Goal: Task Accomplishment & Management: Use online tool/utility

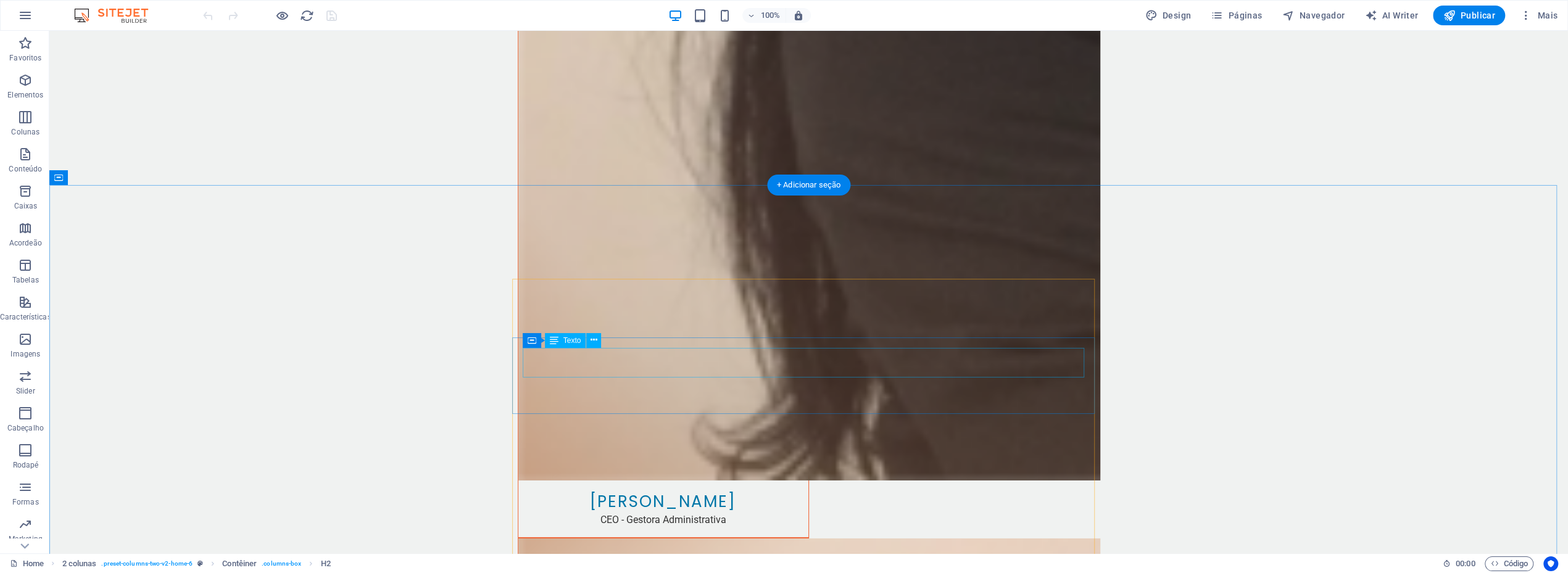
scroll to position [3633, 0]
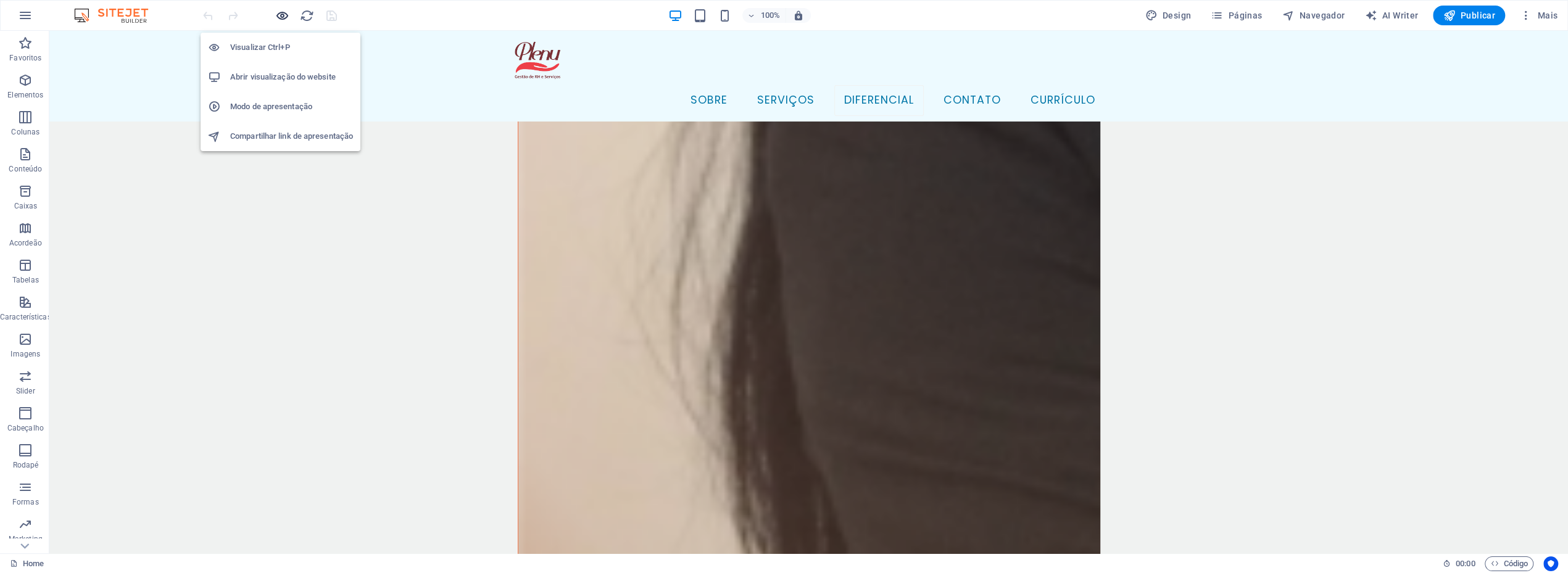
click at [281, 18] on icon "button" at bounding box center [282, 15] width 14 height 14
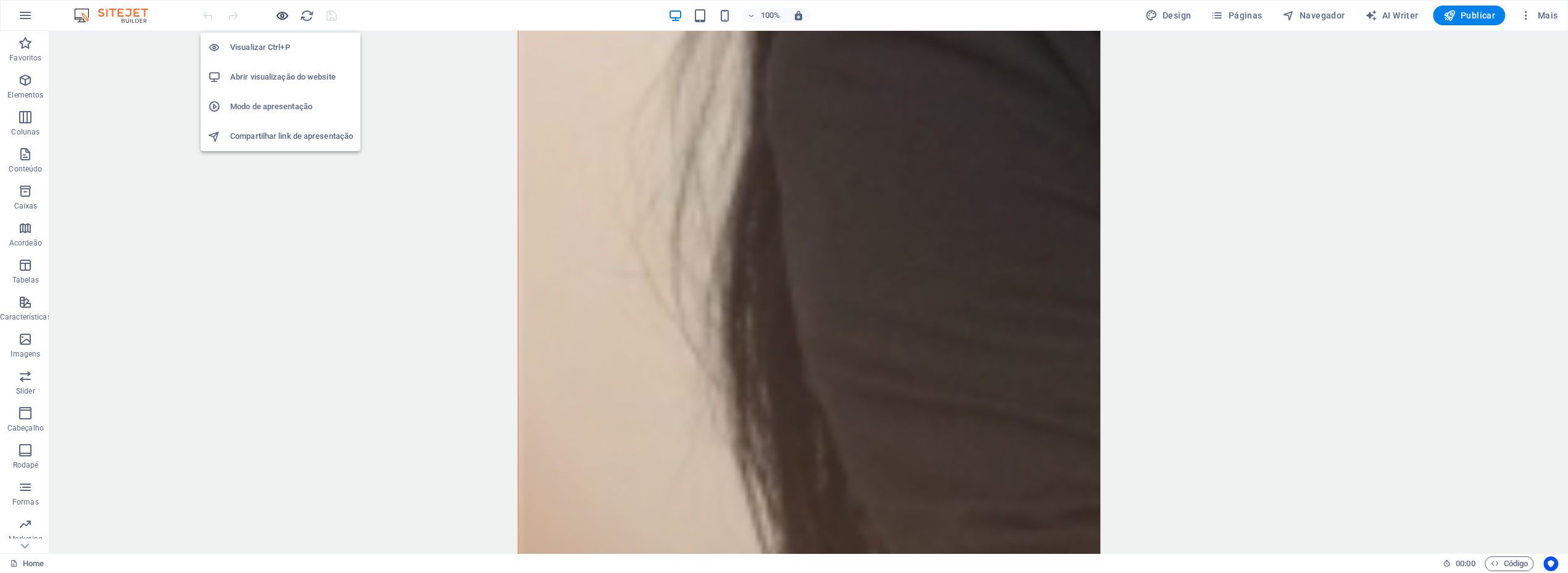
scroll to position [3535, 0]
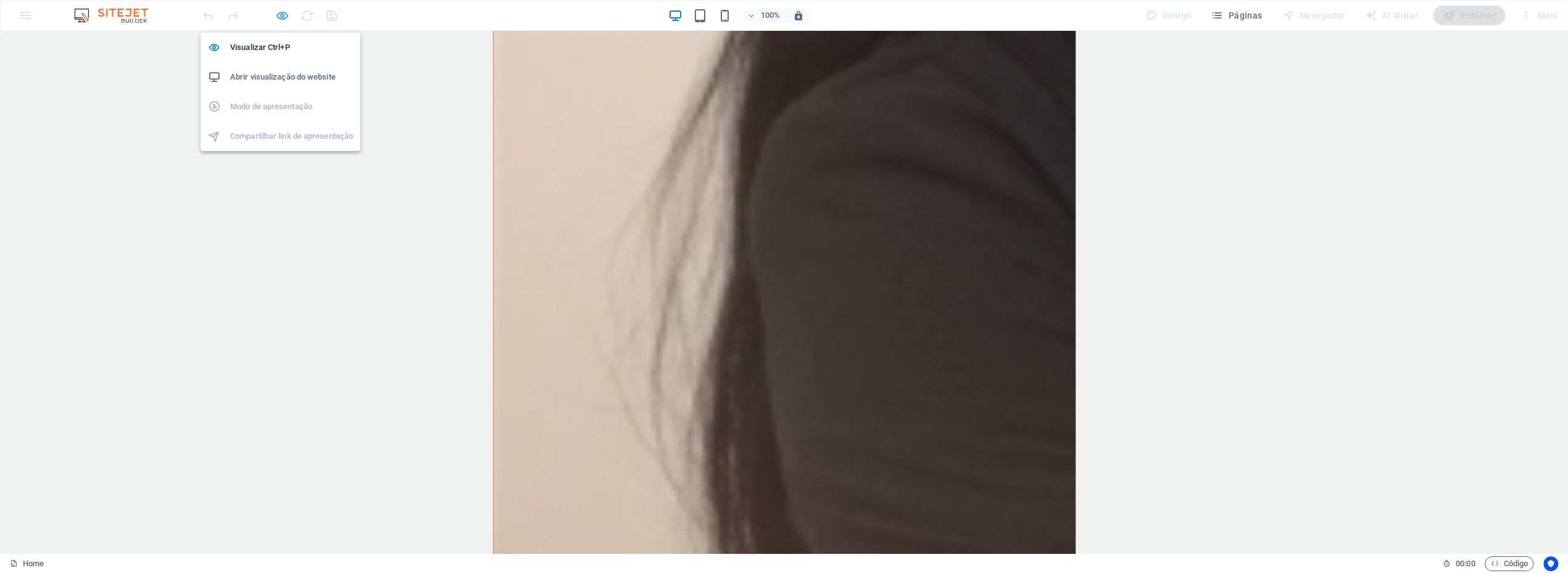
click at [282, 13] on icon "button" at bounding box center [282, 15] width 14 height 14
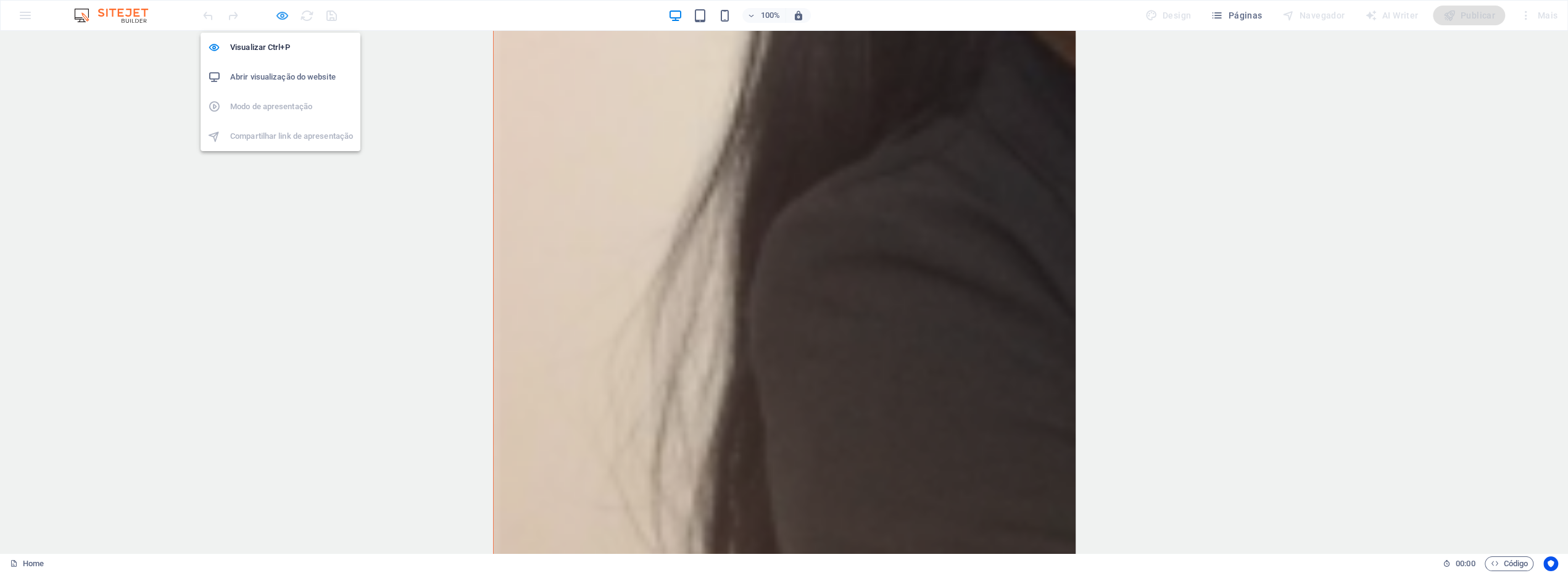
scroll to position [3633, 0]
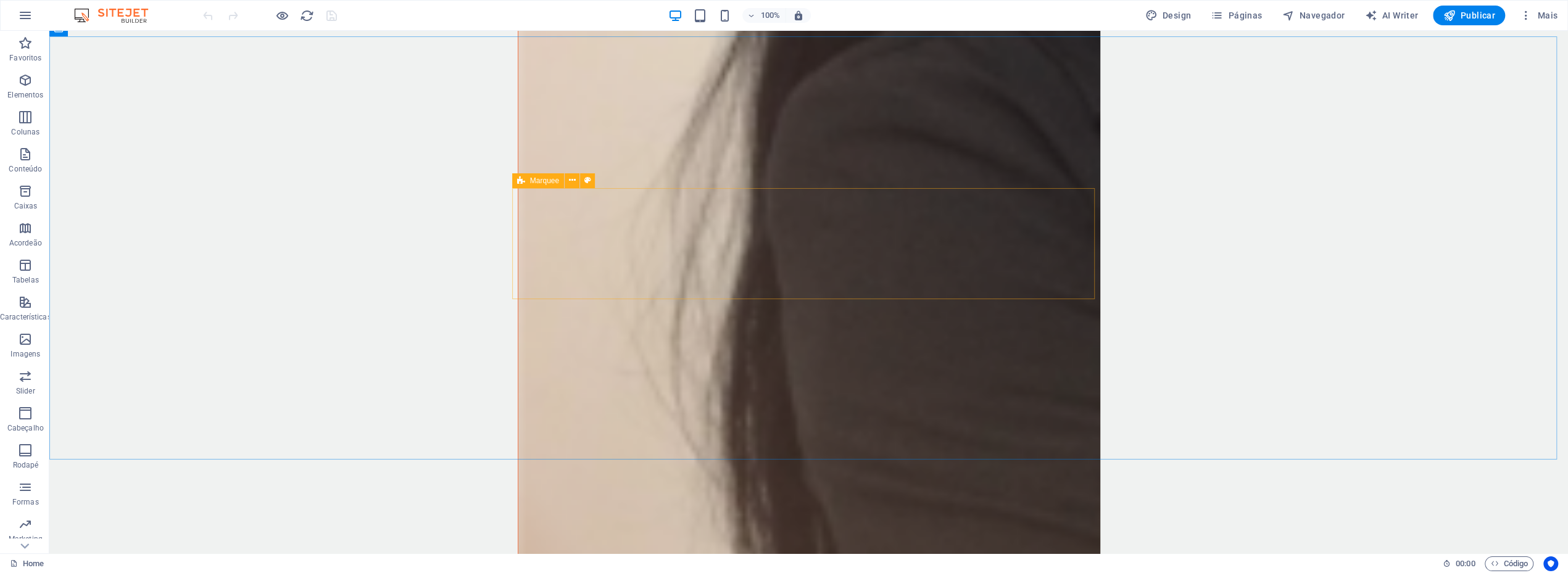
click at [530, 179] on span "Marquee" at bounding box center [544, 180] width 29 height 8
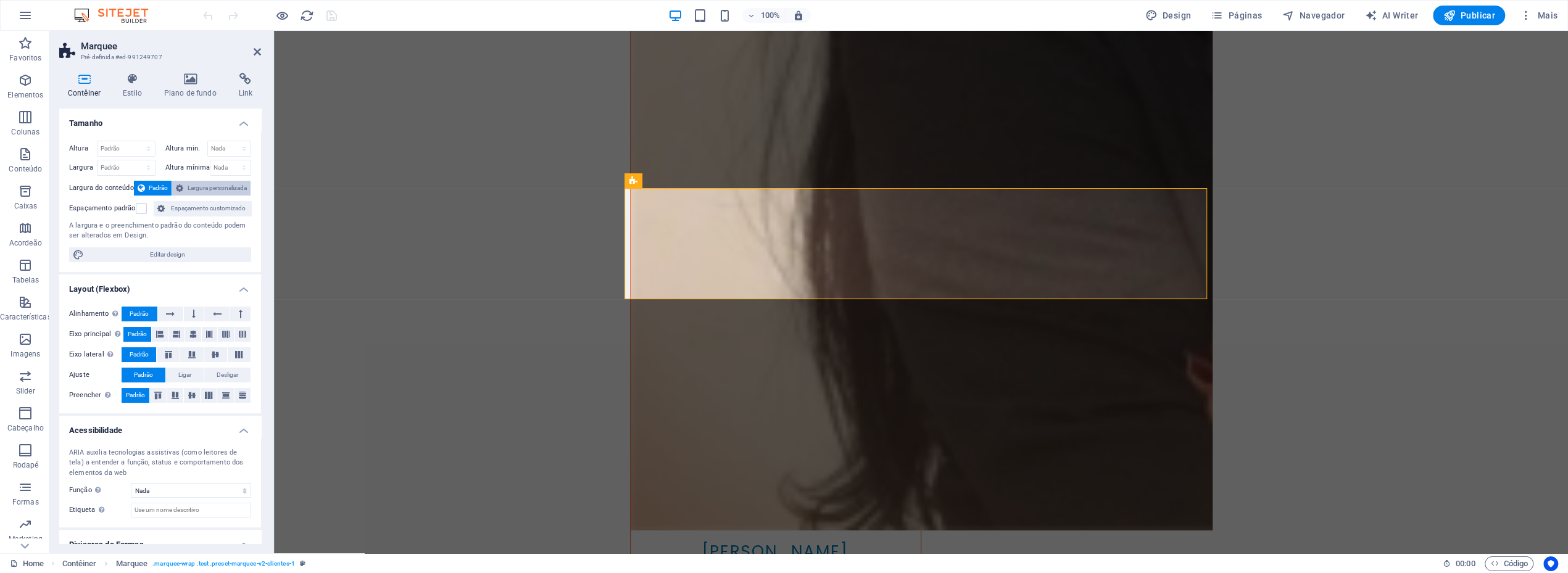
click at [178, 190] on icon at bounding box center [179, 189] width 8 height 15
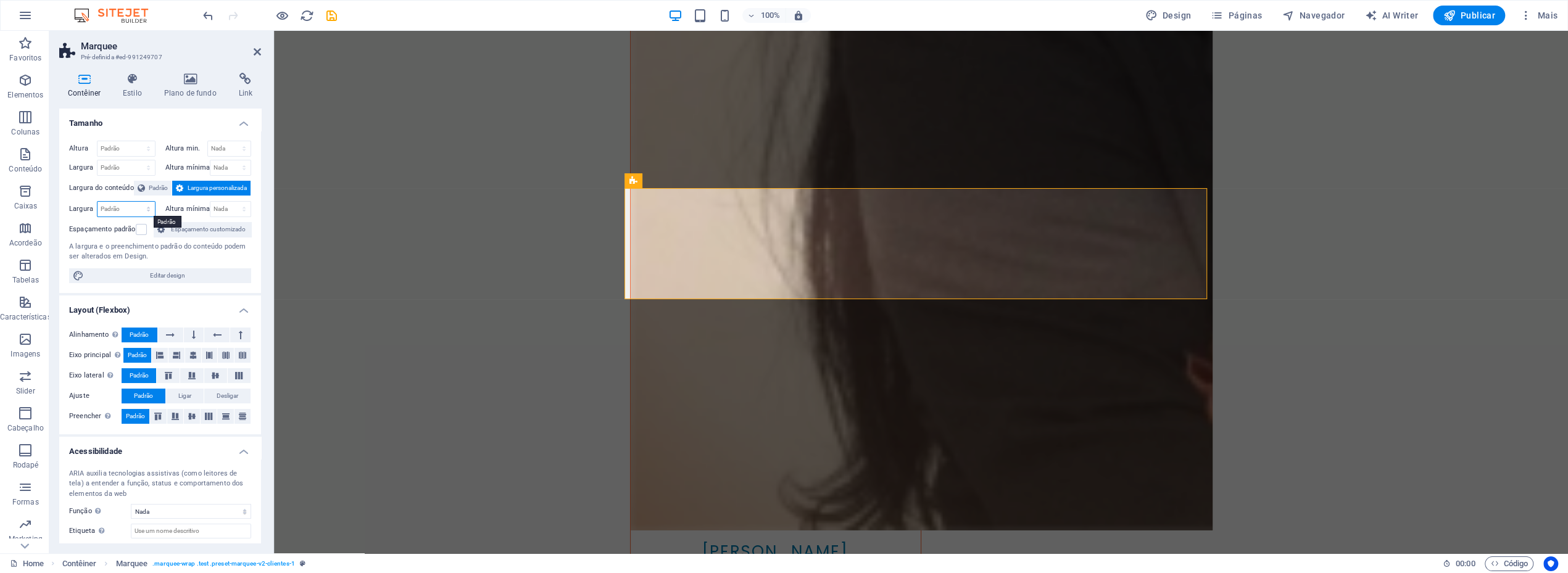
click at [120, 206] on select "Padrão px rem % em vh vw" at bounding box center [126, 209] width 57 height 15
select select "vh"
click at [136, 201] on select "Padrão px rem % em vh vw" at bounding box center [126, 209] width 57 height 15
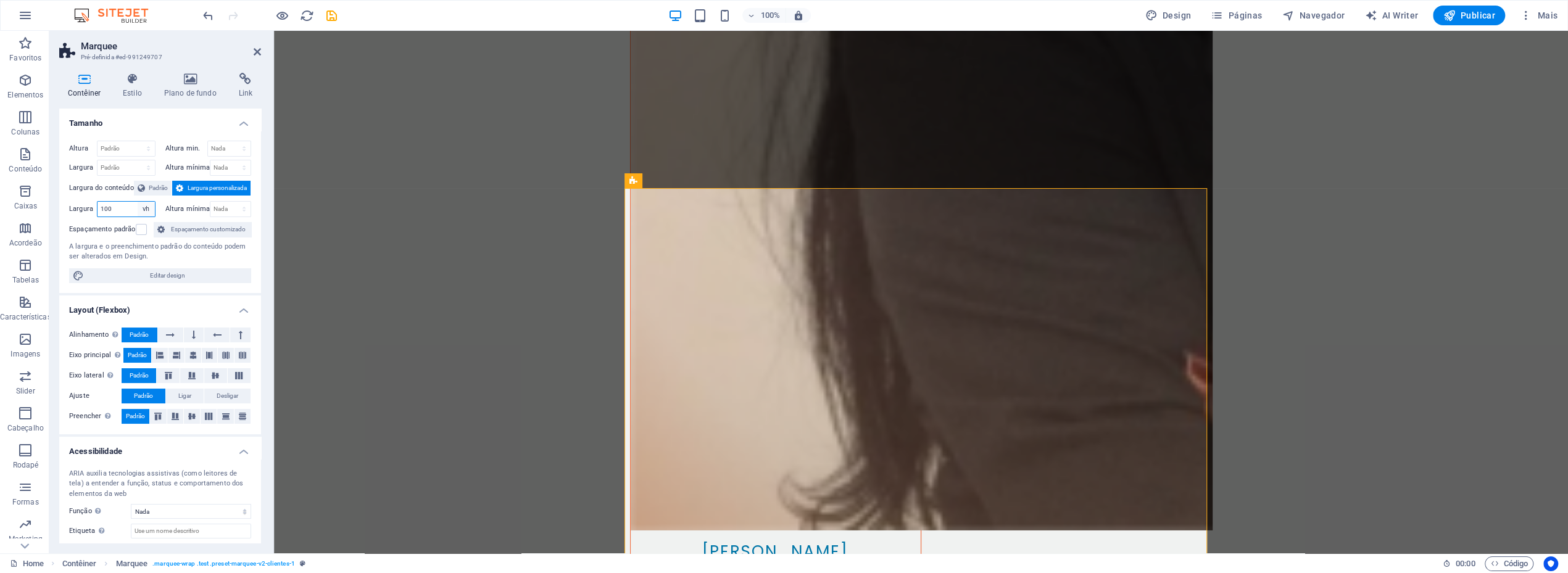
type input "100"
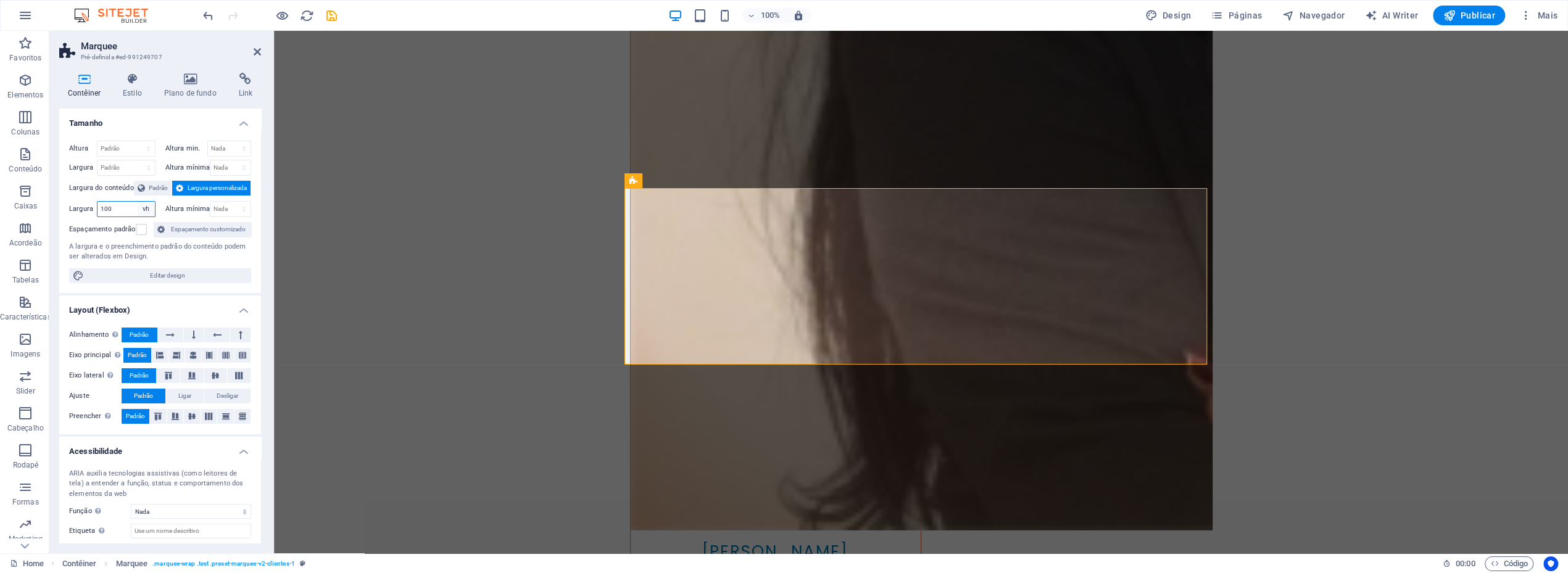
click at [143, 206] on select "Padrão px rem % em vh vw" at bounding box center [146, 209] width 18 height 15
select select "vw"
click at [137, 201] on select "Padrão px rem % em vh vw" at bounding box center [146, 209] width 18 height 15
click at [126, 208] on input "40.7" at bounding box center [126, 209] width 57 height 15
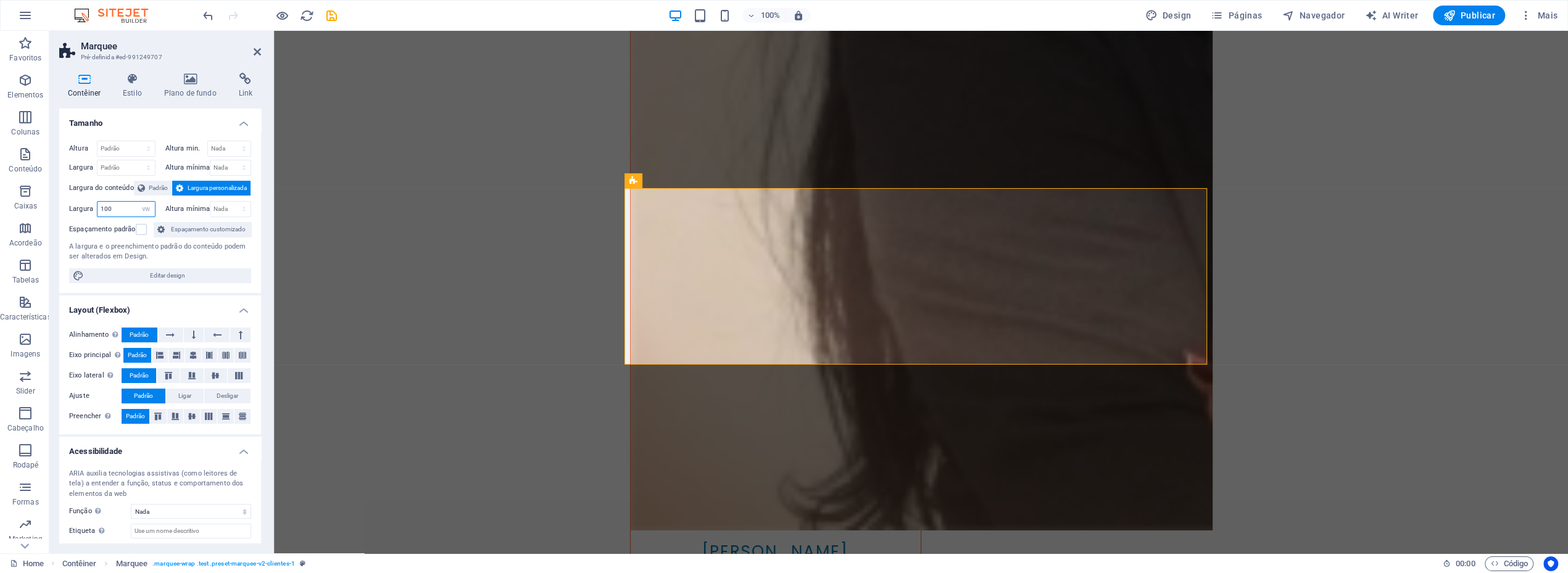
type input "100"
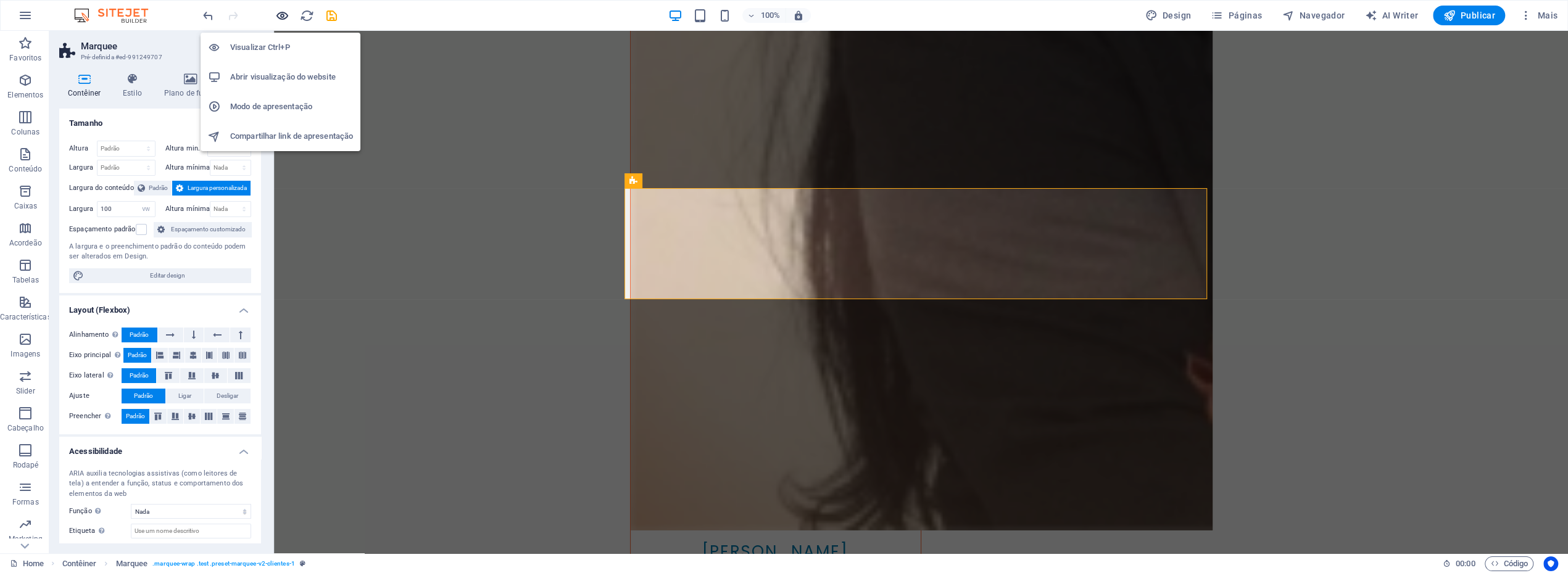
click at [277, 16] on icon "button" at bounding box center [282, 15] width 14 height 14
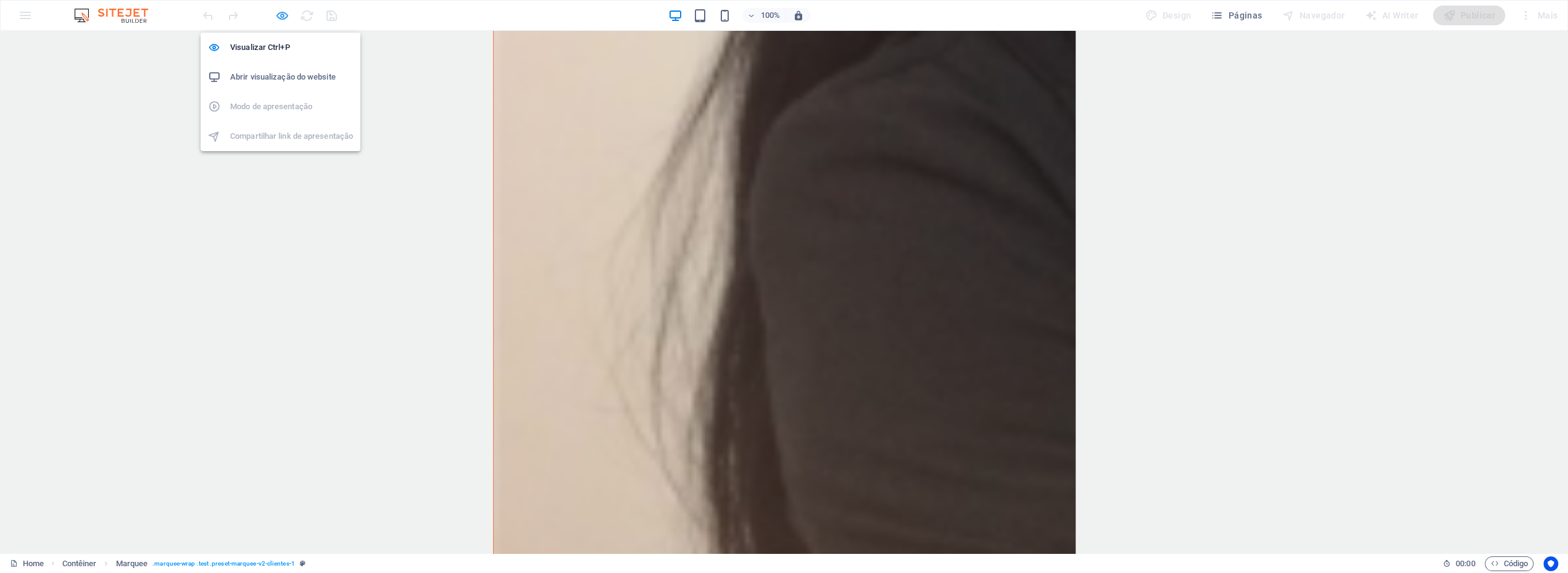
scroll to position [3535, 0]
click at [284, 13] on icon "button" at bounding box center [282, 15] width 14 height 14
select select "vw"
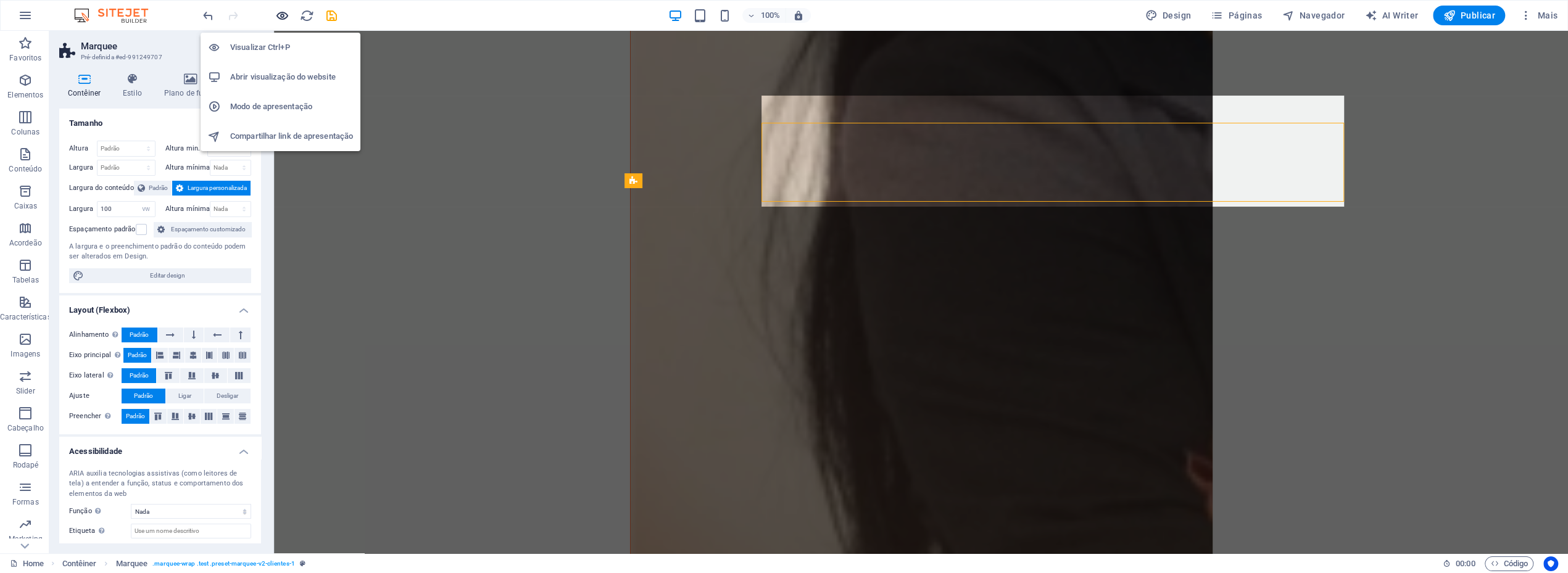
scroll to position [3633, 0]
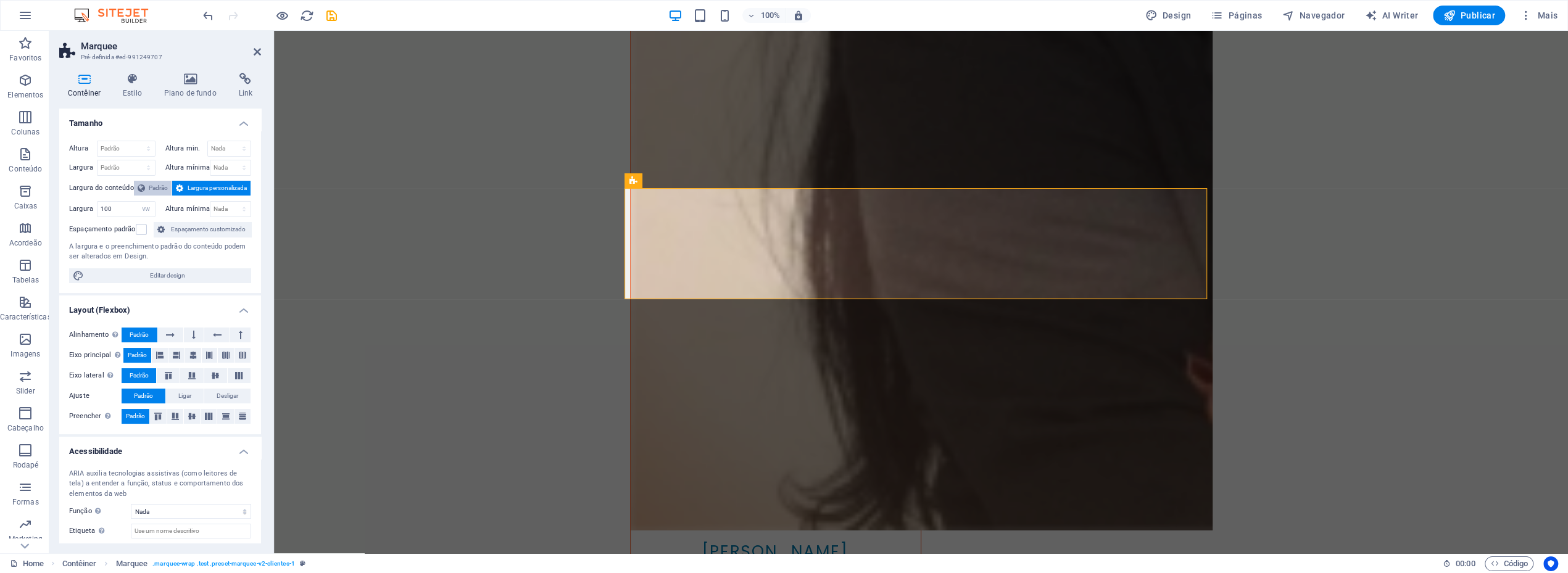
click at [148, 191] on span "Padrão" at bounding box center [158, 189] width 19 height 15
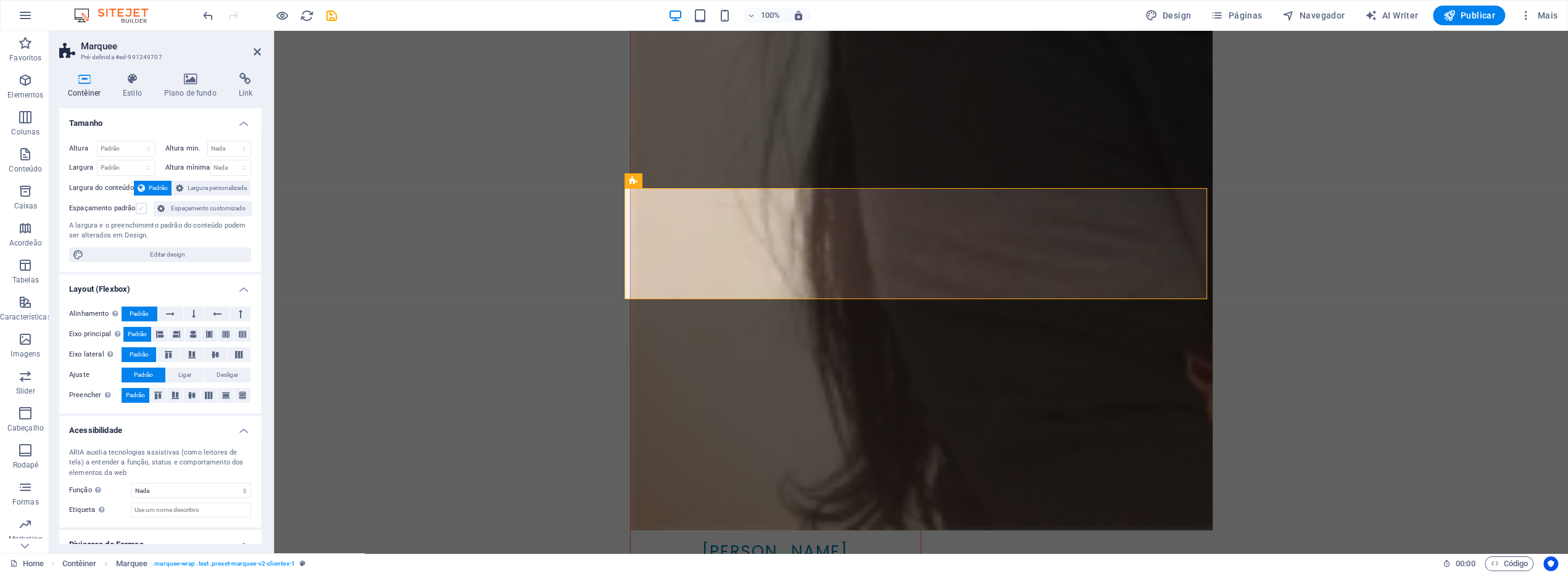
click at [140, 208] on label at bounding box center [141, 208] width 11 height 11
click at [0, 0] on input "Espaçamento padrão" at bounding box center [0, 0] width 0 height 0
click at [163, 254] on span "Editar design" at bounding box center [168, 255] width 160 height 15
select select "px"
select select "200"
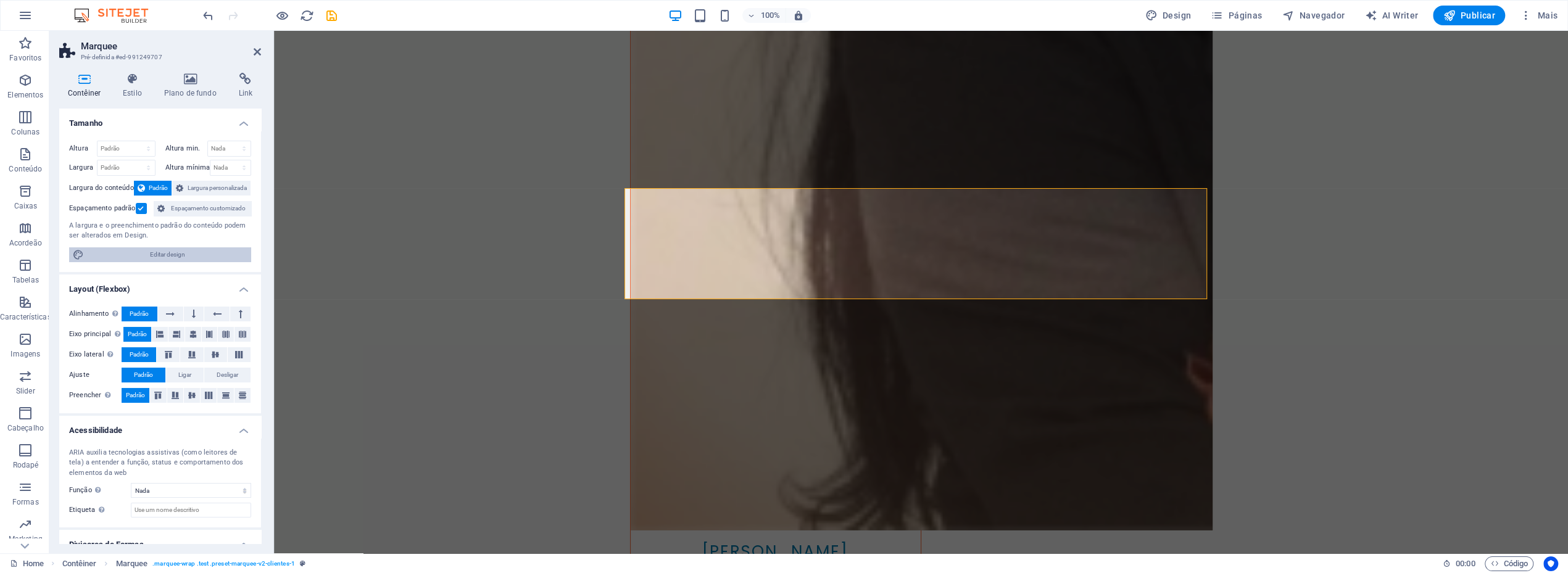
select select "px"
select select "rem"
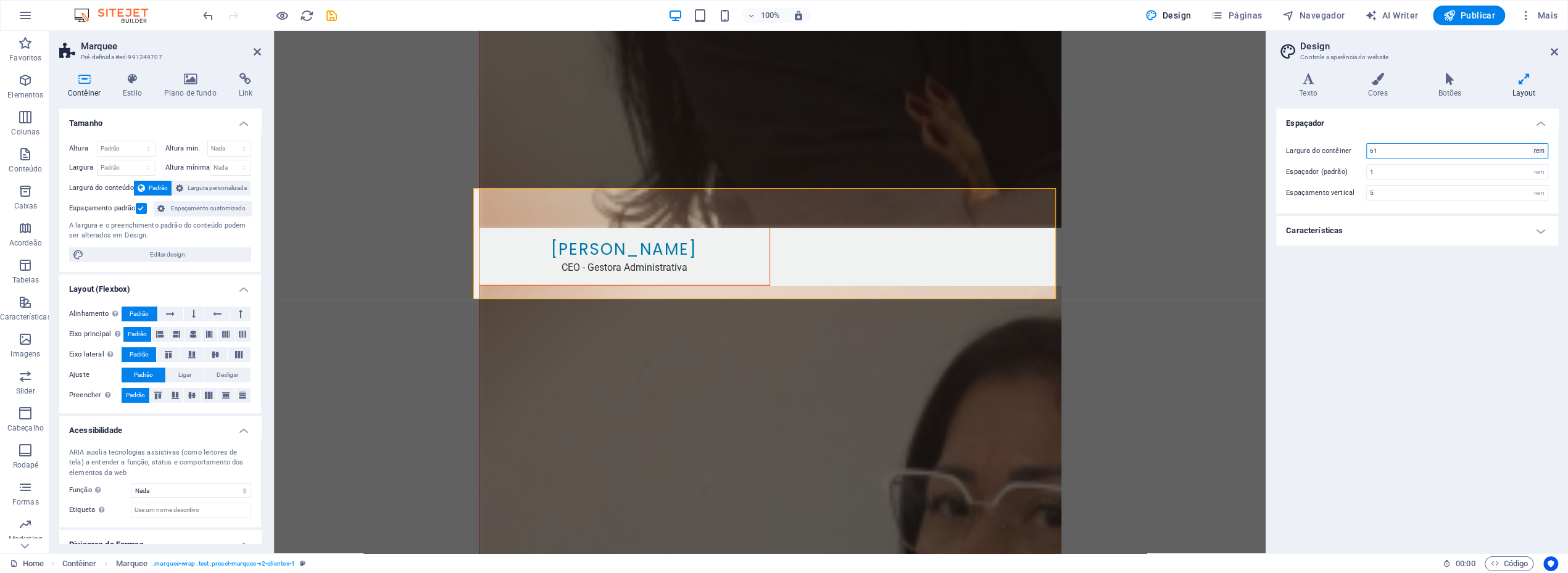
click at [1538, 151] on select "rem px" at bounding box center [1539, 152] width 18 height 15
click at [1407, 157] on input "61" at bounding box center [1457, 152] width 181 height 15
click at [1352, 176] on div "Espaçador (padrão) 1 rem" at bounding box center [1416, 172] width 262 height 16
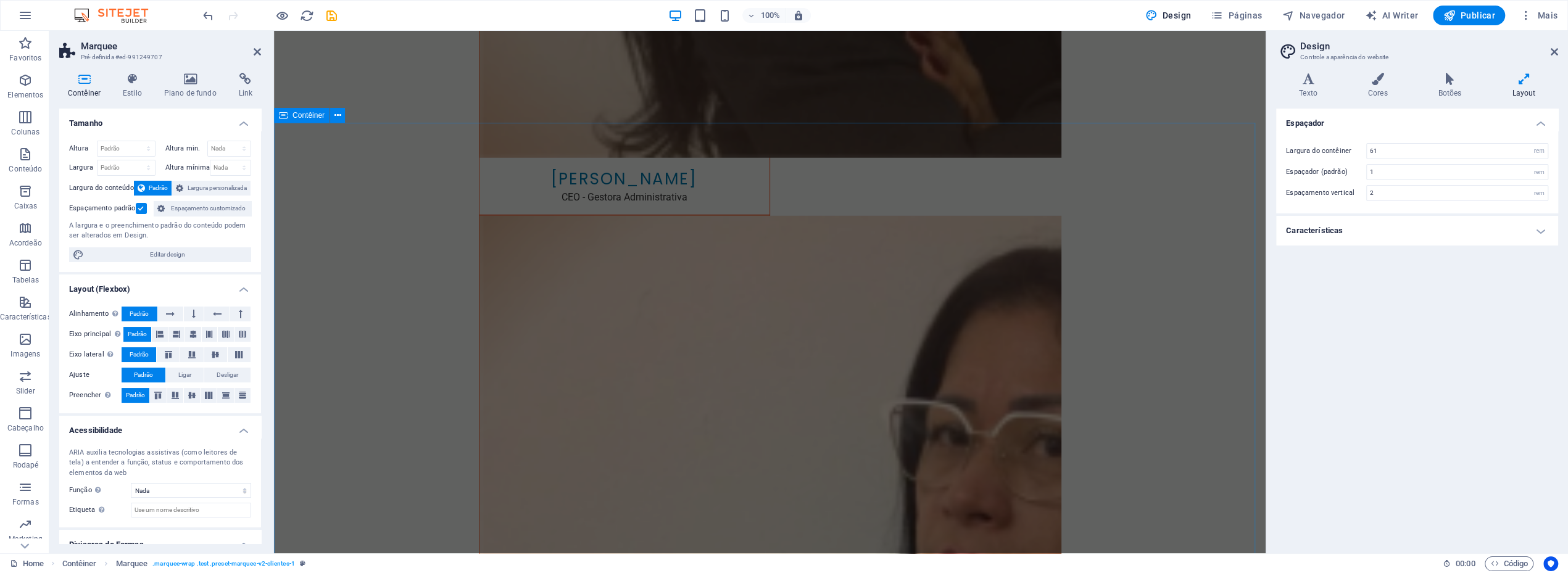
scroll to position [3153, 0]
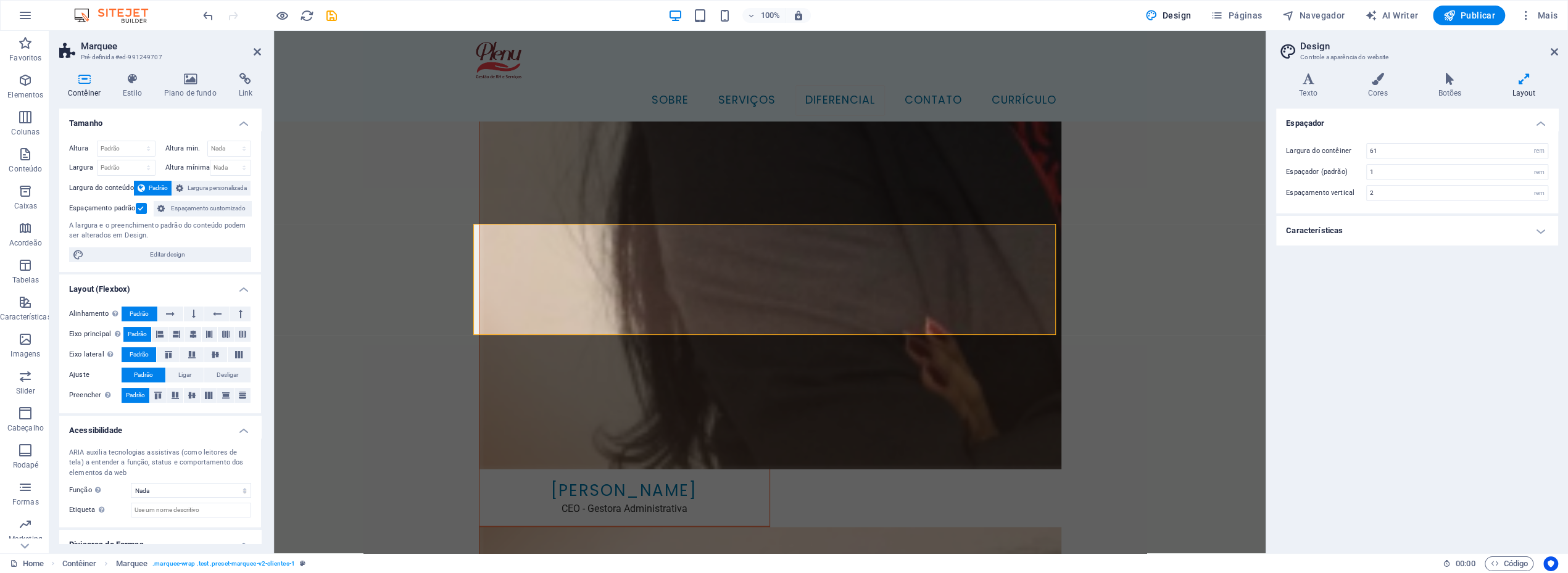
click at [1337, 223] on h4 "Características" at bounding box center [1416, 230] width 282 height 29
click at [1308, 202] on div "Largura do contêiner 61 rem px Espaçador (padrão) 1 rem Espaçamento vertical 2 …" at bounding box center [1416, 172] width 286 height 83
type input "5"
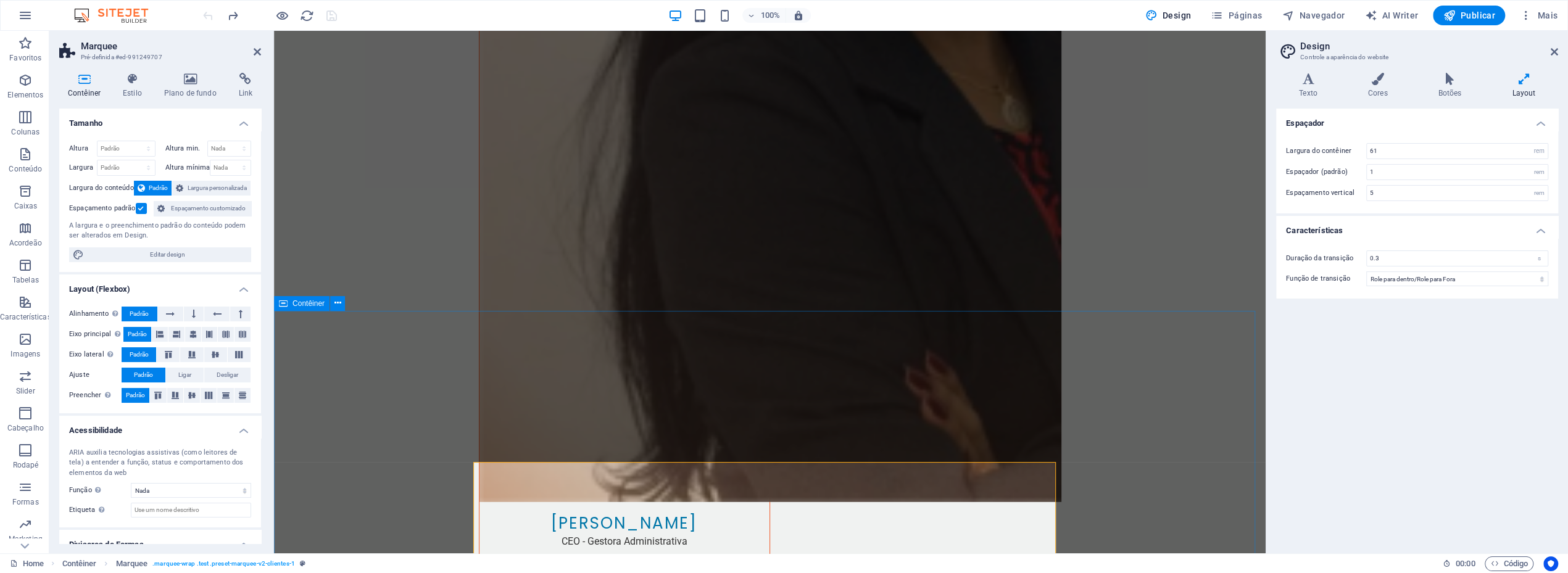
scroll to position [3633, 0]
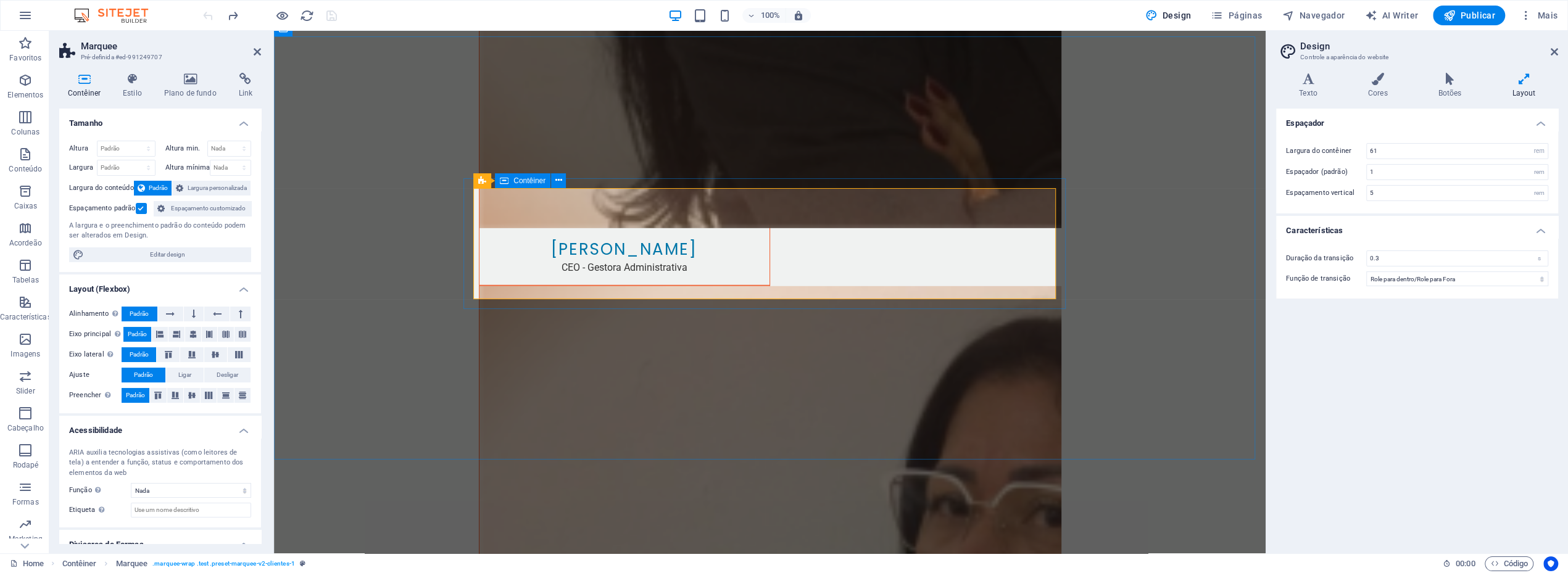
select select "marquee"
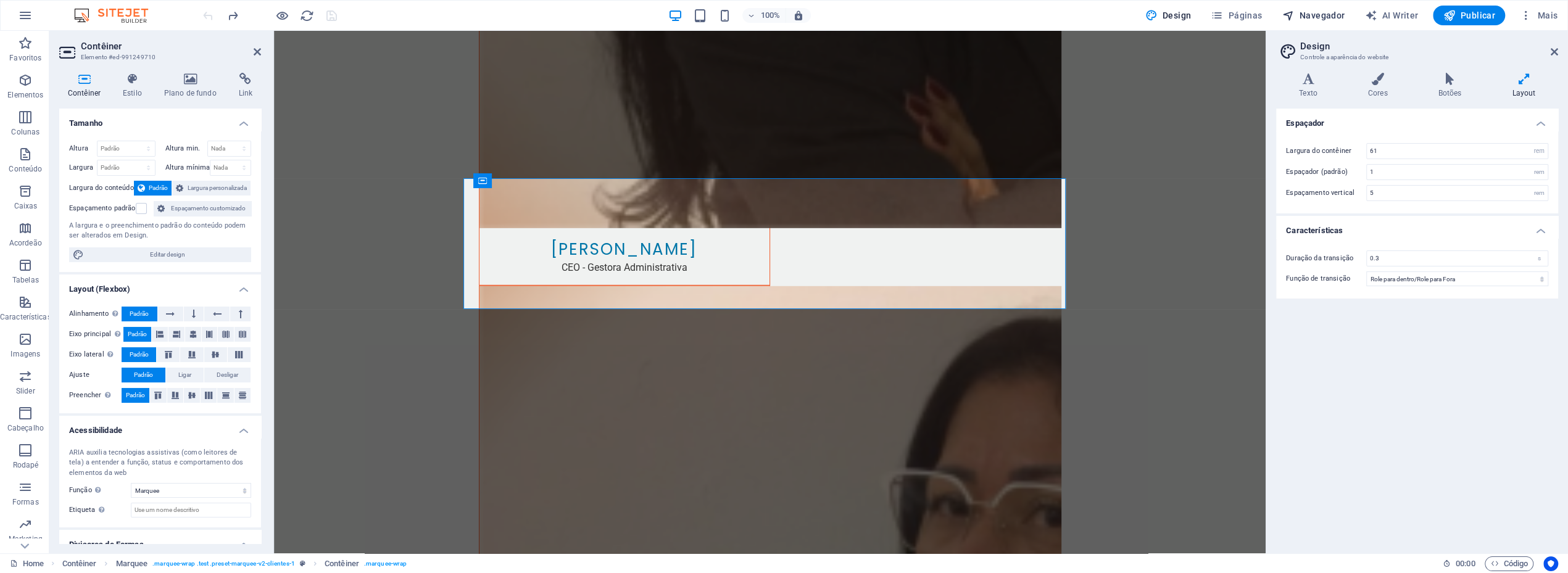
click at [1309, 12] on span "Navegador" at bounding box center [1313, 15] width 63 height 13
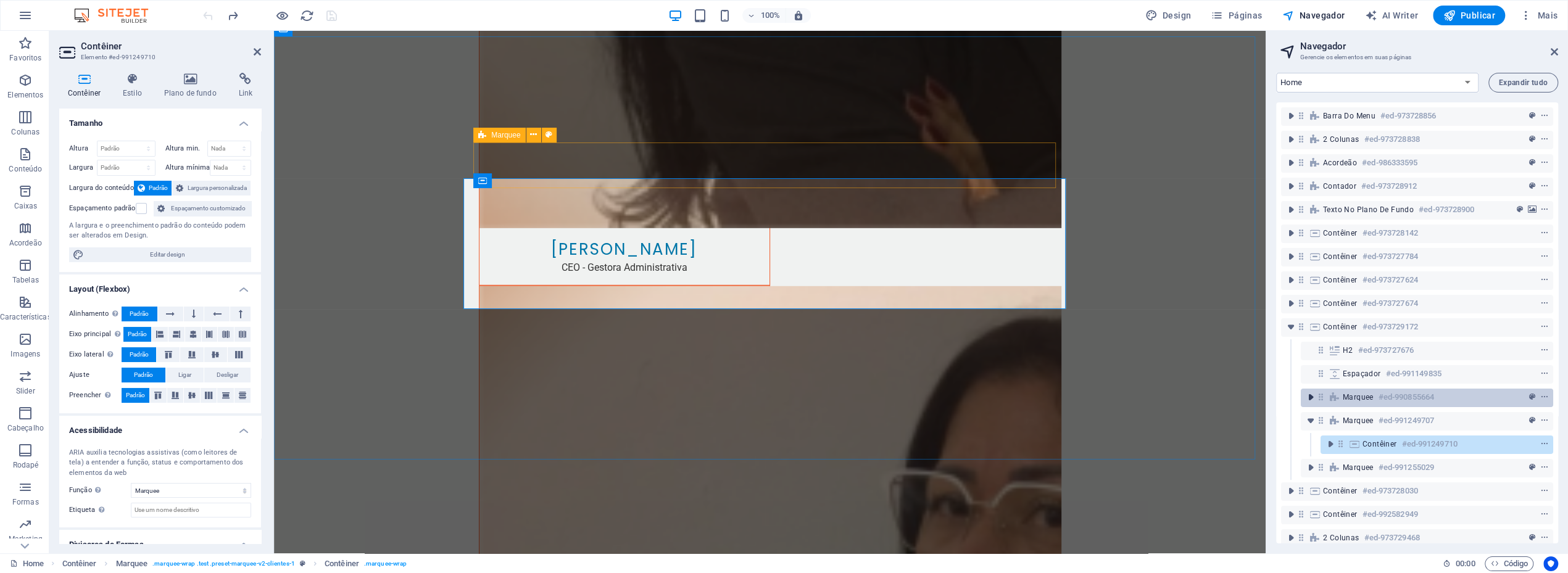
click at [1311, 399] on icon "toggle-expand" at bounding box center [1310, 397] width 13 height 13
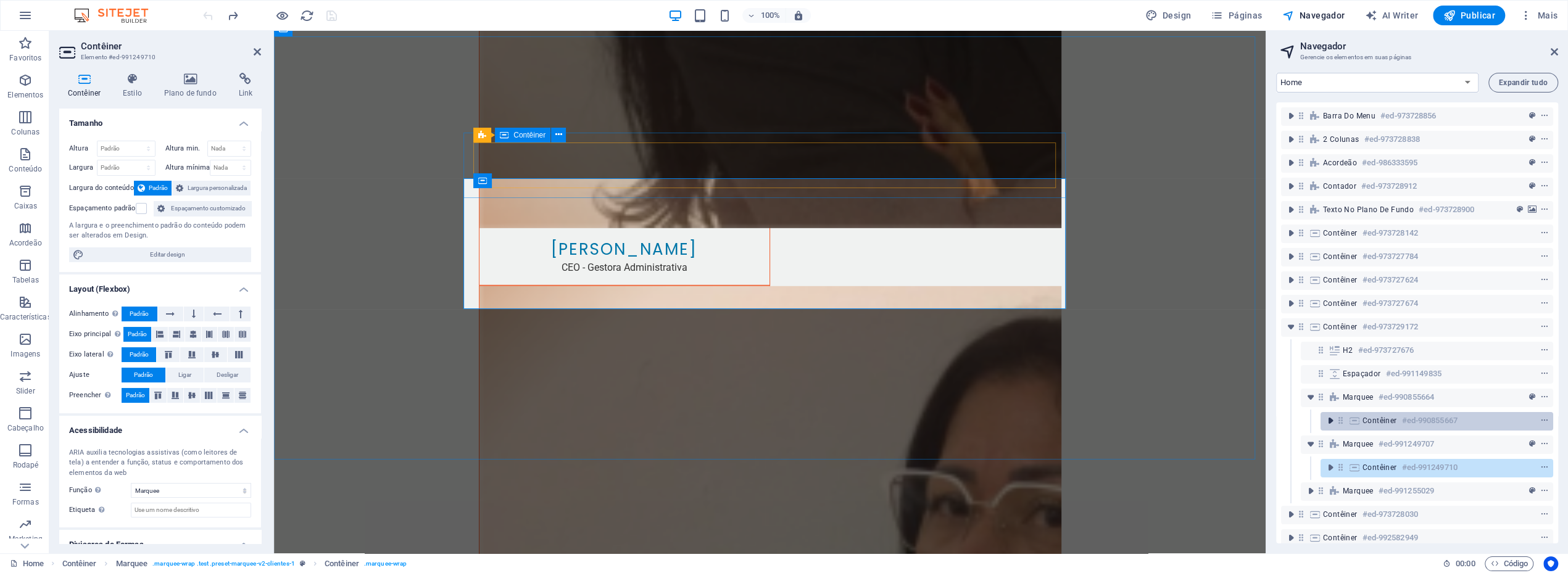
click at [1329, 423] on icon "toggle-expand" at bounding box center [1330, 420] width 13 height 13
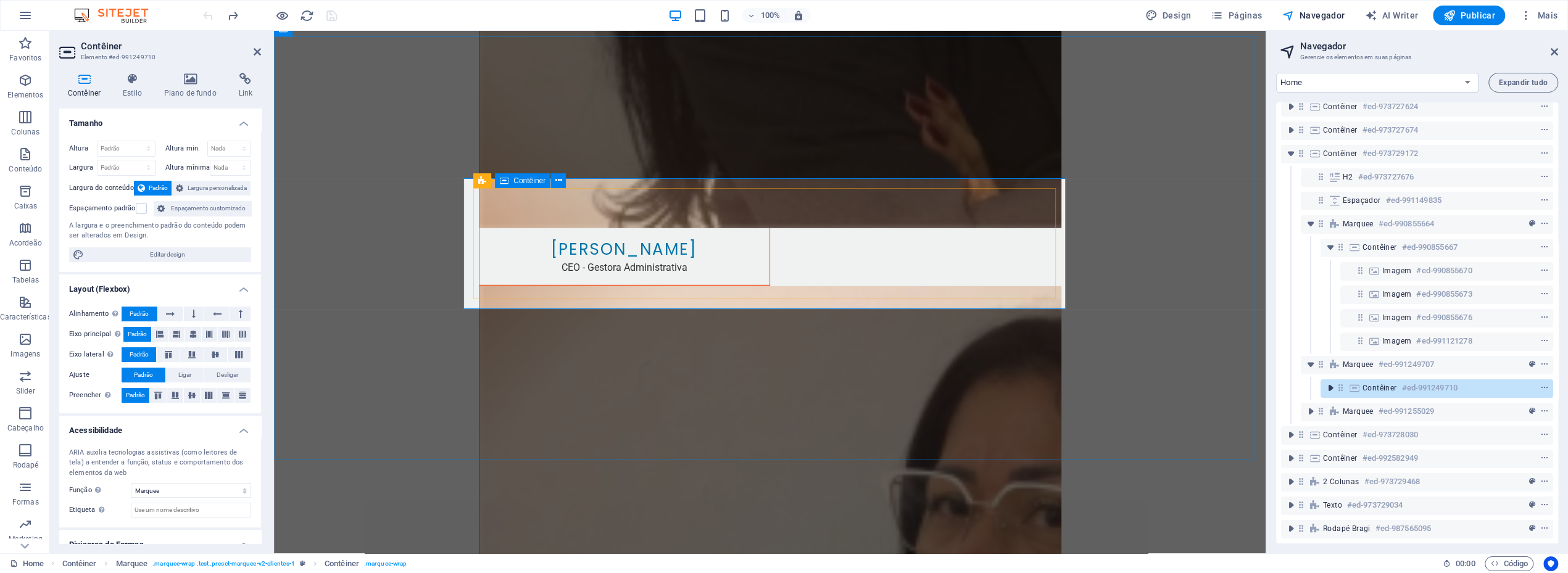
click at [1330, 382] on icon "toggle-expand" at bounding box center [1330, 388] width 13 height 13
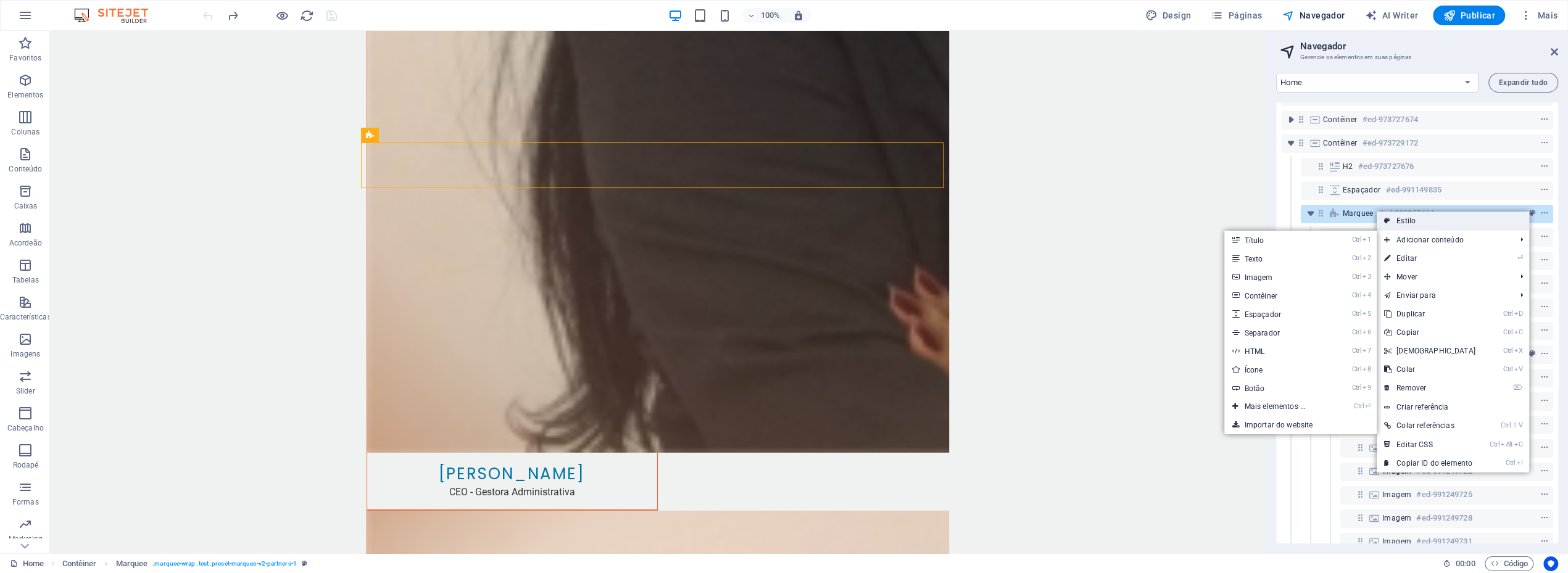
click at [1416, 227] on link "Estilo" at bounding box center [1453, 221] width 153 height 19
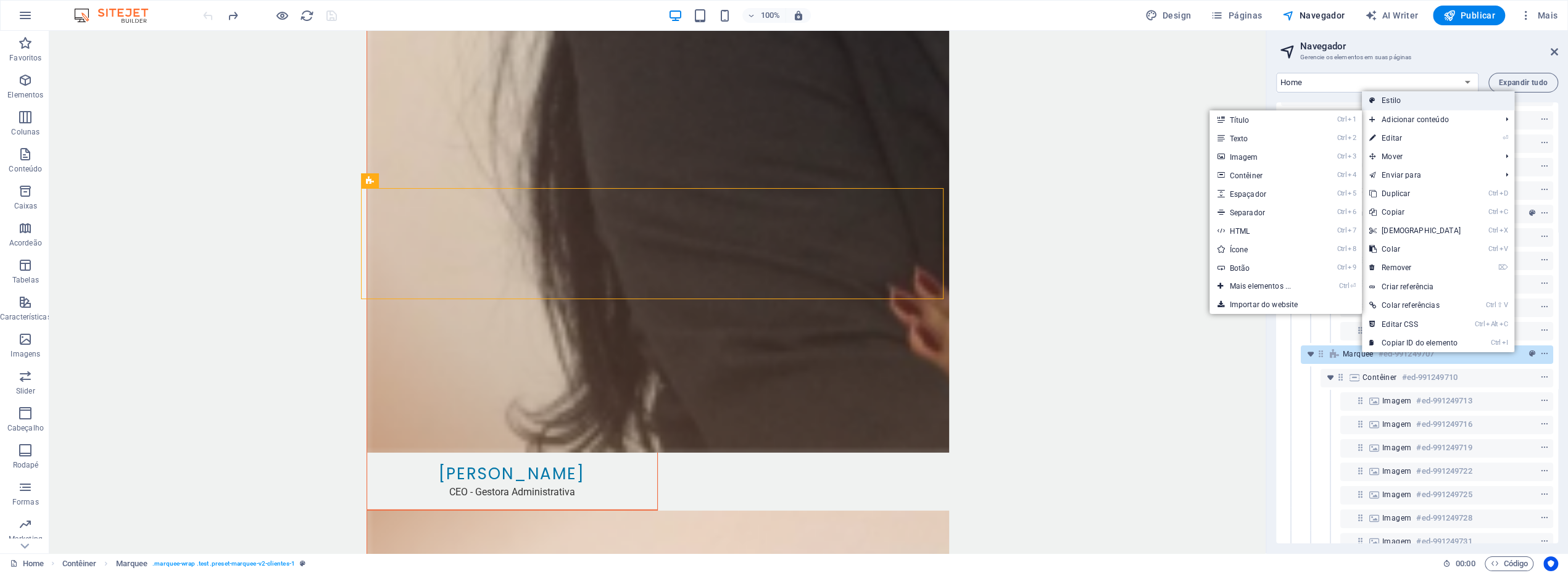
click at [1411, 104] on link "Estilo" at bounding box center [1437, 100] width 153 height 19
select select "preset-marquee-v2-clientes-1"
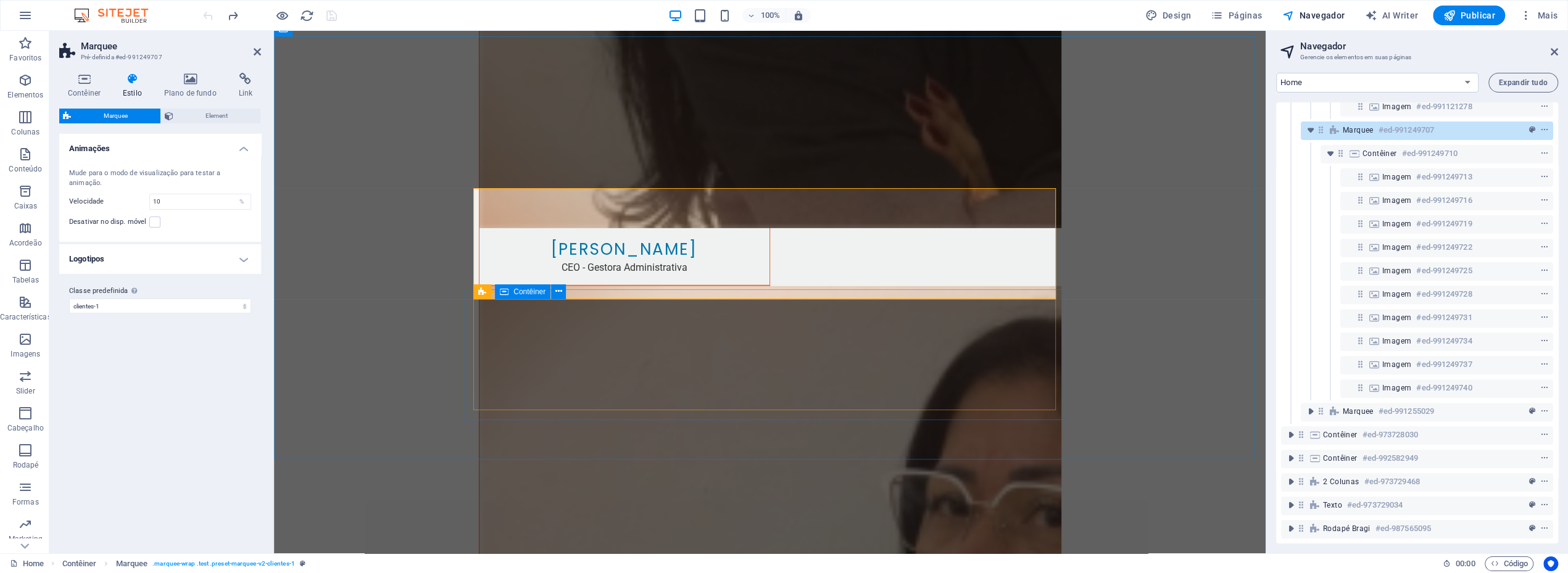
select select "marquee"
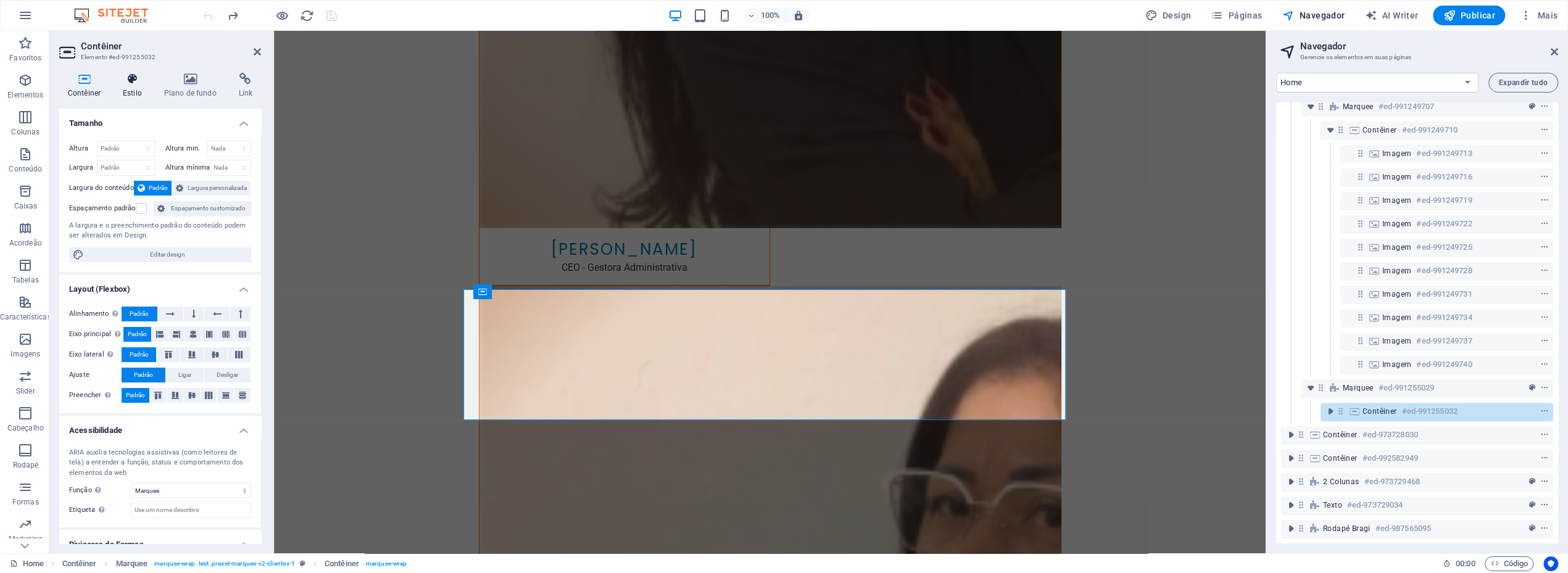
click at [135, 78] on icon at bounding box center [131, 78] width 36 height 13
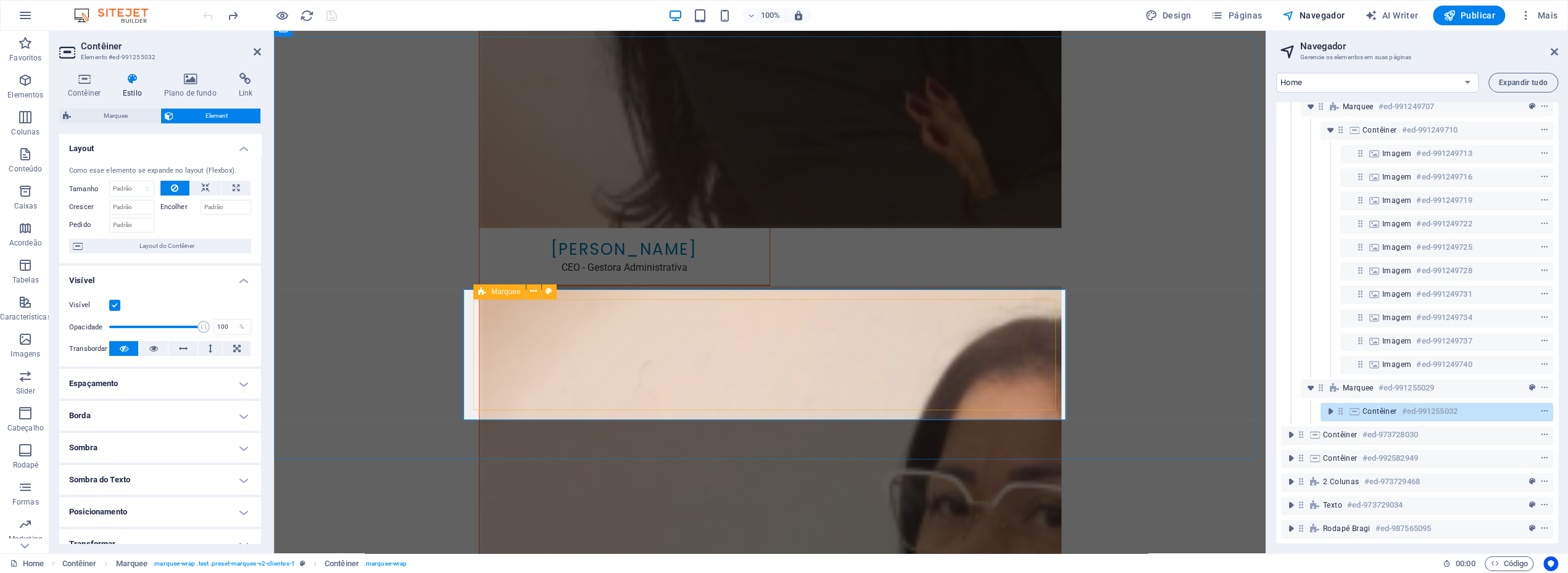
click at [488, 287] on div "Marquee" at bounding box center [500, 292] width 52 height 15
select select "preset-marquee-v2-clientes-1"
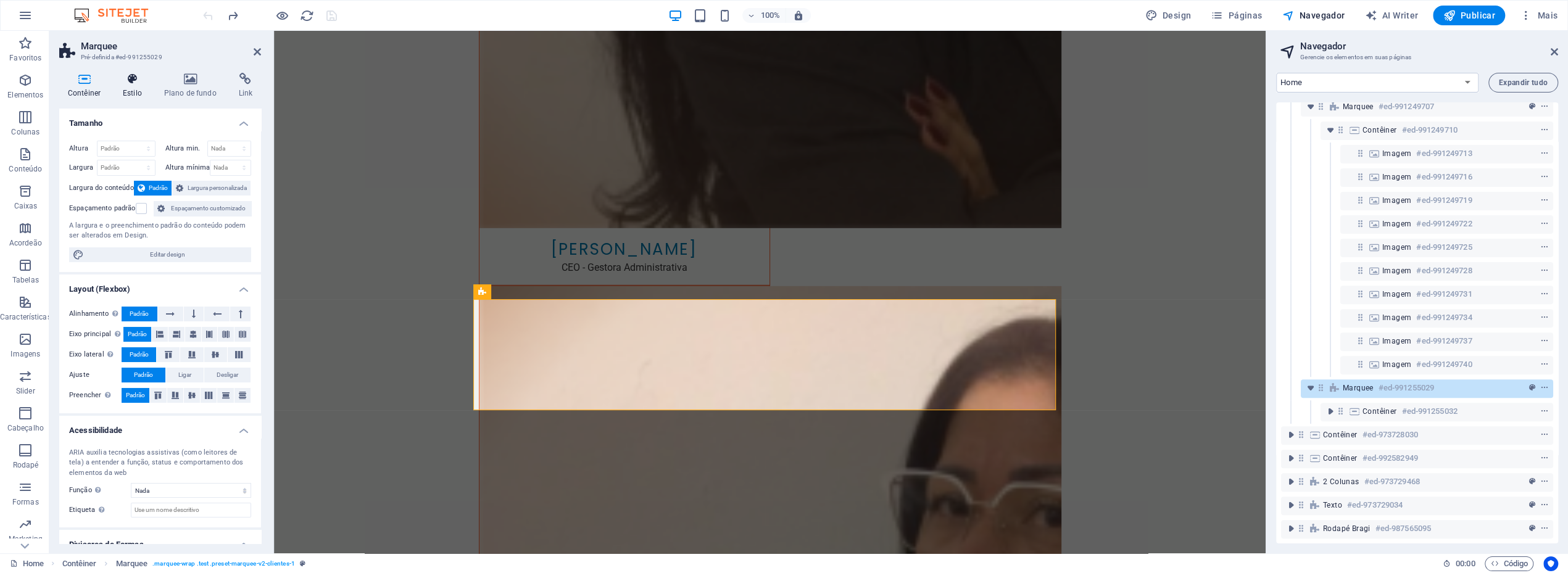
click at [137, 86] on h4 "Estilo" at bounding box center [134, 85] width 41 height 26
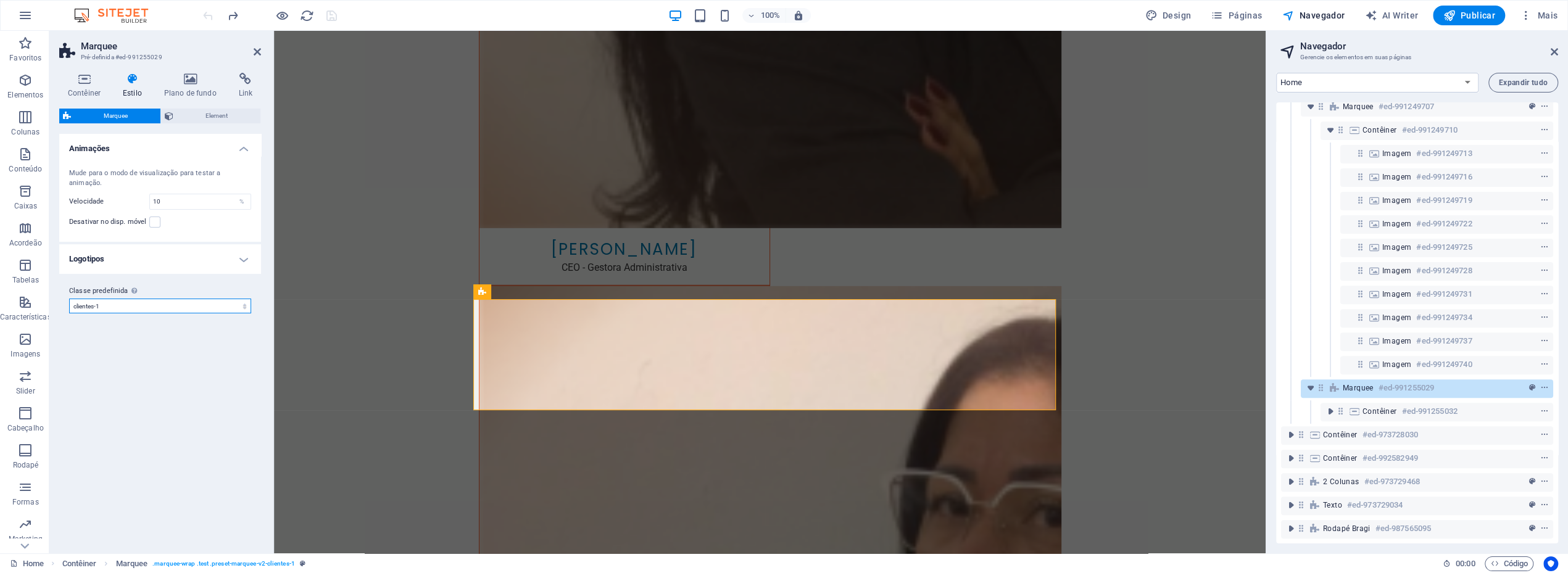
click at [121, 305] on select "partners-1 clientes-1 Adicionar classe predefinida" at bounding box center [160, 306] width 182 height 15
click at [69, 298] on select "partners-1 clientes-1 Adicionar classe predefinida" at bounding box center [160, 306] width 182 height 15
select select "preset-marquee-v2-clientes-1"
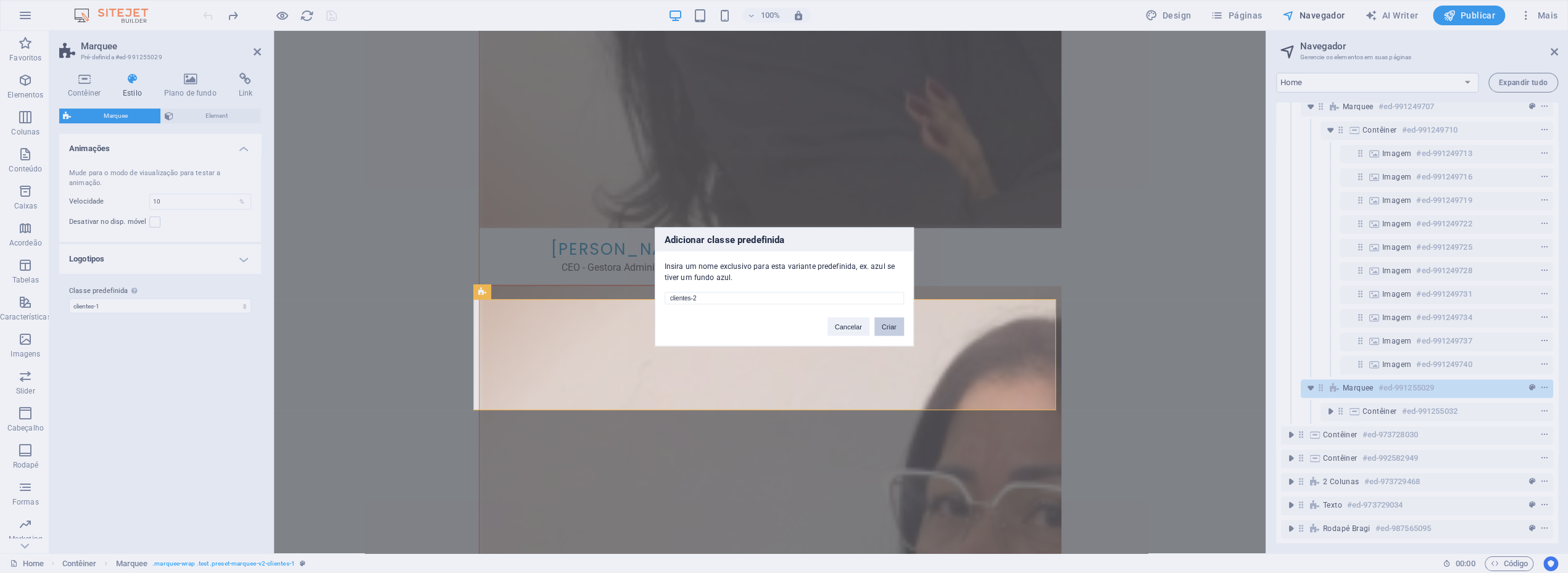
type input "clientes-2"
click at [885, 328] on button "Criar" at bounding box center [889, 326] width 29 height 19
select select "preset-marquee-v2-clientes-2"
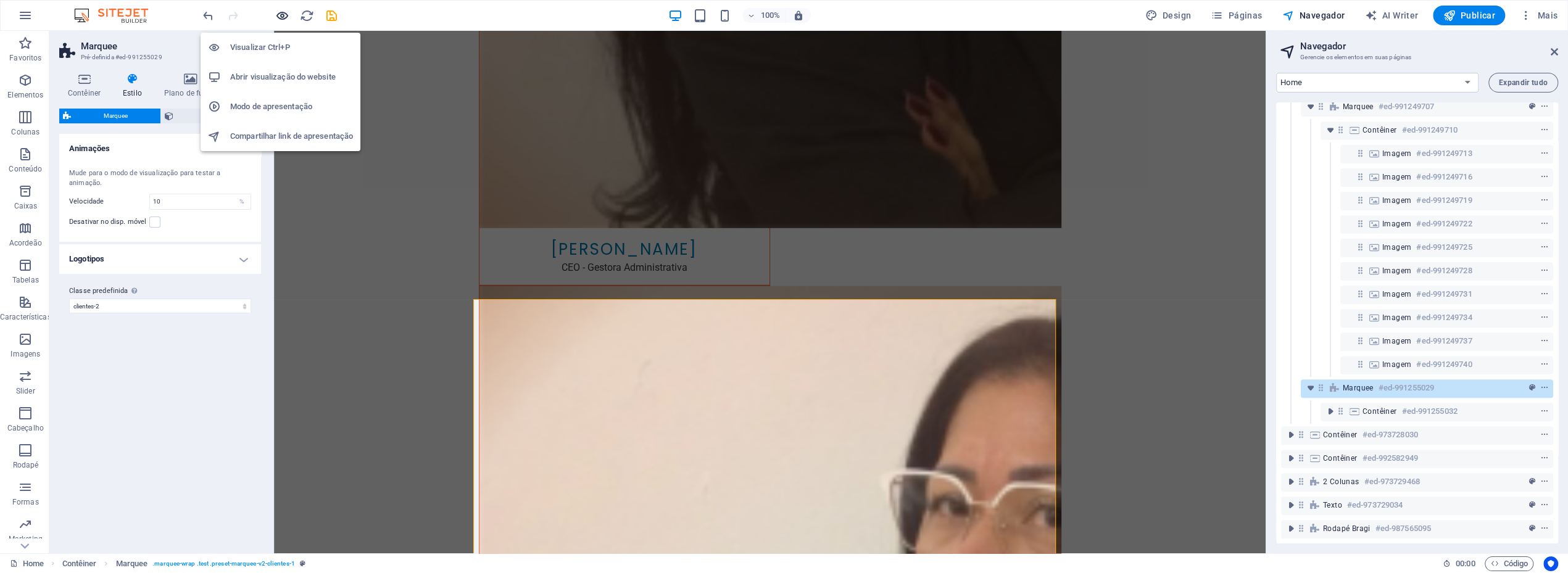
click at [281, 13] on icon "button" at bounding box center [282, 15] width 14 height 14
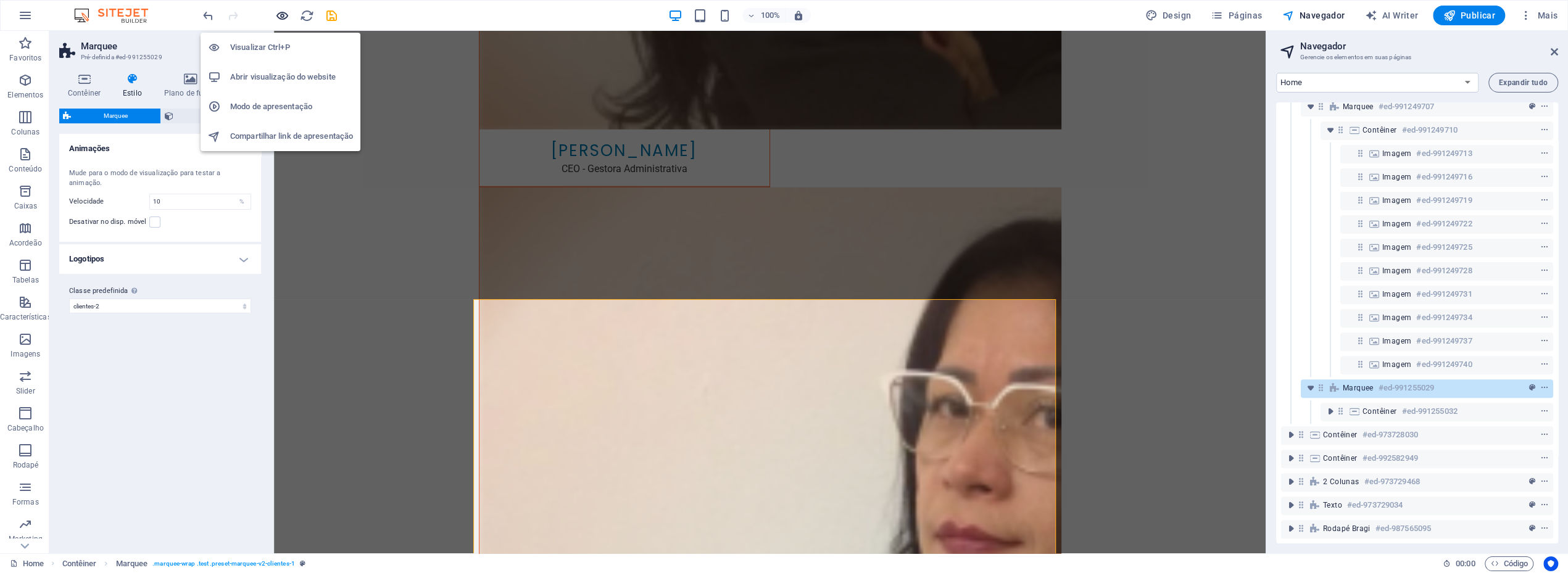
scroll to position [3535, 0]
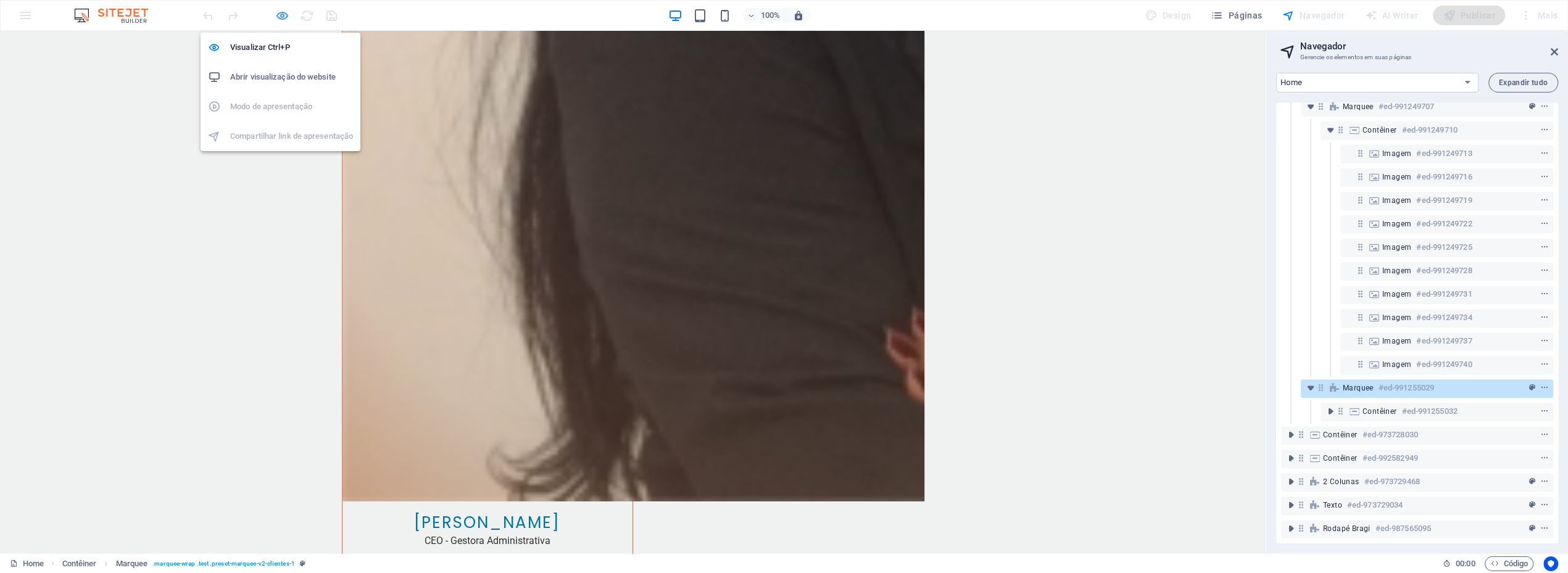
click at [281, 13] on icon "button" at bounding box center [282, 15] width 14 height 14
select select "preset-marquee-v2-clientes-2"
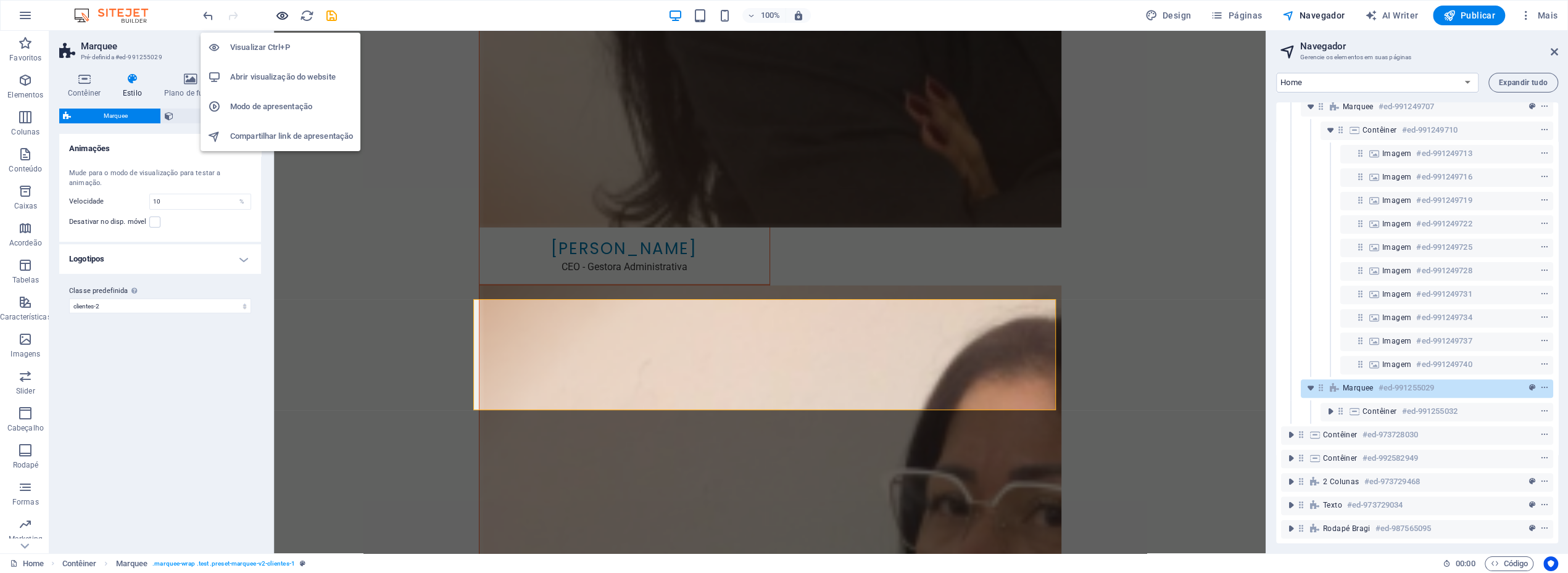
scroll to position [3633, 0]
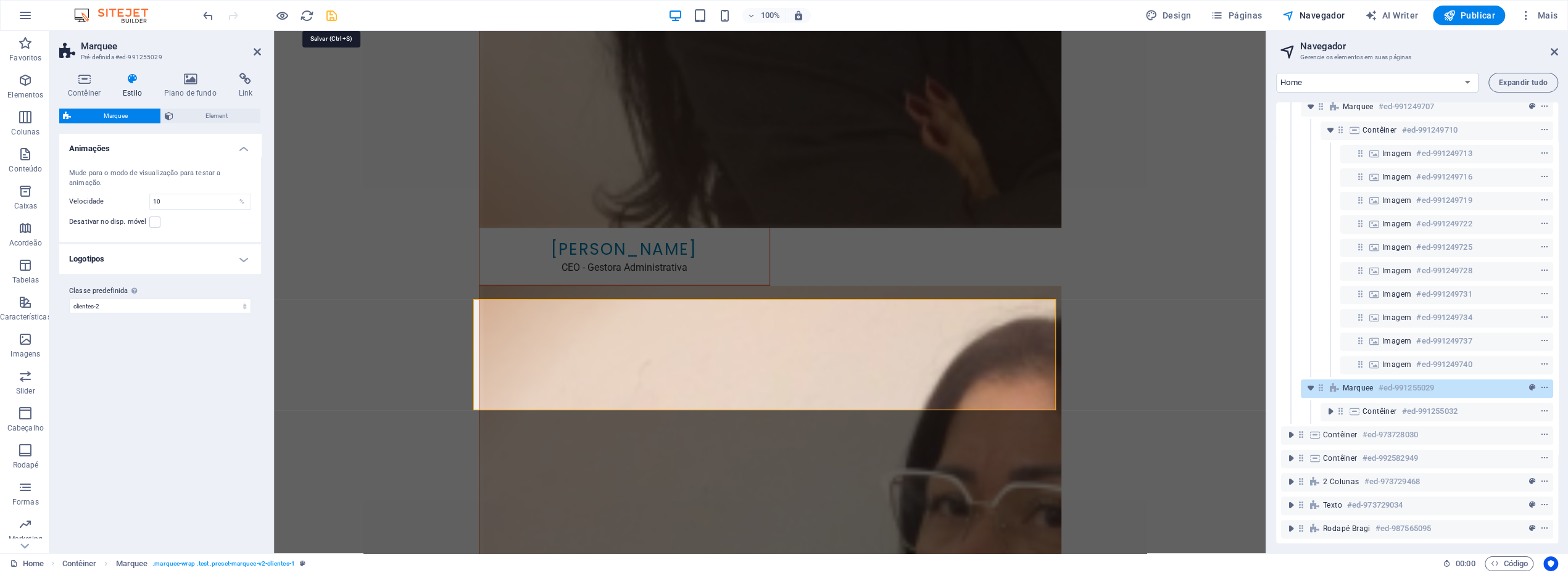
click at [329, 16] on icon "save" at bounding box center [331, 15] width 14 height 14
checkbox input "false"
select select "preset-marquee-v2-clientes-2"
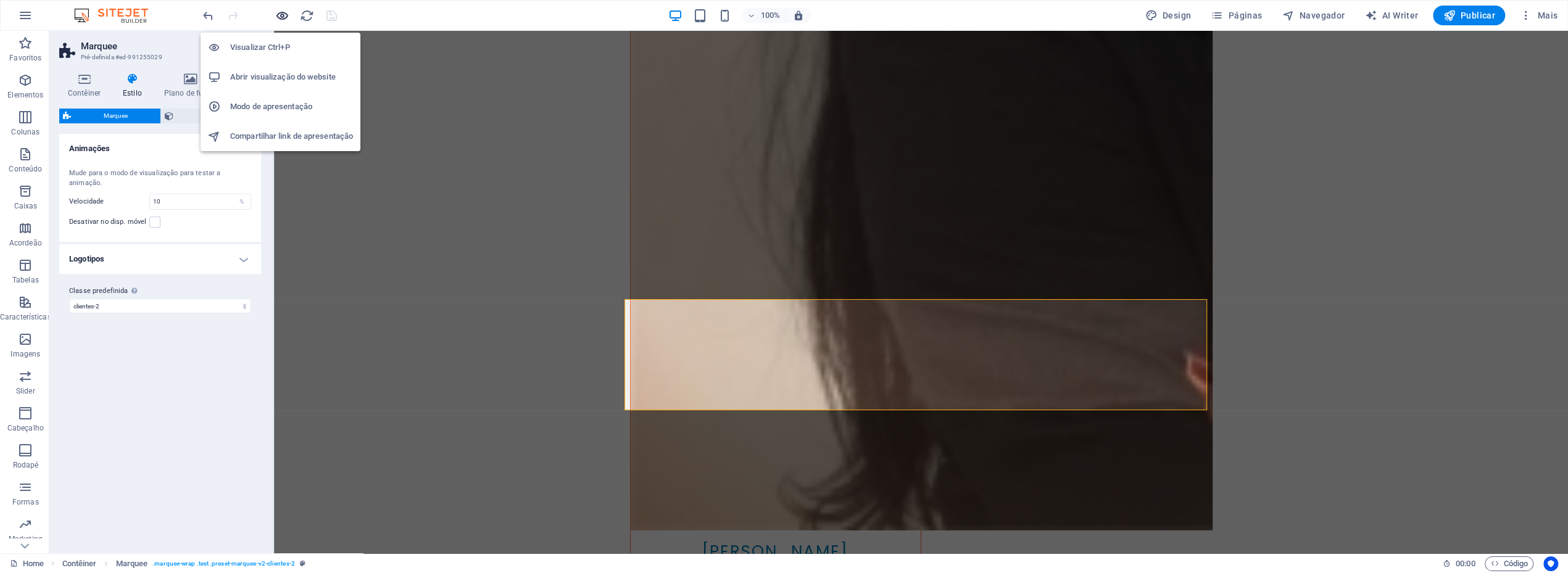
click at [278, 14] on icon "button" at bounding box center [282, 15] width 14 height 14
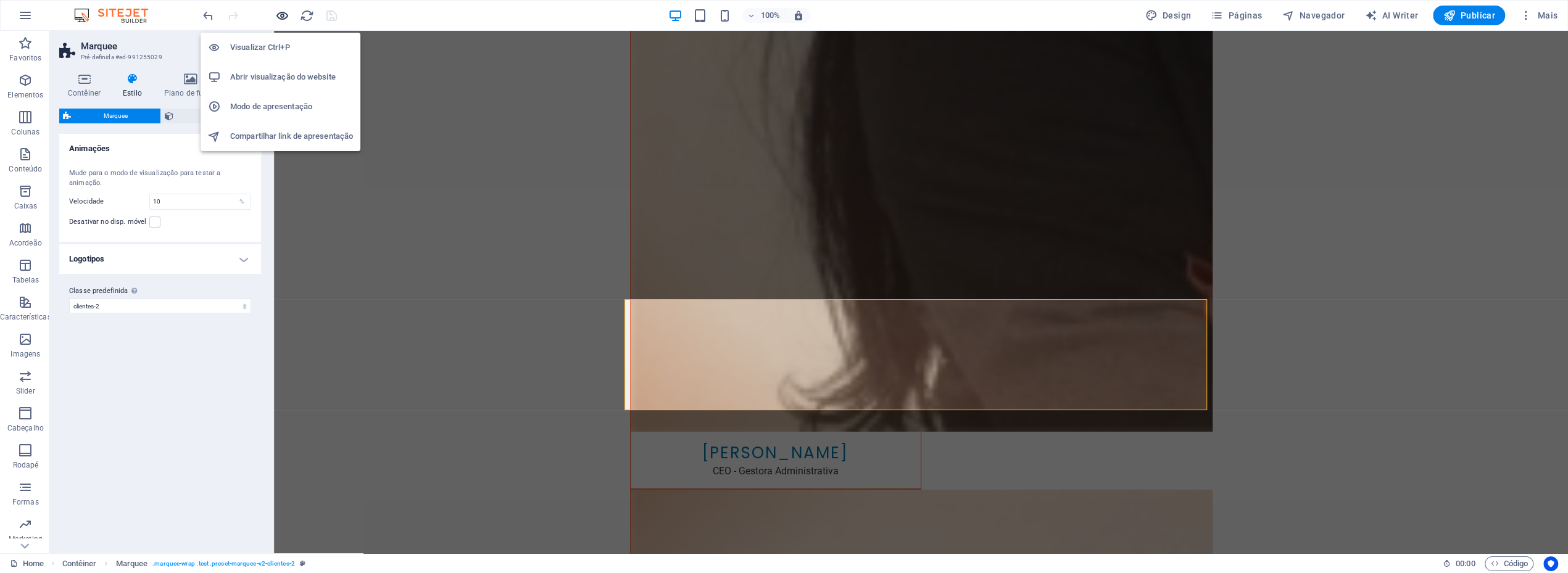
scroll to position [3535, 0]
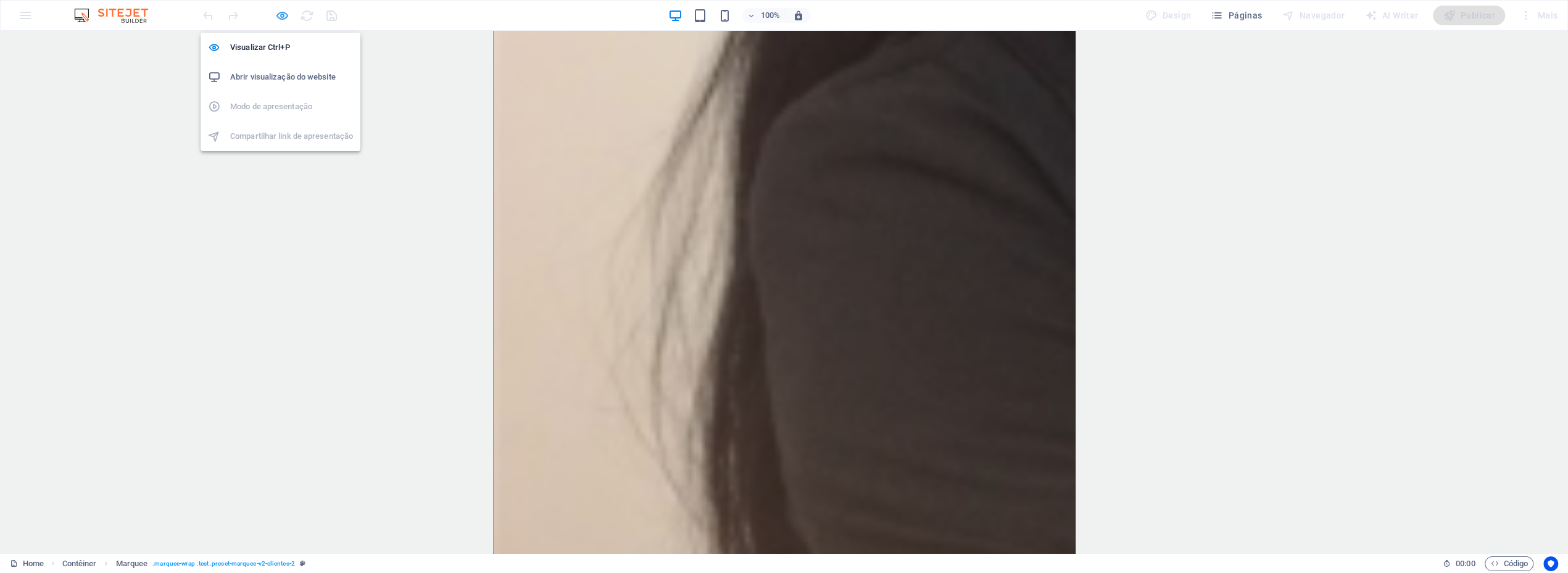
click at [279, 17] on icon "button" at bounding box center [282, 15] width 14 height 14
select select "preset-marquee-v2-clientes-2"
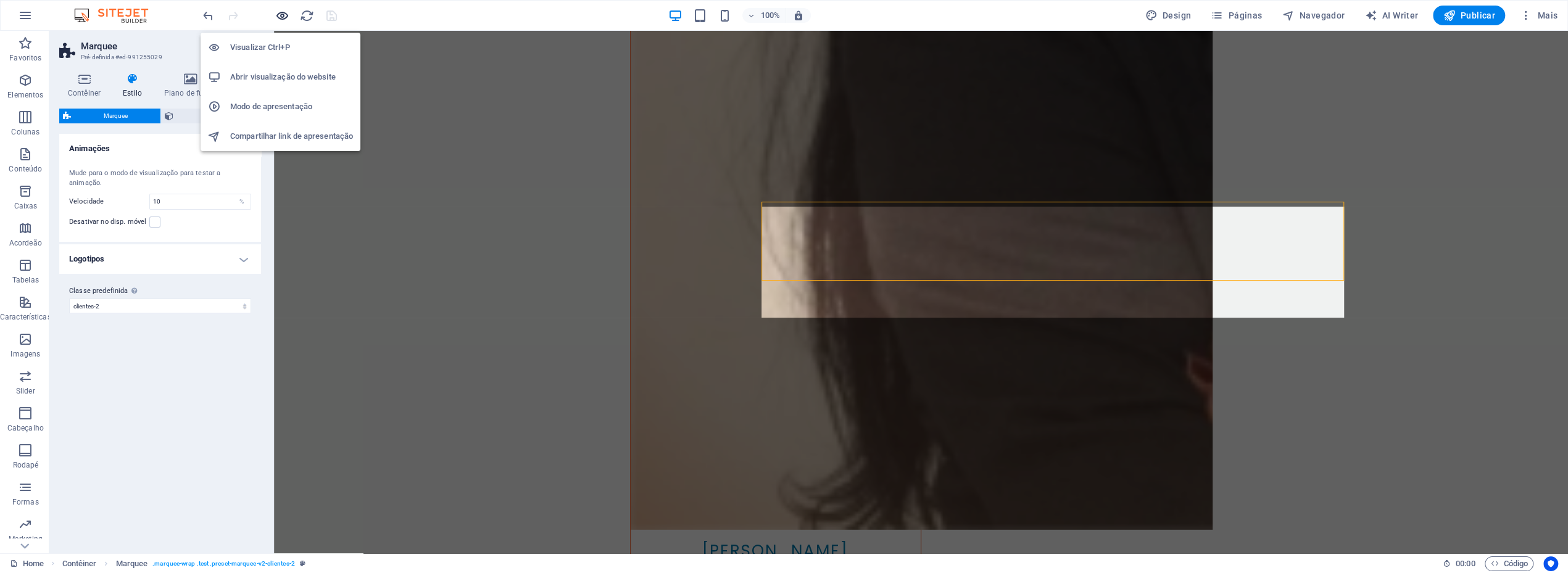
scroll to position [3633, 0]
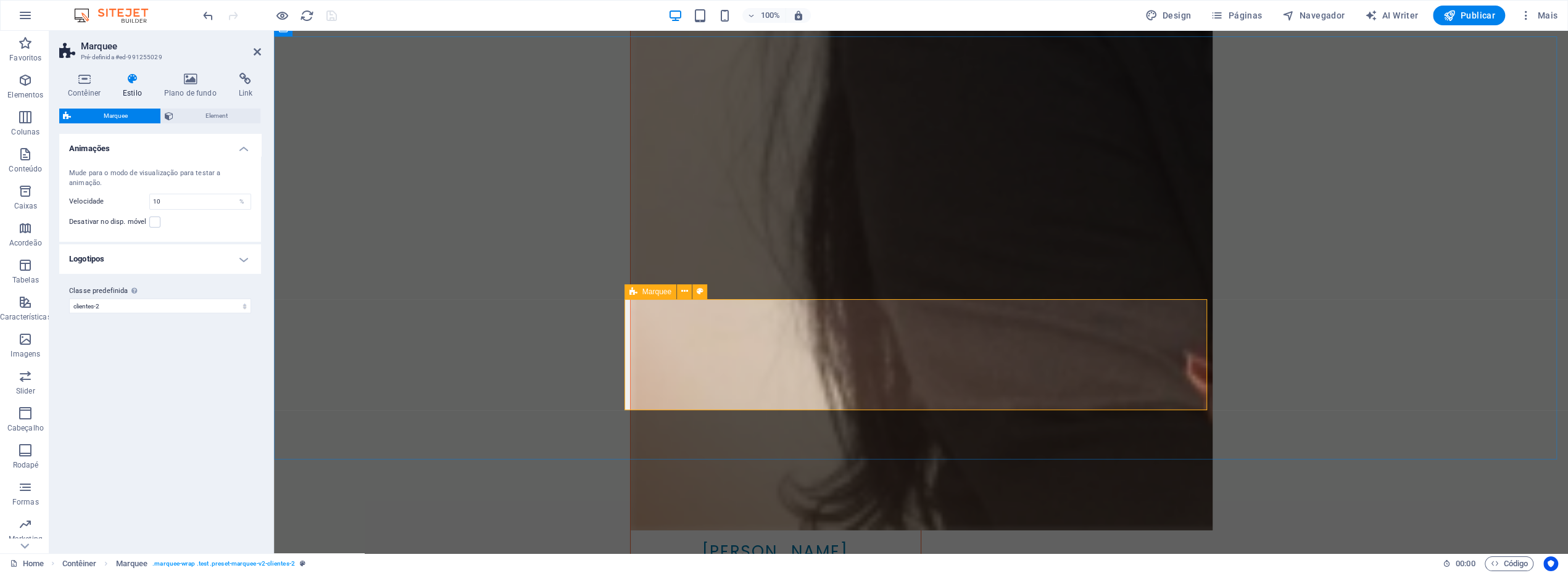
click at [628, 292] on div "Marquee" at bounding box center [650, 292] width 52 height 15
drag, startPoint x: 172, startPoint y: 201, endPoint x: 140, endPoint y: 201, distance: 32.0
click at [142, 201] on div "Velocidade 10 %" at bounding box center [160, 201] width 182 height 16
click at [630, 179] on icon at bounding box center [634, 181] width 8 height 15
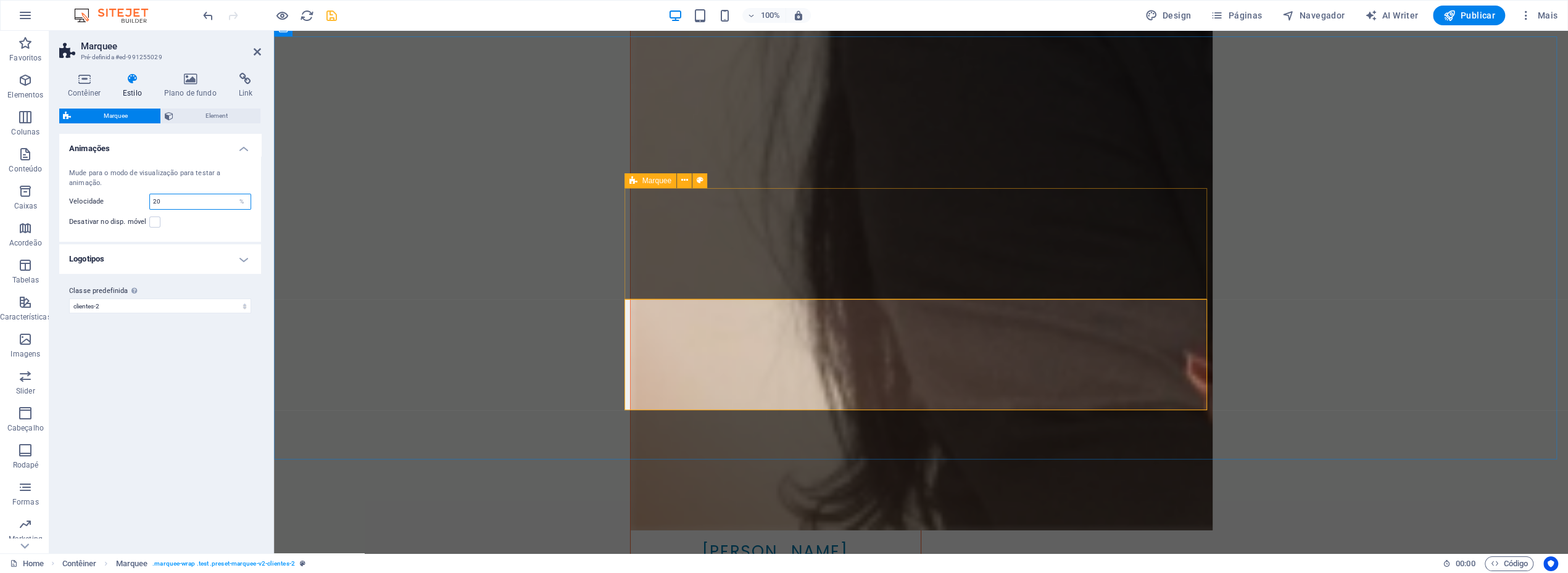
type input "20"
click at [630, 179] on icon at bounding box center [634, 181] width 8 height 15
select select "preset-marquee-v2-clientes-1"
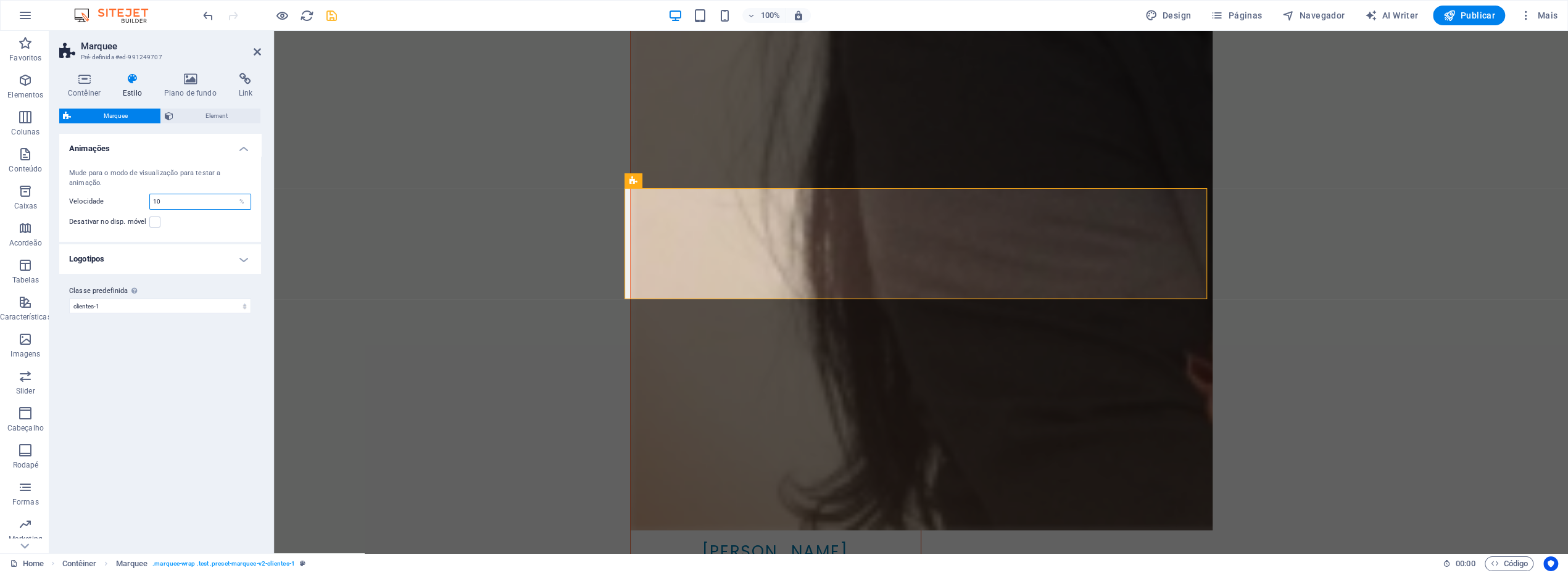
drag, startPoint x: 137, startPoint y: 198, endPoint x: 113, endPoint y: 192, distance: 24.7
click at [118, 194] on div "Velocidade 10 %" at bounding box center [160, 201] width 182 height 16
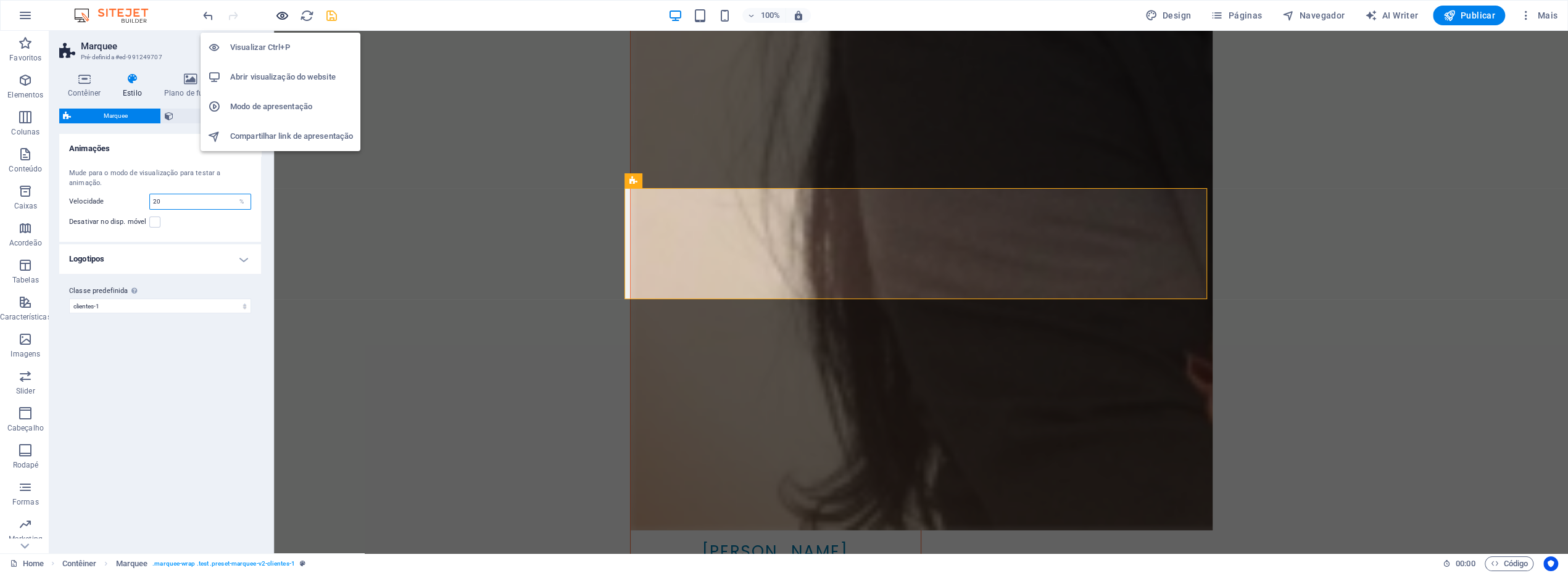
type input "20"
click at [281, 15] on icon "button" at bounding box center [282, 15] width 14 height 14
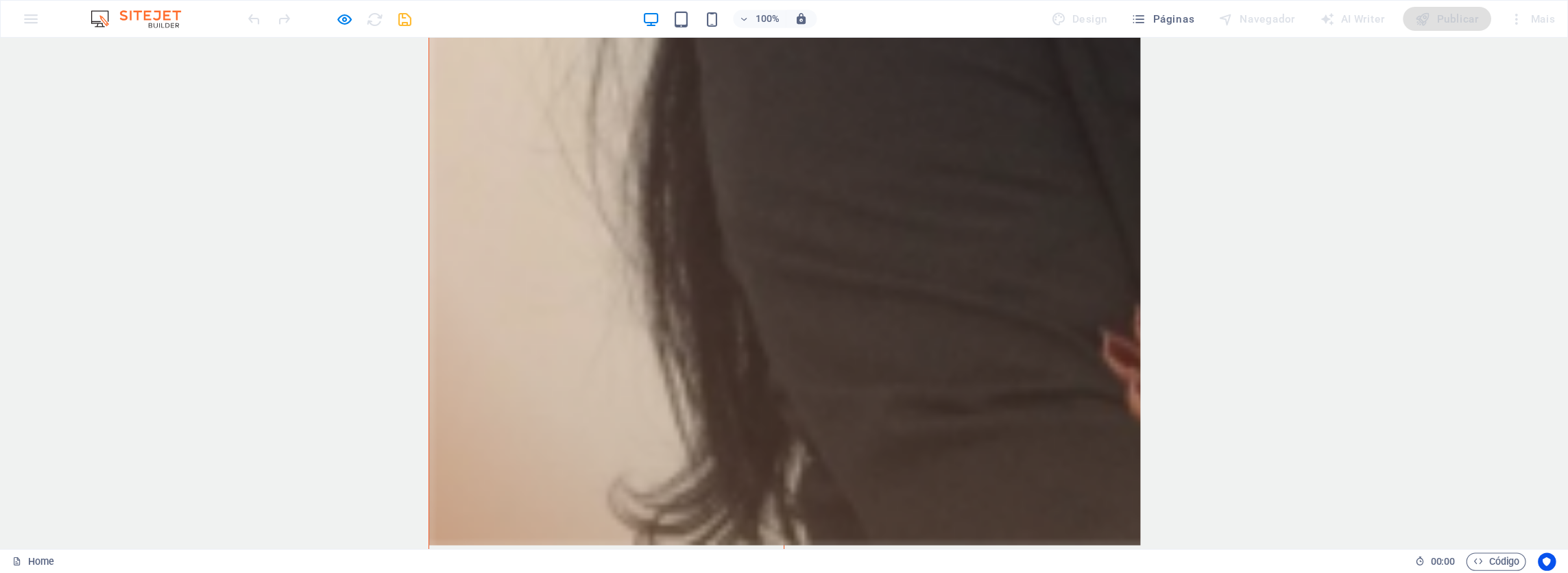
scroll to position [3951, 0]
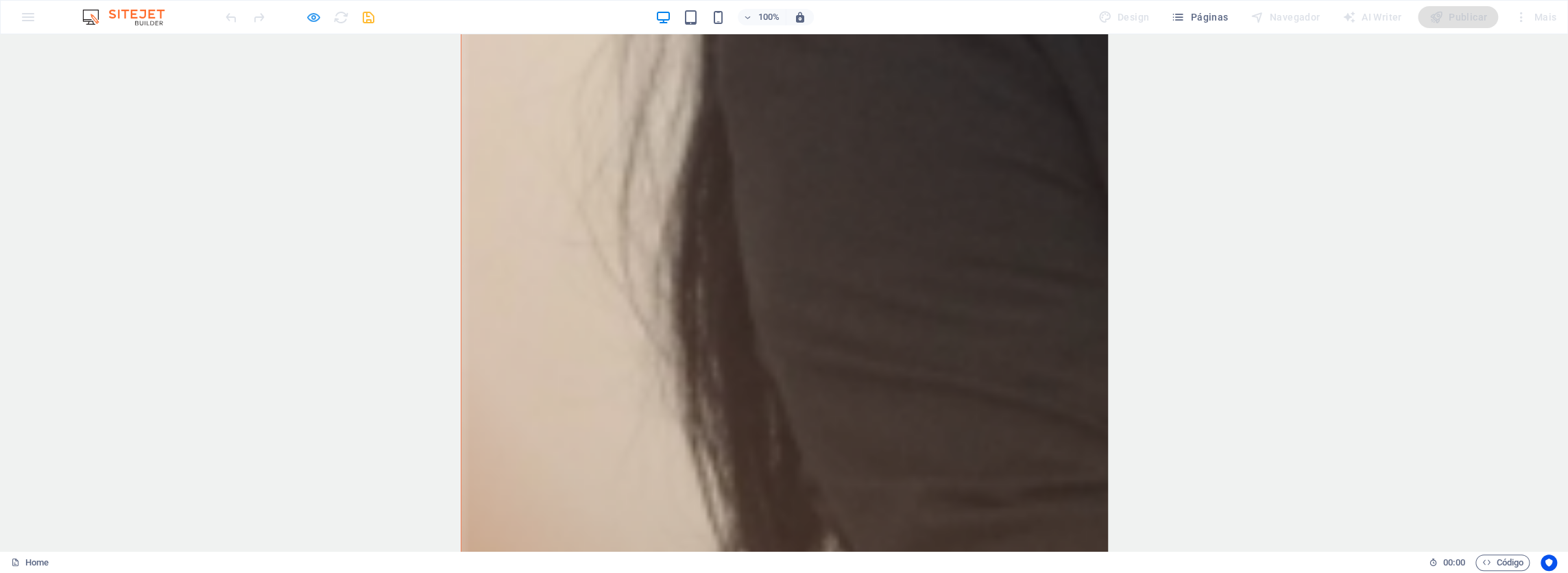
click at [309, 19] on icon "button" at bounding box center [314, 17] width 16 height 16
select select "preset-marquee-v2-clientes-1"
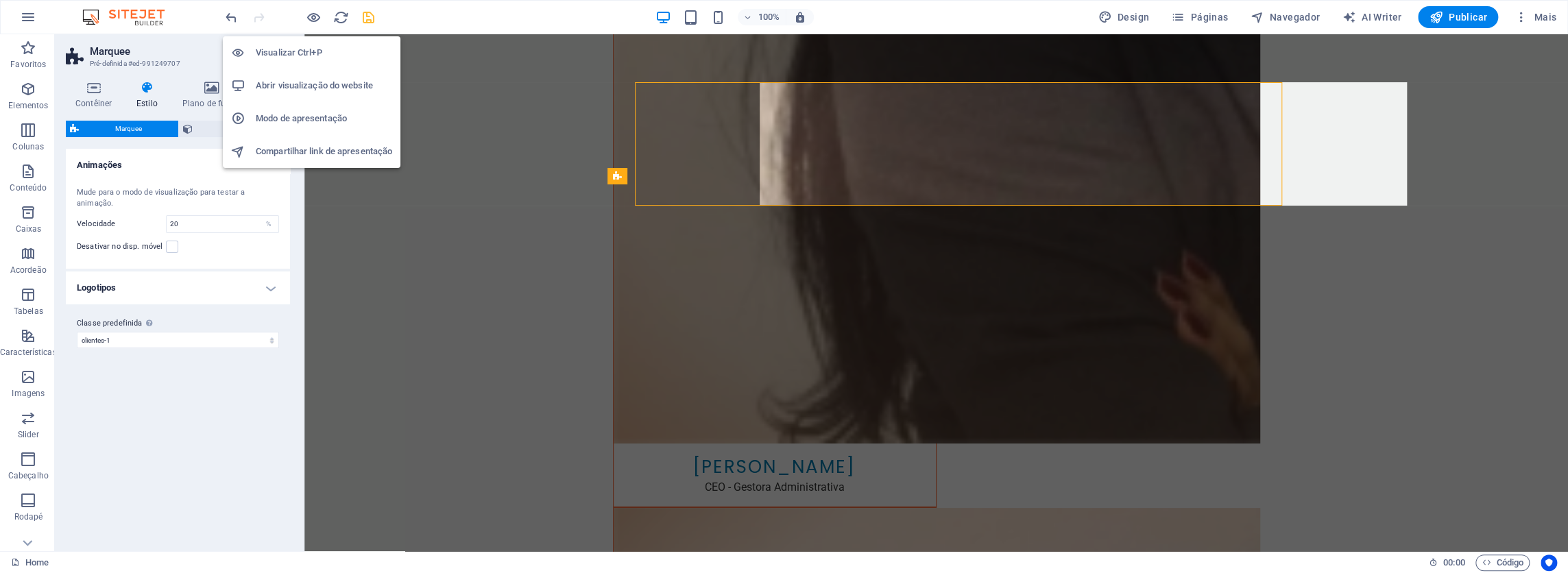
scroll to position [4061, 0]
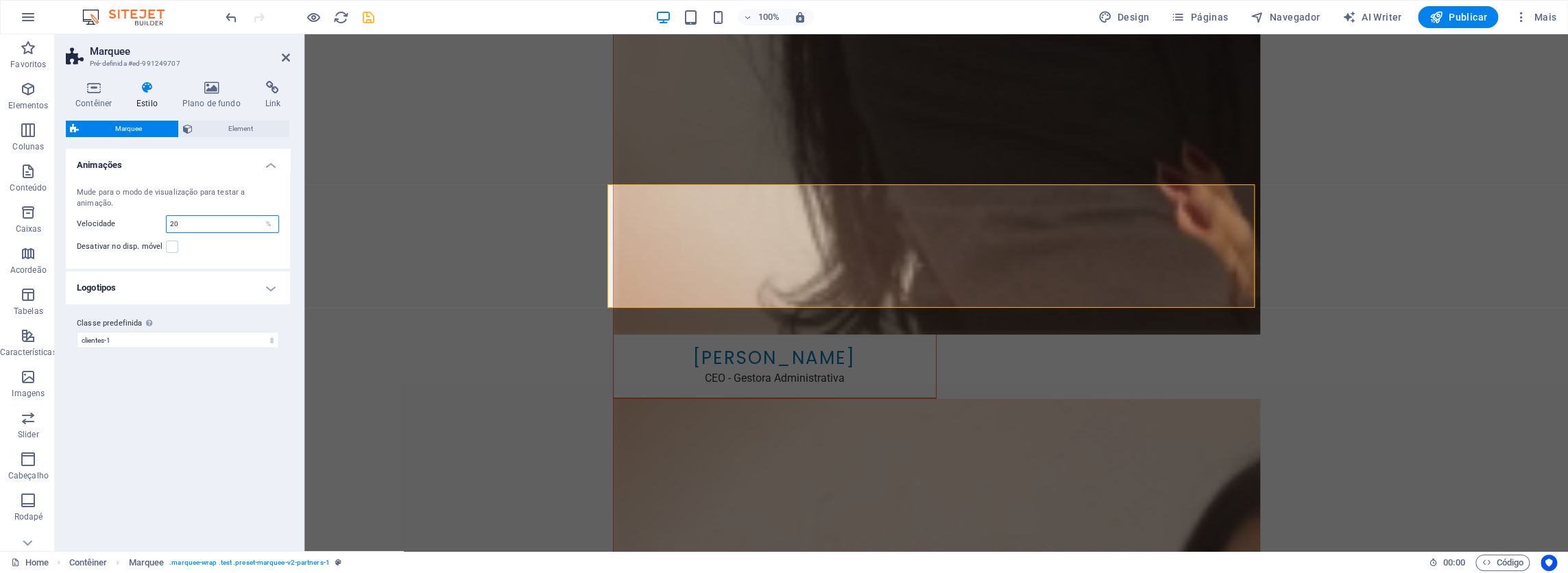
drag, startPoint x: 203, startPoint y: 221, endPoint x: 132, endPoint y: 220, distance: 71.0
click at [132, 220] on div "Velocidade 20 %" at bounding box center [178, 224] width 202 height 18
type input "2"
select select "preset-marquee-v2-partners-1"
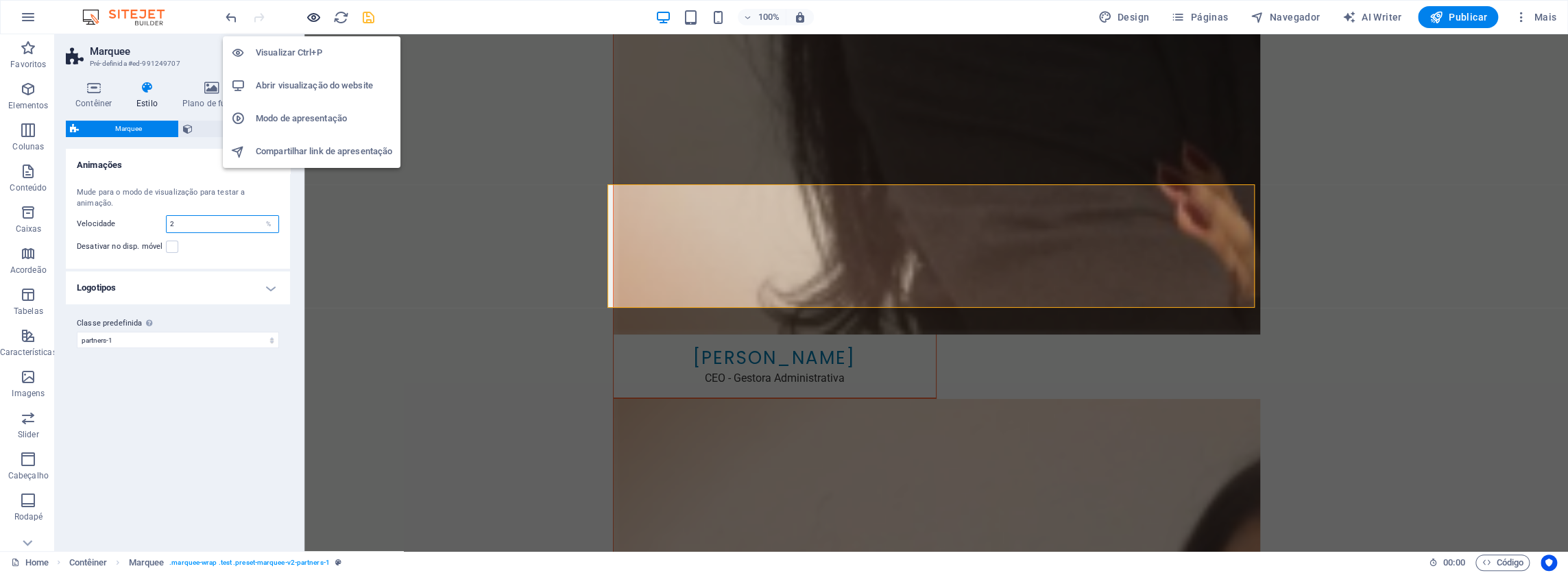
type input "2"
click at [312, 22] on icon "button" at bounding box center [314, 17] width 16 height 16
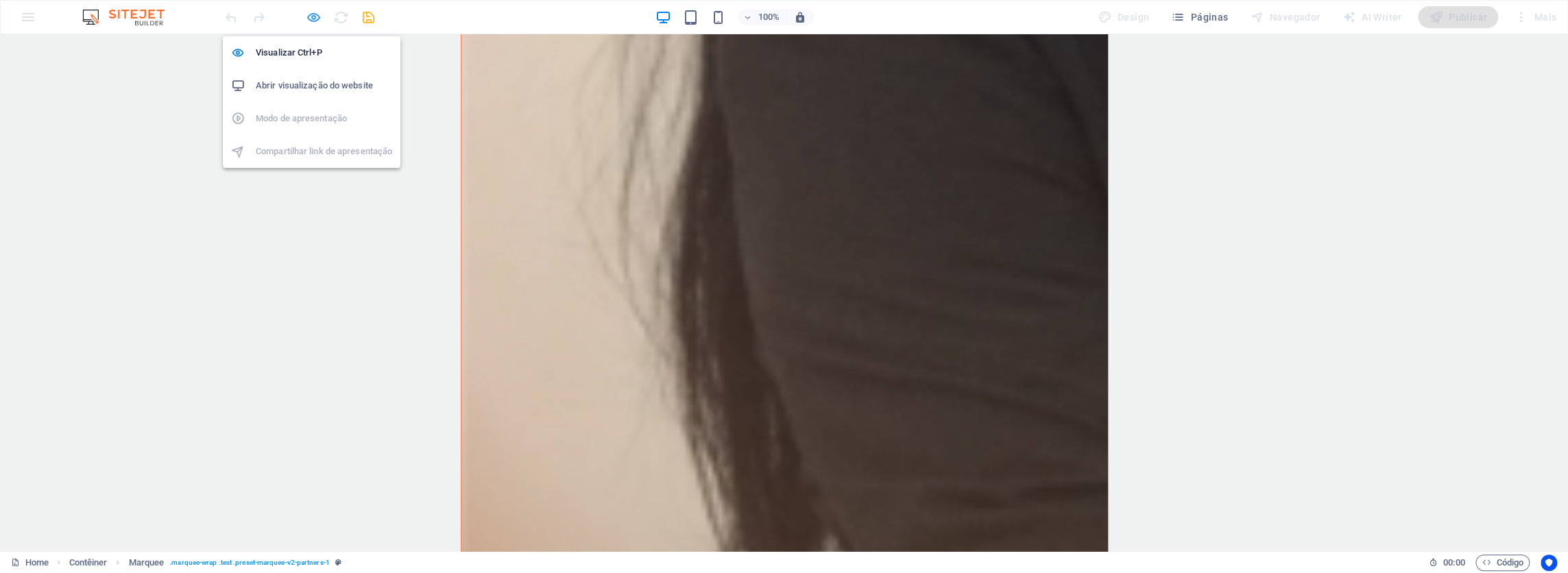
scroll to position [3951, 0]
click at [311, 11] on icon "button" at bounding box center [314, 17] width 16 height 16
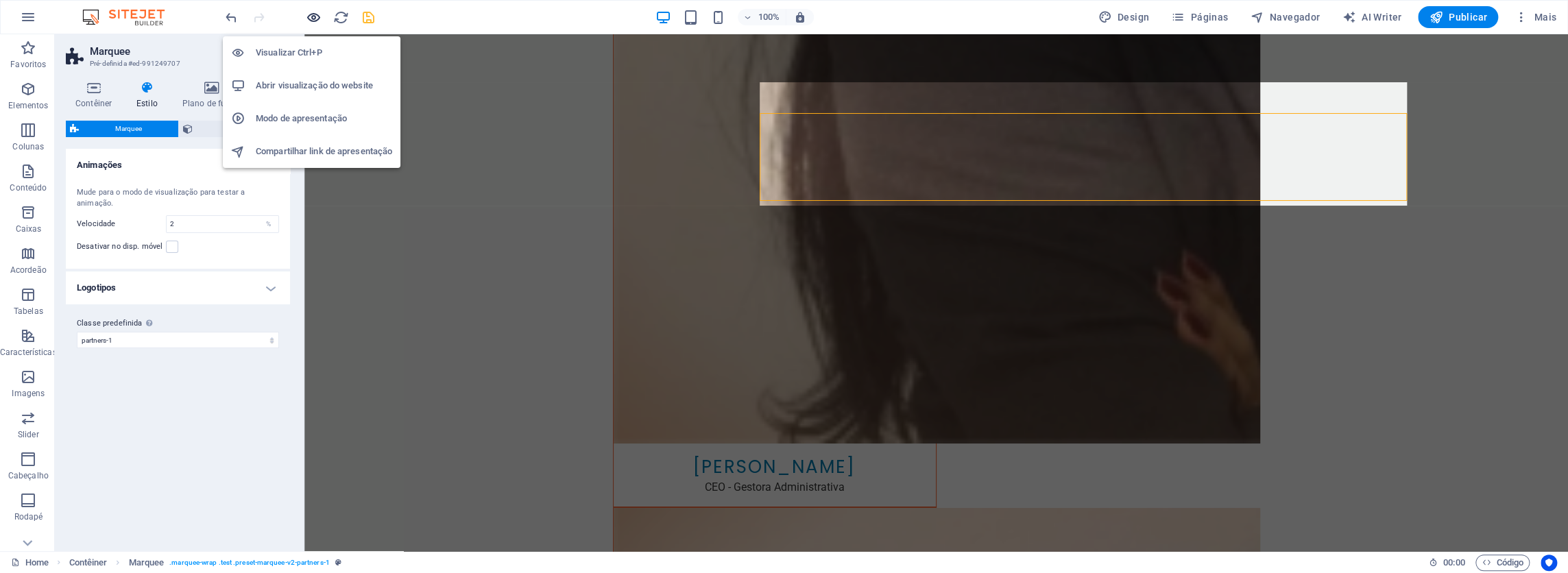
scroll to position [4061, 0]
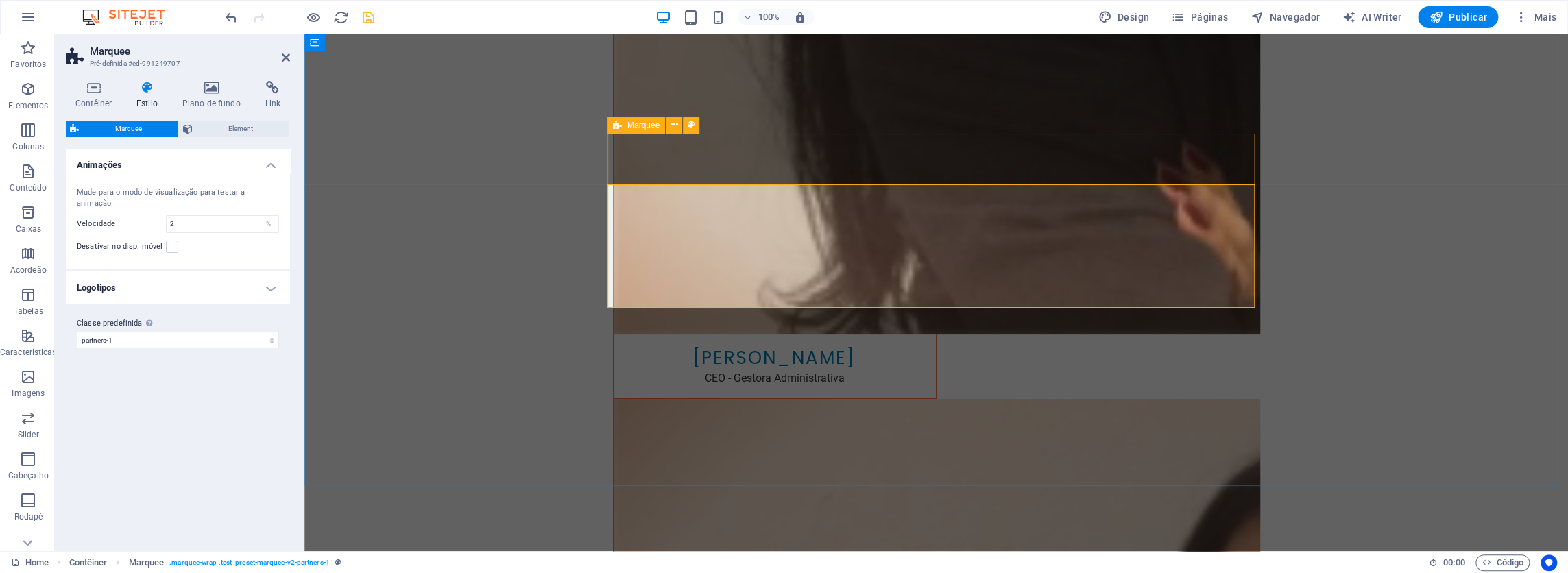
click at [617, 125] on icon at bounding box center [618, 125] width 9 height 17
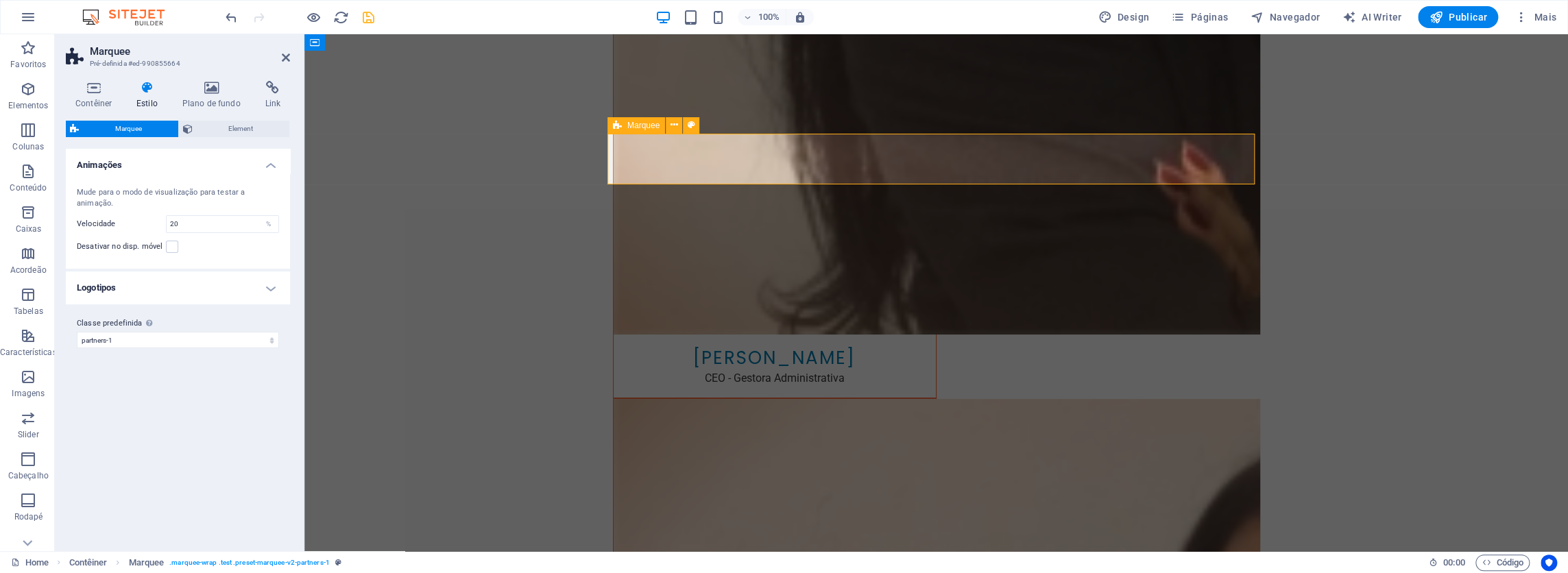
click at [617, 125] on icon at bounding box center [618, 125] width 9 height 17
click at [616, 174] on icon at bounding box center [618, 176] width 9 height 17
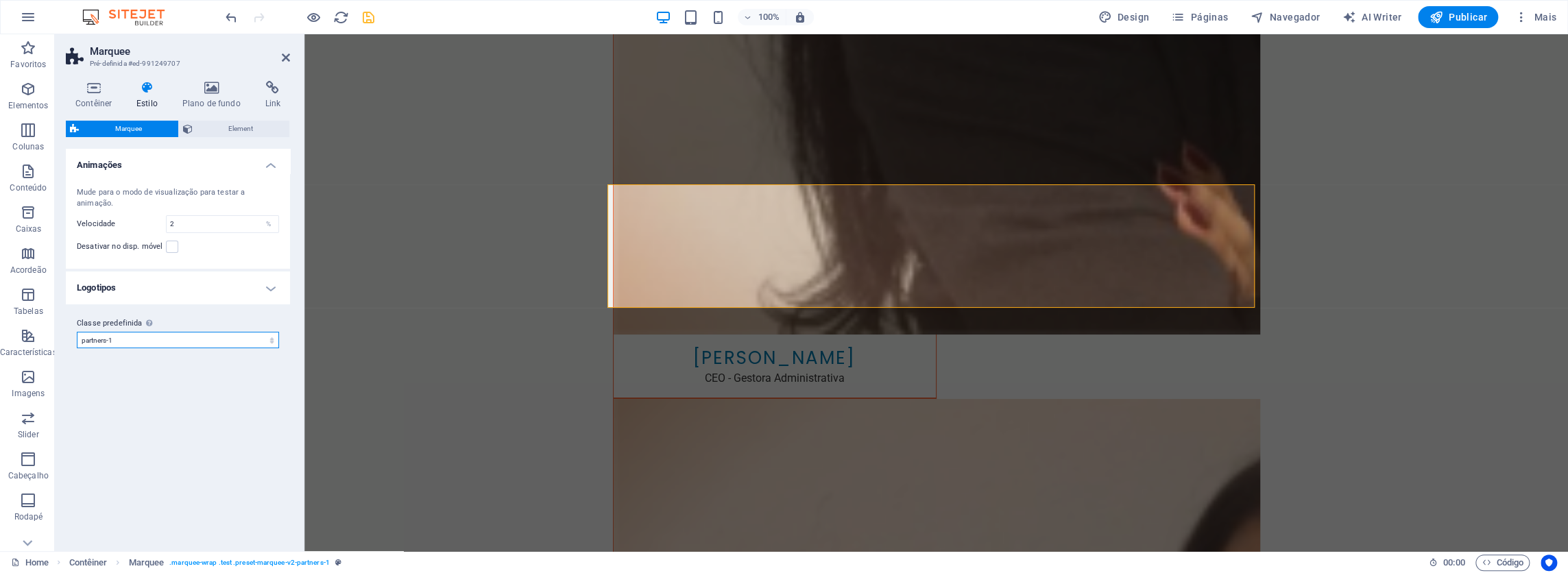
click at [131, 340] on select "partners-1 clientes-1 Adicionar classe predefinida" at bounding box center [178, 340] width 202 height 17
select select "preset-marquee-v2-clientes-1"
click at [77, 331] on select "partners-1 clientes-1 Adicionar classe predefinida" at bounding box center [178, 340] width 202 height 17
type input "20"
select select "preset-marquee-v2-clientes-1"
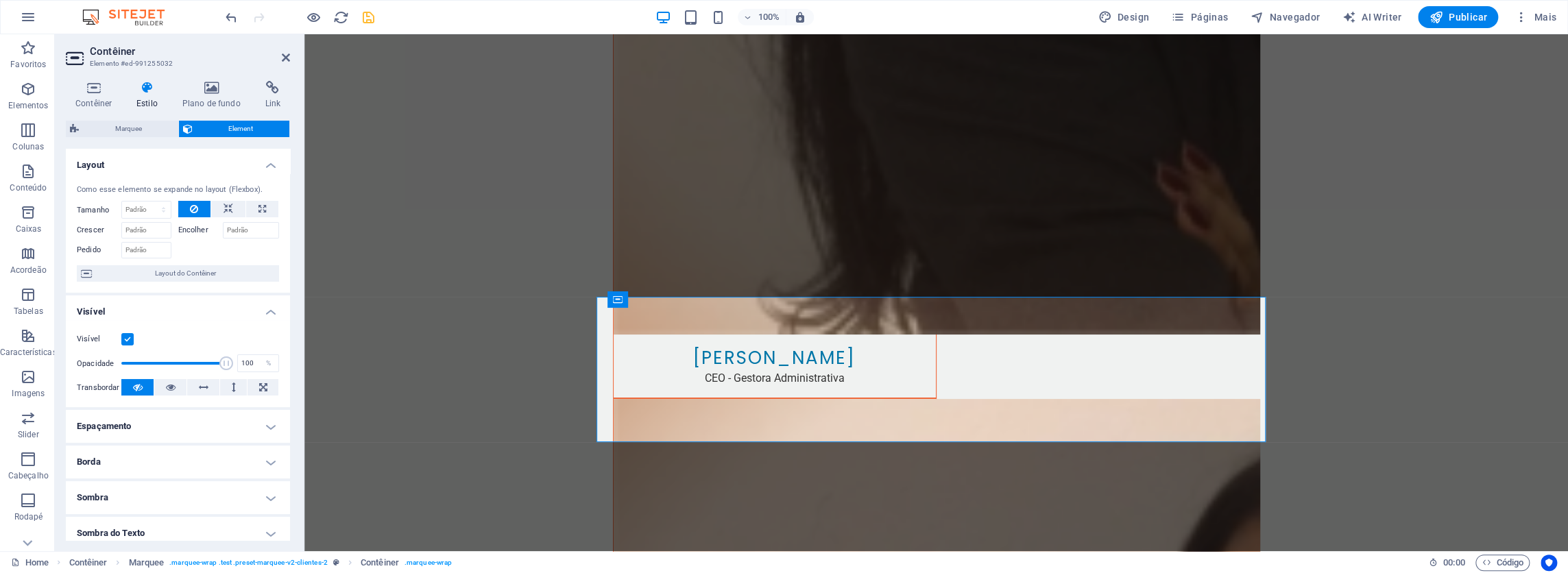
click at [147, 96] on h4 "Estilo" at bounding box center [149, 95] width 46 height 29
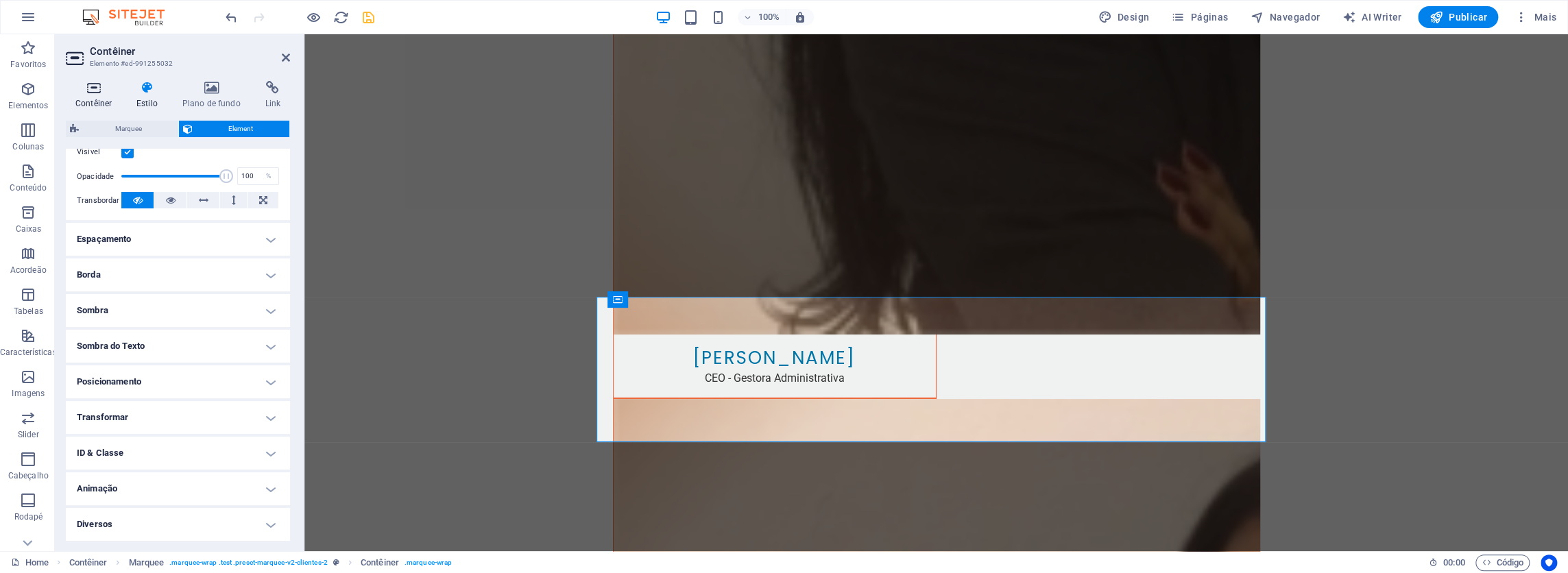
click at [91, 88] on icon at bounding box center [93, 87] width 55 height 14
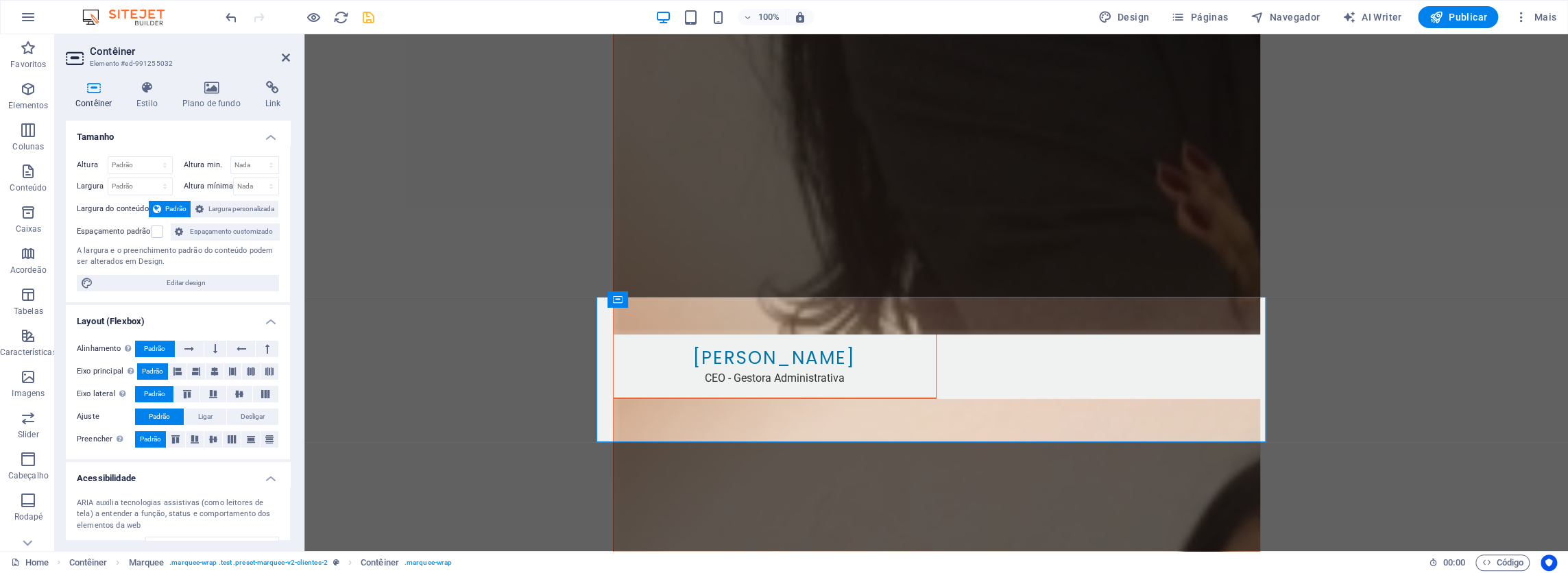
scroll to position [111, 0]
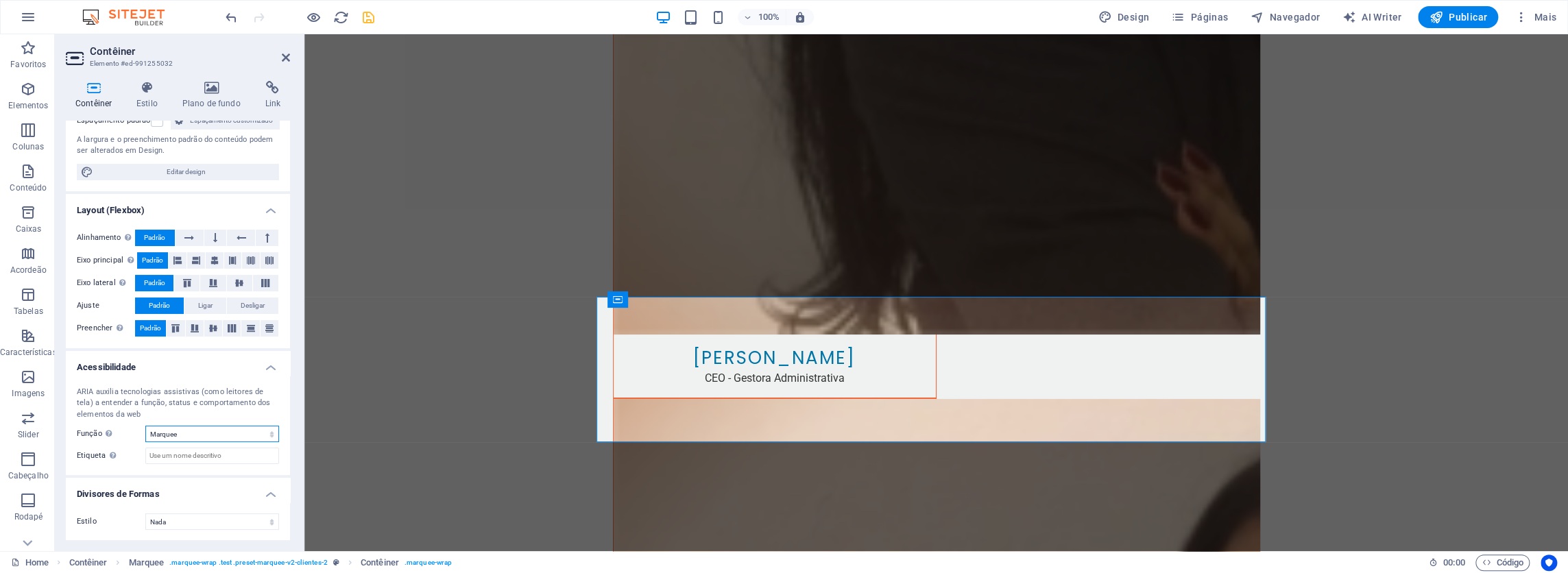
click at [206, 433] on select "Nada Alert Article Banner Cabeçalho Comment Complementary Dialog Marquee Presen…" at bounding box center [212, 434] width 134 height 17
select select "presentation"
click at [145, 426] on select "Nada Alert Article Banner Cabeçalho Comment Complementary Dialog Marquee Presen…" at bounding box center [212, 434] width 134 height 17
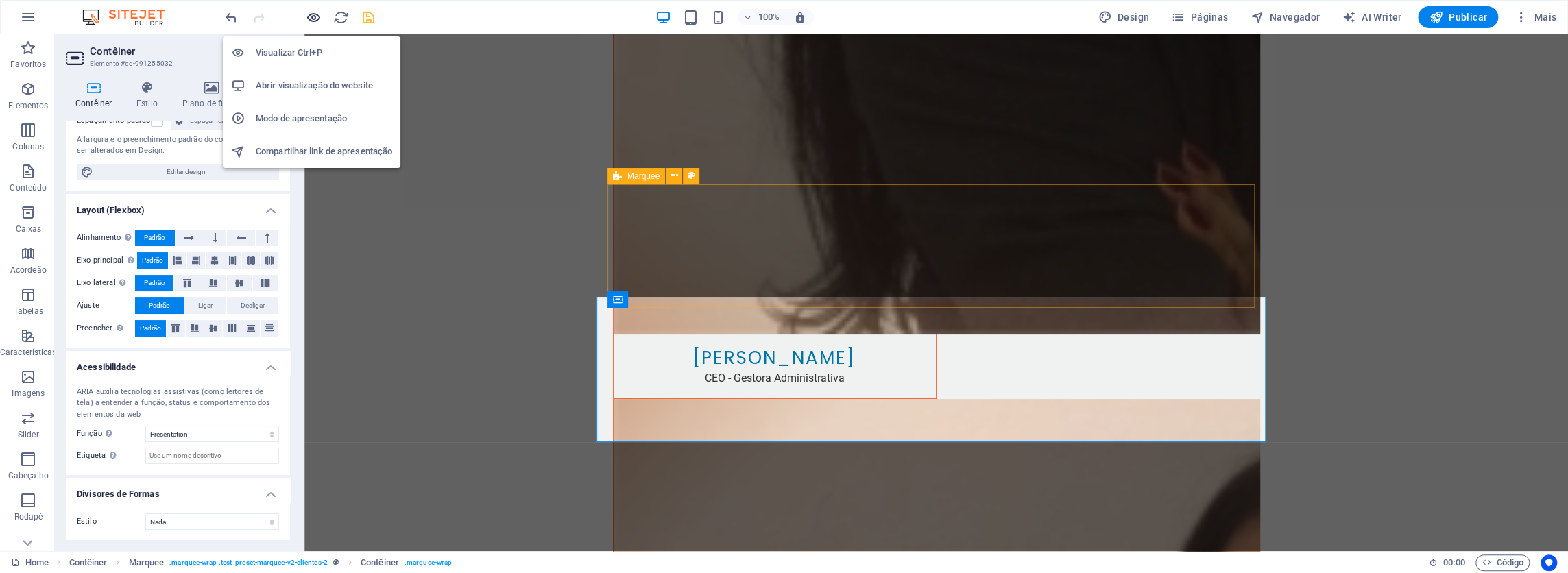
click at [312, 14] on icon "button" at bounding box center [314, 17] width 16 height 16
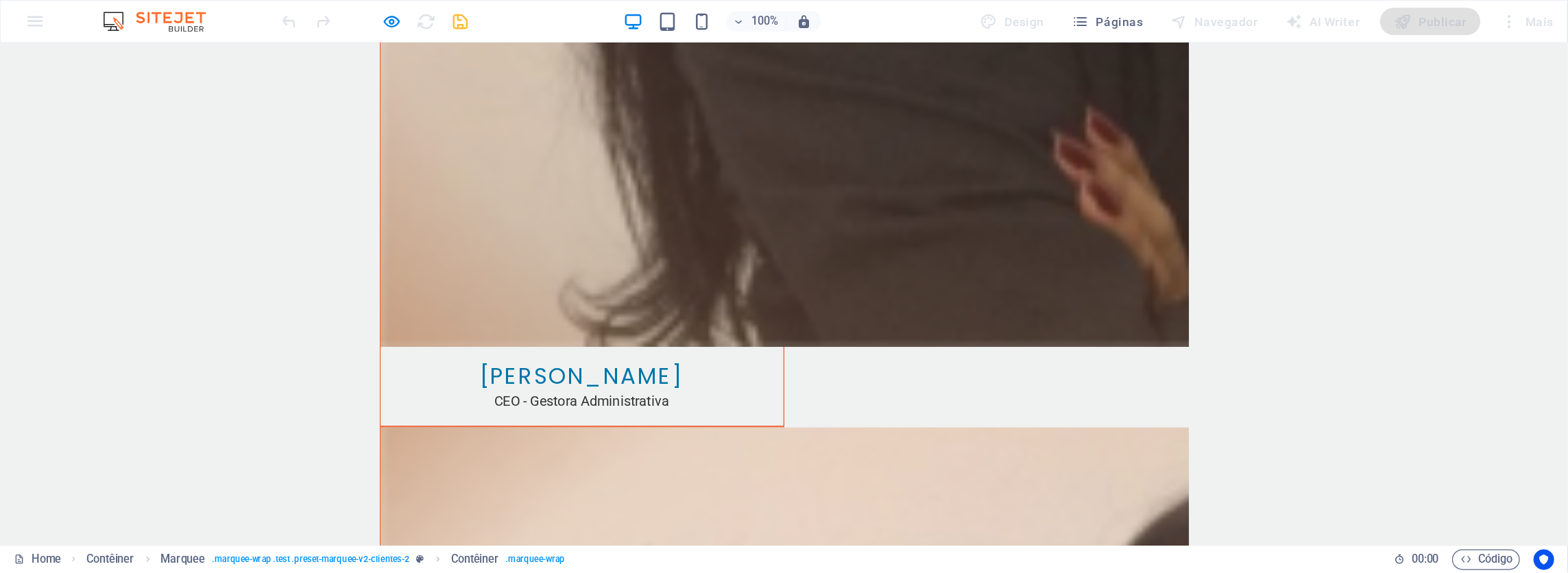
scroll to position [3951, 0]
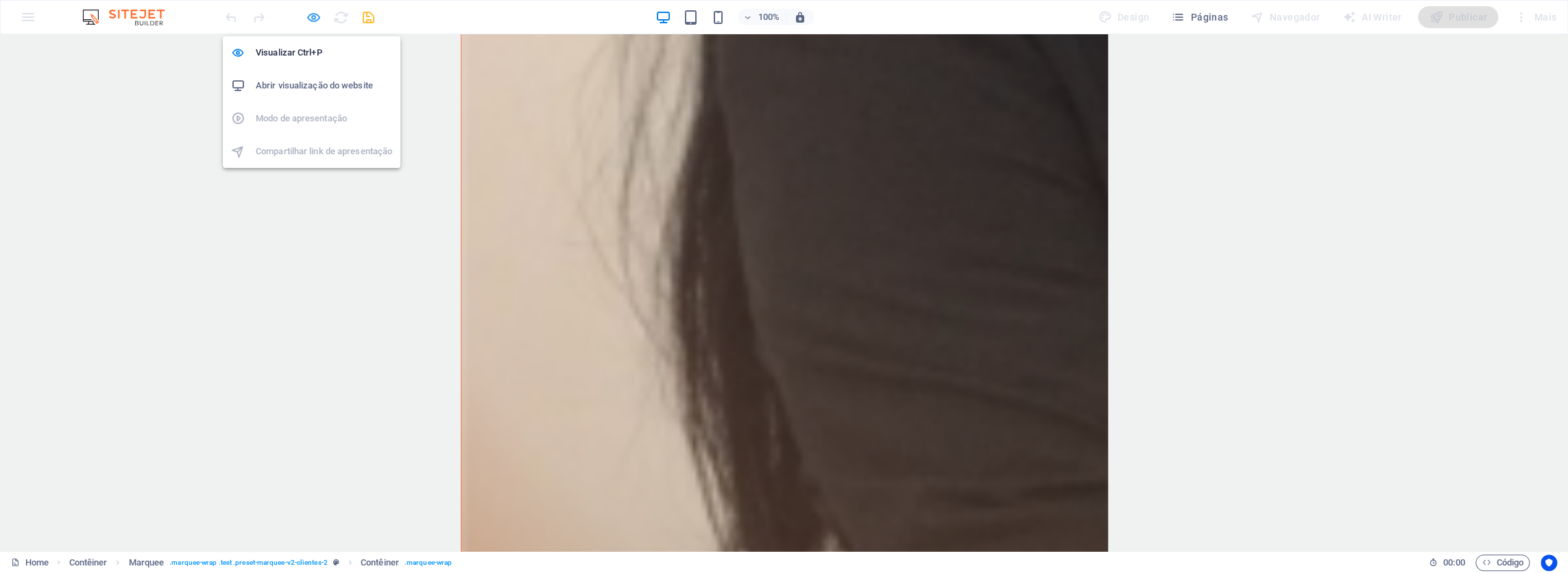
click at [308, 12] on icon "button" at bounding box center [314, 17] width 16 height 16
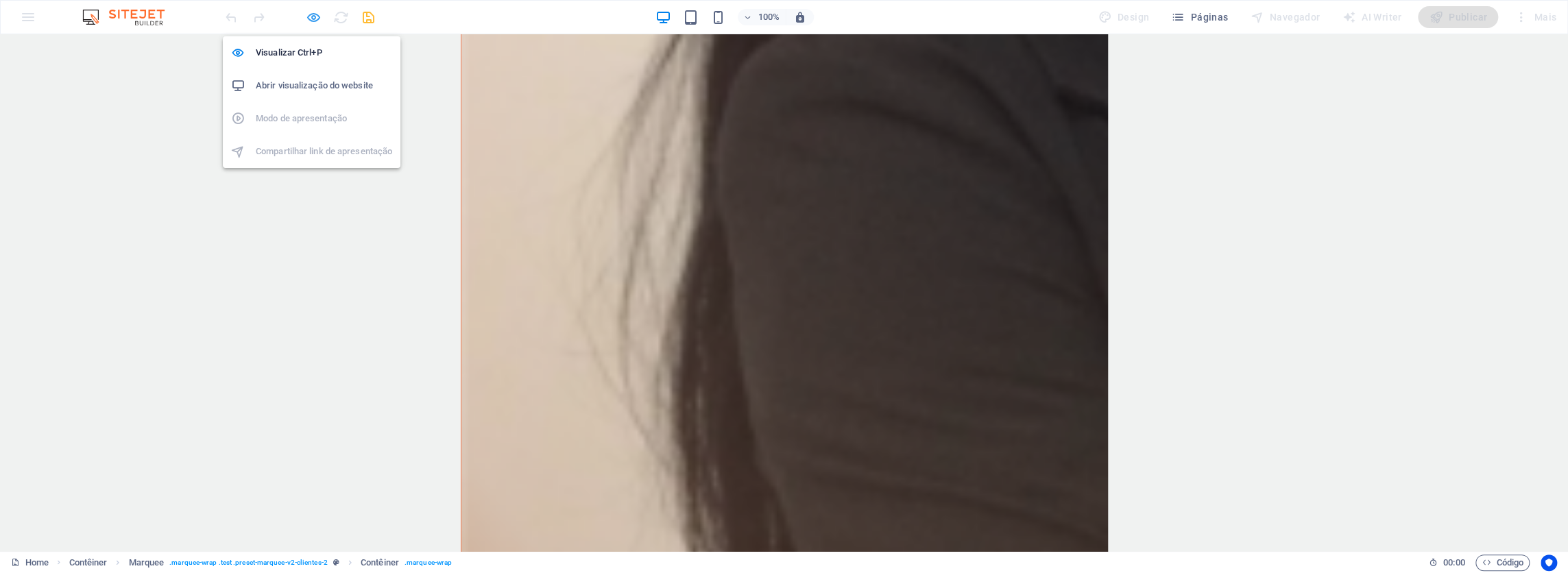
scroll to position [4061, 0]
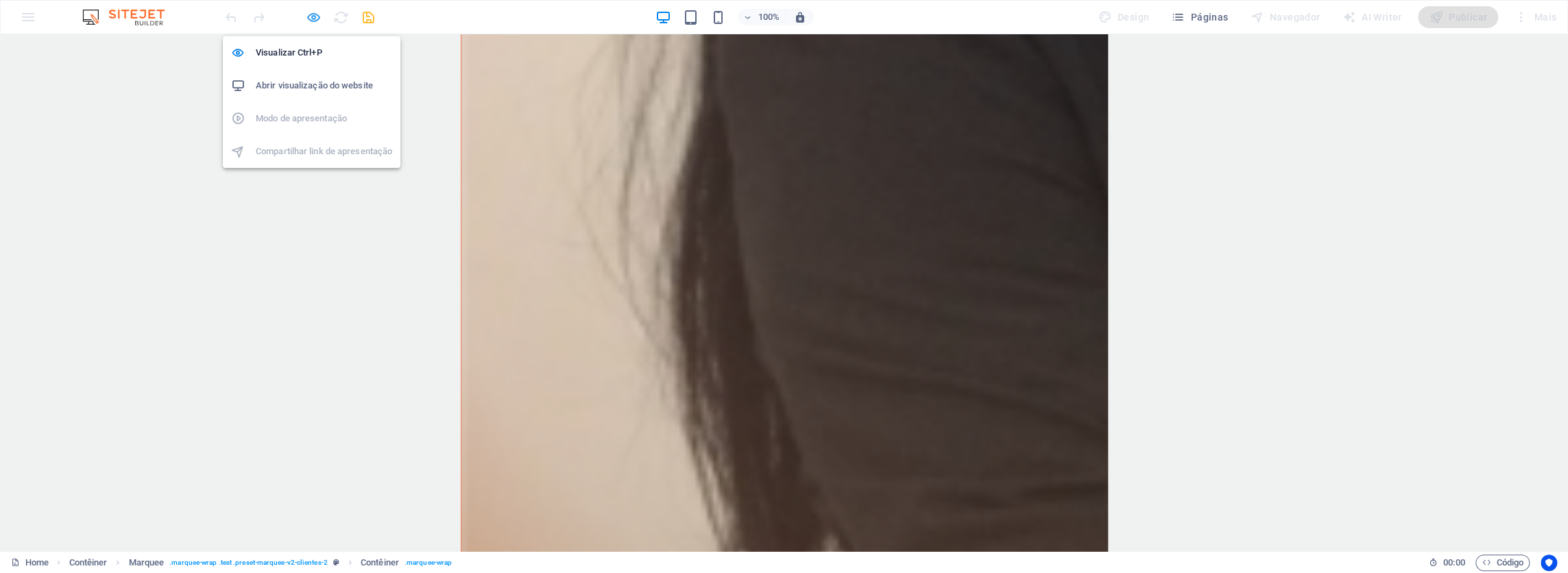
select select "presentation"
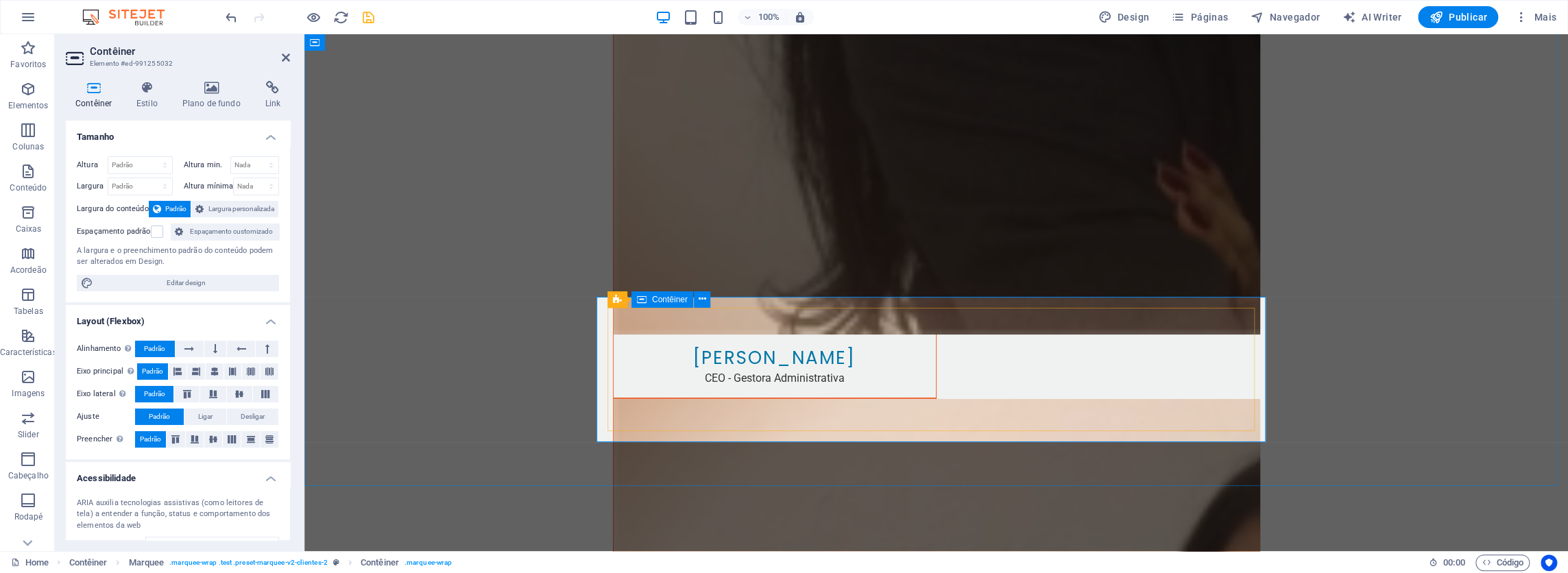
click at [141, 96] on h4 "Estilo" at bounding box center [149, 95] width 46 height 29
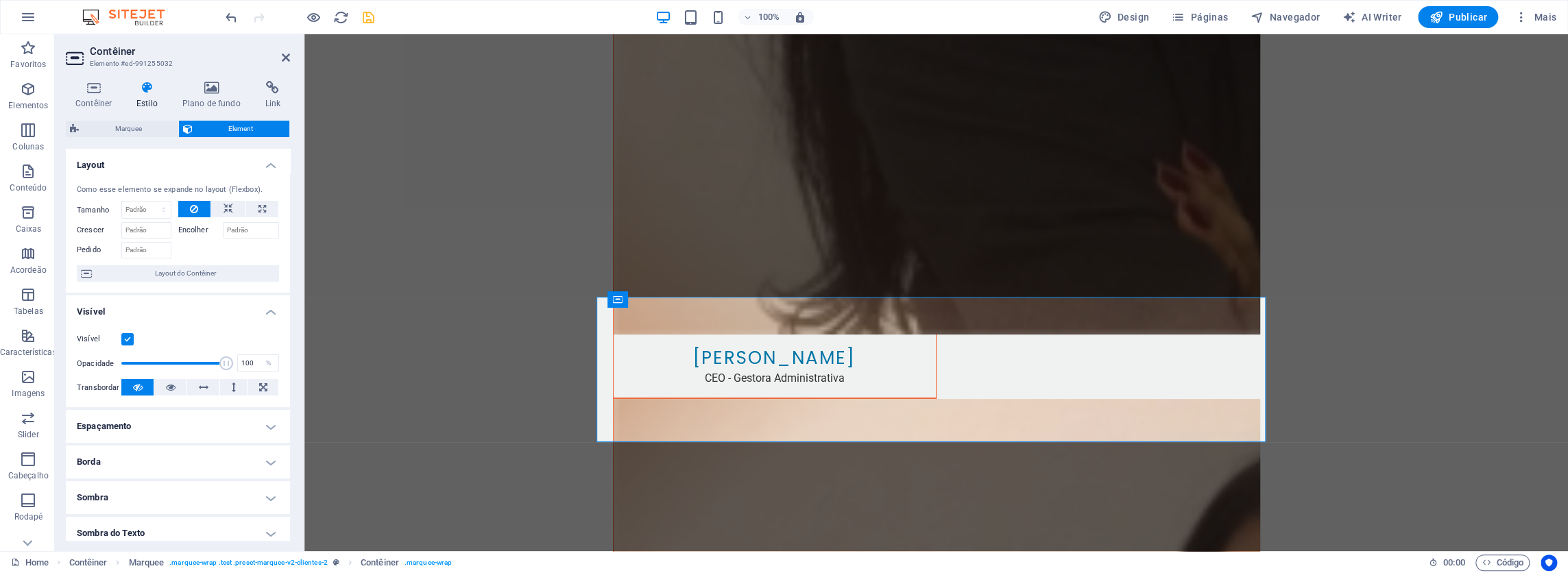
scroll to position [187, 0]
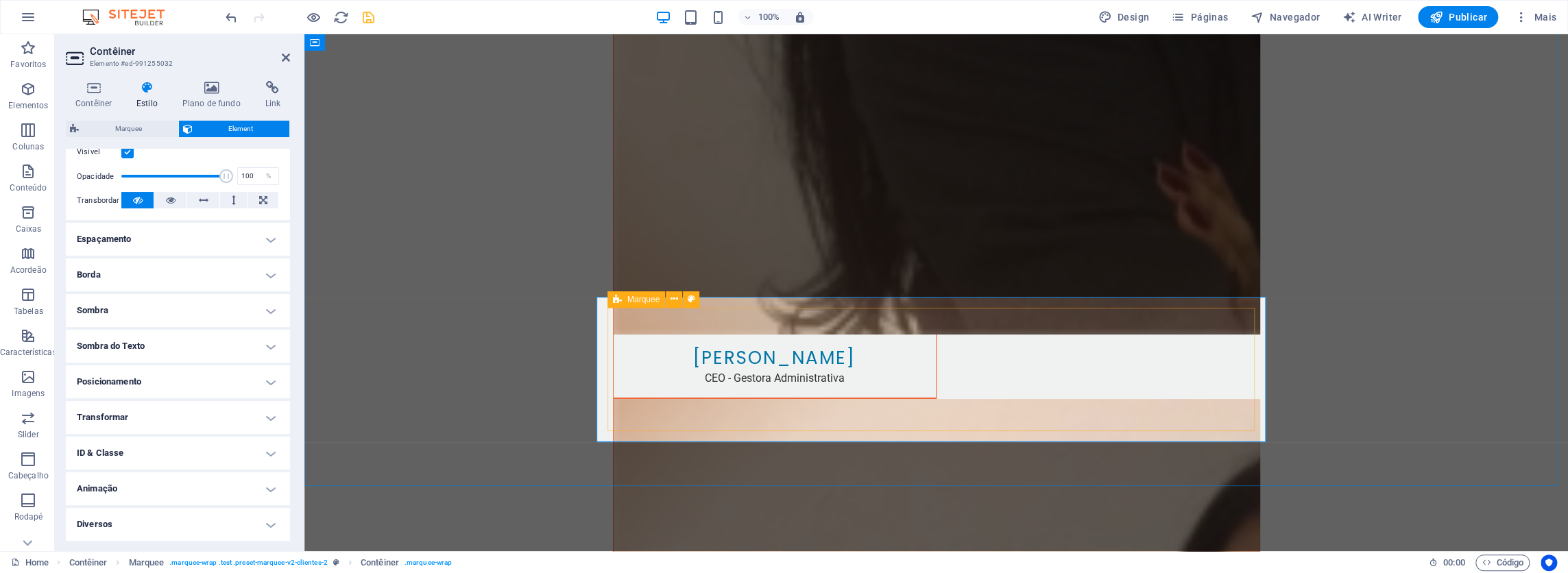
click at [627, 296] on span "Marquee" at bounding box center [643, 300] width 32 height 8
select select "preset-marquee-v2-clientes-2"
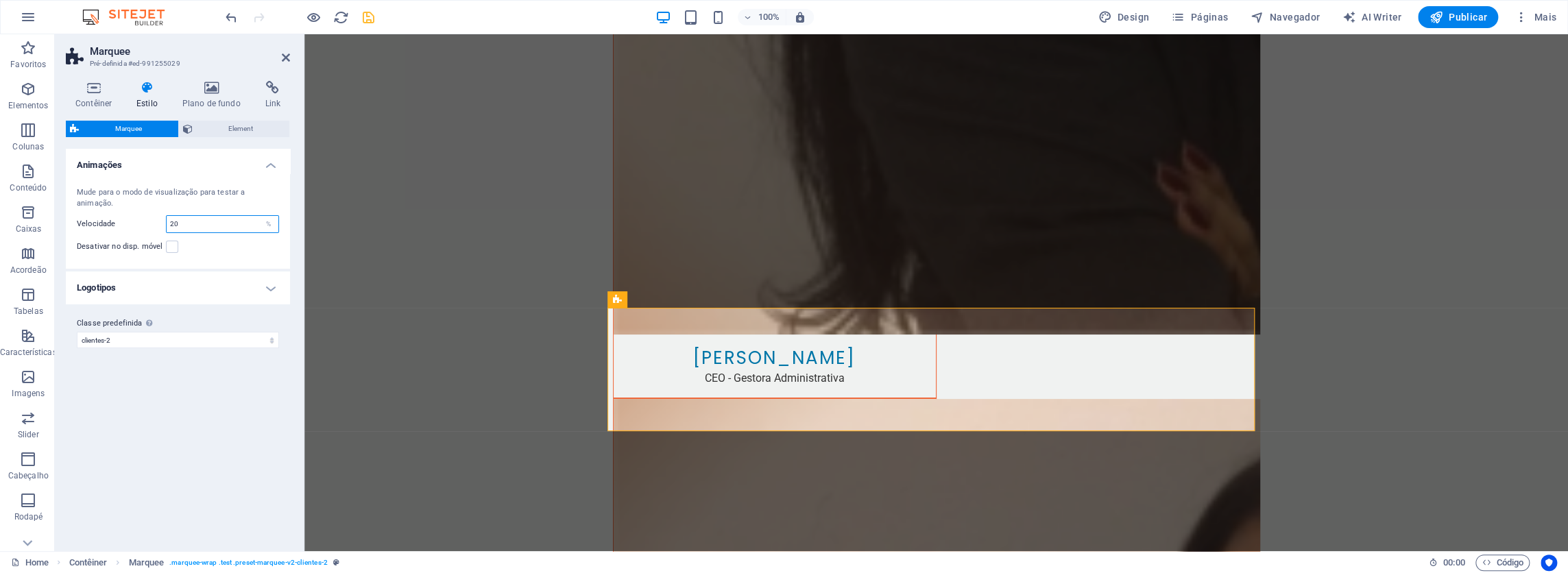
drag, startPoint x: 191, startPoint y: 225, endPoint x: 137, endPoint y: 221, distance: 54.1
click at [137, 221] on div "Velocidade 20 %" at bounding box center [178, 224] width 202 height 18
click at [621, 174] on icon at bounding box center [618, 176] width 9 height 17
type input "3"
click at [621, 174] on icon at bounding box center [618, 176] width 9 height 17
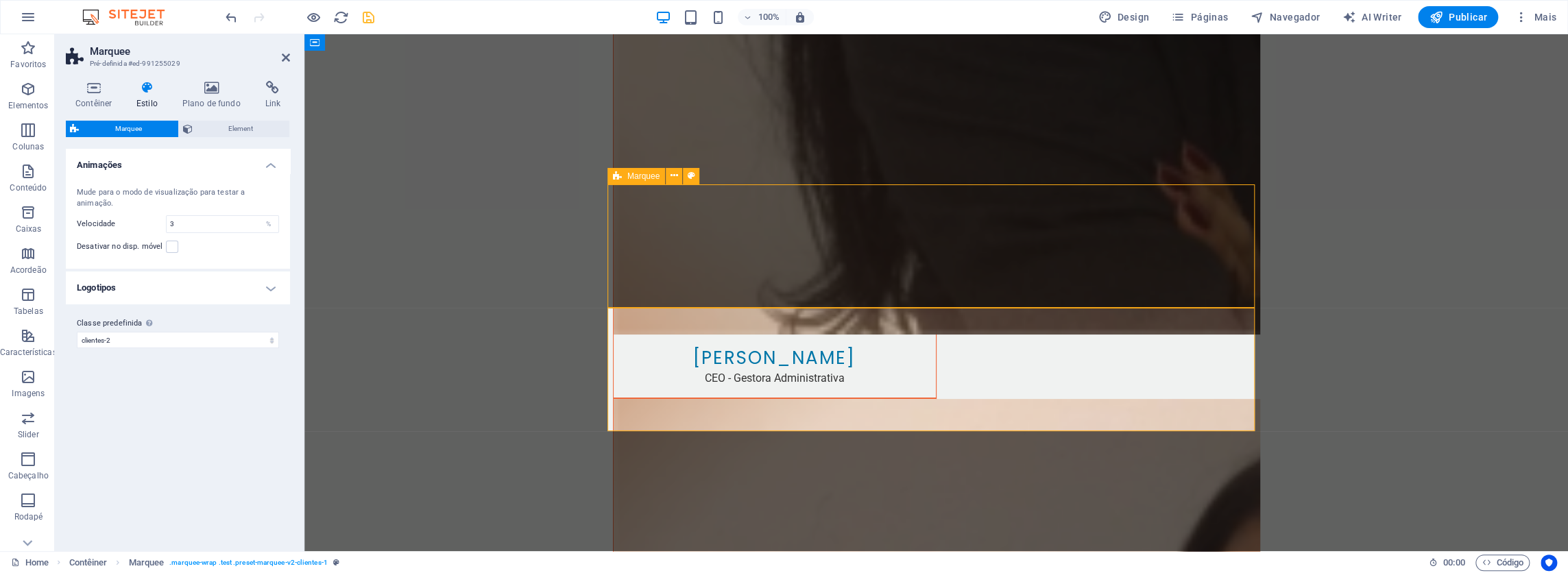
select select "preset-marquee-v2-clientes-1"
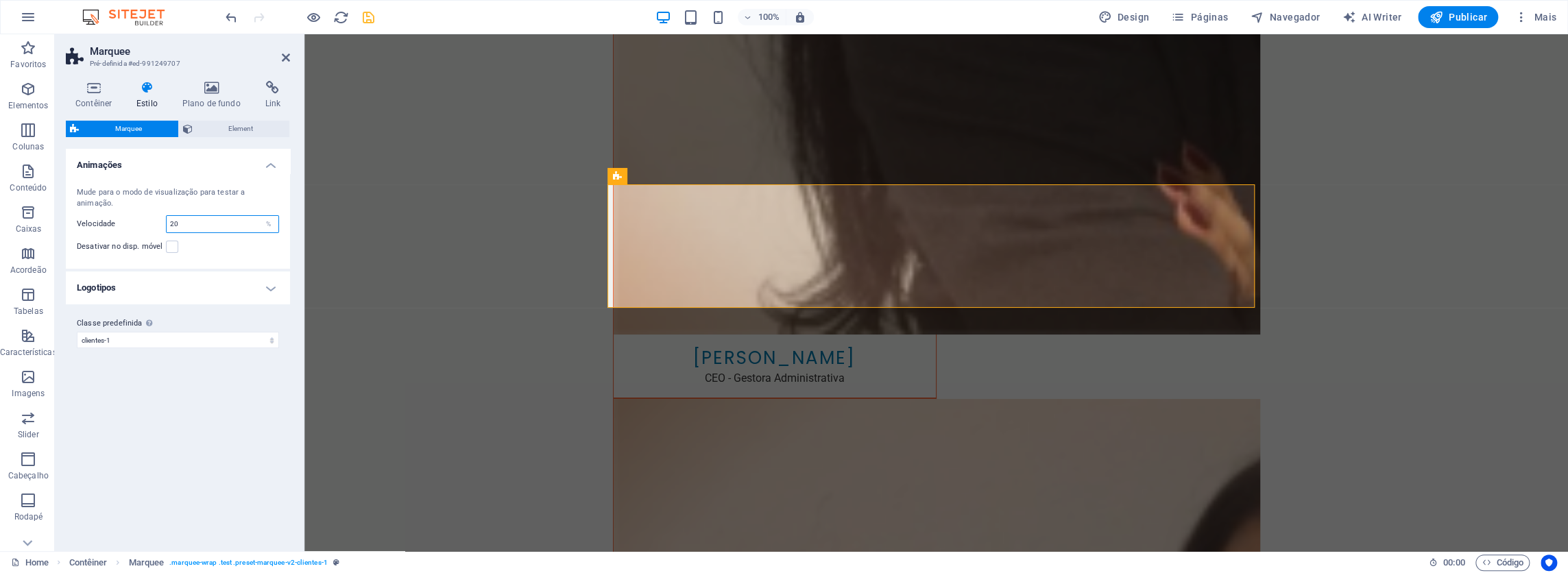
drag, startPoint x: 142, startPoint y: 214, endPoint x: 115, endPoint y: 213, distance: 27.0
click at [115, 213] on div "Mude para o modo de visualização para testar a animação. Velocidade 20 % Desati…" at bounding box center [177, 221] width 229 height 96
type input "20"
click at [617, 127] on icon at bounding box center [618, 125] width 9 height 17
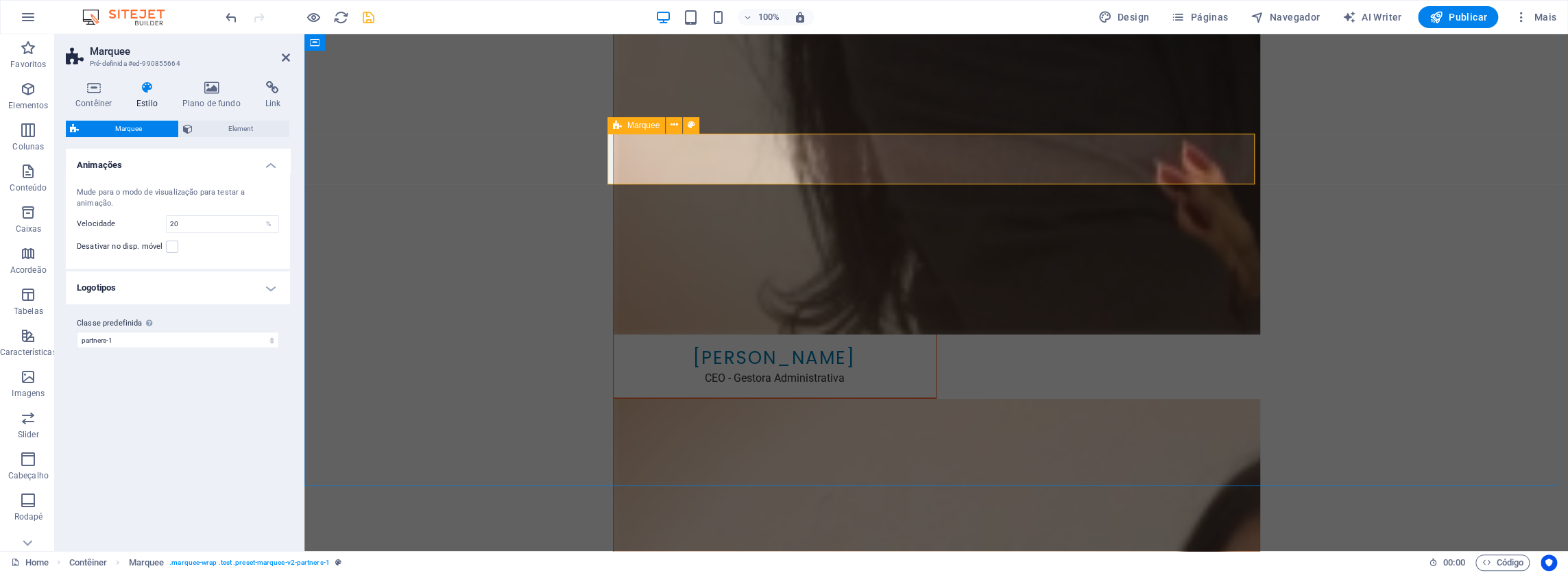
click at [616, 124] on icon at bounding box center [618, 125] width 9 height 17
drag, startPoint x: 189, startPoint y: 219, endPoint x: 90, endPoint y: 219, distance: 99.0
click at [90, 219] on div "Velocidade 20 %" at bounding box center [178, 224] width 202 height 18
click at [618, 175] on icon at bounding box center [618, 176] width 9 height 17
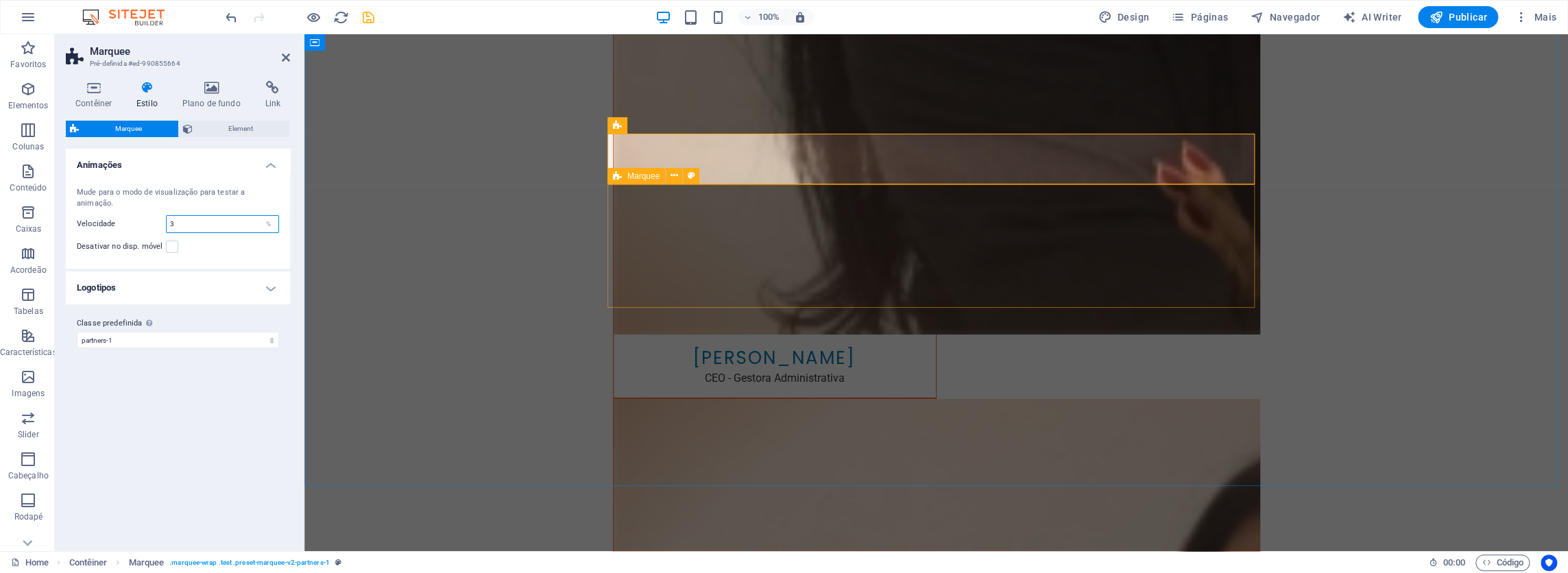
type input "3"
click at [618, 175] on icon at bounding box center [618, 176] width 9 height 17
select select "preset-marquee-v2-clientes-1"
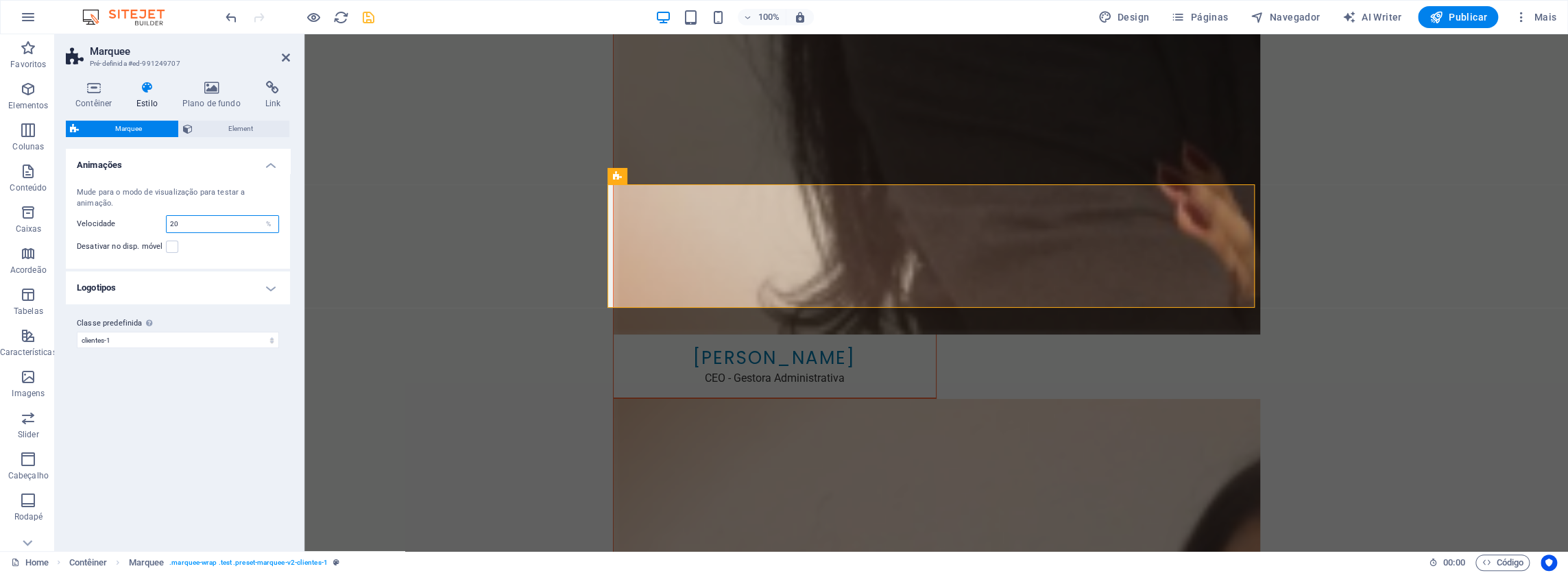
drag, startPoint x: 199, startPoint y: 222, endPoint x: 114, endPoint y: 222, distance: 85.0
click at [114, 222] on div "Velocidade 20 %" at bounding box center [178, 224] width 202 height 18
click at [621, 296] on icon at bounding box center [618, 300] width 9 height 17
type input "3"
click at [621, 296] on icon at bounding box center [618, 300] width 9 height 17
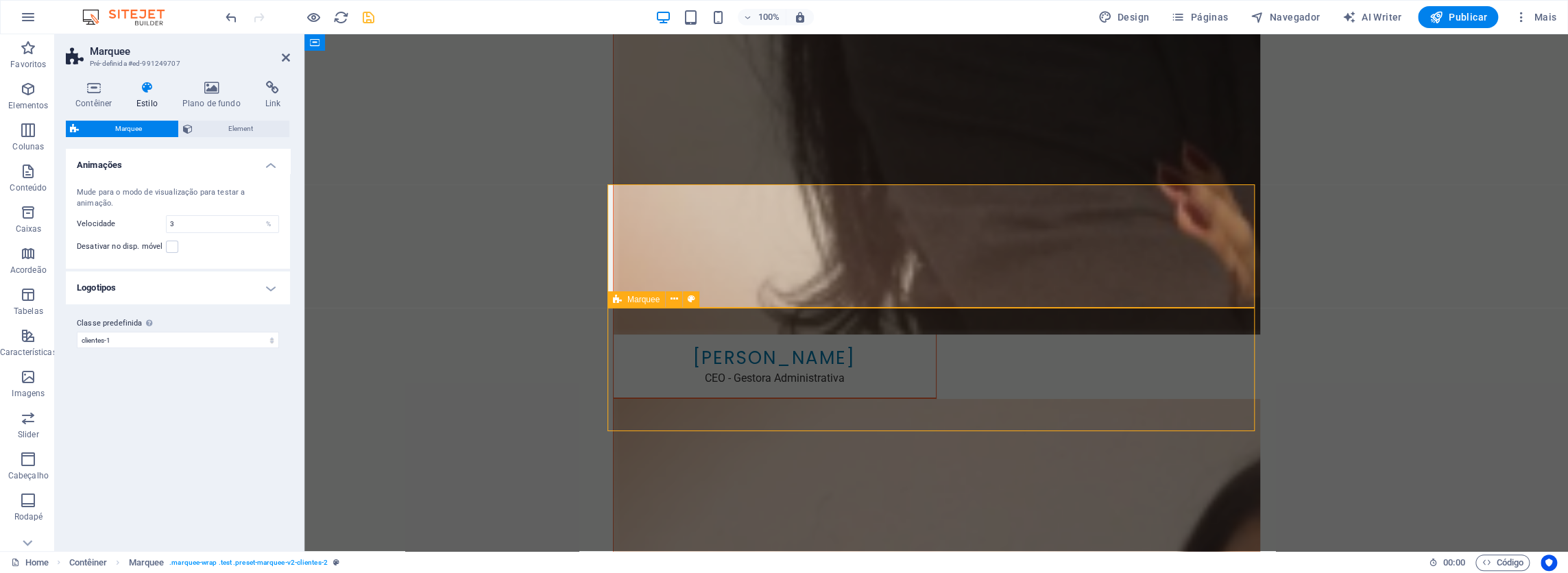
select select "preset-marquee-v2-clientes-2"
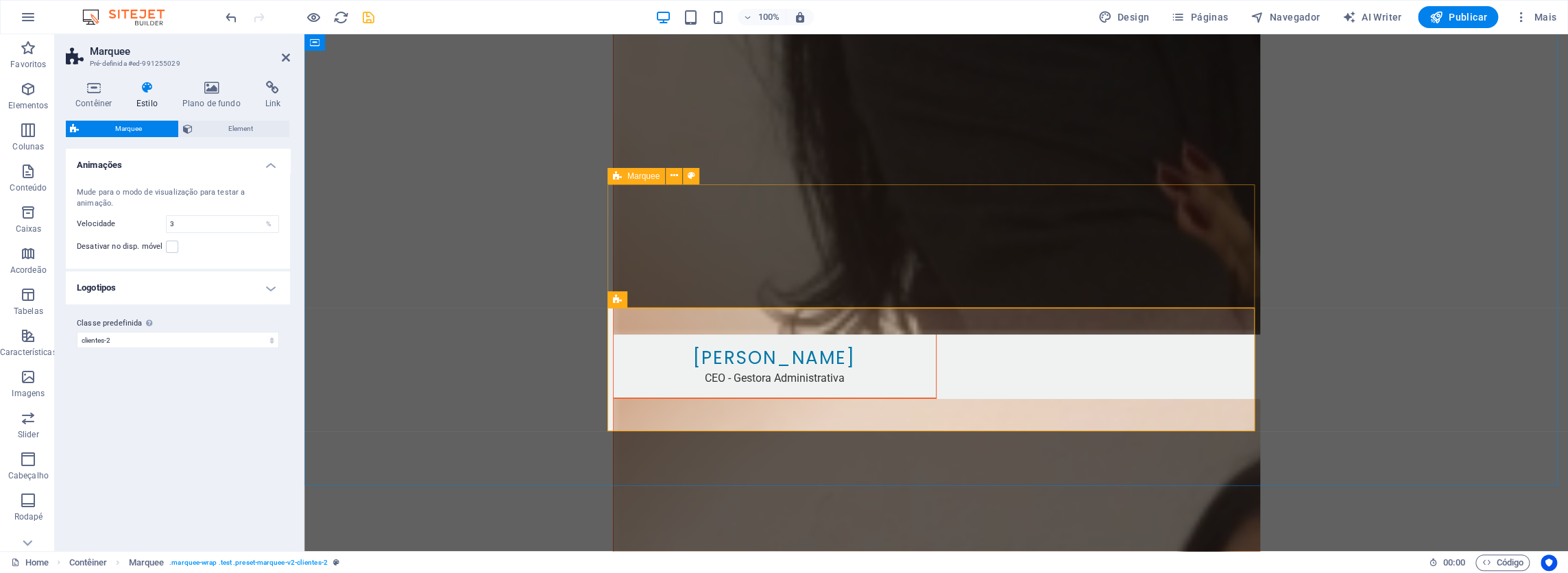
click at [610, 178] on div "Marquee" at bounding box center [637, 176] width 58 height 17
select select "preset-marquee-v2-clientes-1"
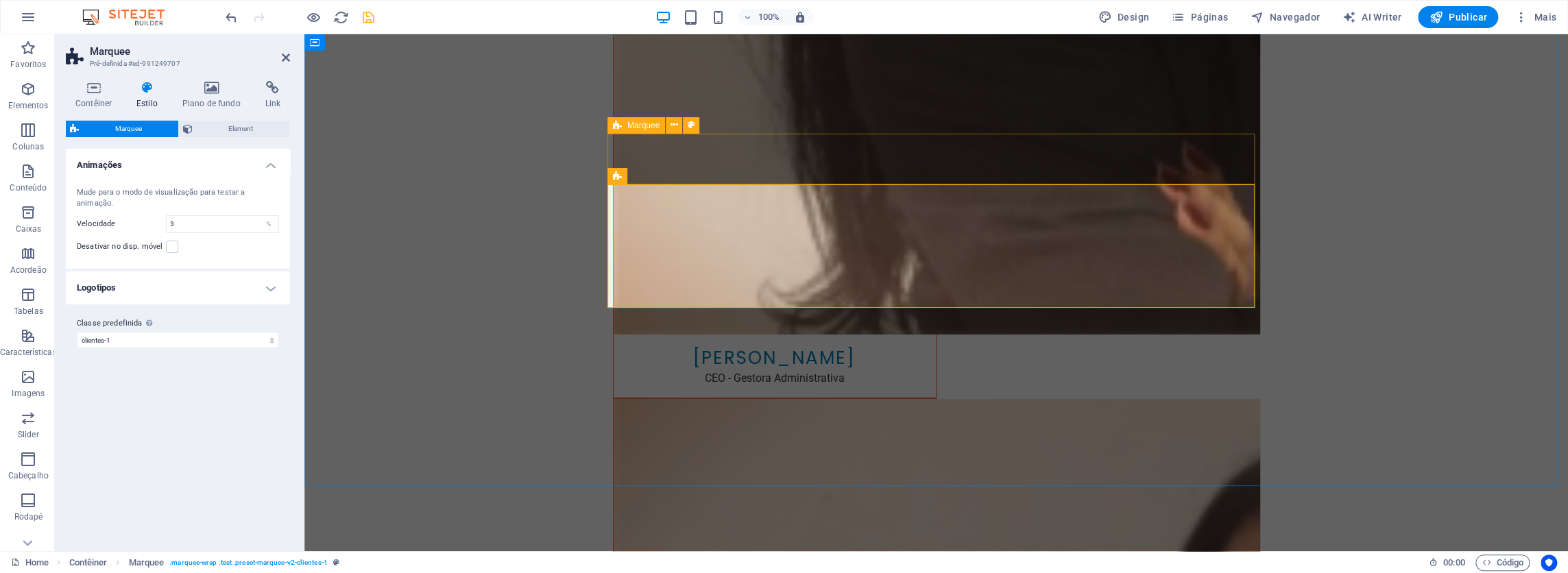
click at [615, 123] on icon at bounding box center [618, 125] width 9 height 17
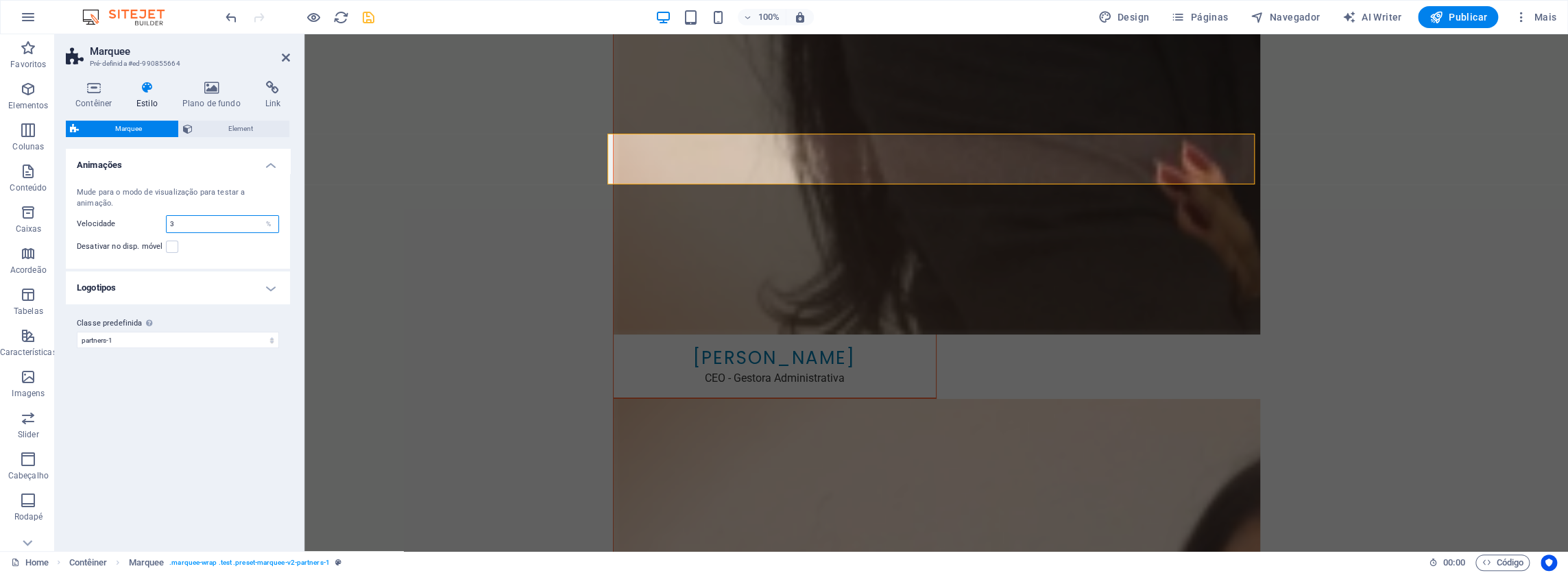
drag, startPoint x: 193, startPoint y: 228, endPoint x: 92, endPoint y: 227, distance: 101.0
click at [92, 227] on div "Velocidade 3 %" at bounding box center [178, 224] width 202 height 18
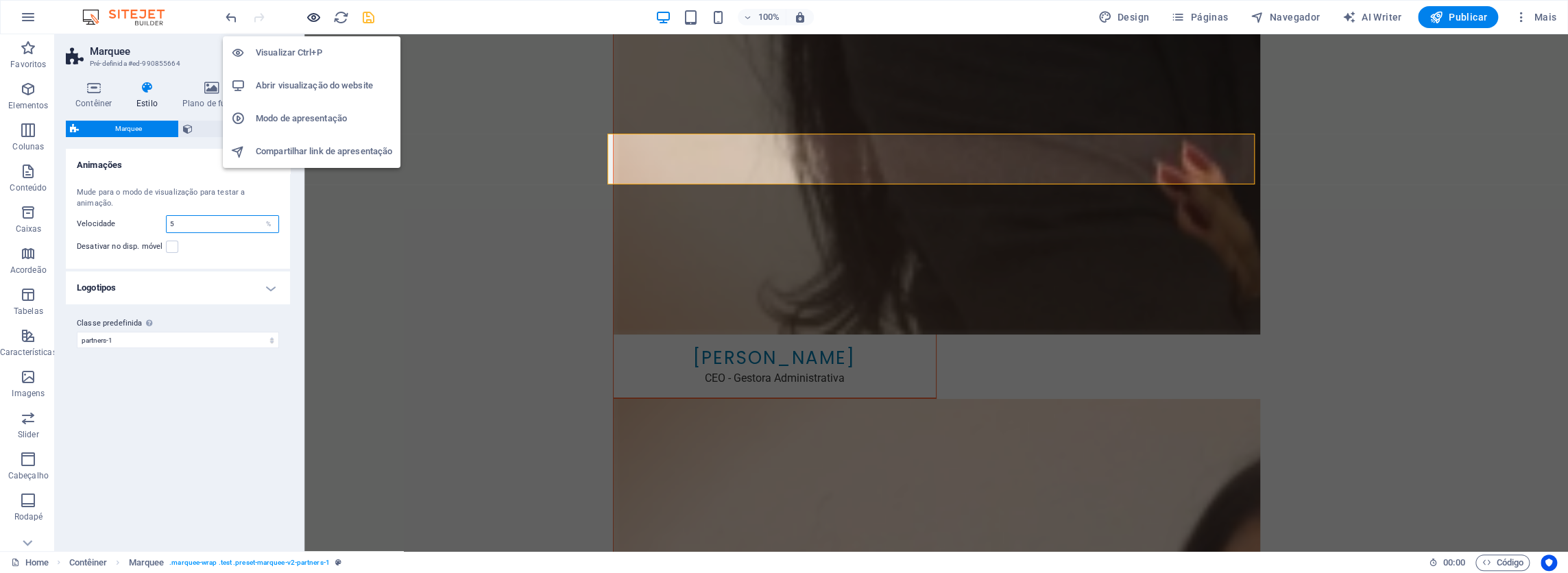
type input "5"
click at [311, 19] on icon "button" at bounding box center [314, 17] width 16 height 16
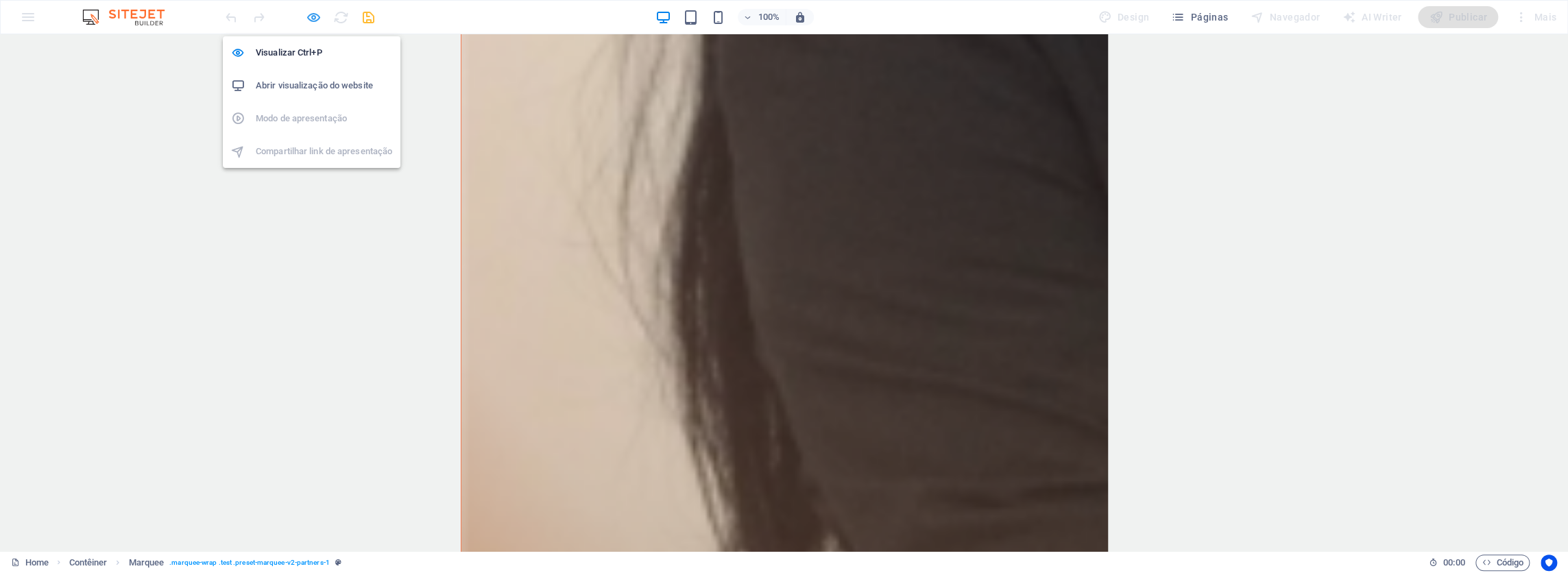
scroll to position [3951, 0]
click at [315, 78] on h6 "Abrir visualização do website" at bounding box center [324, 86] width 137 height 17
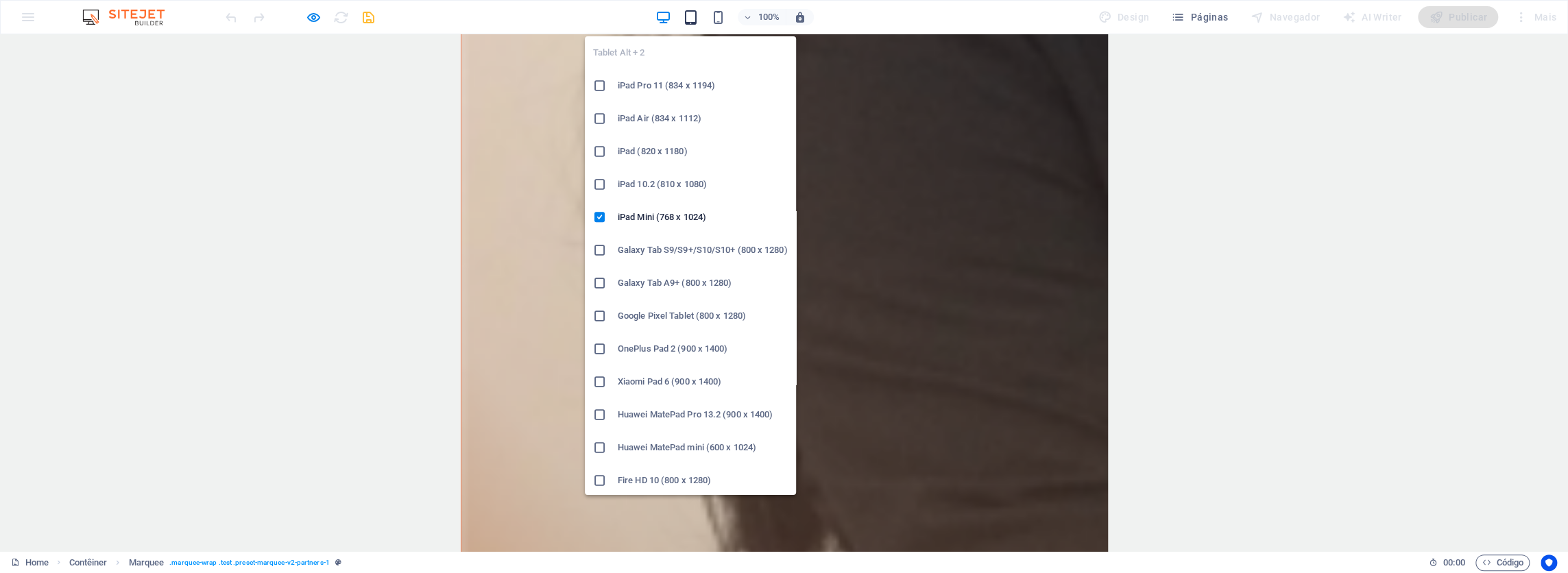
click at [691, 11] on icon "button" at bounding box center [690, 17] width 16 height 16
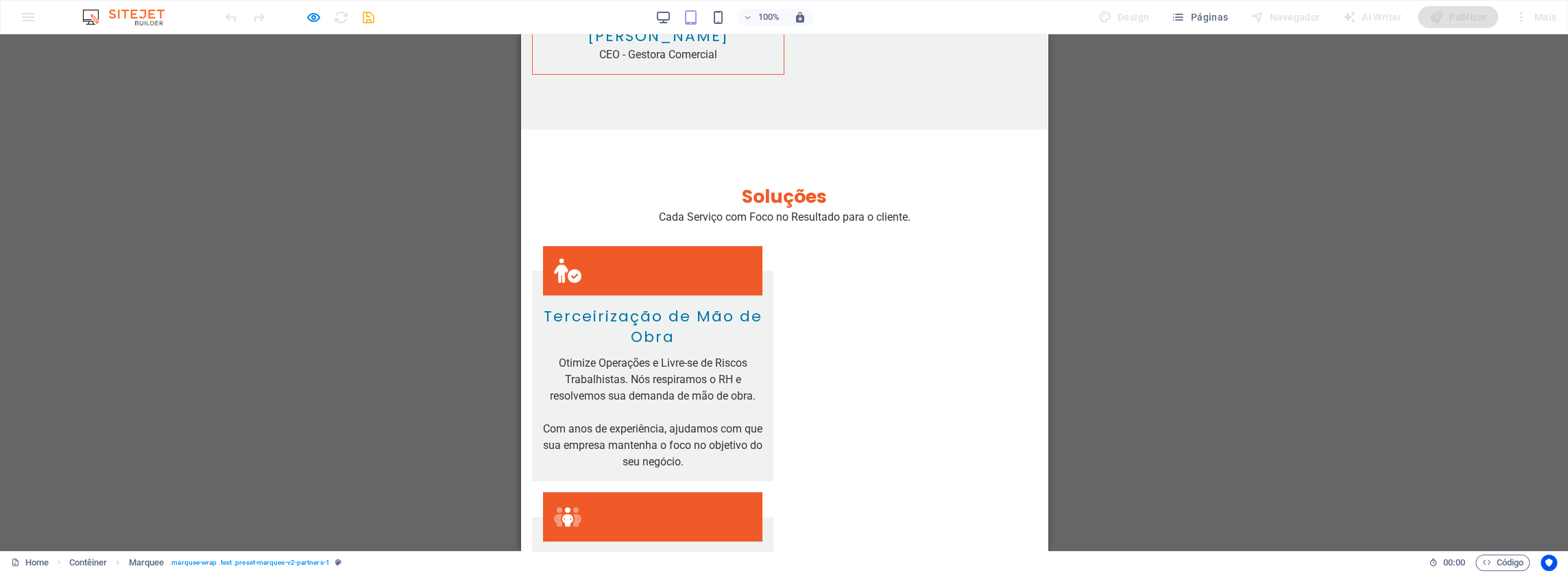
scroll to position [4128, 0]
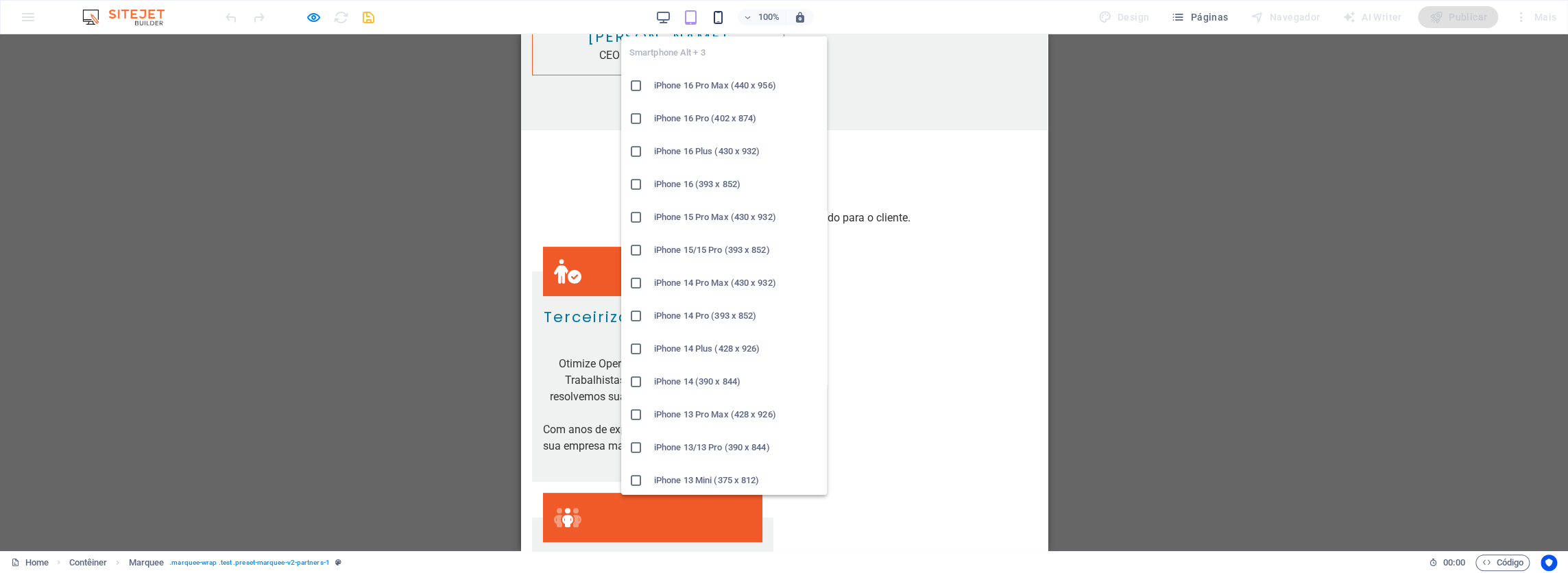
click at [722, 15] on icon "button" at bounding box center [718, 17] width 16 height 16
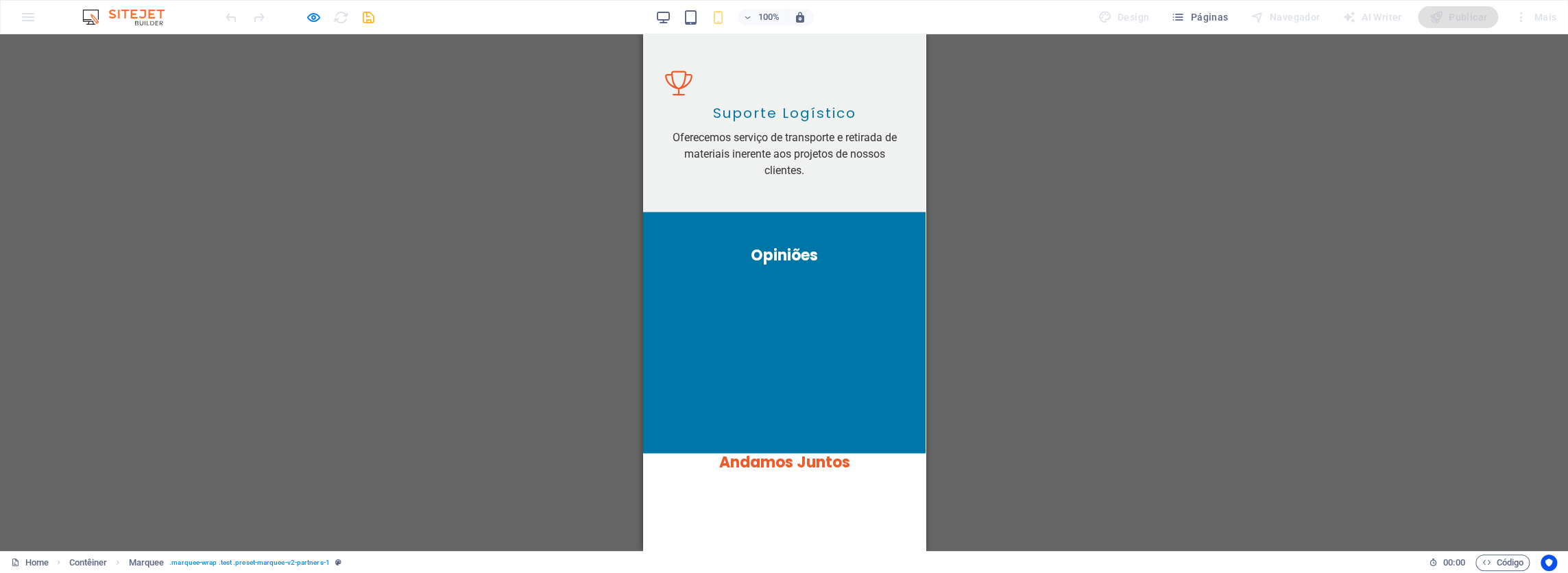
scroll to position [5290, 0]
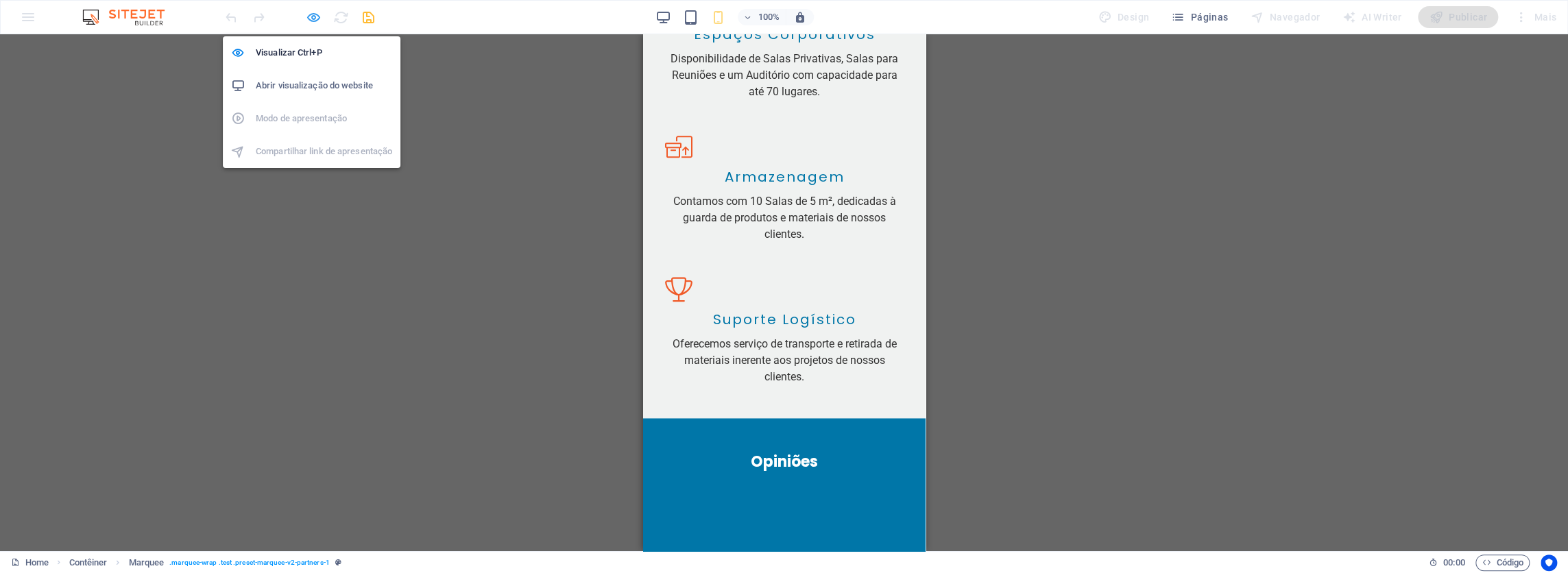
click at [311, 19] on icon "button" at bounding box center [314, 17] width 16 height 16
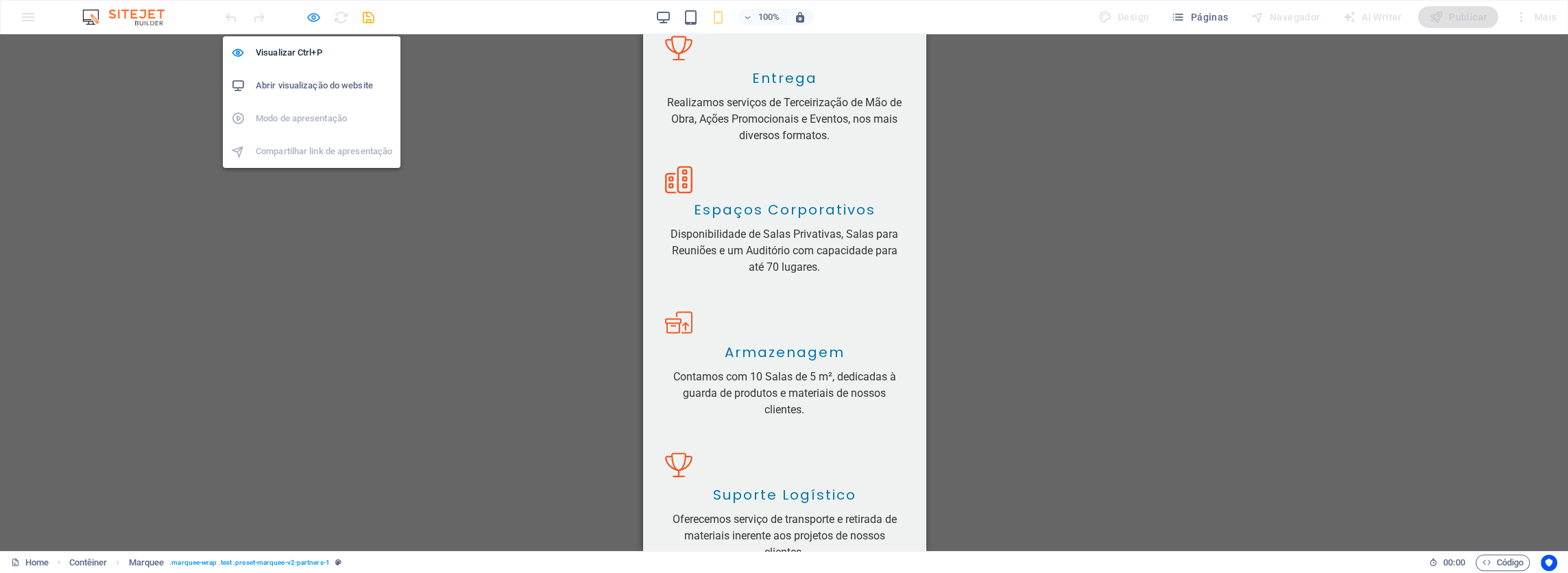
scroll to position [5464, 0]
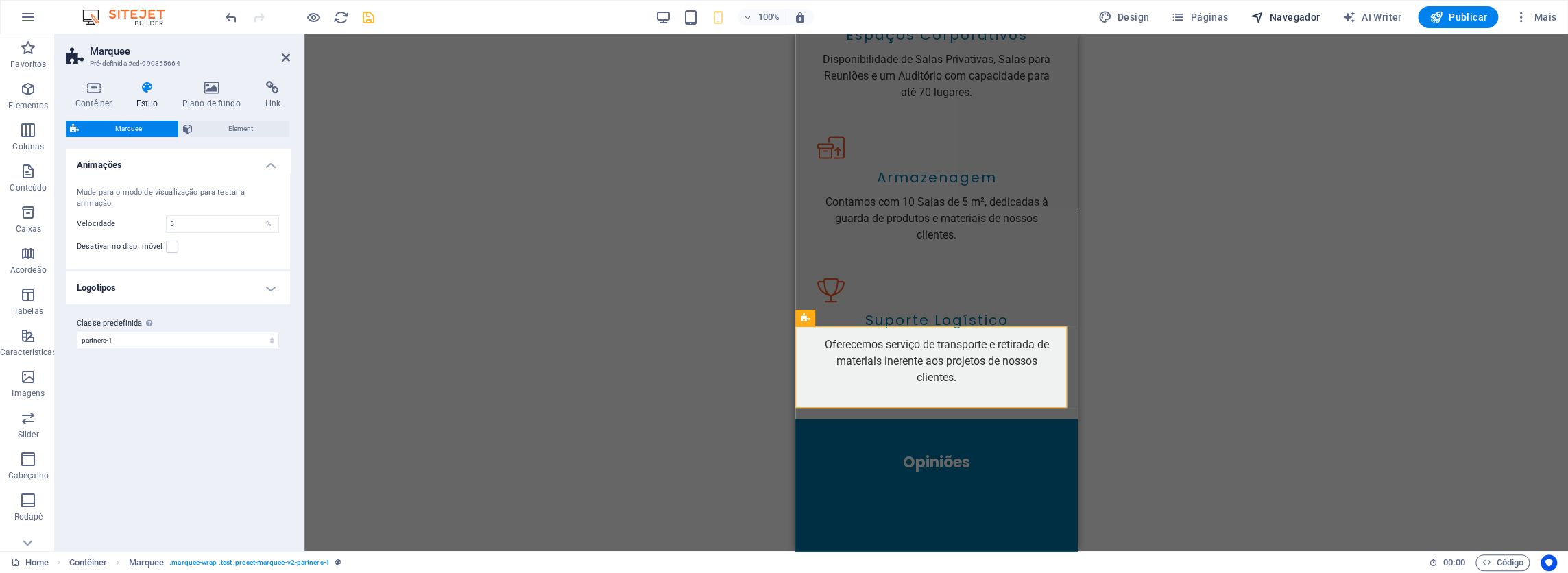
click at [1294, 10] on span "Navegador" at bounding box center [1284, 17] width 70 height 14
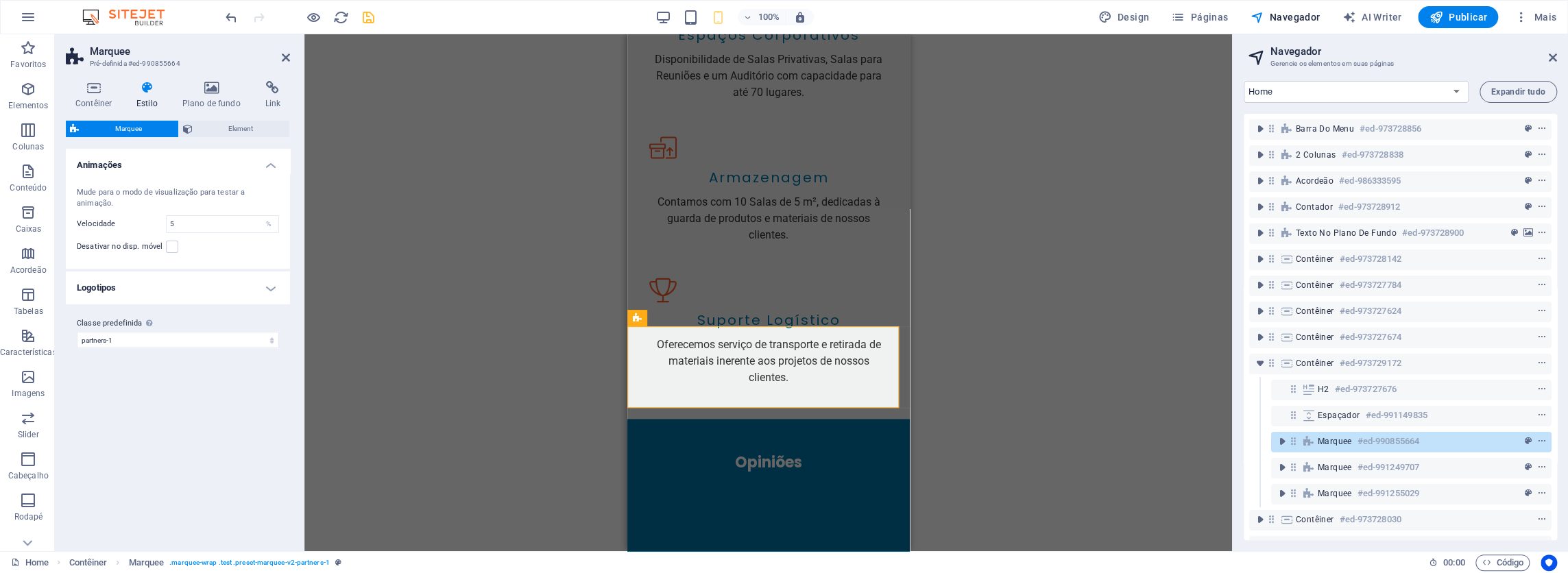
scroll to position [110, 0]
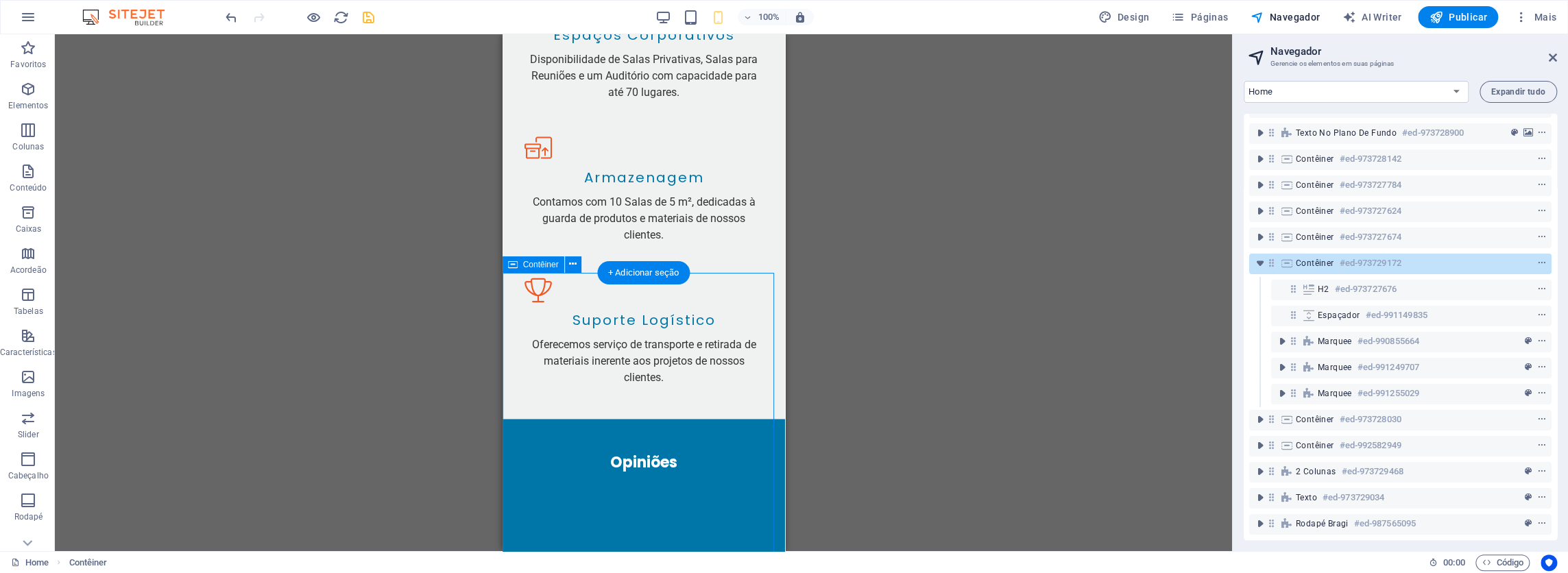
click at [1290, 257] on icon at bounding box center [1286, 263] width 15 height 11
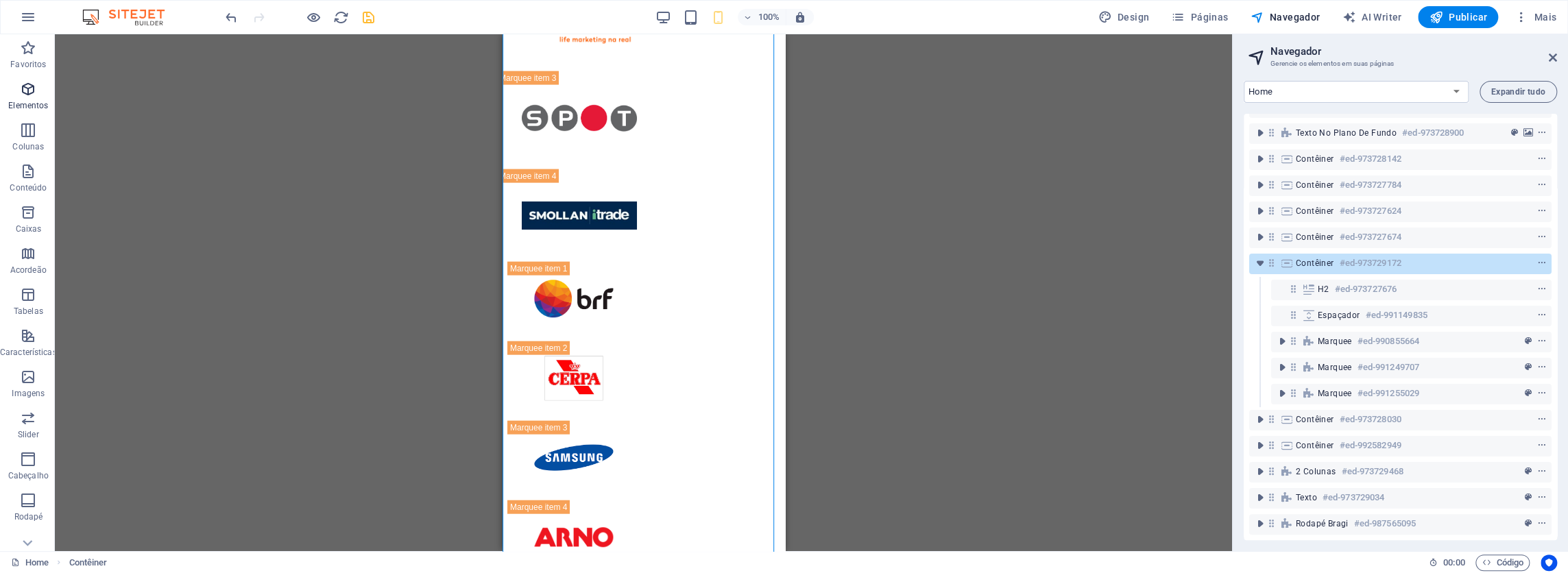
click at [29, 90] on icon "button" at bounding box center [28, 89] width 17 height 17
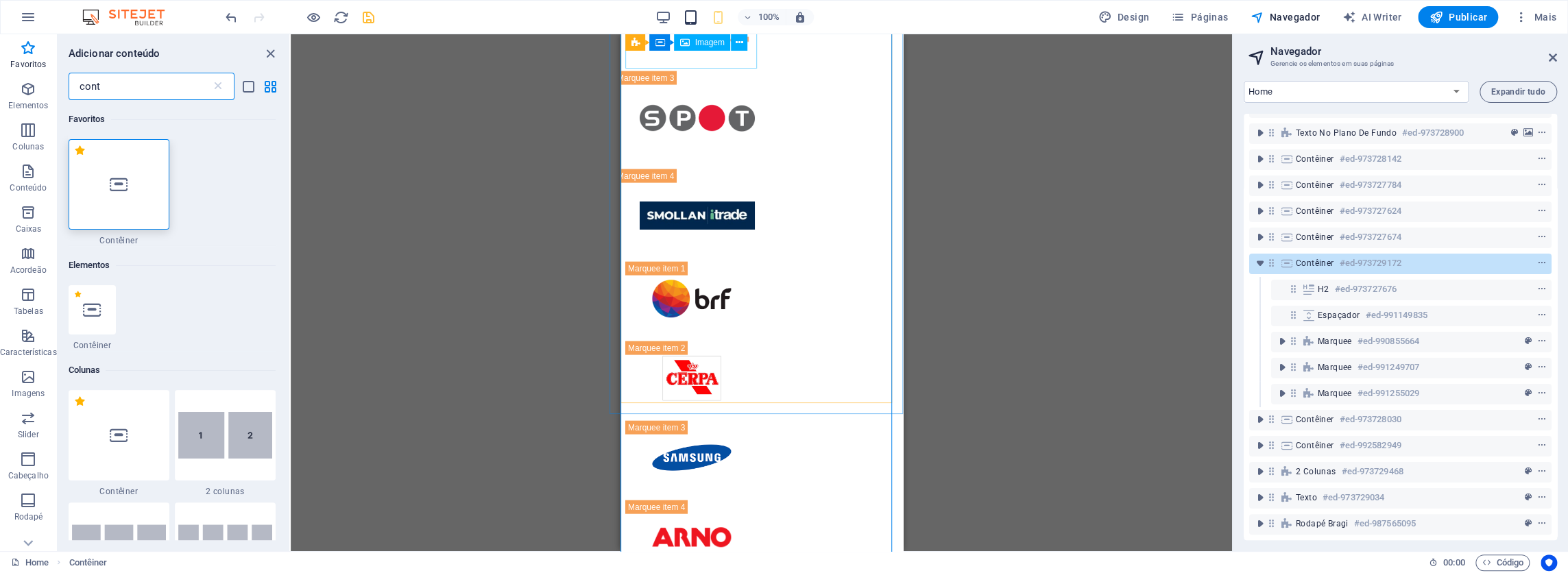
scroll to position [0, 0]
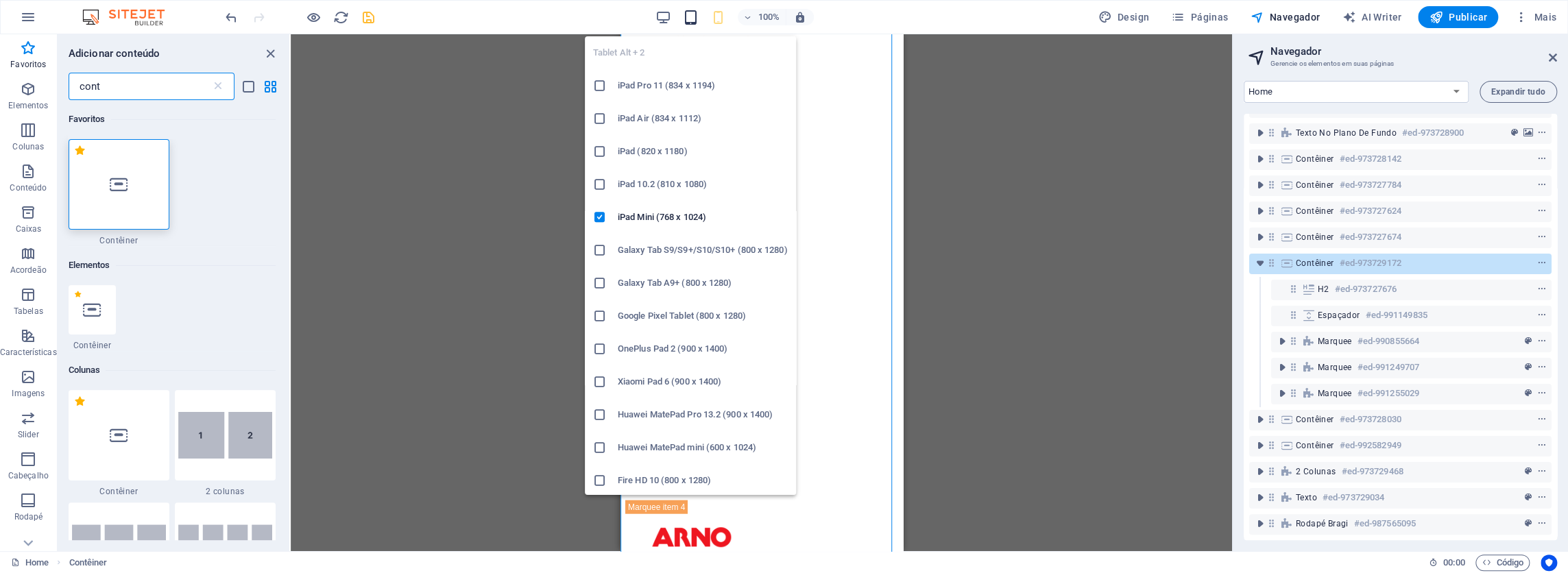
type input "cont"
click at [696, 20] on icon "button" at bounding box center [690, 17] width 16 height 16
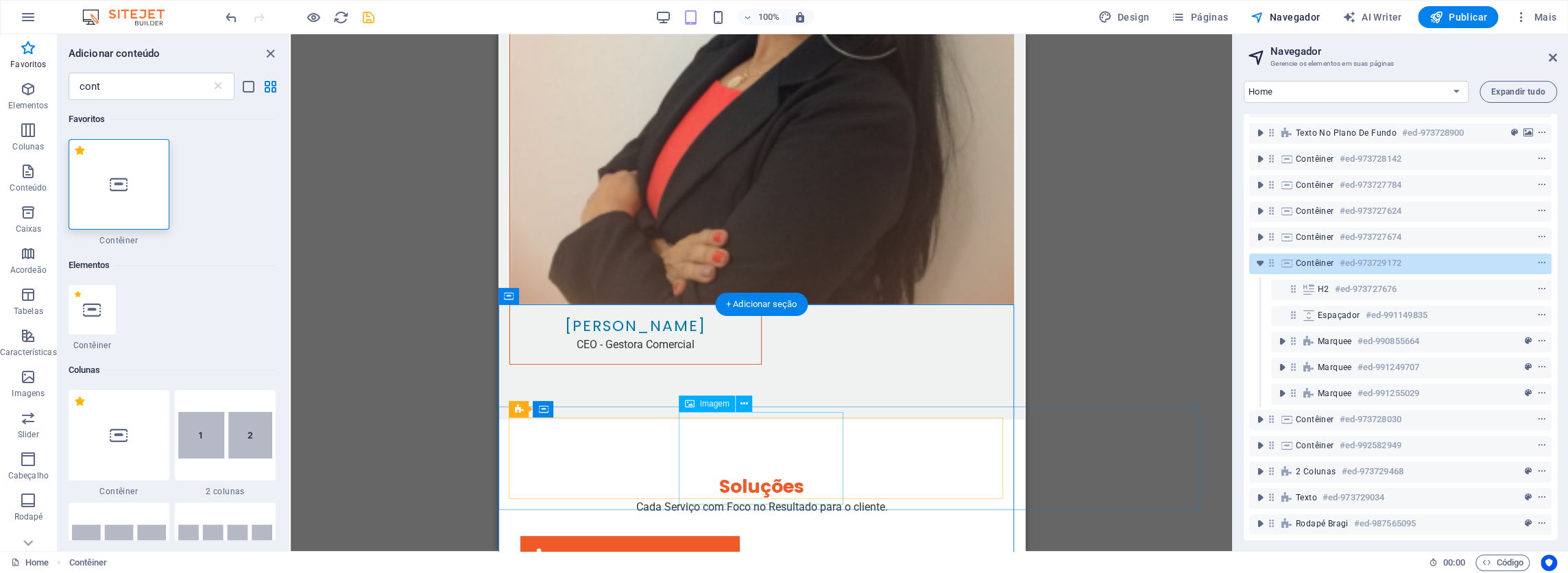
scroll to position [4170, 0]
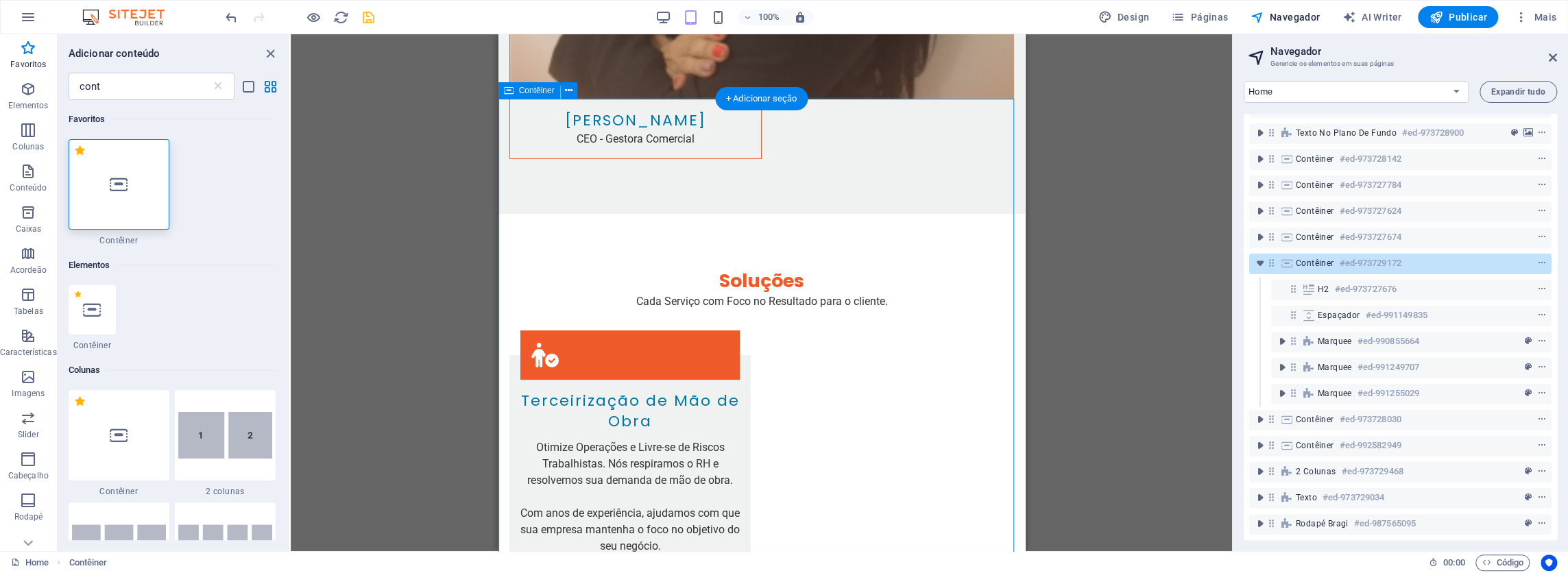
click at [1327, 257] on span "Contêiner" at bounding box center [1314, 263] width 38 height 11
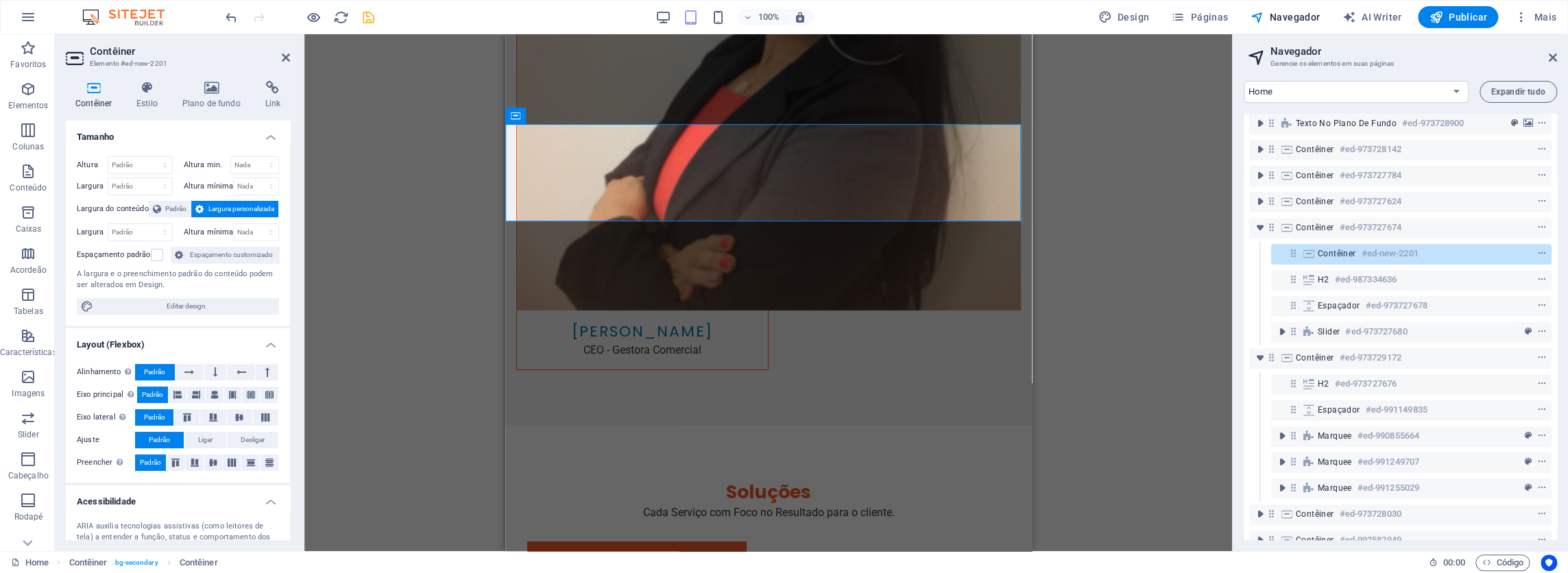
scroll to position [4165, 0]
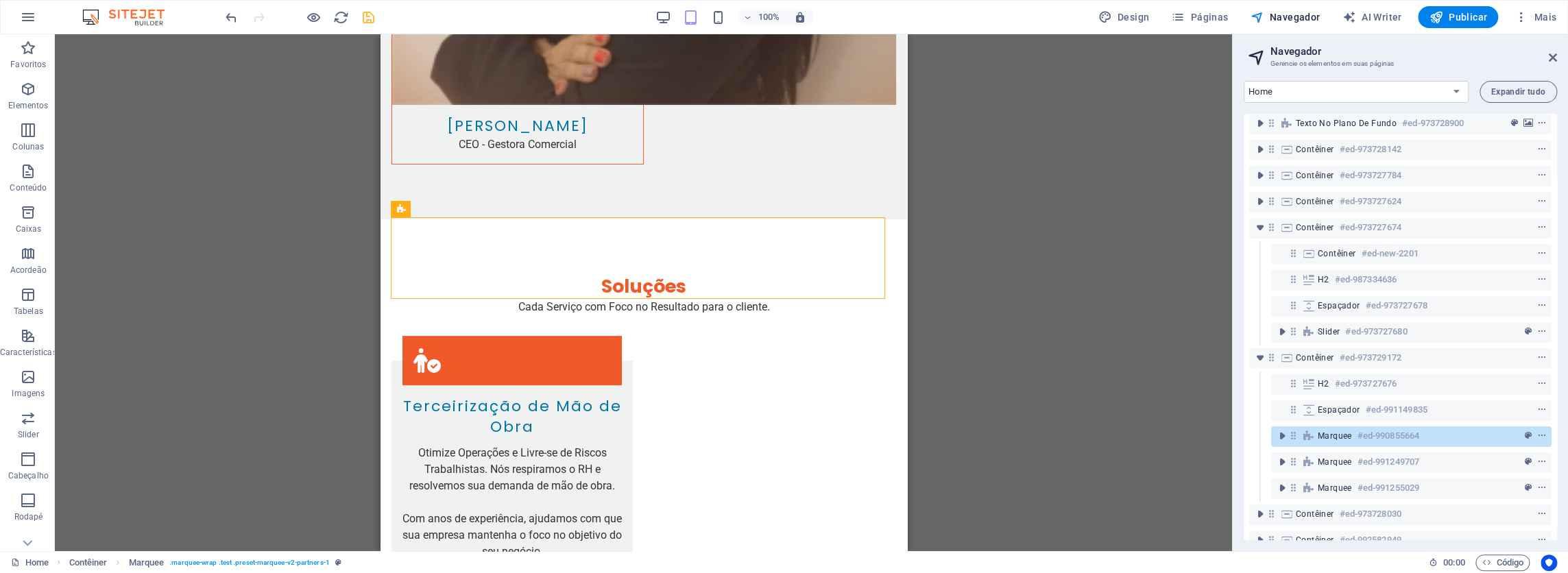
click at [1294, 436] on icon at bounding box center [1293, 435] width 11 height 11
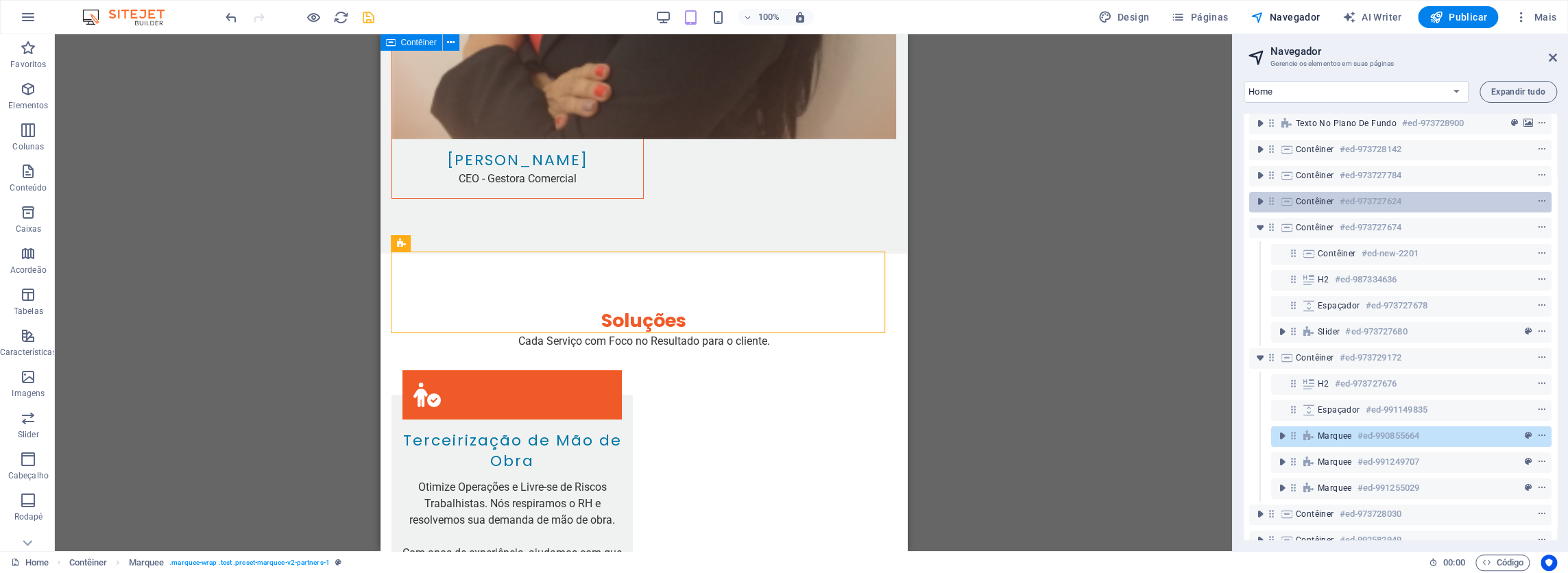
click at [1317, 203] on span "Contêiner" at bounding box center [1314, 201] width 38 height 11
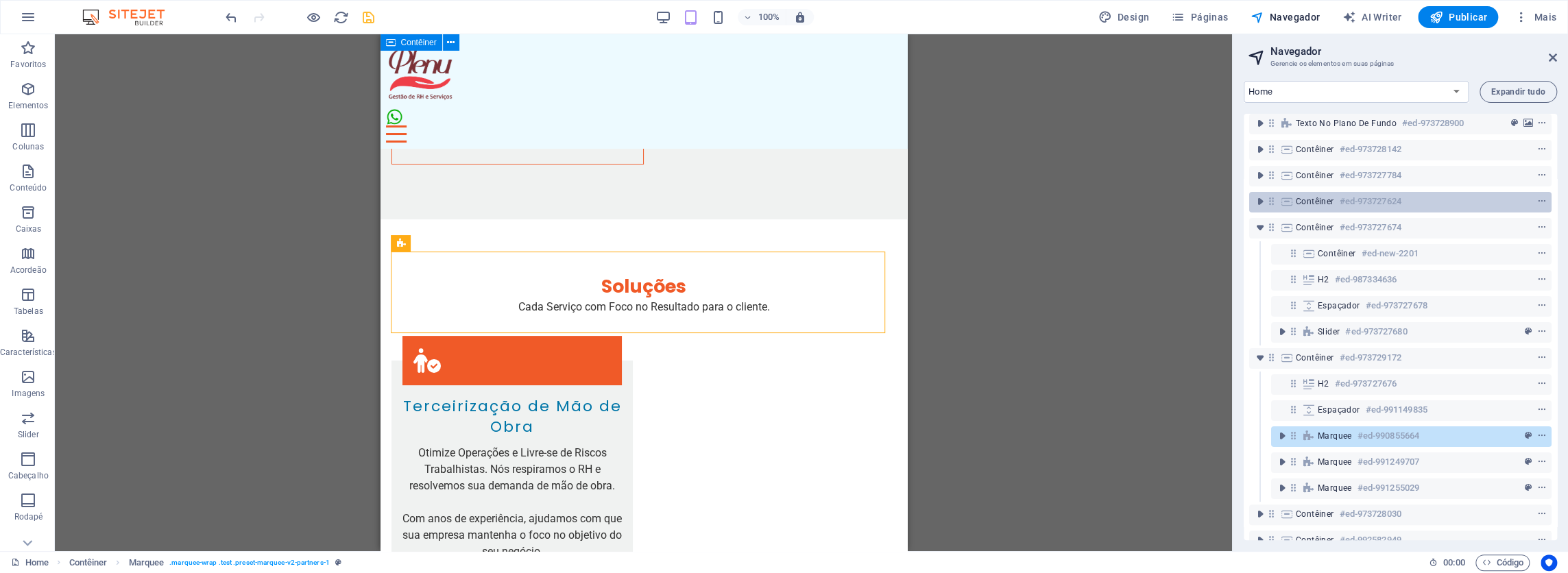
scroll to position [3494, 0]
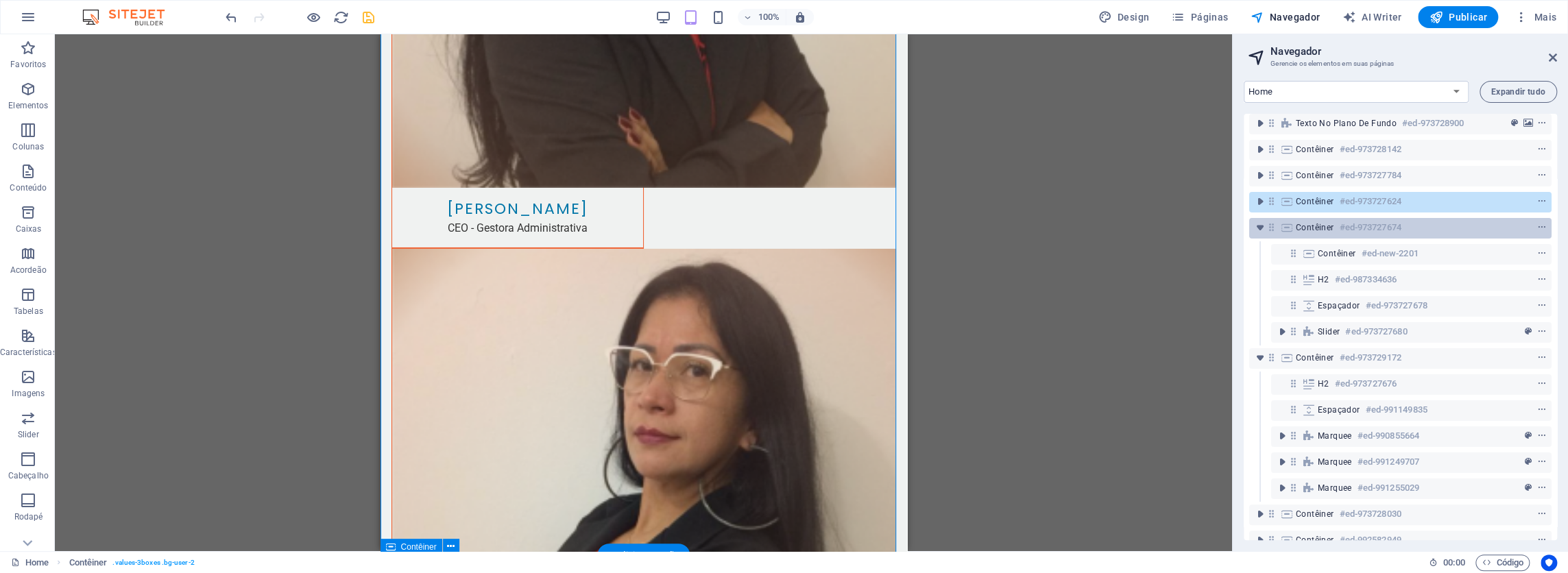
click at [1307, 229] on span "Contêiner" at bounding box center [1314, 228] width 38 height 11
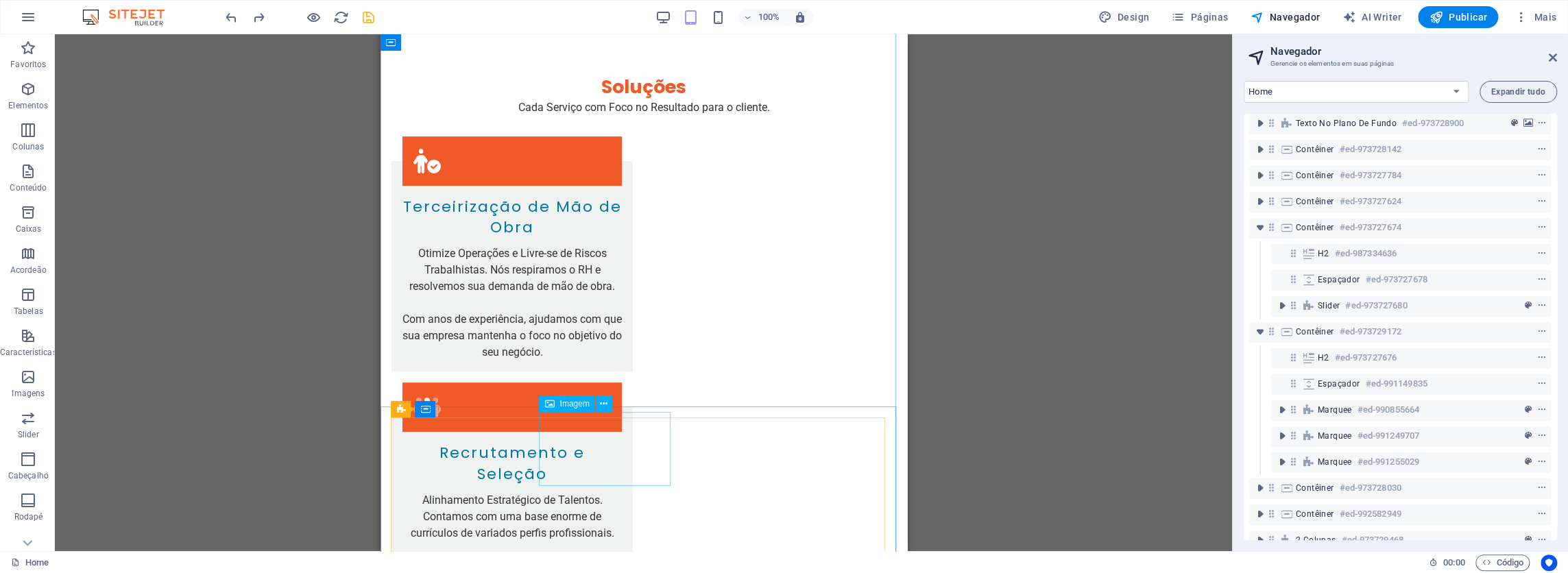
scroll to position [4638, 0]
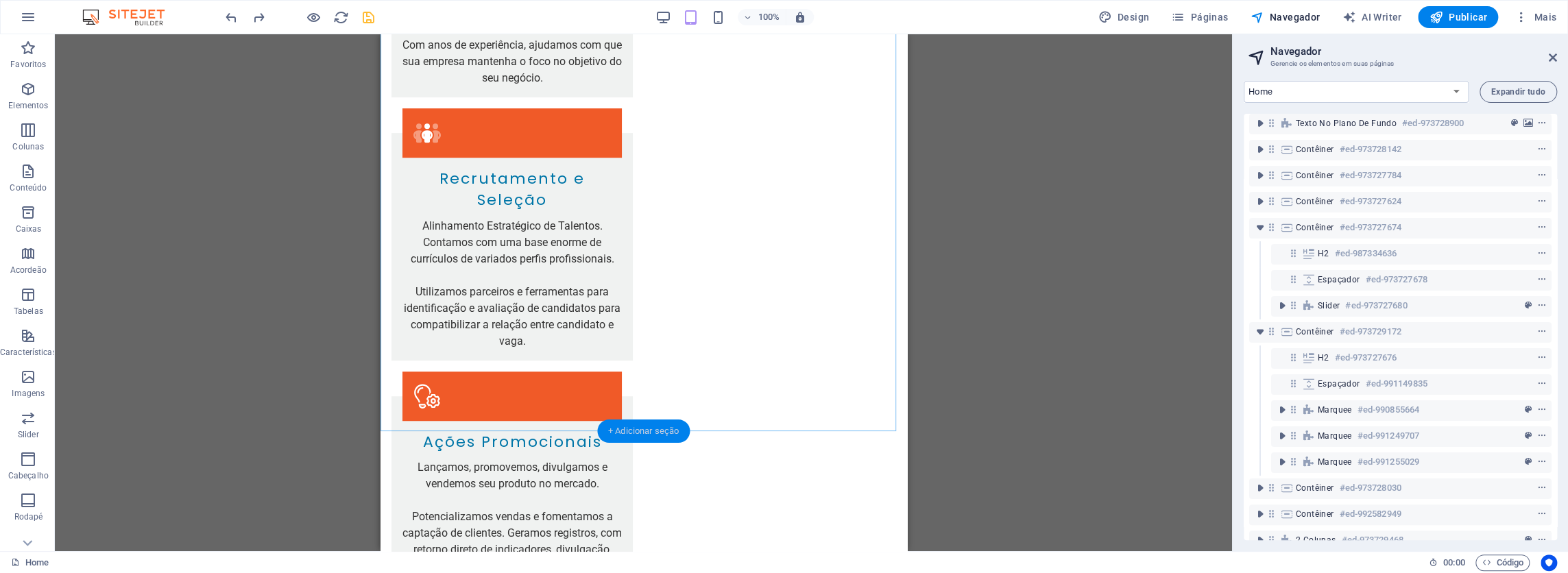
click at [636, 429] on div "+ Adicionar seção" at bounding box center [643, 431] width 93 height 23
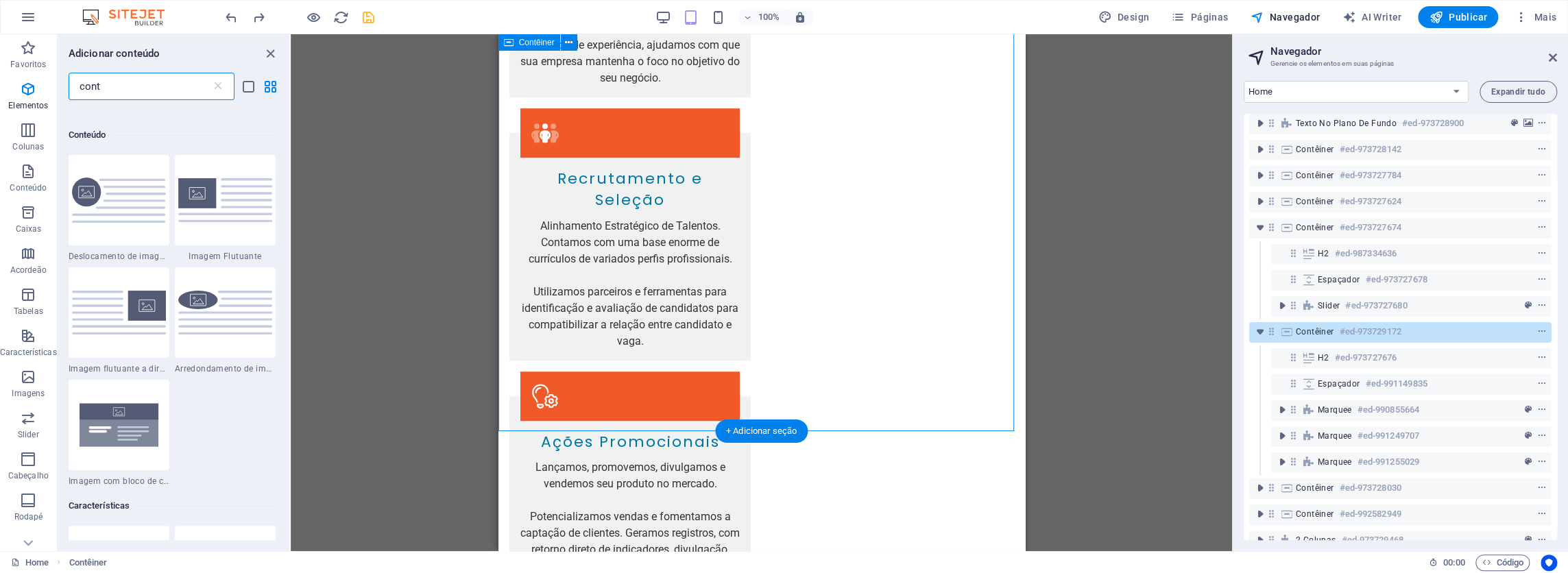
scroll to position [622, 0]
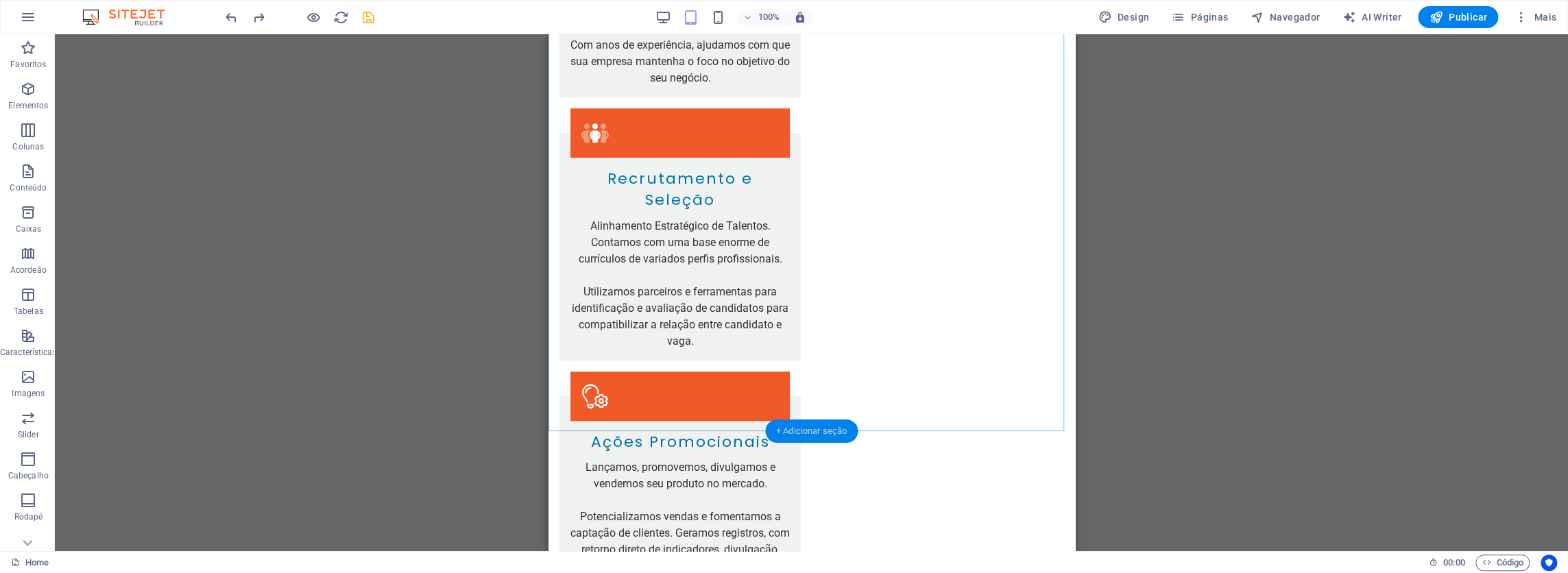
click at [807, 434] on div "+ Adicionar seção" at bounding box center [811, 431] width 93 height 23
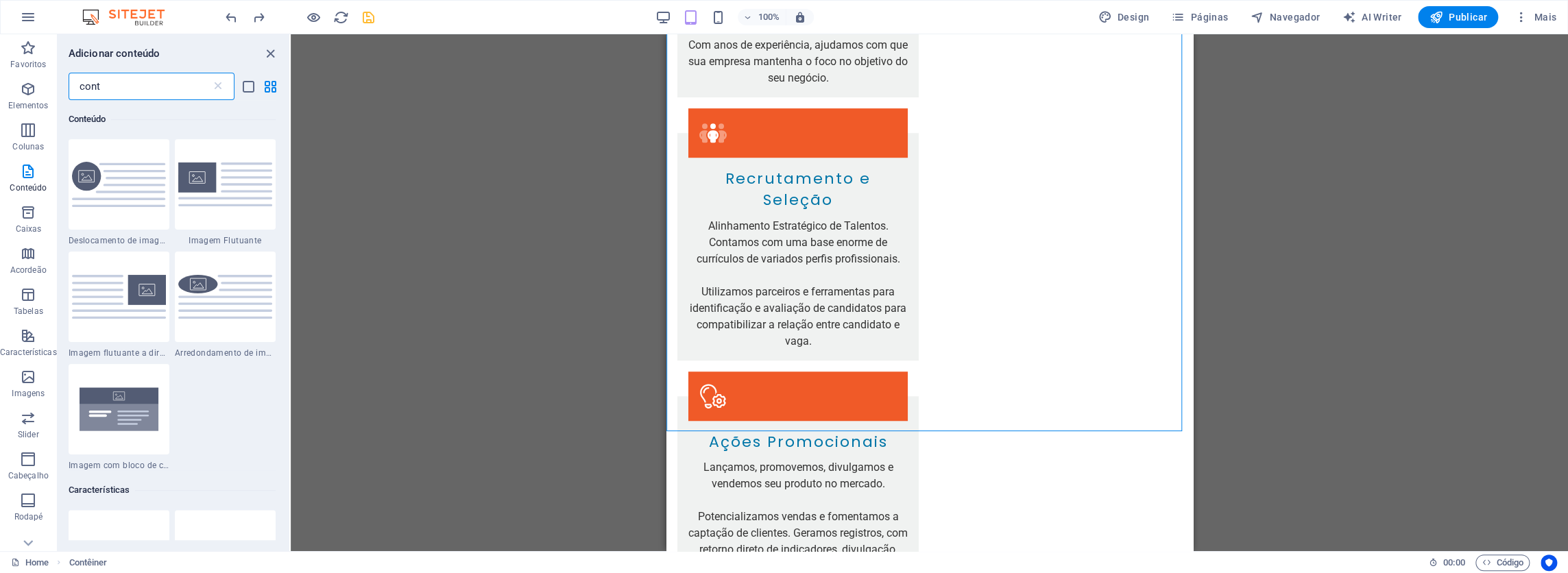
click at [152, 84] on input "cont" at bounding box center [139, 86] width 142 height 27
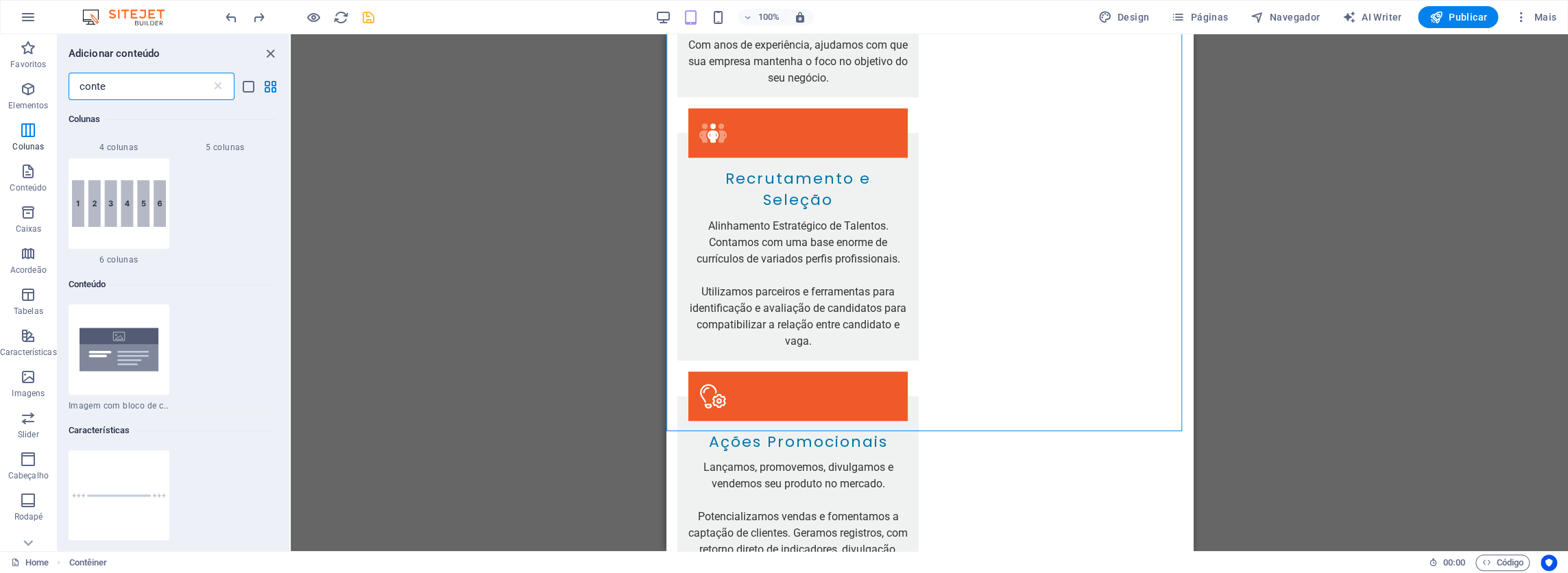
scroll to position [480, 0]
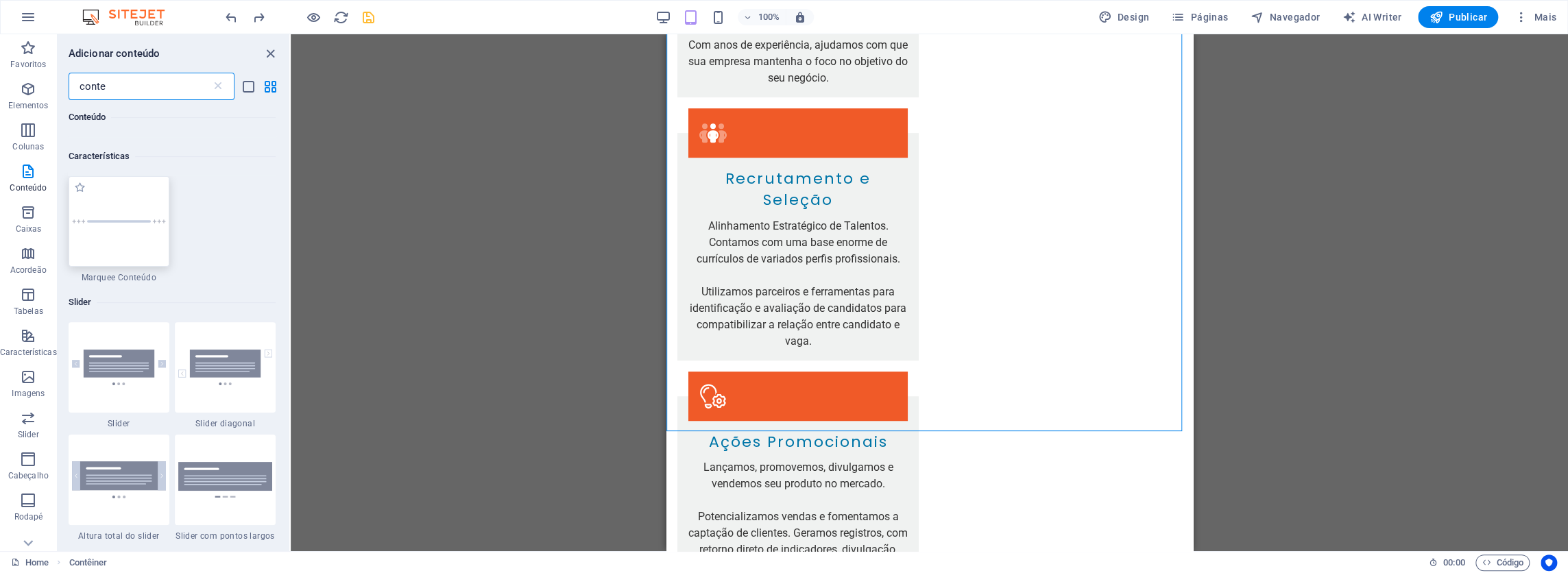
type input "conte"
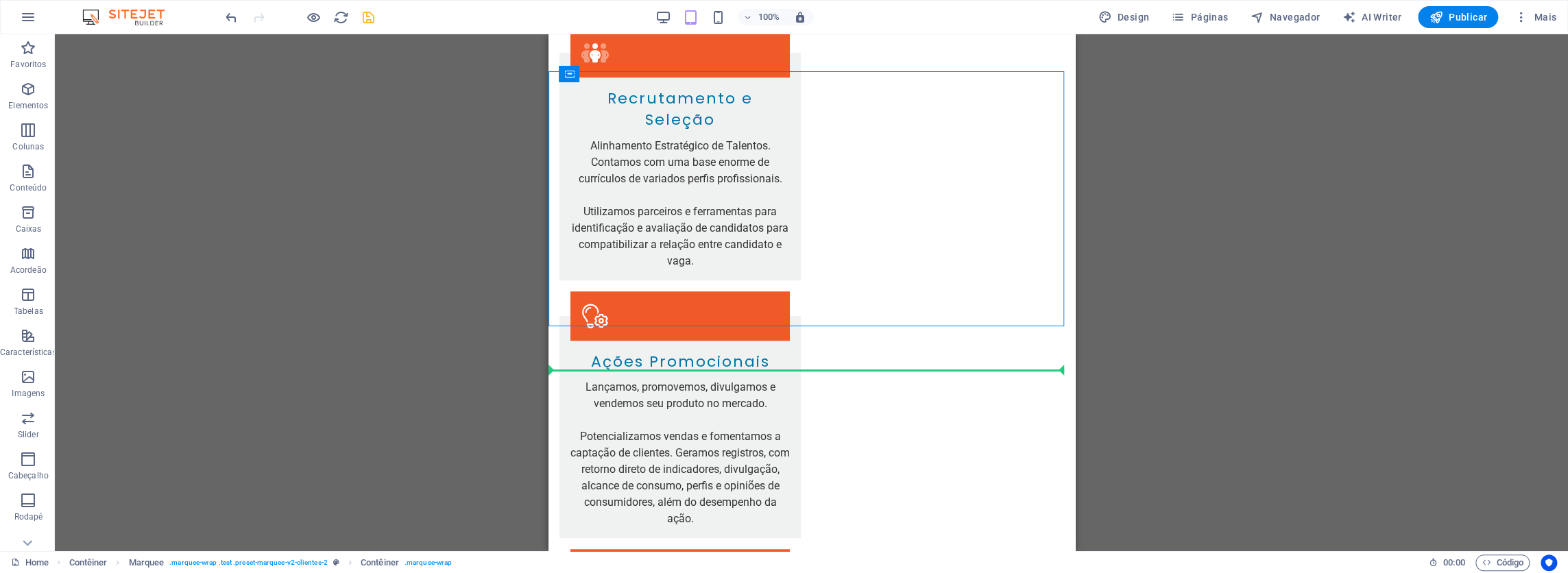
scroll to position [4726, 0]
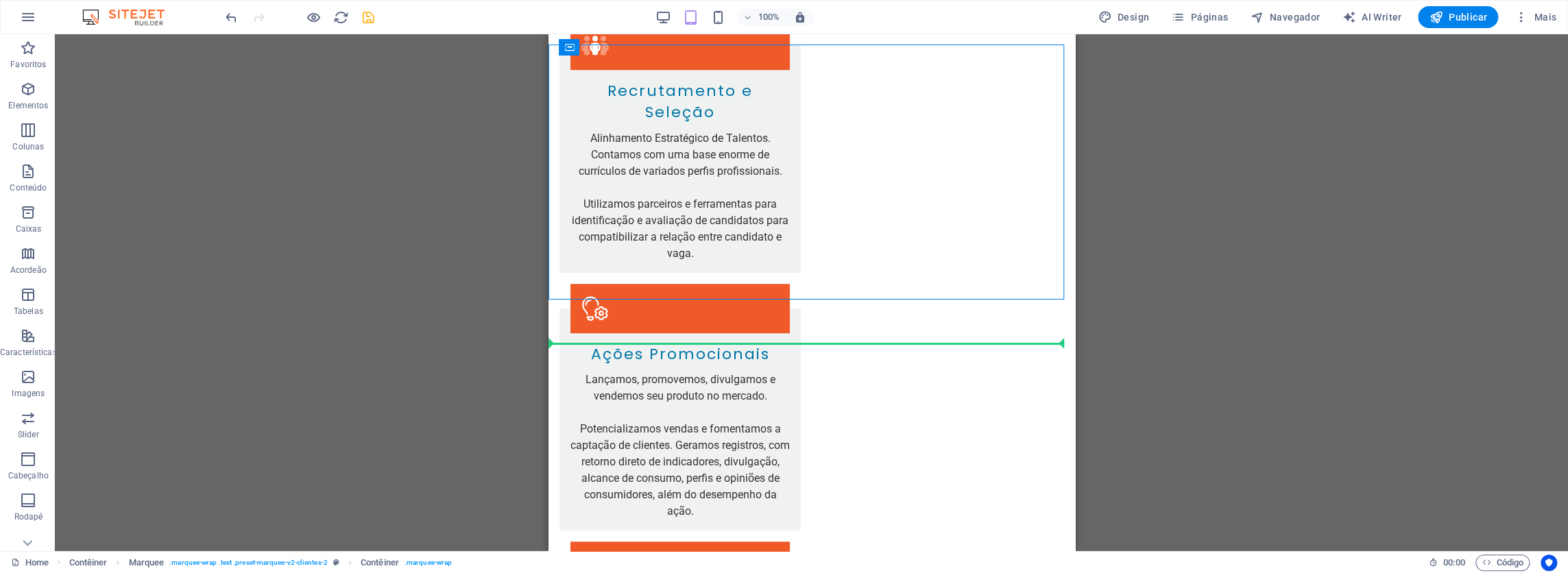
drag, startPoint x: 552, startPoint y: 140, endPoint x: 798, endPoint y: 380, distance: 343.7
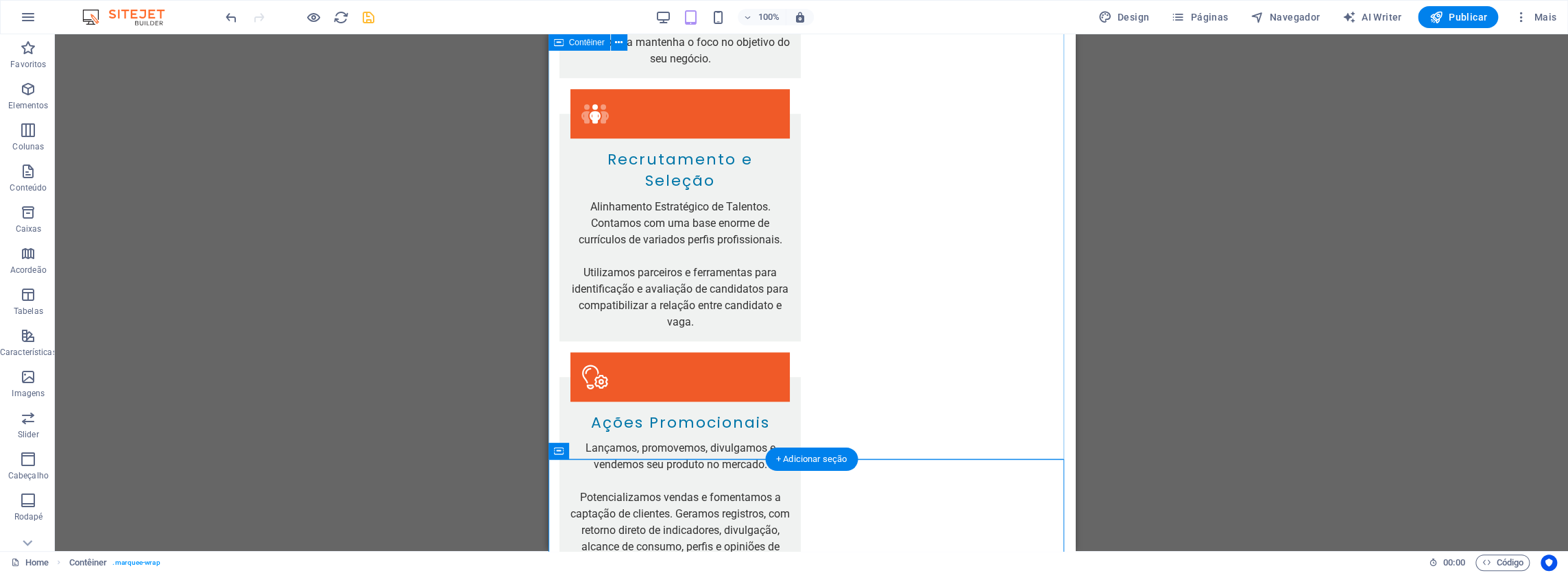
scroll to position [4245, 0]
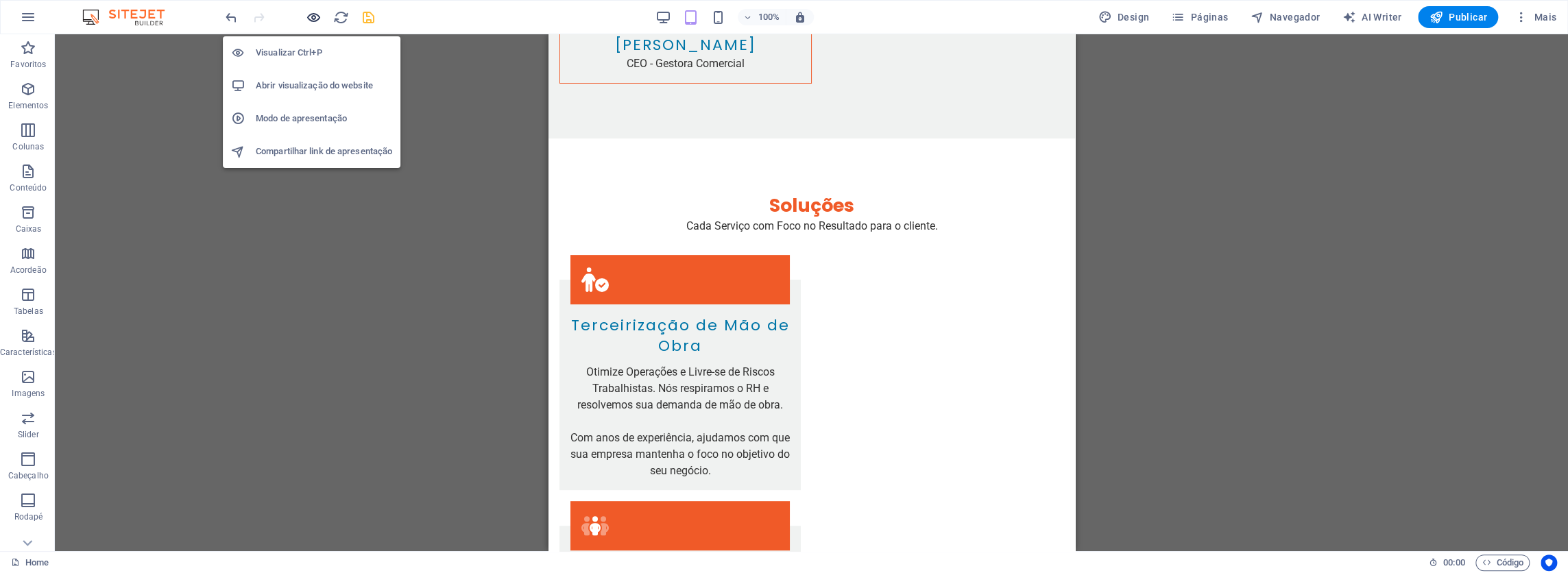
click at [312, 14] on icon "button" at bounding box center [314, 17] width 16 height 16
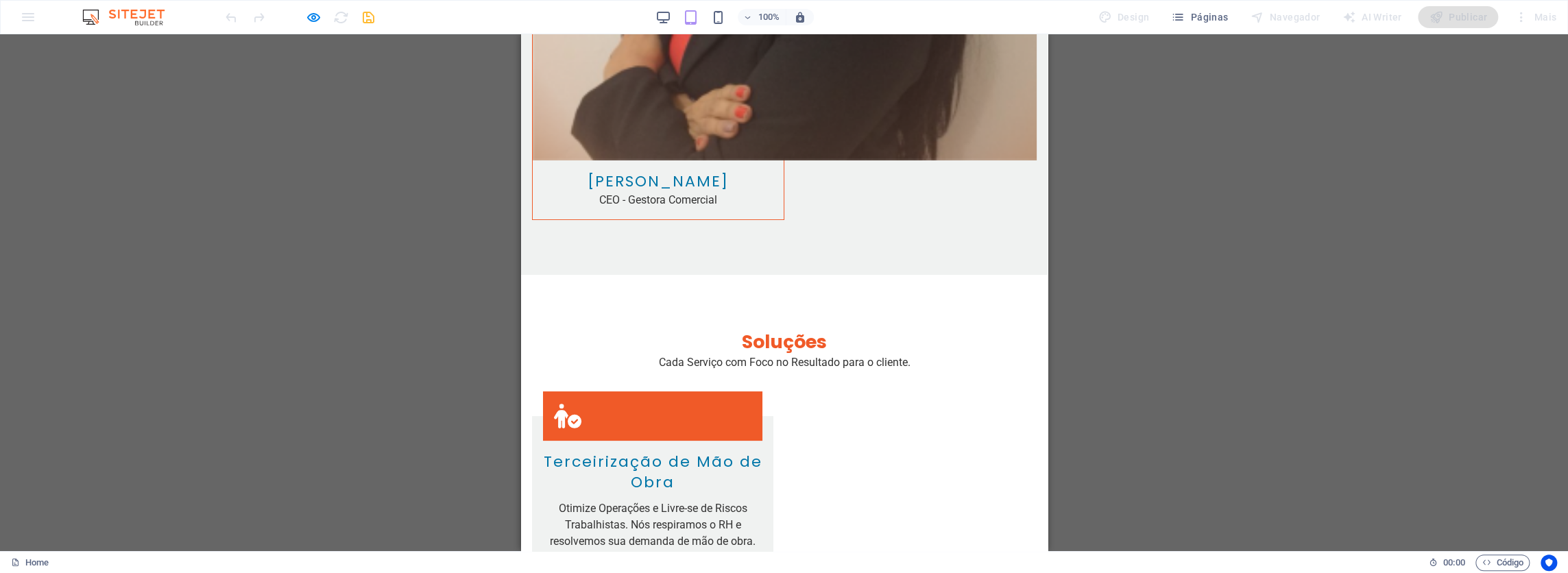
scroll to position [4394, 0]
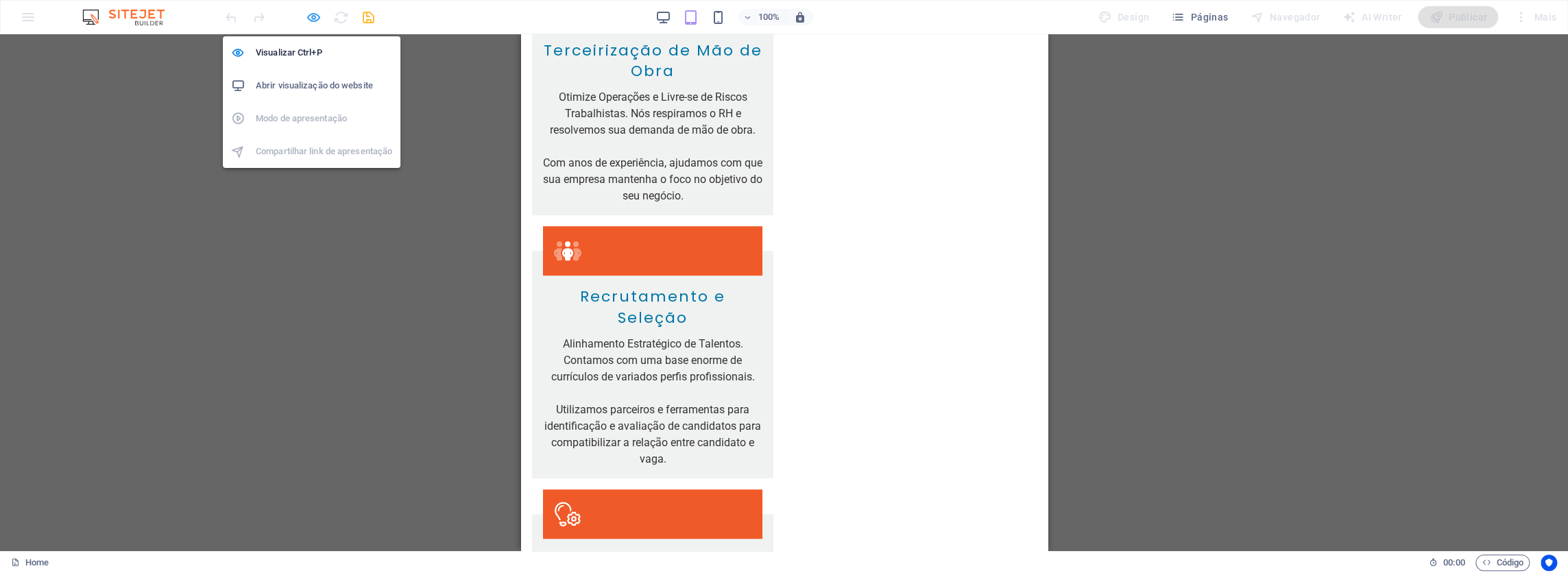
click at [314, 15] on icon "button" at bounding box center [314, 17] width 16 height 16
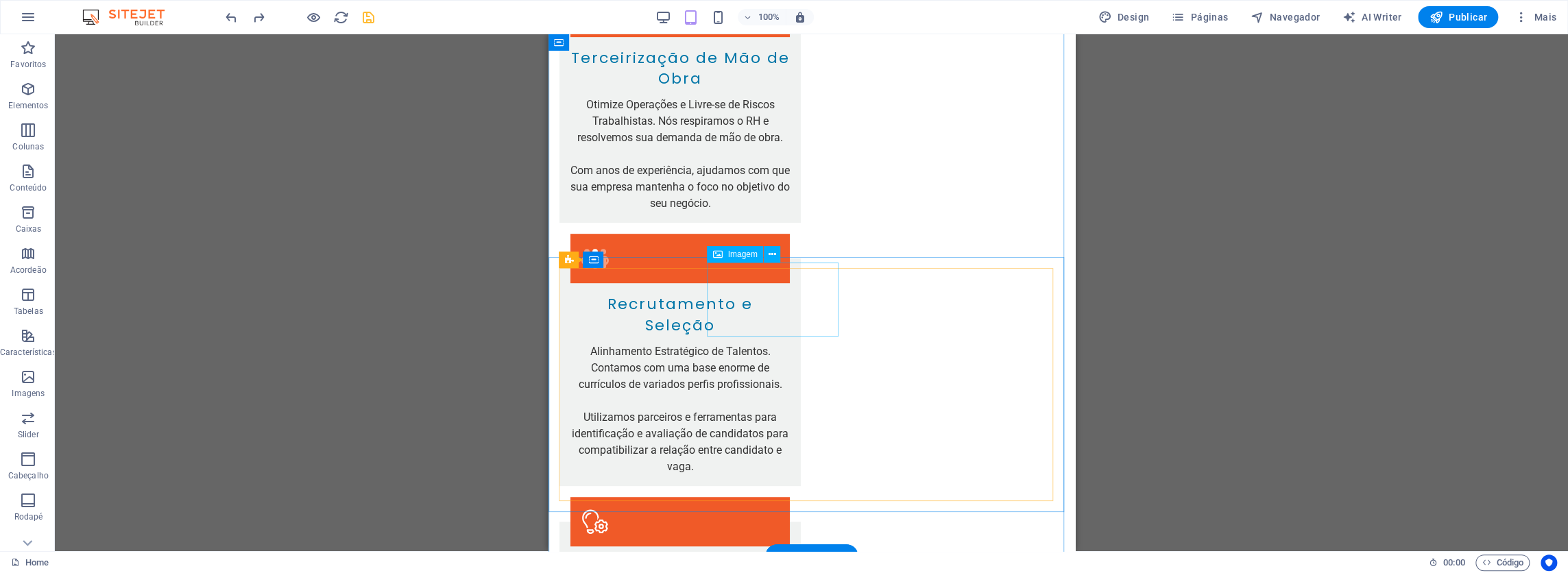
scroll to position [4787, 0]
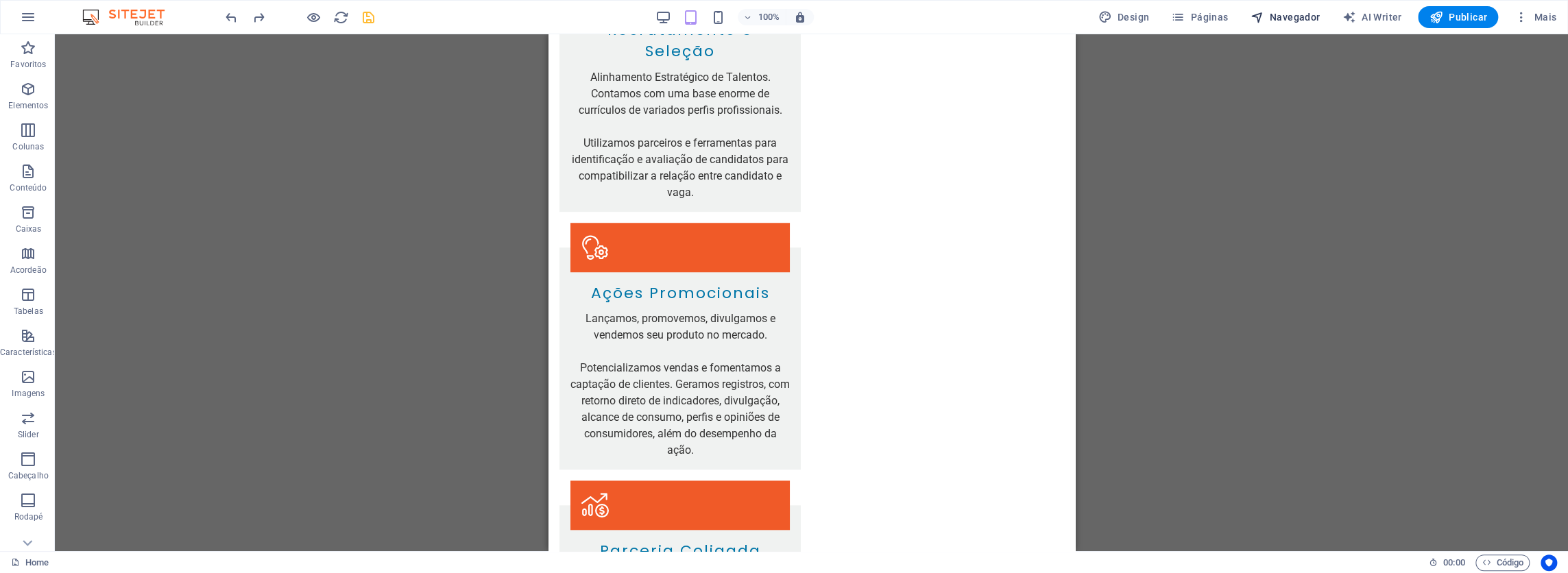
click at [1294, 13] on span "Navegador" at bounding box center [1284, 17] width 70 height 14
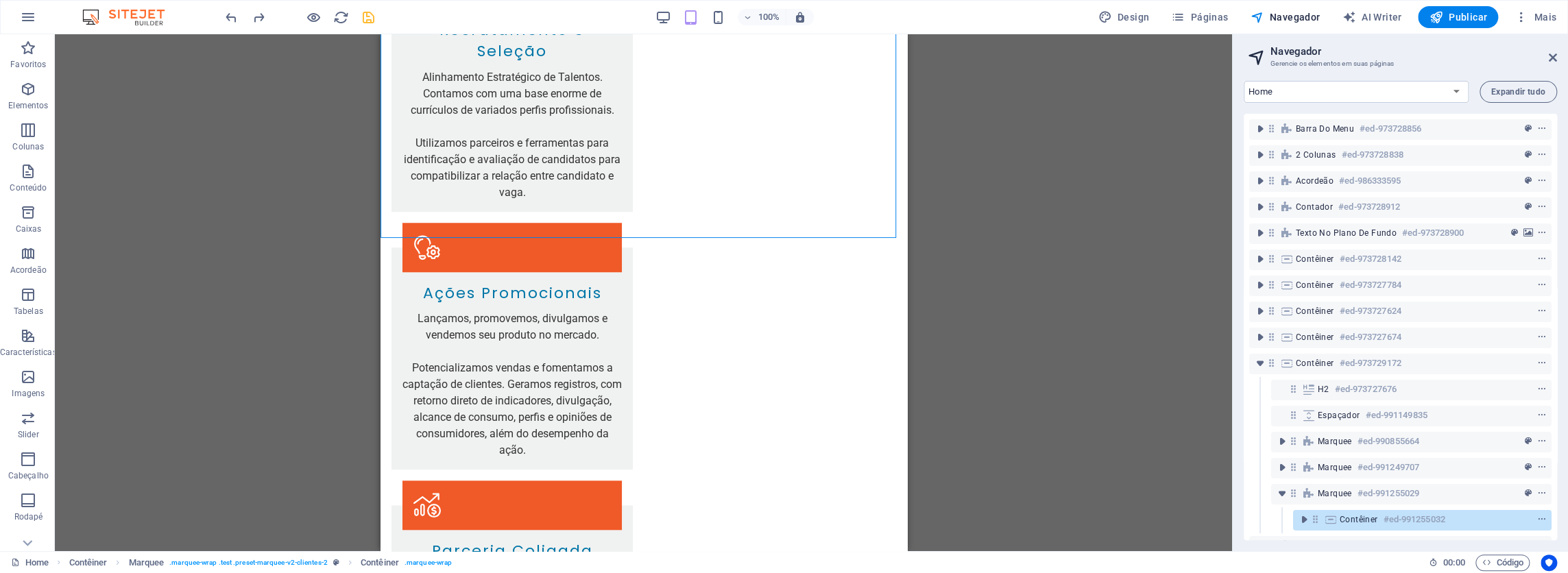
scroll to position [137, 0]
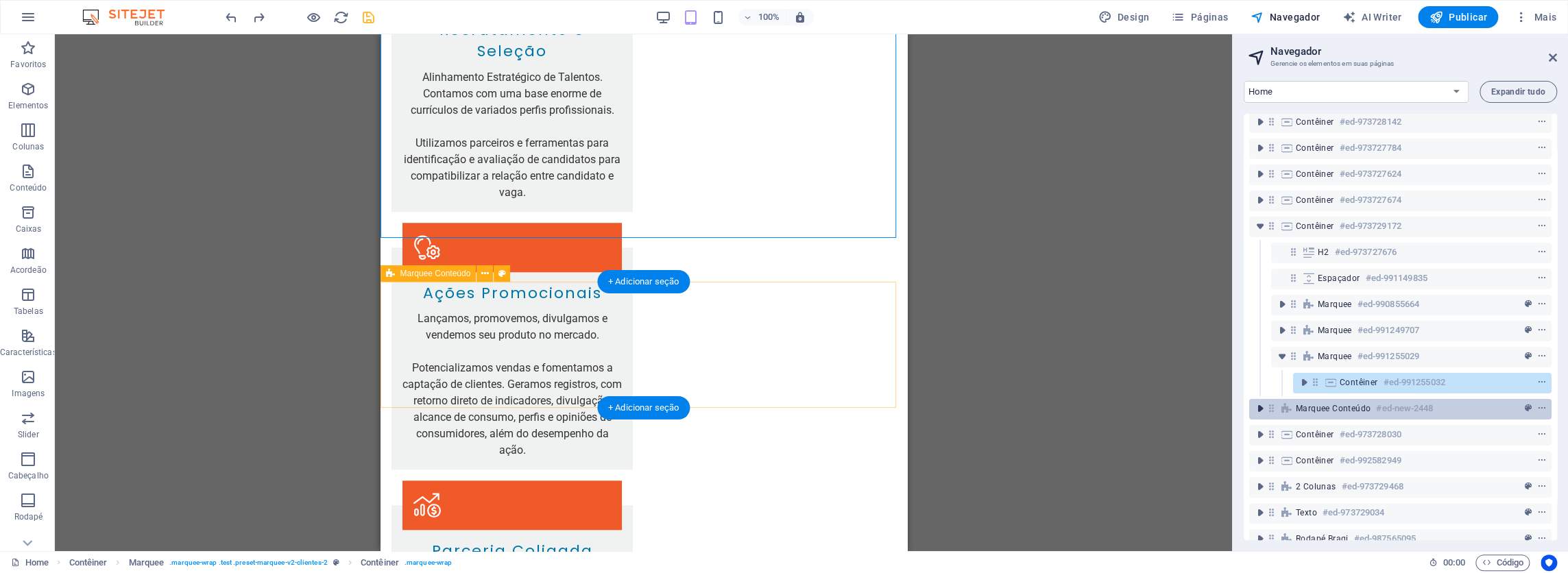
click at [1260, 405] on icon "toggle-expand" at bounding box center [1259, 408] width 14 height 14
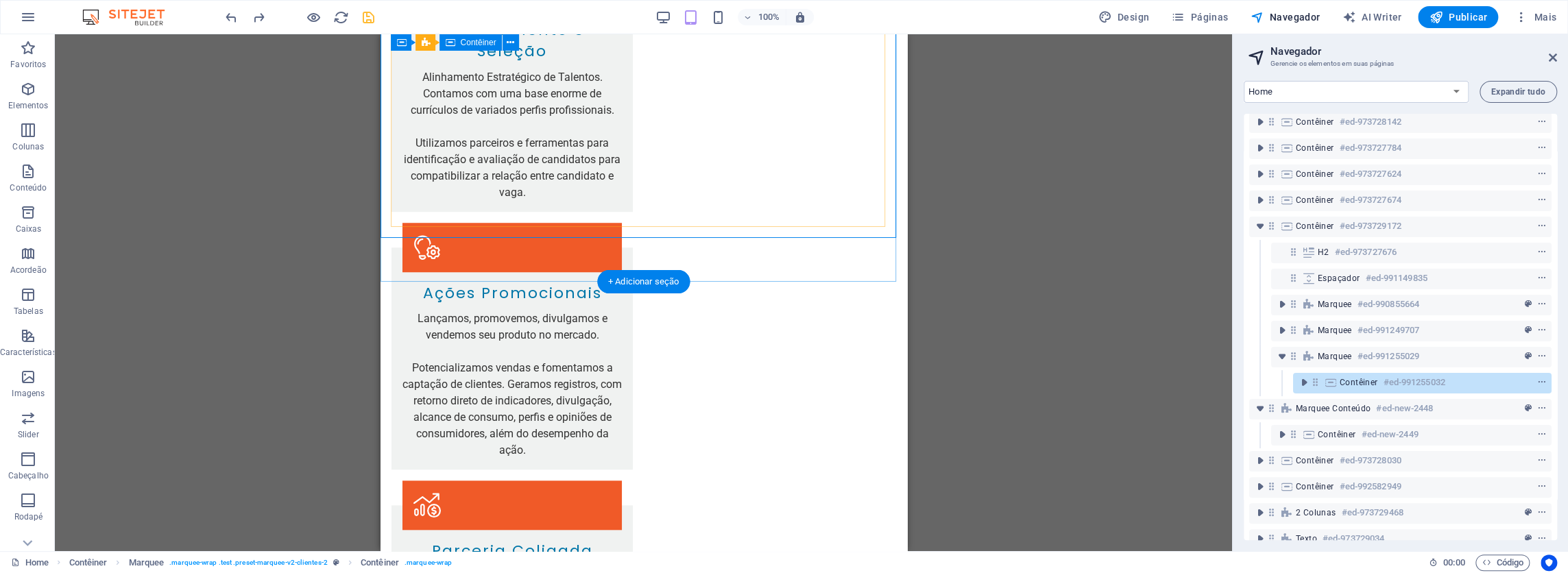
drag, startPoint x: 1331, startPoint y: 383, endPoint x: 1316, endPoint y: 382, distance: 15.0
click at [1316, 382] on div "Contêiner #ed-991255032" at bounding box center [1422, 383] width 258 height 21
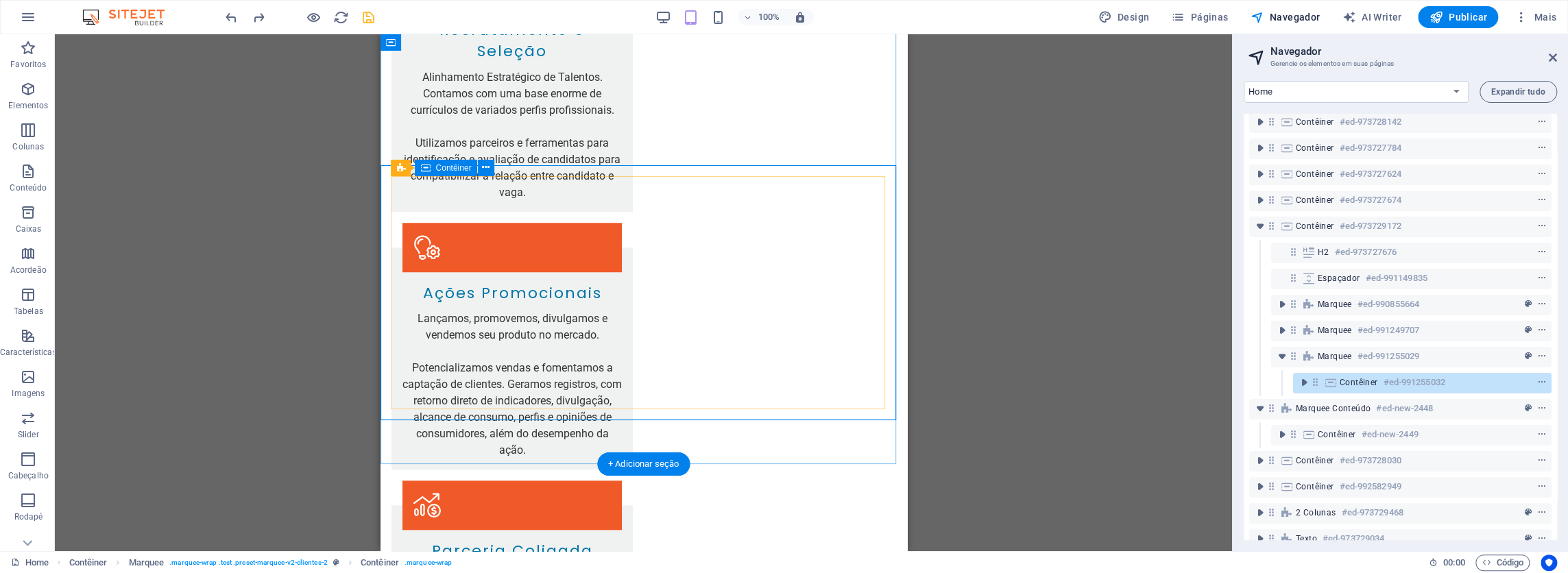
scroll to position [4606, 0]
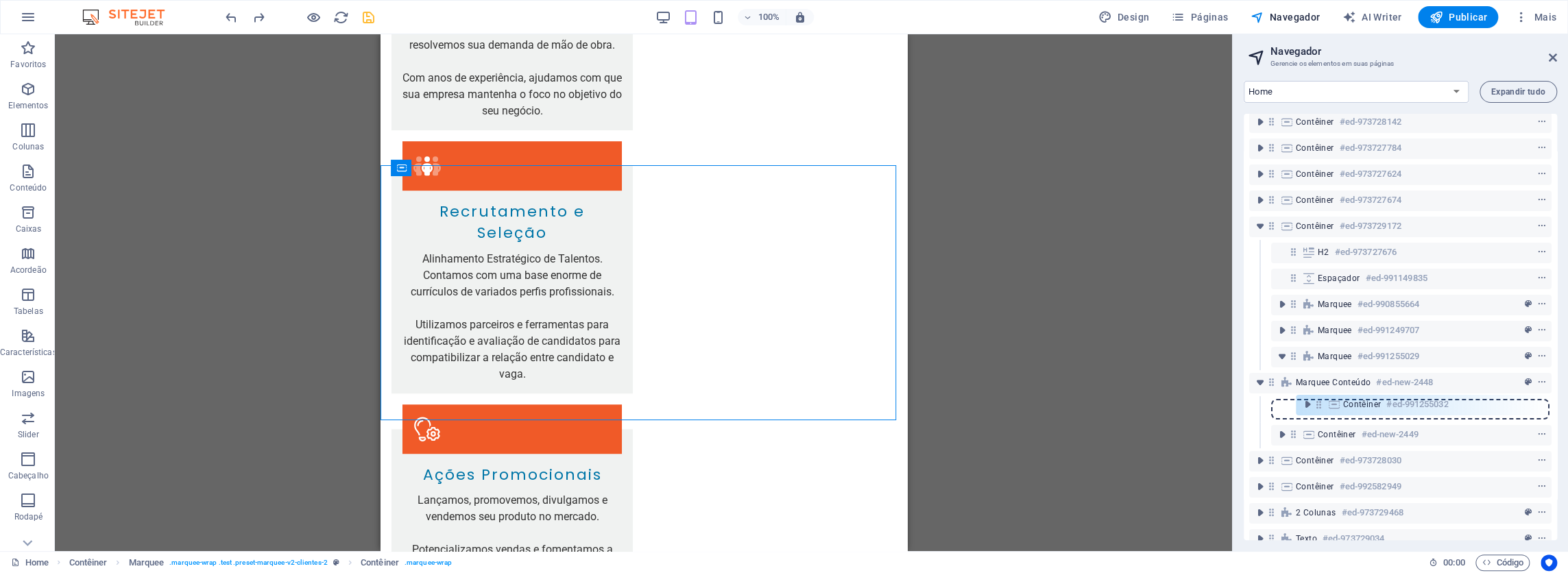
drag, startPoint x: 1314, startPoint y: 382, endPoint x: 1322, endPoint y: 404, distance: 23.4
click at [1322, 404] on div "Barra do Menu #ed-973728856 2 colunas #ed-973728838 Acordeão #ed-986333595 Cont…" at bounding box center [1399, 327] width 314 height 426
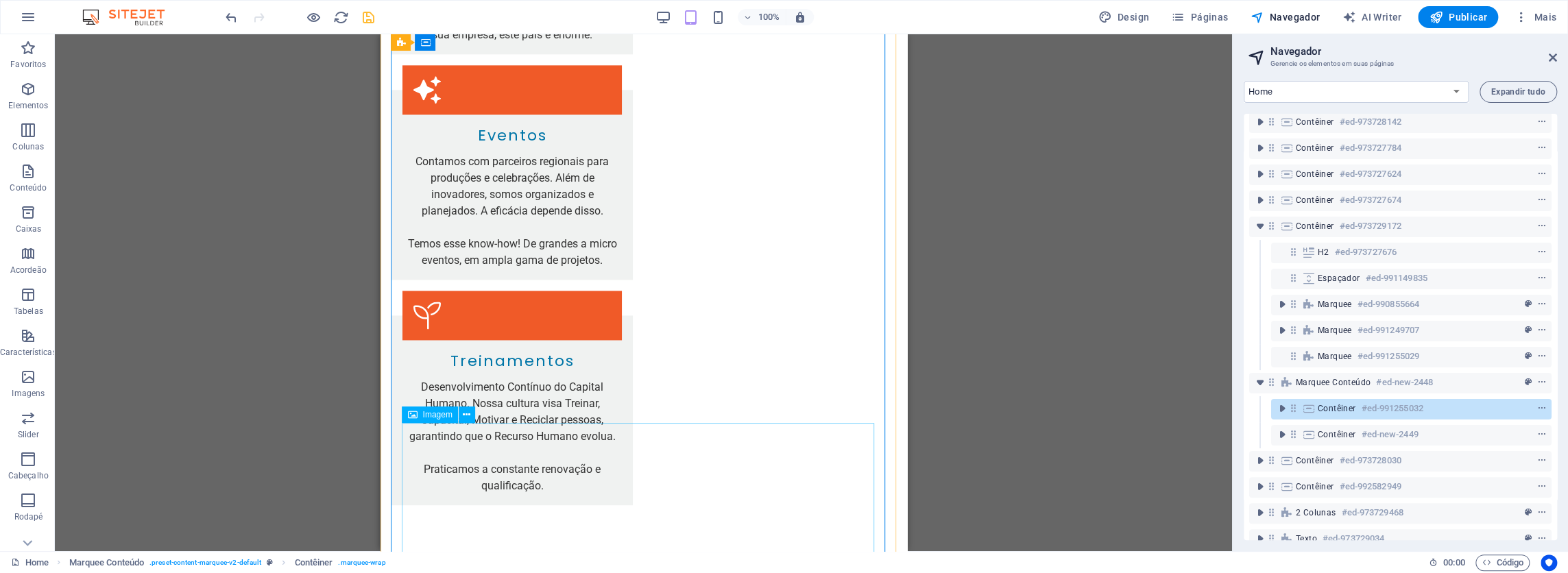
scroll to position [5771, 0]
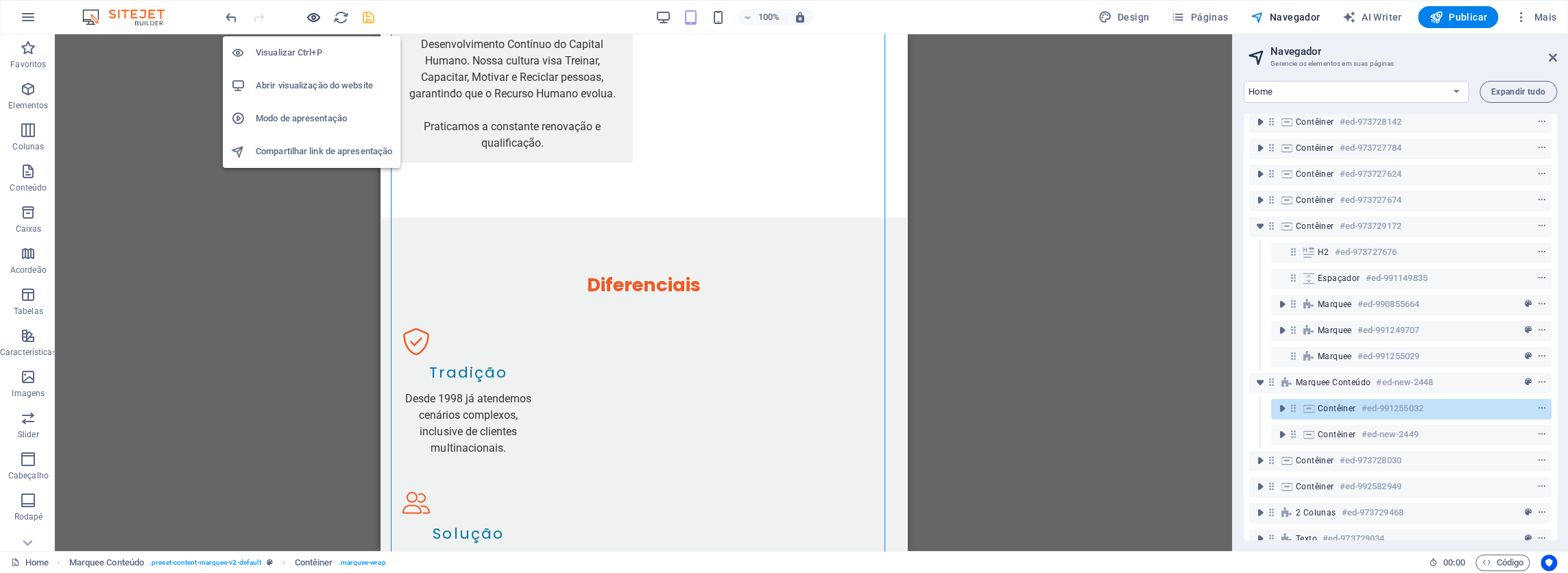
click at [306, 15] on icon "button" at bounding box center [314, 17] width 16 height 16
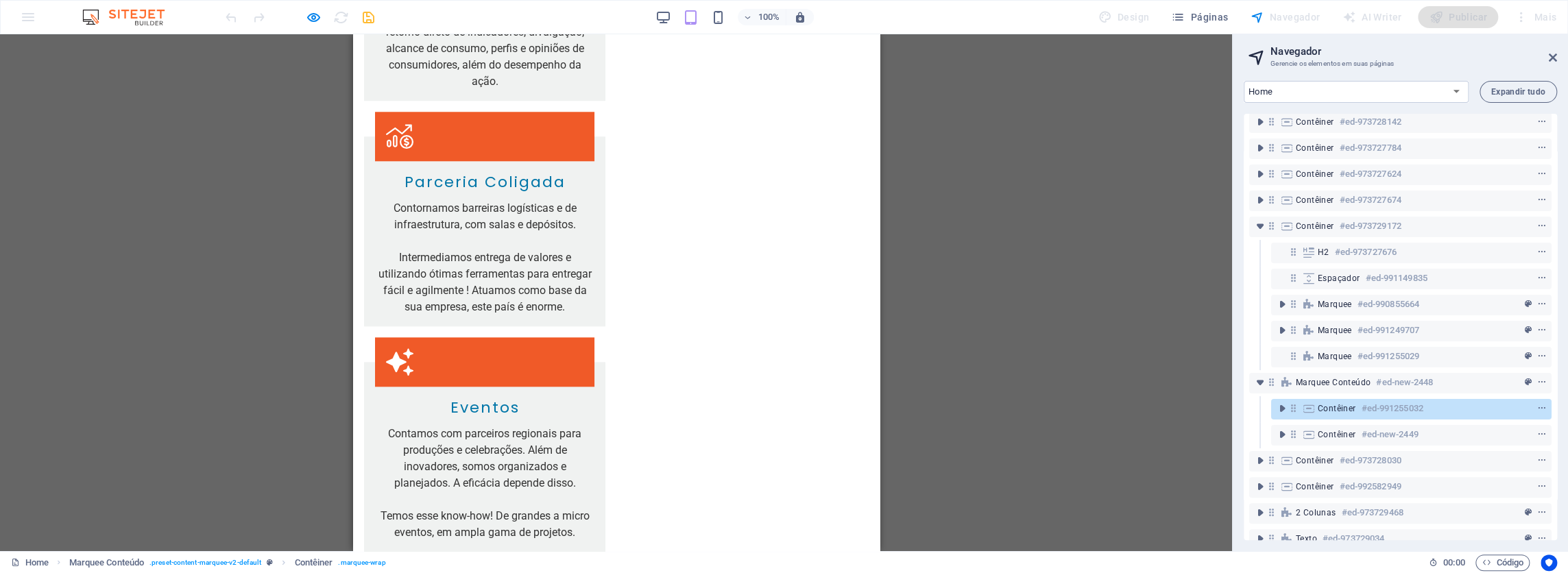
scroll to position [5372, 0]
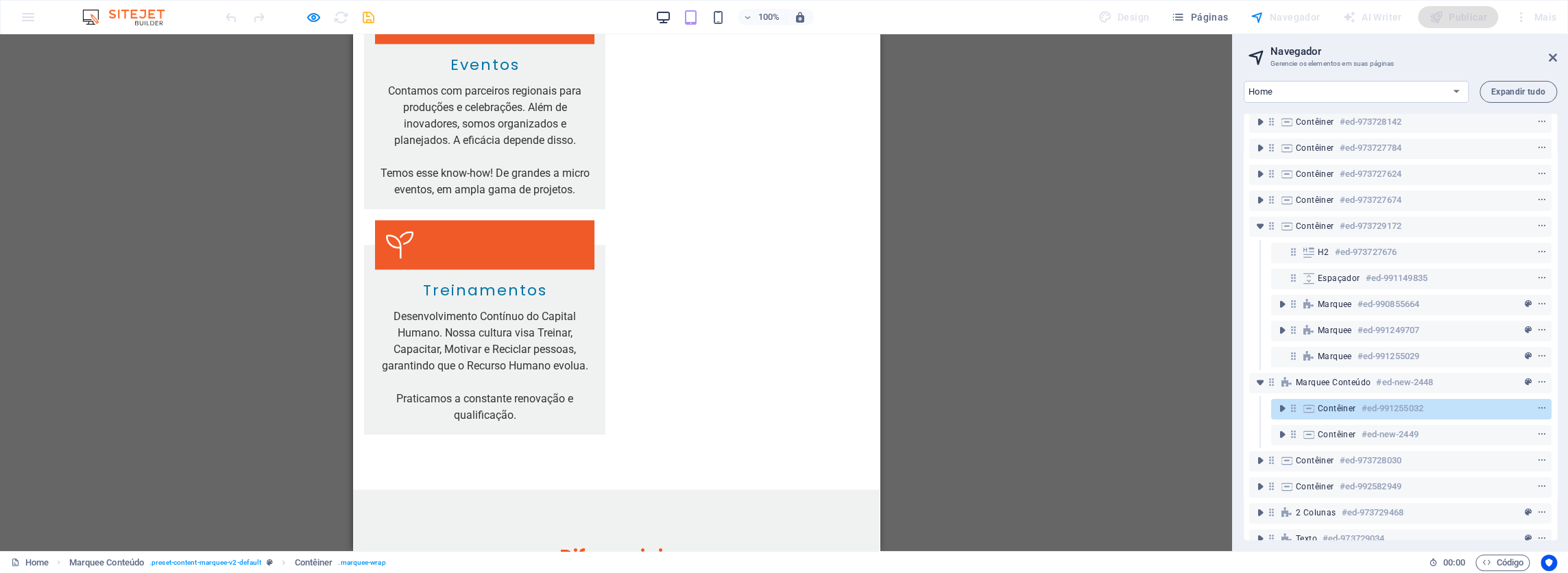
click at [662, 9] on icon "button" at bounding box center [663, 17] width 16 height 16
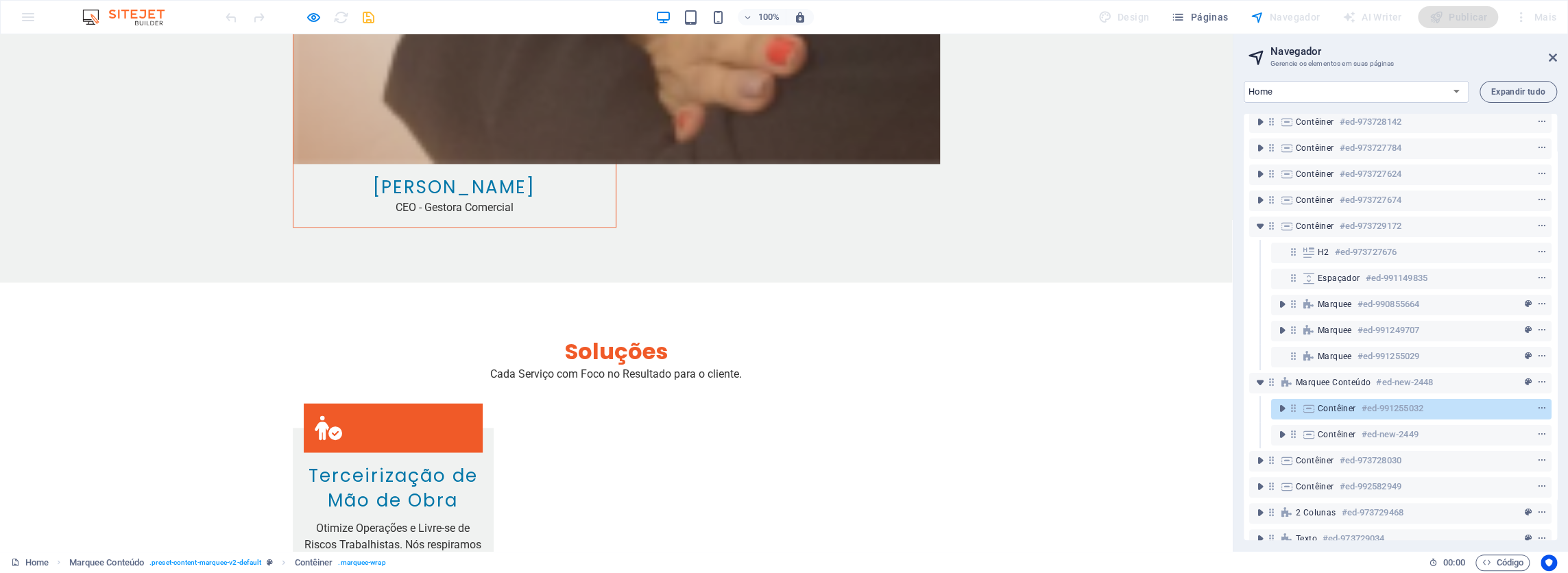
scroll to position [5729, 0]
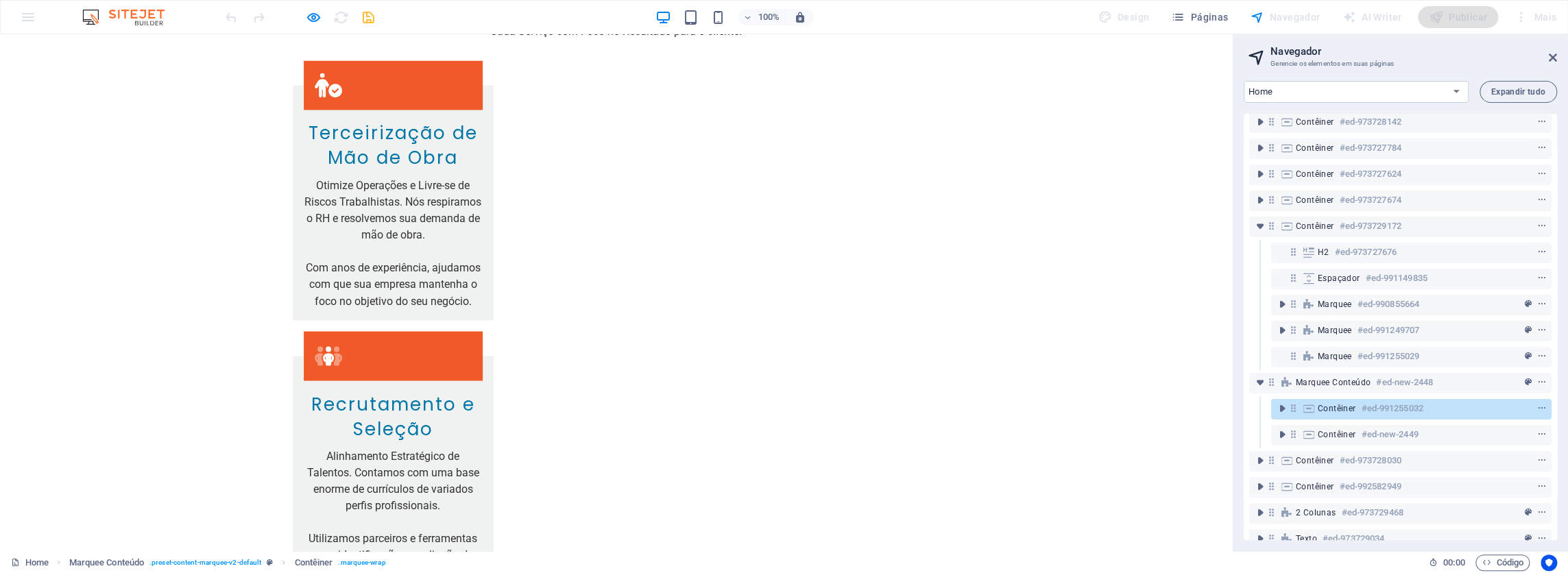
click at [1363, 408] on h6 "#ed-991255032" at bounding box center [1392, 409] width 62 height 17
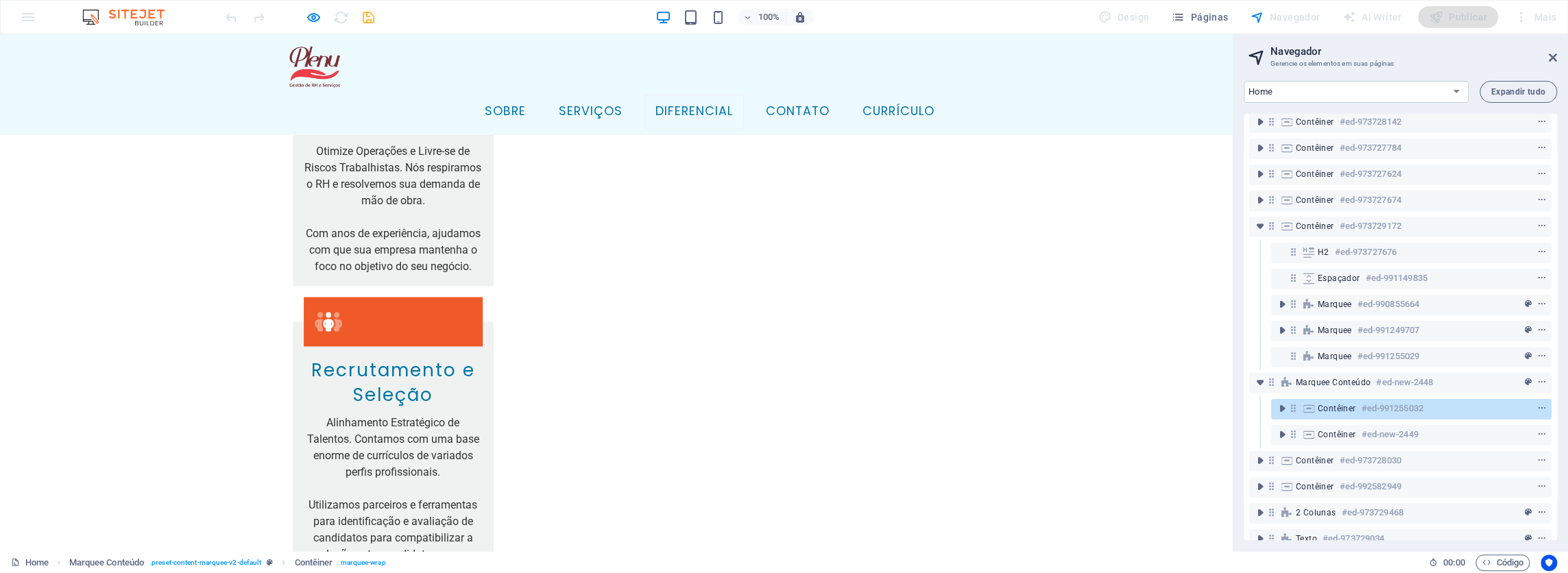
scroll to position [5067, 0]
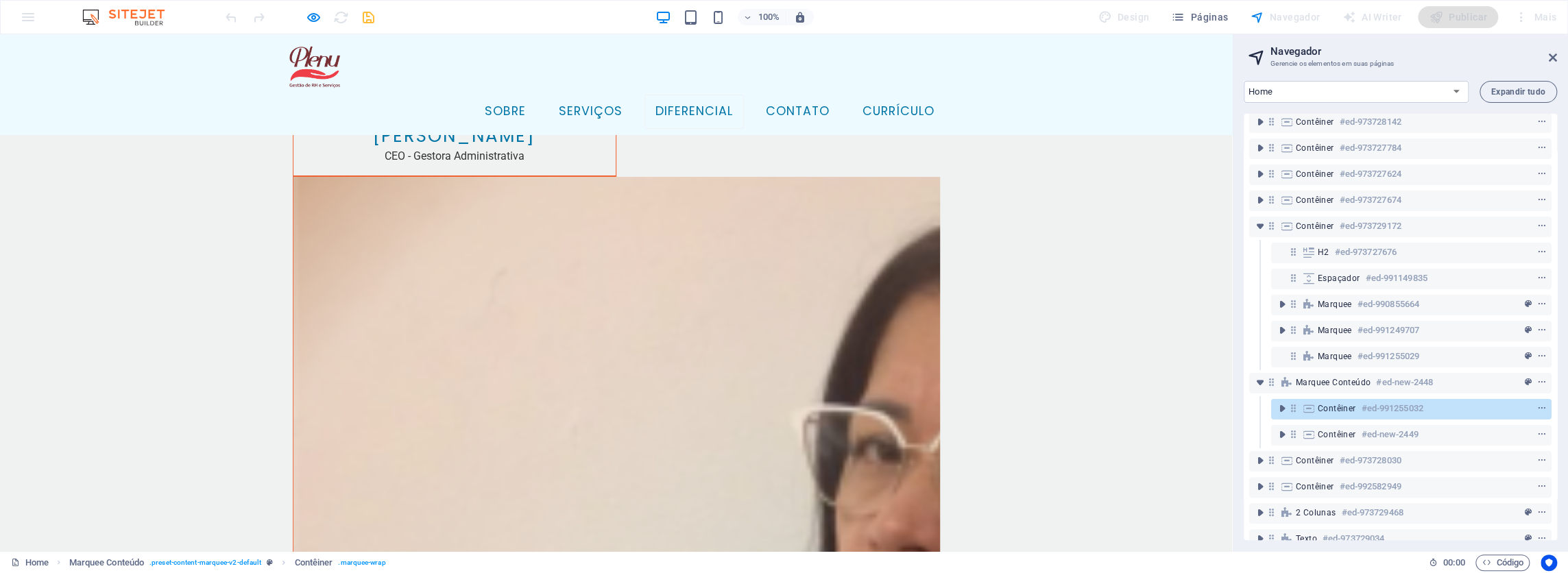
scroll to position [3764, 0]
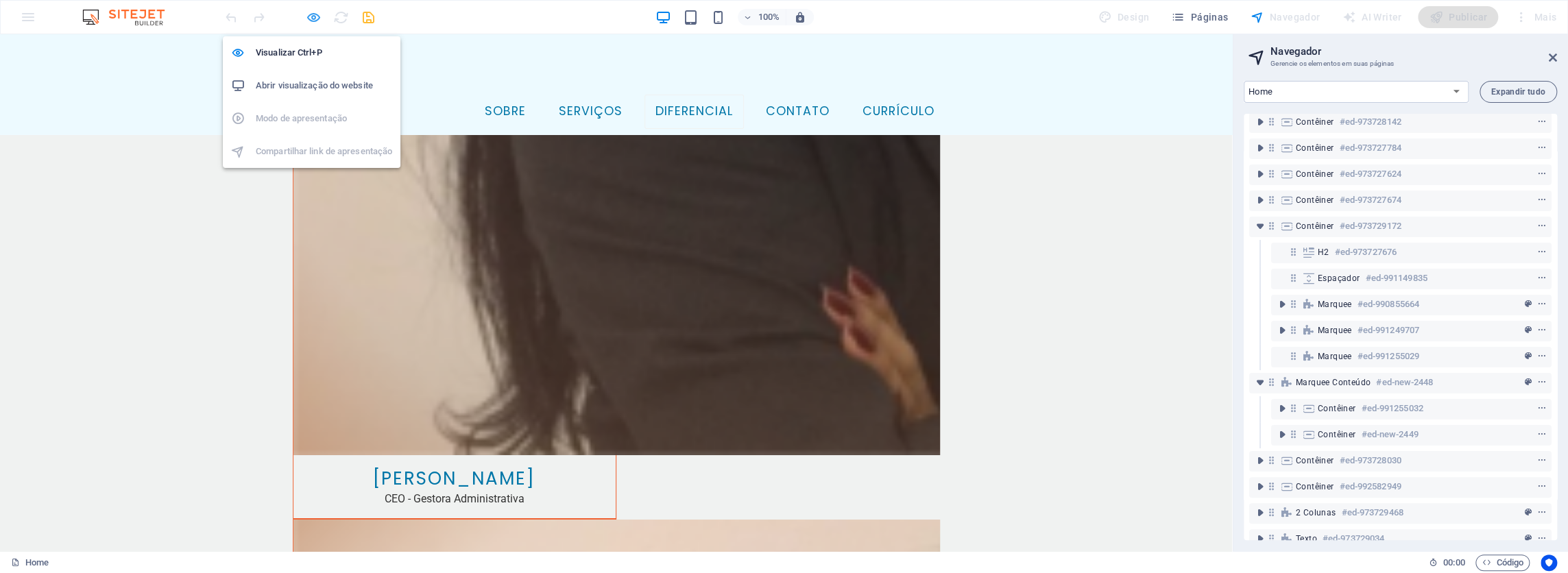
click at [313, 17] on icon "button" at bounding box center [314, 17] width 16 height 16
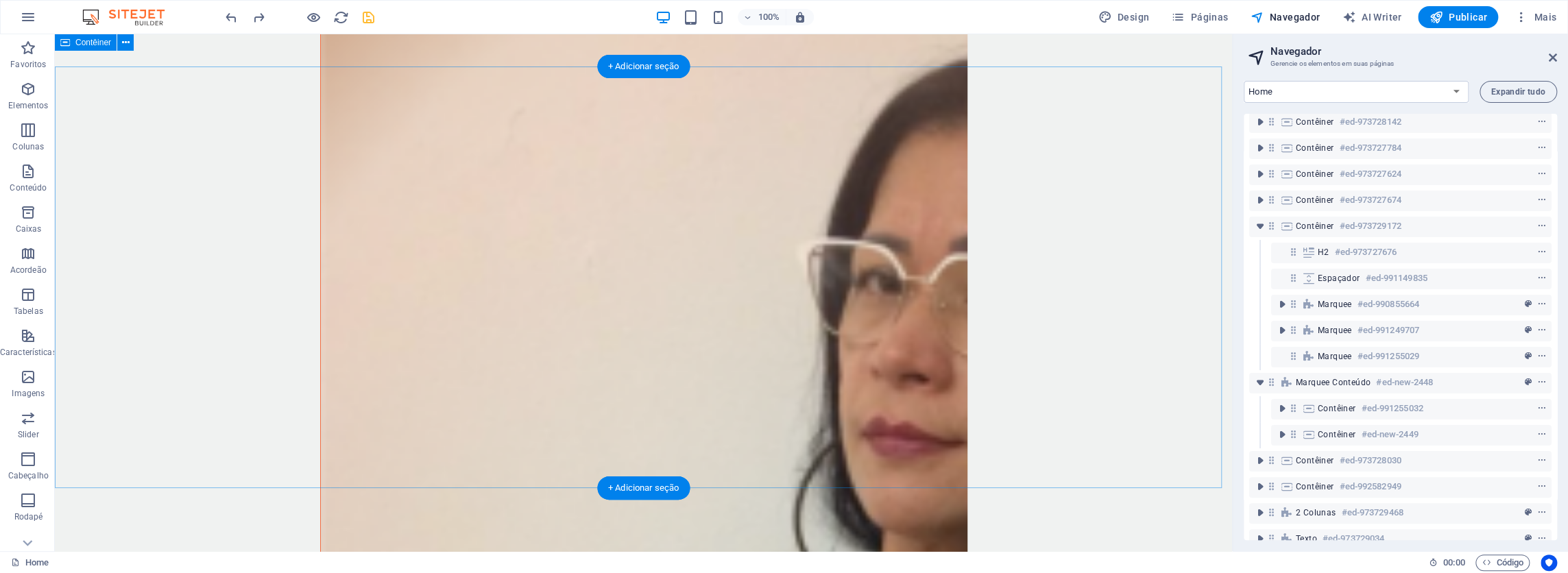
scroll to position [4010, 0]
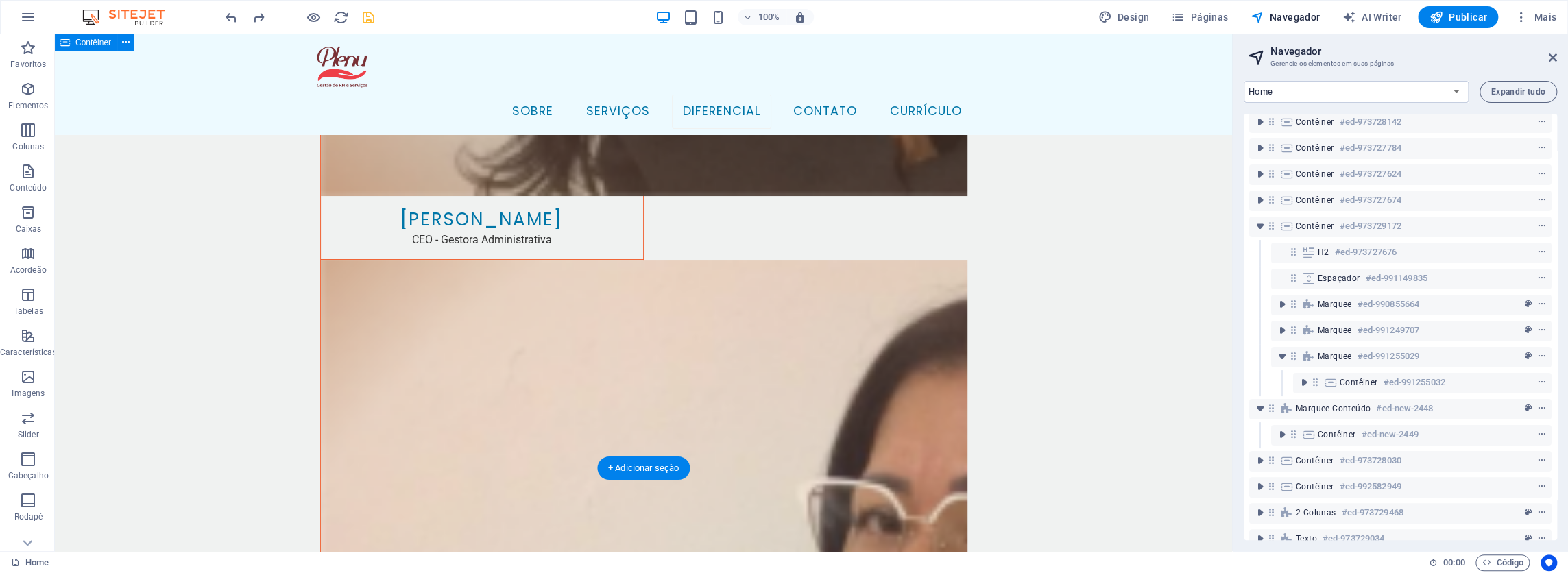
scroll to position [3941, 0]
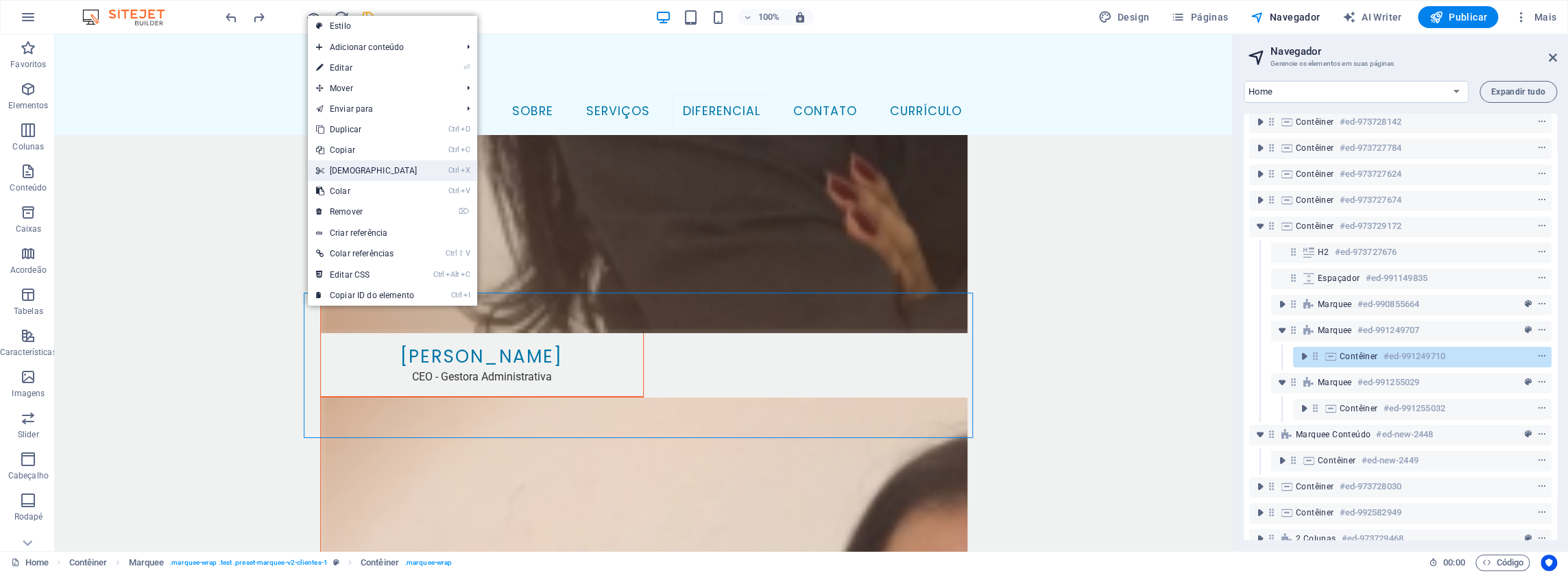
click at [359, 168] on link "Ctrl X Cortar" at bounding box center [367, 170] width 118 height 21
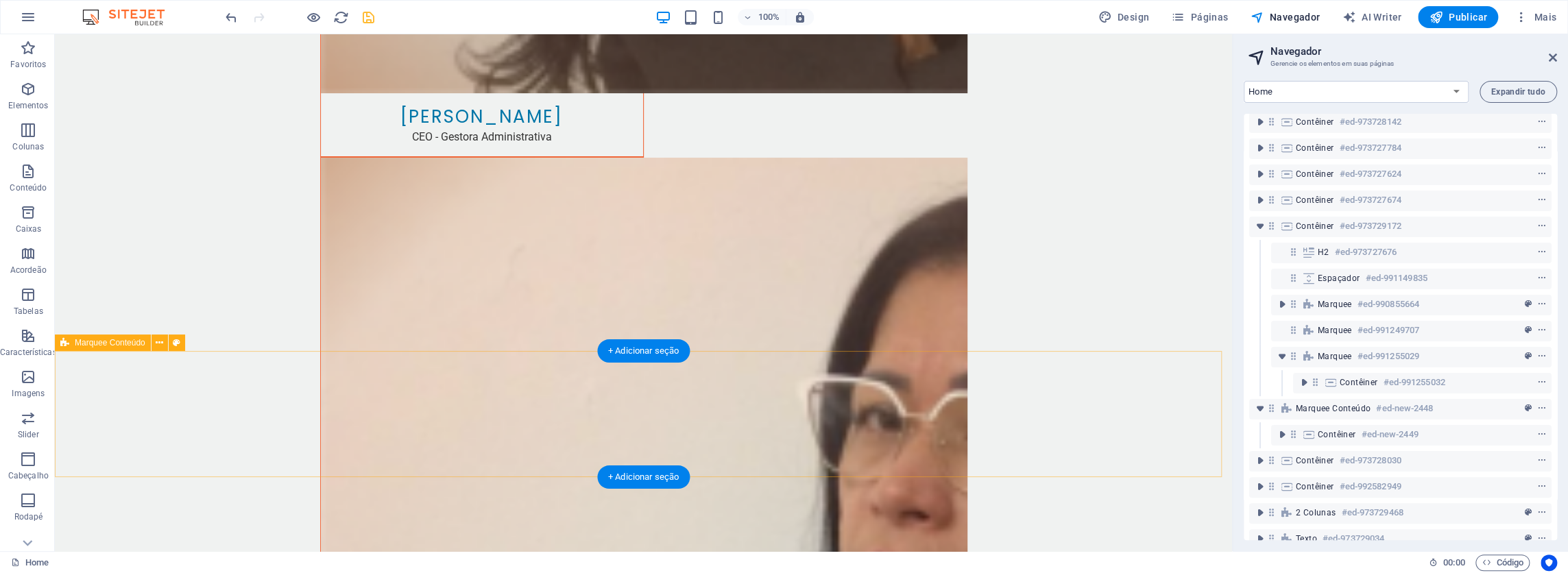
scroll to position [4078, 0]
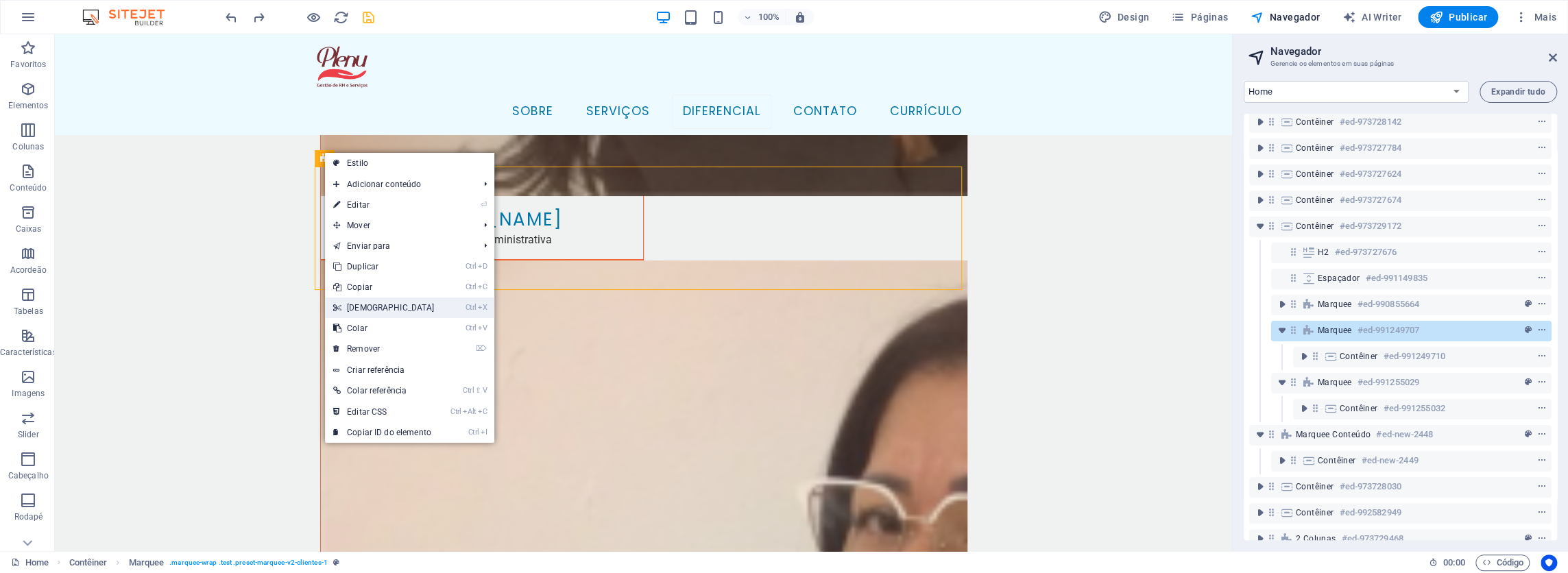
click at [375, 306] on link "Ctrl X Cortar" at bounding box center [384, 308] width 118 height 21
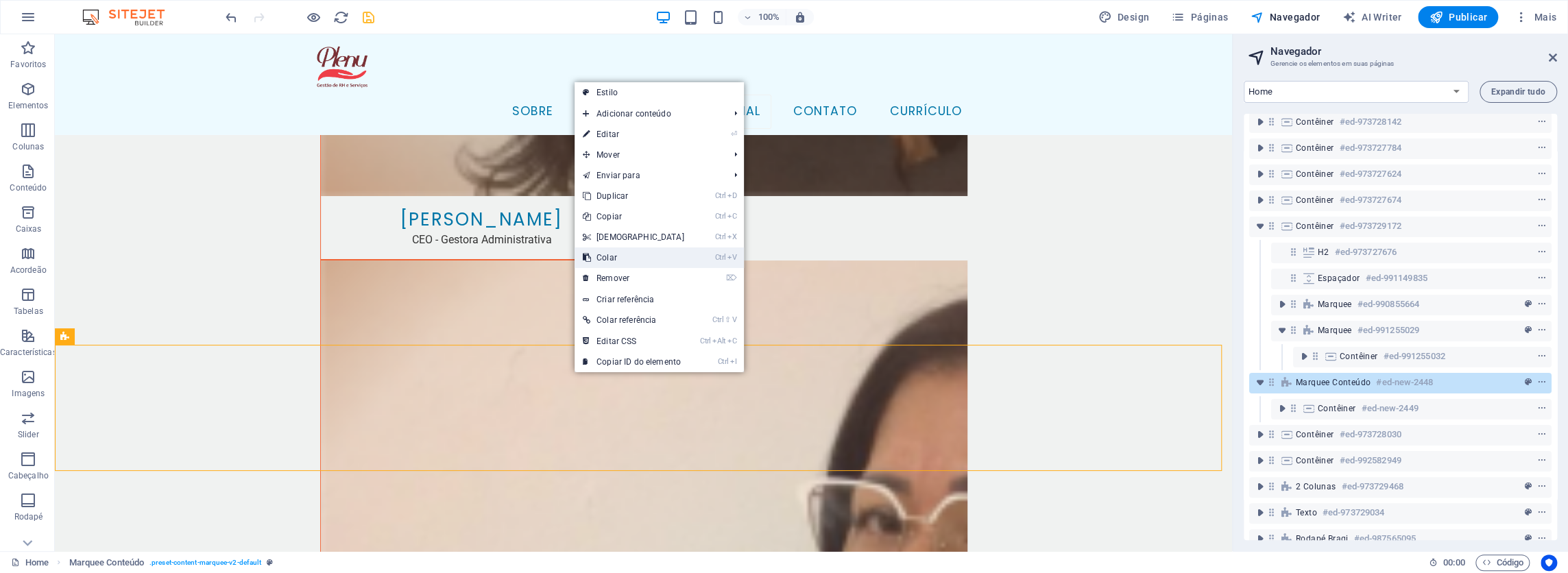
click at [608, 254] on link "Ctrl V Colar" at bounding box center [634, 257] width 118 height 21
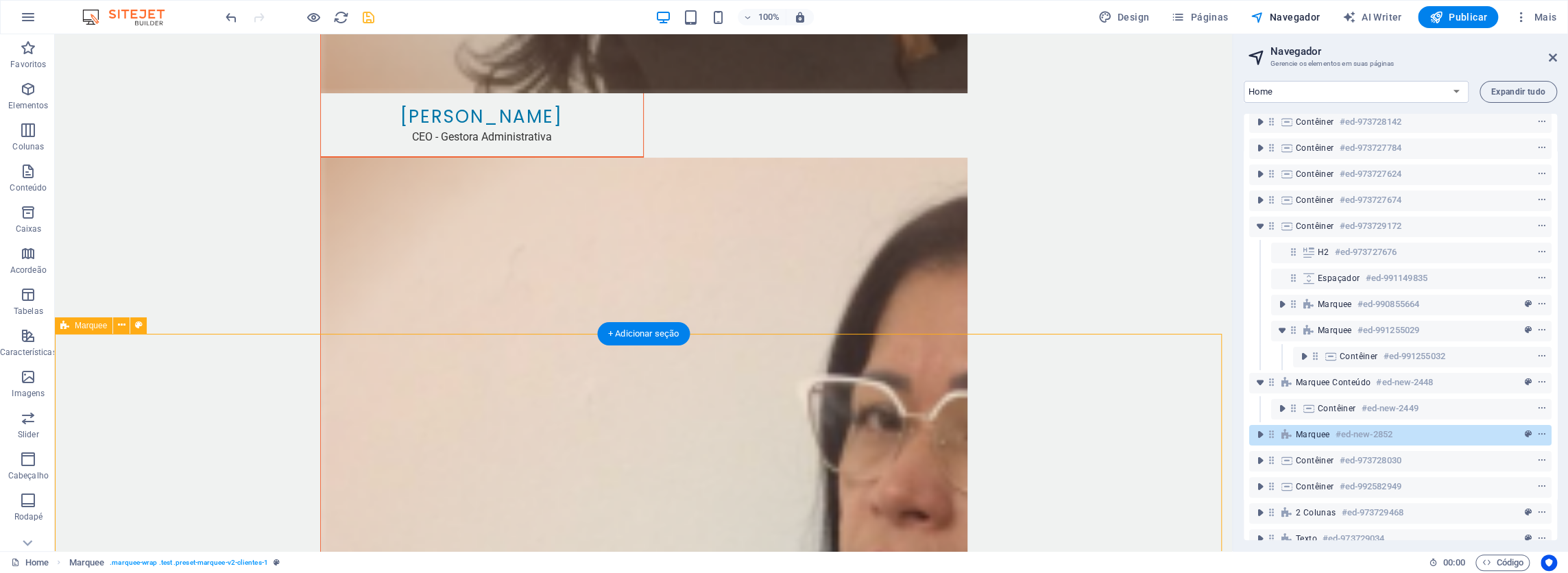
scroll to position [4283, 0]
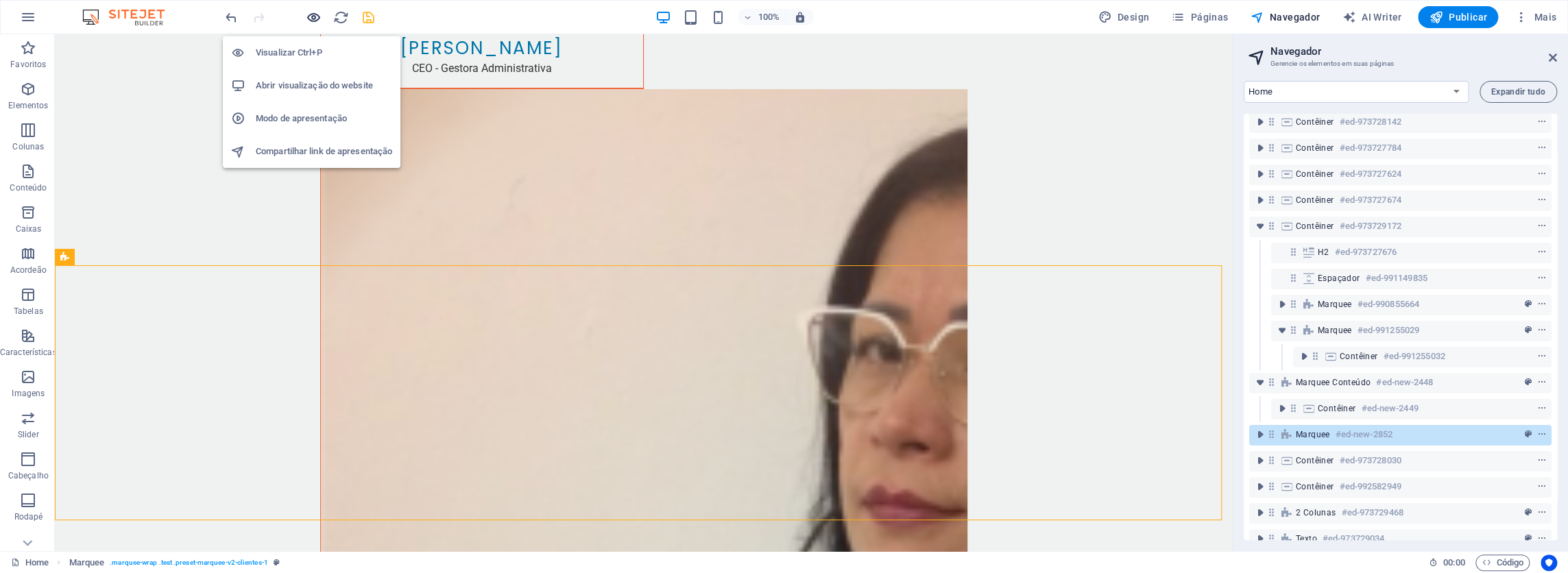
click at [316, 16] on icon "button" at bounding box center [314, 17] width 16 height 16
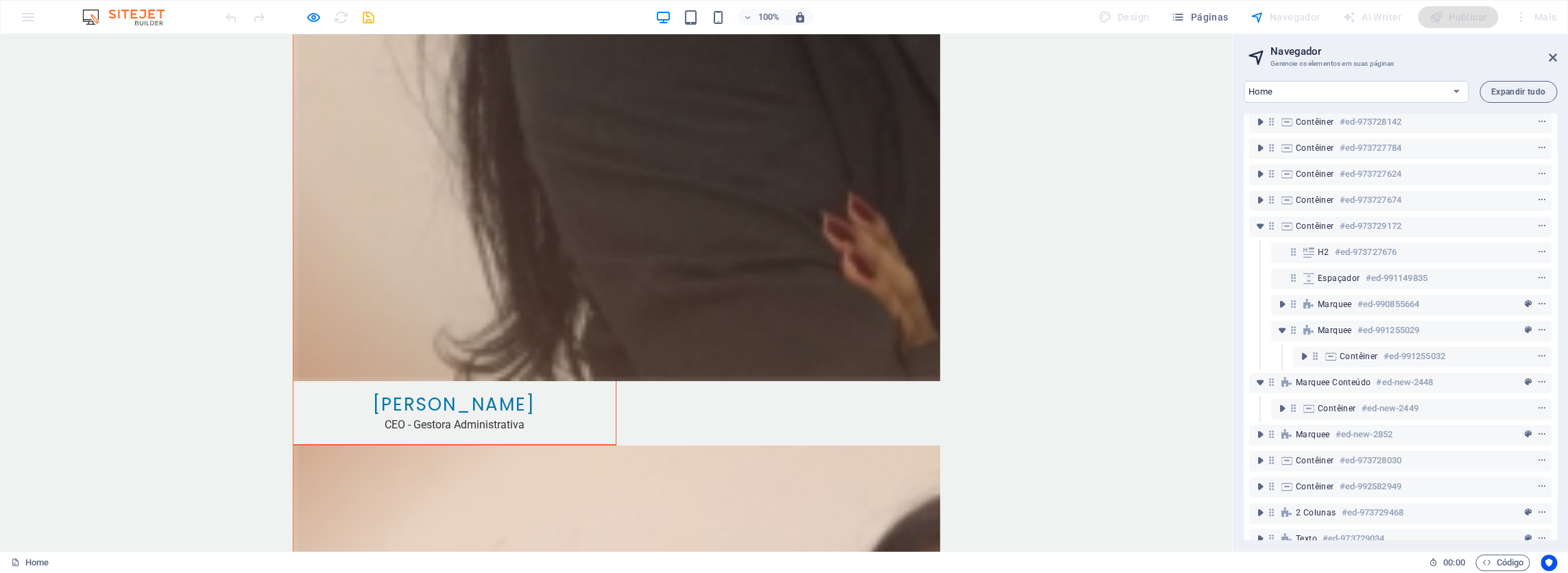
scroll to position [4147, 0]
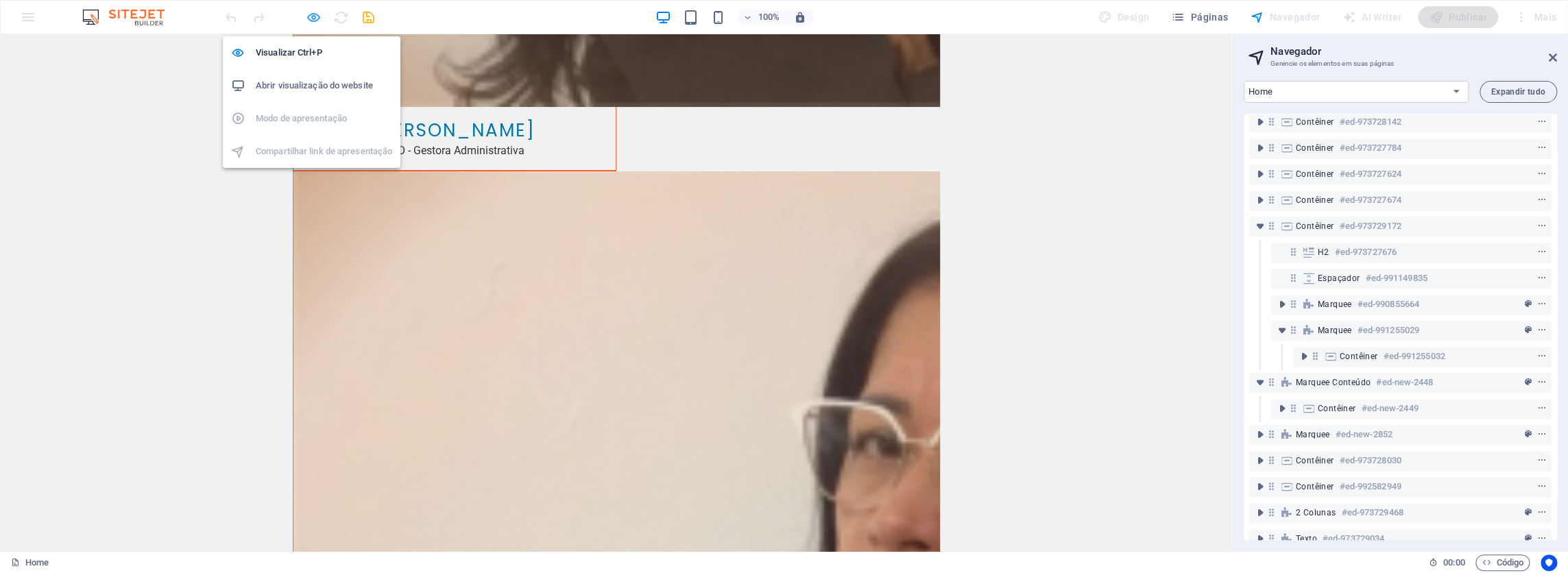
click at [313, 15] on icon "button" at bounding box center [314, 17] width 16 height 16
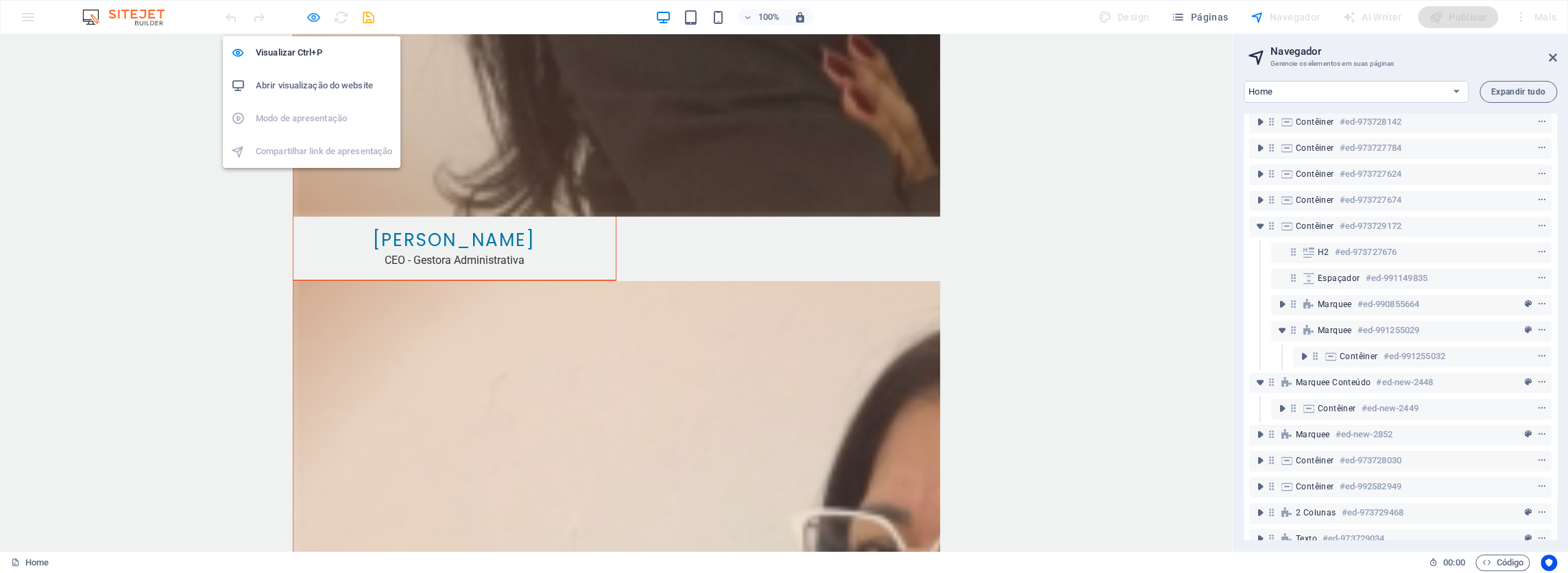
scroll to position [4249, 0]
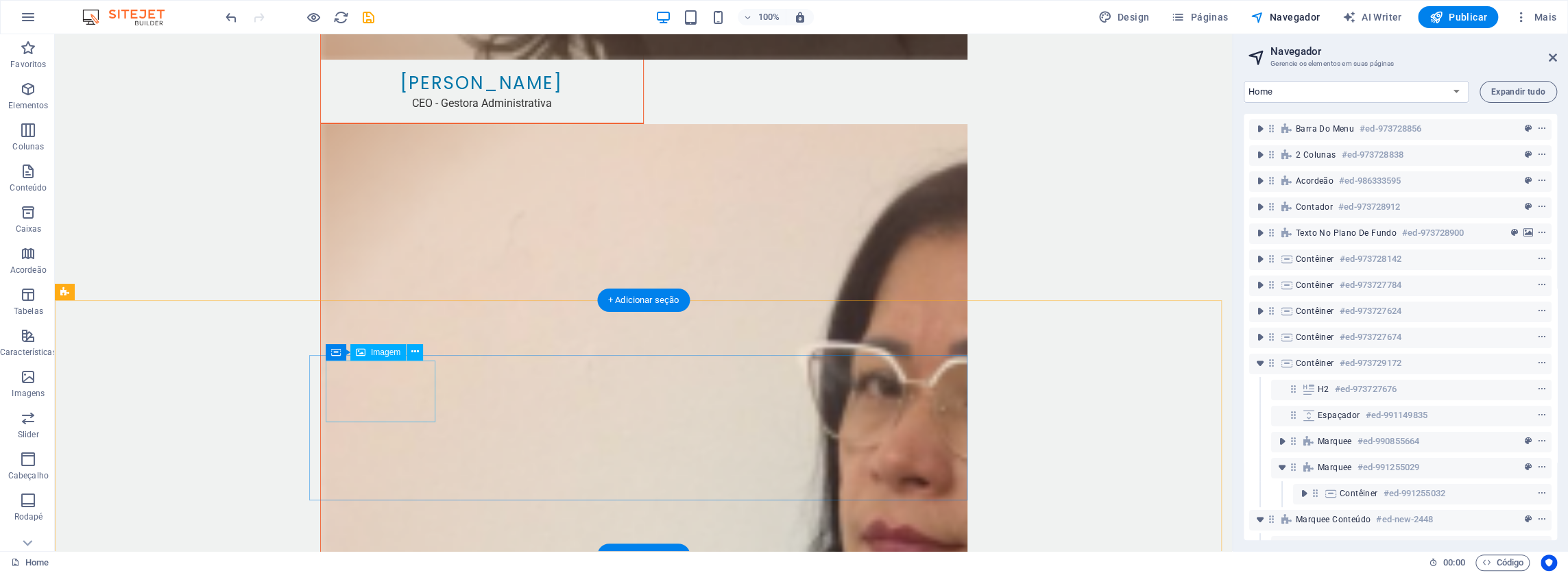
scroll to position [137, 0]
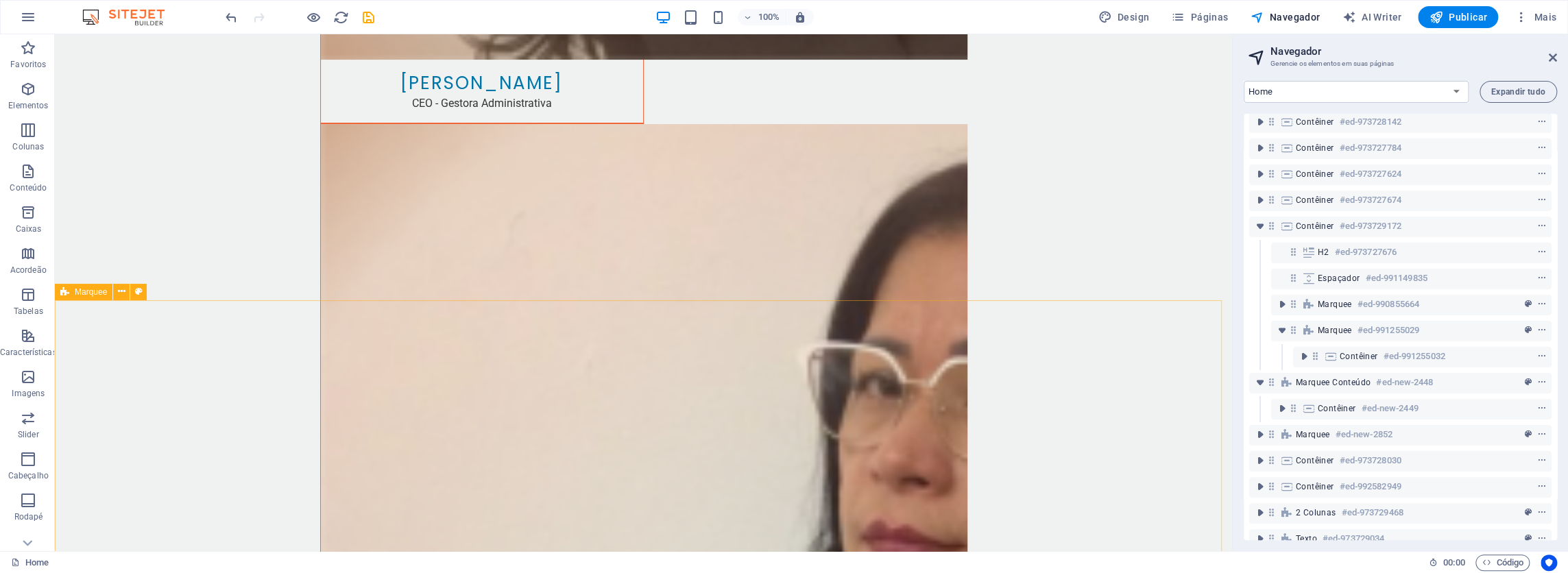
click at [76, 296] on span "Marquee" at bounding box center [91, 292] width 32 height 8
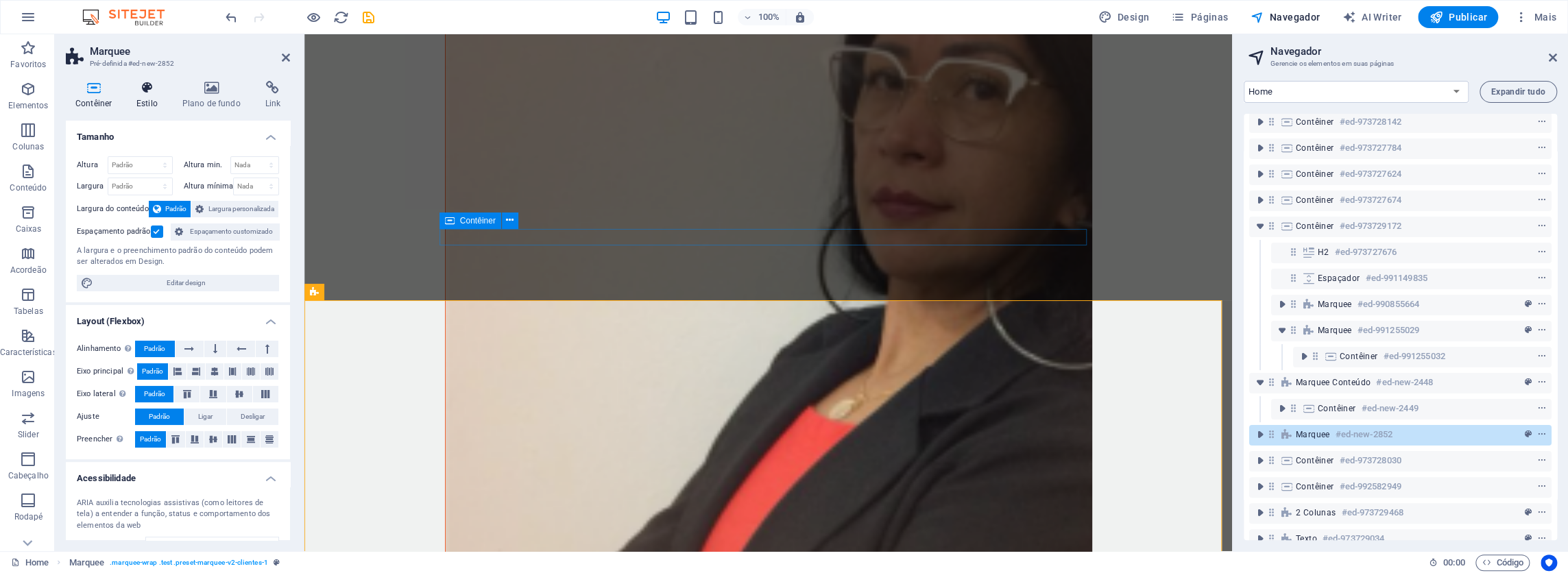
click at [140, 100] on h4 "Estilo" at bounding box center [149, 95] width 46 height 29
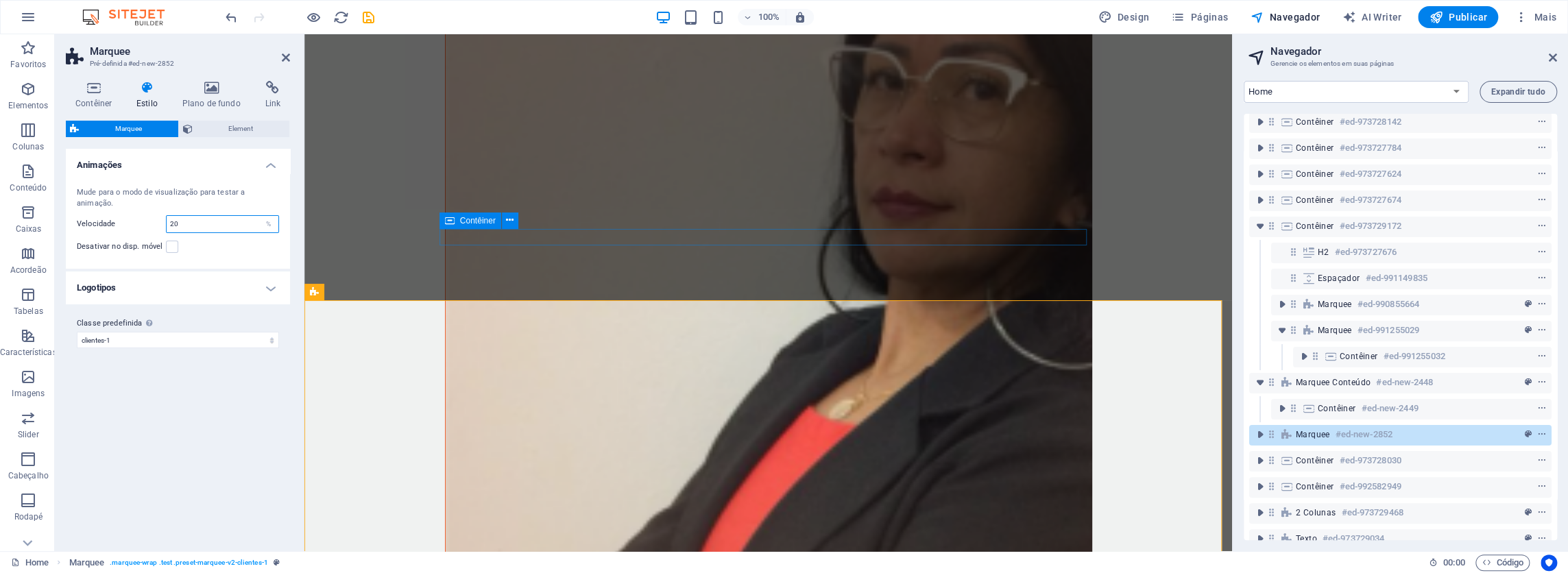
click at [191, 222] on input "20" at bounding box center [222, 225] width 111 height 17
type input "50"
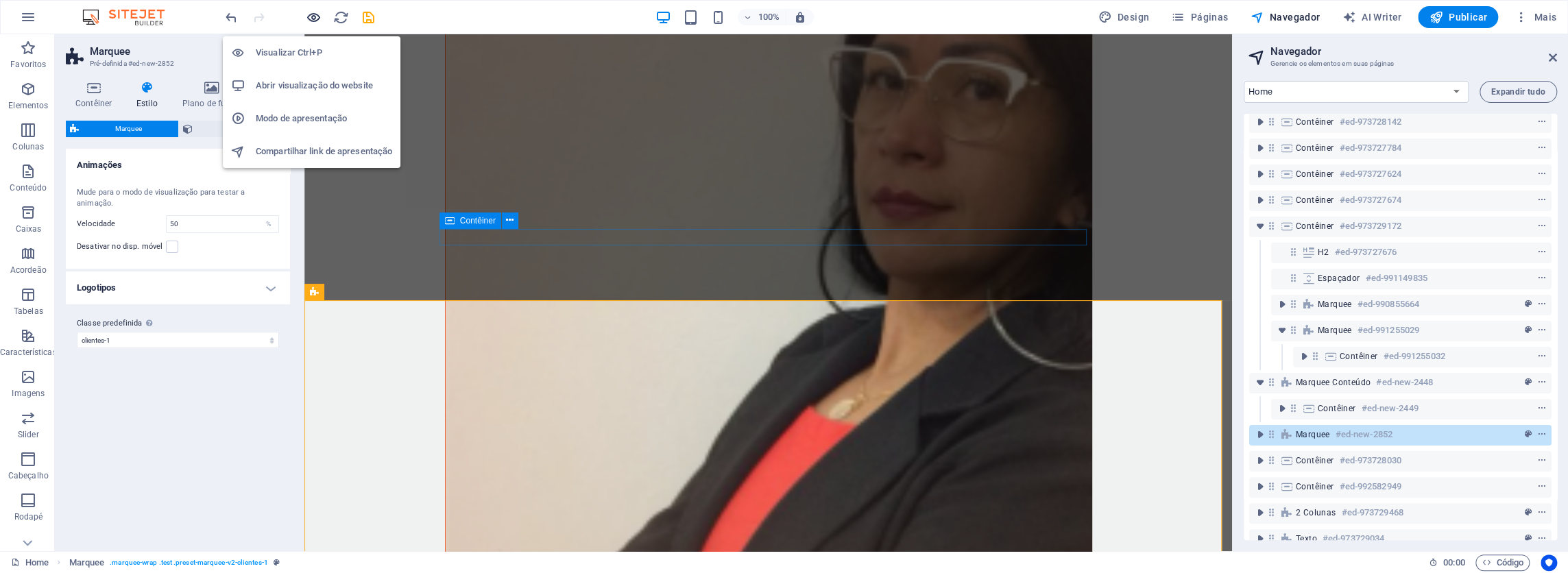
click at [311, 15] on icon "button" at bounding box center [314, 17] width 16 height 16
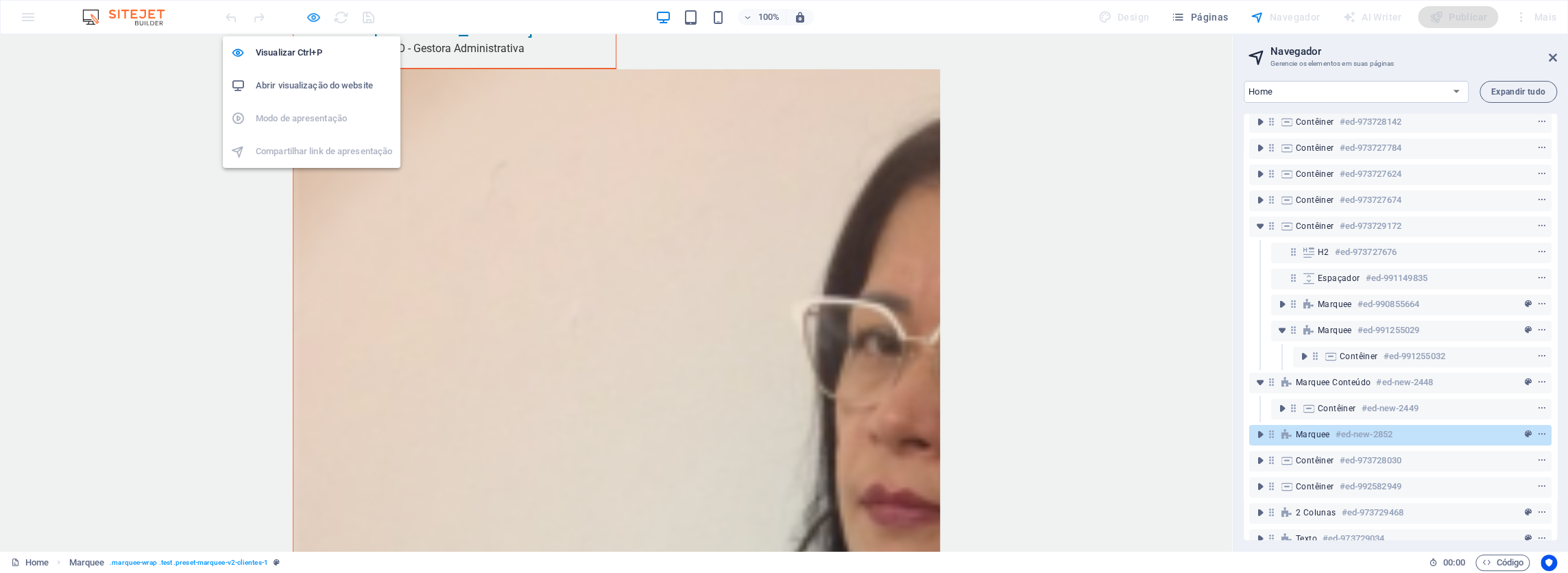
click at [314, 18] on icon "button" at bounding box center [314, 17] width 16 height 16
select select "preset-marquee-v2-clientes-1"
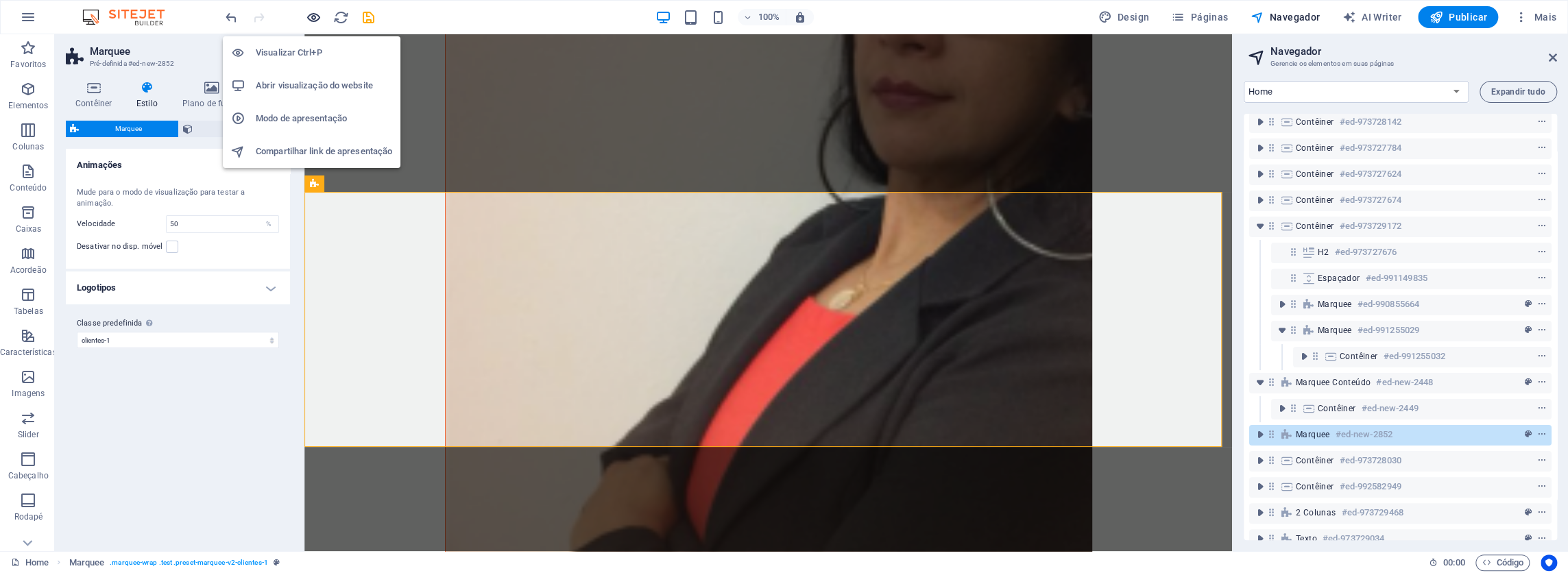
scroll to position [4357, 0]
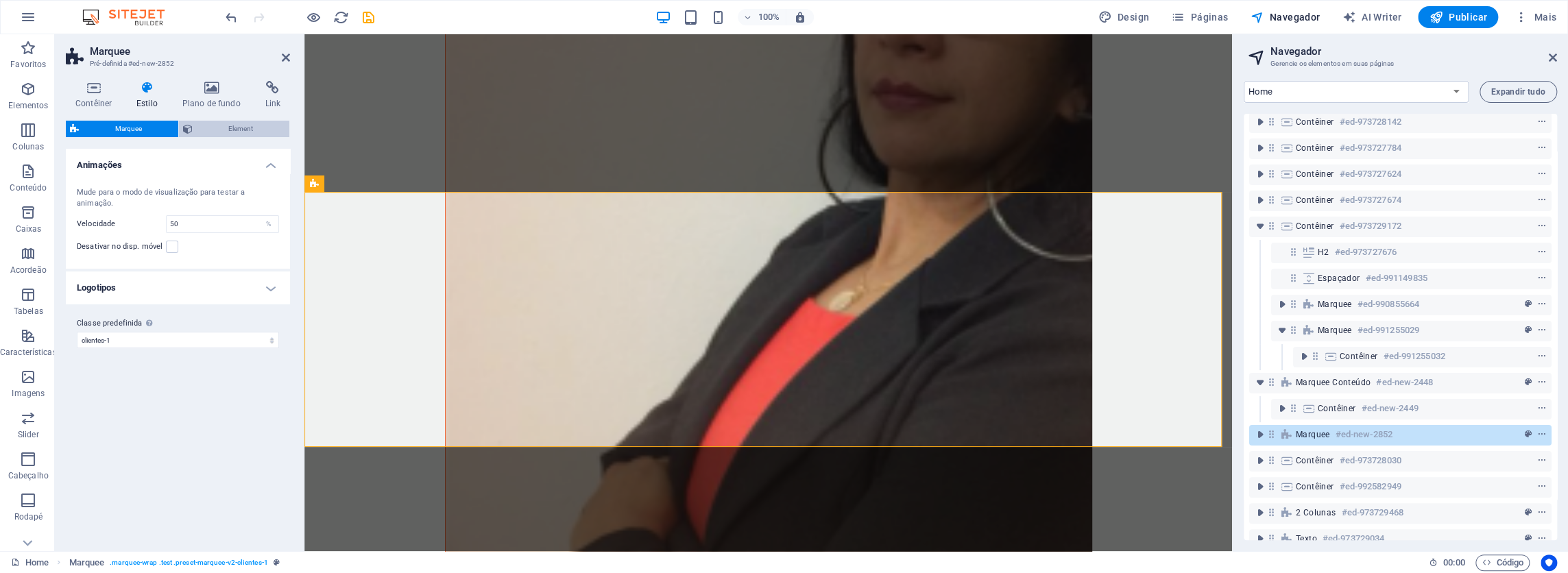
click at [251, 128] on span "Element" at bounding box center [241, 129] width 89 height 17
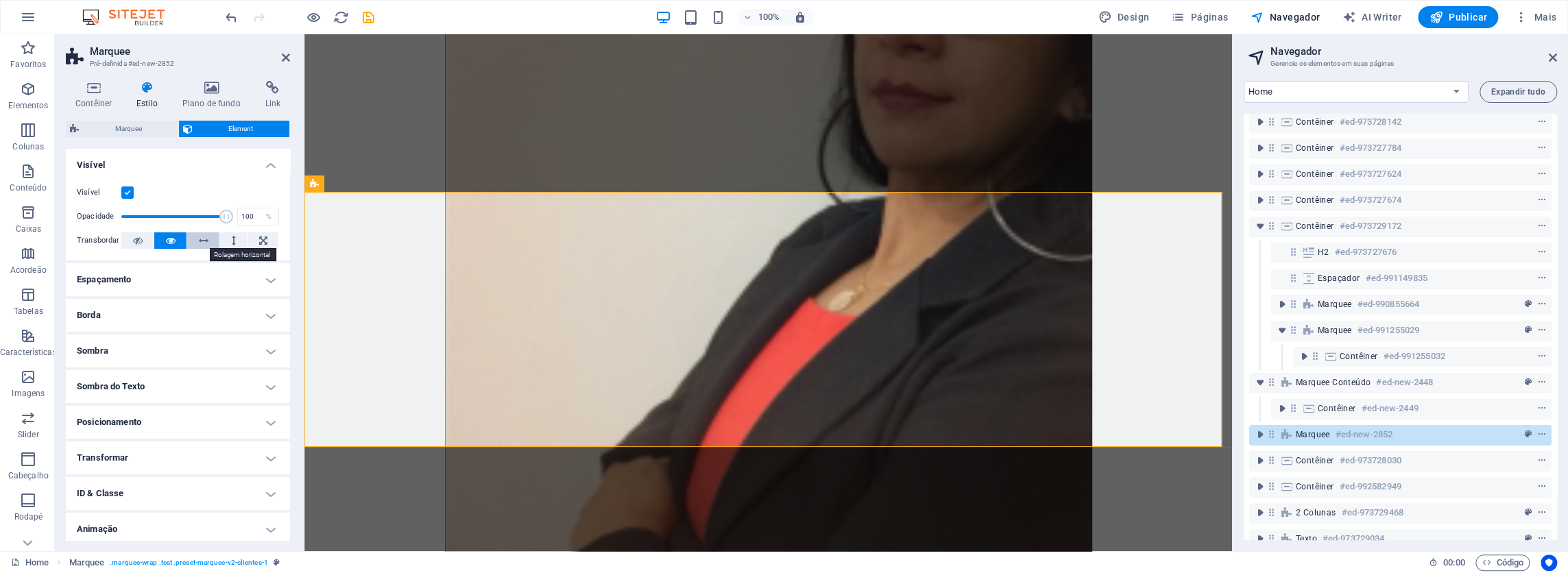
click at [199, 239] on icon at bounding box center [203, 241] width 9 height 17
click at [253, 239] on button at bounding box center [262, 241] width 31 height 17
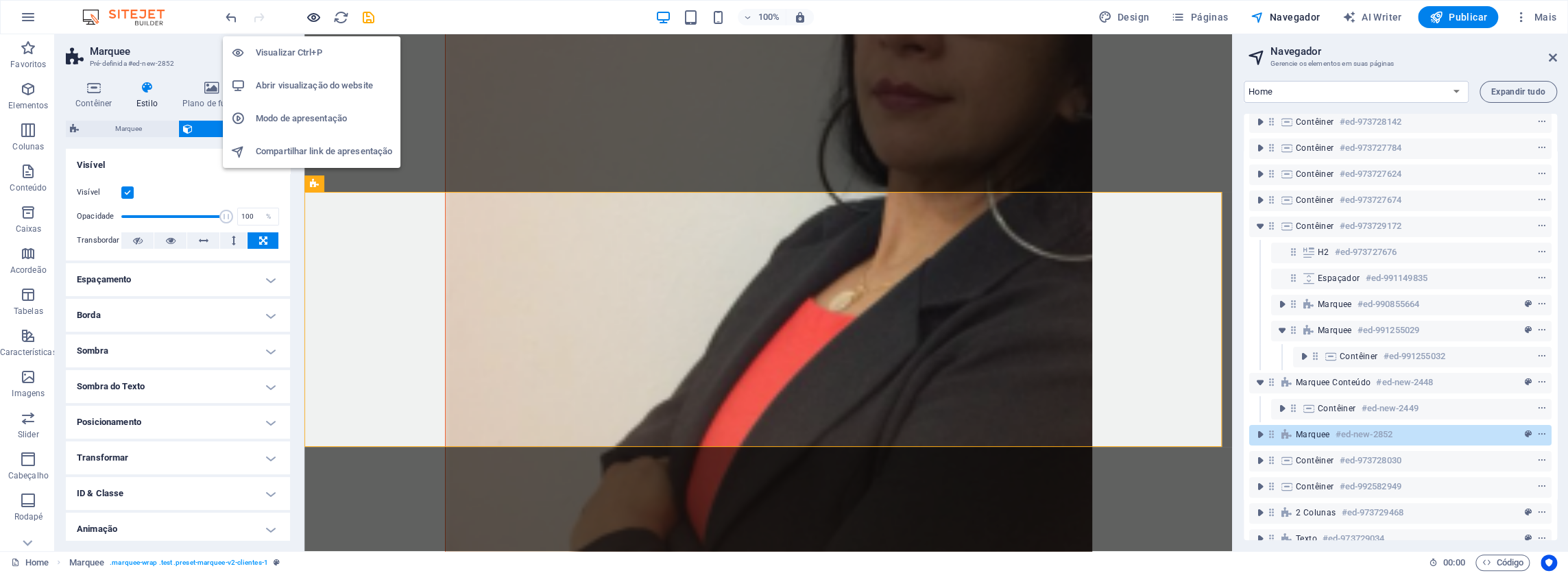
click at [314, 20] on icon "button" at bounding box center [314, 17] width 16 height 16
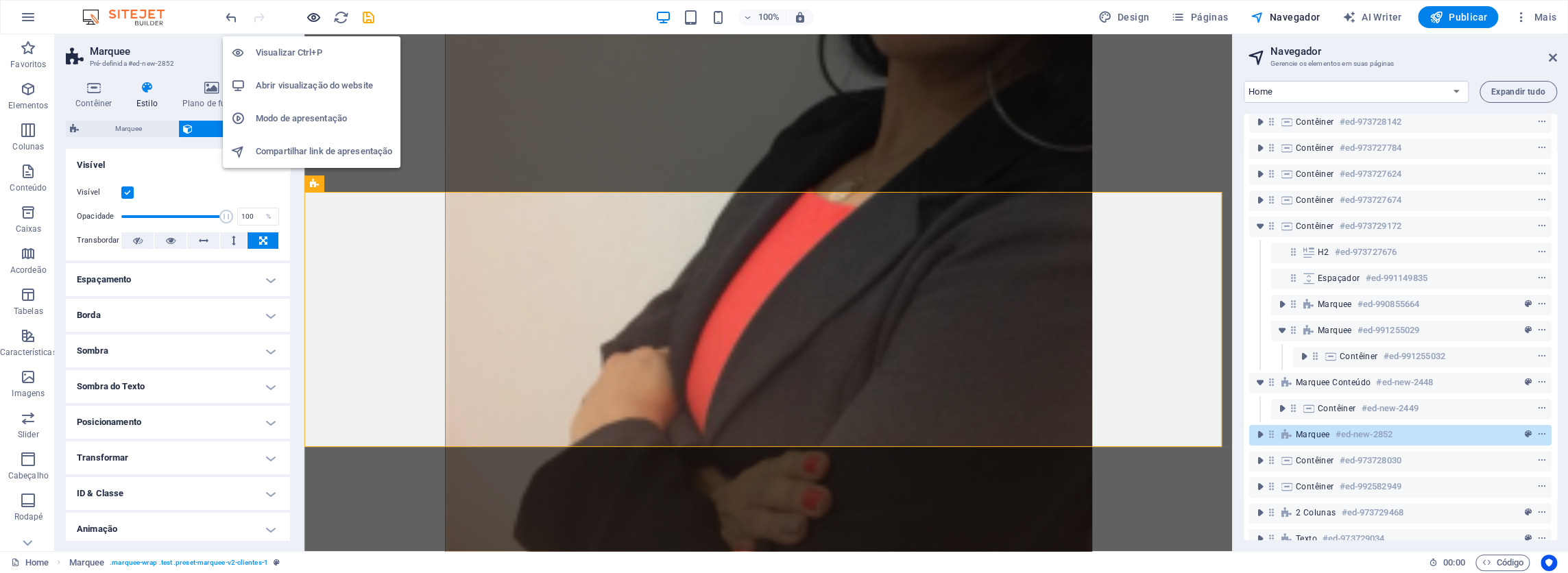
scroll to position [4249, 0]
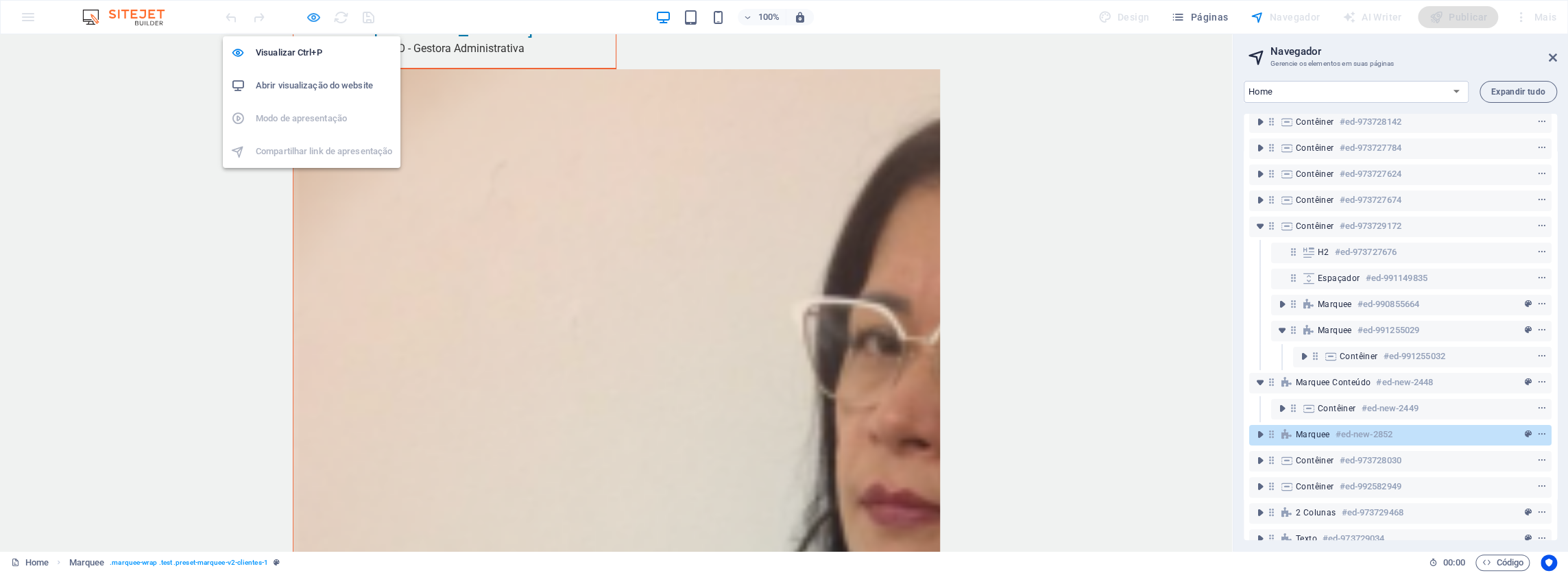
click at [309, 15] on icon "button" at bounding box center [314, 17] width 16 height 16
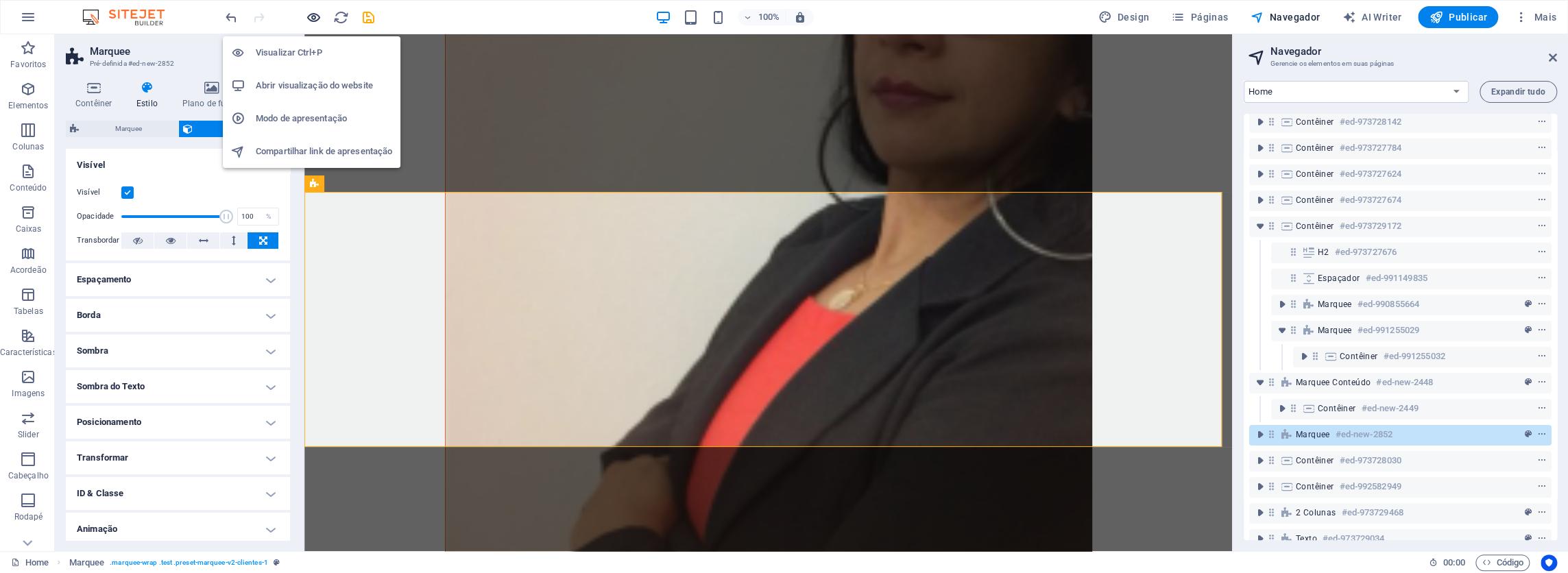
scroll to position [4357, 0]
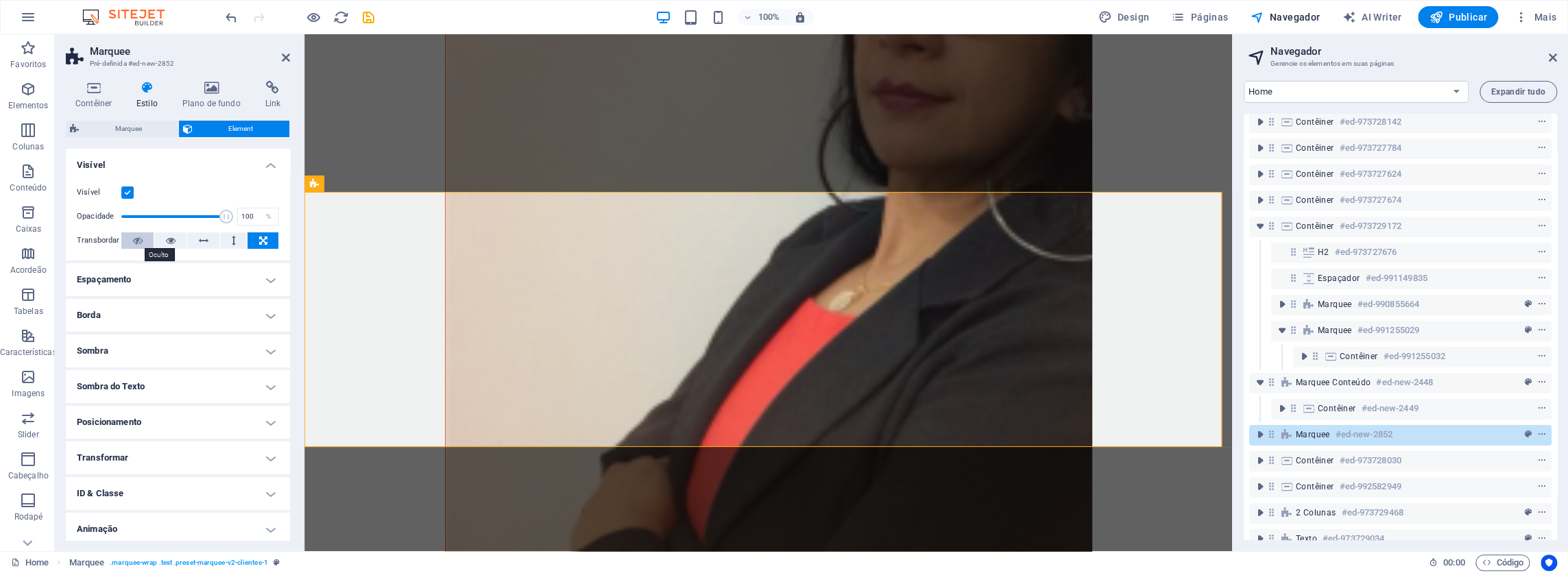
click at [133, 238] on icon at bounding box center [138, 241] width 9 height 17
click at [137, 239] on icon at bounding box center [138, 241] width 9 height 17
click at [172, 242] on icon at bounding box center [170, 241] width 9 height 17
click at [173, 272] on h4 "Espaçamento" at bounding box center [177, 279] width 224 height 33
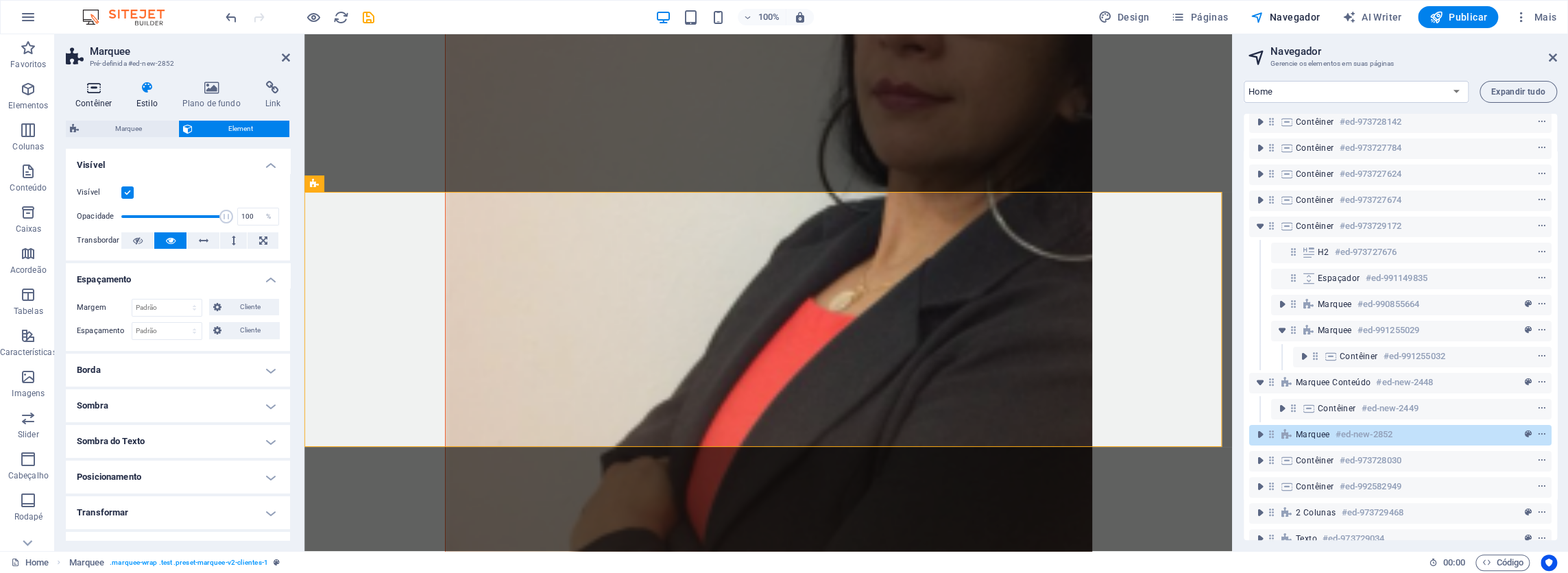
click at [86, 97] on h4 "Contêiner" at bounding box center [95, 95] width 61 height 29
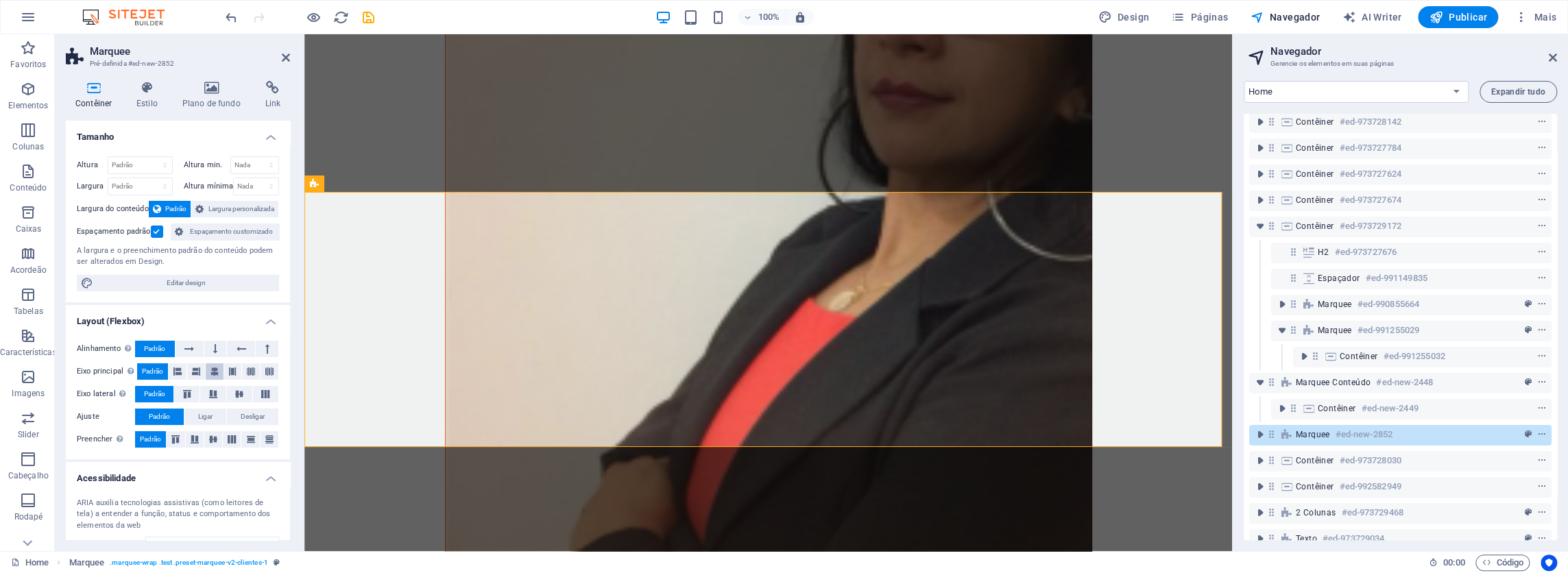
click at [212, 367] on icon at bounding box center [214, 372] width 8 height 17
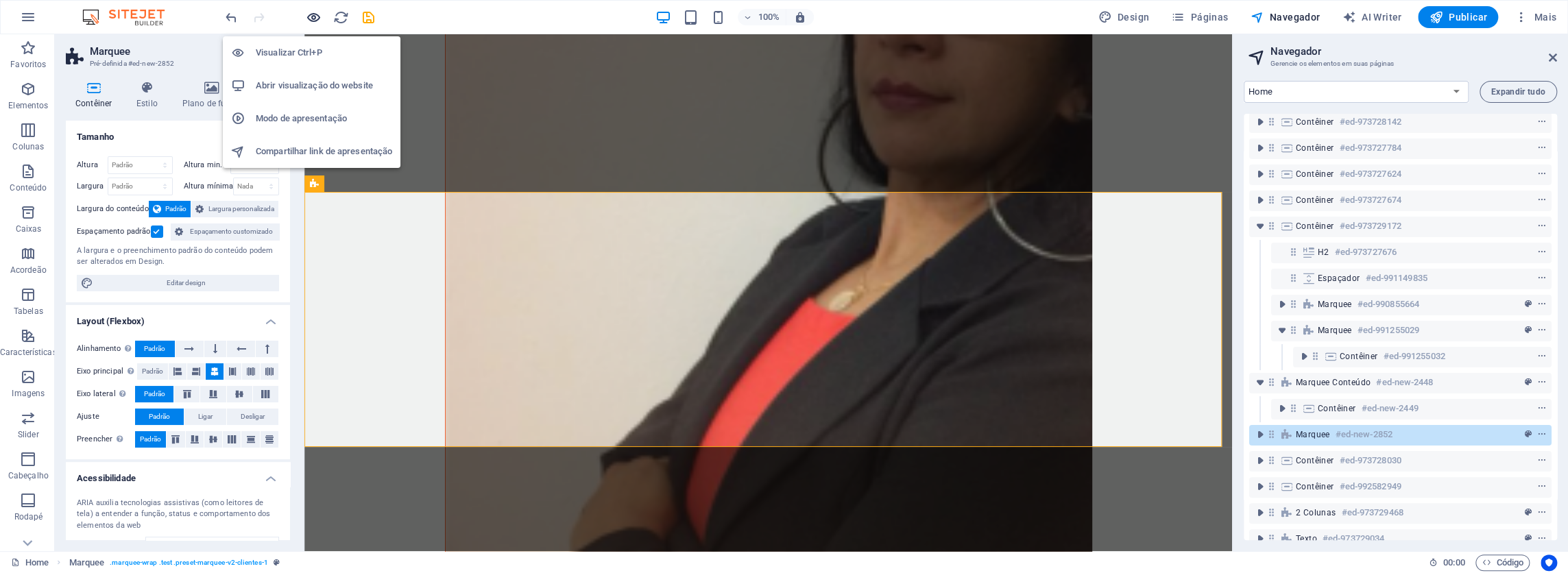
click at [314, 20] on icon "button" at bounding box center [314, 17] width 16 height 16
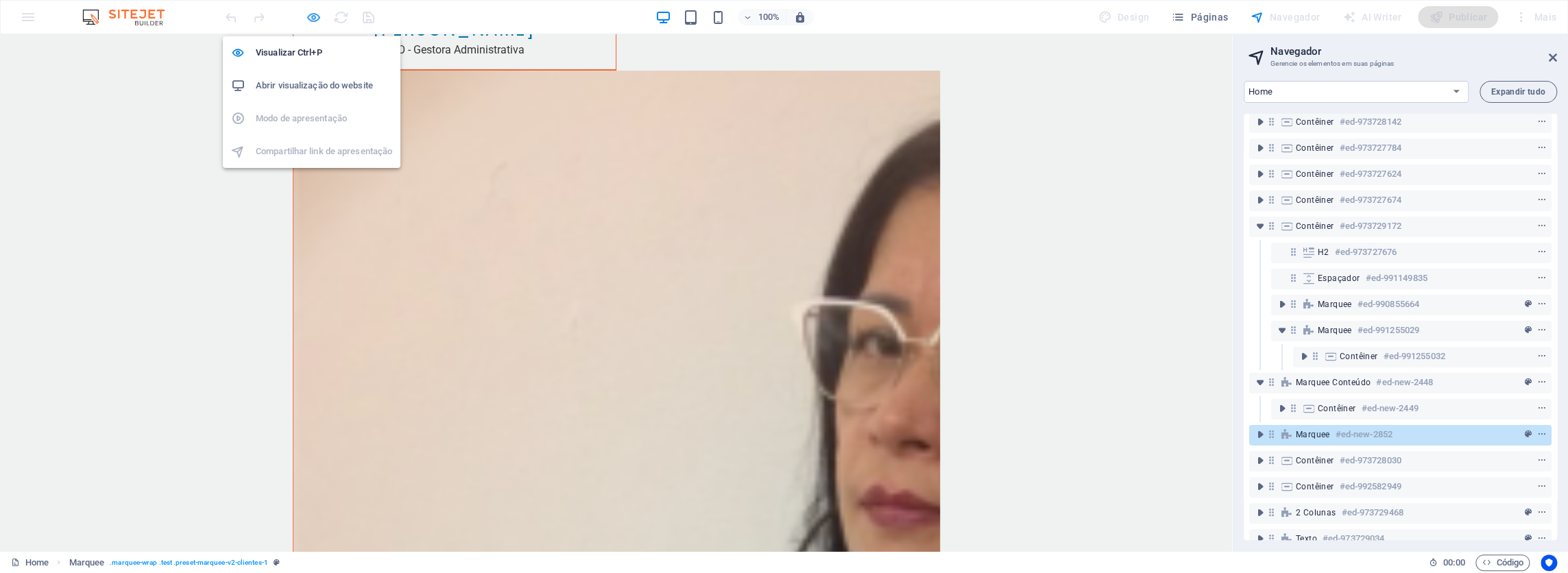
scroll to position [4249, 0]
click at [314, 20] on icon "button" at bounding box center [314, 17] width 16 height 16
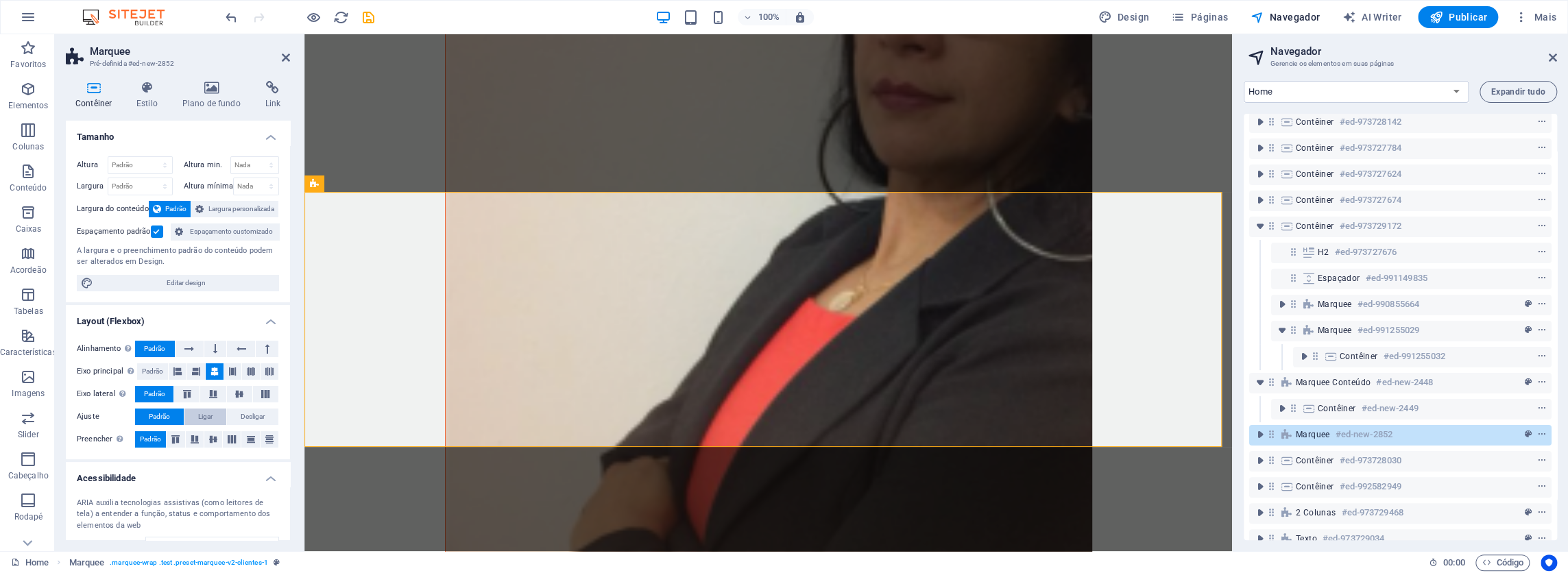
click at [206, 416] on span "Ligar" at bounding box center [205, 417] width 14 height 17
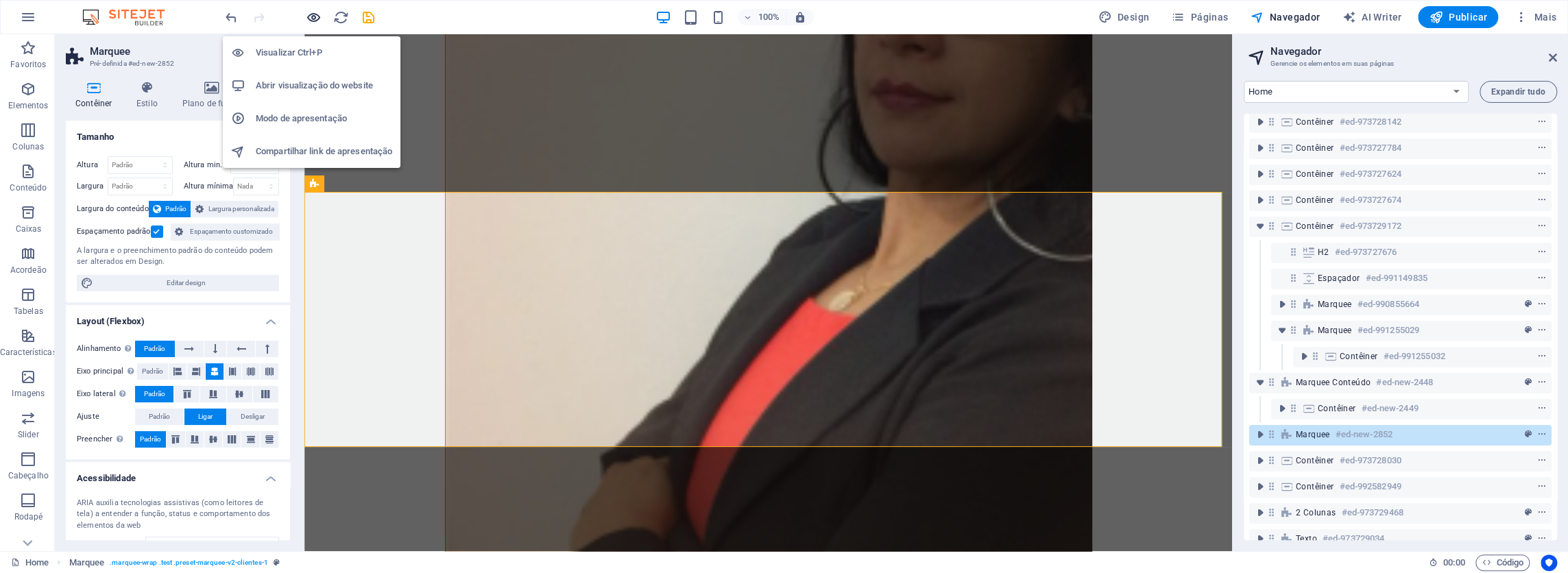
click at [318, 14] on icon "button" at bounding box center [314, 17] width 16 height 16
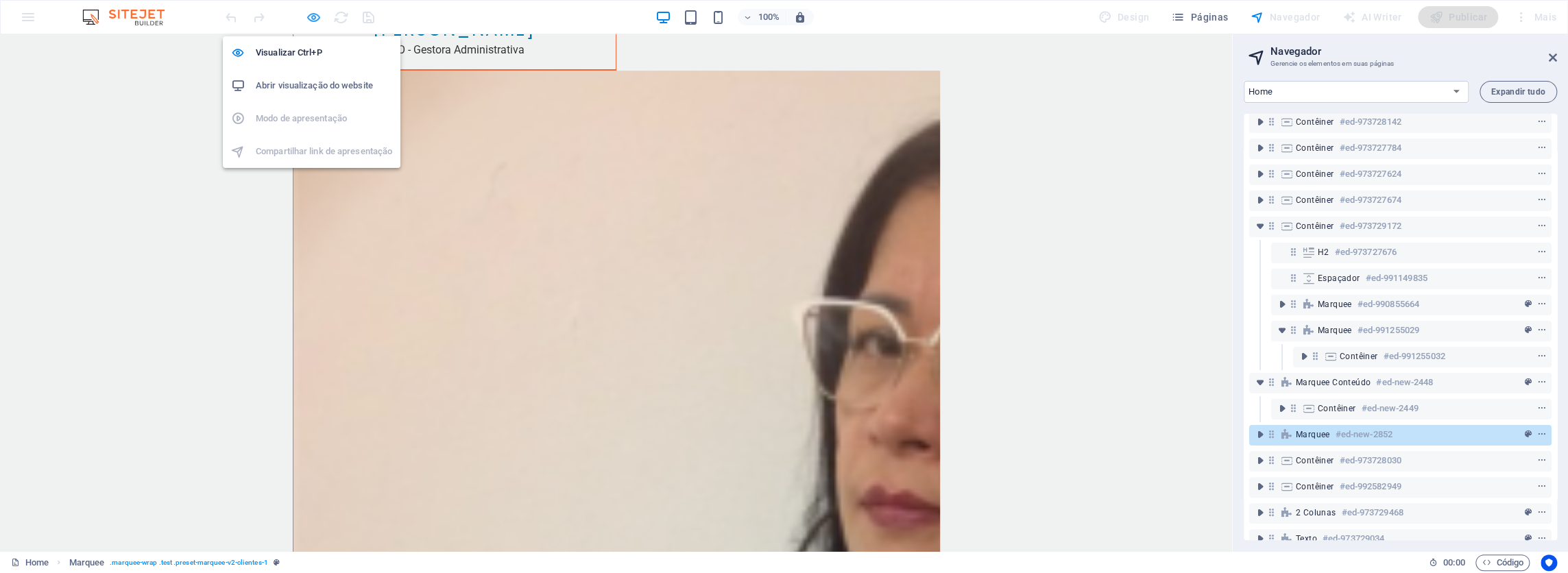
scroll to position [4249, 0]
click at [318, 14] on icon "button" at bounding box center [314, 17] width 16 height 16
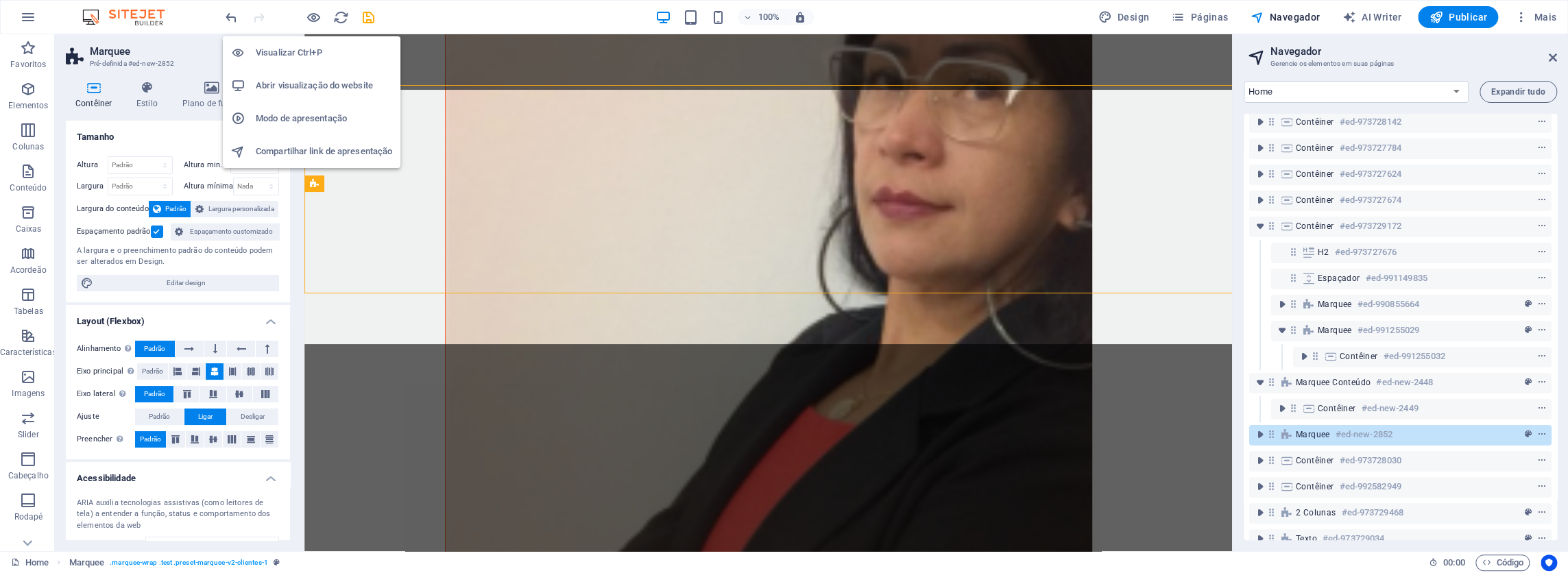
scroll to position [4357, 0]
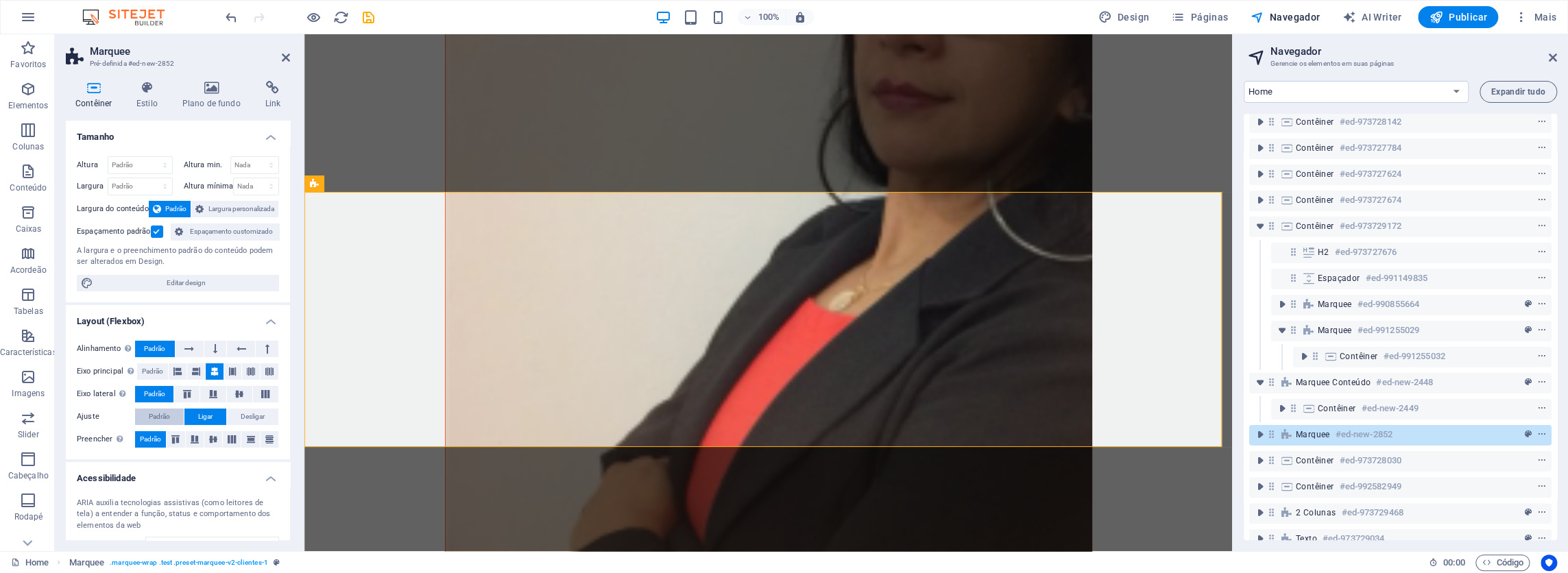
click at [149, 415] on span "Padrão" at bounding box center [159, 417] width 22 height 17
click at [151, 363] on span "Padrão" at bounding box center [153, 372] width 22 height 17
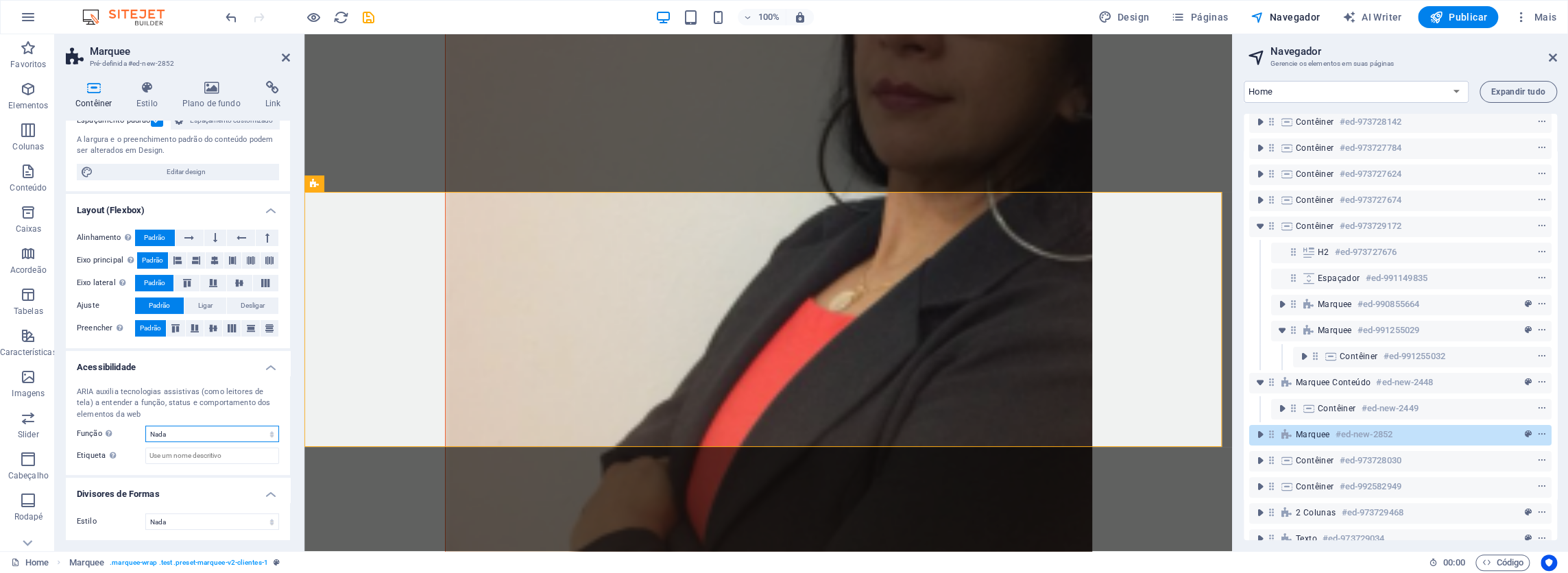
click at [184, 432] on select "Nada Alert Article Banner Cabeçalho Comment Complementary Dialog Marquee Presen…" at bounding box center [212, 434] width 134 height 17
click at [178, 516] on select "Nada Triangulo Quadrado Diagonal Polígono 1 Polígono 2 Zigzag Multiplos Zigueza…" at bounding box center [212, 522] width 134 height 17
click at [181, 518] on select "Nada Triangulo Quadrado Diagonal Polígono 1 Polígono 2 Zigzag Multiplos Zigueza…" at bounding box center [212, 522] width 134 height 17
select select "none"
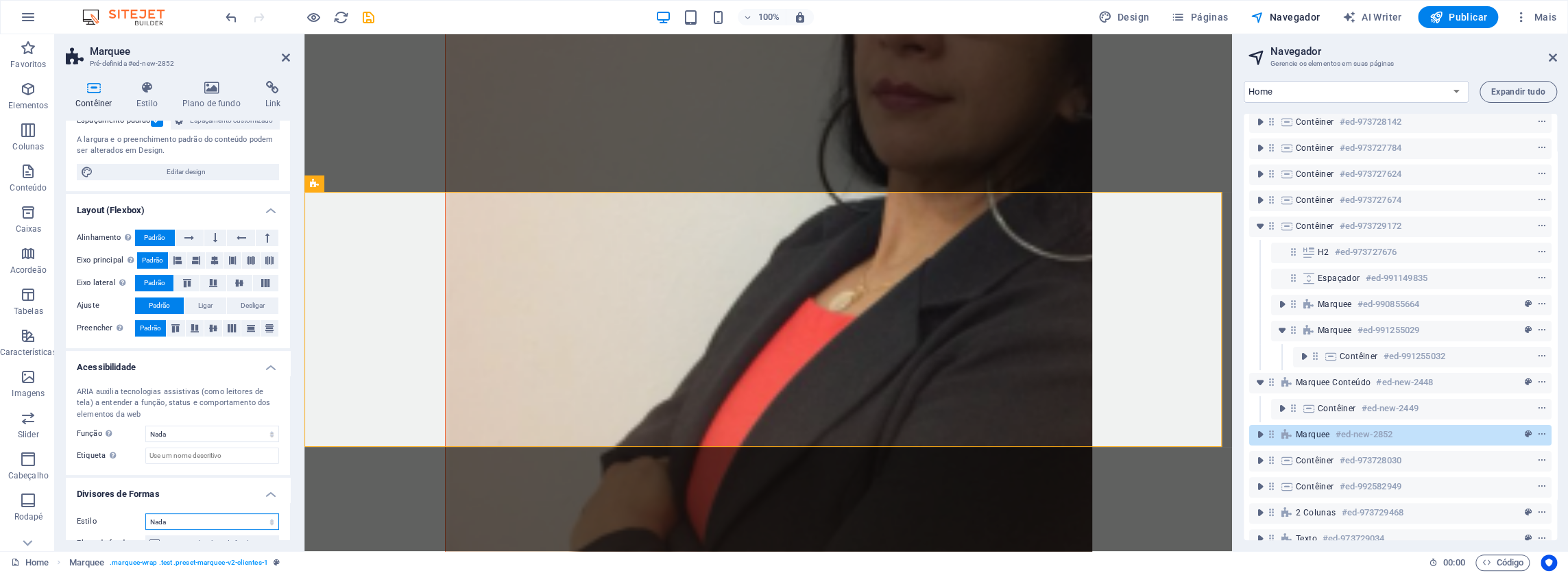
click at [145, 513] on select "Nada Triangulo Quadrado Diagonal Polígono 1 Polígono 2 Zigzag Multiplos Zigueza…" at bounding box center [212, 522] width 134 height 17
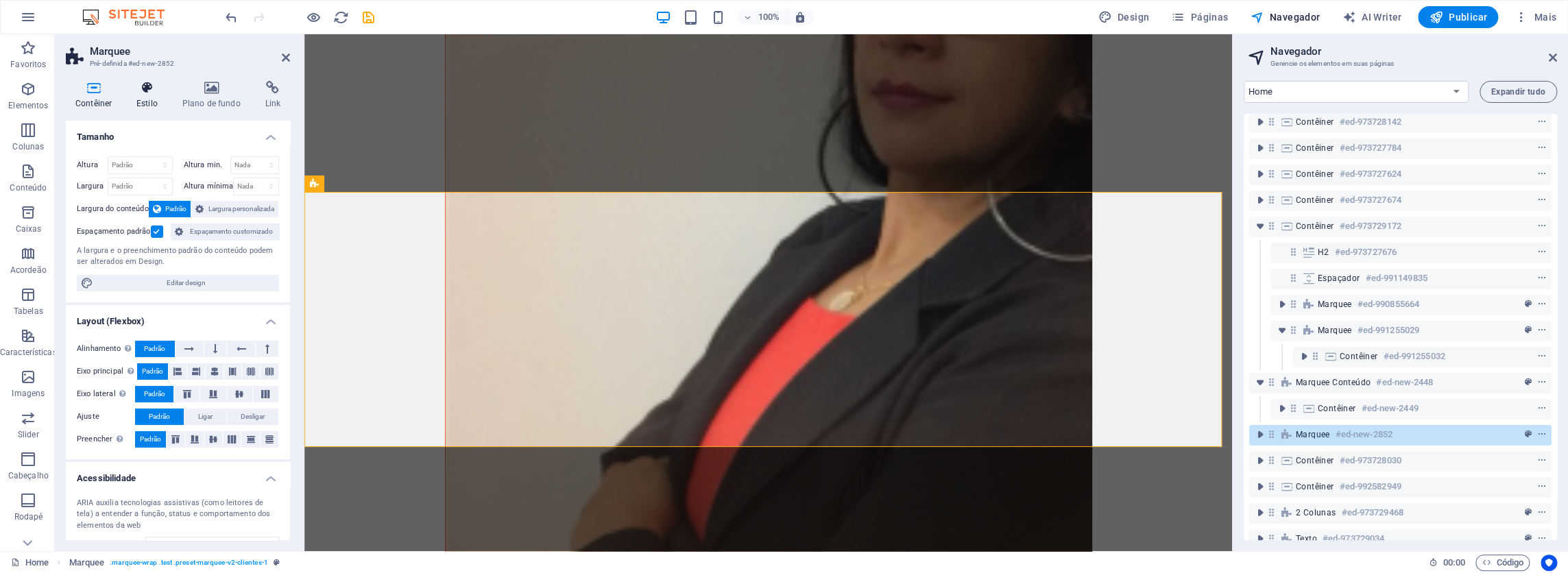
click at [148, 87] on icon at bounding box center [146, 87] width 40 height 14
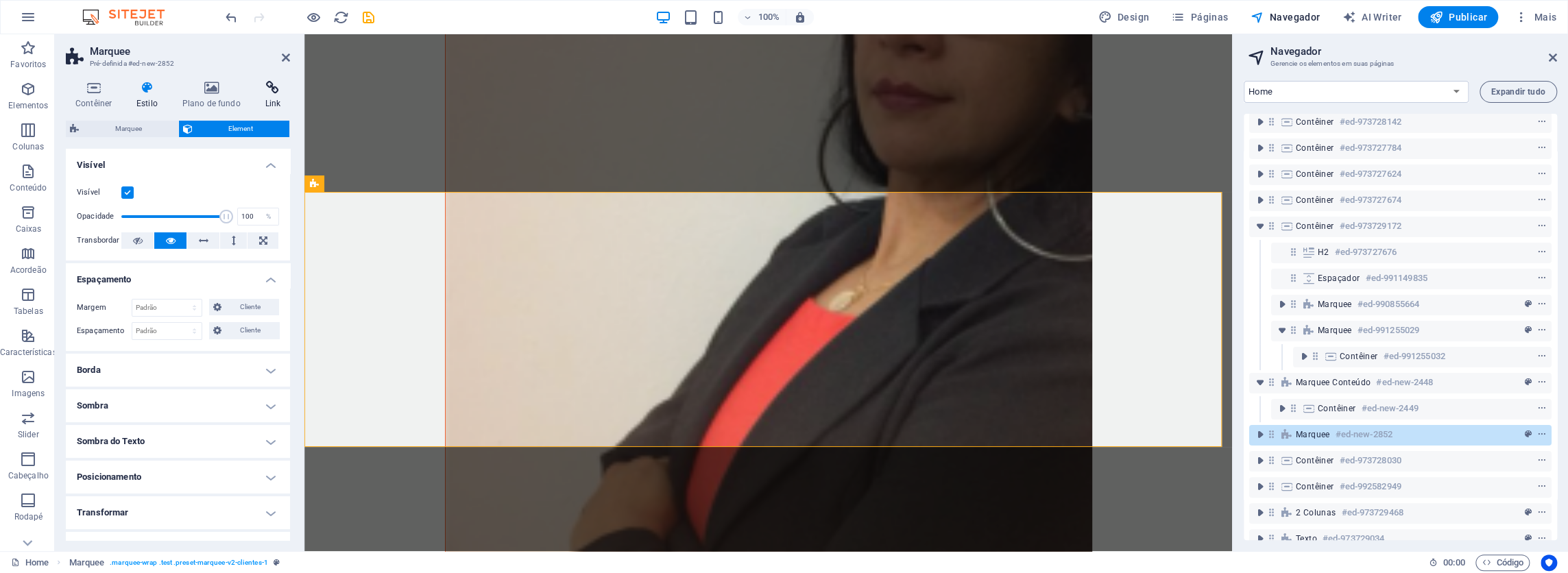
click at [273, 102] on h4 "Link" at bounding box center [272, 95] width 35 height 29
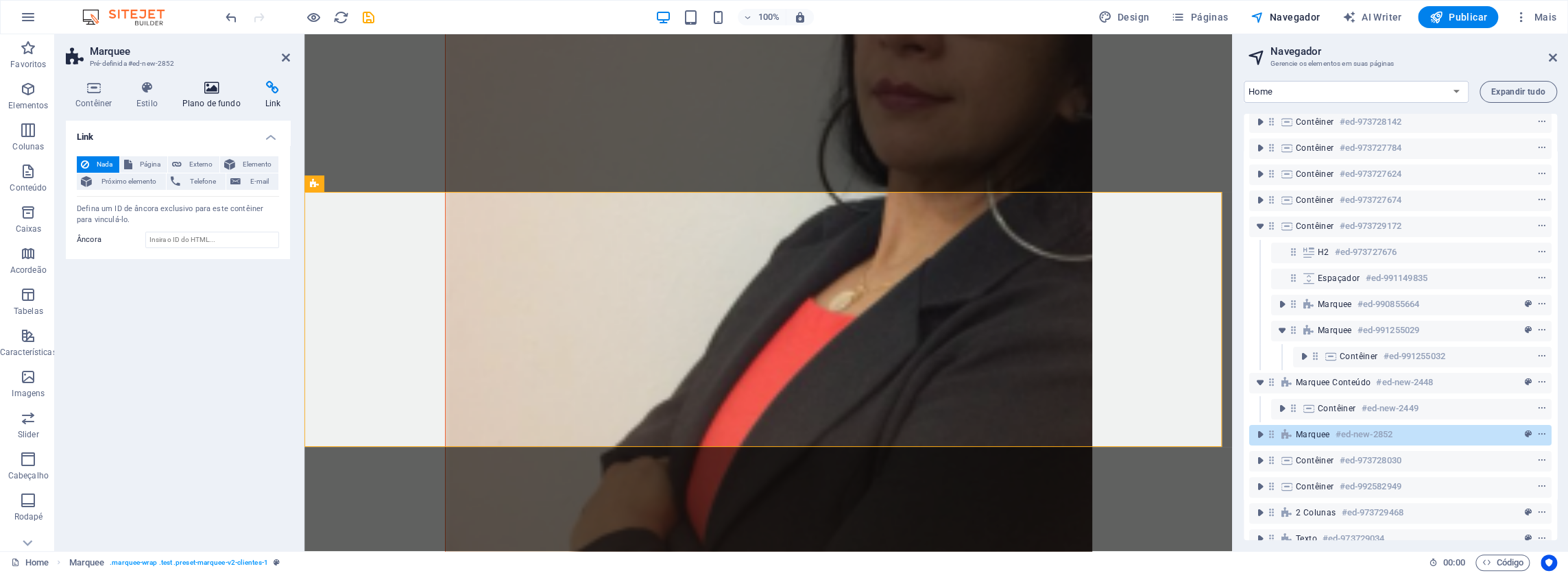
click at [219, 102] on h4 "Plano de fundo" at bounding box center [214, 95] width 83 height 29
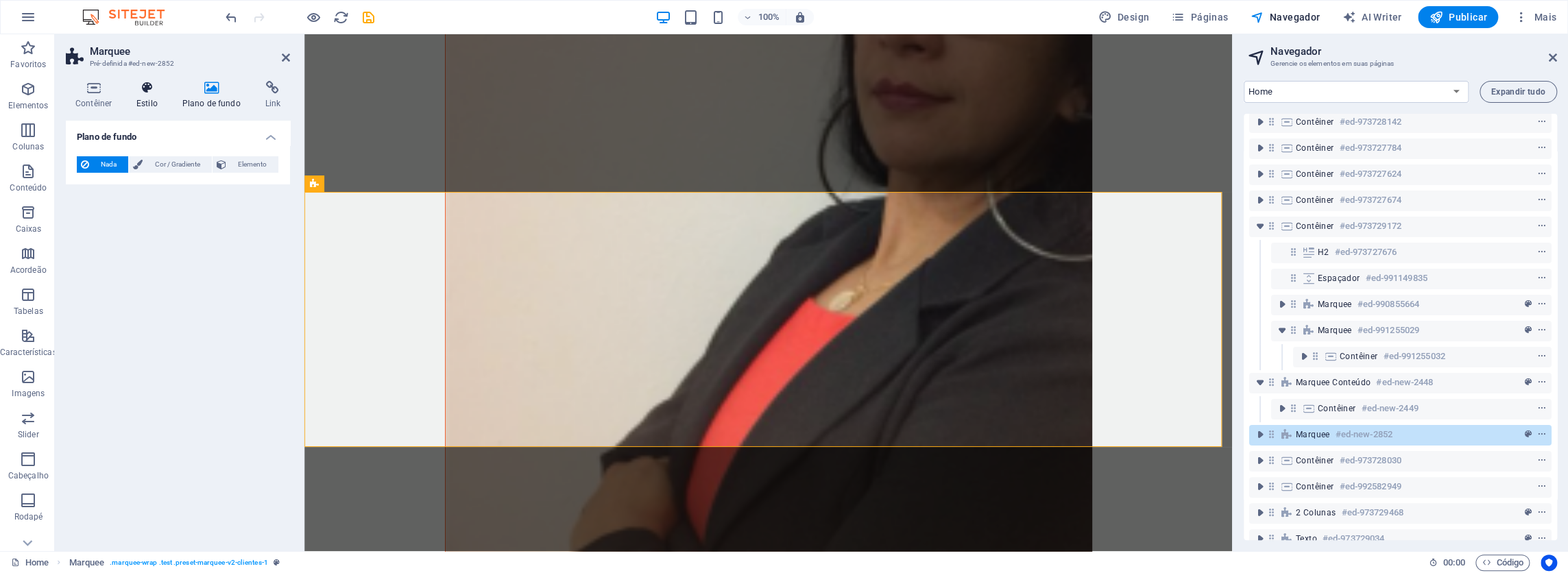
click at [143, 96] on h4 "Estilo" at bounding box center [149, 95] width 46 height 29
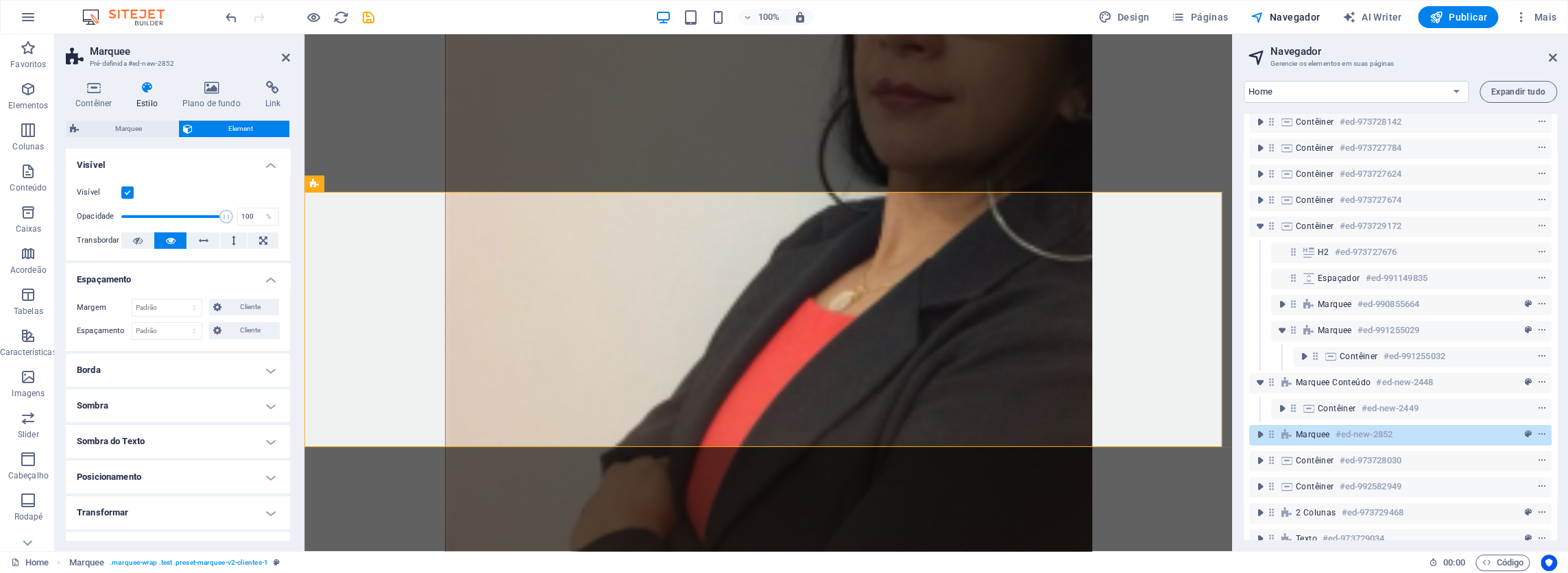
scroll to position [96, 0]
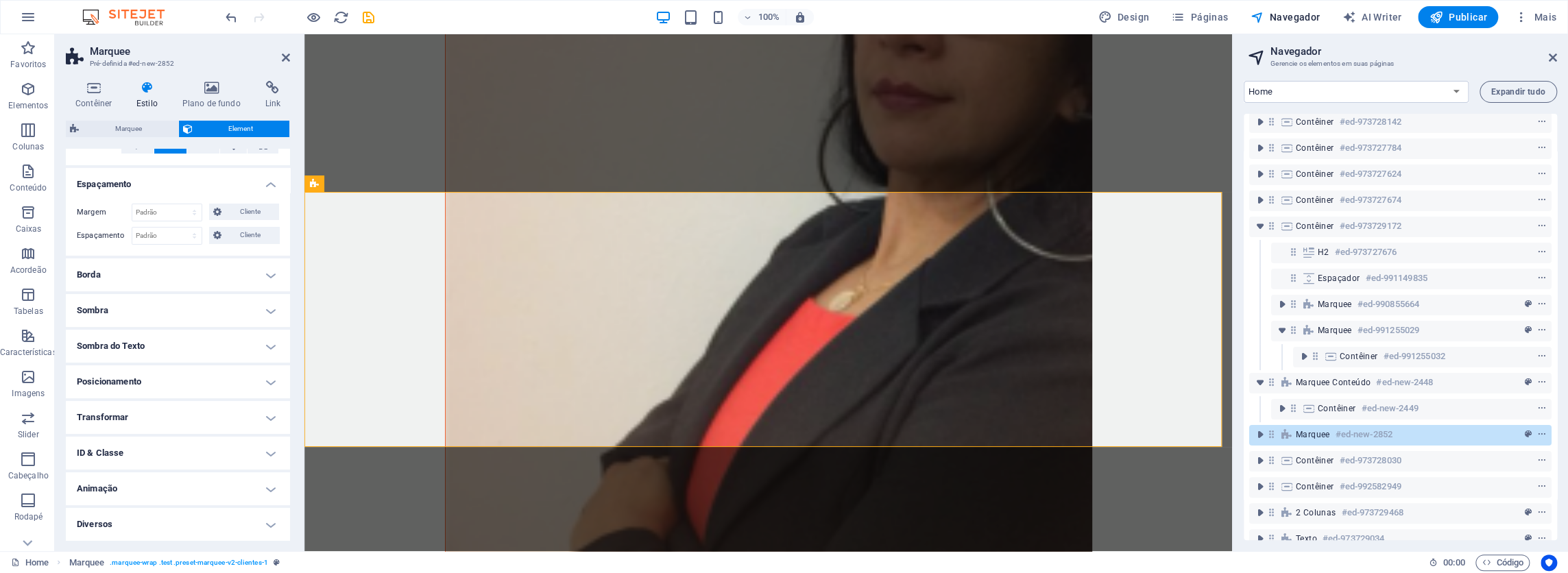
click at [156, 422] on h4 "Transformar" at bounding box center [177, 417] width 224 height 33
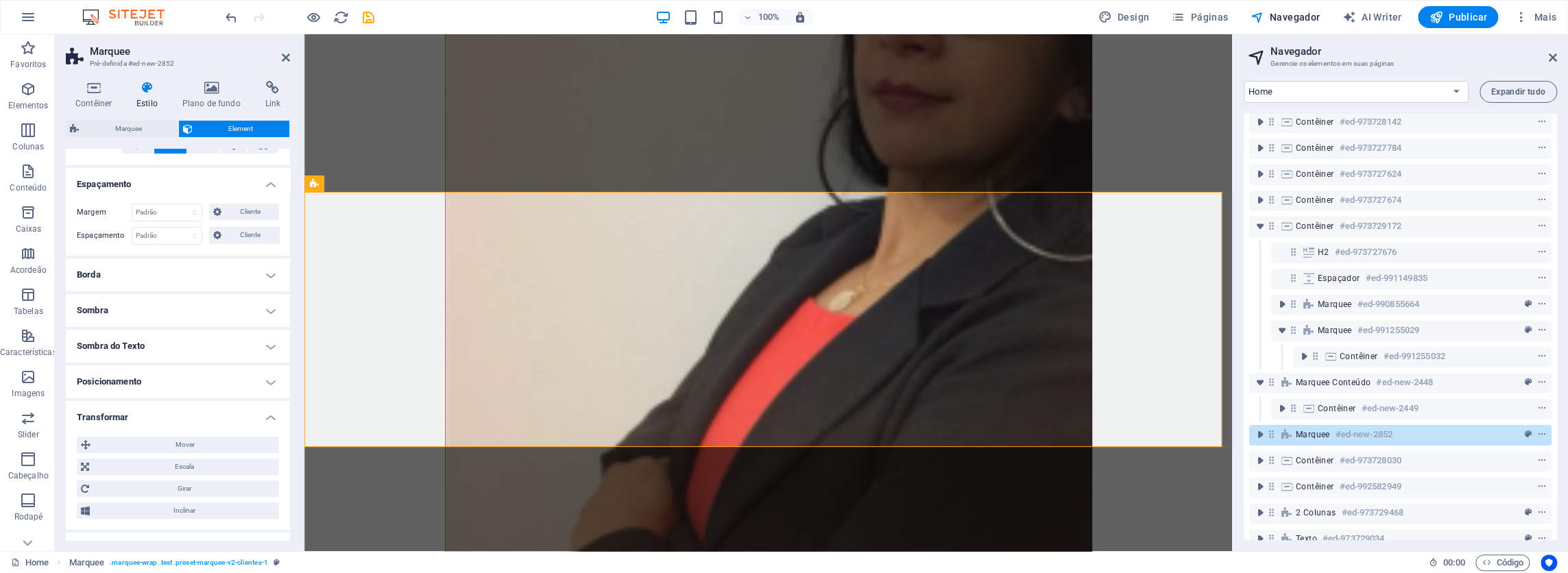
click at [135, 273] on h4 "Borda" at bounding box center [177, 274] width 224 height 33
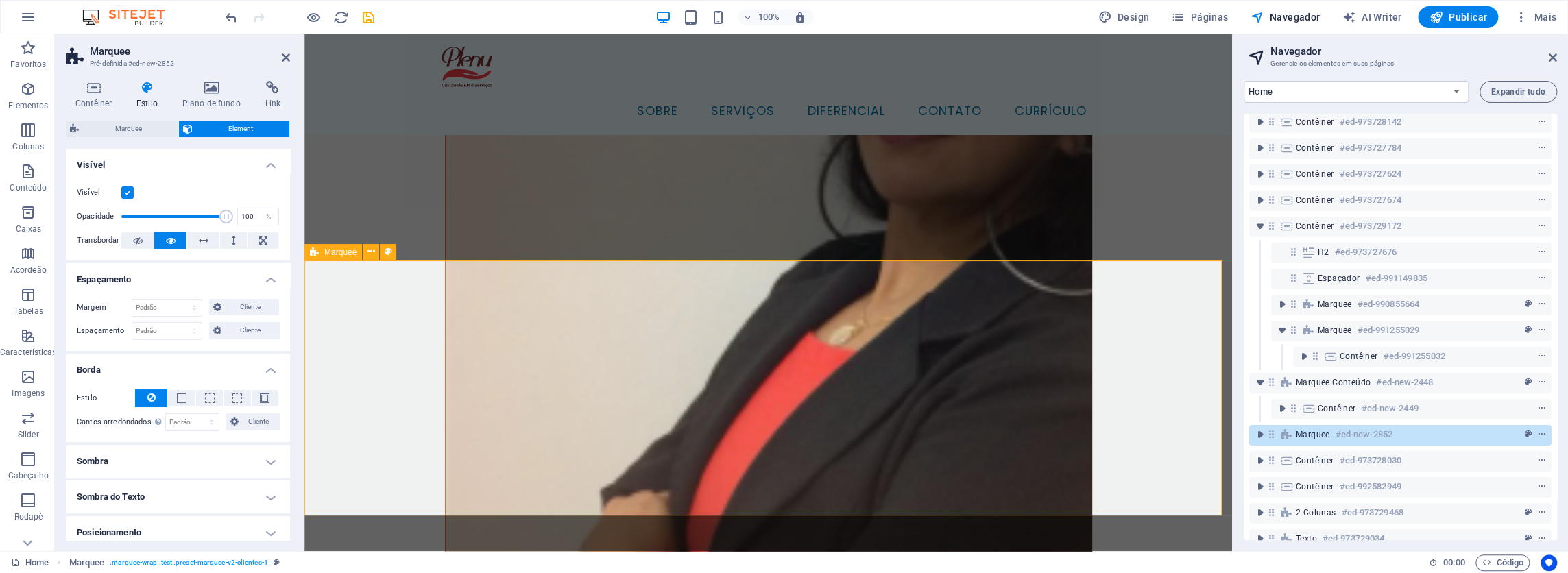
scroll to position [4015, 0]
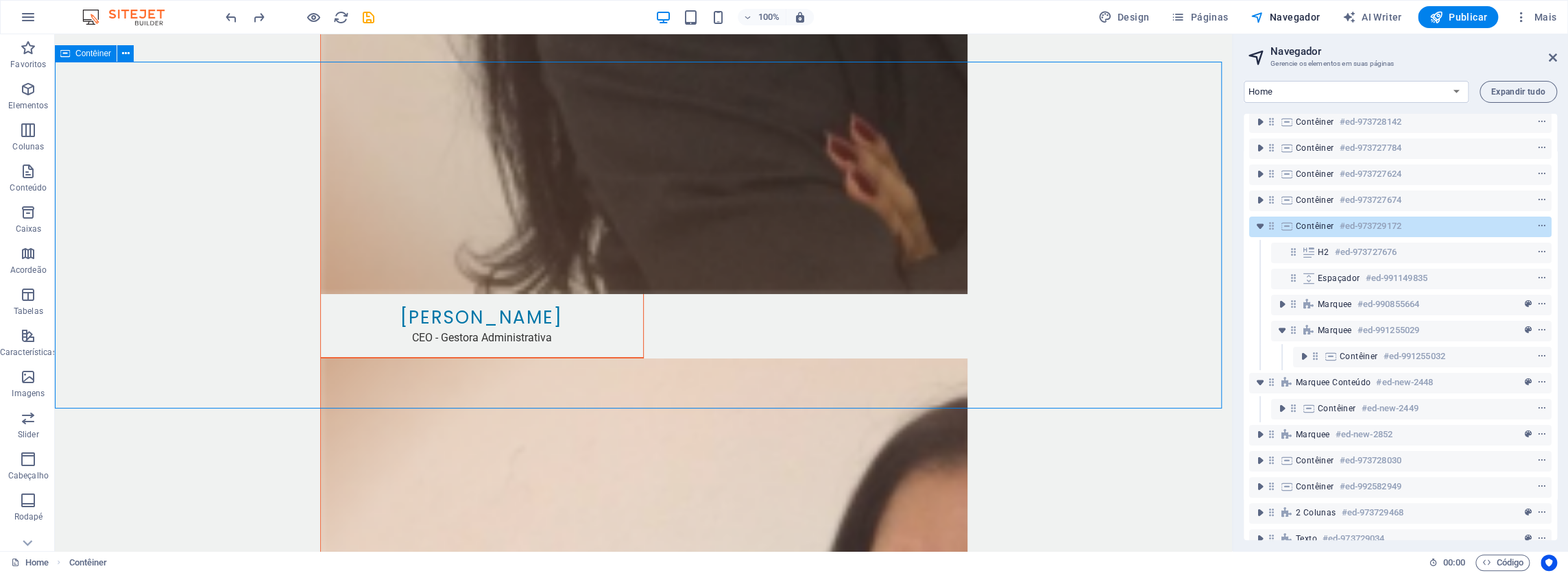
scroll to position [4220, 0]
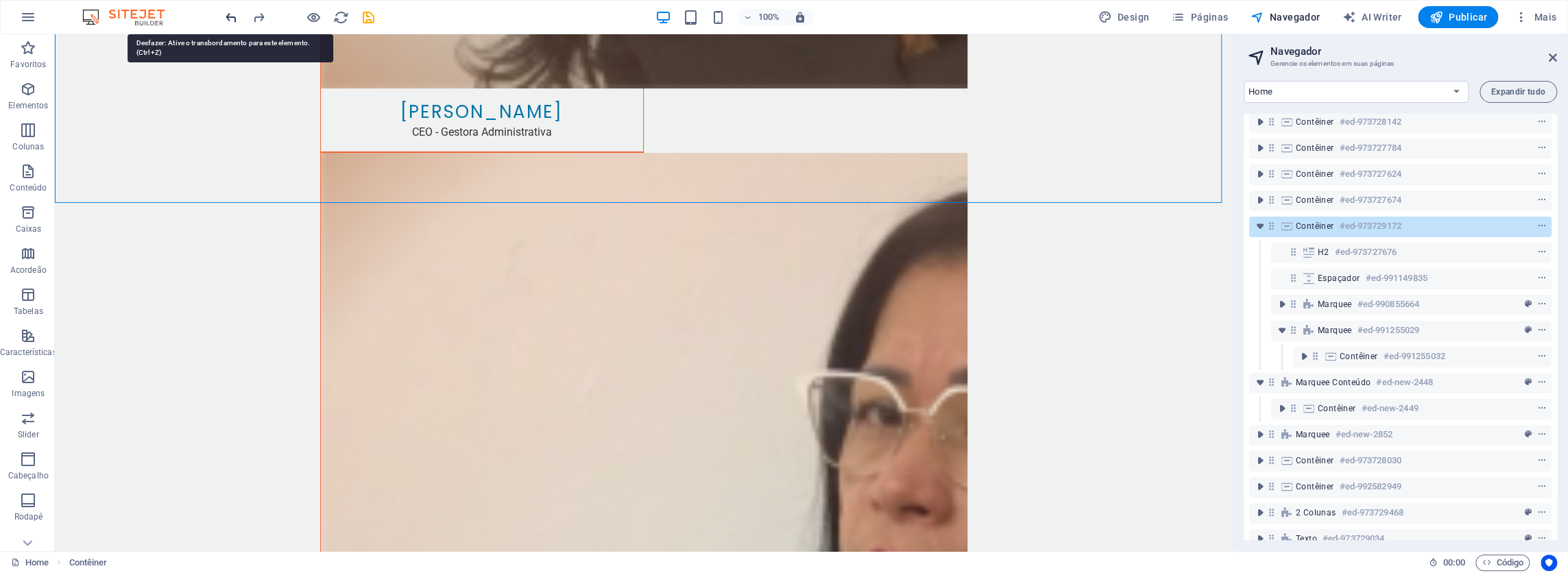
click at [226, 14] on icon "undo" at bounding box center [231, 17] width 16 height 16
click at [224, 14] on icon "undo" at bounding box center [231, 17] width 16 height 16
click at [228, 18] on icon "undo" at bounding box center [231, 17] width 16 height 16
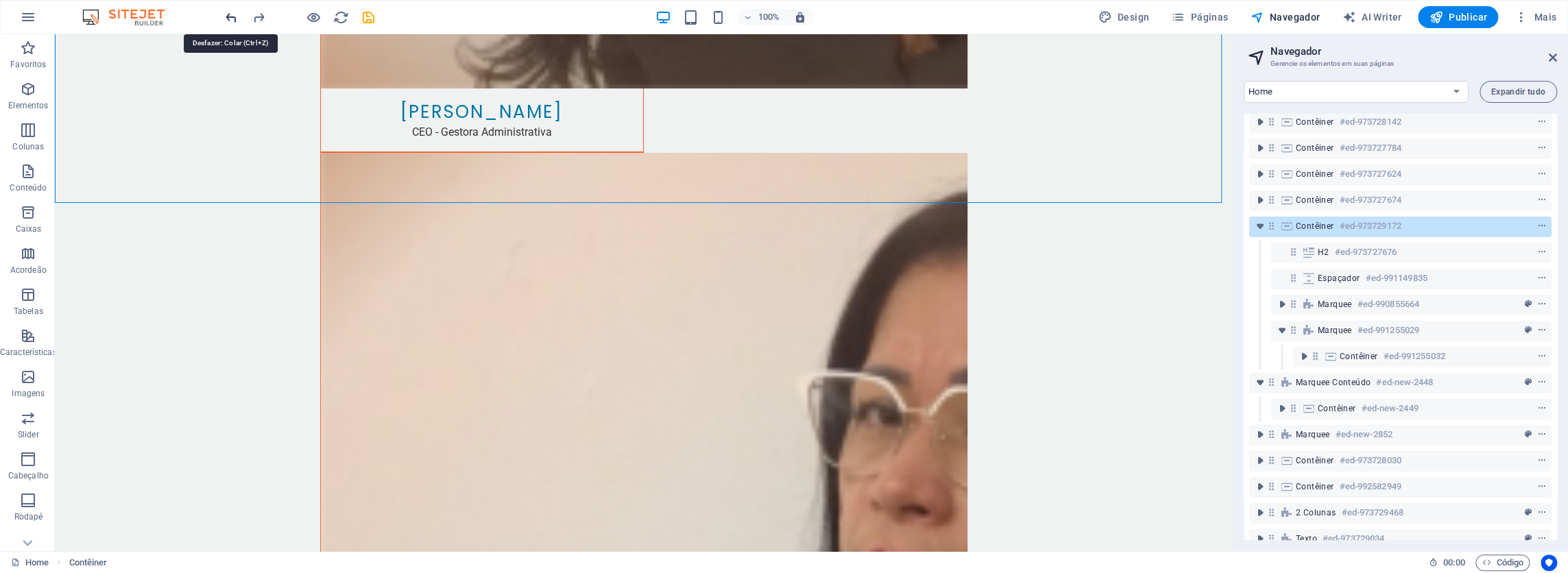
click at [228, 18] on icon "undo" at bounding box center [231, 17] width 16 height 16
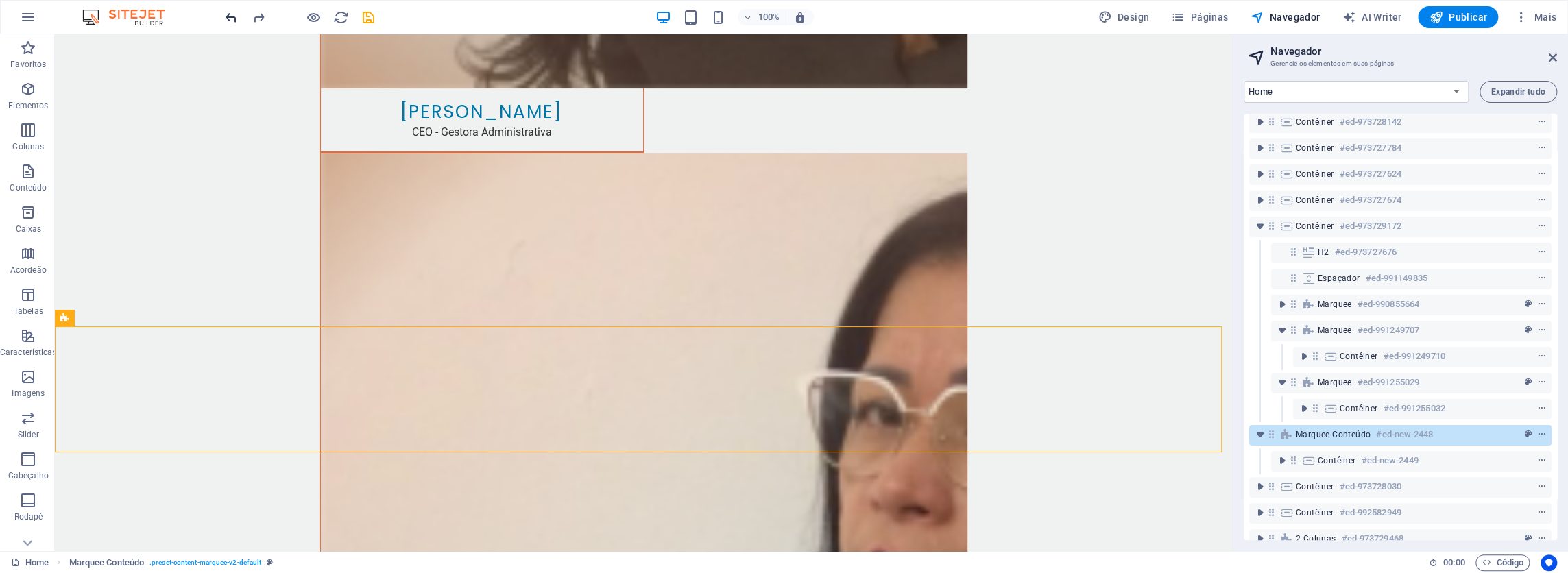
click at [225, 18] on icon "undo" at bounding box center [231, 17] width 16 height 16
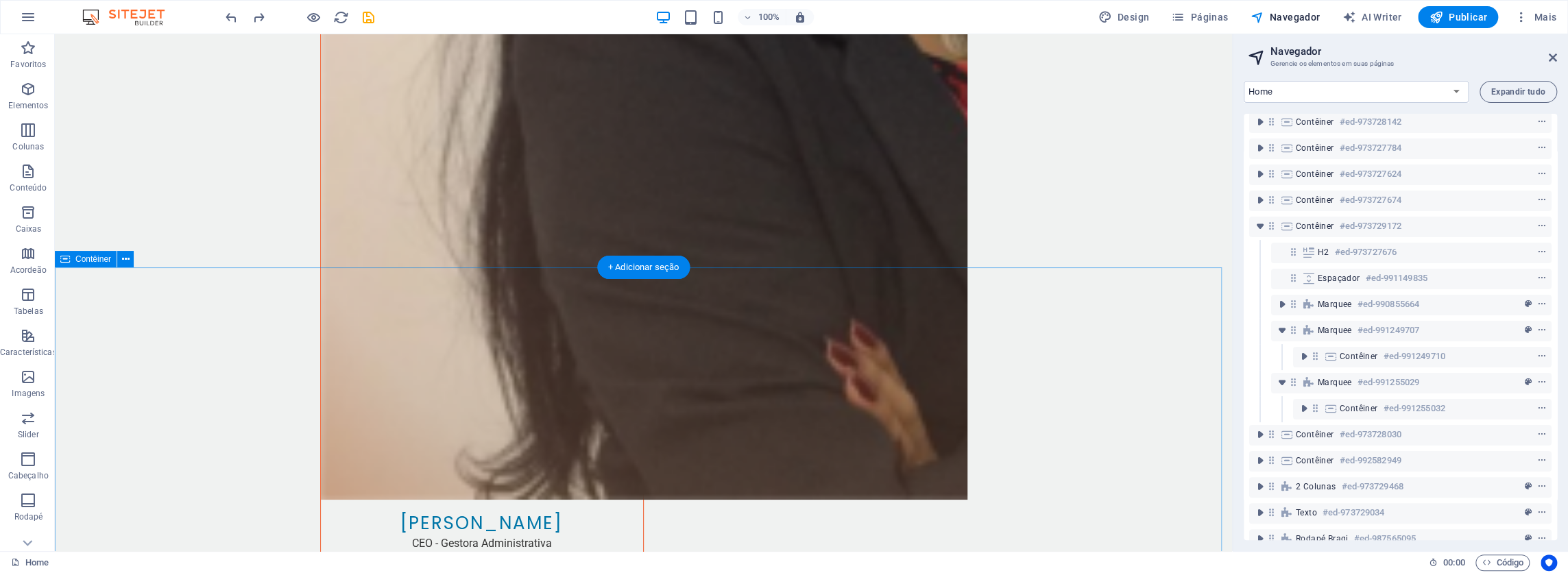
scroll to position [3946, 0]
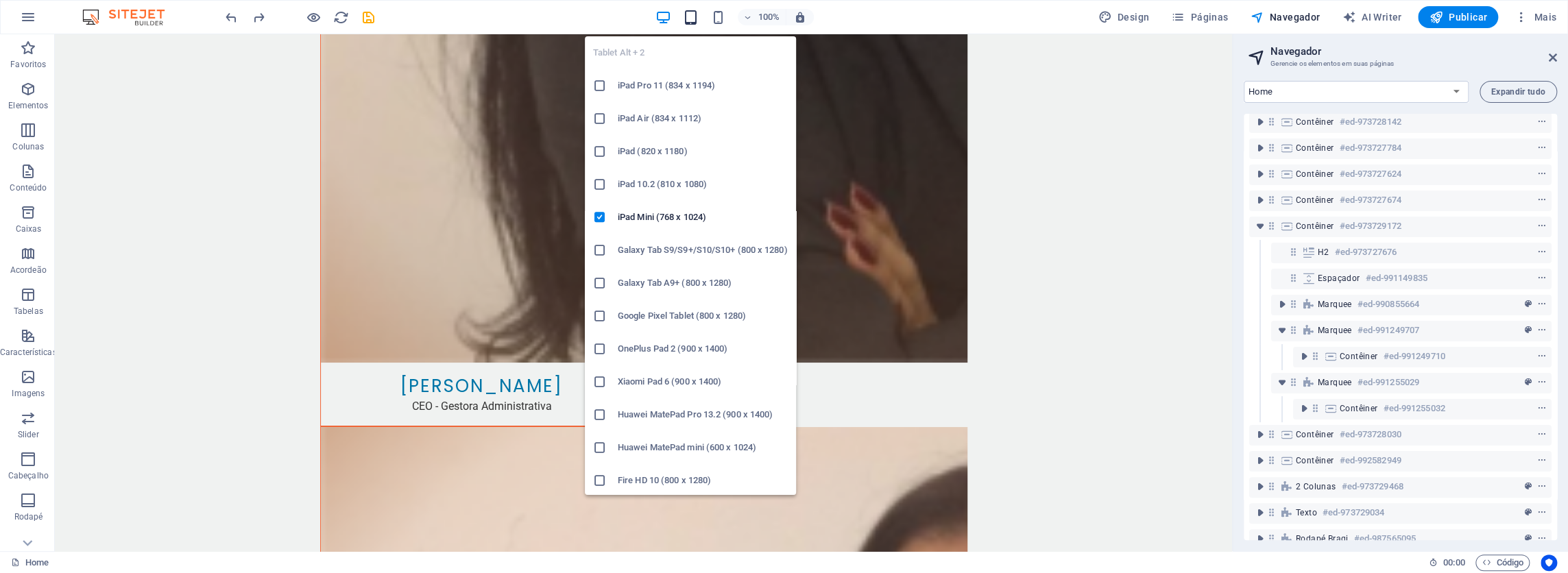
click at [690, 19] on icon "button" at bounding box center [690, 17] width 16 height 16
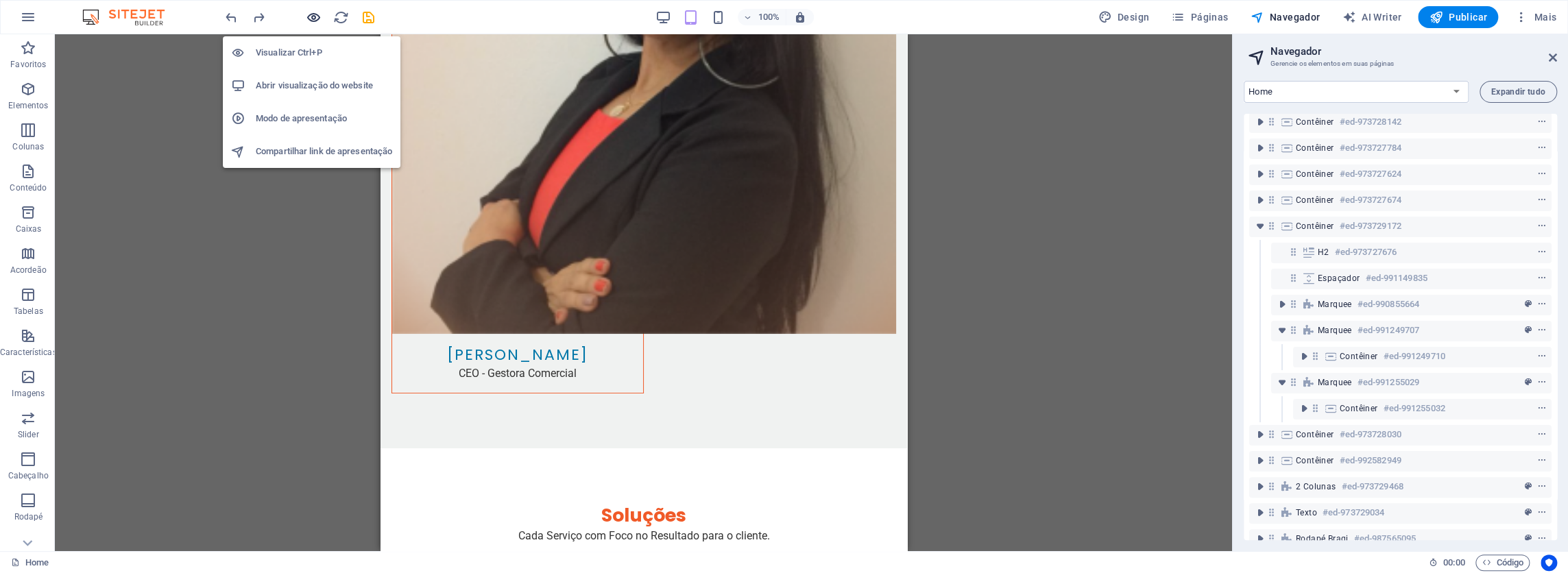
click at [314, 16] on icon "button" at bounding box center [314, 17] width 16 height 16
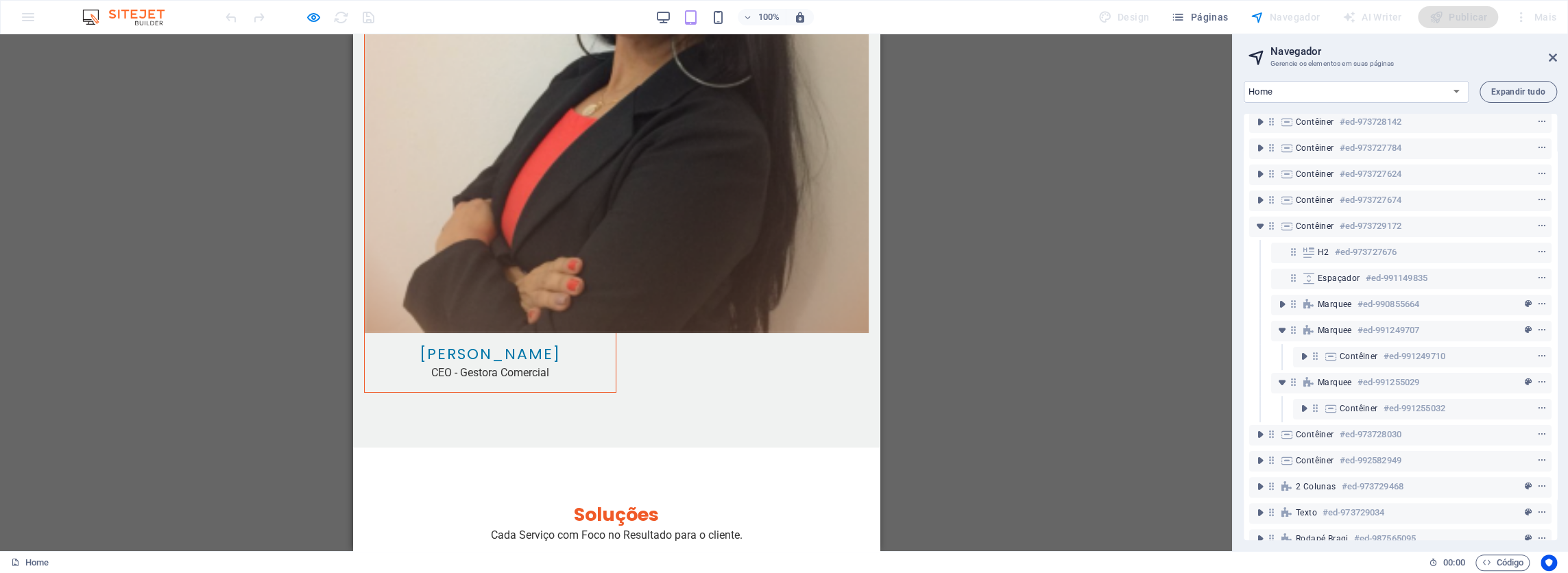
scroll to position [4016, 0]
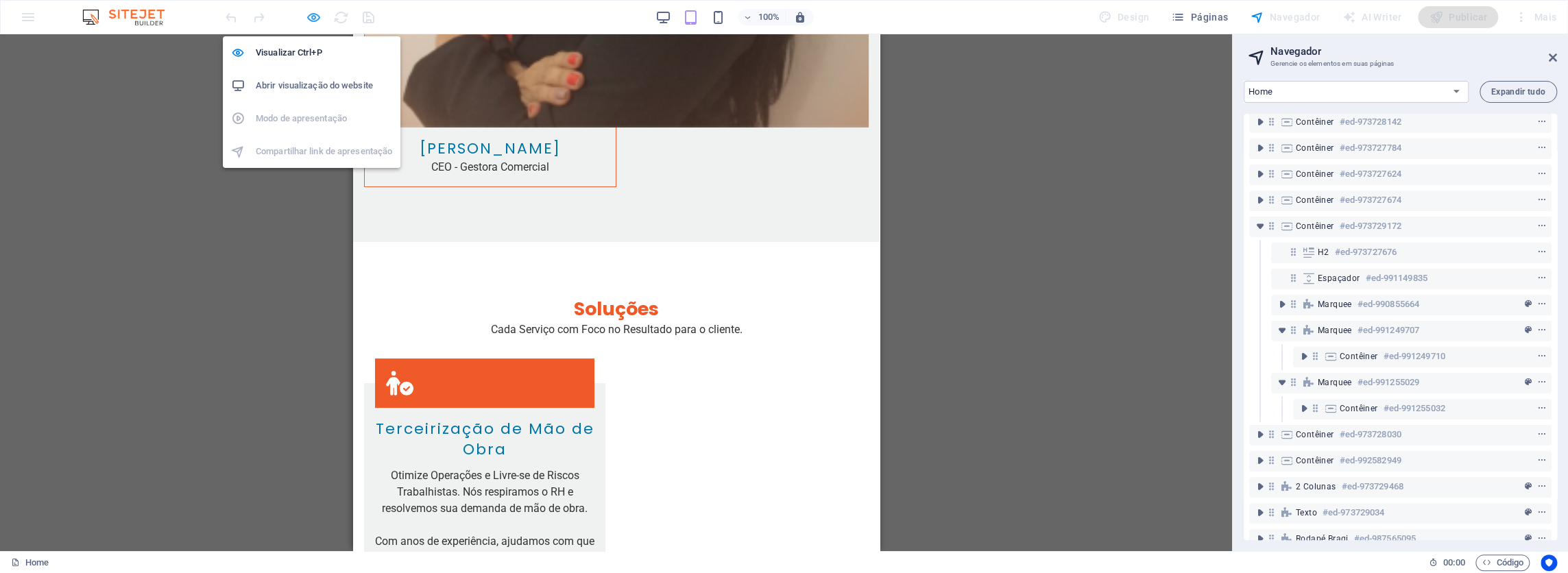
click at [310, 19] on icon "button" at bounding box center [314, 17] width 16 height 16
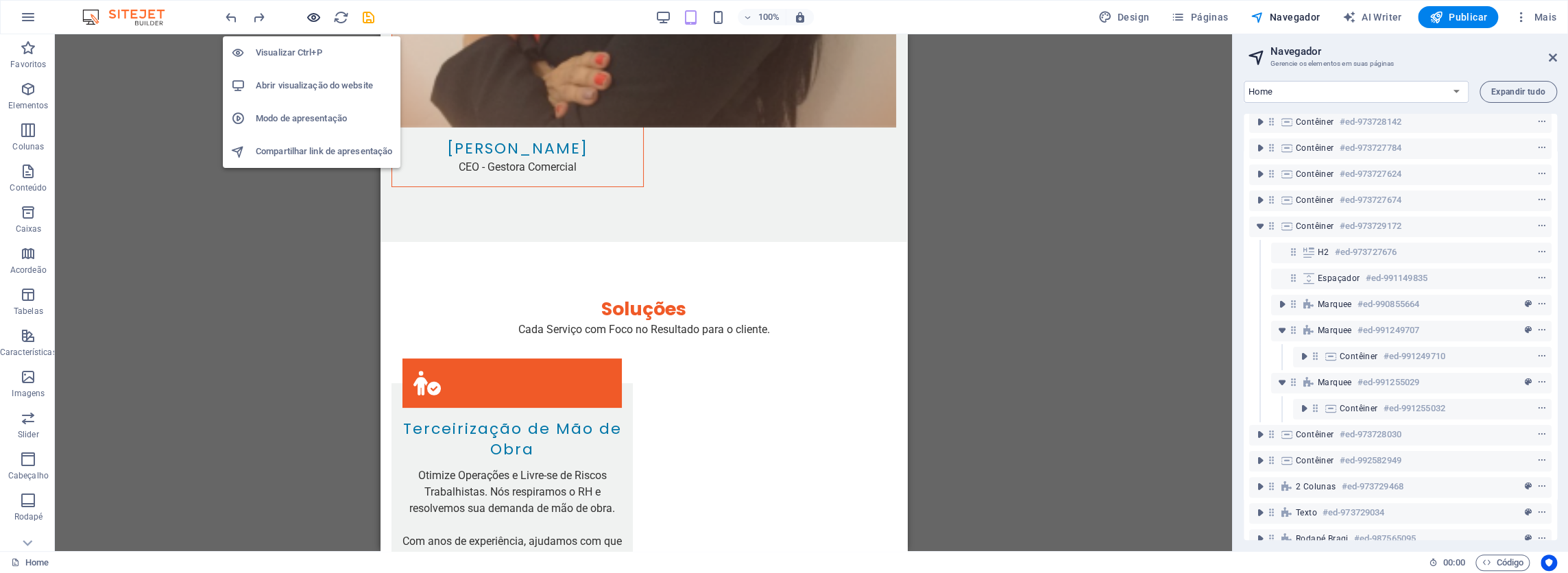
scroll to position [4141, 0]
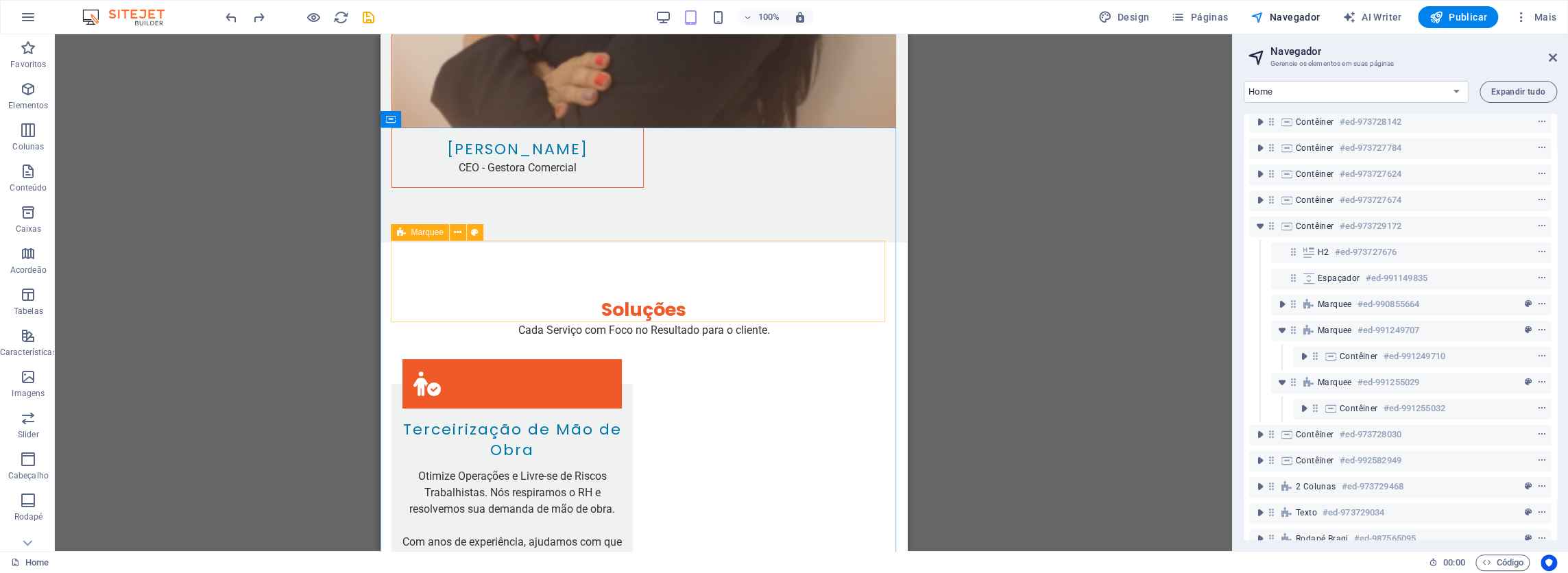
click at [401, 233] on icon at bounding box center [401, 232] width 9 height 17
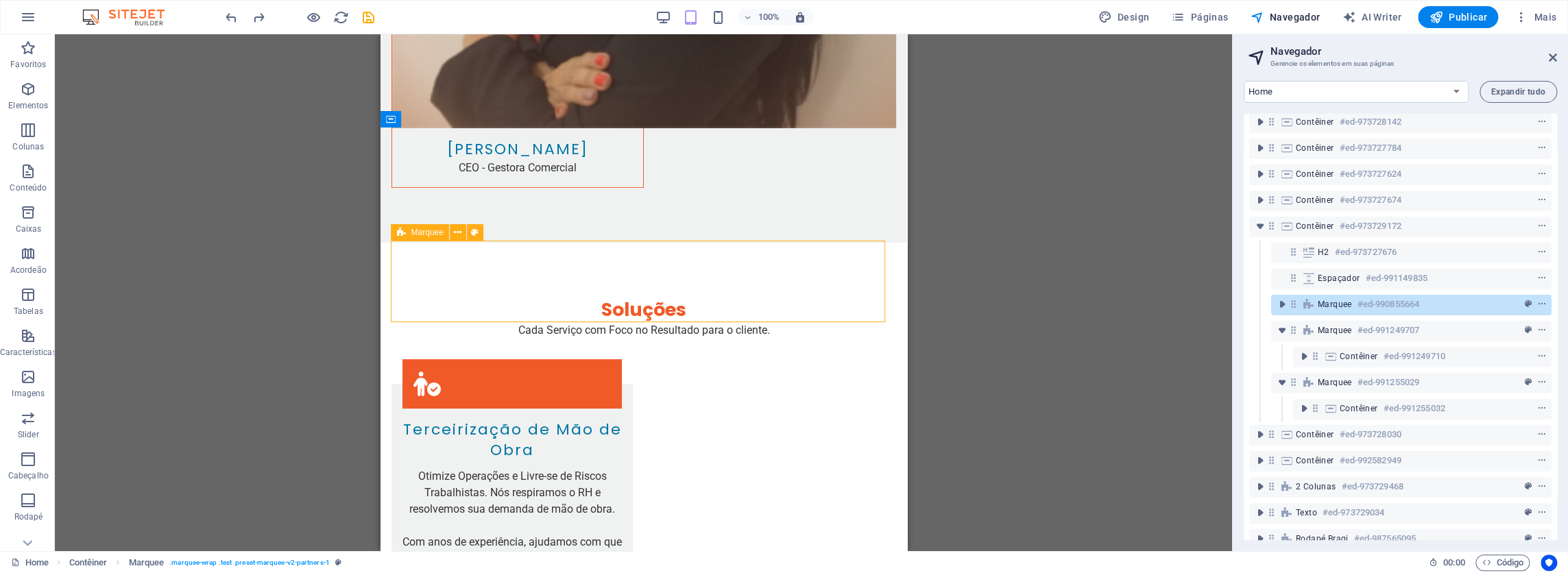
click at [401, 233] on icon at bounding box center [401, 232] width 9 height 17
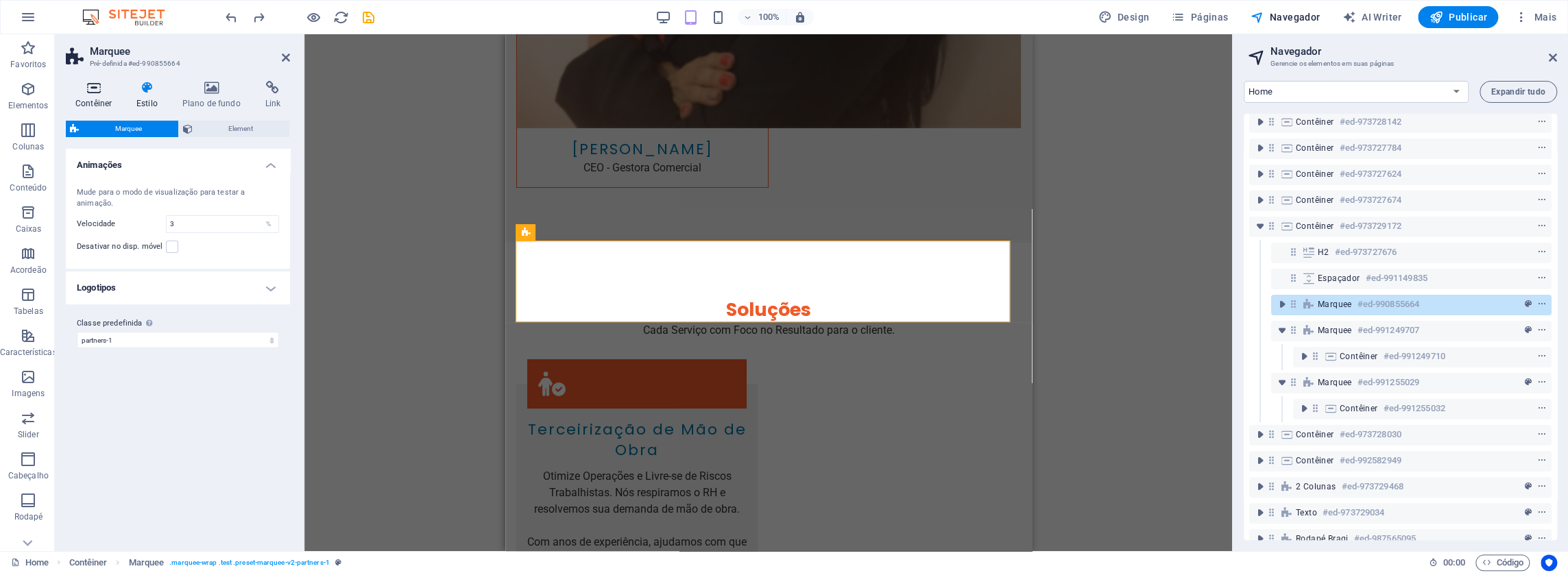
click at [98, 91] on icon at bounding box center [93, 87] width 55 height 14
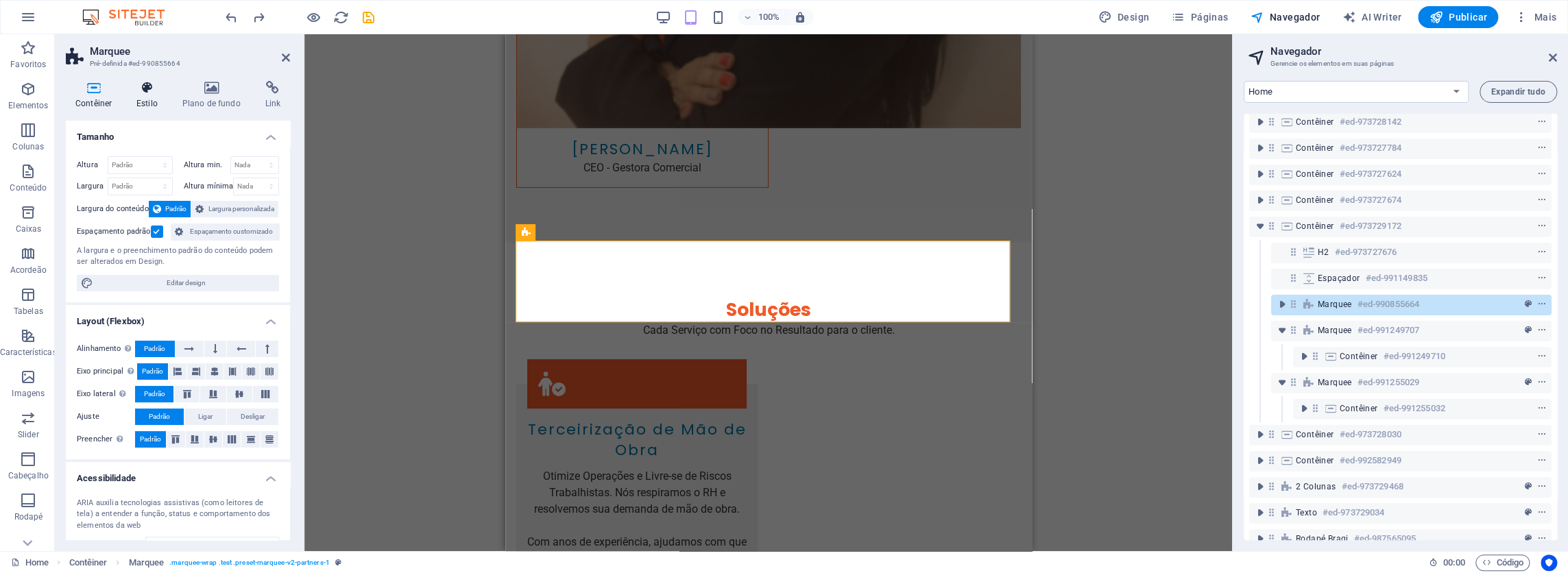
click at [141, 95] on h4 "Estilo" at bounding box center [149, 95] width 46 height 29
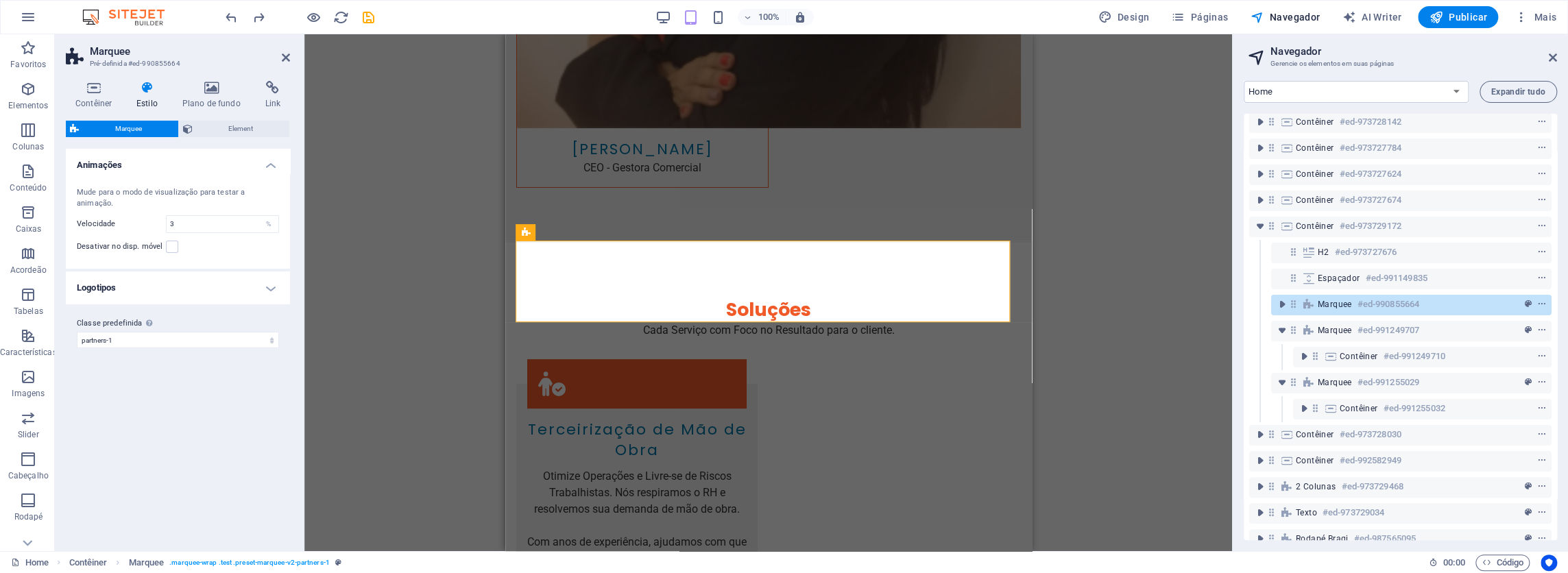
click at [126, 290] on h4 "Logotipos" at bounding box center [177, 287] width 224 height 33
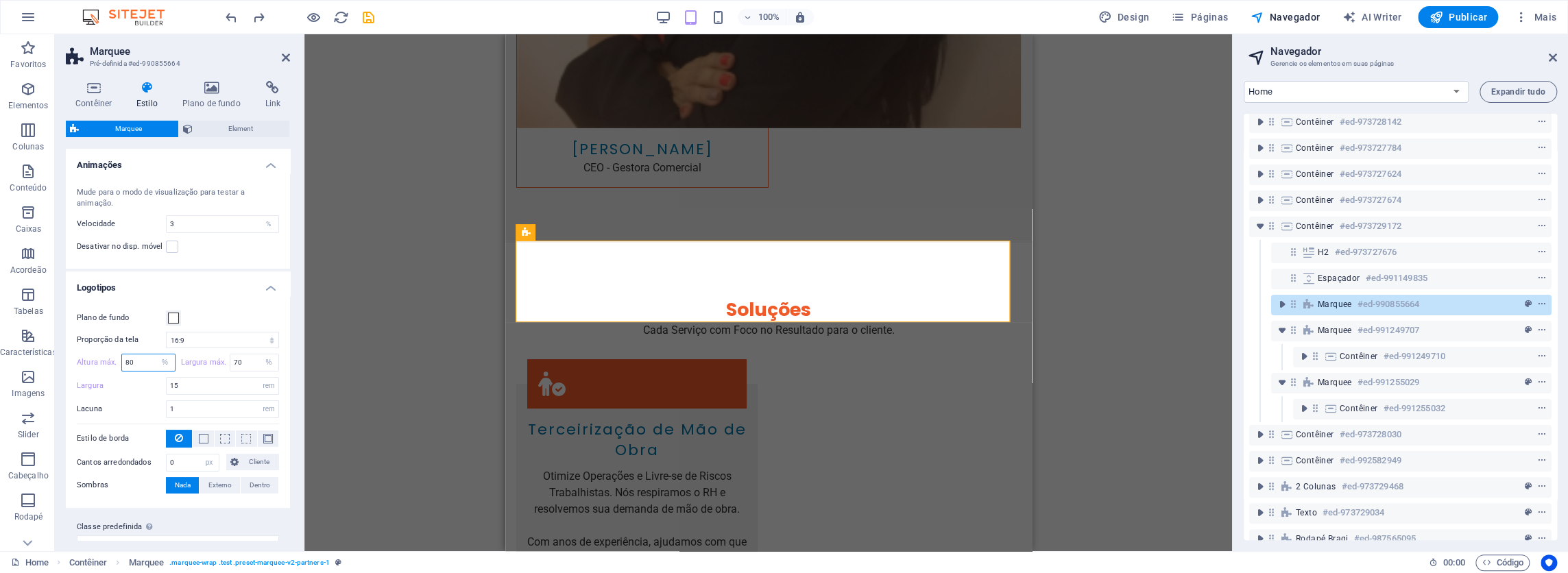
drag, startPoint x: 143, startPoint y: 367, endPoint x: 97, endPoint y: 370, distance: 46.1
click at [97, 370] on div "Altura máx. 80 px rem % vh vw" at bounding box center [125, 362] width 98 height 18
click at [100, 359] on label "Altura máx." at bounding box center [99, 362] width 45 height 7
click at [194, 359] on label "Largura máx." at bounding box center [205, 362] width 50 height 7
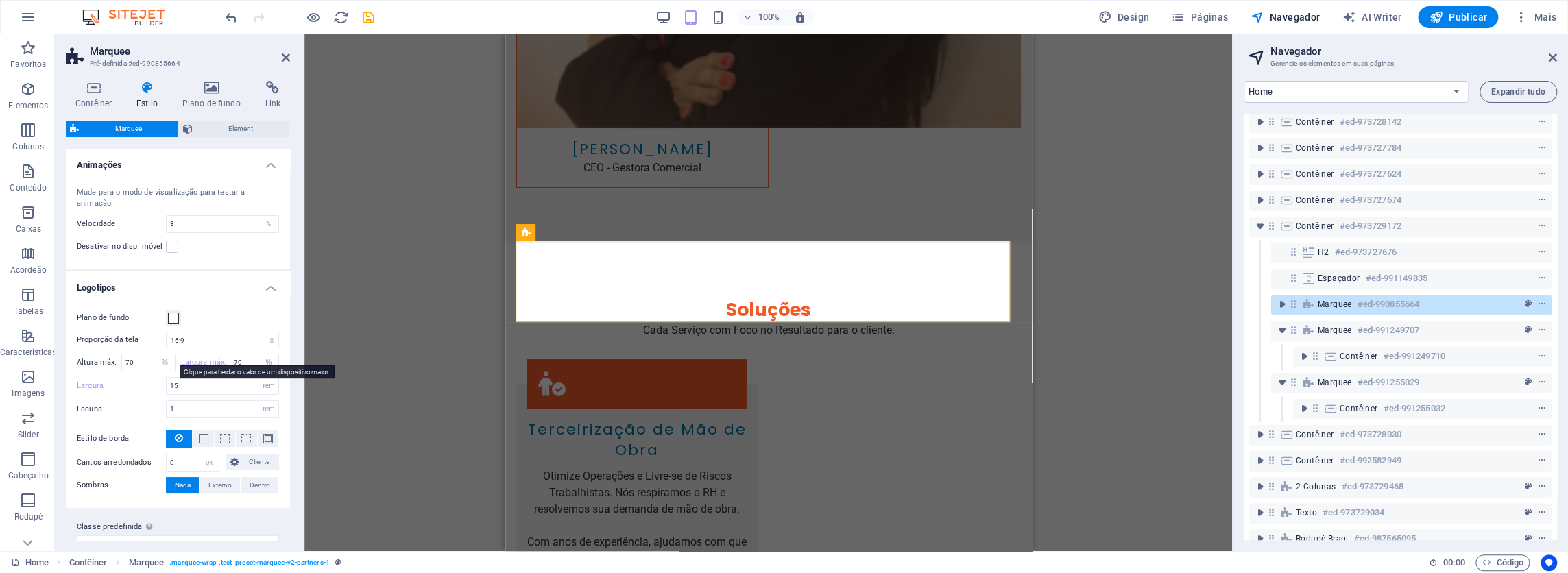
click at [194, 359] on label "Largura máx." at bounding box center [205, 362] width 50 height 7
click at [86, 387] on label "Largura" at bounding box center [121, 386] width 89 height 7
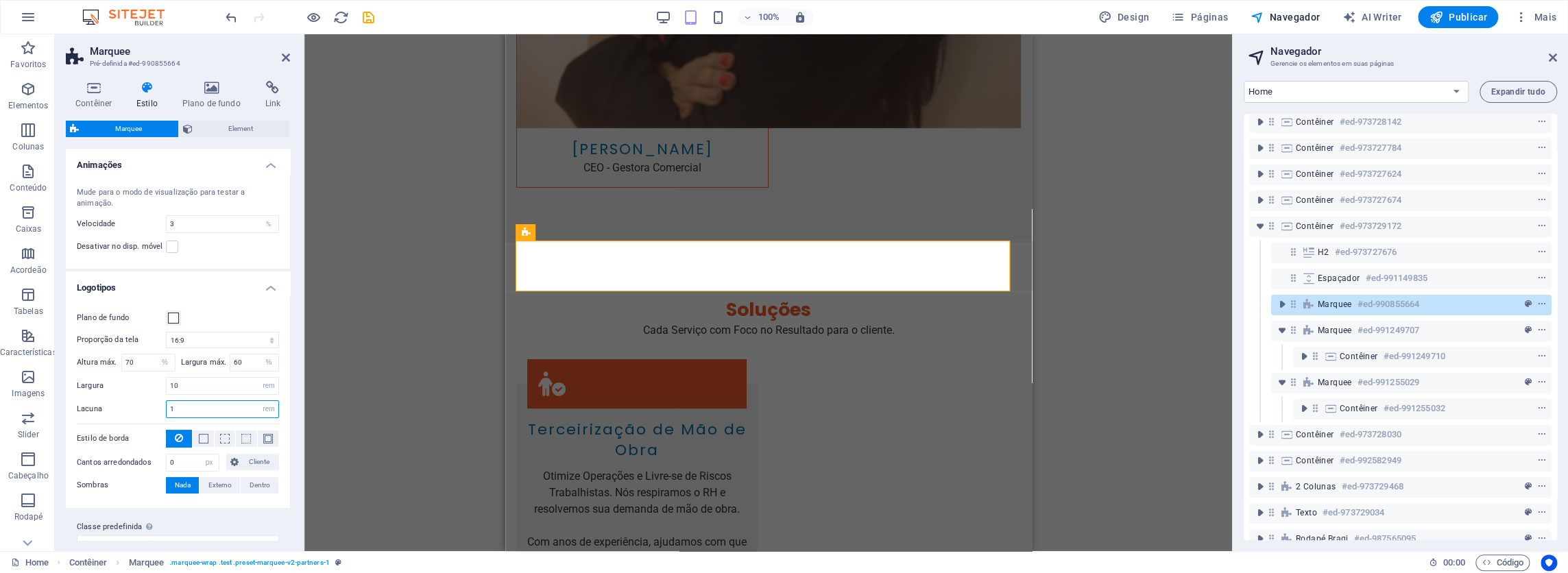
drag, startPoint x: 189, startPoint y: 409, endPoint x: 153, endPoint y: 414, distance: 36.3
click at [153, 414] on div "Lacuna 1 px rem % vh vw" at bounding box center [178, 409] width 202 height 18
click at [153, 414] on div "Lacuna px rem % vh vw" at bounding box center [178, 409] width 202 height 18
drag, startPoint x: 168, startPoint y: 222, endPoint x: 134, endPoint y: 223, distance: 34.0
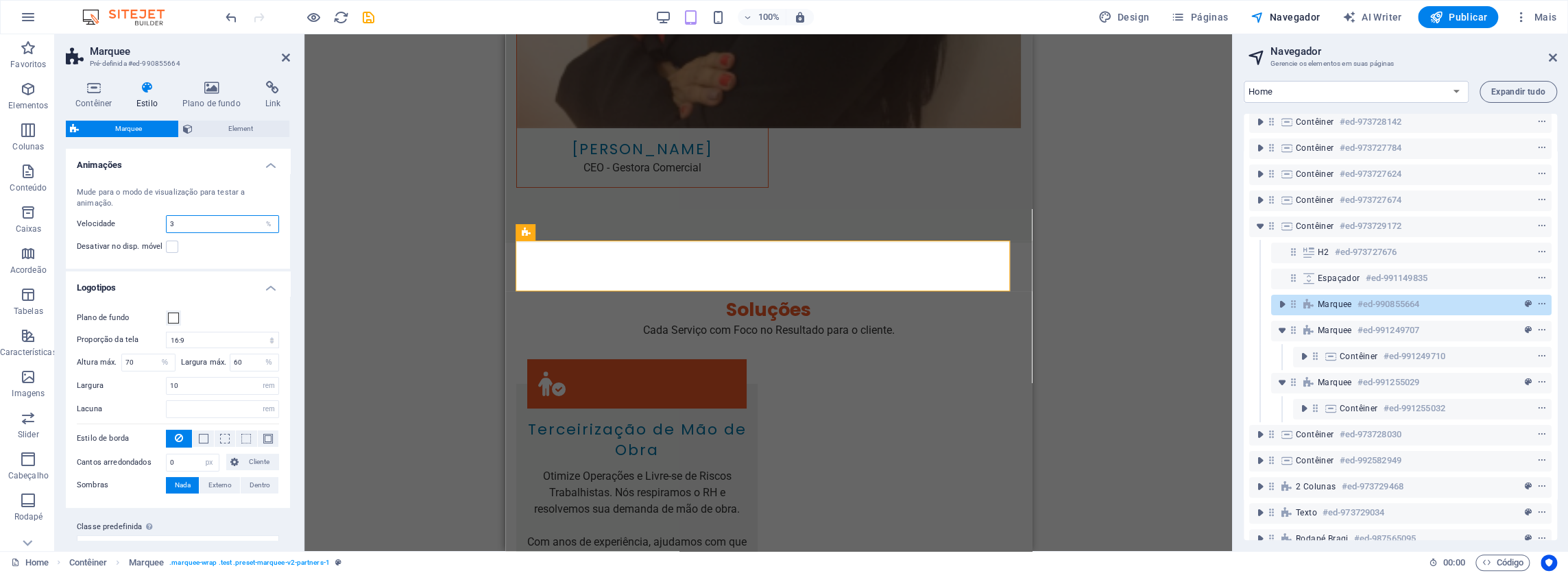
click at [143, 223] on div "Velocidade 3 %" at bounding box center [178, 224] width 202 height 18
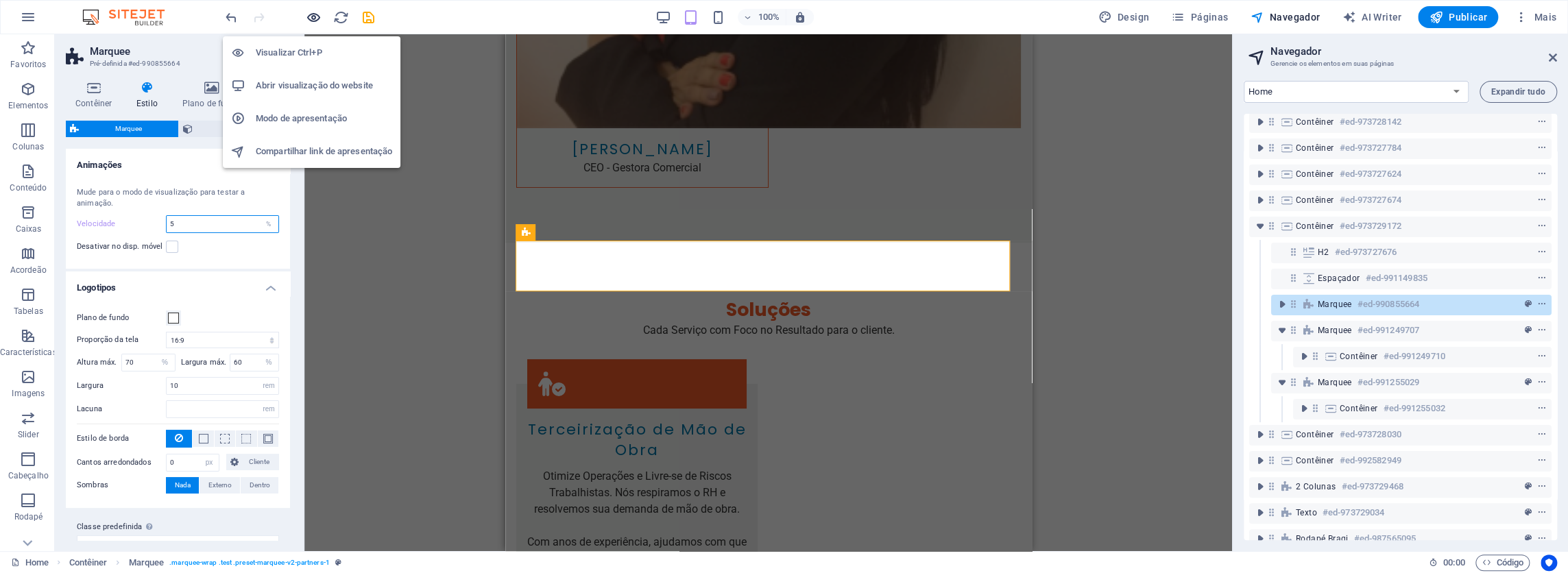
type input "5"
click at [314, 20] on icon "button" at bounding box center [314, 17] width 16 height 16
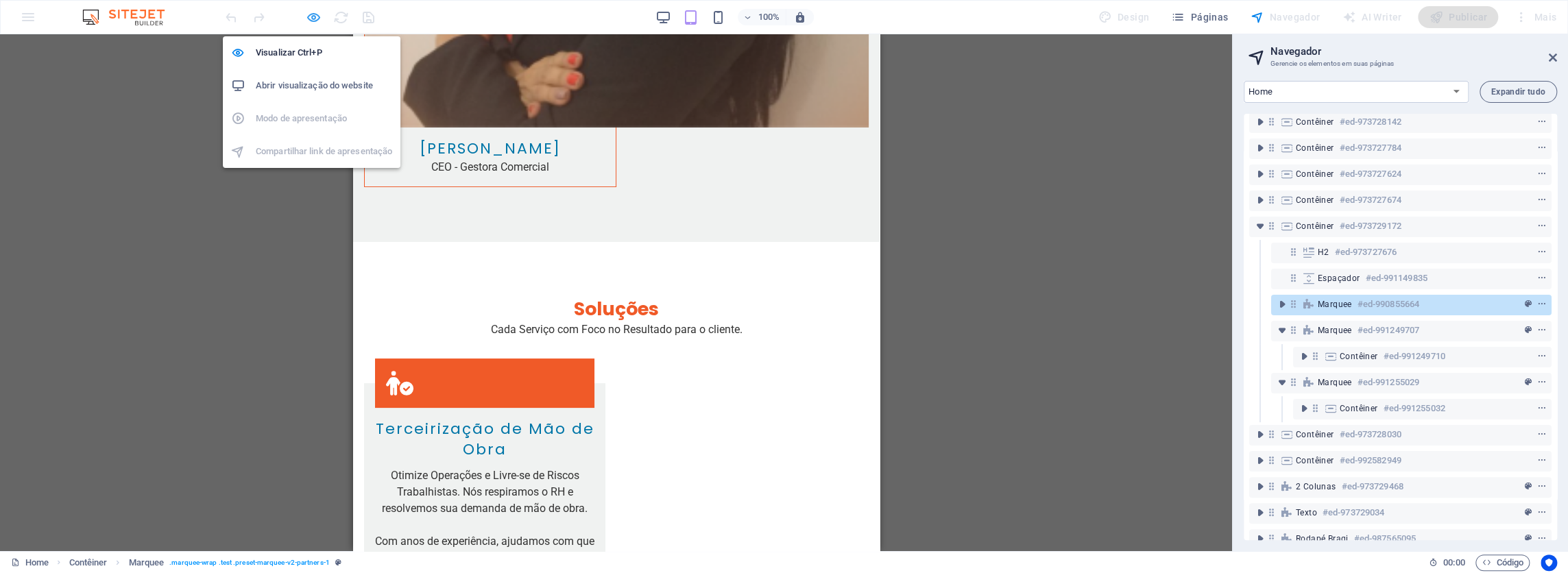
click at [314, 20] on icon "button" at bounding box center [314, 17] width 16 height 16
select select "16/9"
select select "%"
select select "rem"
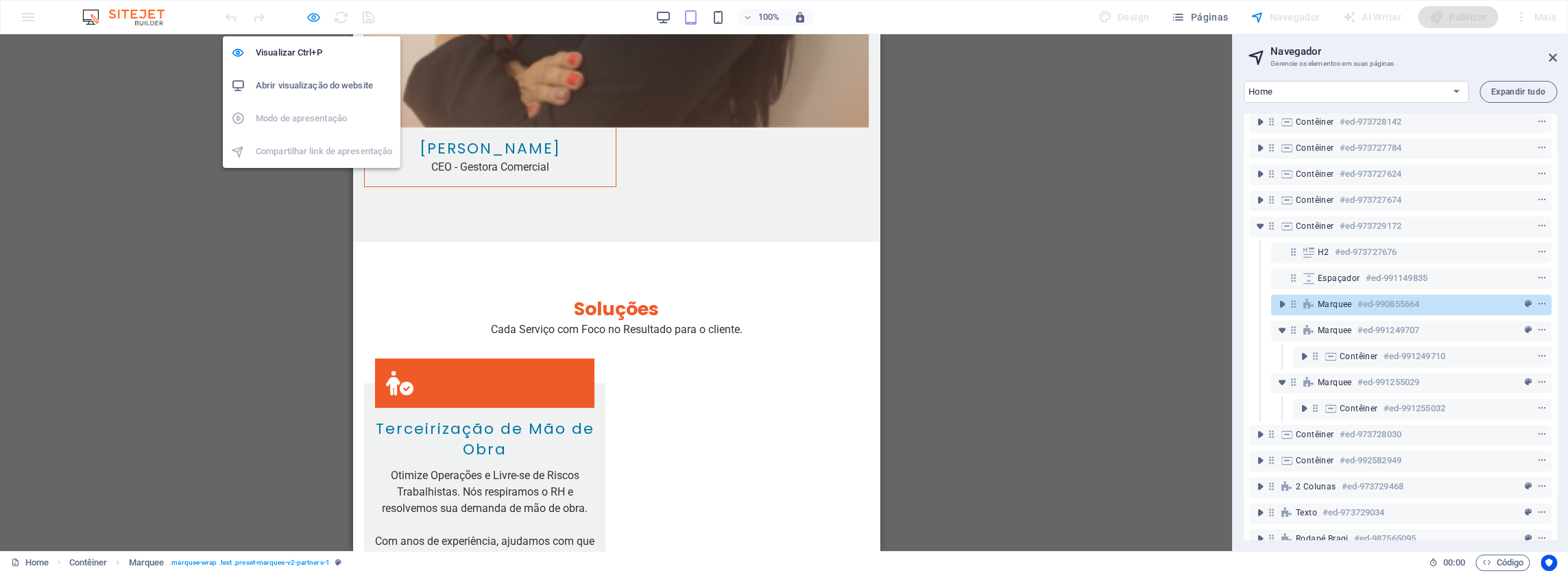
select select "rem"
select select "px"
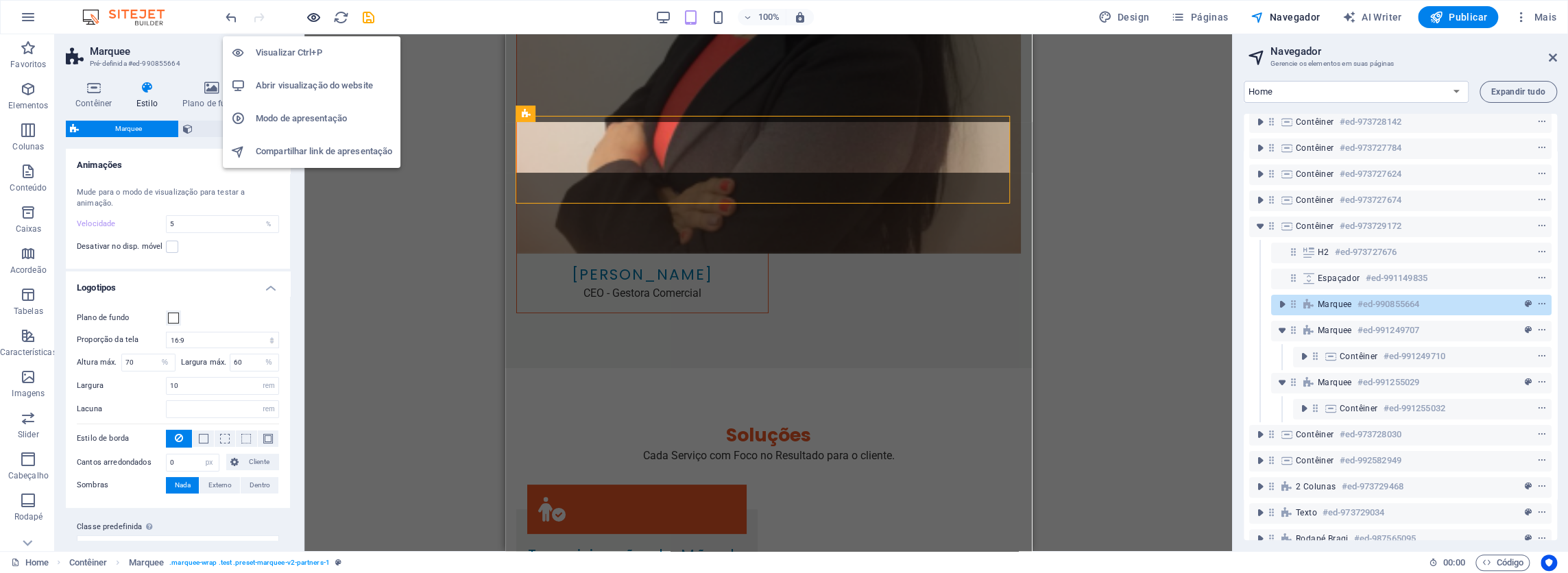
scroll to position [4141, 0]
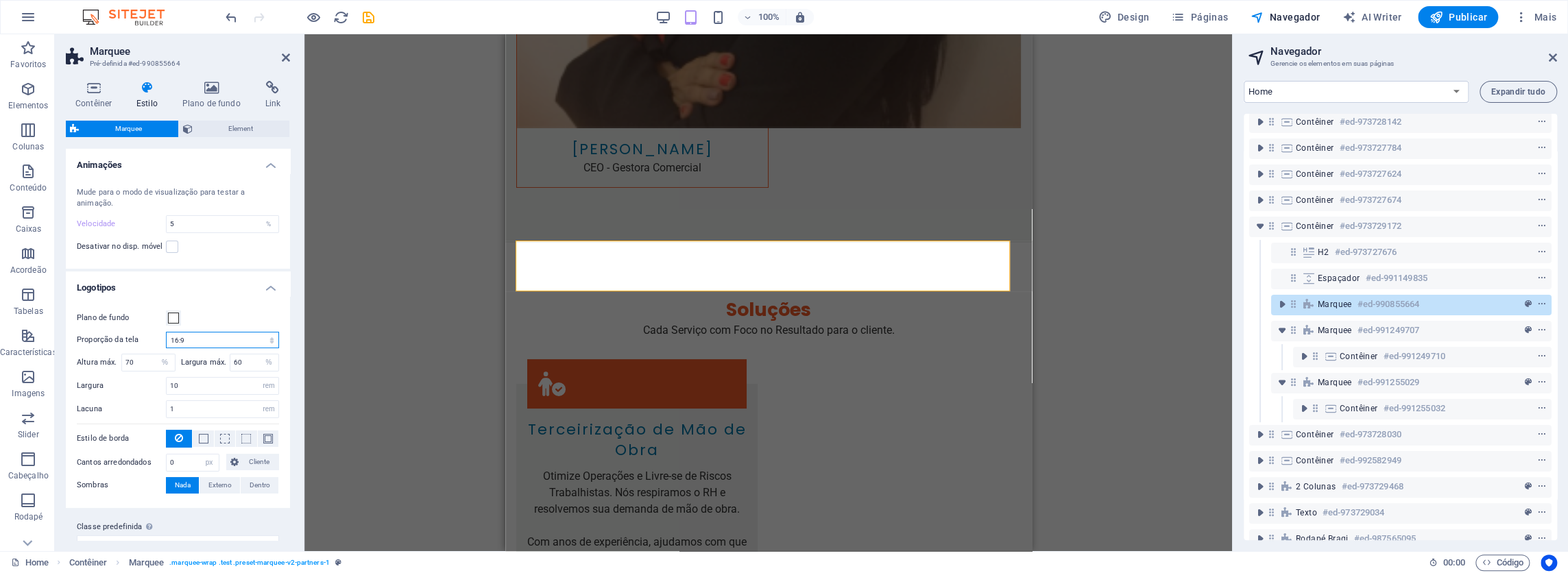
click at [213, 338] on select "1:2 1:1 2:1 4:3 16:9 16:10" at bounding box center [222, 340] width 113 height 17
click at [110, 337] on label "Proporção da tela" at bounding box center [121, 340] width 89 height 17
click at [212, 338] on select "1:2 1:1 2:1 4:3 16:9 16:10" at bounding box center [222, 340] width 113 height 17
select select "16/10"
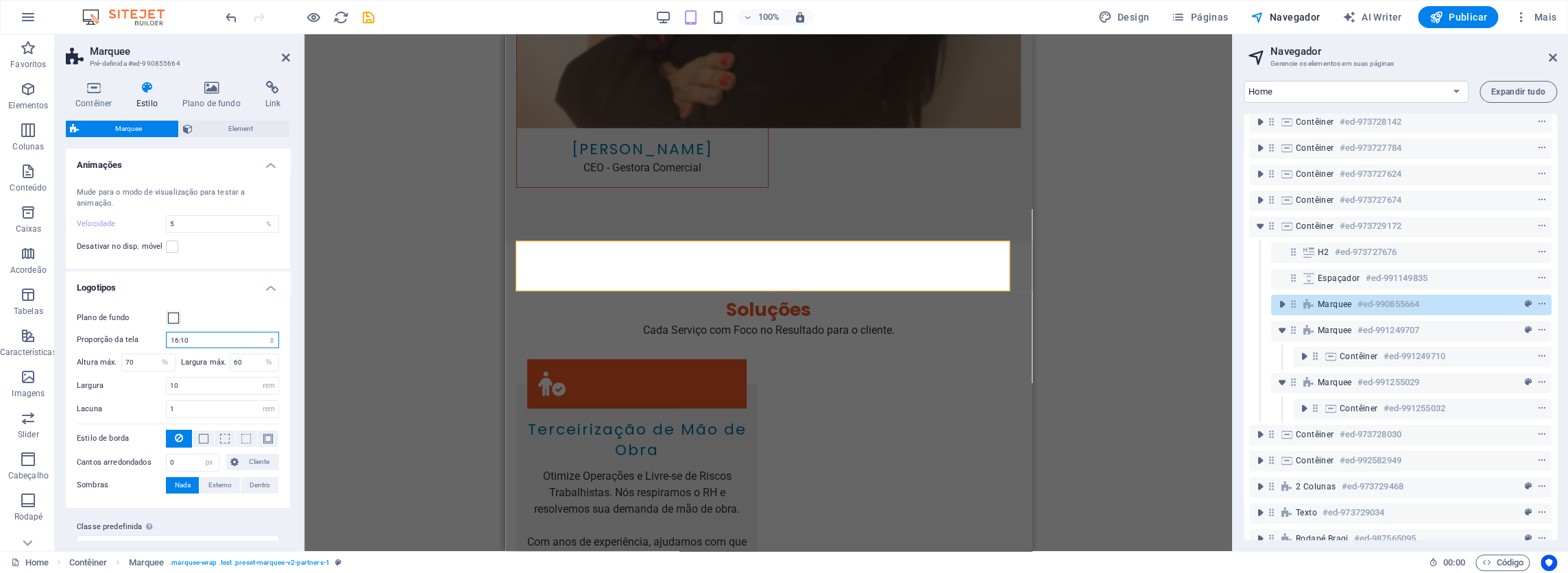
click at [166, 331] on select "1:2 1:1 2:1 4:3 16:9 16:10" at bounding box center [222, 340] width 113 height 17
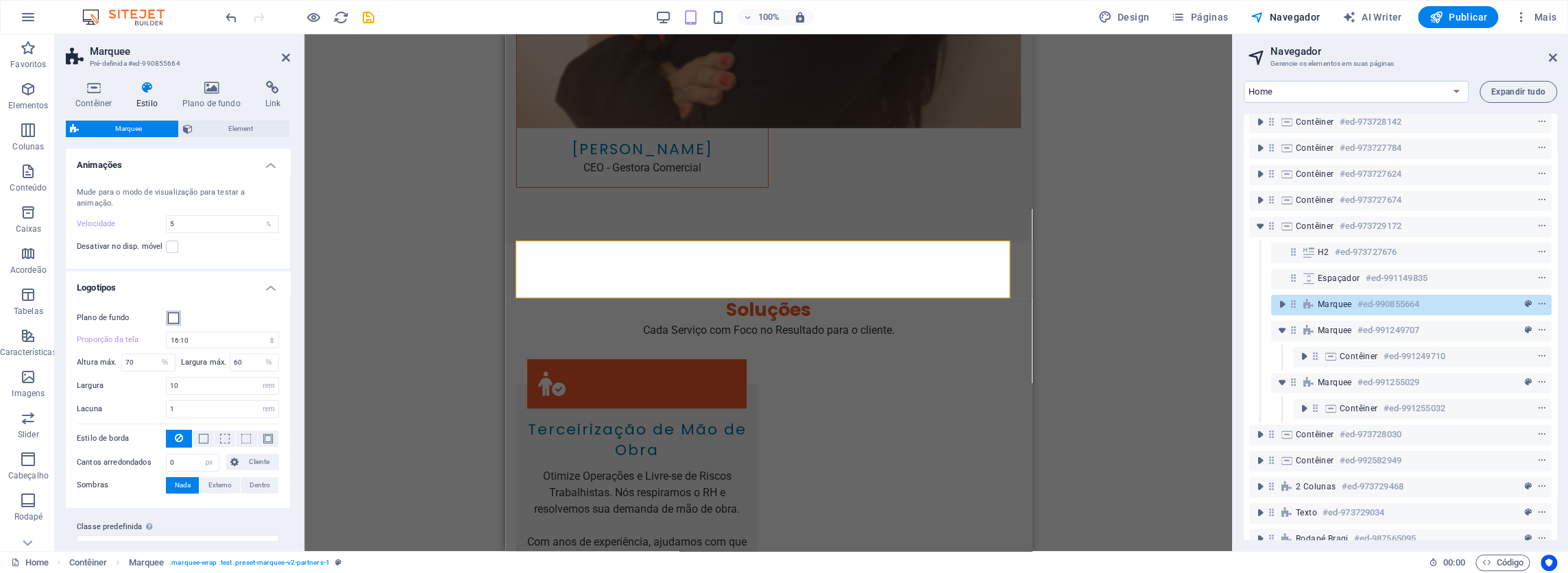
click at [175, 318] on span at bounding box center [173, 318] width 11 height 11
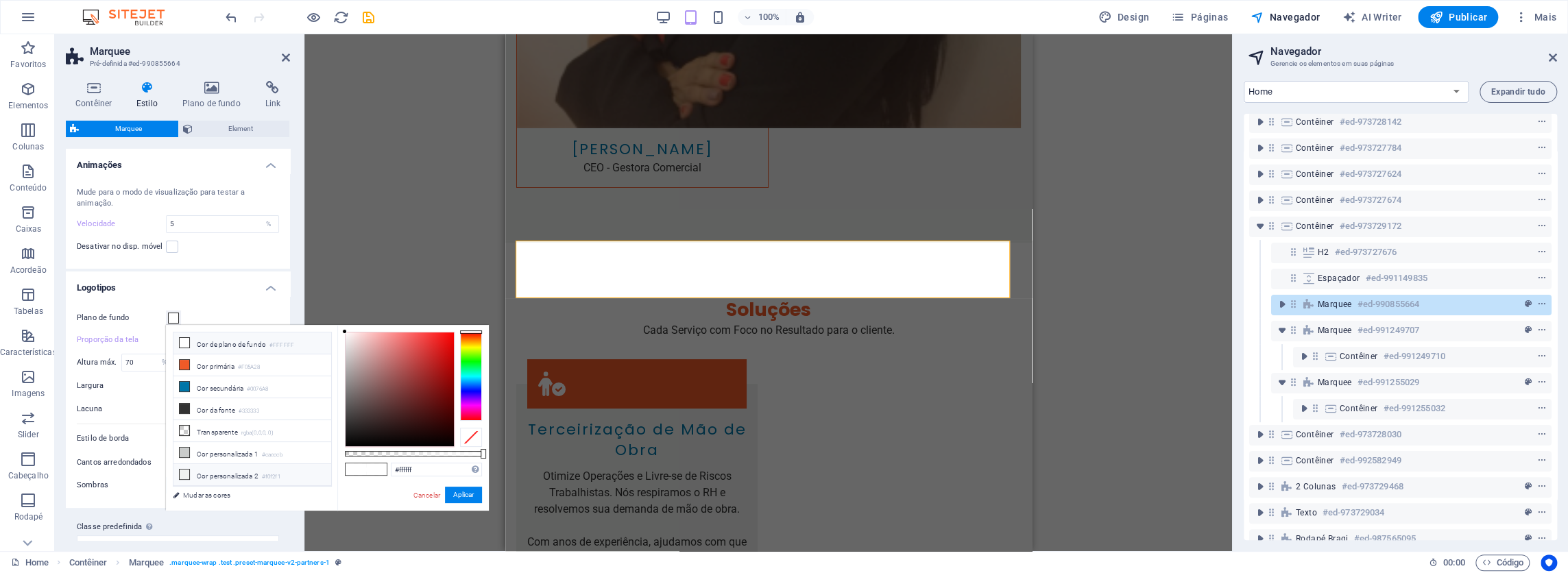
click at [183, 470] on icon at bounding box center [184, 475] width 9 height 9
click at [185, 426] on icon at bounding box center [184, 431] width 9 height 9
type input "rgba(0, 0, 0, 0)"
click at [97, 316] on label "Plano de fundo" at bounding box center [121, 318] width 89 height 17
click at [166, 316] on button "Plano de fundo" at bounding box center [173, 318] width 15 height 15
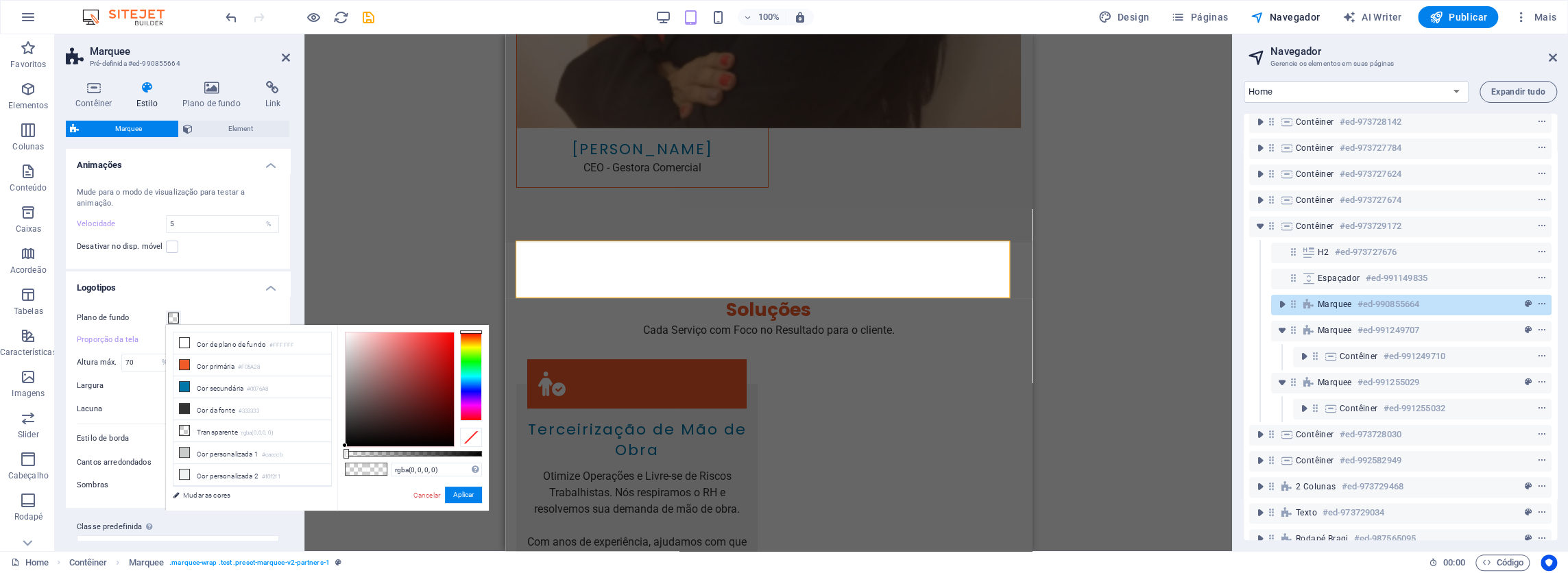
click at [248, 305] on div "Plano de fundo Proporção da tela 1:2 1:1 2:1 4:3 16:9 16:10 Altura máx. 70 px r…" at bounding box center [177, 402] width 229 height 212
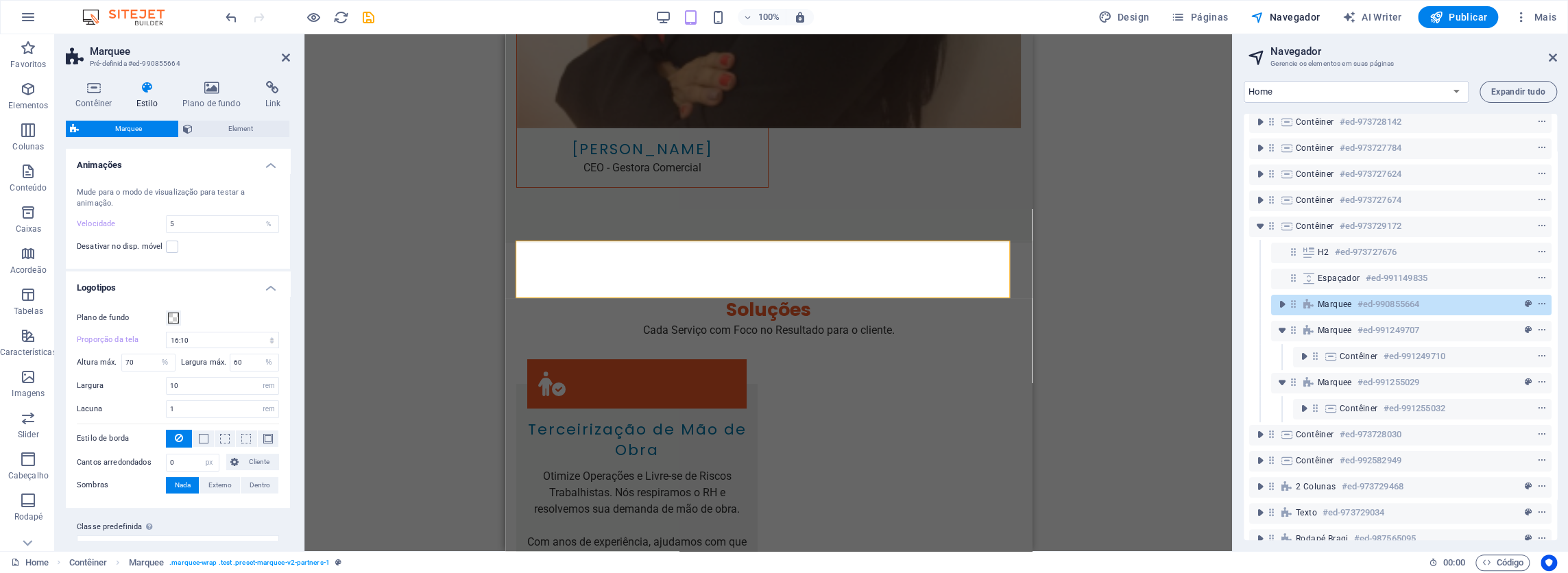
click at [120, 336] on label "Proporção da tela" at bounding box center [121, 340] width 89 height 17
select select "16/9"
click at [120, 336] on label "Proporção da tela" at bounding box center [121, 340] width 89 height 17
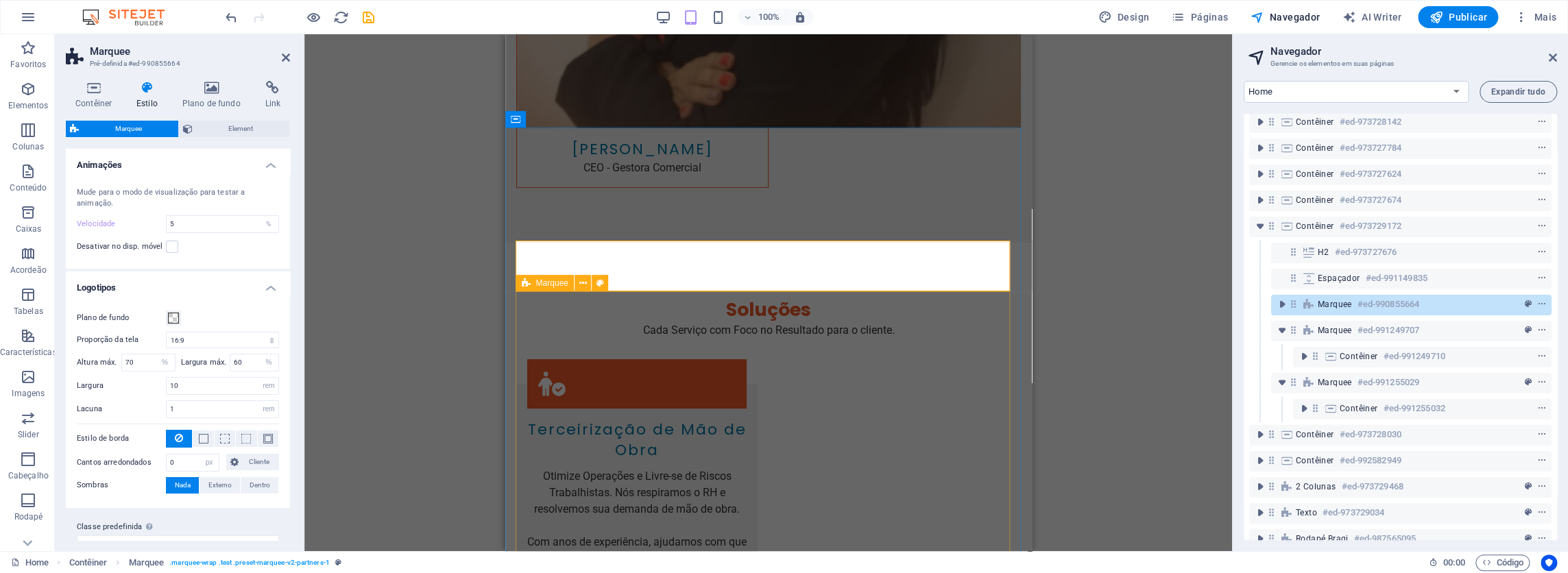
click at [523, 286] on icon at bounding box center [525, 284] width 9 height 17
select select "16/9"
select select "%"
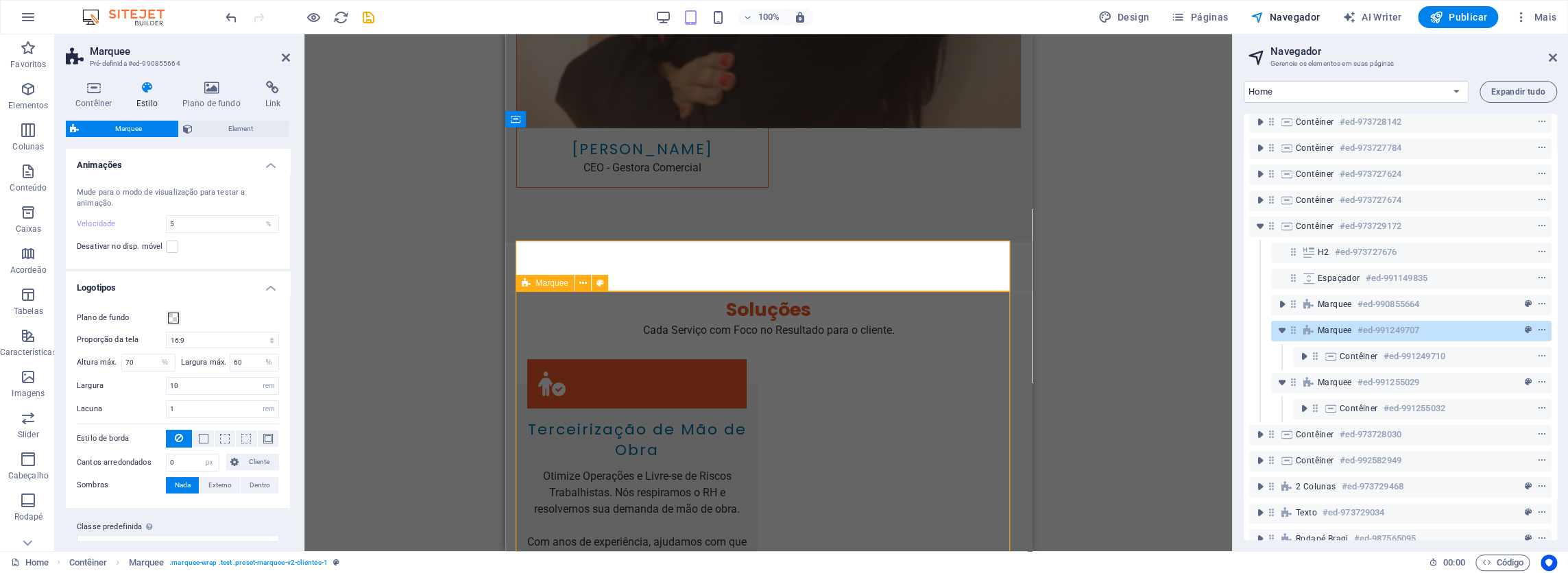
select select "rem"
select select "px"
select select "preset-marquee-v2-clientes-1"
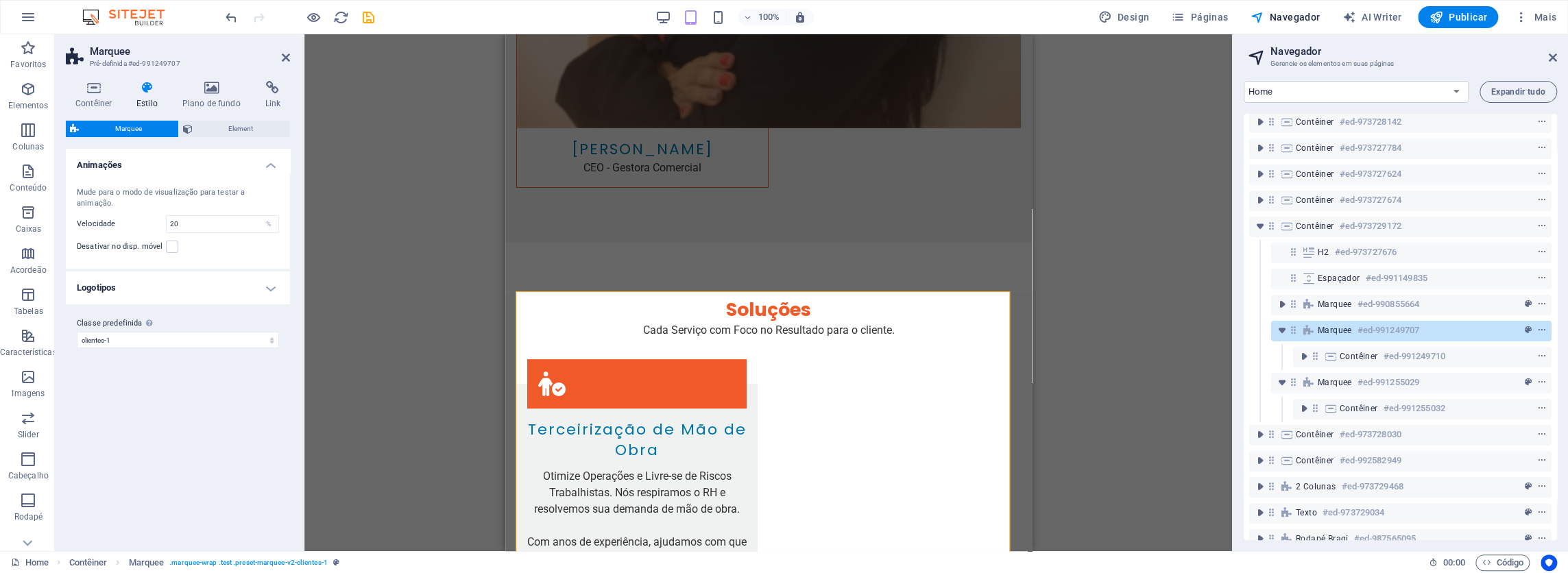
click at [103, 288] on h4 "Logotipos" at bounding box center [177, 287] width 224 height 33
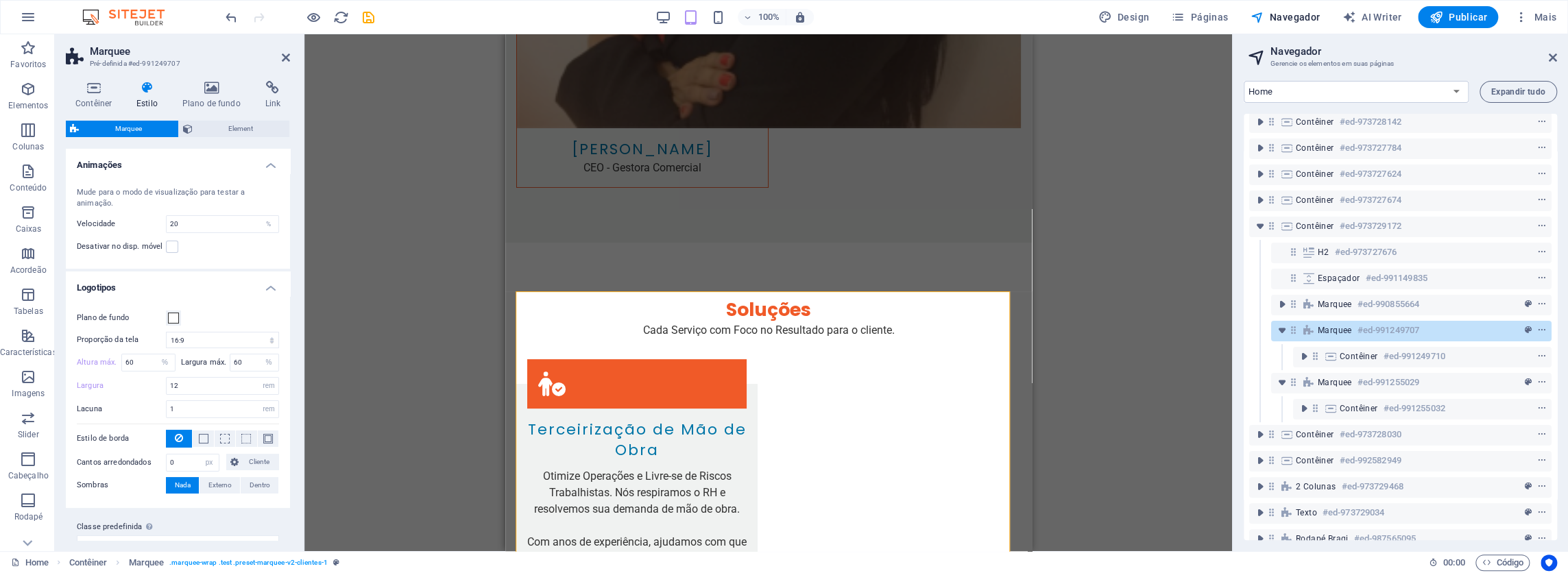
click at [92, 368] on div "Altura máx. 60 px rem % vh vw" at bounding box center [125, 362] width 98 height 18
click at [91, 360] on label "Altura máx." at bounding box center [99, 362] width 45 height 7
click at [198, 360] on label "Largura máx." at bounding box center [205, 362] width 50 height 7
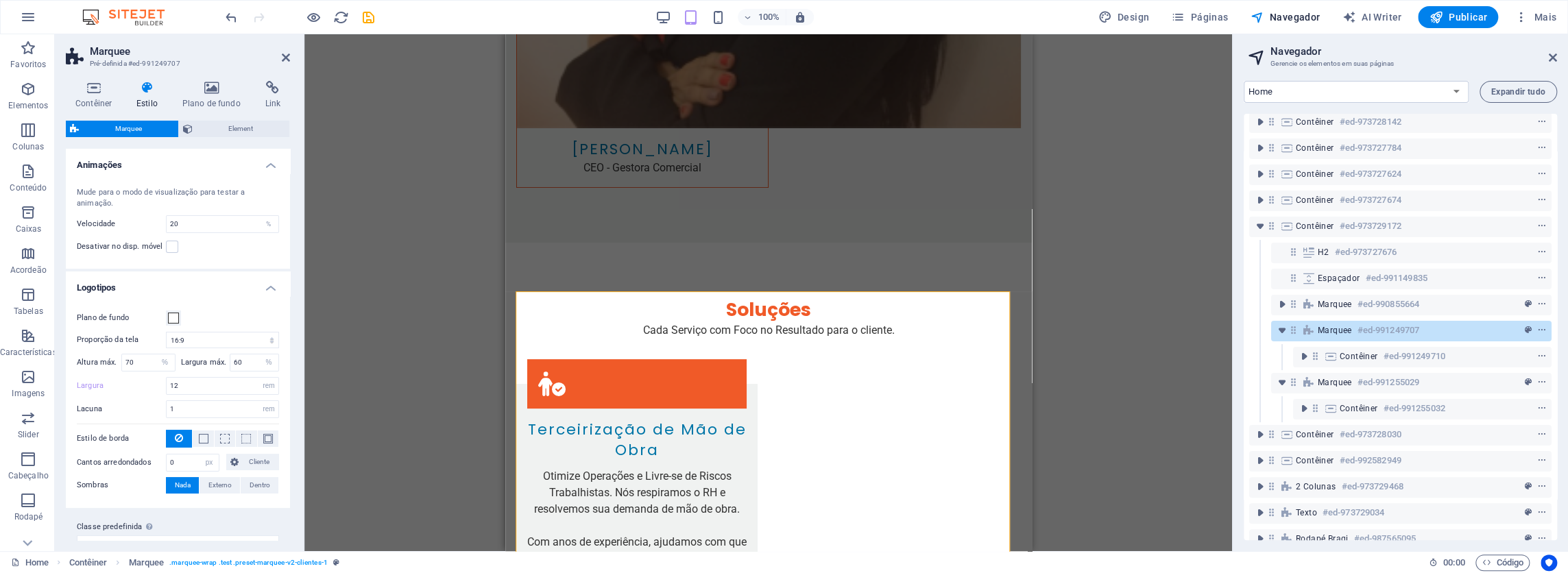
click at [193, 360] on label "Largura máx." at bounding box center [205, 362] width 50 height 7
click at [88, 382] on label "Largura" at bounding box center [121, 386] width 89 height 7
drag, startPoint x: 203, startPoint y: 412, endPoint x: 39, endPoint y: 416, distance: 164.0
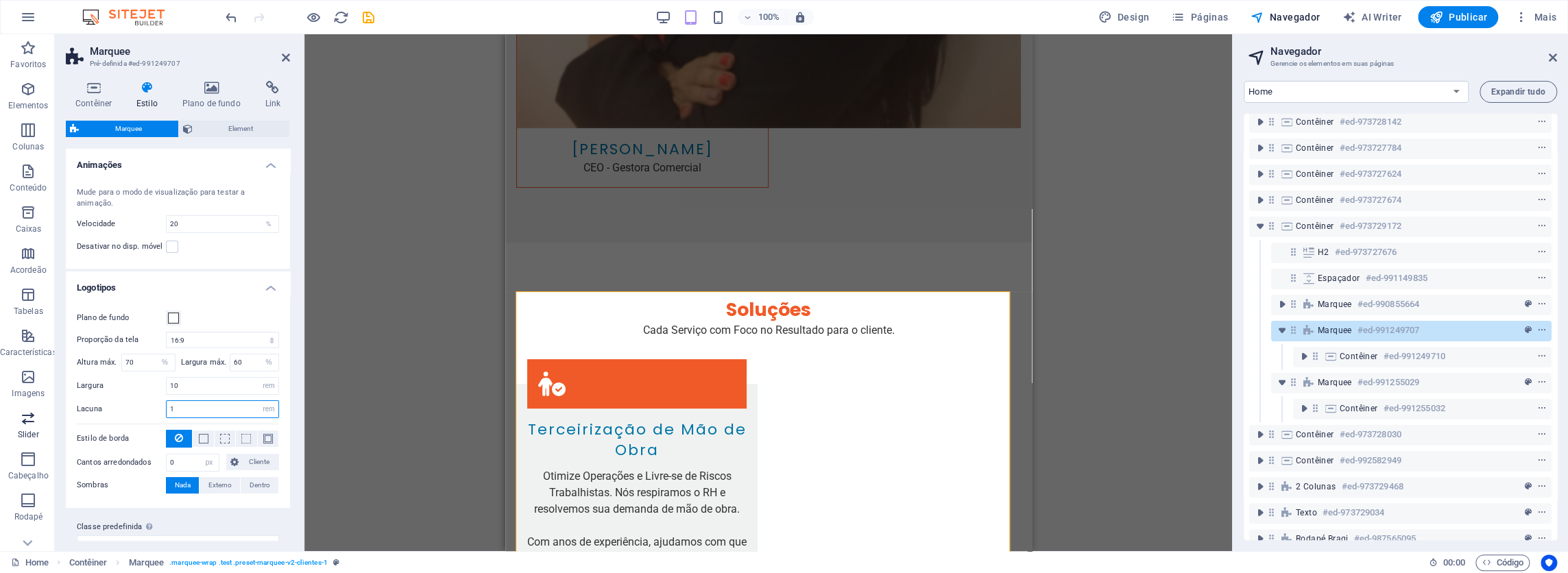
click at [39, 416] on section "Favoritos Elementos Colunas Conteúdo Caixas Acordeão Tabelas Características Im…" at bounding box center [616, 293] width 1232 height 517
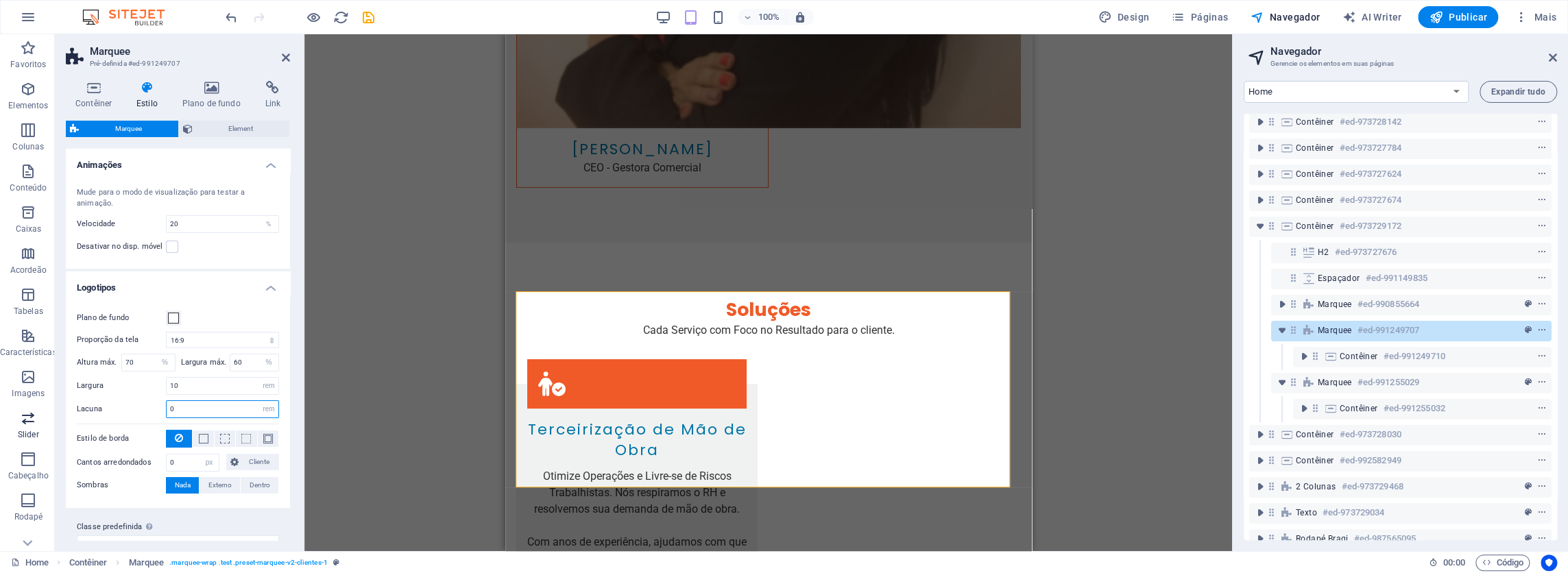
type input "1"
drag, startPoint x: 221, startPoint y: 226, endPoint x: 67, endPoint y: 219, distance: 154.2
click at [67, 219] on div "Mude para o modo de visualização para testar a animação. Velocidade 20 % Desati…" at bounding box center [177, 221] width 229 height 96
type input "15"
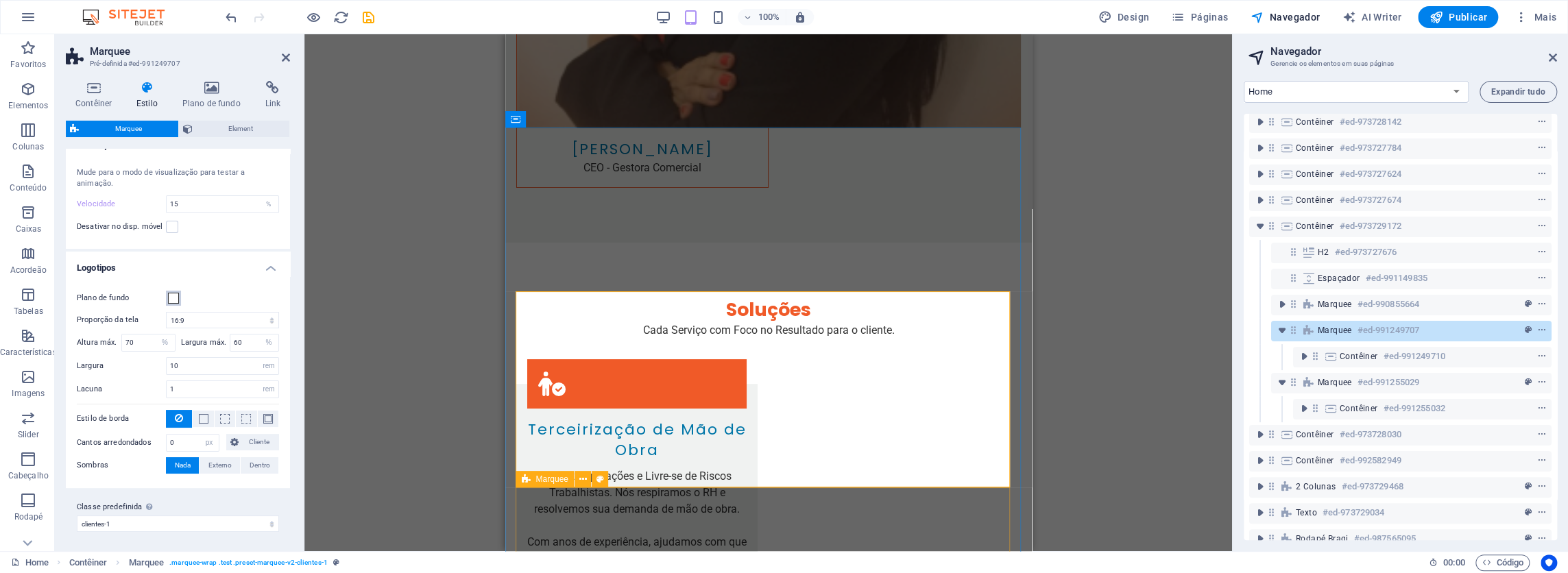
click at [526, 478] on icon at bounding box center [525, 479] width 9 height 17
select select "preset-marquee-v2-clientes-2"
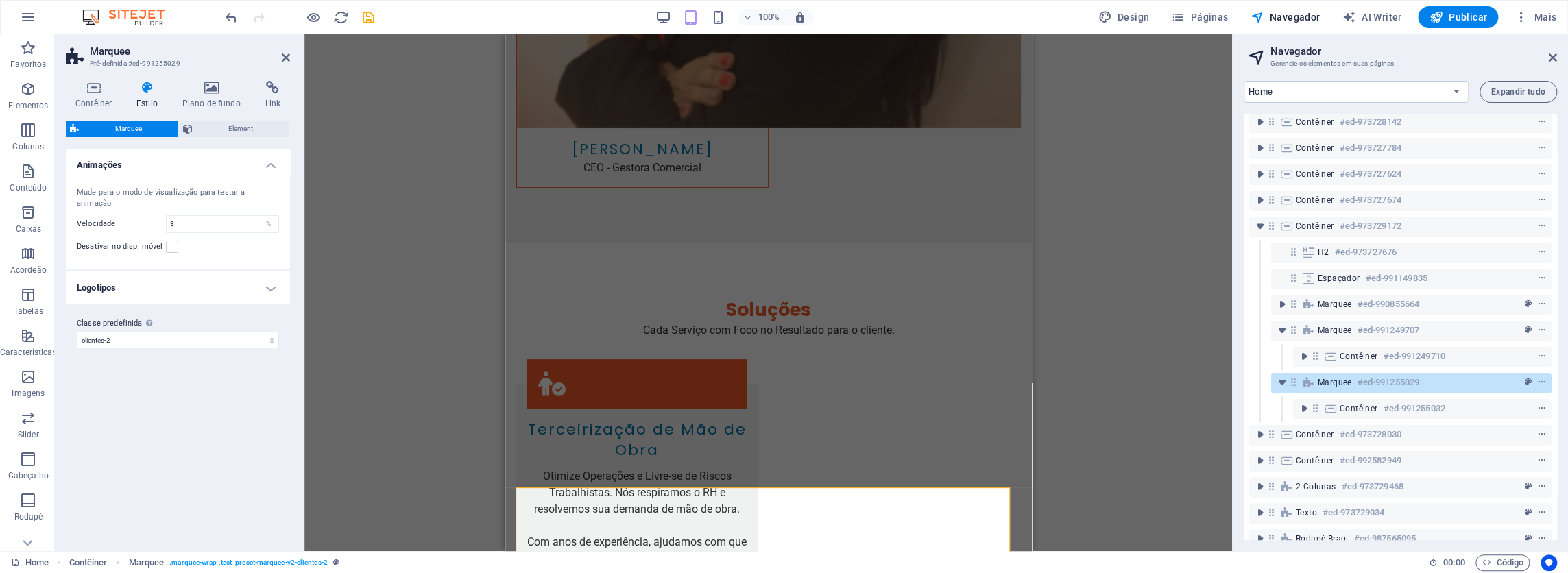
click at [144, 91] on icon at bounding box center [146, 87] width 40 height 14
click at [98, 283] on h4 "Logotipos" at bounding box center [177, 287] width 224 height 33
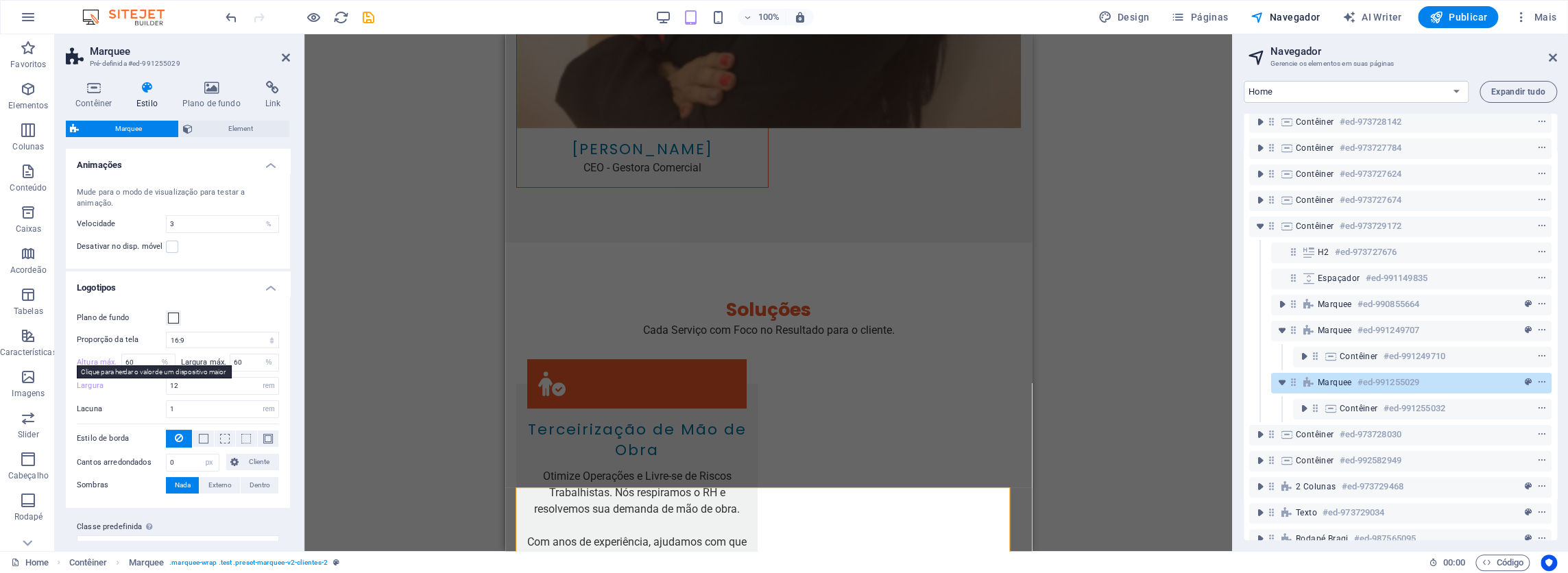
click at [84, 363] on label "Altura máx." at bounding box center [99, 362] width 45 height 7
click at [82, 359] on label "Altura máx." at bounding box center [99, 362] width 45 height 7
click at [88, 383] on label "Largura" at bounding box center [121, 386] width 89 height 7
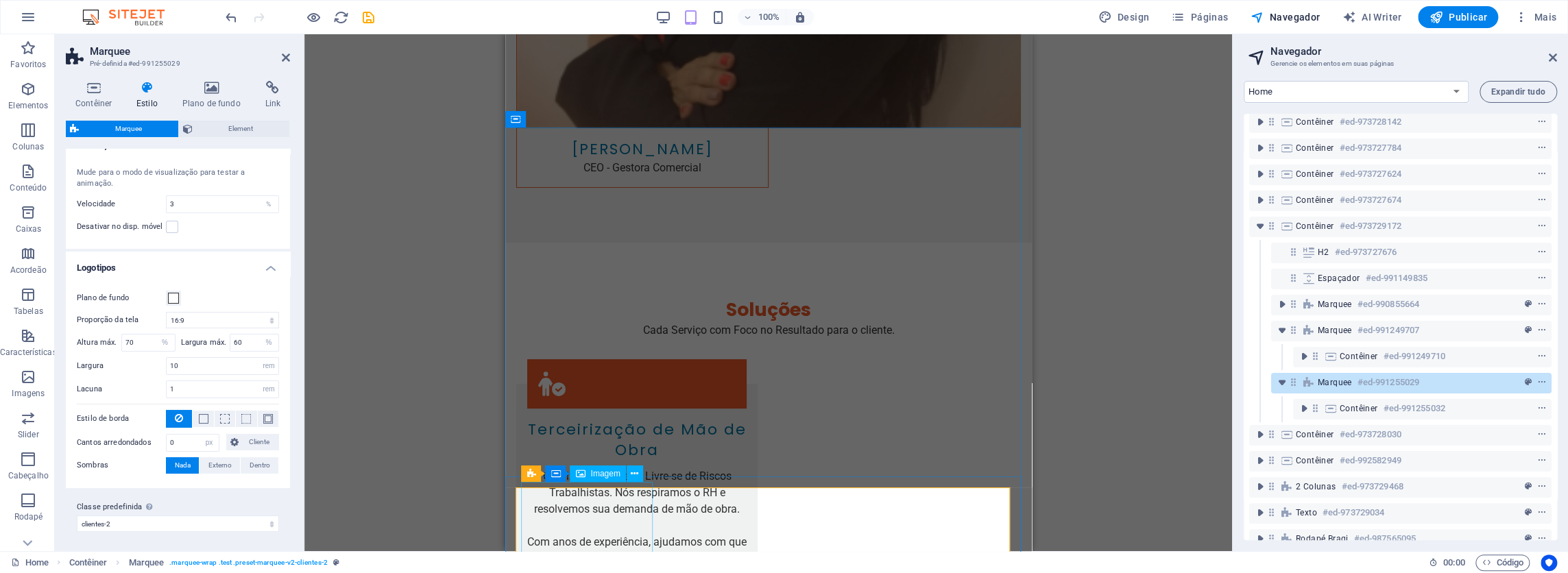
scroll to position [4279, 0]
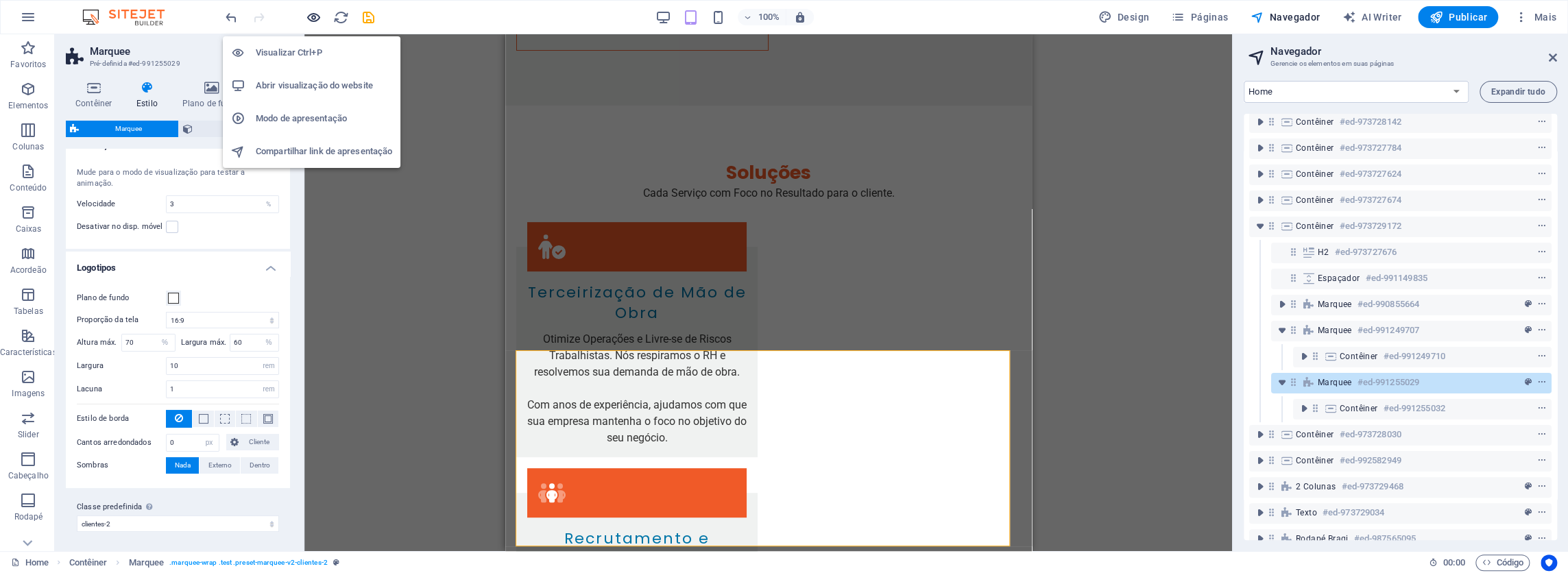
click at [320, 13] on icon "button" at bounding box center [314, 17] width 16 height 16
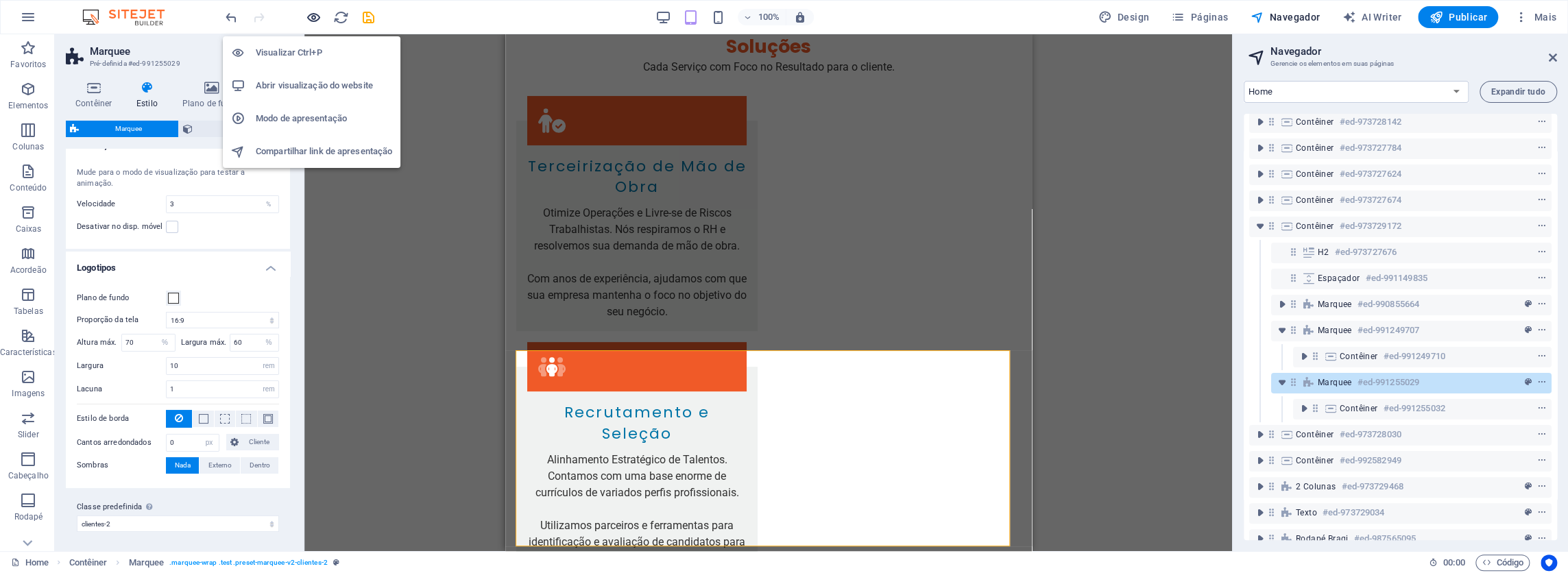
scroll to position [4153, 0]
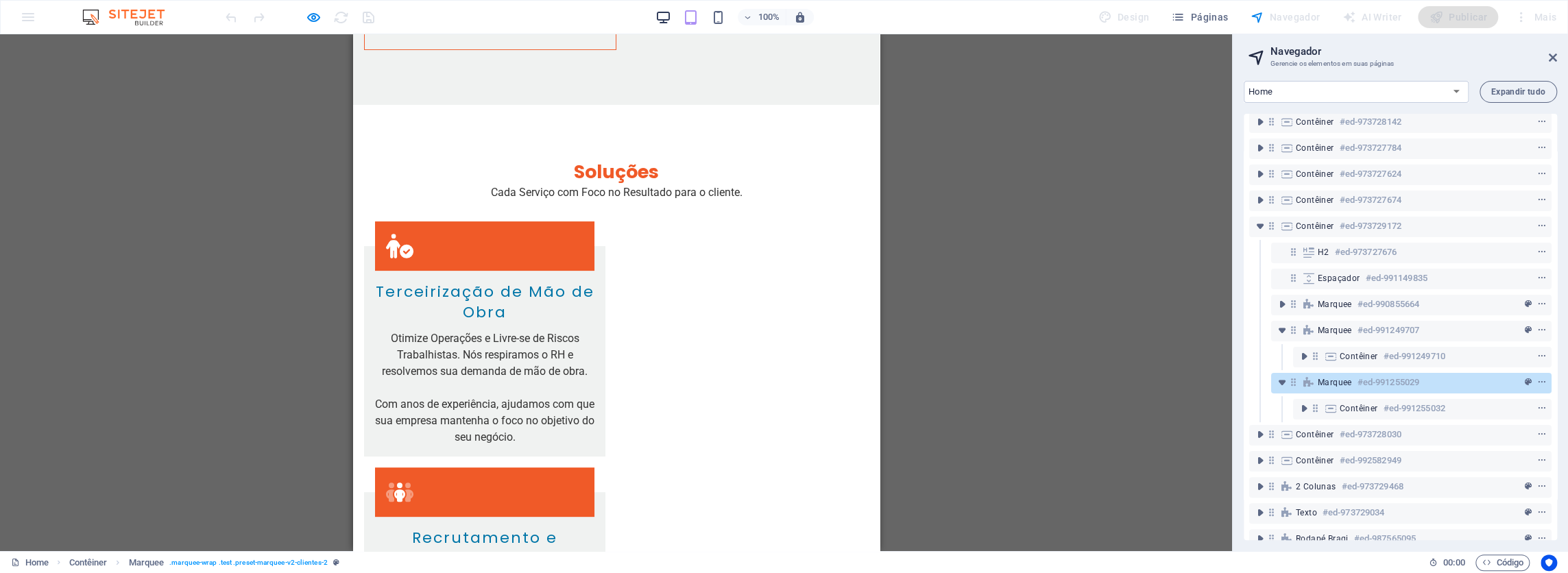
click at [667, 22] on icon "button" at bounding box center [663, 17] width 16 height 16
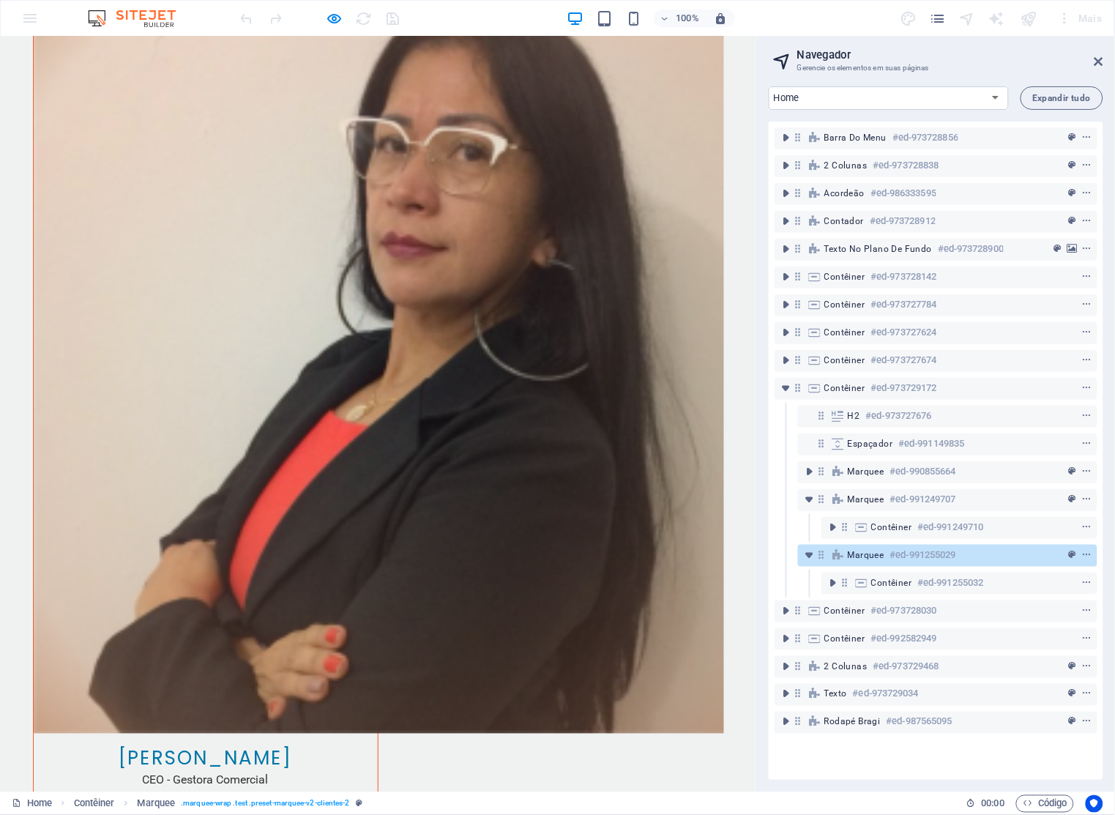
scroll to position [4270, 0]
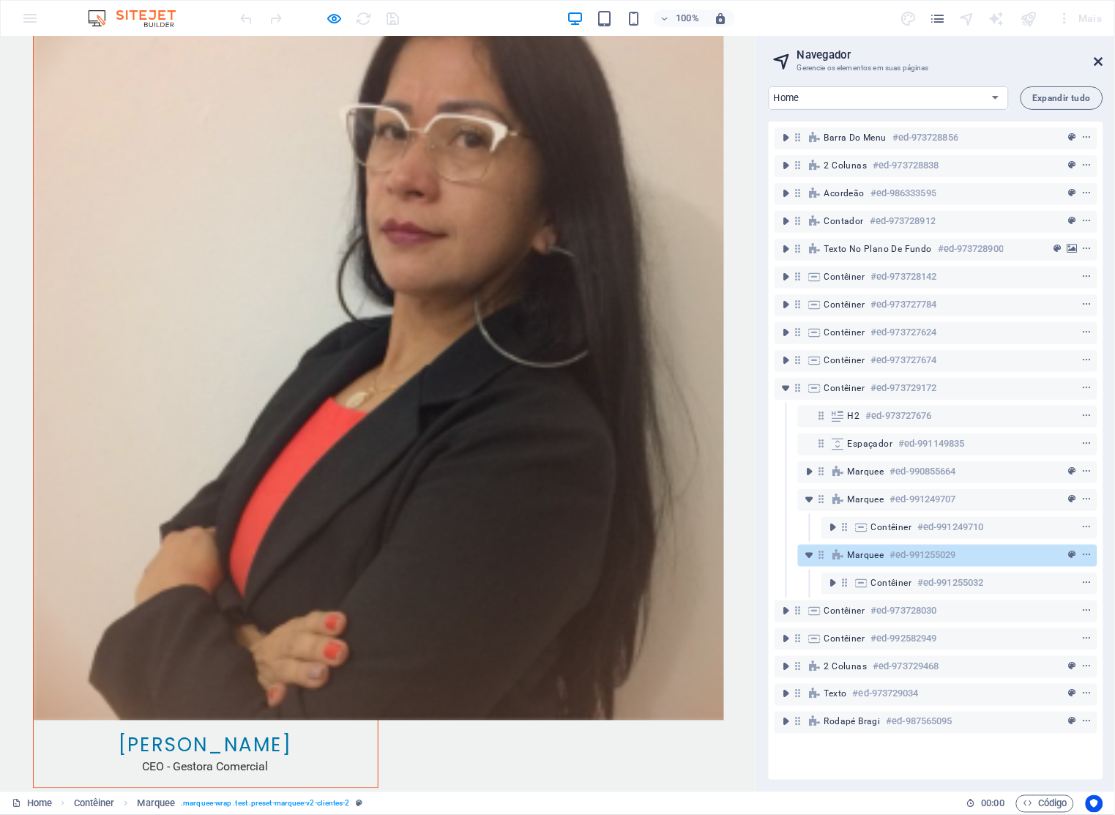
click at [1097, 64] on icon at bounding box center [1099, 62] width 9 height 12
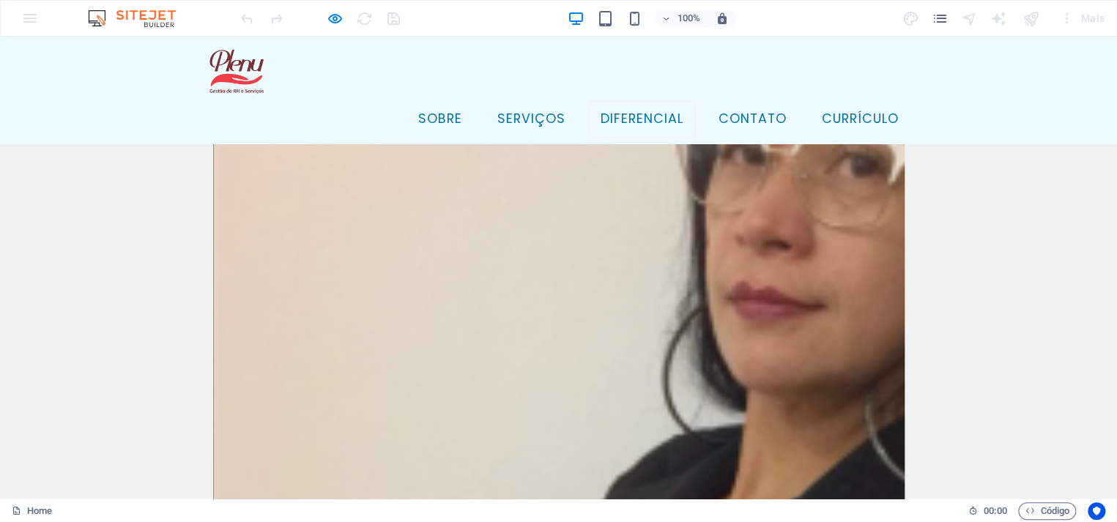
scroll to position [3982, 0]
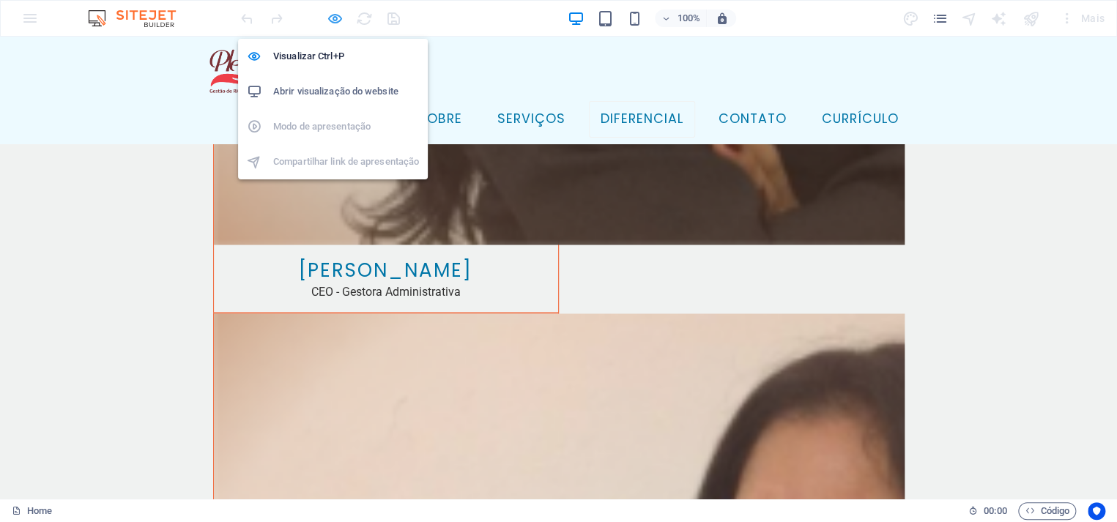
click at [335, 12] on icon "button" at bounding box center [335, 18] width 17 height 17
select select "16/9"
select select "%"
select select "rem"
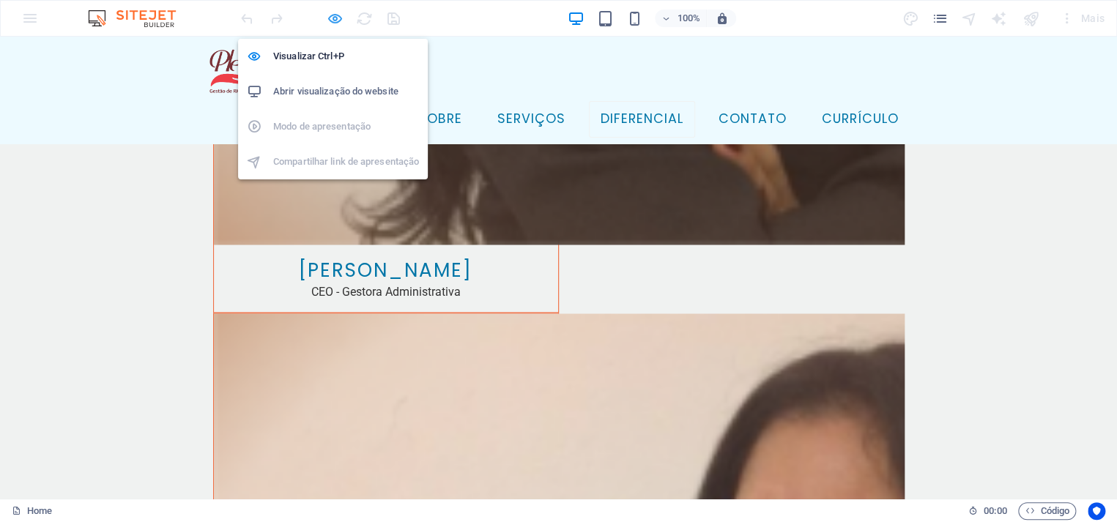
select select "rem"
select select "px"
select select "preset-marquee-v2-clientes-2"
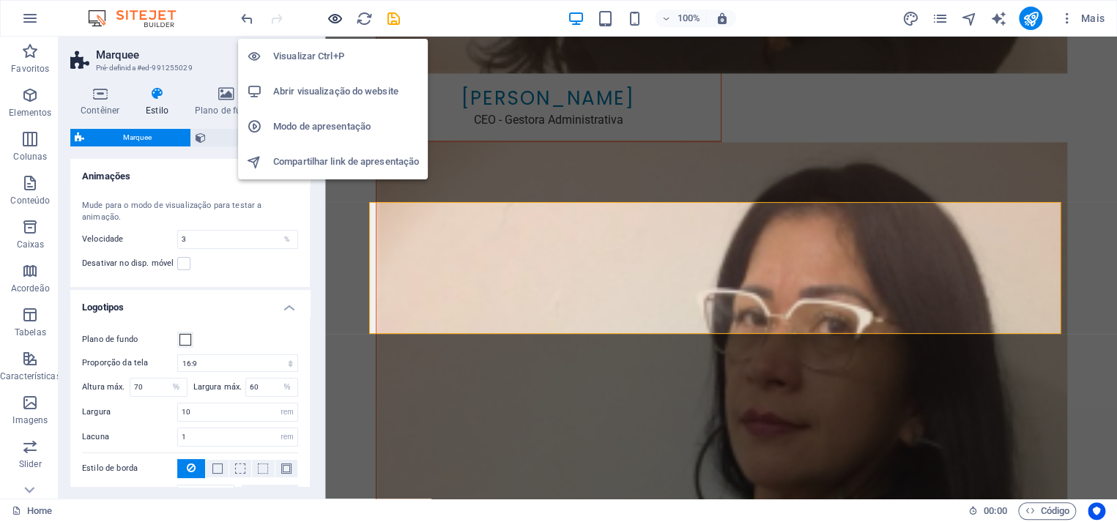
scroll to position [4462, 0]
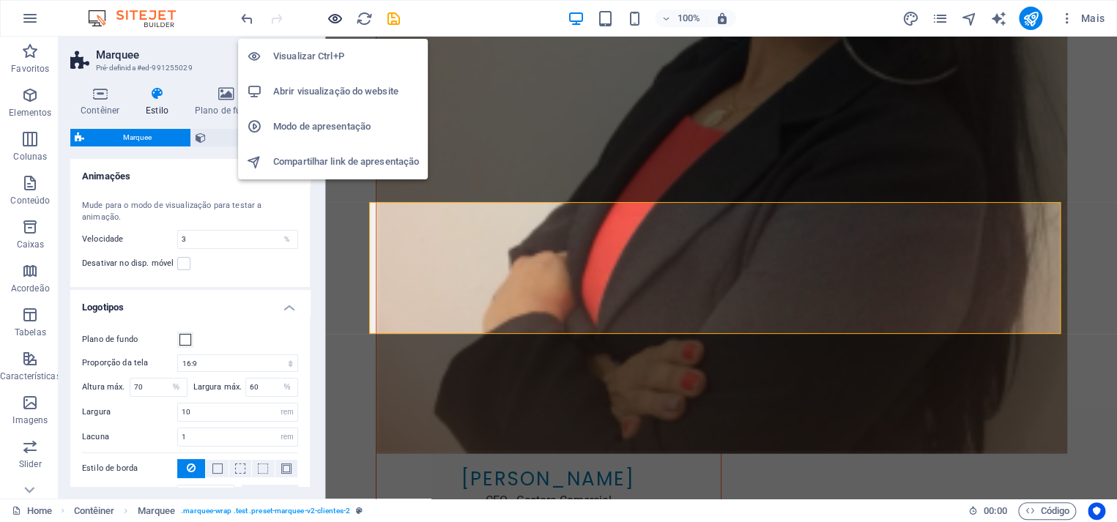
click at [332, 19] on icon "button" at bounding box center [335, 18] width 17 height 17
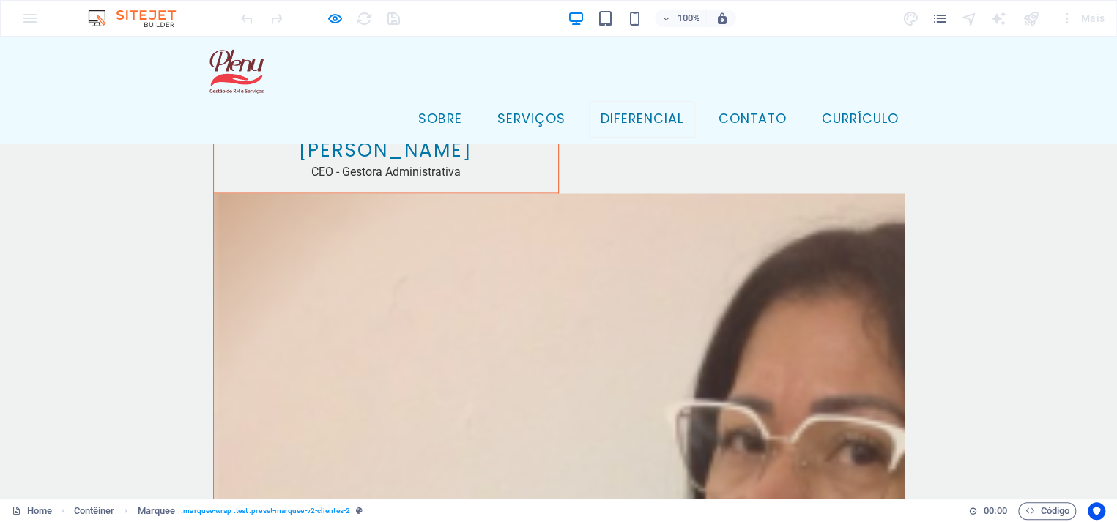
scroll to position [4184, 0]
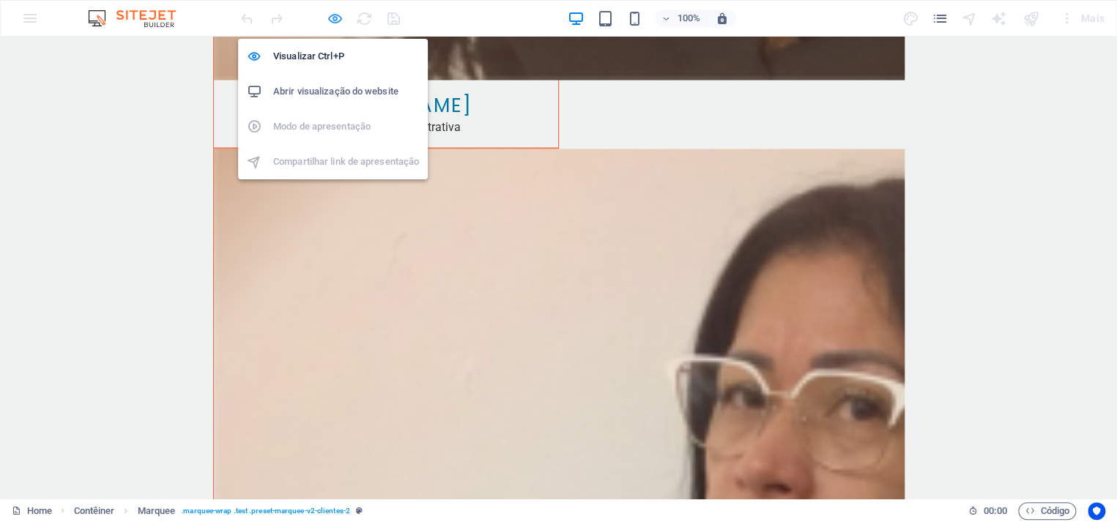
click at [327, 19] on icon "button" at bounding box center [335, 18] width 17 height 17
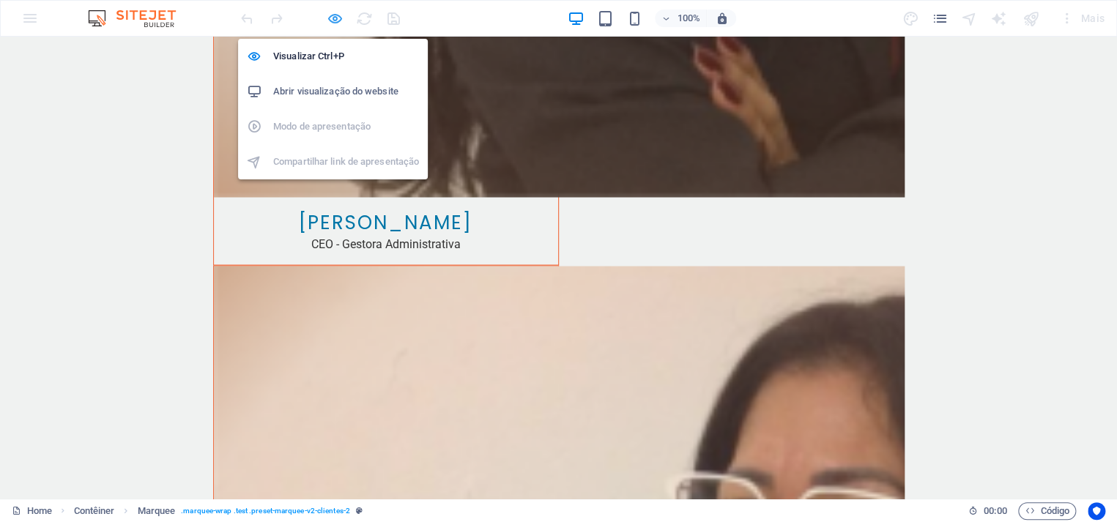
scroll to position [4299, 0]
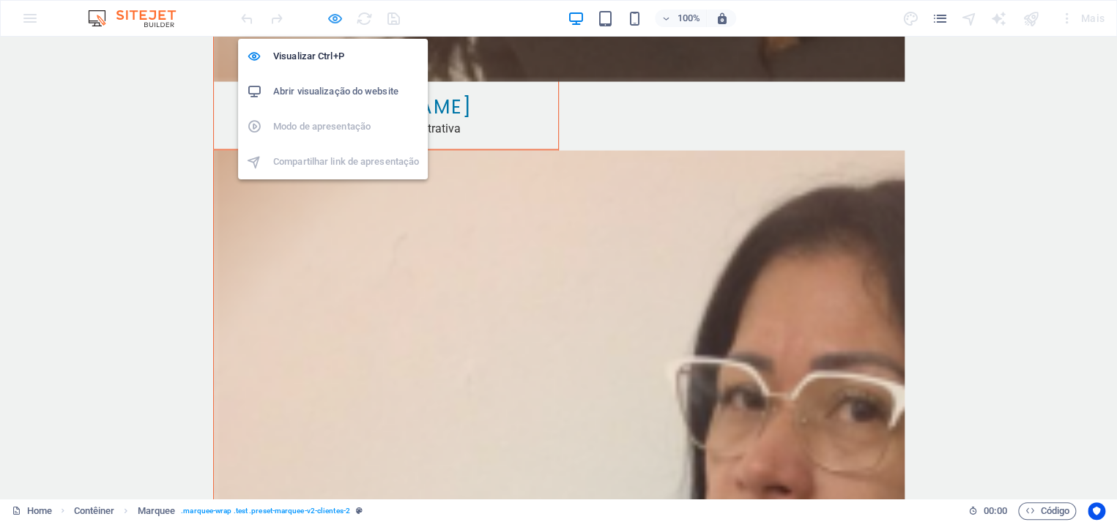
select select "16/9"
select select "%"
select select "rem"
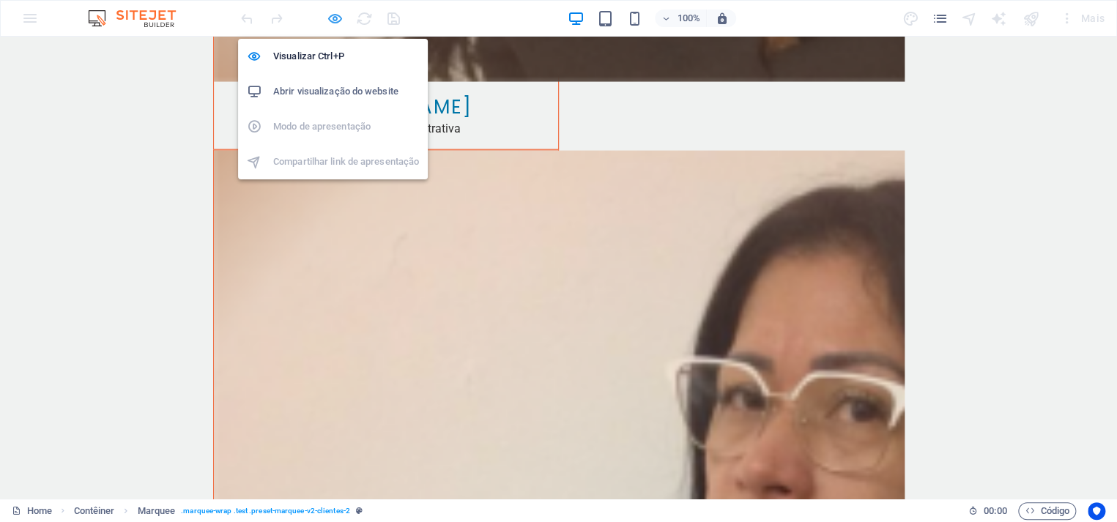
select select "px"
select select "preset-marquee-v2-clientes-2"
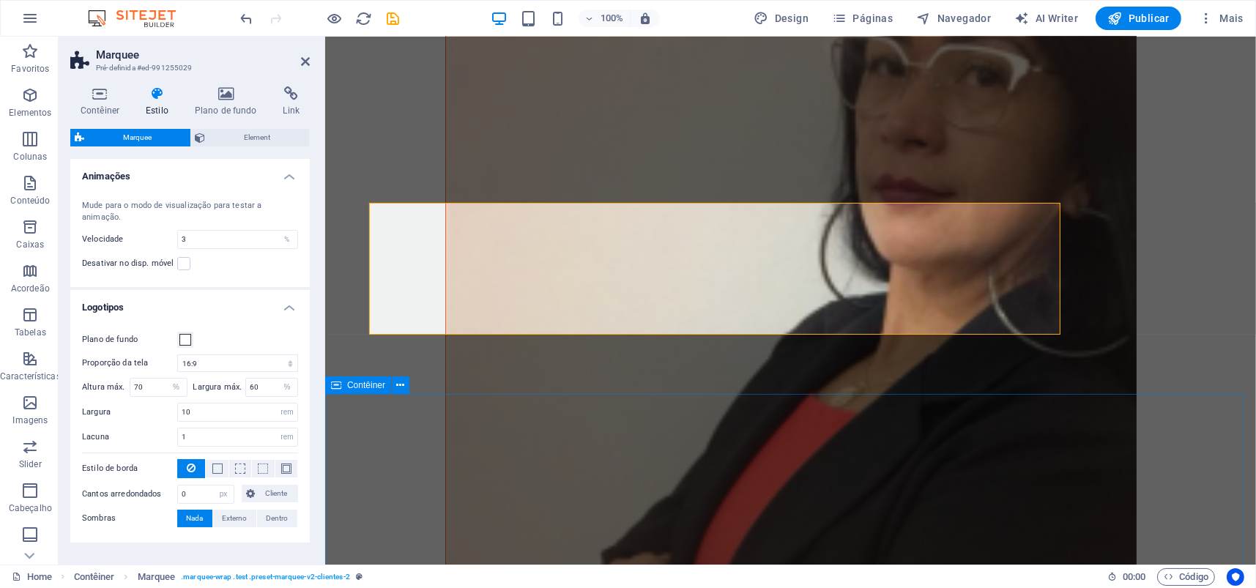
scroll to position [4461, 0]
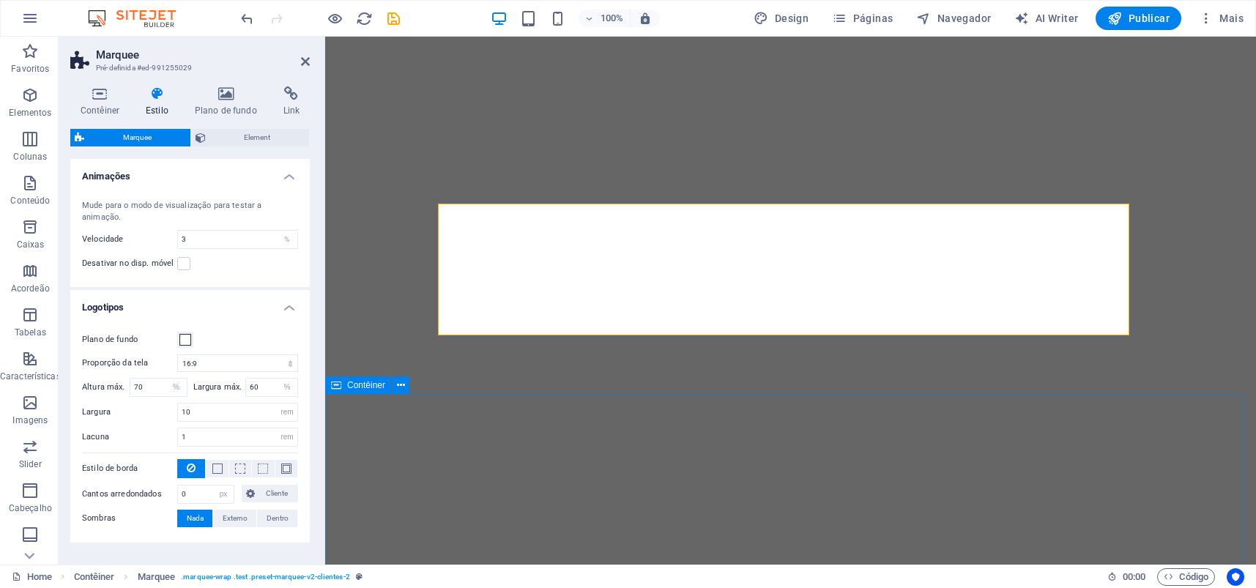
select select "16/9"
select select "%"
select select "rem"
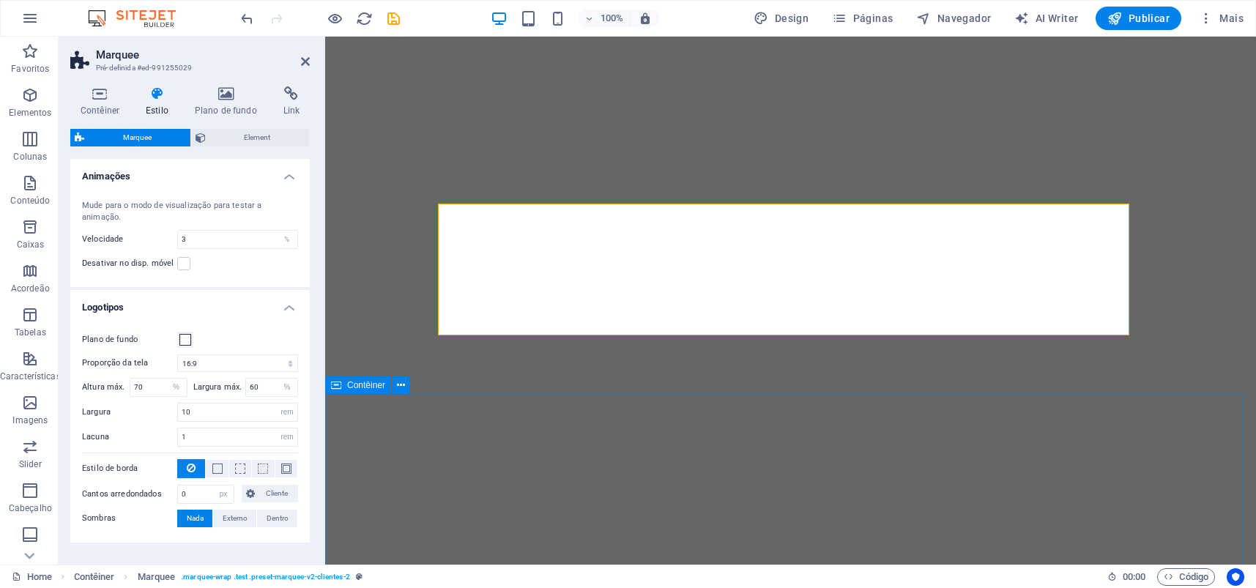
select select "px"
select select "preset-marquee-v2-clientes-2"
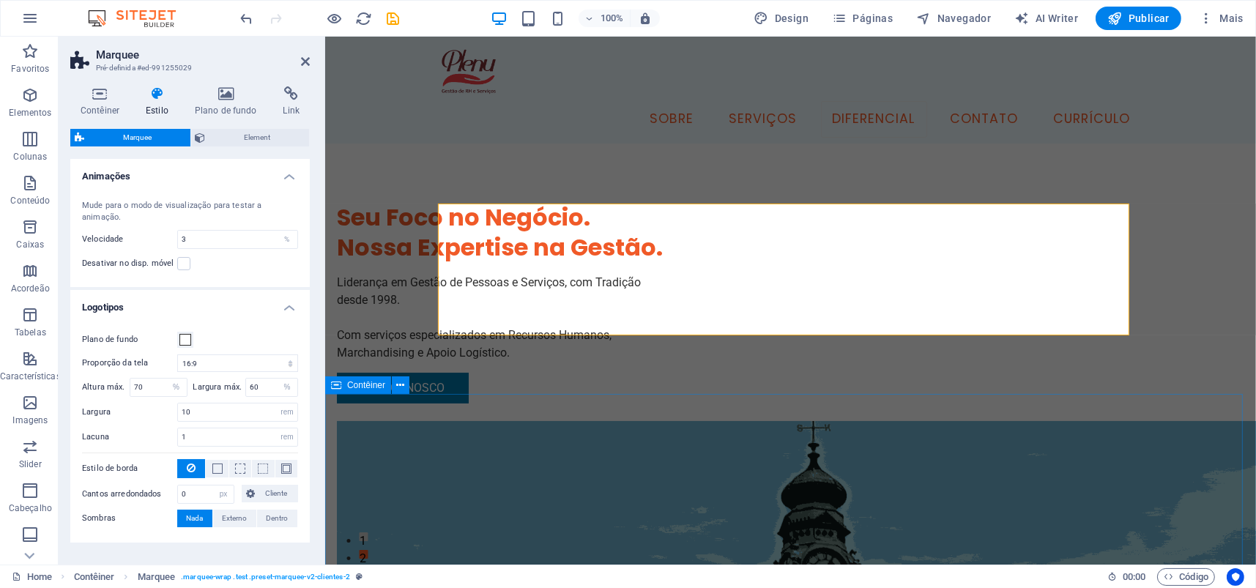
scroll to position [4461, 0]
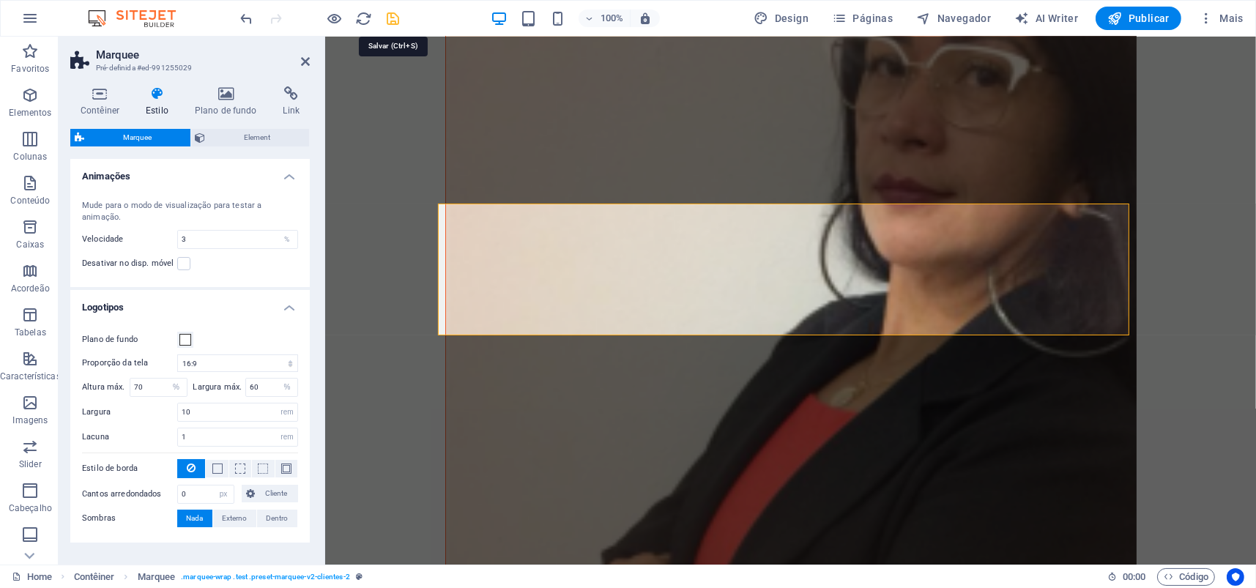
click at [394, 19] on icon "save" at bounding box center [393, 18] width 17 height 17
checkbox input "false"
select select "16/9"
select select "%"
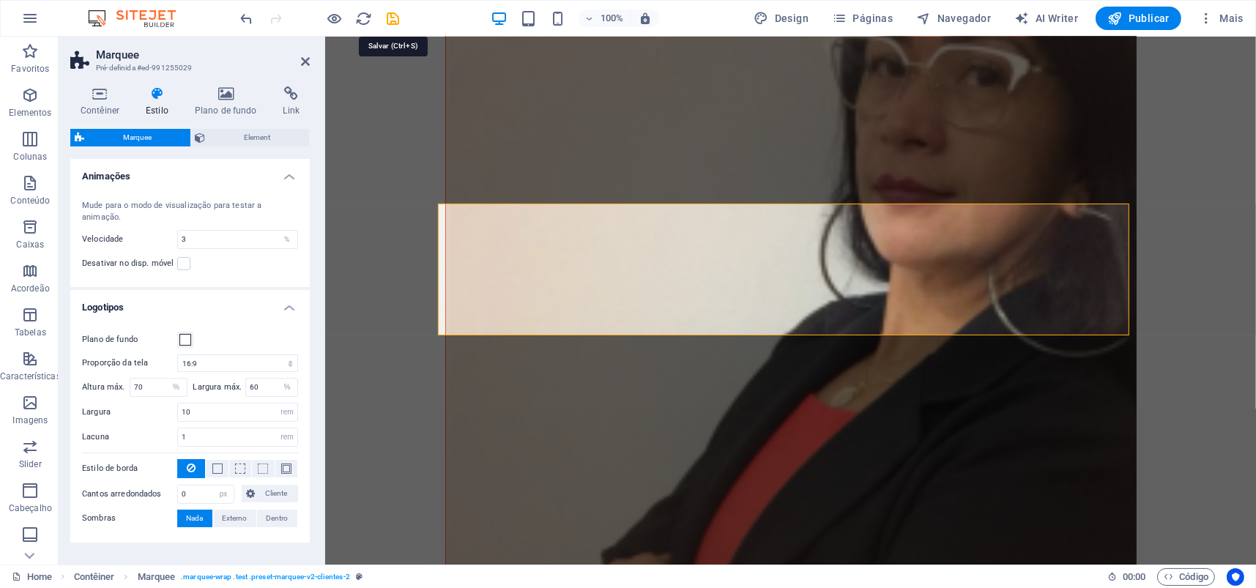
select select "rem"
select select "px"
select select "preset-marquee-v2-clientes-2"
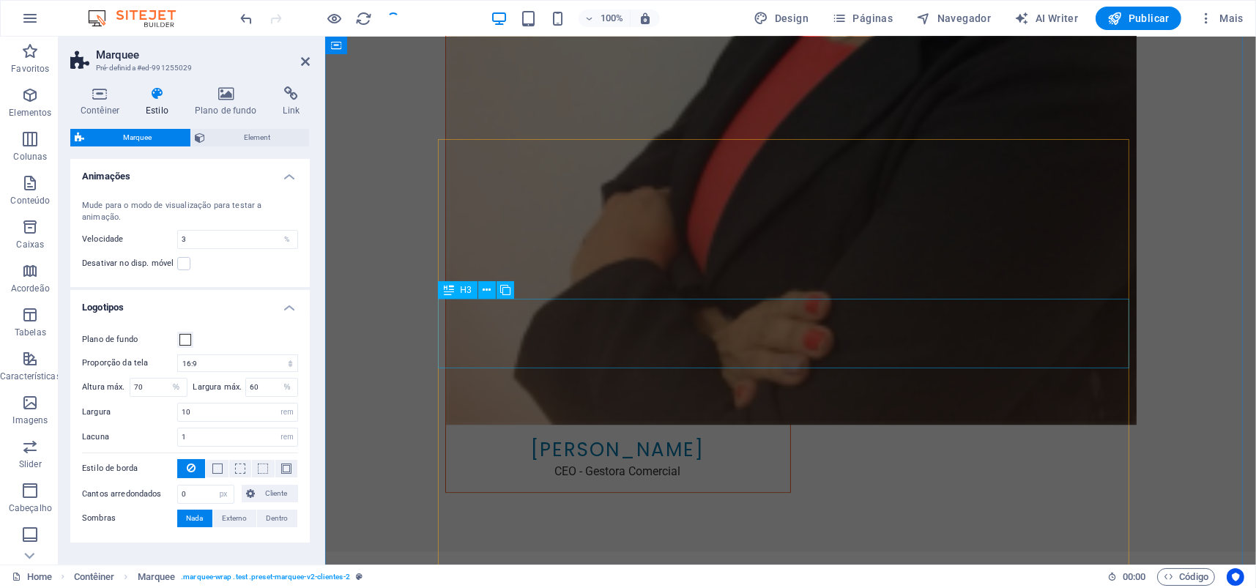
scroll to position [5285, 0]
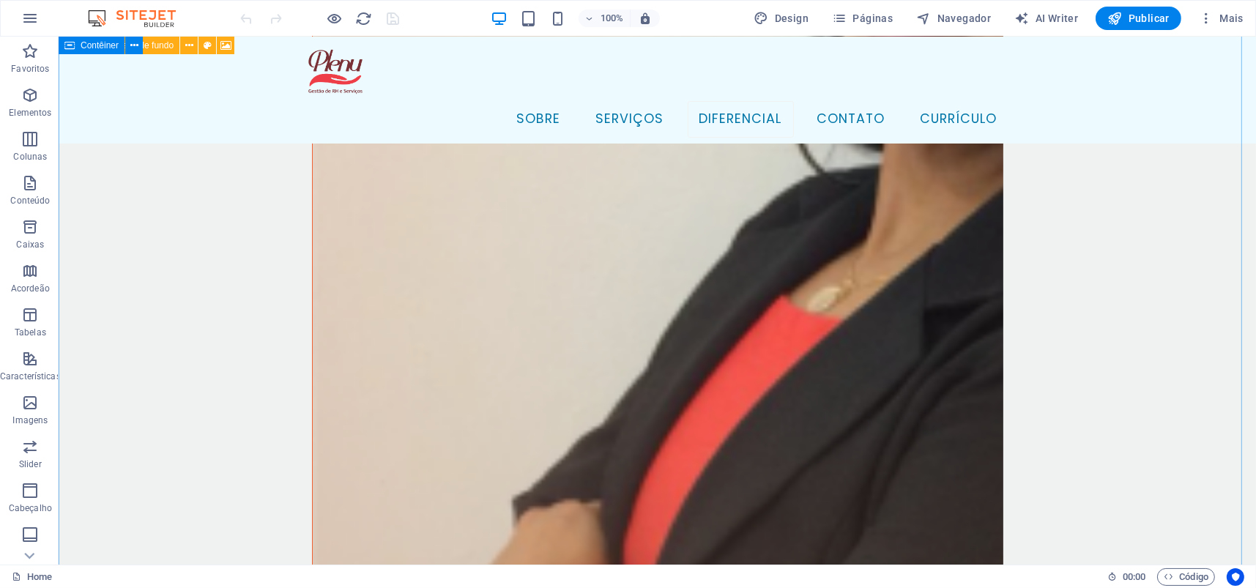
scroll to position [4302, 0]
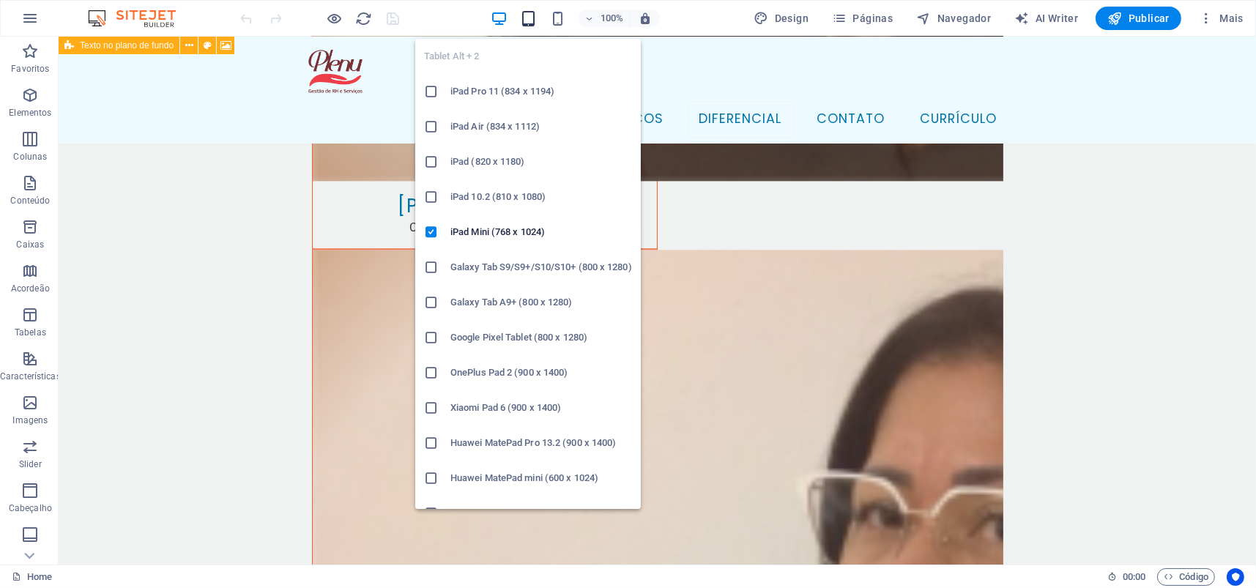
click at [527, 18] on icon "button" at bounding box center [528, 18] width 17 height 17
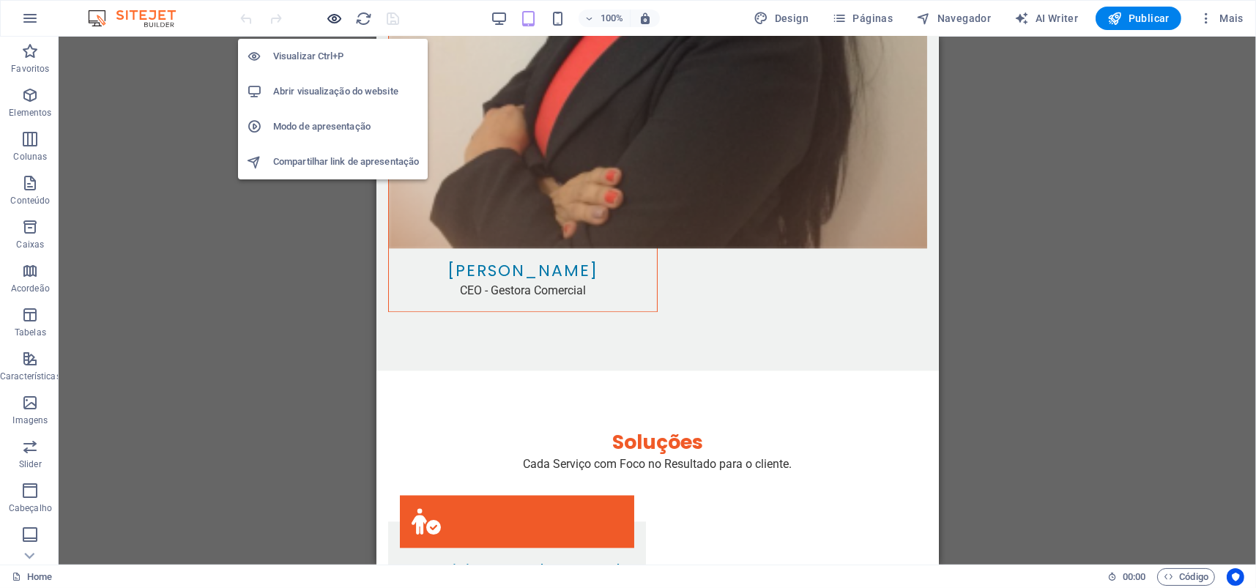
click at [332, 15] on icon "button" at bounding box center [335, 18] width 17 height 17
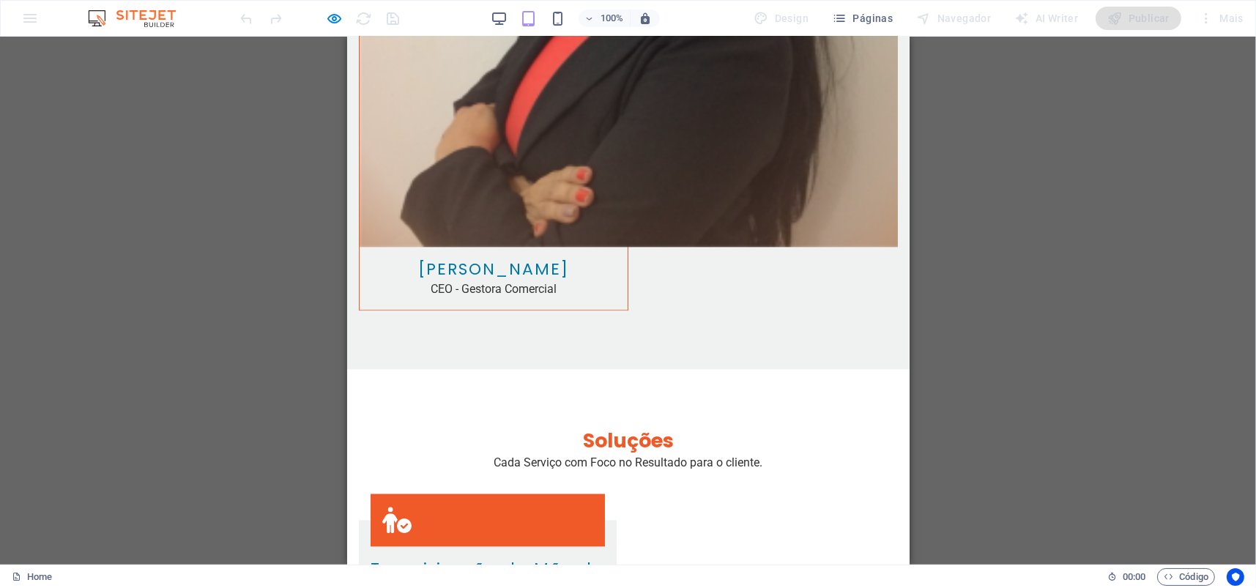
scroll to position [4431, 0]
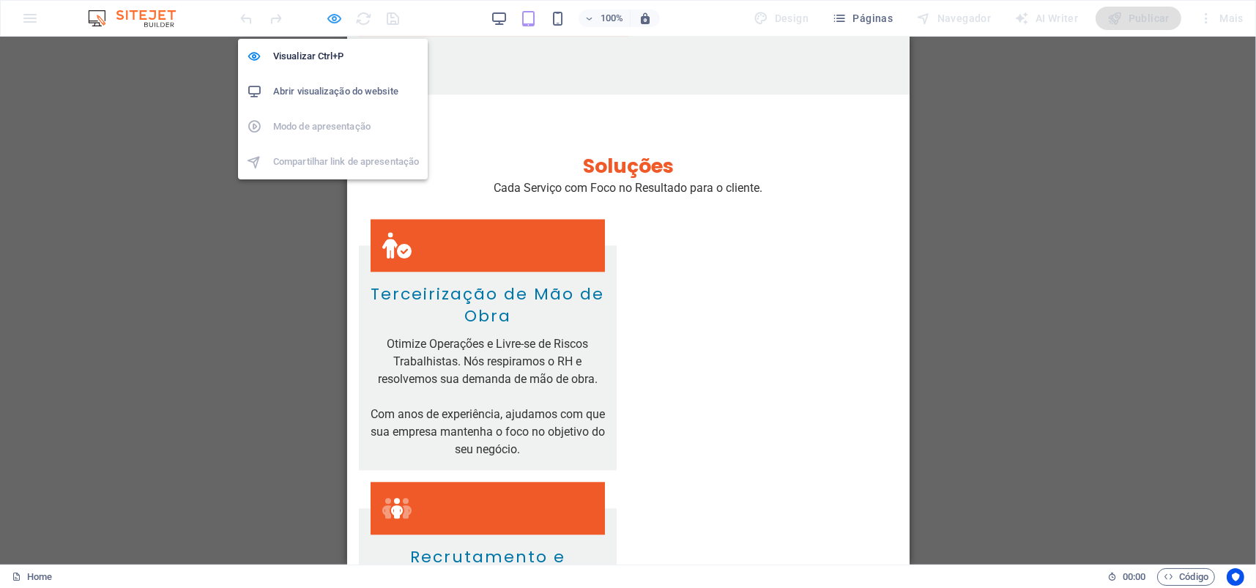
click at [335, 15] on icon "button" at bounding box center [335, 18] width 17 height 17
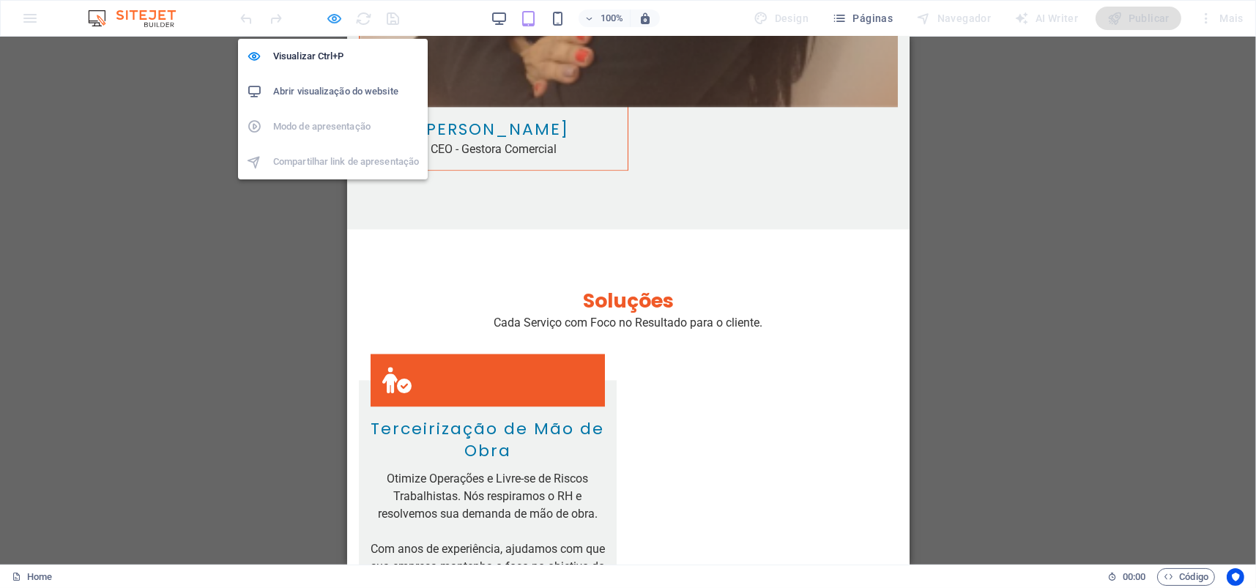
scroll to position [4565, 0]
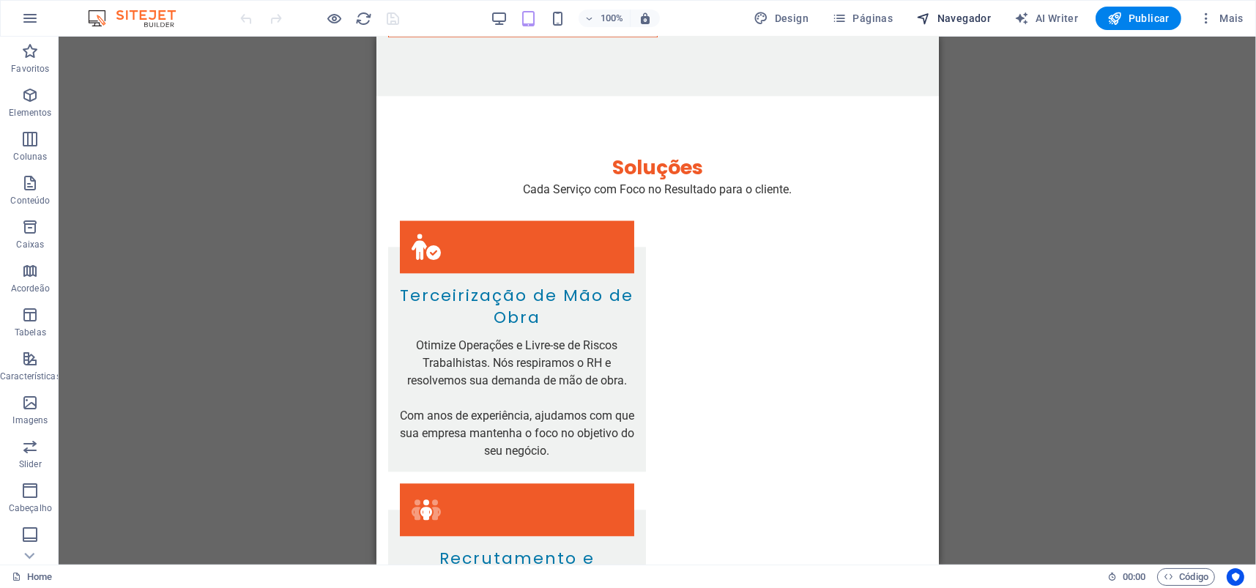
click at [961, 12] on span "Navegador" at bounding box center [953, 18] width 75 height 15
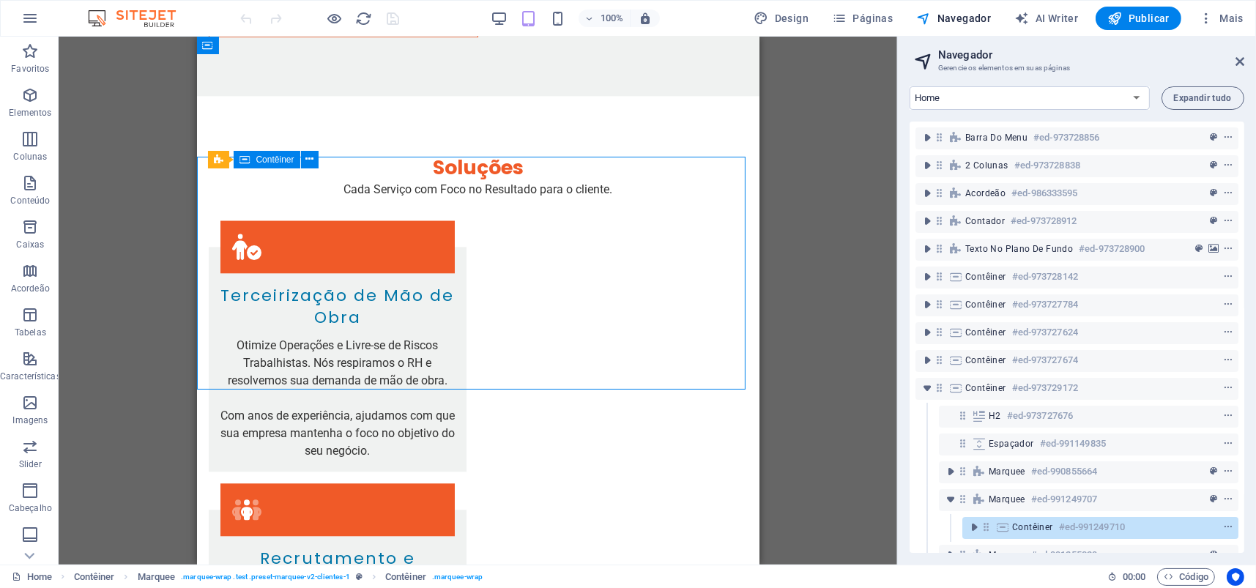
select select "marquee"
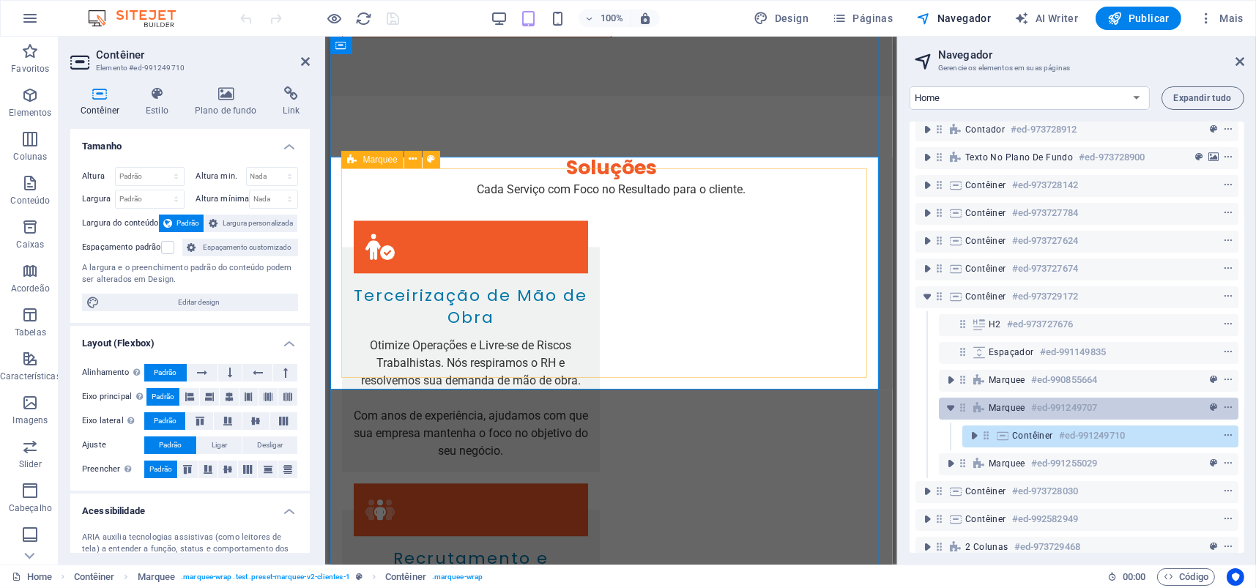
scroll to position [172, 0]
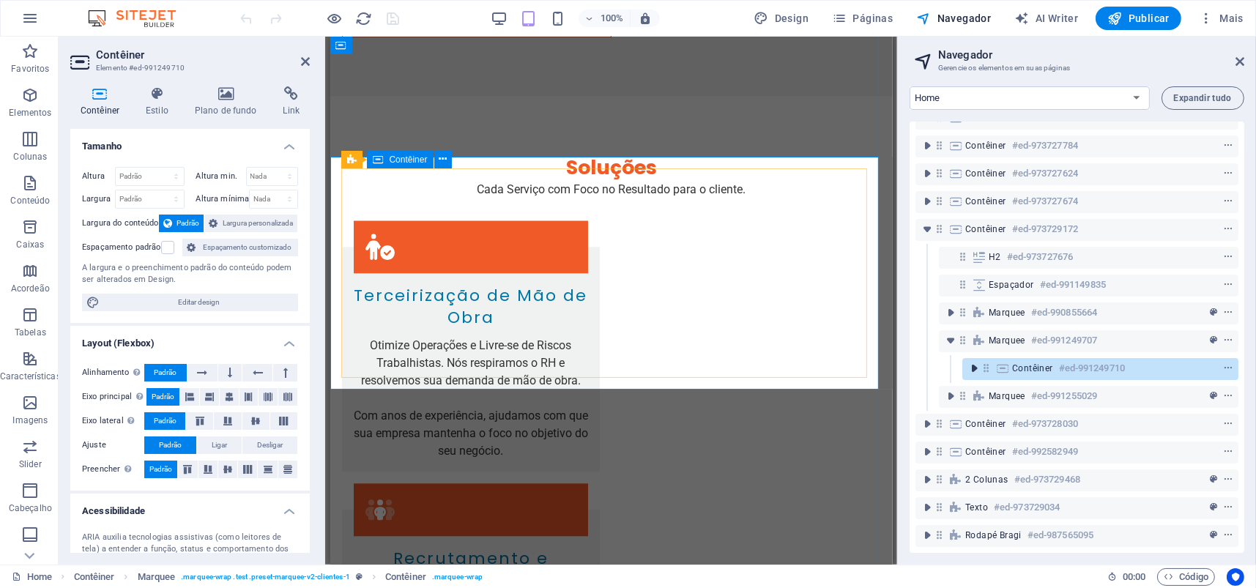
click at [970, 361] on icon "toggle-expand" at bounding box center [973, 368] width 15 height 15
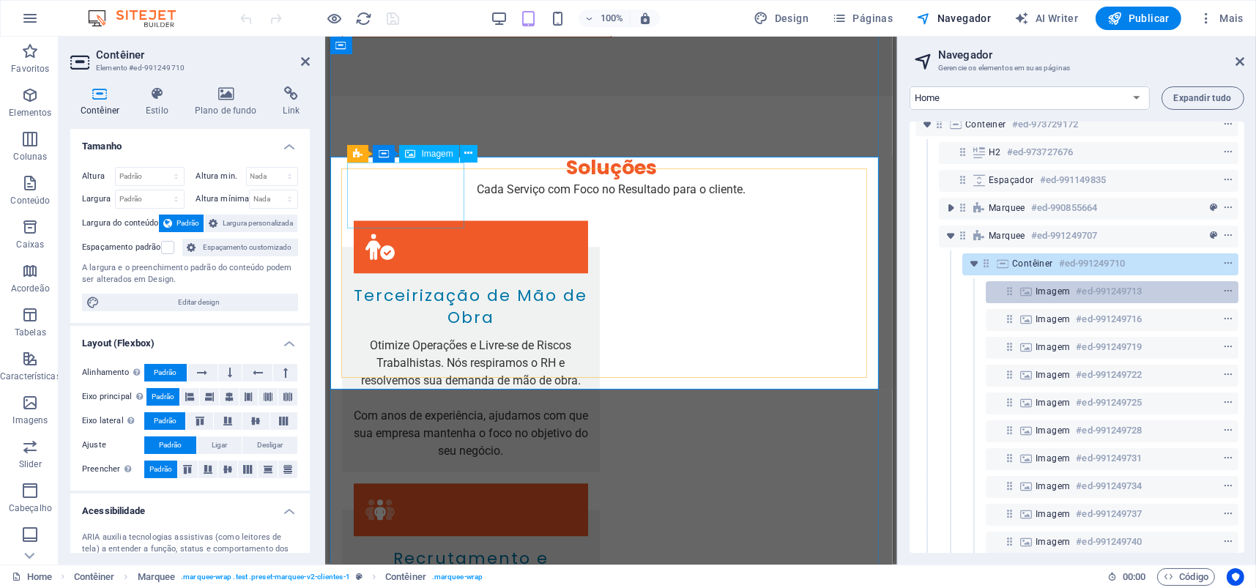
scroll to position [355, 0]
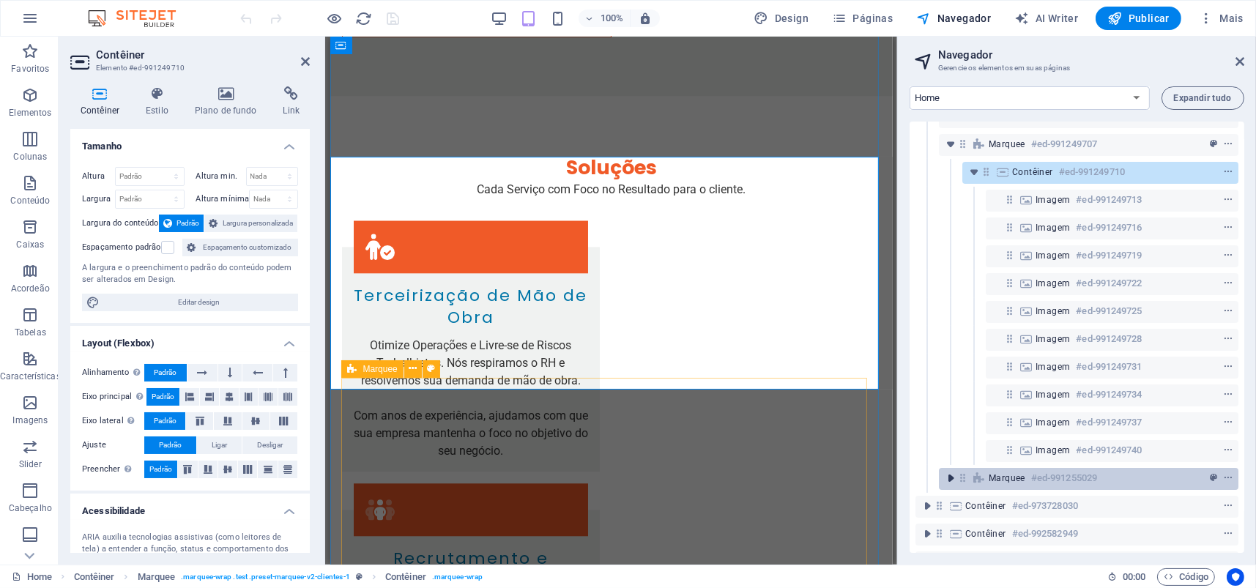
click at [952, 473] on icon "toggle-expand" at bounding box center [950, 478] width 15 height 15
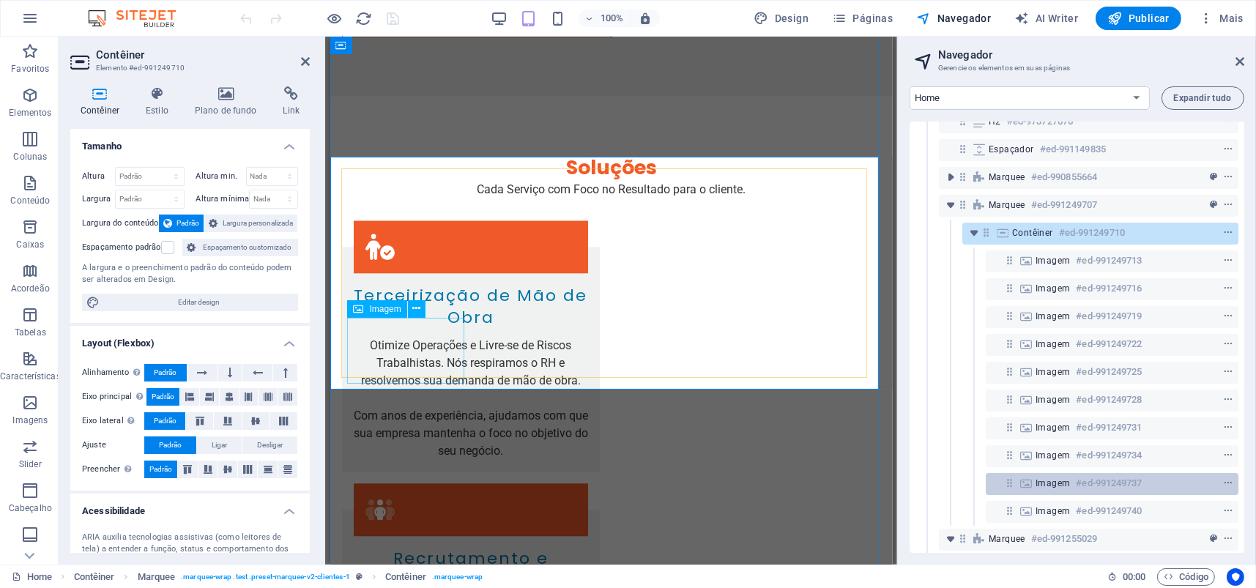
scroll to position [477, 0]
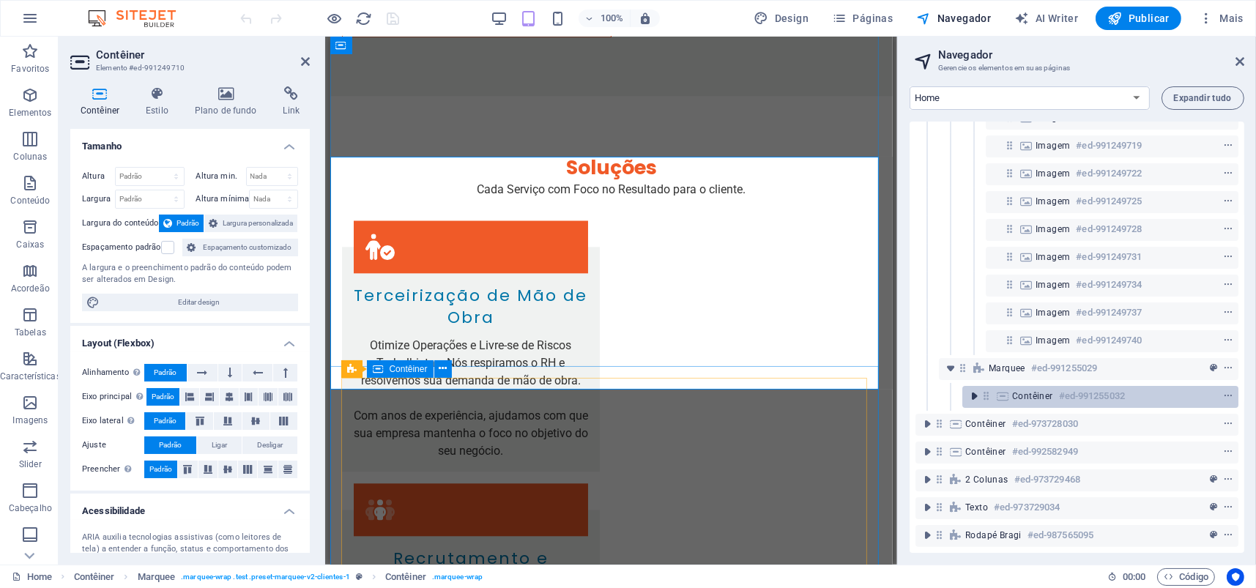
click at [970, 389] on icon "toggle-expand" at bounding box center [973, 396] width 15 height 15
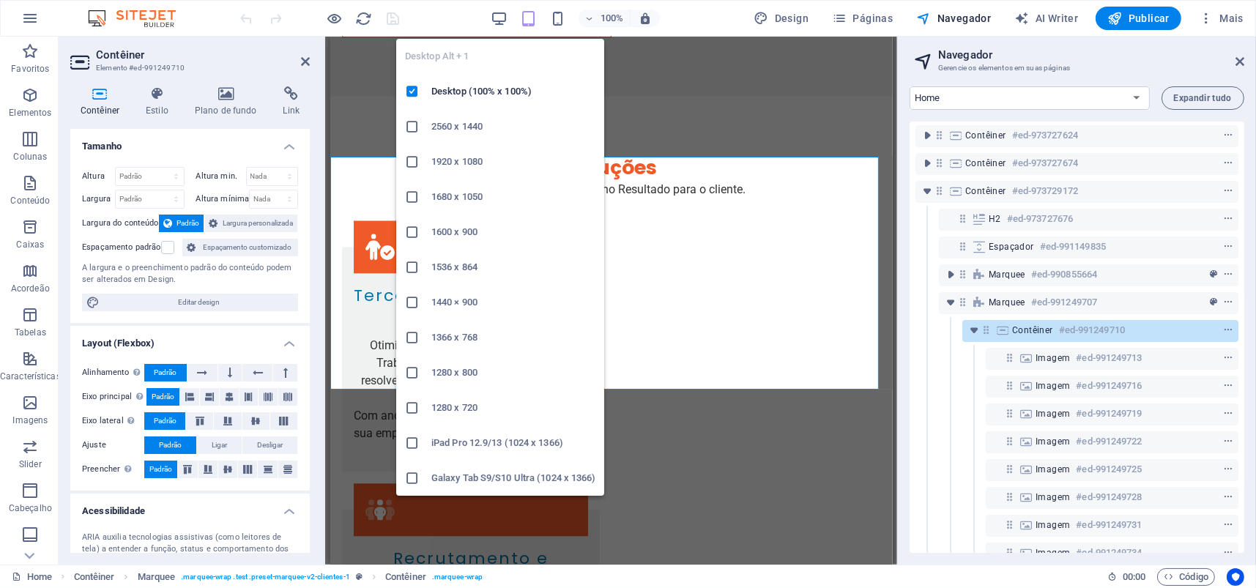
click at [450, 124] on h6 "2560 x 1440" at bounding box center [513, 127] width 164 height 18
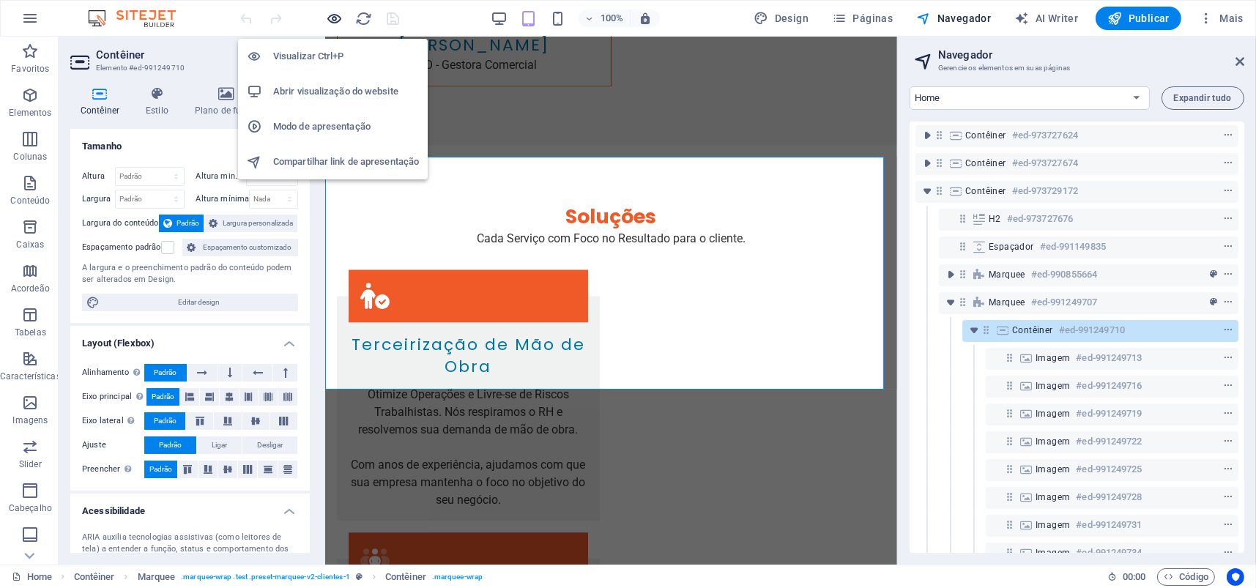
click at [335, 20] on icon "button" at bounding box center [335, 18] width 17 height 17
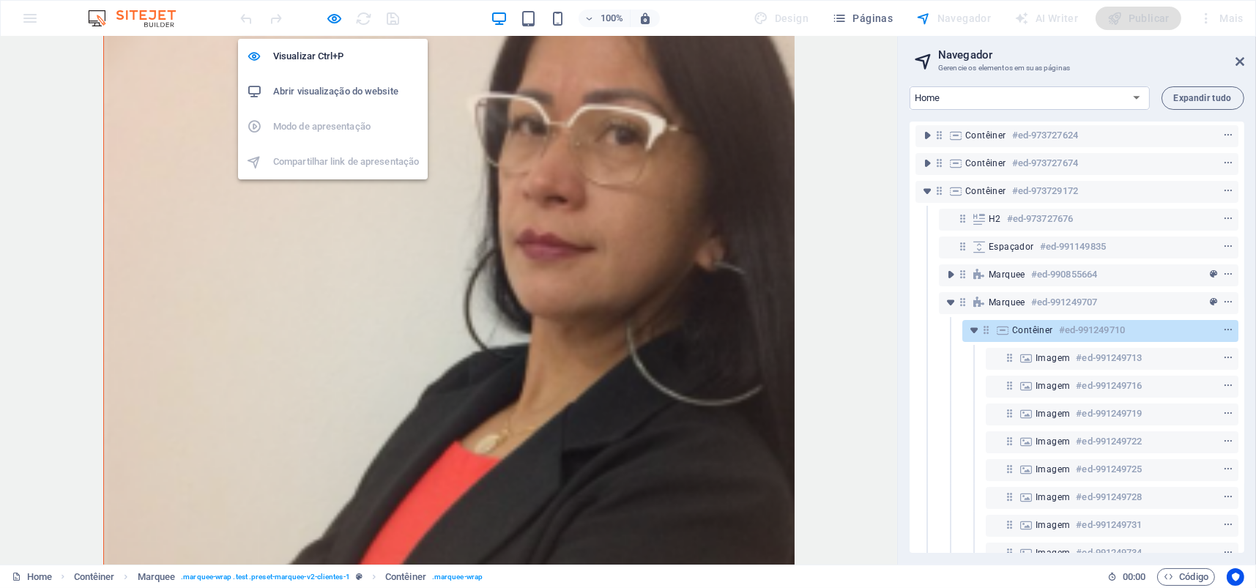
scroll to position [4245, 0]
click at [333, 19] on icon "button" at bounding box center [335, 18] width 17 height 17
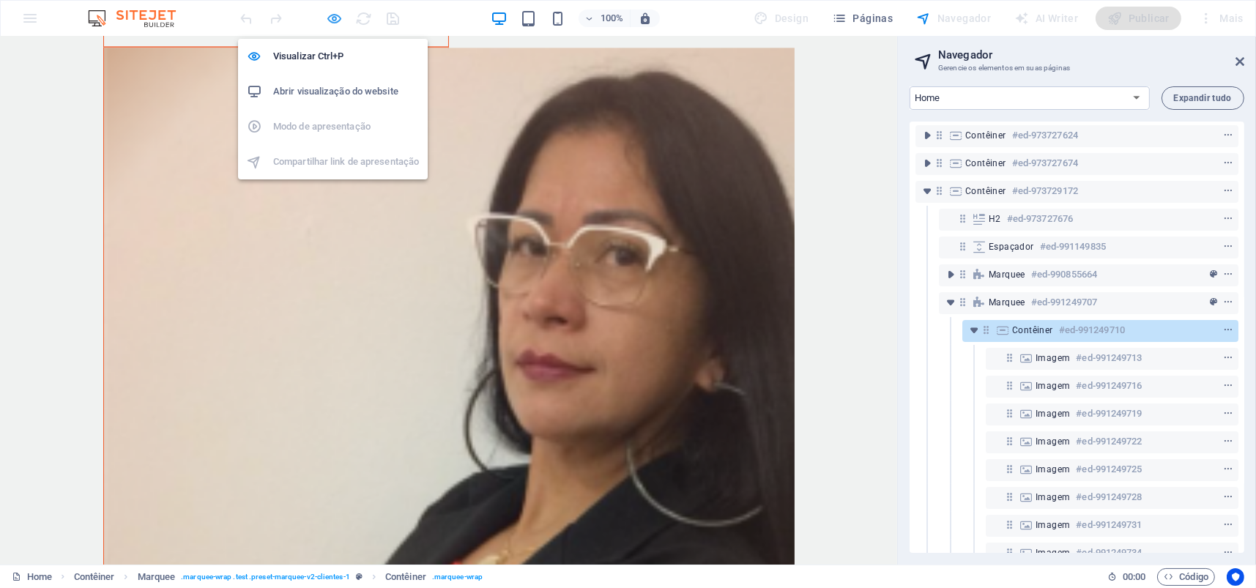
select select "marquee"
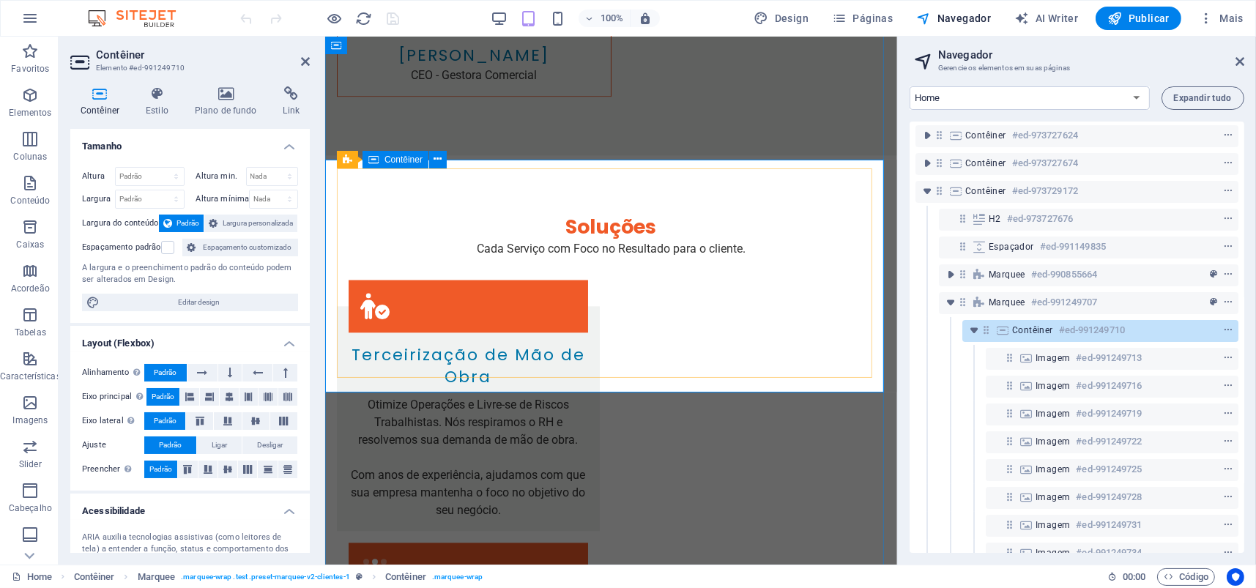
scroll to position [4534, 0]
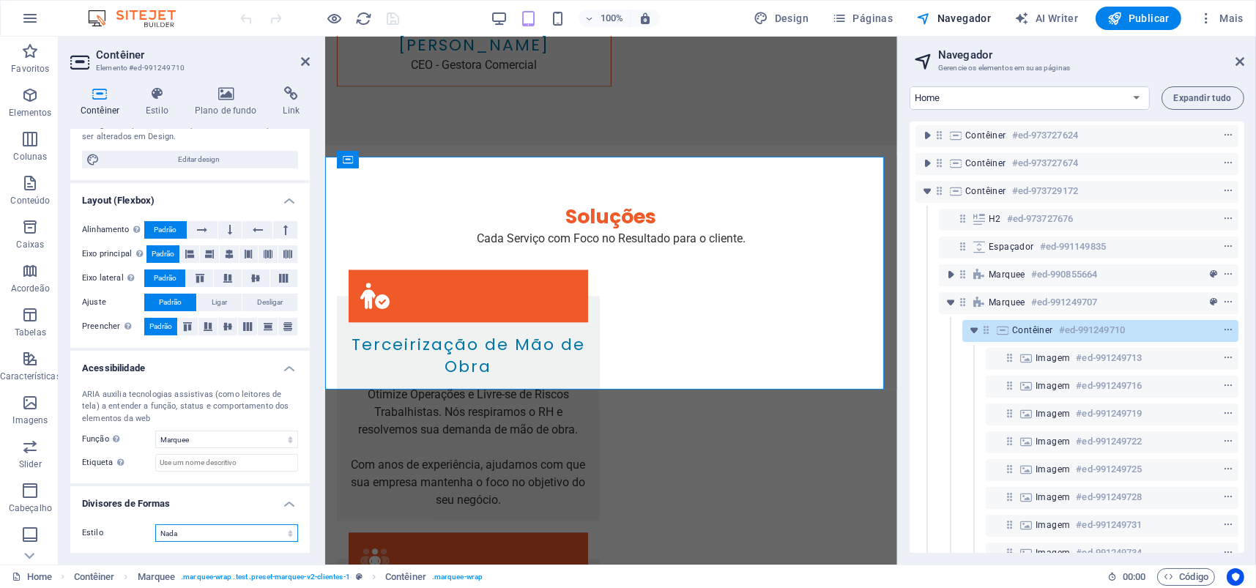
click at [206, 532] on select "Nada Triangulo Quadrado Diagonal Polígono 1 Polígono 2 Zigzag Multiplos Zigueza…" at bounding box center [226, 533] width 143 height 18
click at [102, 495] on h4 "Divisores de Formas" at bounding box center [189, 499] width 239 height 26
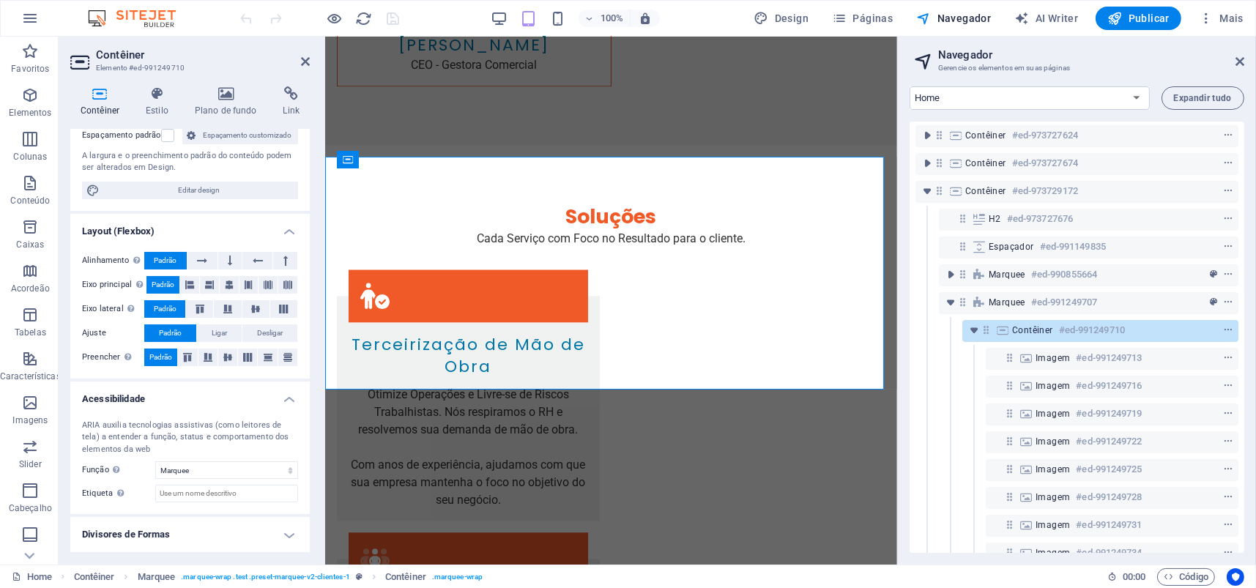
scroll to position [110, 0]
click at [238, 469] on select "Nada Alert Article Banner Cabeçalho Comment Complementary Dialog Marquee Presen…" at bounding box center [226, 472] width 143 height 18
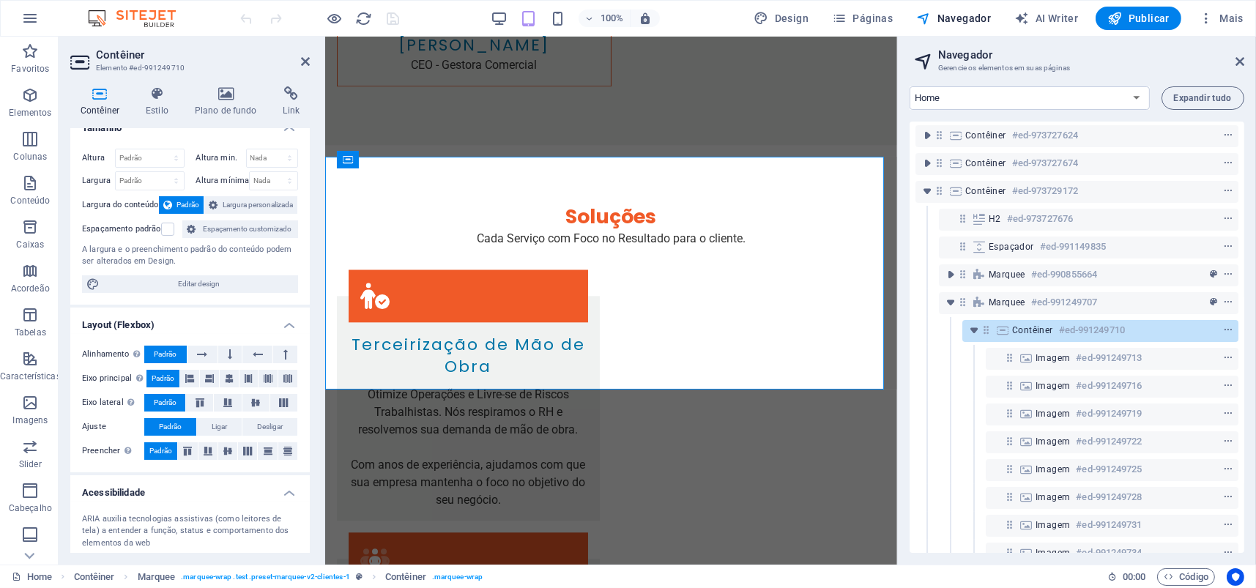
scroll to position [0, 0]
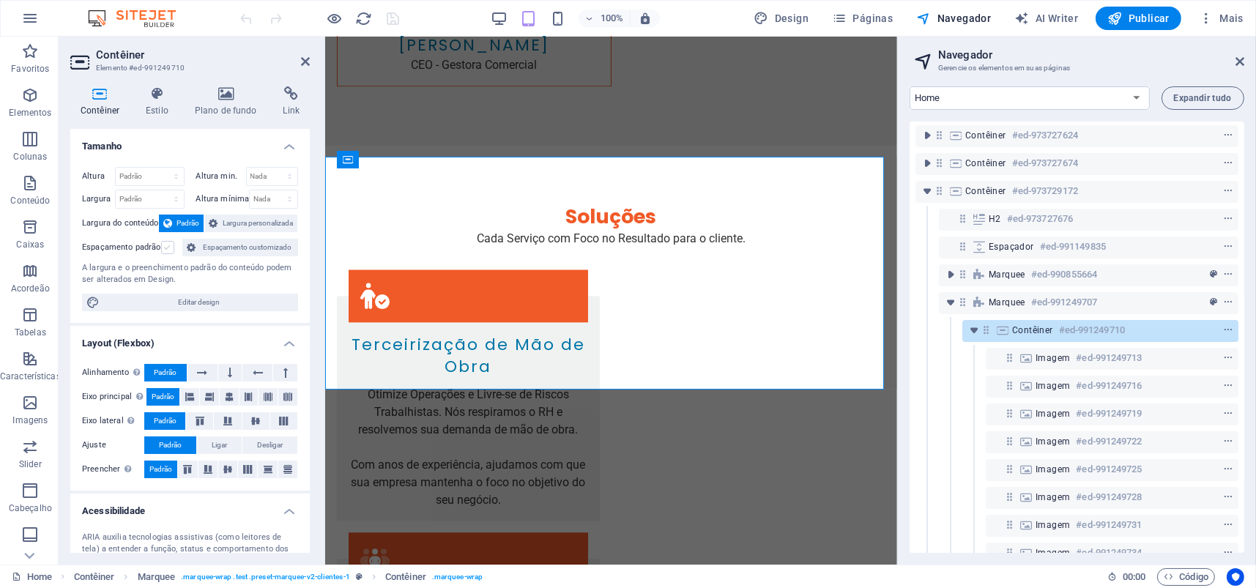
click at [165, 241] on label at bounding box center [167, 247] width 13 height 13
click at [0, 0] on input "Espaçamento padrão" at bounding box center [0, 0] width 0 height 0
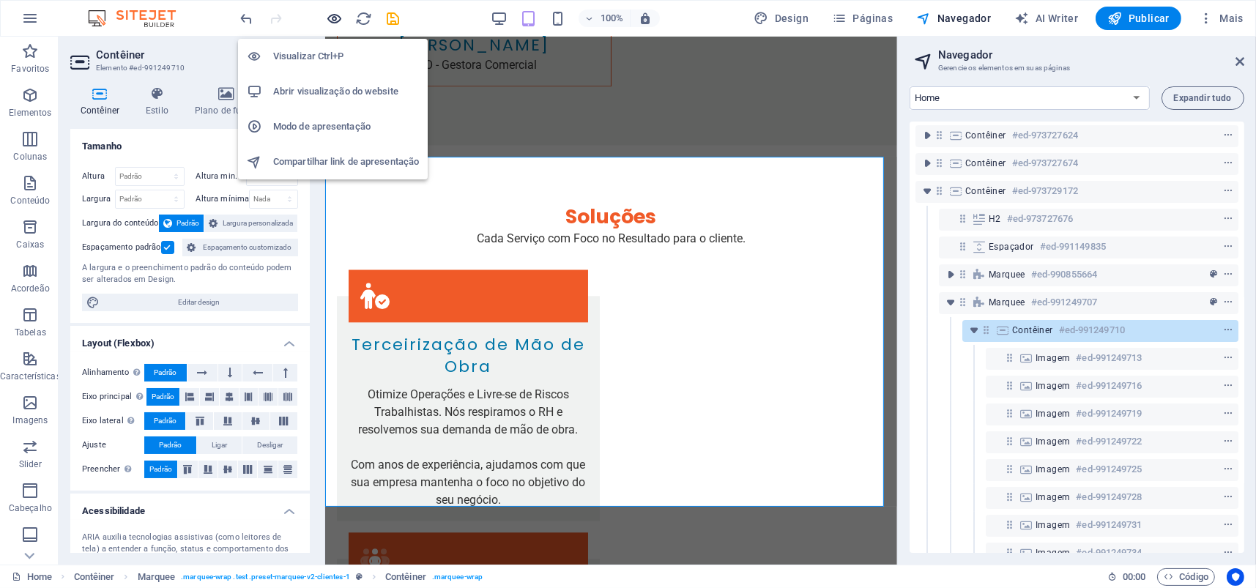
click at [332, 12] on icon "button" at bounding box center [335, 18] width 17 height 17
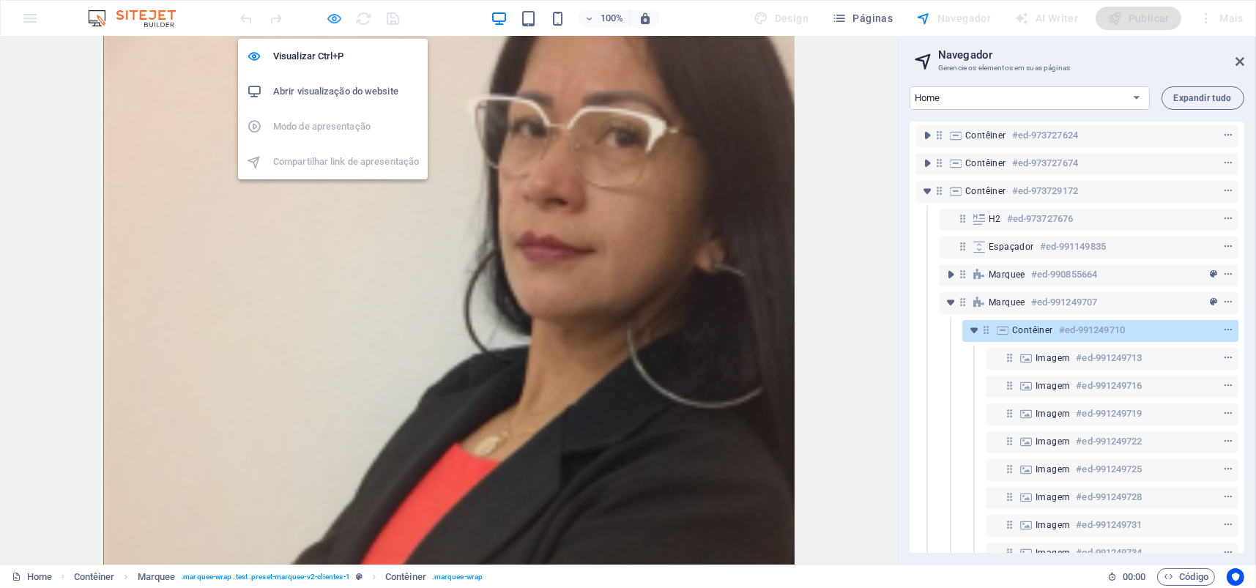
scroll to position [4245, 0]
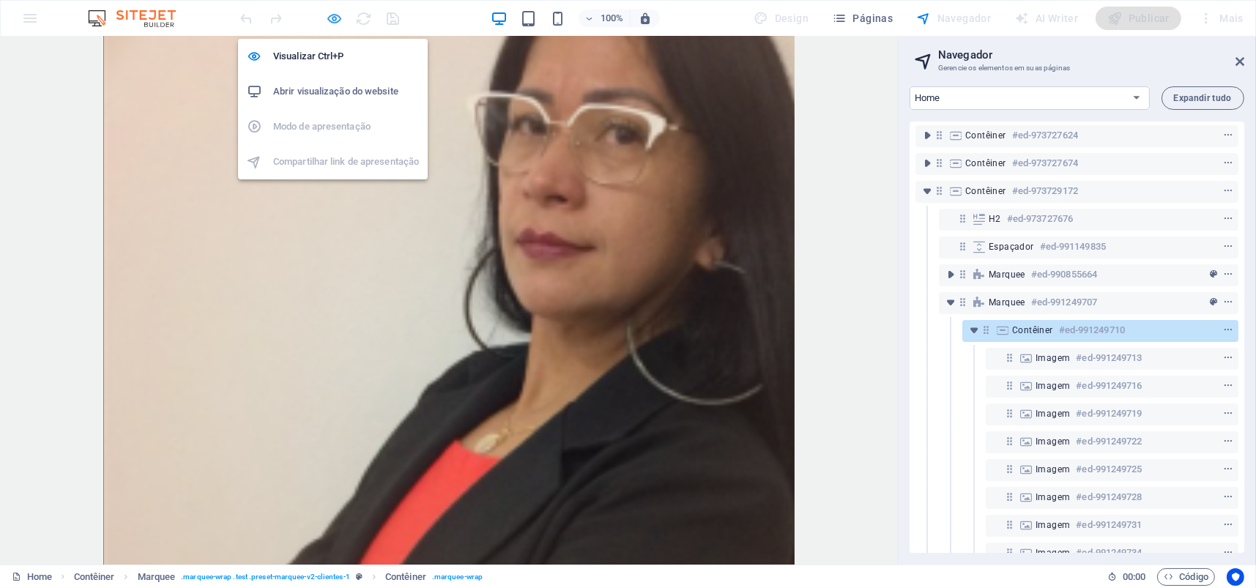
click at [332, 12] on icon "button" at bounding box center [335, 18] width 17 height 17
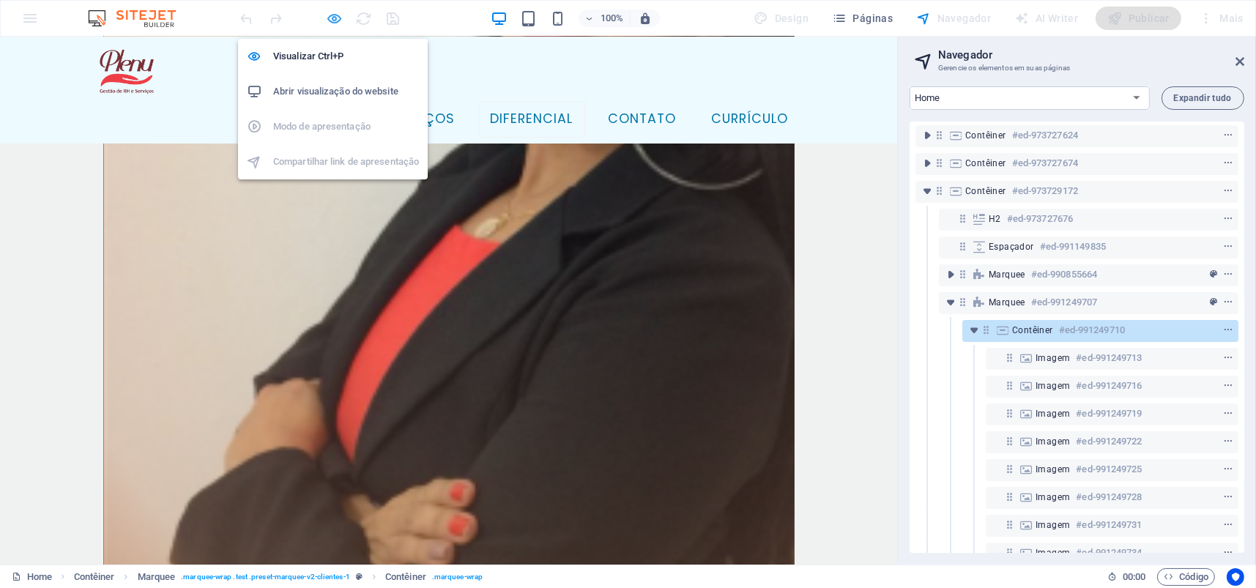
select select "marquee"
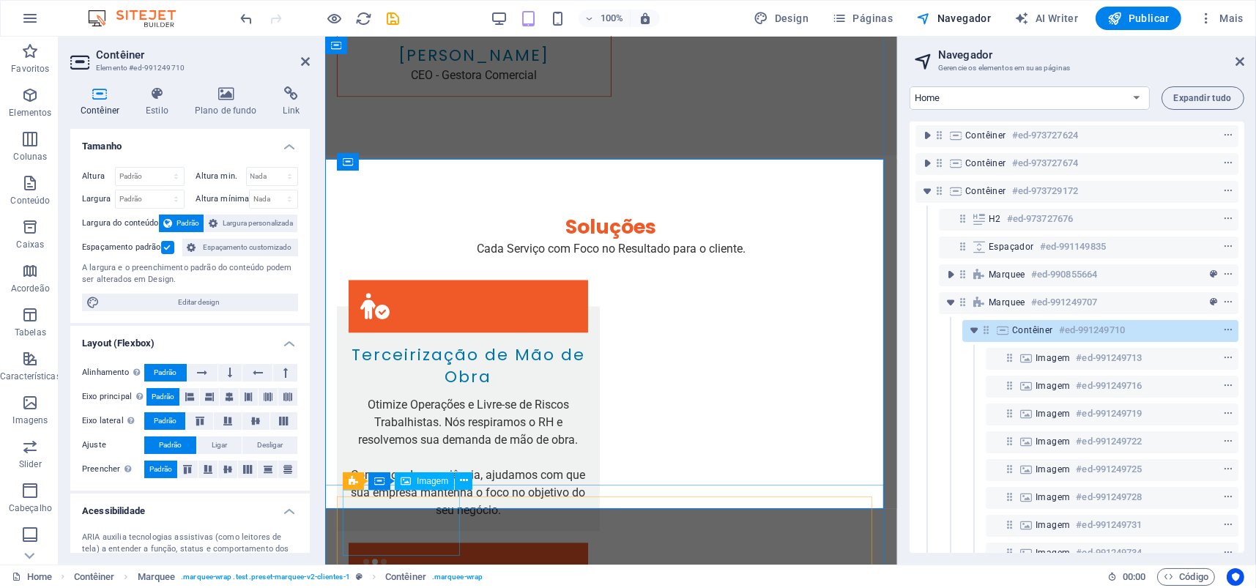
scroll to position [4534, 0]
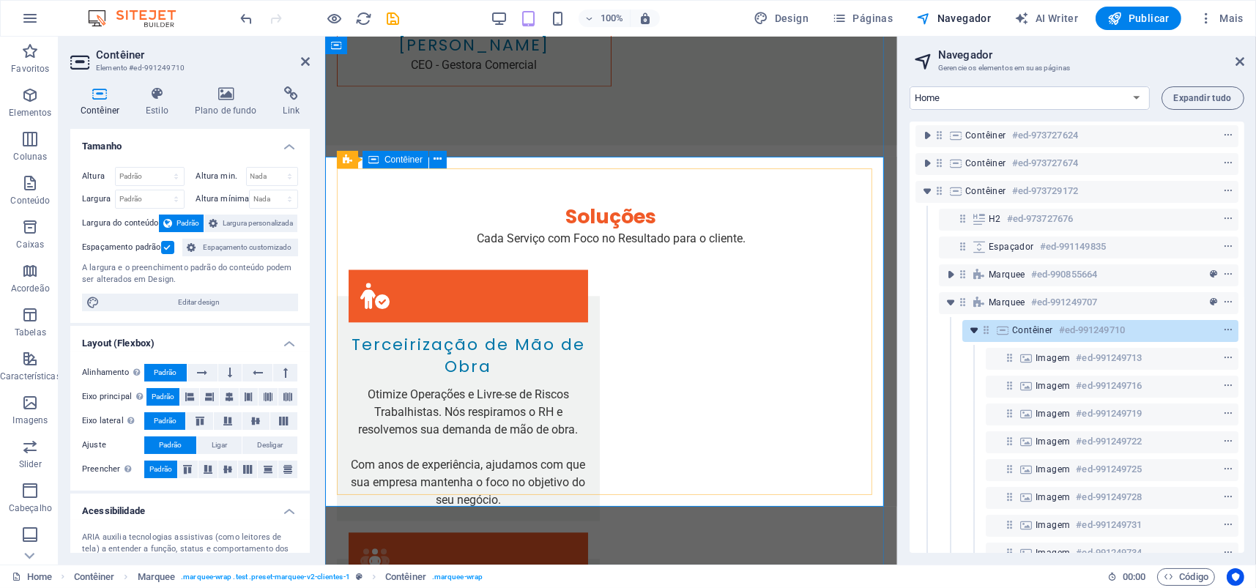
click at [970, 329] on icon "toggle-expand" at bounding box center [973, 330] width 15 height 15
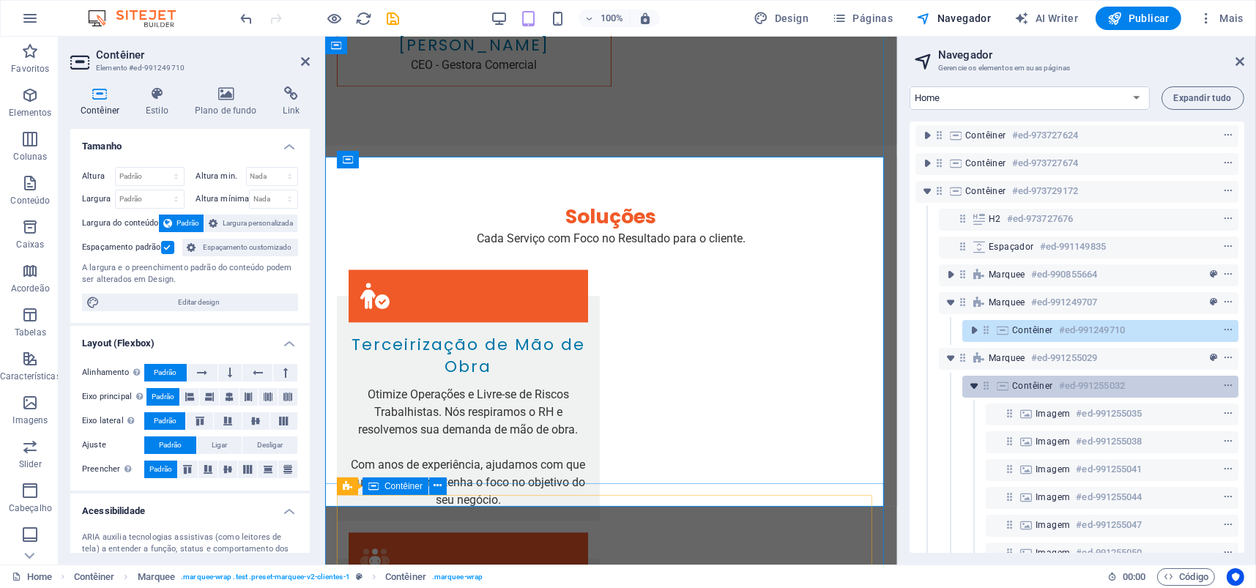
click at [972, 383] on icon "toggle-expand" at bounding box center [973, 386] width 15 height 15
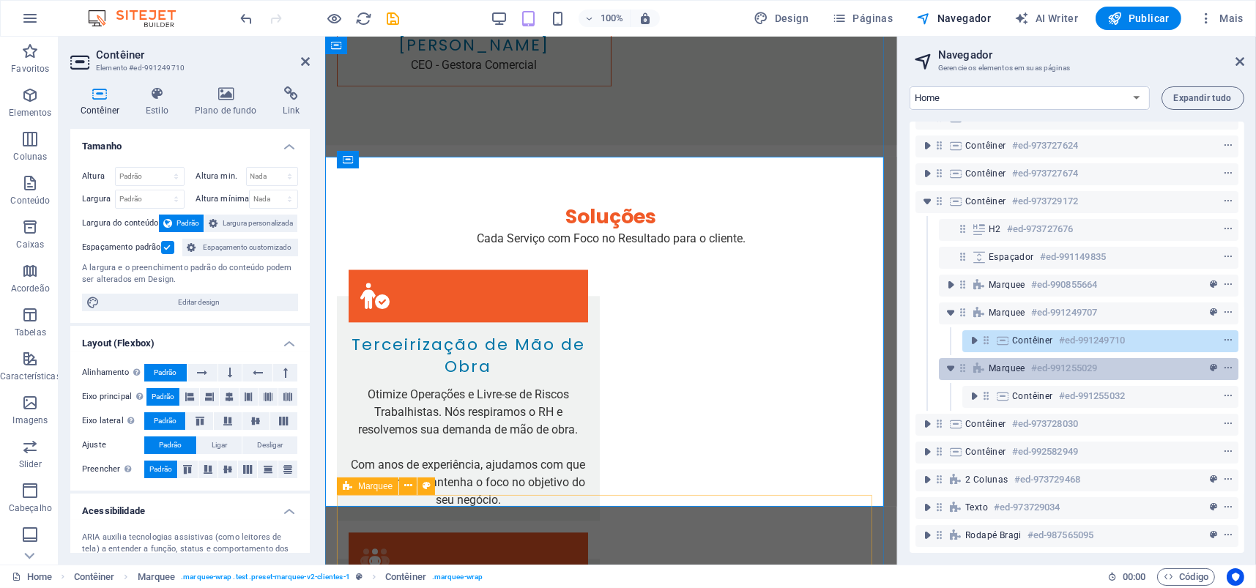
click at [991, 362] on span "Marquee" at bounding box center [1006, 368] width 37 height 12
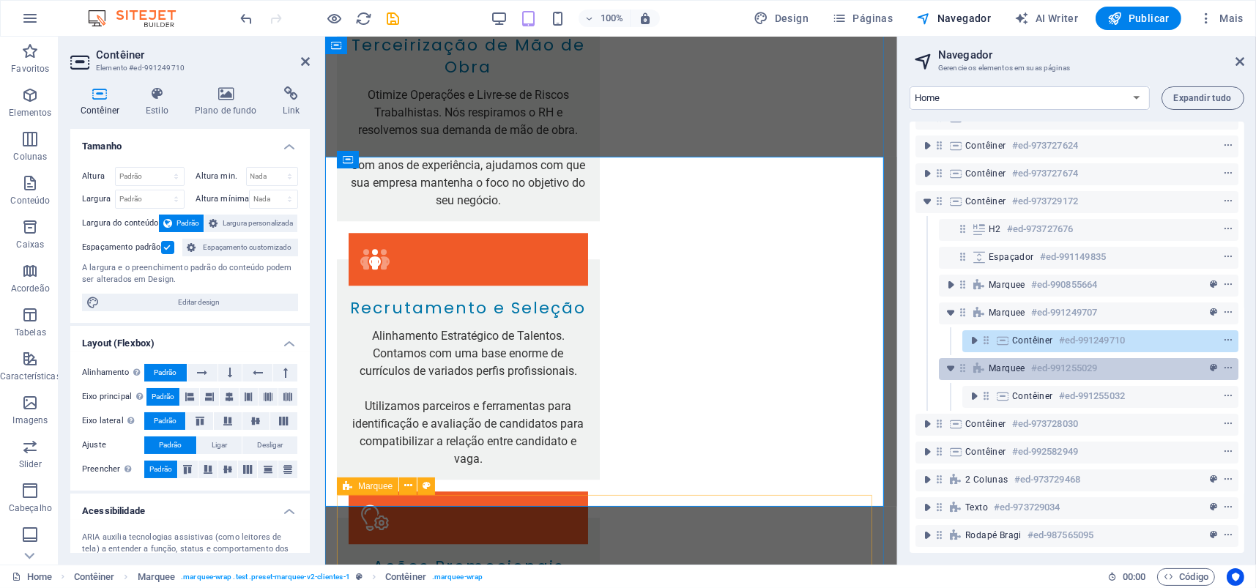
click at [991, 362] on span "Marquee" at bounding box center [1006, 368] width 37 height 12
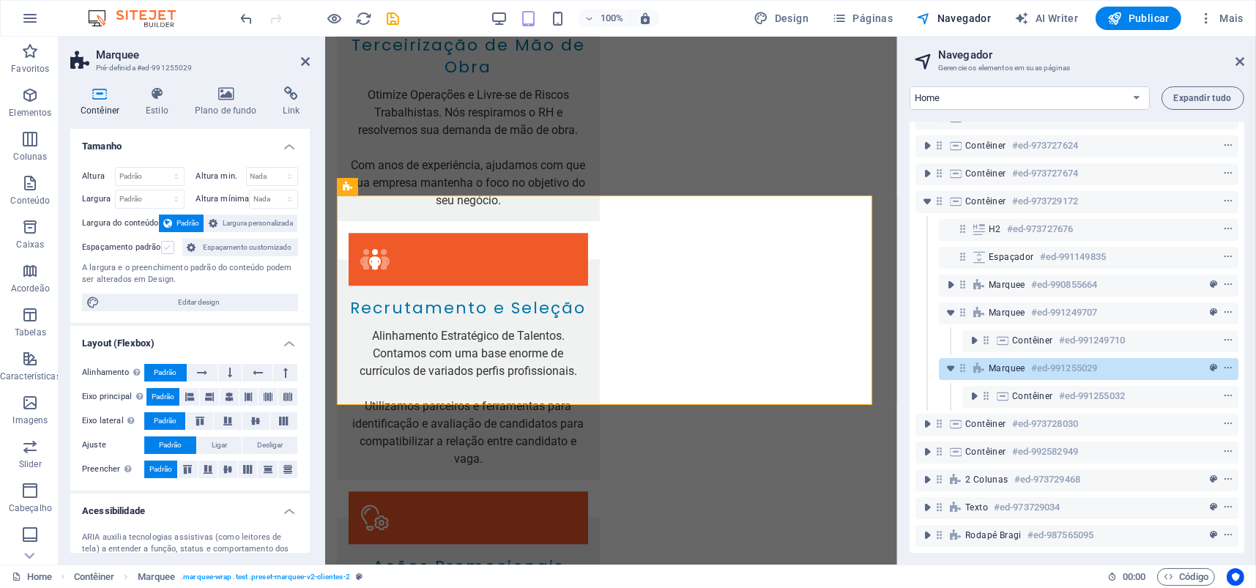
click at [165, 245] on label at bounding box center [167, 247] width 13 height 13
click at [0, 0] on input "Espaçamento padrão" at bounding box center [0, 0] width 0 height 0
click at [197, 303] on span "Editar design" at bounding box center [199, 303] width 190 height 18
select select "px"
select select "200"
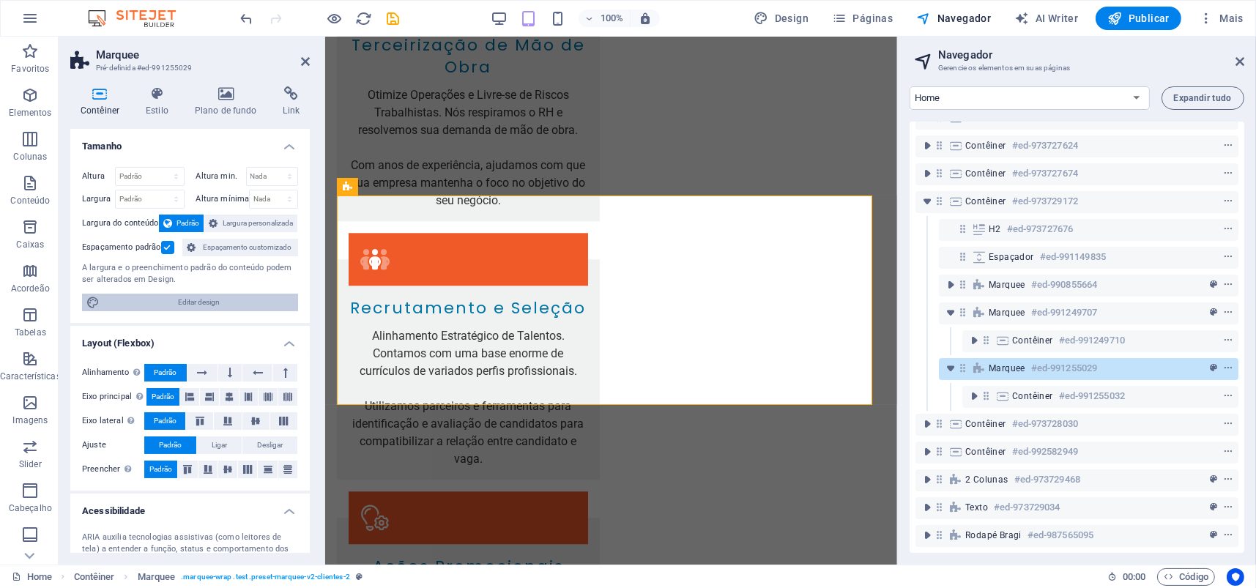
select select "px"
select select "rem"
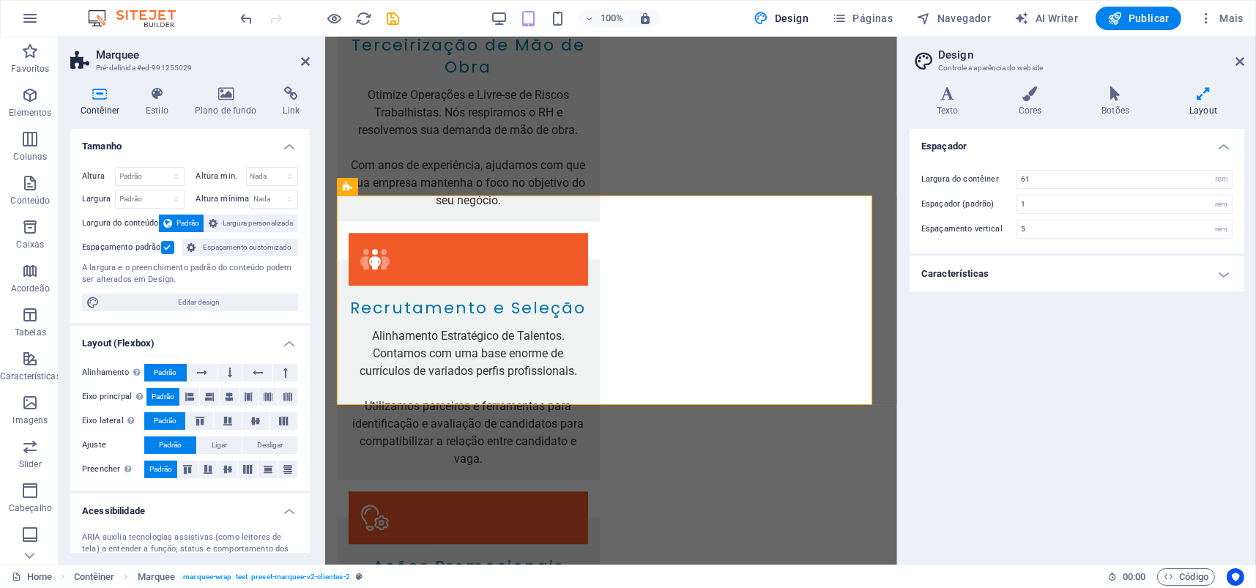
click at [1221, 274] on h4 "Características" at bounding box center [1076, 273] width 335 height 35
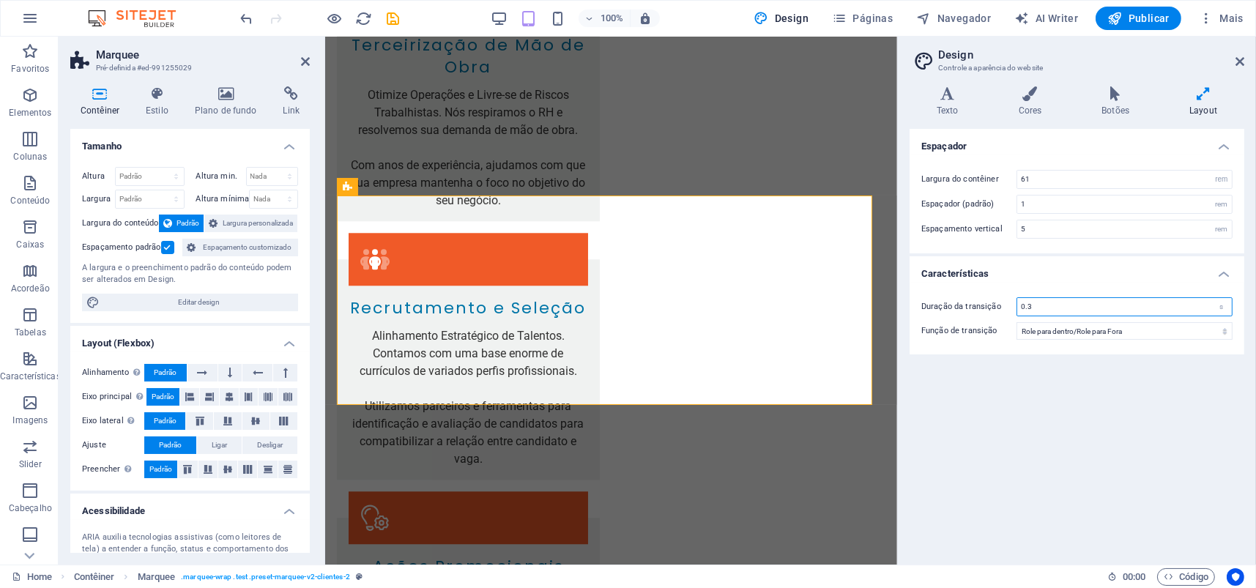
drag, startPoint x: 1039, startPoint y: 307, endPoint x: 1026, endPoint y: 309, distance: 13.4
click at [1026, 309] on input "0.3" at bounding box center [1124, 307] width 215 height 18
click at [963, 275] on h4 "Características" at bounding box center [1076, 269] width 335 height 26
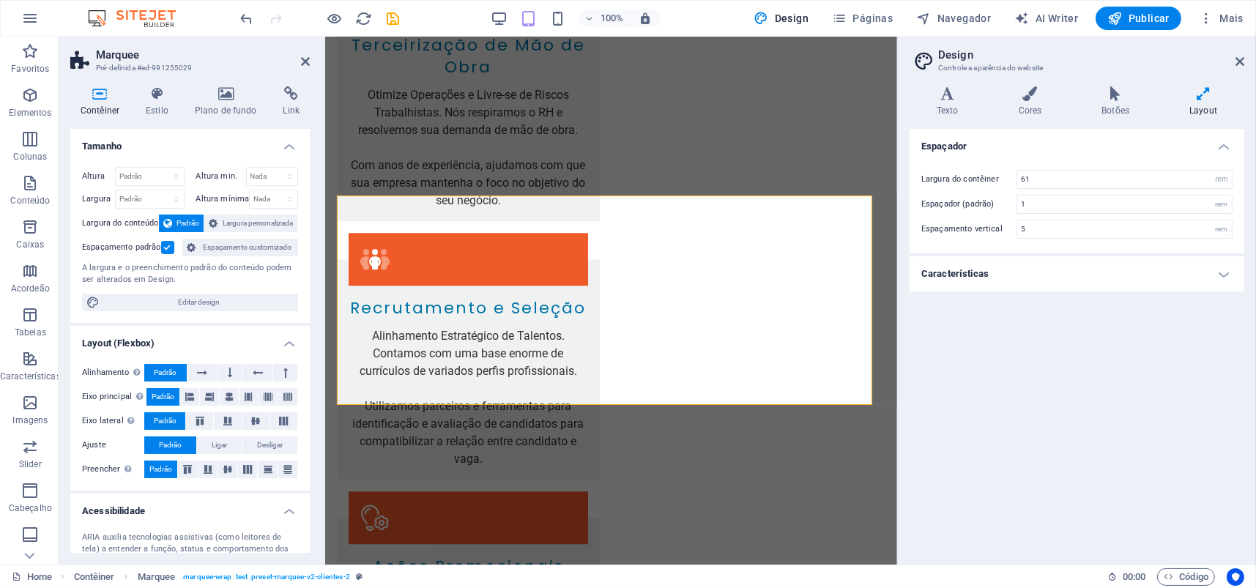
click at [980, 274] on h4 "Características" at bounding box center [1076, 273] width 335 height 35
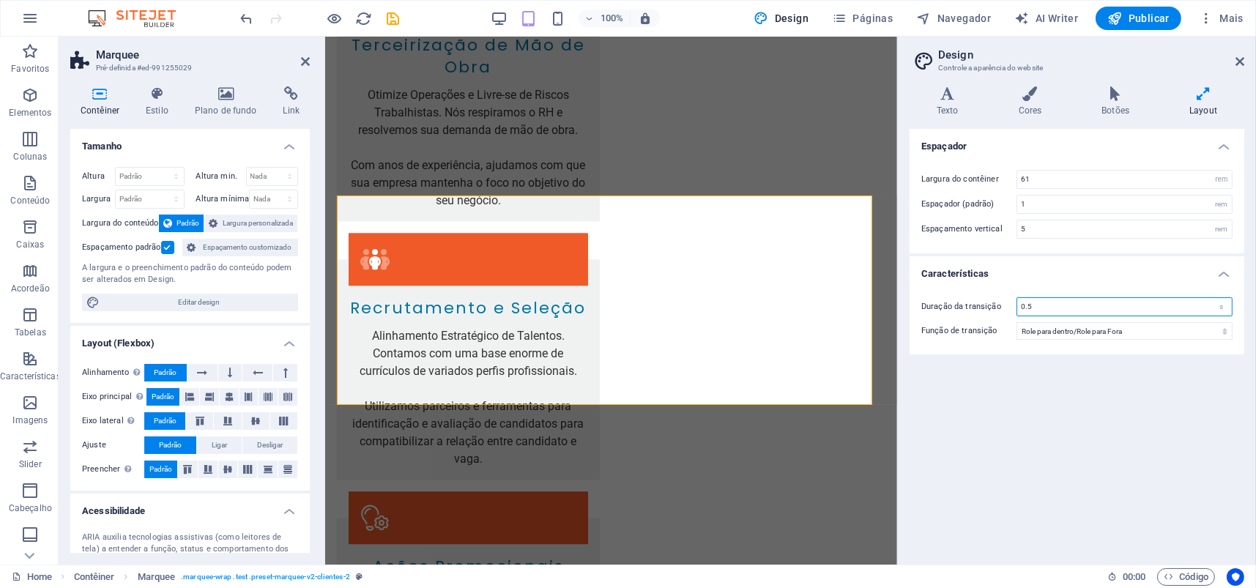
drag, startPoint x: 1040, startPoint y: 305, endPoint x: 1025, endPoint y: 307, distance: 14.8
click at [1025, 307] on input "0.5" at bounding box center [1124, 307] width 215 height 18
type input "0.3"
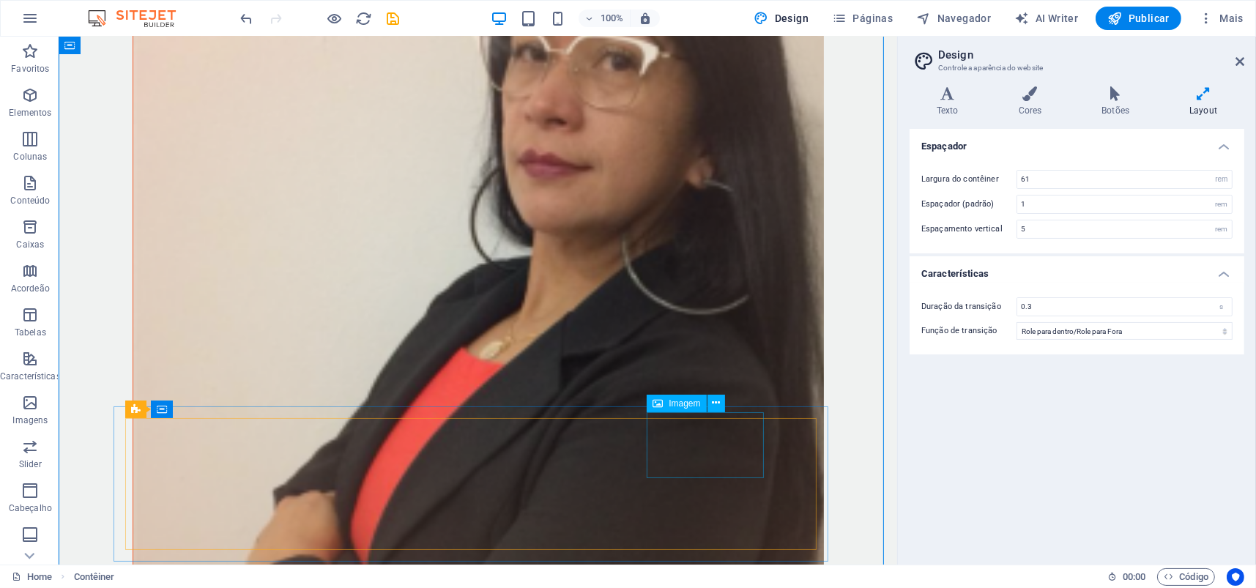
scroll to position [4363, 0]
click at [535, 17] on icon "button" at bounding box center [528, 18] width 17 height 17
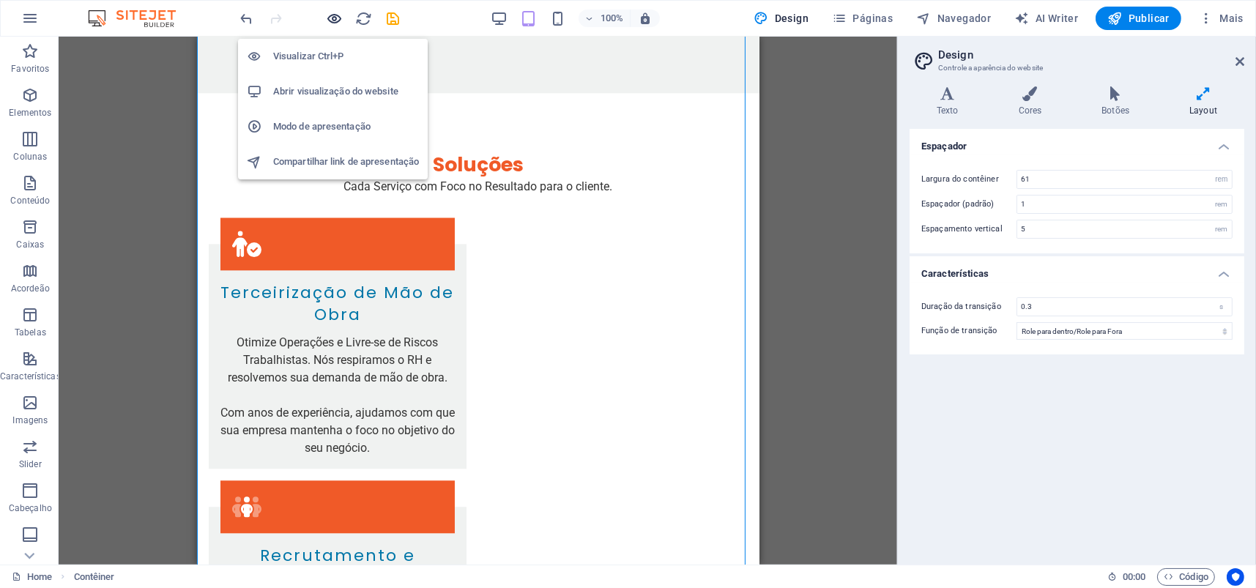
click at [334, 14] on icon "button" at bounding box center [335, 18] width 17 height 17
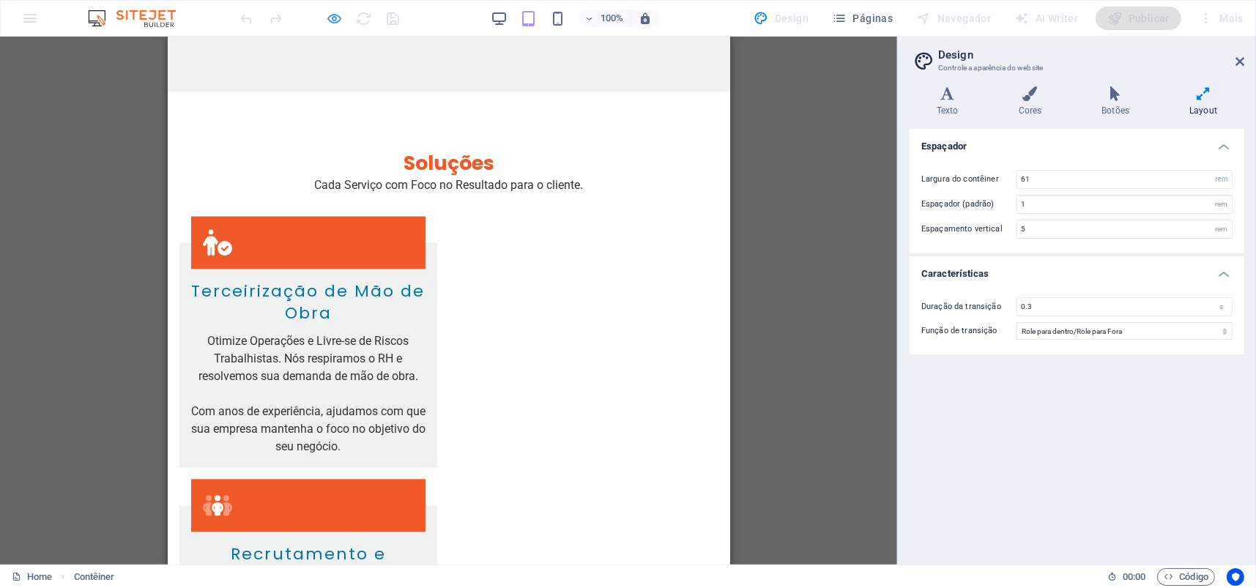
click at [331, 13] on icon "button" at bounding box center [335, 18] width 17 height 17
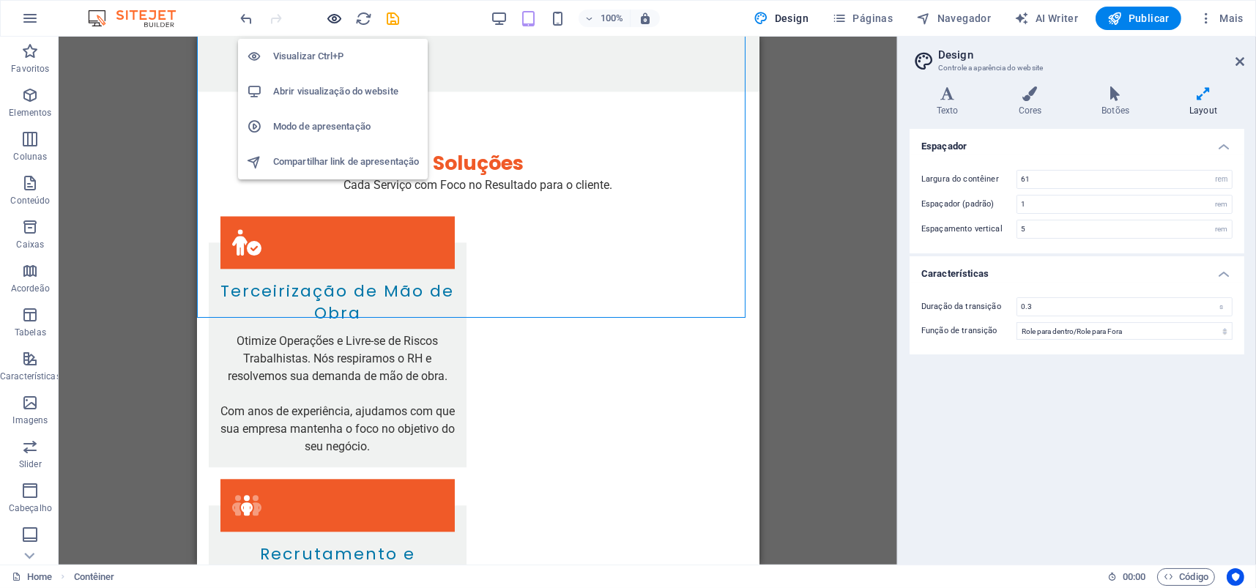
scroll to position [4567, 0]
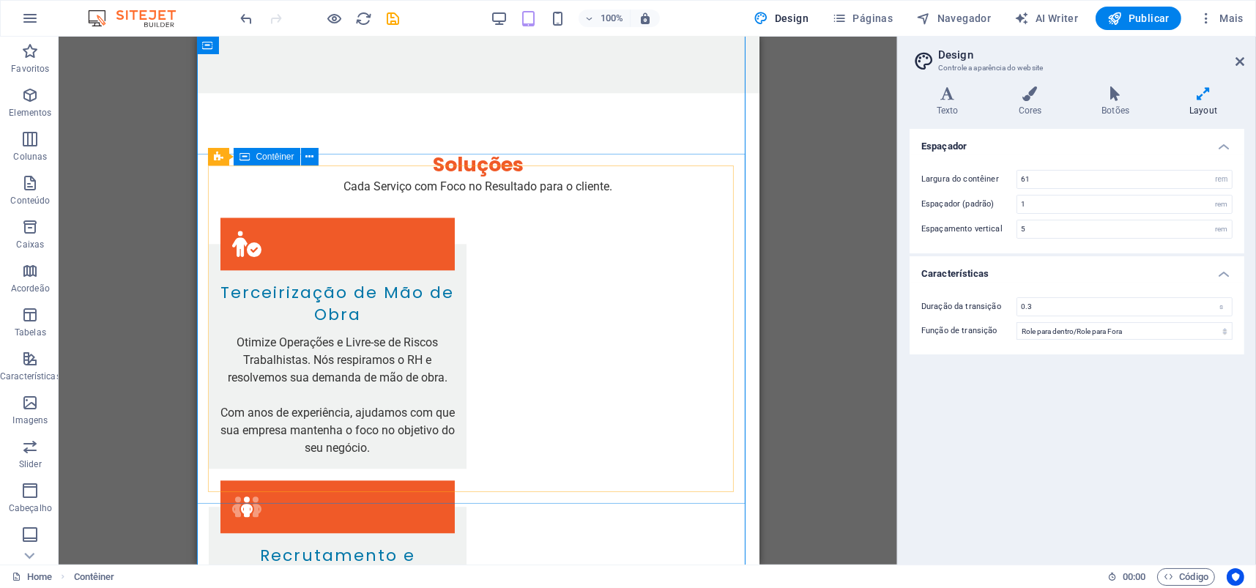
select select "marquee"
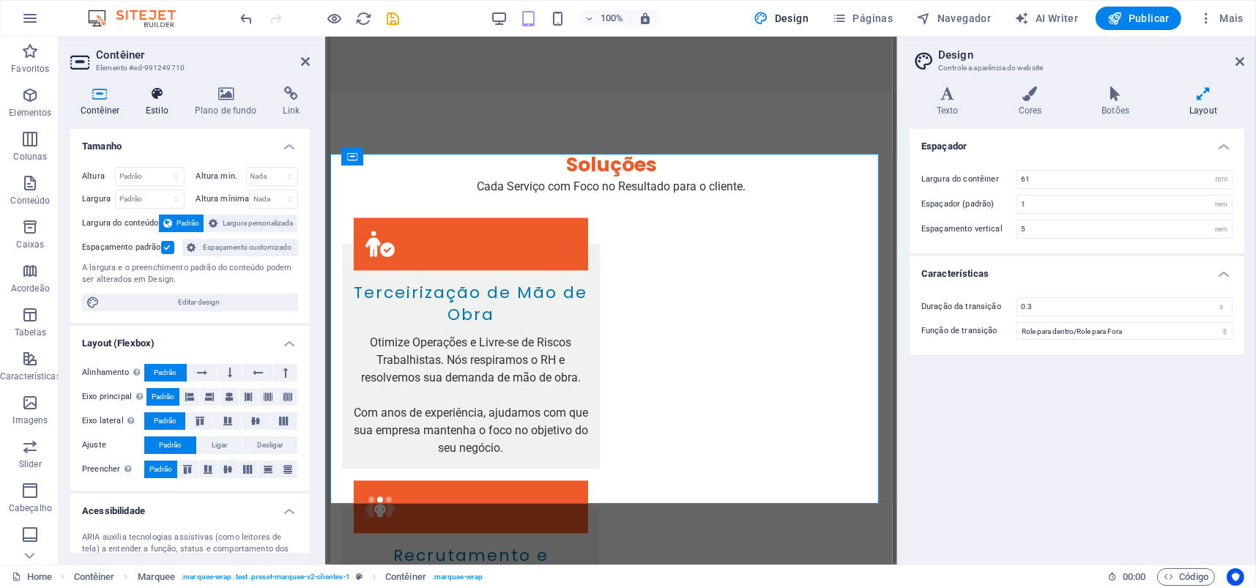
click at [166, 91] on icon at bounding box center [156, 93] width 43 height 15
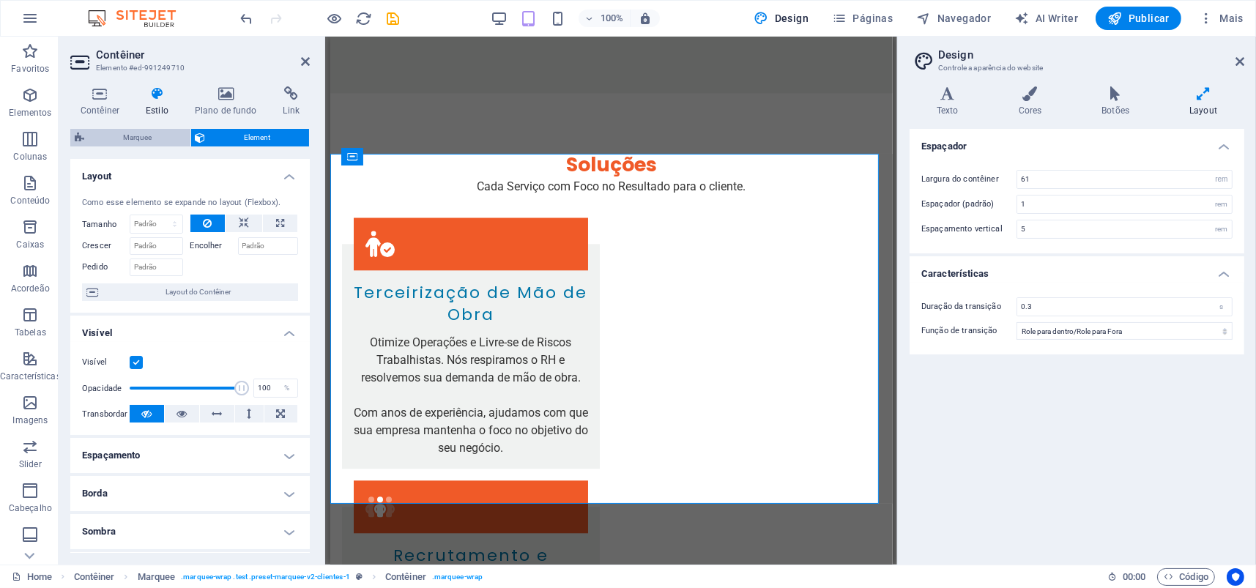
click at [130, 135] on span "Marquee" at bounding box center [137, 138] width 97 height 18
select select "preset-marquee-v2-clientes-1"
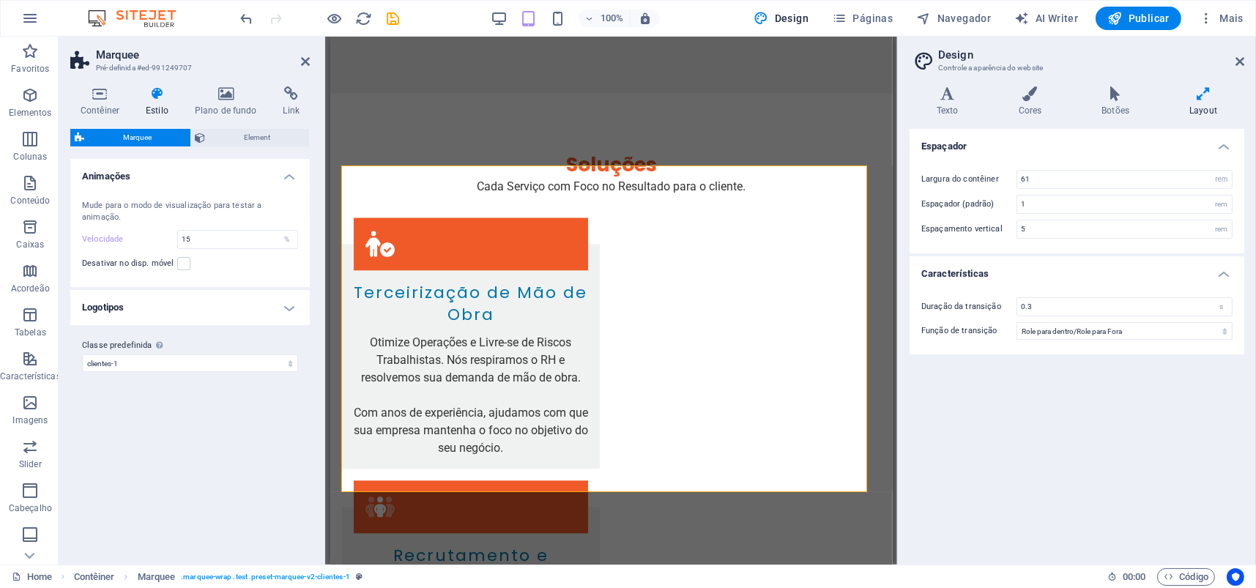
click at [97, 233] on div "Velocidade 15 %" at bounding box center [190, 239] width 216 height 19
click at [92, 235] on label "Velocidade" at bounding box center [129, 239] width 95 height 8
click at [120, 248] on div "Mude para o modo de visualização para testar a animação. Velocidade 20 % Desati…" at bounding box center [189, 236] width 245 height 102
type input "10"
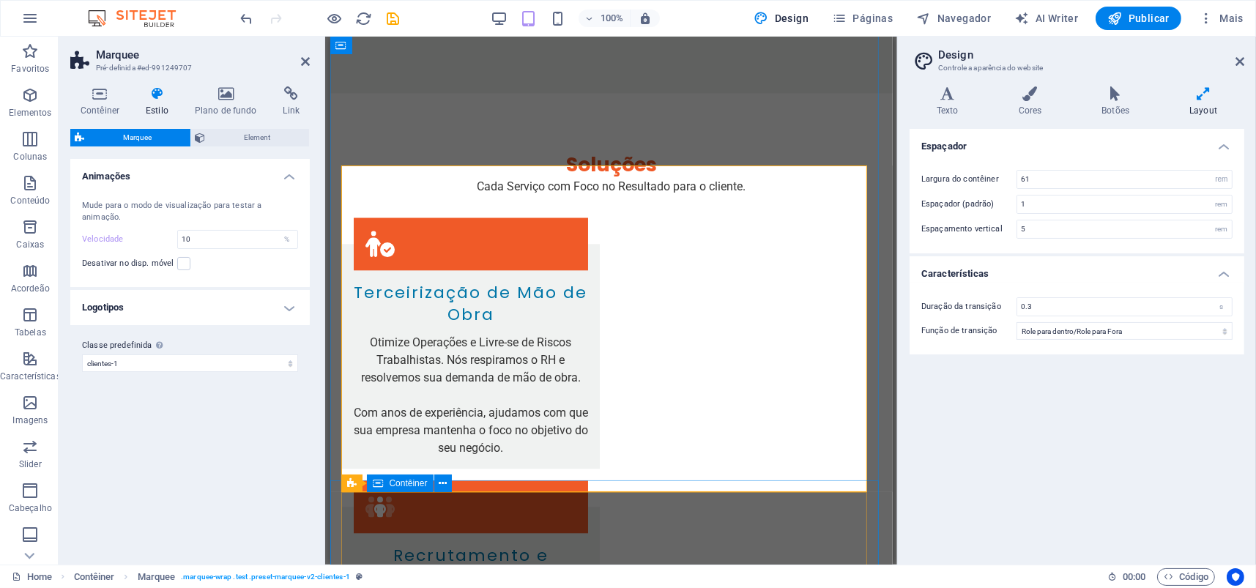
select select "presentation"
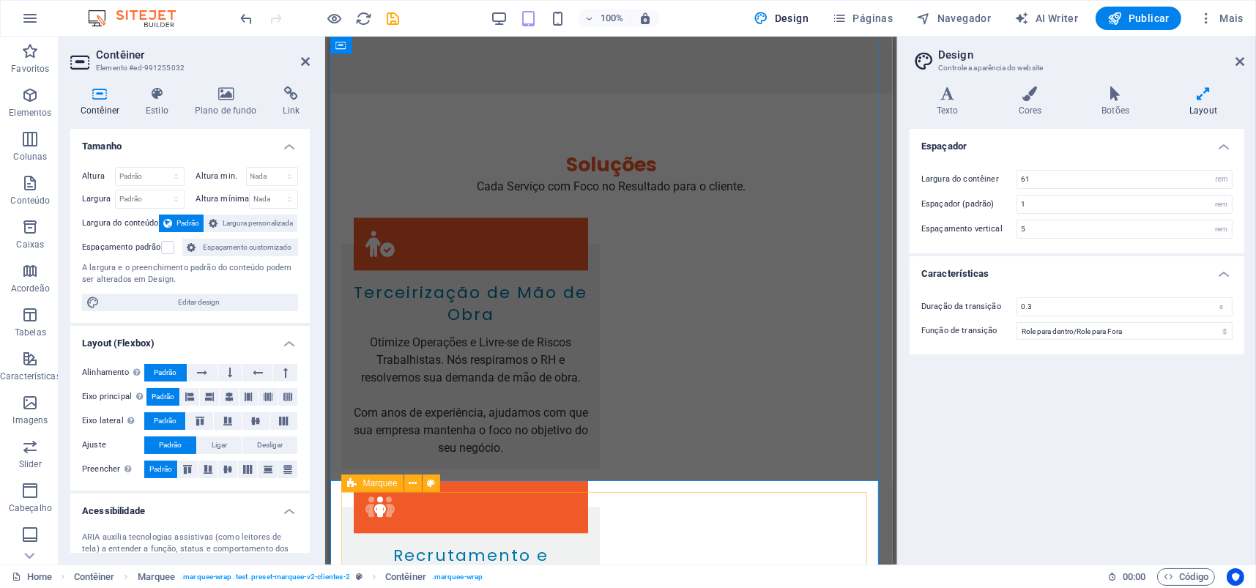
click at [355, 485] on icon at bounding box center [352, 483] width 10 height 18
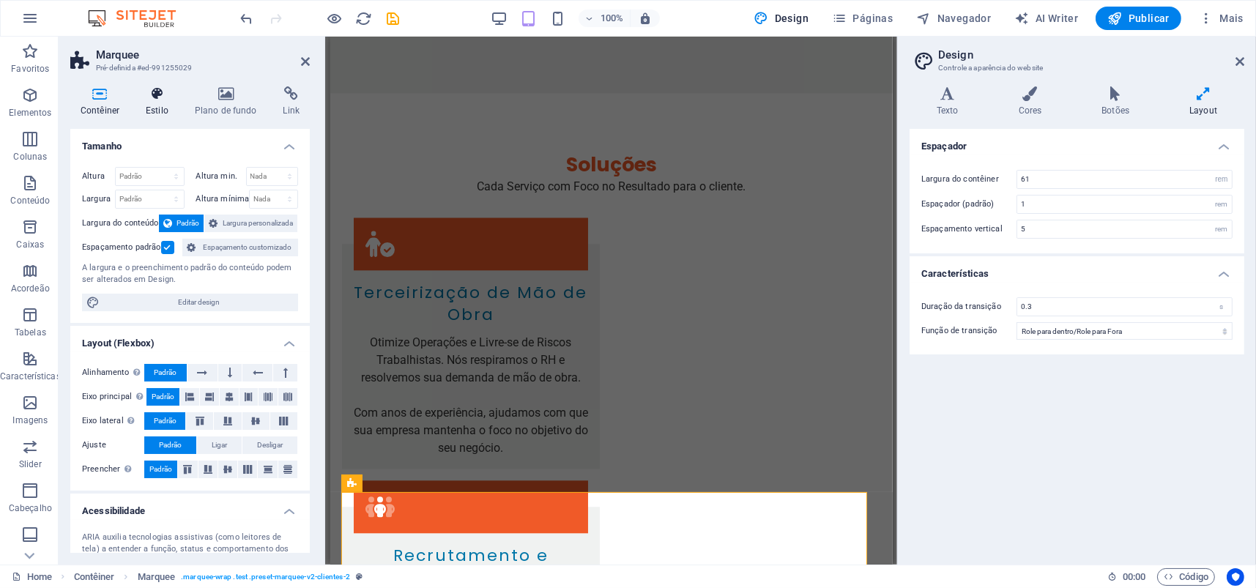
click at [157, 94] on icon at bounding box center [156, 93] width 43 height 15
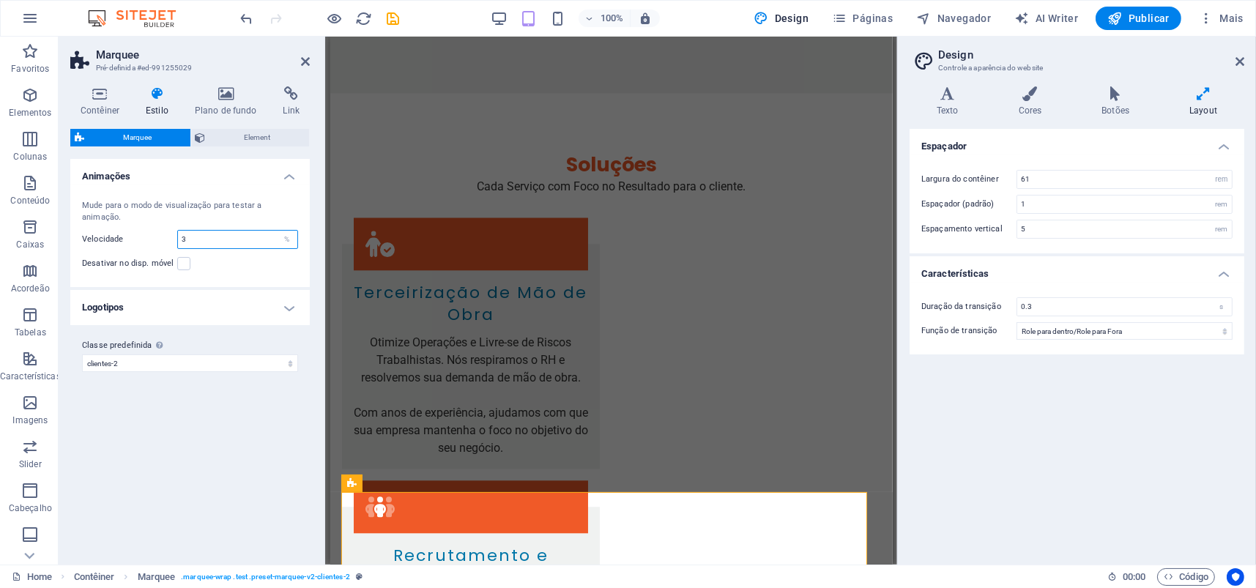
drag, startPoint x: 152, startPoint y: 238, endPoint x: 137, endPoint y: 237, distance: 15.4
click at [137, 237] on div "Velocidade 3 %" at bounding box center [190, 239] width 216 height 19
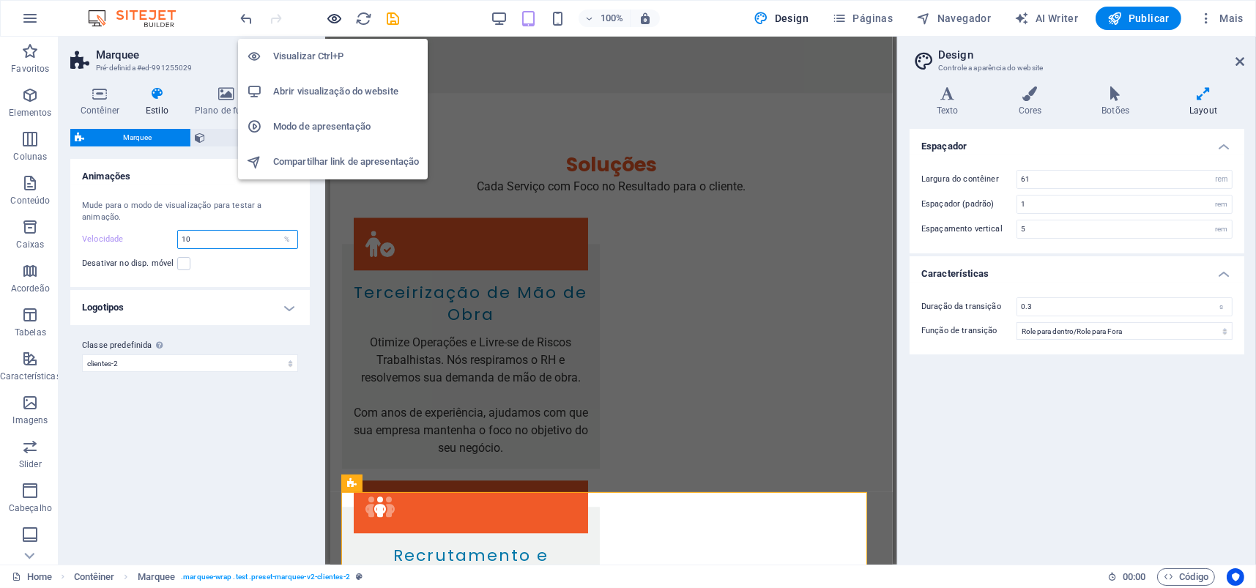
type input "10"
click at [329, 21] on icon "button" at bounding box center [335, 18] width 17 height 17
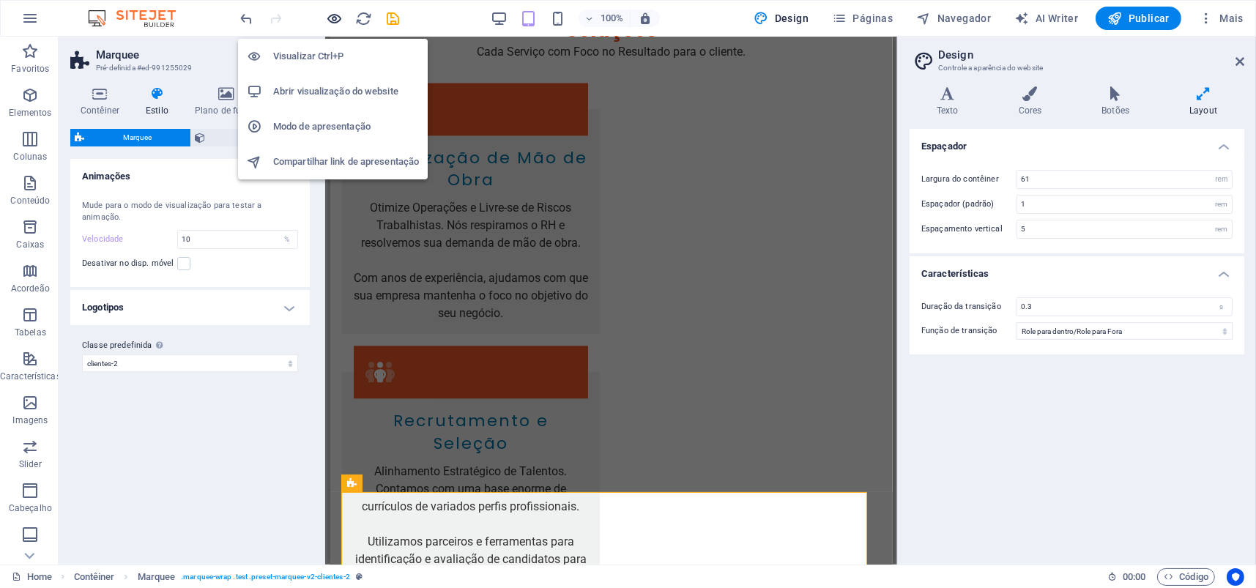
scroll to position [4434, 0]
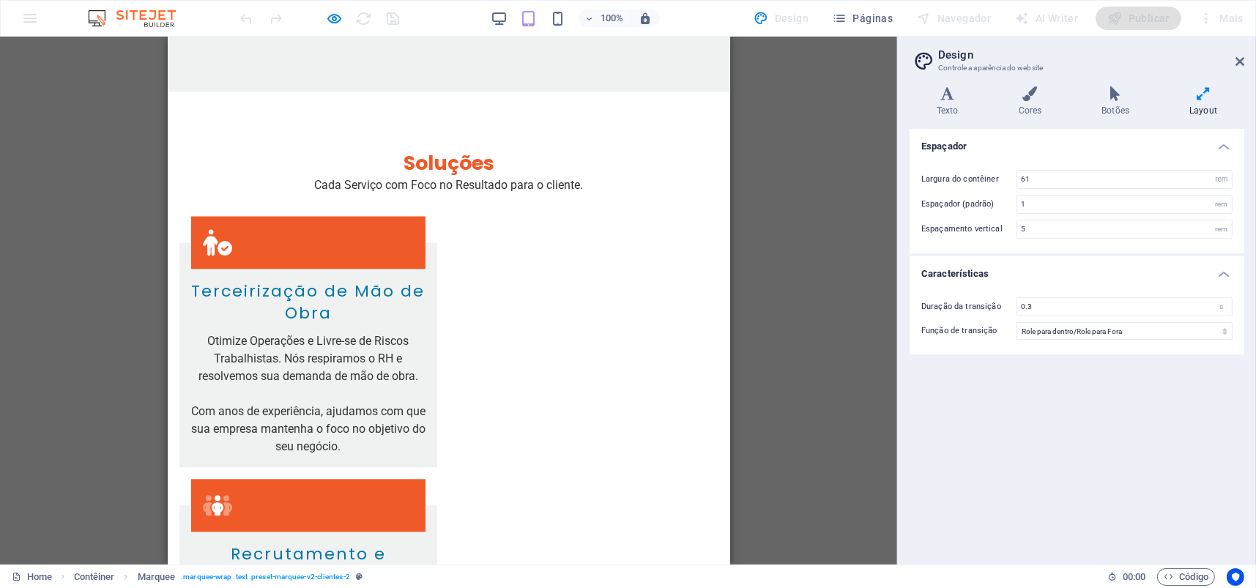
click at [1238, 67] on header "Design Controle a aparência do website" at bounding box center [1078, 56] width 332 height 38
click at [1239, 64] on icon at bounding box center [1239, 62] width 9 height 12
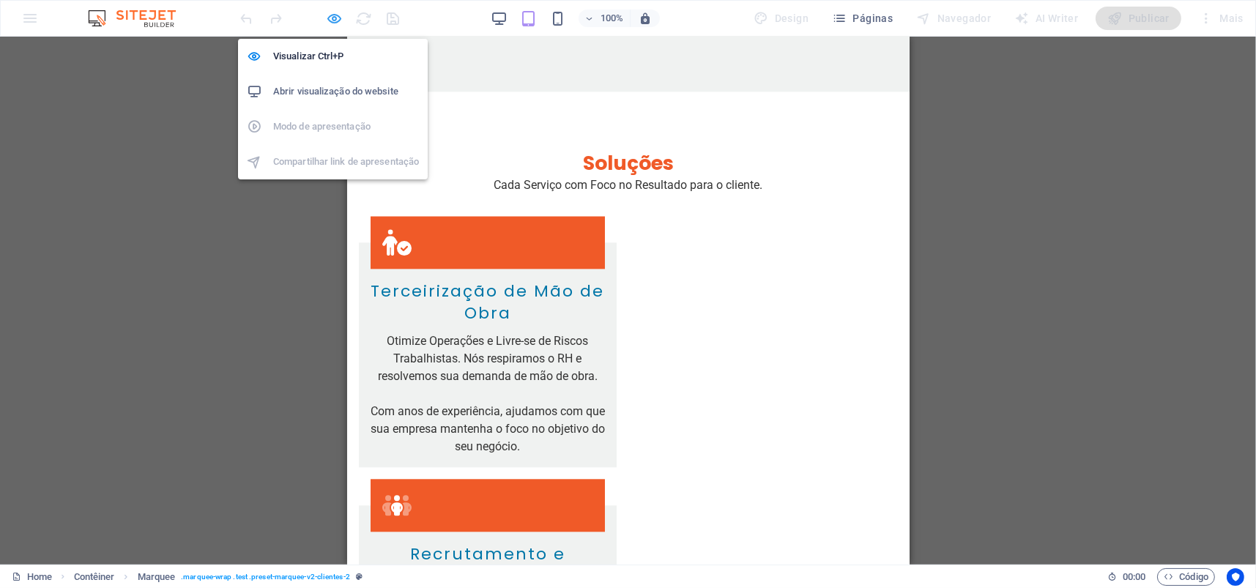
click at [331, 17] on icon "button" at bounding box center [335, 18] width 17 height 17
select select "preset-marquee-v2-clientes-2"
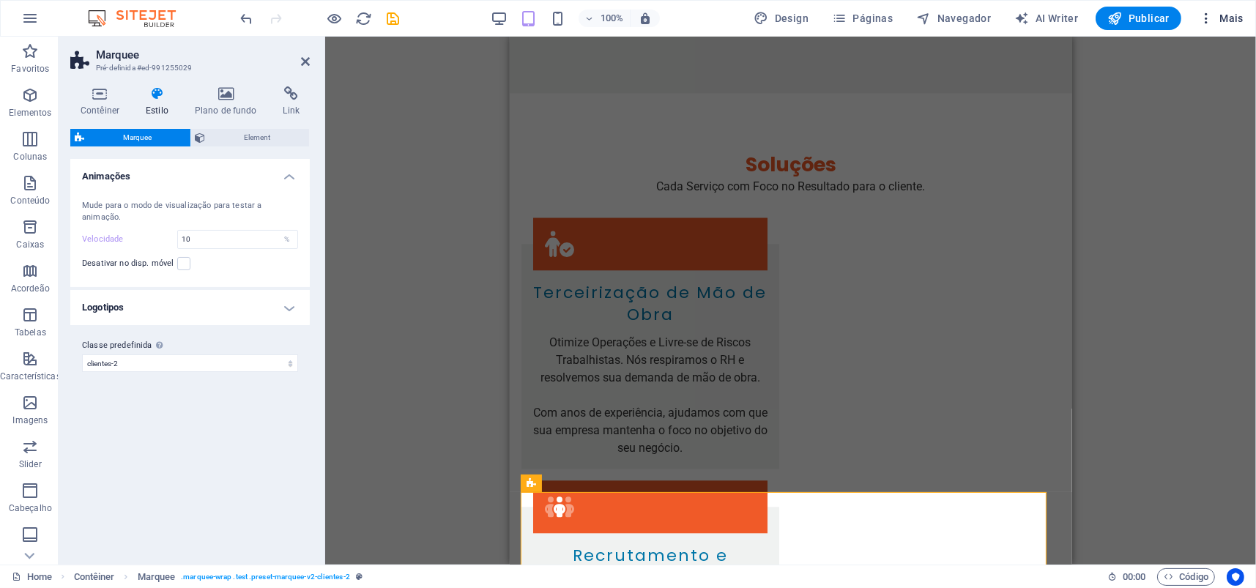
click at [1207, 16] on icon "button" at bounding box center [1206, 18] width 15 height 15
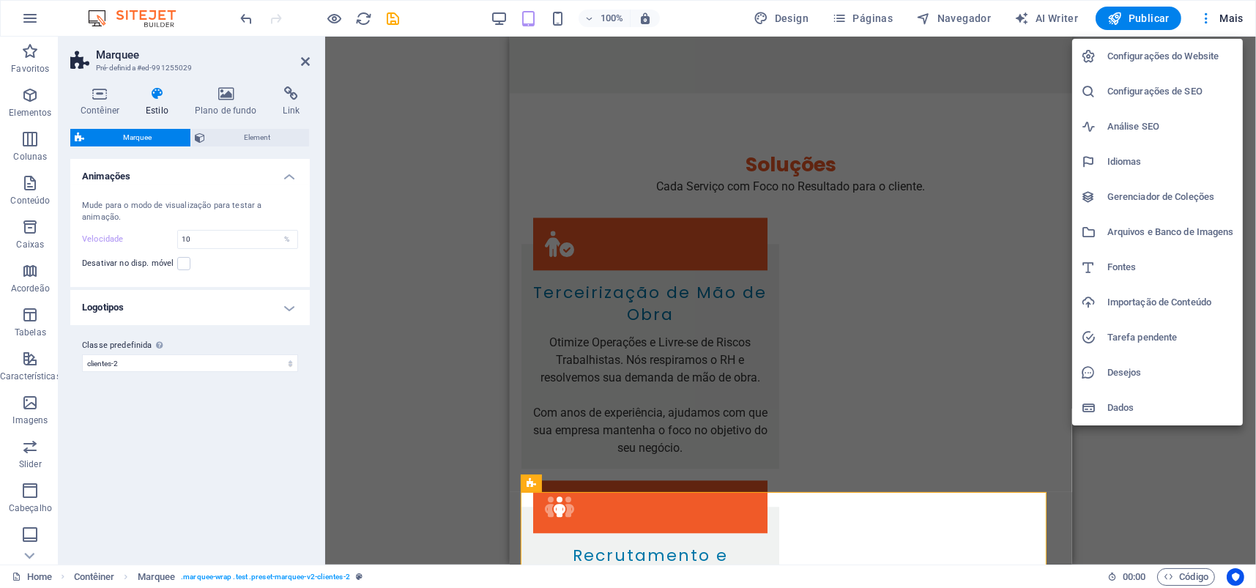
click at [1165, 202] on h6 "Gerenciador de Coleções" at bounding box center [1170, 197] width 127 height 18
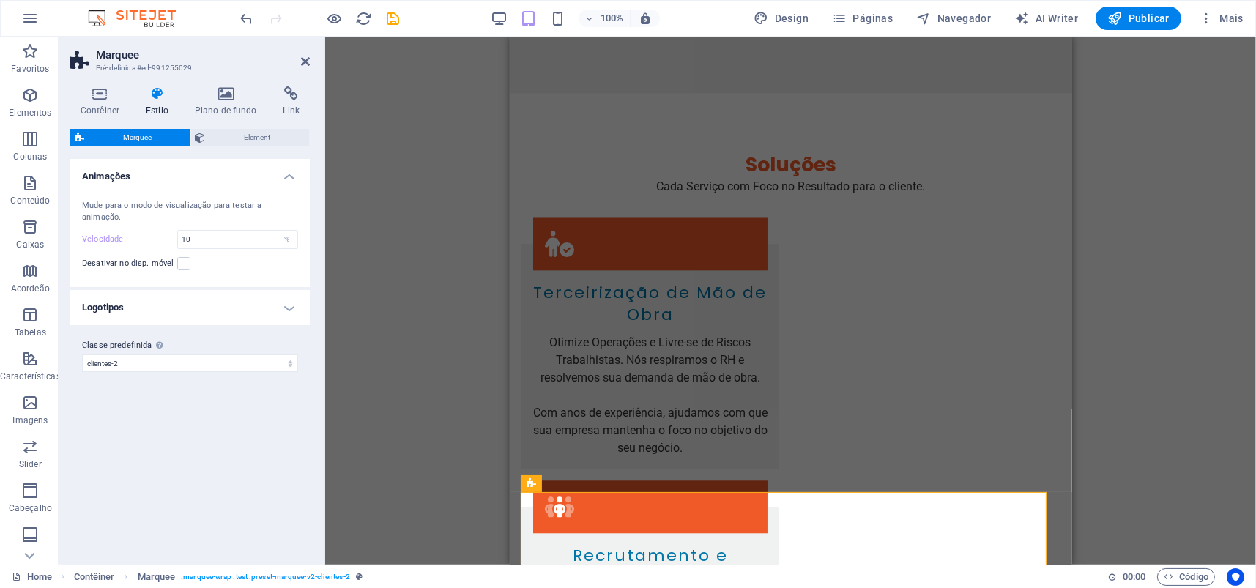
scroll to position [0, 0]
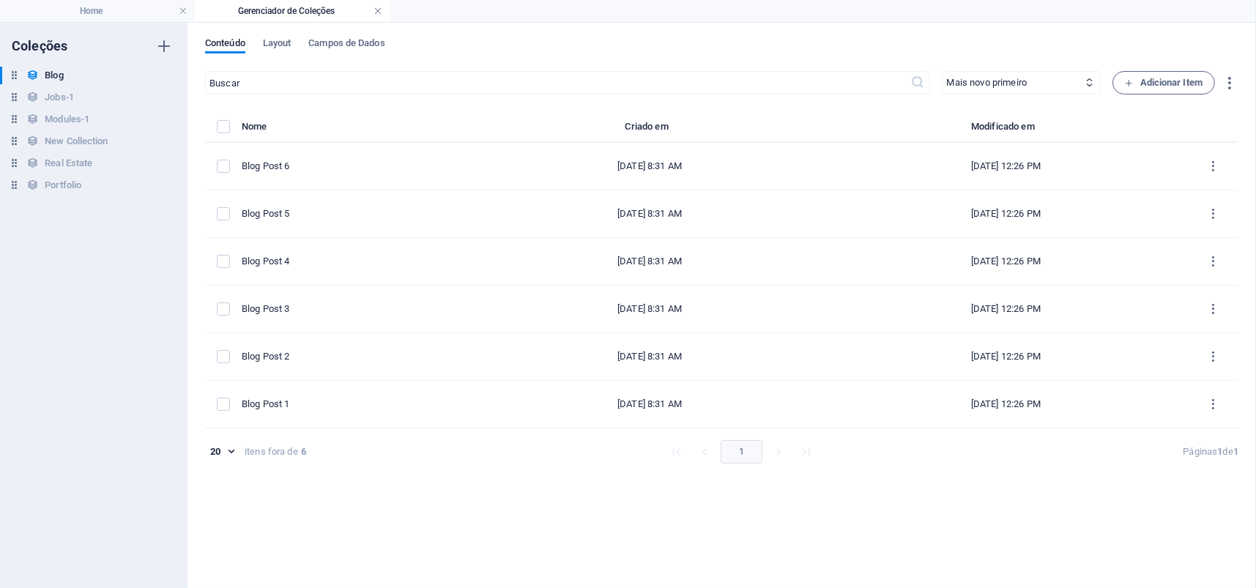
click at [378, 11] on link at bounding box center [377, 11] width 9 height 14
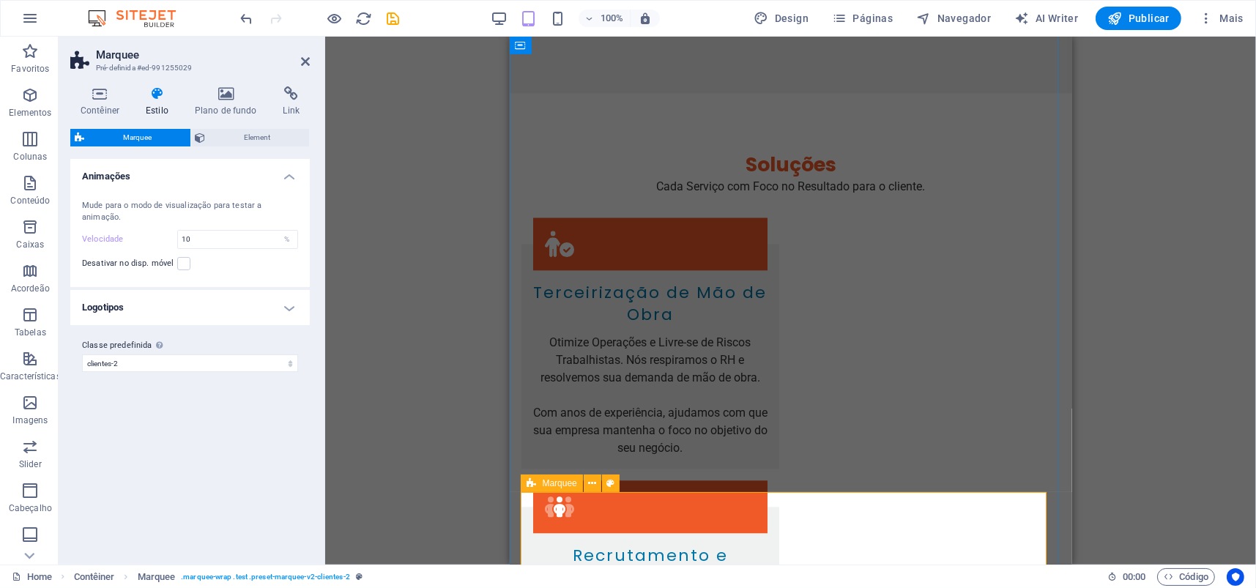
click at [535, 483] on icon at bounding box center [531, 483] width 10 height 18
click at [257, 138] on span "Element" at bounding box center [257, 138] width 95 height 18
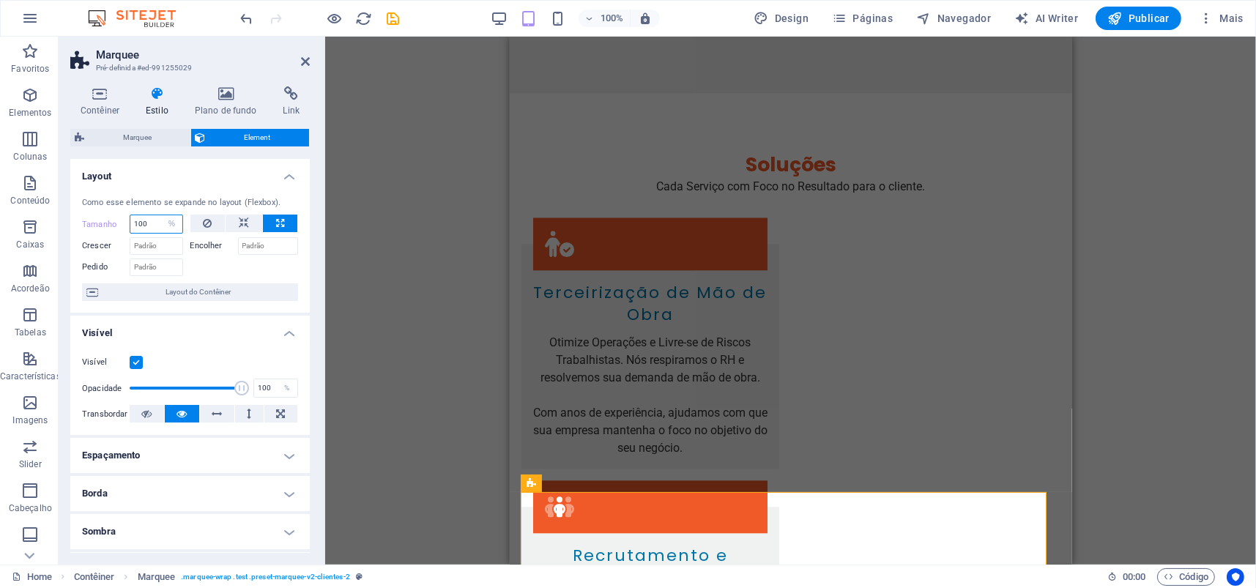
click at [123, 223] on div "Tamanho 100 Padrão automático px % 1/1 1/2 1/3 1/4 1/5 1/6 1/7 1/8 1/9 1/10" at bounding box center [132, 224] width 101 height 19
click at [168, 226] on select "Padrão automático px % 1/1 1/2 1/3 1/4 1/5 1/6 1/7 1/8 1/9 1/10" at bounding box center [172, 224] width 21 height 18
select select "5p4ot1b8ne4"
click at [162, 215] on select "Padrão automático px % 1/1 1/2 1/3 1/4 1/5 1/6 1/7 1/8 1/9 1/10" at bounding box center [172, 224] width 21 height 18
select select "DISABLED_OPTION_VALUE"
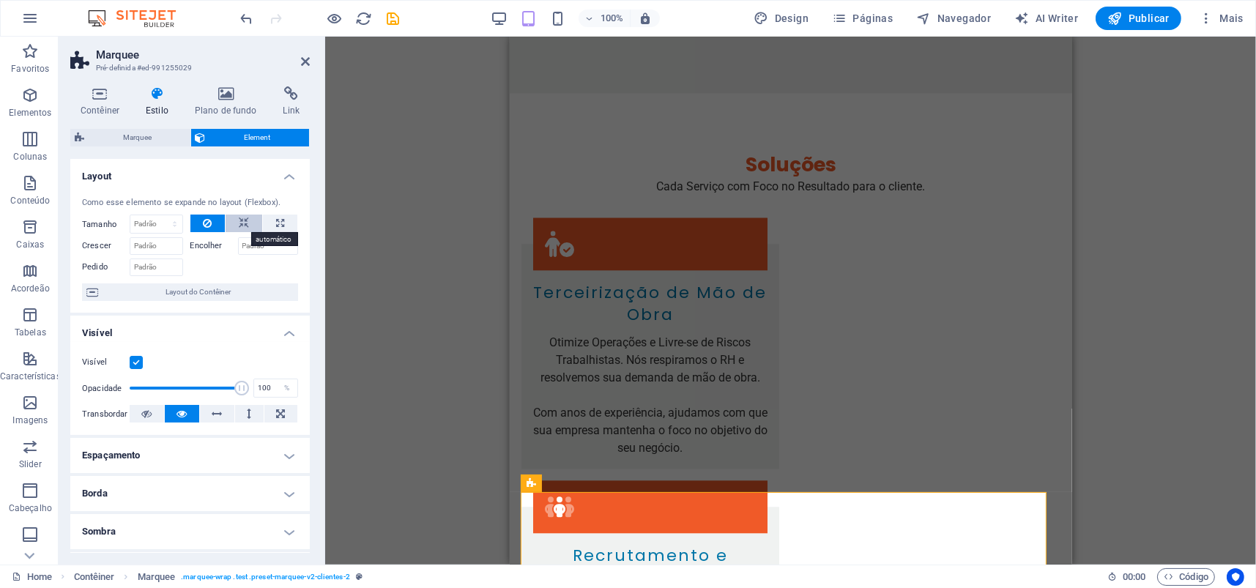
click at [239, 218] on icon at bounding box center [244, 224] width 10 height 18
click at [206, 220] on icon at bounding box center [207, 224] width 9 height 18
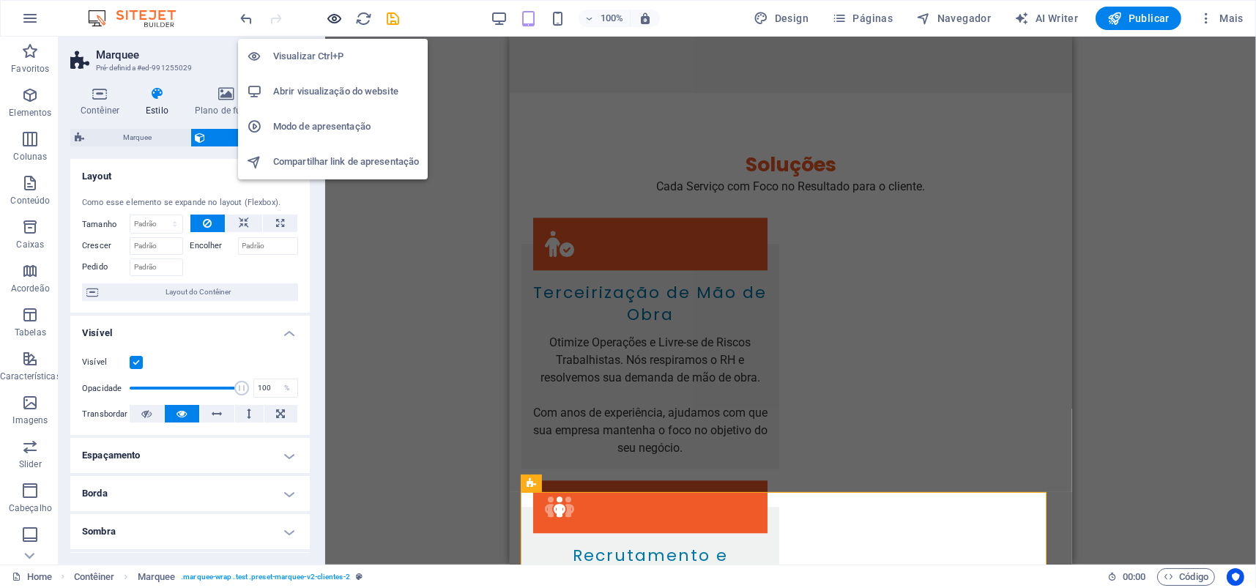
click at [331, 18] on icon "button" at bounding box center [335, 18] width 17 height 17
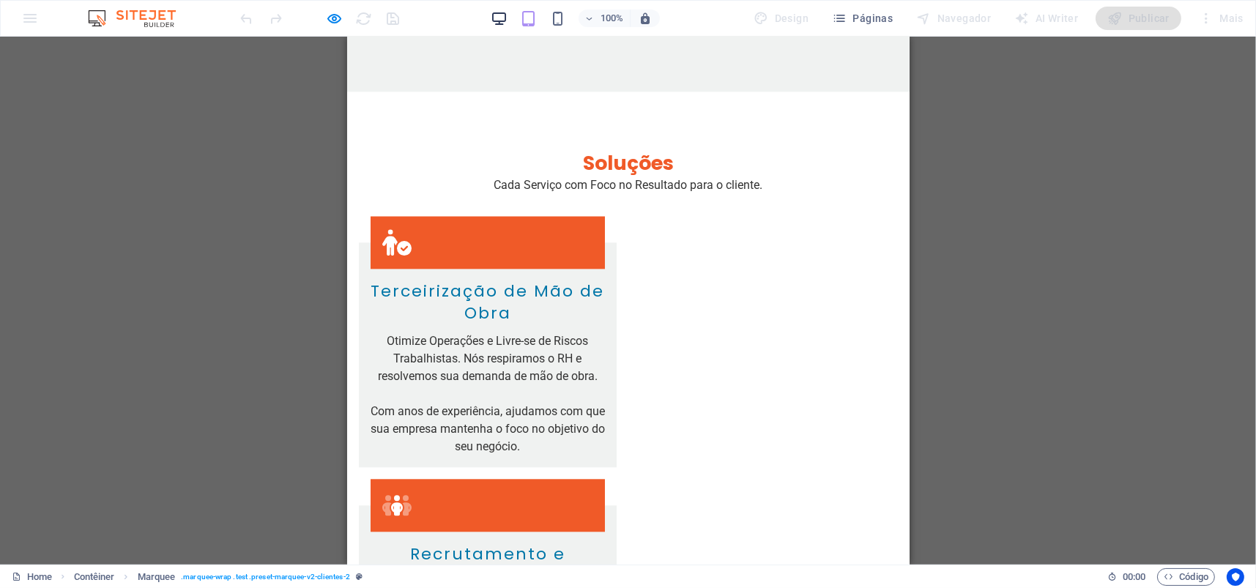
click at [501, 15] on icon "button" at bounding box center [499, 18] width 17 height 17
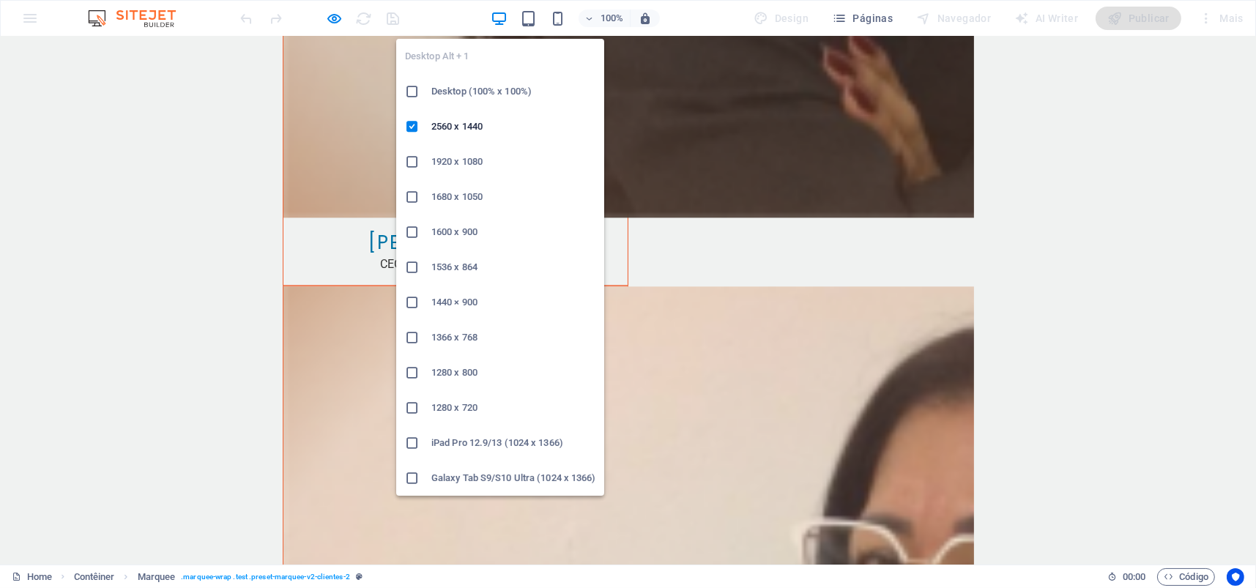
scroll to position [4247, 0]
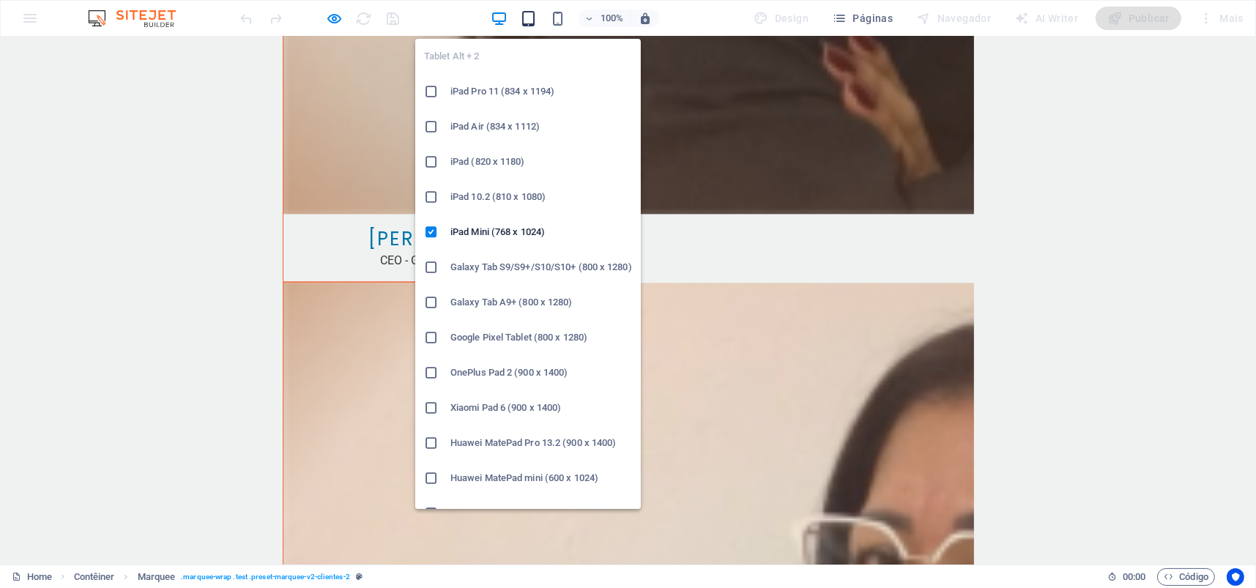
click at [527, 20] on icon "button" at bounding box center [528, 18] width 17 height 17
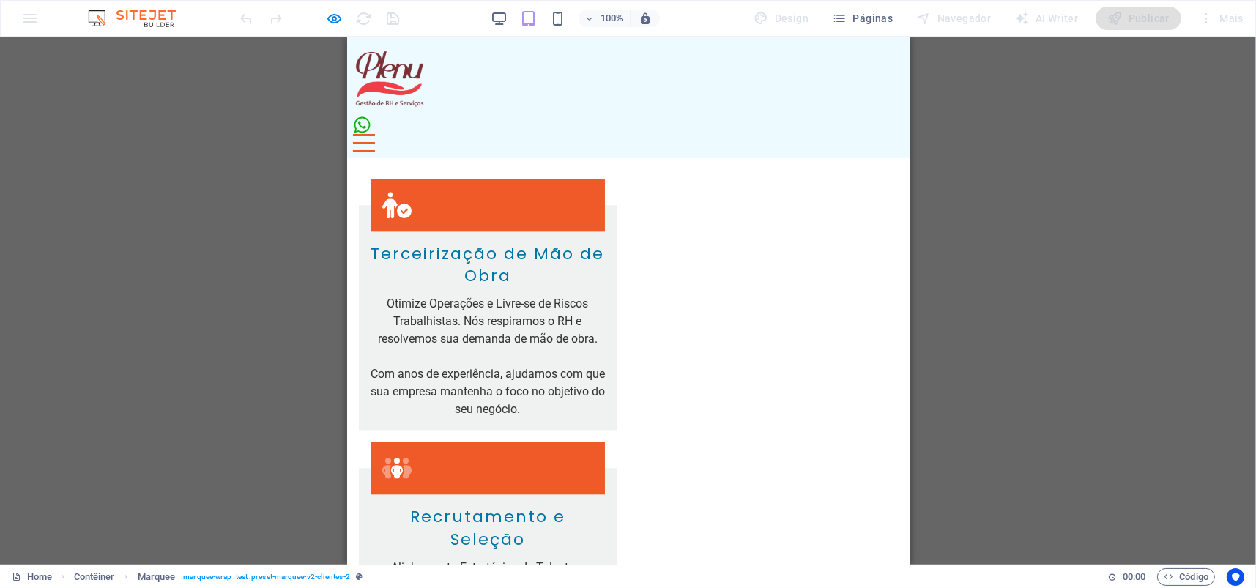
scroll to position [4434, 0]
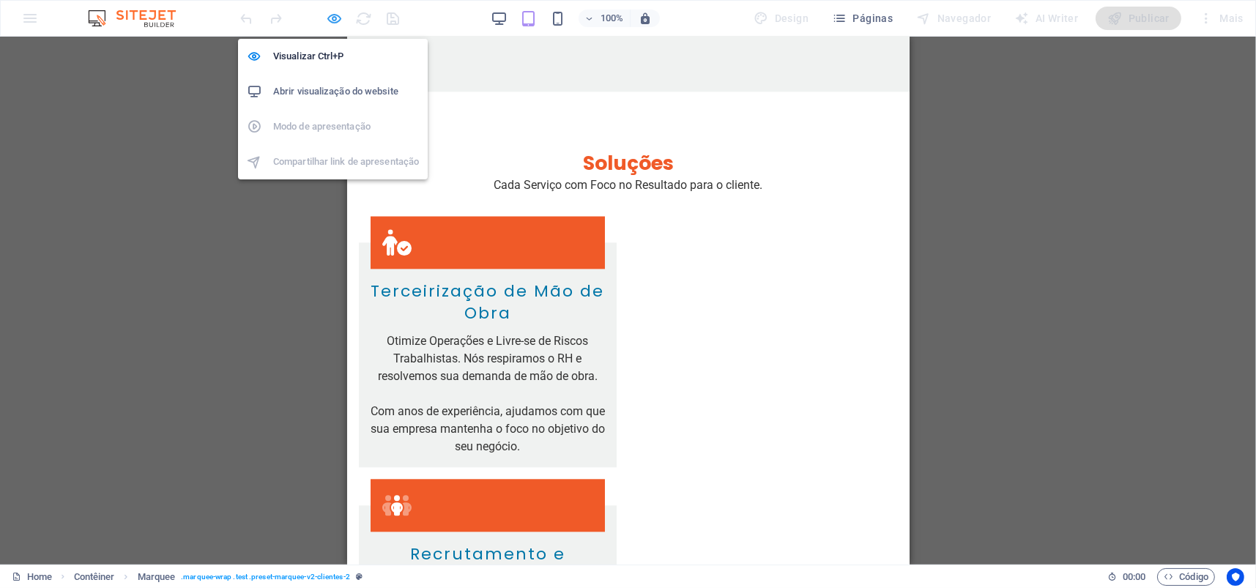
click at [329, 13] on icon "button" at bounding box center [335, 18] width 17 height 17
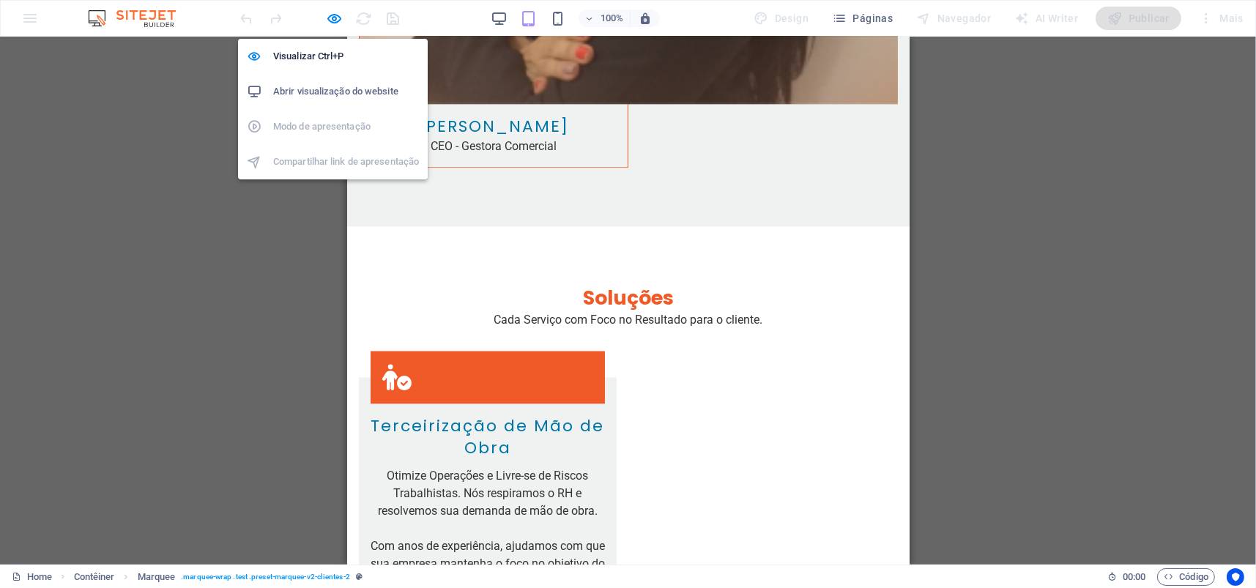
scroll to position [4567, 0]
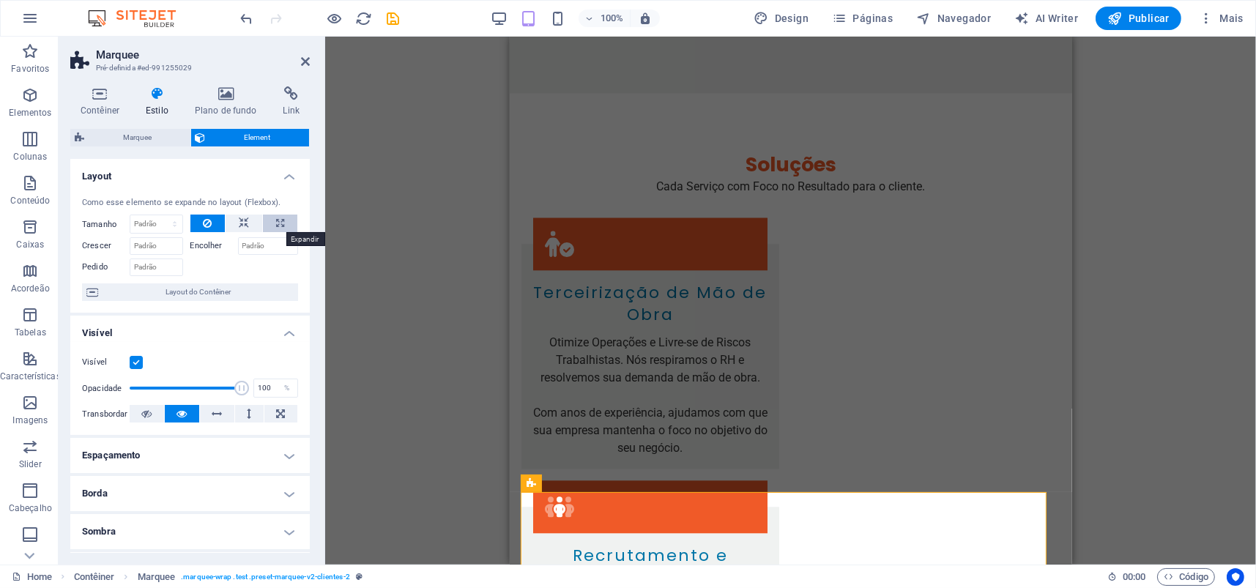
click at [270, 222] on button at bounding box center [280, 224] width 34 height 18
type input "100"
select select "%"
click at [132, 133] on span "Marquee" at bounding box center [137, 138] width 97 height 18
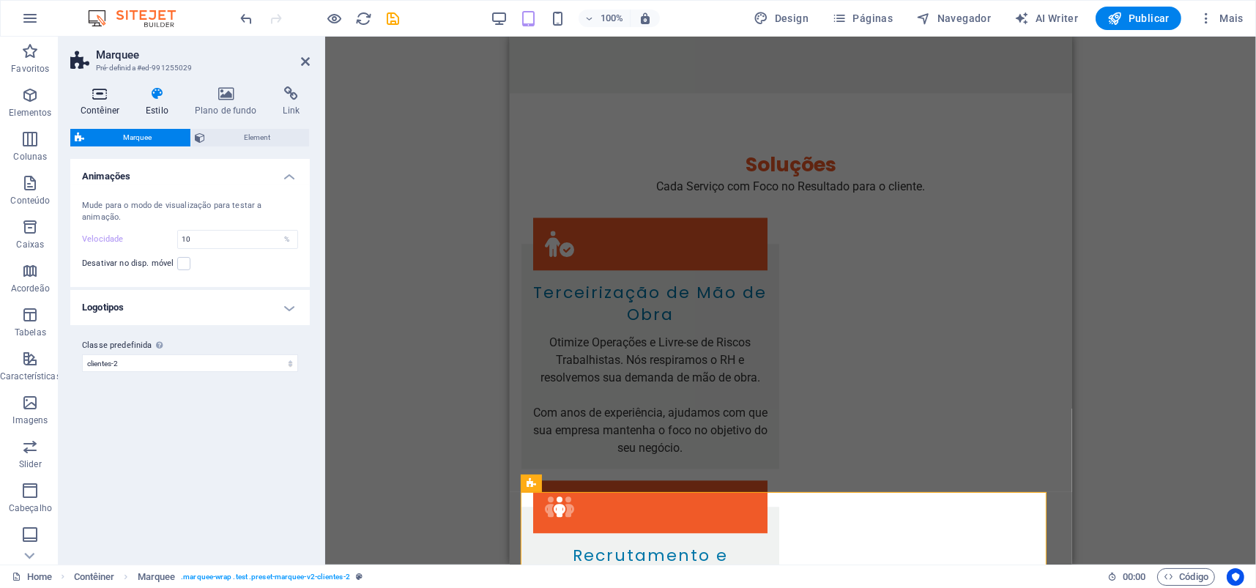
click at [108, 101] on h4 "Contêiner" at bounding box center [102, 101] width 65 height 31
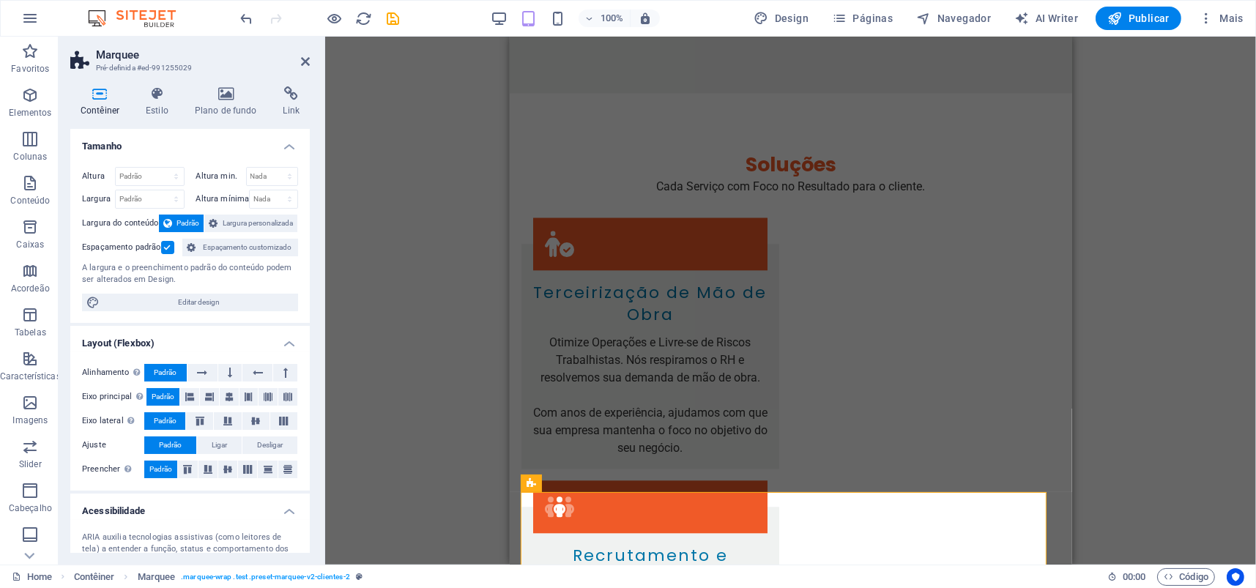
click at [171, 225] on button "Padrão" at bounding box center [181, 224] width 45 height 18
click at [211, 222] on icon at bounding box center [213, 224] width 9 height 18
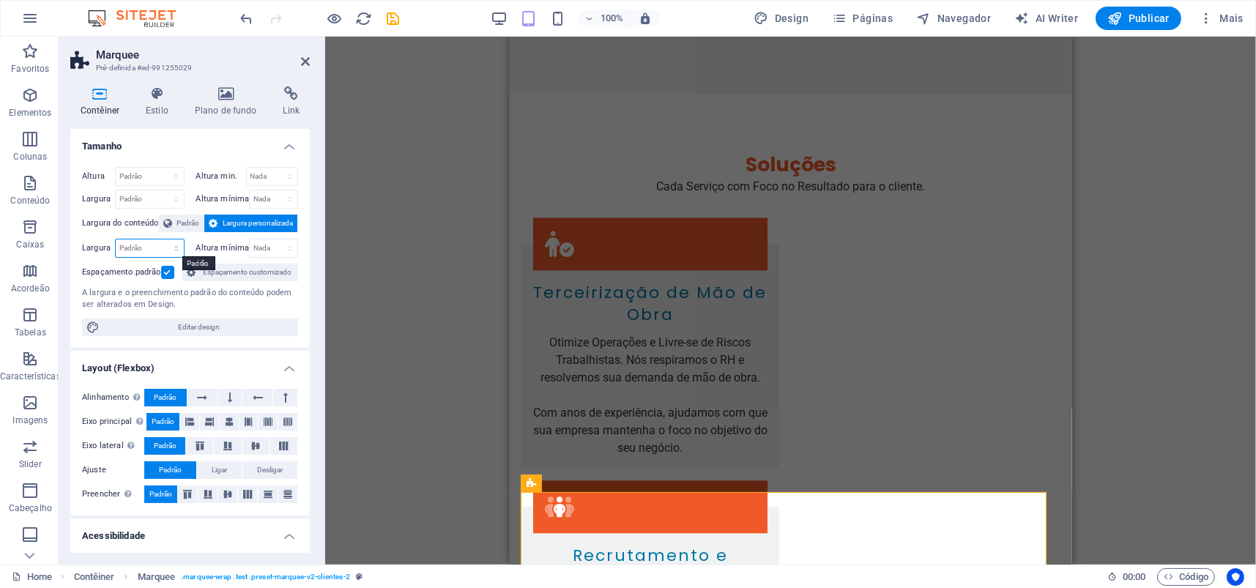
click at [154, 248] on select "Padrão px rem % em vh vw" at bounding box center [150, 248] width 68 height 18
select select "%"
click at [161, 239] on select "Padrão px rem % em vh vw" at bounding box center [150, 248] width 68 height 18
type input "150"
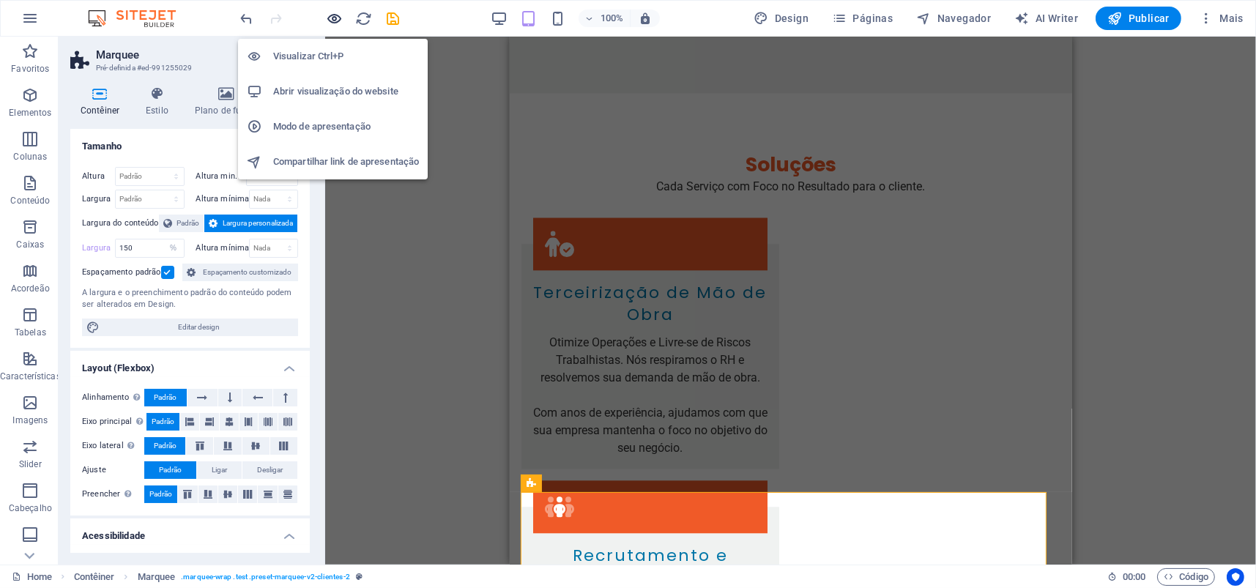
click at [330, 15] on icon "button" at bounding box center [335, 18] width 17 height 17
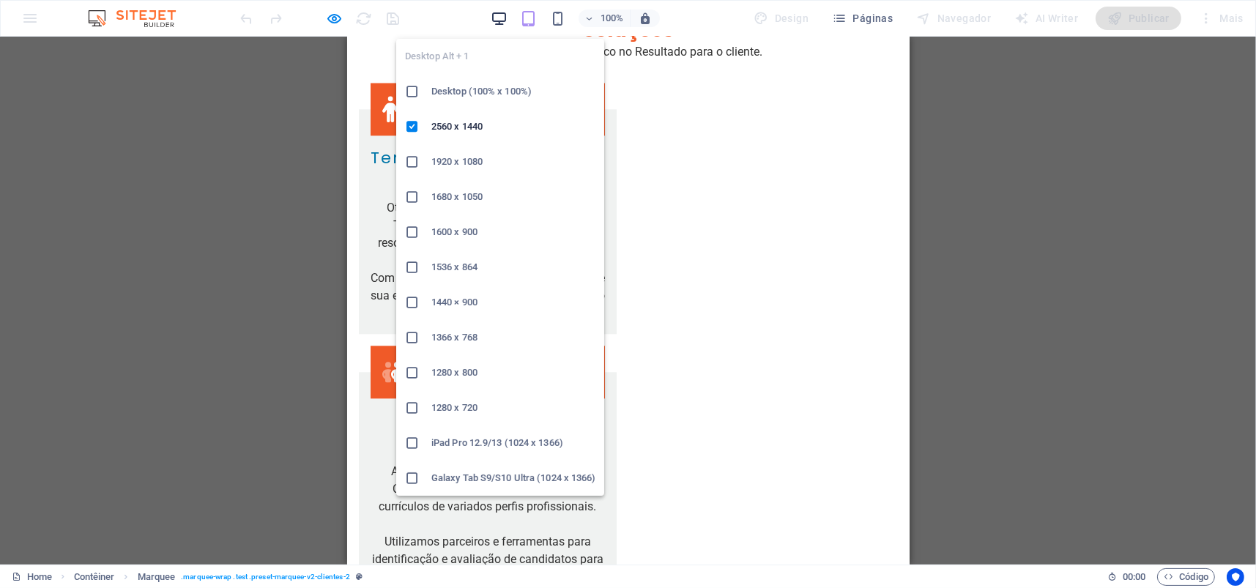
click at [495, 15] on icon "button" at bounding box center [499, 18] width 17 height 17
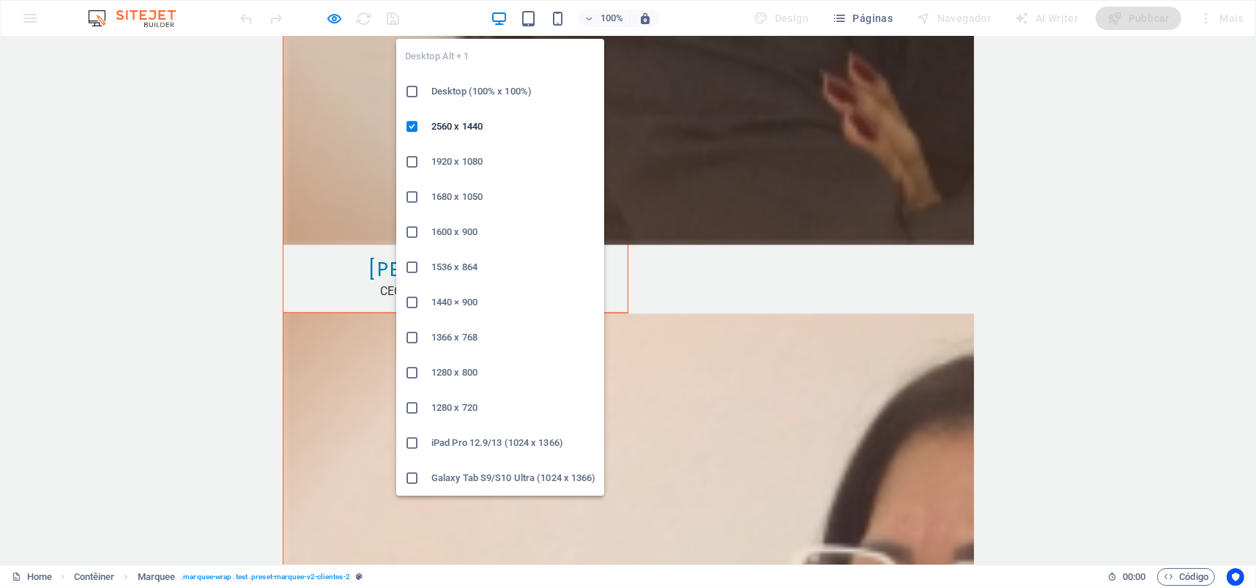
scroll to position [4220, 0]
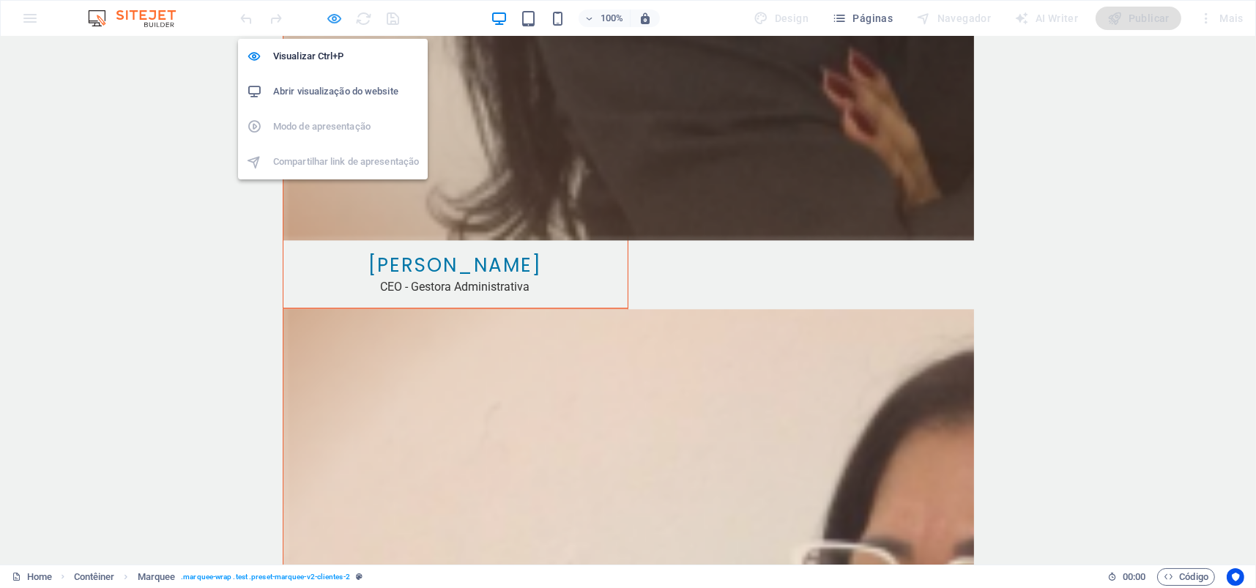
click at [333, 18] on icon "button" at bounding box center [335, 18] width 17 height 17
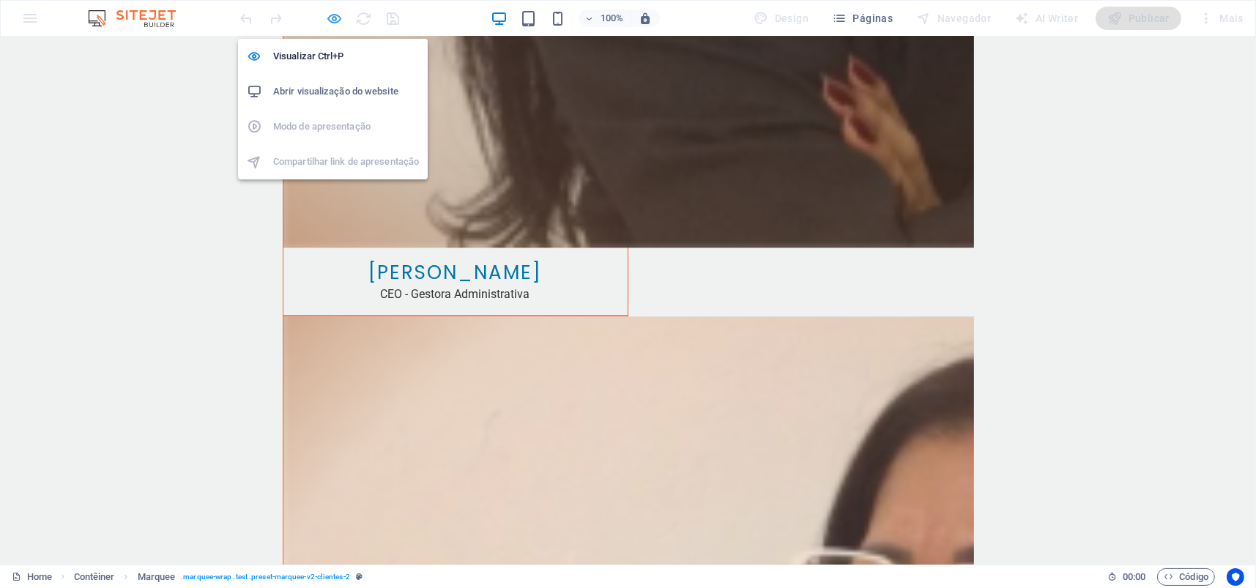
select select "%"
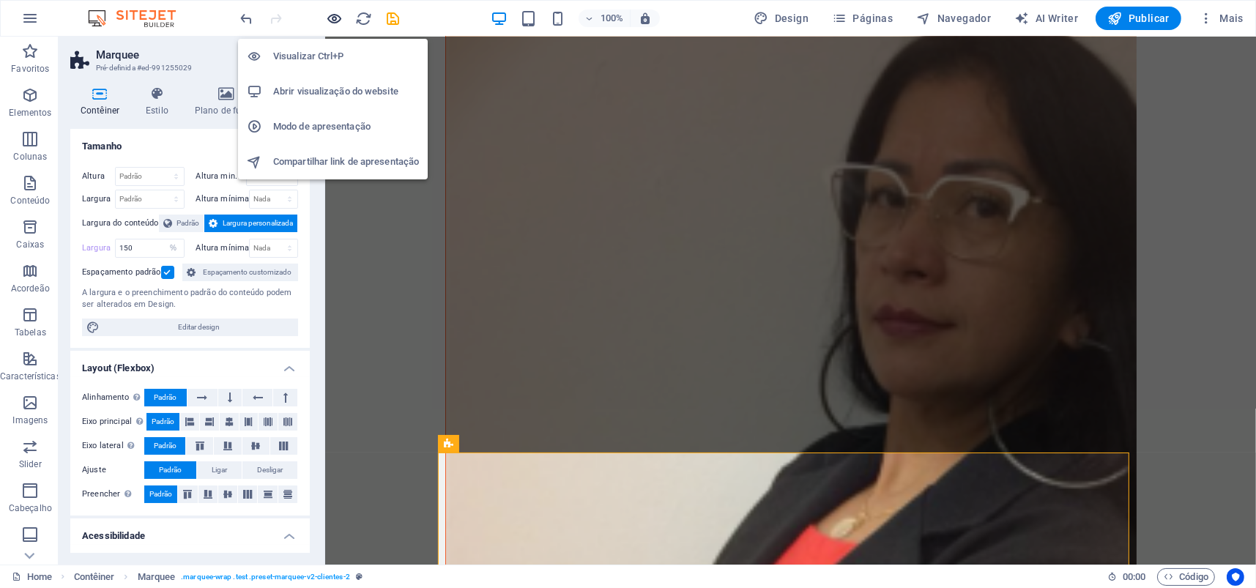
select select "DISABLED_OPTION_VALUE"
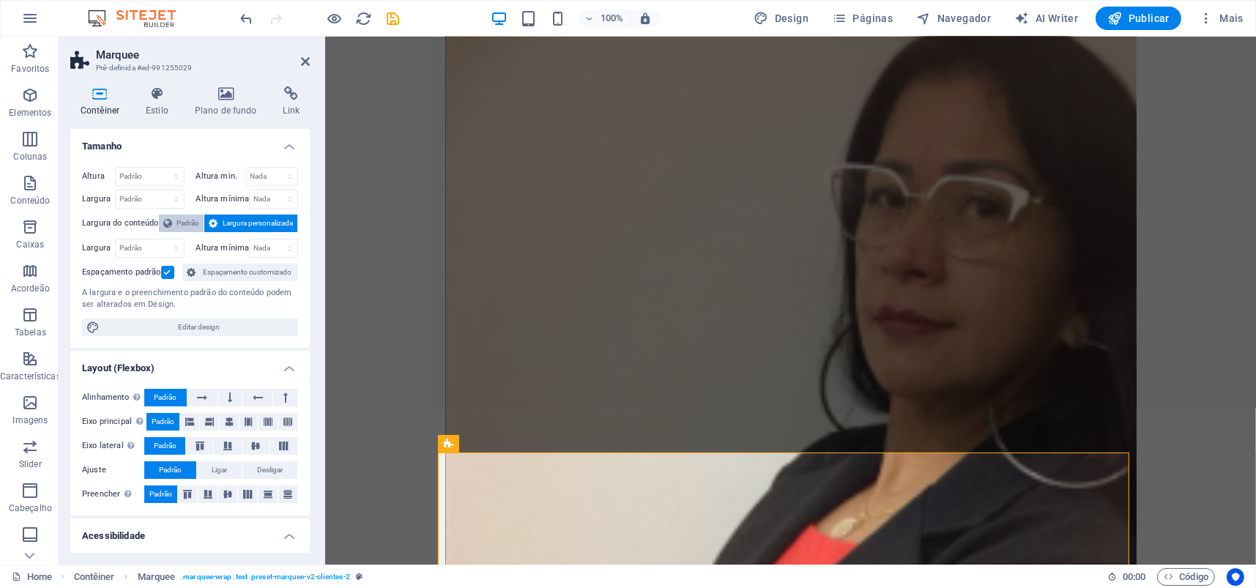
click at [167, 219] on icon at bounding box center [167, 224] width 9 height 18
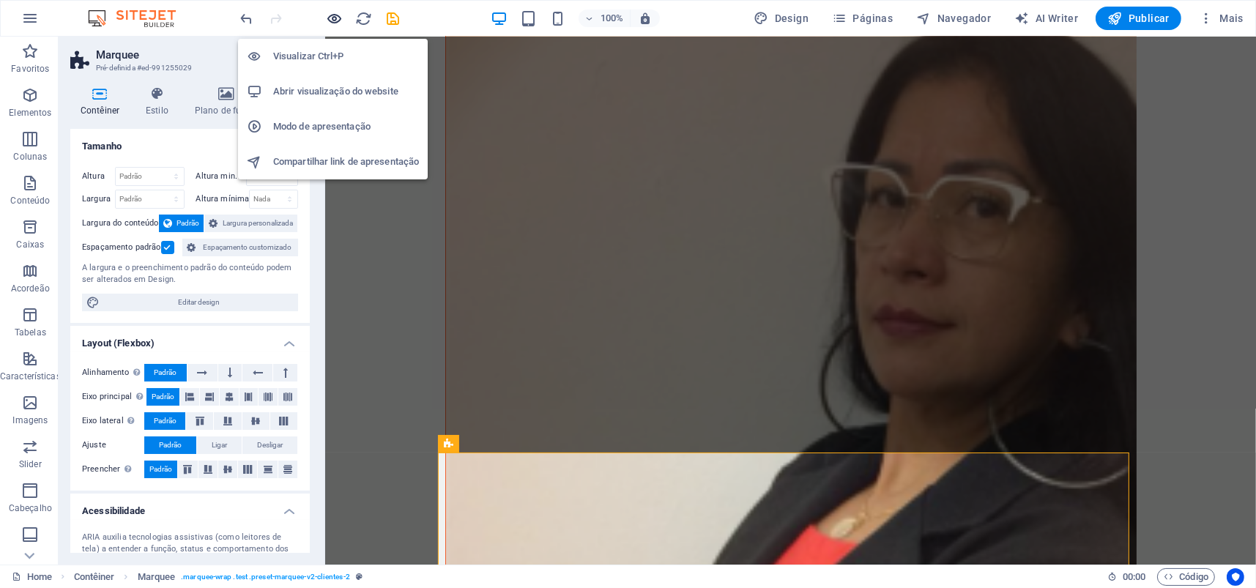
click at [335, 15] on icon "button" at bounding box center [335, 18] width 17 height 17
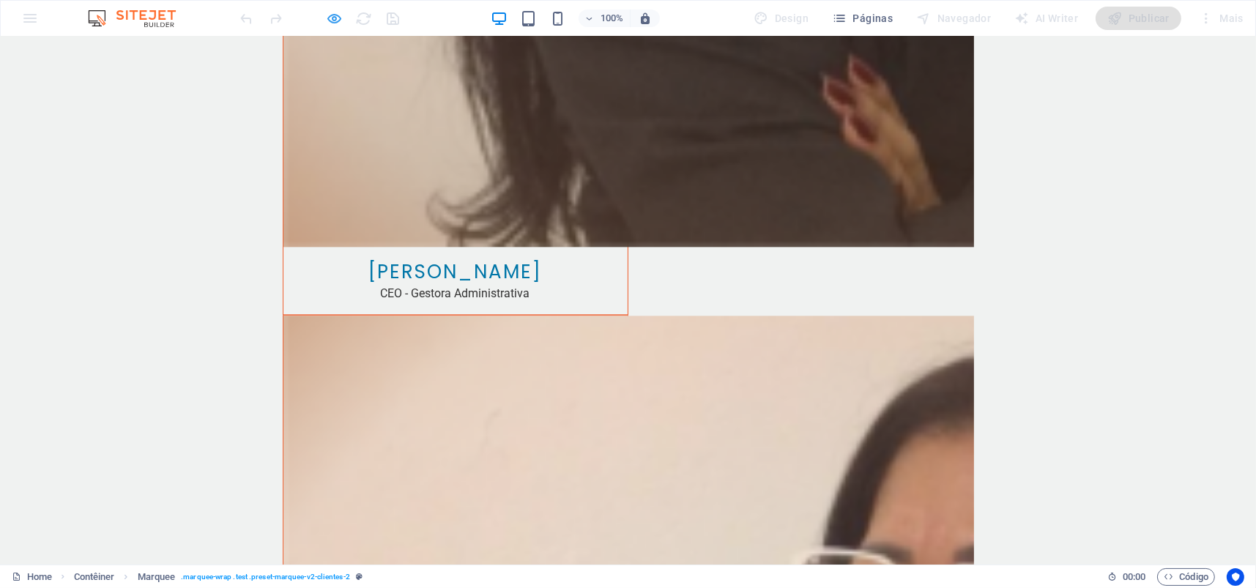
click at [334, 13] on icon "button" at bounding box center [335, 18] width 17 height 17
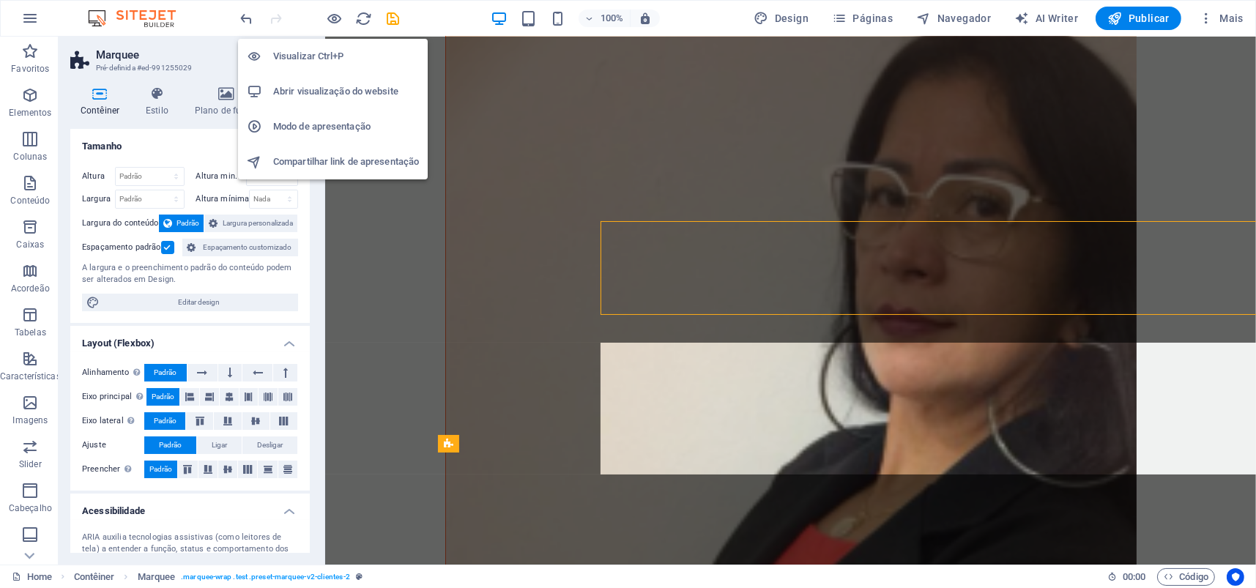
scroll to position [4330, 0]
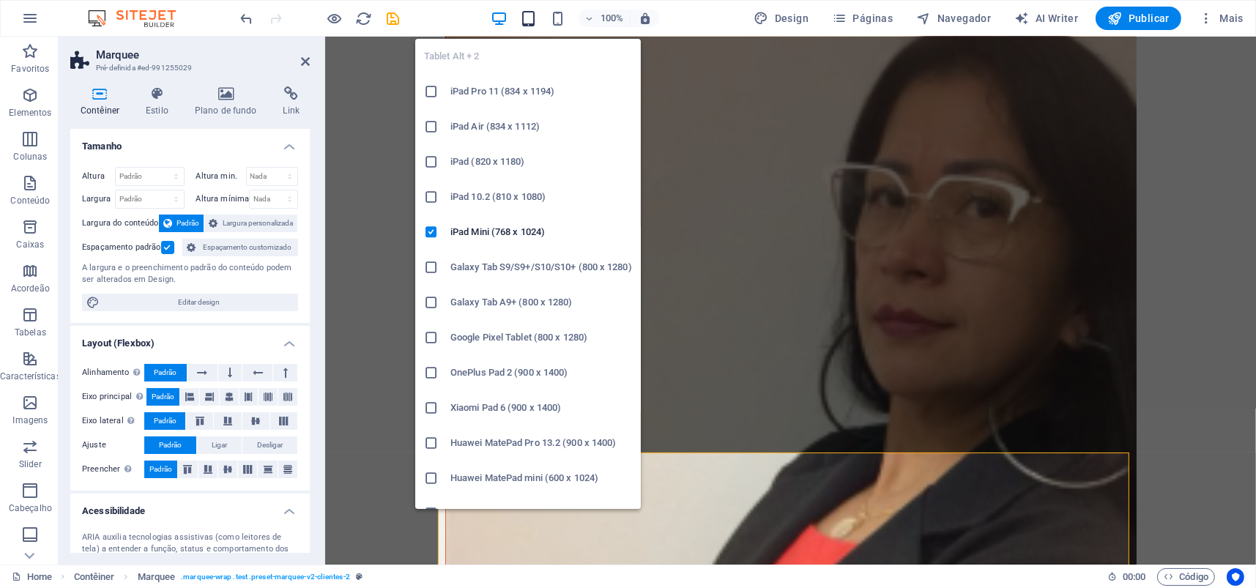
click at [529, 18] on icon "button" at bounding box center [528, 18] width 17 height 17
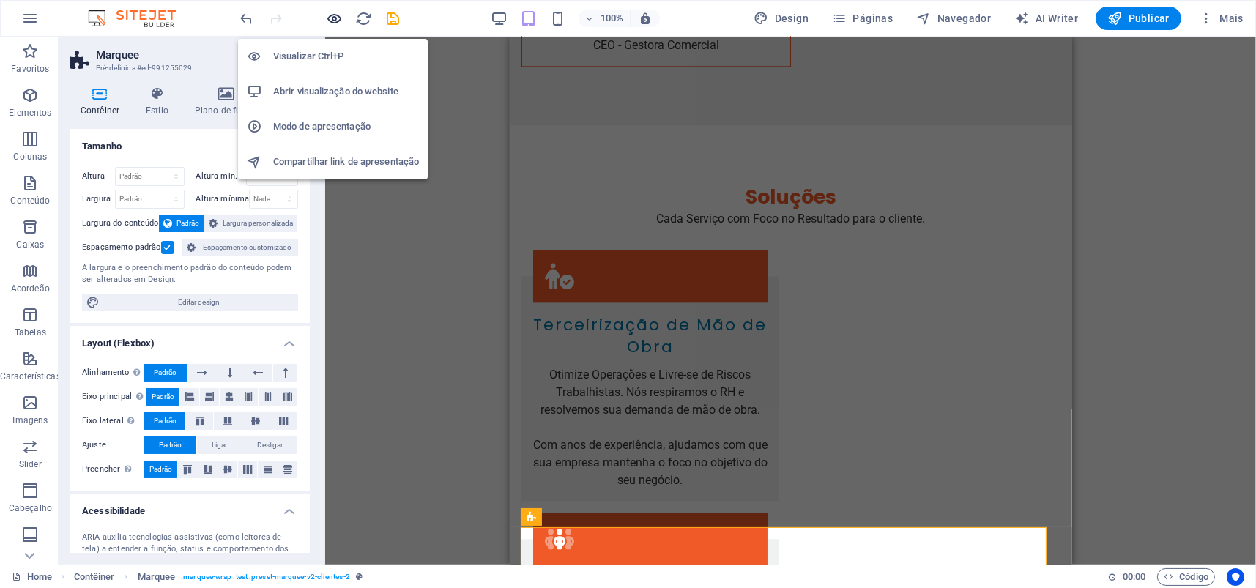
click at [335, 18] on icon "button" at bounding box center [335, 18] width 17 height 17
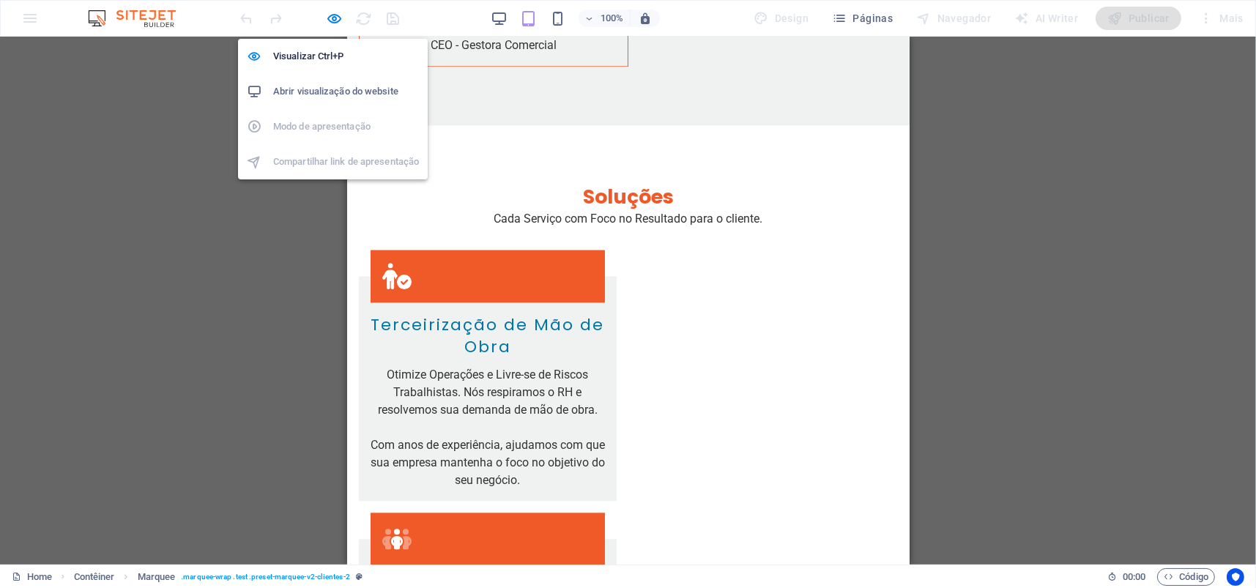
scroll to position [4400, 0]
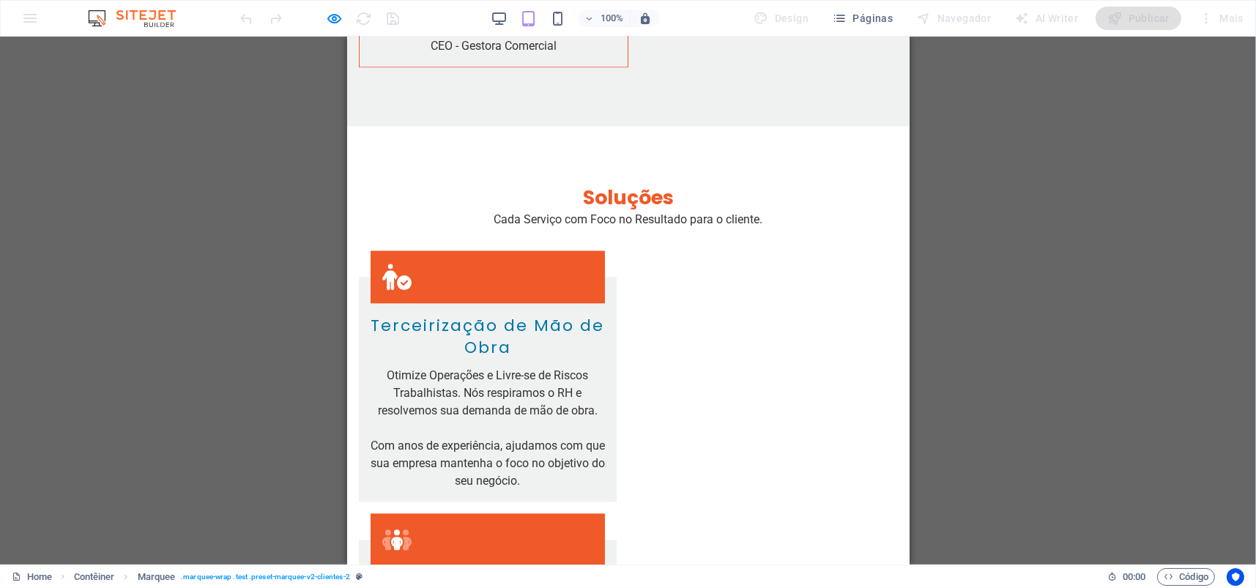
click at [323, 19] on div at bounding box center [320, 18] width 164 height 23
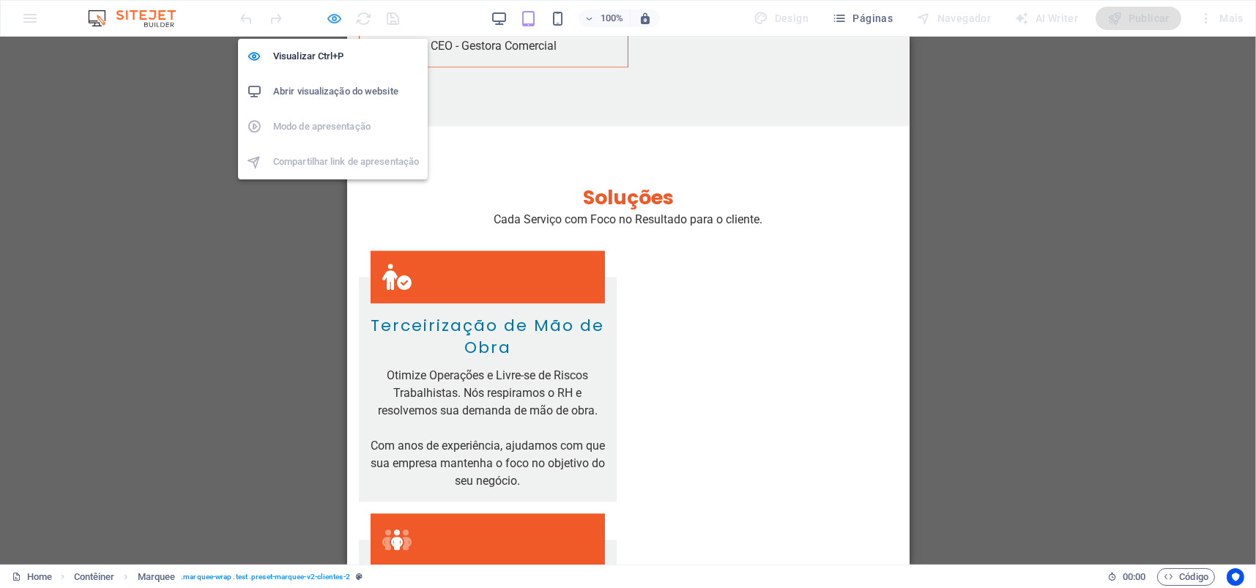
click at [327, 19] on icon "button" at bounding box center [335, 18] width 17 height 17
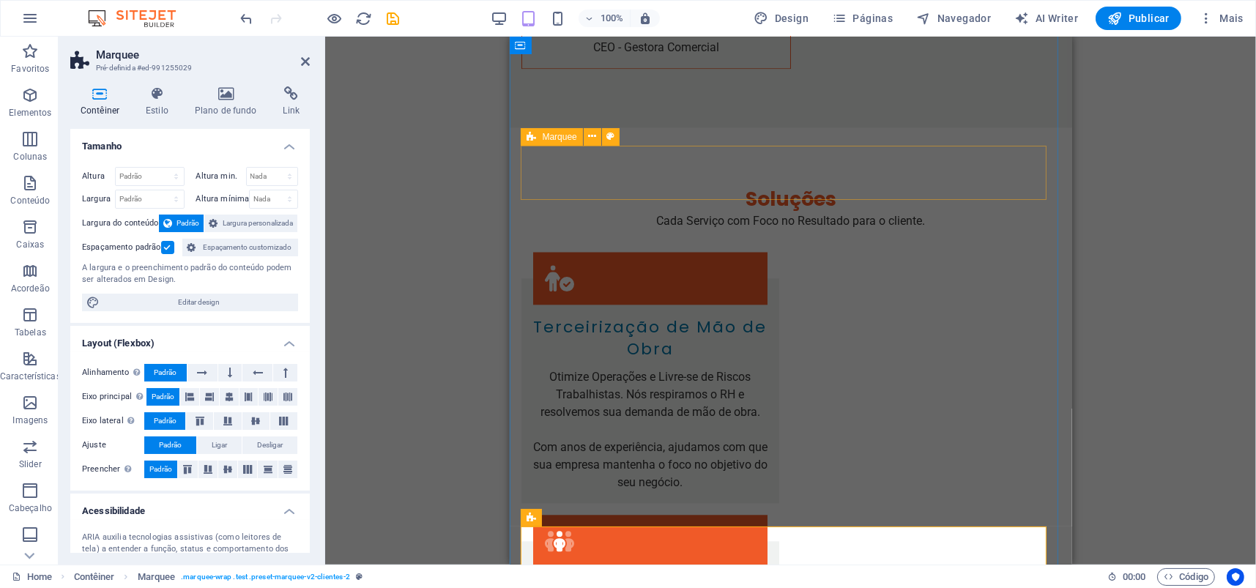
click at [531, 138] on icon at bounding box center [531, 137] width 10 height 18
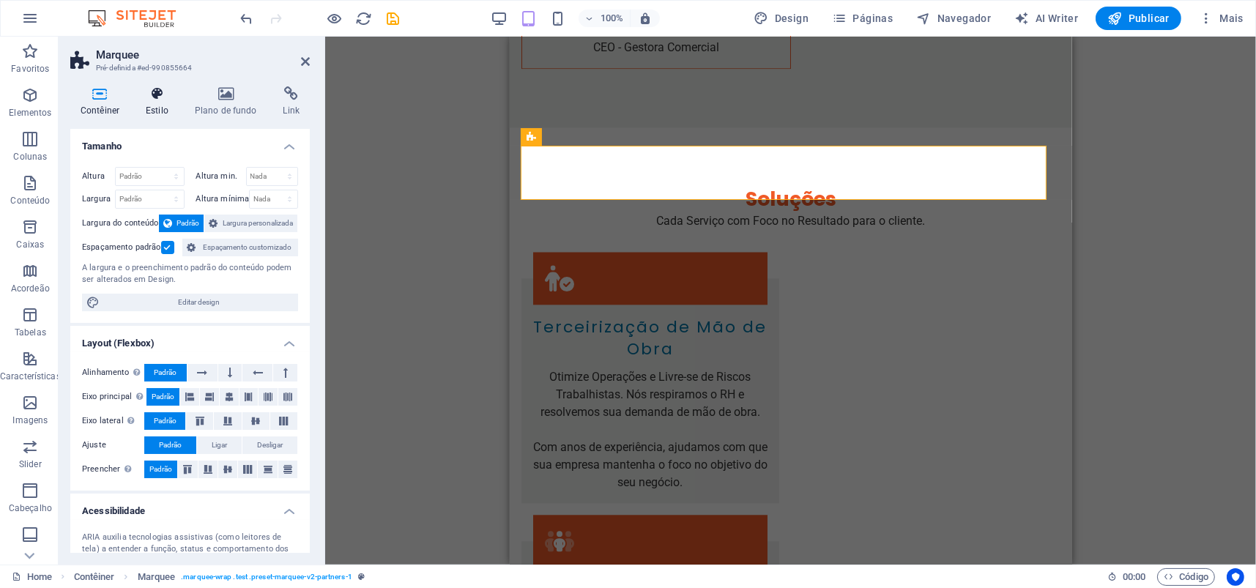
click at [162, 99] on icon at bounding box center [156, 93] width 43 height 15
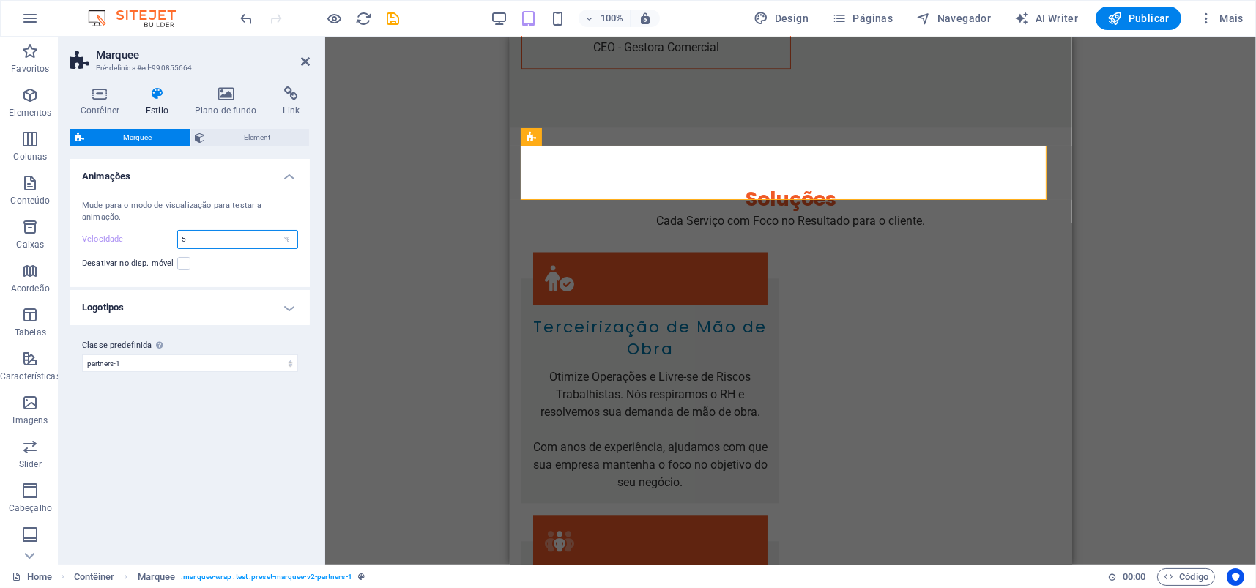
drag, startPoint x: 197, startPoint y: 236, endPoint x: 147, endPoint y: 236, distance: 49.8
click at [147, 236] on div "Velocidade 5 %" at bounding box center [190, 239] width 216 height 19
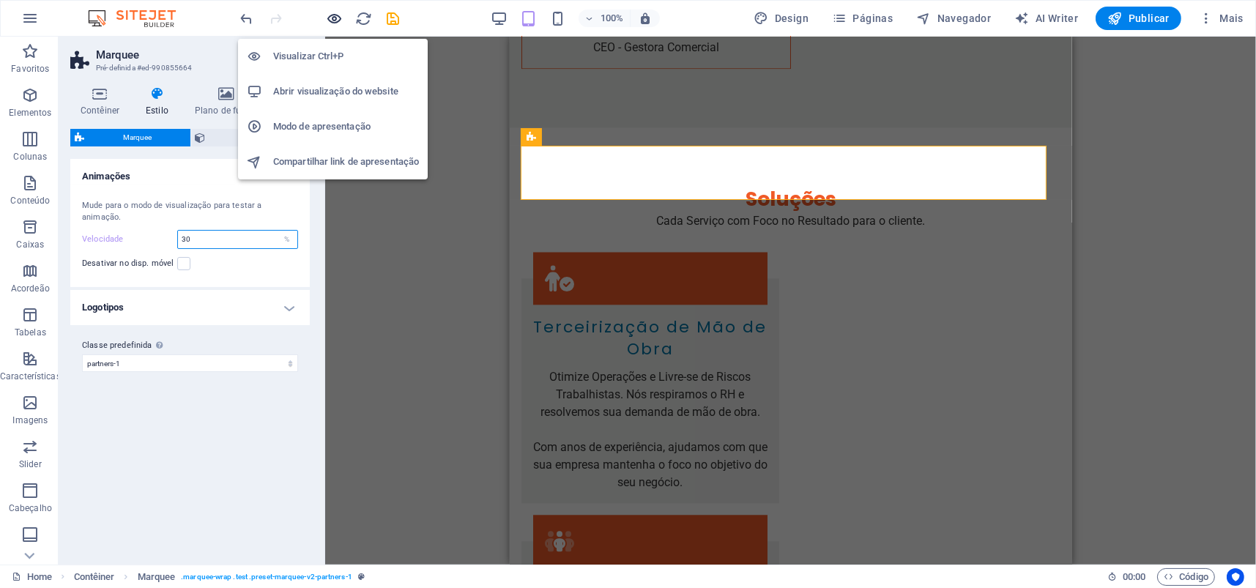
type input "30"
click at [332, 15] on icon "button" at bounding box center [335, 18] width 17 height 17
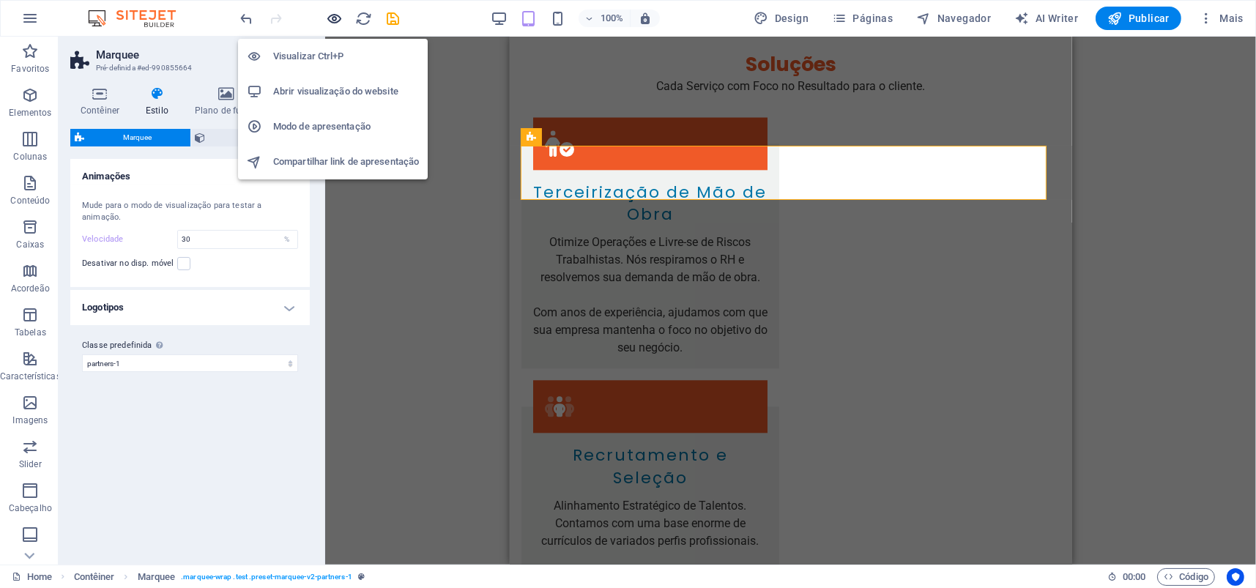
scroll to position [4400, 0]
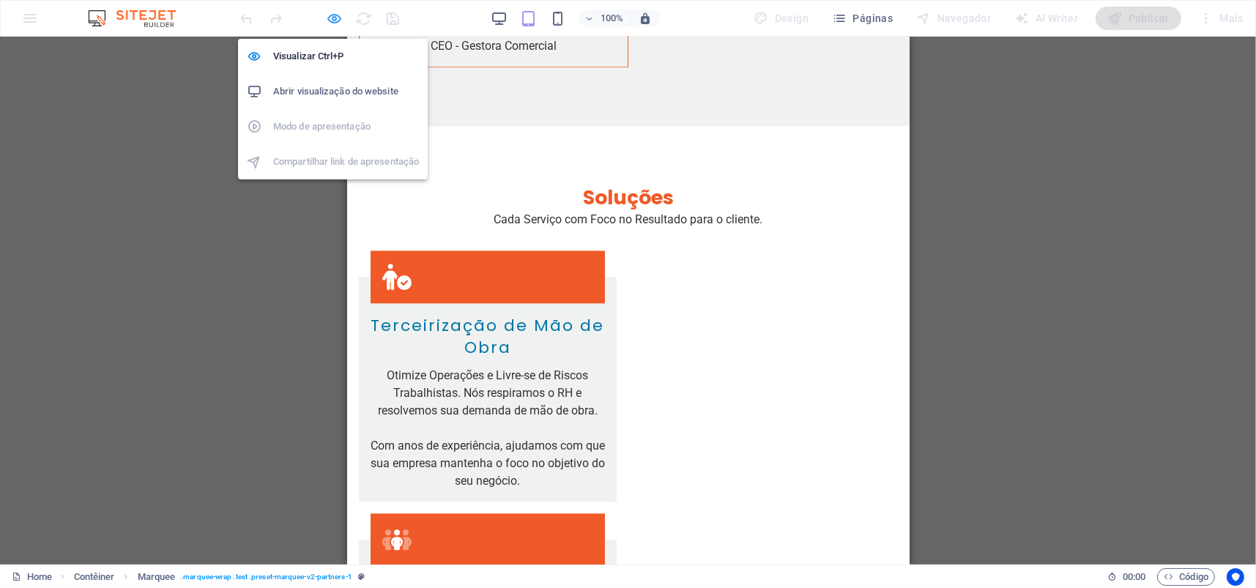
click at [329, 15] on icon "button" at bounding box center [335, 18] width 17 height 17
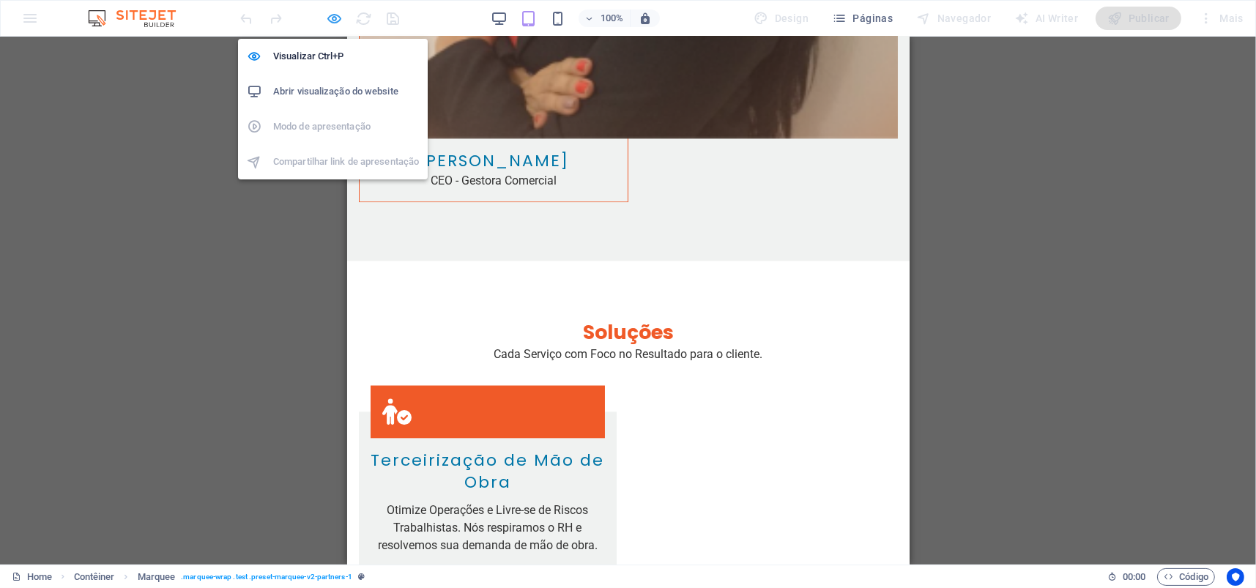
scroll to position [4533, 0]
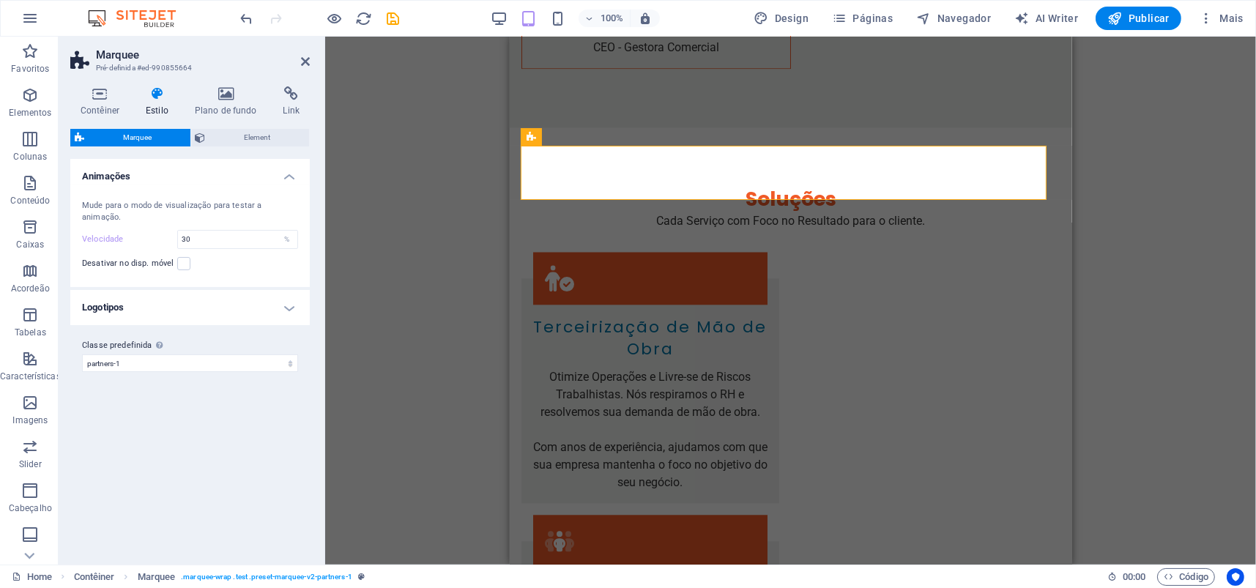
click at [201, 263] on div "Desativar no disp. móvel" at bounding box center [190, 264] width 216 height 18
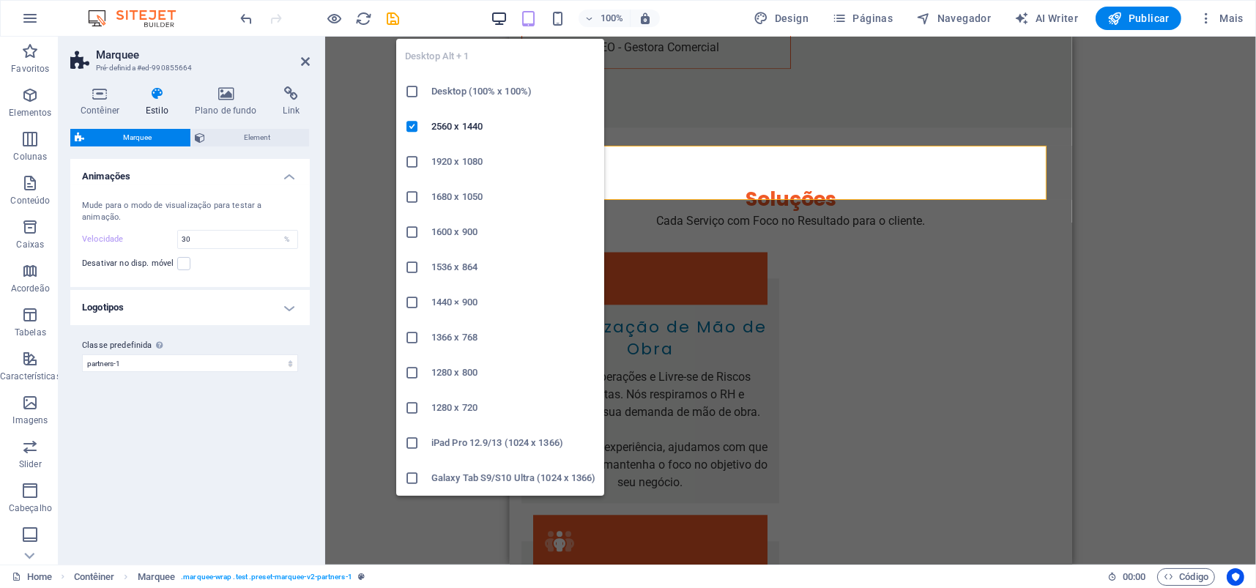
click at [501, 18] on icon "button" at bounding box center [499, 18] width 17 height 17
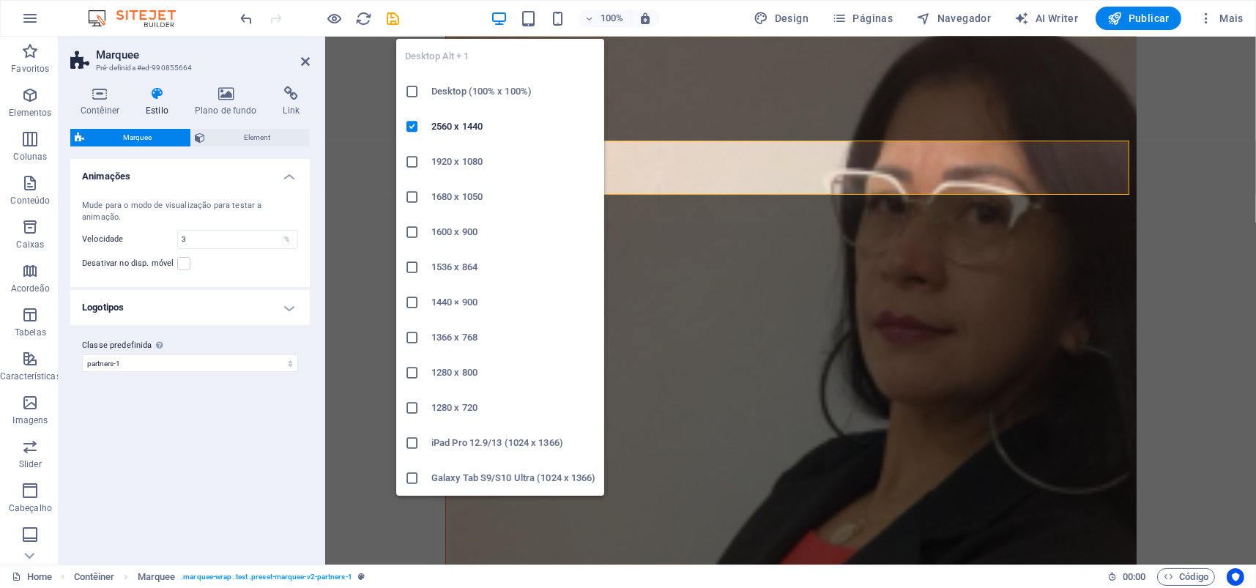
scroll to position [4329, 0]
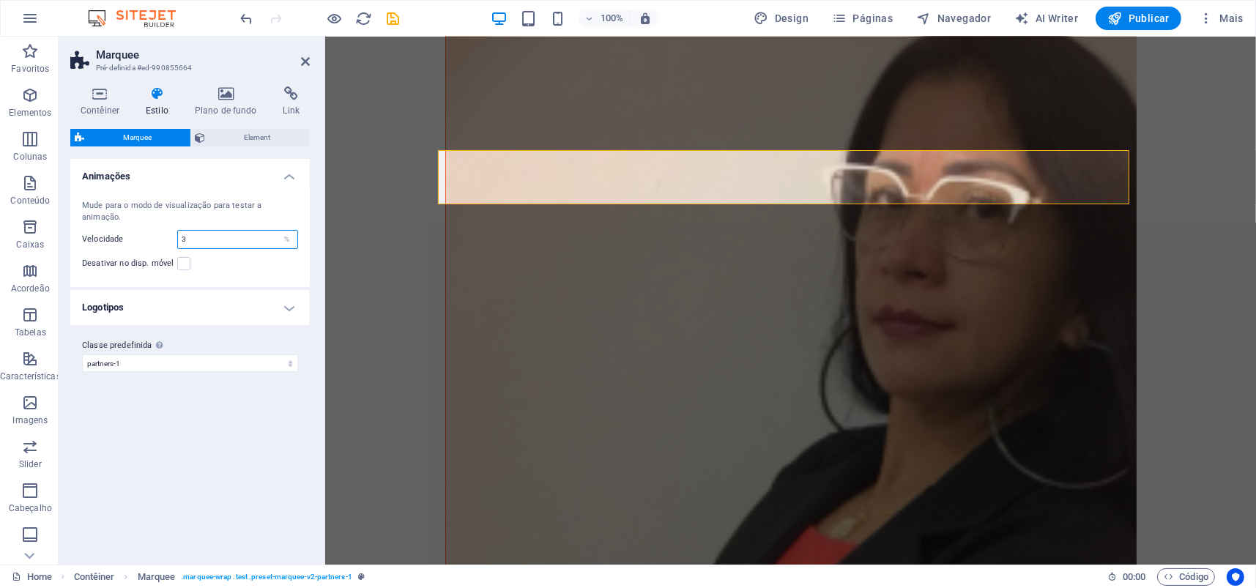
drag, startPoint x: 202, startPoint y: 243, endPoint x: 84, endPoint y: 238, distance: 118.0
click at [84, 238] on div "Velocidade 3 %" at bounding box center [190, 239] width 216 height 19
type input "30"
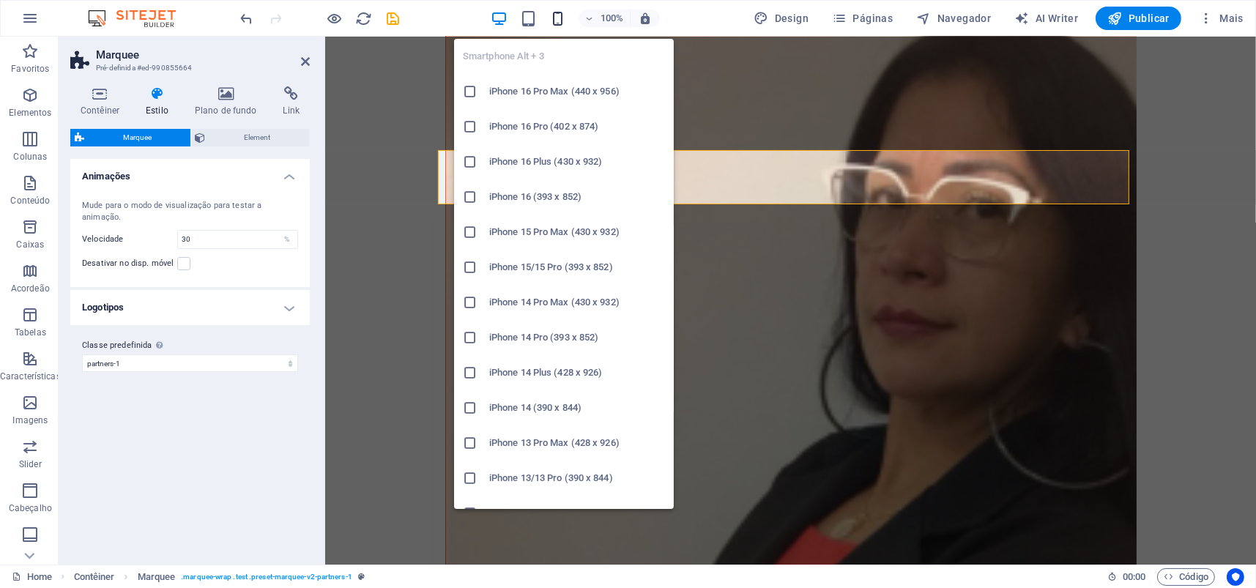
click at [561, 18] on icon "button" at bounding box center [557, 18] width 17 height 17
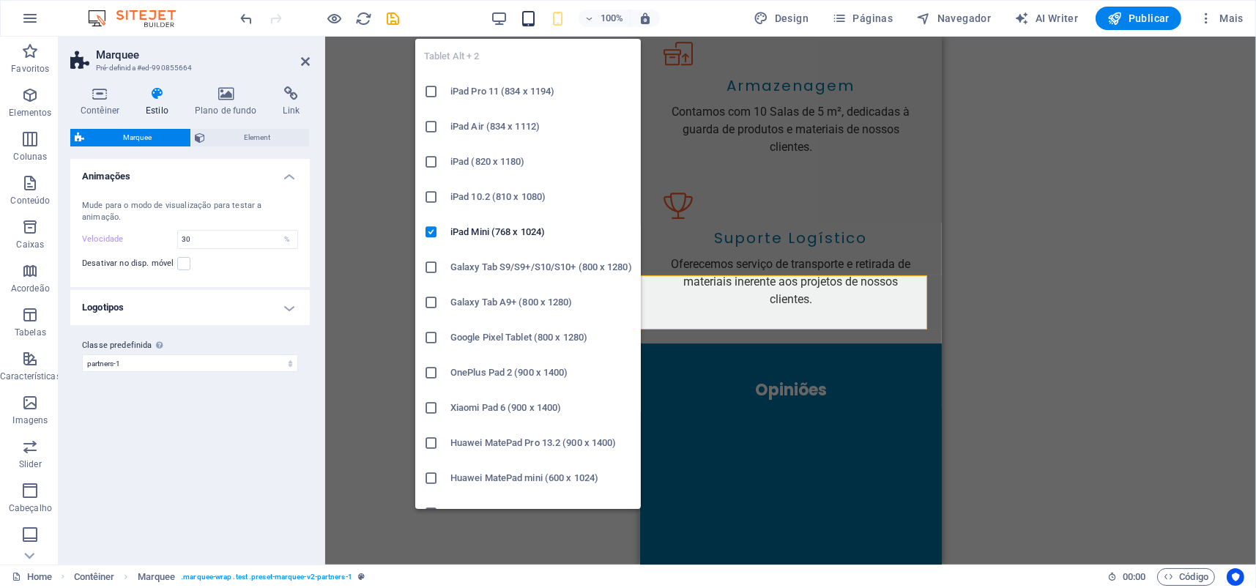
click at [535, 15] on icon "button" at bounding box center [528, 18] width 17 height 17
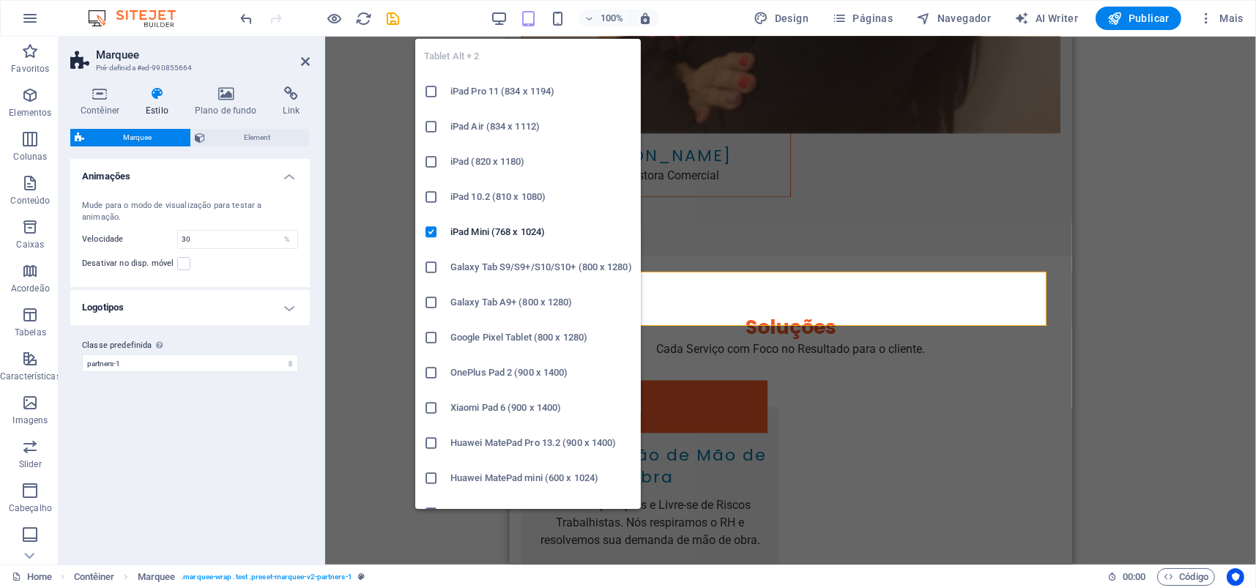
scroll to position [4405, 0]
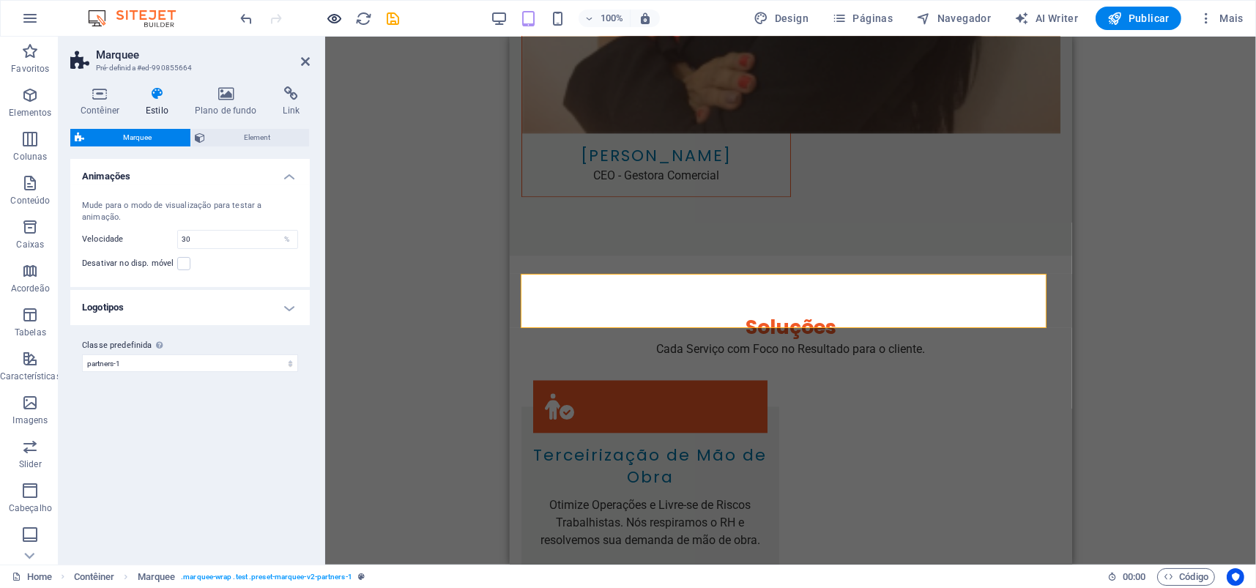
click at [325, 13] on div at bounding box center [320, 18] width 164 height 23
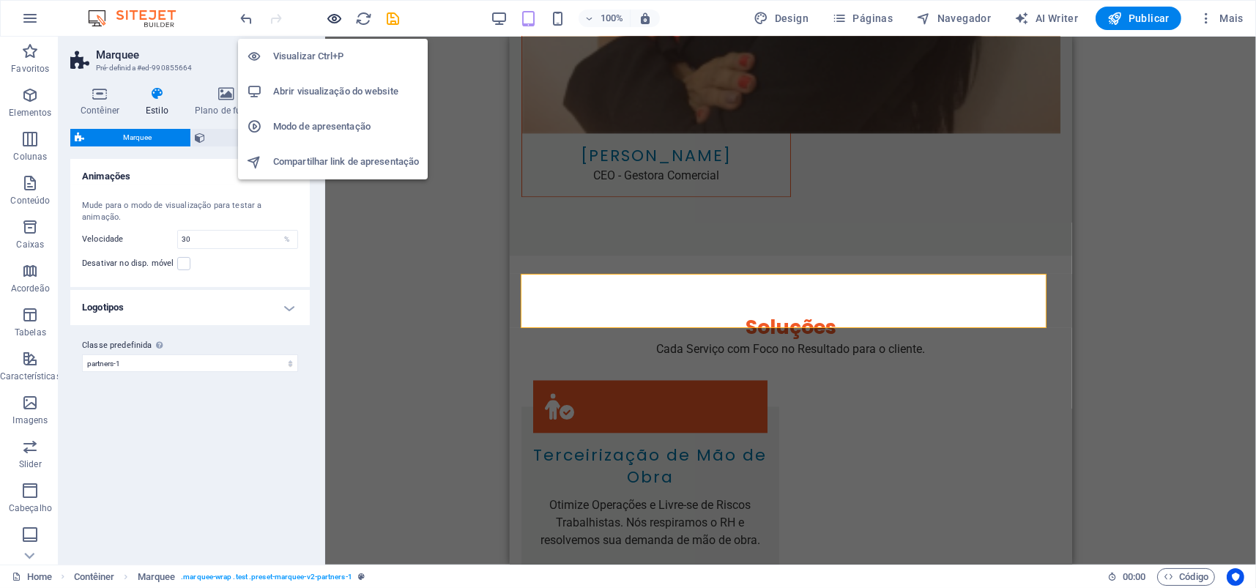
click at [333, 13] on icon "button" at bounding box center [335, 18] width 17 height 17
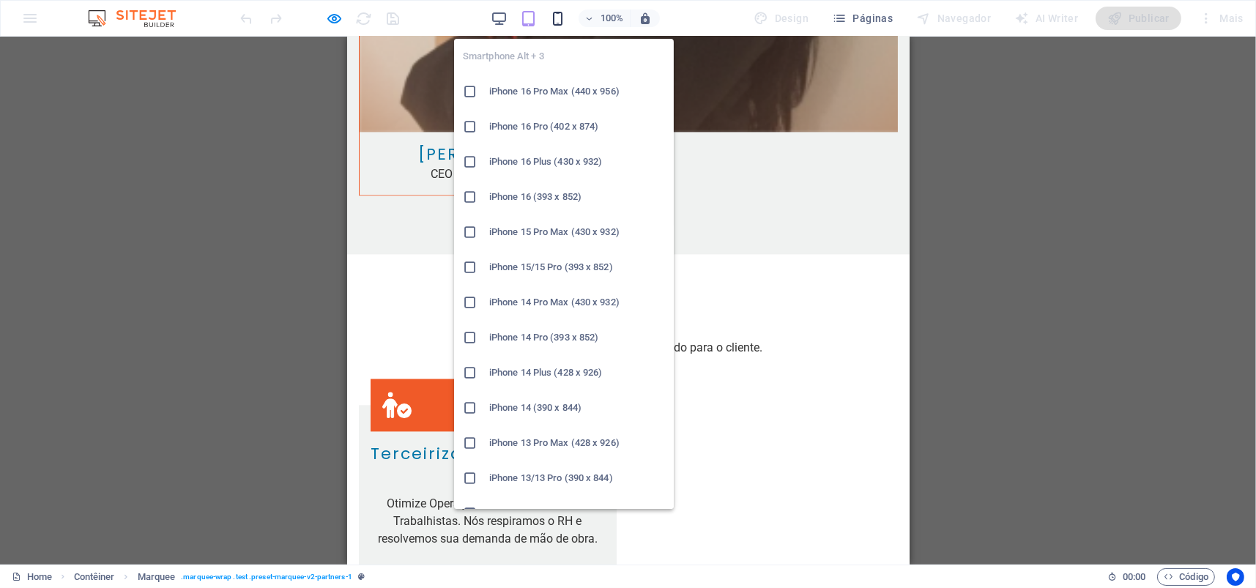
click at [558, 12] on icon "button" at bounding box center [557, 18] width 17 height 17
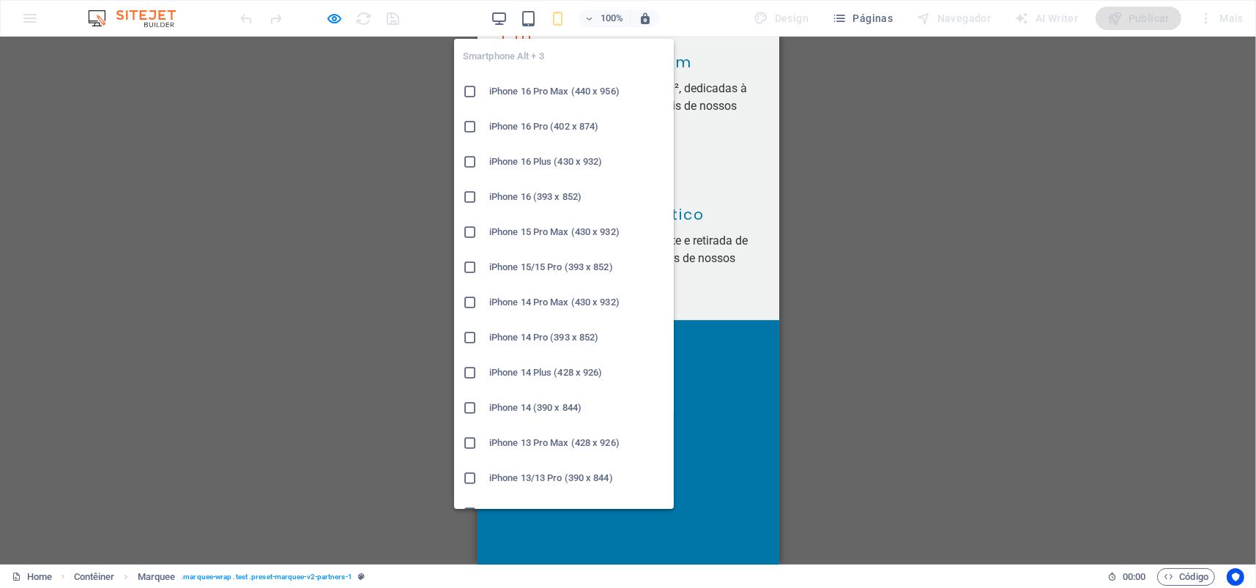
scroll to position [5717, 0]
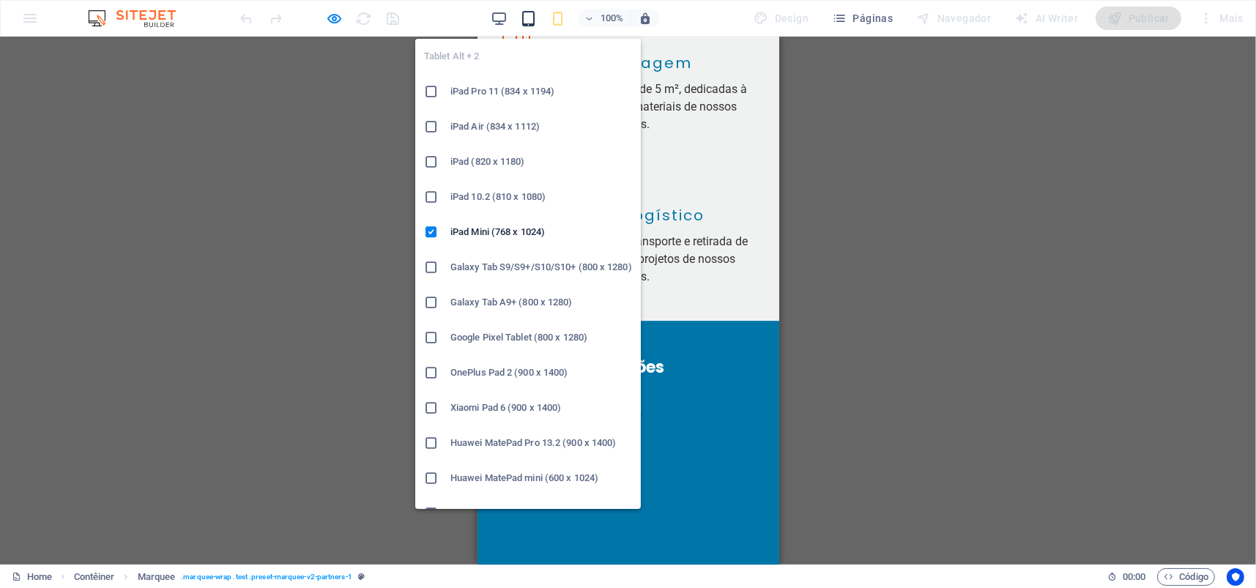
click at [529, 13] on icon "button" at bounding box center [528, 18] width 17 height 17
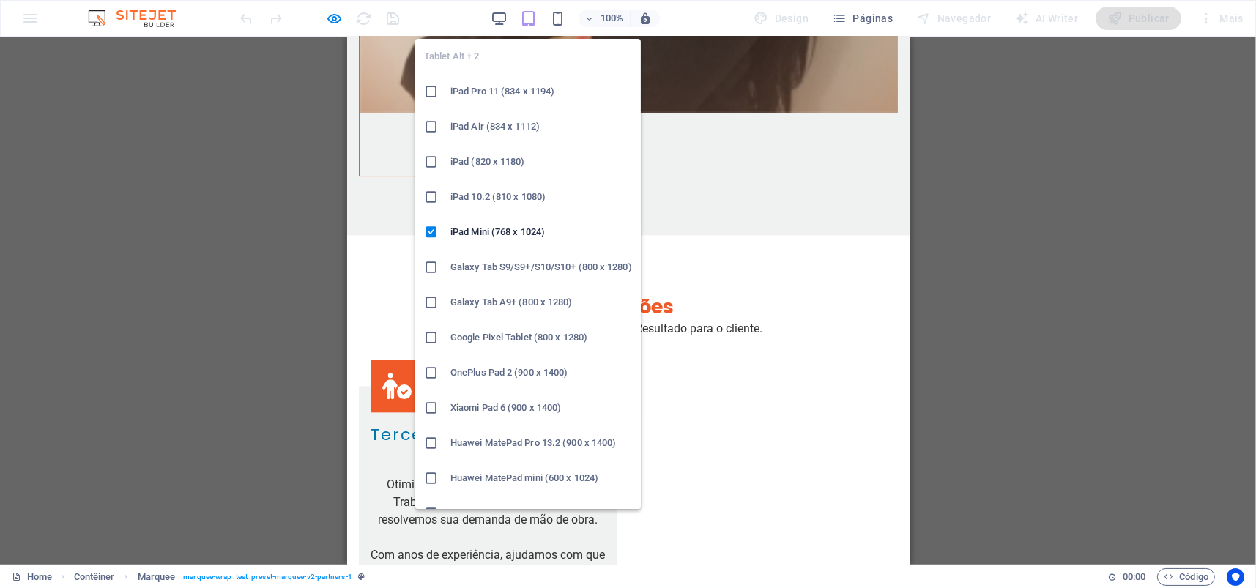
scroll to position [4292, 0]
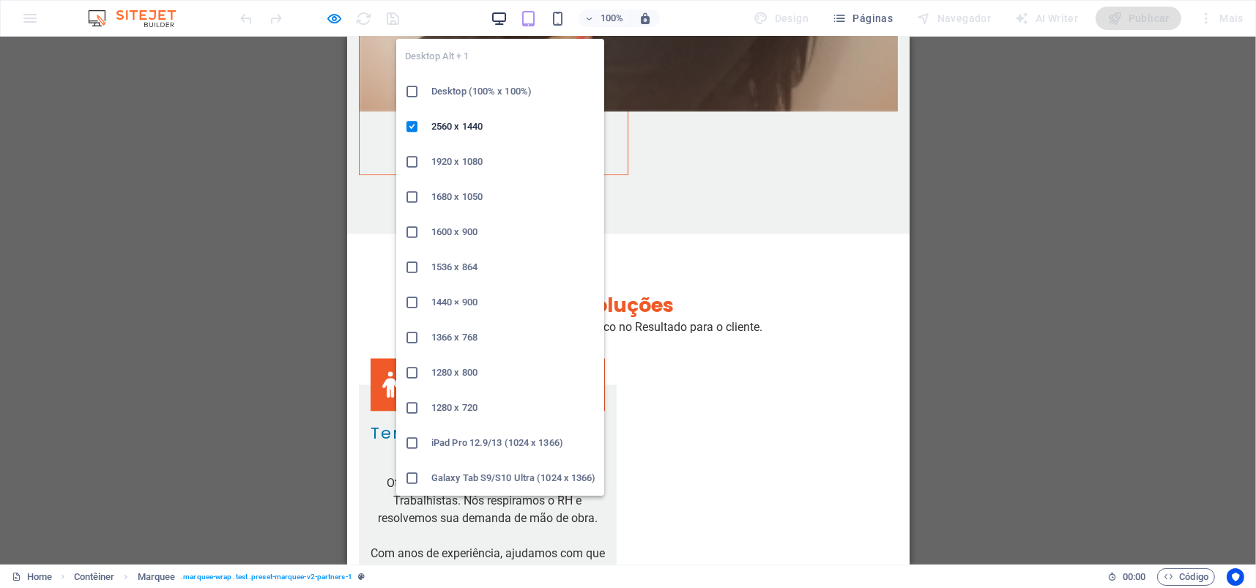
click at [496, 21] on icon "button" at bounding box center [499, 18] width 17 height 17
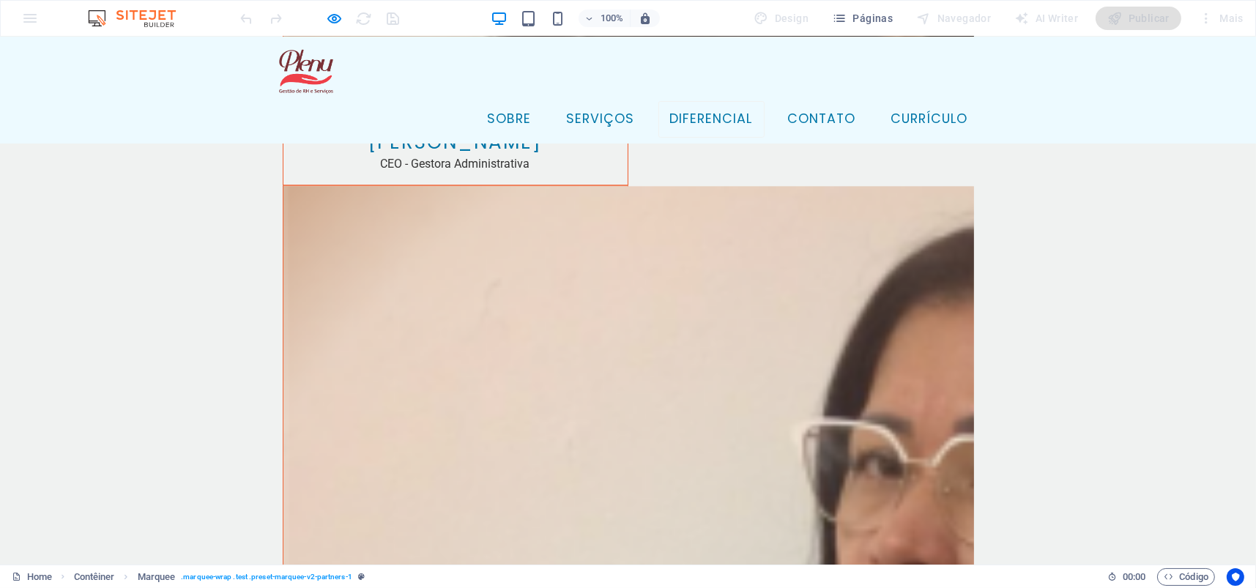
scroll to position [4124, 0]
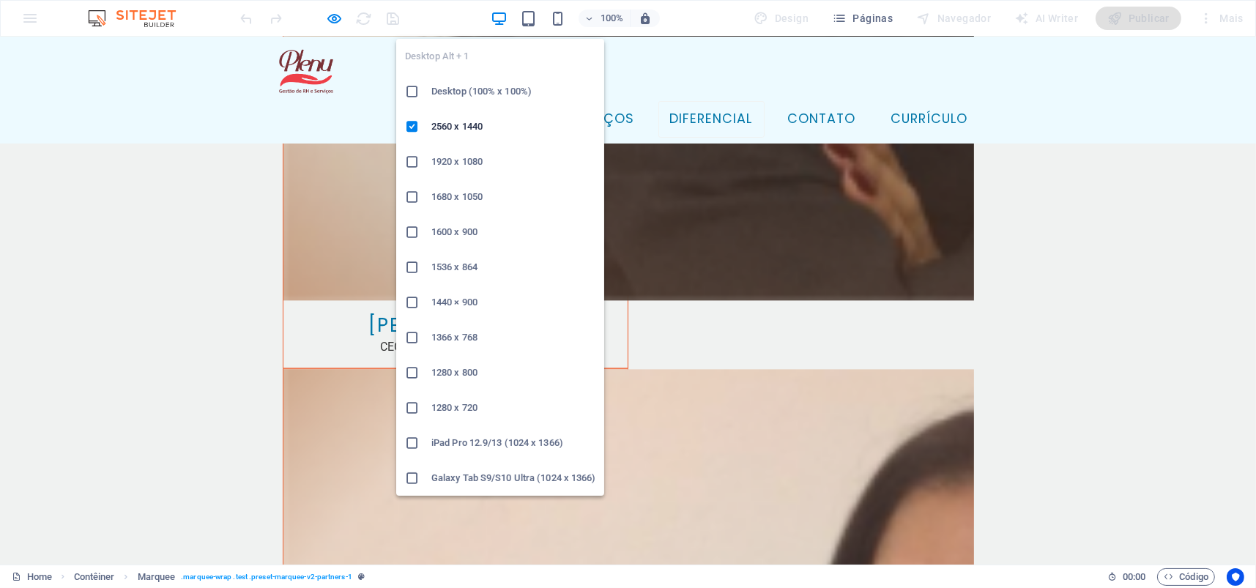
click at [498, 14] on icon "button" at bounding box center [499, 18] width 17 height 17
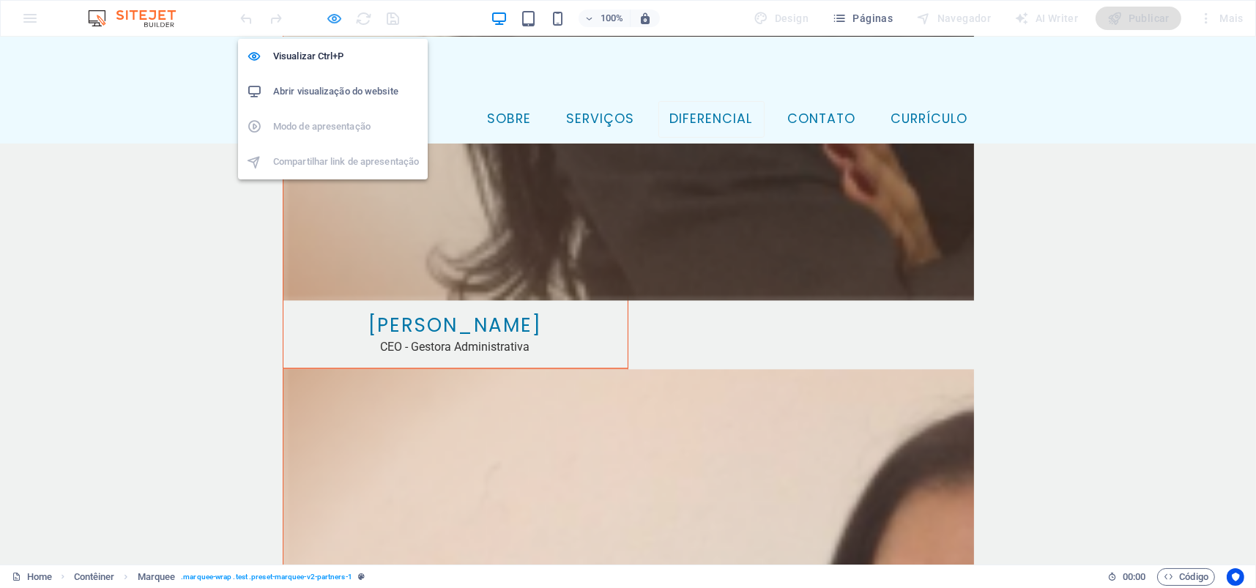
click at [329, 18] on icon "button" at bounding box center [335, 18] width 17 height 17
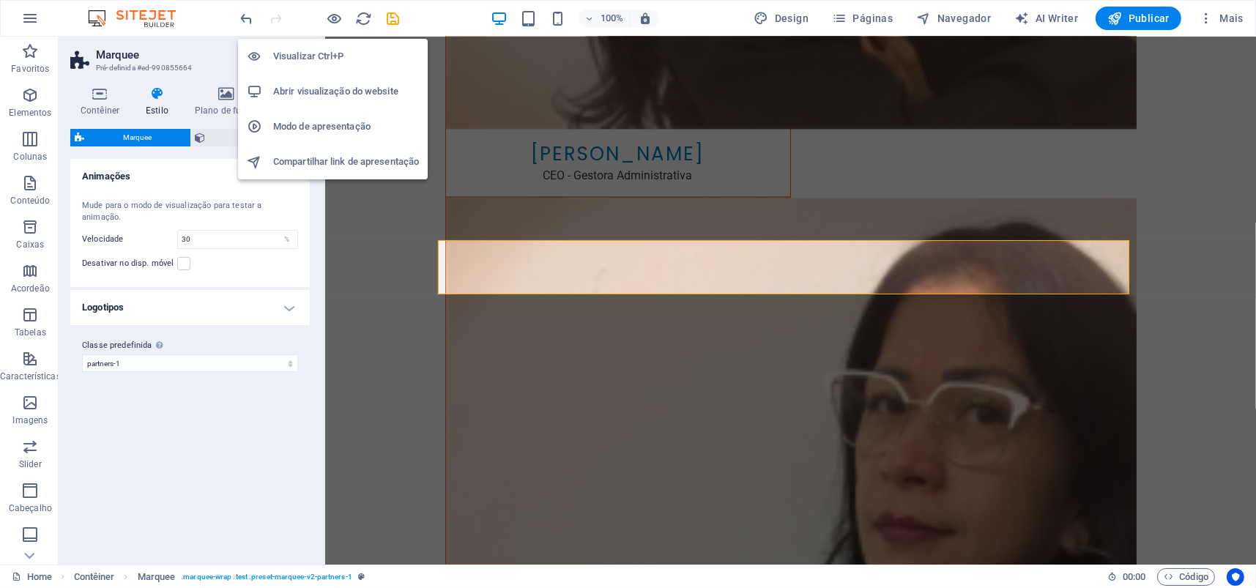
scroll to position [4239, 0]
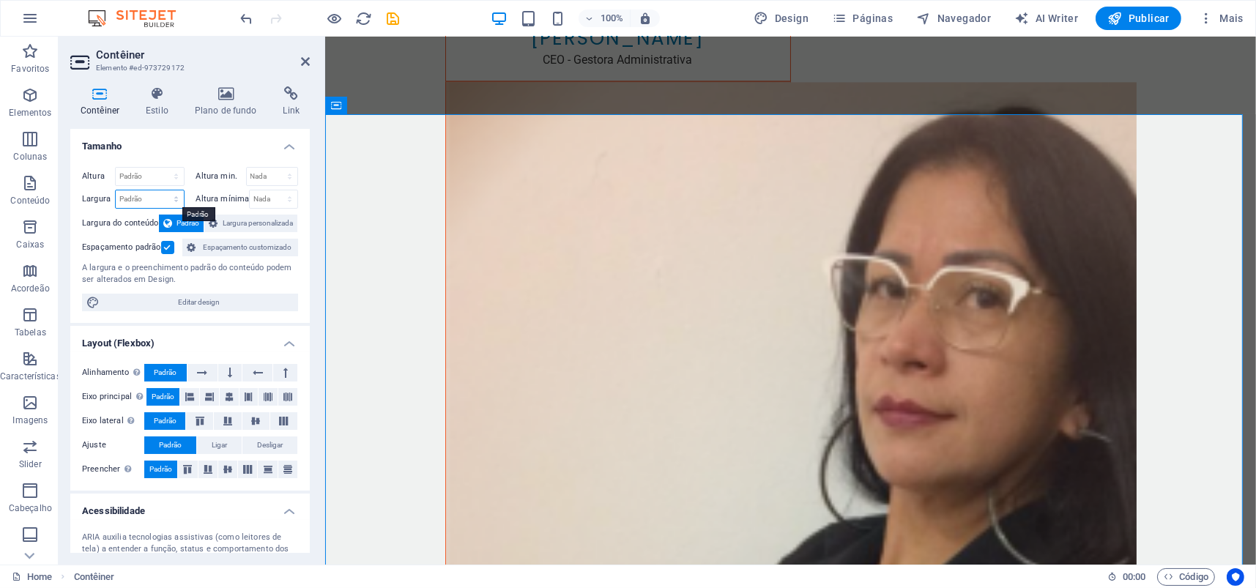
click at [141, 193] on select "Padrão px rem % em vh vw" at bounding box center [150, 199] width 68 height 18
select select "vw"
click at [161, 190] on select "Padrão px rem % em vh vw" at bounding box center [150, 199] width 68 height 18
type input "100"
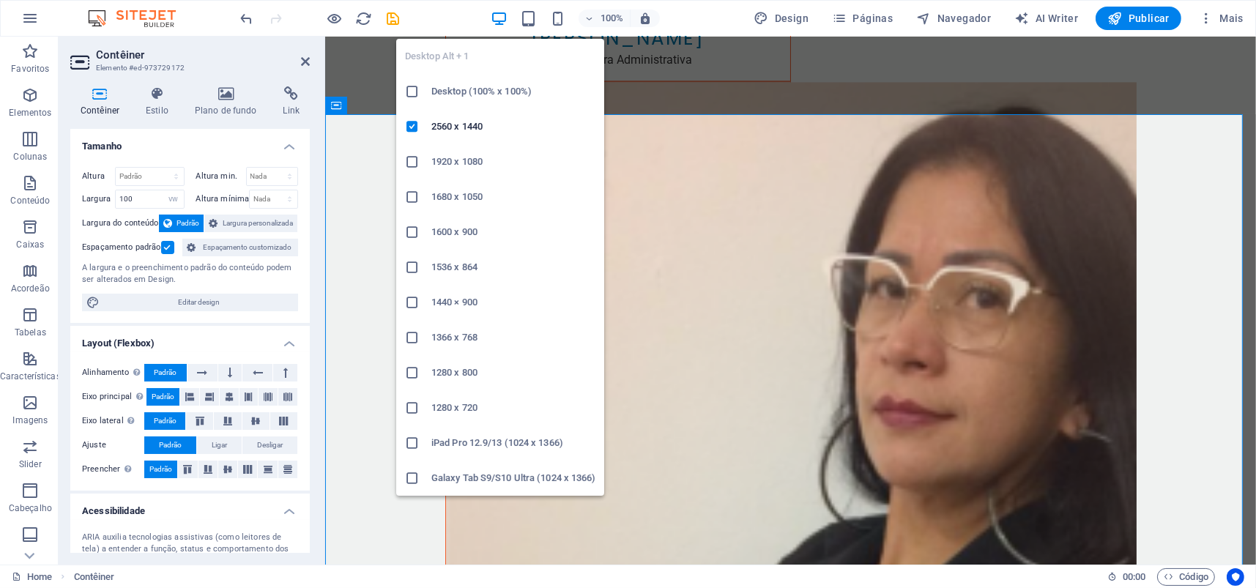
click at [499, 16] on icon "button" at bounding box center [499, 18] width 17 height 17
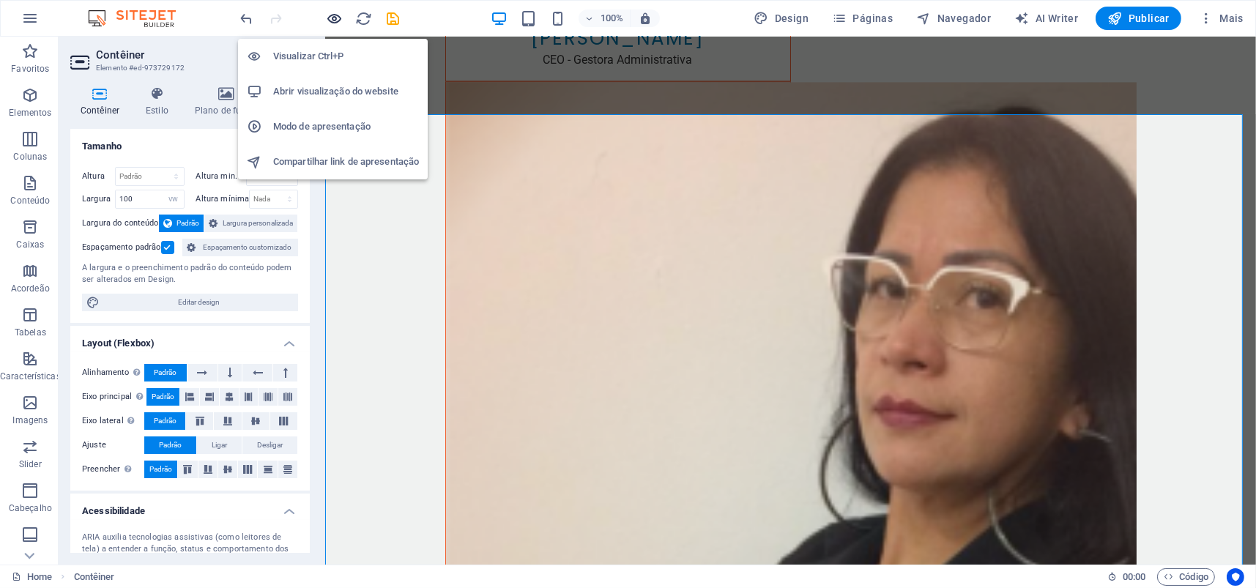
click at [337, 15] on icon "button" at bounding box center [335, 18] width 17 height 17
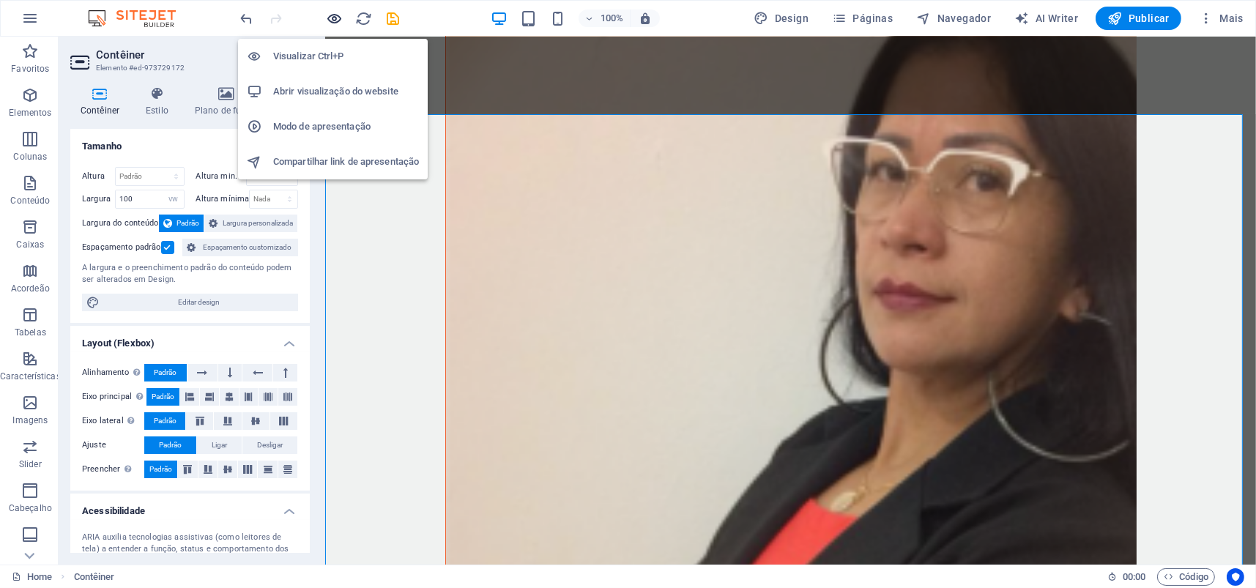
scroll to position [4124, 0]
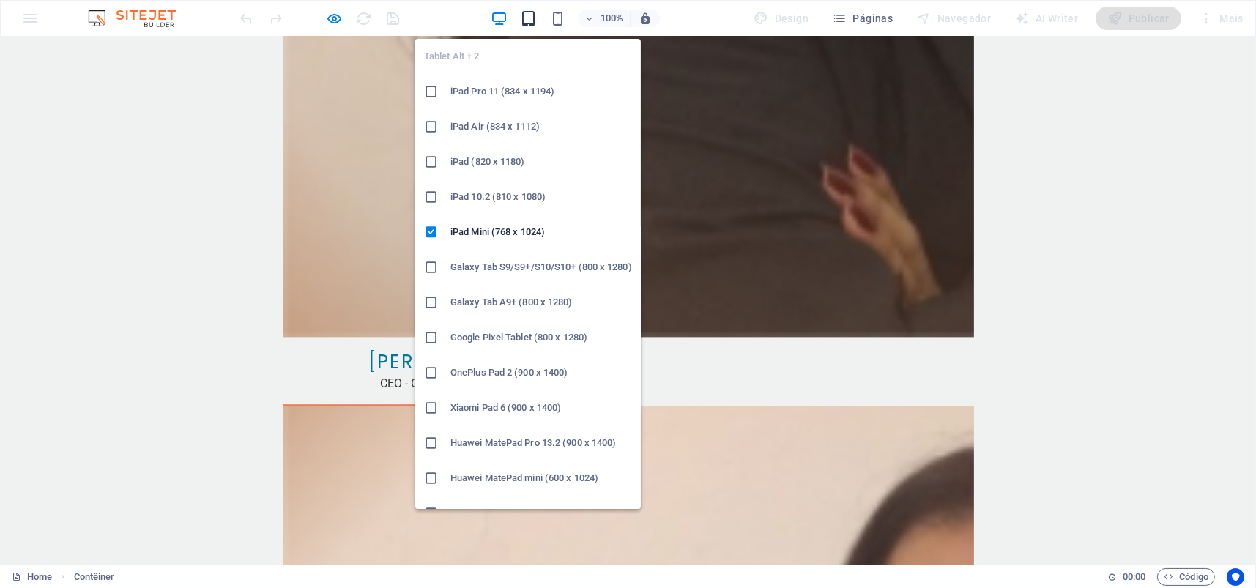
click at [529, 18] on icon "button" at bounding box center [528, 18] width 17 height 17
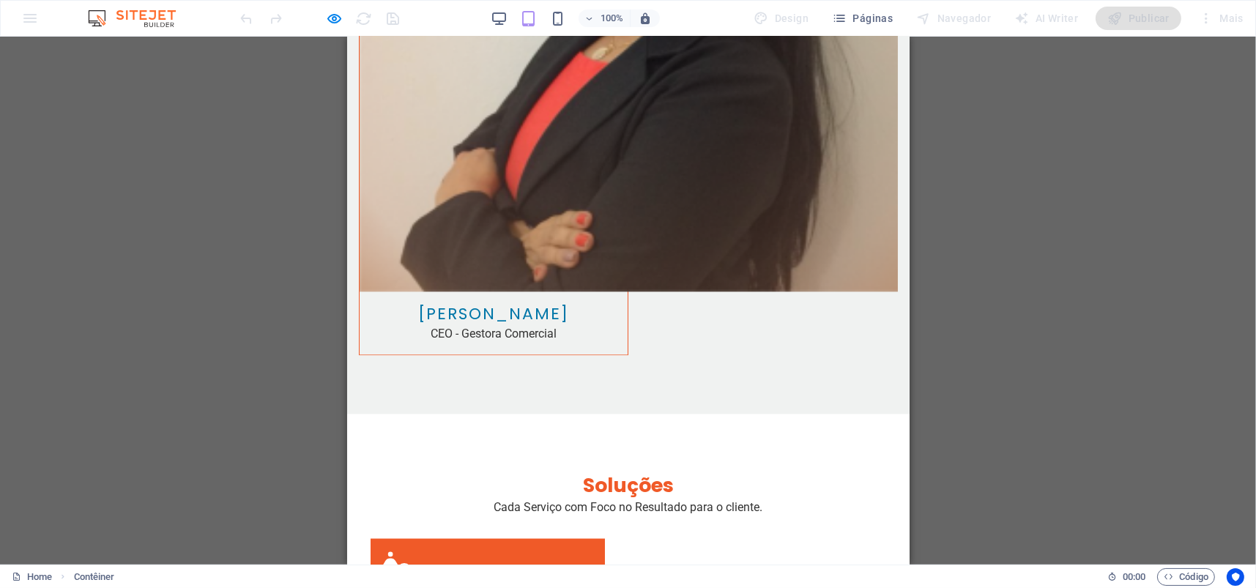
scroll to position [4478, 0]
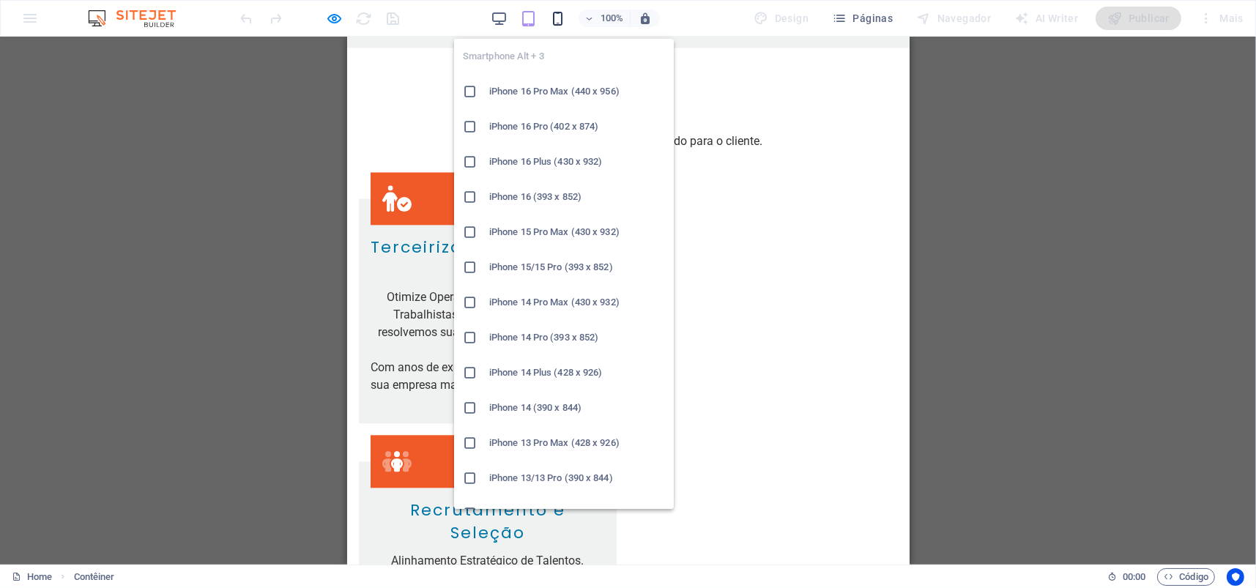
click at [561, 17] on icon "button" at bounding box center [557, 18] width 17 height 17
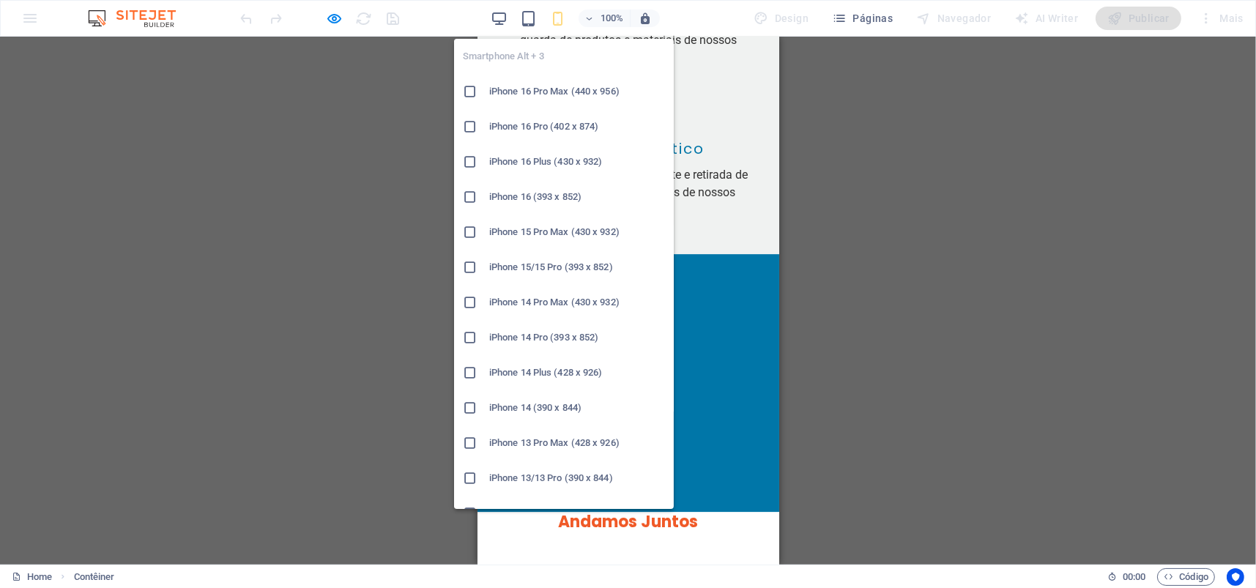
scroll to position [5782, 0]
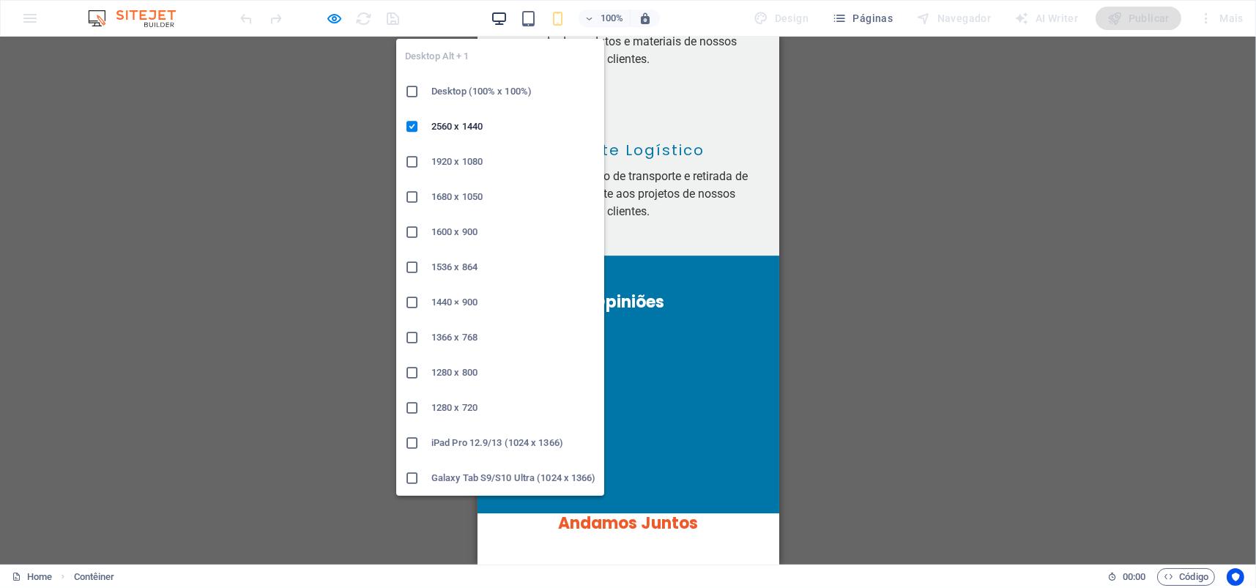
click at [493, 14] on icon "button" at bounding box center [499, 18] width 17 height 17
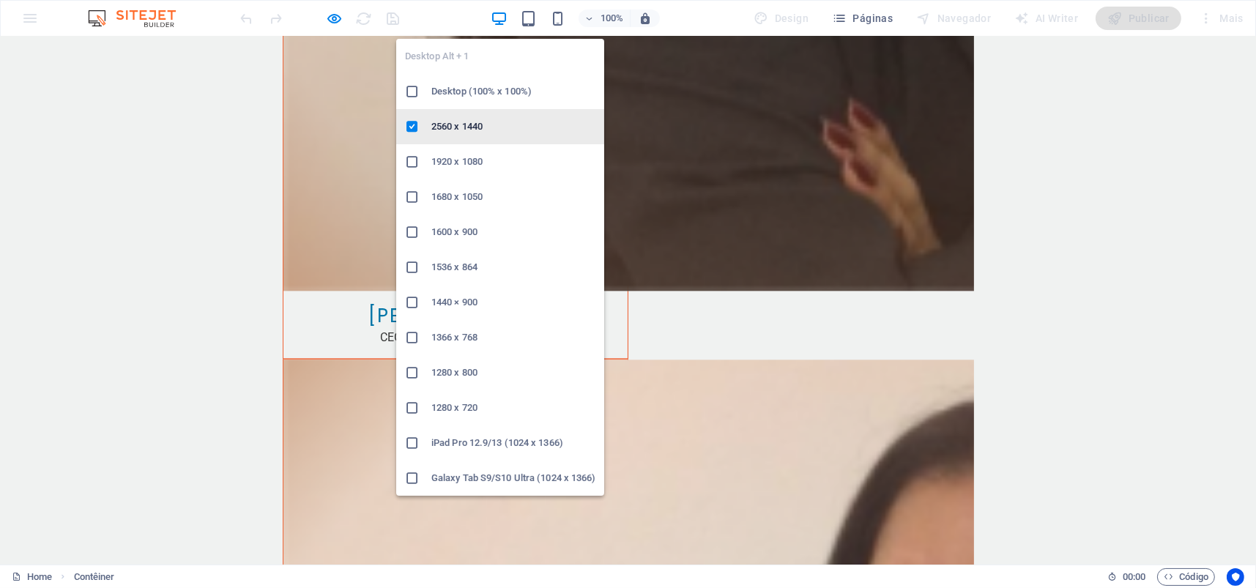
scroll to position [4178, 0]
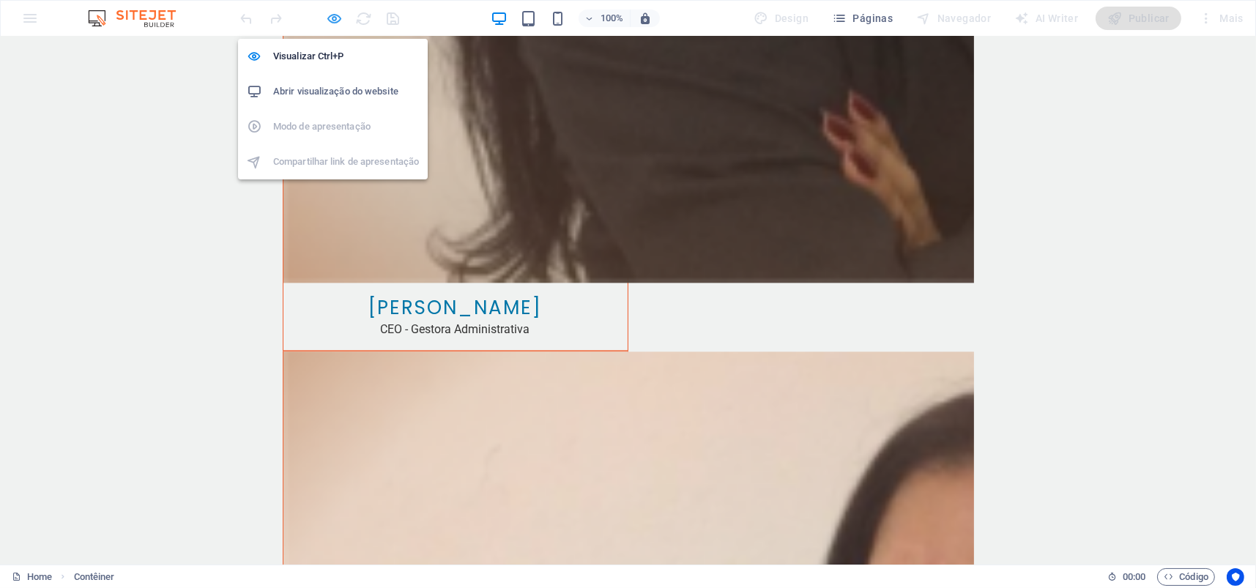
click at [331, 18] on icon "button" at bounding box center [335, 18] width 17 height 17
select select "vw"
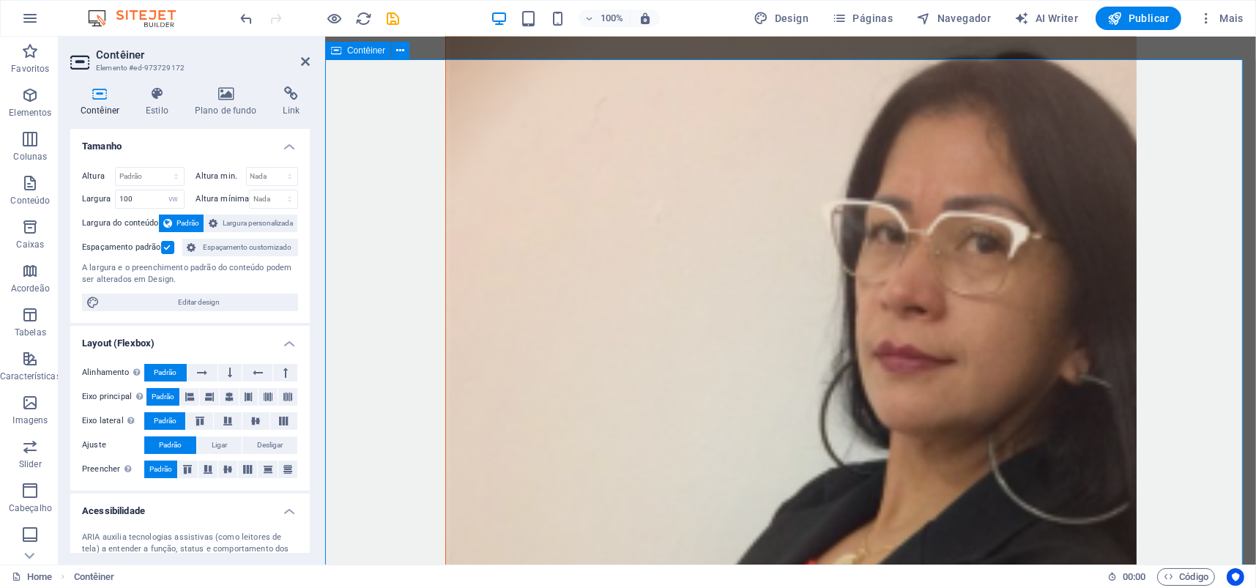
click at [164, 242] on label at bounding box center [167, 247] width 13 height 13
click at [0, 0] on input "Espaçamento padrão" at bounding box center [0, 0] width 0 height 0
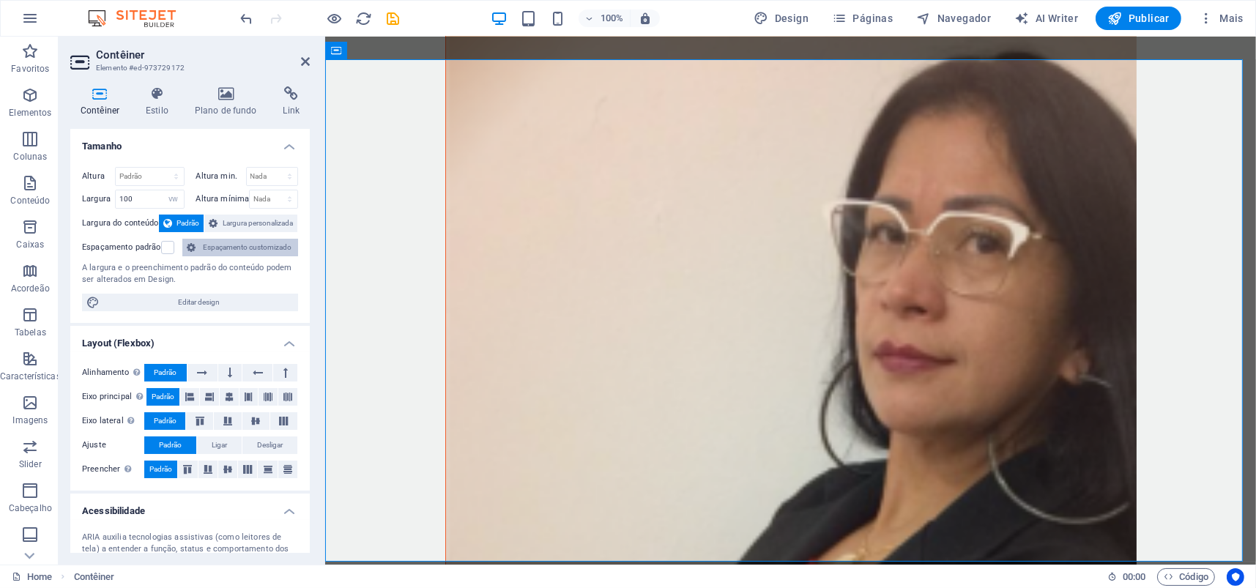
click at [189, 243] on icon at bounding box center [191, 248] width 9 height 18
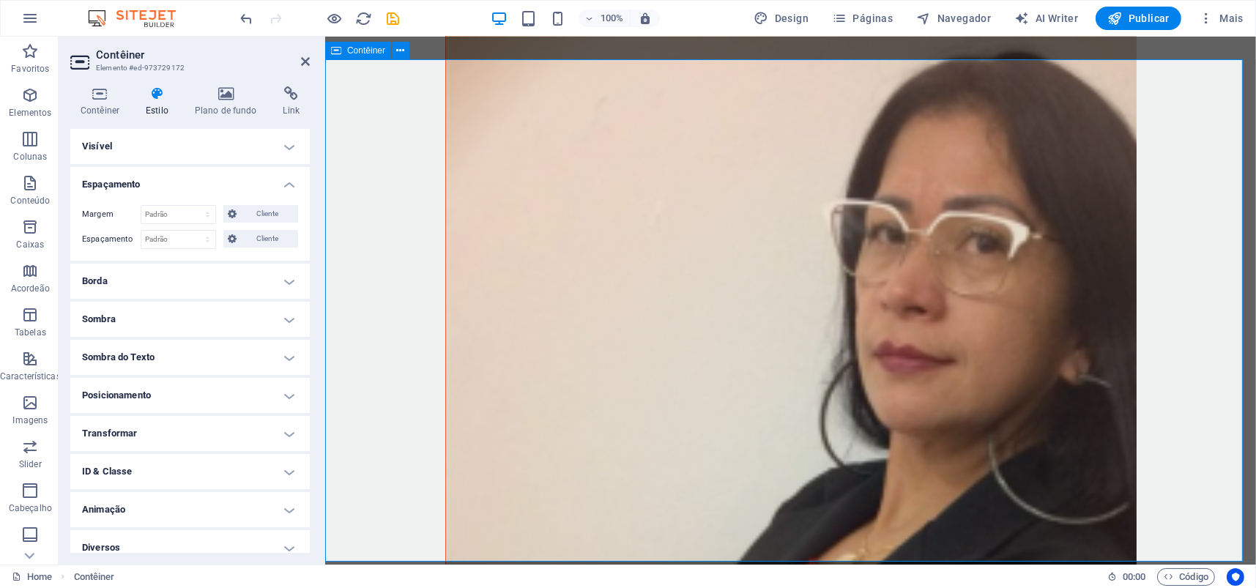
click at [354, 53] on span "Contêiner" at bounding box center [366, 50] width 38 height 9
click at [97, 103] on h4 "Contêiner" at bounding box center [102, 101] width 65 height 31
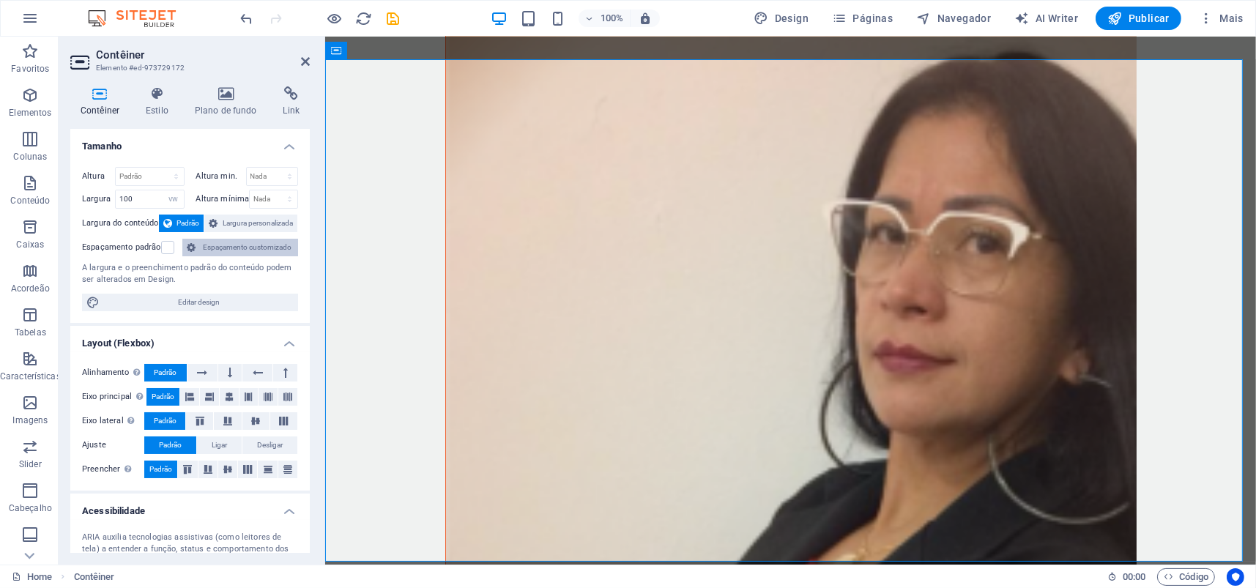
click at [192, 247] on icon at bounding box center [191, 248] width 9 height 18
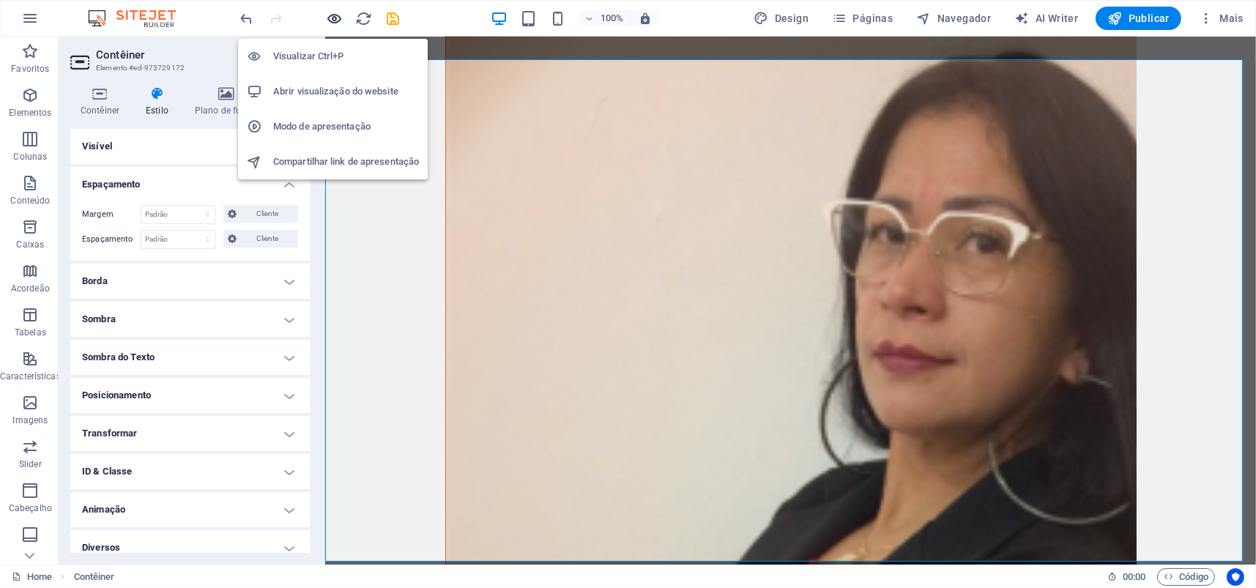
click at [333, 14] on icon "button" at bounding box center [335, 18] width 17 height 17
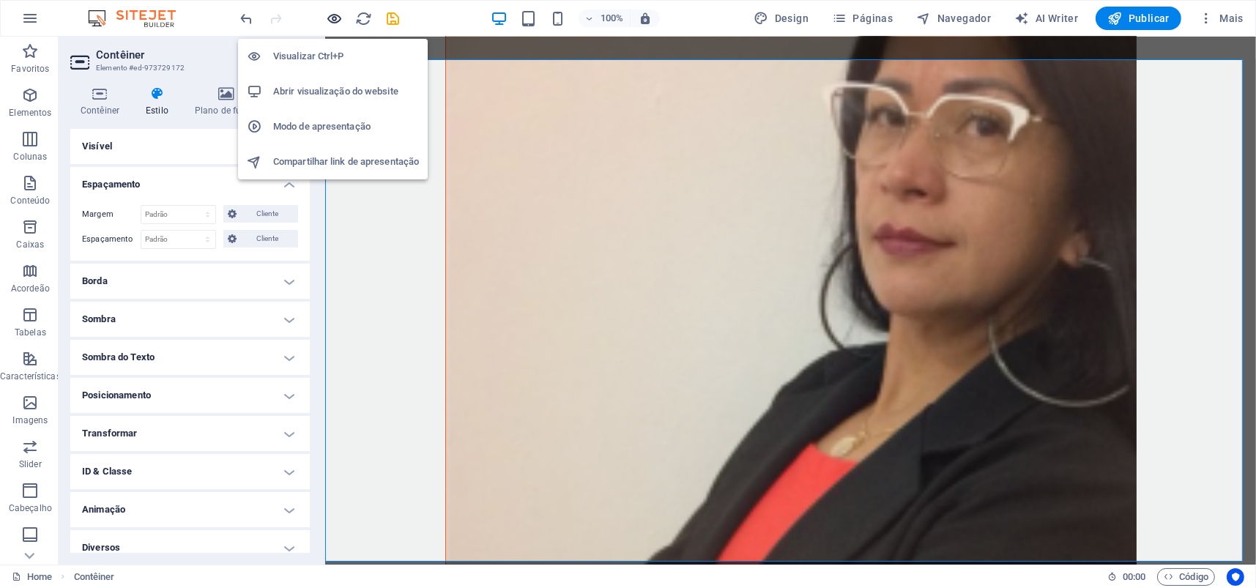
scroll to position [4178, 0]
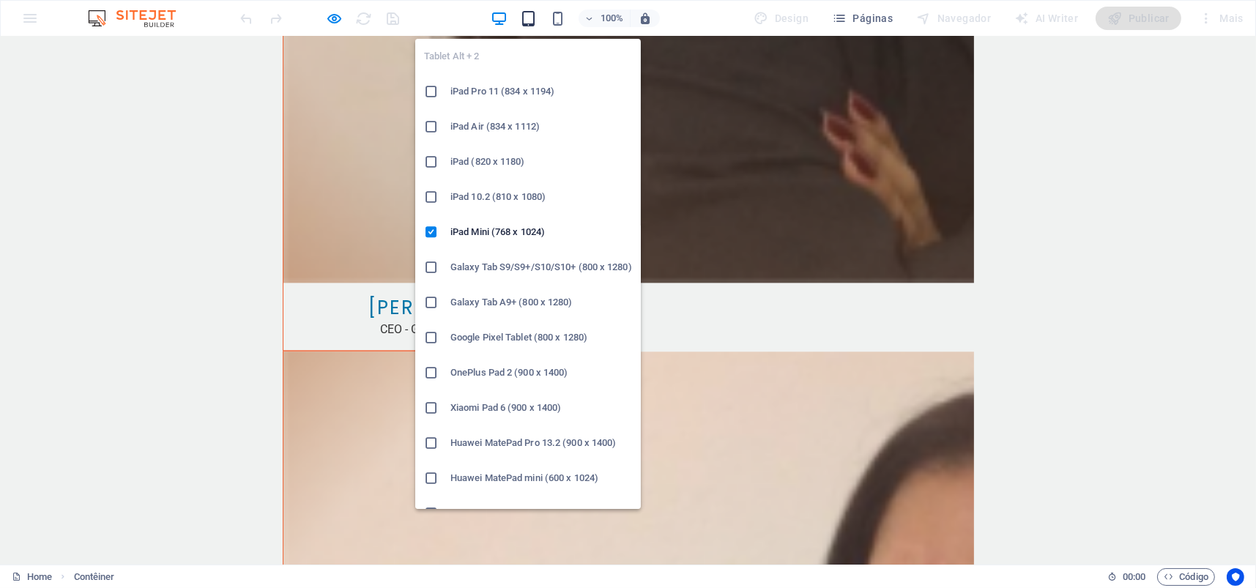
click at [529, 15] on icon "button" at bounding box center [528, 18] width 17 height 17
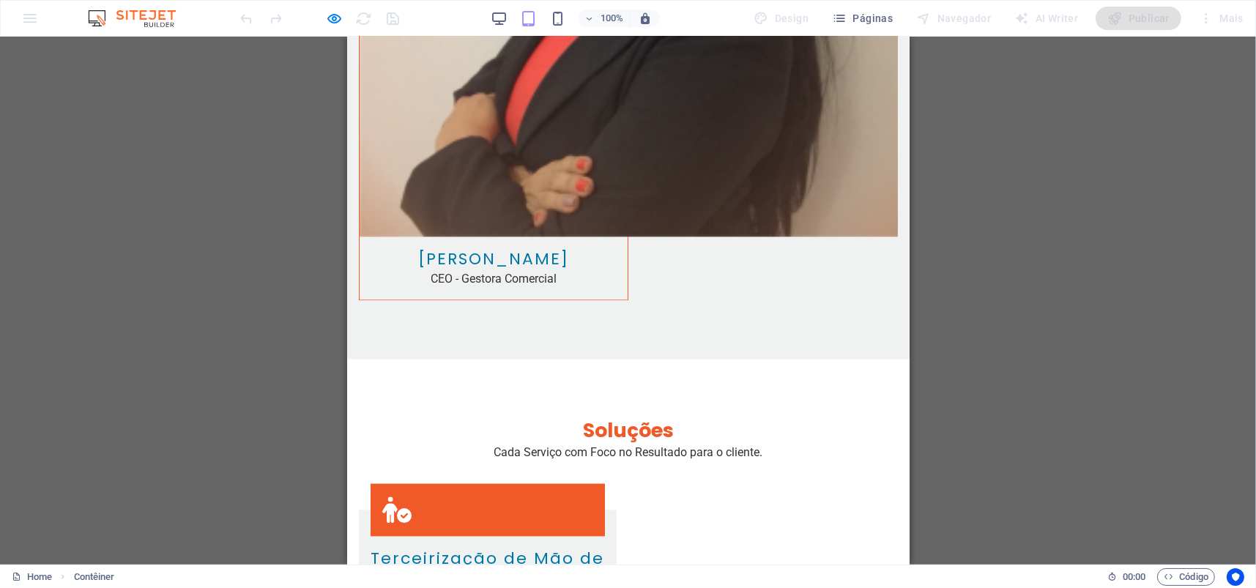
scroll to position [4167, 0]
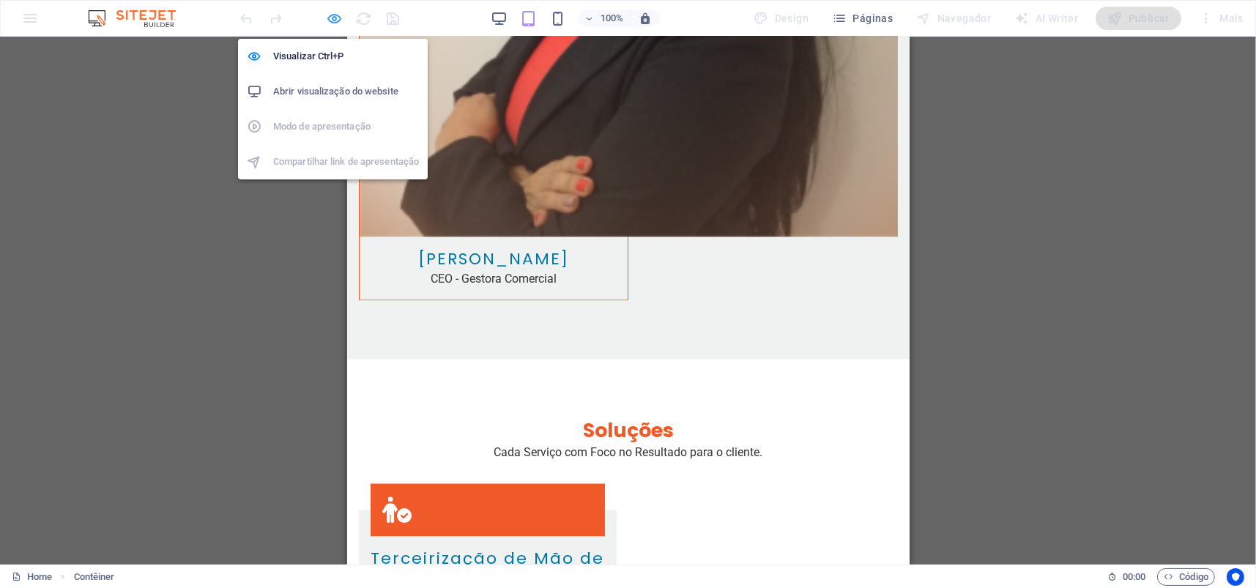
click at [335, 16] on icon "button" at bounding box center [335, 18] width 17 height 17
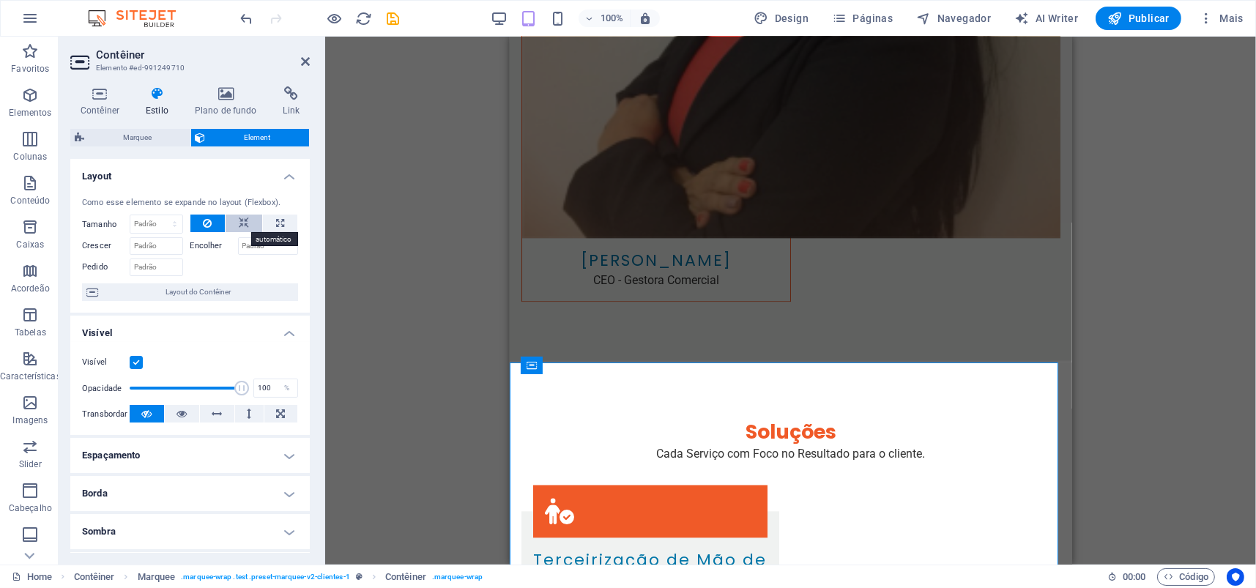
click at [242, 222] on icon at bounding box center [244, 224] width 10 height 18
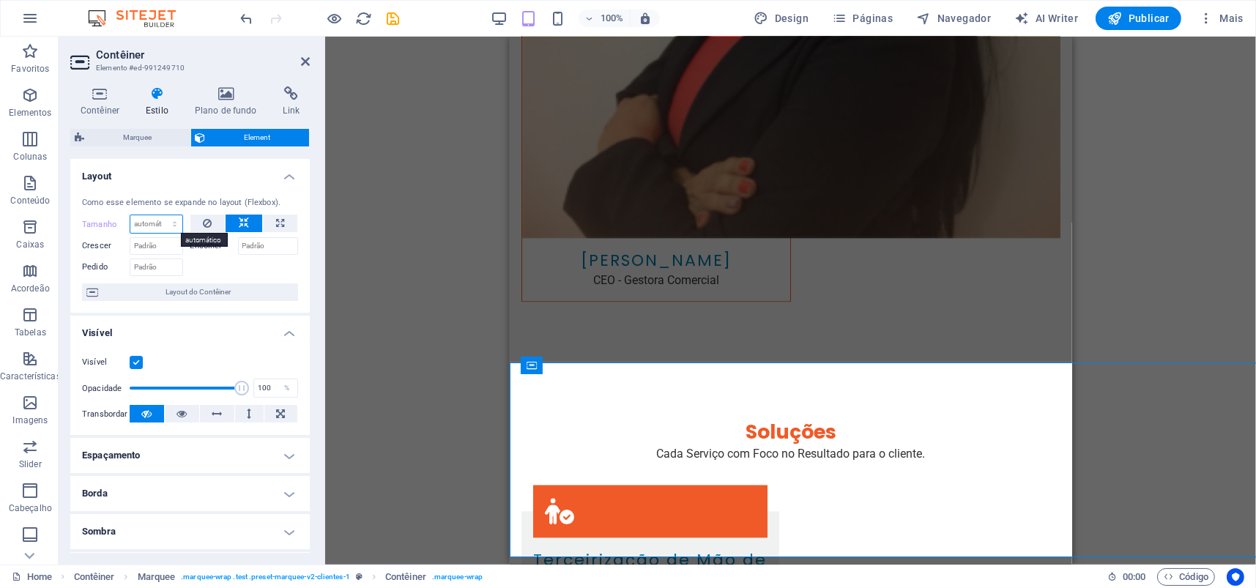
click at [155, 226] on select "Padrão automático px % 1/1 1/2 1/3 1/4 1/5 1/6 1/7 1/8 1/9 1/10" at bounding box center [156, 224] width 52 height 18
click at [130, 215] on select "Padrão automático px % 1/1 1/2 1/3 1/4 1/5 1/6 1/7 1/8 1/9 1/10" at bounding box center [156, 224] width 52 height 18
select select "DISABLED_OPTION_VALUE"
click at [209, 220] on icon at bounding box center [207, 224] width 9 height 18
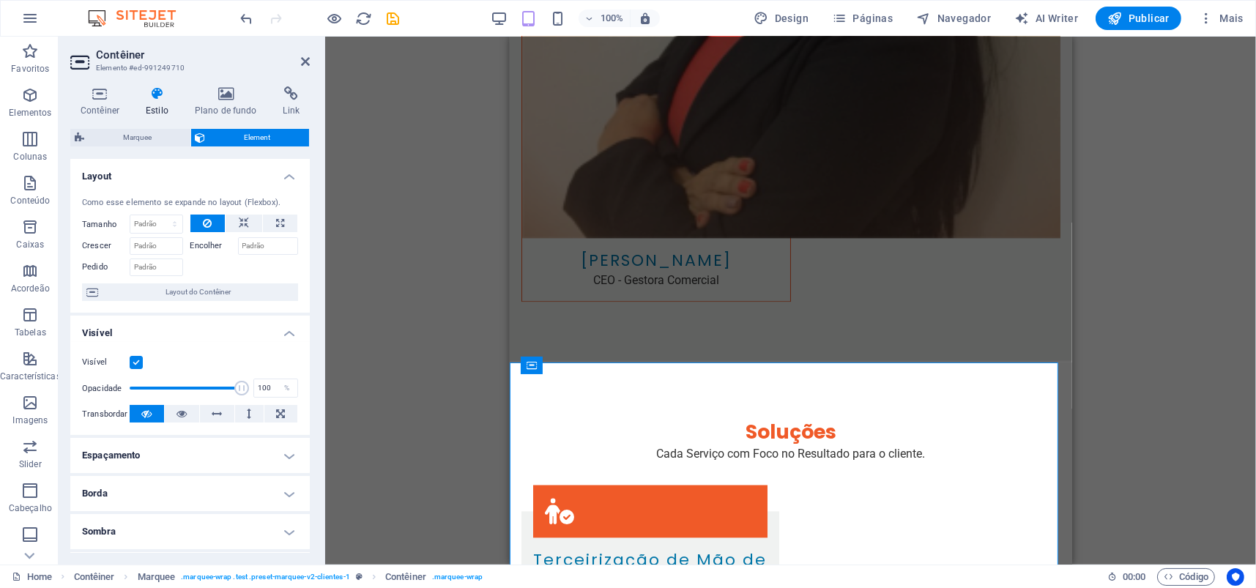
scroll to position [4483, 0]
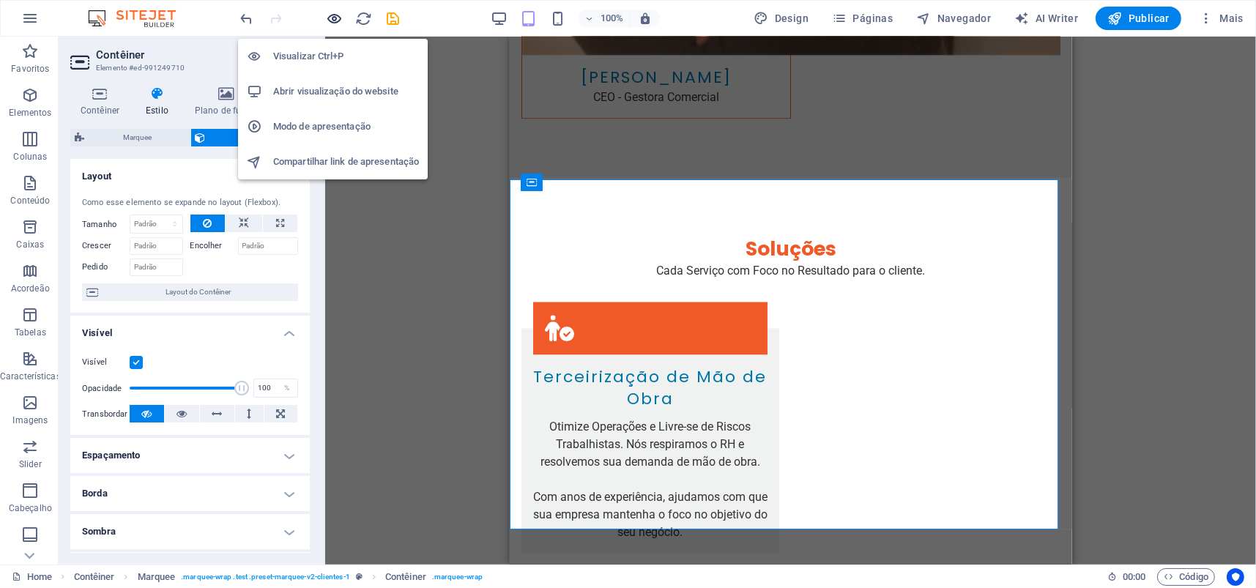
click at [335, 17] on icon "button" at bounding box center [335, 18] width 17 height 17
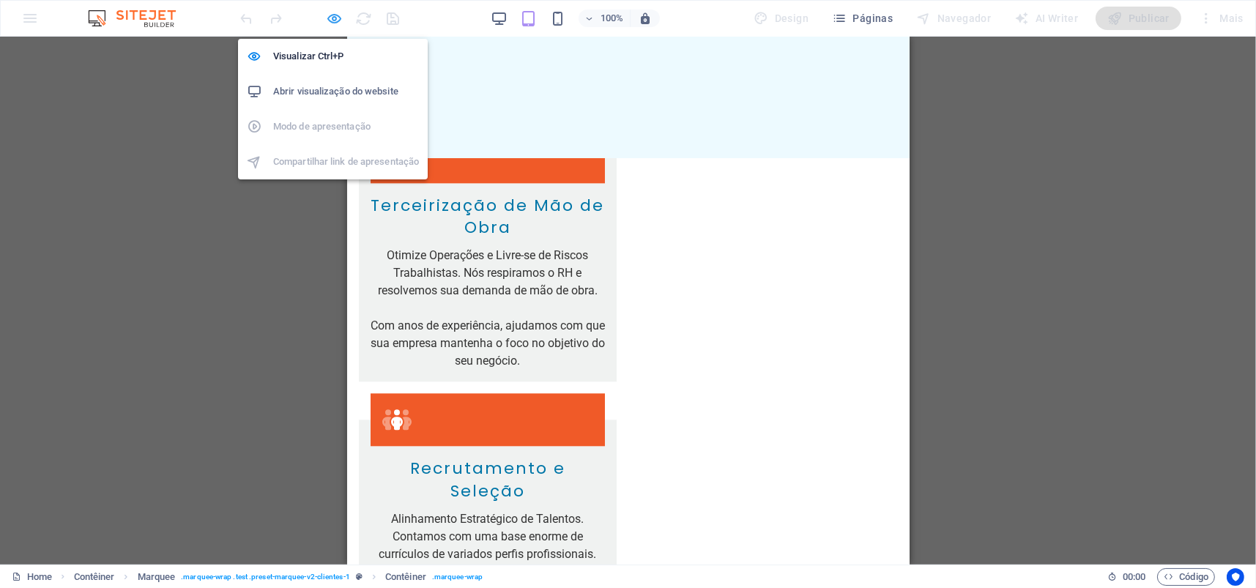
scroll to position [4350, 0]
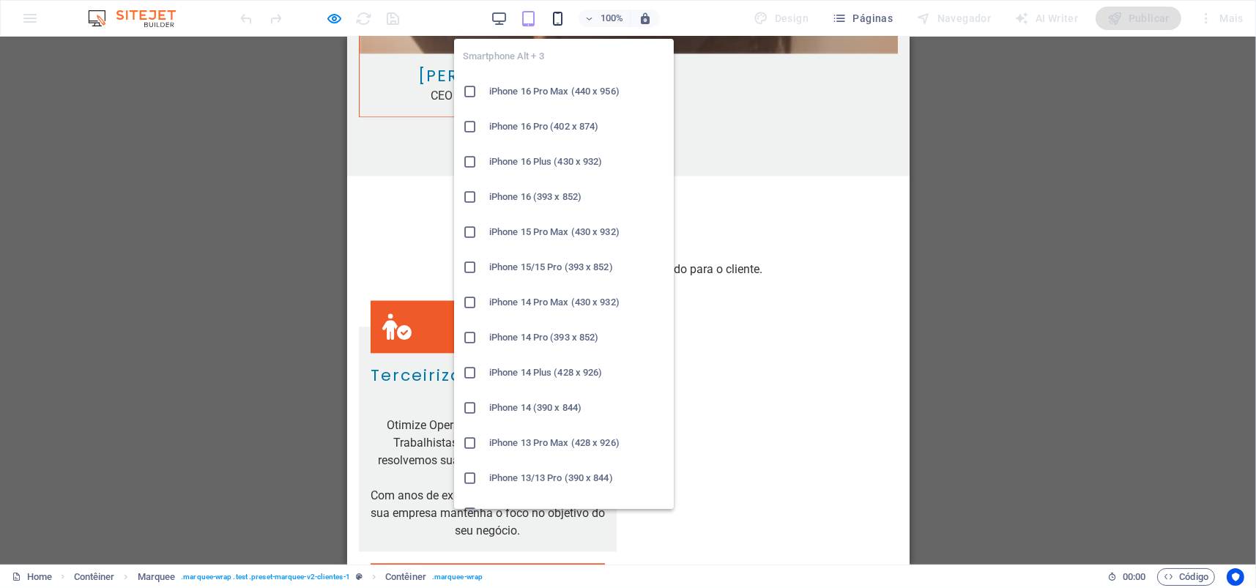
click at [558, 21] on icon "button" at bounding box center [557, 18] width 17 height 17
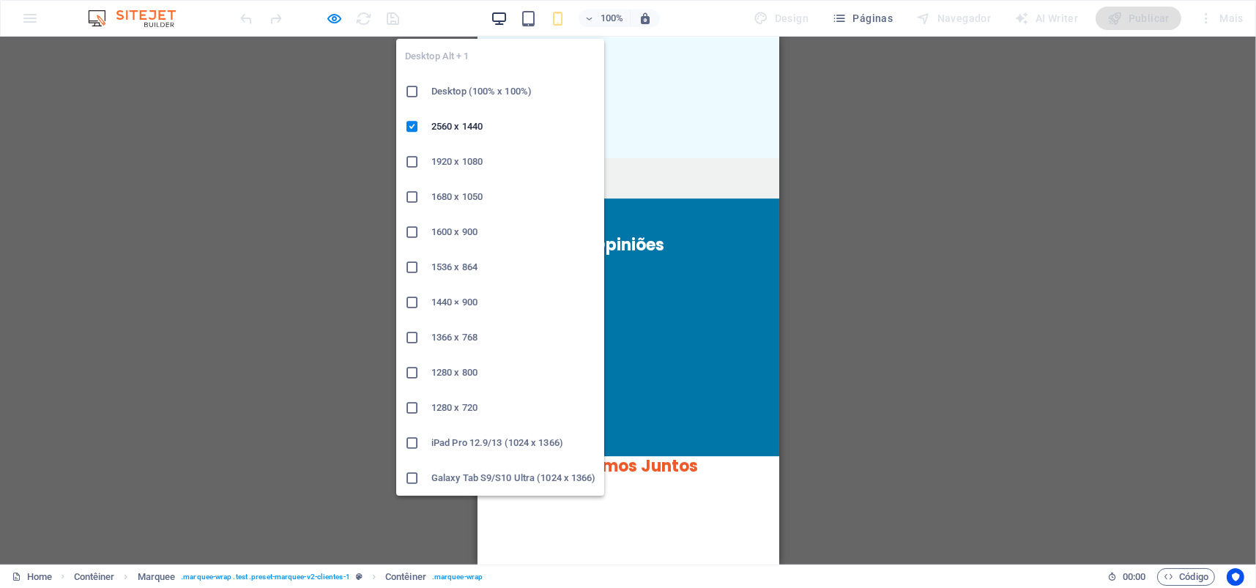
click at [501, 15] on icon "button" at bounding box center [499, 18] width 17 height 17
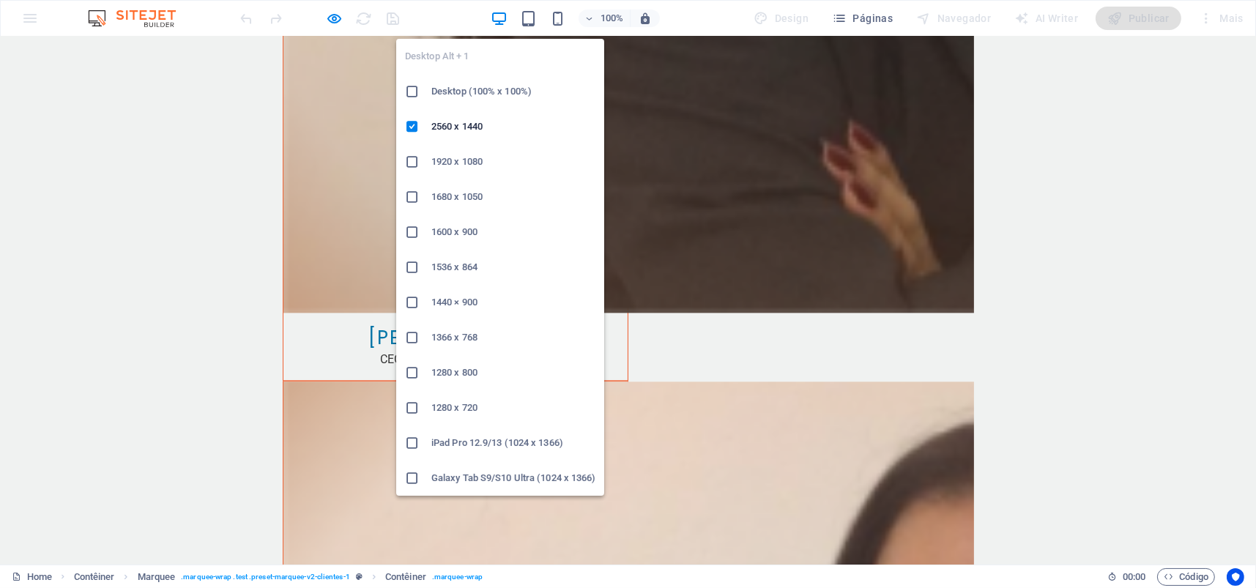
scroll to position [4153, 0]
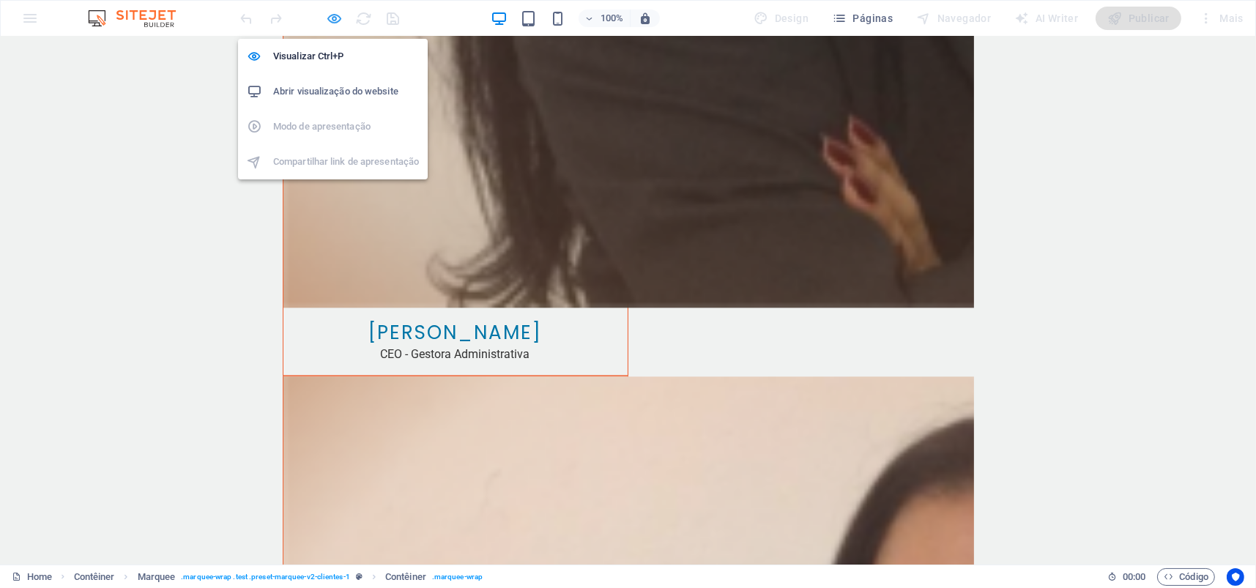
click at [338, 16] on icon "button" at bounding box center [335, 18] width 17 height 17
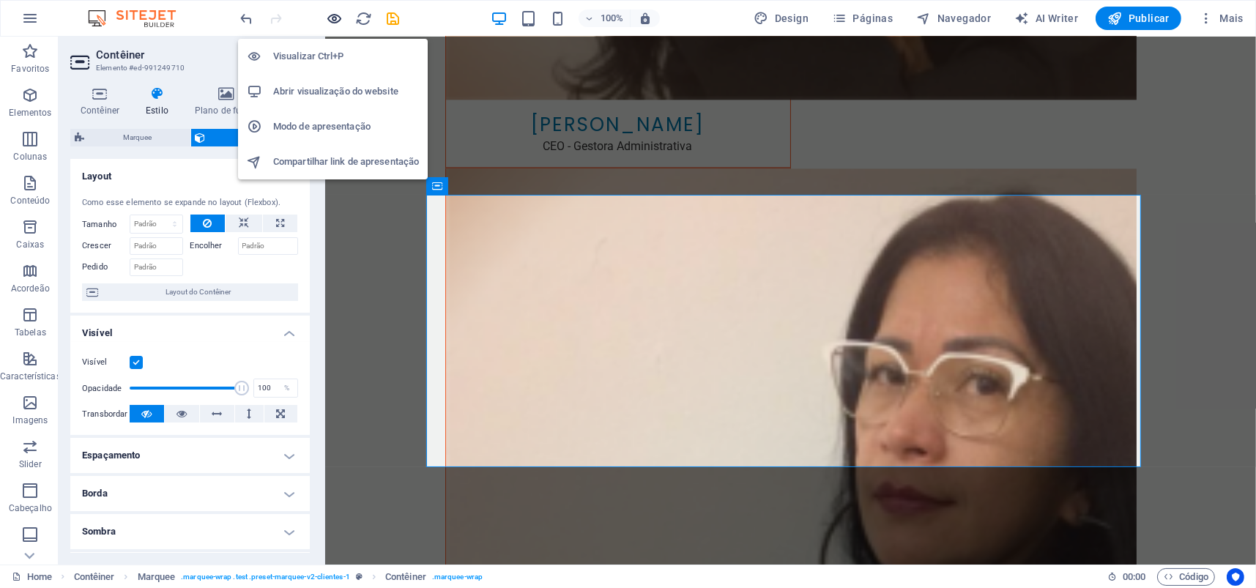
scroll to position [4269, 0]
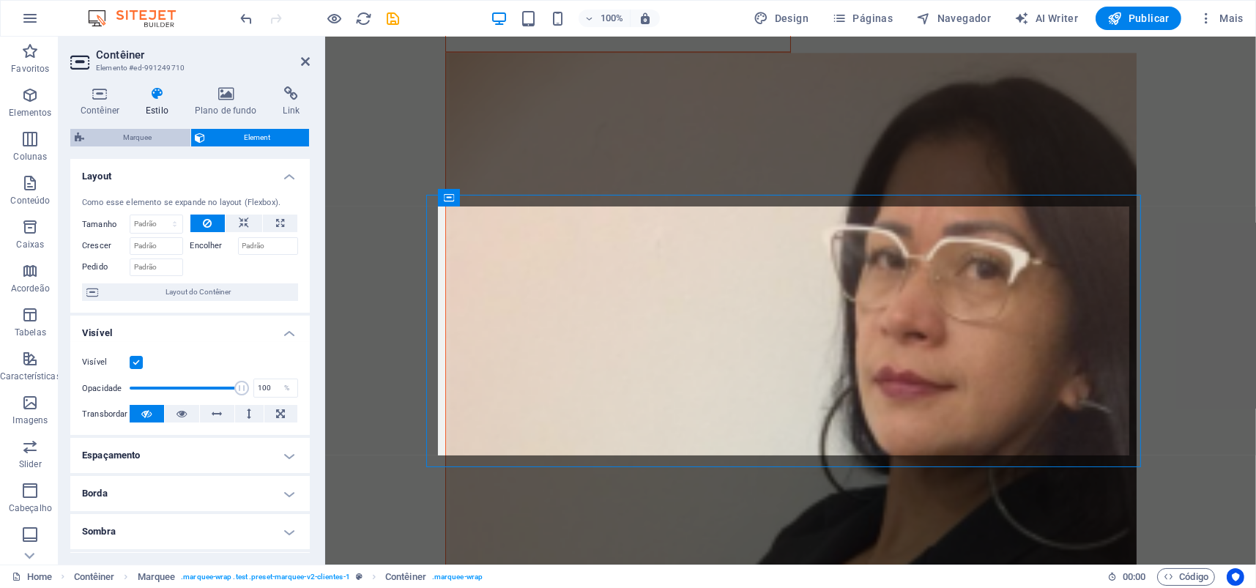
click at [128, 137] on span "Marquee" at bounding box center [137, 138] width 97 height 18
select select "preset-marquee-v2-clientes-1"
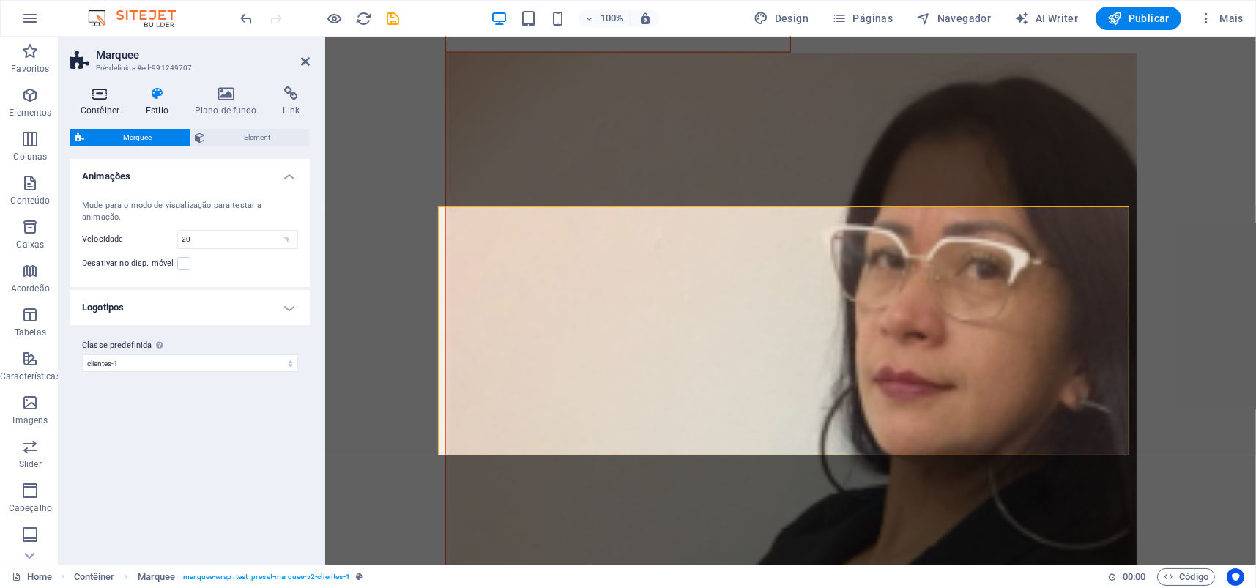
click at [111, 97] on icon at bounding box center [99, 93] width 59 height 15
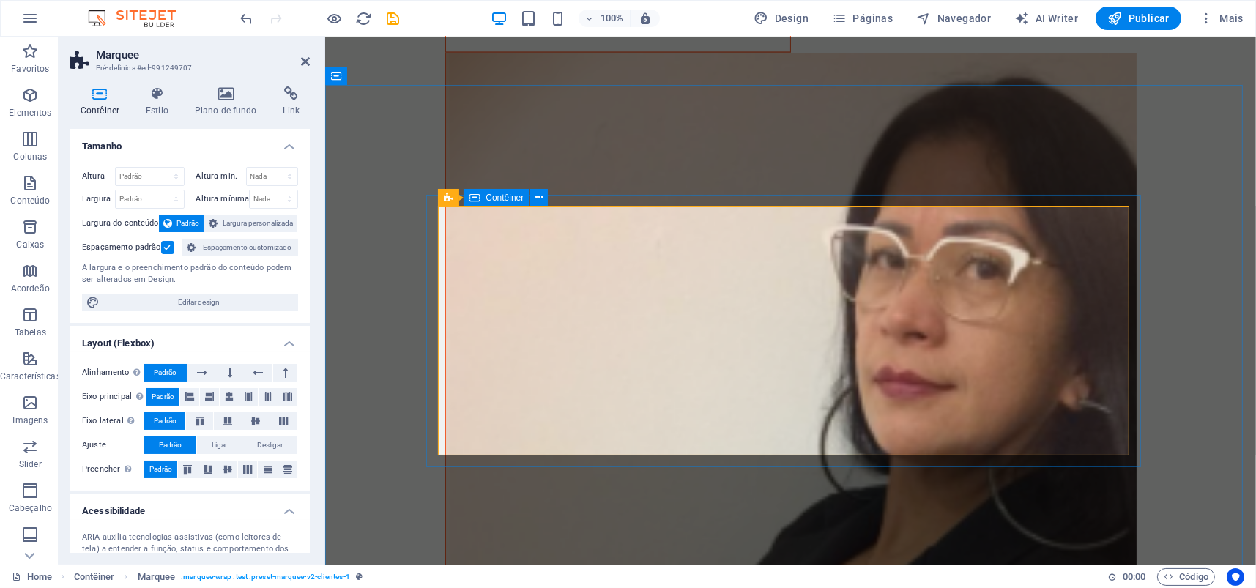
click at [489, 199] on span "Contêiner" at bounding box center [504, 197] width 38 height 9
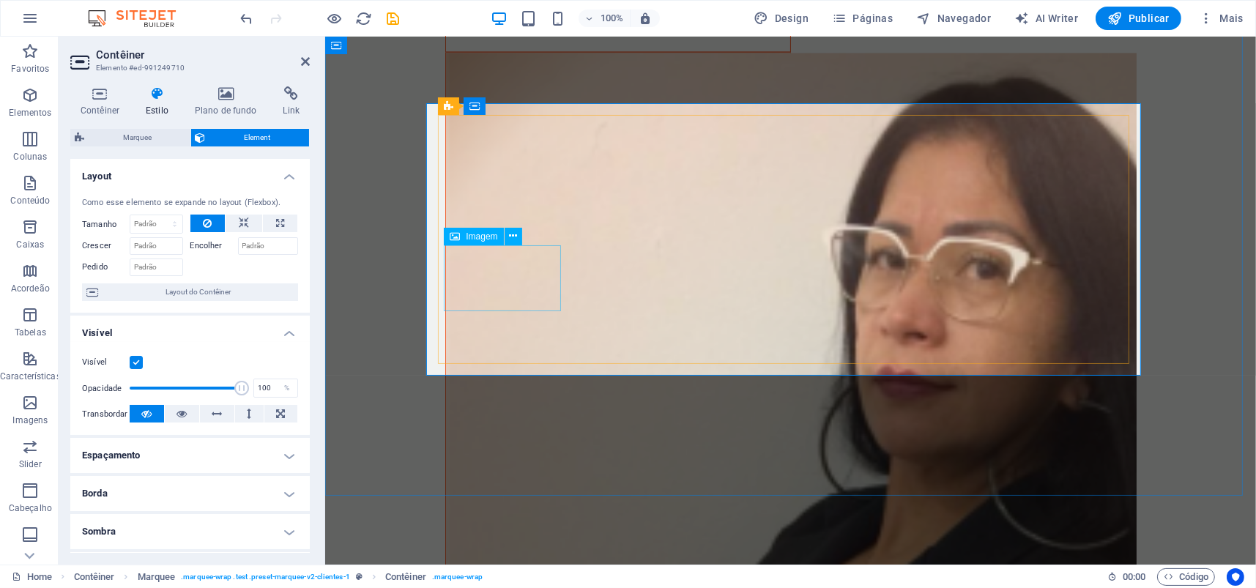
scroll to position [4452, 0]
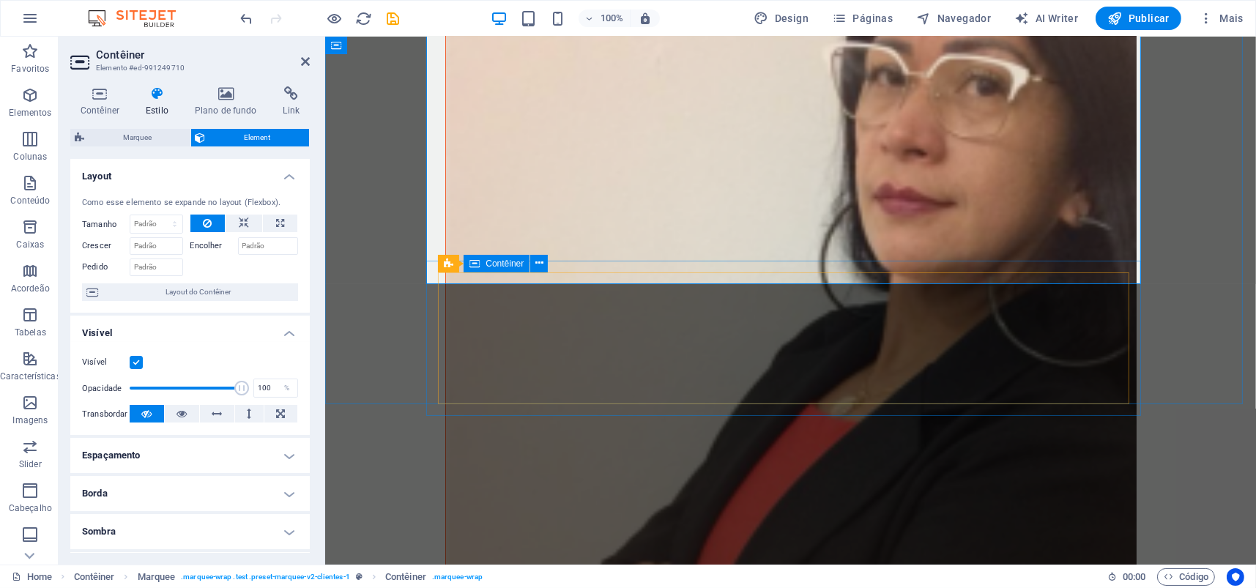
click at [480, 261] on div "Contêiner" at bounding box center [496, 264] width 66 height 18
select select "presentation"
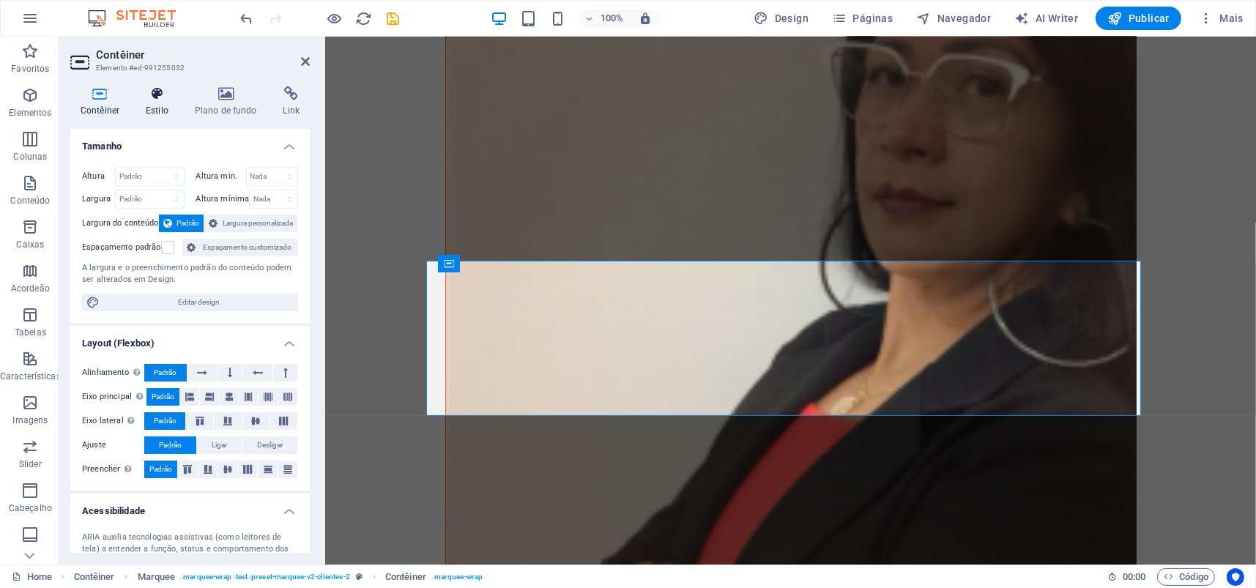
click at [157, 92] on icon at bounding box center [156, 93] width 43 height 15
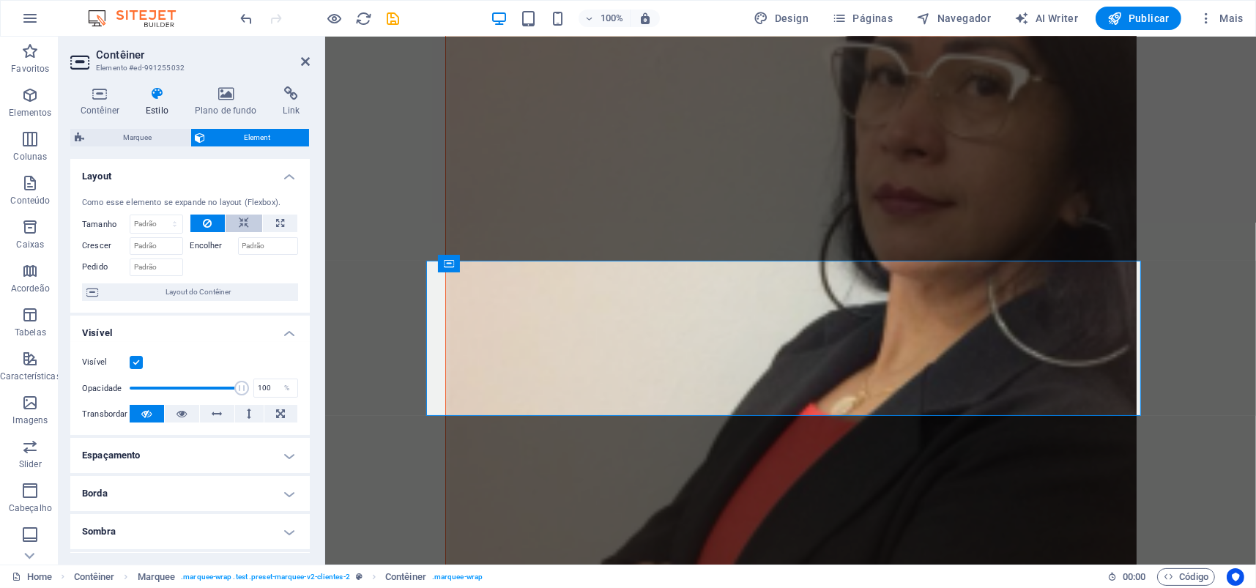
click at [248, 221] on button at bounding box center [244, 224] width 37 height 18
click at [276, 221] on icon at bounding box center [280, 224] width 8 height 18
type input "100"
select select "%"
click at [242, 223] on icon at bounding box center [244, 224] width 10 height 18
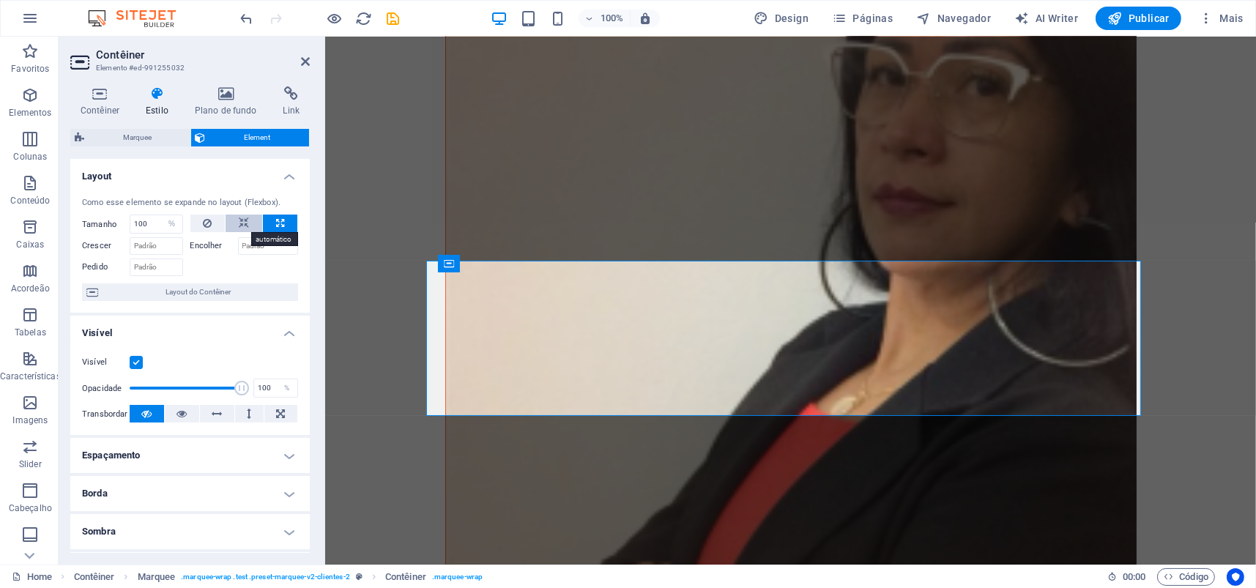
select select "DISABLED_OPTION_VALUE"
click at [205, 223] on icon at bounding box center [207, 224] width 9 height 18
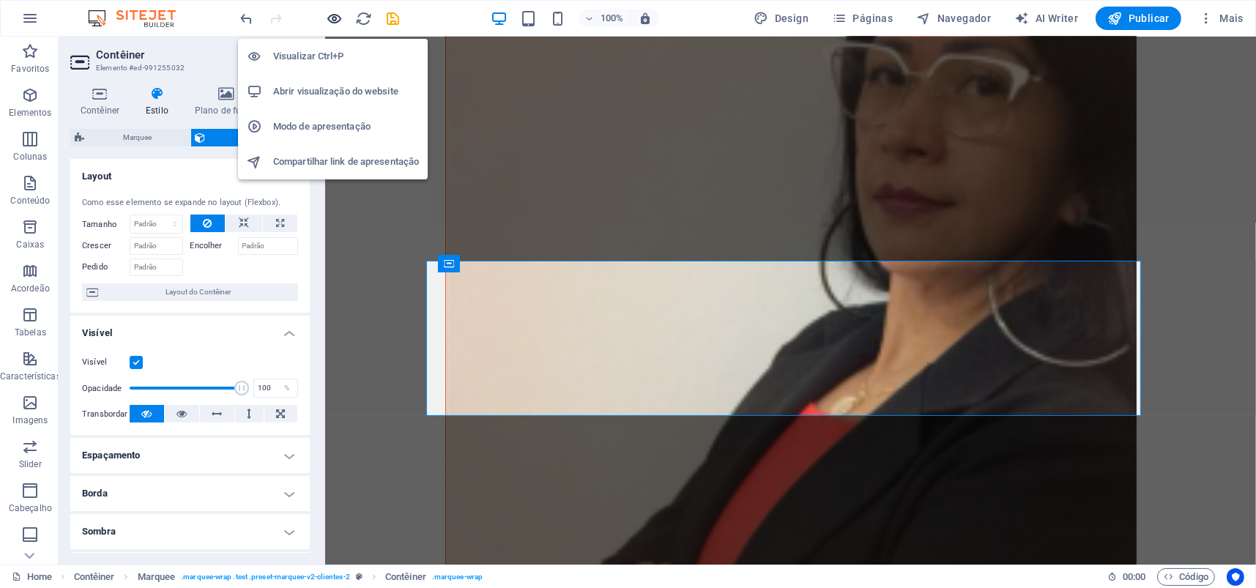
click at [330, 15] on icon "button" at bounding box center [335, 18] width 17 height 17
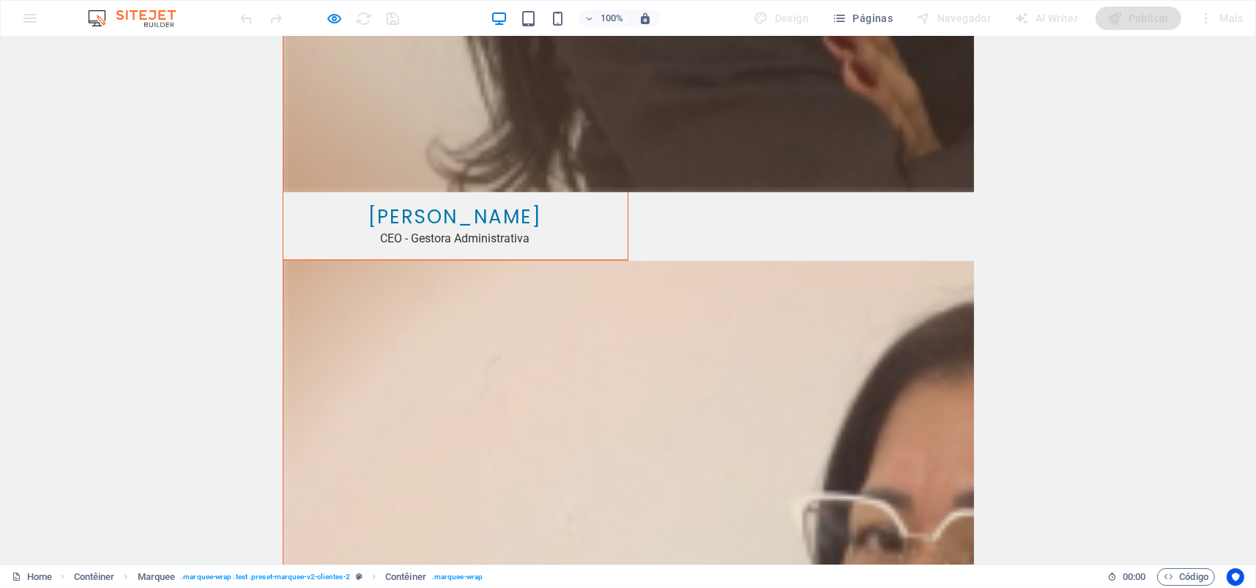
scroll to position [4086, 0]
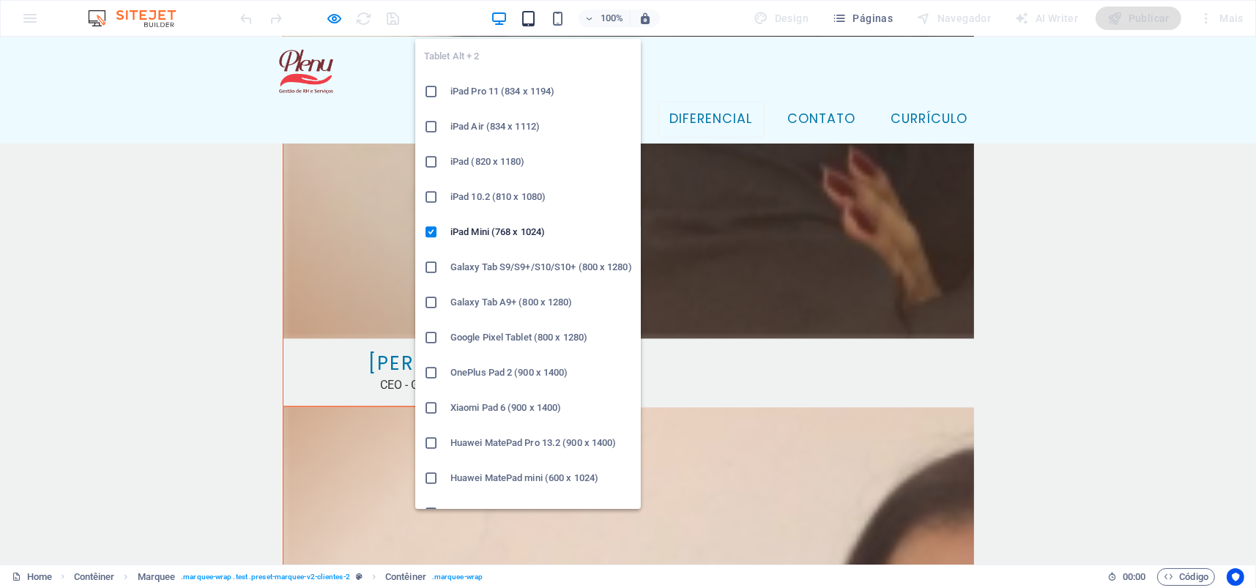
click at [537, 18] on icon "button" at bounding box center [528, 18] width 17 height 17
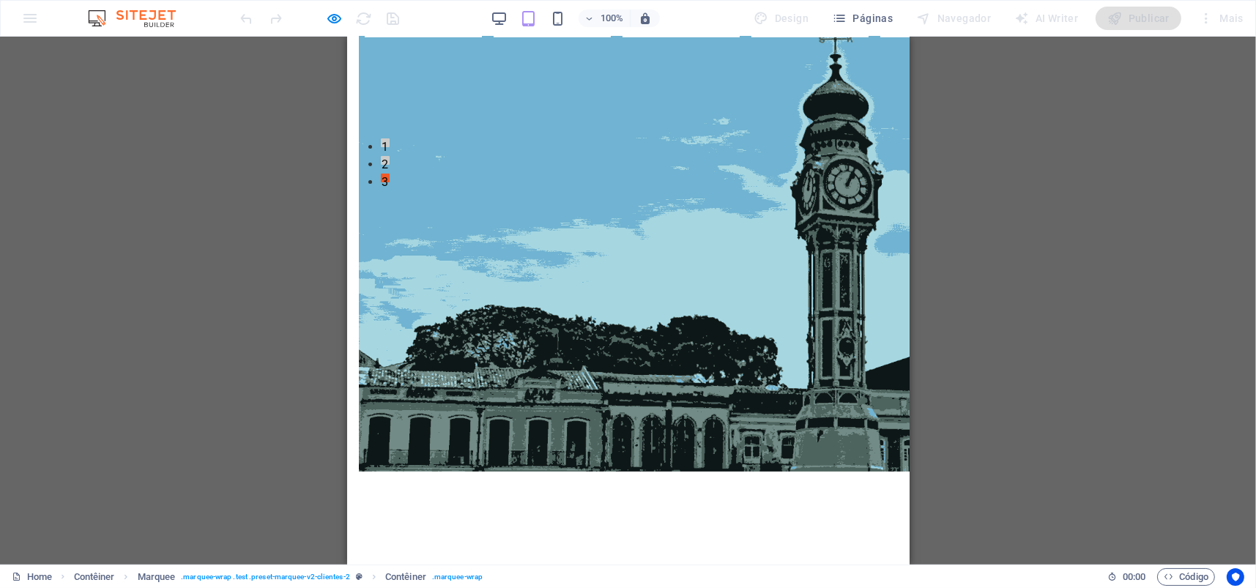
scroll to position [0, 0]
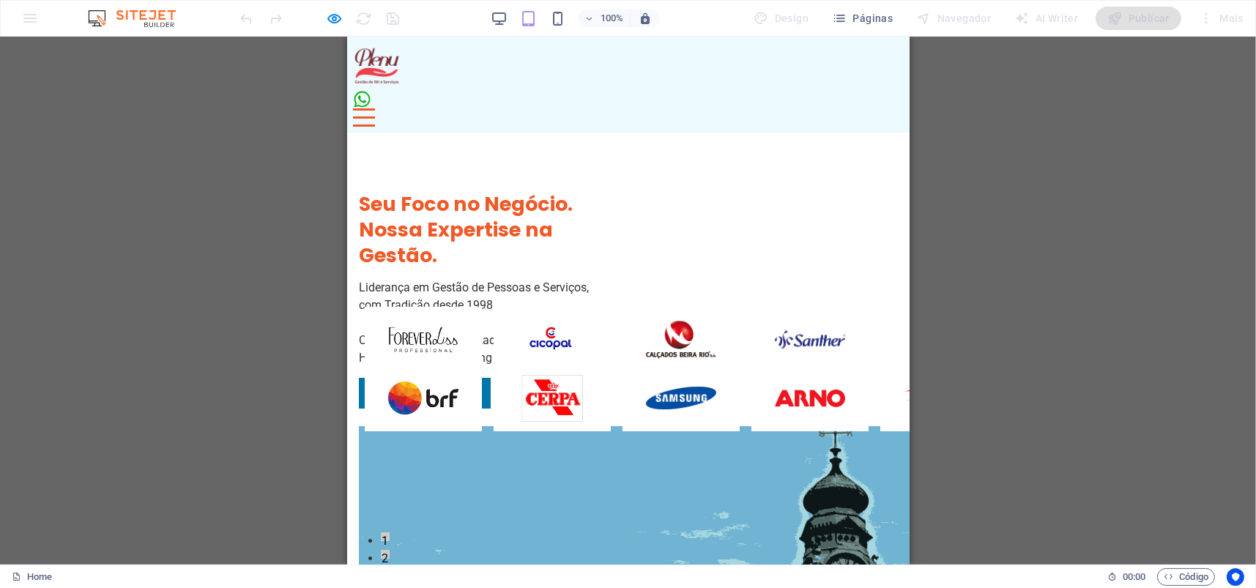
click at [374, 108] on div "Menu" at bounding box center [363, 117] width 22 height 18
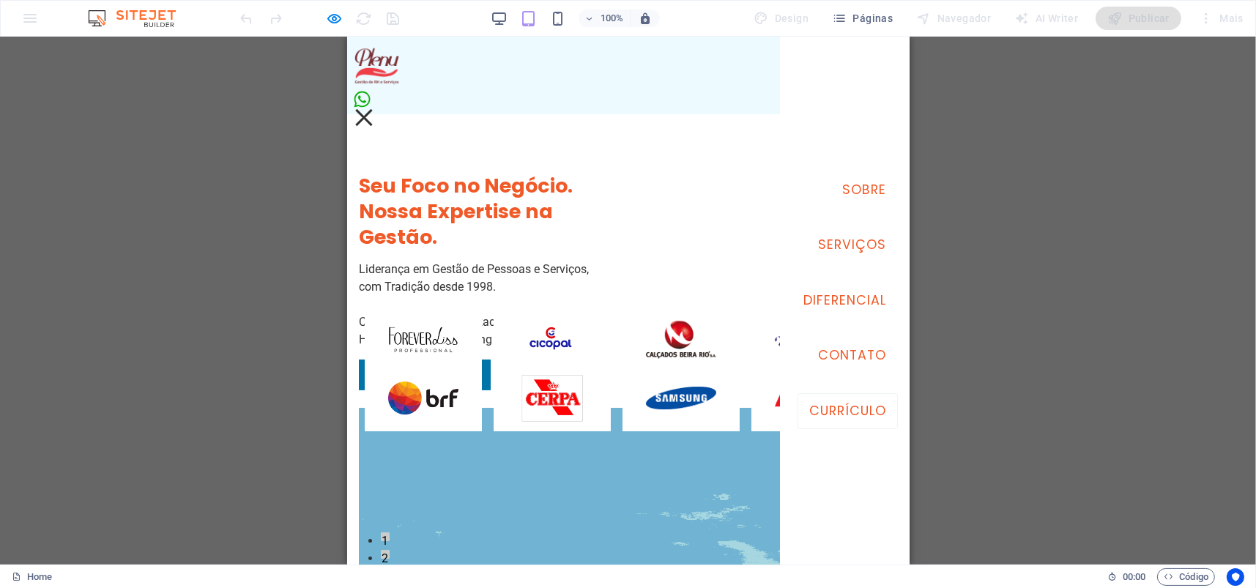
click at [838, 406] on link "Currículo" at bounding box center [847, 411] width 100 height 37
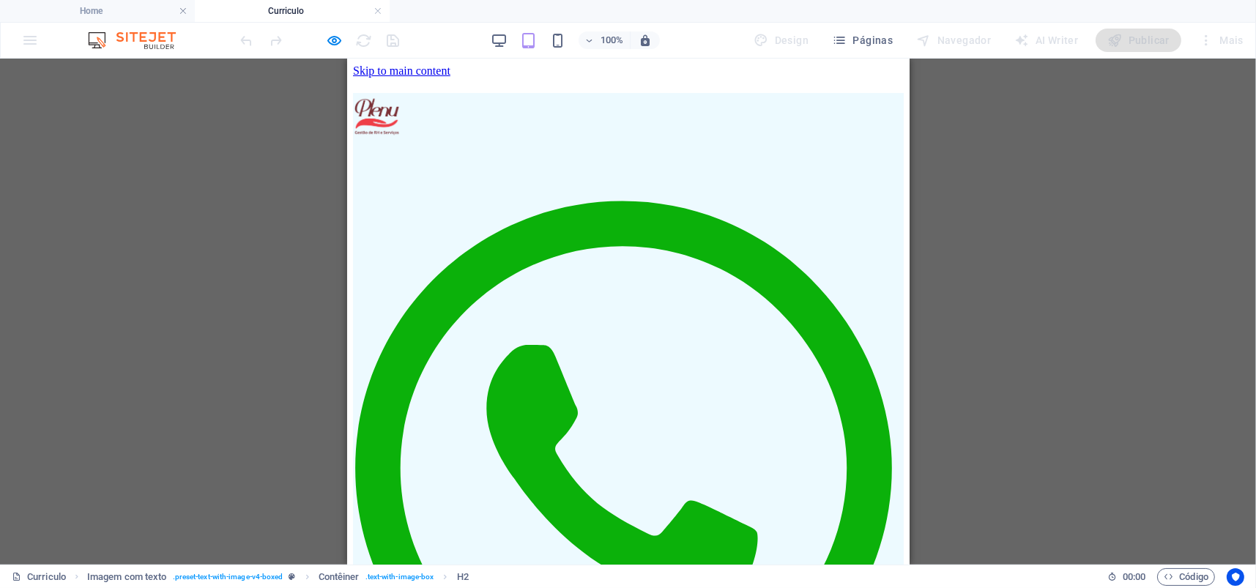
scroll to position [366, 0]
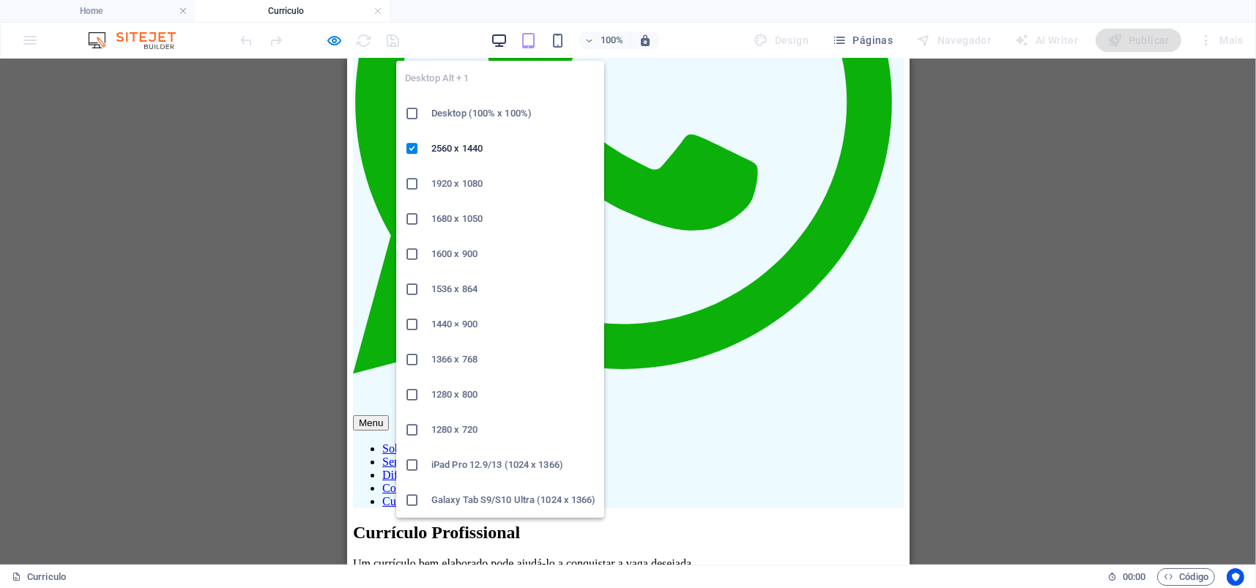
click at [505, 38] on icon "button" at bounding box center [499, 40] width 17 height 17
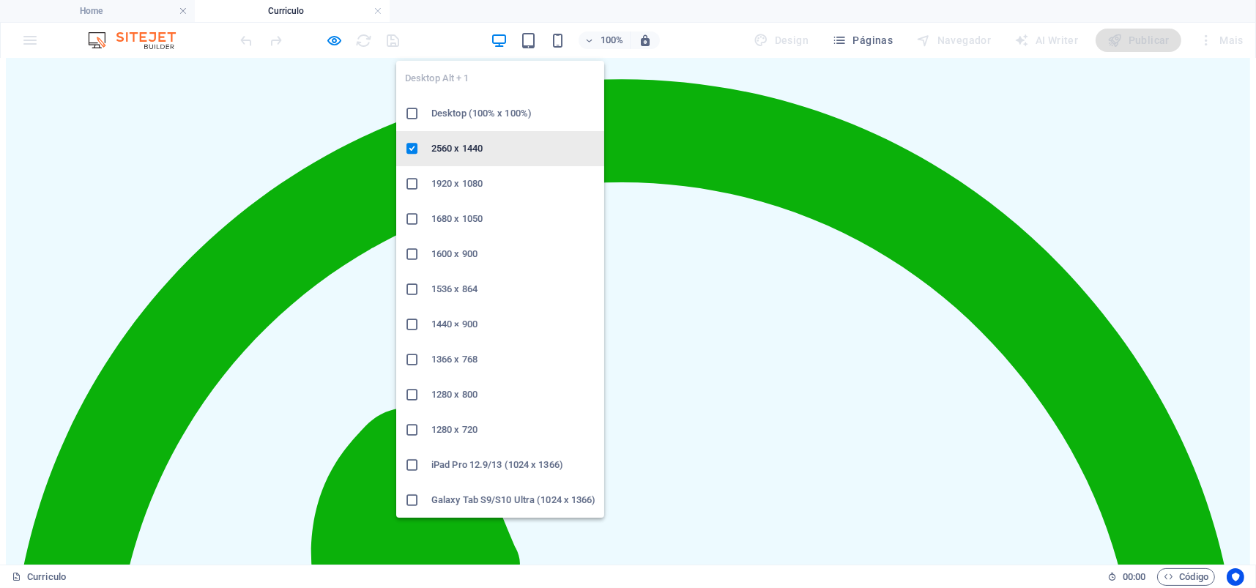
scroll to position [187, 0]
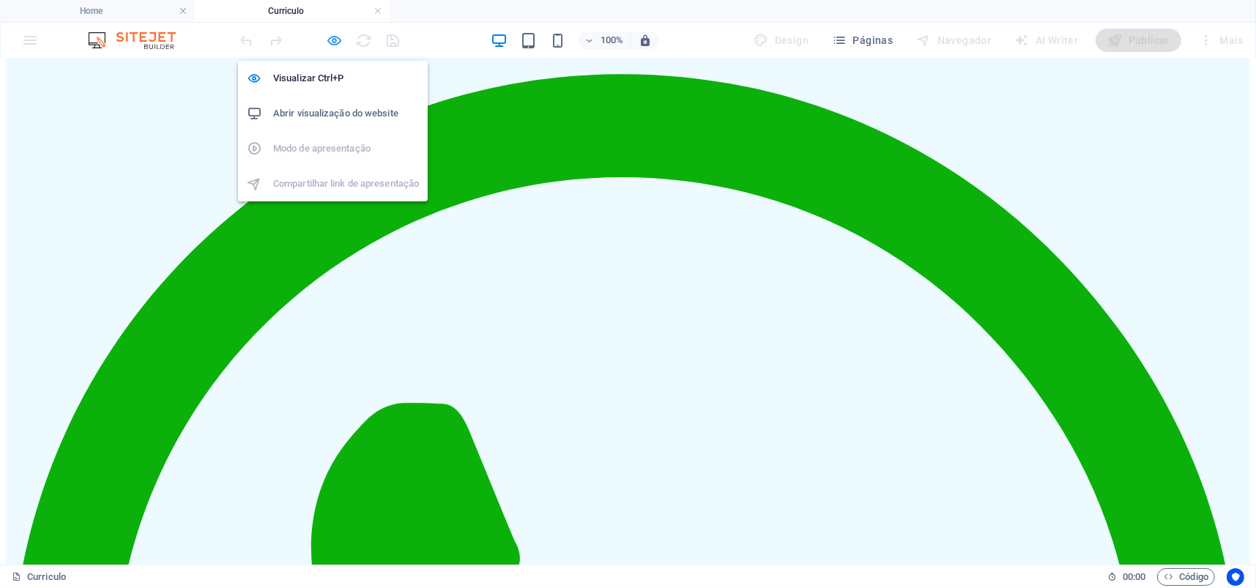
click at [329, 38] on icon "button" at bounding box center [335, 40] width 17 height 17
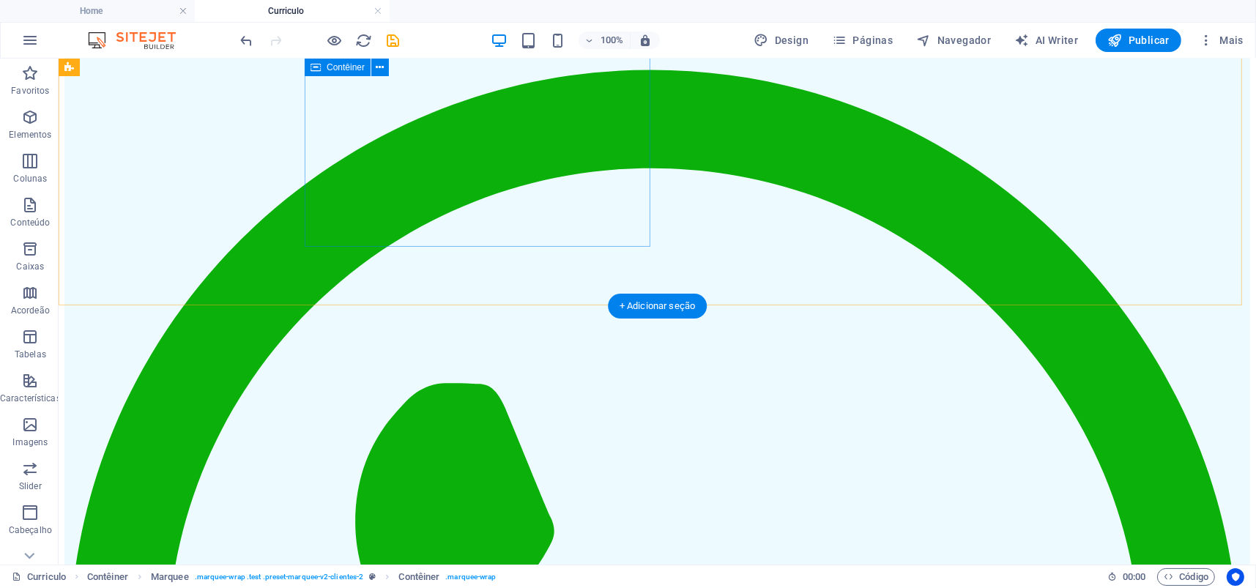
select select "px"
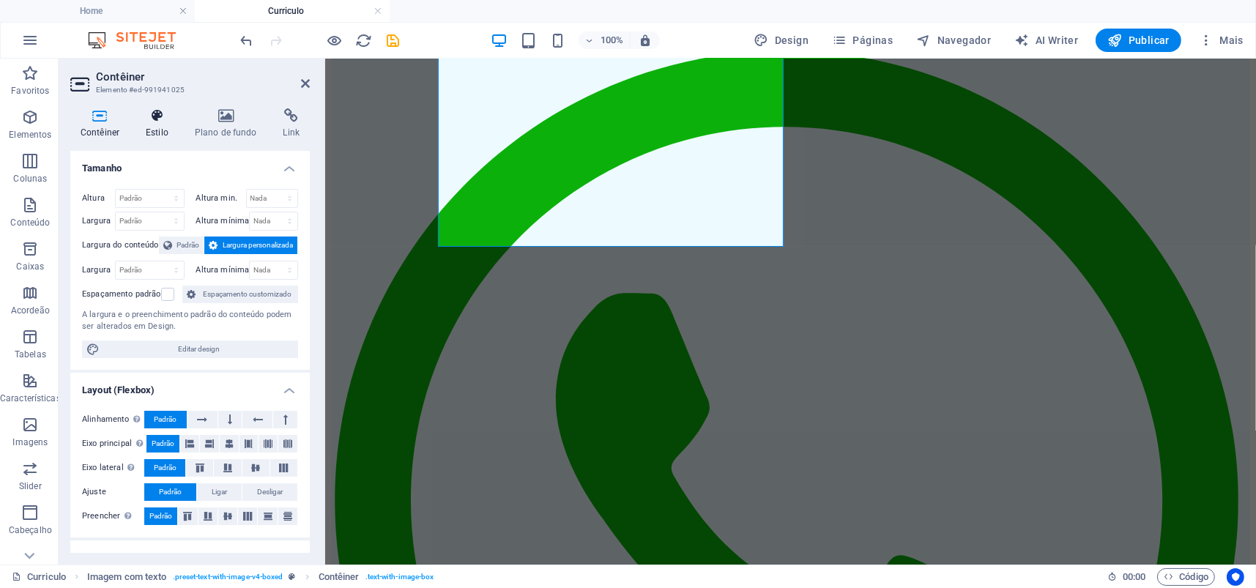
click at [158, 125] on h4 "Estilo" at bounding box center [159, 123] width 49 height 31
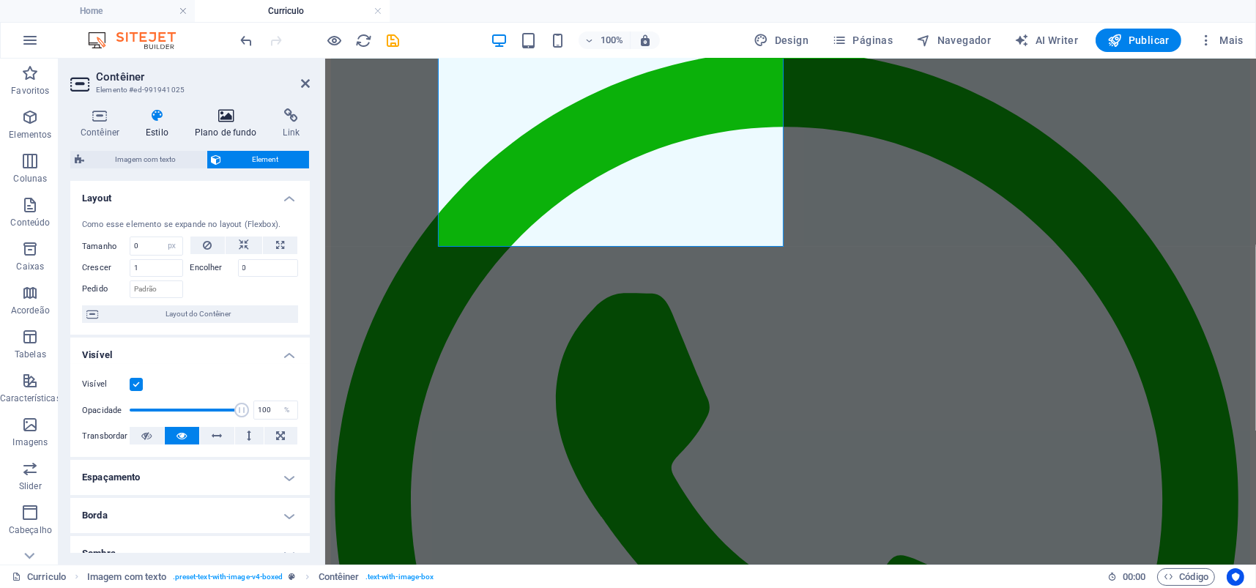
click at [230, 114] on icon at bounding box center [226, 115] width 83 height 15
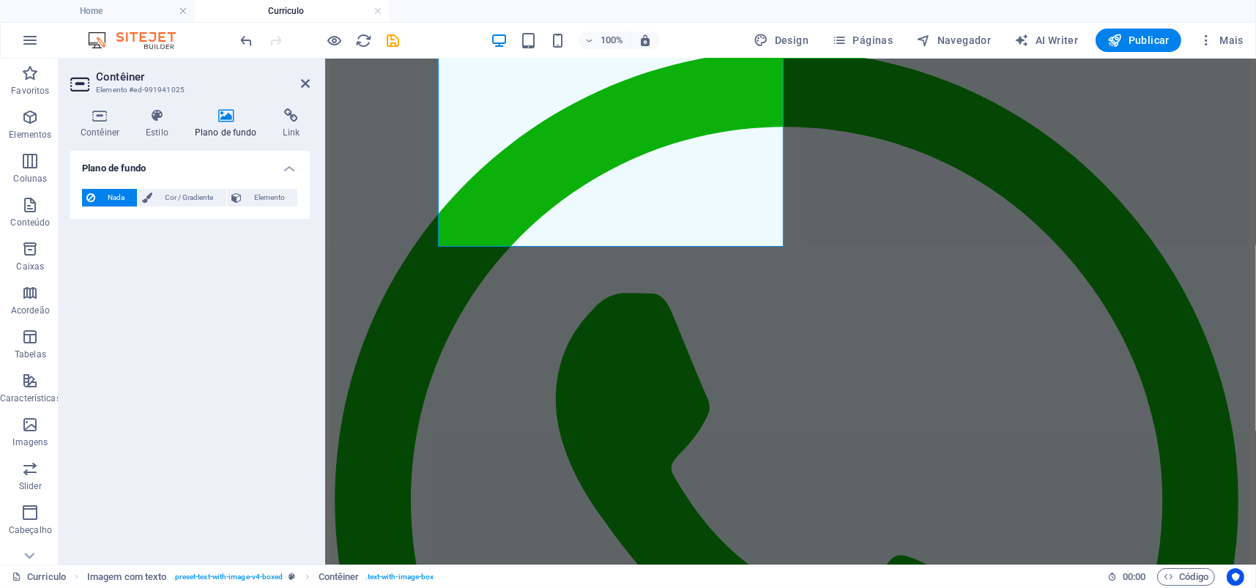
click at [104, 197] on span "Nada" at bounding box center [116, 198] width 33 height 18
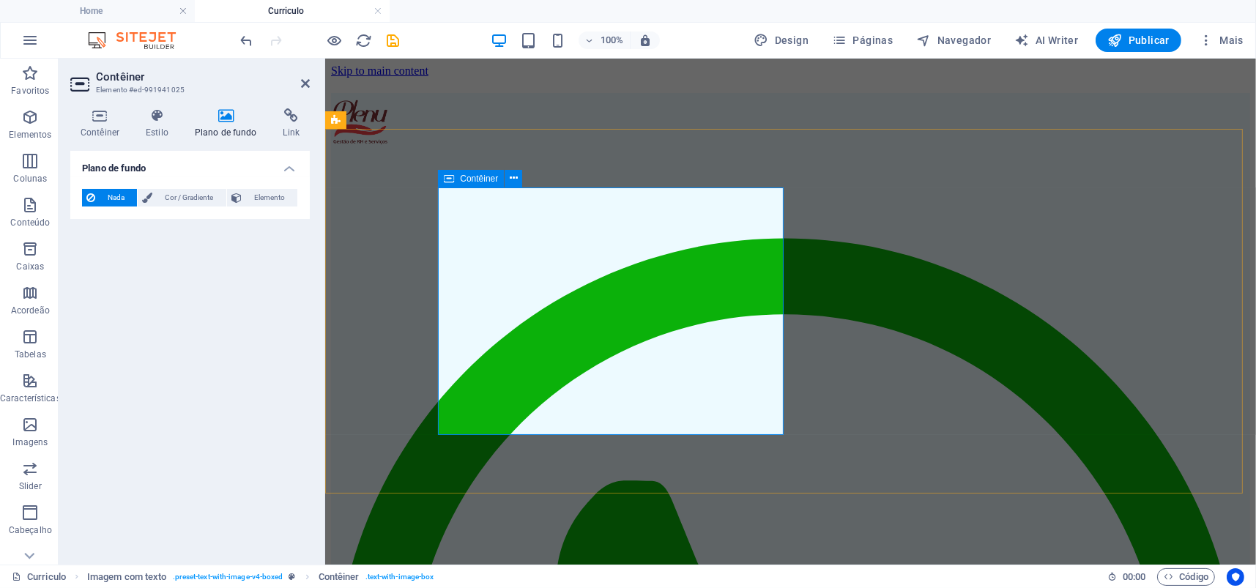
click at [472, 179] on span "Contêiner" at bounding box center [479, 178] width 38 height 9
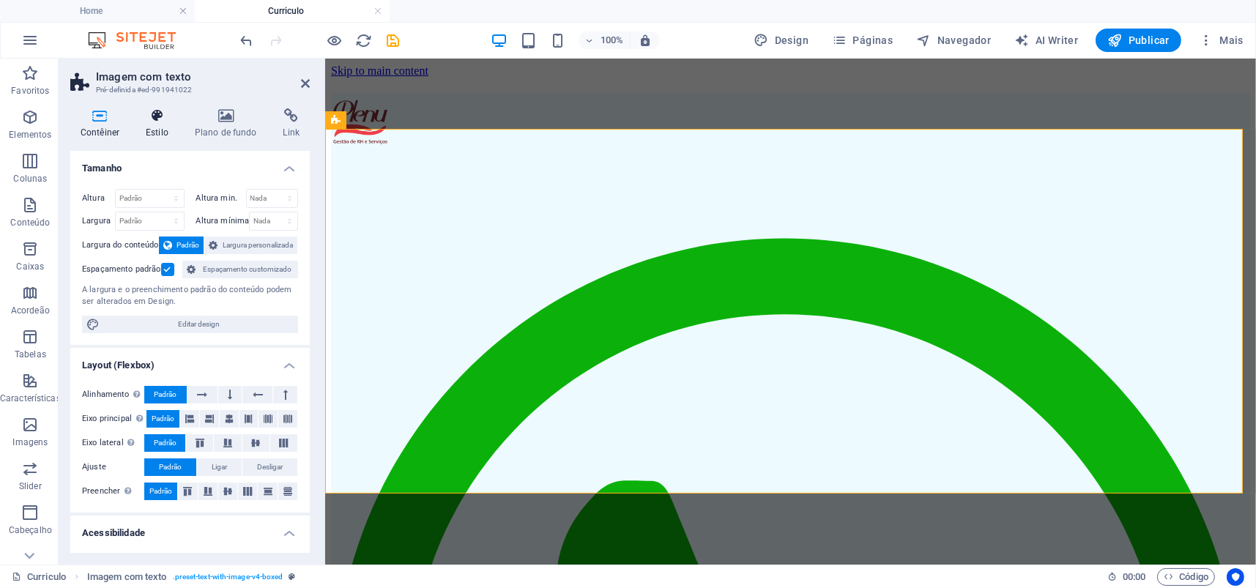
click at [164, 129] on h4 "Estilo" at bounding box center [159, 123] width 49 height 31
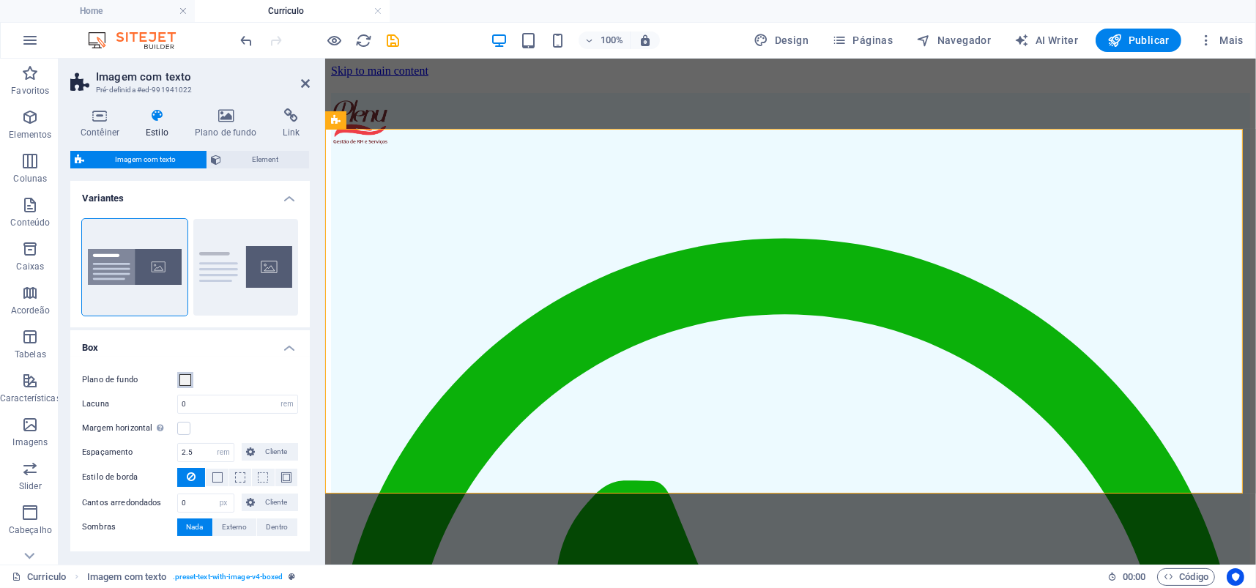
click at [179, 384] on span at bounding box center [185, 380] width 12 height 12
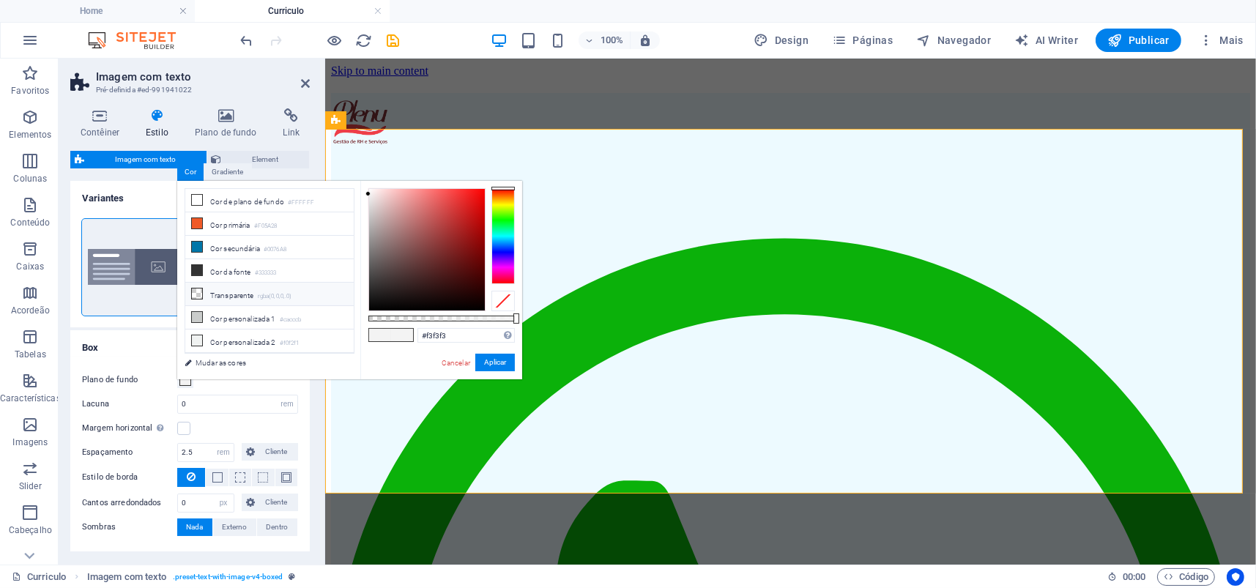
click at [197, 290] on icon at bounding box center [197, 293] width 10 height 10
type input "rgba(0, 0, 0, 0)"
click at [490, 365] on button "Aplicar" at bounding box center [495, 363] width 40 height 18
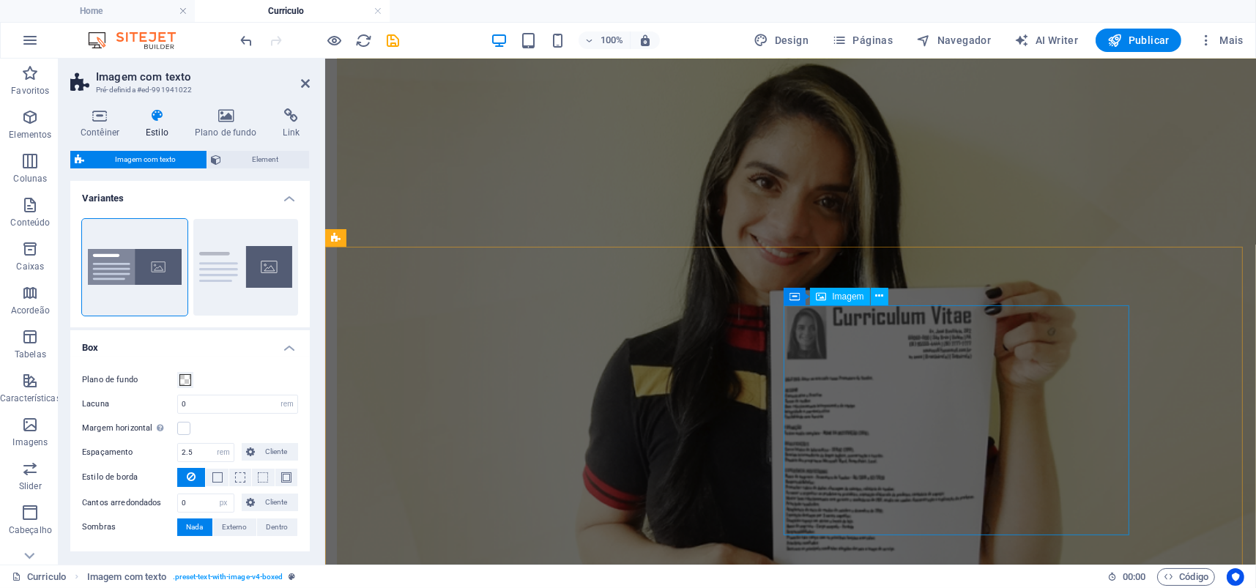
scroll to position [549, 0]
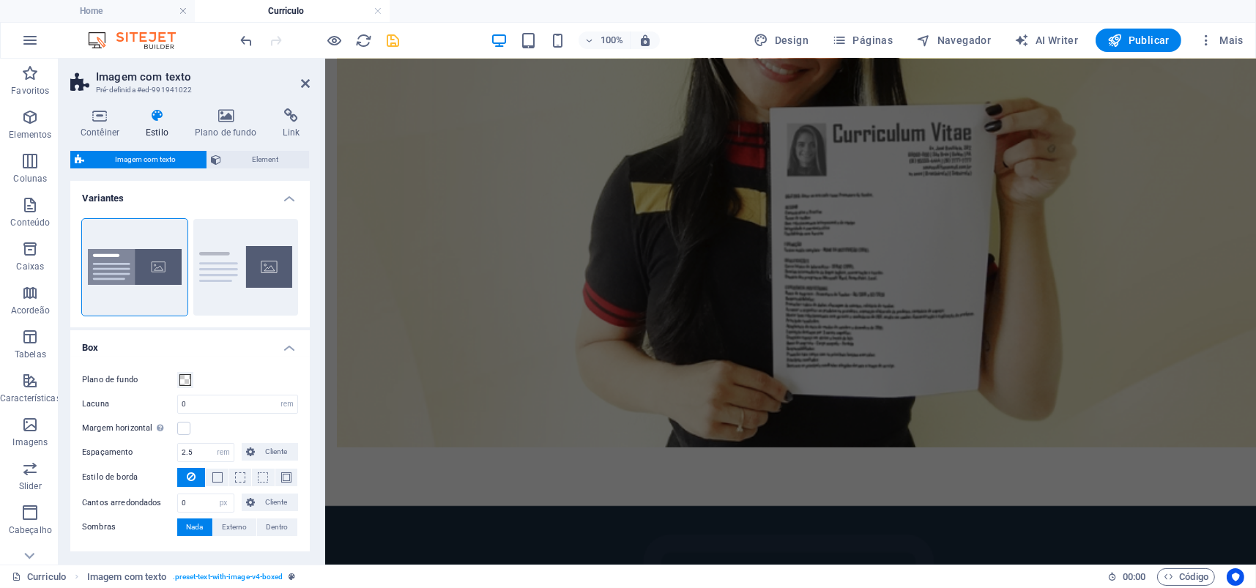
click at [396, 43] on icon "save" at bounding box center [393, 40] width 17 height 17
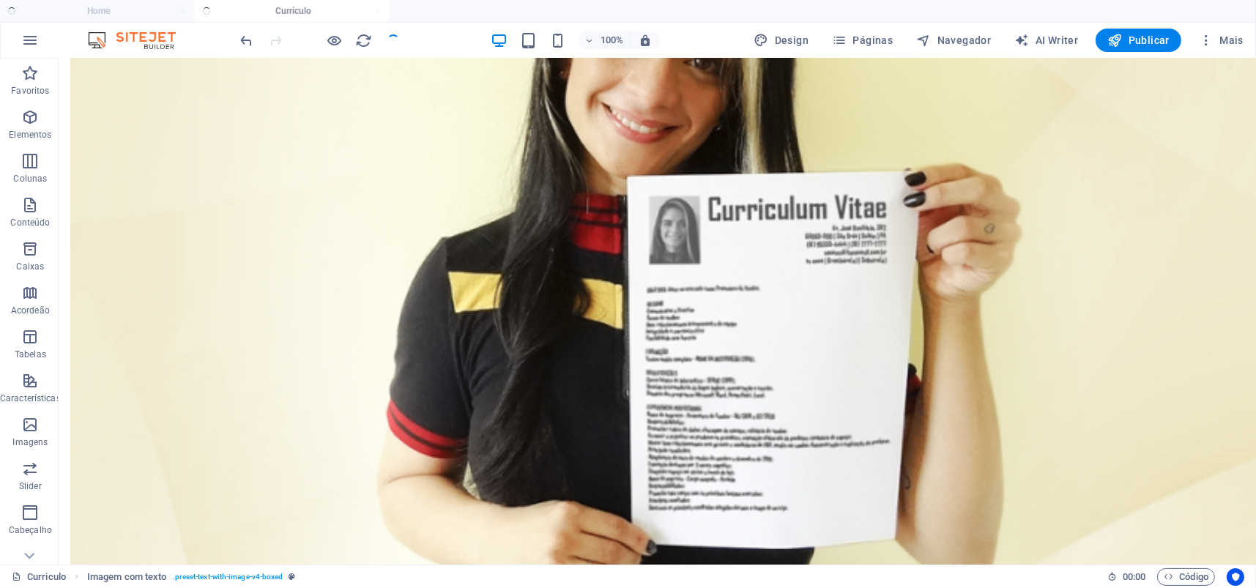
scroll to position [0, 0]
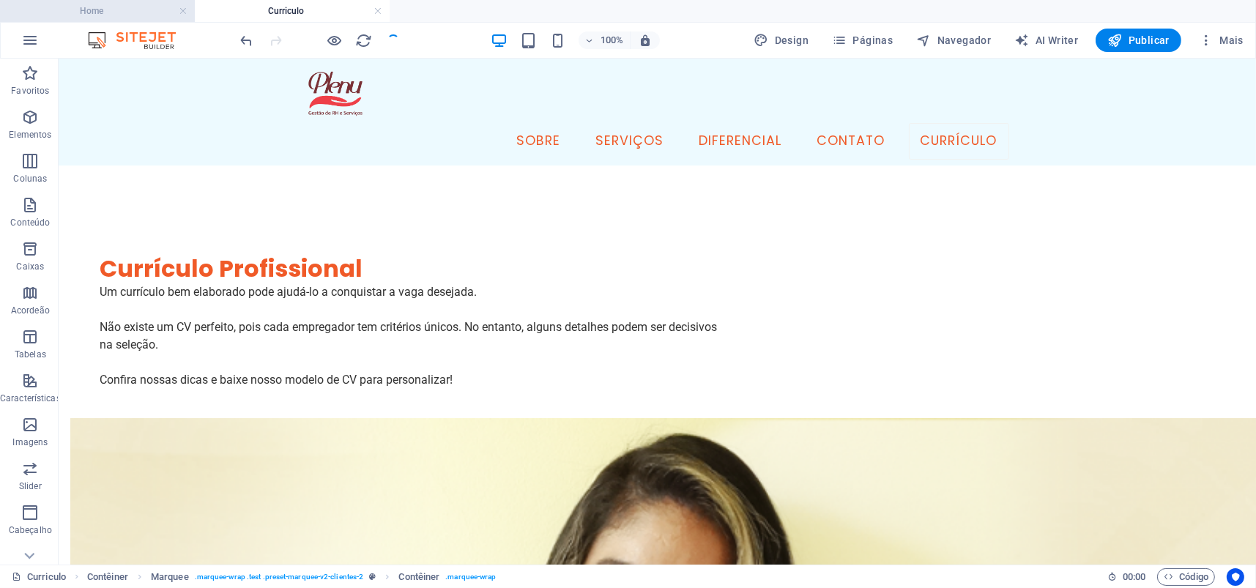
click at [112, 10] on h4 "Home" at bounding box center [97, 11] width 195 height 16
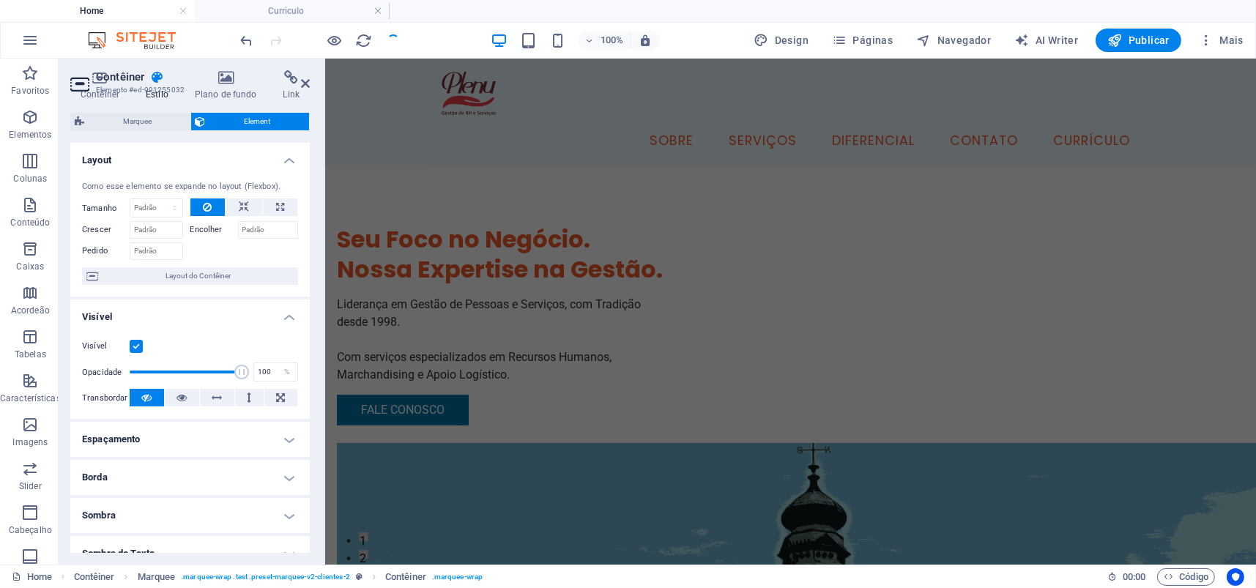
scroll to position [4500, 0]
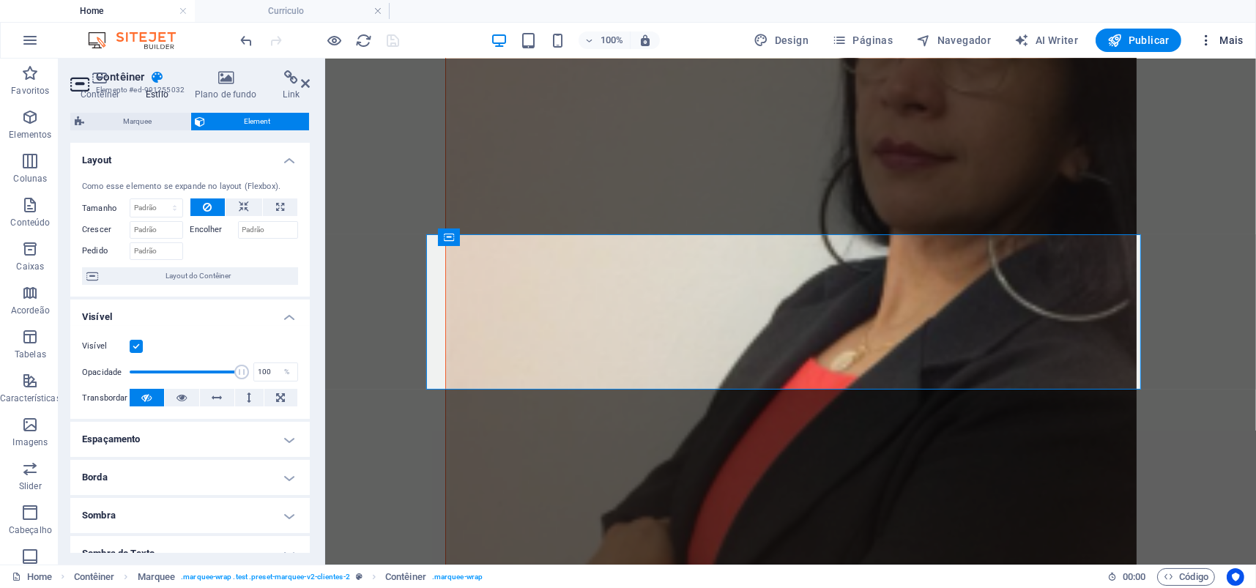
click at [1207, 37] on icon "button" at bounding box center [1206, 40] width 15 height 15
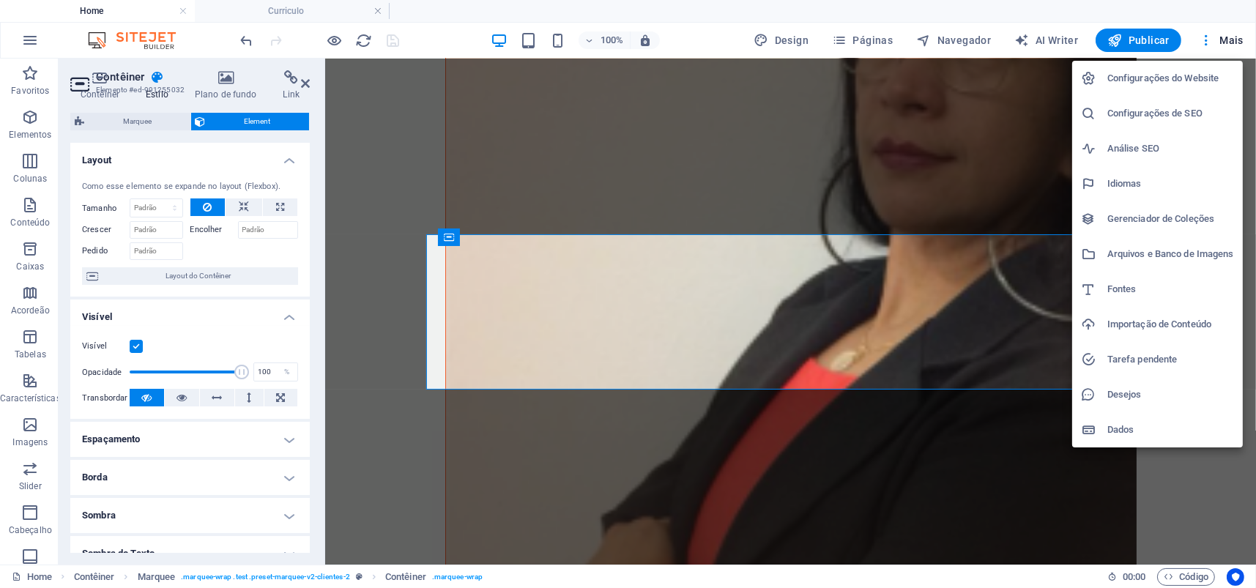
click at [1184, 77] on h6 "Configurações do Website" at bounding box center [1170, 79] width 127 height 18
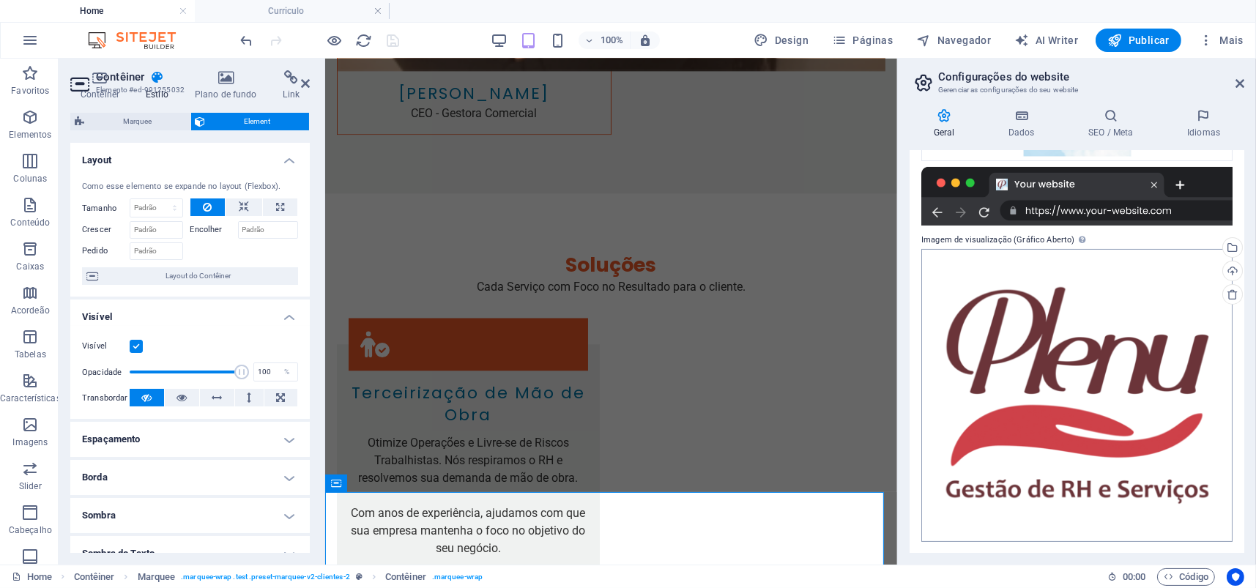
scroll to position [0, 0]
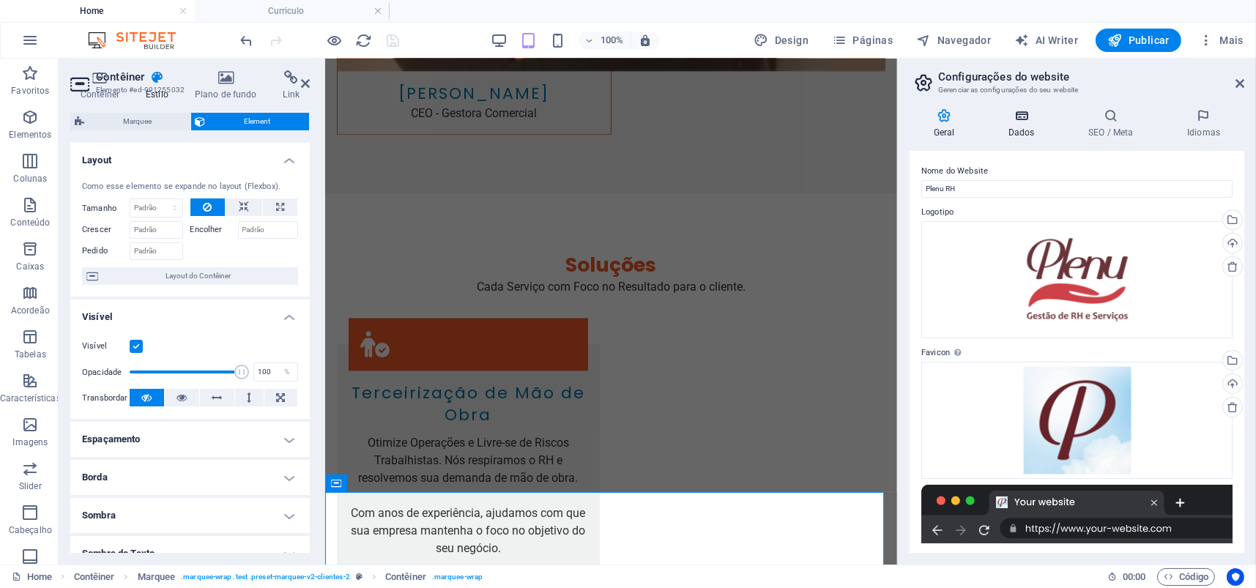
click at [1027, 130] on h4 "Dados" at bounding box center [1024, 123] width 80 height 31
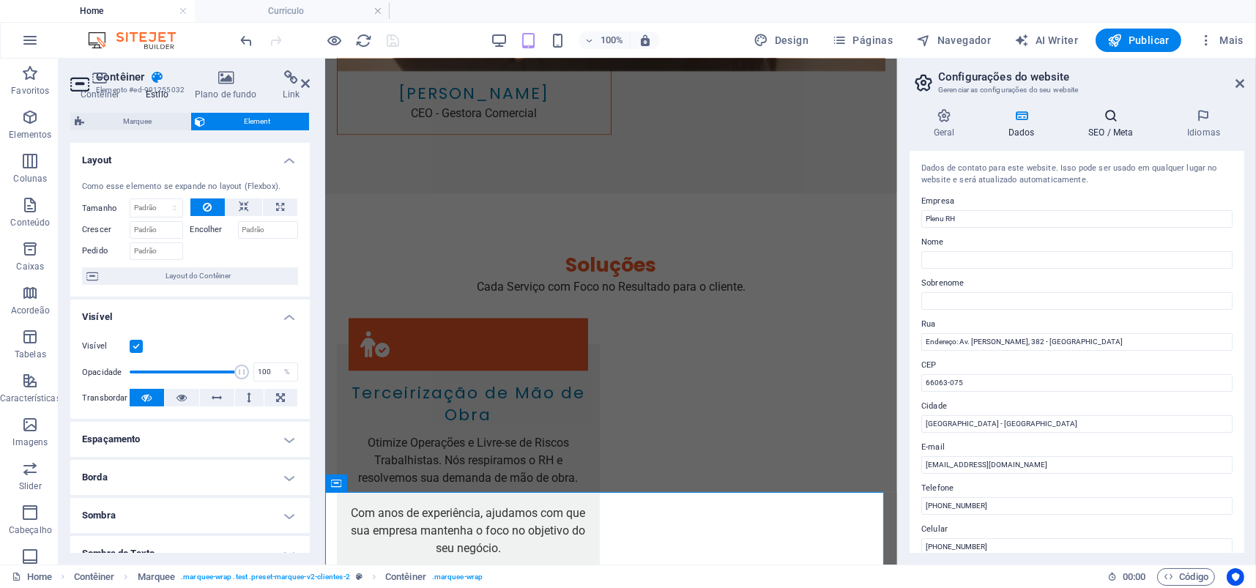
click at [1124, 127] on h4 "SEO / Meta" at bounding box center [1114, 123] width 99 height 31
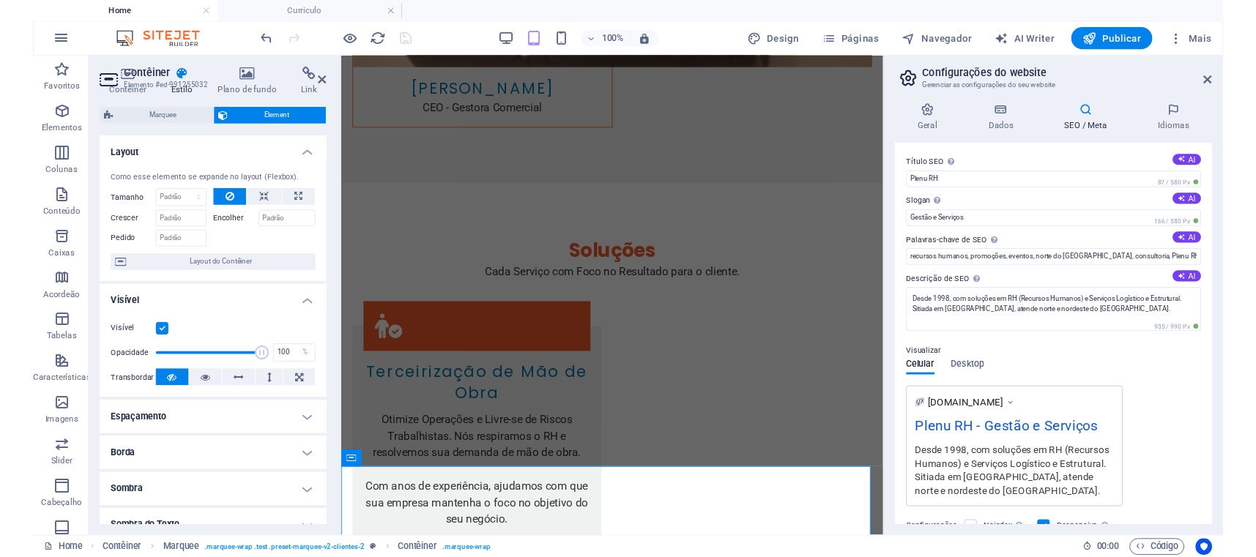
scroll to position [179, 0]
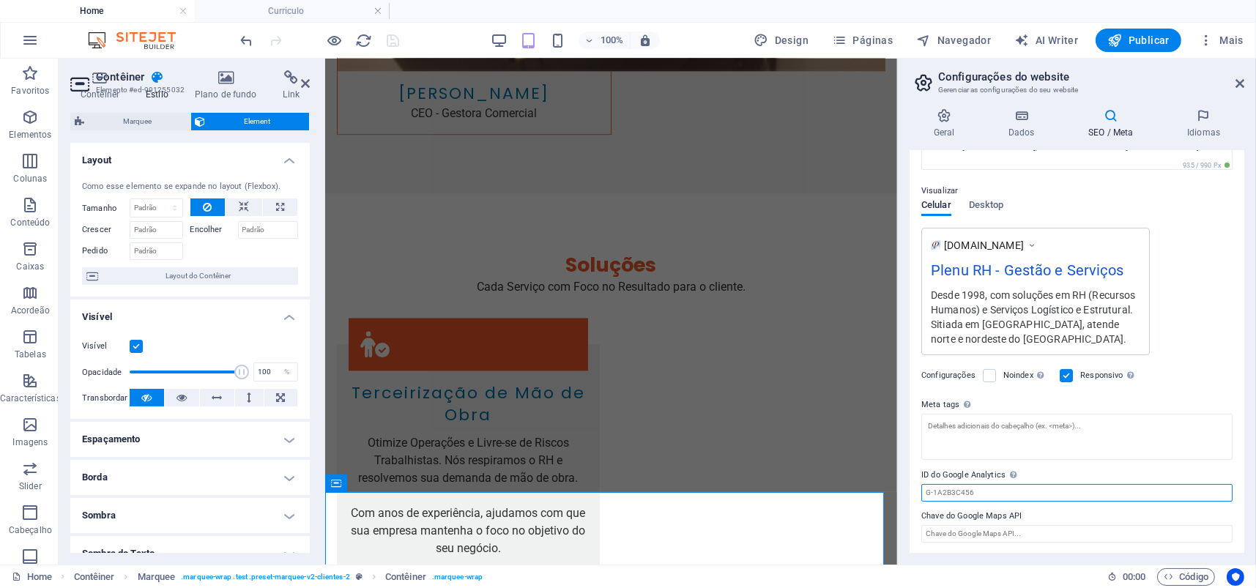
click at [1103, 492] on input "ID do Google Analytics Adicione apenas o ID do Google Analytics. Incluímos auto…" at bounding box center [1076, 493] width 311 height 18
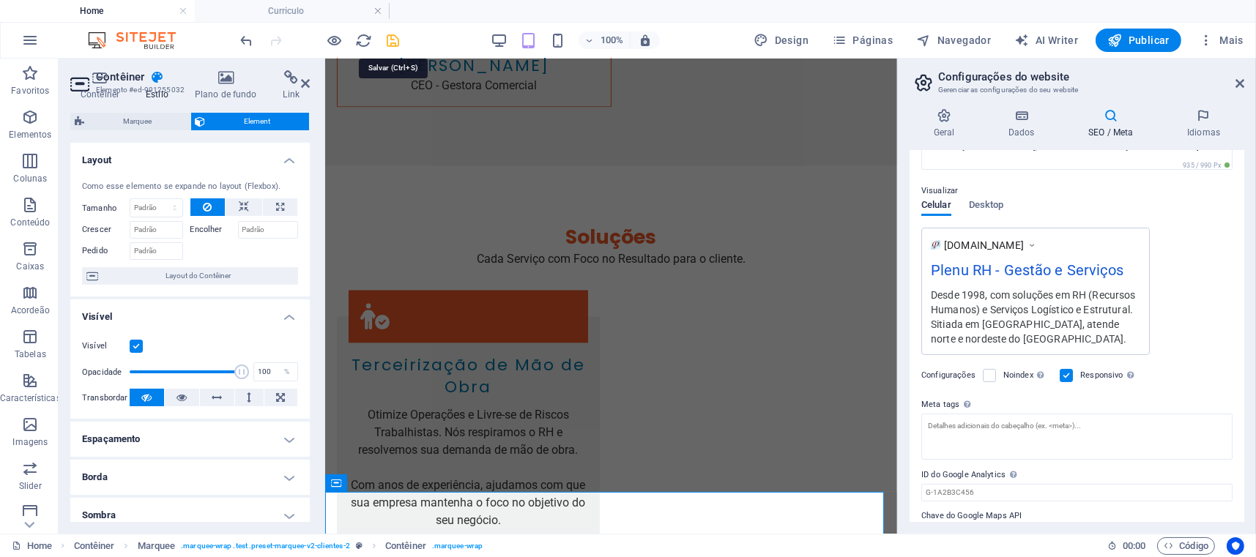
click at [396, 40] on icon "save" at bounding box center [393, 40] width 17 height 17
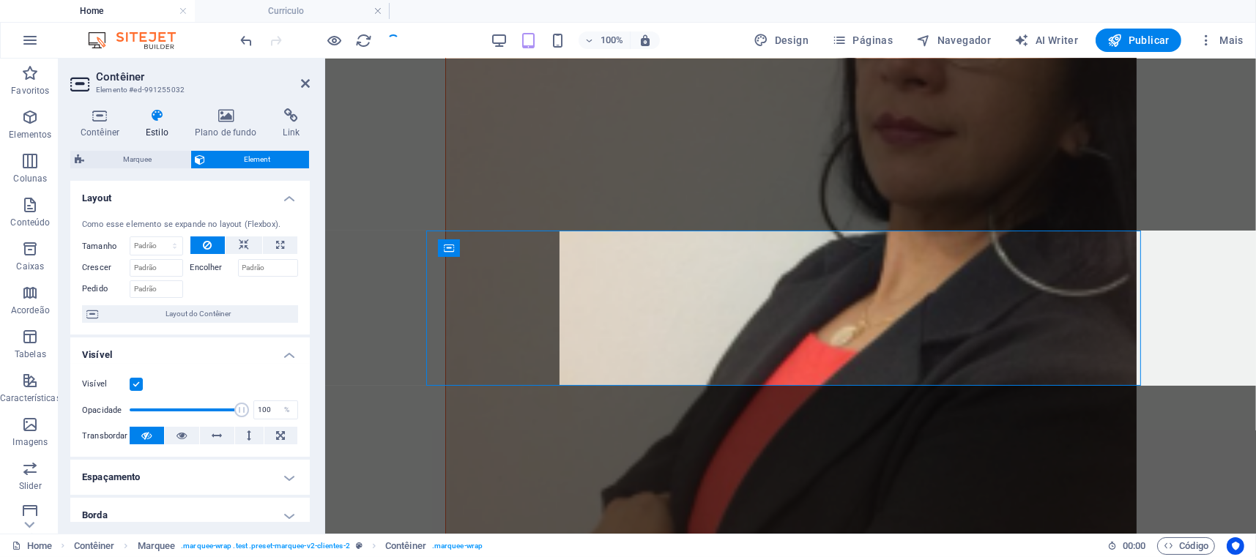
scroll to position [4503, 0]
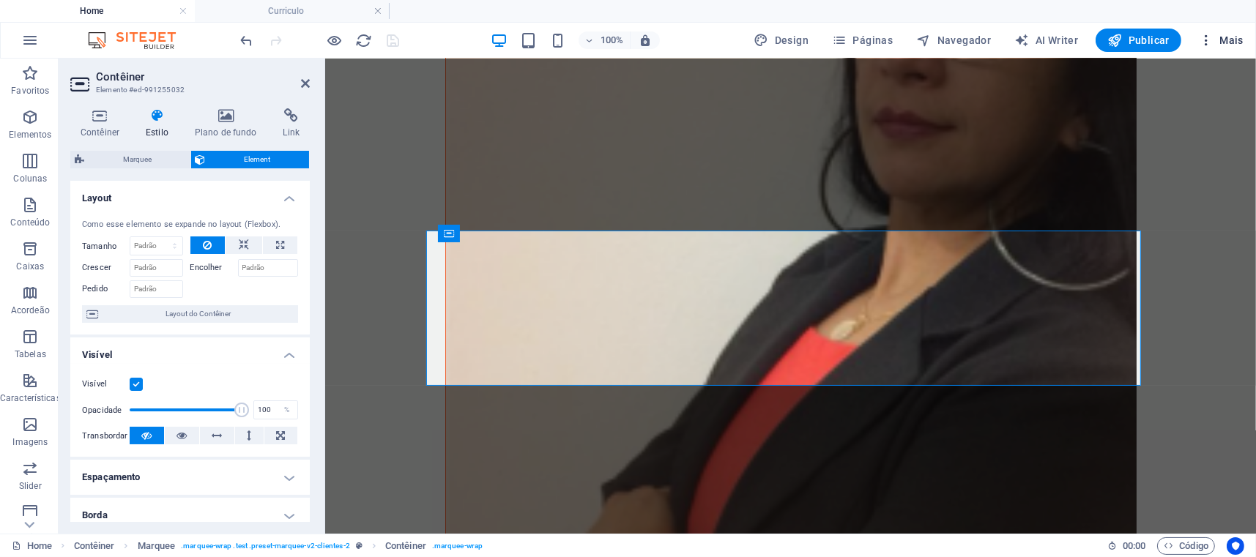
click at [1207, 40] on icon "button" at bounding box center [1206, 40] width 15 height 15
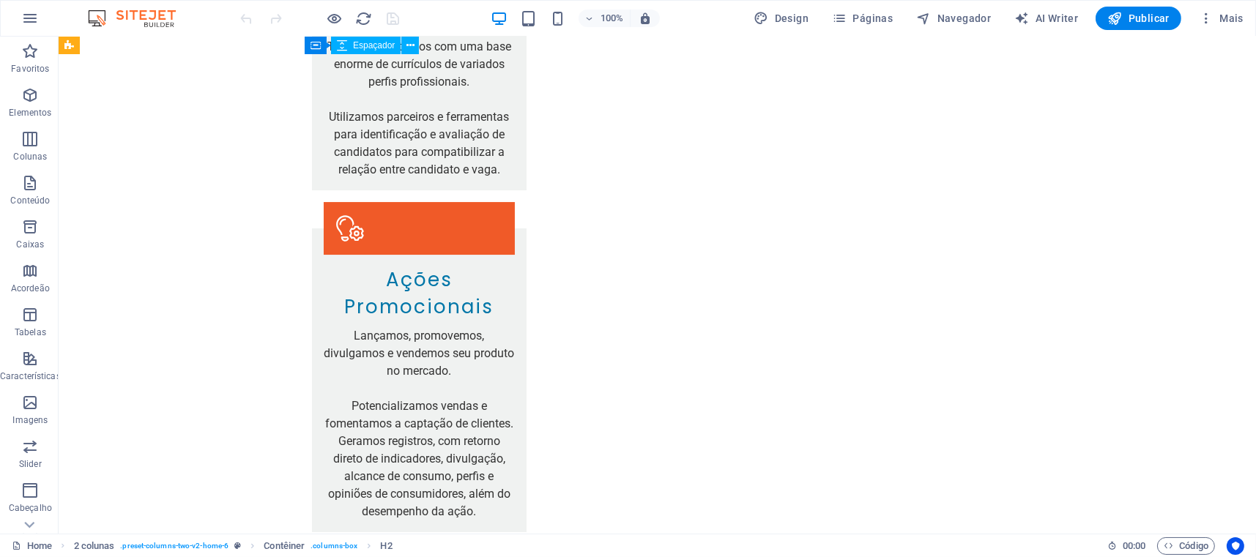
scroll to position [6667, 0]
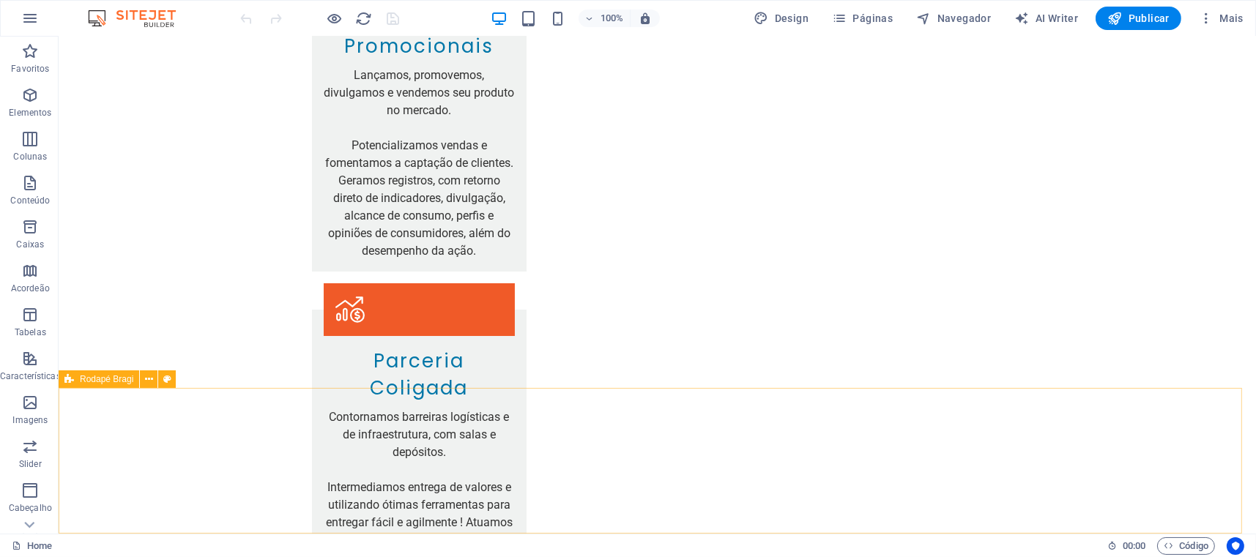
click at [83, 379] on span "Rodapé Bragi" at bounding box center [106, 379] width 53 height 9
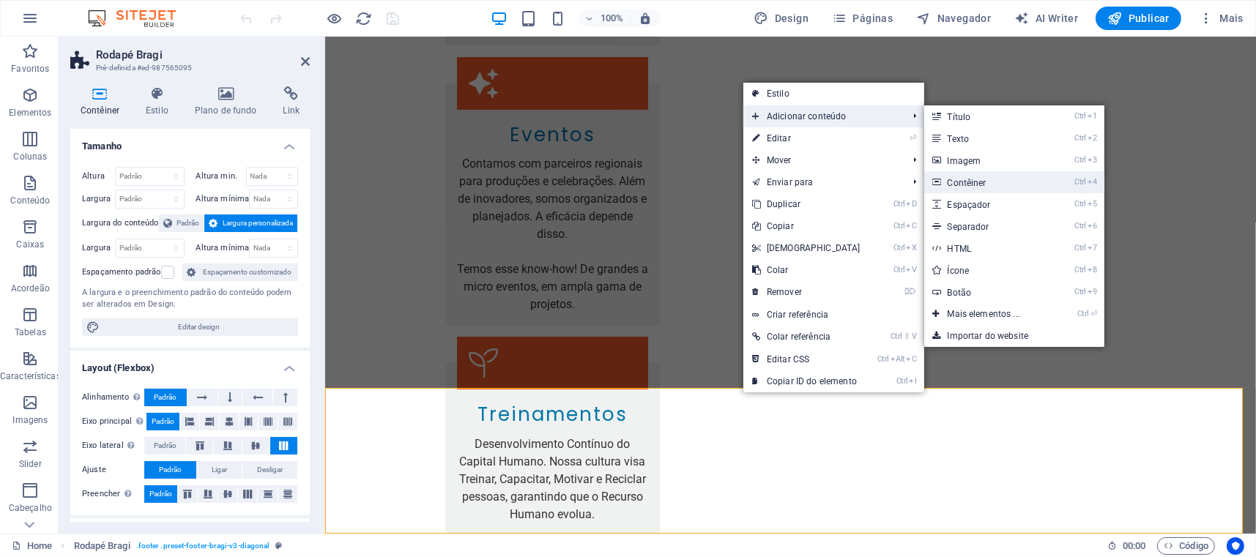
click at [1023, 181] on link "Ctrl 4 Contêiner" at bounding box center [987, 182] width 126 height 22
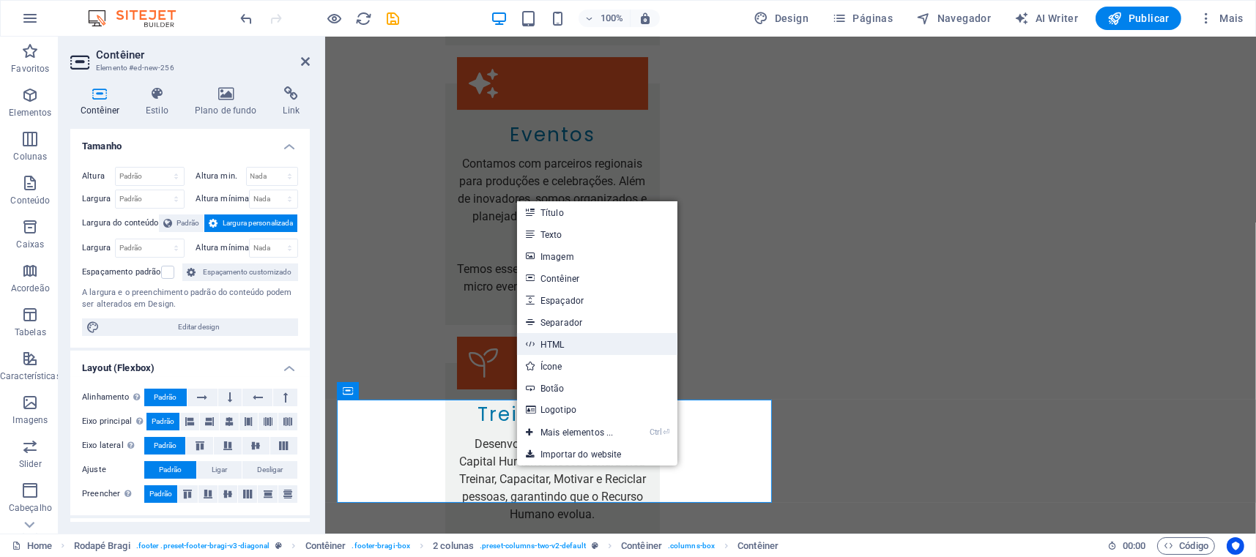
click at [564, 346] on link "HTML" at bounding box center [597, 344] width 160 height 22
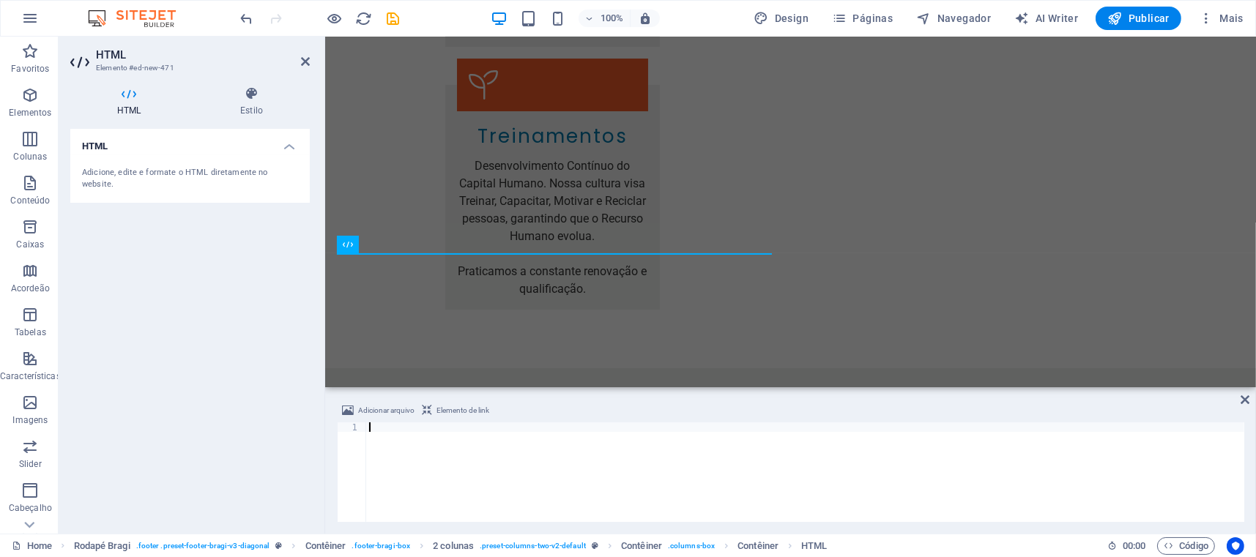
scroll to position [224, 0]
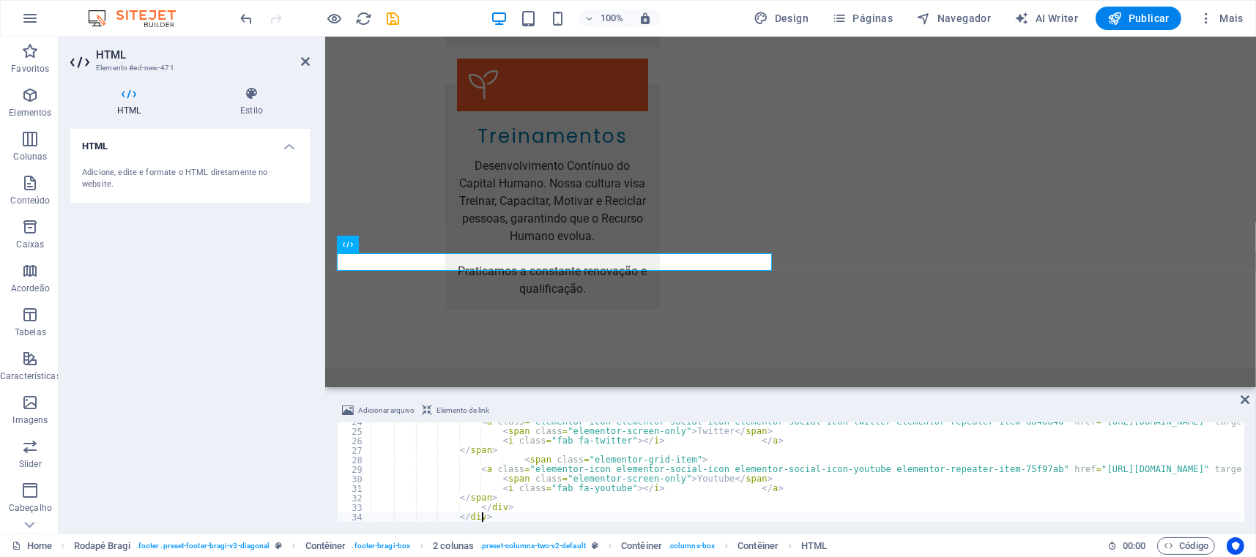
type textarea "</div> </div>"
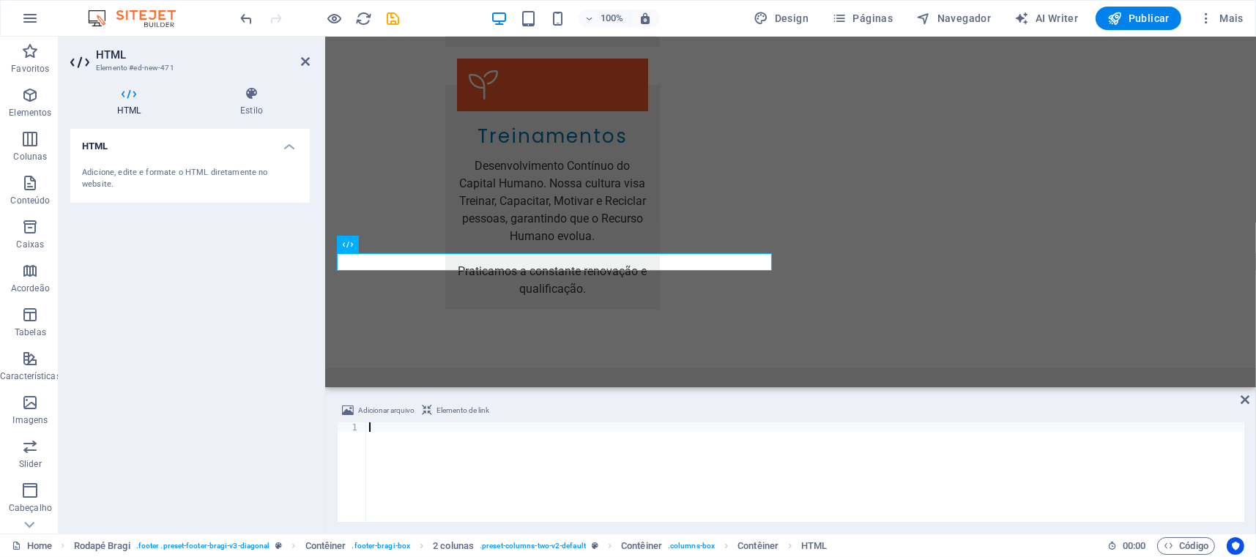
click at [172, 416] on div "HTML Adicione, edite e formate o HTML diretamente no website." at bounding box center [189, 325] width 239 height 393
click at [186, 269] on div "HTML Adicione, edite e formate o HTML diretamente no website." at bounding box center [189, 325] width 239 height 393
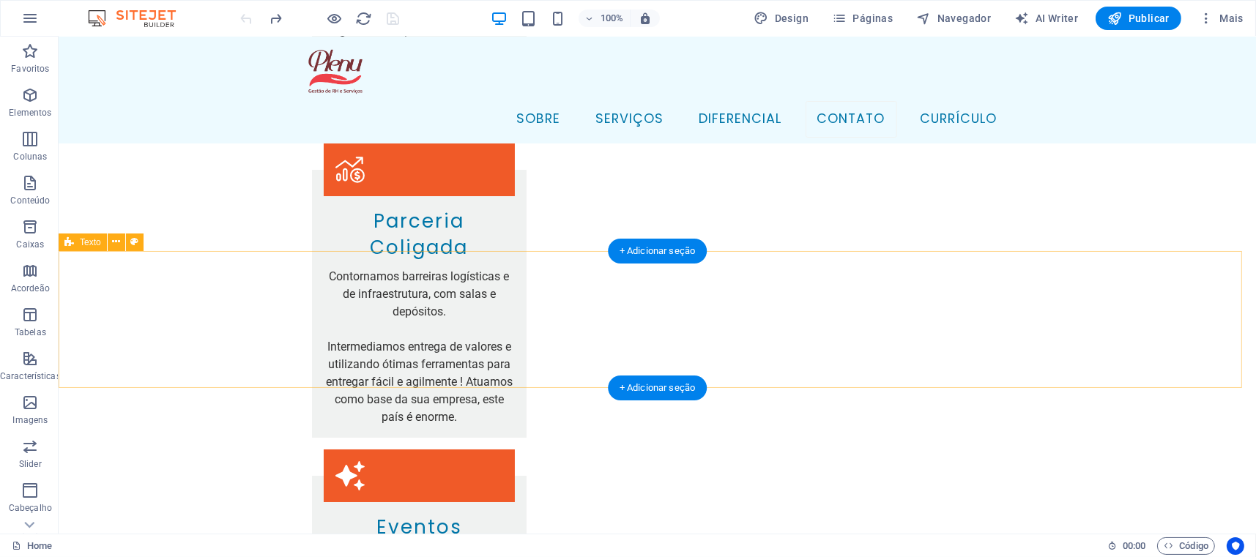
scroll to position [6667, 0]
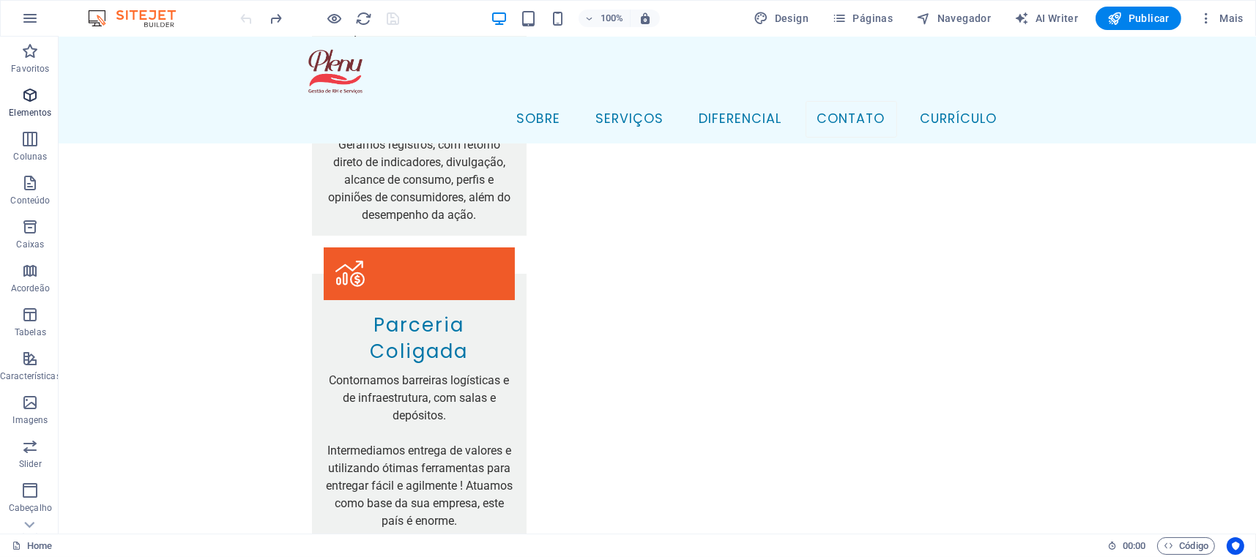
click at [31, 95] on icon "button" at bounding box center [30, 95] width 18 height 18
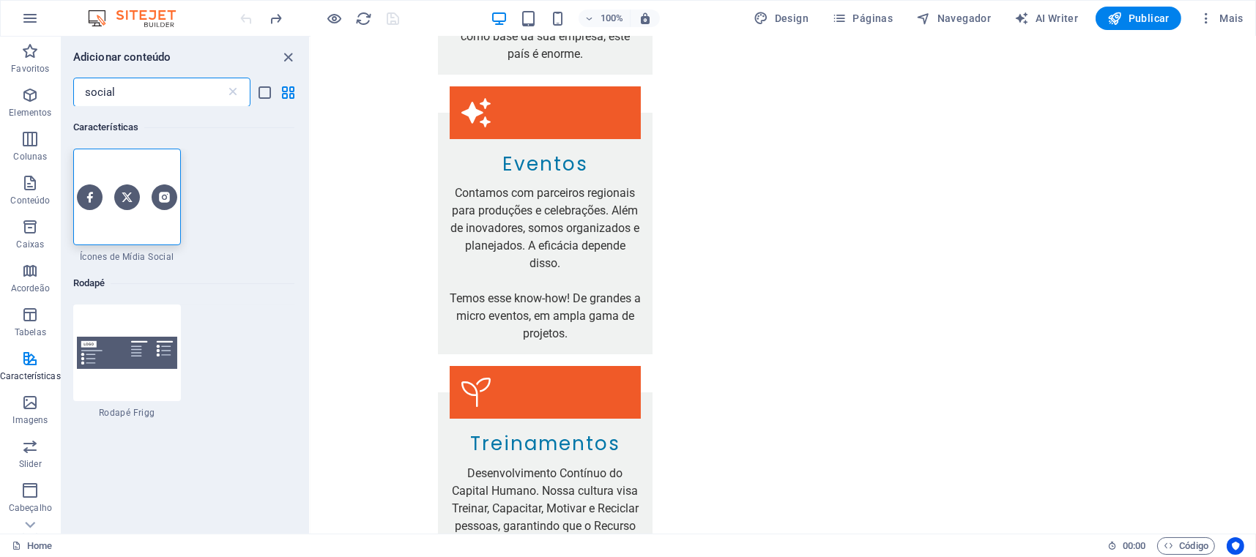
scroll to position [0, 0]
type input "social"
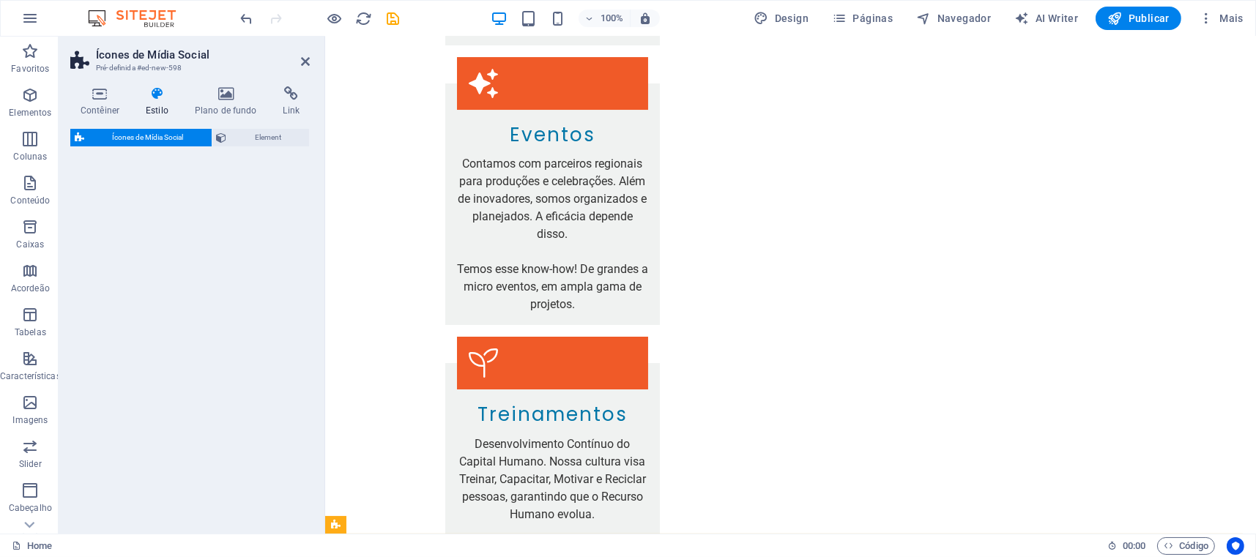
select select "rem"
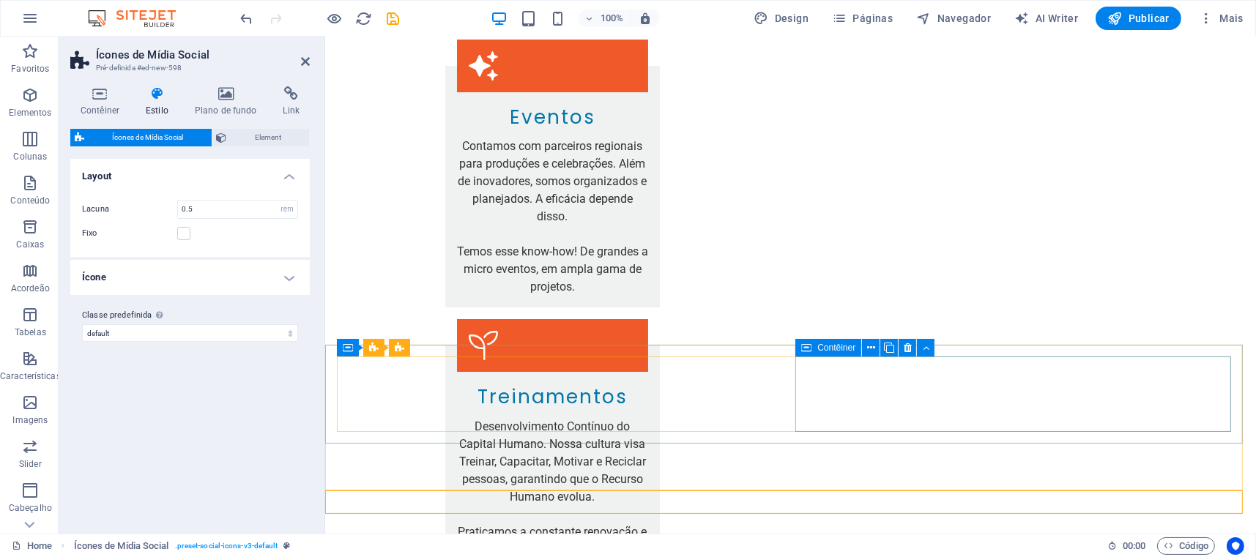
scroll to position [6711, 0]
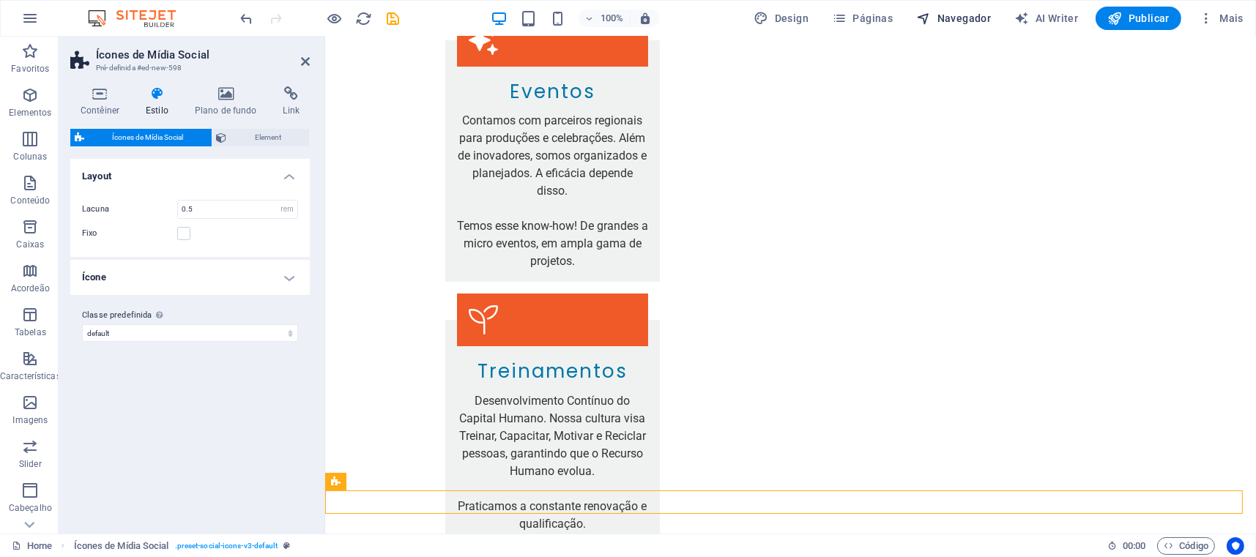
click at [979, 21] on span "Navegador" at bounding box center [953, 18] width 75 height 15
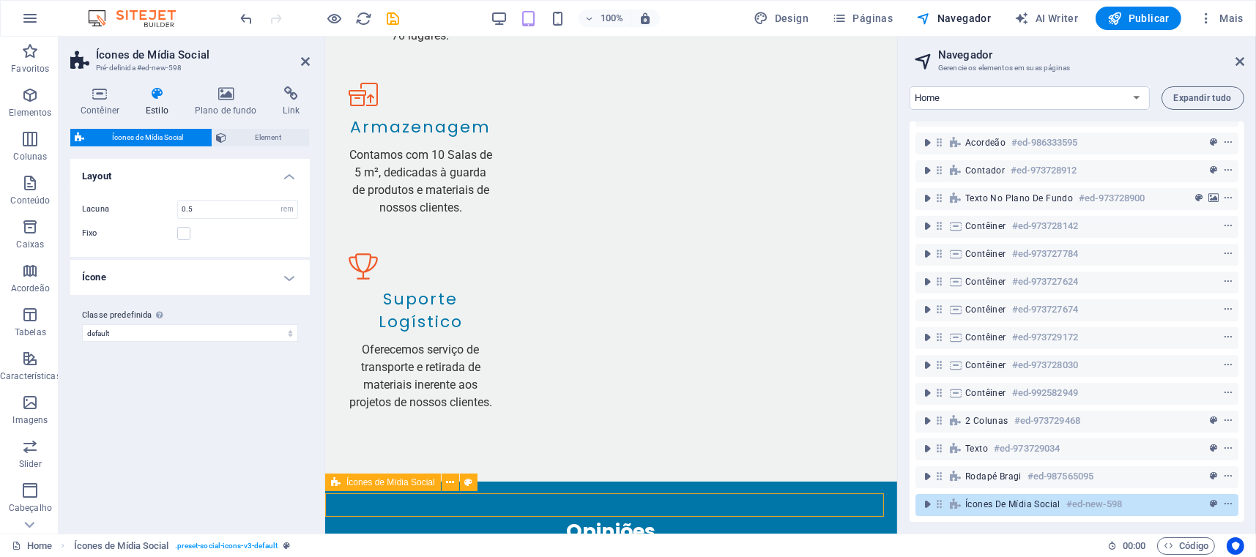
scroll to position [7132, 0]
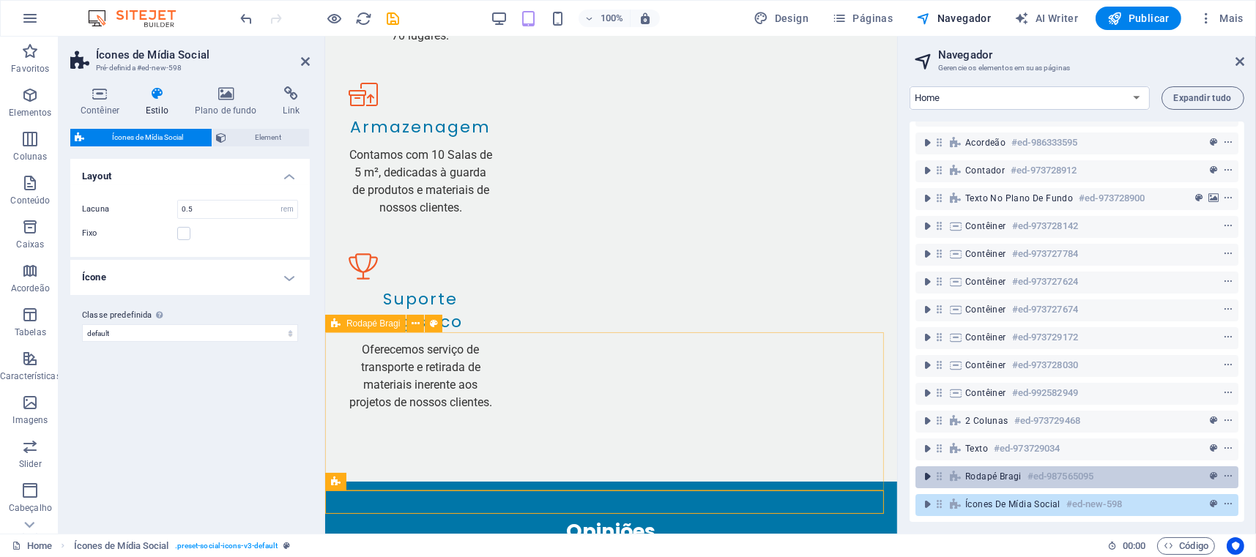
click at [928, 469] on icon "toggle-expand" at bounding box center [927, 476] width 15 height 15
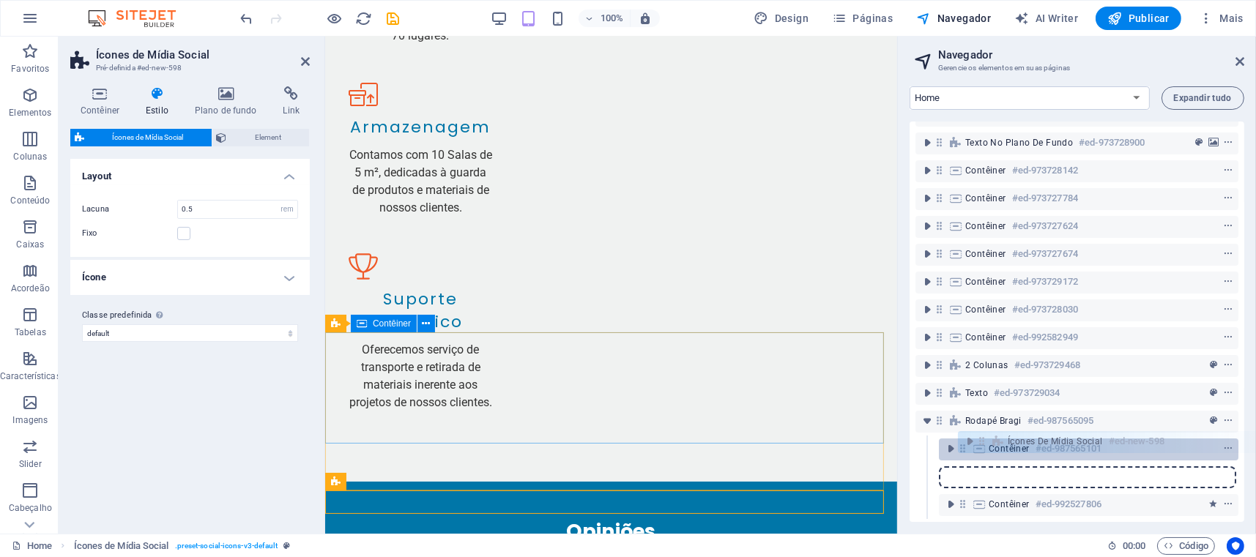
drag, startPoint x: 939, startPoint y: 495, endPoint x: 982, endPoint y: 442, distance: 68.2
click at [982, 442] on div "Barra do Menu #ed-973728856 2 colunas #ed-973728838 Acordeão #ed-986333595 Cont…" at bounding box center [1076, 322] width 335 height 401
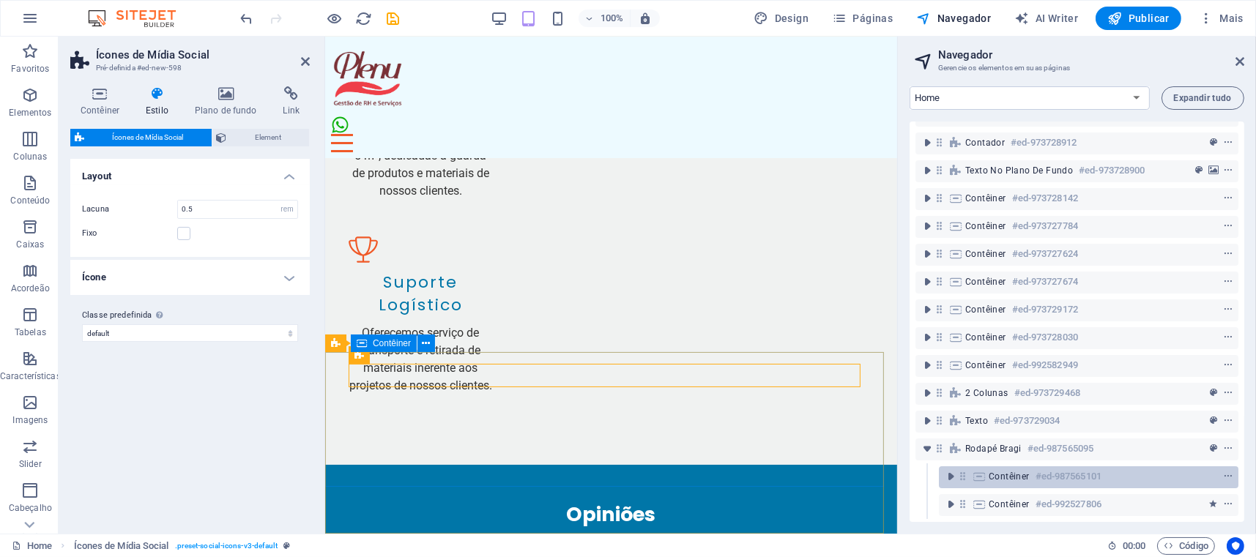
scroll to position [92, 0]
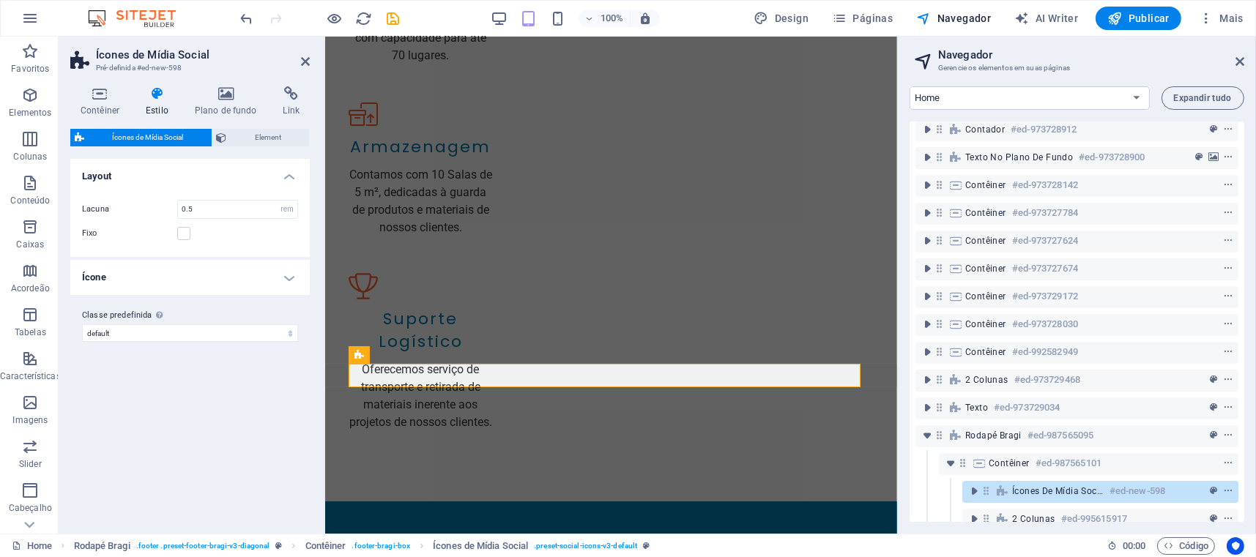
click at [138, 278] on h4 "Ícone" at bounding box center [189, 277] width 239 height 35
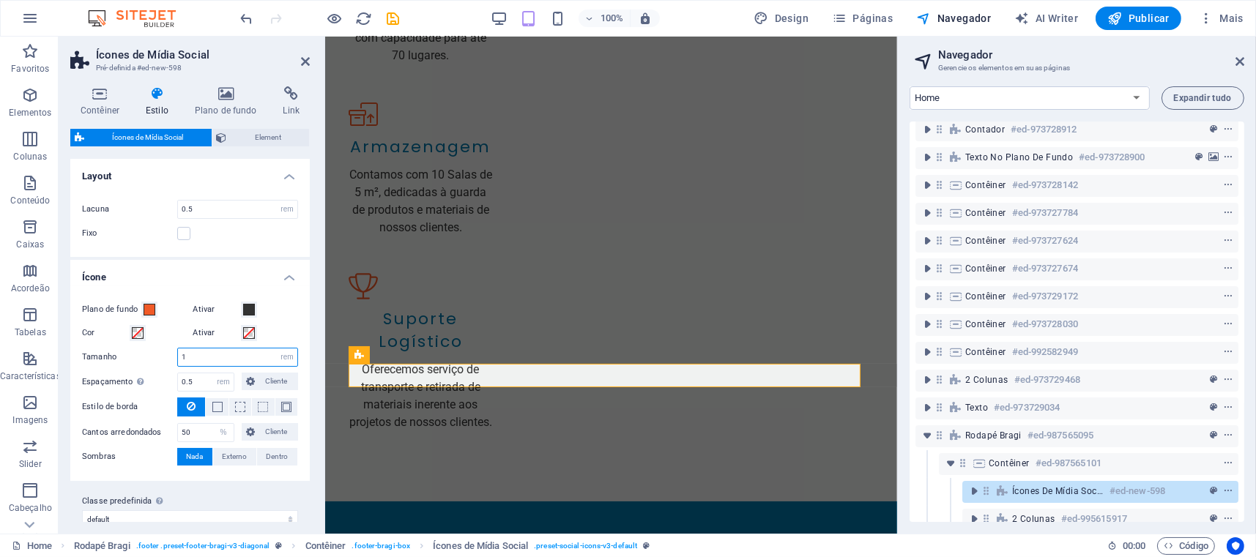
click at [153, 365] on div "Tamanho 1 px rem vh vw" at bounding box center [190, 357] width 216 height 19
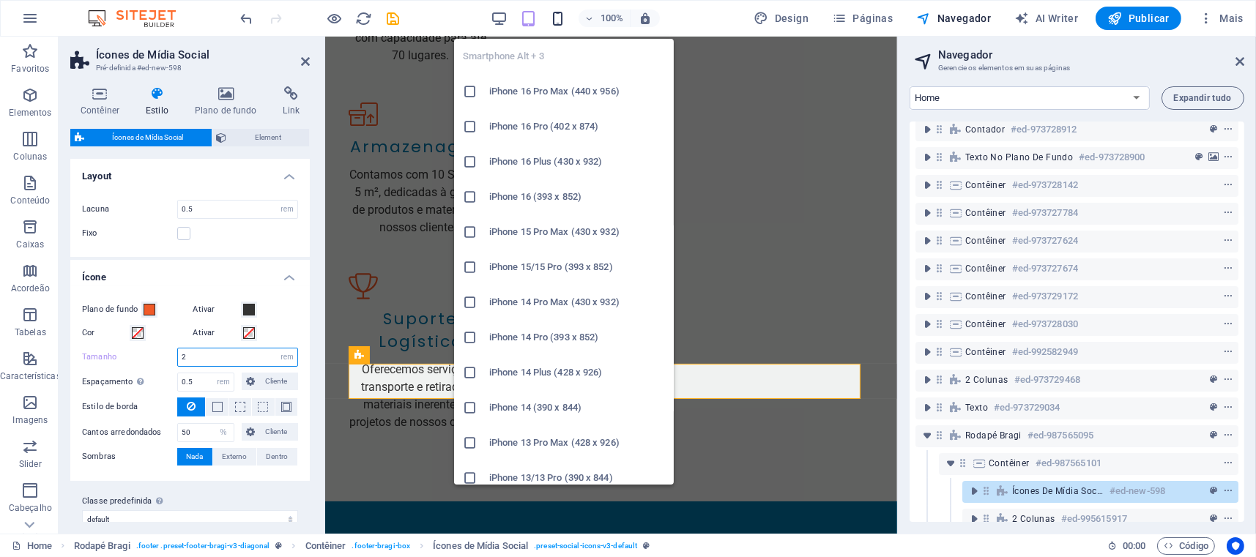
type input "2"
click at [558, 17] on icon "button" at bounding box center [557, 18] width 17 height 17
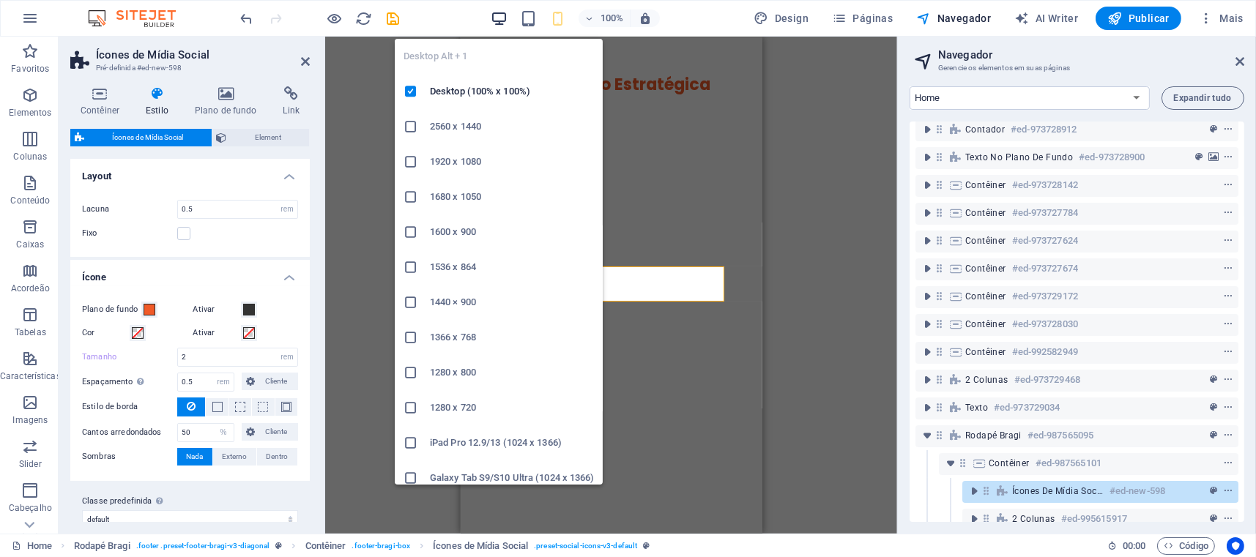
click at [500, 20] on icon "button" at bounding box center [499, 18] width 17 height 17
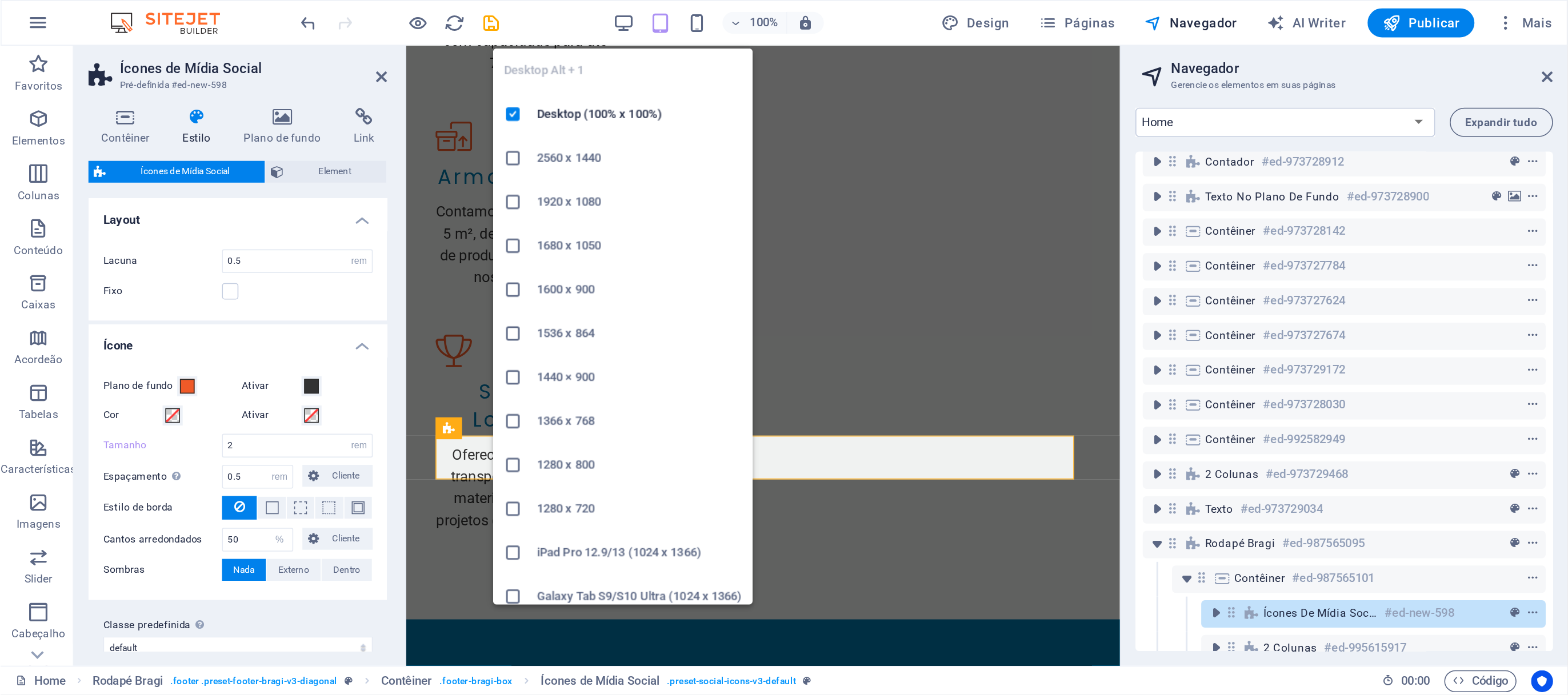
scroll to position [5557, 0]
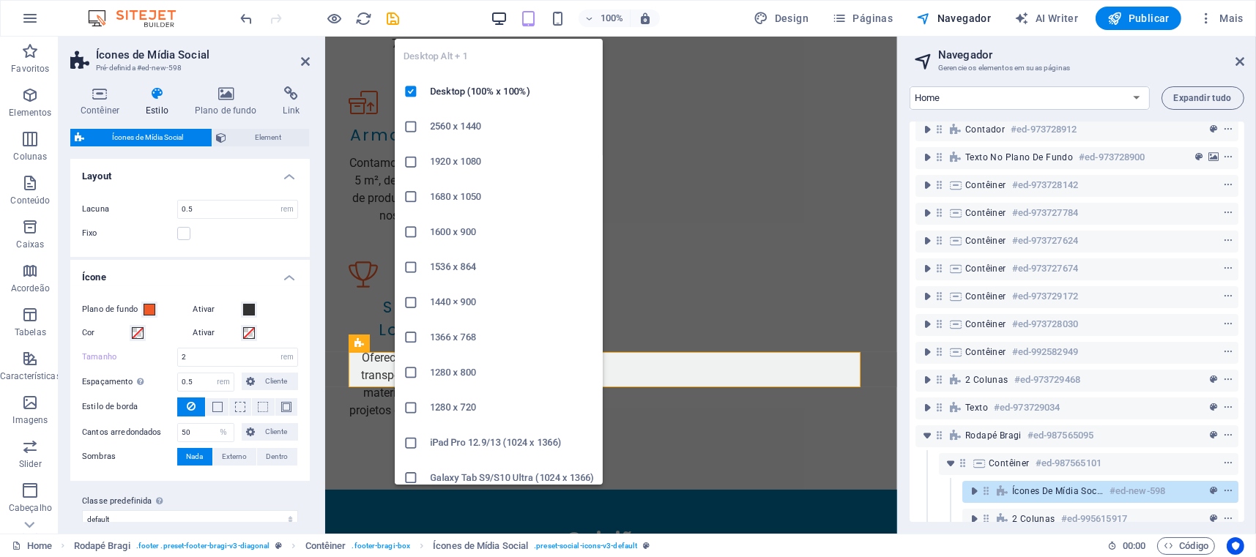
click at [497, 14] on icon "button" at bounding box center [499, 18] width 17 height 17
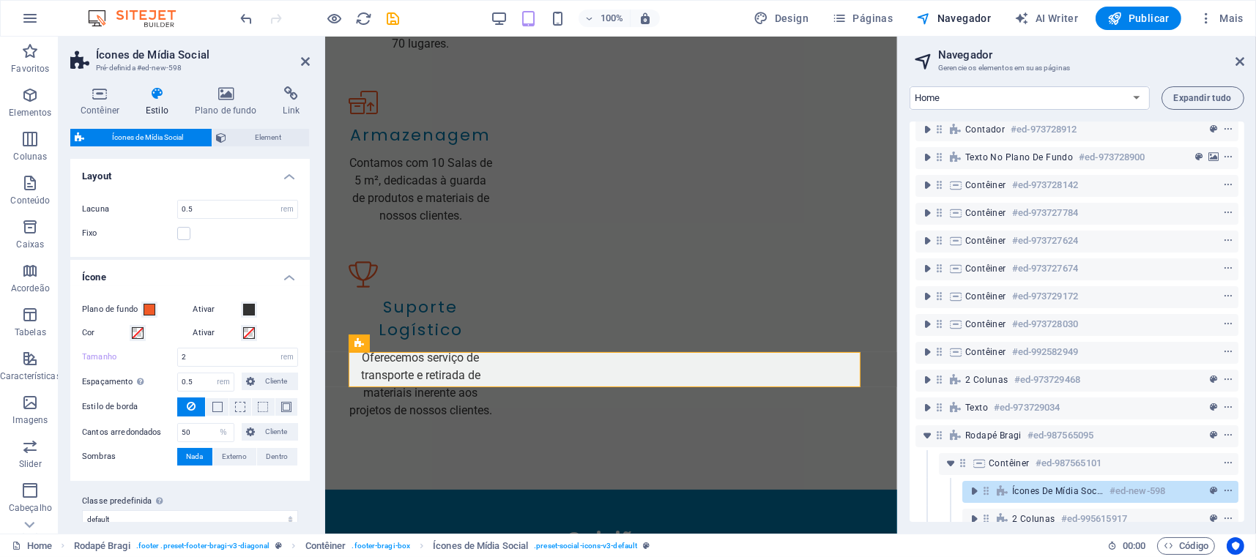
click at [498, 7] on div "100%" at bounding box center [575, 18] width 169 height 23
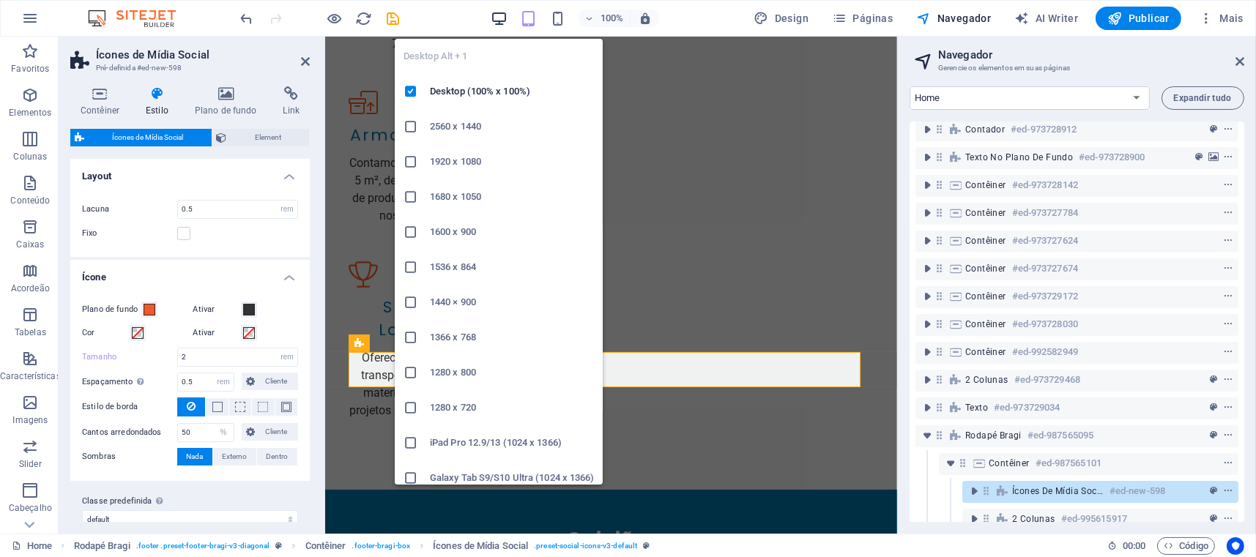
click at [499, 16] on icon "button" at bounding box center [499, 18] width 17 height 17
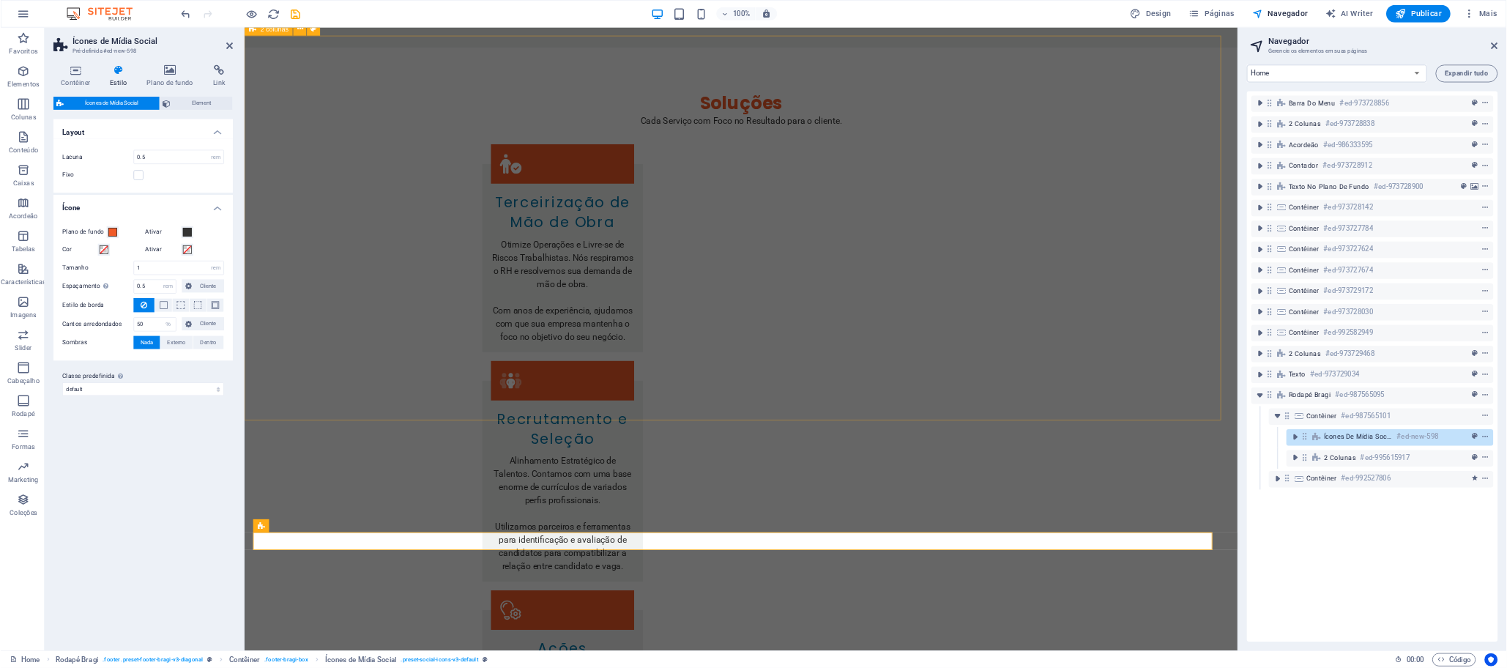
scroll to position [6599, 0]
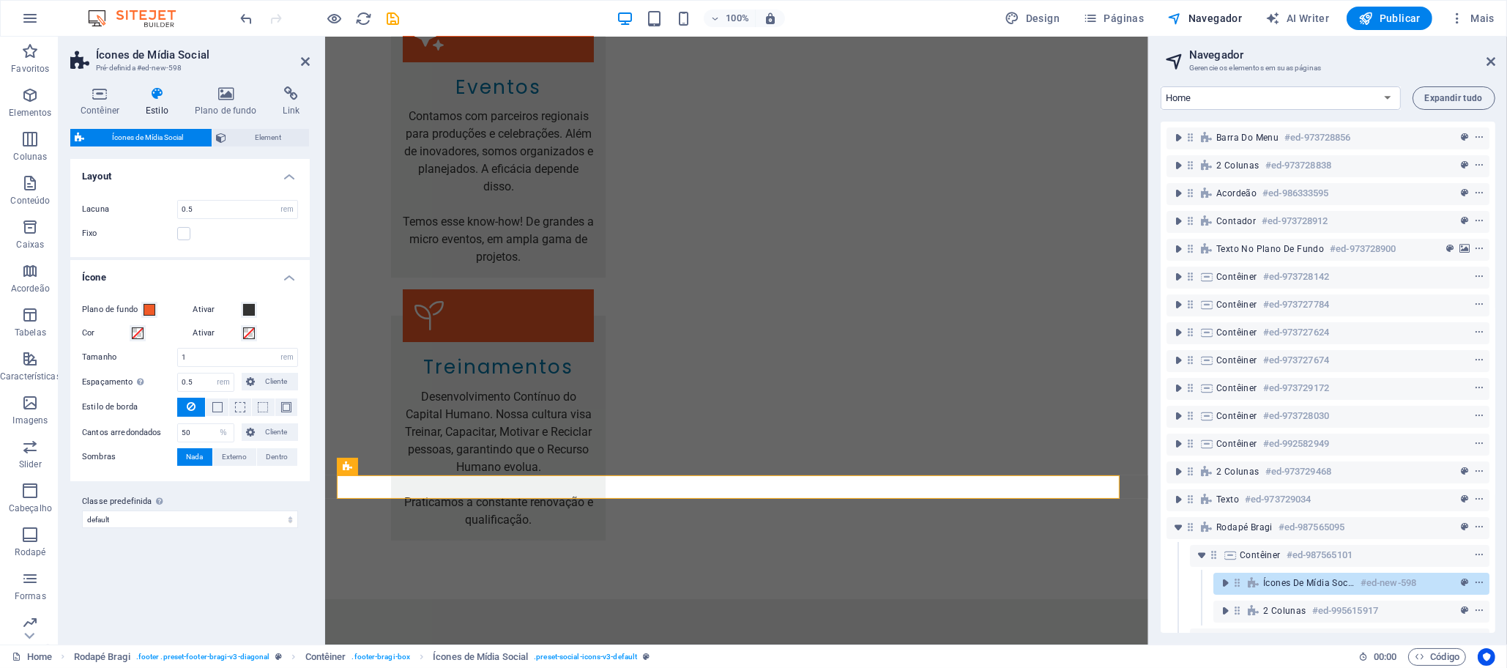
click at [627, 21] on icon "button" at bounding box center [625, 18] width 17 height 17
drag, startPoint x: 193, startPoint y: 357, endPoint x: 161, endPoint y: 356, distance: 32.2
click at [161, 356] on div "Tamanho 1 px rem vh vw" at bounding box center [190, 357] width 216 height 19
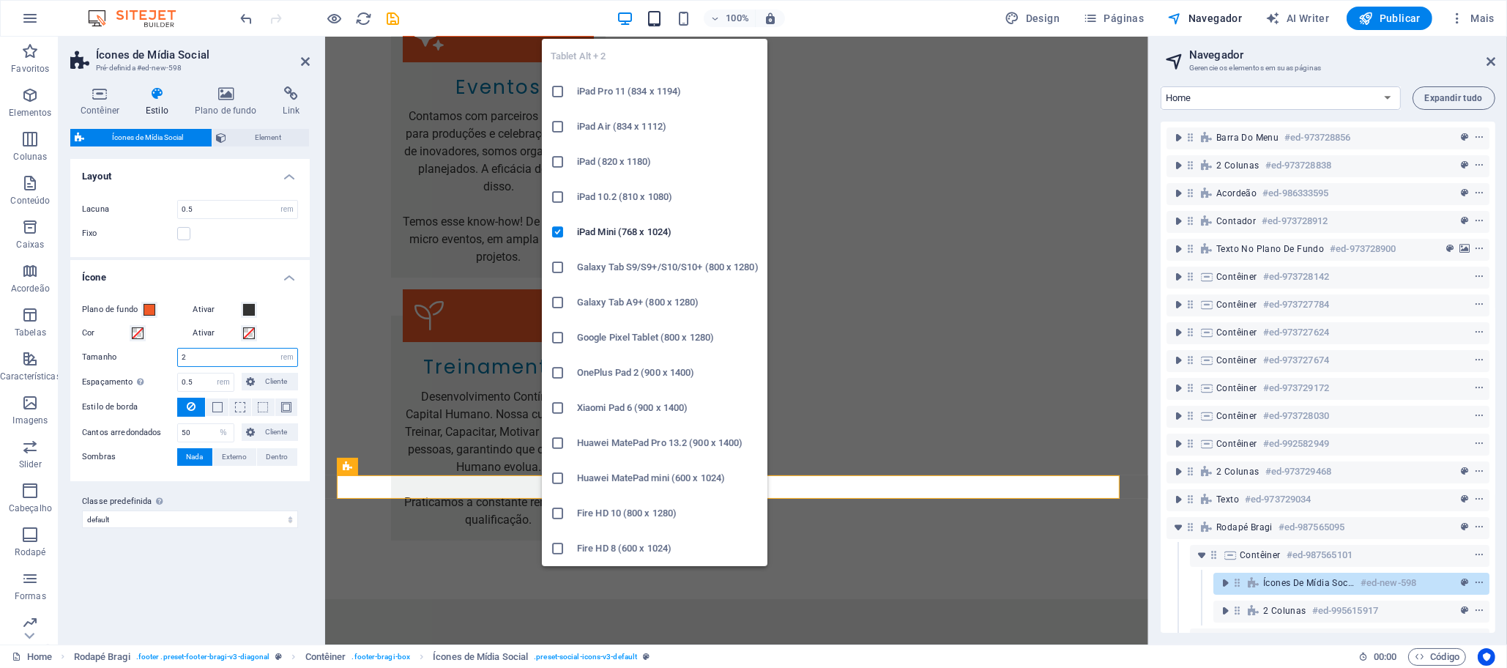
type input "2"
click at [656, 20] on icon "button" at bounding box center [654, 18] width 17 height 17
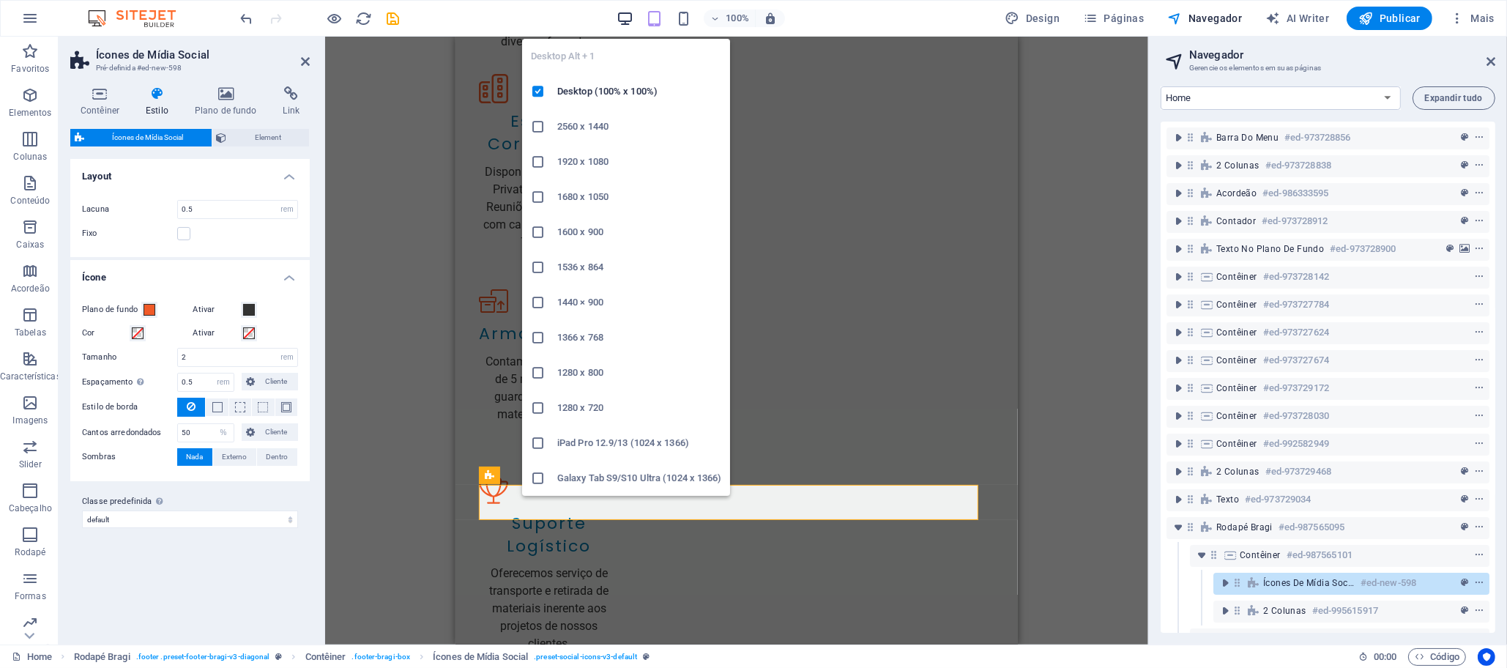
click at [626, 20] on icon "button" at bounding box center [625, 18] width 17 height 17
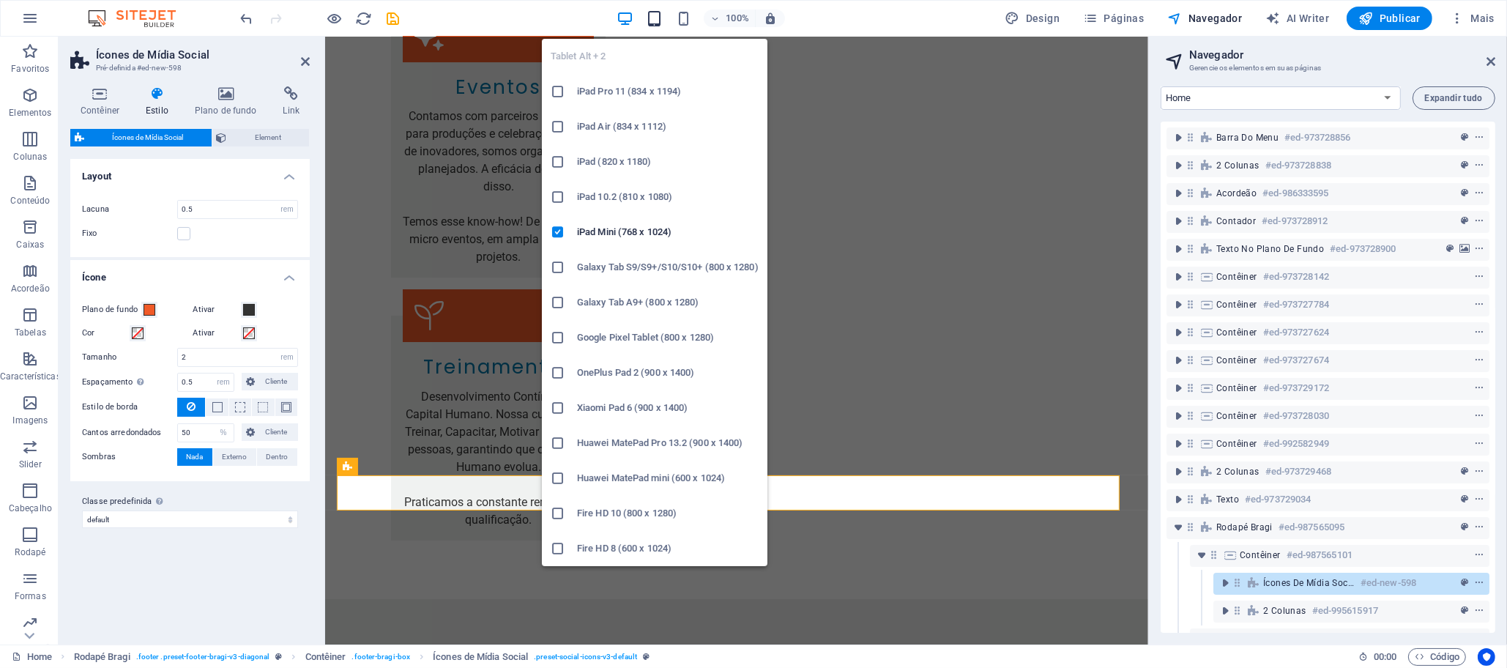
click at [658, 21] on icon "button" at bounding box center [654, 18] width 17 height 17
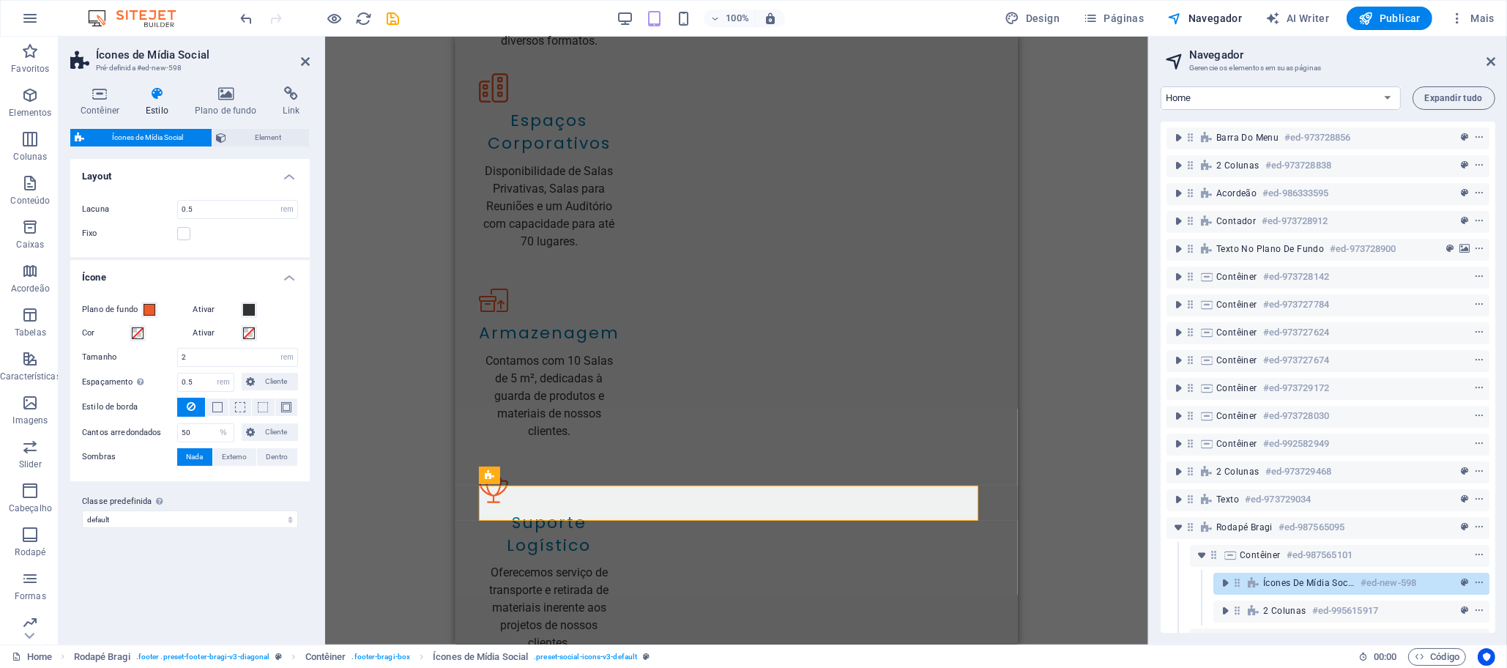
click at [99, 354] on label "Tamanho" at bounding box center [129, 357] width 95 height 8
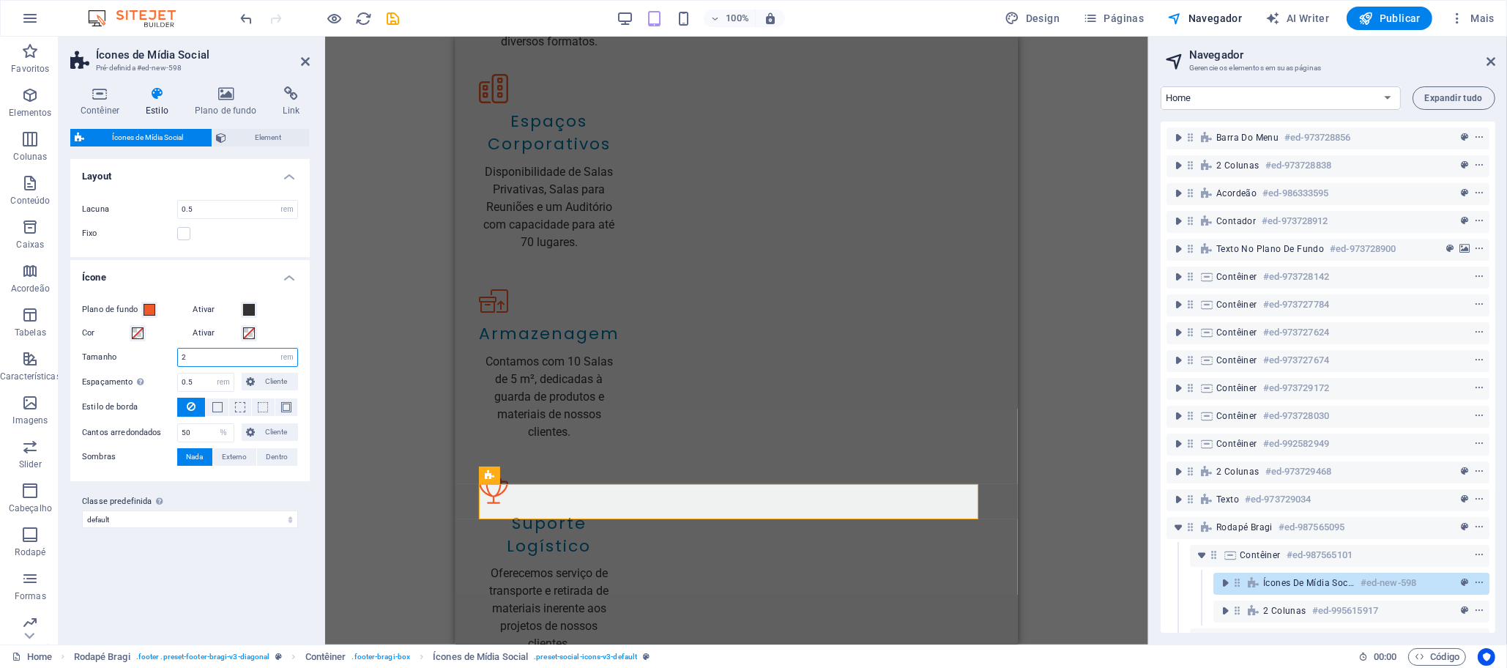
drag, startPoint x: 200, startPoint y: 353, endPoint x: 154, endPoint y: 358, distance: 46.4
click at [154, 357] on div "Tamanho 2 px rem vh vw" at bounding box center [190, 357] width 216 height 19
click at [99, 357] on label "Tamanho" at bounding box center [129, 357] width 95 height 8
type input "2"
click at [99, 357] on label "Tamanho" at bounding box center [129, 357] width 95 height 8
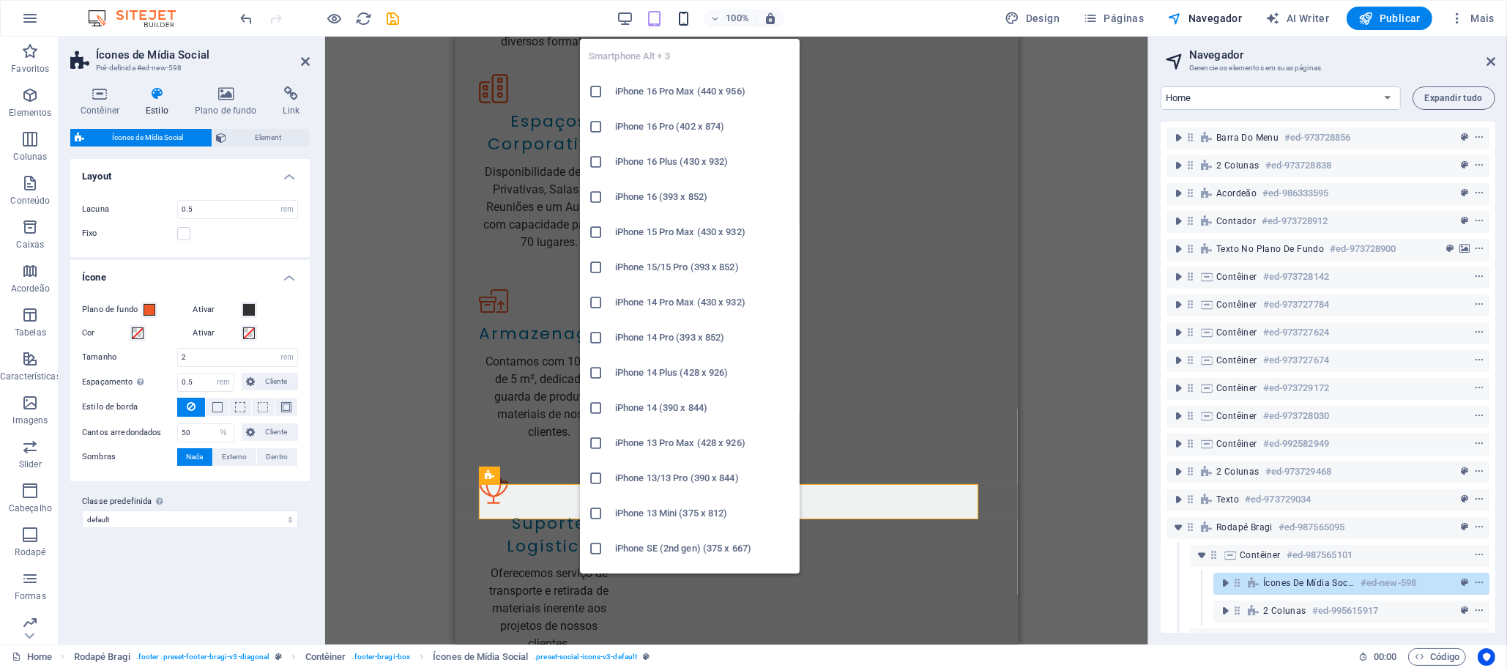
click at [683, 14] on icon "button" at bounding box center [683, 18] width 17 height 17
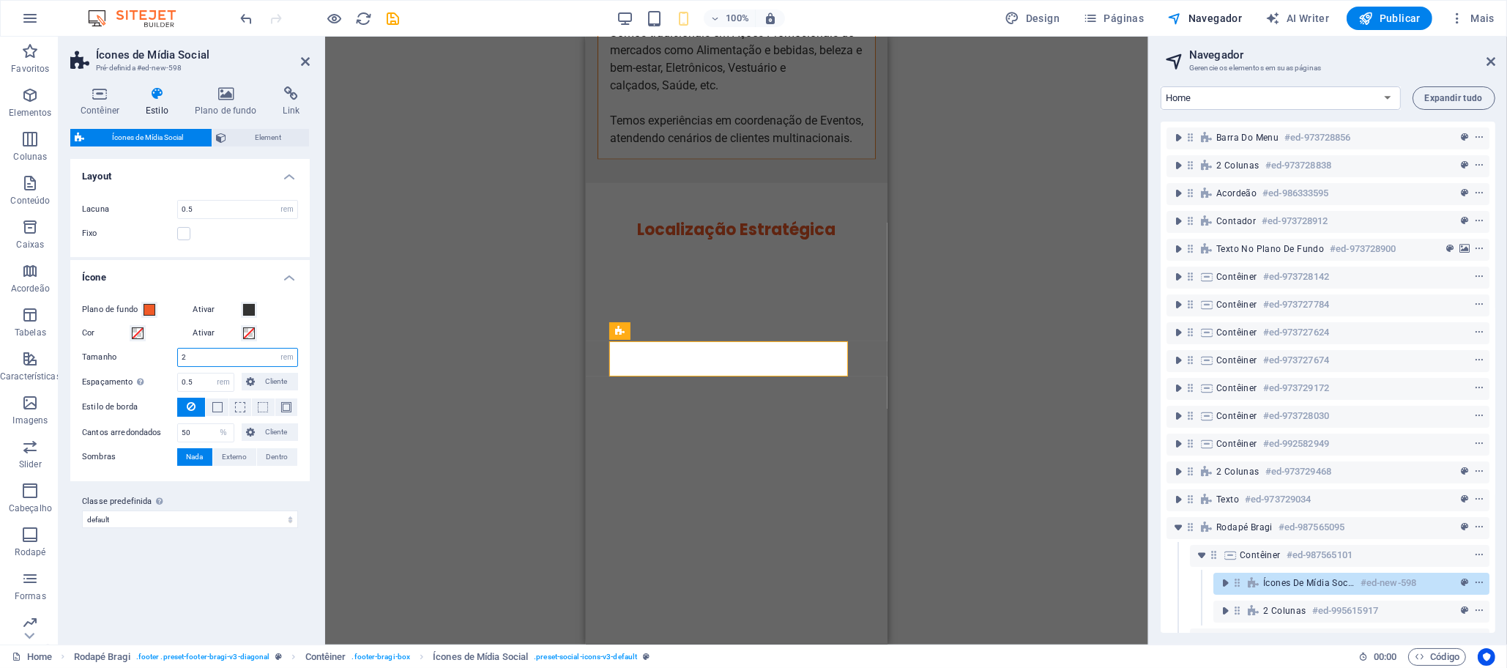
drag, startPoint x: 194, startPoint y: 357, endPoint x: 162, endPoint y: 354, distance: 32.3
click at [163, 356] on div "Tamanho 2 px rem vh vw" at bounding box center [190, 357] width 216 height 19
click at [138, 354] on label "Tamanho" at bounding box center [129, 357] width 95 height 8
type input "2"
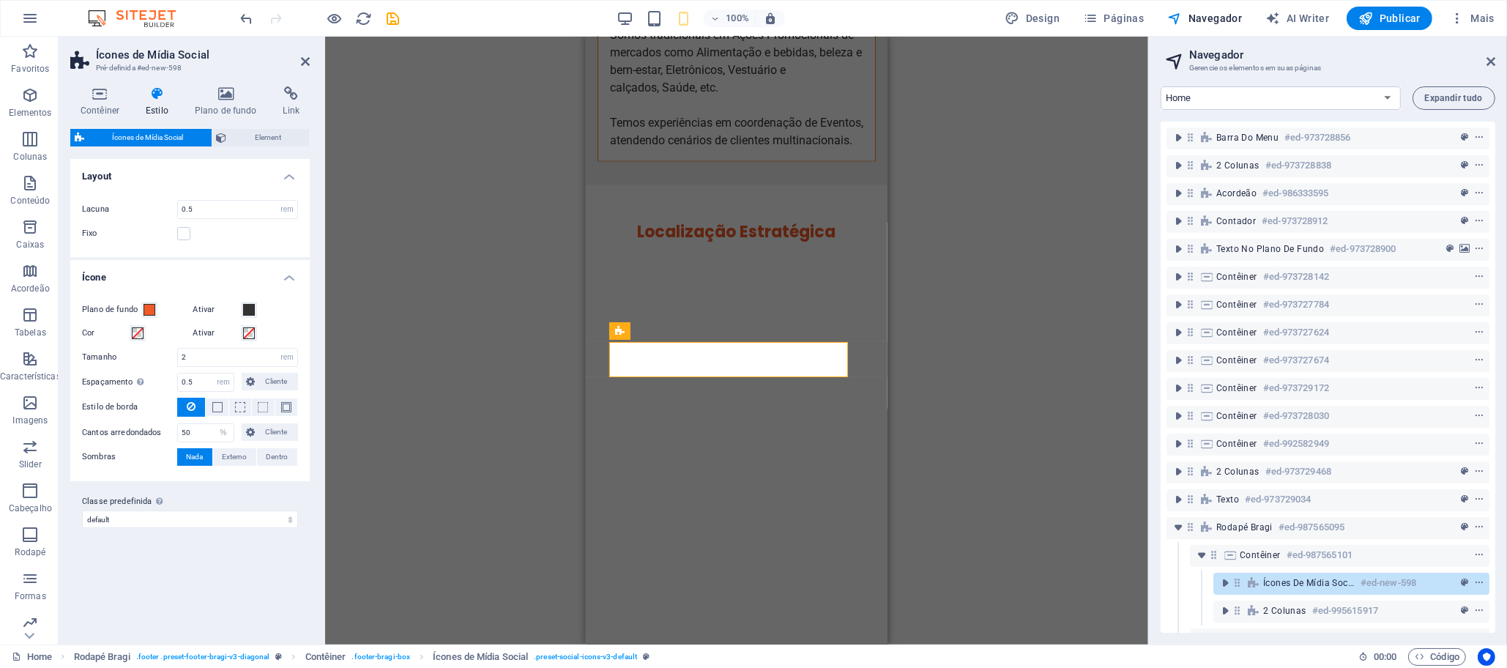
click at [138, 354] on label "Tamanho" at bounding box center [129, 357] width 95 height 8
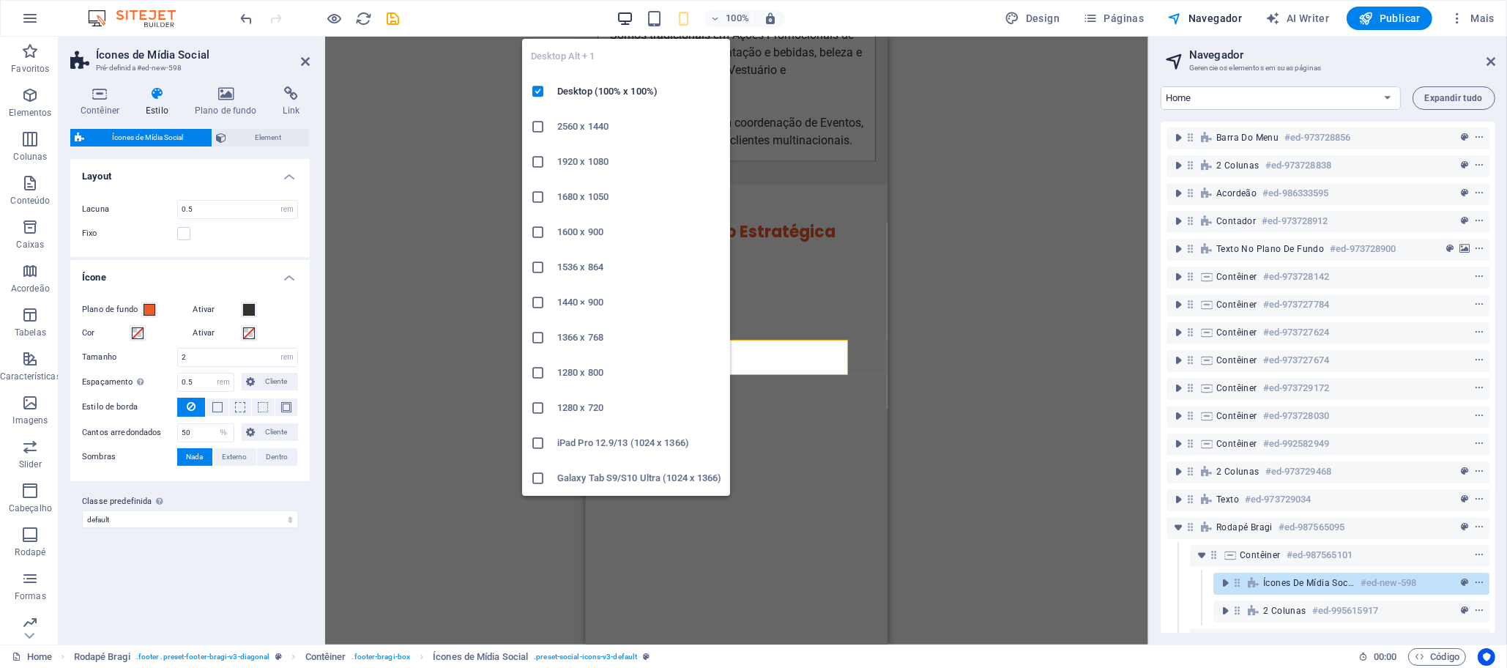
click at [629, 21] on icon "button" at bounding box center [625, 18] width 17 height 17
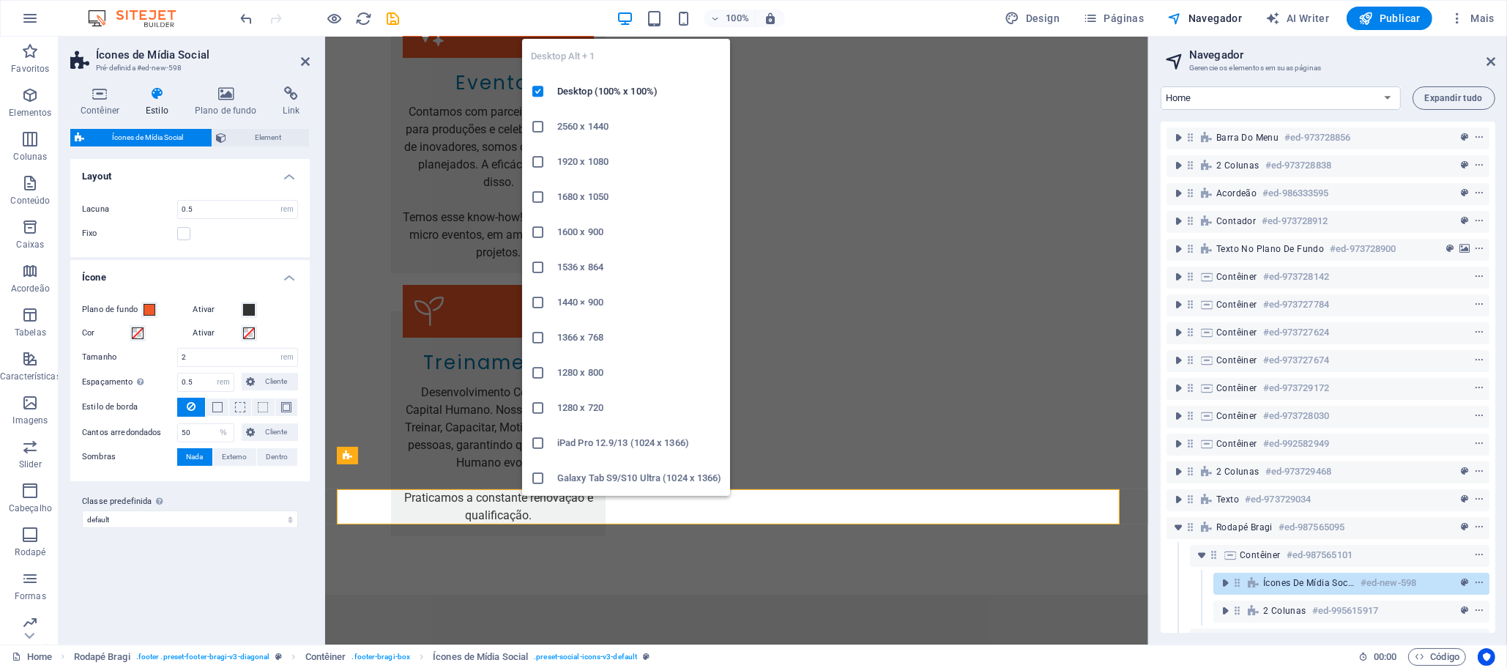
scroll to position [6610, 0]
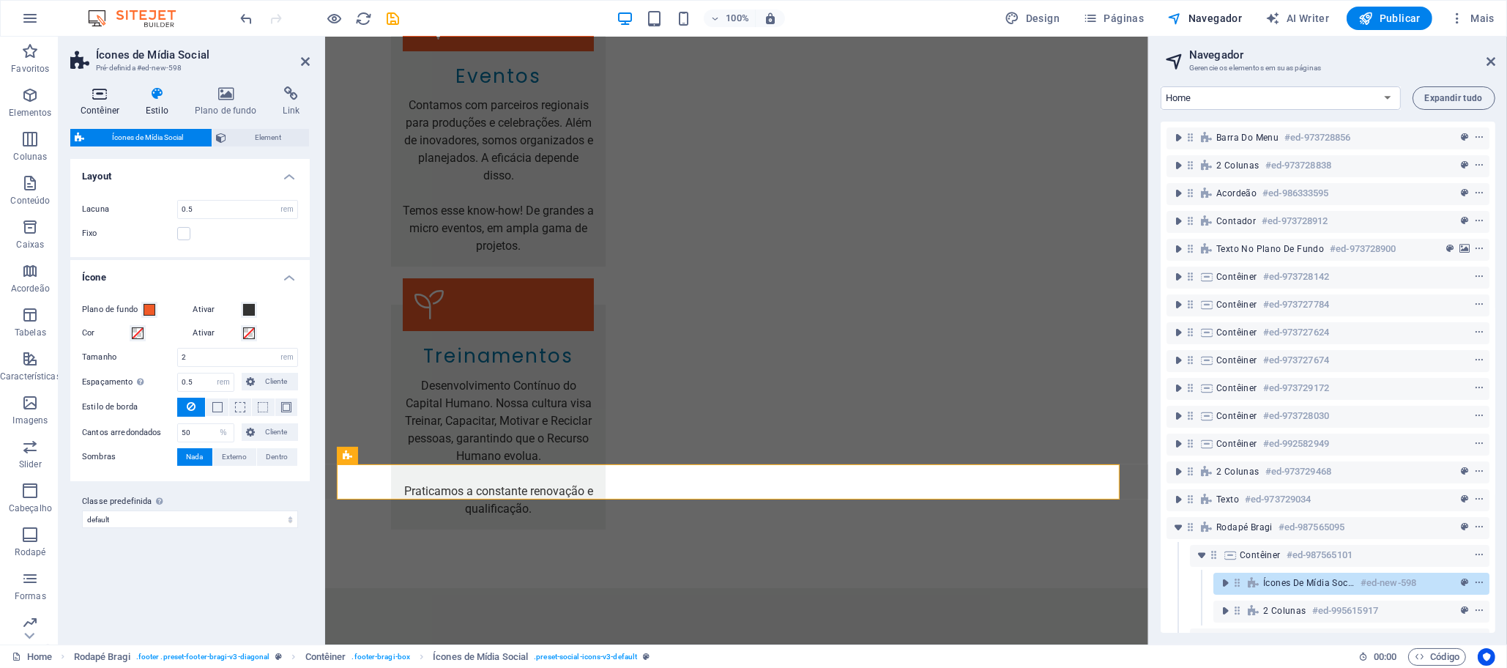
click at [81, 104] on h4 "Contêiner" at bounding box center [102, 101] width 65 height 31
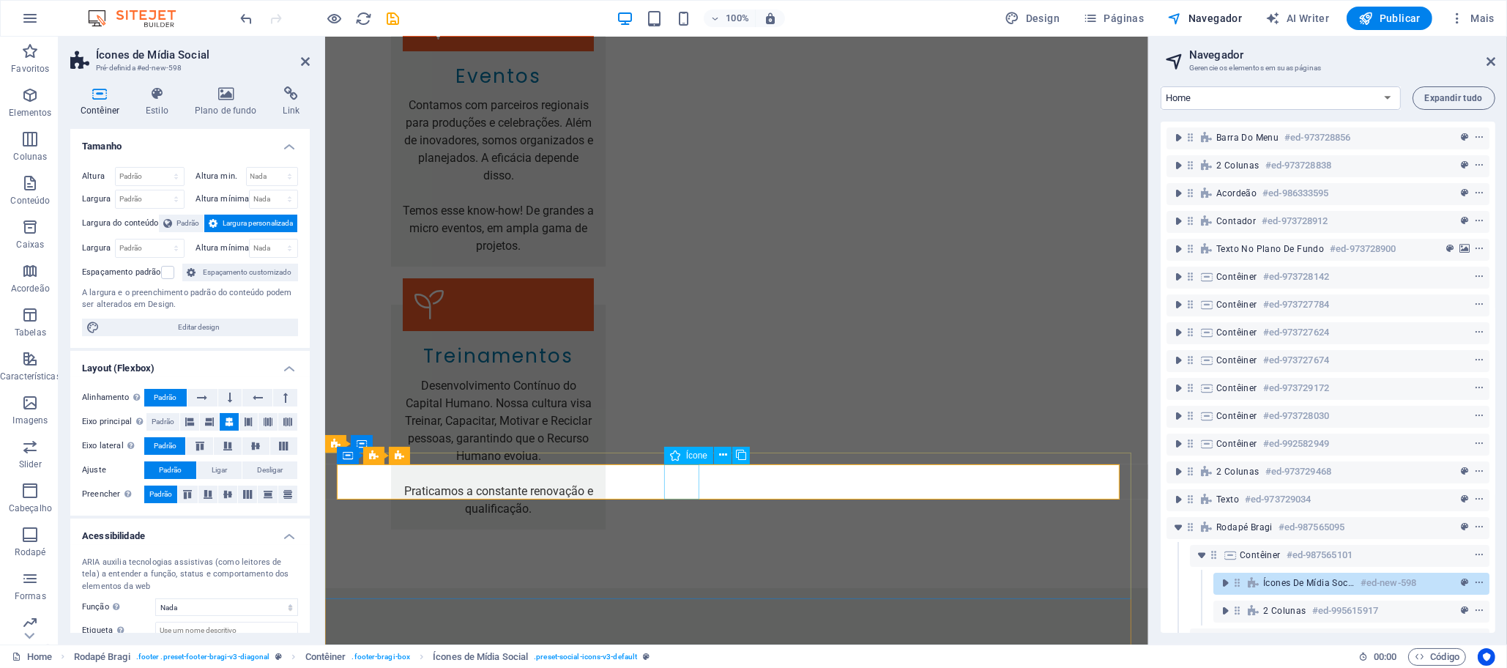
select select "xMidYMid"
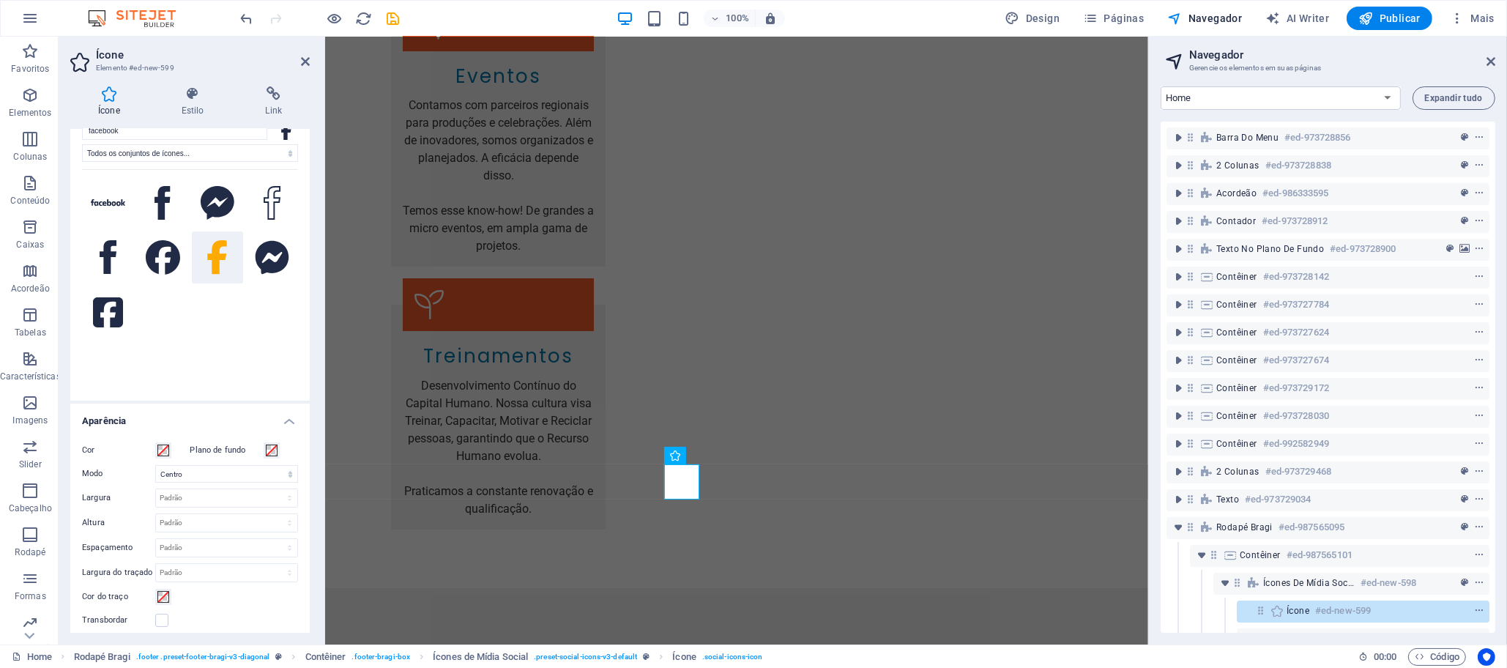
scroll to position [0, 0]
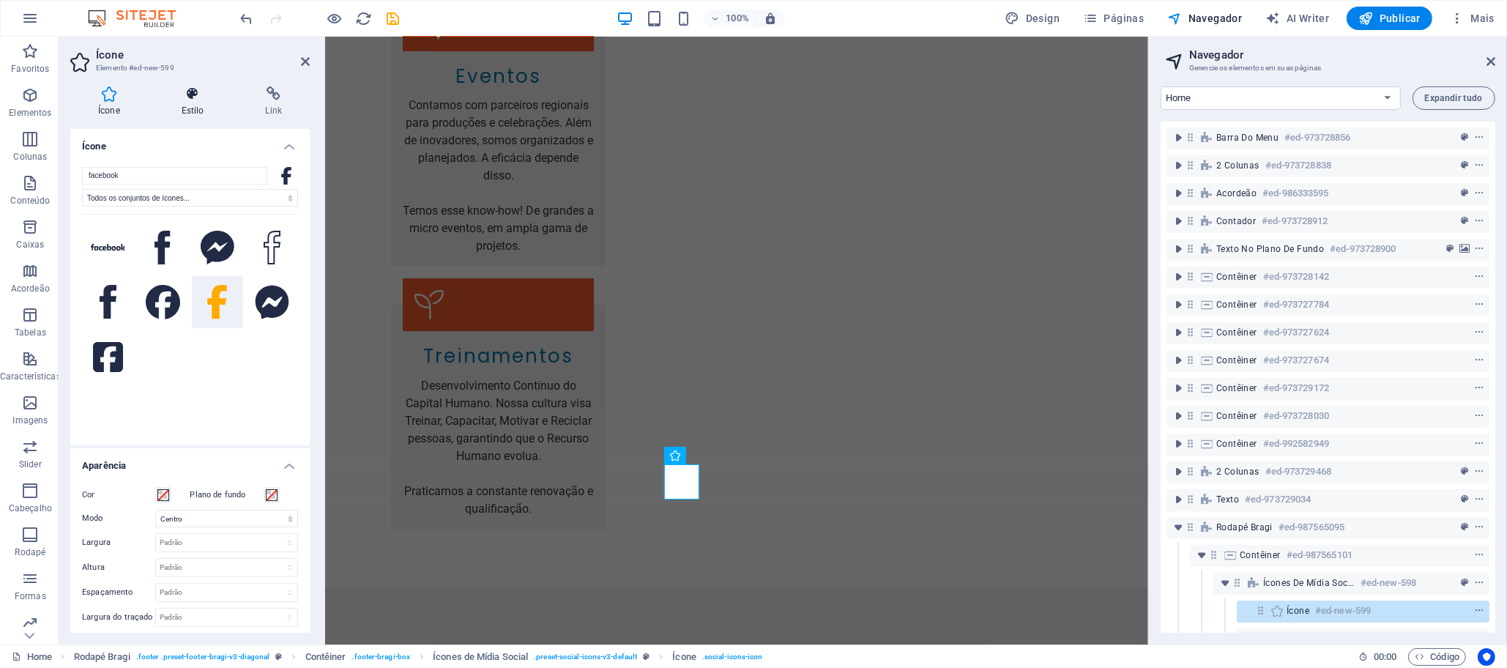
click at [201, 91] on icon at bounding box center [193, 93] width 78 height 15
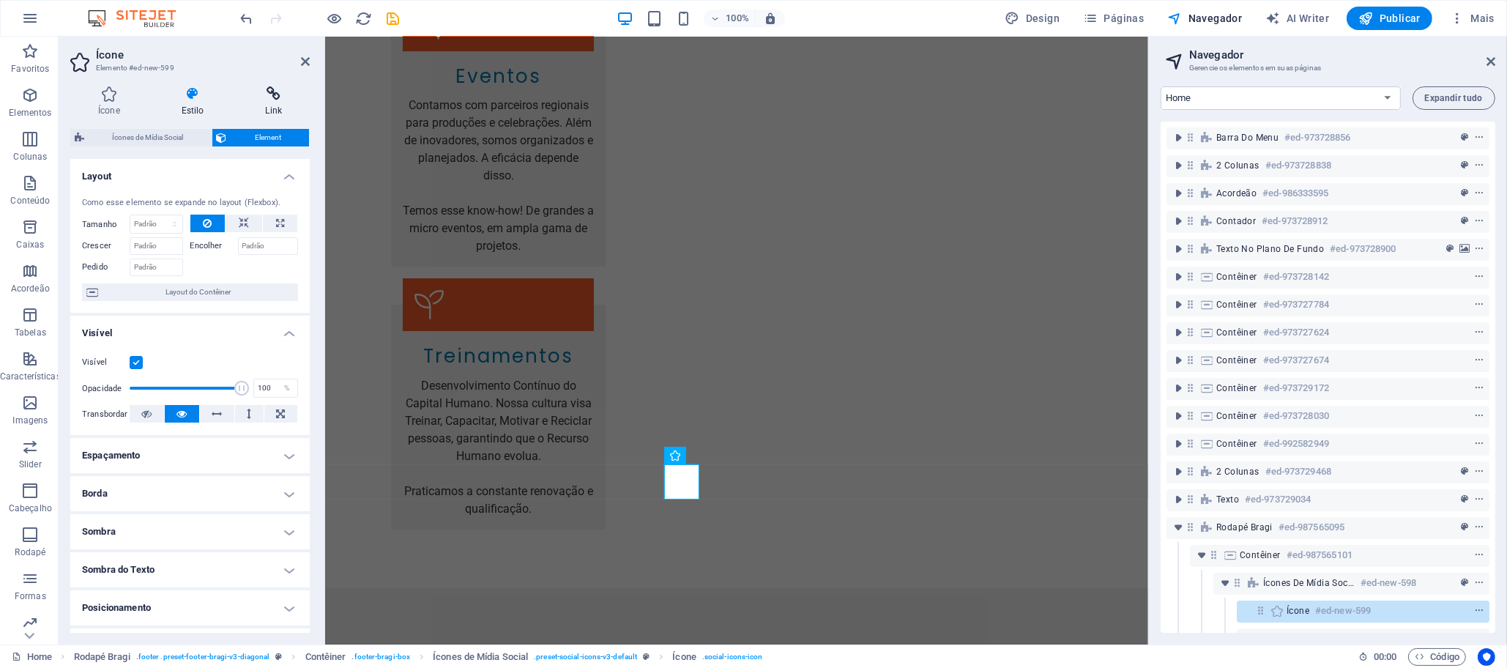
click at [267, 93] on icon at bounding box center [273, 93] width 72 height 15
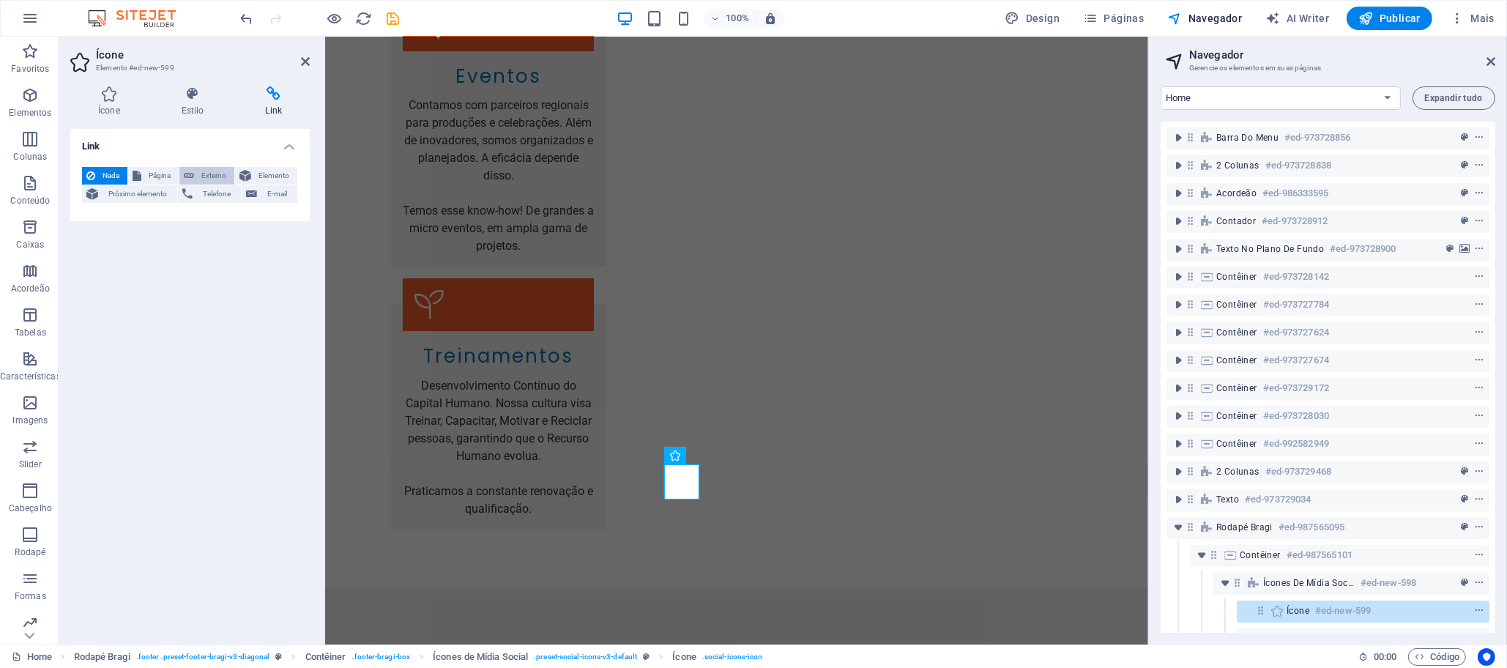
click at [209, 174] on span "Externo" at bounding box center [213, 176] width 31 height 18
select select "blank"
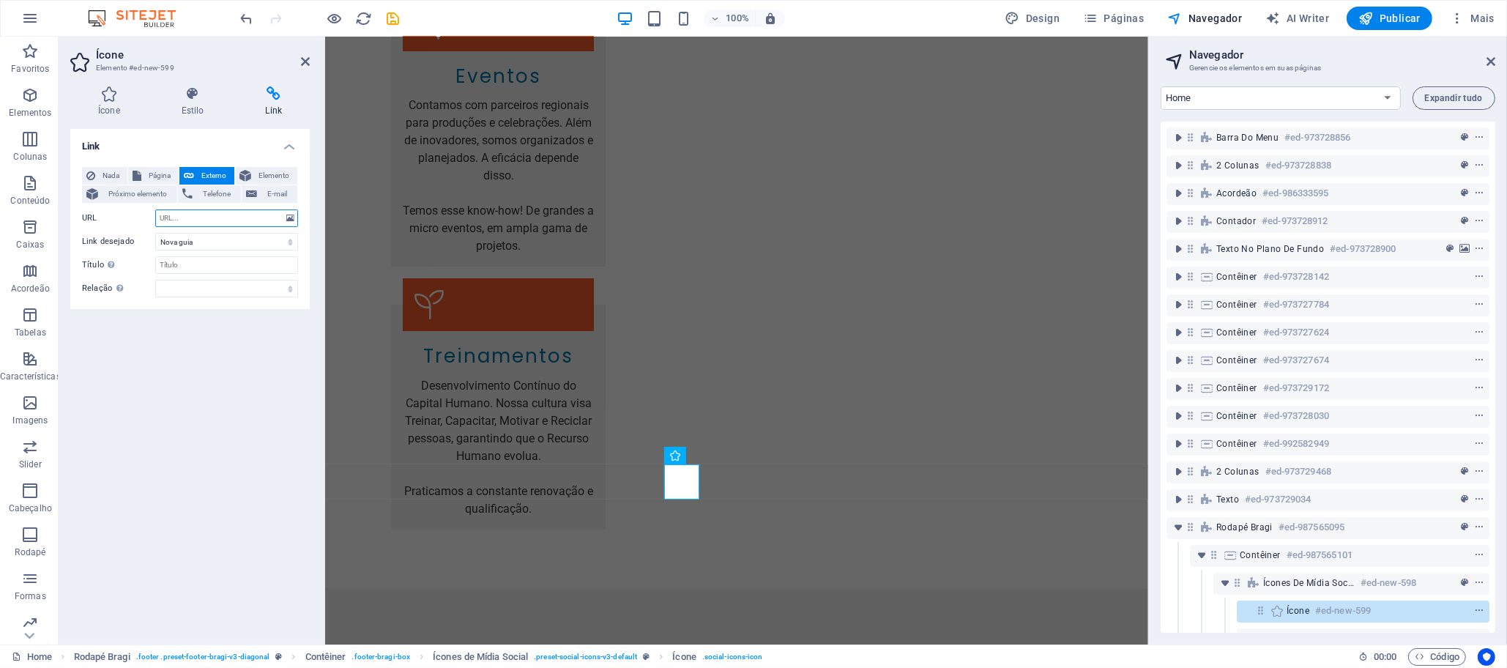
paste input "[URL][DOMAIN_NAME]"
type input "[URL][DOMAIN_NAME]"
click at [179, 219] on input "URL" at bounding box center [226, 218] width 143 height 18
paste input "[URL][DOMAIN_NAME]"
click at [209, 215] on input "[URL][DOMAIN_NAME]" at bounding box center [226, 218] width 143 height 18
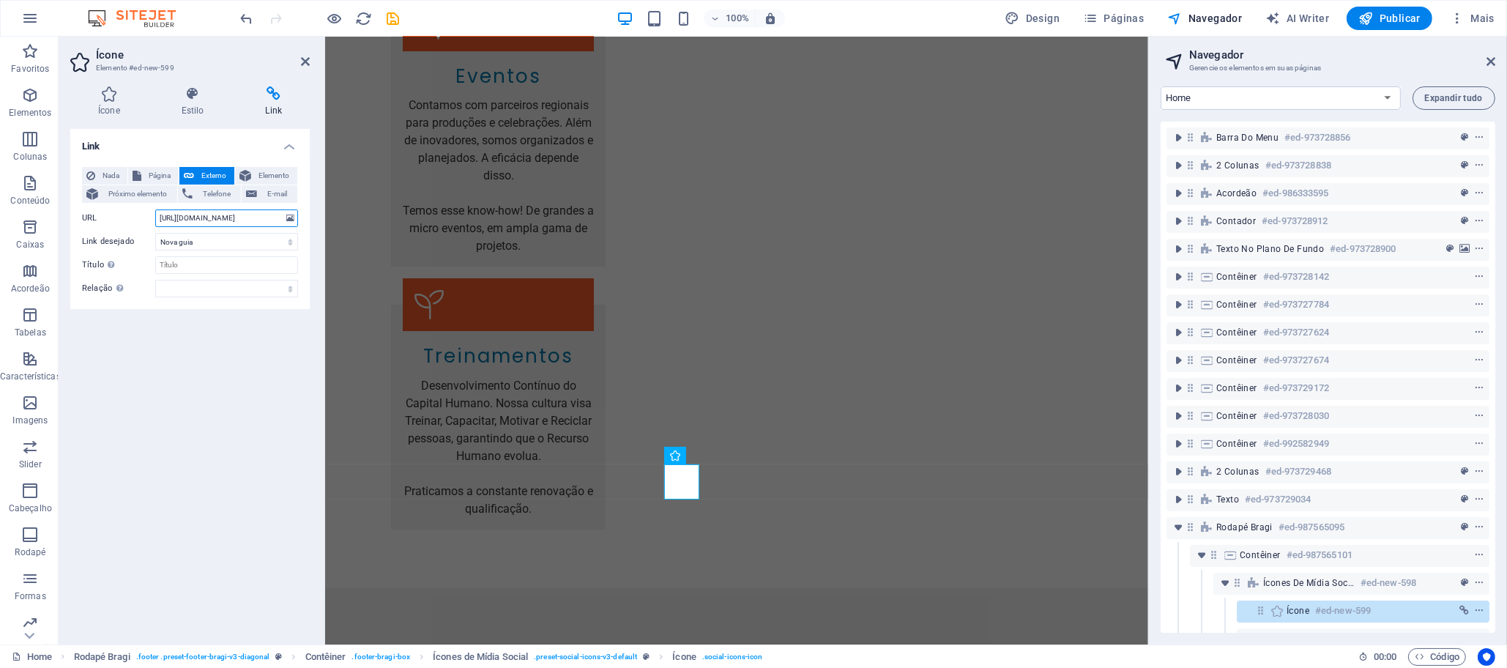
paste input "[DOMAIN_NAME][URL]"
type input "[URL][DOMAIN_NAME]"
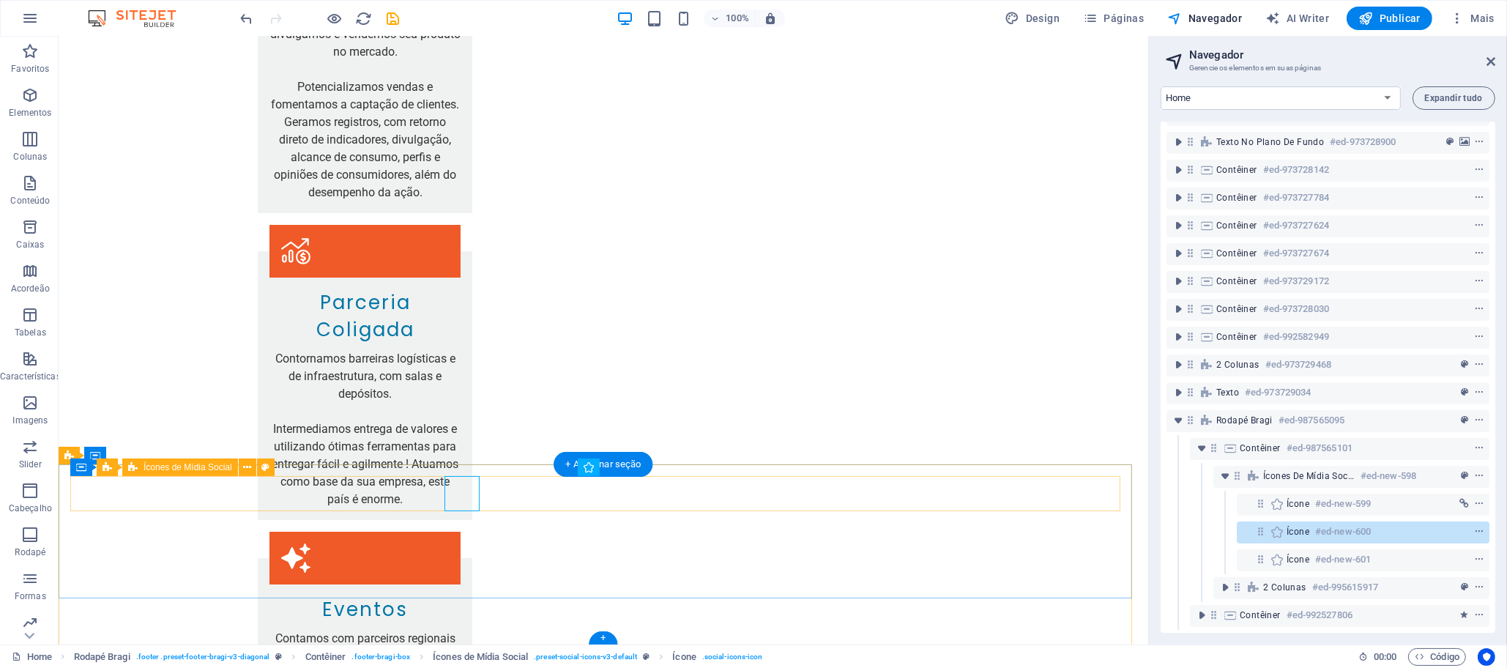
scroll to position [6599, 0]
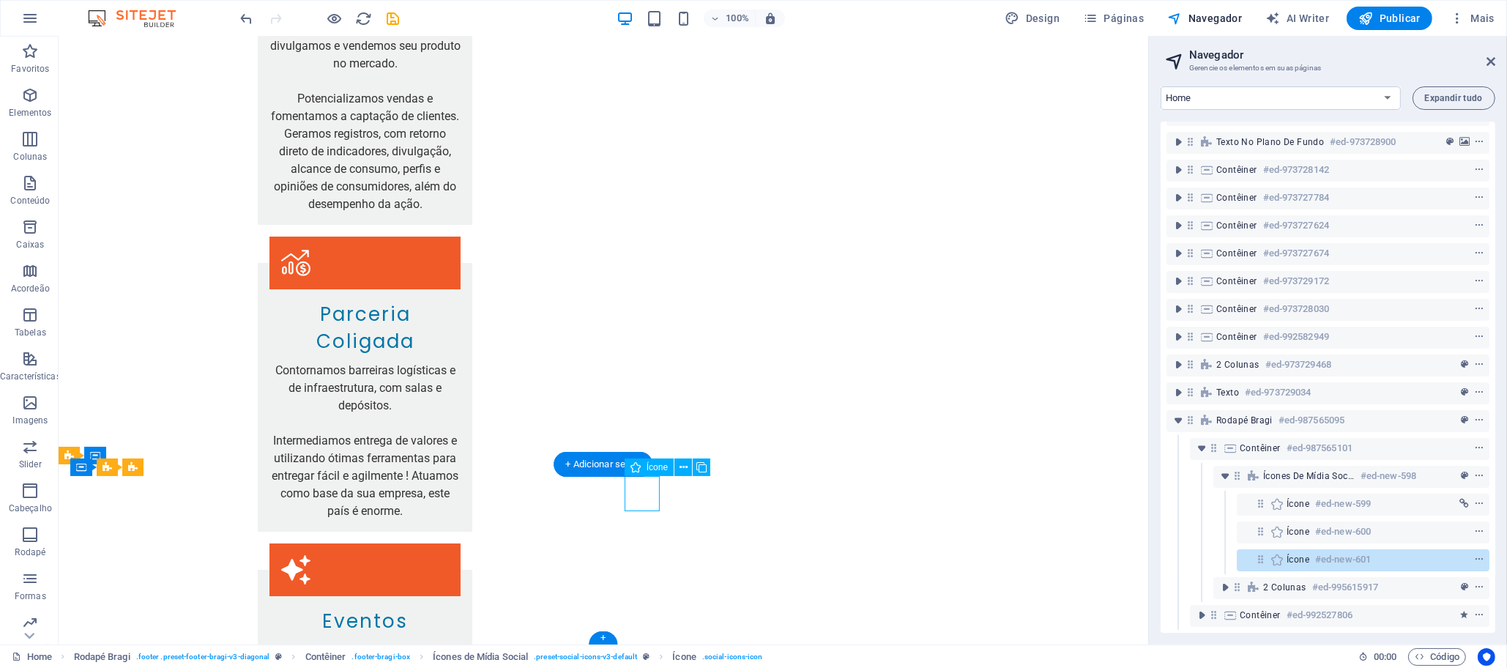
select select "xMidYMid"
select select "px"
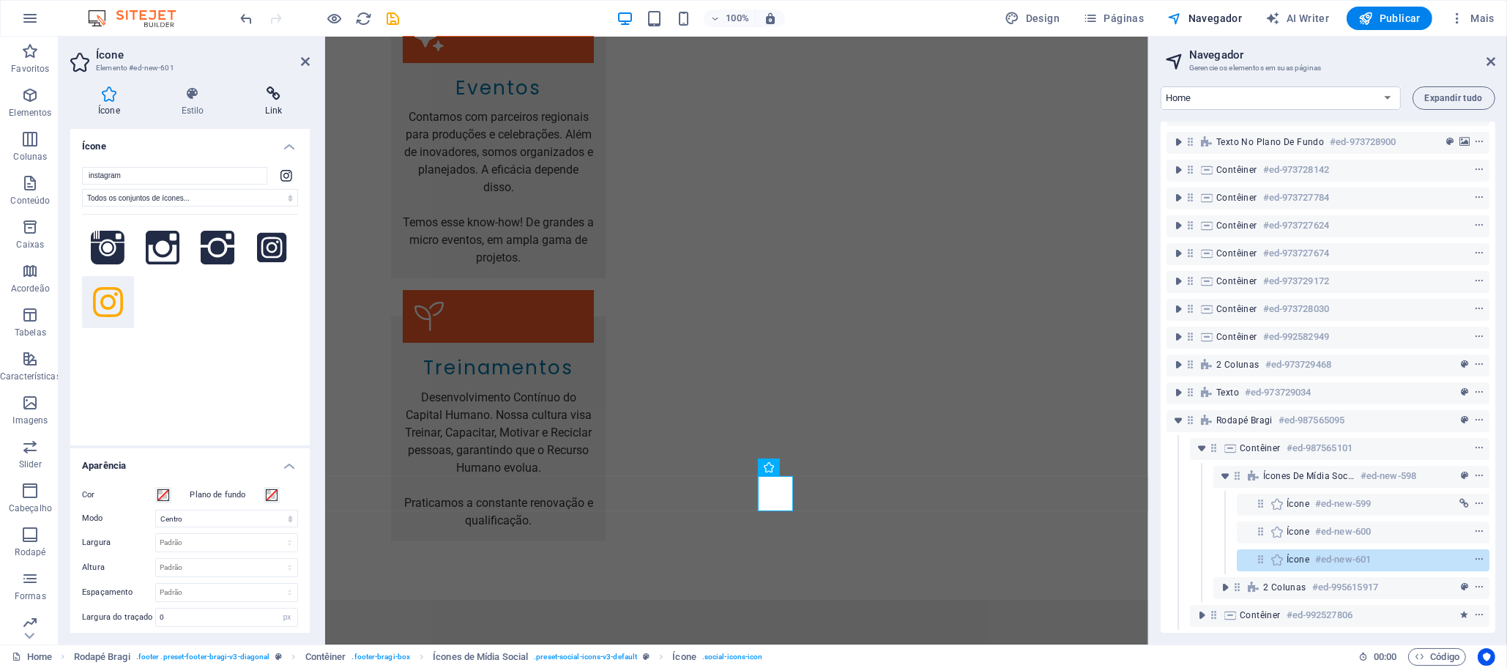
click at [270, 103] on h4 "Link" at bounding box center [273, 101] width 72 height 31
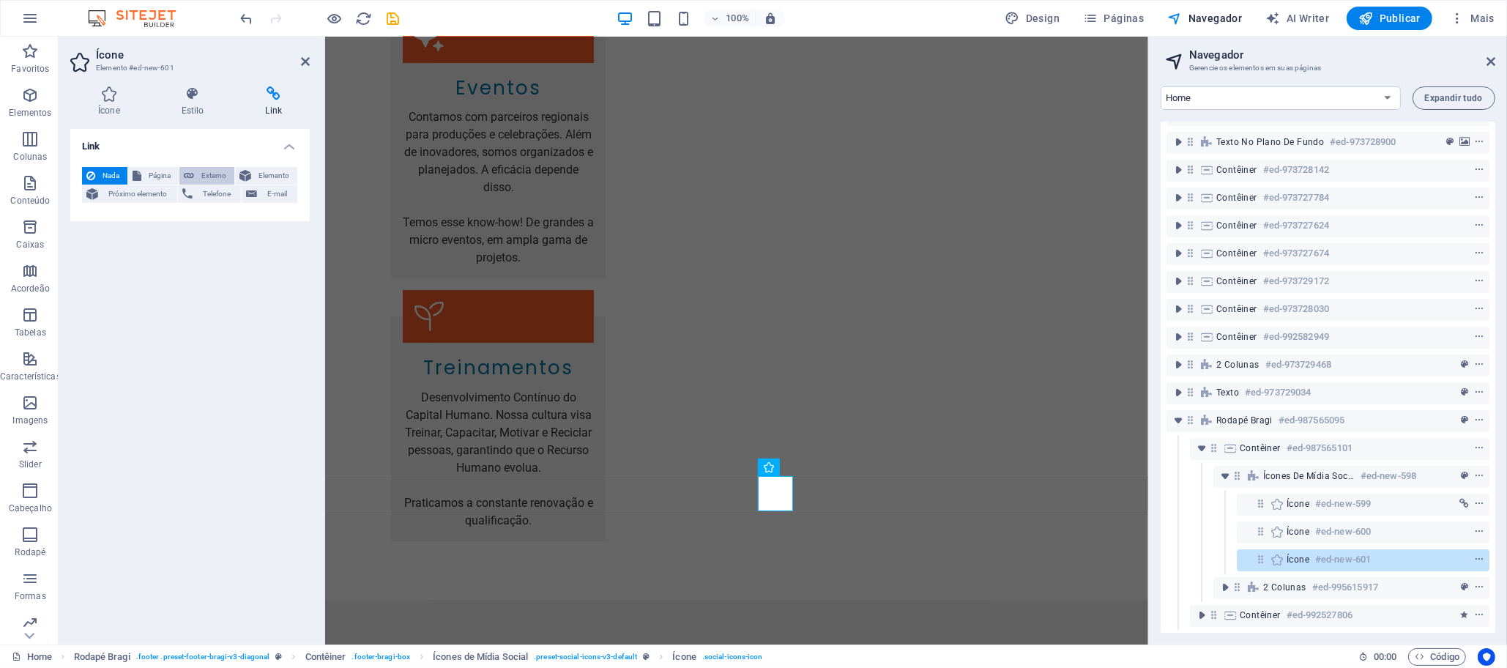
click at [210, 174] on span "Externo" at bounding box center [213, 176] width 31 height 18
select select "blank"
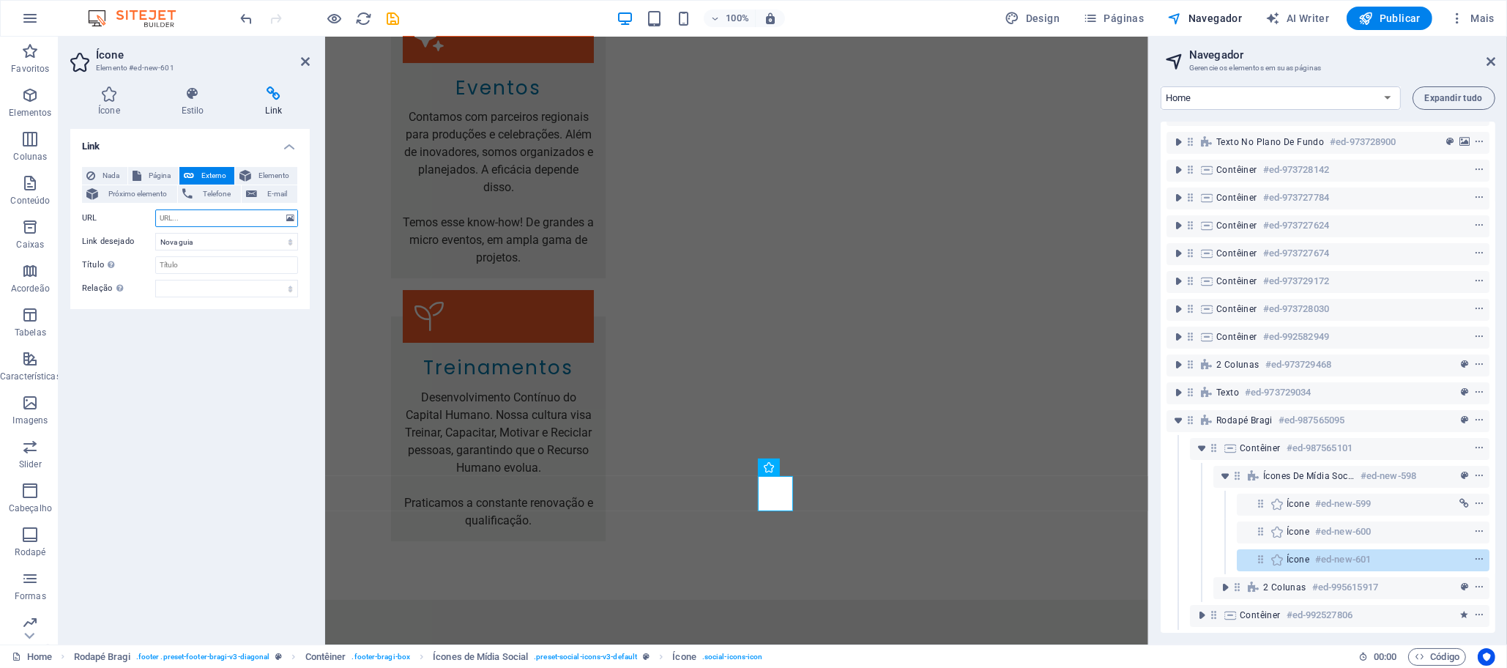
paste input "[URL][DOMAIN_NAME]"
type input "[URL][DOMAIN_NAME]"
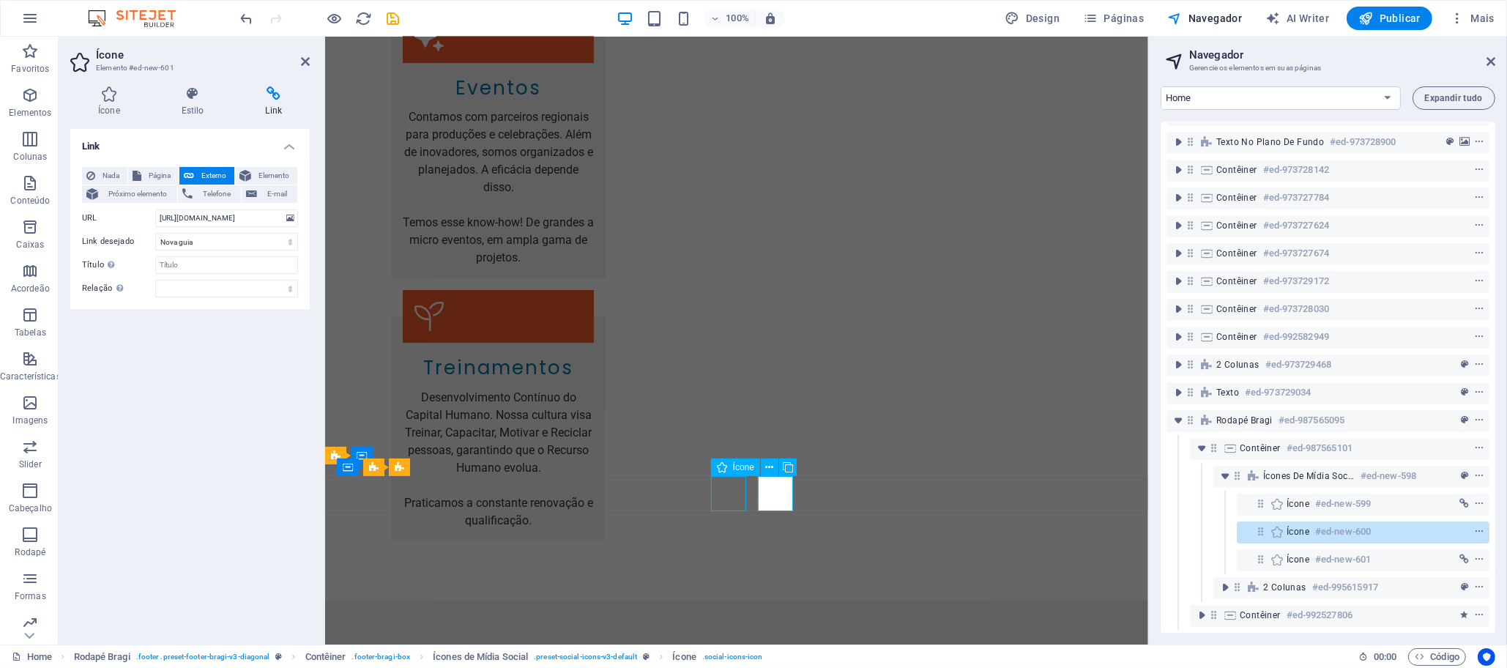
select select "xMidYMid"
select select "px"
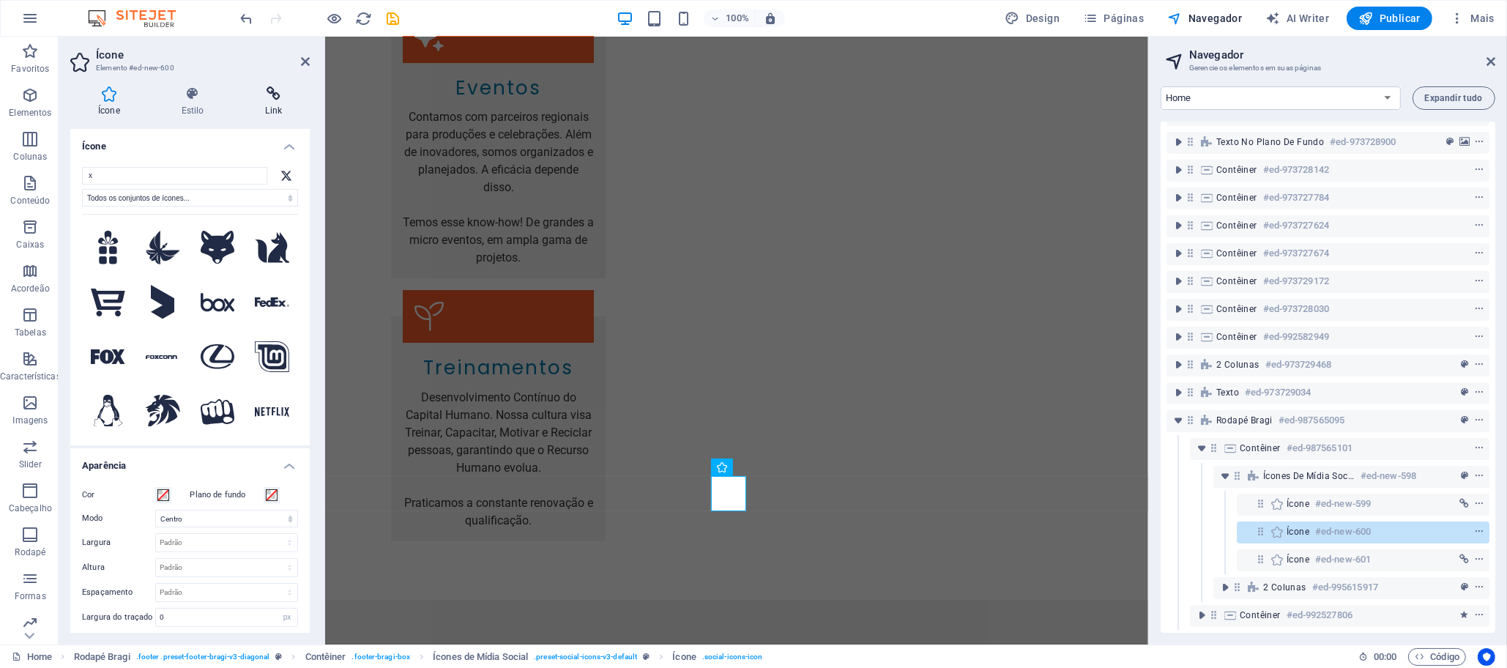
click at [281, 92] on icon at bounding box center [273, 93] width 72 height 15
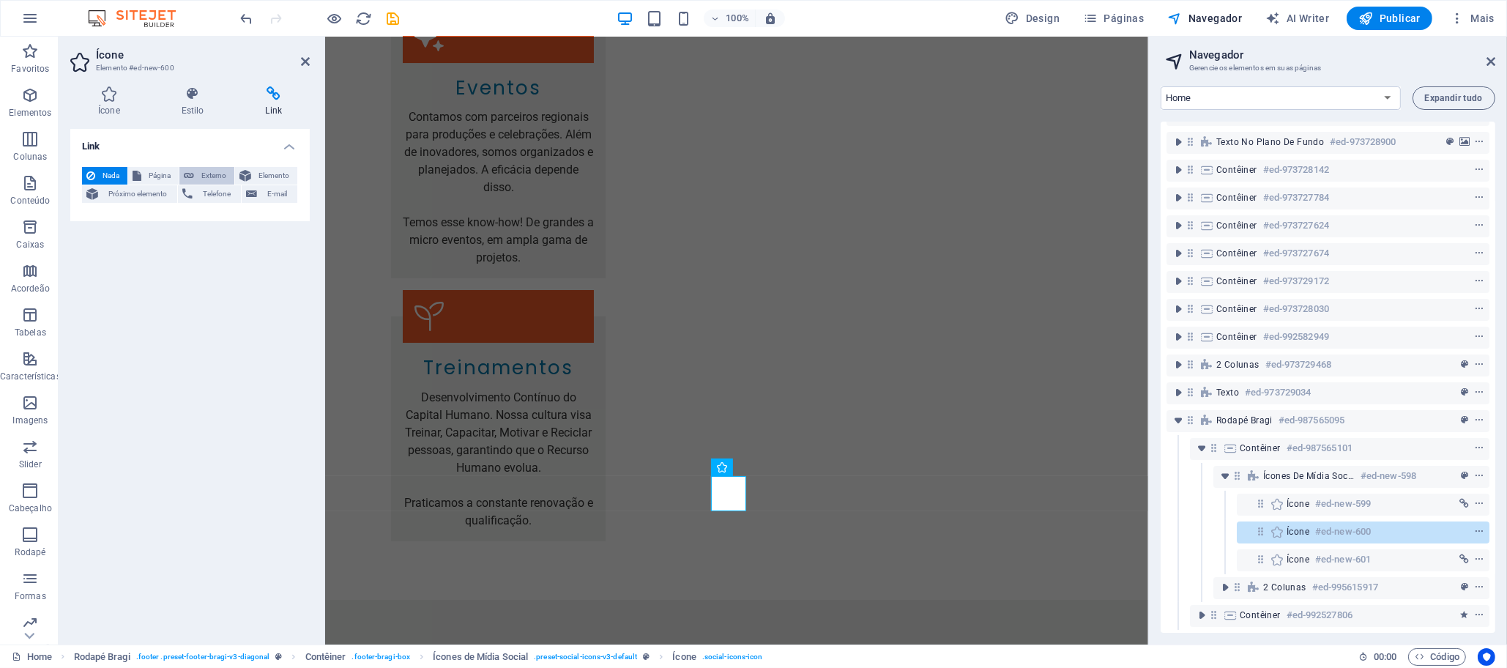
click at [217, 173] on span "Externo" at bounding box center [213, 176] width 31 height 18
select select "blank"
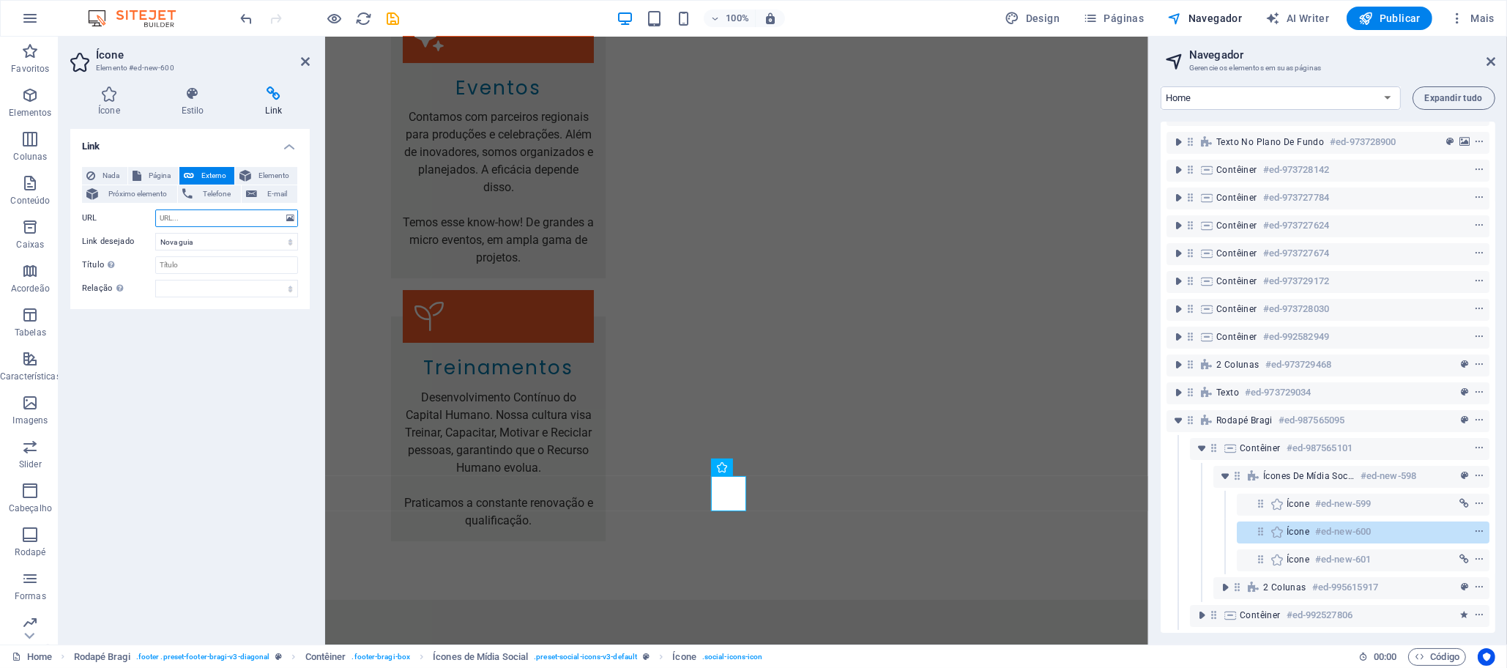
paste input "[URL][DOMAIN_NAME]"
type input "[URL][DOMAIN_NAME]"
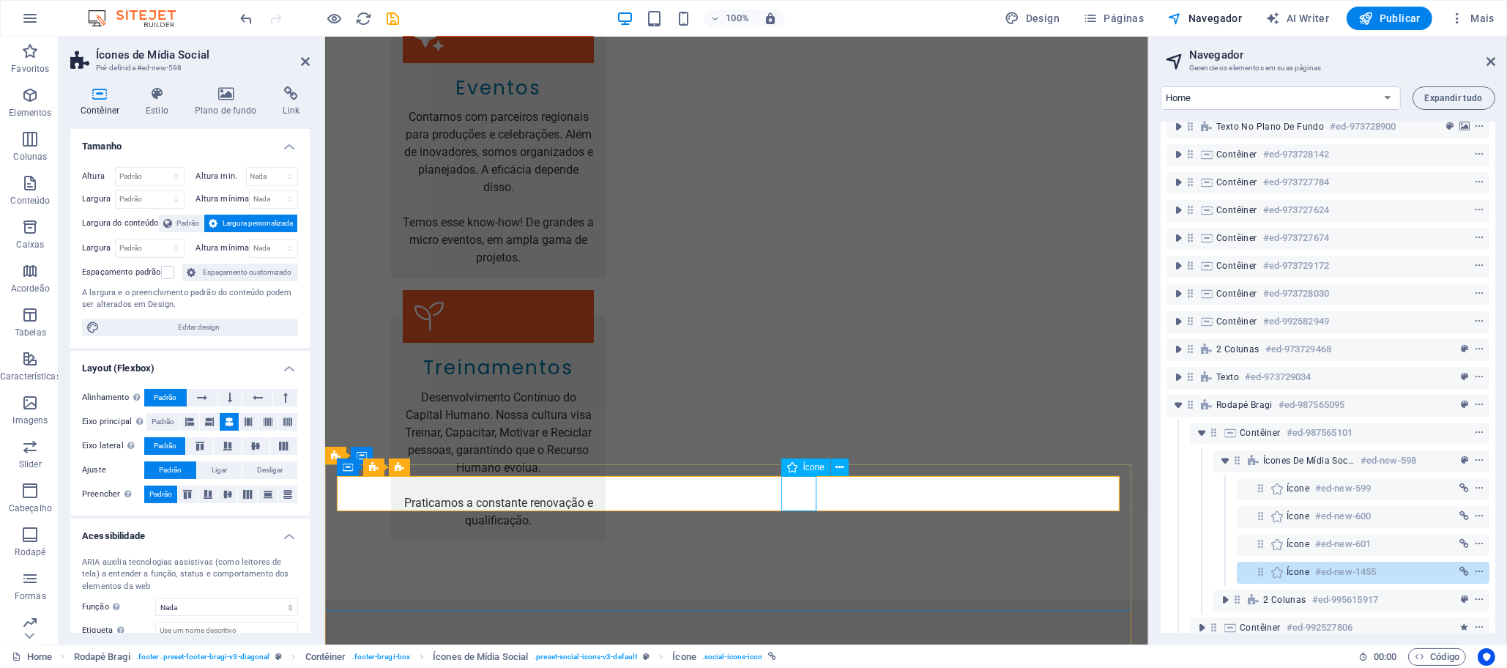
select select "xMidYMid"
select select "px"
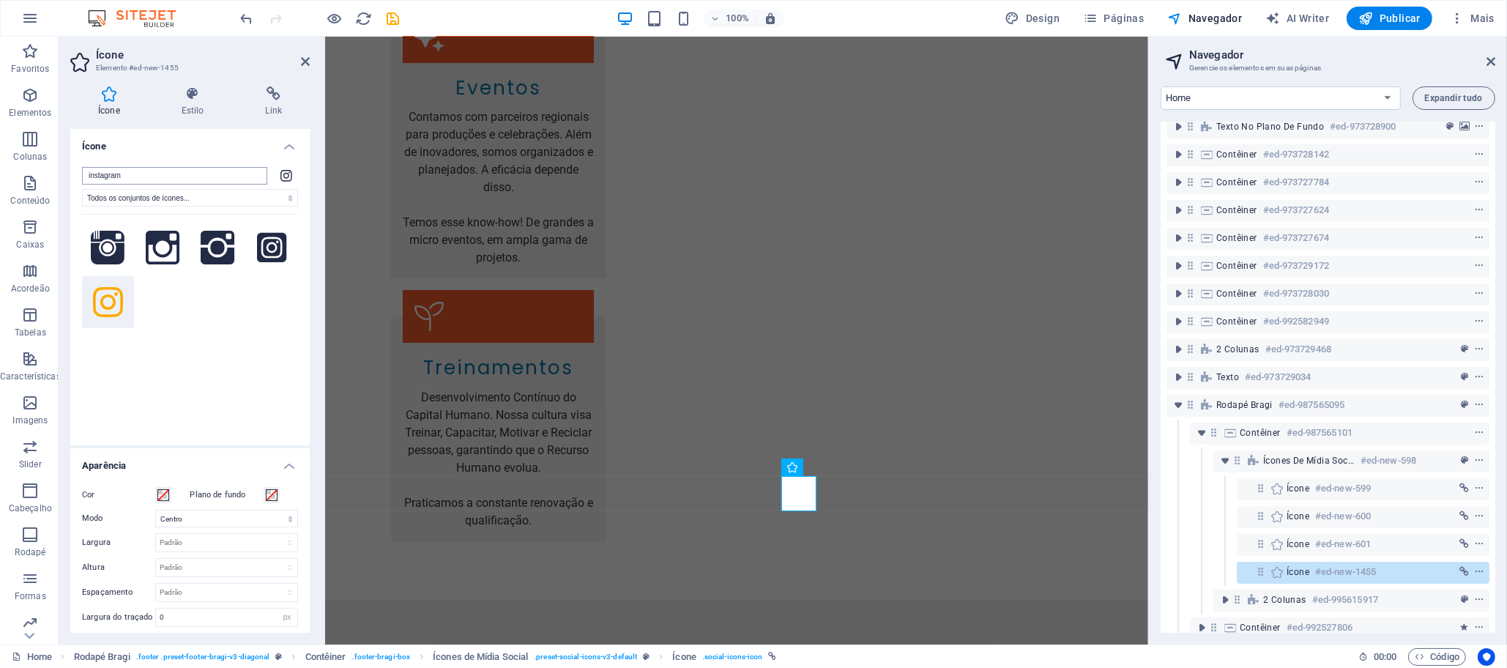
click at [223, 176] on input "instagram" at bounding box center [174, 176] width 185 height 18
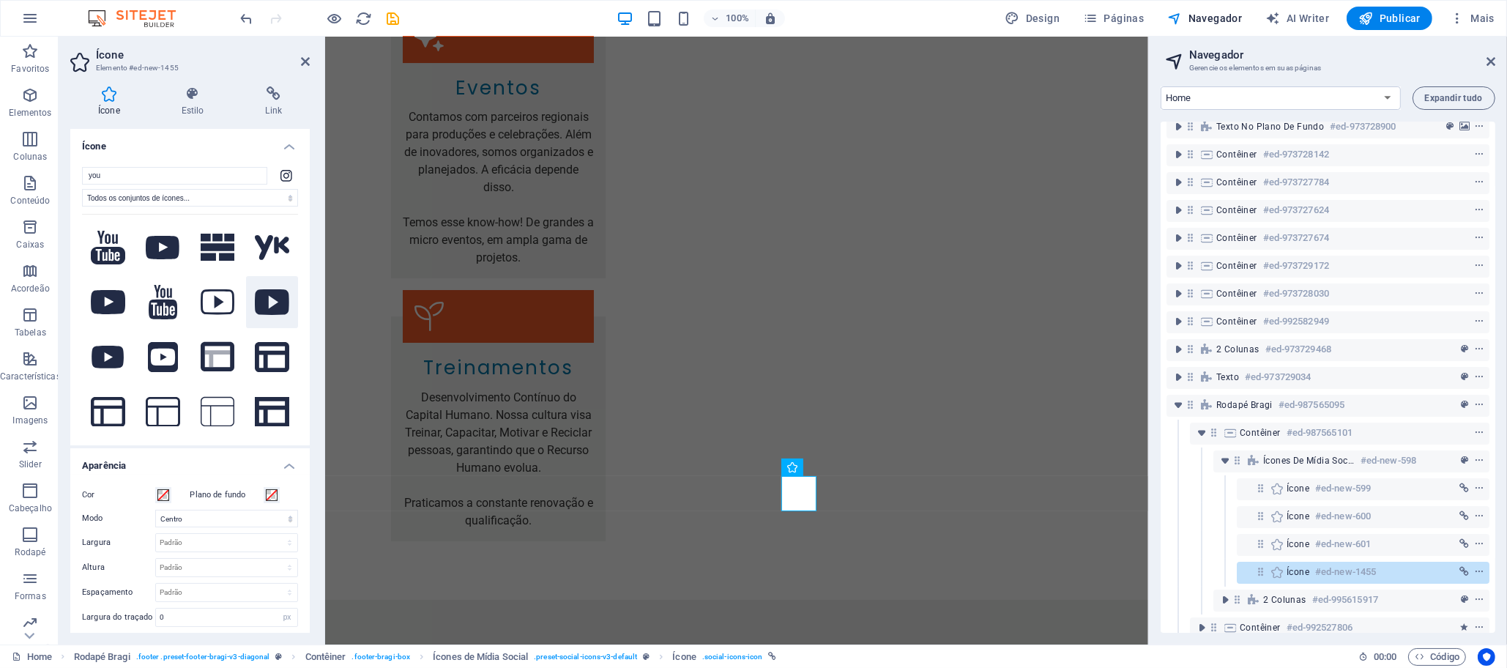
type input "you"
click at [258, 301] on icon at bounding box center [272, 302] width 34 height 26
click at [266, 94] on icon at bounding box center [273, 93] width 72 height 15
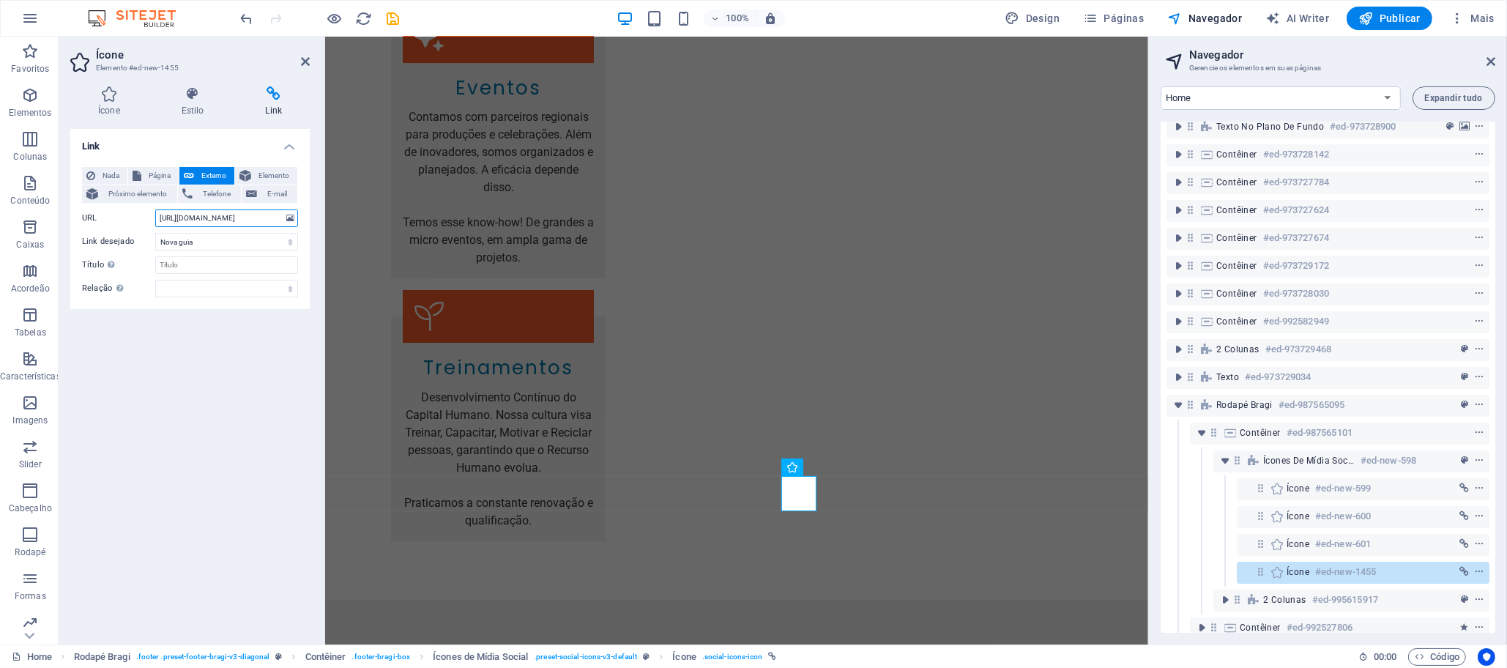
click at [229, 218] on input "[URL][DOMAIN_NAME]" at bounding box center [226, 218] width 143 height 18
paste input "[DOMAIN_NAME][URL]"
click at [193, 215] on input "[URL][DOMAIN_NAME]" at bounding box center [226, 218] width 143 height 18
paste input "[DOMAIN_NAME][URL]"
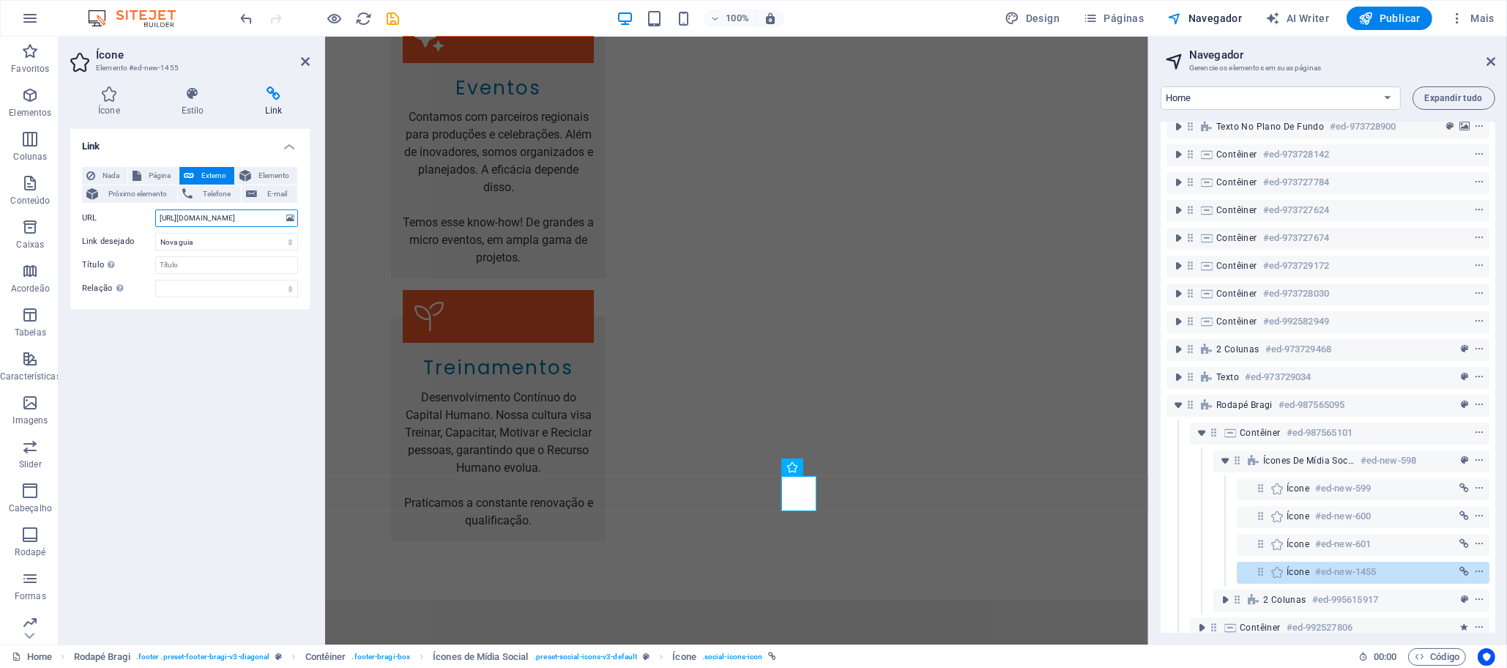
scroll to position [0, 3]
type input "[URL][DOMAIN_NAME]"
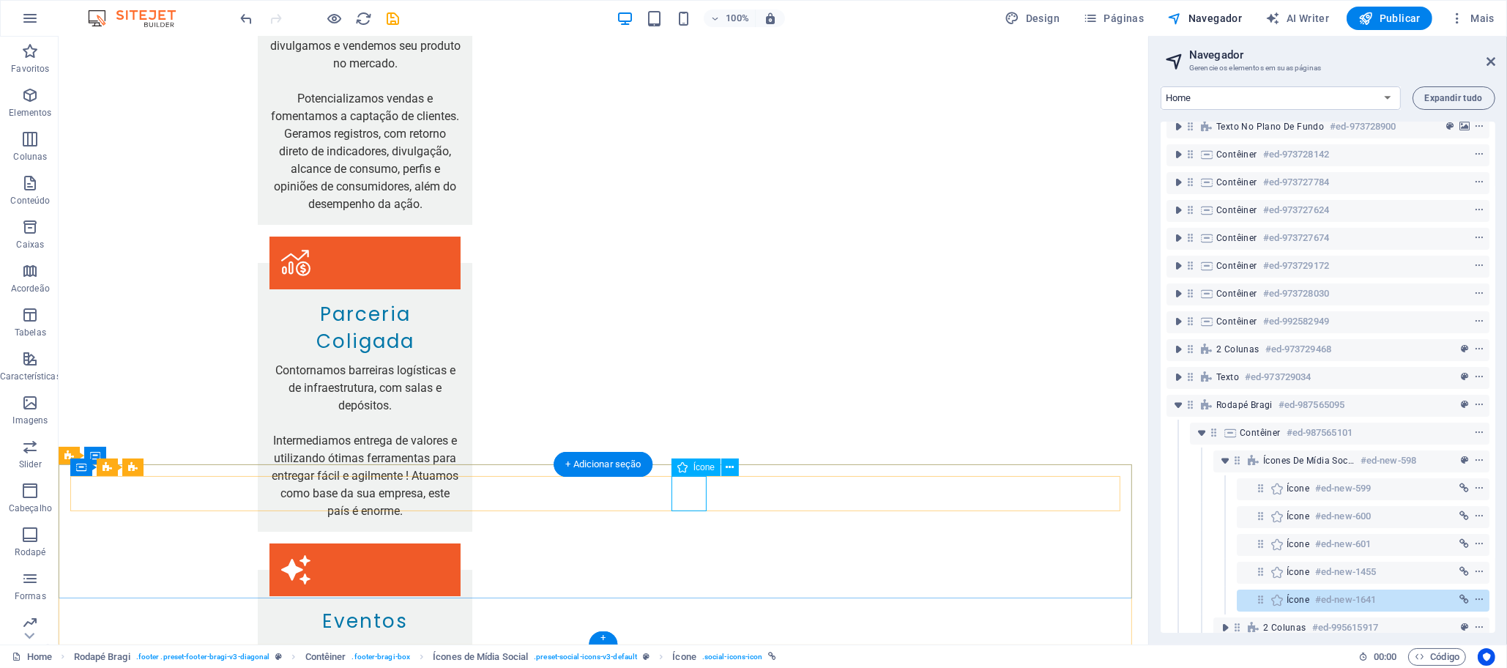
select select "xMidYMid"
select select "px"
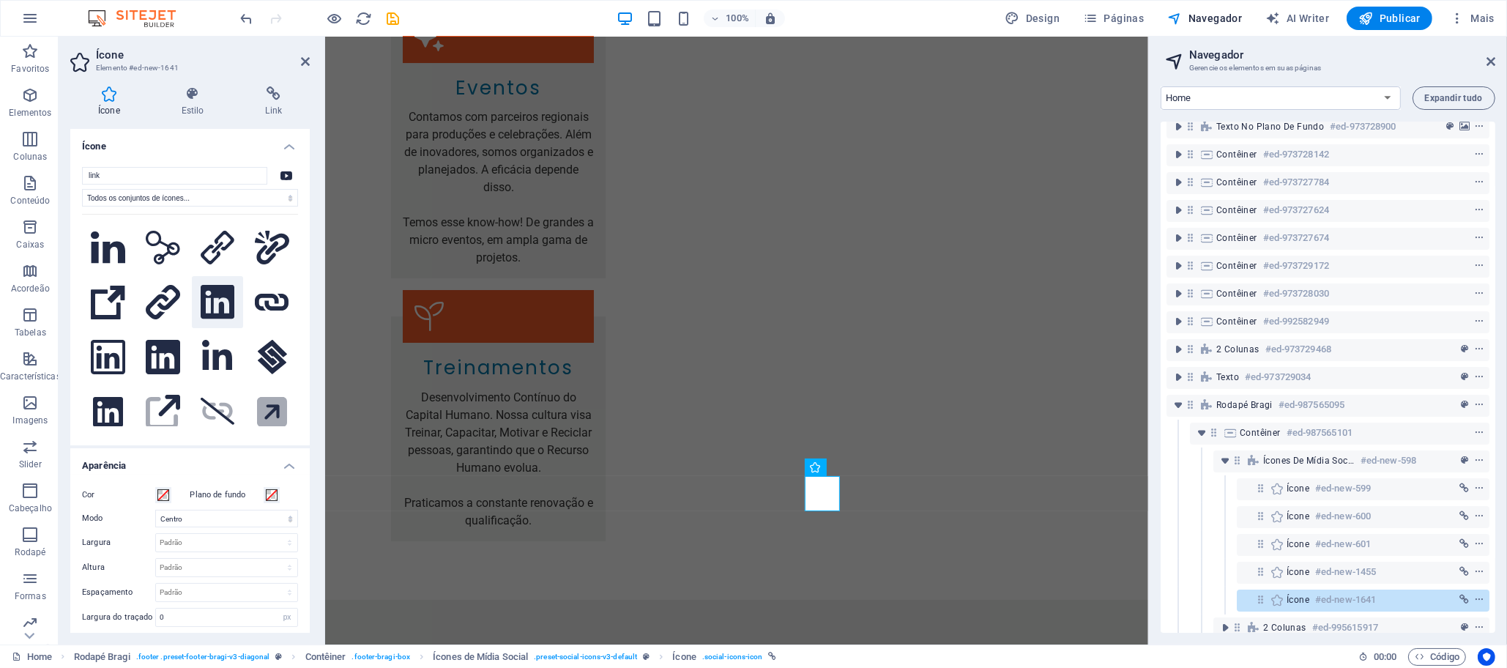
type input "link"
click at [215, 299] on icon at bounding box center [218, 302] width 34 height 34
click at [267, 102] on h4 "Link" at bounding box center [273, 101] width 72 height 31
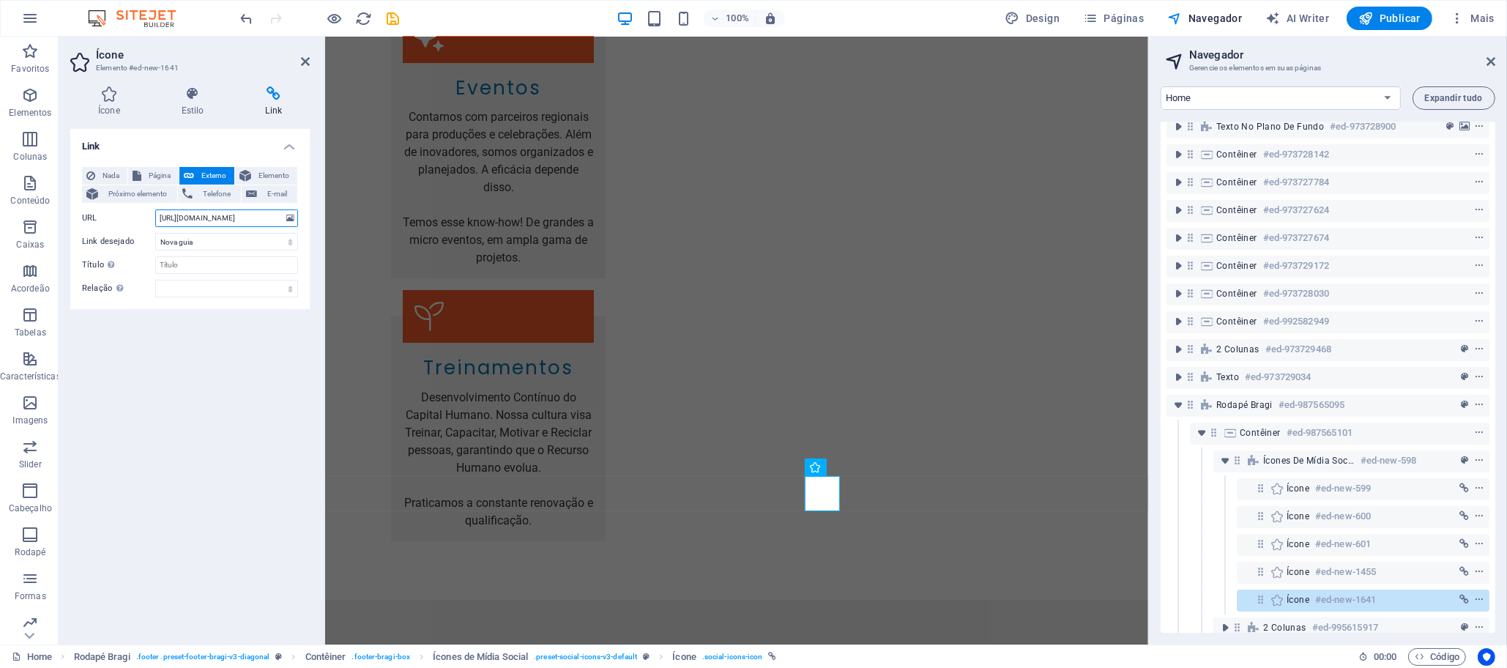
click at [220, 217] on input "[URL][DOMAIN_NAME]" at bounding box center [226, 218] width 143 height 18
paste input "[DOMAIN_NAME][URL]"
type input "[URL][DOMAIN_NAME]"
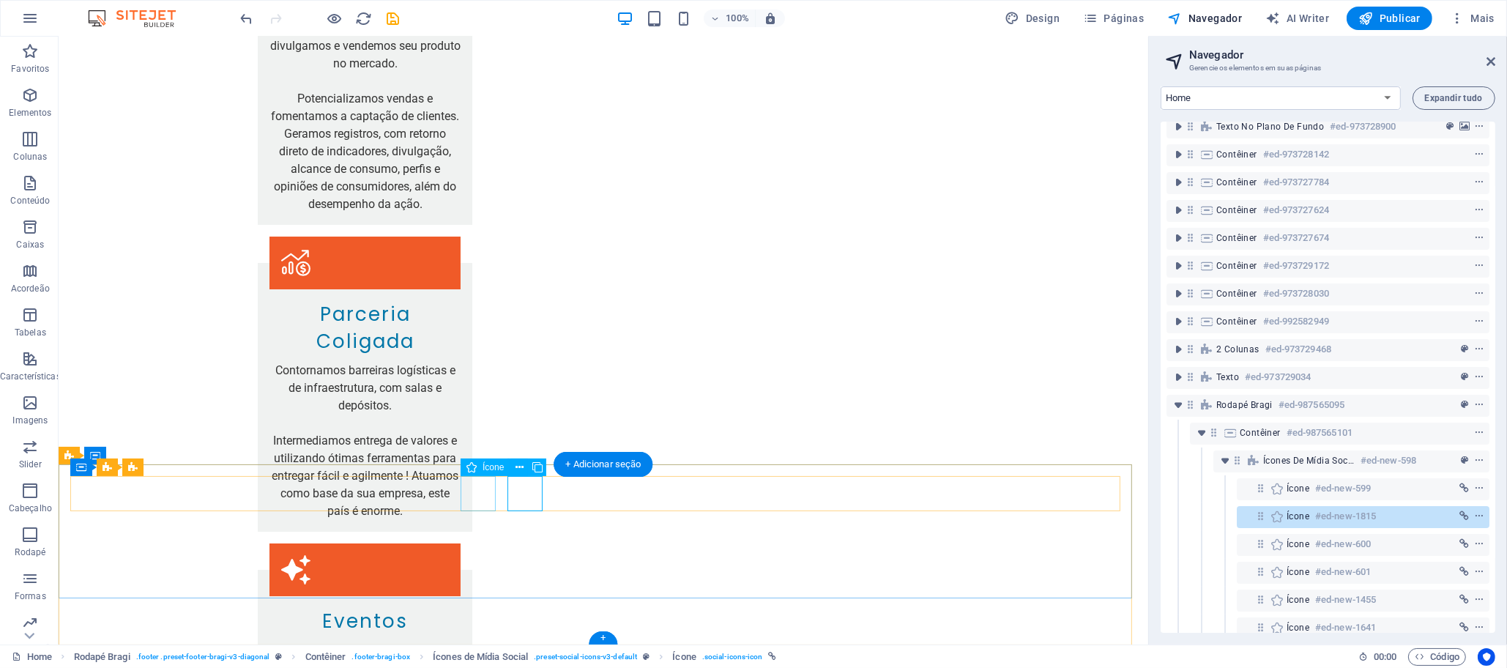
select select "xMidYMid"
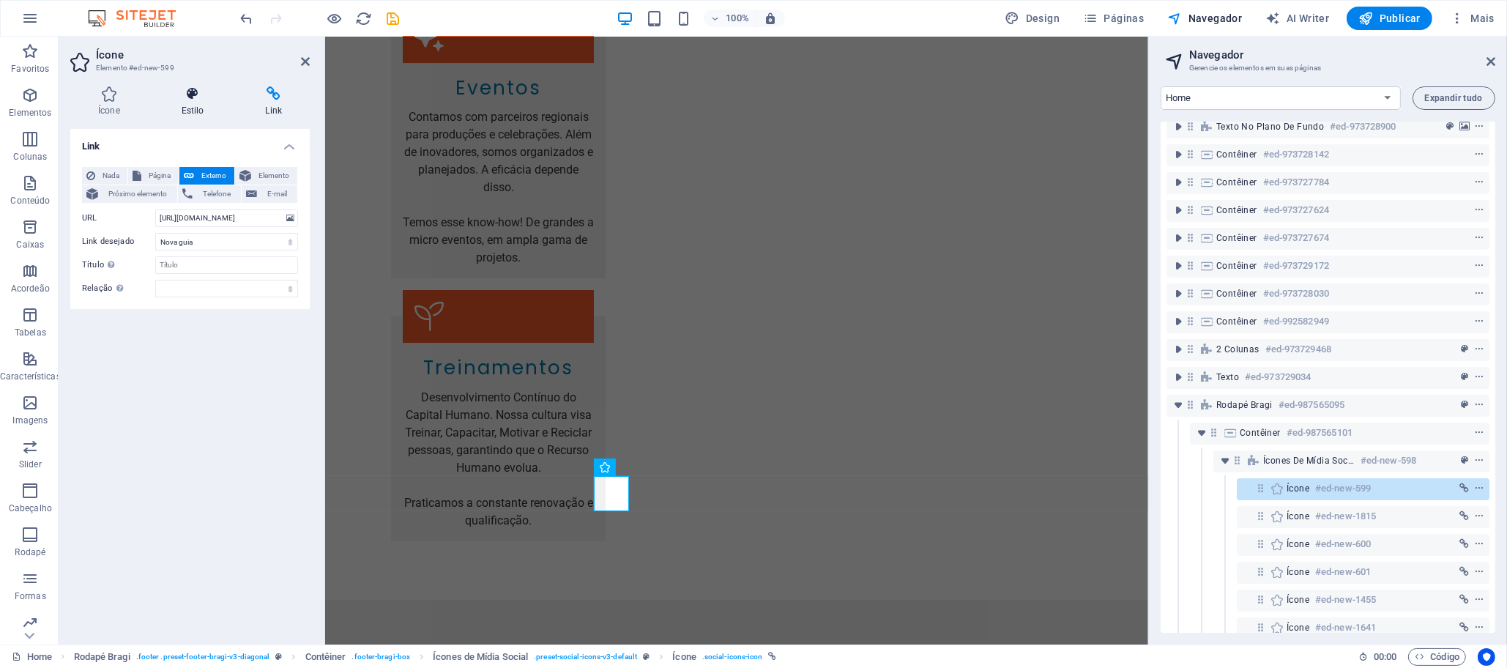
click at [187, 105] on h4 "Estilo" at bounding box center [196, 101] width 84 height 31
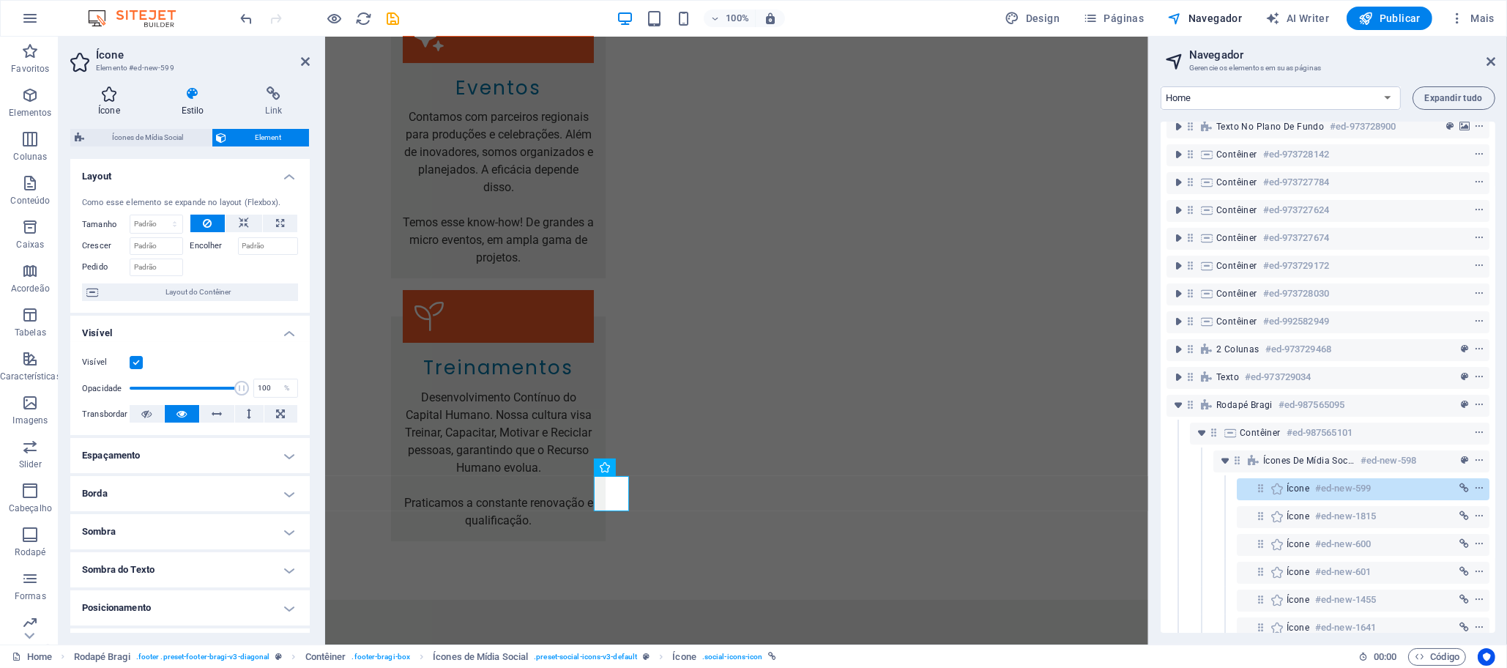
click at [110, 97] on icon at bounding box center [109, 93] width 78 height 15
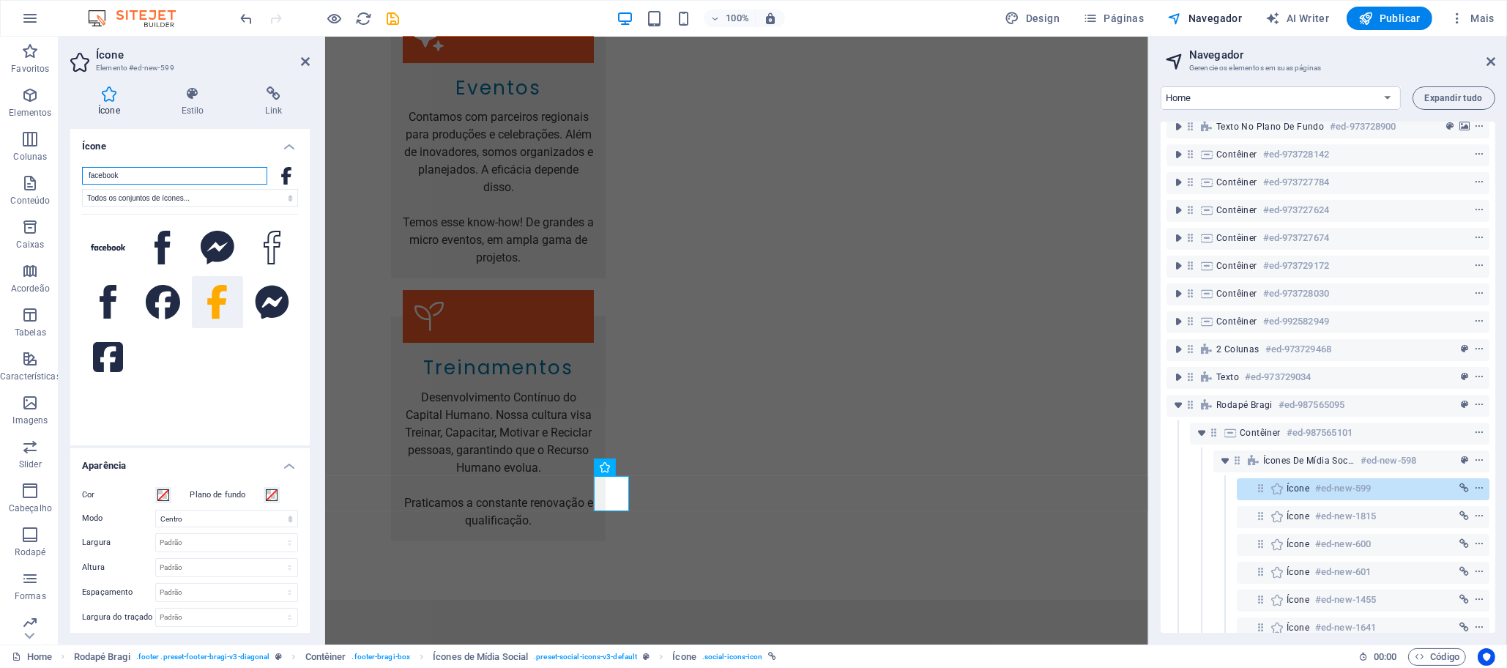
click at [179, 172] on input "facebook" at bounding box center [174, 176] width 185 height 18
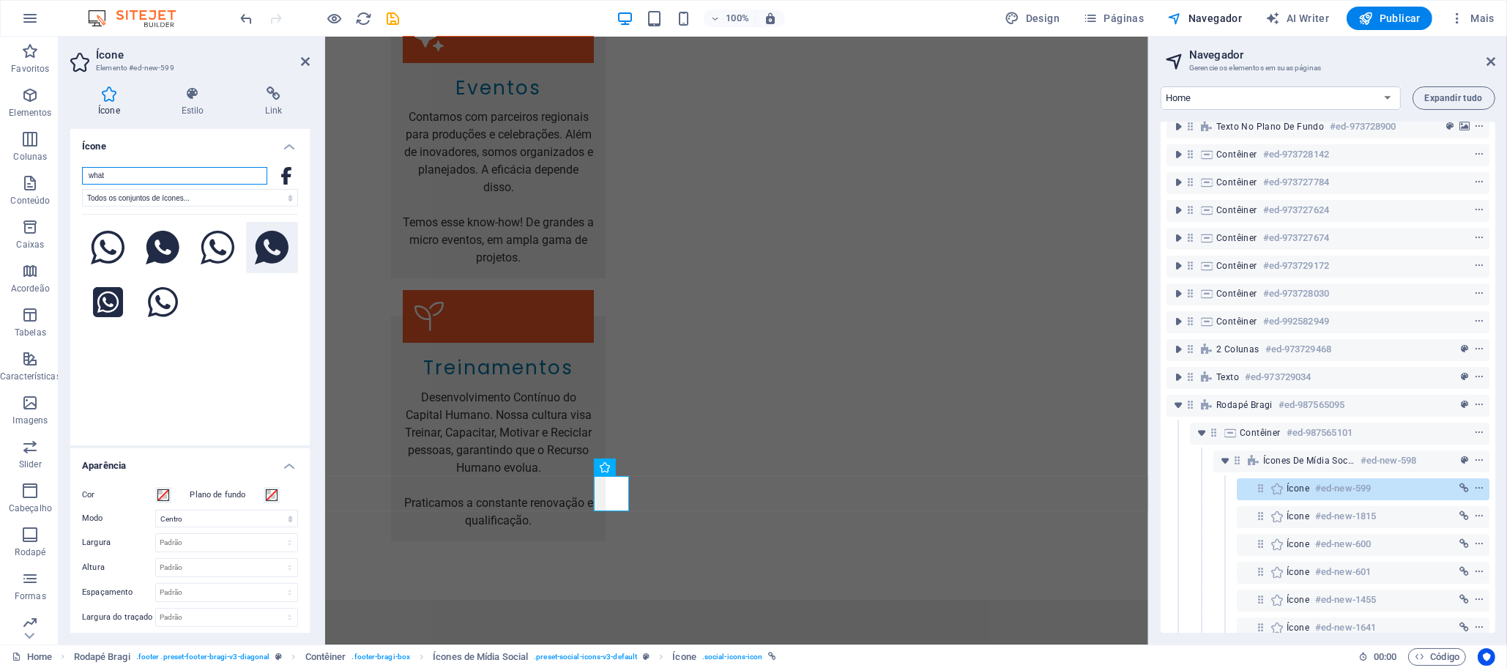
type input "what"
click at [265, 247] on icon at bounding box center [272, 248] width 34 height 34
click at [277, 92] on icon at bounding box center [273, 93] width 72 height 15
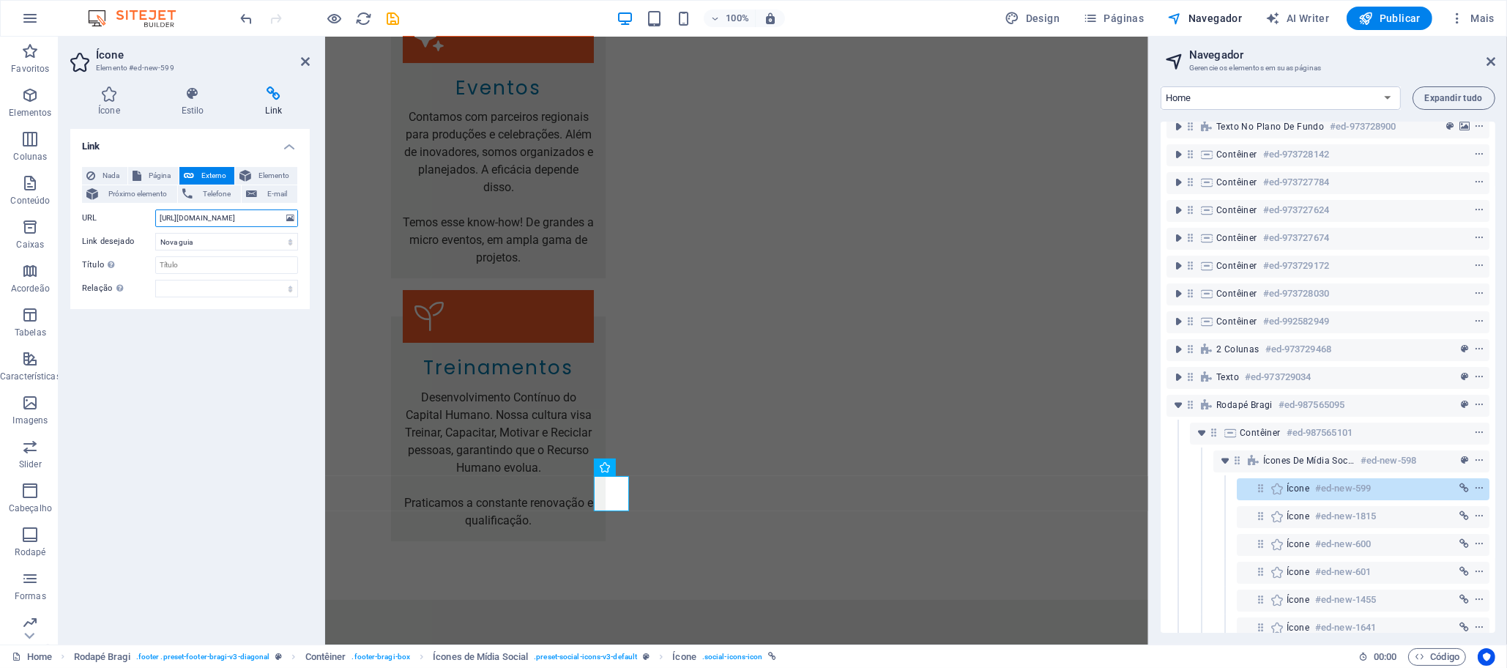
click at [220, 220] on input "[URL][DOMAIN_NAME]" at bounding box center [226, 218] width 143 height 18
paste input "[DOMAIN_NAME][URL]"
type input "[URL][DOMAIN_NAME]"
click at [108, 99] on icon at bounding box center [109, 93] width 78 height 15
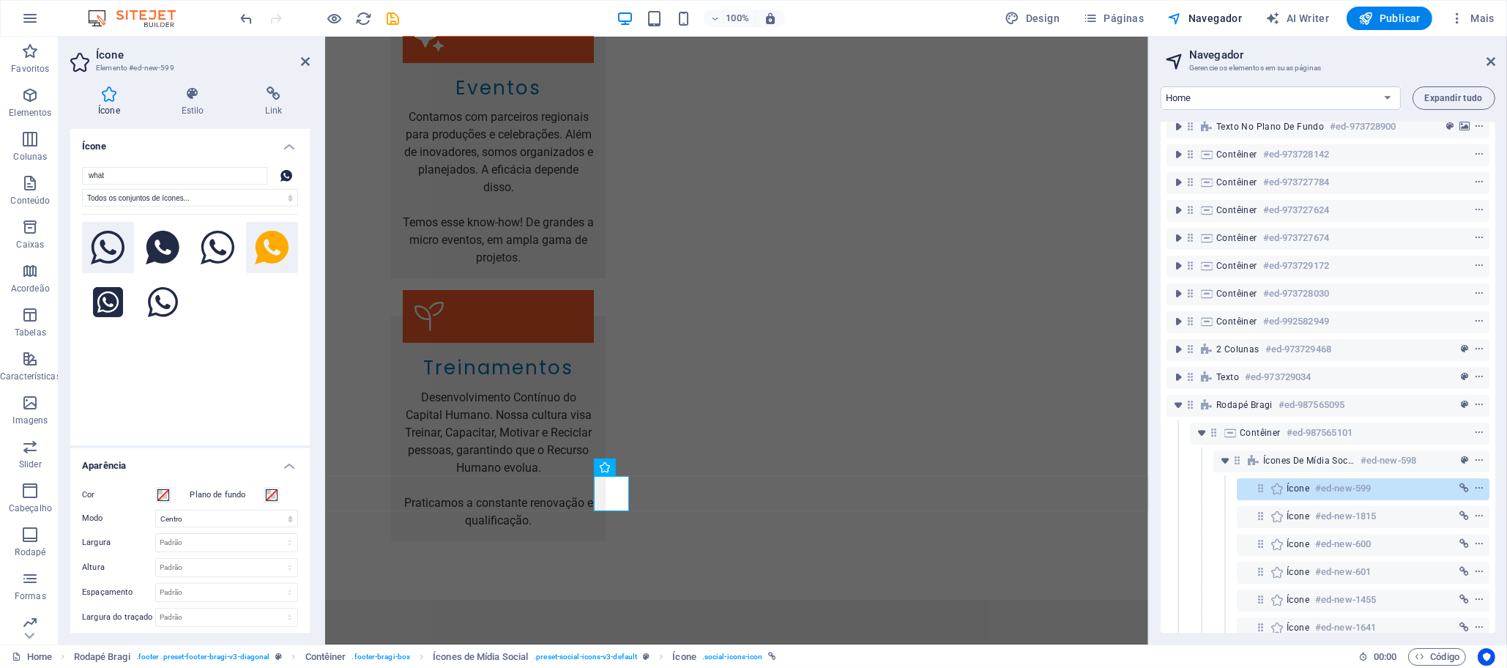
click at [110, 247] on icon at bounding box center [108, 248] width 34 height 34
click at [160, 303] on icon at bounding box center [163, 302] width 30 height 30
click at [269, 241] on icon at bounding box center [272, 248] width 34 height 34
click at [100, 292] on icon at bounding box center [108, 302] width 30 height 30
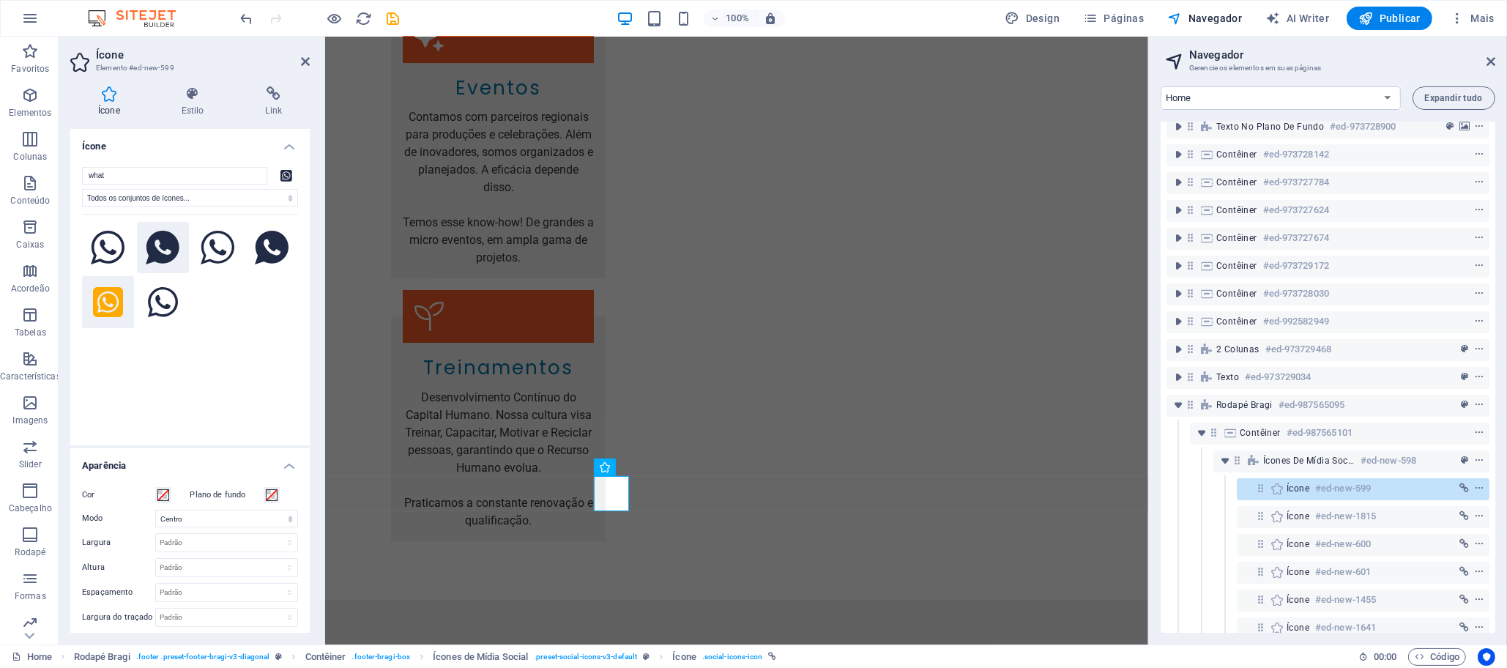
click at [160, 249] on icon at bounding box center [163, 248] width 34 height 34
click at [213, 251] on icon at bounding box center [218, 248] width 34 height 34
click at [160, 254] on icon at bounding box center [163, 248] width 34 height 34
click at [165, 494] on span at bounding box center [163, 495] width 12 height 12
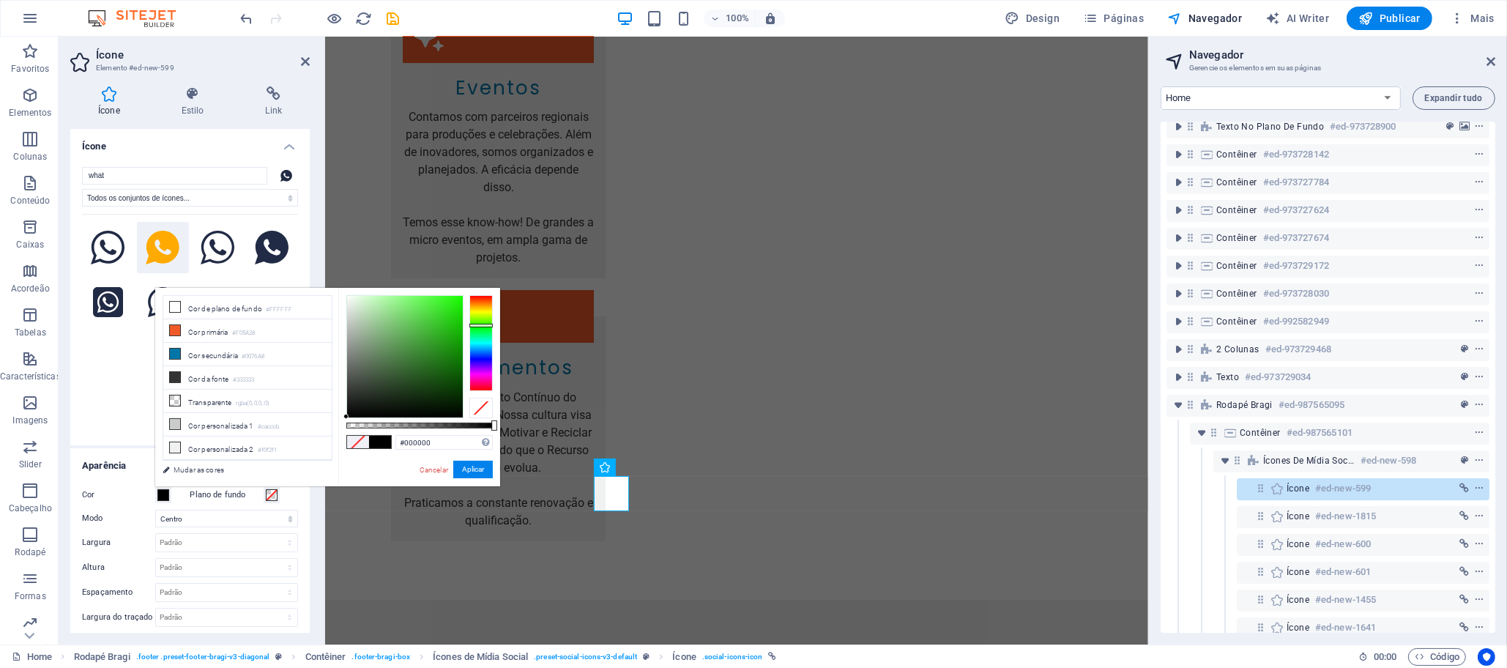
click at [480, 325] on div at bounding box center [480, 342] width 23 height 95
drag, startPoint x: 403, startPoint y: 332, endPoint x: 412, endPoint y: 334, distance: 9.1
click at [412, 334] on div at bounding box center [405, 357] width 116 height 122
type input "#3fbc32"
drag, startPoint x: 420, startPoint y: 354, endPoint x: 431, endPoint y: 327, distance: 29.5
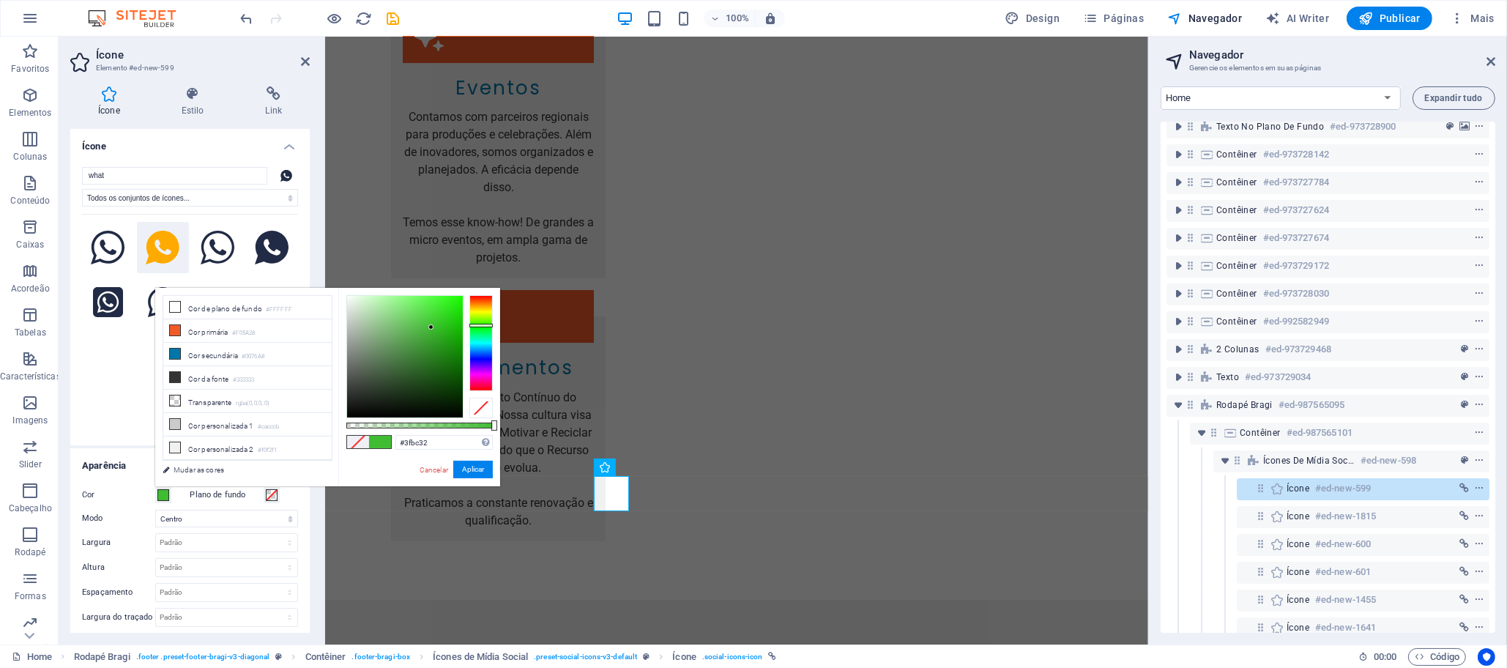
click at [431, 327] on div at bounding box center [430, 326] width 5 height 5
click at [432, 464] on link "Cancelar" at bounding box center [433, 469] width 31 height 11
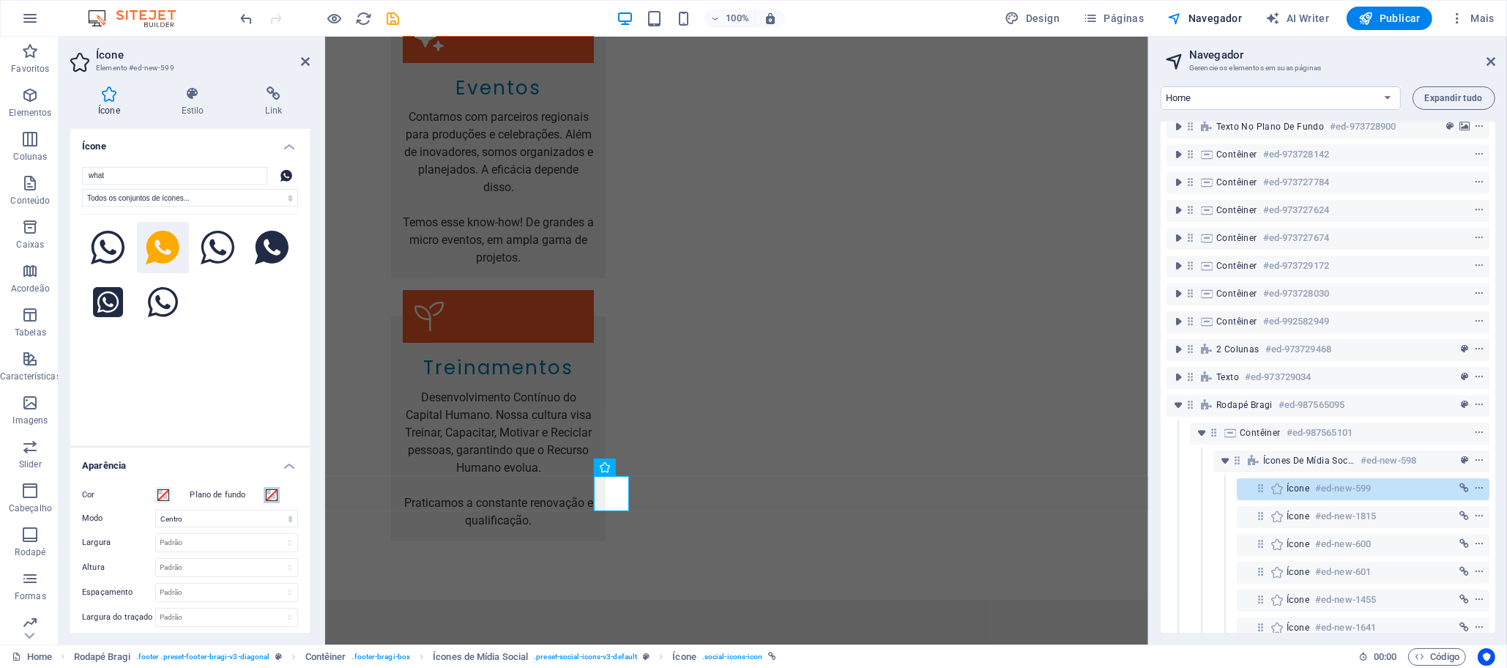
click at [266, 490] on span at bounding box center [272, 495] width 12 height 12
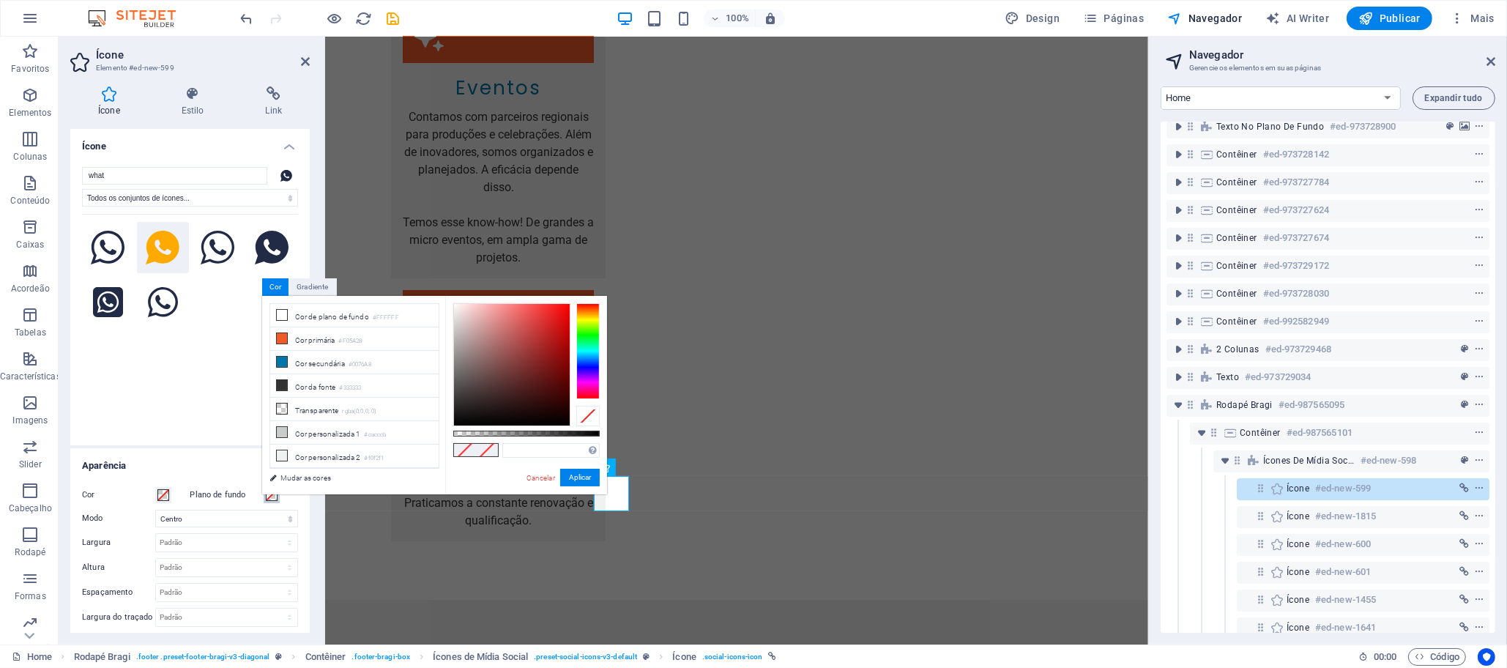
type input "#000000"
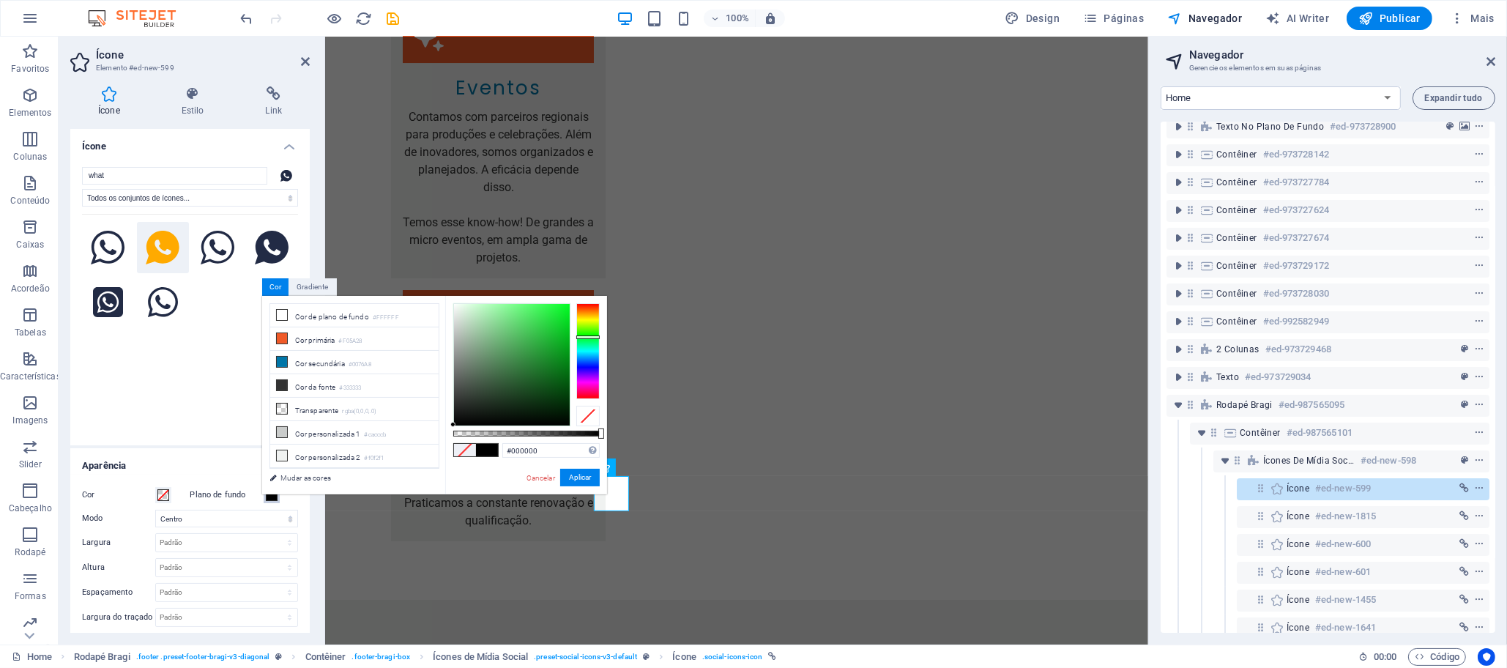
click at [589, 337] on div at bounding box center [587, 350] width 23 height 95
click at [525, 480] on link "Cancelar" at bounding box center [540, 477] width 31 height 11
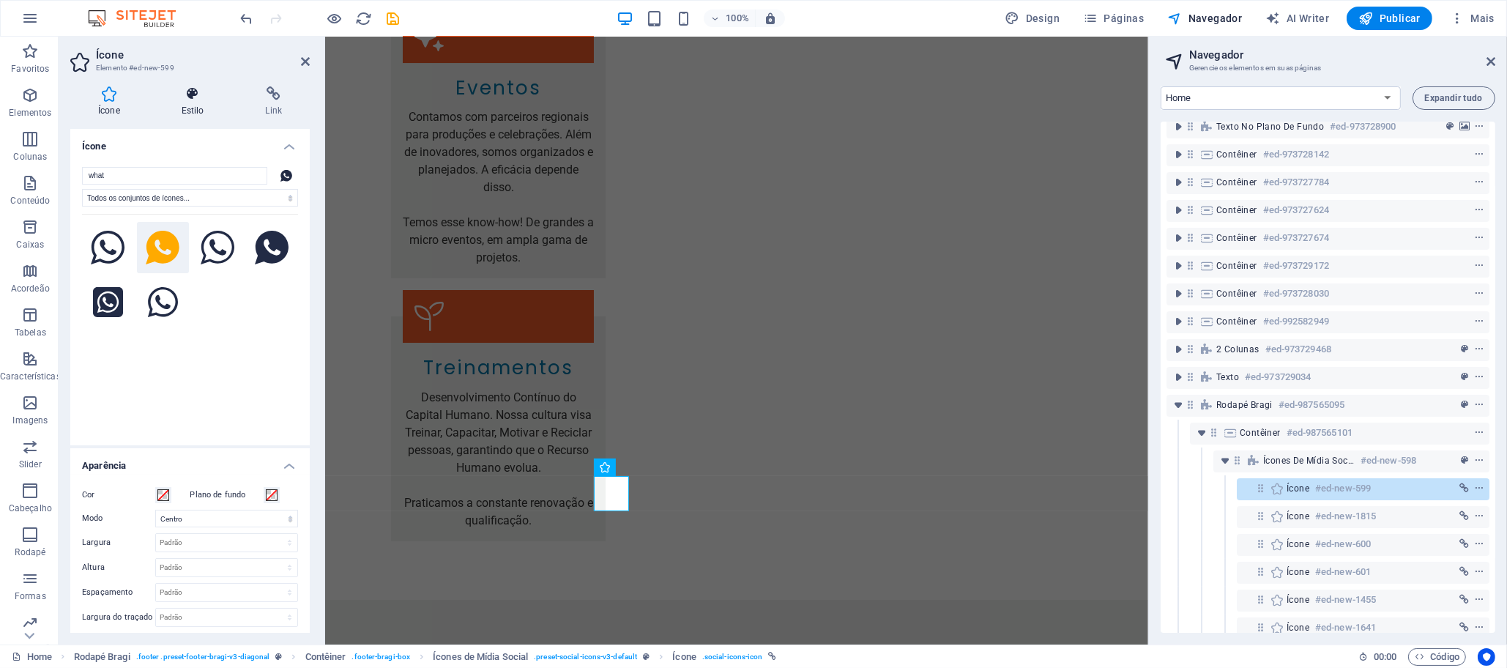
click at [190, 100] on icon at bounding box center [193, 93] width 78 height 15
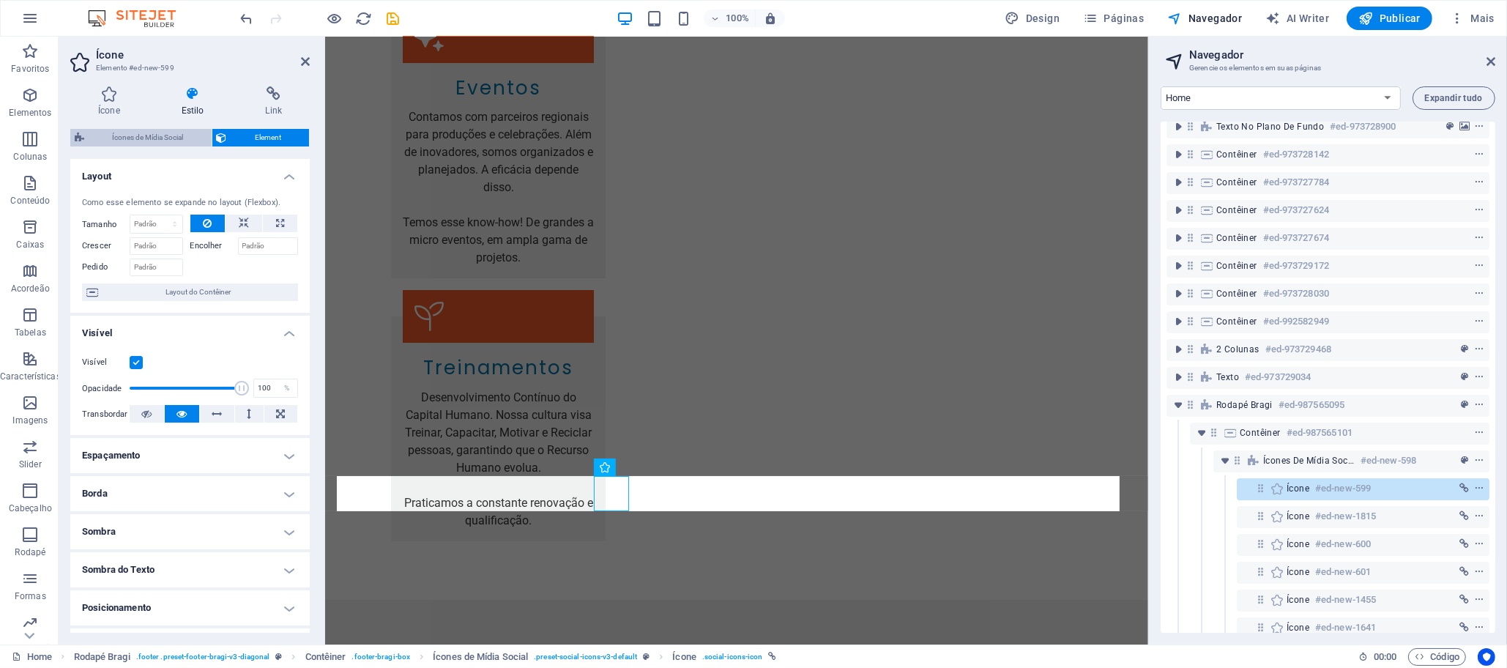
click at [172, 137] on span "Ícones de Mídia Social" at bounding box center [148, 138] width 119 height 18
select select "rem"
select select "%"
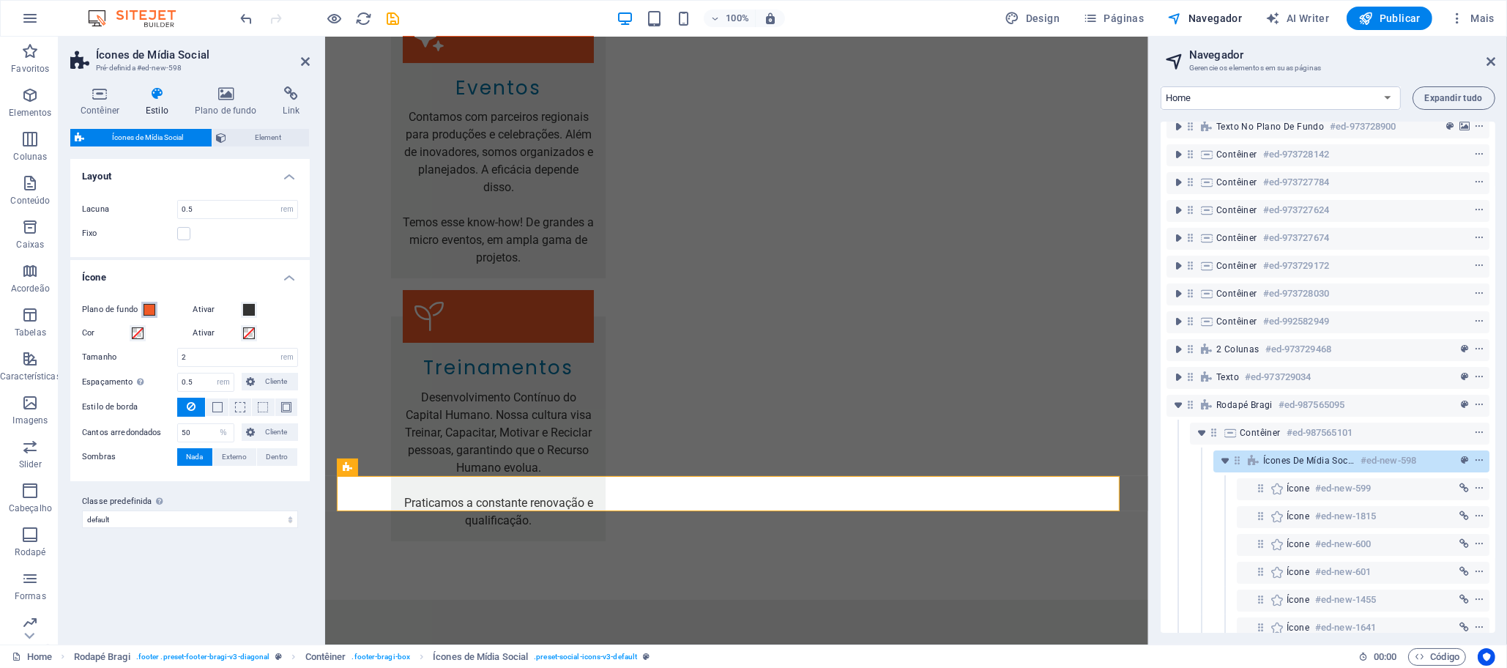
click at [148, 309] on span at bounding box center [150, 310] width 12 height 12
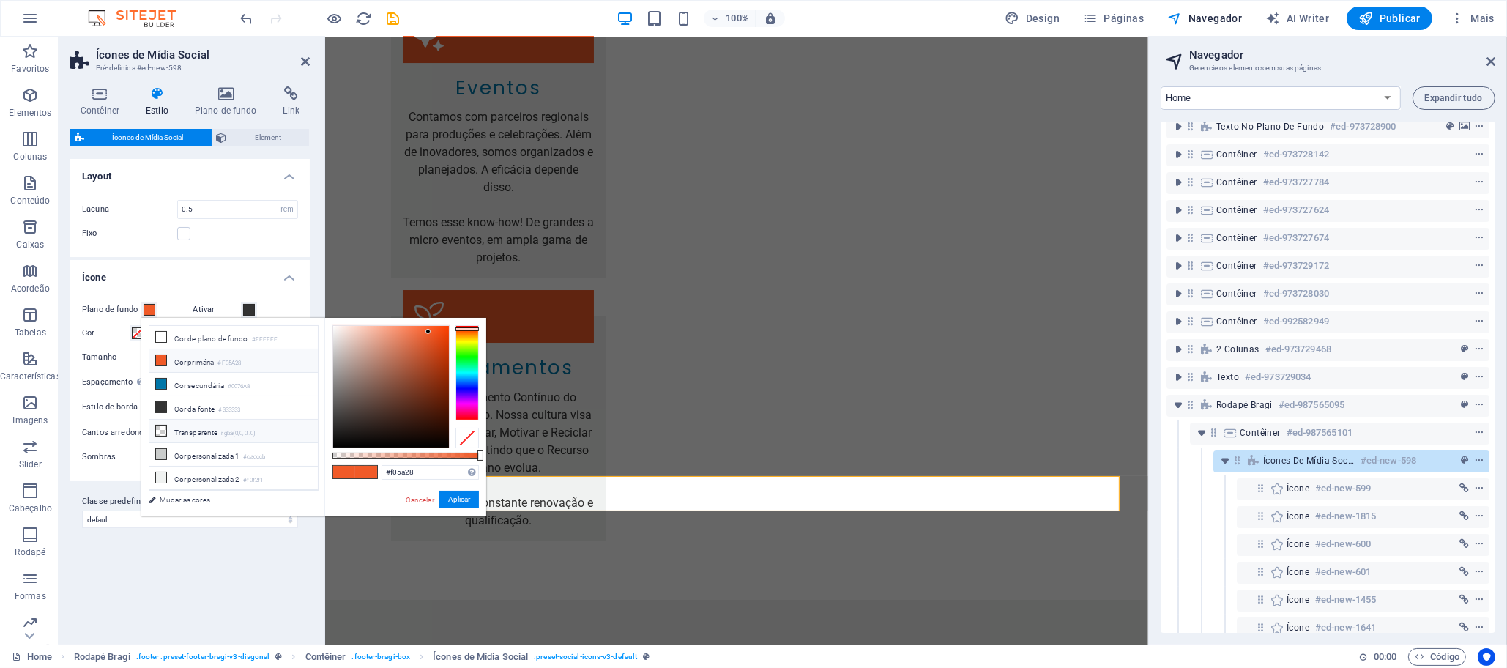
click at [161, 428] on icon at bounding box center [161, 430] width 10 height 10
type input "rgba(0, 0, 0, 0)"
click at [152, 275] on h4 "Ícone" at bounding box center [189, 273] width 239 height 26
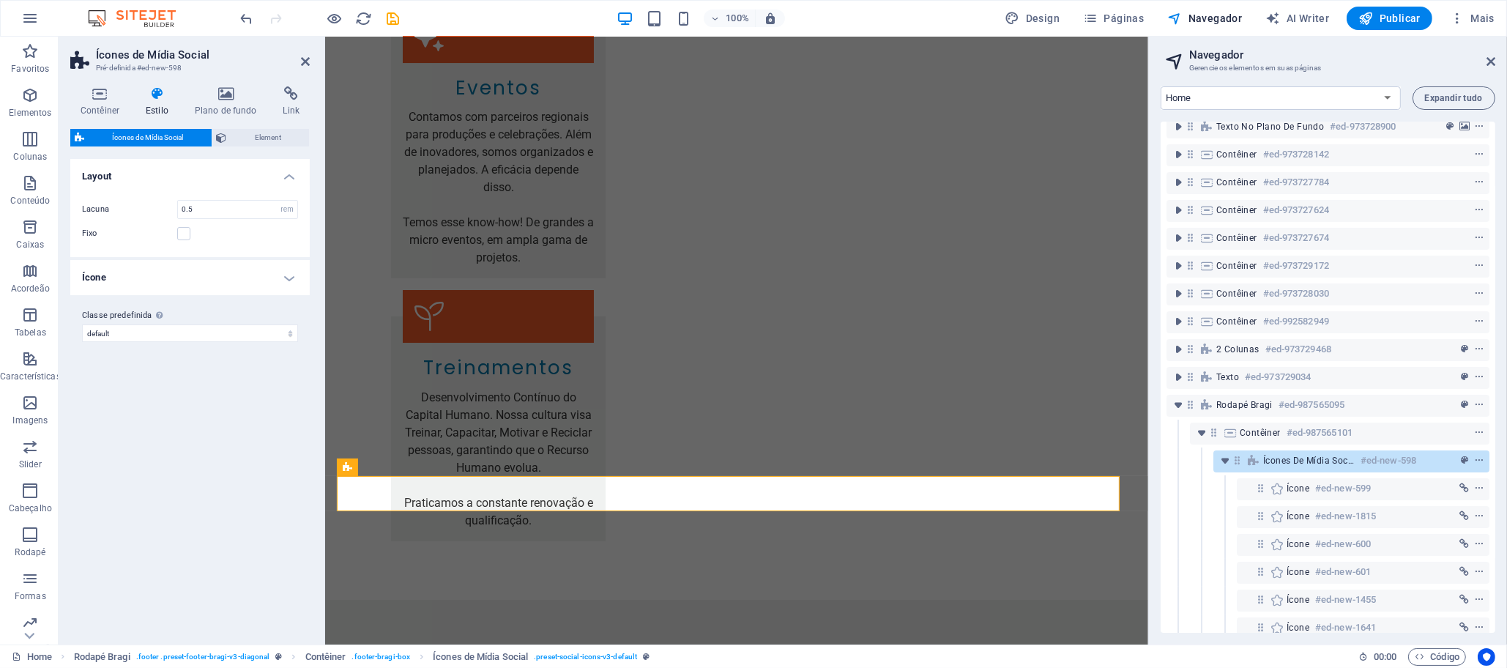
click at [152, 275] on h4 "Ícone" at bounding box center [189, 277] width 239 height 35
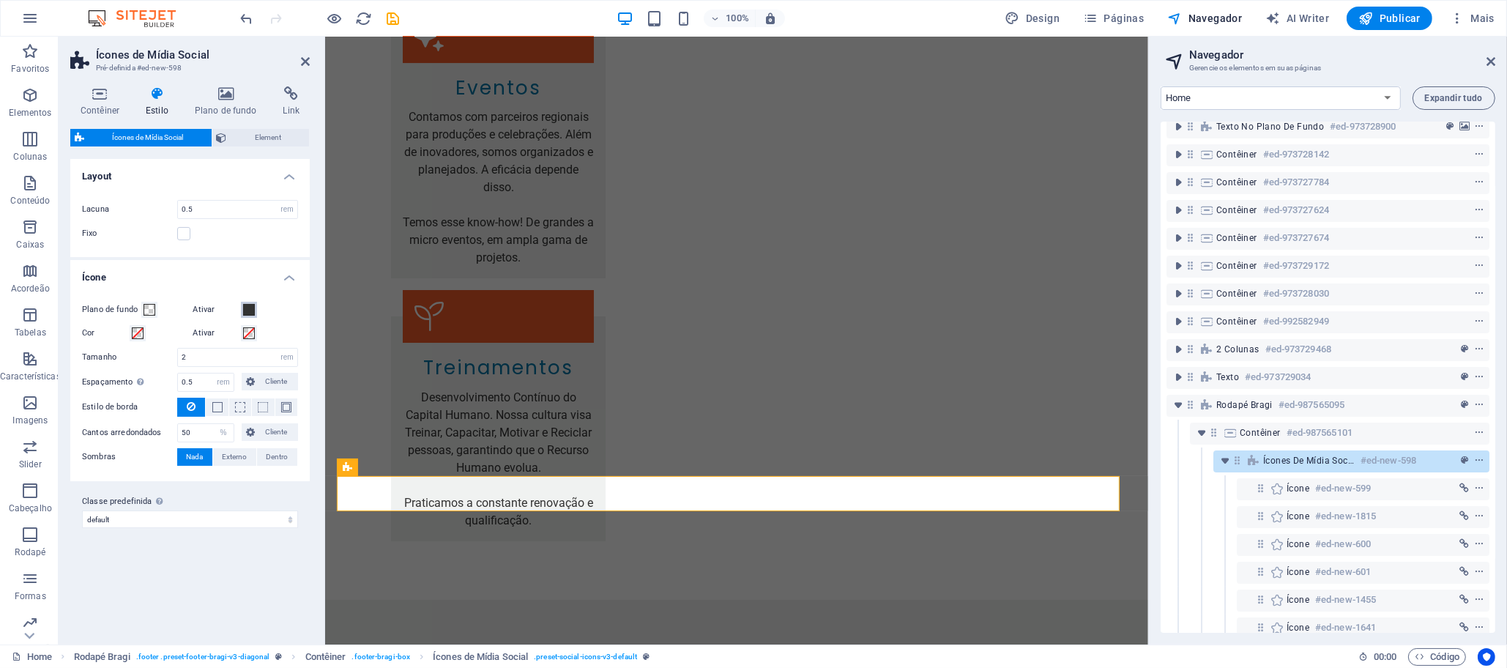
click at [249, 307] on span at bounding box center [249, 310] width 12 height 12
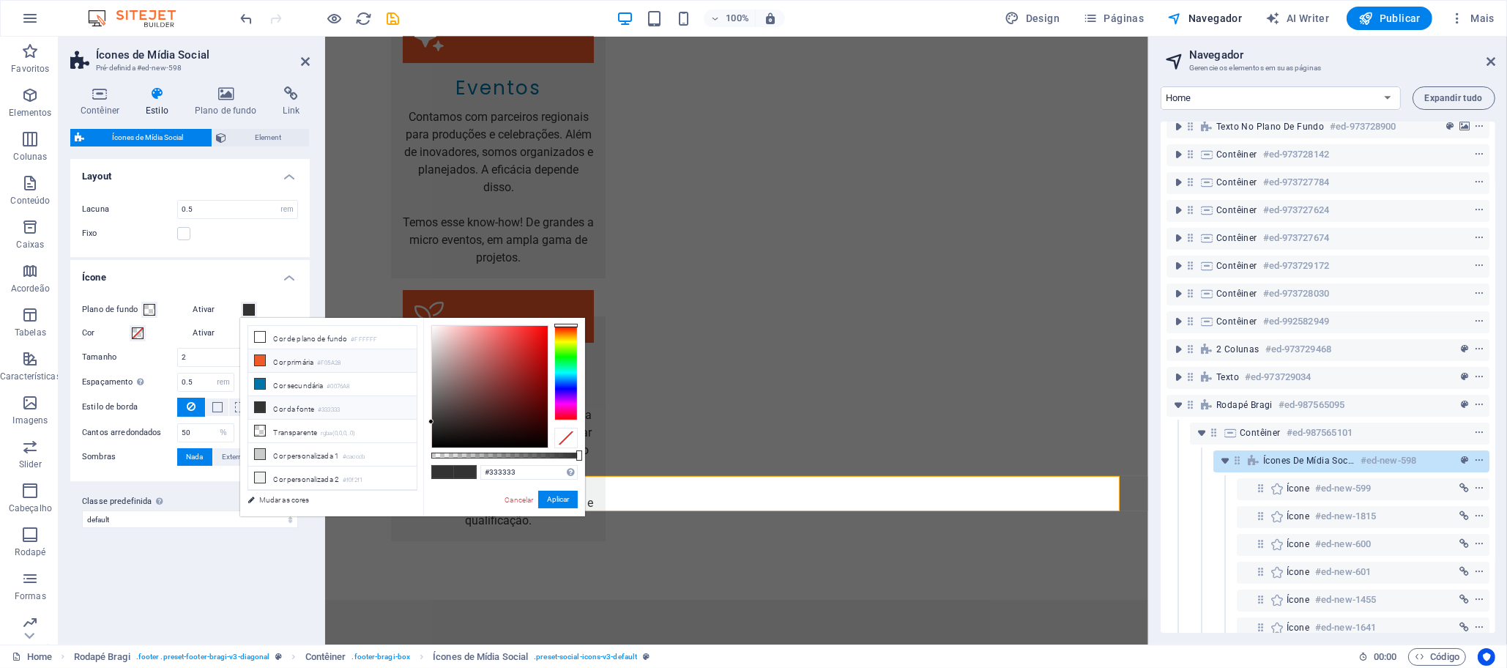
click at [260, 358] on icon at bounding box center [260, 360] width 10 height 10
type input "#f05a28"
click at [124, 275] on h4 "Ícone" at bounding box center [189, 273] width 239 height 26
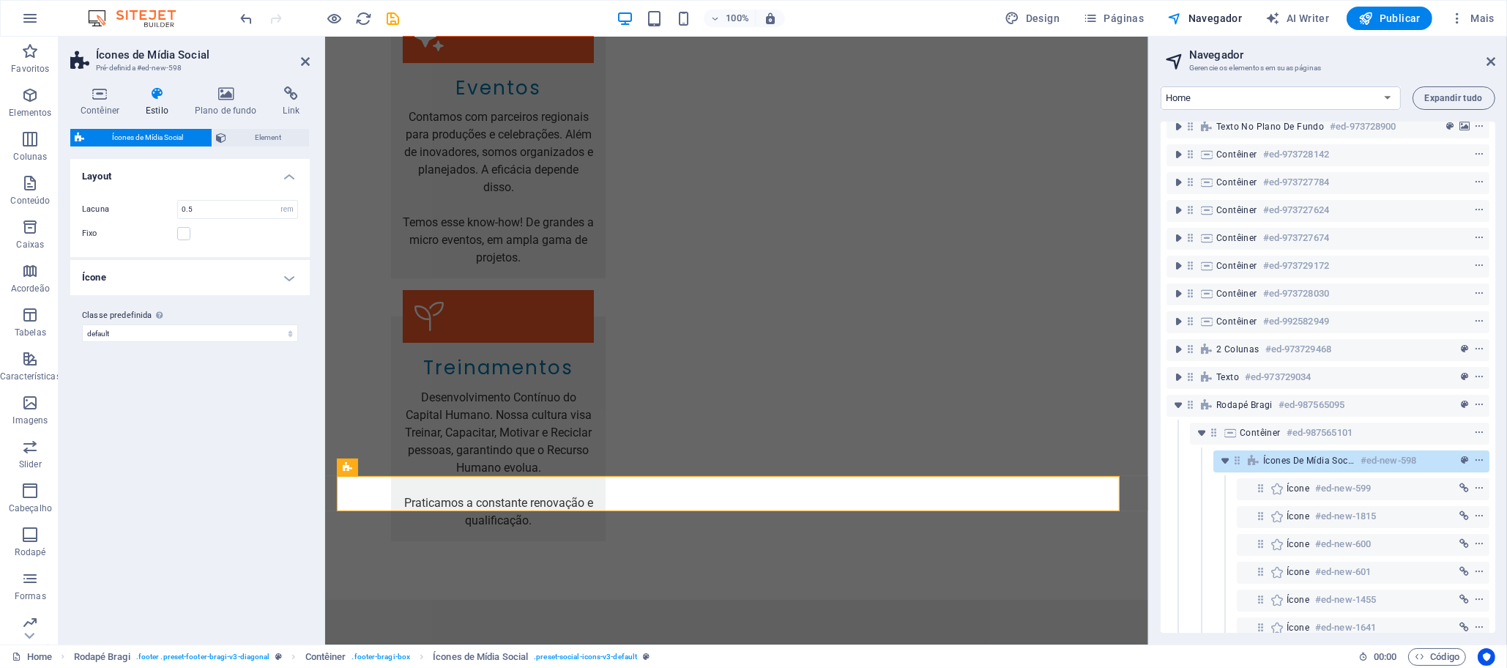
click at [124, 275] on h4 "Ícone" at bounding box center [189, 277] width 239 height 35
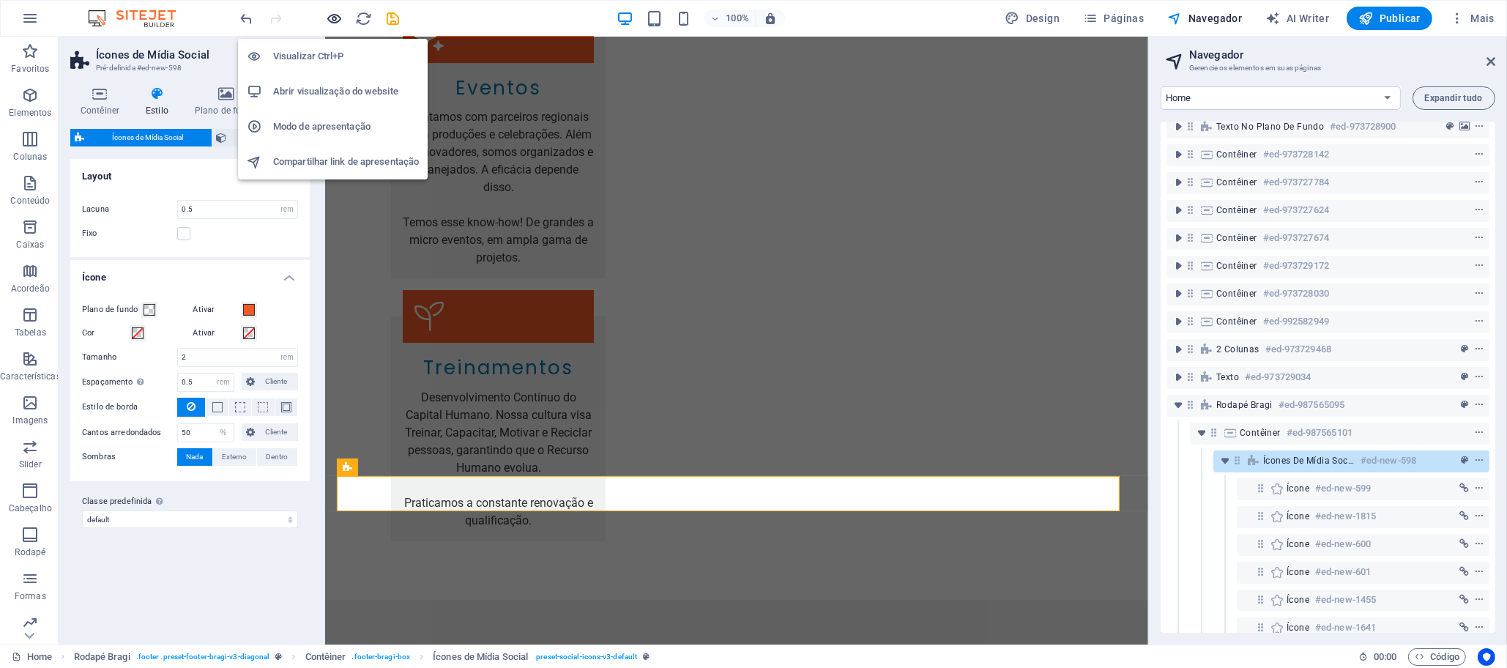
click at [338, 15] on icon "button" at bounding box center [335, 18] width 17 height 17
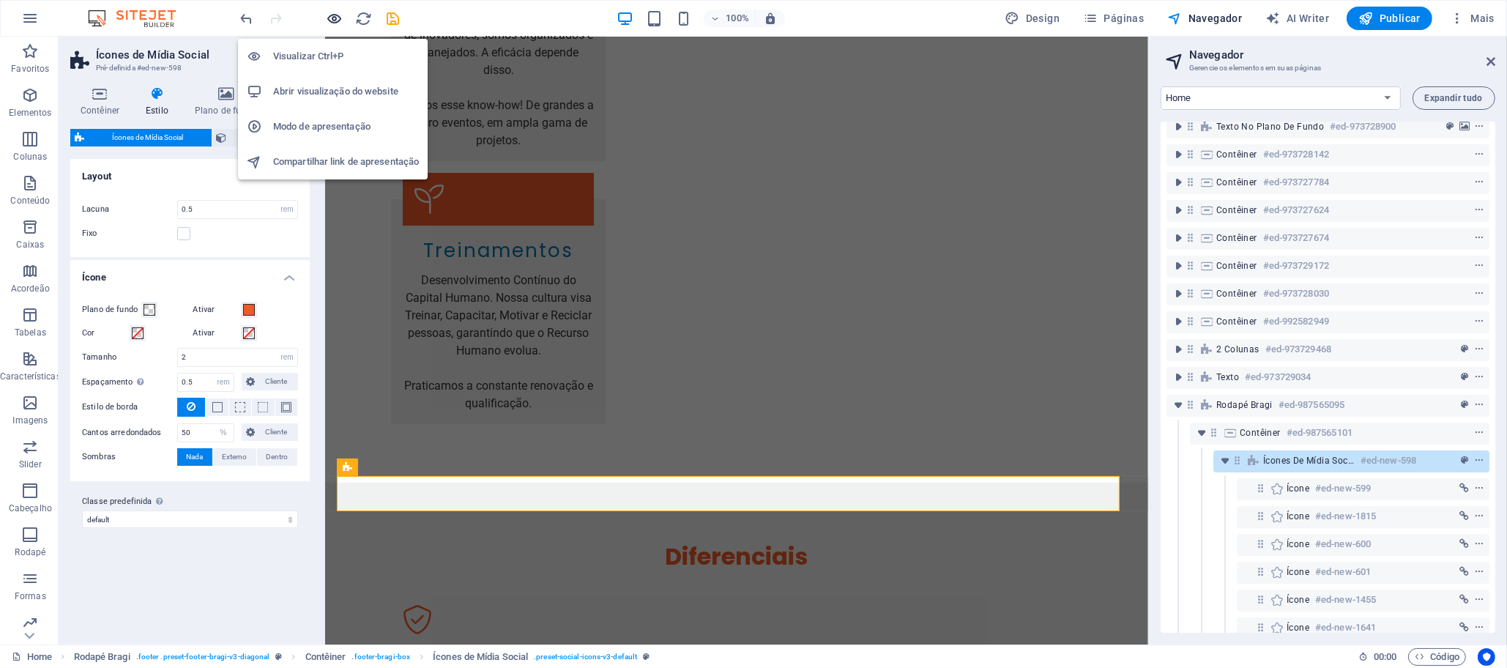
scroll to position [5971, 0]
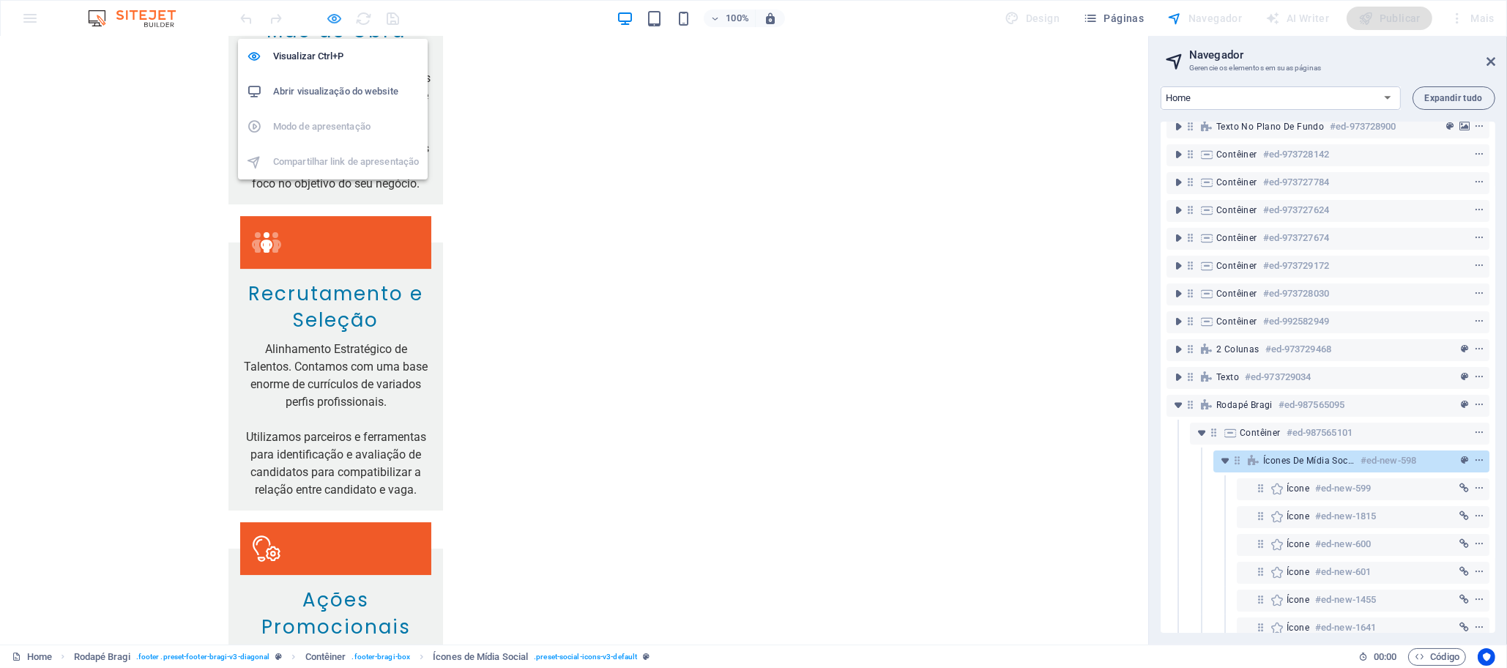
click at [334, 18] on icon "button" at bounding box center [335, 18] width 17 height 17
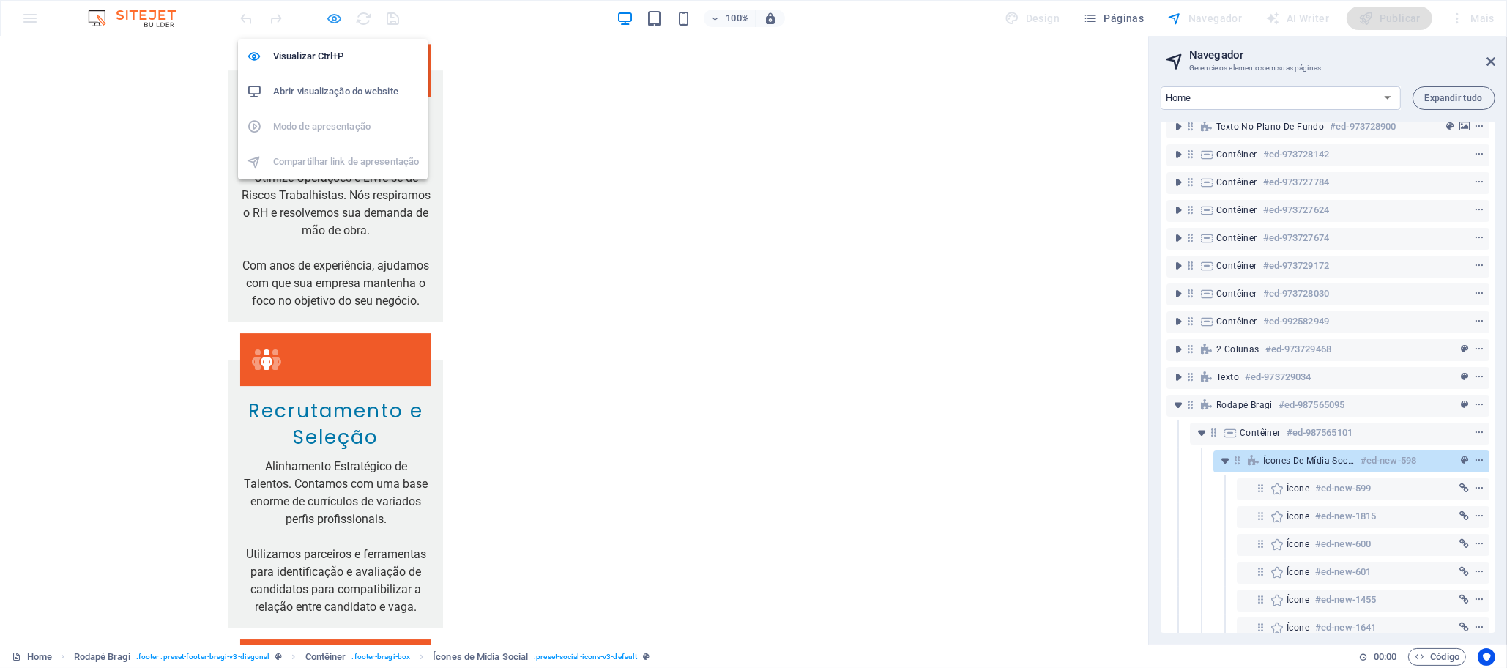
scroll to position [6599, 0]
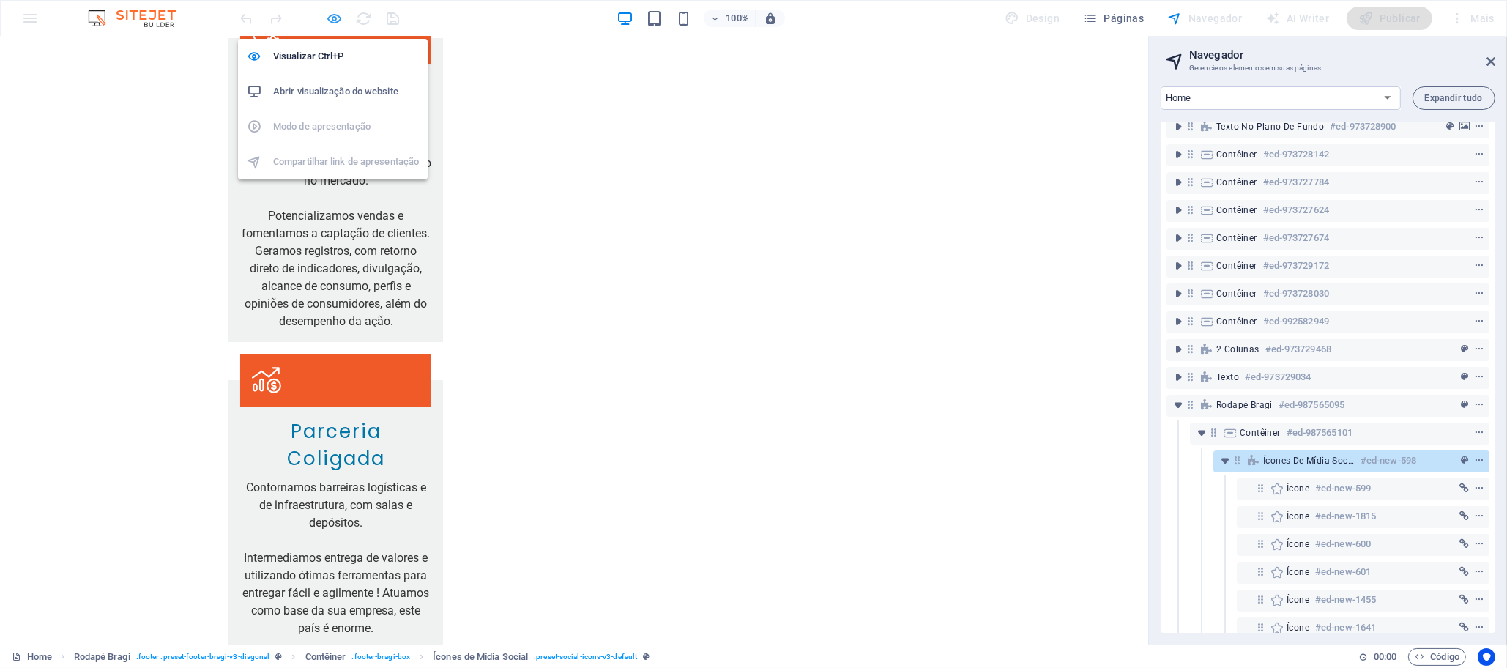
select select "rem"
select select "%"
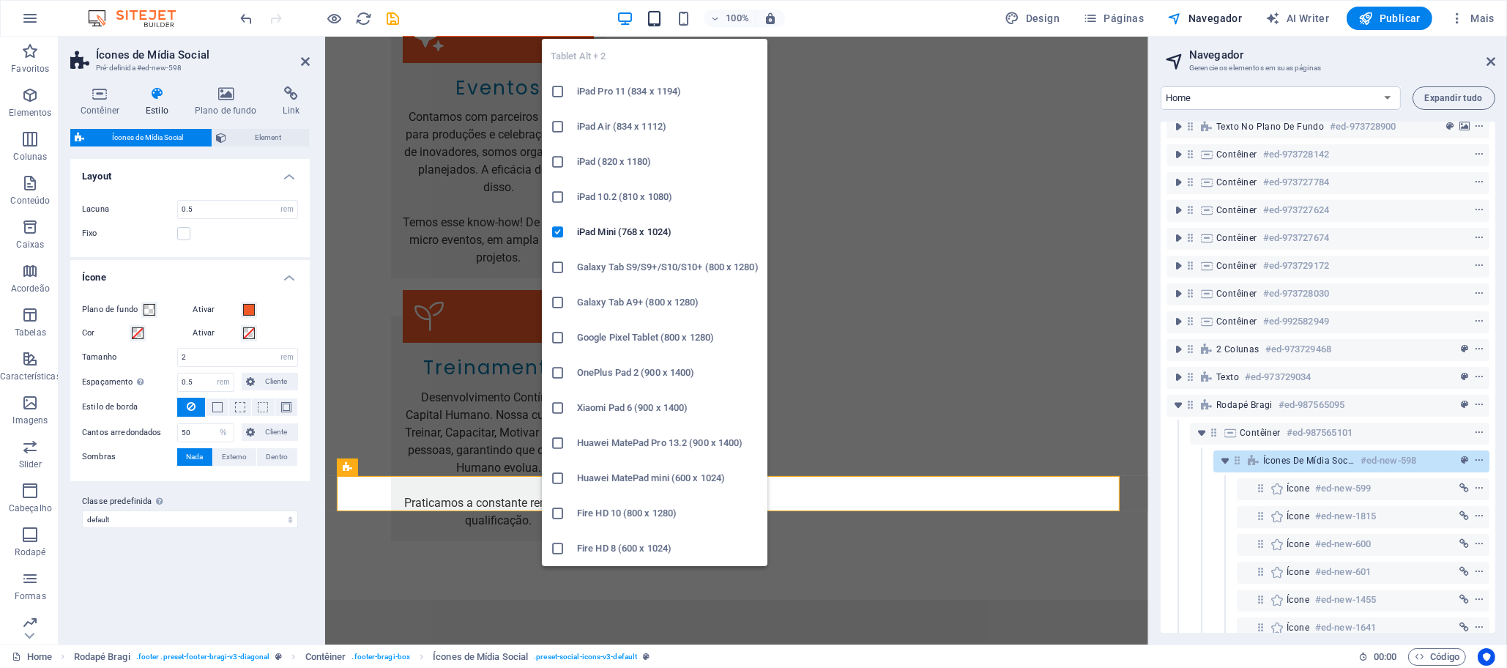
click at [655, 20] on icon "button" at bounding box center [654, 18] width 17 height 17
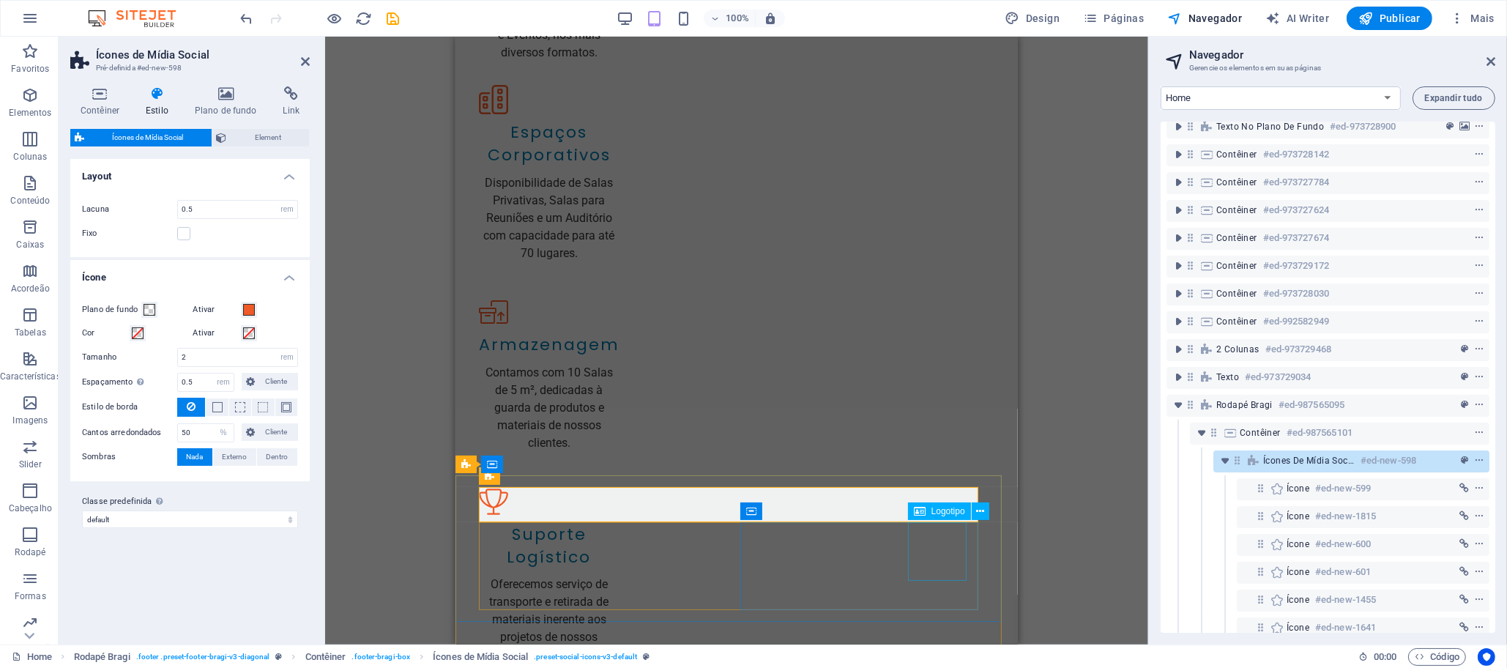
scroll to position [7046, 0]
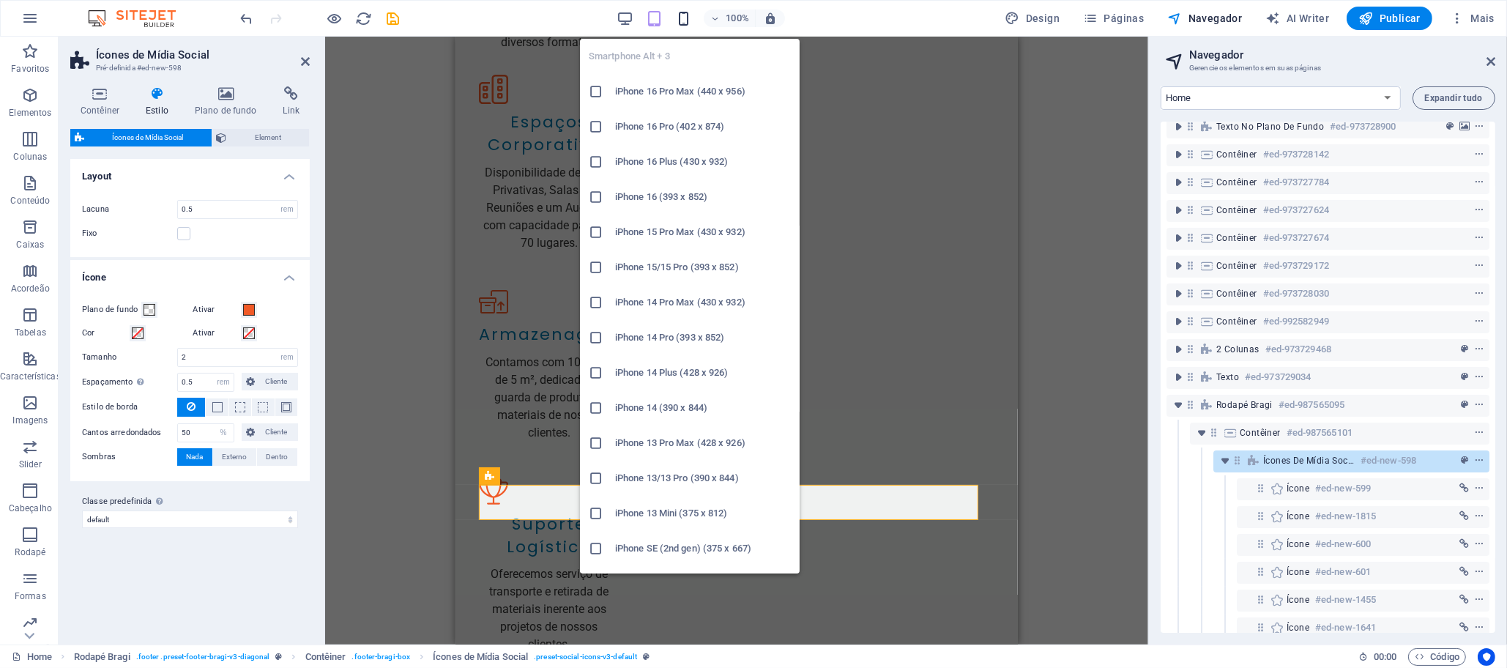
click at [685, 10] on icon "button" at bounding box center [683, 18] width 17 height 17
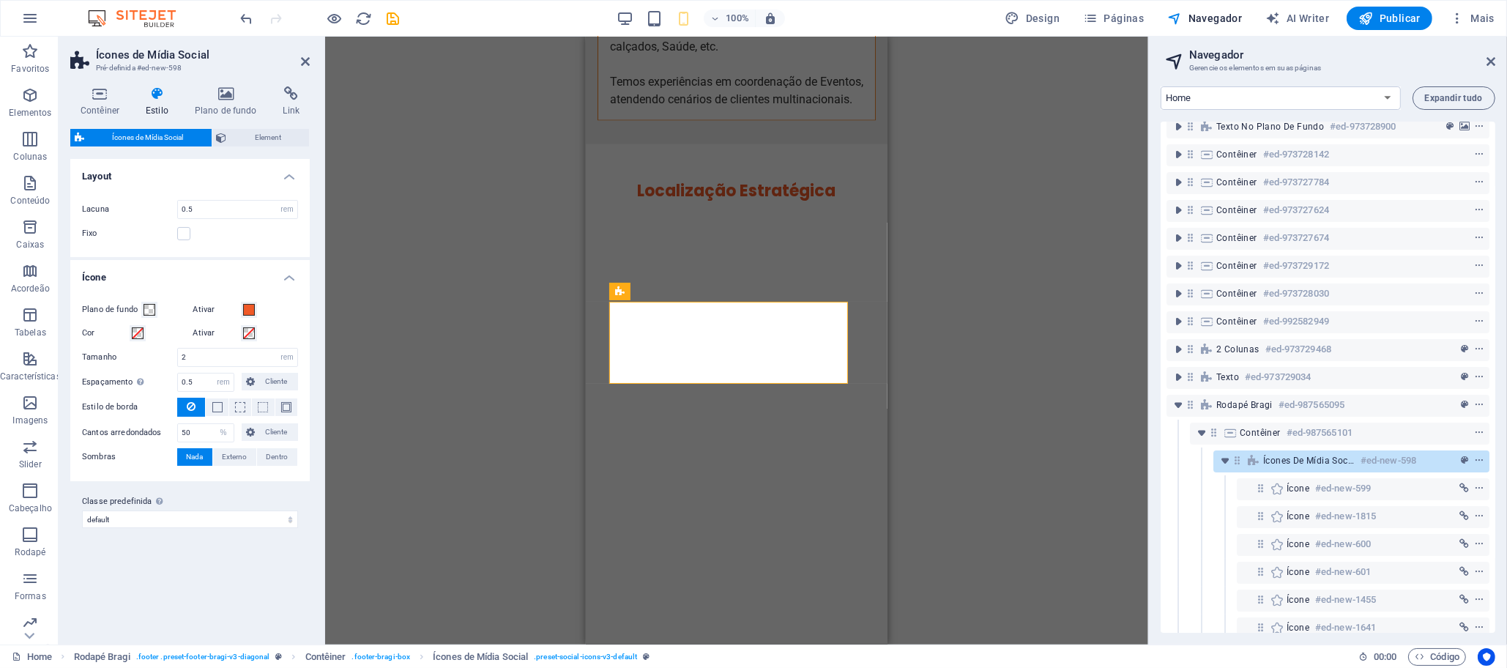
scroll to position [9633, 0]
drag, startPoint x: 196, startPoint y: 381, endPoint x: 160, endPoint y: 383, distance: 35.9
click at [160, 383] on div "Espaçamento Somente se o plano de fundo do ícone estiver ativo 0.5 px rem vh vw…" at bounding box center [190, 382] width 216 height 19
type input "0"
click at [215, 211] on input "0.5" at bounding box center [237, 210] width 119 height 18
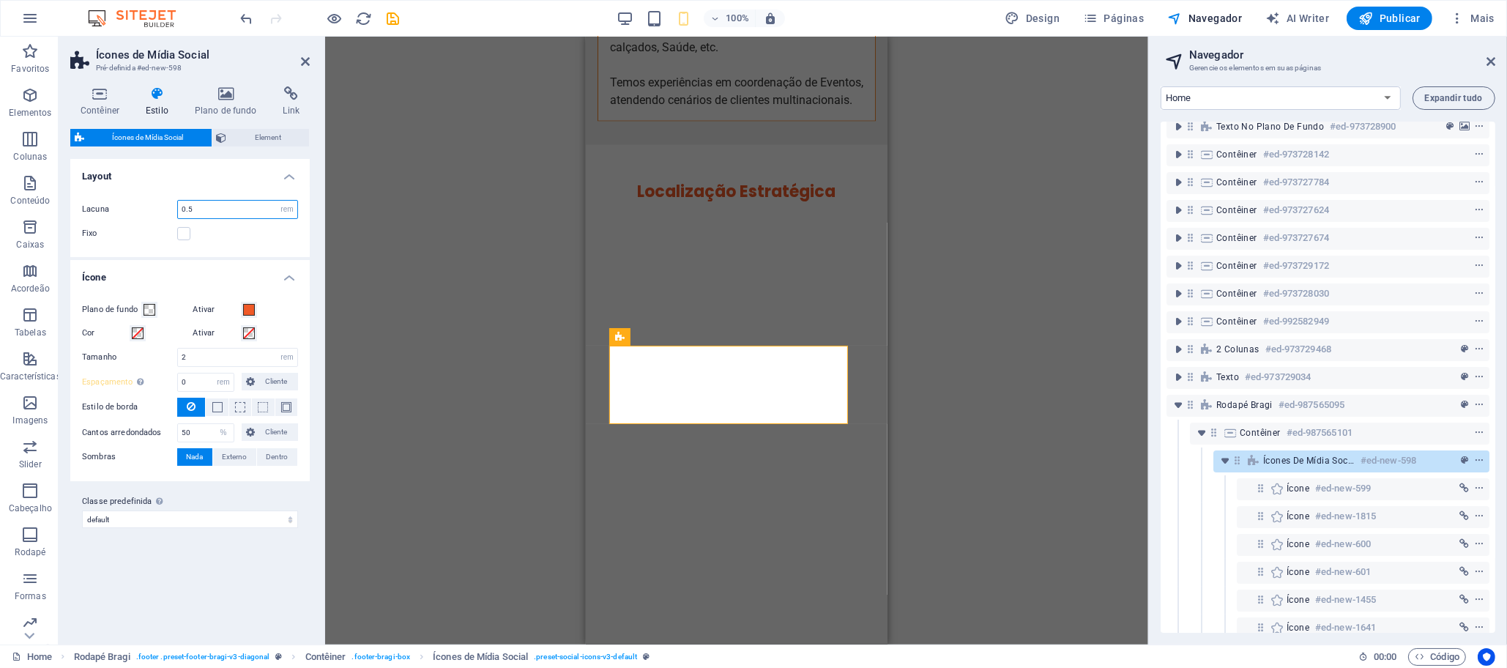
scroll to position [9582, 0]
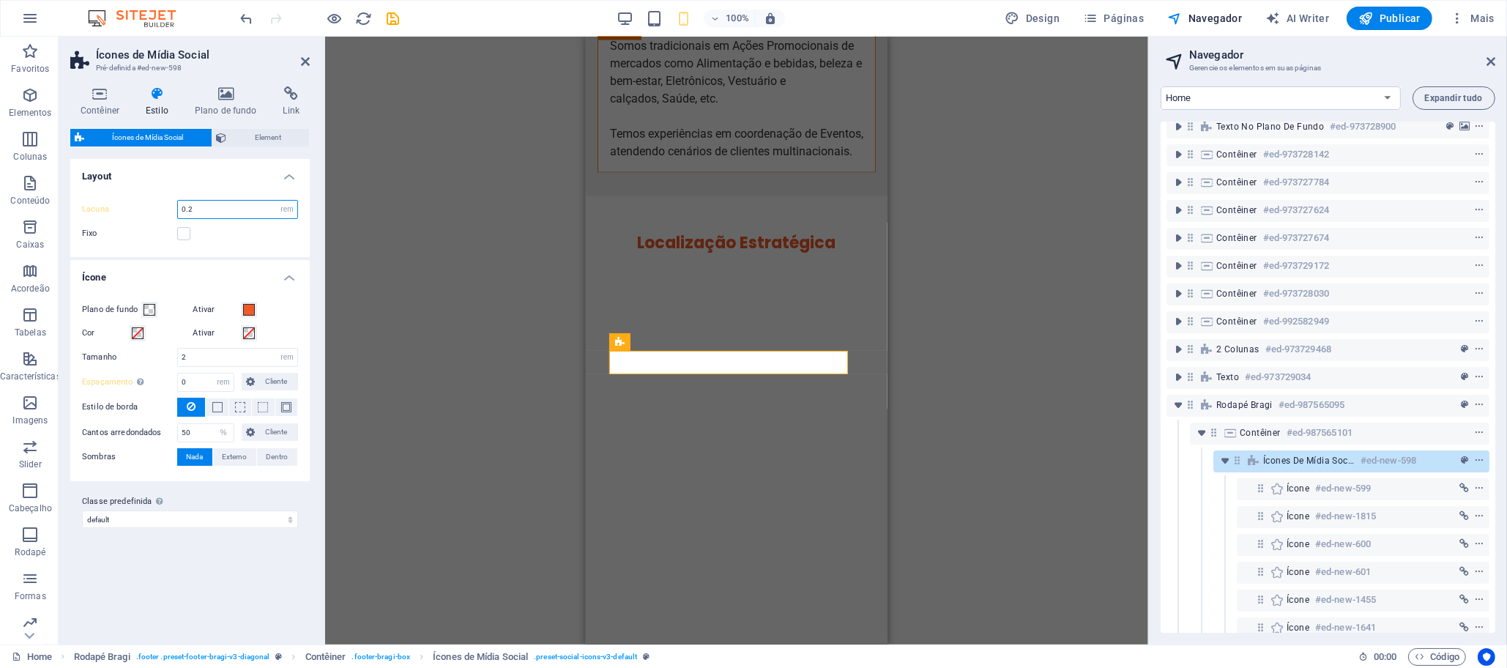
drag, startPoint x: 215, startPoint y: 212, endPoint x: 130, endPoint y: 214, distance: 85.0
click at [130, 214] on div "Lacuna 0.2 px rem % vh vw" at bounding box center [190, 209] width 216 height 19
type input "3"
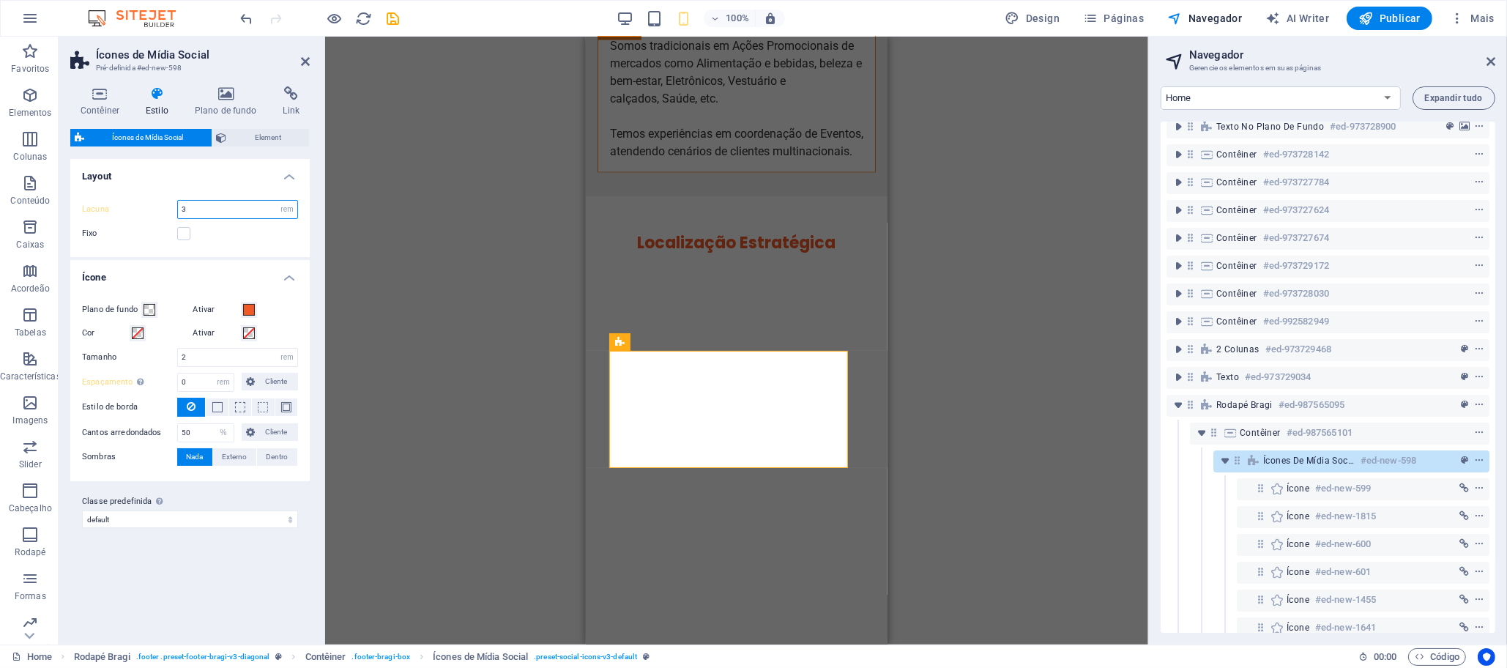
drag, startPoint x: 195, startPoint y: 207, endPoint x: 140, endPoint y: 213, distance: 55.2
click at [140, 213] on div "Lacuna 3 px rem % vh vw" at bounding box center [190, 209] width 216 height 19
type input ".3"
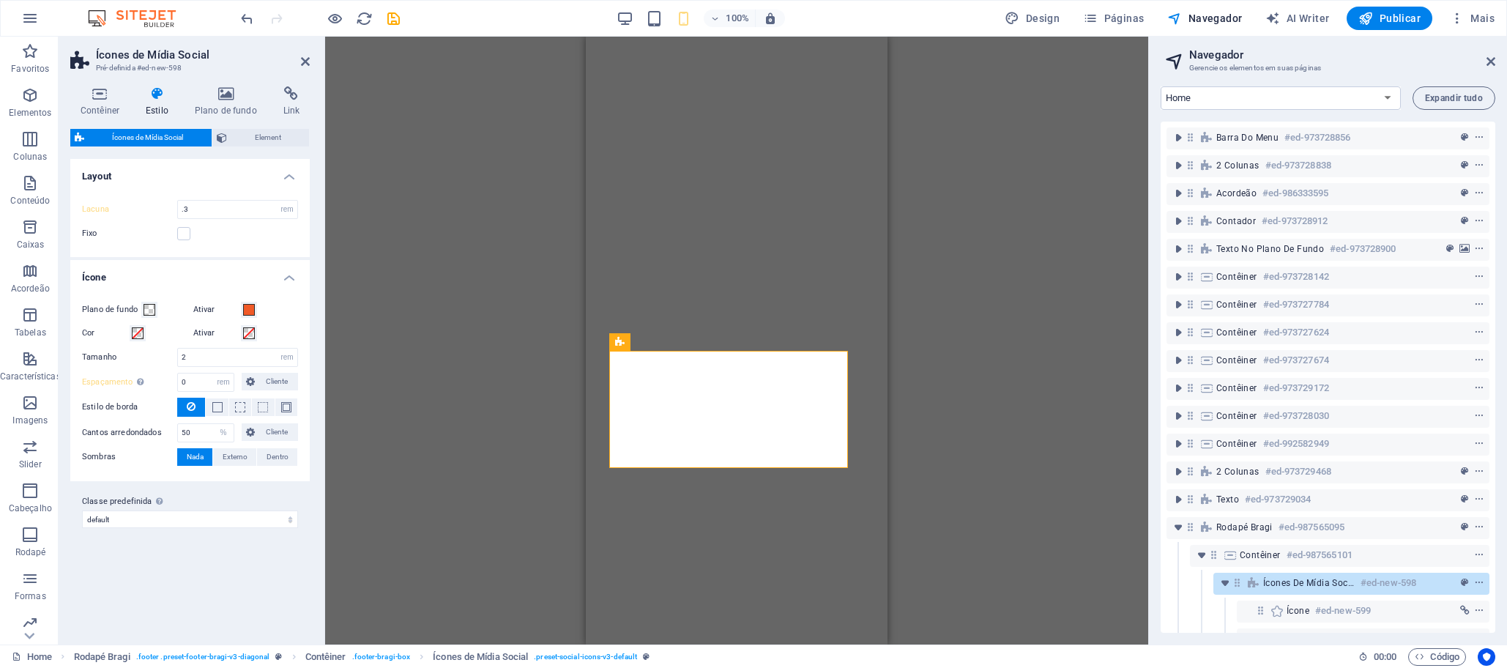
select select "rem"
select select "%"
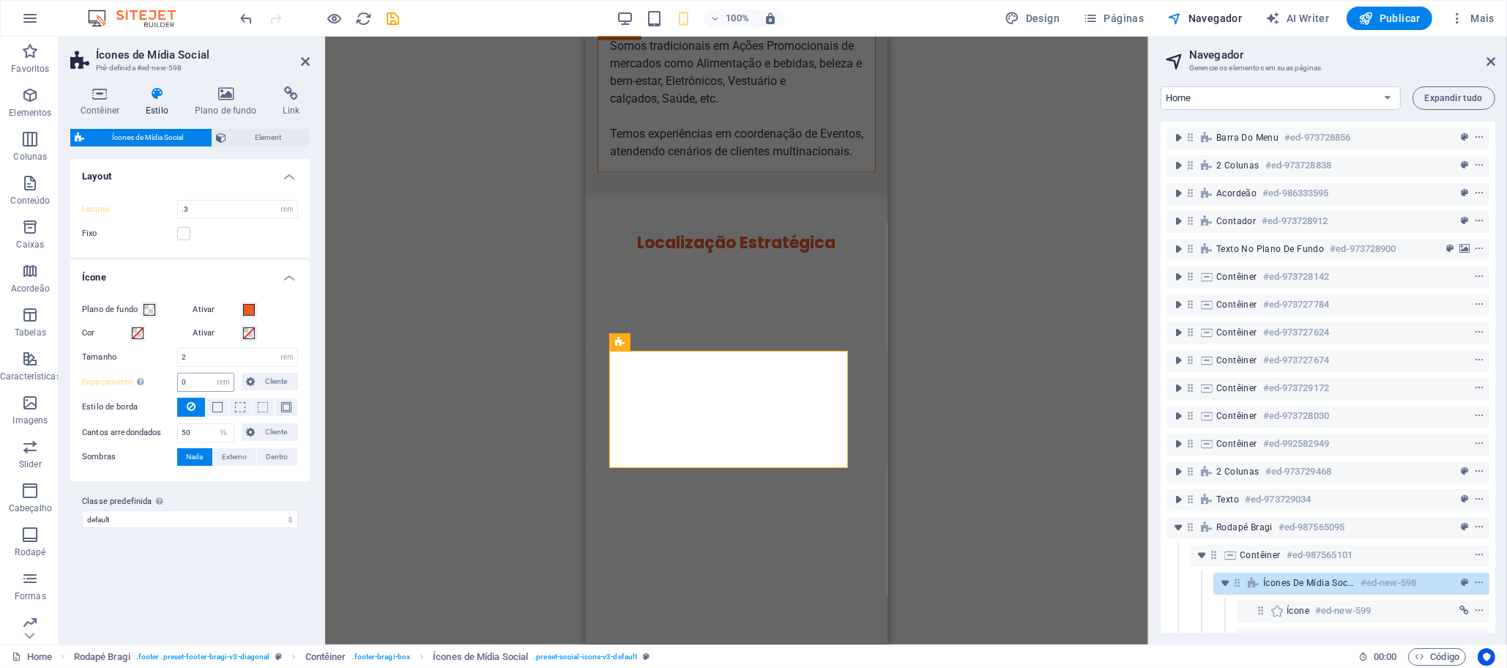
scroll to position [122, 0]
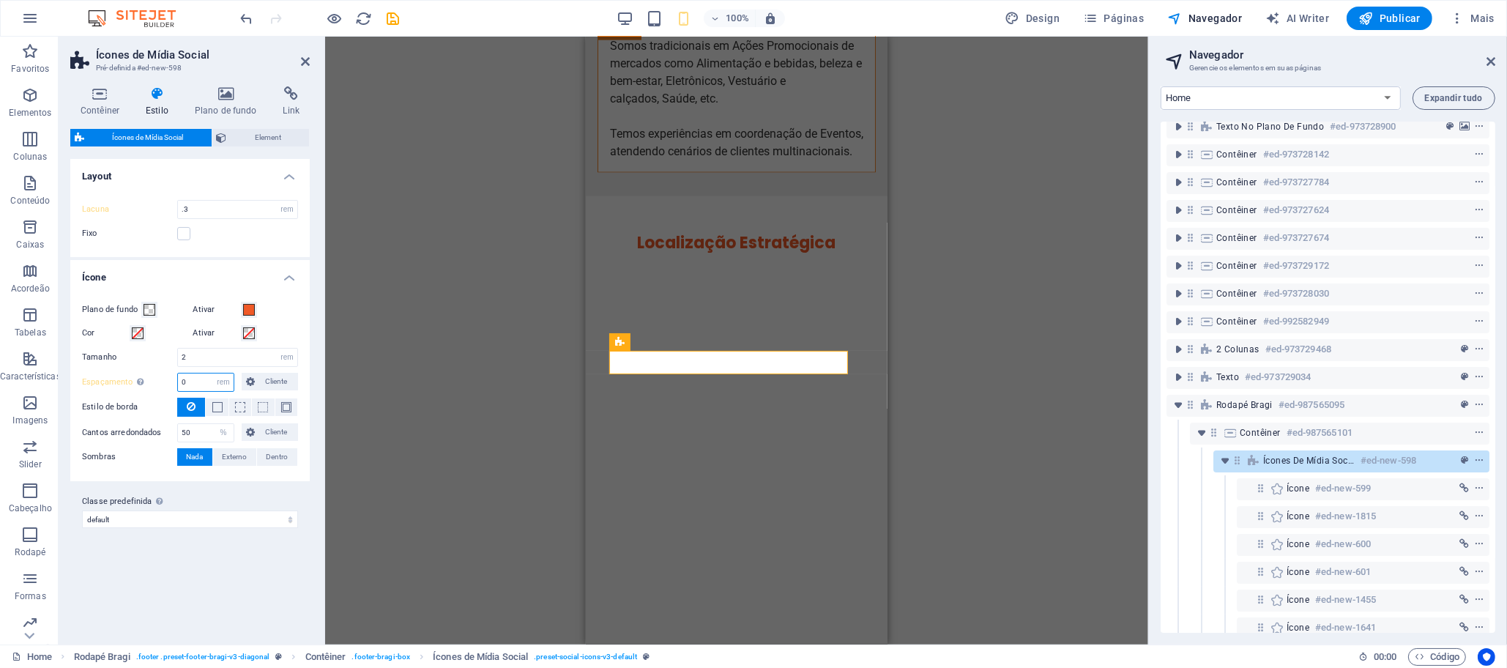
drag, startPoint x: 182, startPoint y: 379, endPoint x: 166, endPoint y: 382, distance: 15.7
click at [166, 382] on div "Espaçamento Somente se o plano de fundo do ícone estiver ativo 0 px rem vh vw C…" at bounding box center [190, 382] width 216 height 19
click at [203, 381] on input ".2" at bounding box center [206, 382] width 56 height 18
type input "0.3"
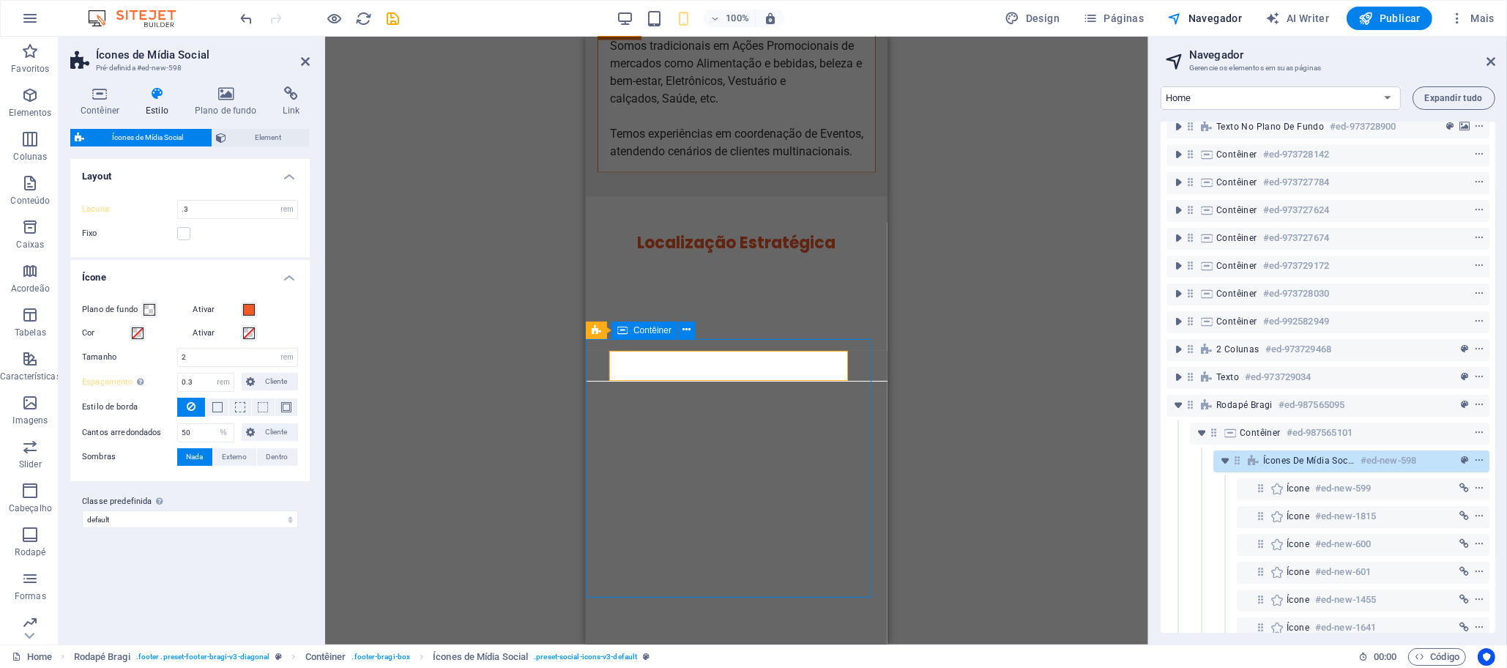
select select "%"
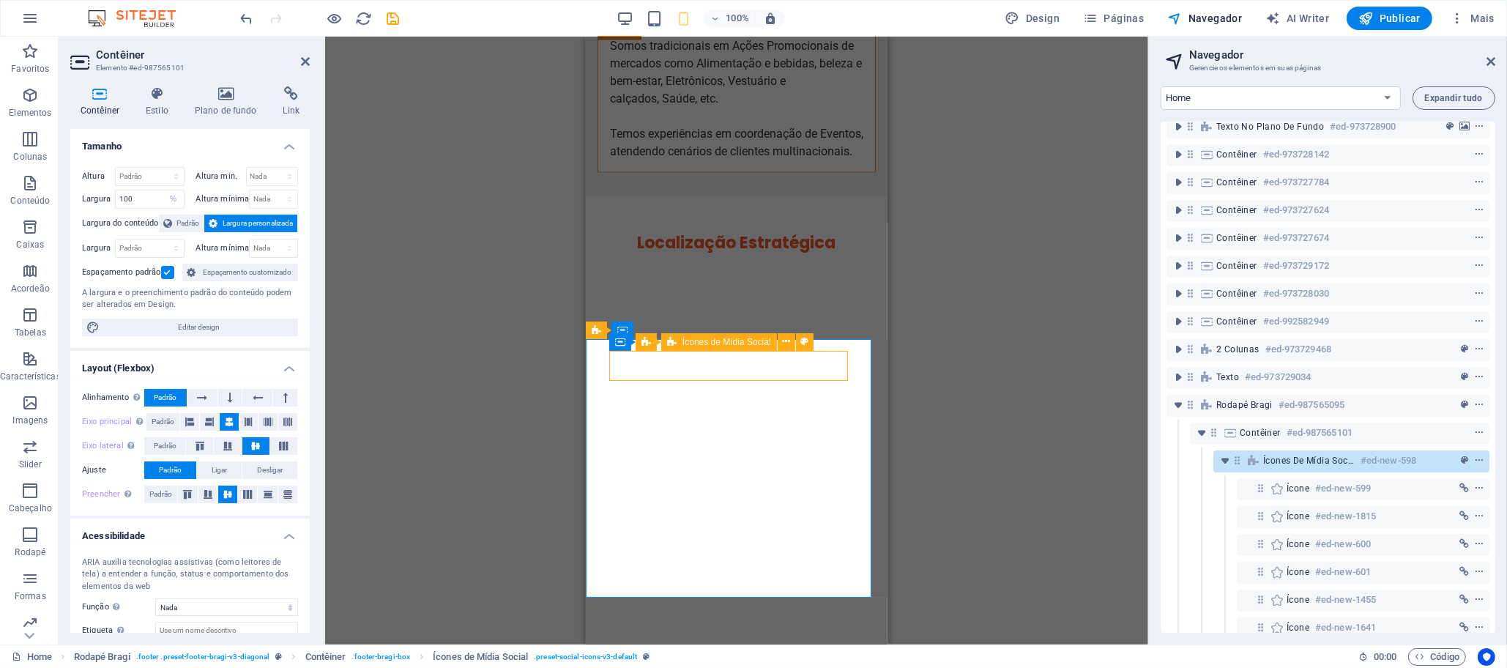
select select "rem"
select select "%"
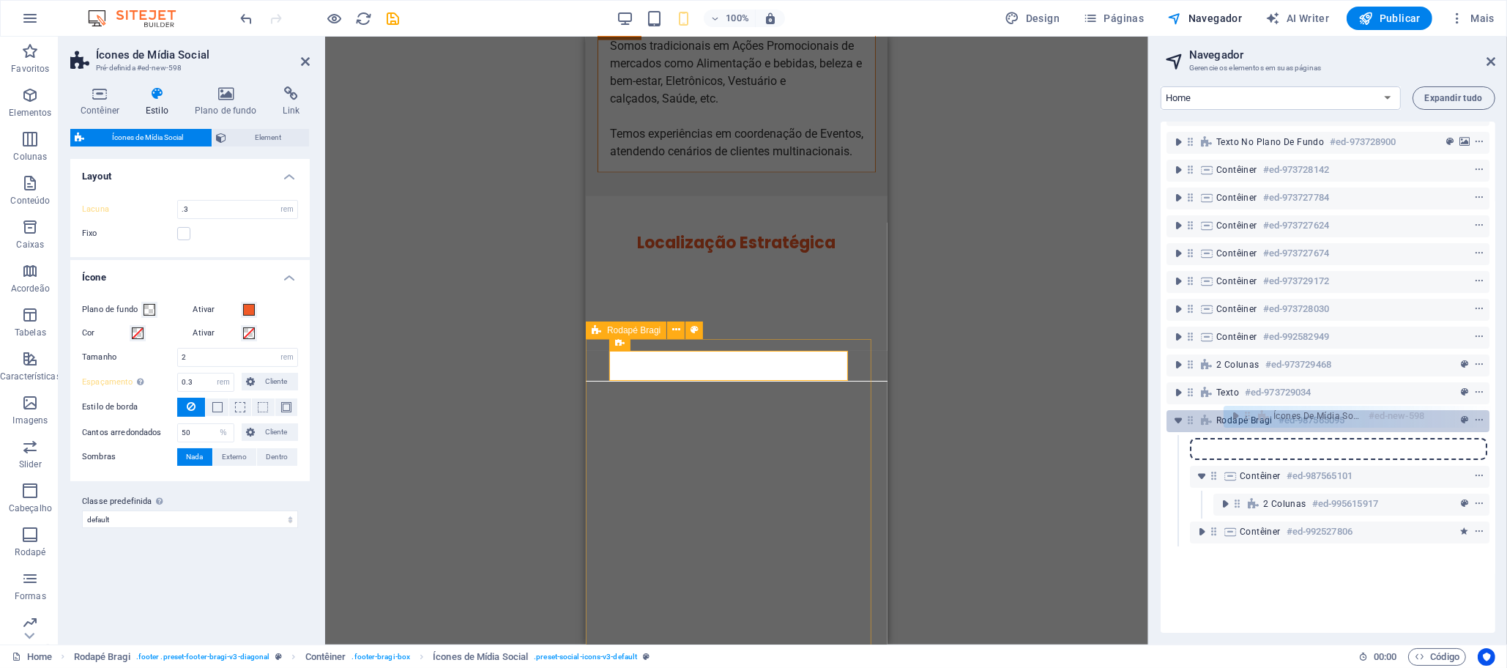
drag, startPoint x: 1238, startPoint y: 458, endPoint x: 1248, endPoint y: 410, distance: 49.3
click at [1248, 410] on div "Barra do Menu #ed-973728856 2 colunas #ed-973728838 Acordeão #ed-986333595 Cont…" at bounding box center [1328, 377] width 335 height 511
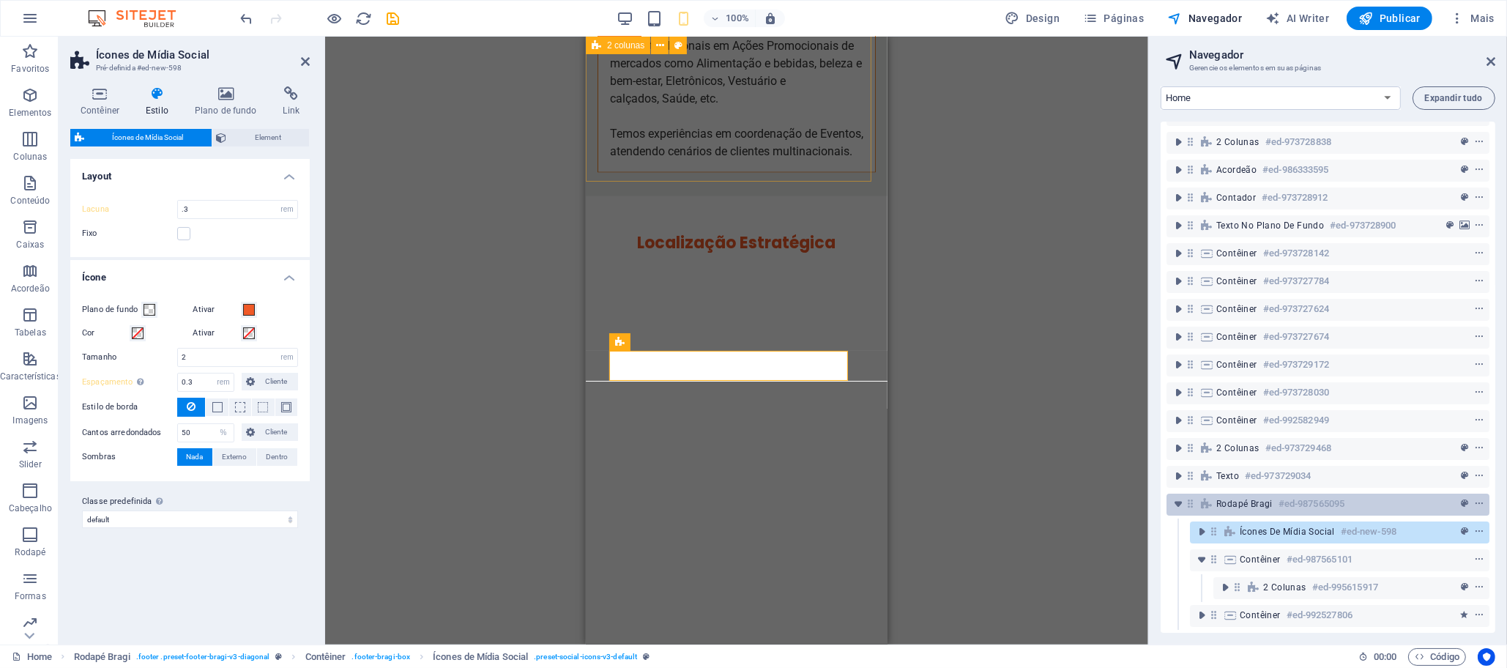
scroll to position [38, 0]
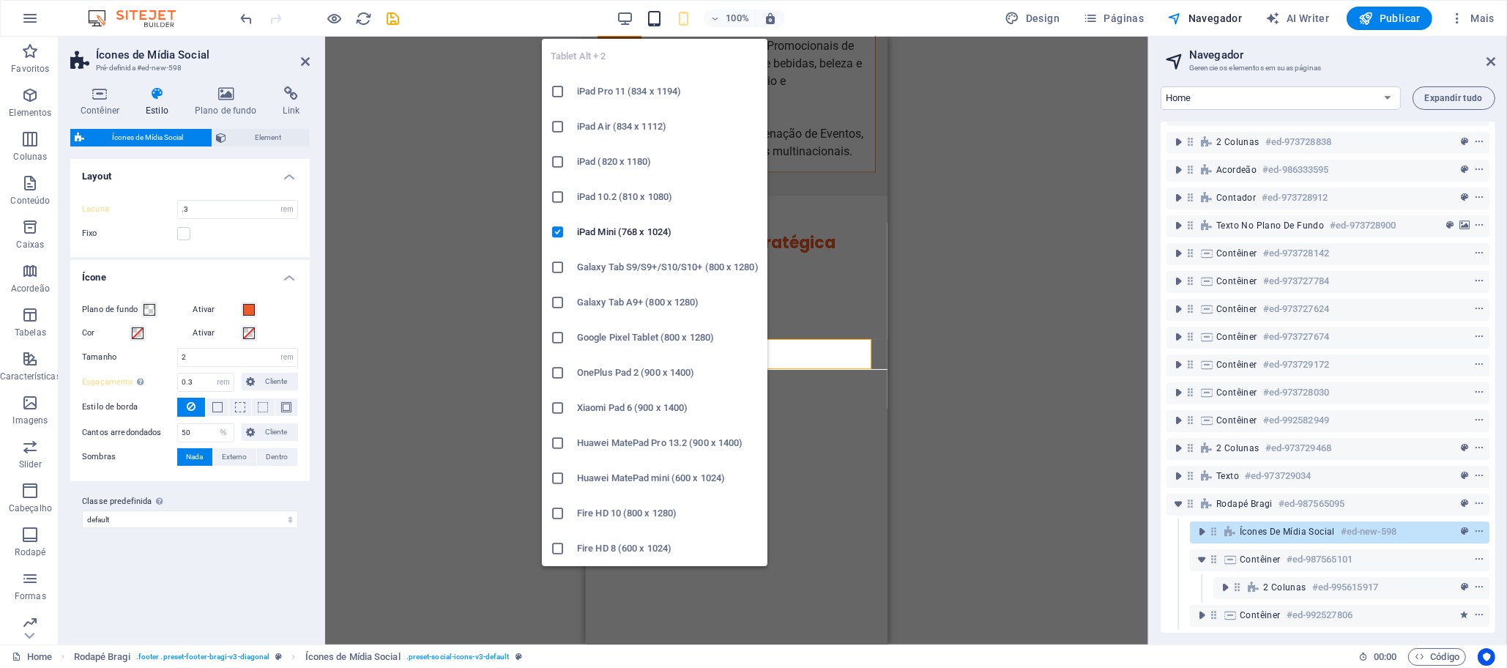
click at [655, 14] on icon "button" at bounding box center [654, 18] width 17 height 17
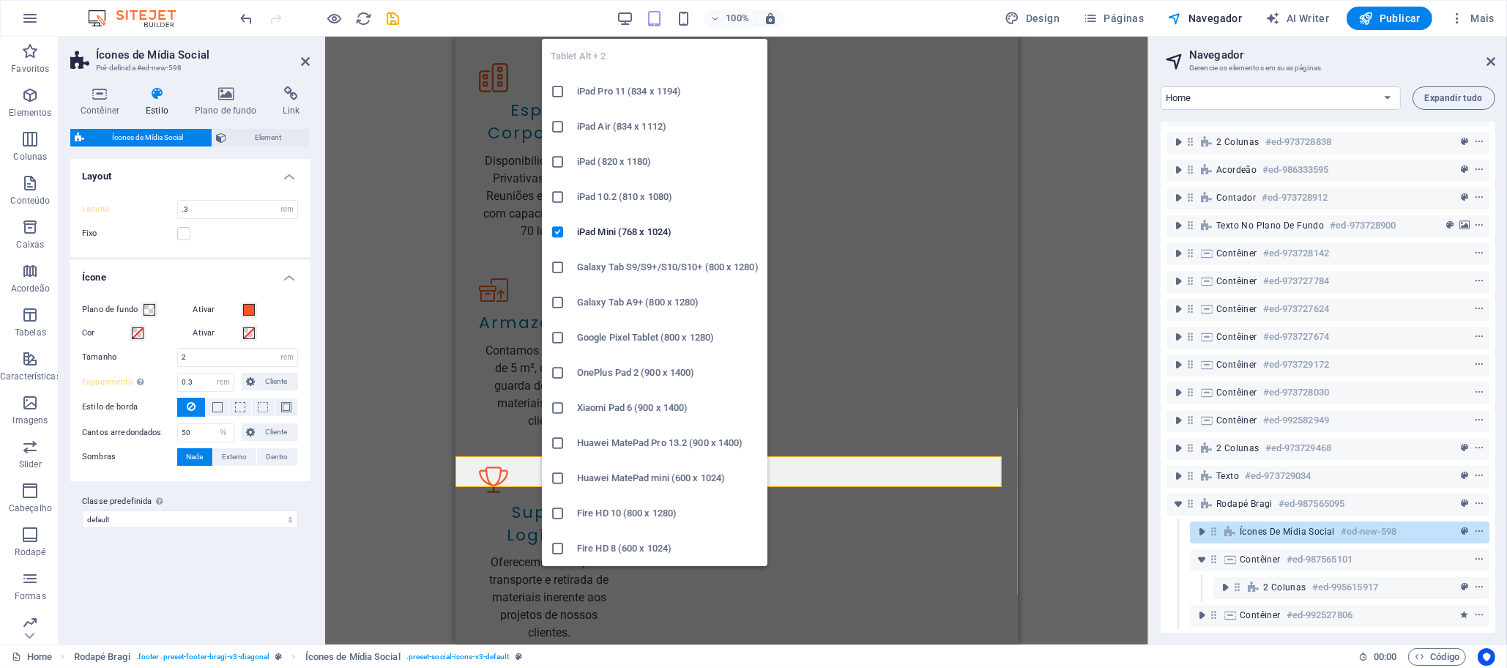
type input "0.5"
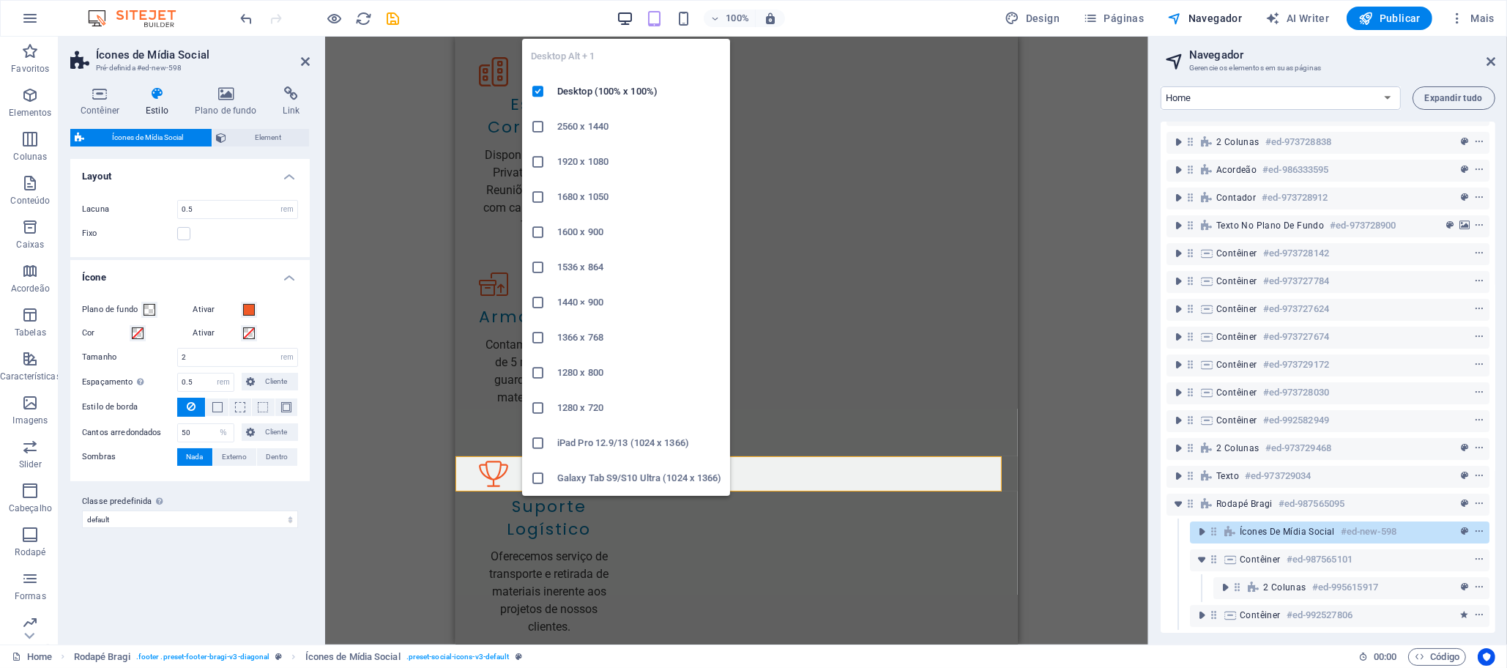
click at [627, 23] on icon "button" at bounding box center [625, 18] width 17 height 17
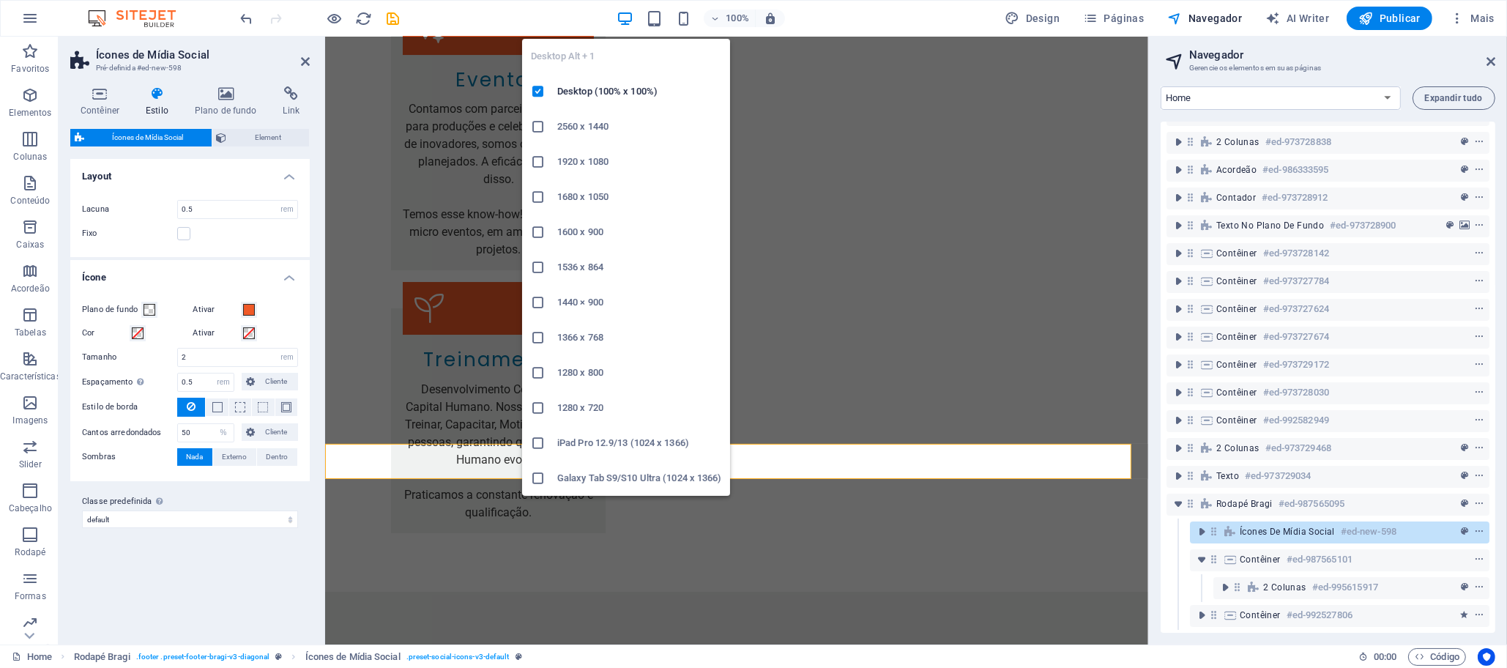
scroll to position [6612, 0]
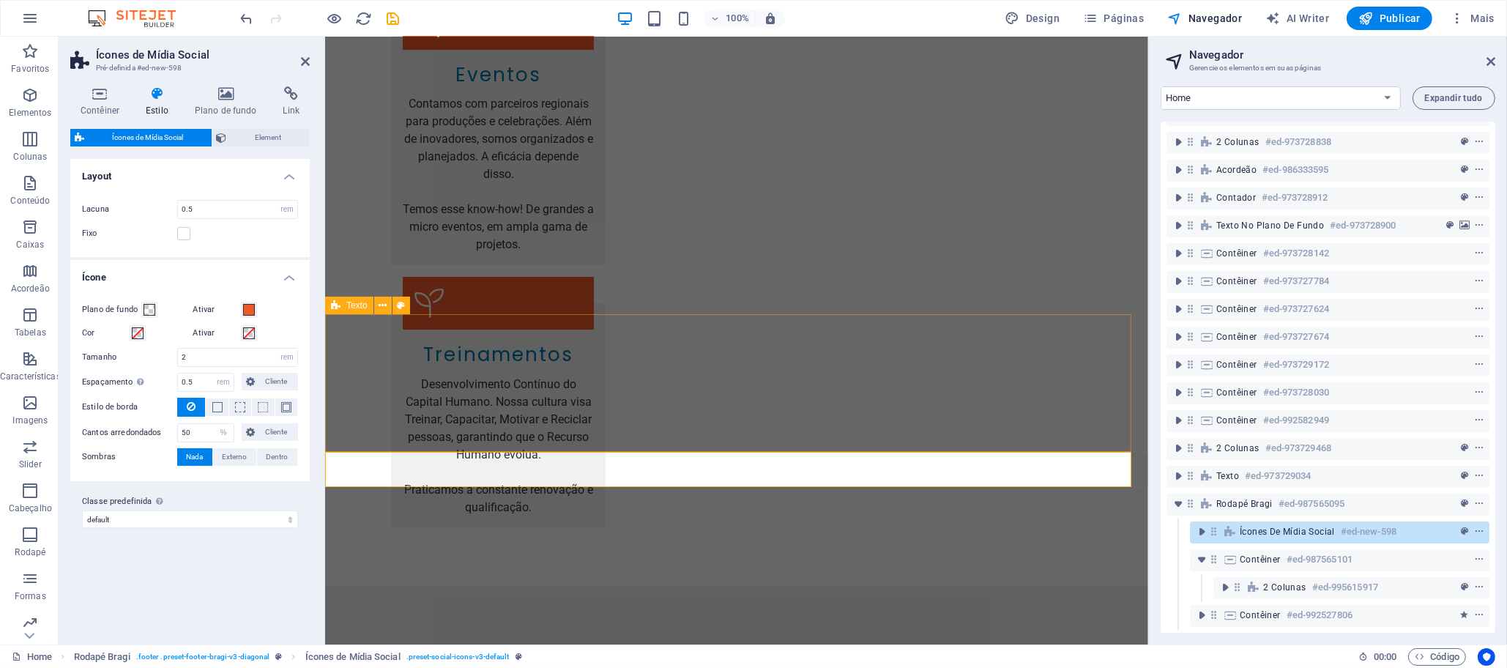
click at [342, 310] on div "Texto" at bounding box center [349, 306] width 48 height 18
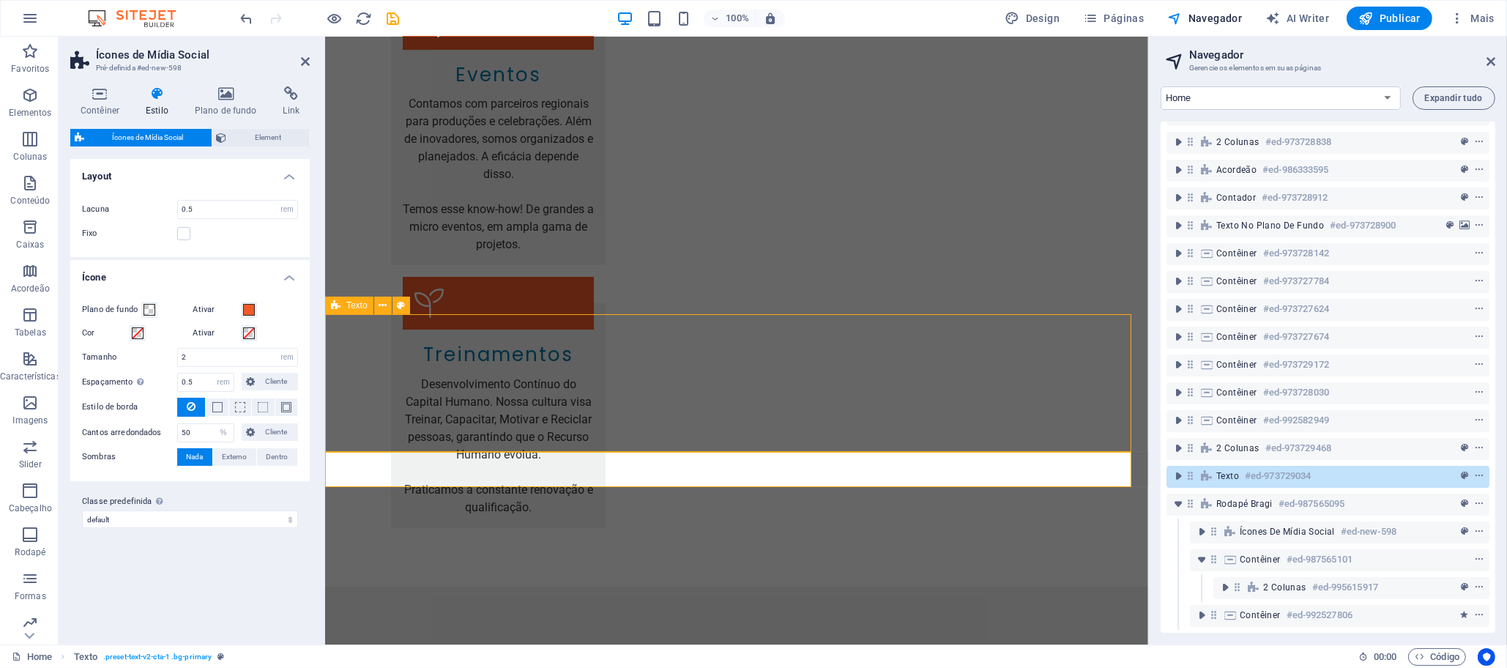
scroll to position [6599, 0]
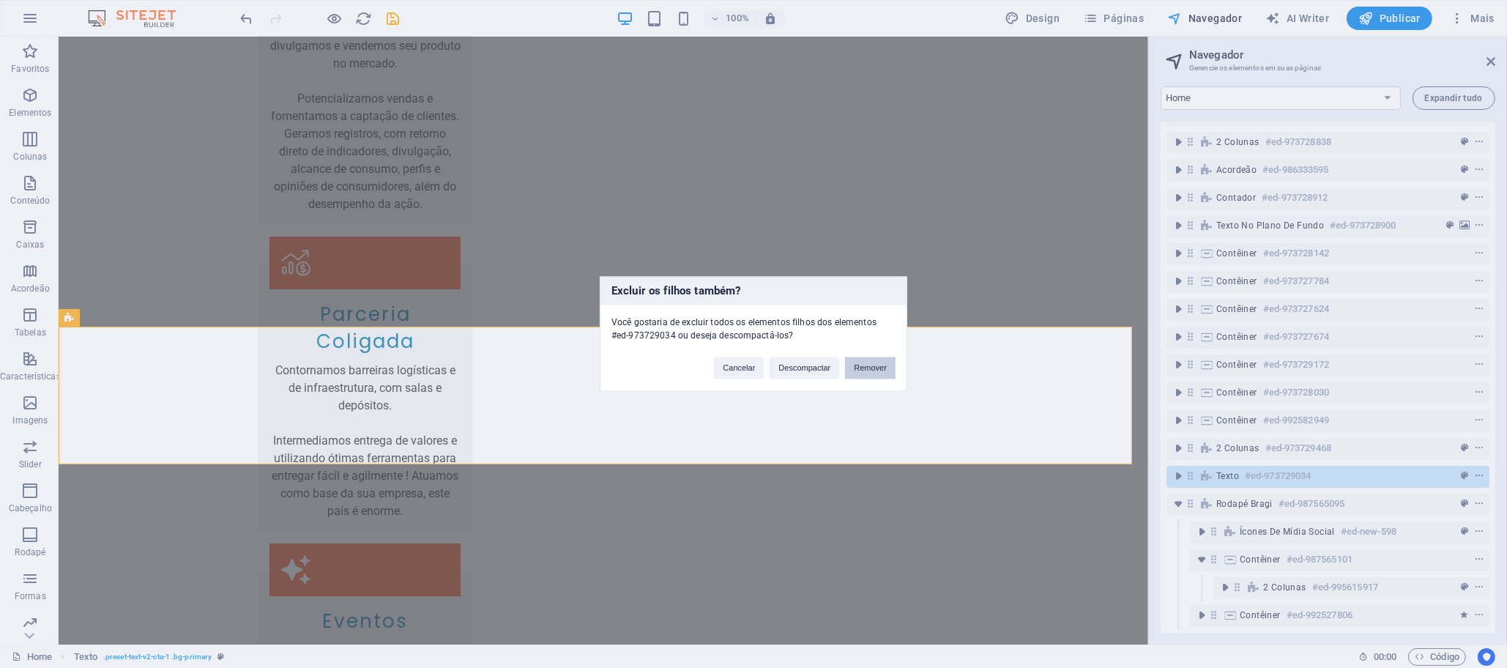
click at [863, 372] on button "Remover" at bounding box center [870, 368] width 51 height 22
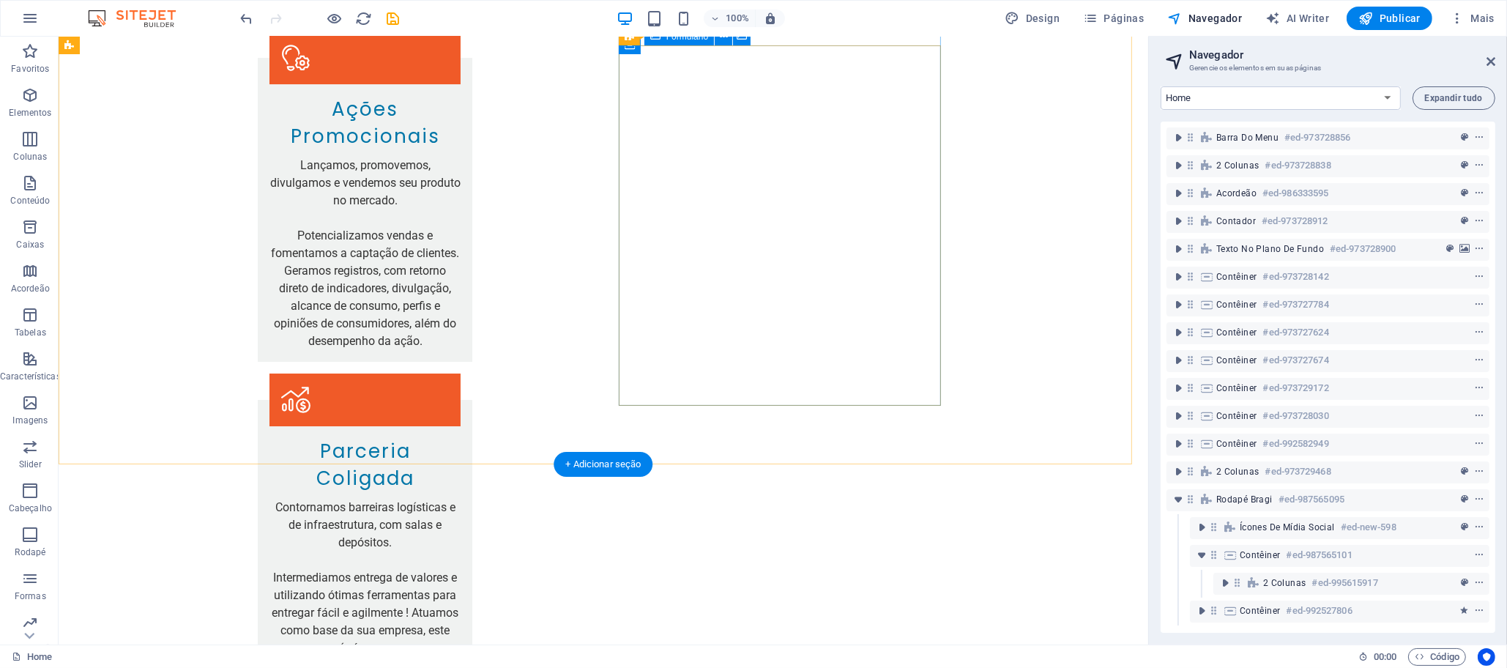
scroll to position [11, 0]
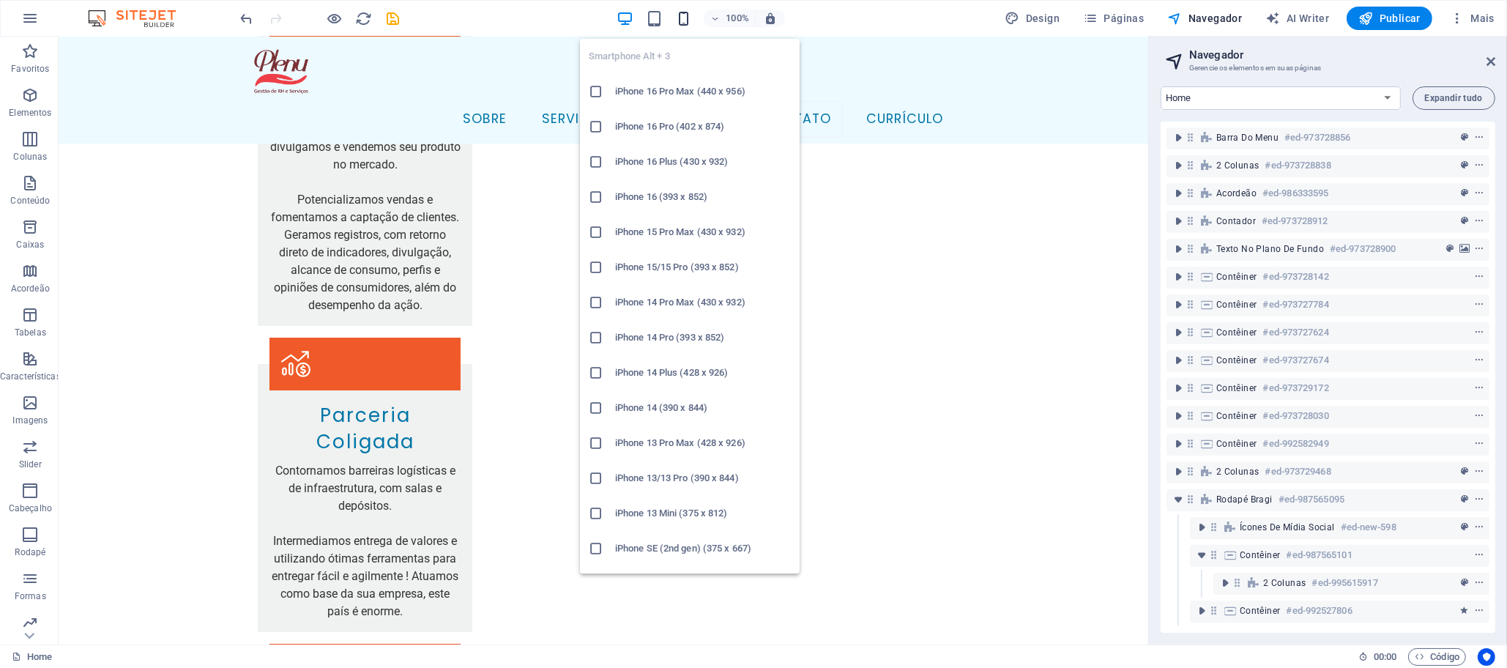
click at [690, 19] on icon "button" at bounding box center [683, 18] width 17 height 17
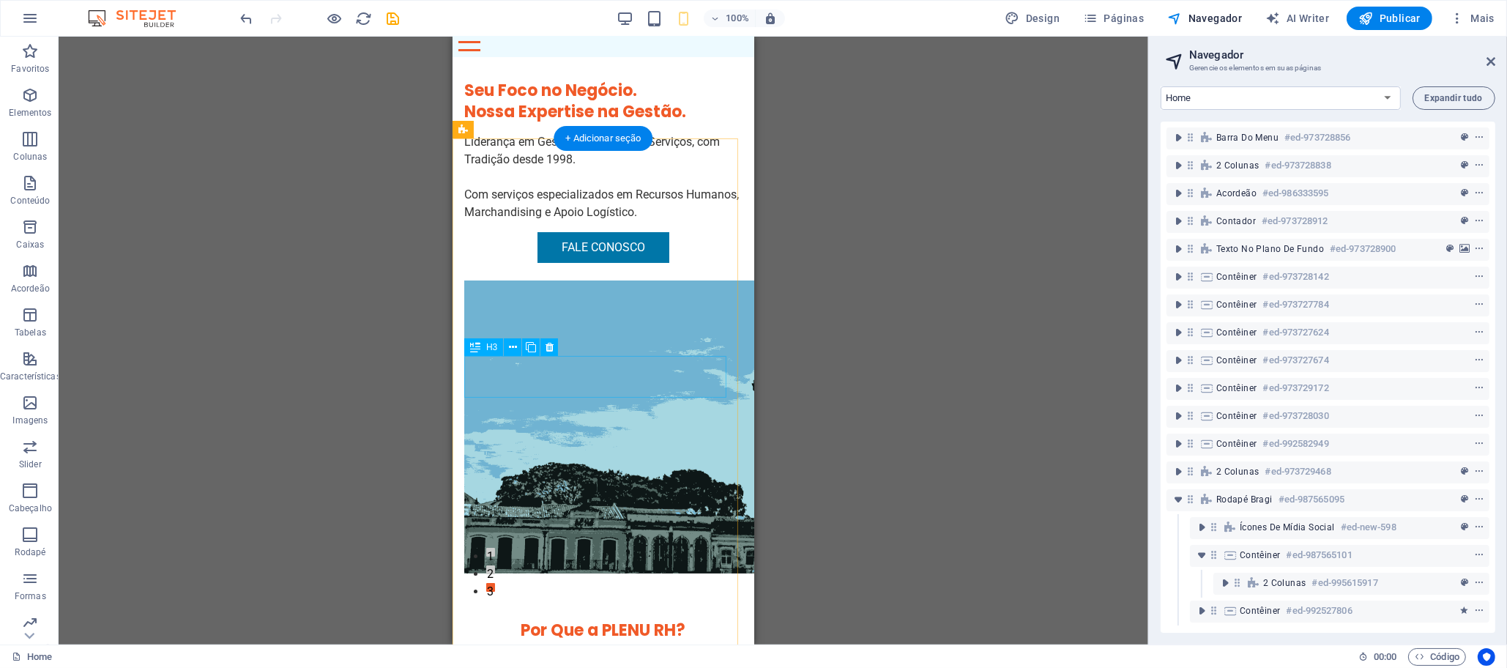
scroll to position [0, 0]
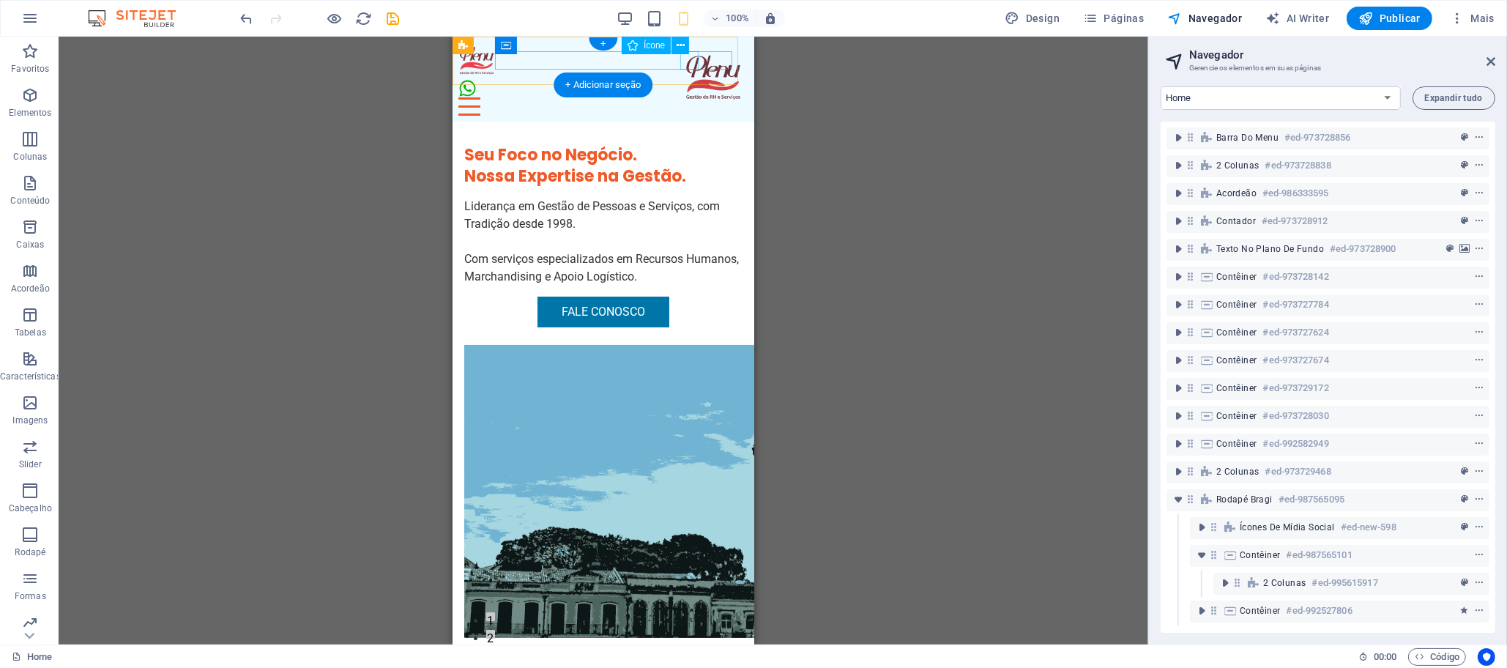
click at [685, 79] on figure at bounding box center [597, 88] width 278 height 18
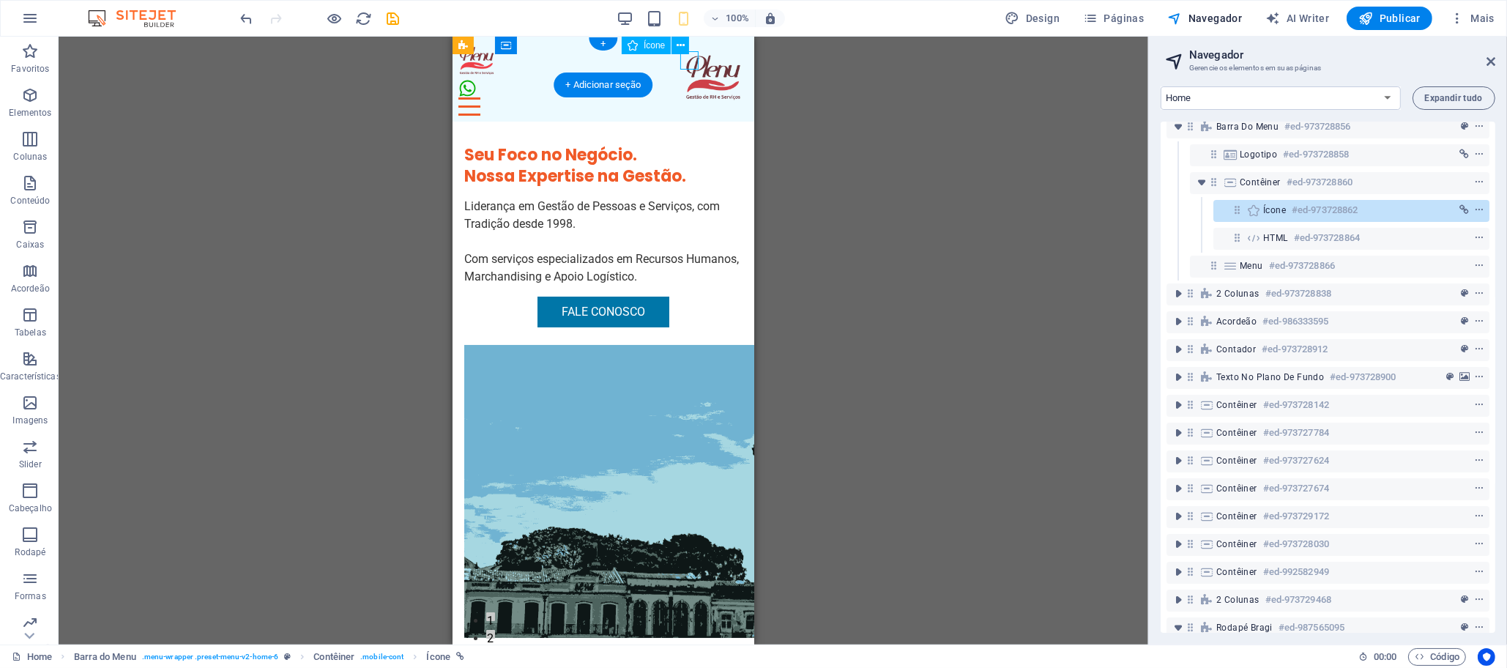
click at [685, 79] on figure at bounding box center [597, 88] width 278 height 18
select select "xMidYMid"
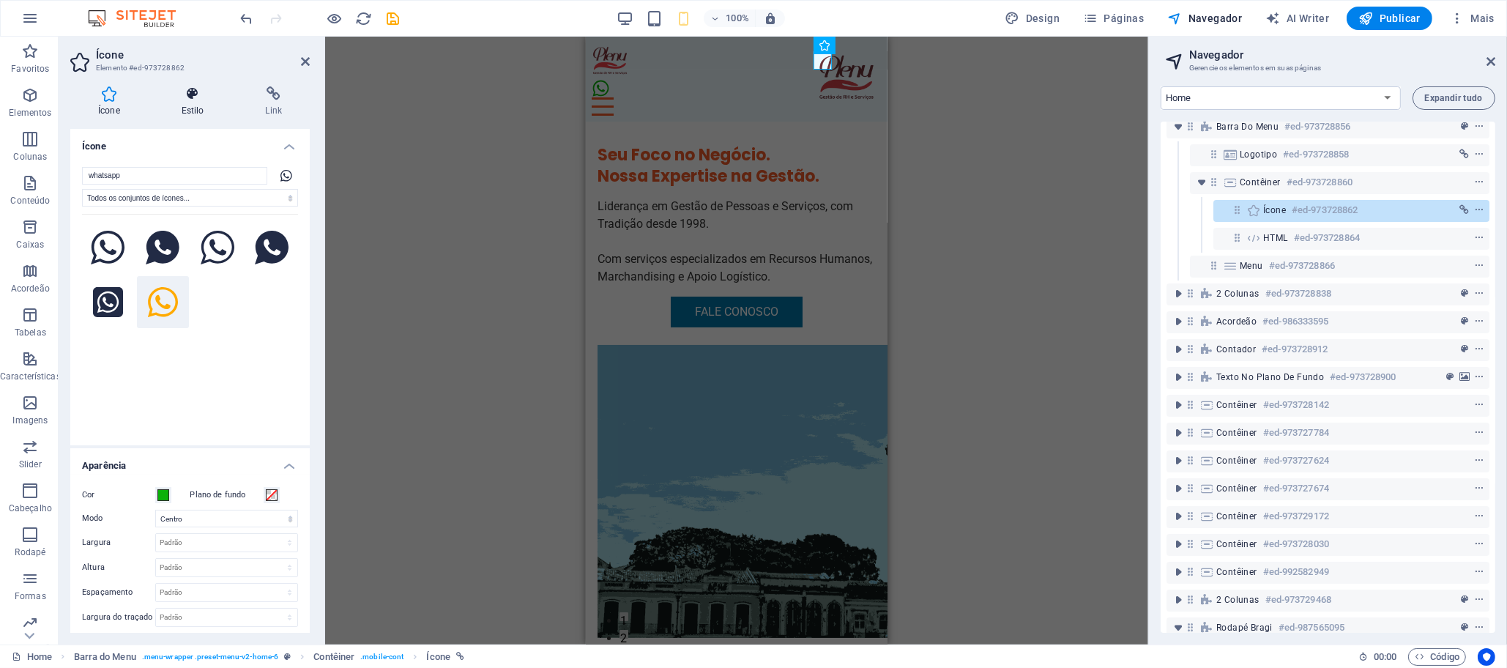
click at [192, 106] on h4 "Estilo" at bounding box center [196, 101] width 84 height 31
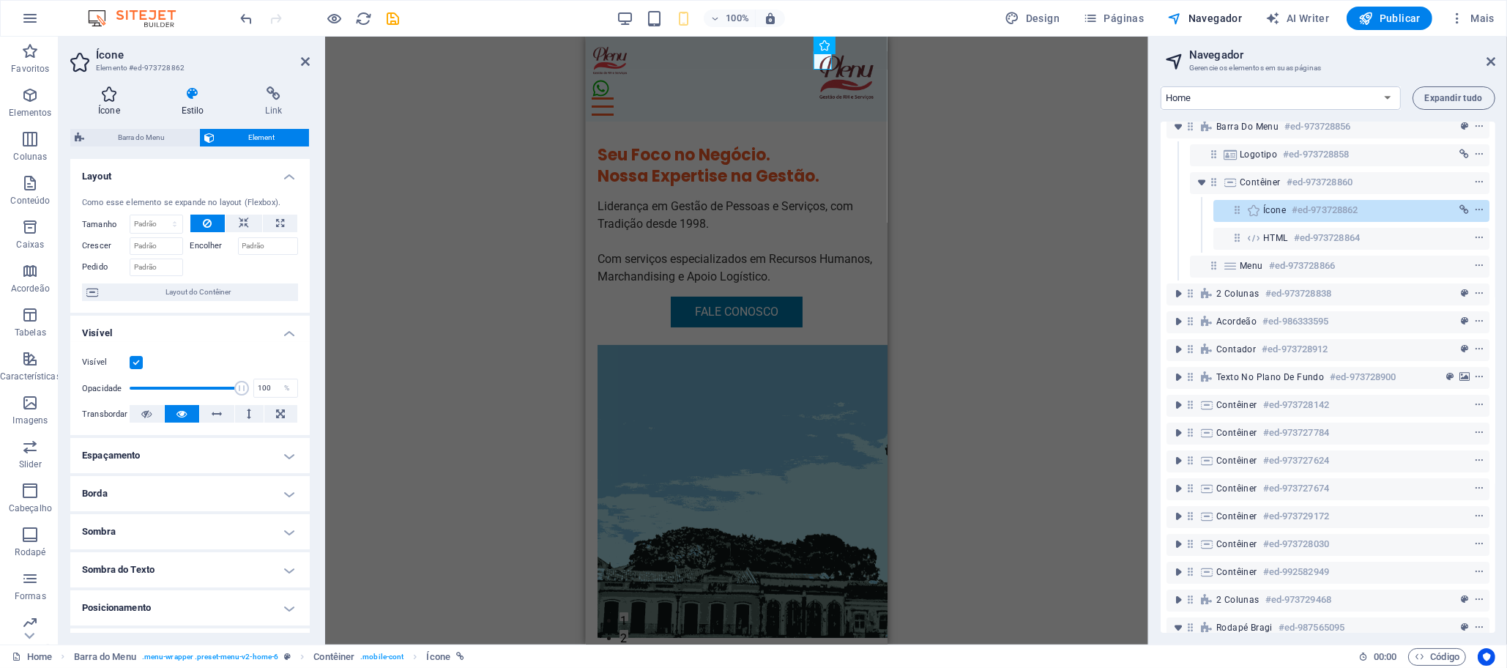
click at [111, 99] on icon at bounding box center [109, 93] width 78 height 15
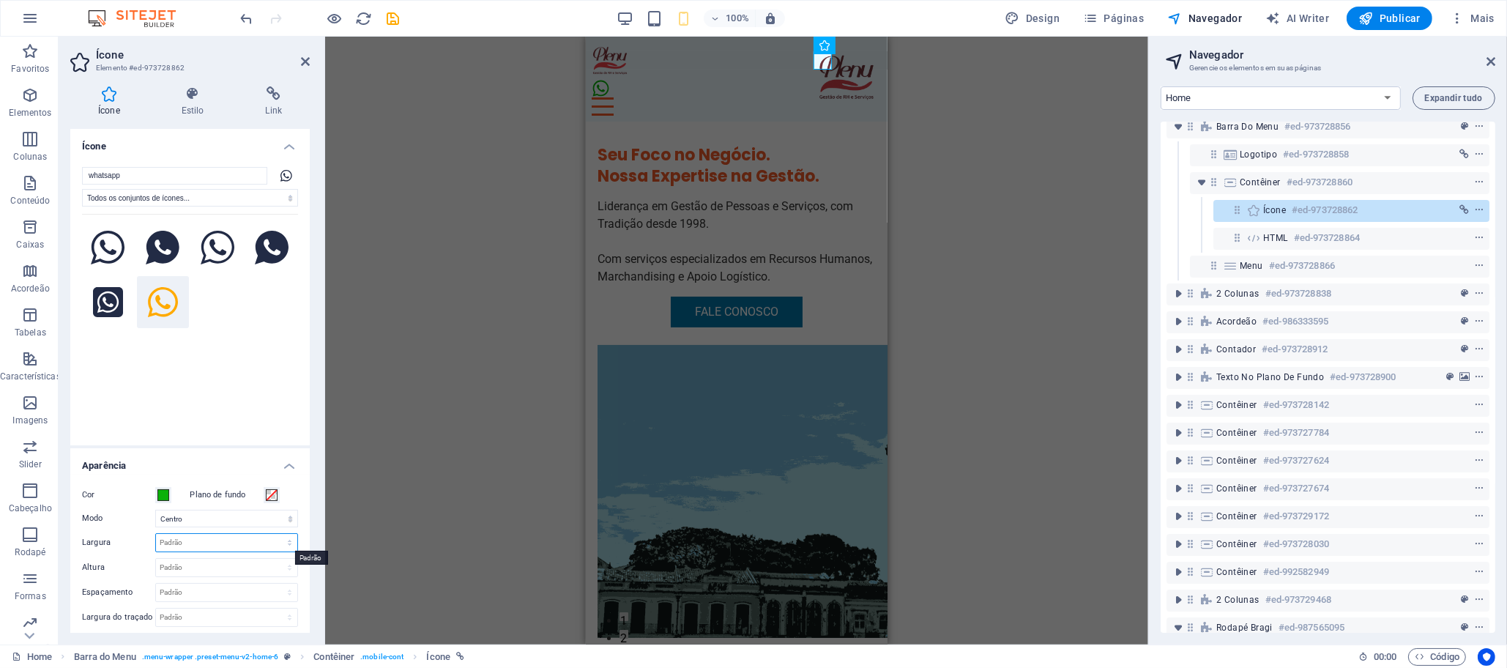
click at [256, 540] on select "Padrão automático px rem % em vh vw" at bounding box center [226, 543] width 141 height 18
select select "px"
click at [274, 534] on select "Padrão automático px rem % em vh vw" at bounding box center [226, 543] width 141 height 18
type input "40"
click at [210, 566] on select "Padrão automático px rem em vh vw" at bounding box center [226, 568] width 141 height 18
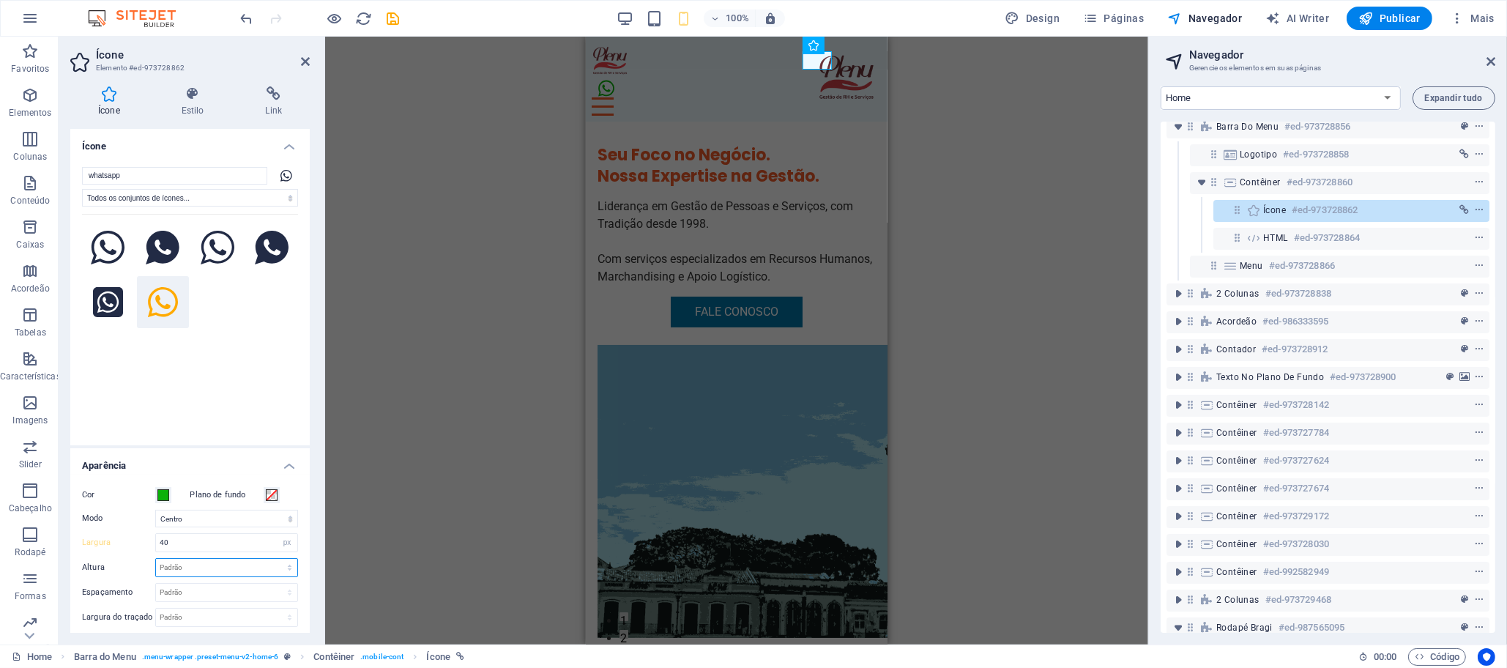
select select "px"
click at [274, 559] on select "Padrão automático px rem em vh vw" at bounding box center [226, 568] width 141 height 18
type input "40"
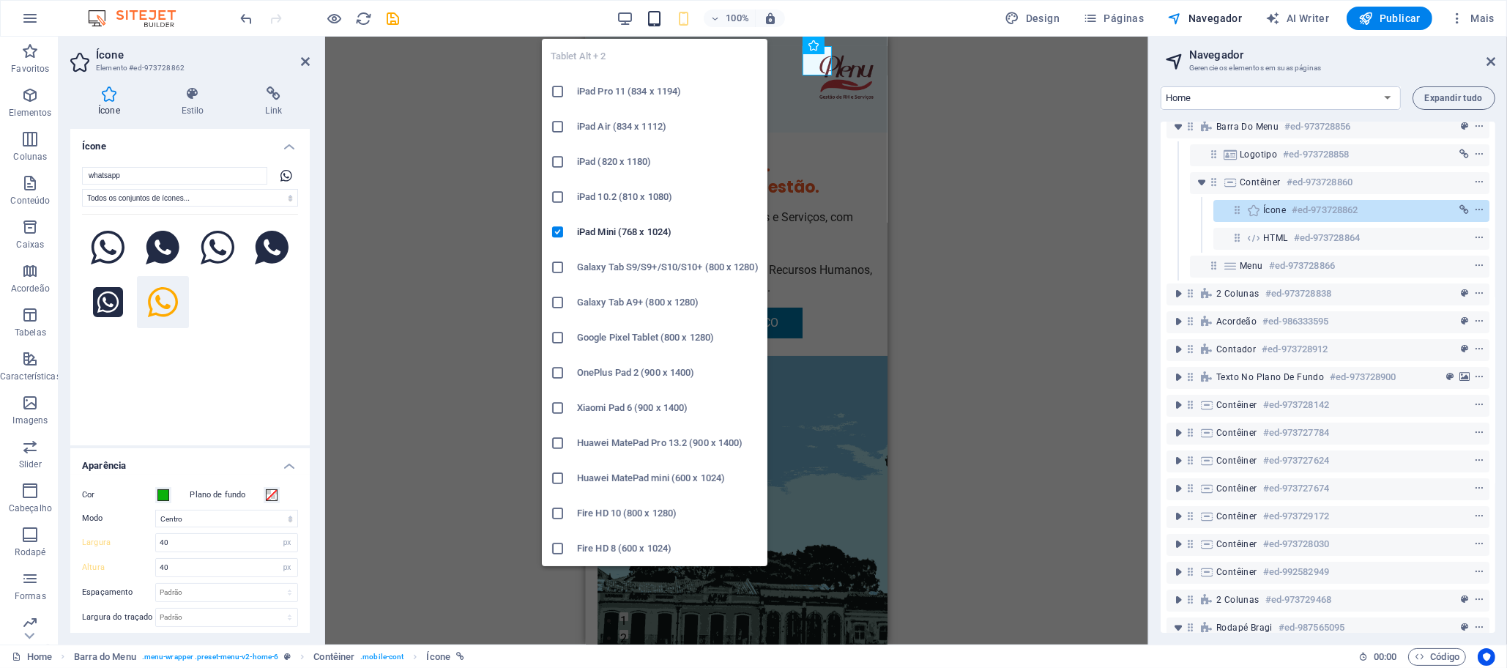
click at [655, 19] on icon "button" at bounding box center [654, 18] width 17 height 17
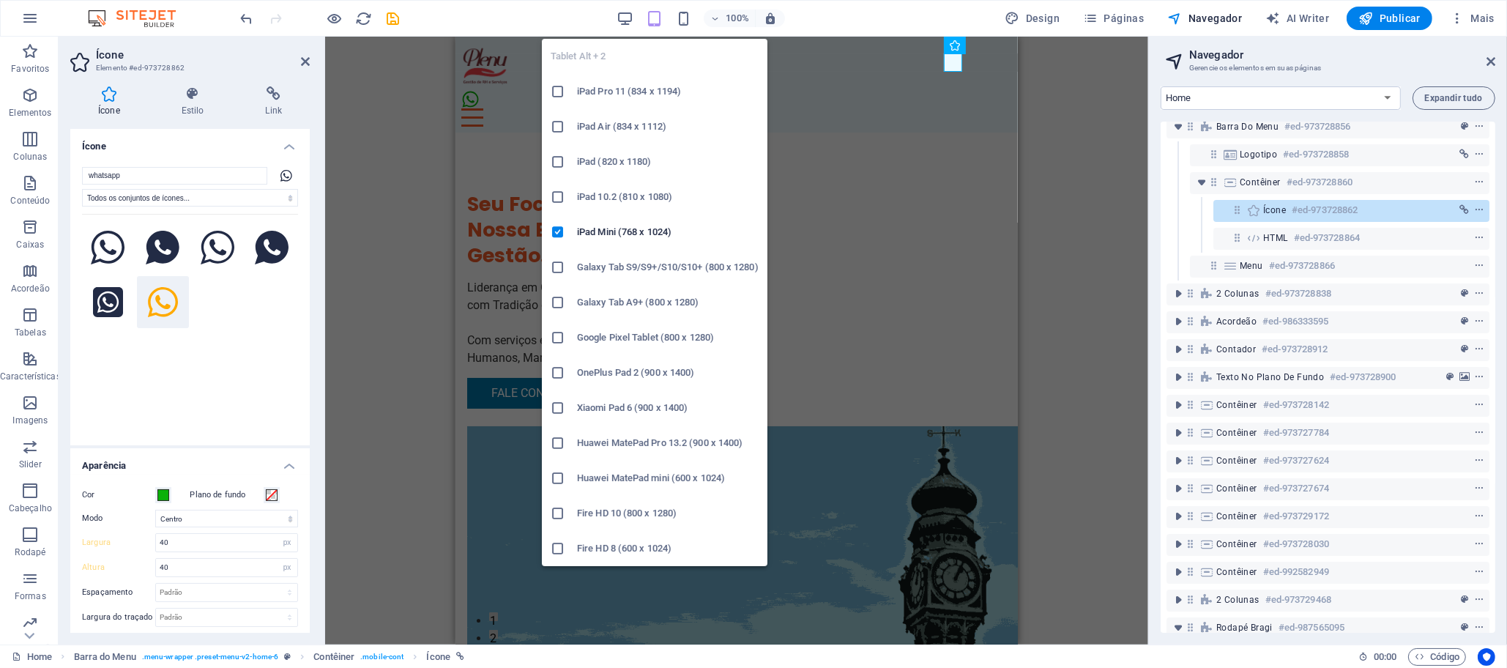
select select "DISABLED_OPTION_VALUE"
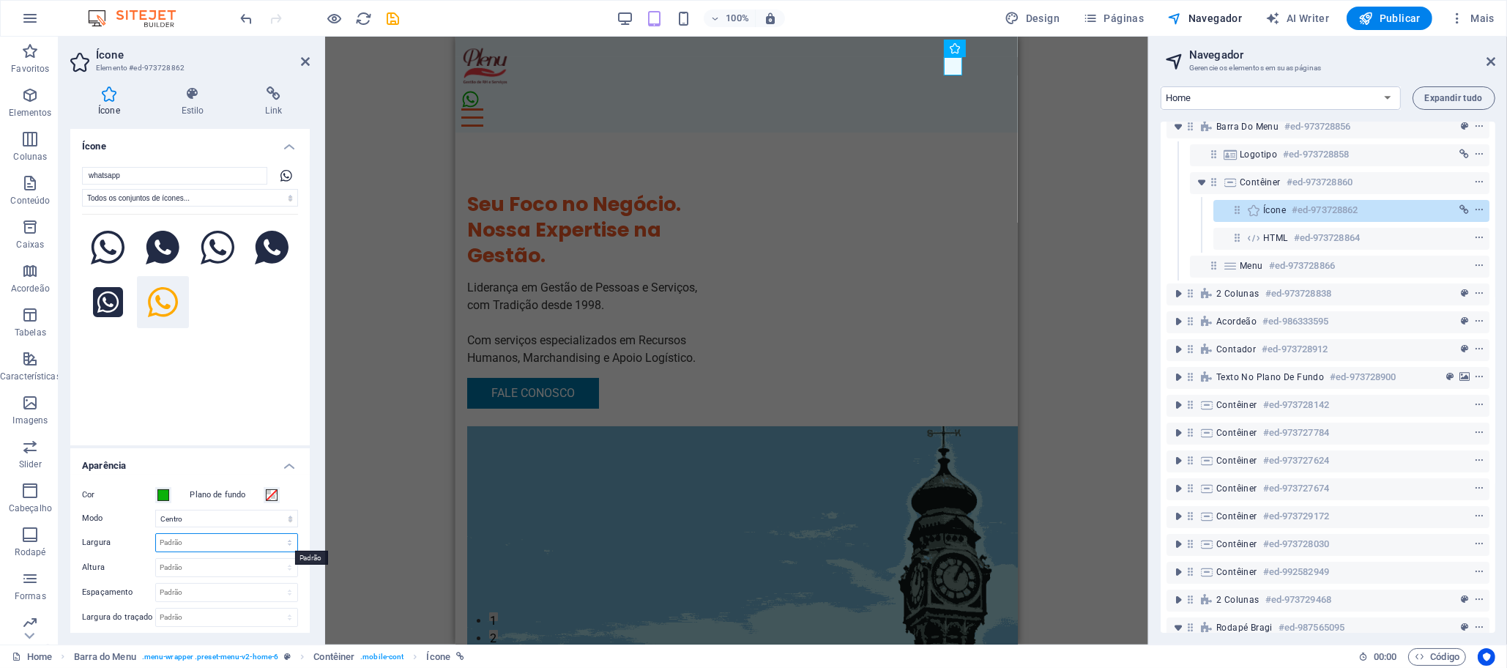
click at [220, 540] on select "Padrão automático px rem % em vh vw" at bounding box center [226, 543] width 141 height 18
select select "px"
click at [274, 534] on select "Padrão automático px rem % em vh vw" at bounding box center [226, 543] width 141 height 18
type input "25"
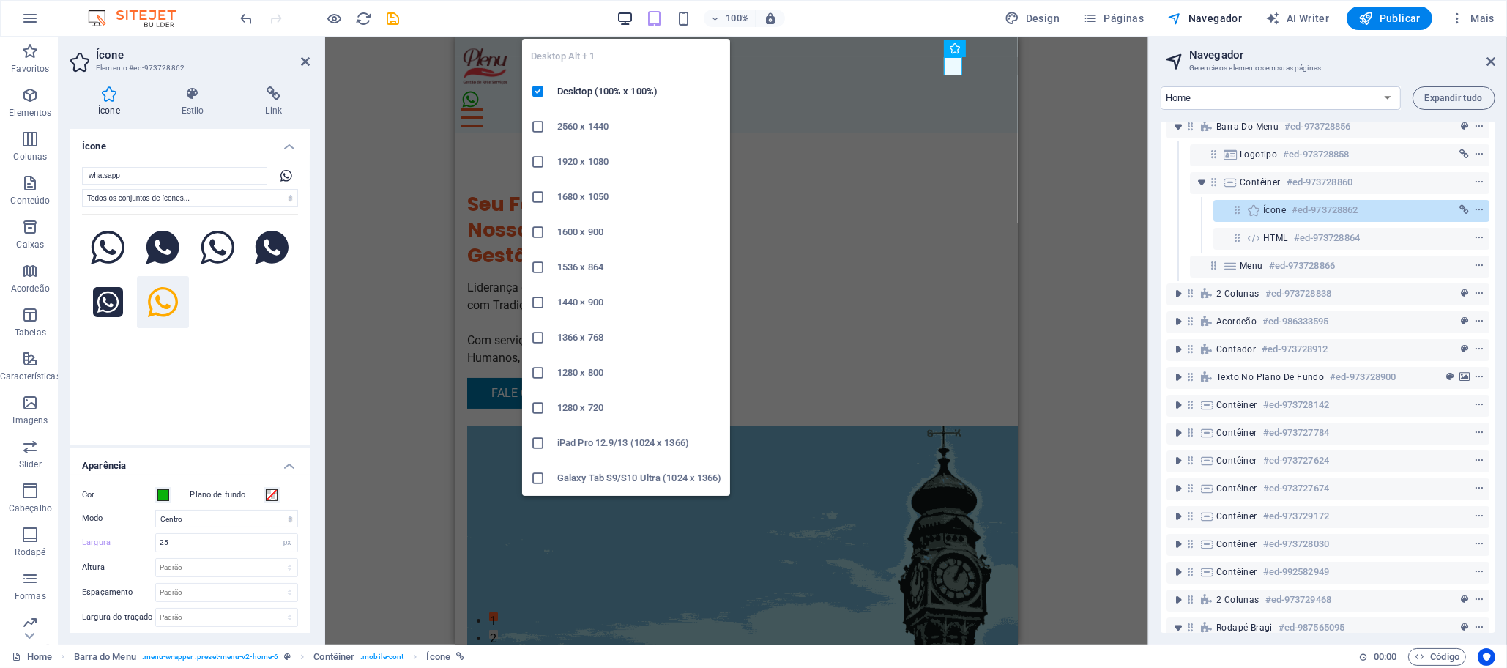
click at [624, 12] on icon "button" at bounding box center [625, 18] width 17 height 17
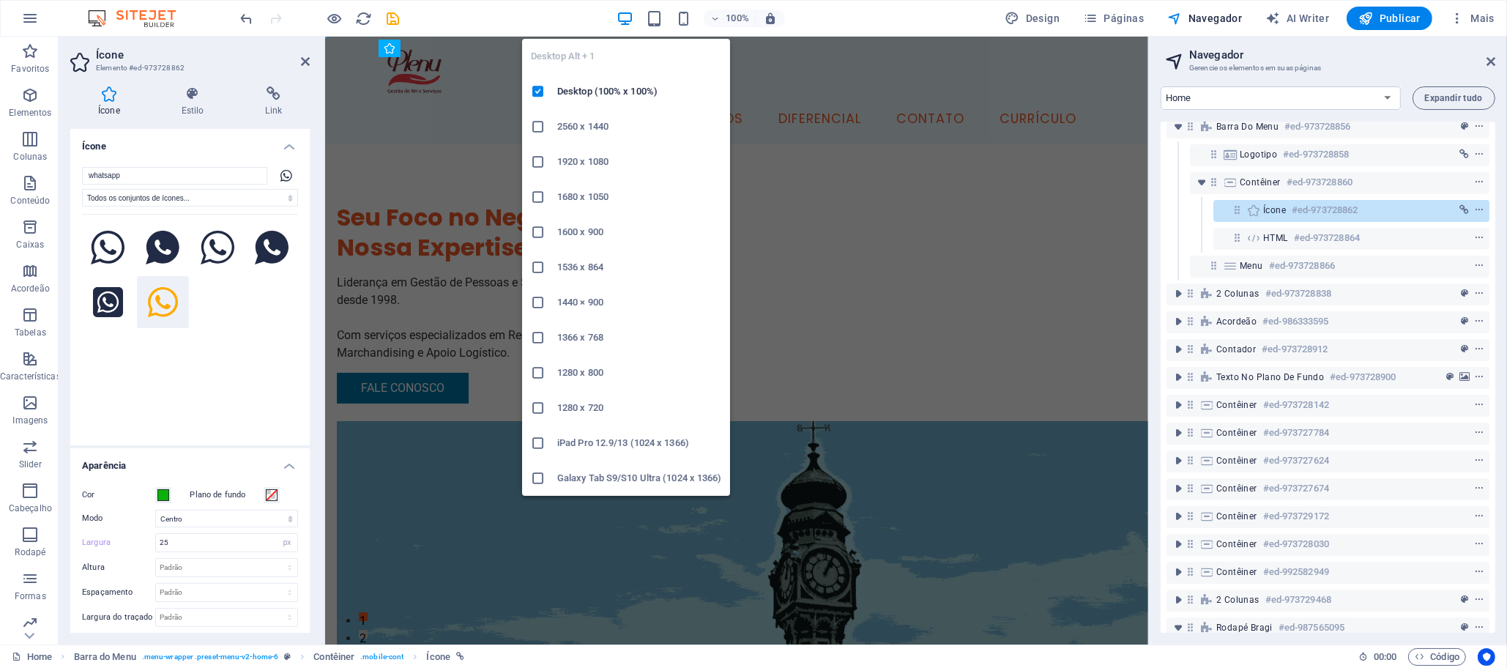
select select "DISABLED_OPTION_VALUE"
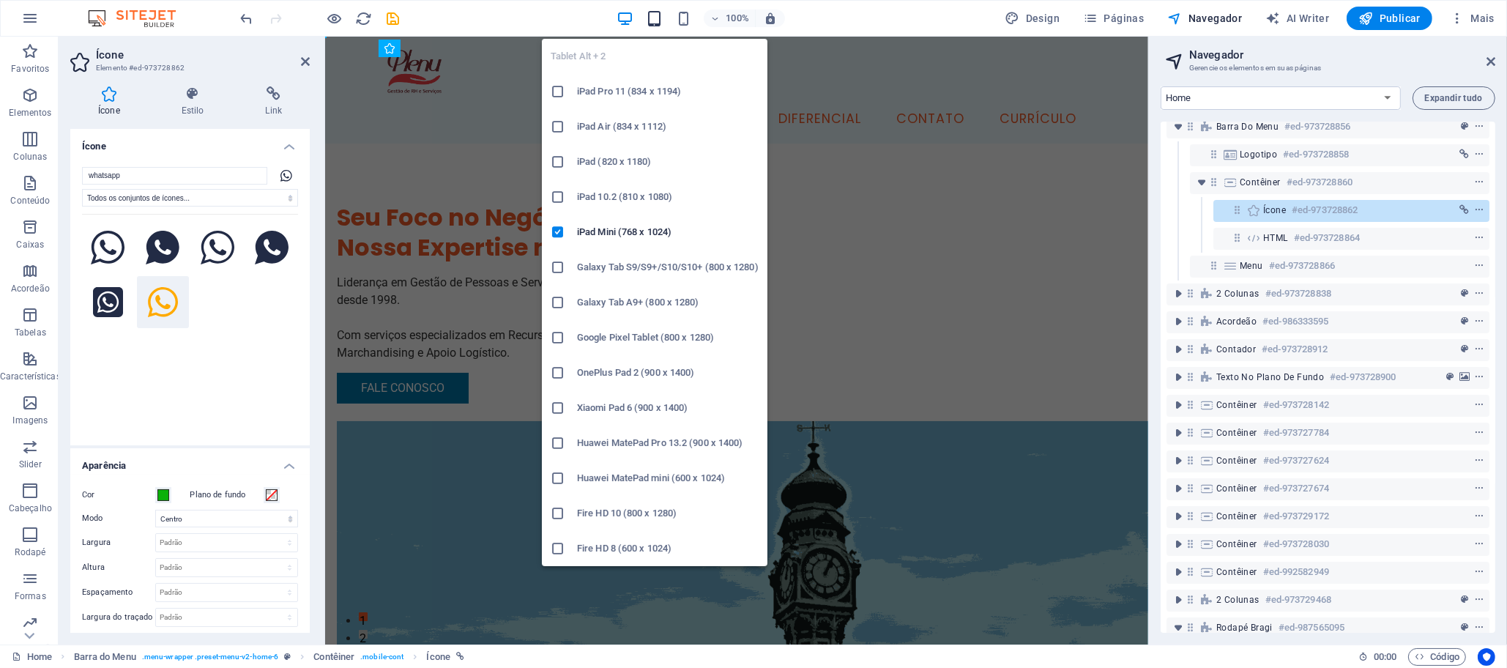
click at [657, 21] on icon "button" at bounding box center [654, 18] width 17 height 17
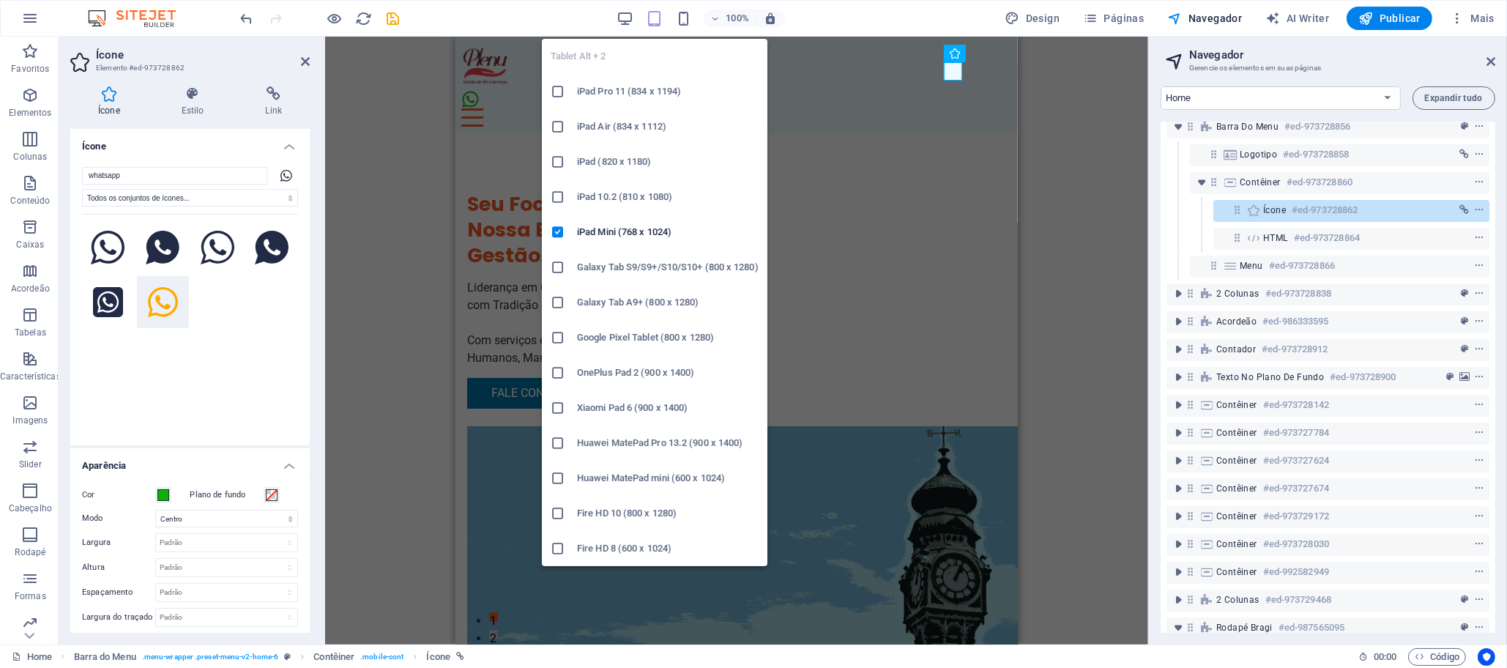
type input "25"
select select "px"
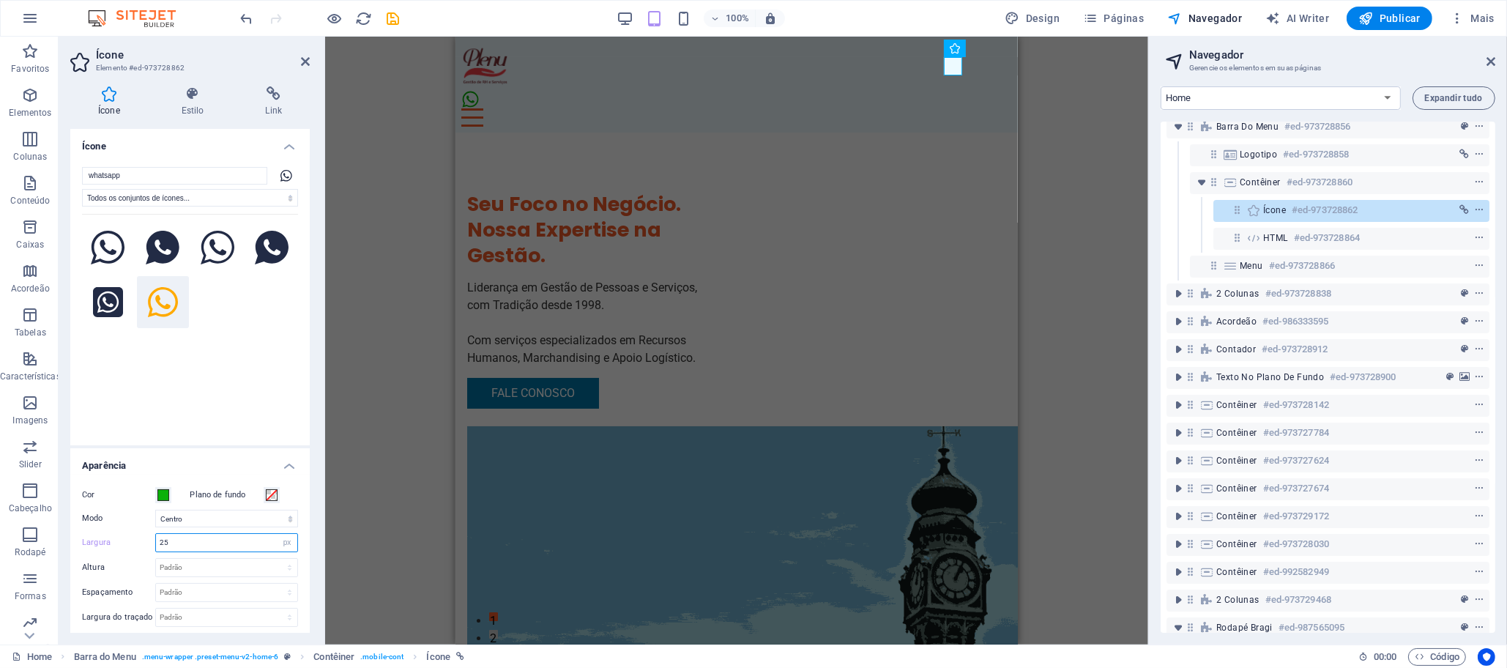
click at [193, 541] on input "25" at bounding box center [226, 543] width 141 height 18
type input "40"
click at [199, 576] on div "Padrão automático px rem em vh vw" at bounding box center [226, 567] width 143 height 19
click at [193, 569] on select "Padrão automático px rem em vh vw" at bounding box center [226, 568] width 141 height 18
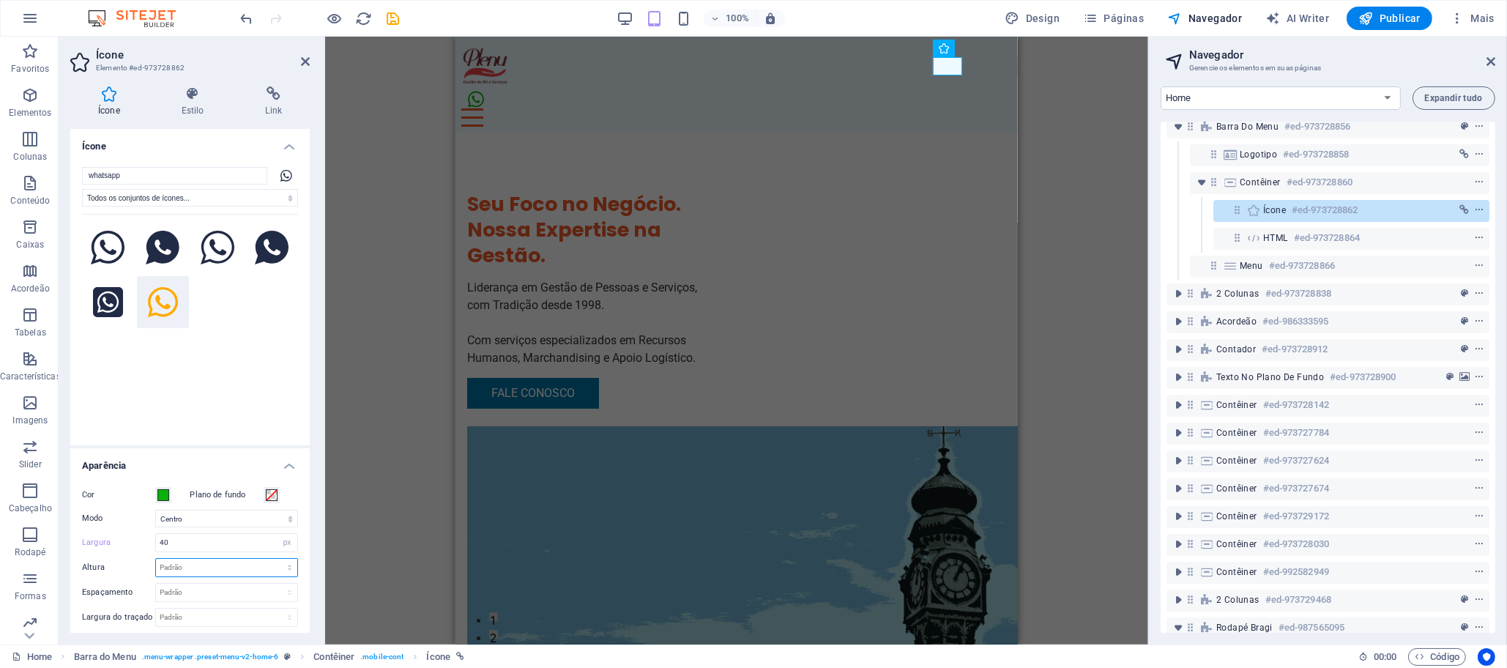
select select "px"
click at [274, 559] on select "Padrão automático px rem em vh vw" at bounding box center [226, 568] width 141 height 18
type input "40"
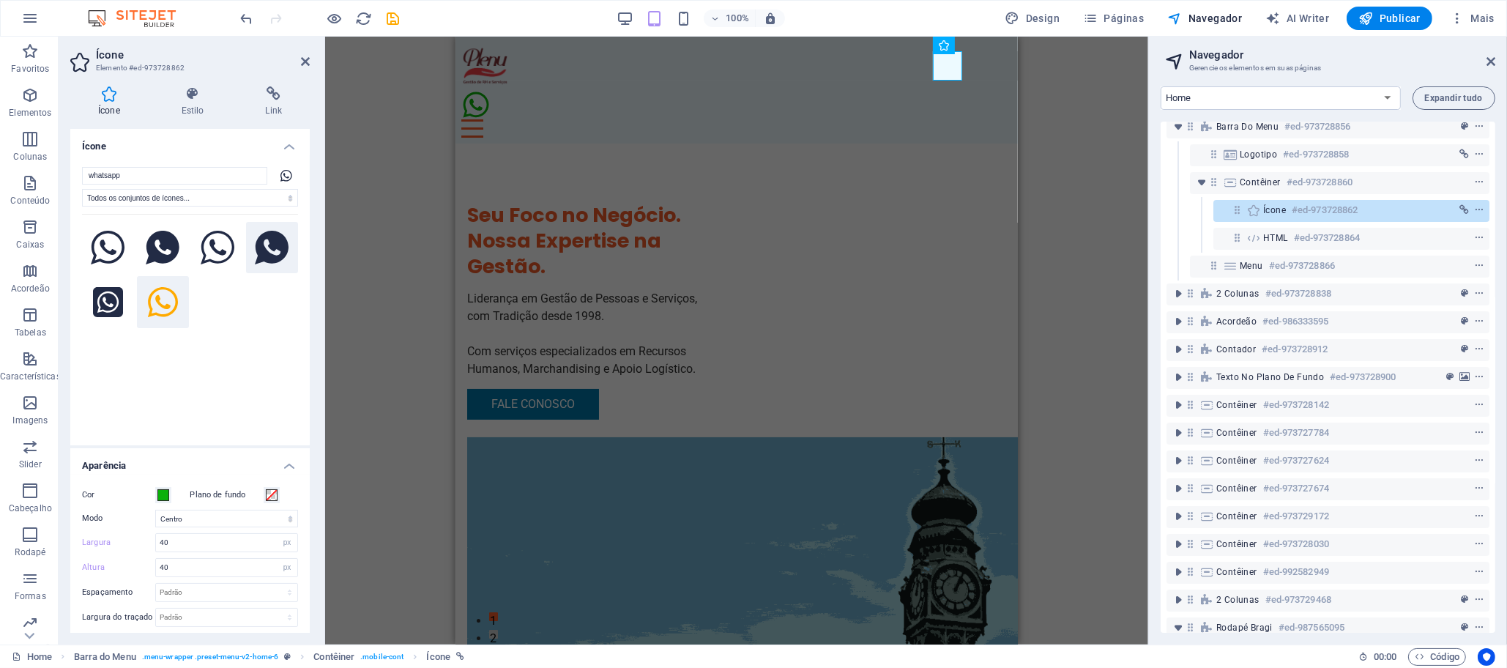
click at [269, 247] on icon at bounding box center [272, 248] width 34 height 34
click at [166, 249] on icon at bounding box center [163, 248] width 34 height 34
click at [108, 302] on icon at bounding box center [108, 302] width 30 height 30
click at [169, 305] on icon at bounding box center [163, 302] width 30 height 34
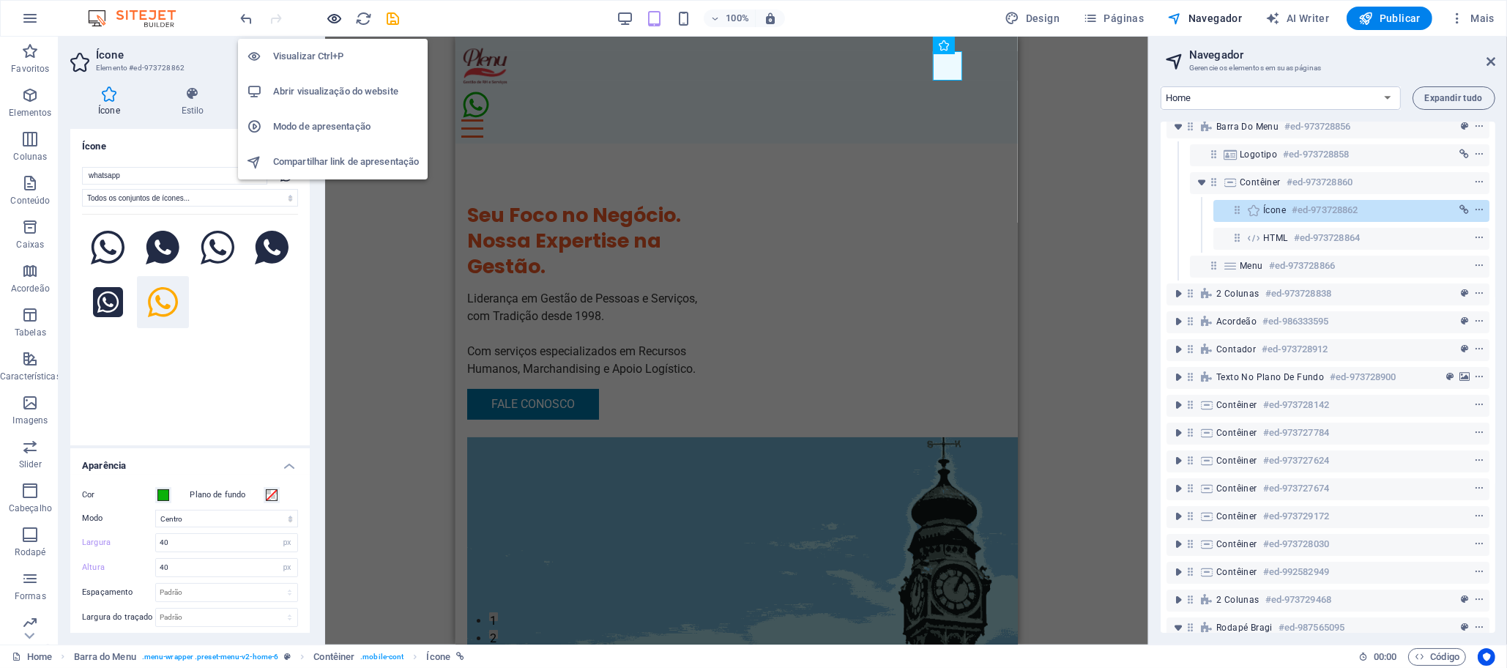
click at [340, 12] on icon "button" at bounding box center [335, 18] width 17 height 17
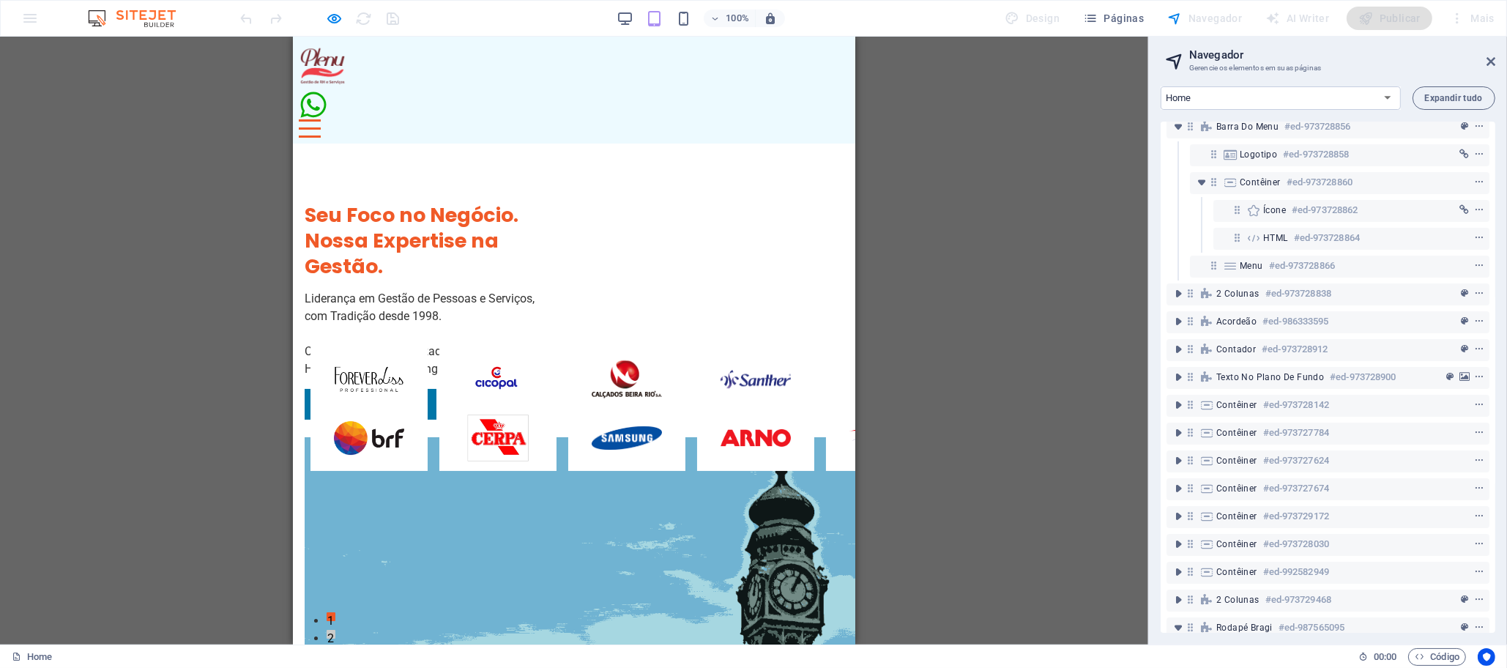
drag, startPoint x: 849, startPoint y: 144, endPoint x: 1169, endPoint y: 62, distance: 330.3
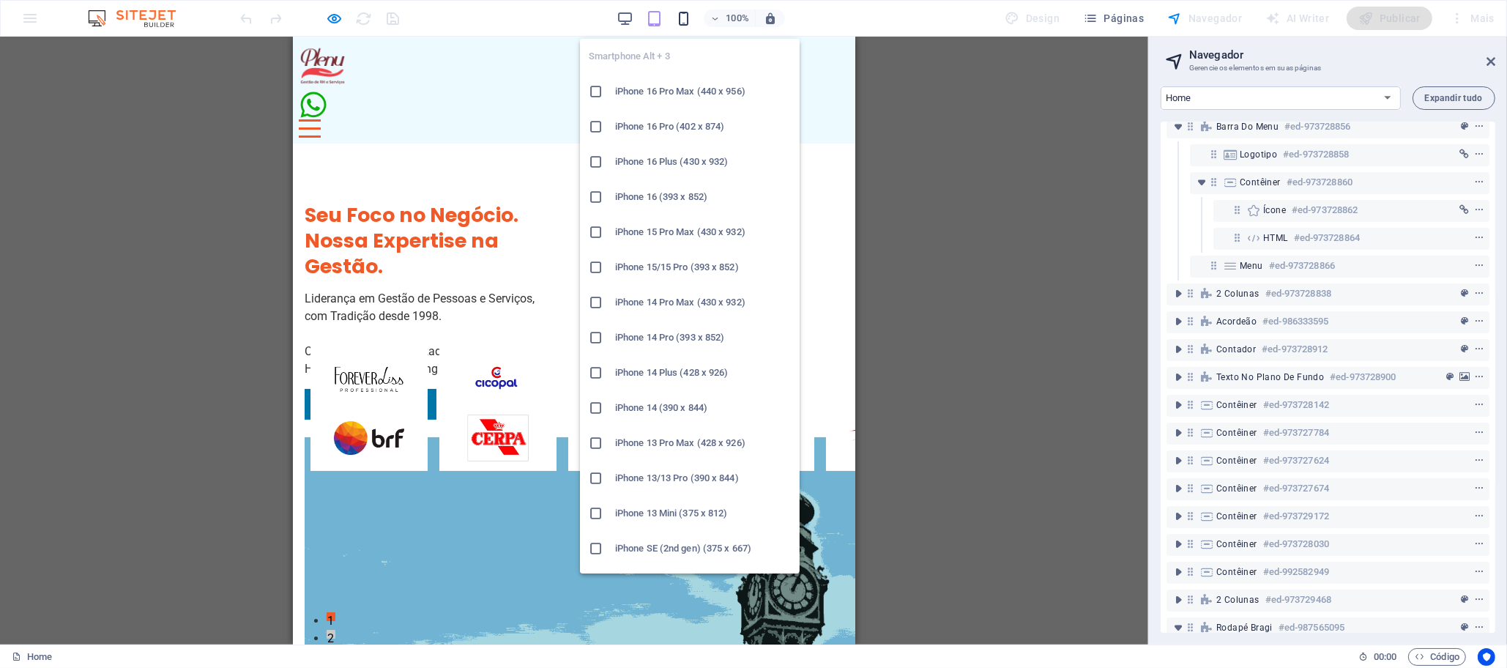
click at [685, 15] on icon "button" at bounding box center [683, 18] width 17 height 17
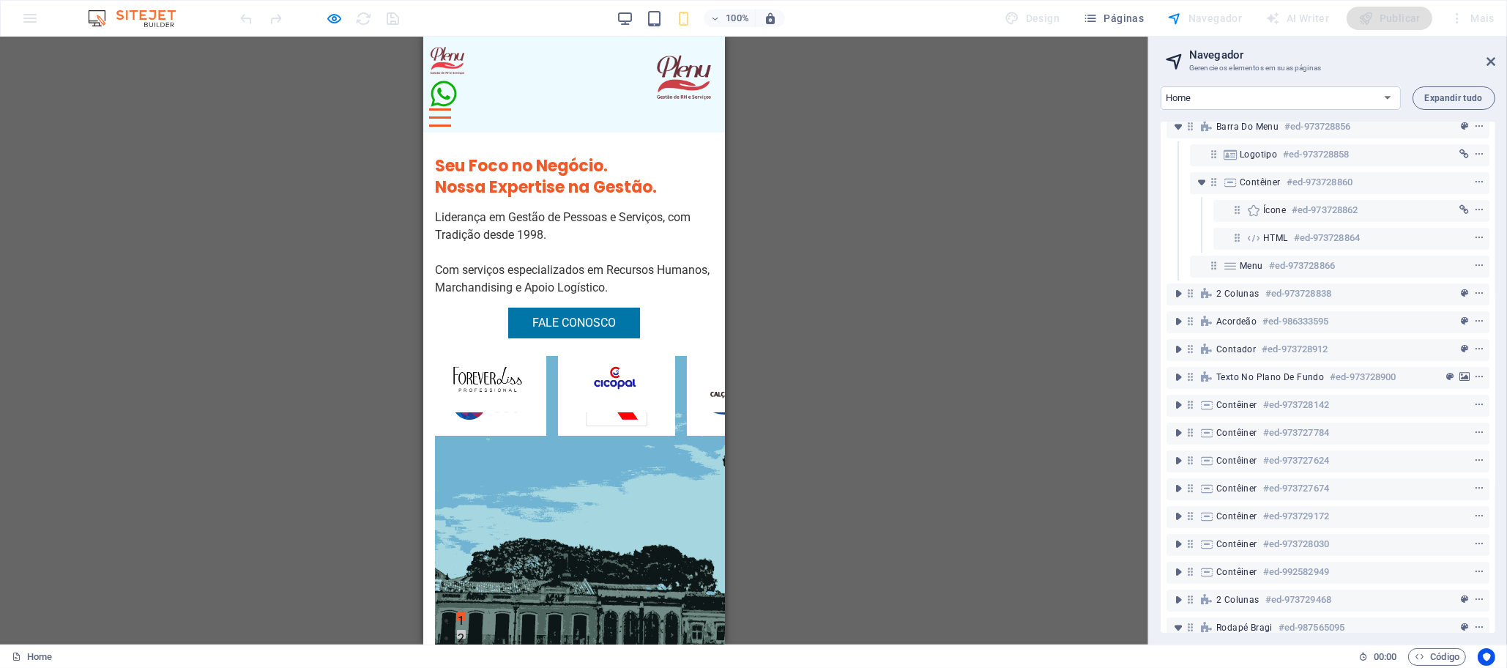
drag, startPoint x: 709, startPoint y: 145, endPoint x: 1150, endPoint y: 83, distance: 445.2
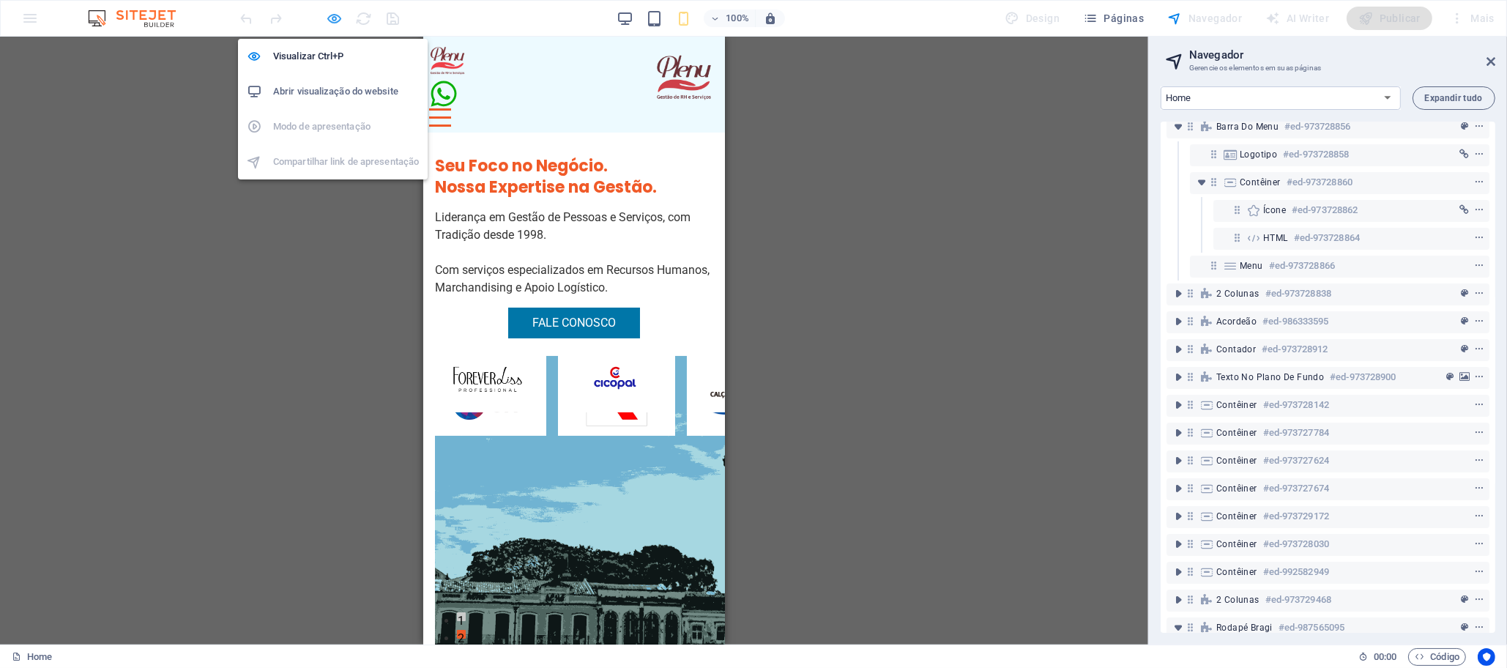
click at [338, 17] on icon "button" at bounding box center [335, 18] width 17 height 17
select select "xMidYMid"
select select "px"
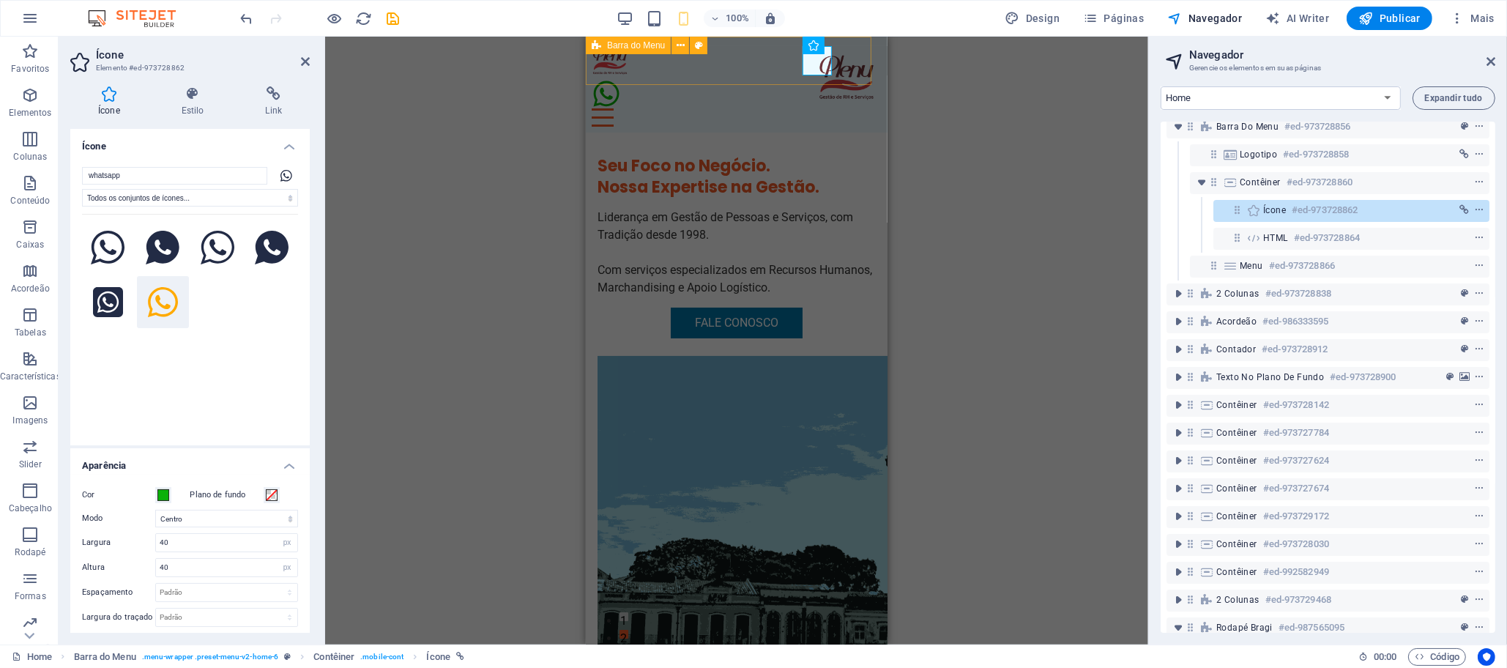
click at [600, 45] on icon at bounding box center [597, 46] width 10 height 18
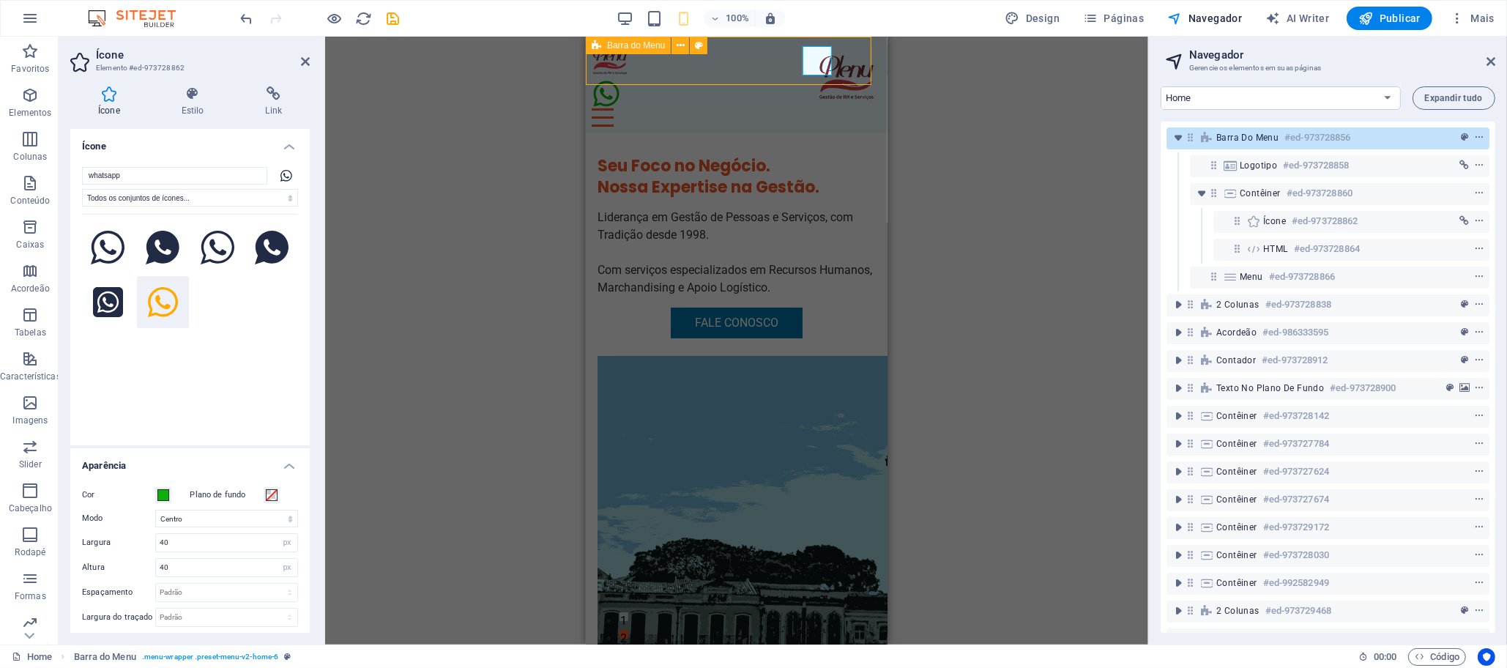
click at [600, 45] on icon at bounding box center [597, 46] width 10 height 18
select select "header"
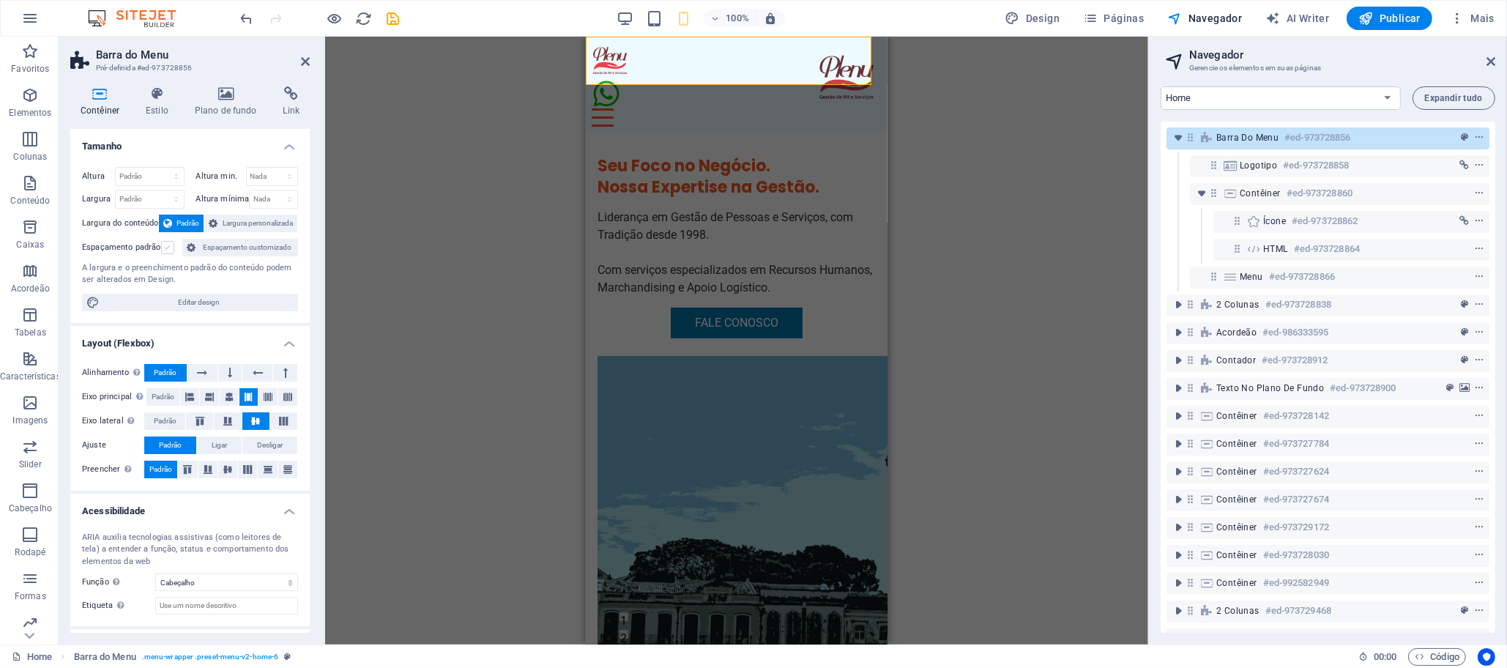
click at [167, 250] on label at bounding box center [167, 247] width 13 height 13
click at [0, 0] on input "Espaçamento padrão" at bounding box center [0, 0] width 0 height 0
click at [165, 92] on icon at bounding box center [156, 93] width 43 height 15
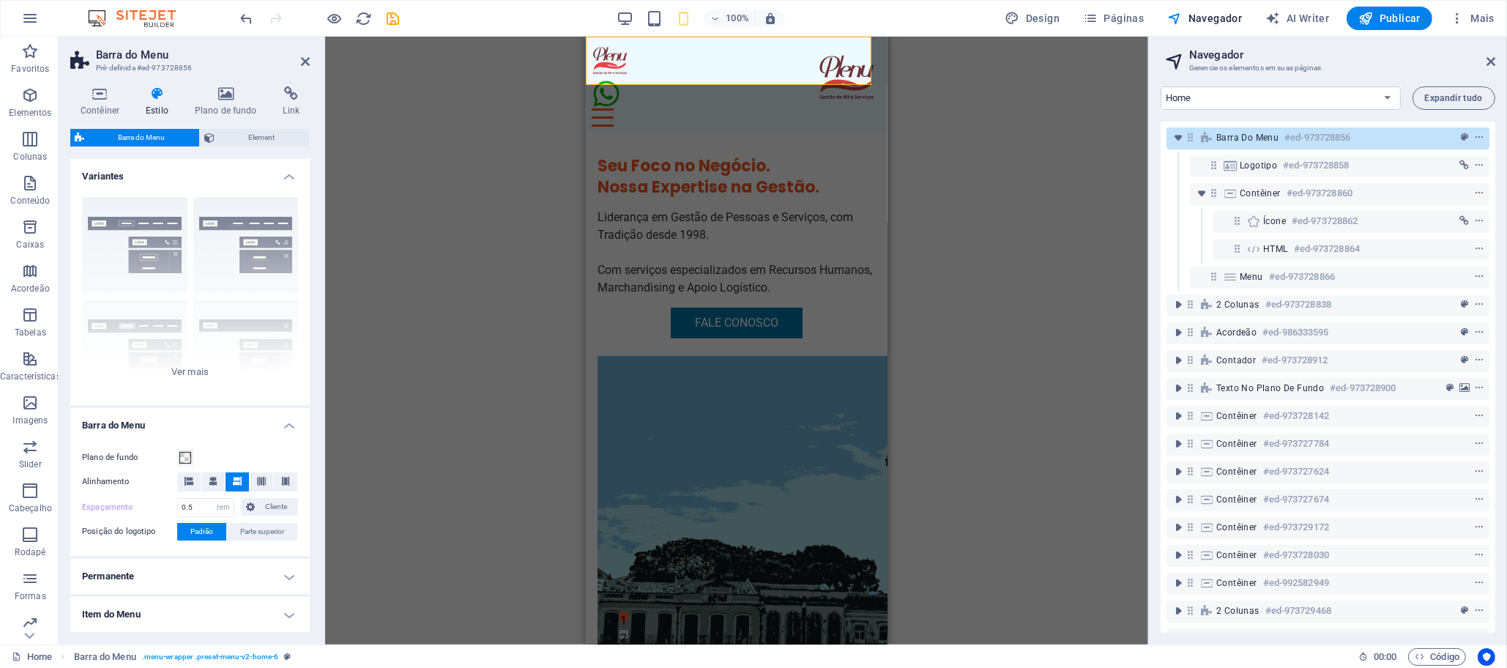
scroll to position [171, 0]
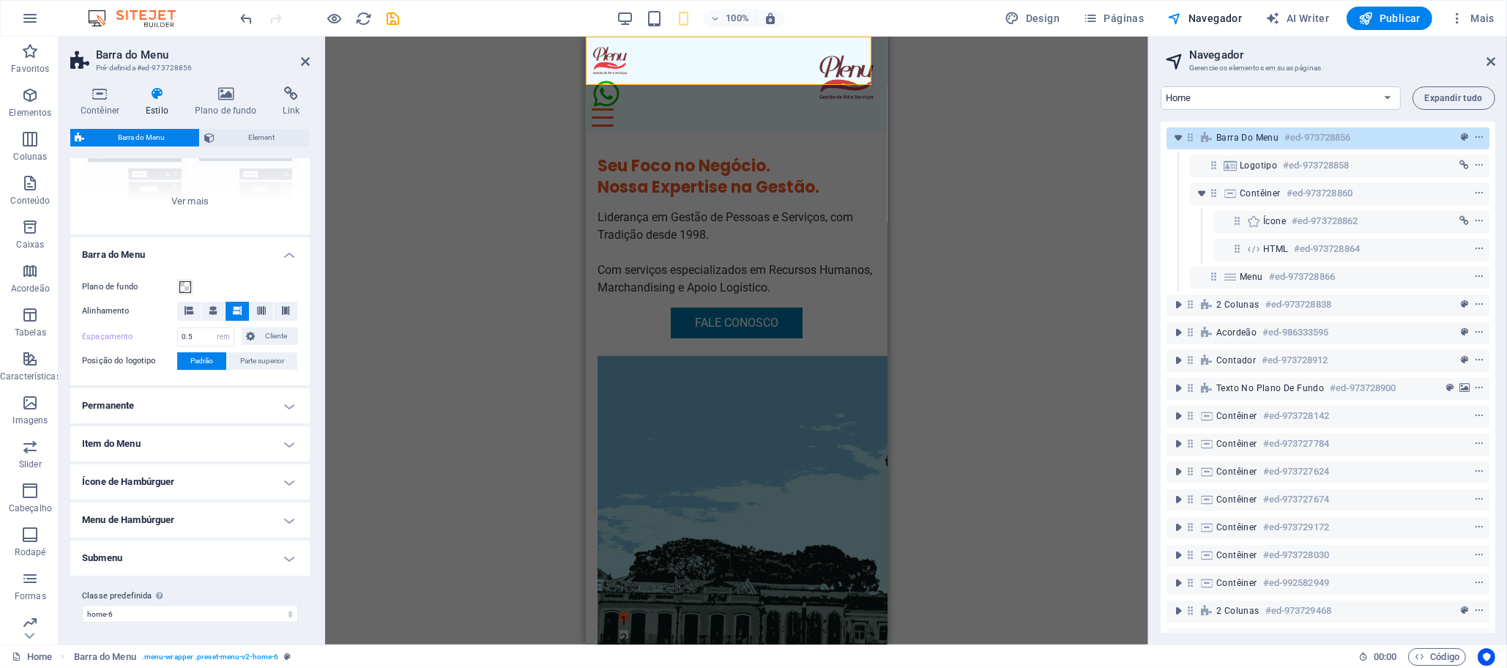
click at [250, 403] on h4 "Permanente" at bounding box center [189, 405] width 239 height 35
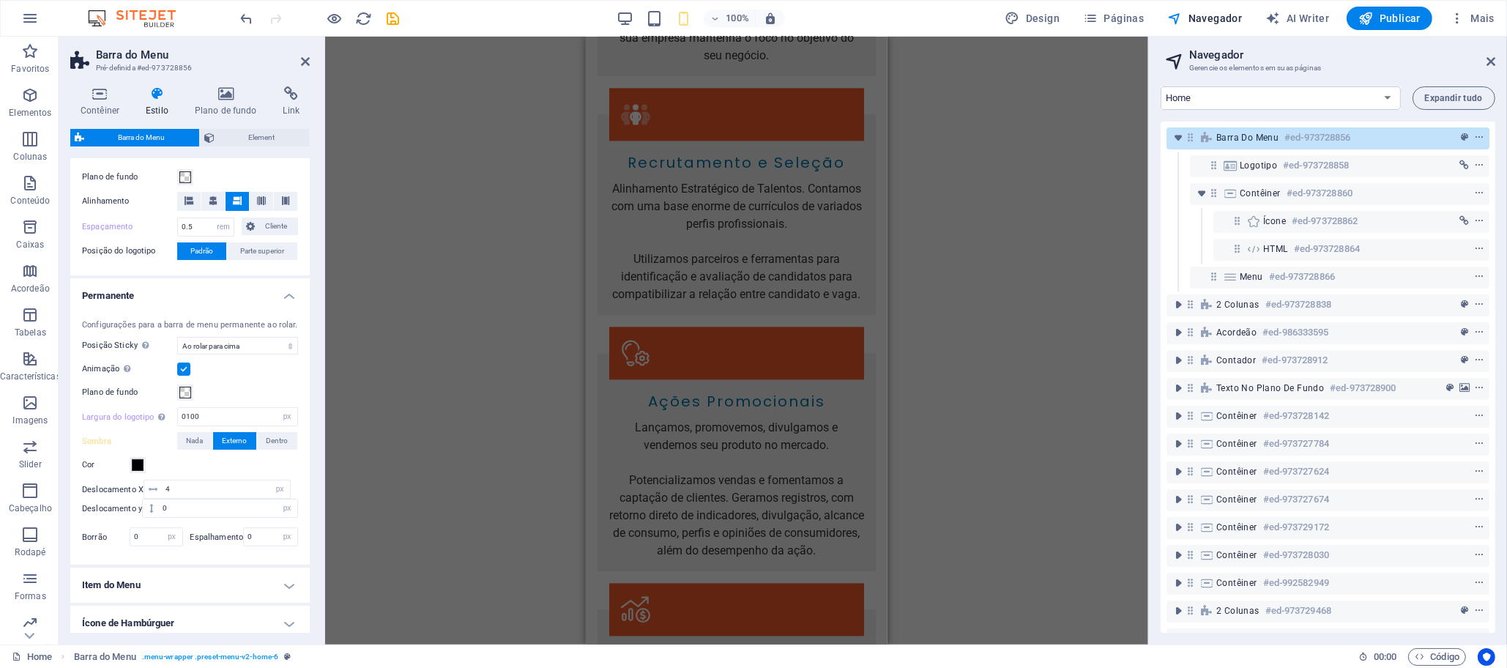
scroll to position [280, 0]
click at [256, 346] on select "Desligar Instantâneo Depois do menu Depois do banner Ao rolar para cima" at bounding box center [237, 346] width 121 height 18
select select "sticky_instant"
click at [177, 337] on select "Desligar Instantâneo Depois do menu Depois do banner Ao rolar para cima" at bounding box center [237, 346] width 121 height 18
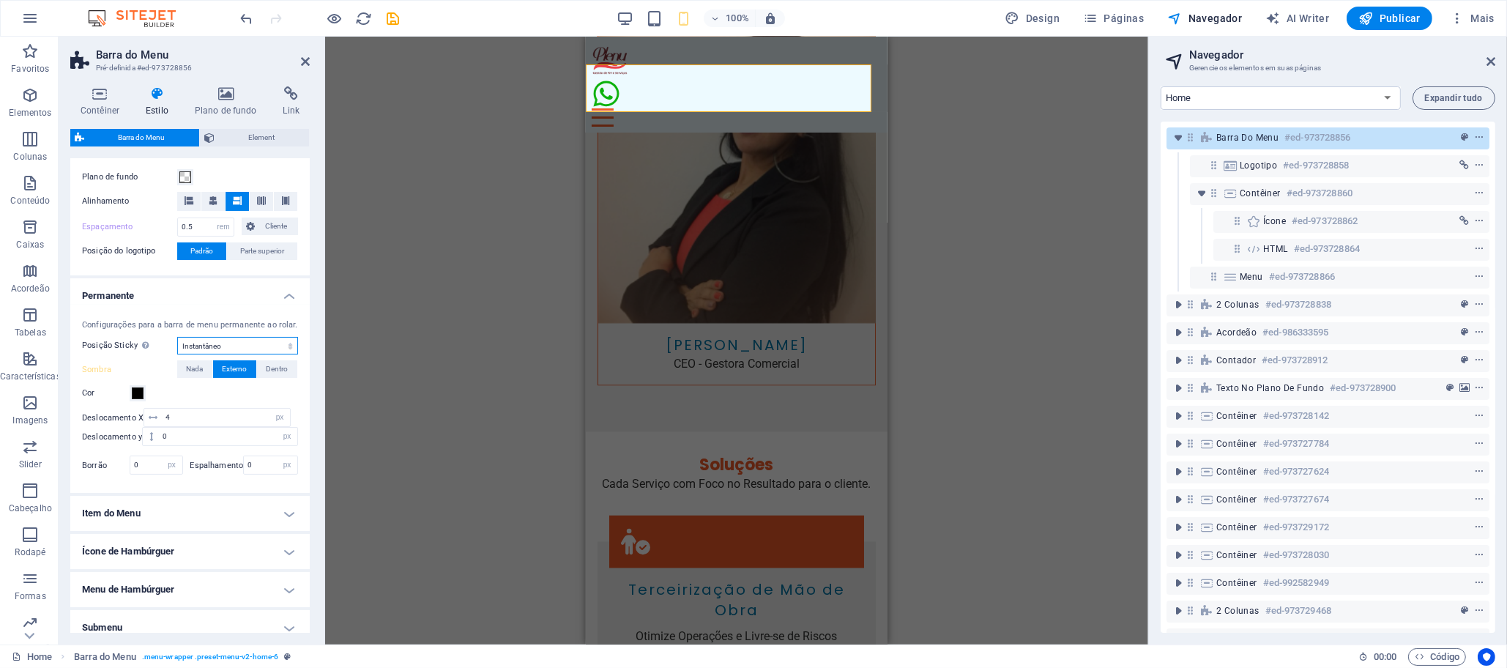
scroll to position [3337, 0]
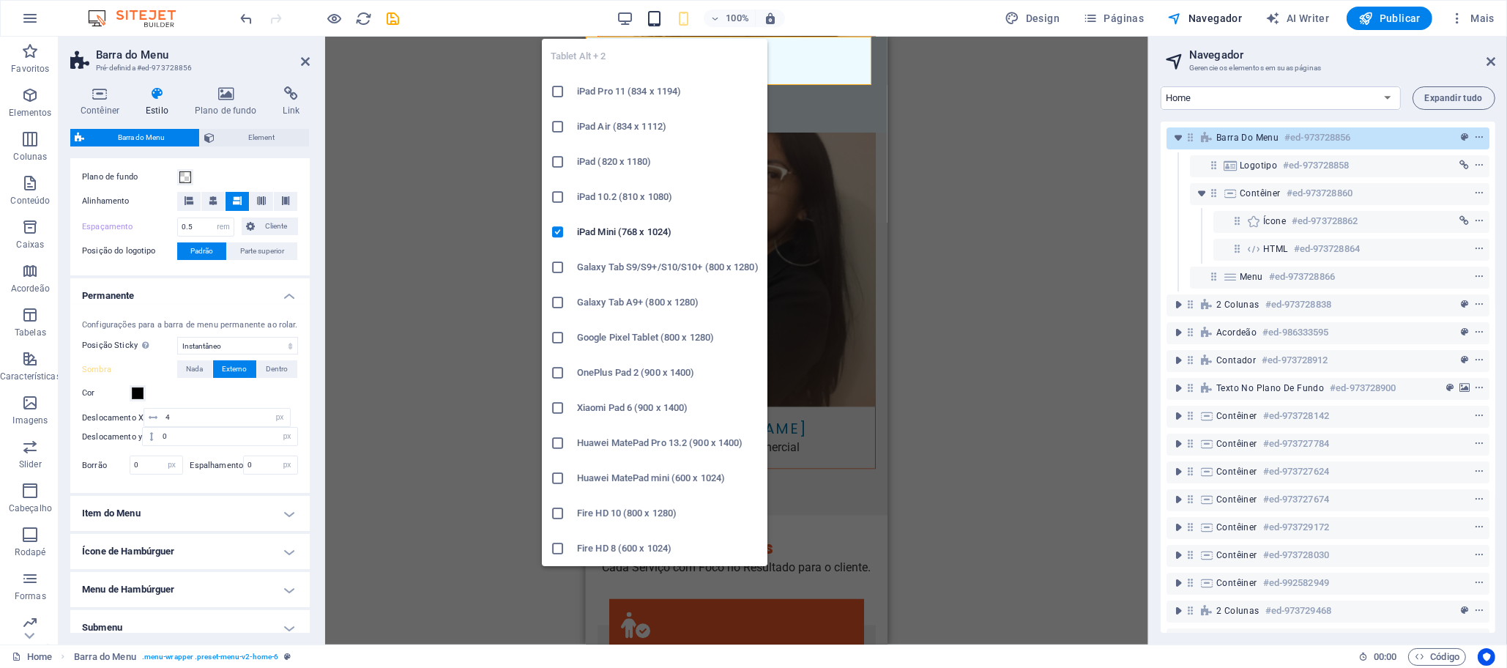
click at [657, 18] on icon "button" at bounding box center [654, 18] width 17 height 17
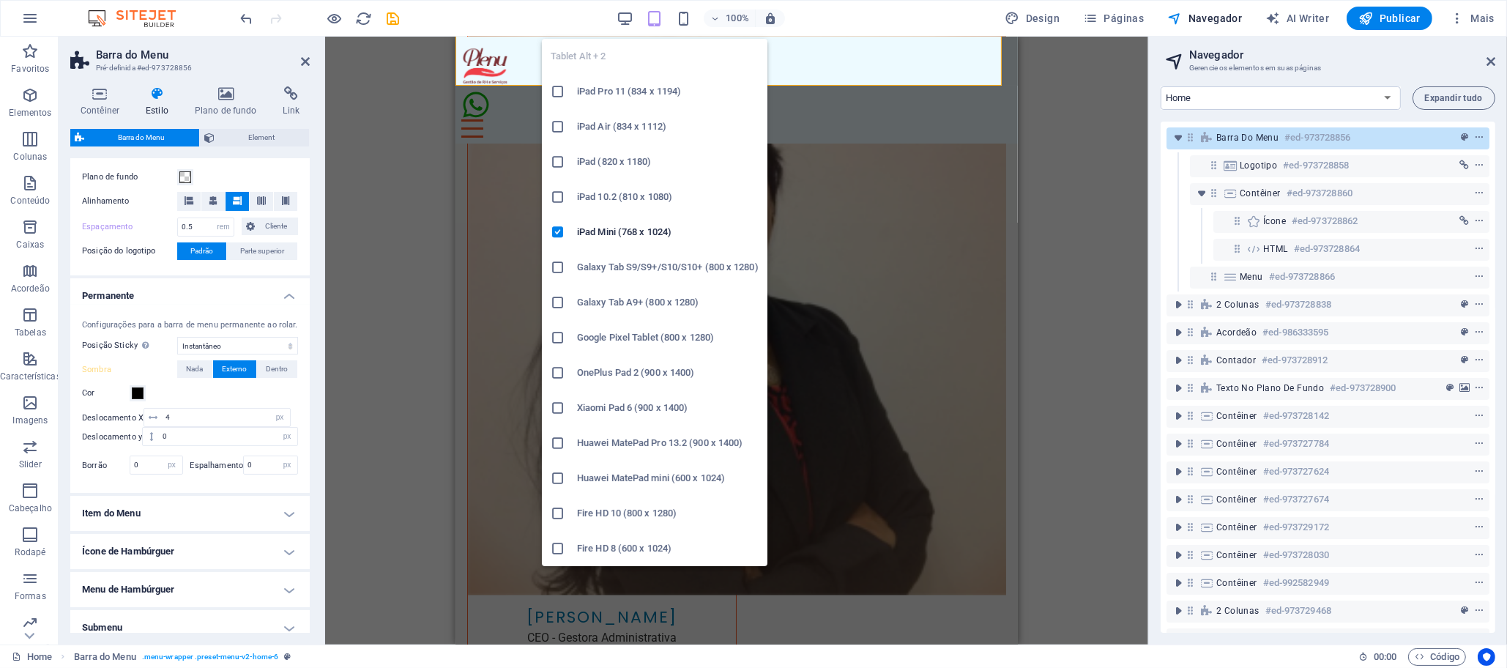
type input "2"
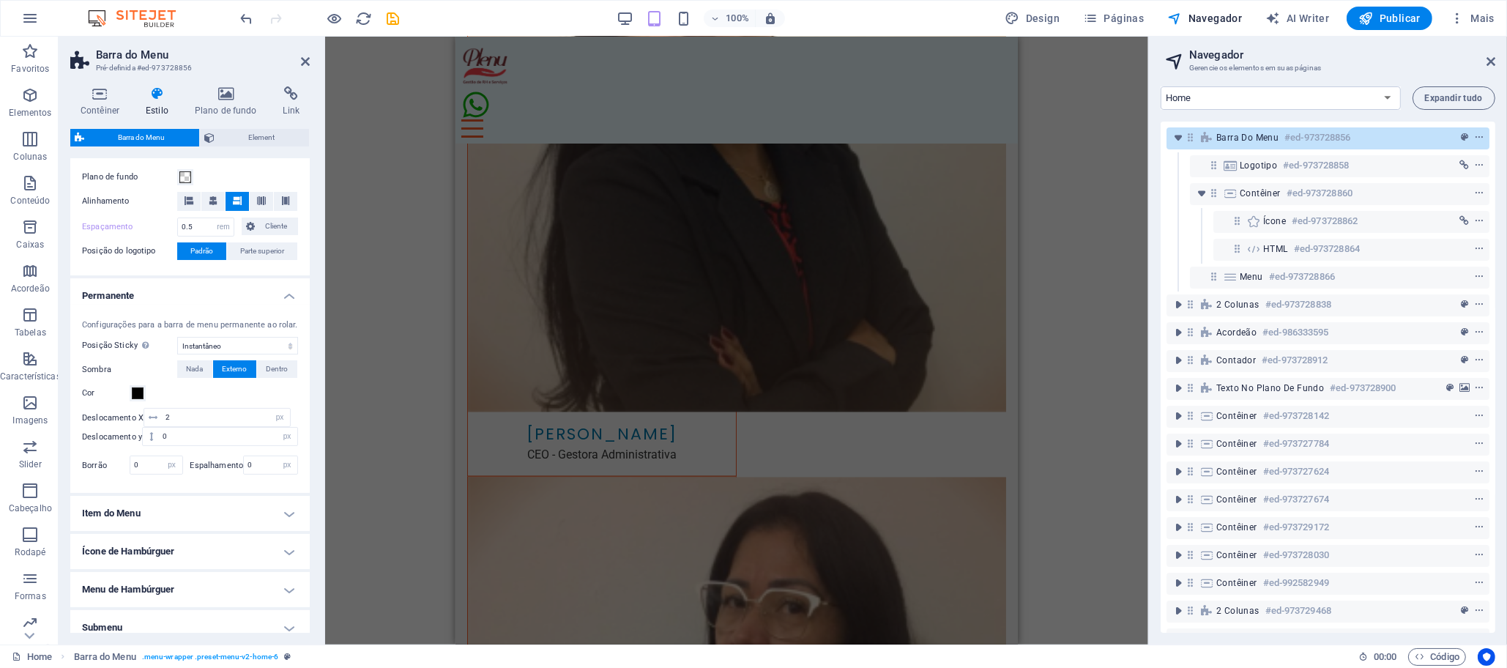
scroll to position [3660, 0]
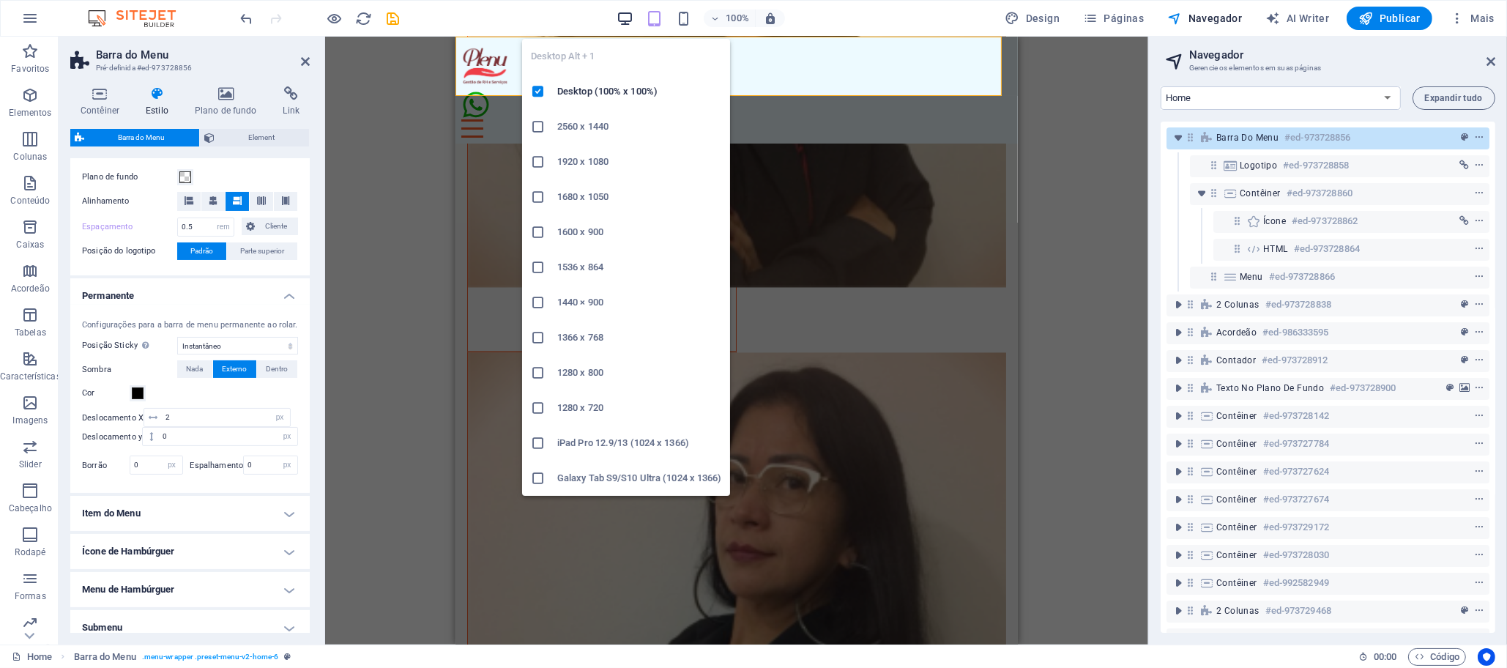
click at [627, 18] on icon "button" at bounding box center [625, 18] width 17 height 17
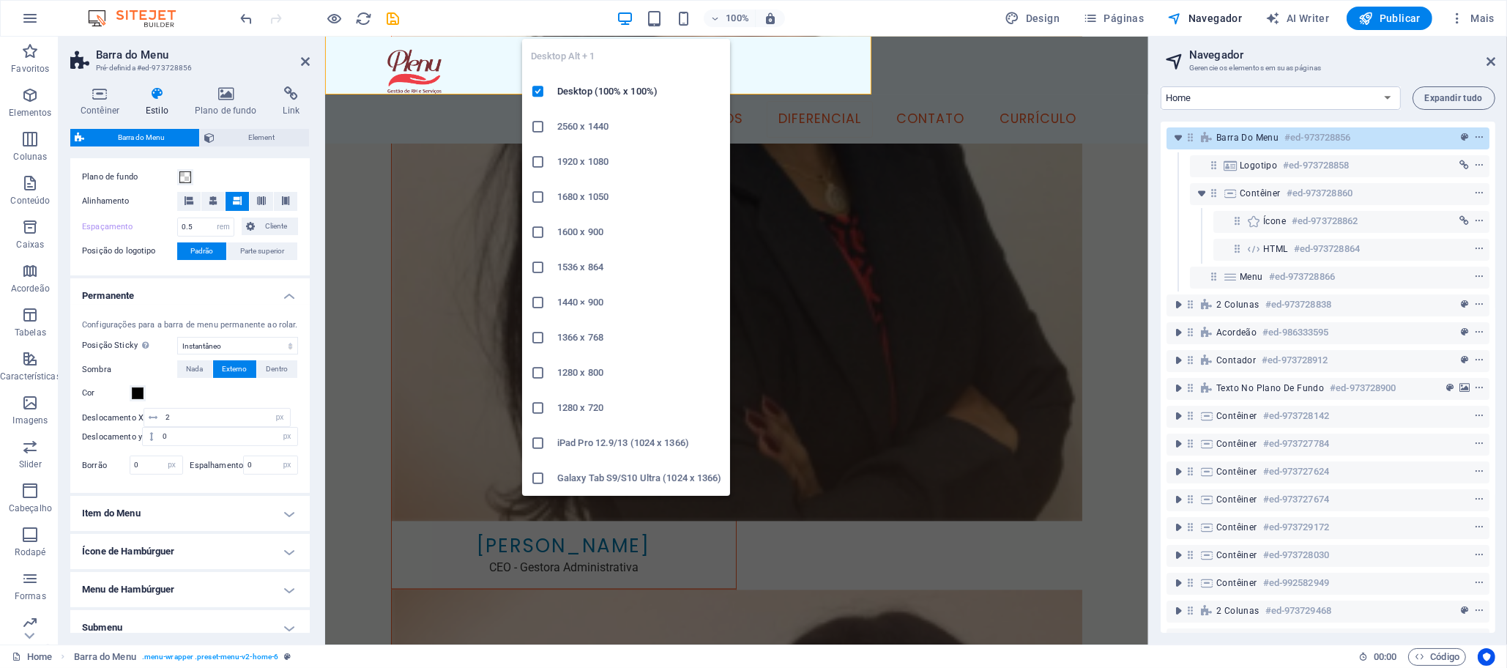
scroll to position [3670, 0]
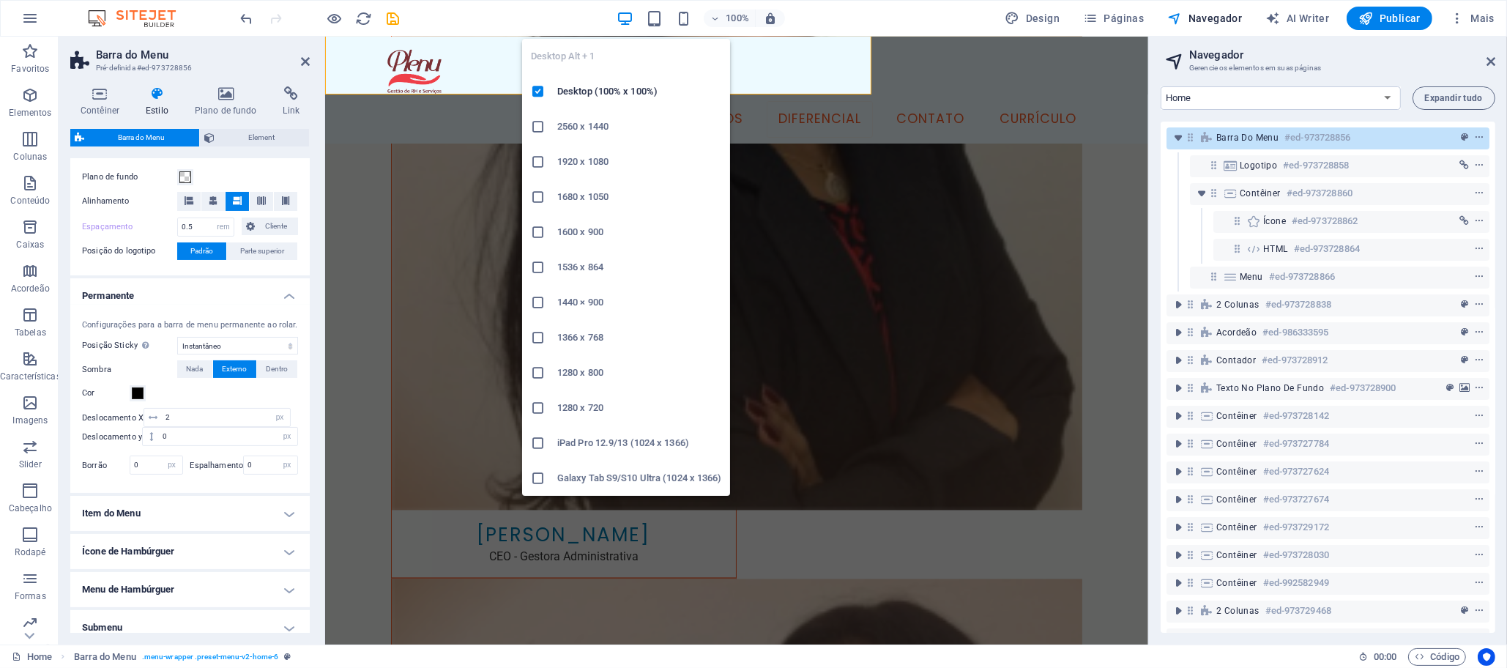
type input ".5"
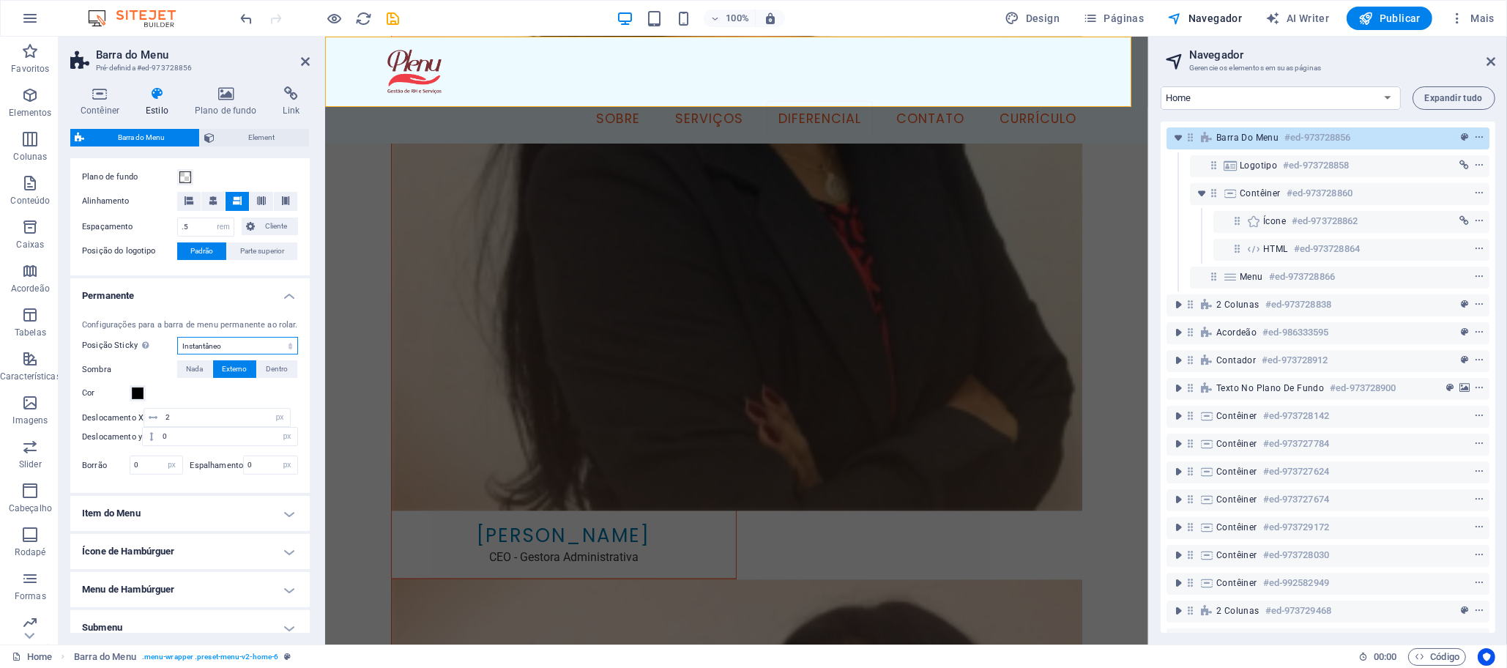
click at [224, 343] on select "Desligar Instantâneo Depois do menu Depois do banner Ao rolar para cima" at bounding box center [237, 346] width 121 height 18
select select "sticky_reverse"
click at [177, 337] on select "Desligar Instantâneo Depois do menu Depois do banner Ao rolar para cima" at bounding box center [237, 346] width 121 height 18
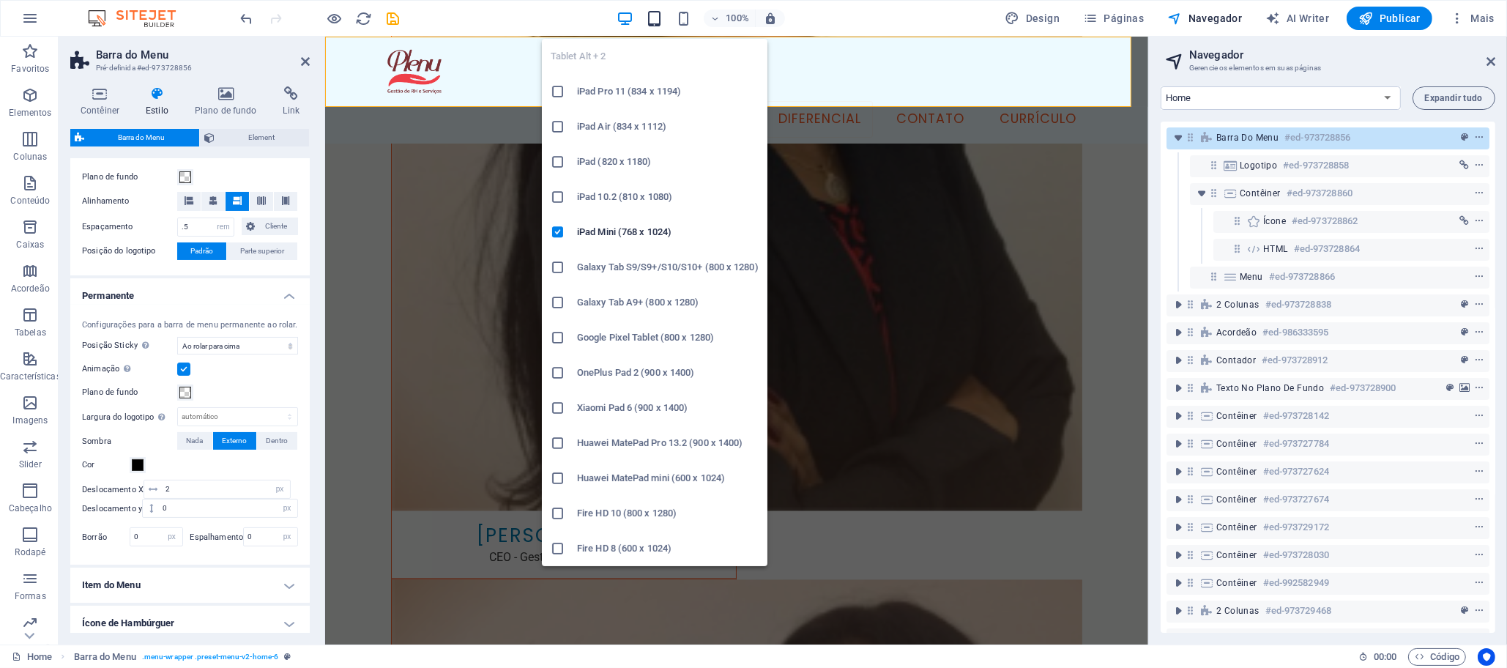
click at [655, 18] on icon "button" at bounding box center [654, 18] width 17 height 17
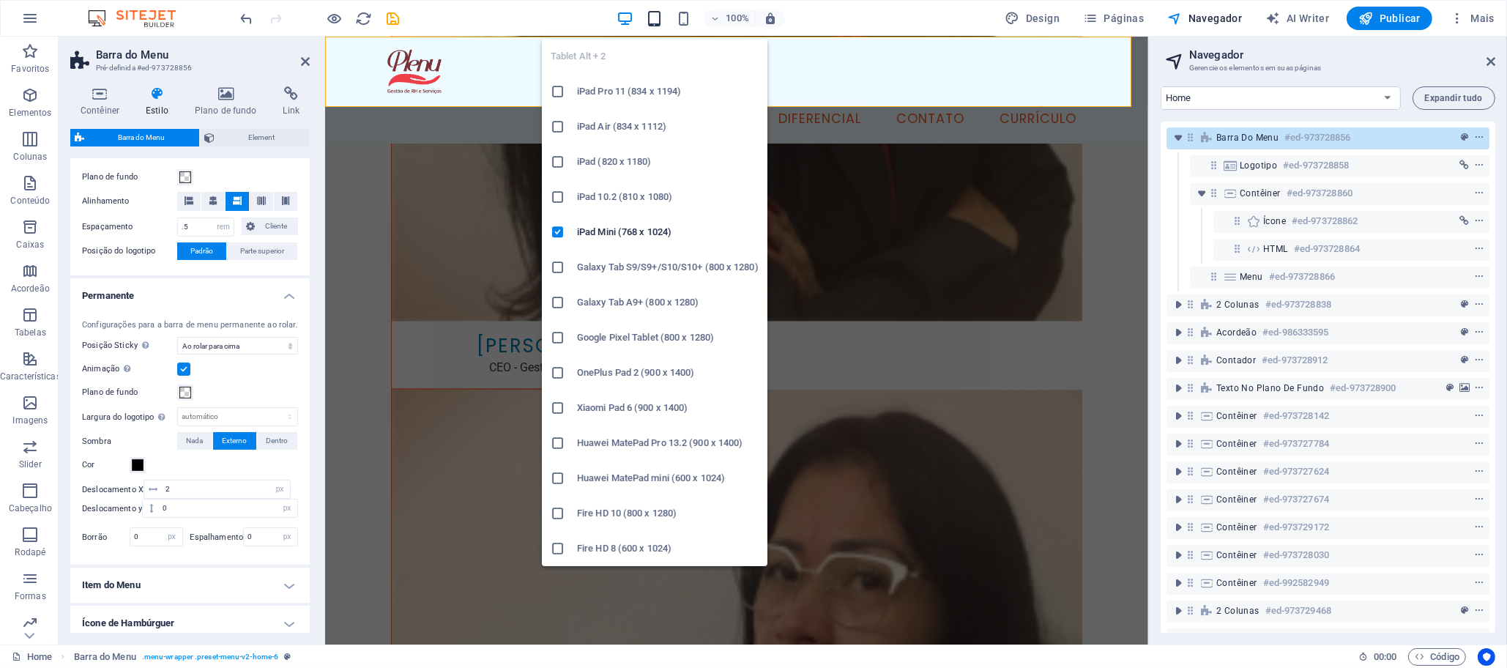
type input "0.5"
type input "0100"
select select "px"
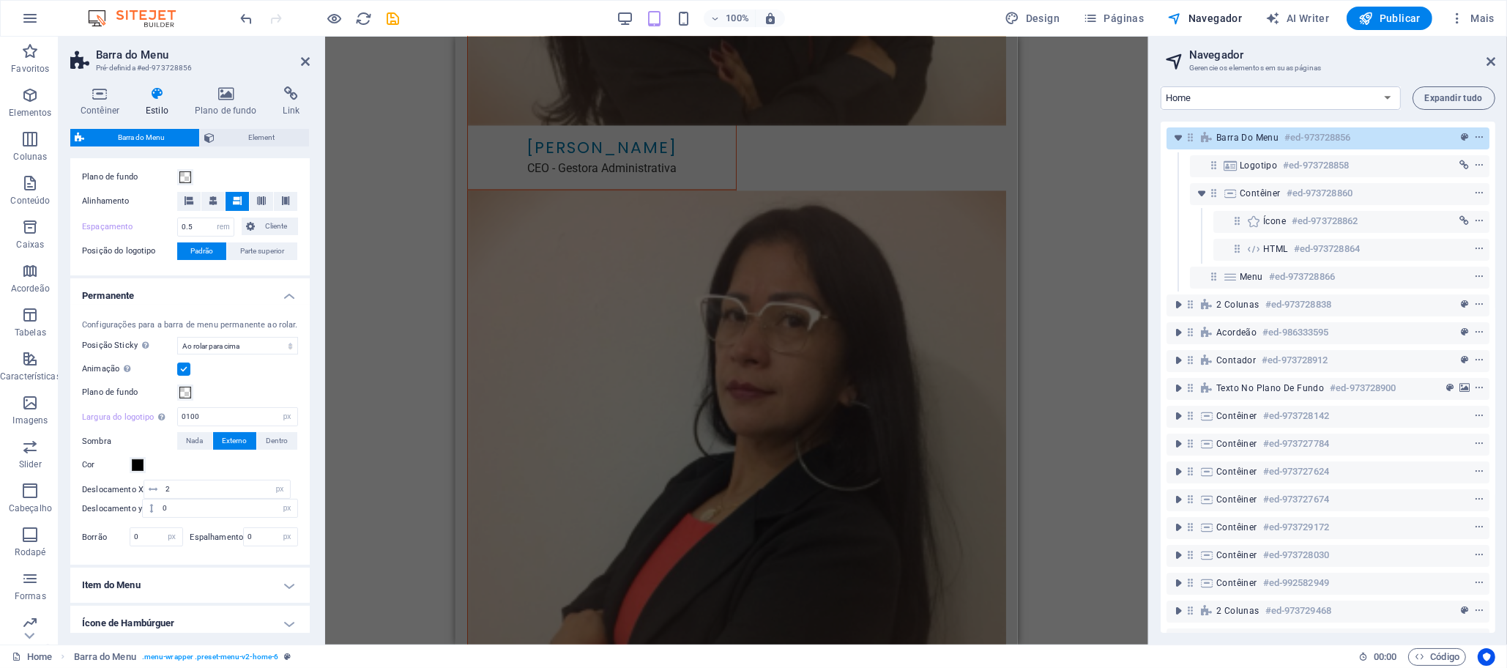
scroll to position [3753, 0]
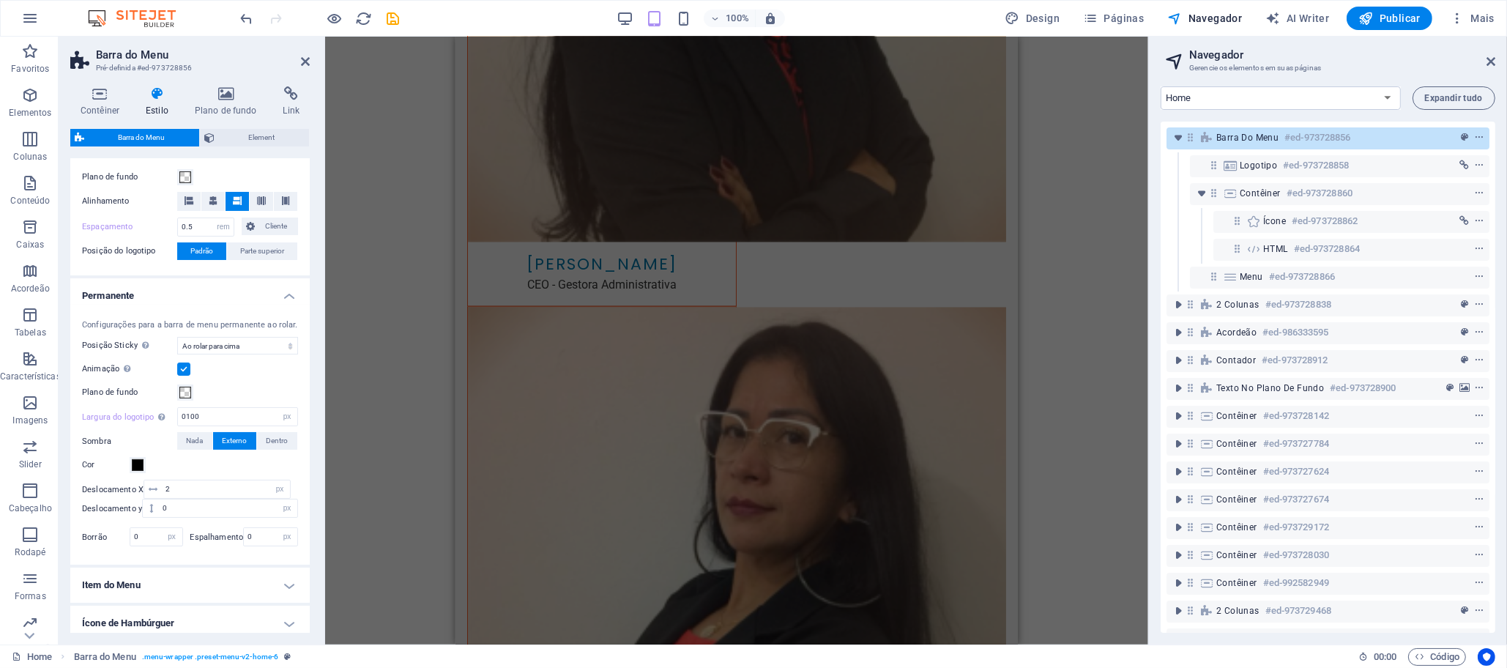
drag, startPoint x: 1008, startPoint y: 390, endPoint x: 1391, endPoint y: 346, distance: 385.4
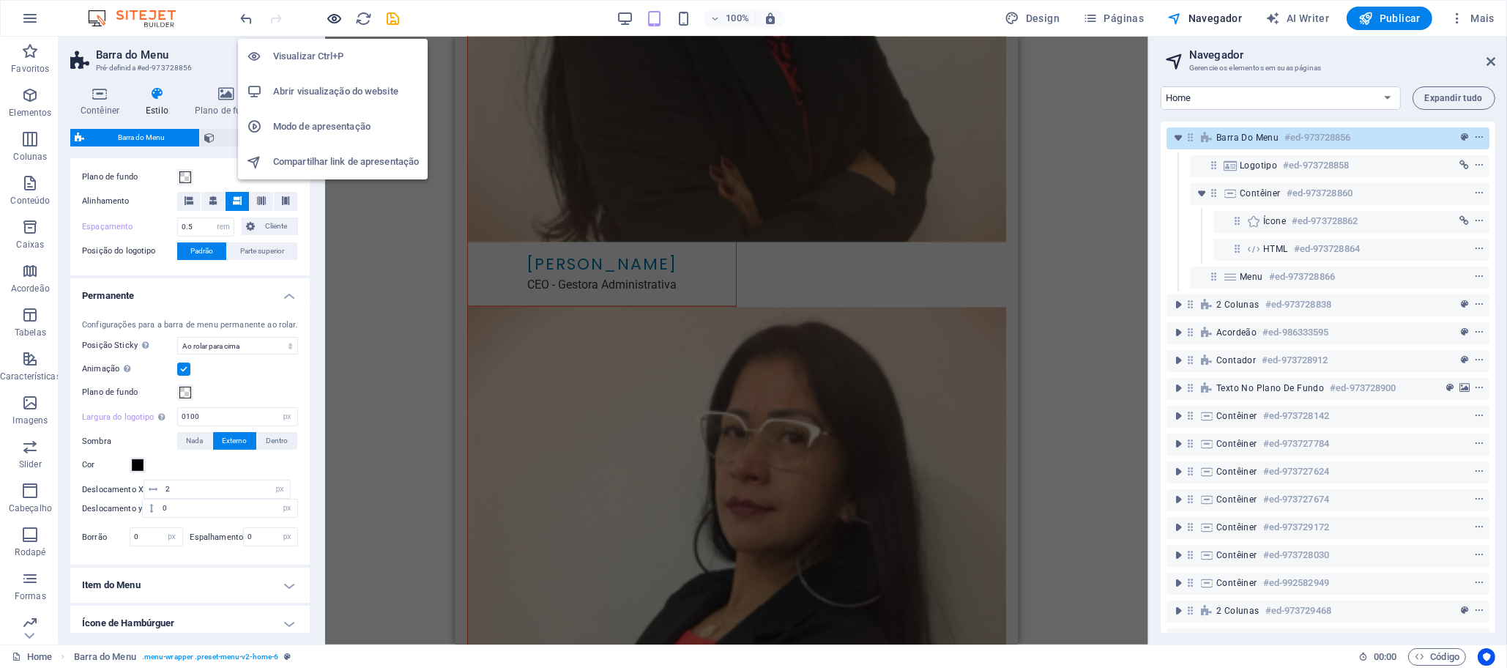
click at [327, 10] on icon "button" at bounding box center [335, 18] width 17 height 17
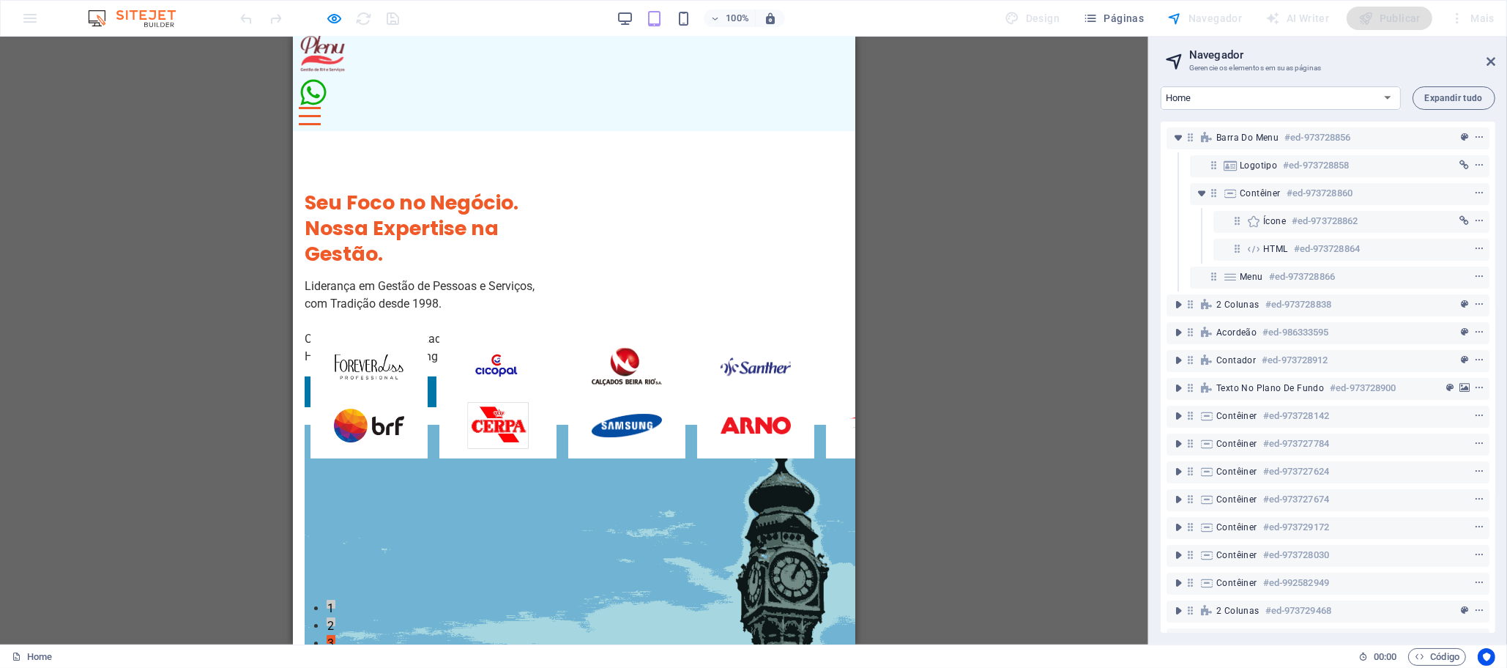
scroll to position [0, 0]
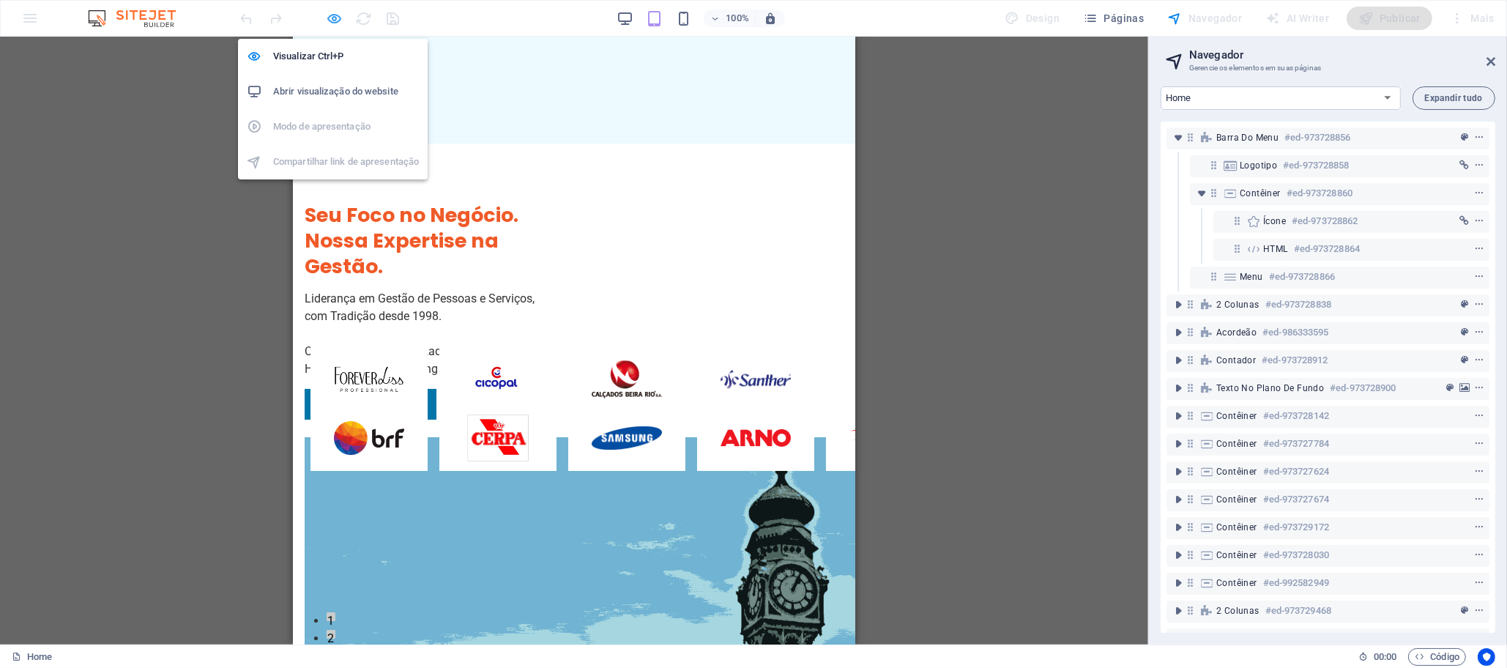
click at [334, 13] on icon "button" at bounding box center [335, 18] width 17 height 17
select select "rem"
select select "sticky_reverse"
select select "px"
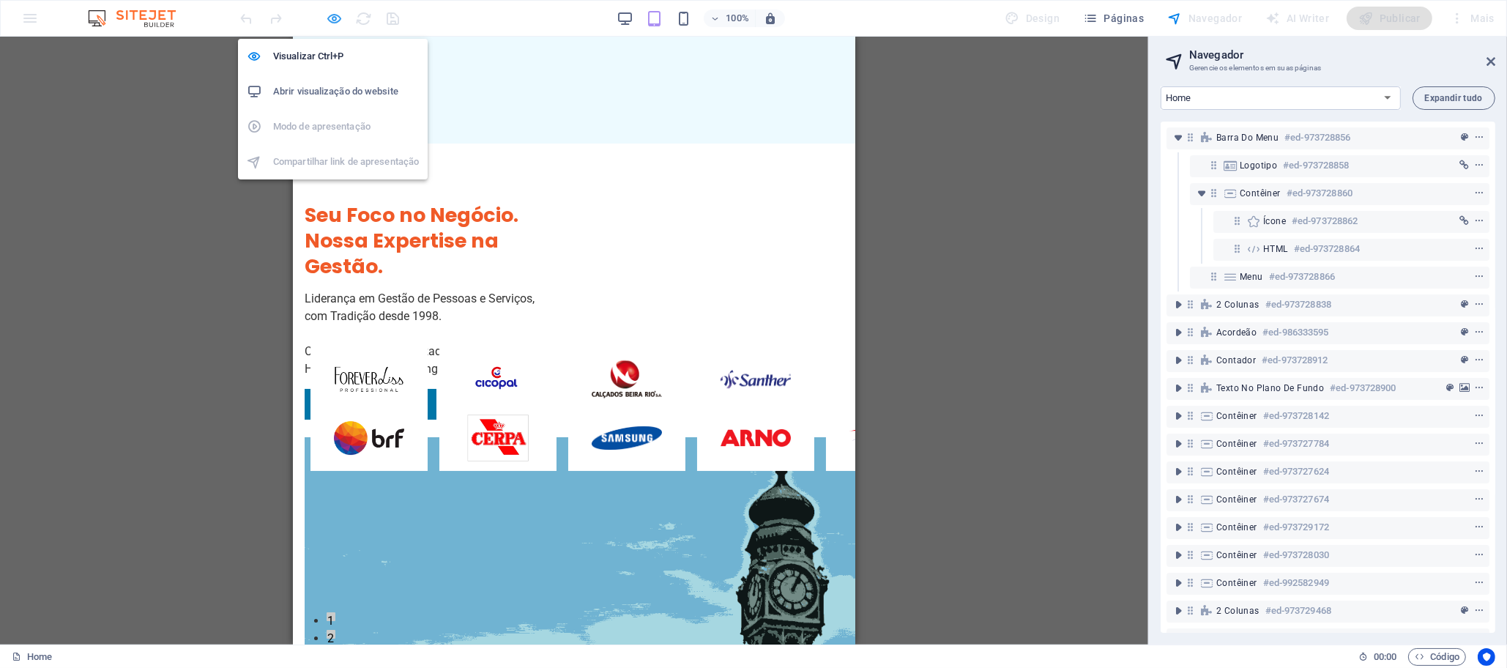
select select "px"
select select "preset-menu-v2-home-6"
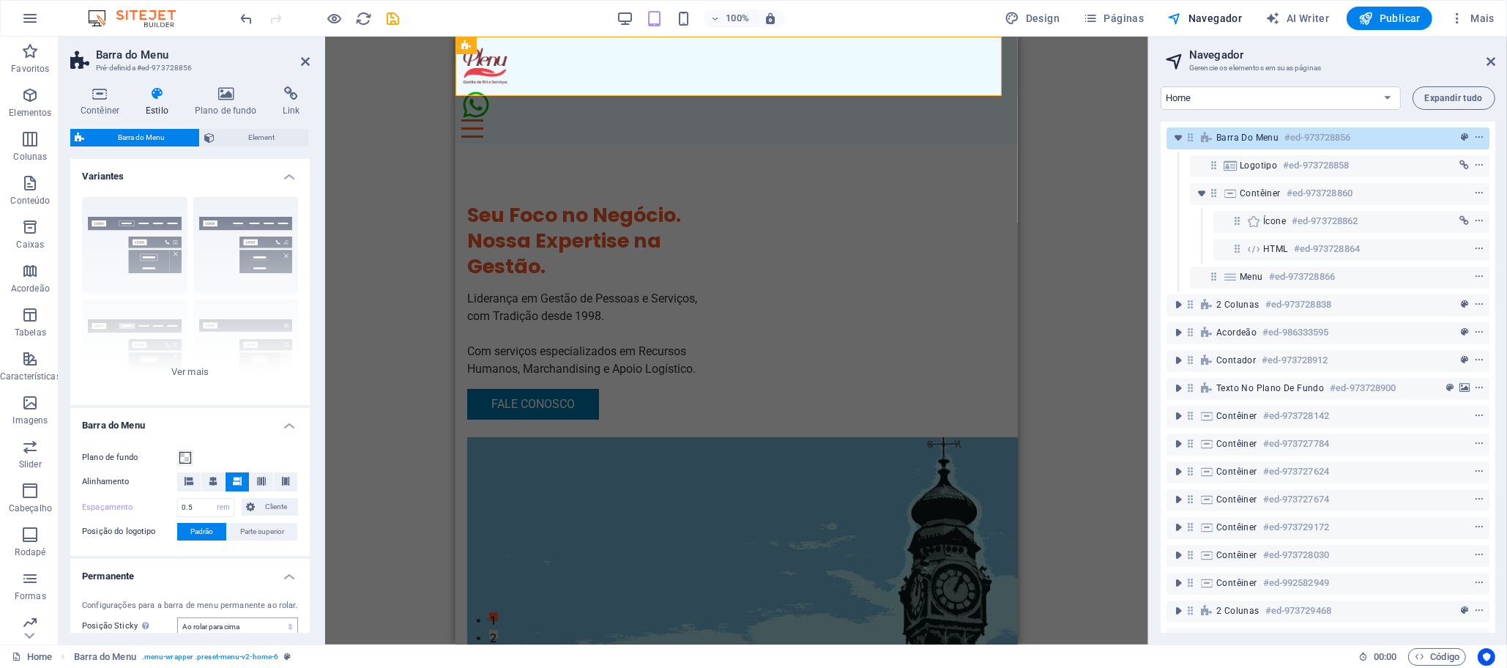
scroll to position [329, 0]
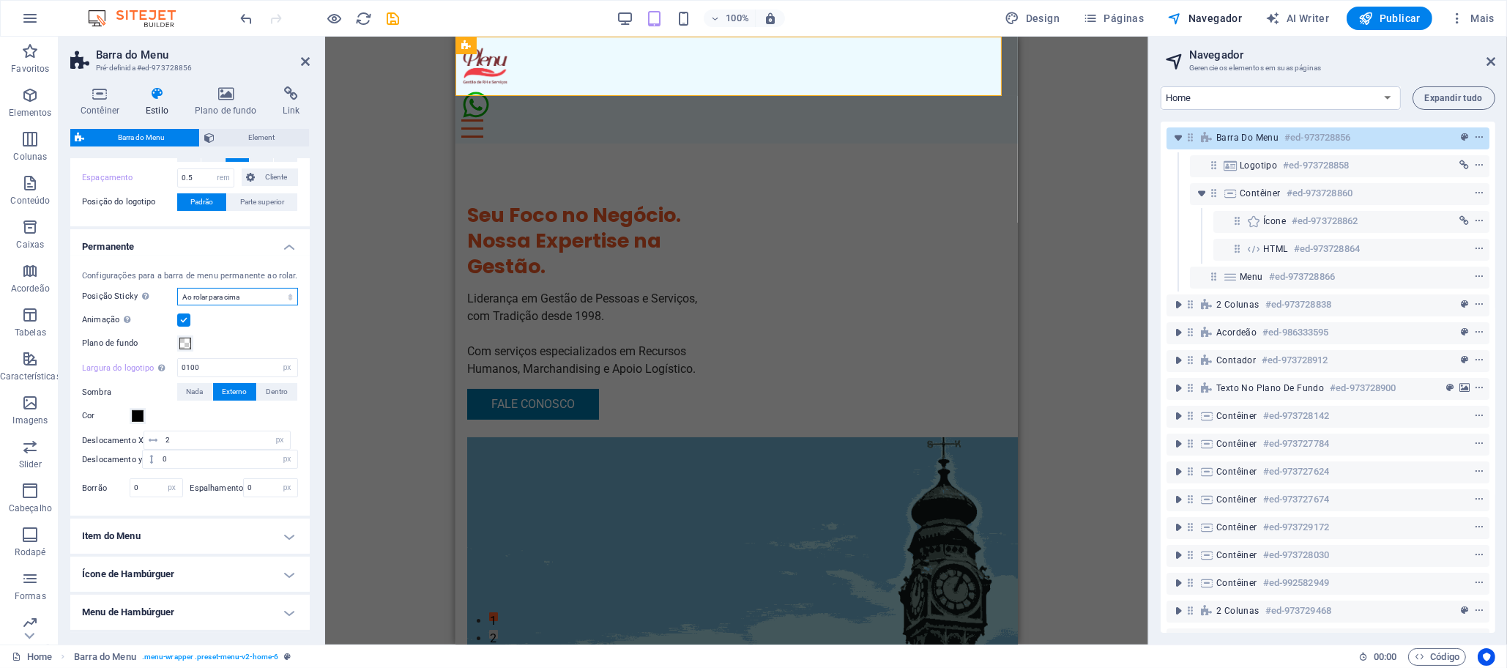
click at [244, 290] on select "Desligar Instantâneo Depois do menu Depois do banner Ao rolar para cima" at bounding box center [237, 297] width 121 height 18
click at [127, 365] on label "Largura do logotipo Substitui a largura definida no logotipo para o modo perman…" at bounding box center [129, 368] width 95 height 8
select select "DISABLED_OPTION_VALUE"
click at [127, 365] on label "Largura do logotipo Substitui a largura definida no logotipo para o modo perman…" at bounding box center [129, 368] width 95 height 8
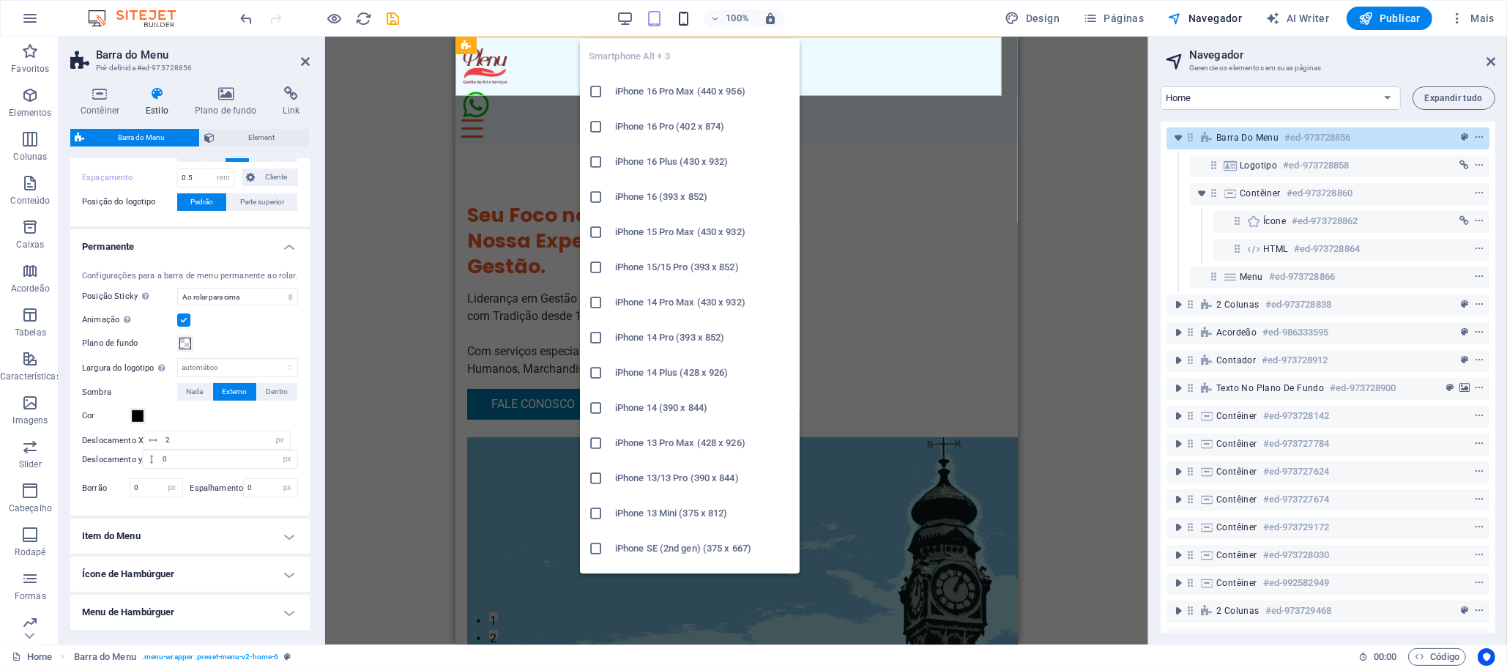
click at [686, 16] on icon "button" at bounding box center [683, 18] width 17 height 17
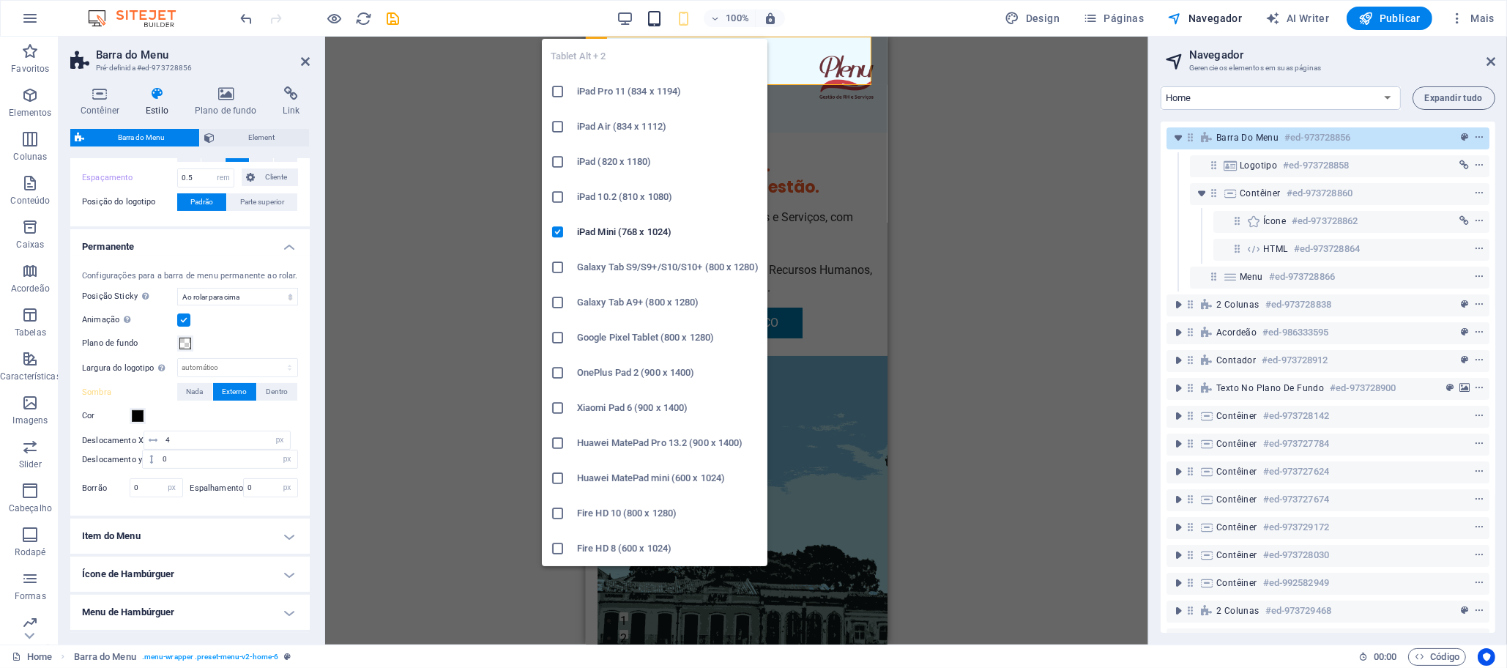
click at [659, 20] on icon "button" at bounding box center [654, 18] width 17 height 17
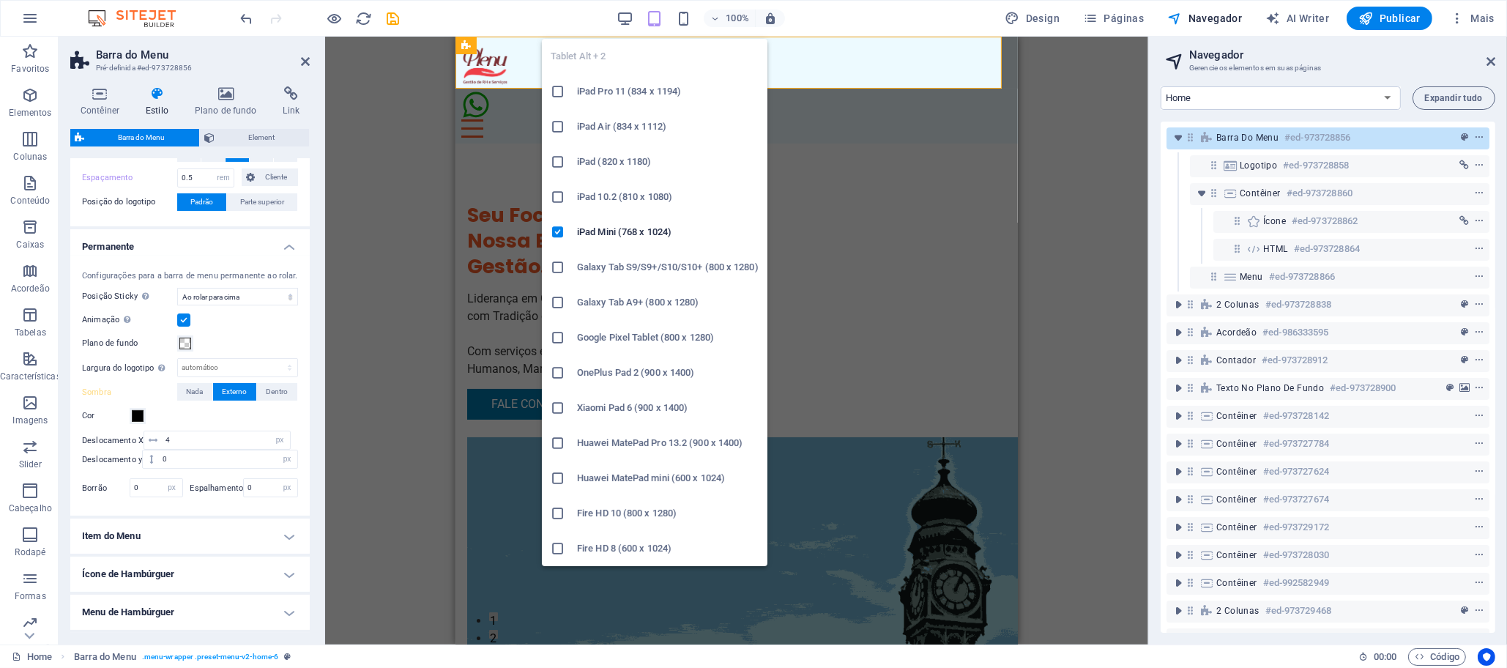
type input "2"
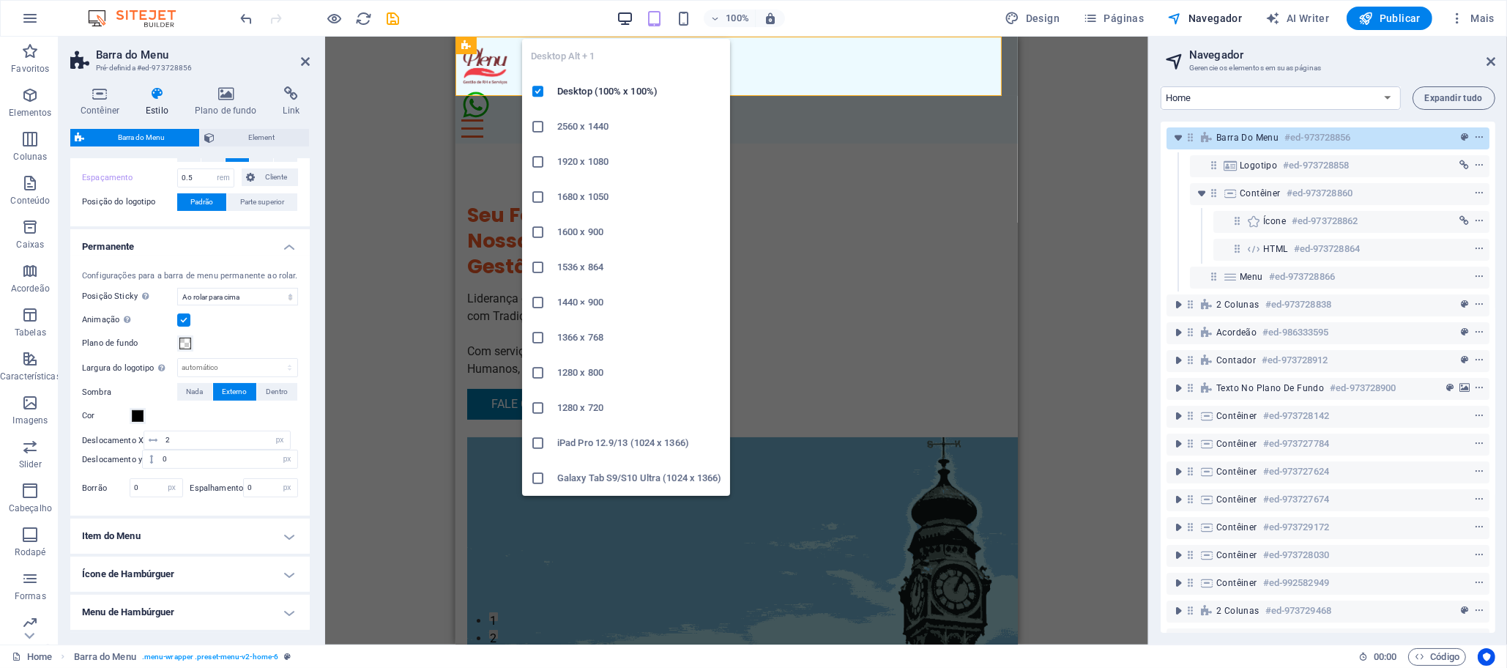
click at [627, 16] on icon "button" at bounding box center [625, 18] width 17 height 17
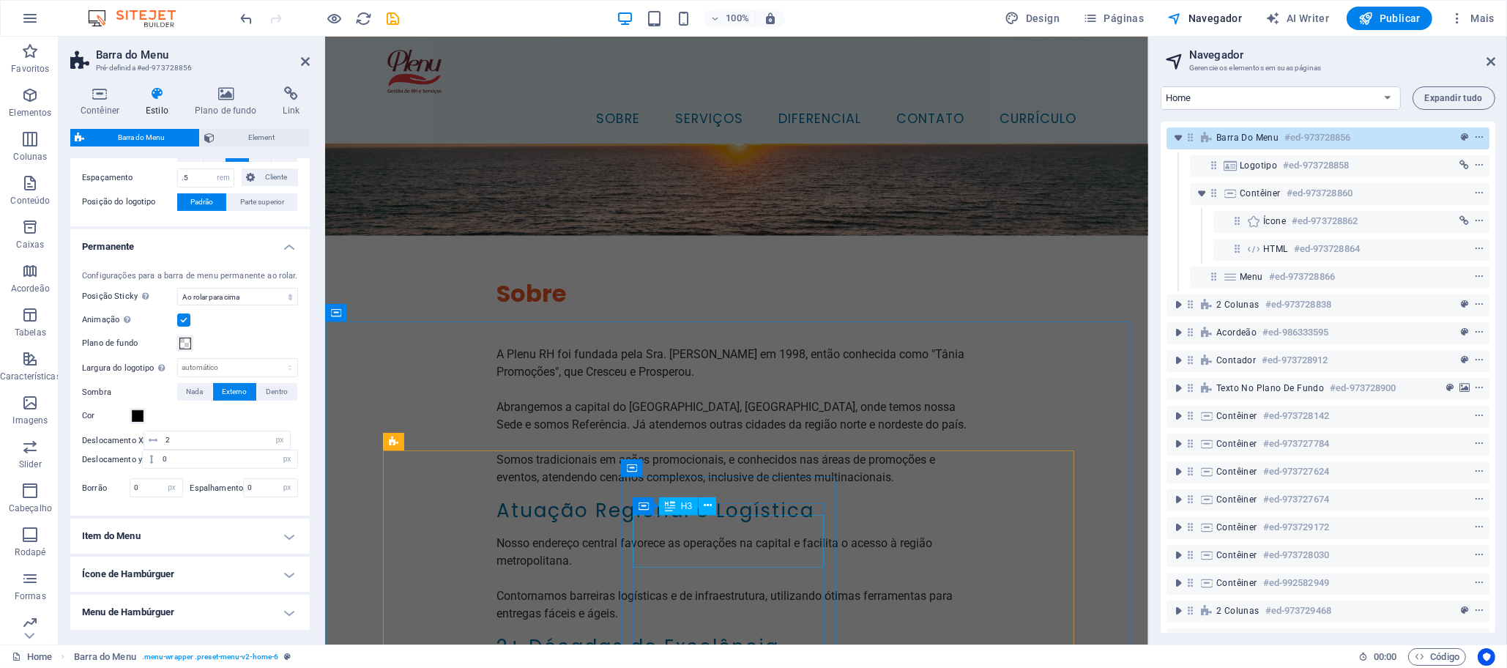
scroll to position [2087, 0]
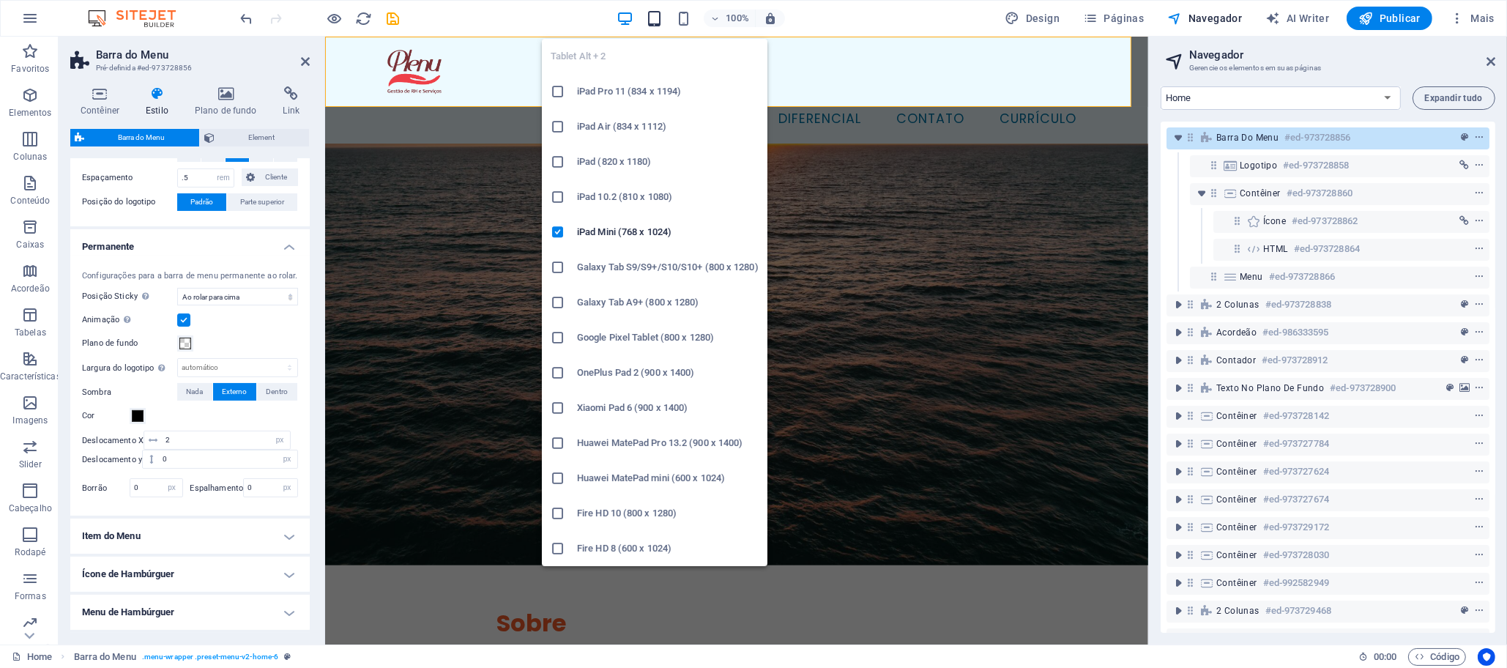
click at [657, 18] on icon "button" at bounding box center [654, 18] width 17 height 17
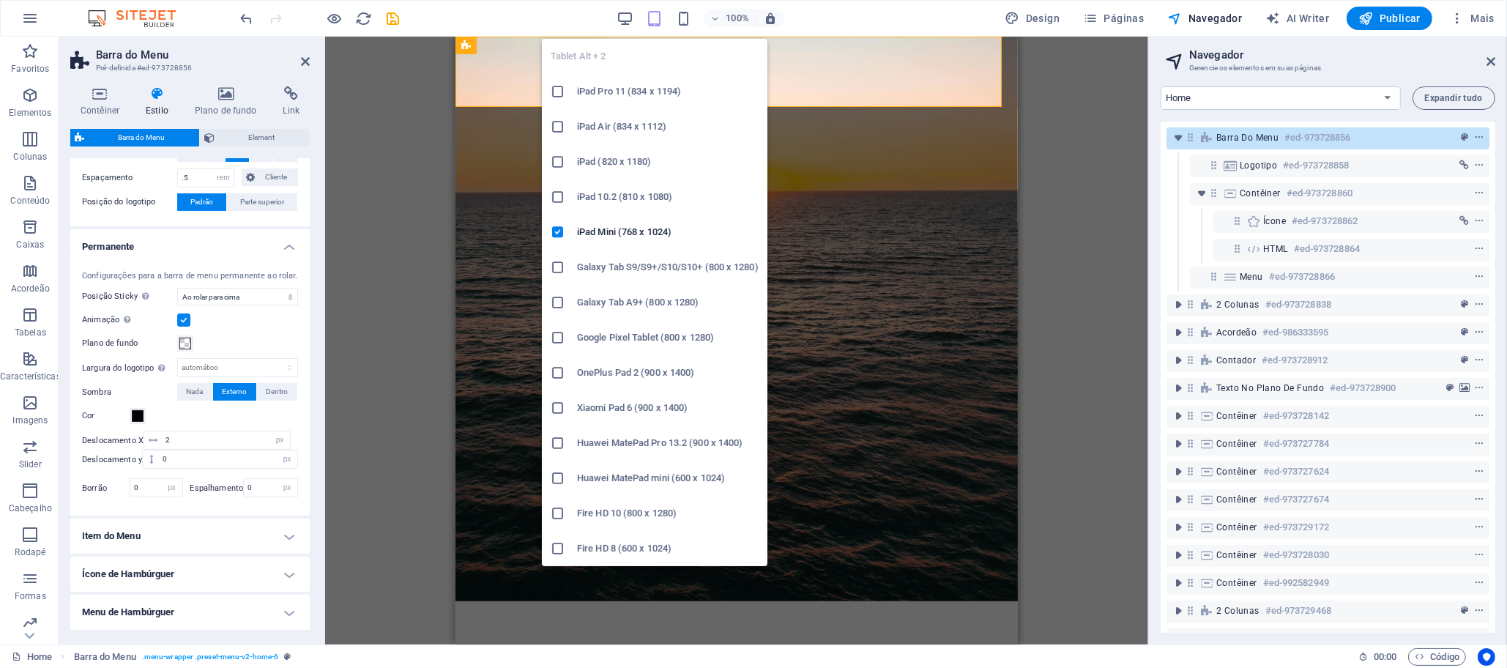
scroll to position [0, 0]
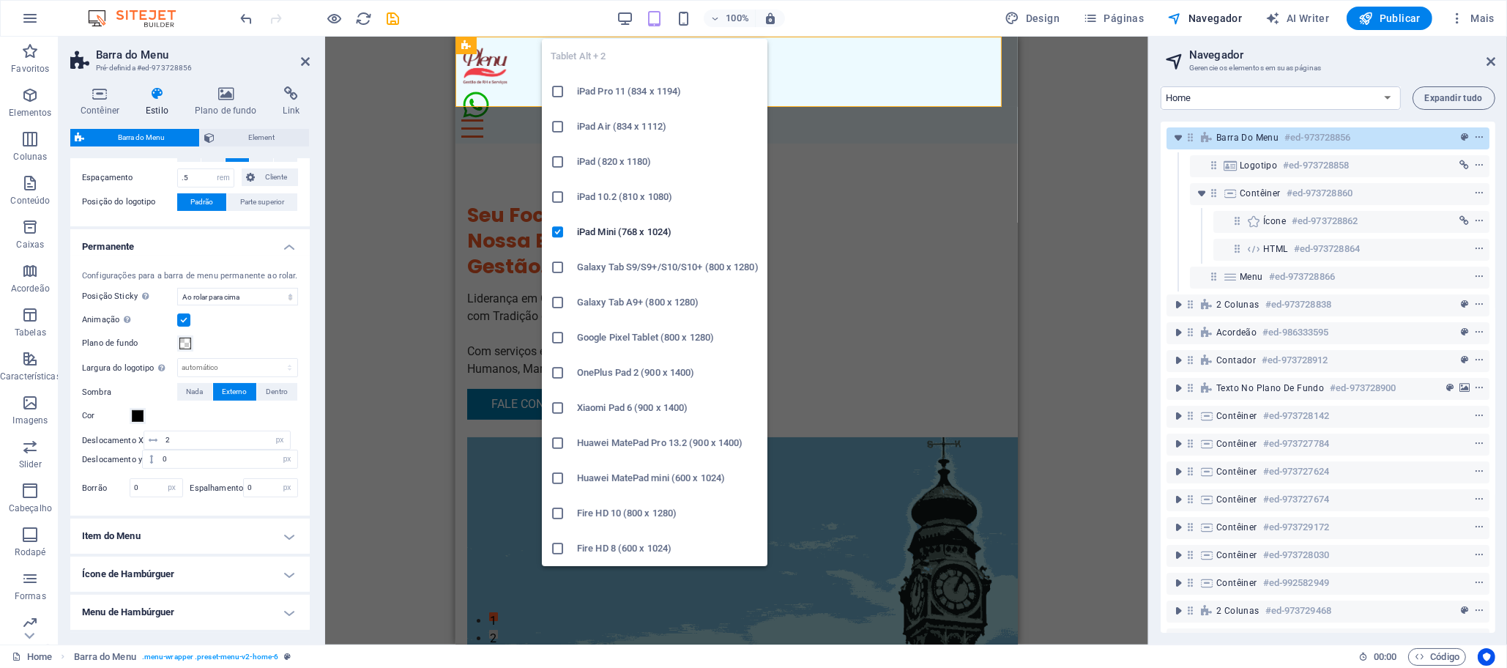
type input "0.5"
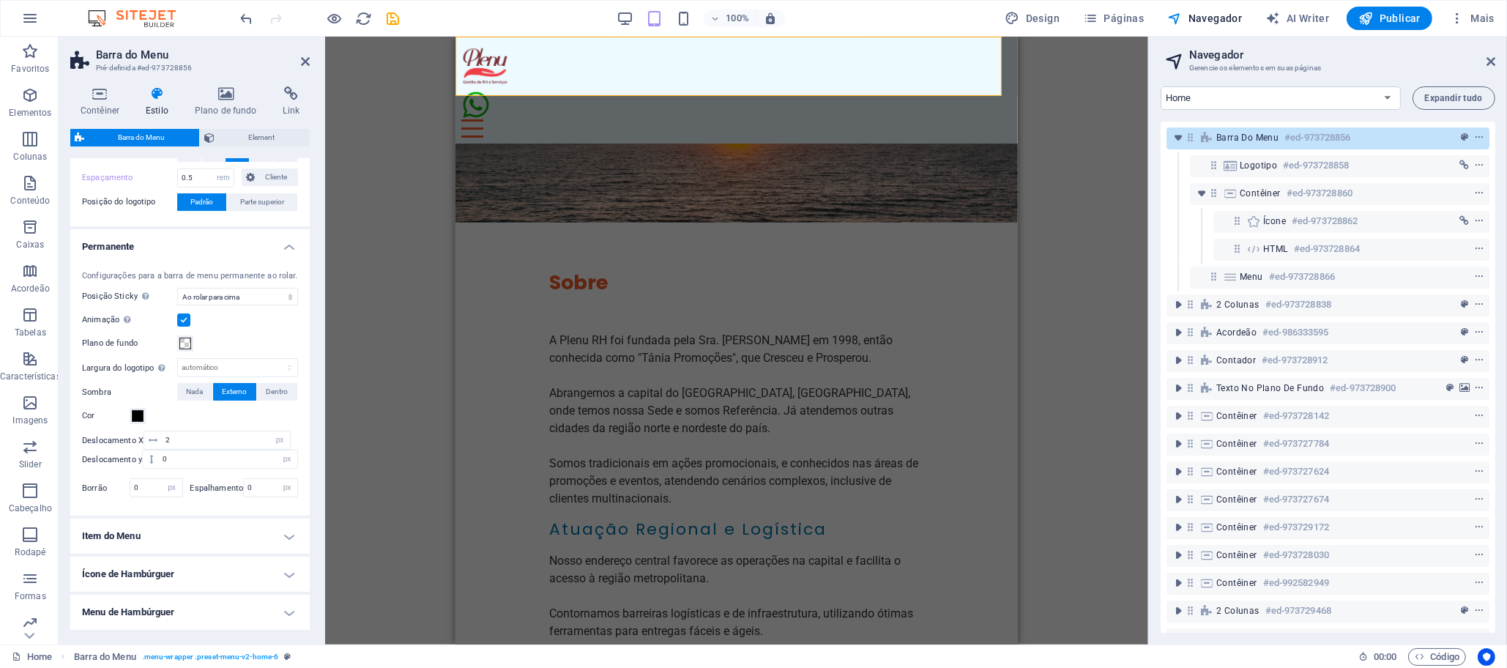
scroll to position [422, 0]
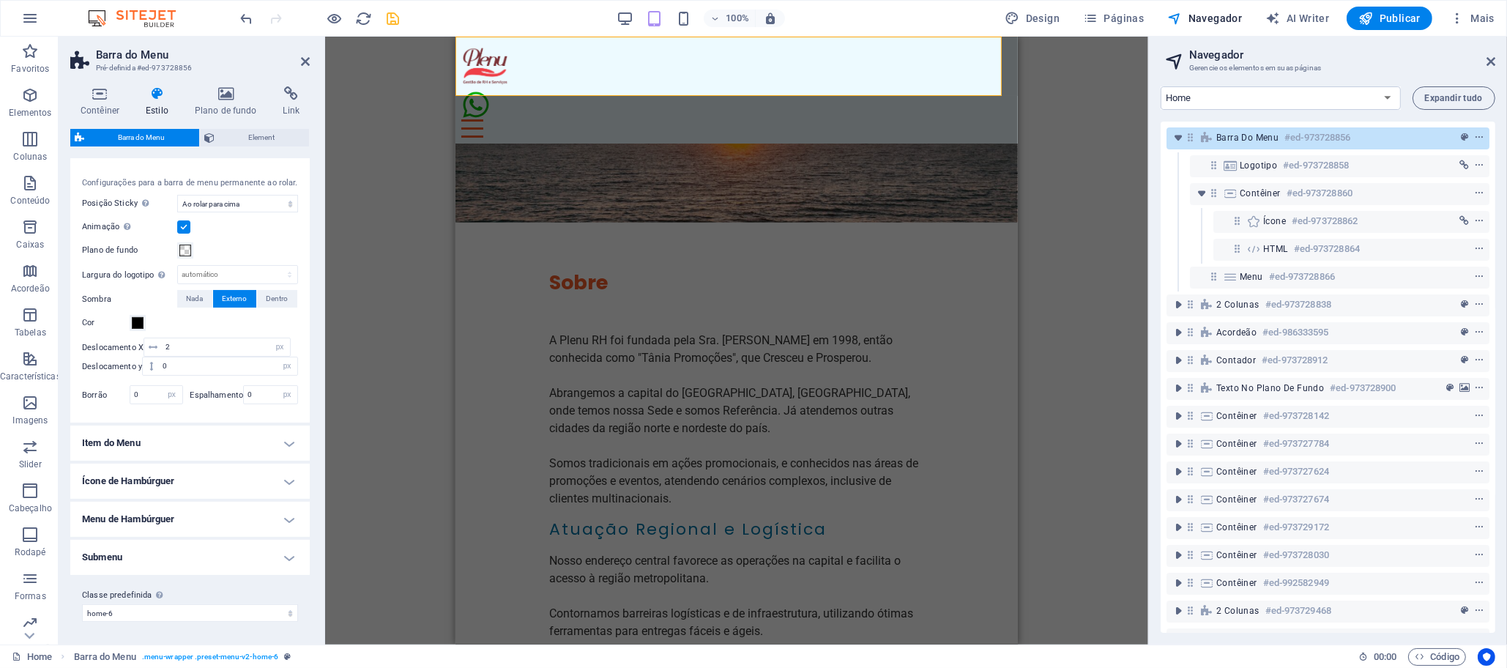
click at [394, 21] on icon "save" at bounding box center [393, 18] width 17 height 17
select select "rem"
select select "sticky_reverse"
select select "px"
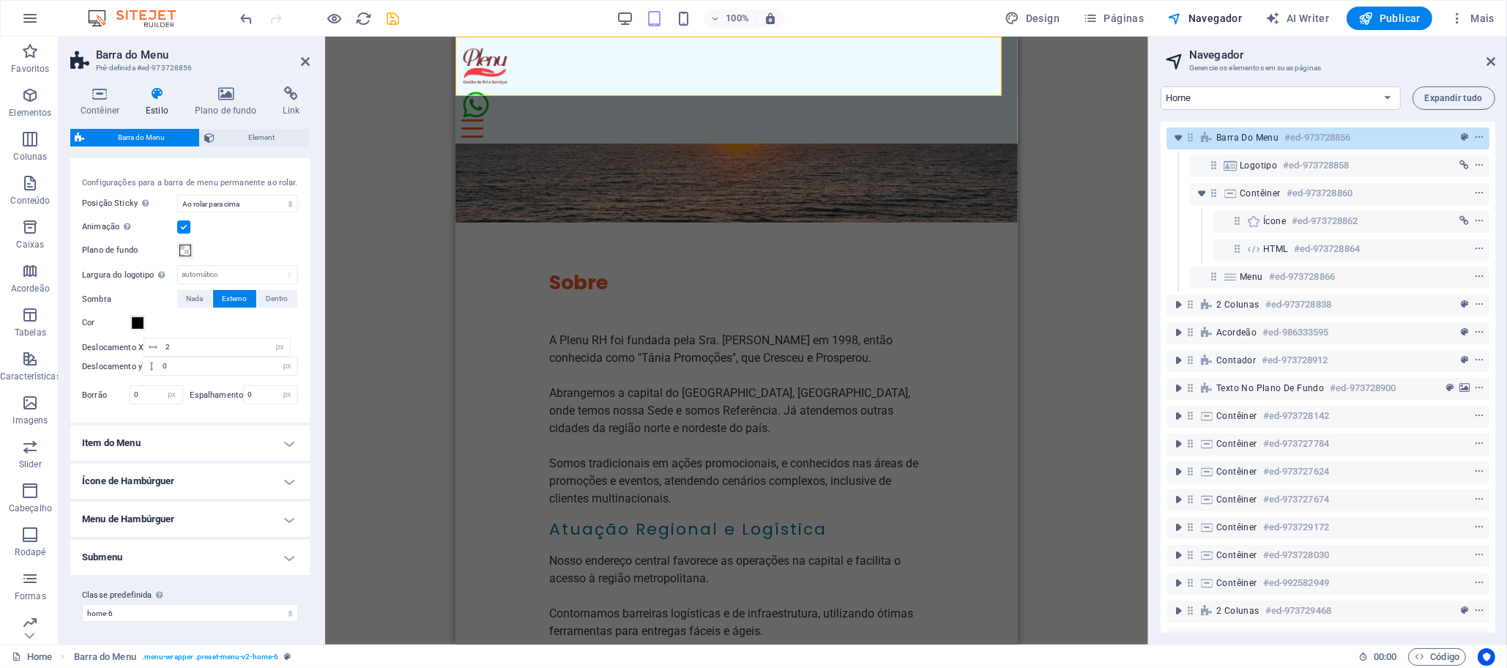
select select "px"
select select "preset-menu-v2-home-6"
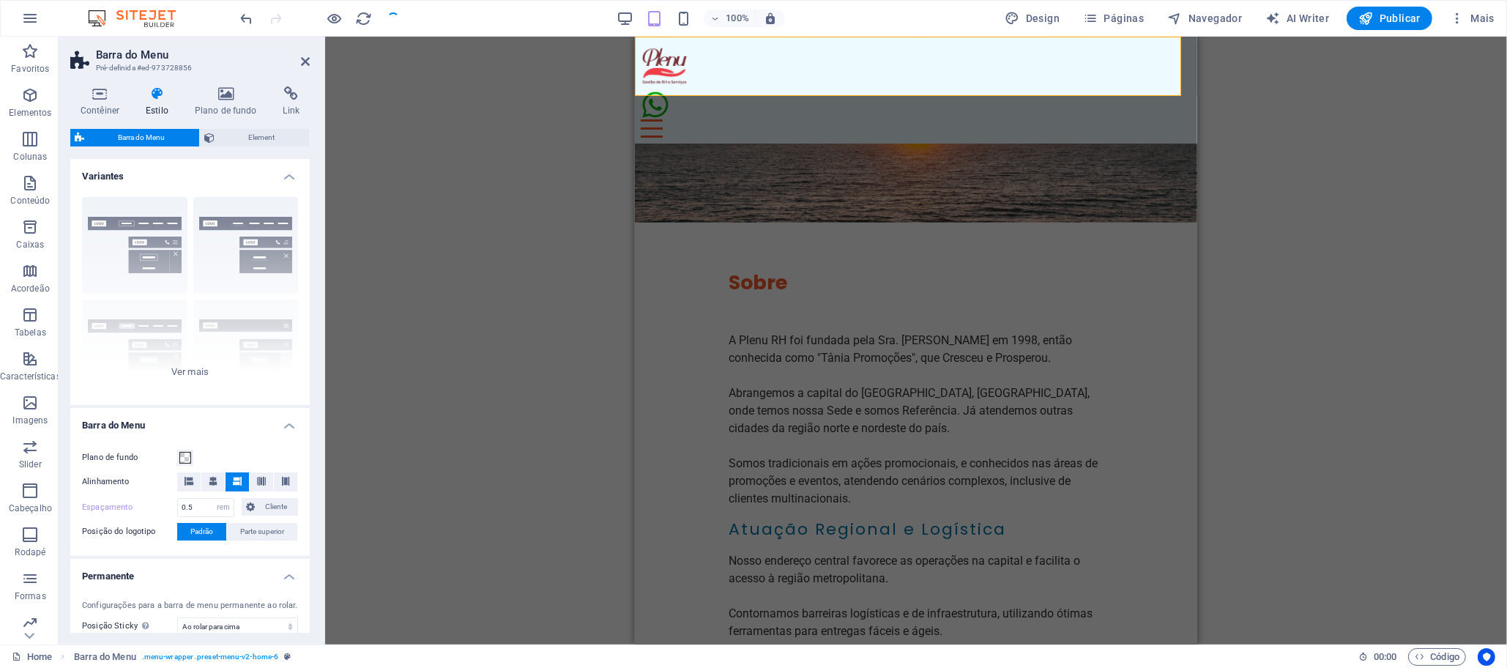
checkbox input "false"
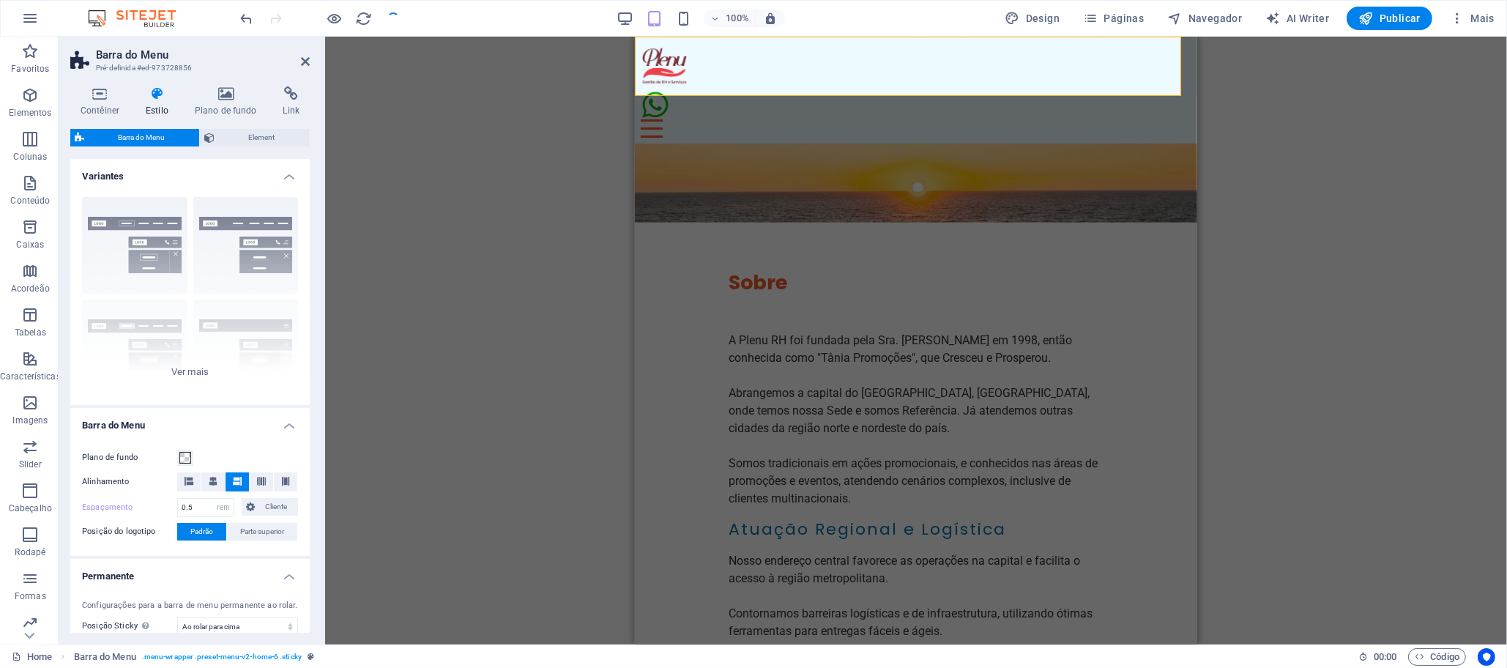
select select "rem"
select select "sticky_reverse"
select select "px"
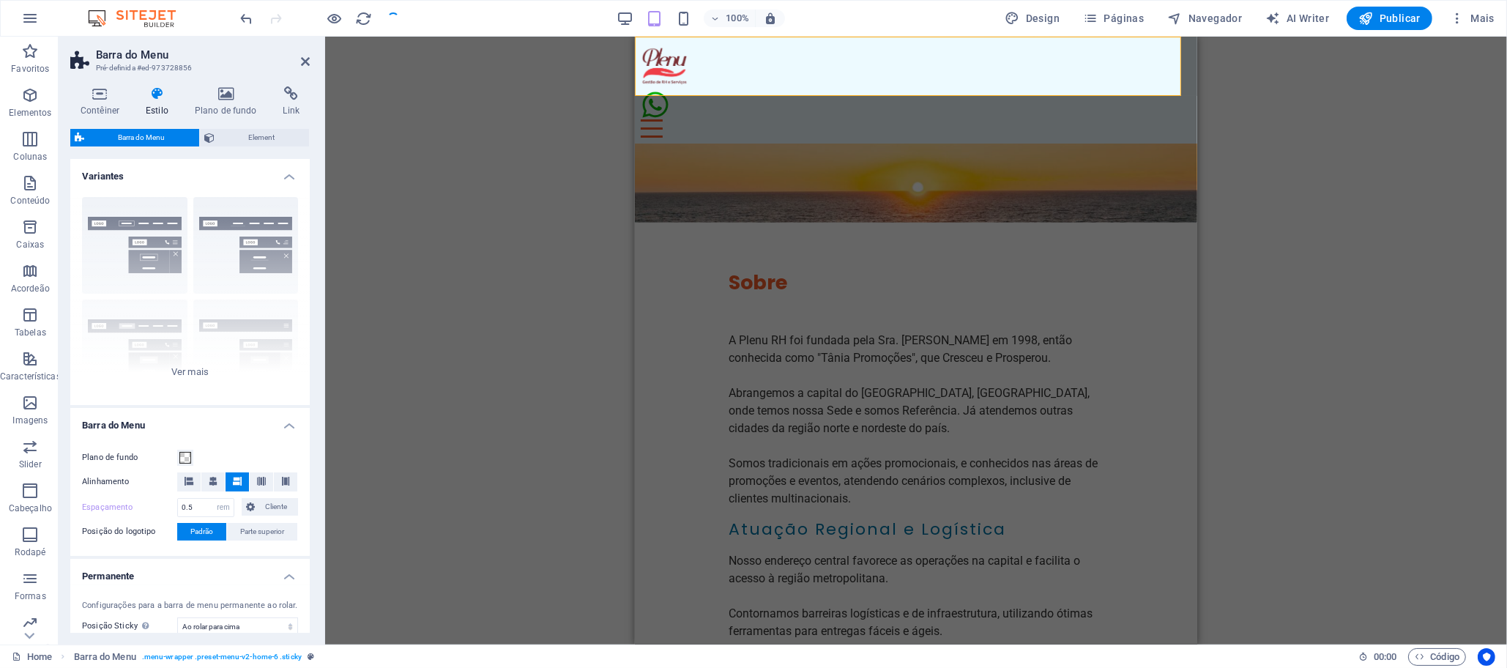
select select "px"
select select "preset-menu-v2-home-6"
checkbox input "false"
click at [1384, 18] on span "Publicar" at bounding box center [1389, 18] width 62 height 15
select select "rem"
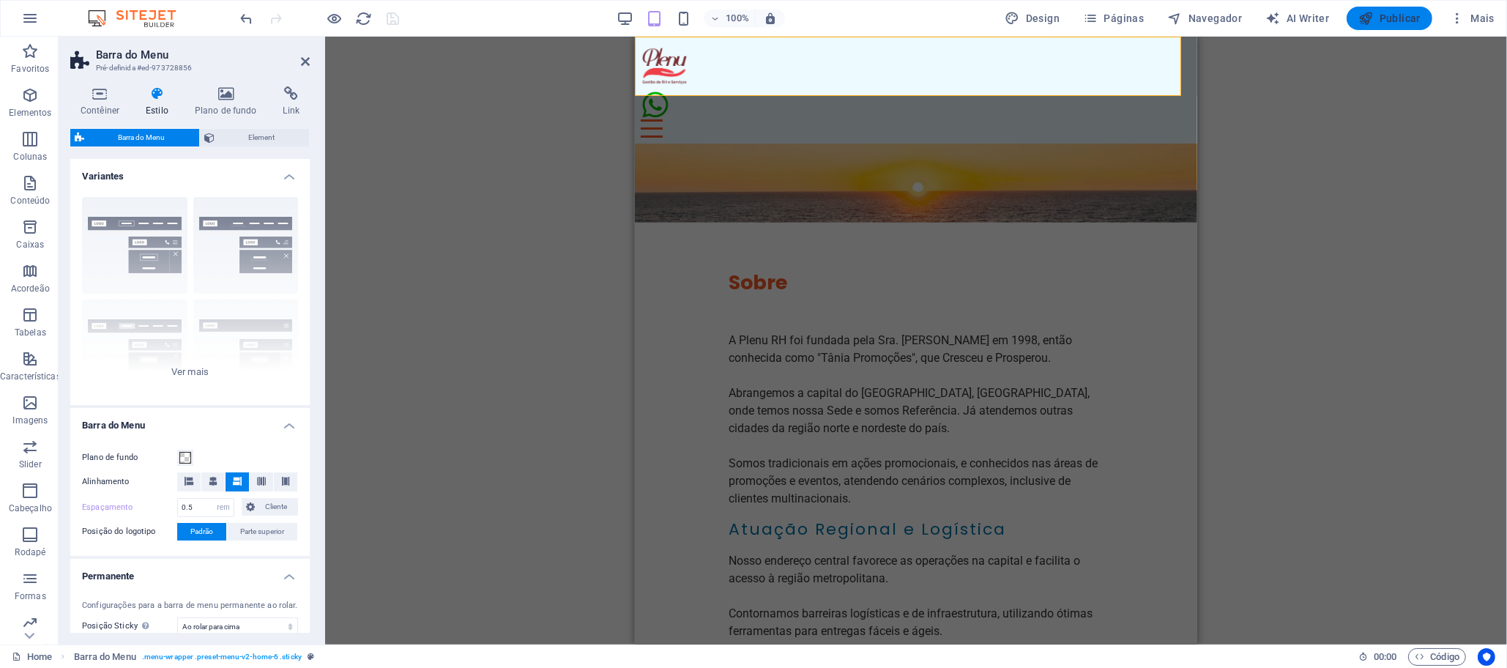
select select "sticky_reverse"
select select "px"
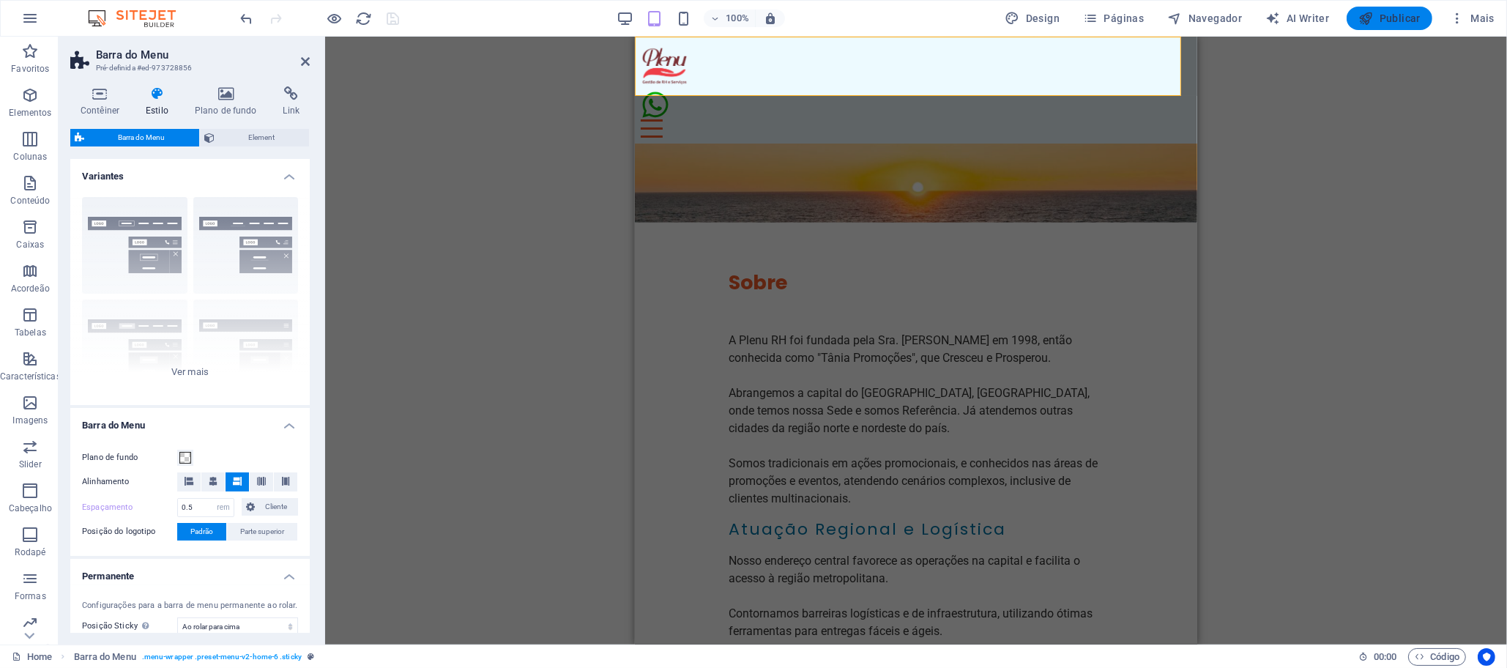
select select "preset-menu-v2-home-6"
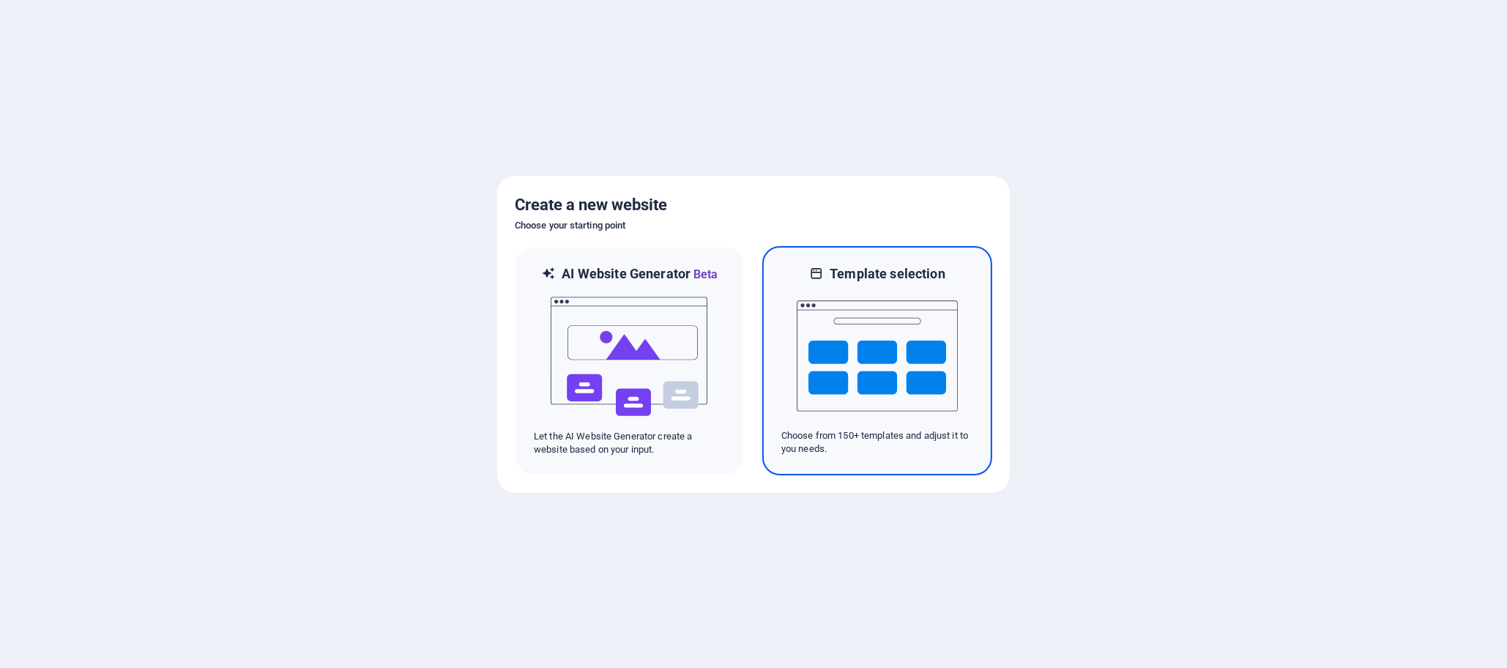
click at [859, 345] on img at bounding box center [877, 356] width 161 height 146
click at [826, 350] on img at bounding box center [877, 356] width 161 height 146
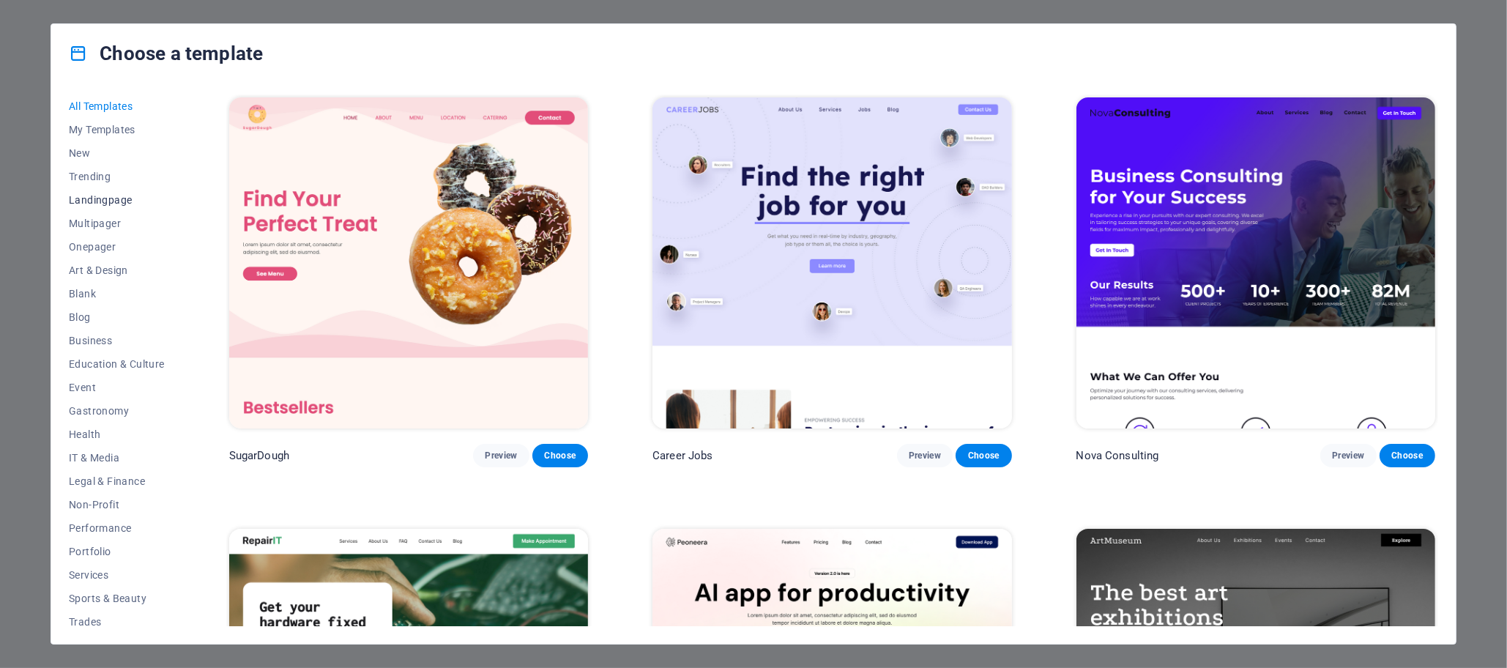
click at [81, 190] on button "Landingpage" at bounding box center [117, 199] width 96 height 23
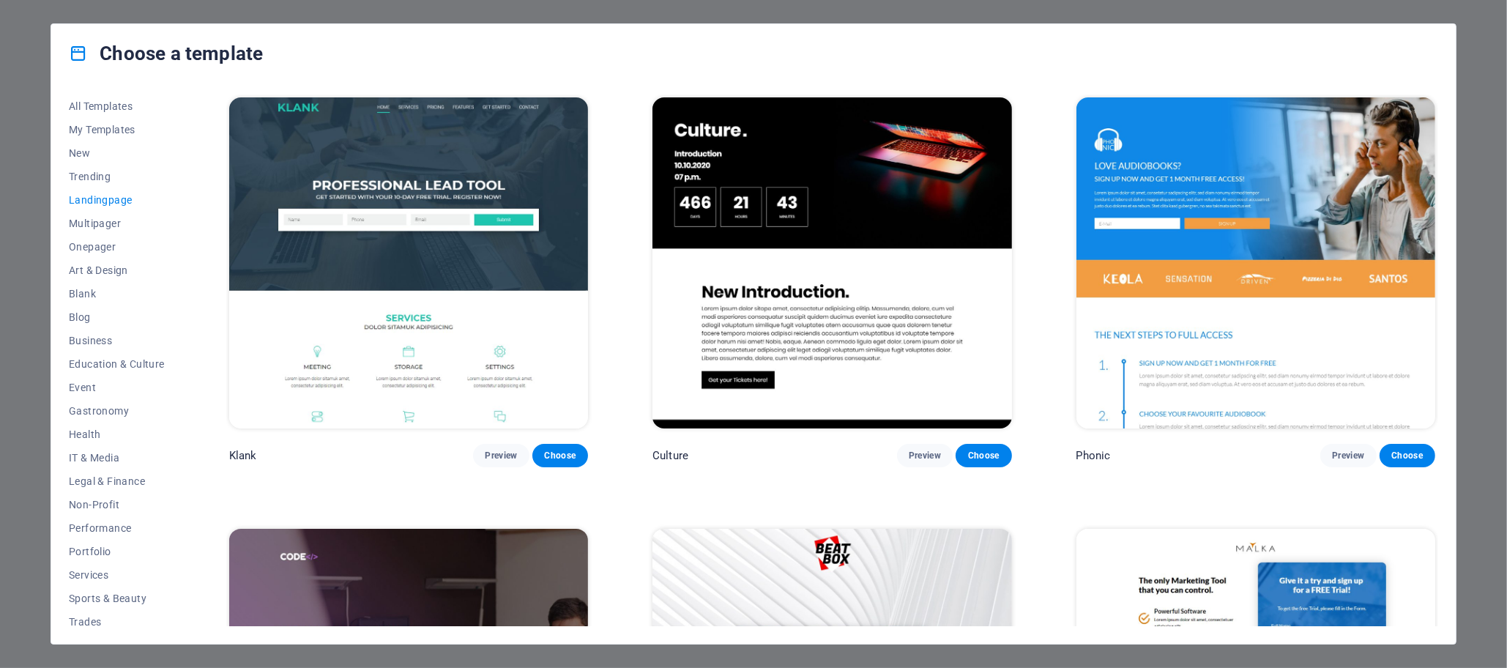
click at [364, 144] on img at bounding box center [408, 262] width 359 height 331
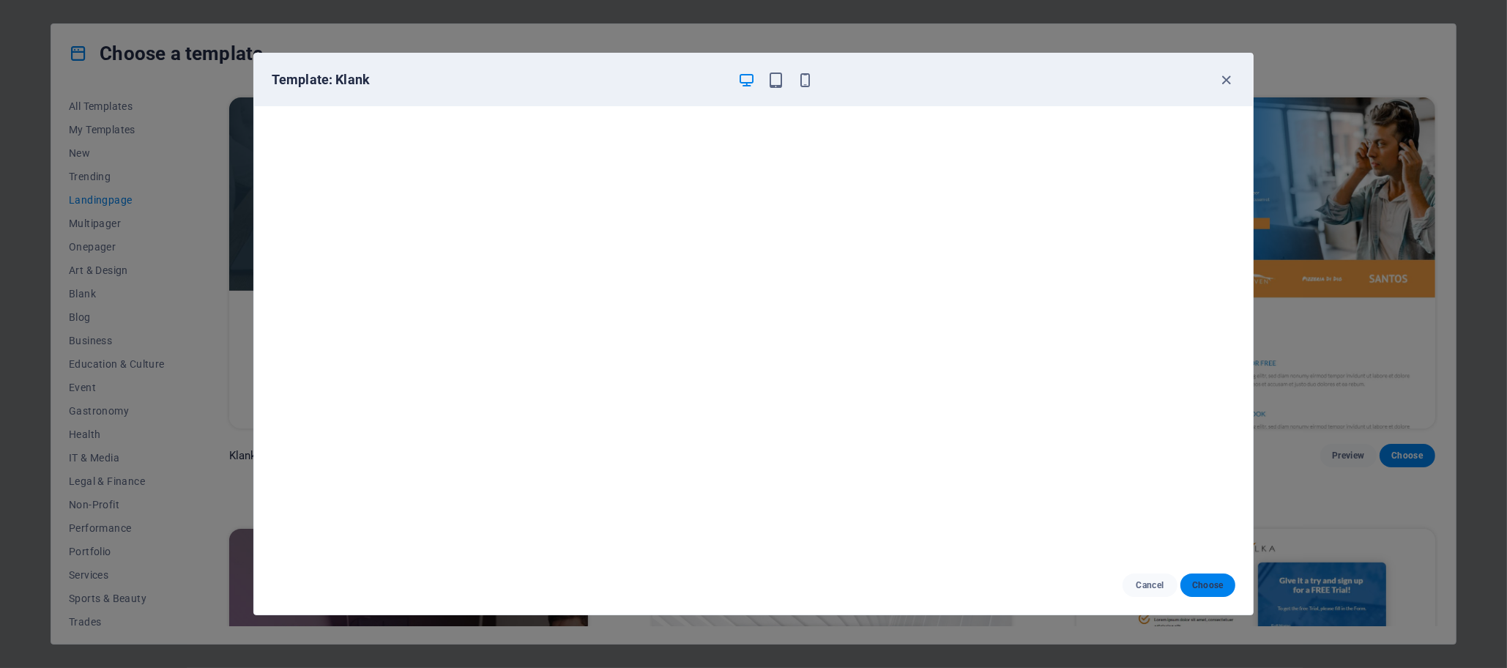
click at [1205, 584] on span "Choose" at bounding box center [1207, 585] width 31 height 12
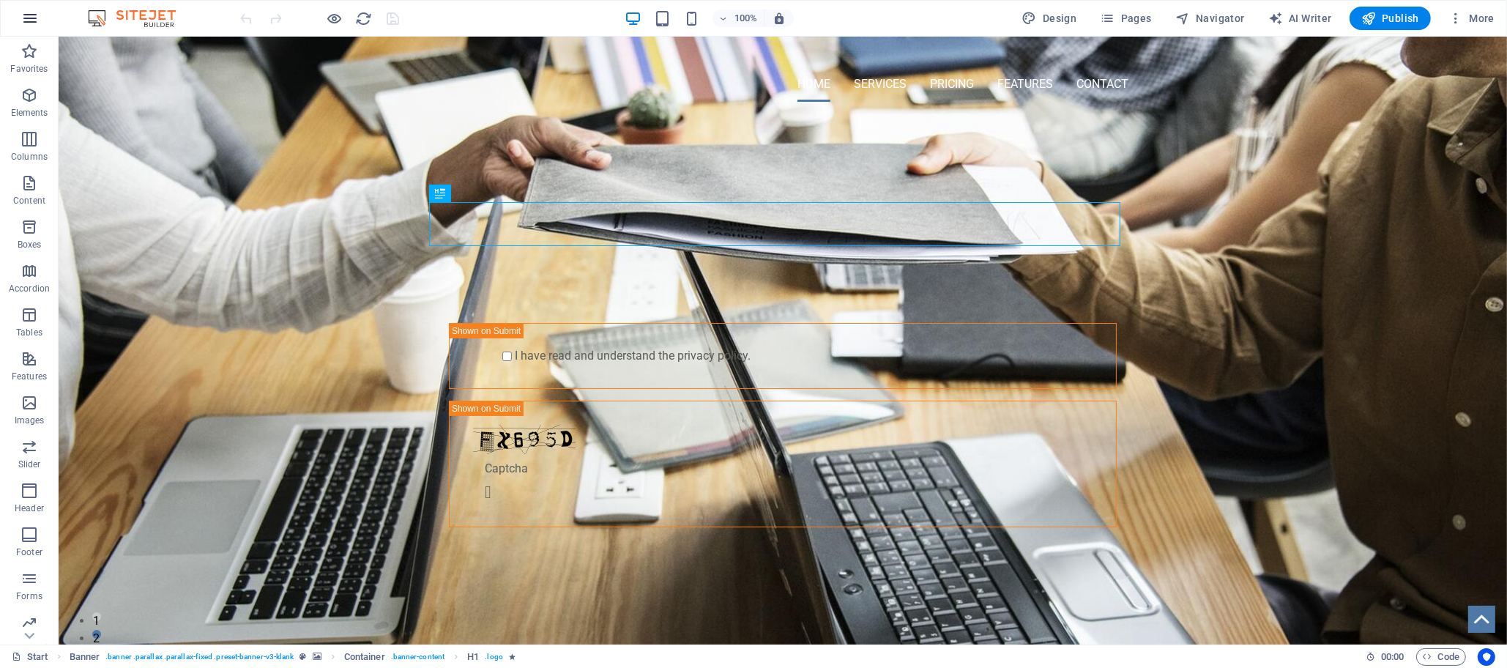
click at [26, 23] on icon "button" at bounding box center [30, 19] width 18 height 18
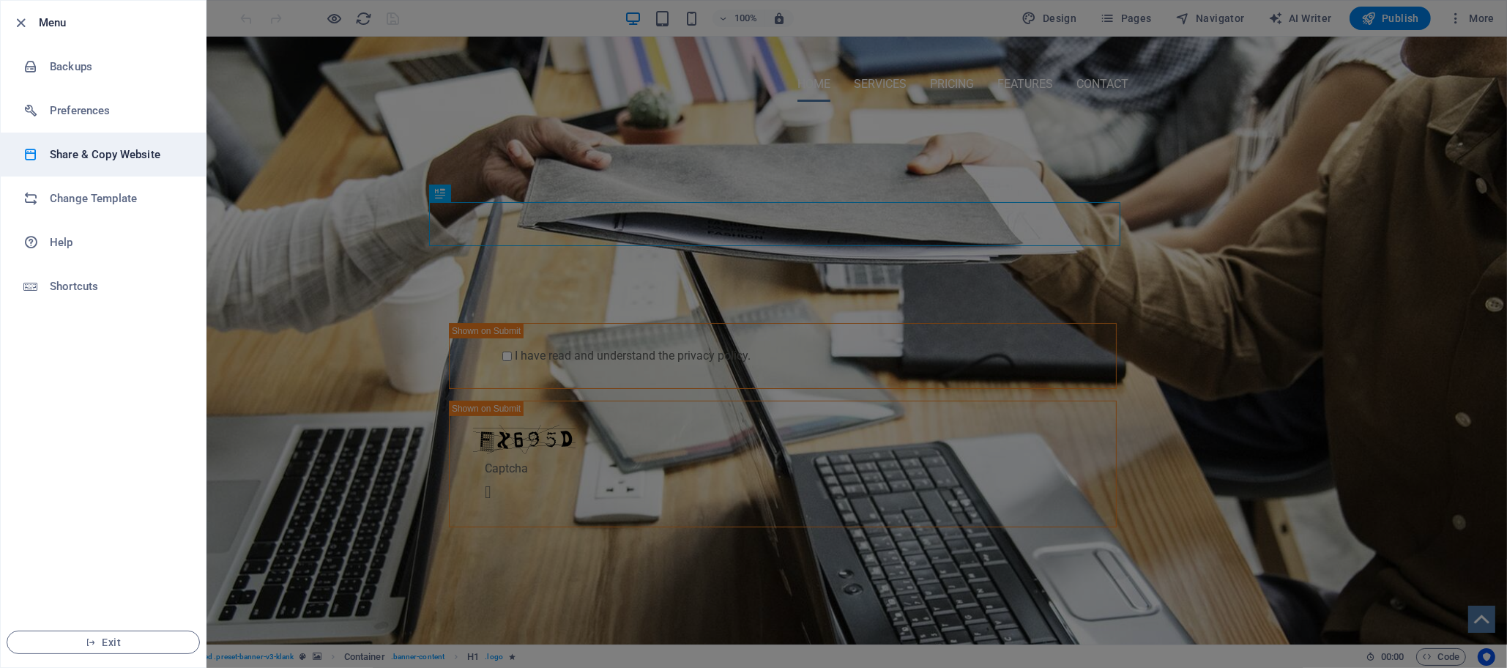
click at [104, 160] on h6 "Share & Copy Website" at bounding box center [117, 155] width 135 height 18
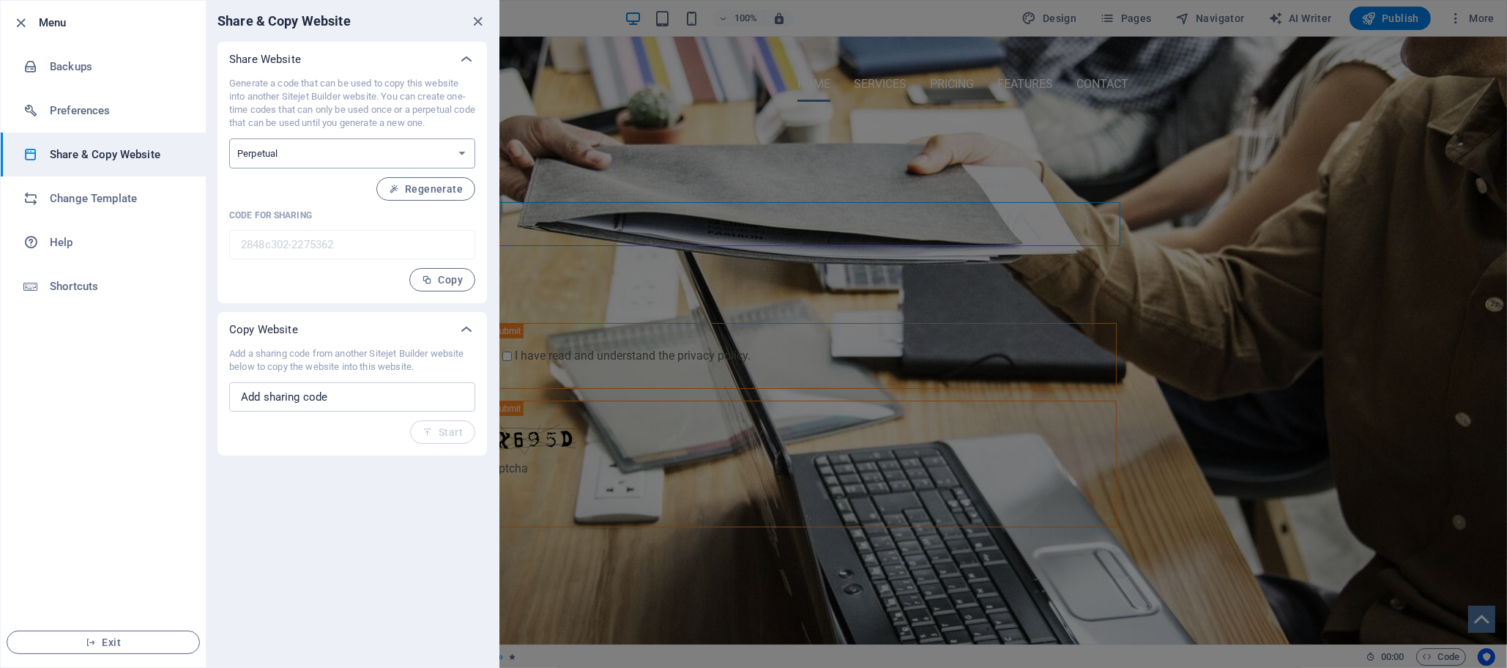
click at [335, 142] on select "One-time Perpetual" at bounding box center [352, 153] width 246 height 30
click at [344, 398] on input "text" at bounding box center [352, 396] width 246 height 29
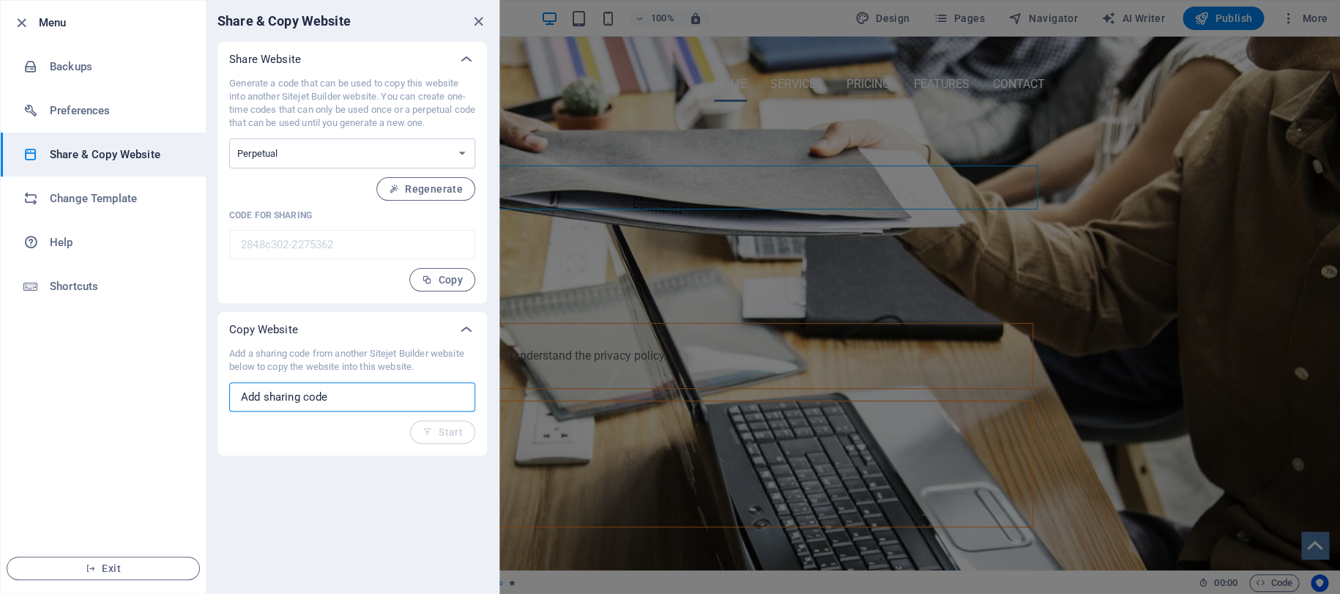
click at [291, 398] on input "text" at bounding box center [352, 396] width 246 height 29
paste input "035560dd-2246284"
click at [429, 433] on icon "button" at bounding box center [427, 432] width 10 height 10
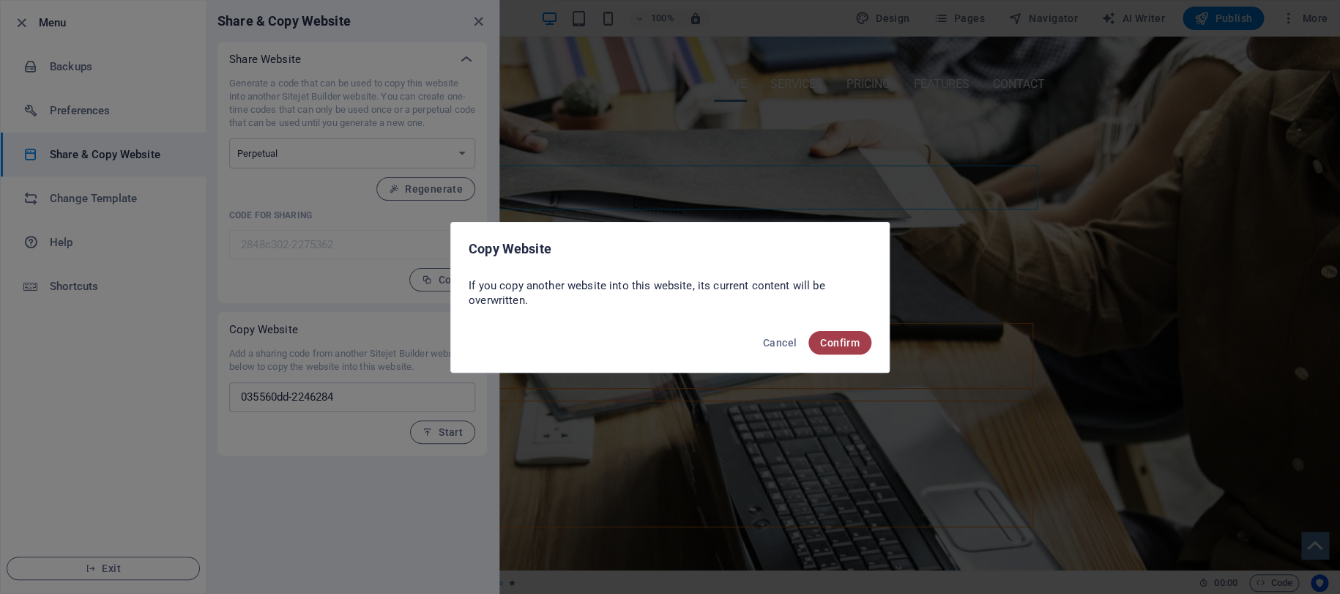
click at [849, 335] on button "Confirm" at bounding box center [839, 342] width 63 height 23
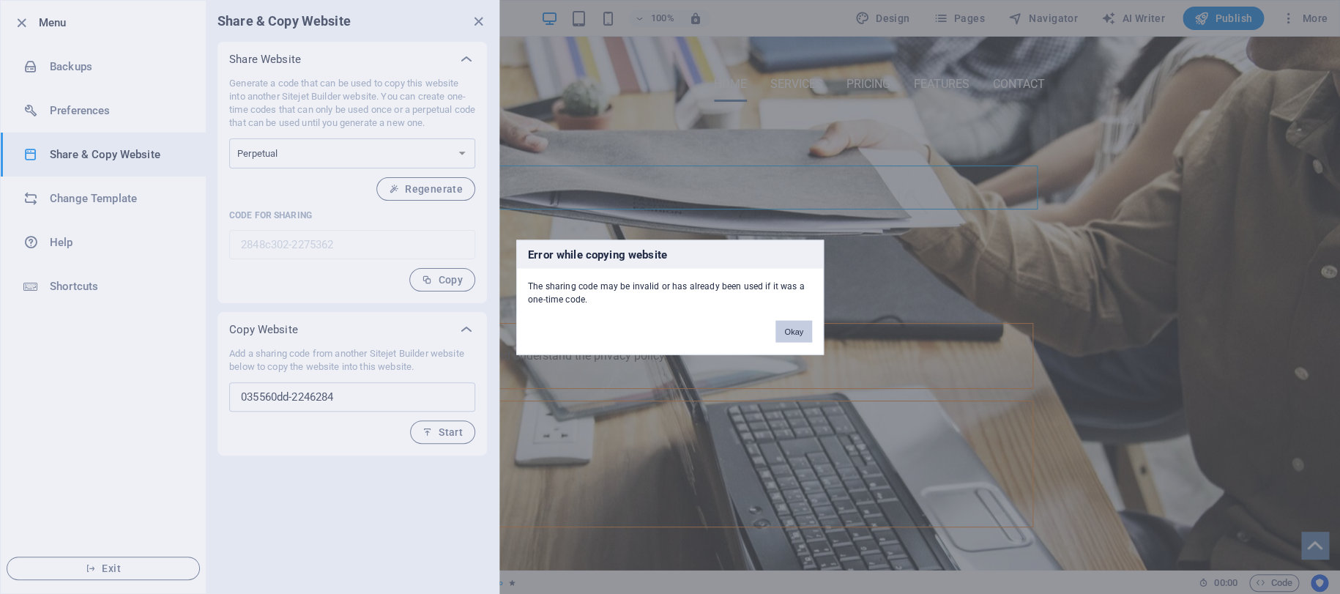
click at [794, 332] on button "Okay" at bounding box center [793, 331] width 37 height 22
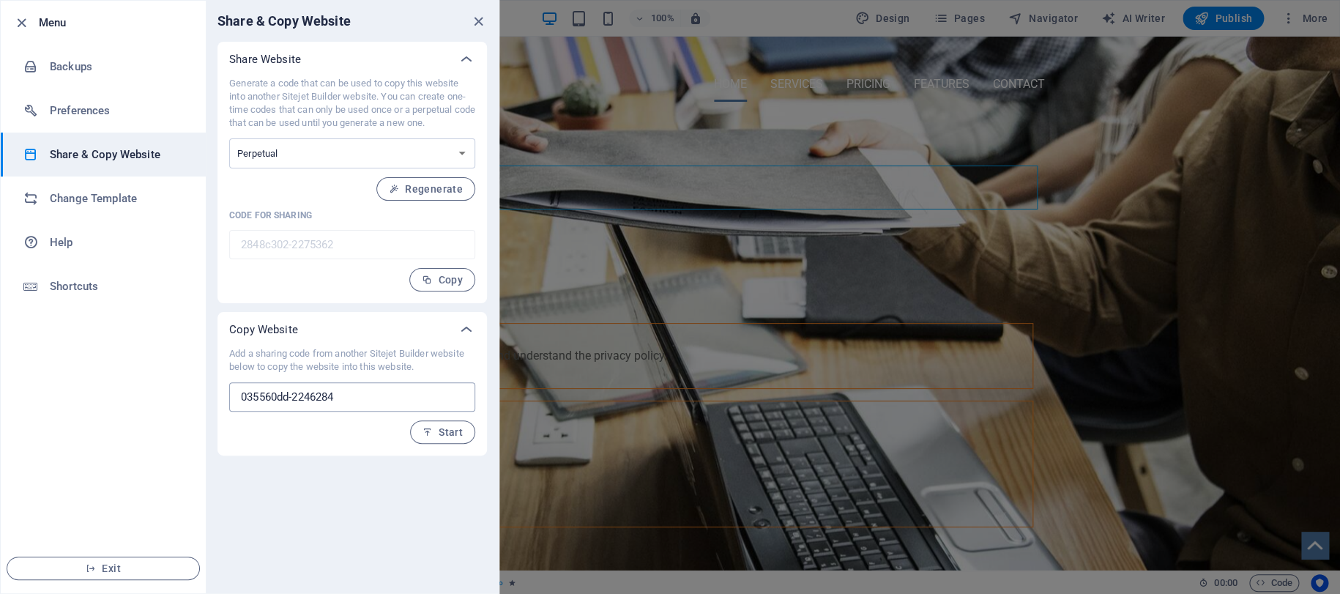
click at [344, 394] on input "035560dd-2246284" at bounding box center [352, 396] width 246 height 29
paste input "c1636813"
type input "c1636813-2246284"
click at [447, 431] on span "Start" at bounding box center [442, 432] width 40 height 12
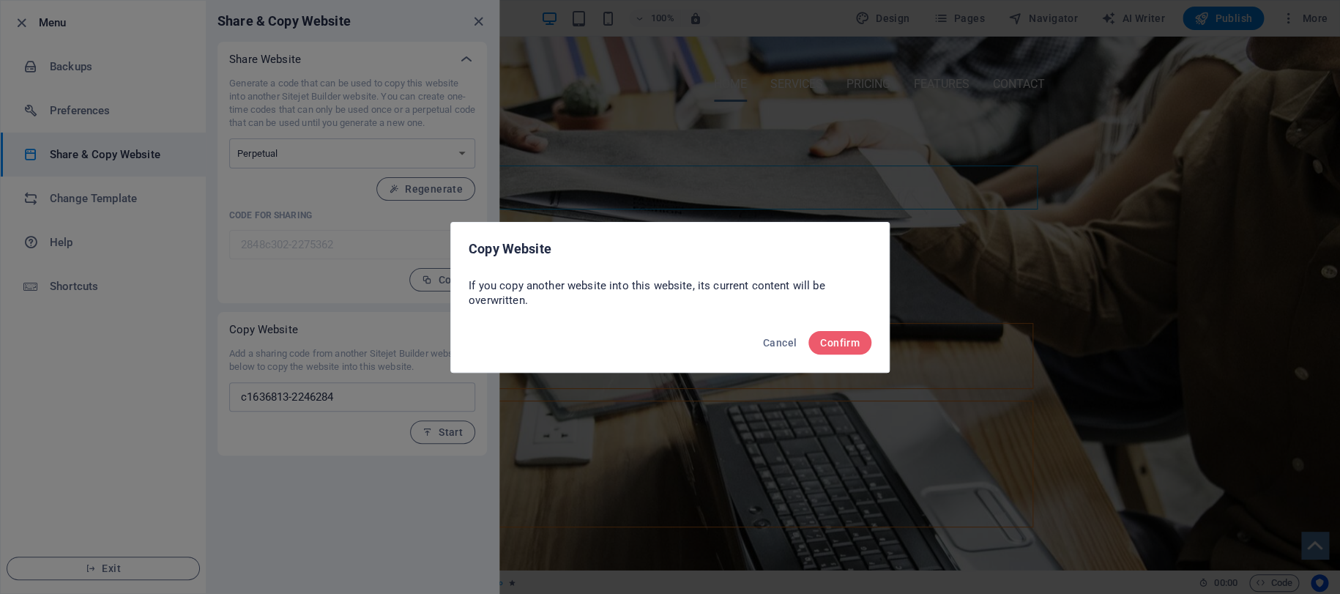
click at [845, 327] on div "Cancel Confirm" at bounding box center [670, 347] width 438 height 50
click at [841, 340] on span "Confirm" at bounding box center [840, 343] width 40 height 12
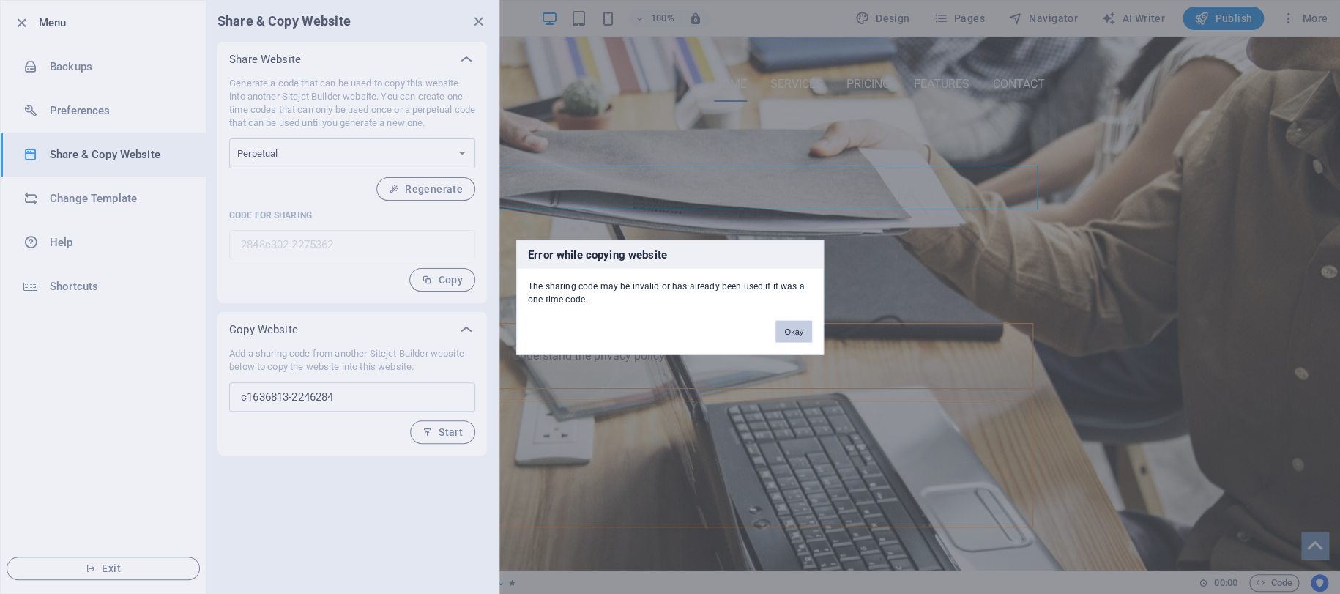
click at [792, 328] on button "Okay" at bounding box center [793, 331] width 37 height 22
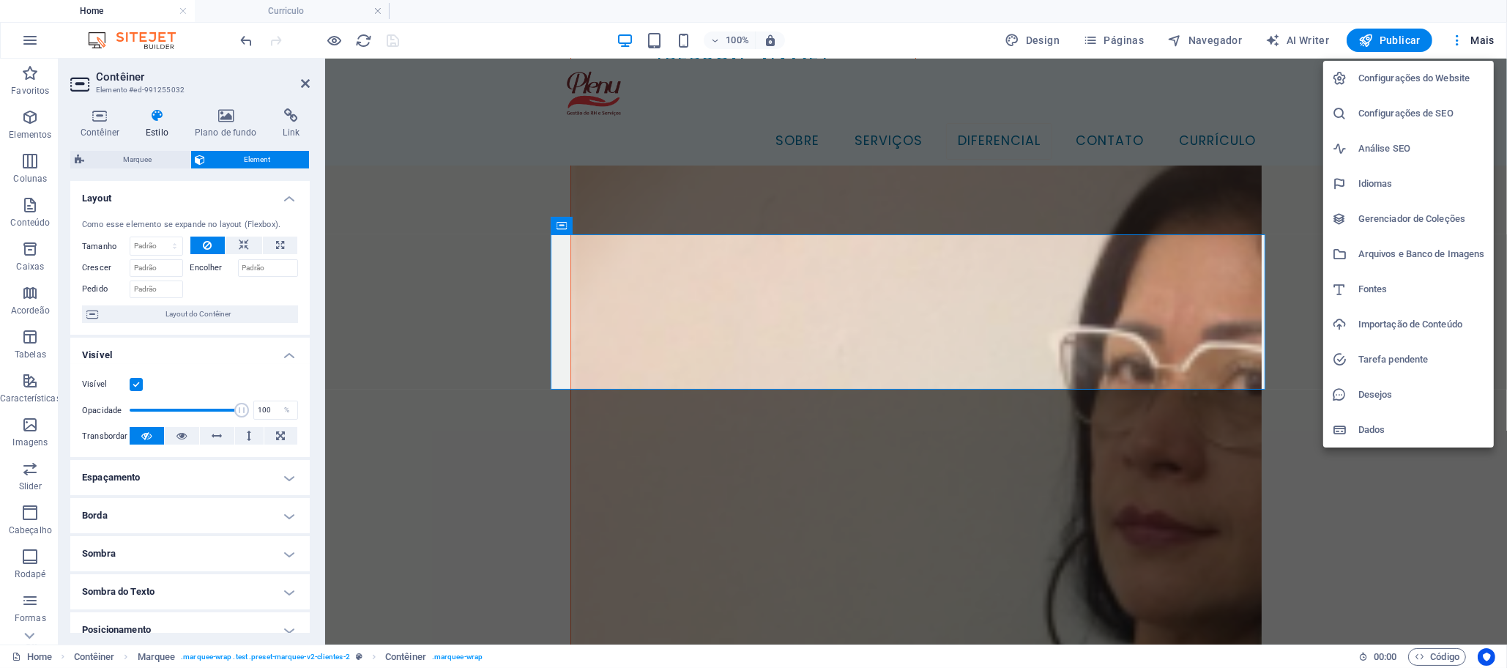
click at [34, 36] on div at bounding box center [753, 334] width 1507 height 668
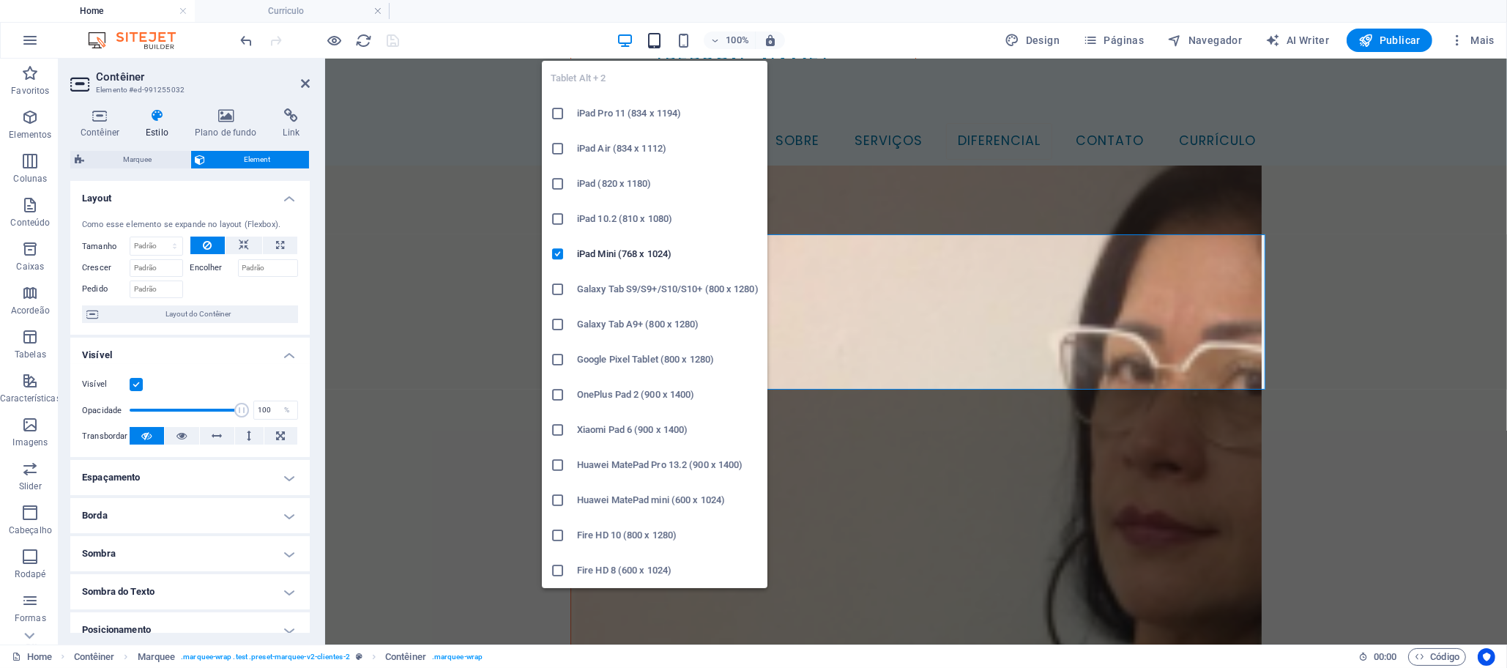
click at [650, 35] on icon "button" at bounding box center [654, 40] width 17 height 17
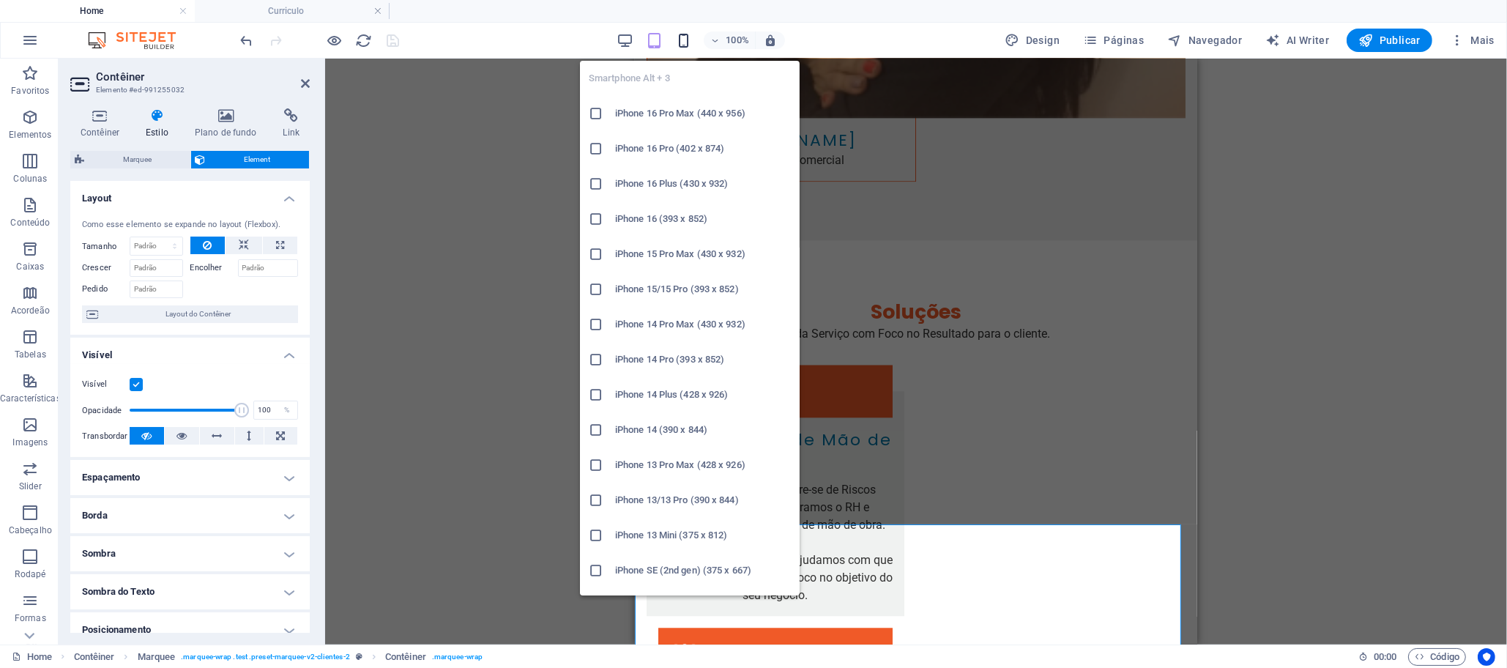
click at [688, 41] on icon "button" at bounding box center [683, 40] width 17 height 17
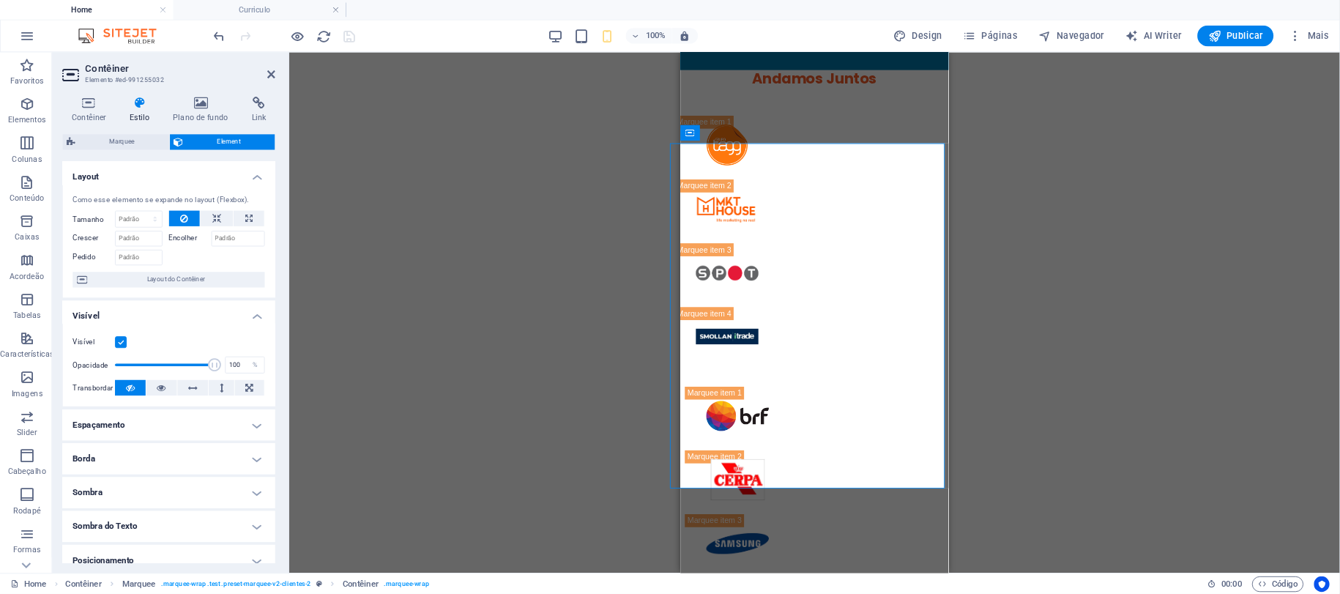
scroll to position [6576, 0]
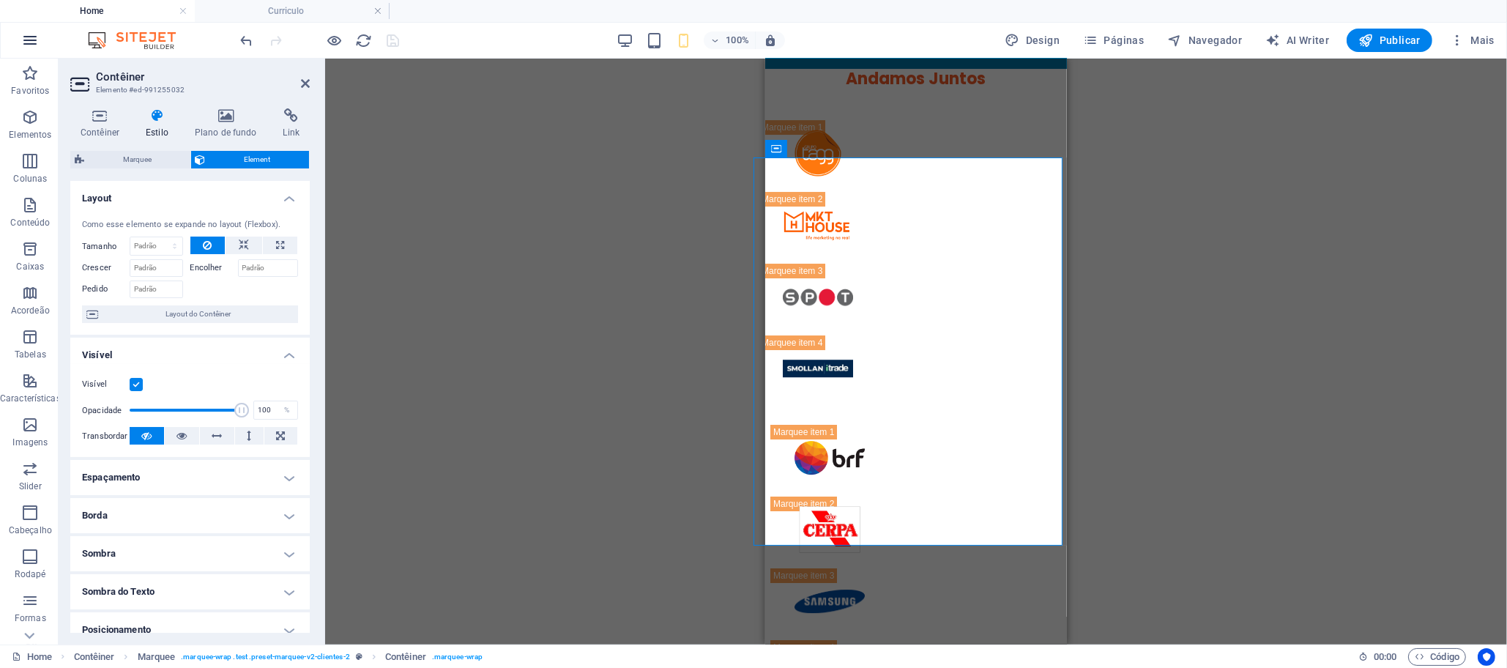
click at [31, 35] on icon "button" at bounding box center [30, 40] width 18 height 18
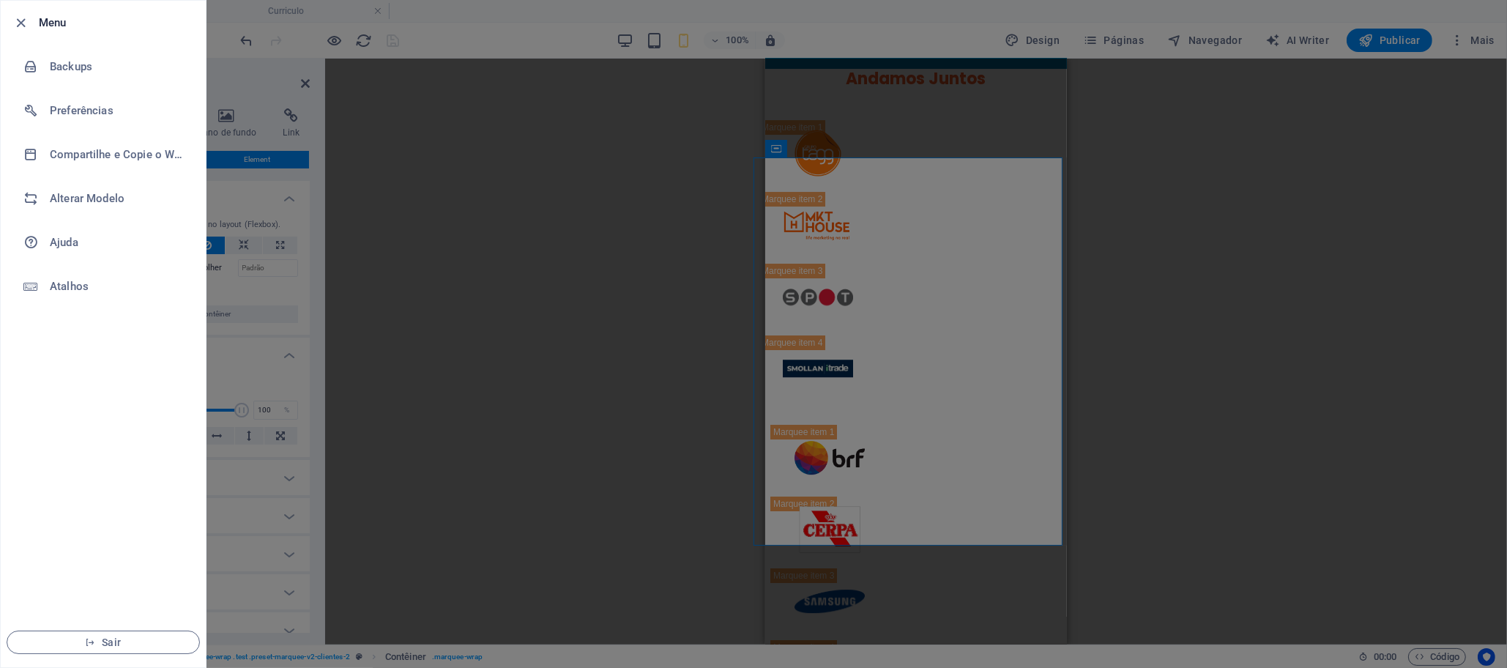
click at [494, 42] on div at bounding box center [753, 334] width 1507 height 668
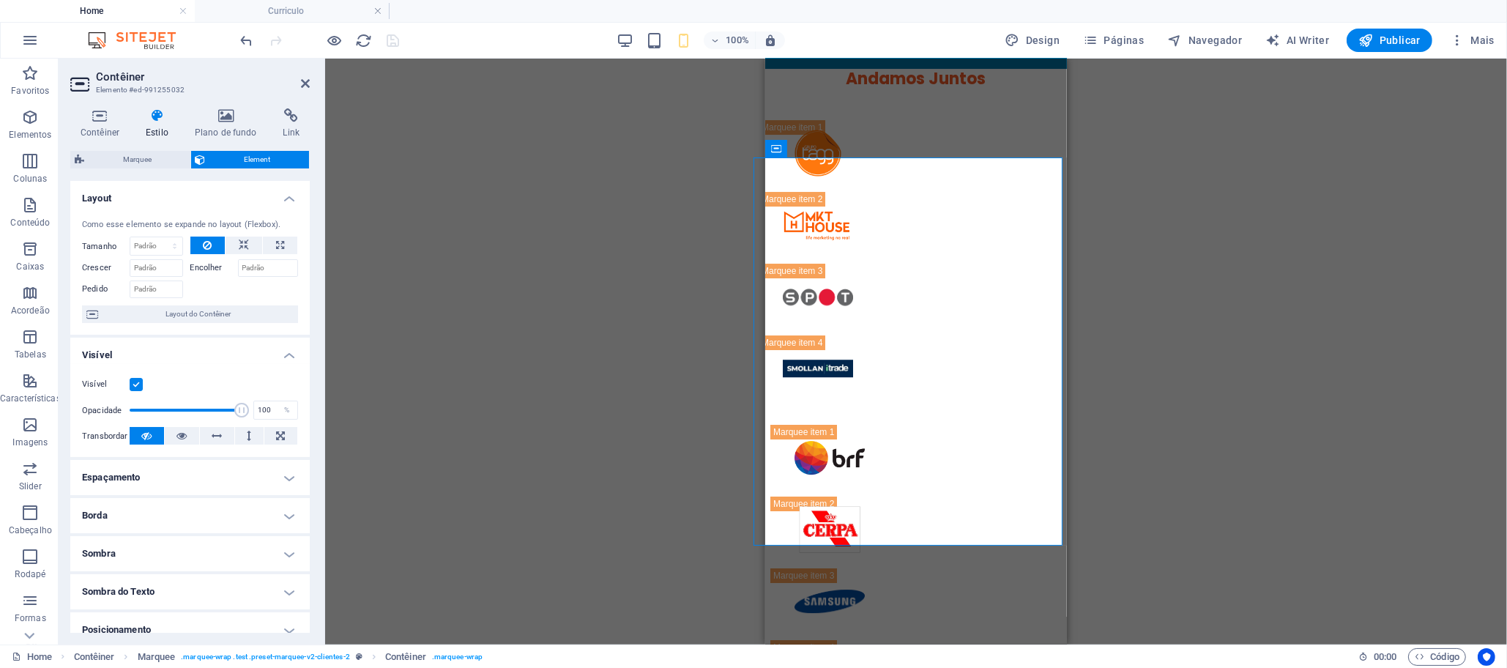
click at [299, 77] on h2 "Contêiner" at bounding box center [203, 76] width 214 height 13
click at [301, 78] on icon at bounding box center [305, 84] width 9 height 12
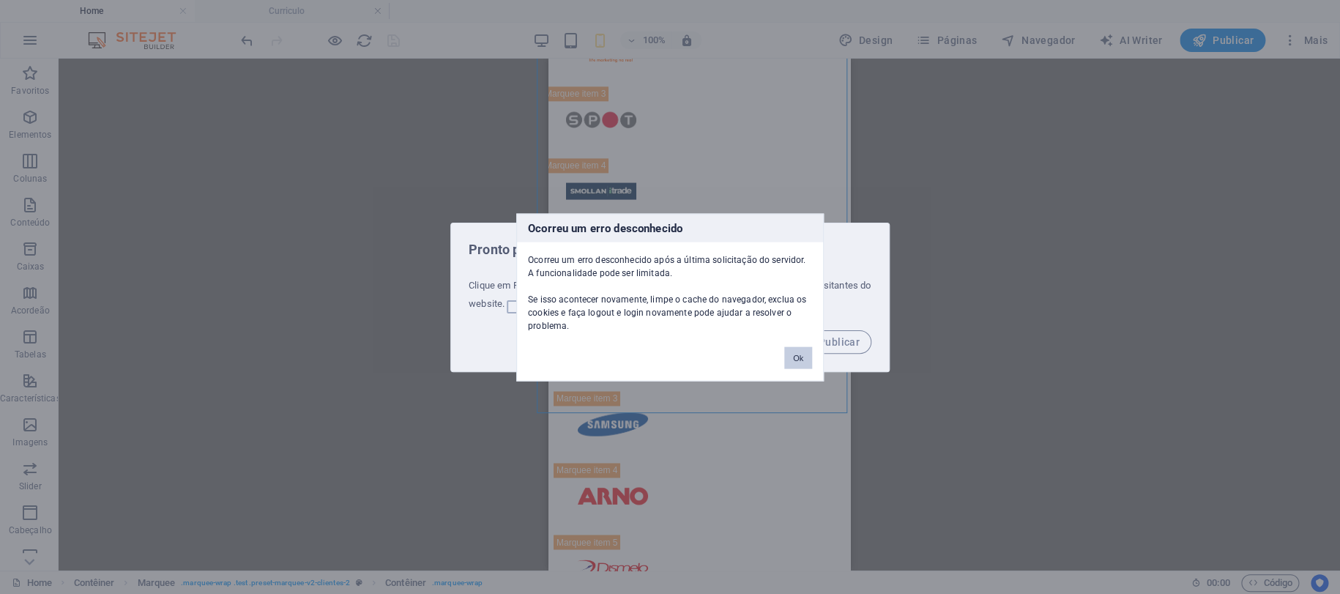
click at [795, 357] on button "Ok" at bounding box center [798, 357] width 28 height 22
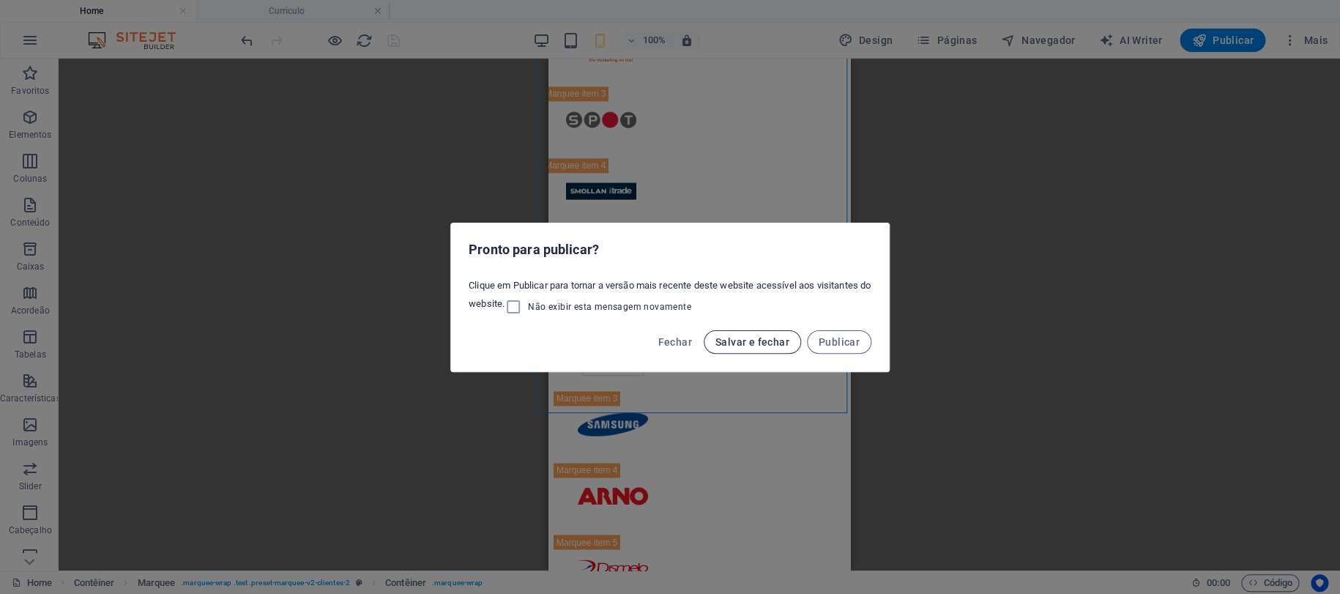
click at [737, 345] on span "Salvar e fechar" at bounding box center [752, 342] width 74 height 12
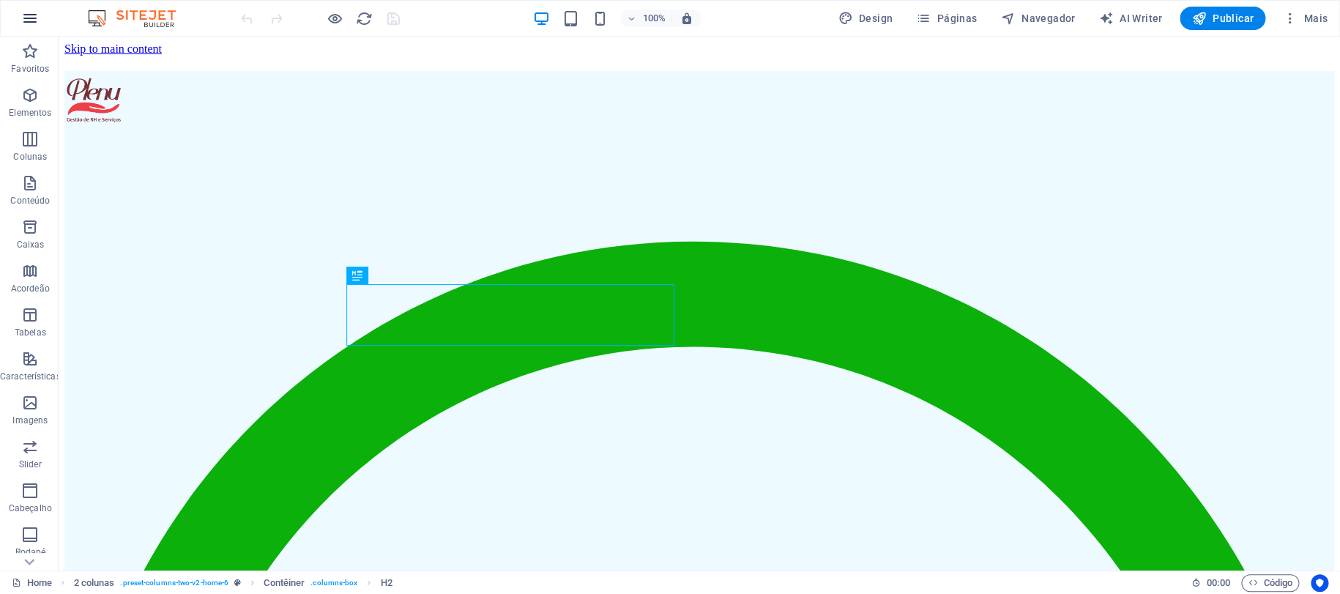
click at [29, 18] on icon "button" at bounding box center [30, 19] width 18 height 18
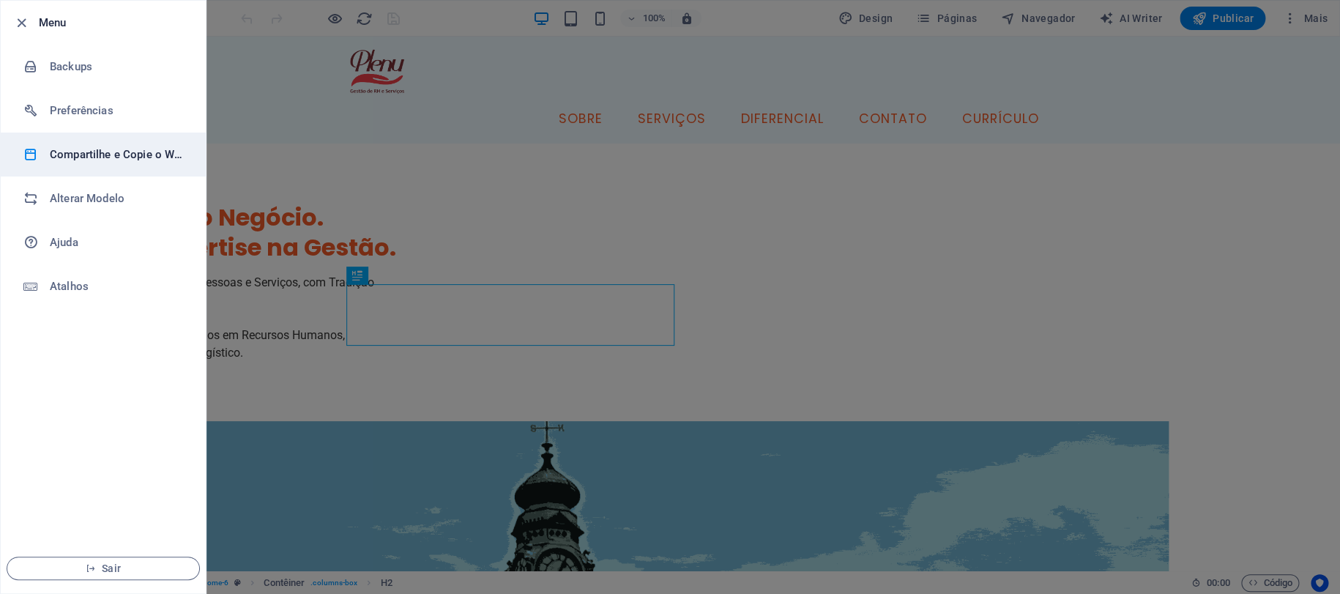
click at [76, 151] on h6 "Compartilhe e Copie o Website" at bounding box center [117, 155] width 135 height 18
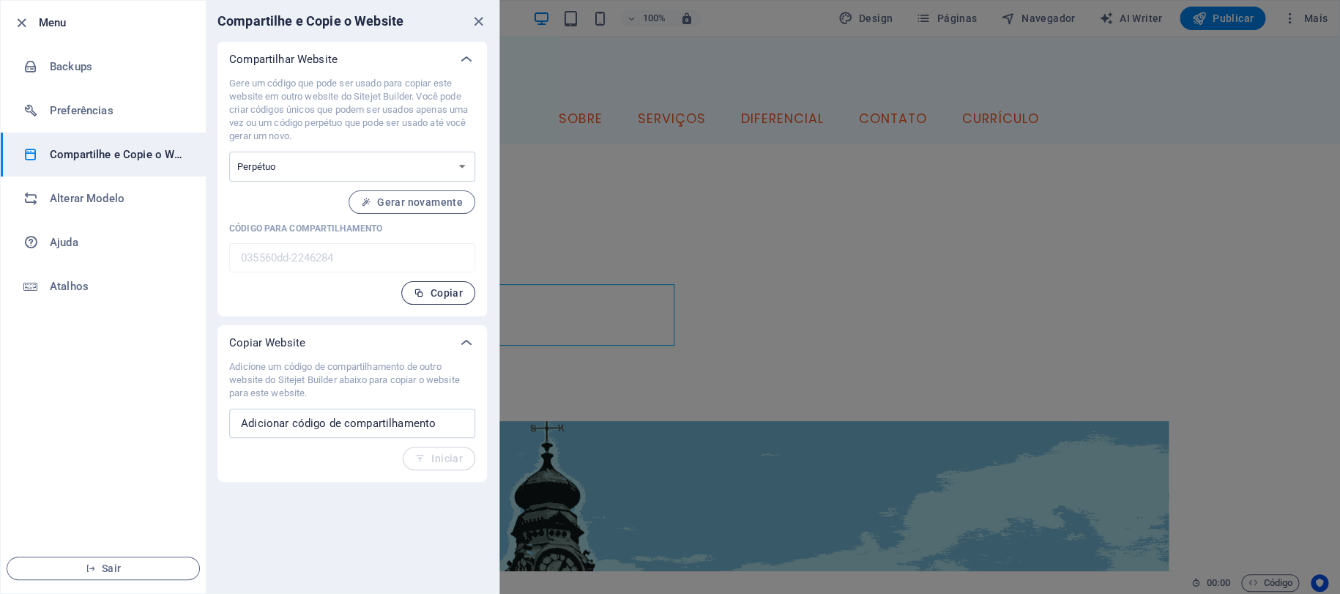
click at [431, 291] on span "Copiar" at bounding box center [438, 293] width 49 height 12
click at [421, 167] on select "Uma vez Perpétuo" at bounding box center [352, 167] width 246 height 30
click at [229, 152] on select "Uma vez Perpétuo" at bounding box center [352, 167] width 246 height 30
click at [427, 206] on span "Gerar novamente" at bounding box center [412, 202] width 102 height 12
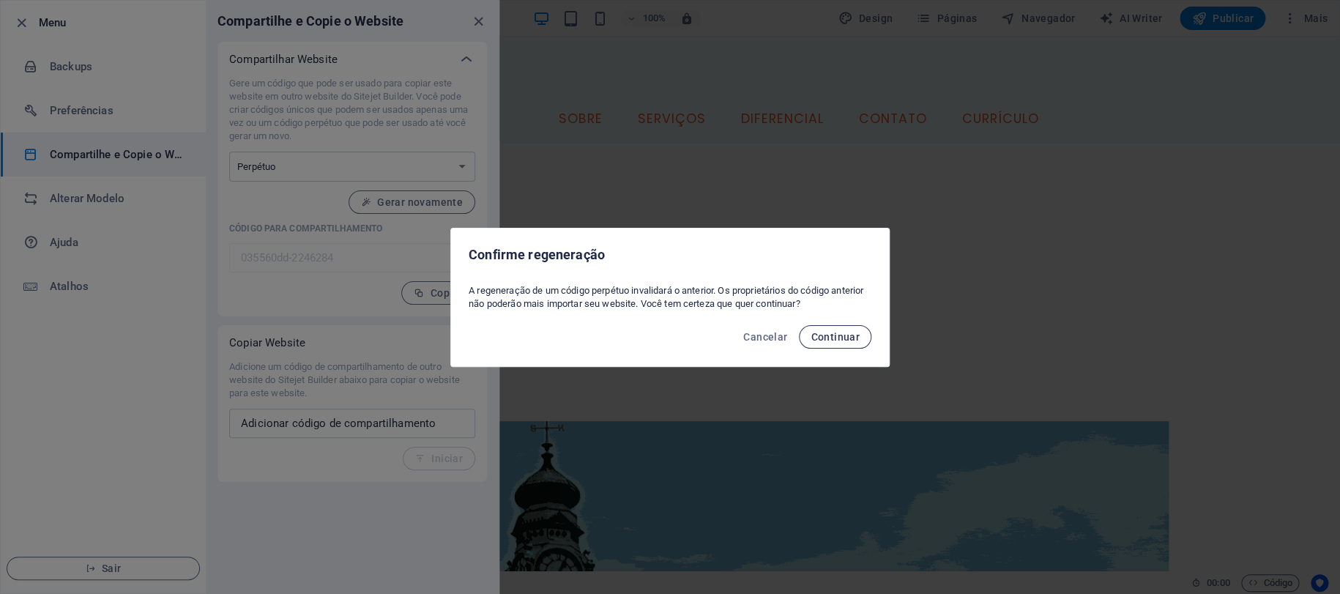
click at [839, 343] on button "Continuar" at bounding box center [835, 336] width 72 height 23
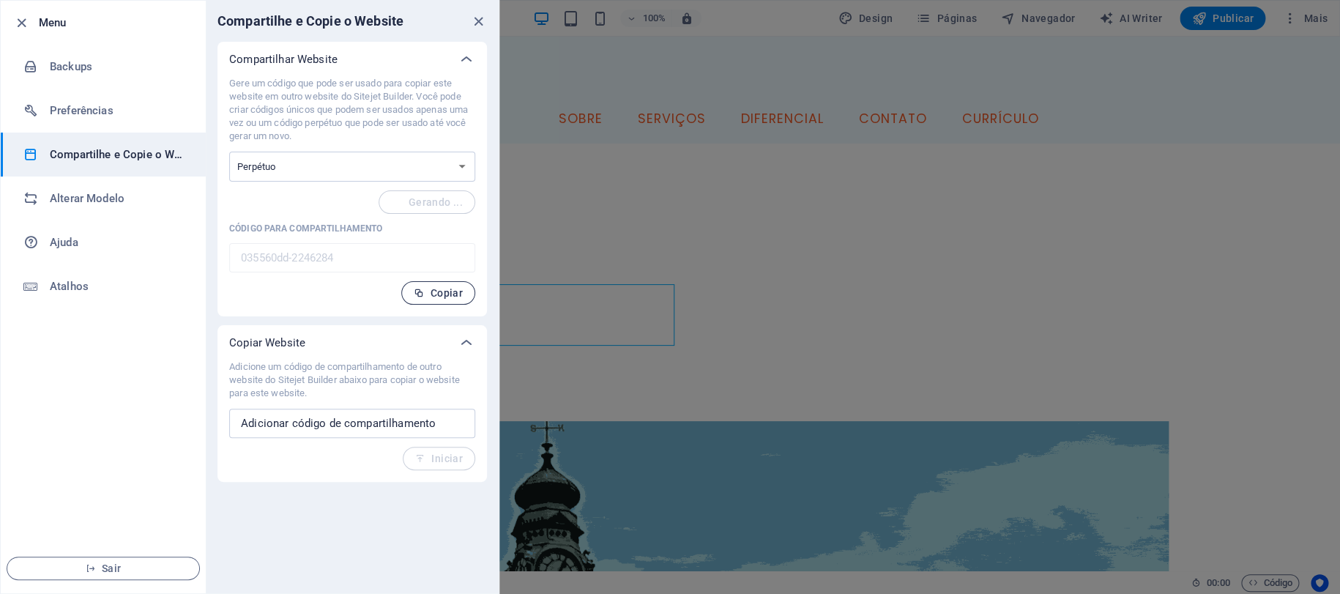
type input "d5d8244a-2246284"
click at [278, 168] on select "Uma vez Perpétuo" at bounding box center [352, 167] width 246 height 30
select select "onetime"
click at [229, 152] on select "Uma vez Perpétuo" at bounding box center [352, 167] width 246 height 30
click at [436, 198] on span "Gerar" at bounding box center [441, 202] width 44 height 12
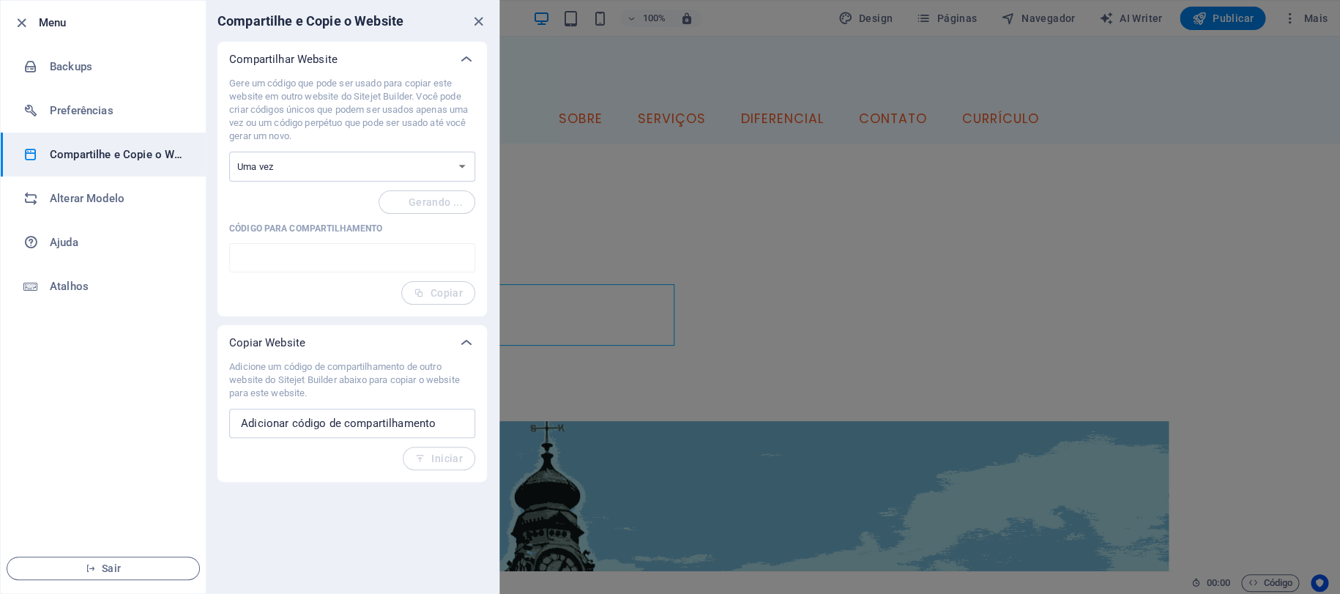
type input "c1636813-2246284"
click at [424, 288] on icon "button" at bounding box center [419, 293] width 10 height 10
click at [432, 287] on span "Copiar" at bounding box center [438, 293] width 49 height 12
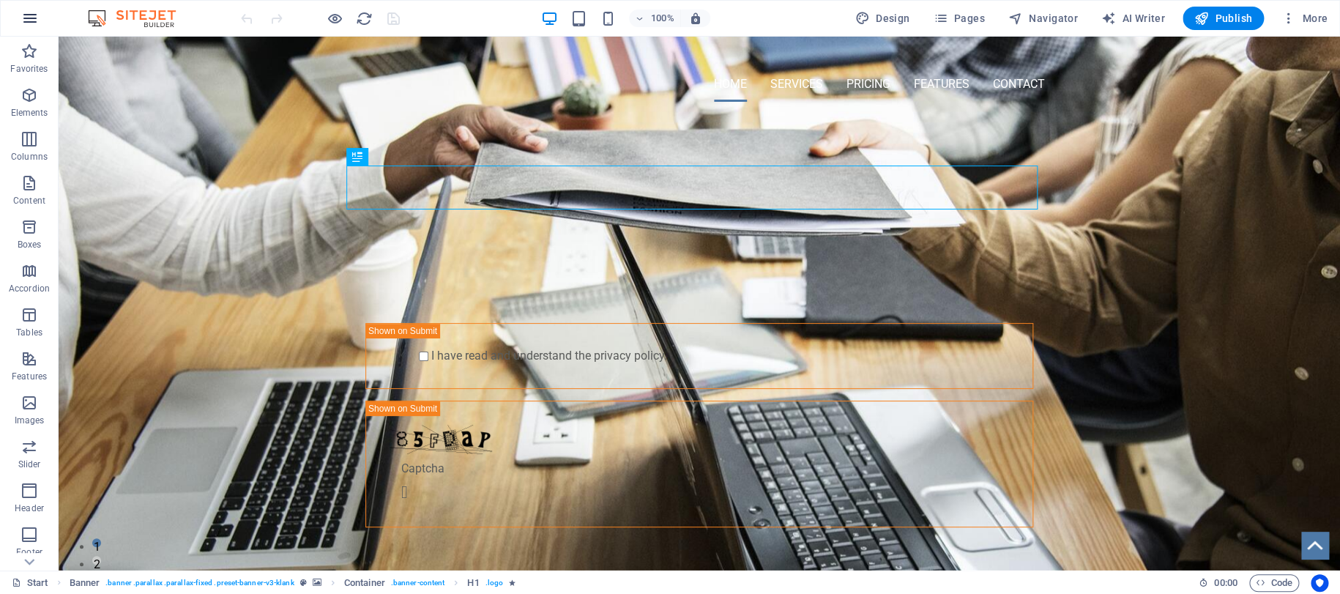
click at [24, 14] on icon "button" at bounding box center [30, 19] width 18 height 18
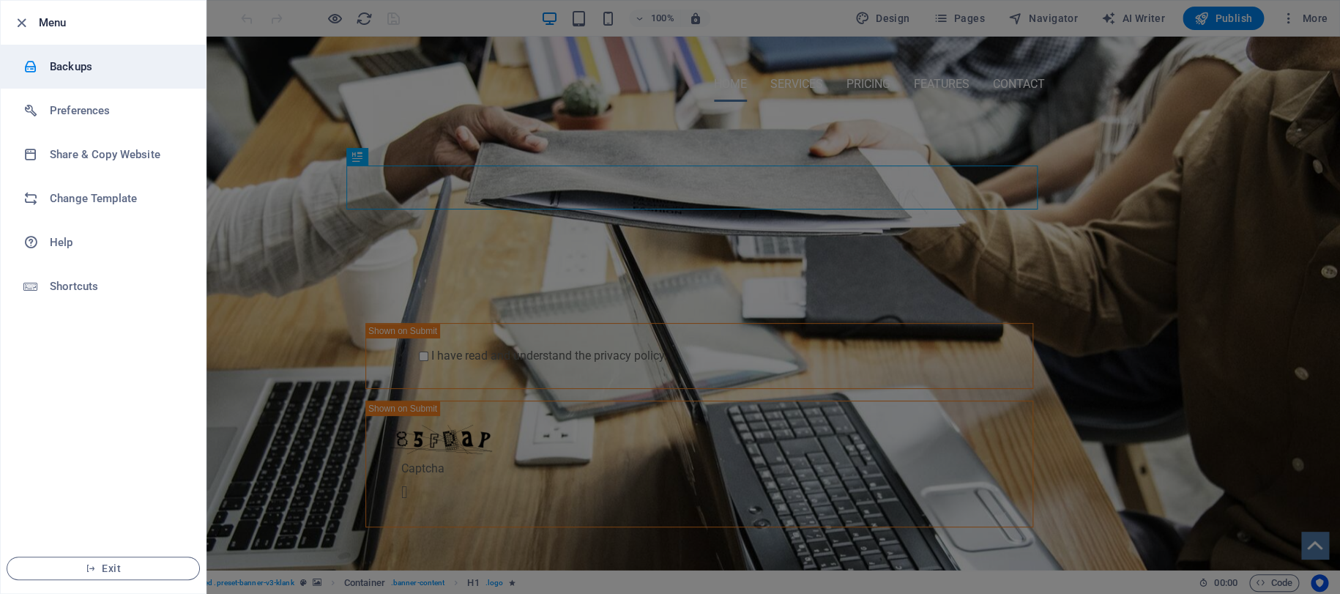
click at [76, 68] on h6 "Backups" at bounding box center [117, 67] width 135 height 18
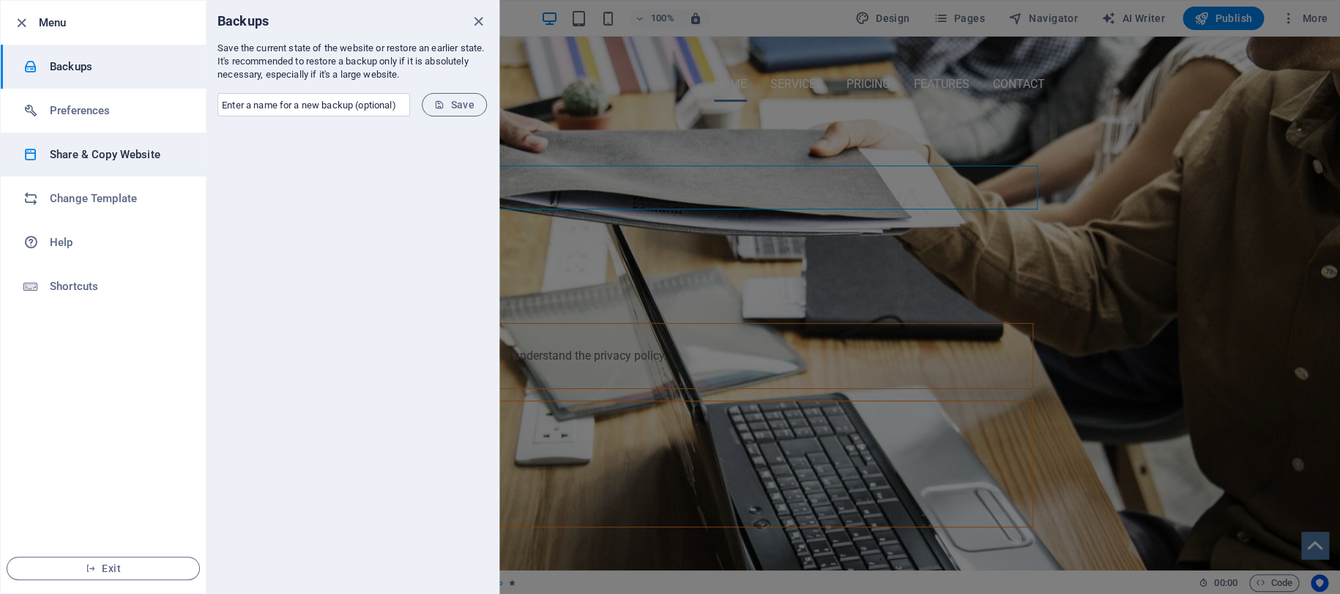
click at [77, 155] on h6 "Share & Copy Website" at bounding box center [117, 155] width 135 height 18
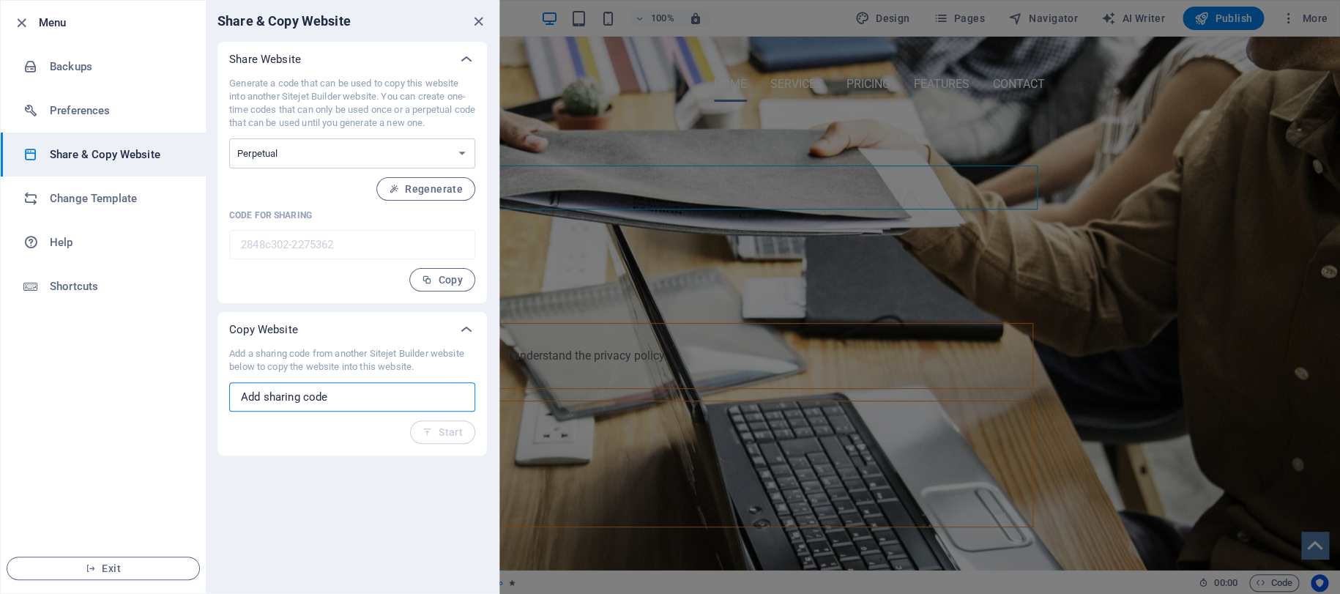
click at [356, 401] on input "text" at bounding box center [352, 396] width 246 height 29
paste input "c1636813-2246284"
type input "c1636813-2246284"
click at [450, 429] on span "Start" at bounding box center [442, 432] width 40 height 12
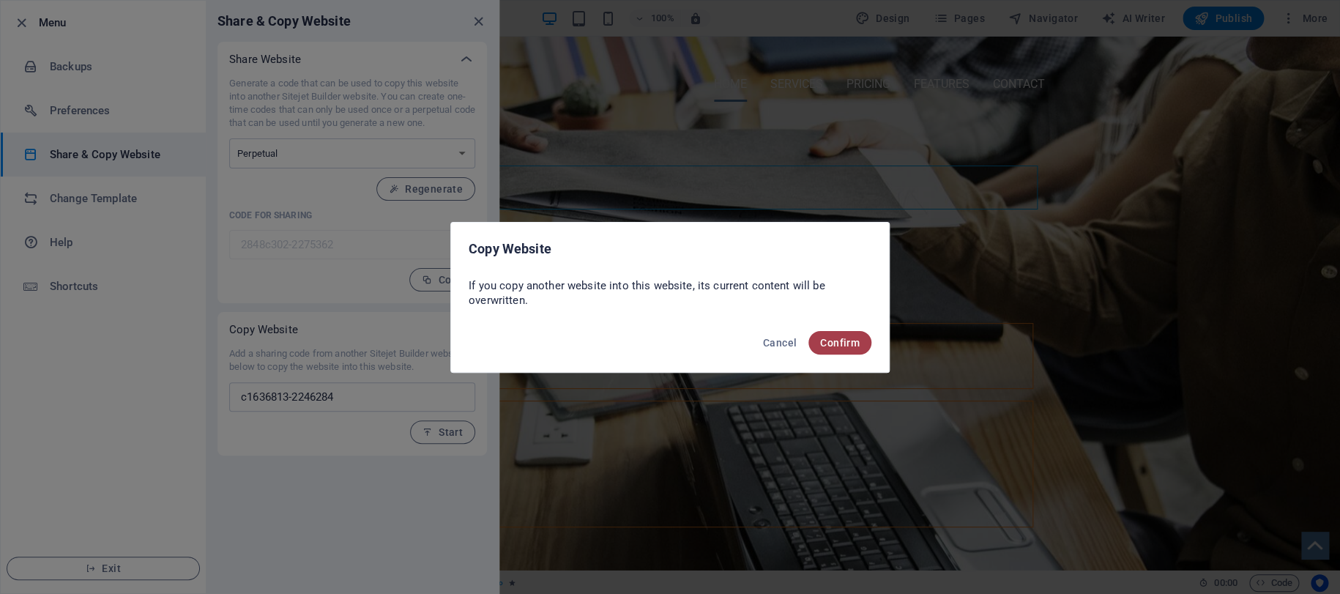
click at [841, 345] on span "Confirm" at bounding box center [840, 343] width 40 height 12
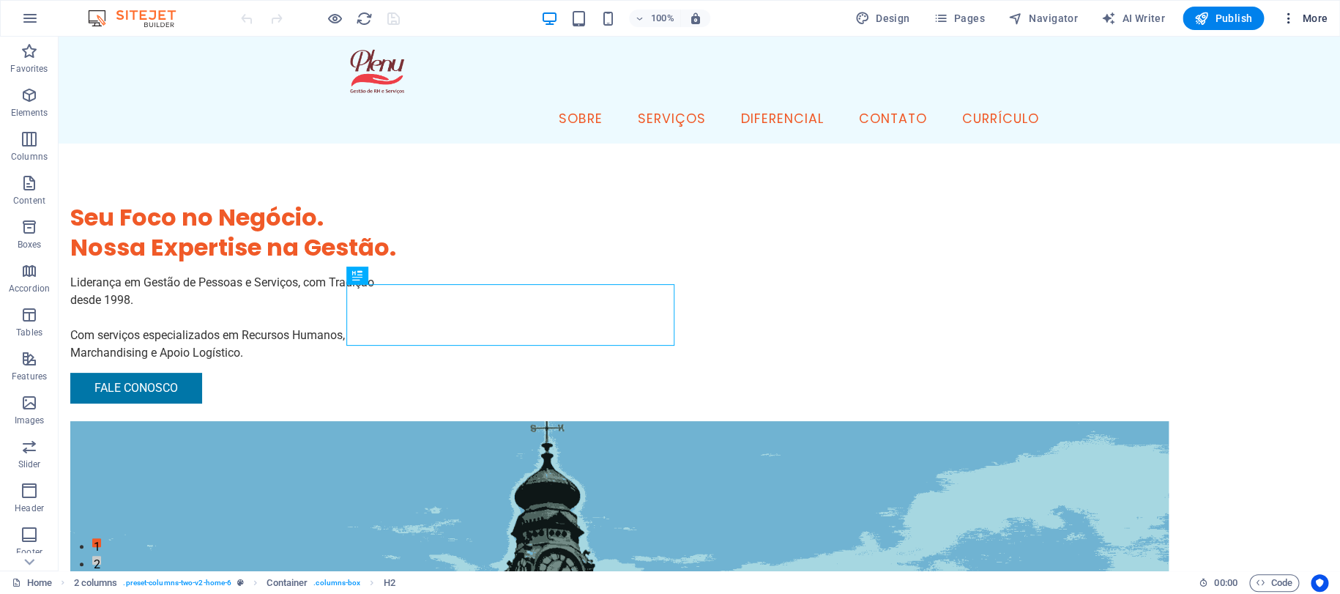
click at [1286, 24] on icon "button" at bounding box center [1288, 18] width 15 height 15
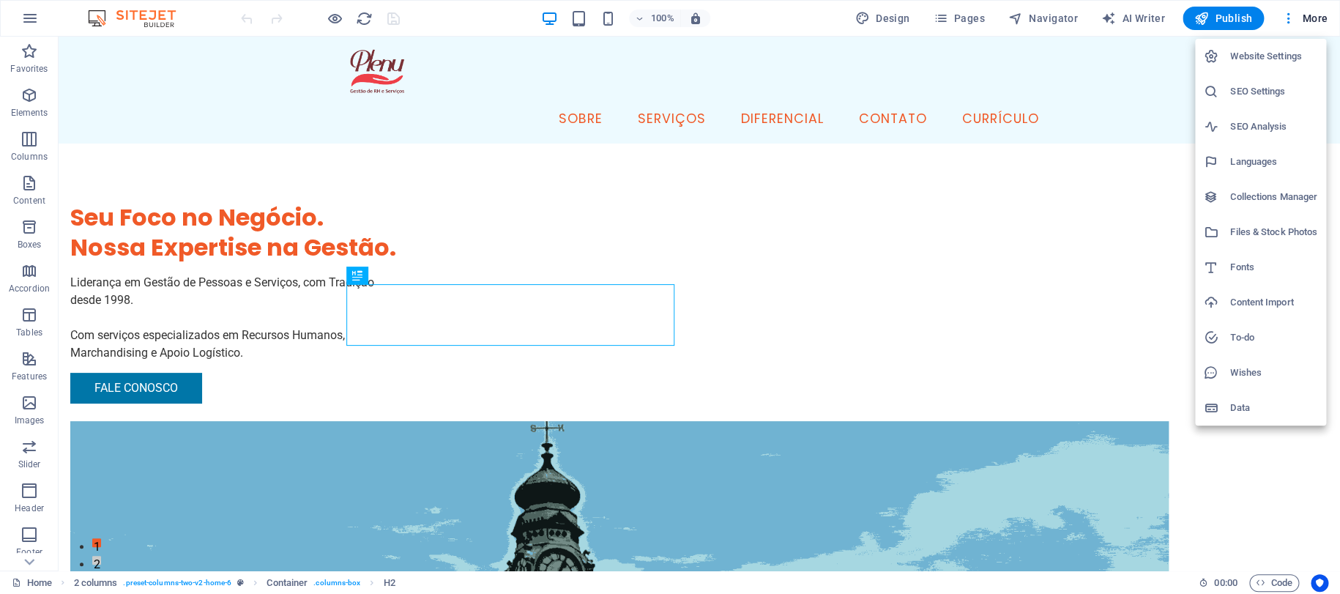
click at [1259, 55] on h6 "Website Settings" at bounding box center [1273, 57] width 87 height 18
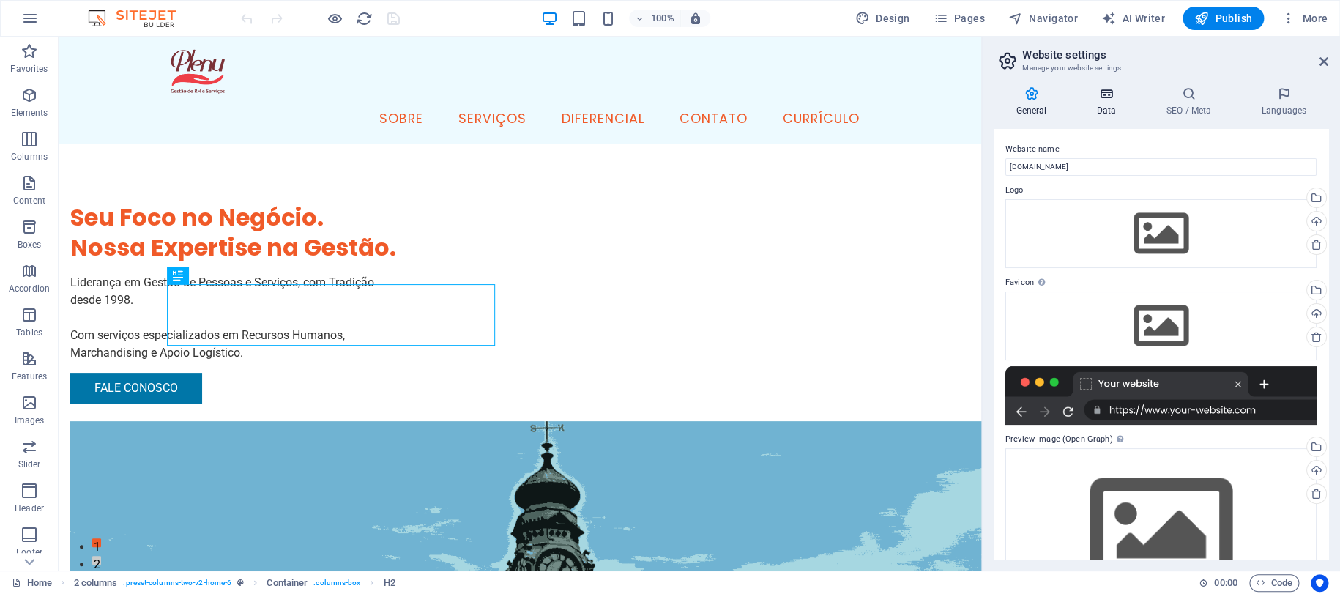
click at [1099, 87] on icon at bounding box center [1106, 93] width 64 height 15
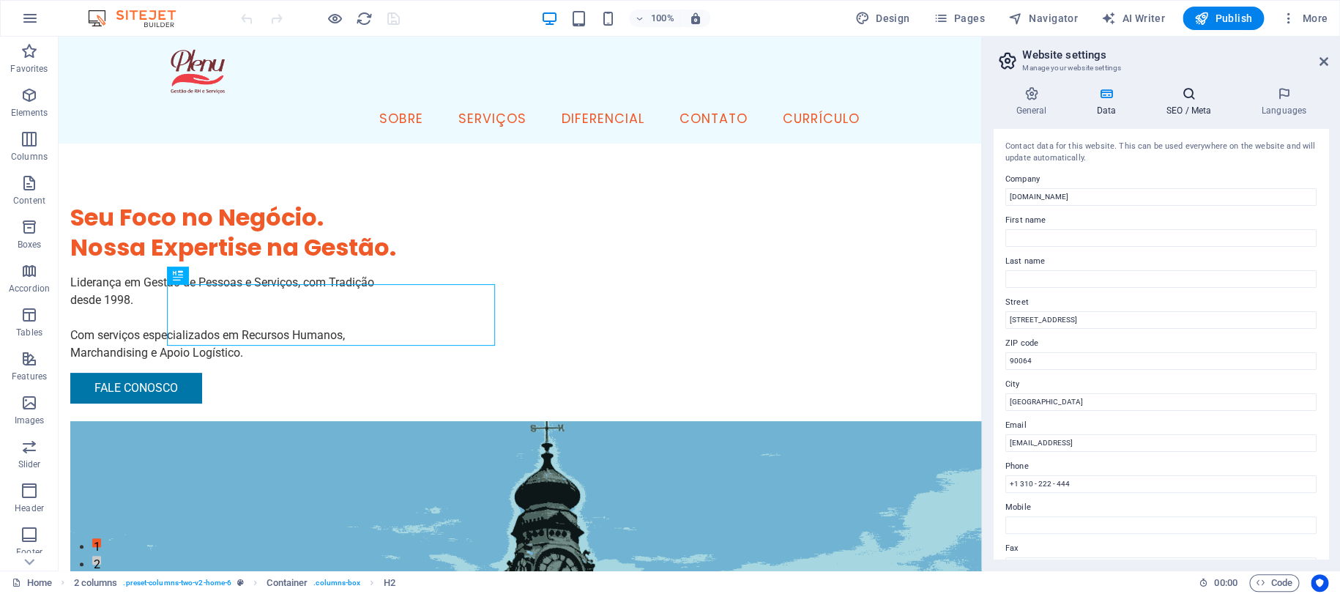
click at [1195, 107] on h4 "SEO / Meta" at bounding box center [1191, 101] width 95 height 31
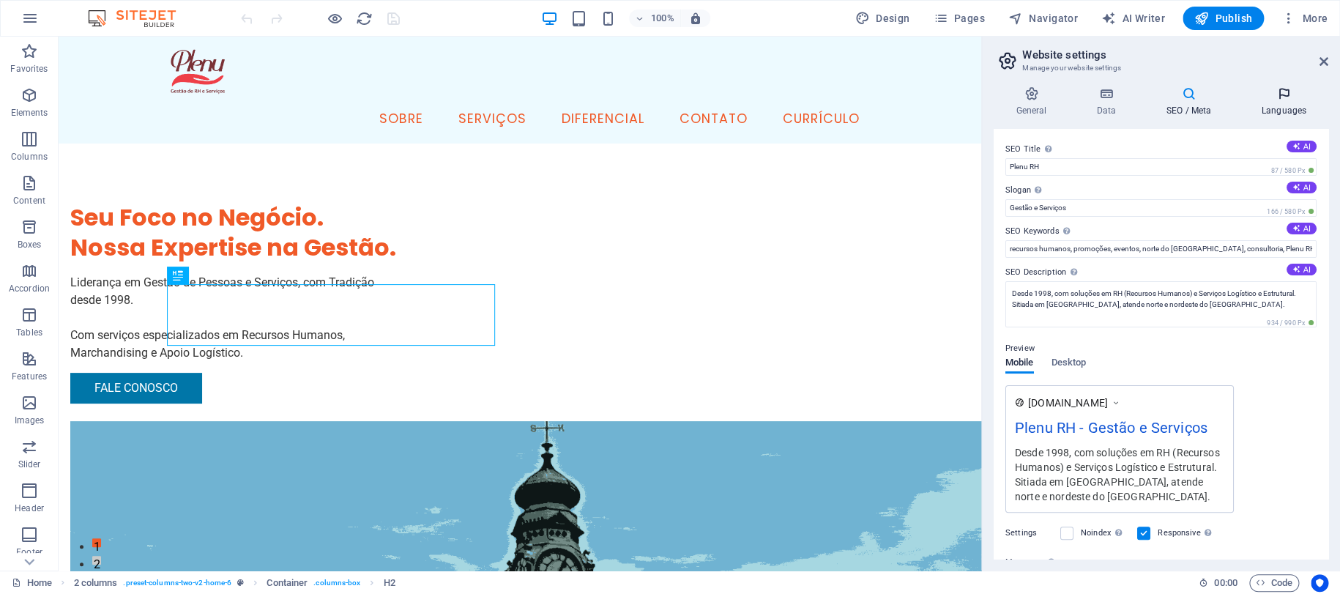
click at [1278, 105] on h4 "Languages" at bounding box center [1283, 101] width 89 height 31
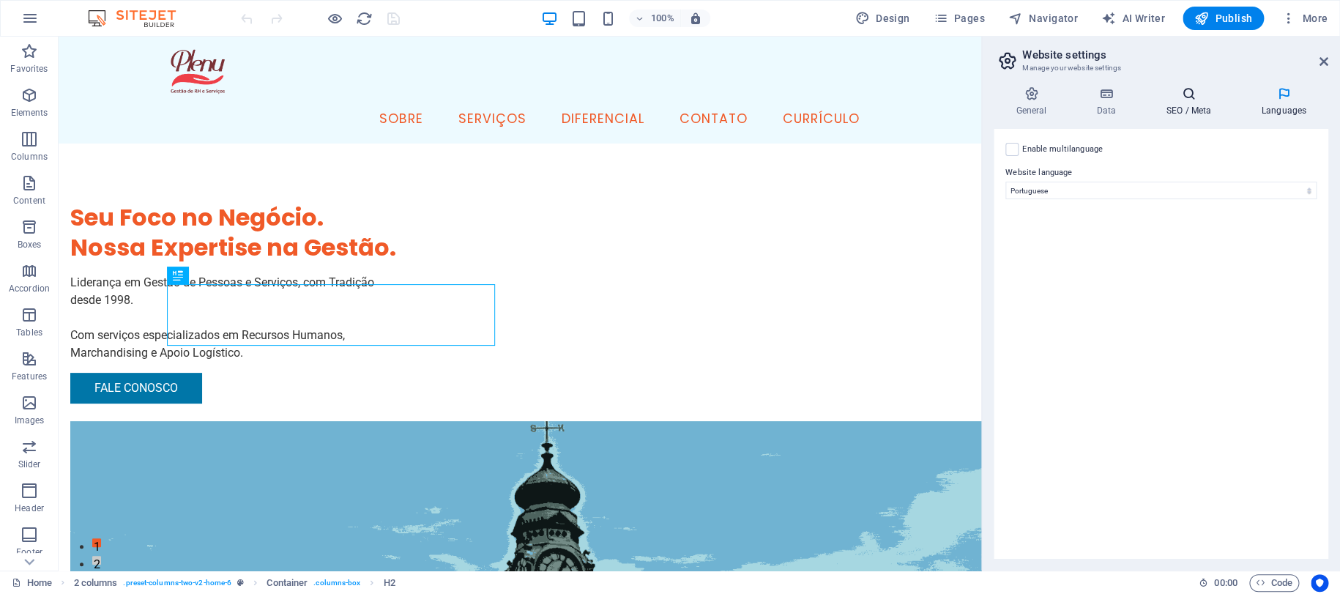
click at [1178, 104] on h4 "SEO / Meta" at bounding box center [1191, 101] width 95 height 31
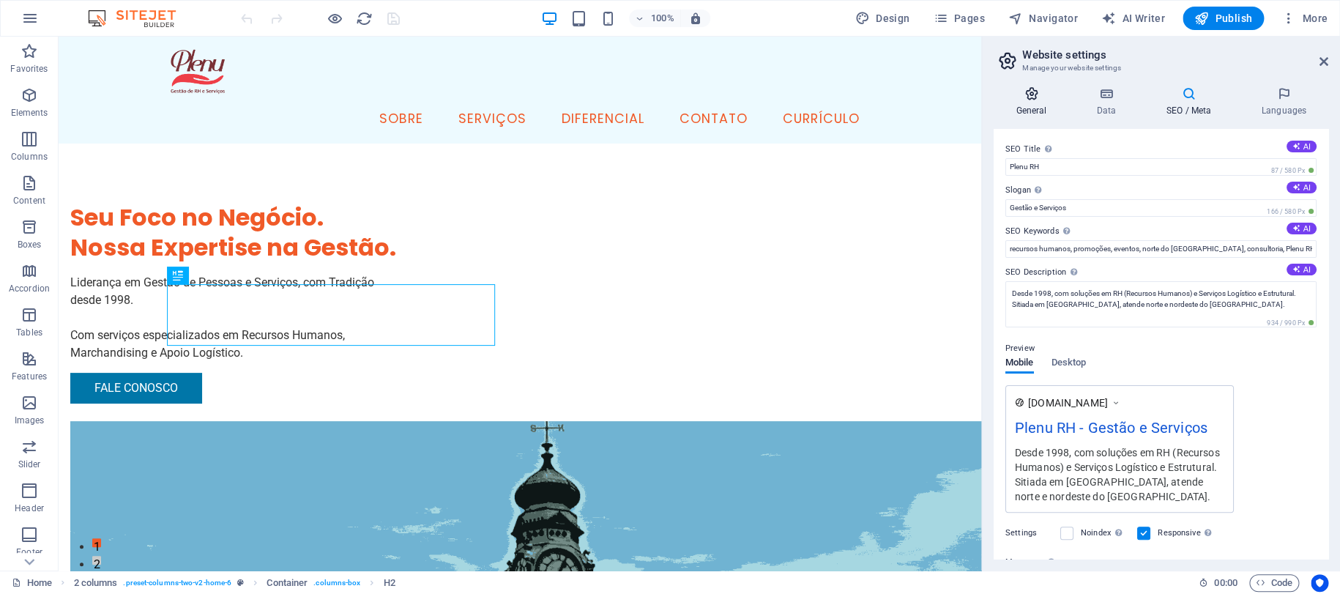
click at [1024, 97] on icon at bounding box center [1031, 93] width 75 height 15
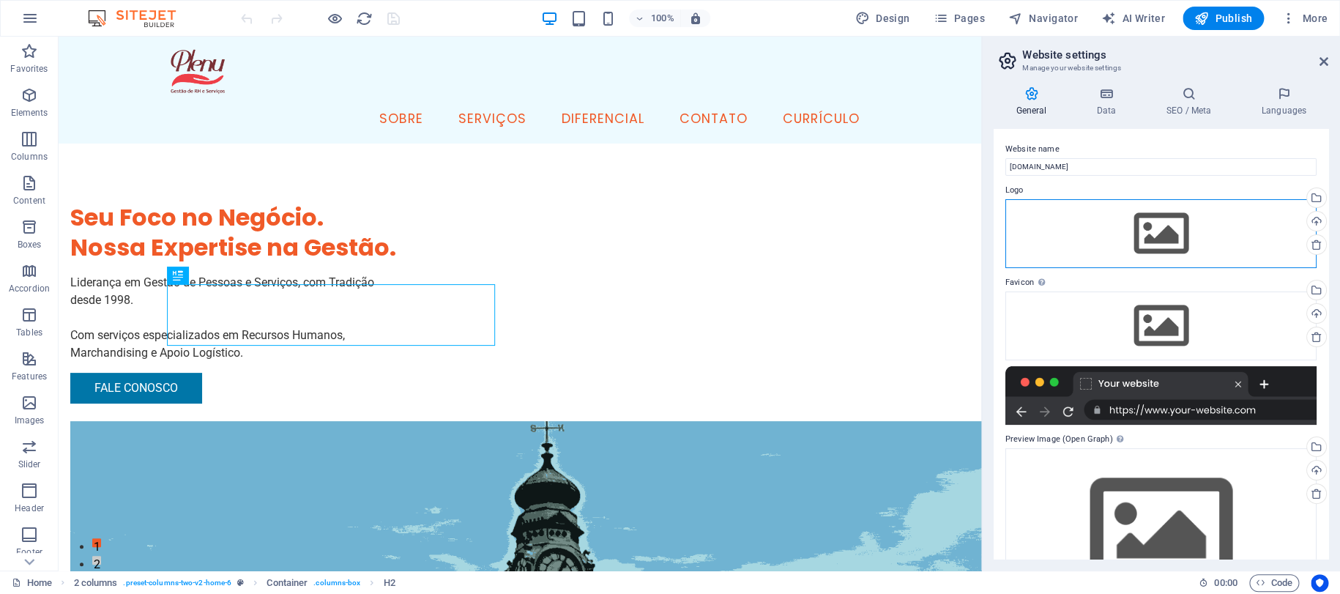
click at [1171, 221] on div "Drag files here, click to choose files or select files from Files or our free s…" at bounding box center [1160, 233] width 311 height 69
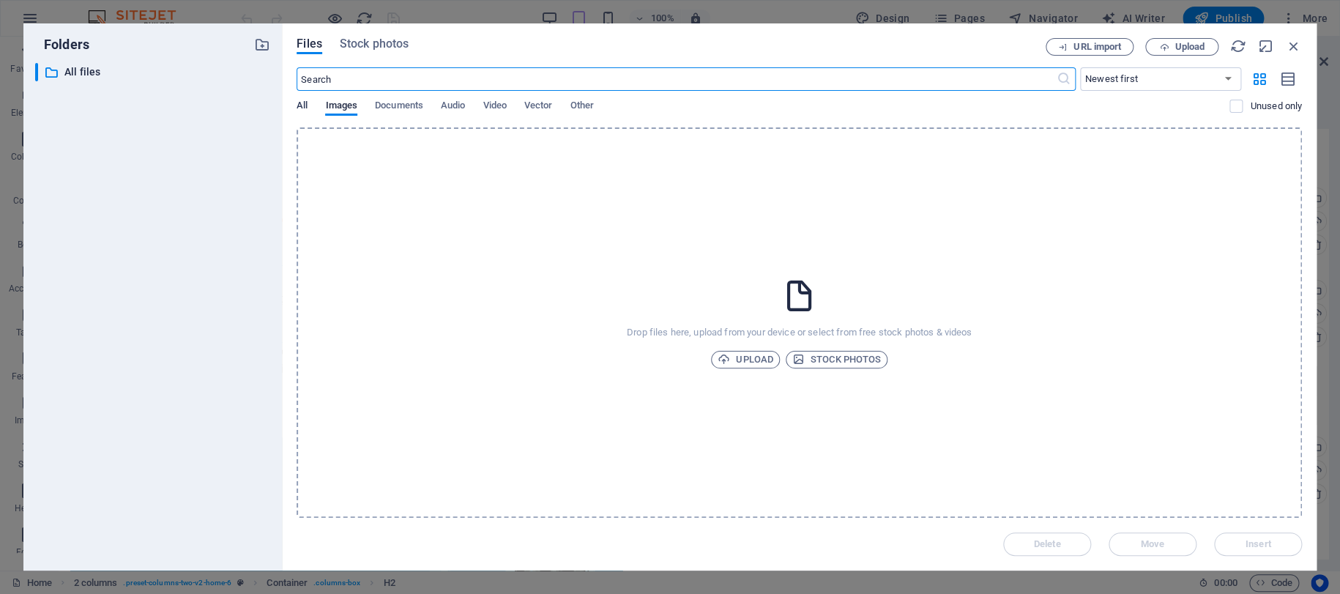
click at [300, 106] on span "All" at bounding box center [302, 107] width 11 height 21
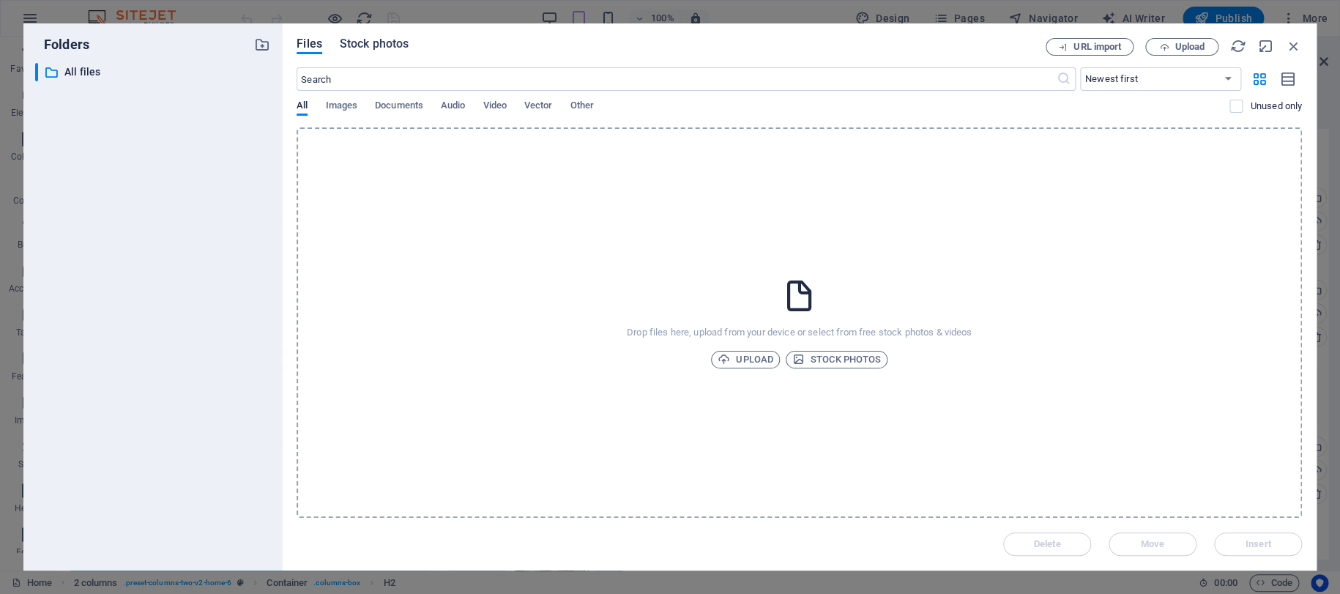
click at [366, 48] on span "Stock photos" at bounding box center [374, 44] width 69 height 18
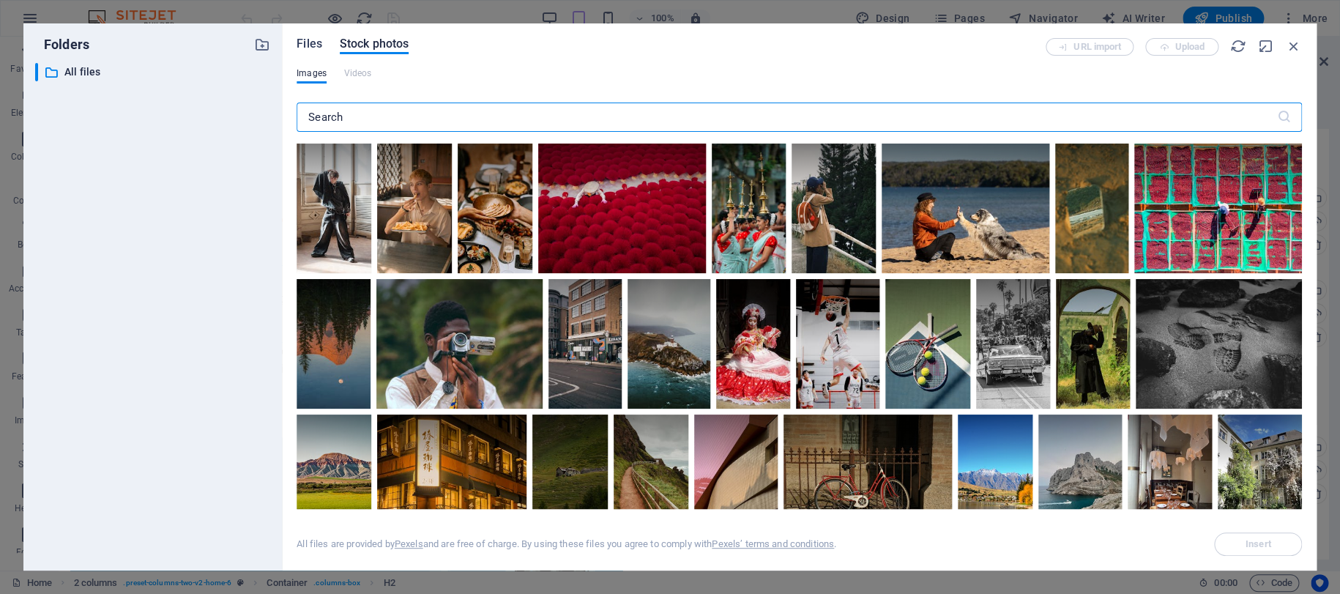
click at [301, 48] on span "Files" at bounding box center [310, 44] width 26 height 18
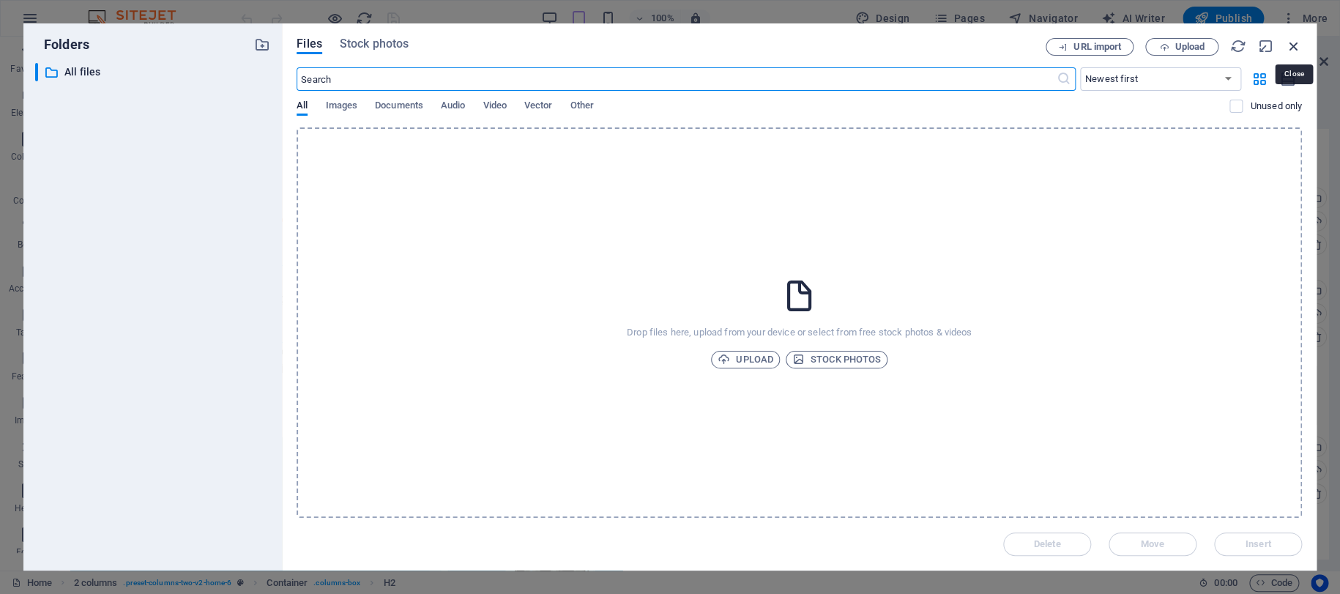
click at [1292, 47] on icon "button" at bounding box center [1294, 46] width 16 height 16
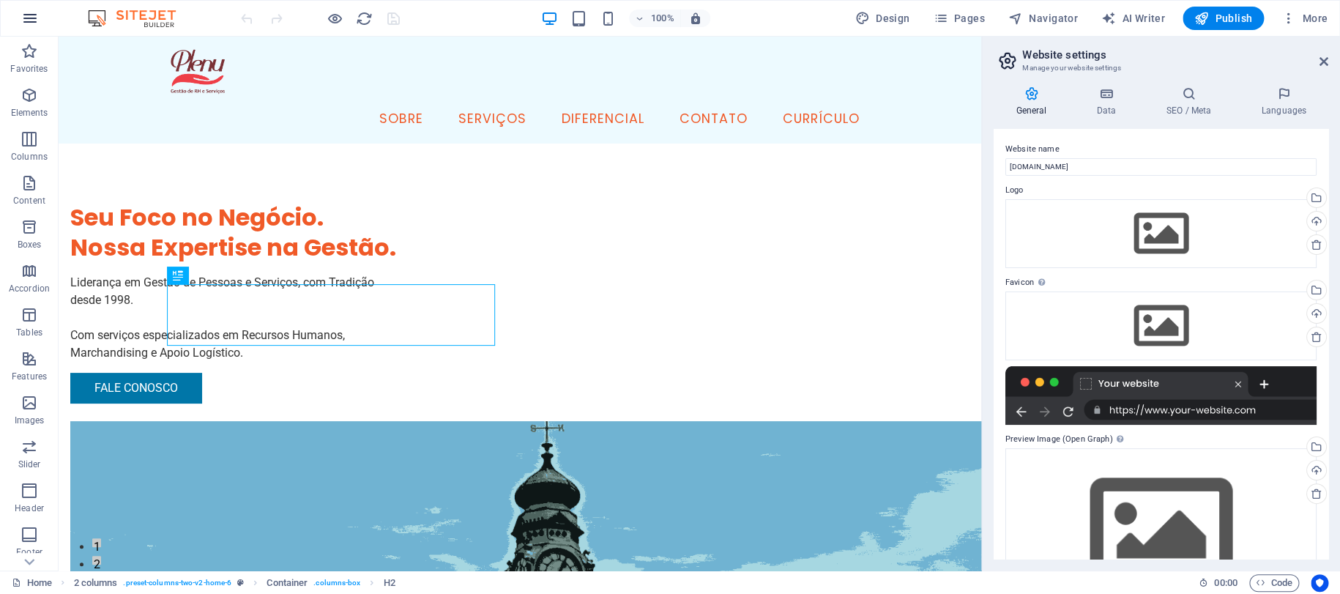
click at [30, 21] on icon "button" at bounding box center [30, 19] width 18 height 18
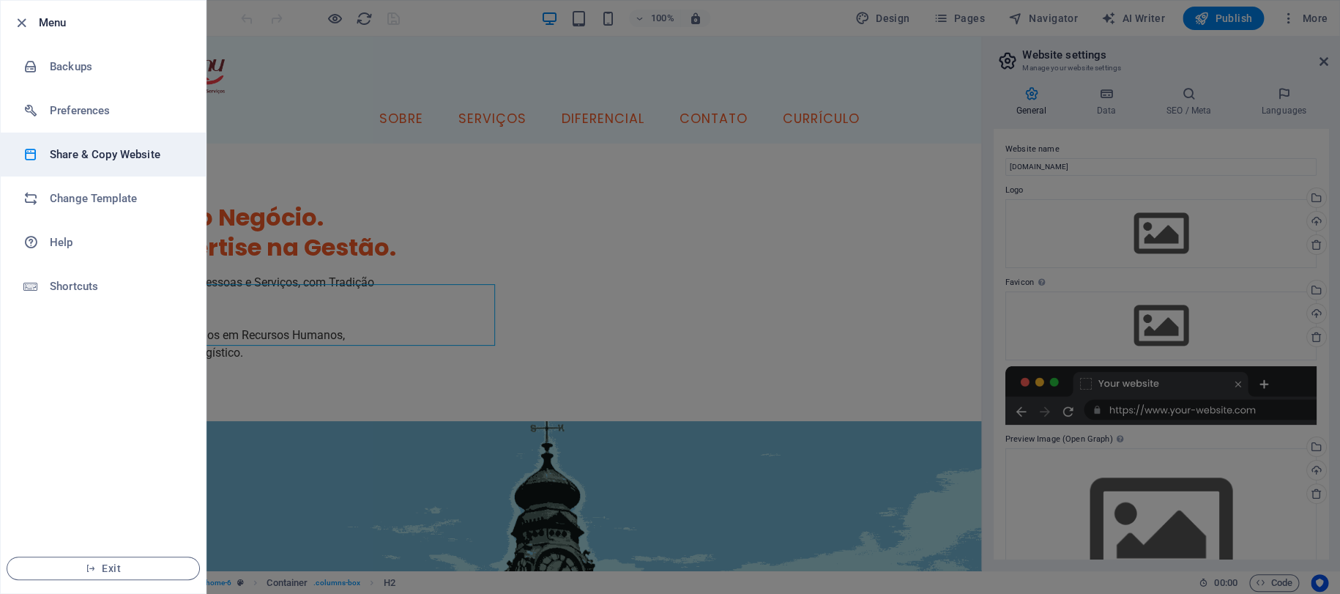
click at [146, 154] on h6 "Share & Copy Website" at bounding box center [117, 155] width 135 height 18
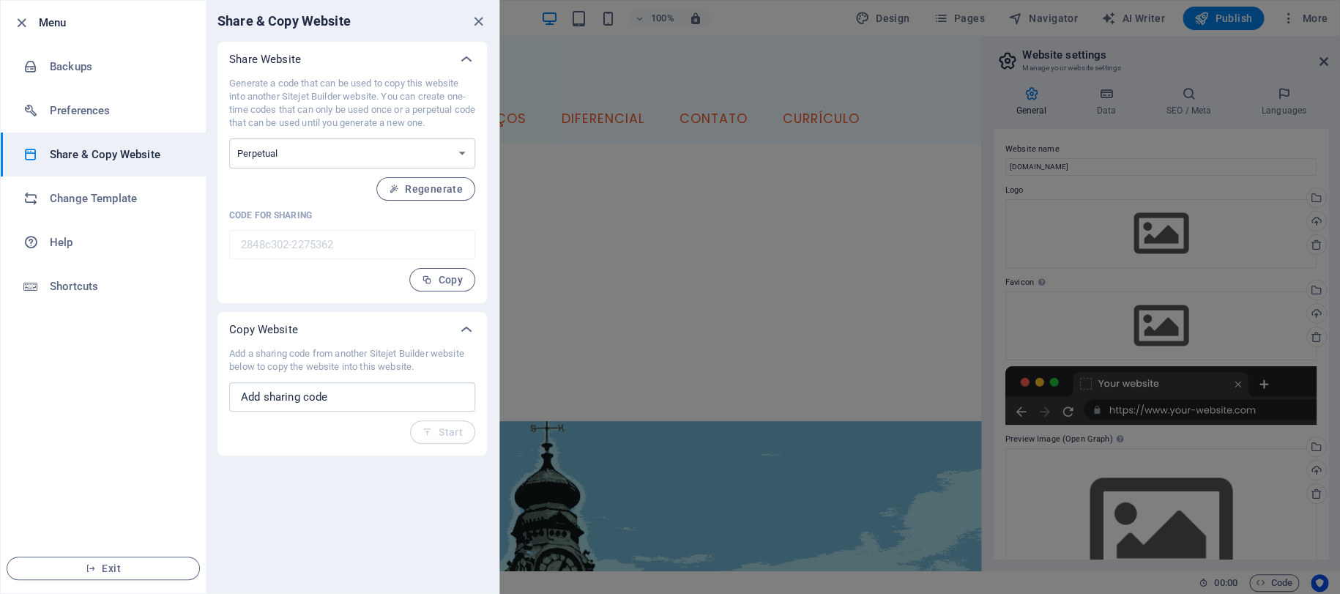
click at [906, 157] on div at bounding box center [670, 297] width 1340 height 594
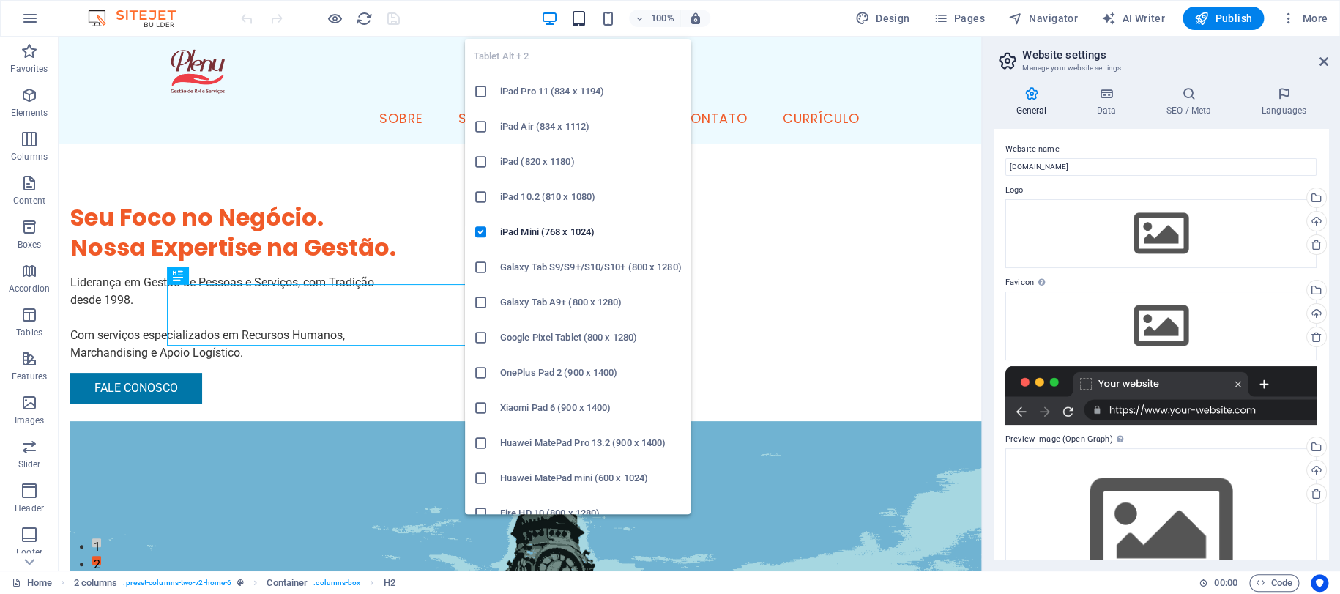
click at [581, 17] on icon "button" at bounding box center [578, 18] width 17 height 17
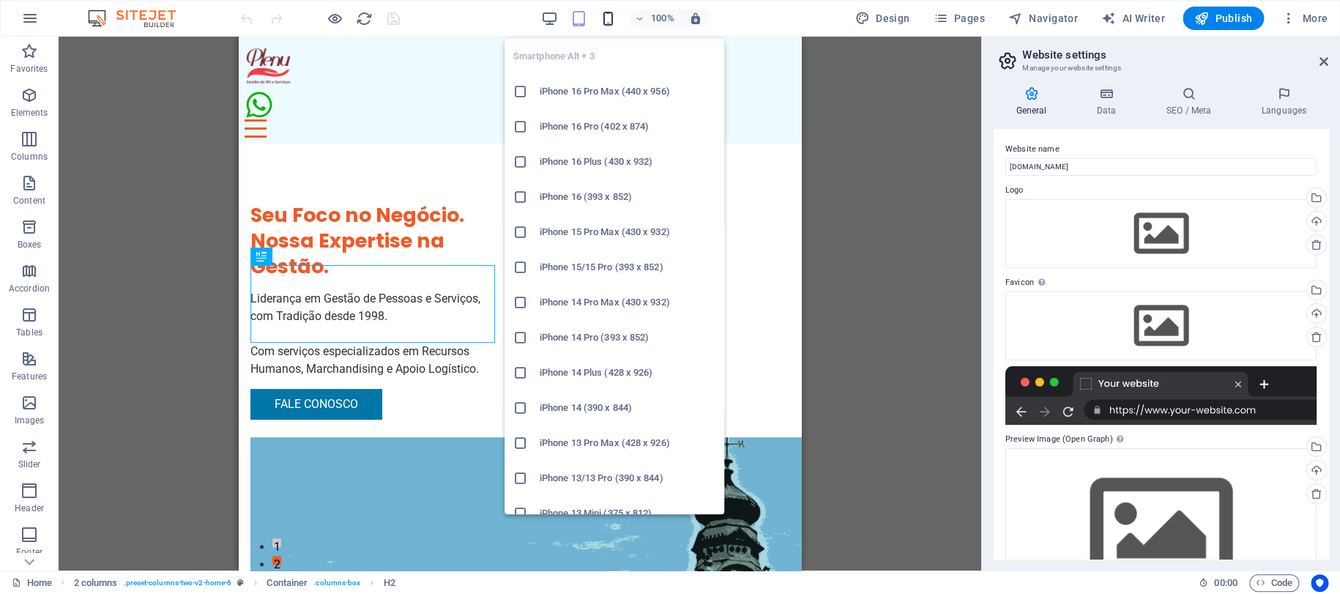
click at [610, 16] on icon "button" at bounding box center [608, 18] width 17 height 17
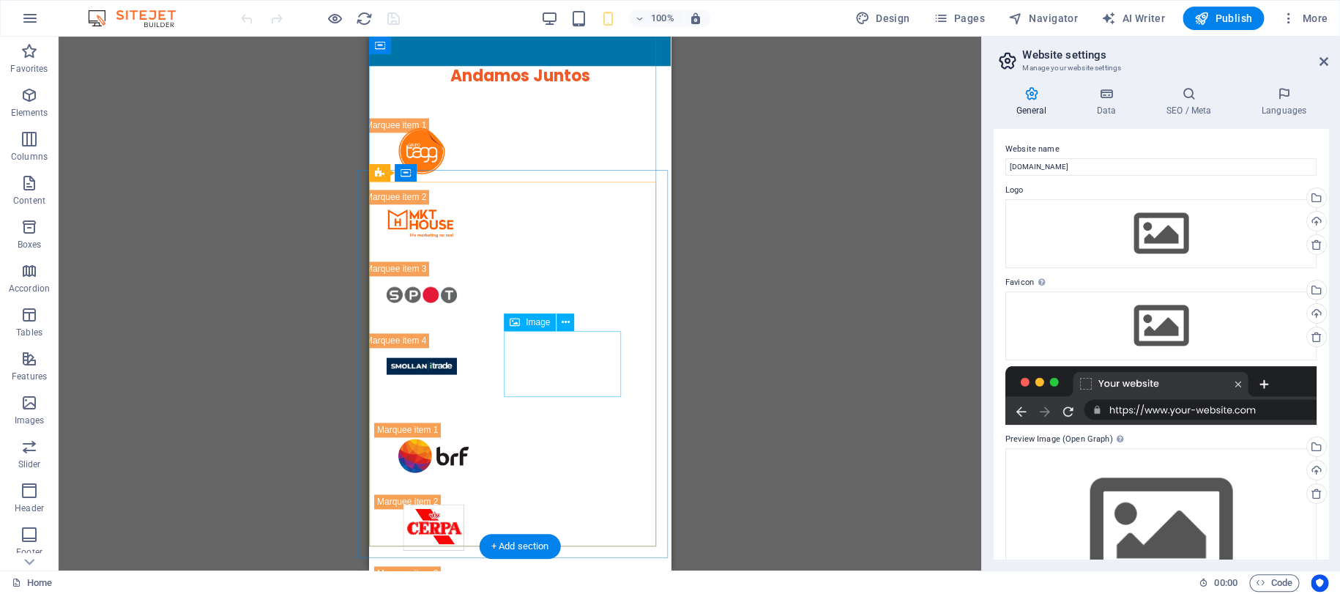
scroll to position [7029, 0]
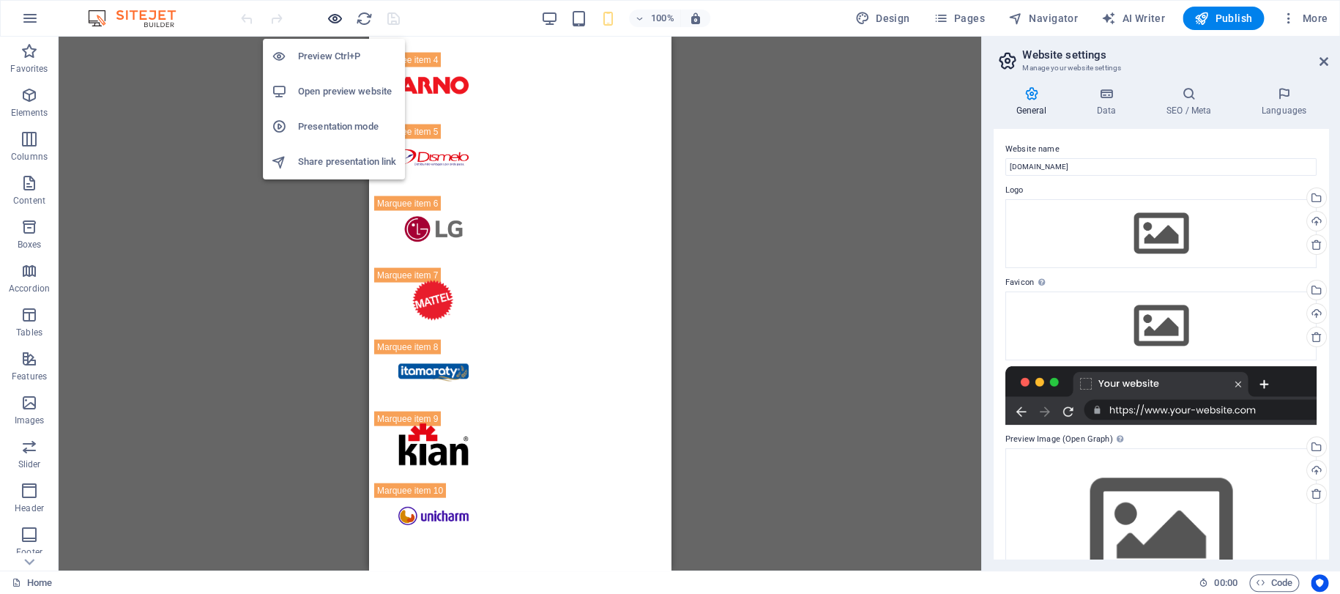
click at [335, 15] on icon "button" at bounding box center [335, 18] width 17 height 17
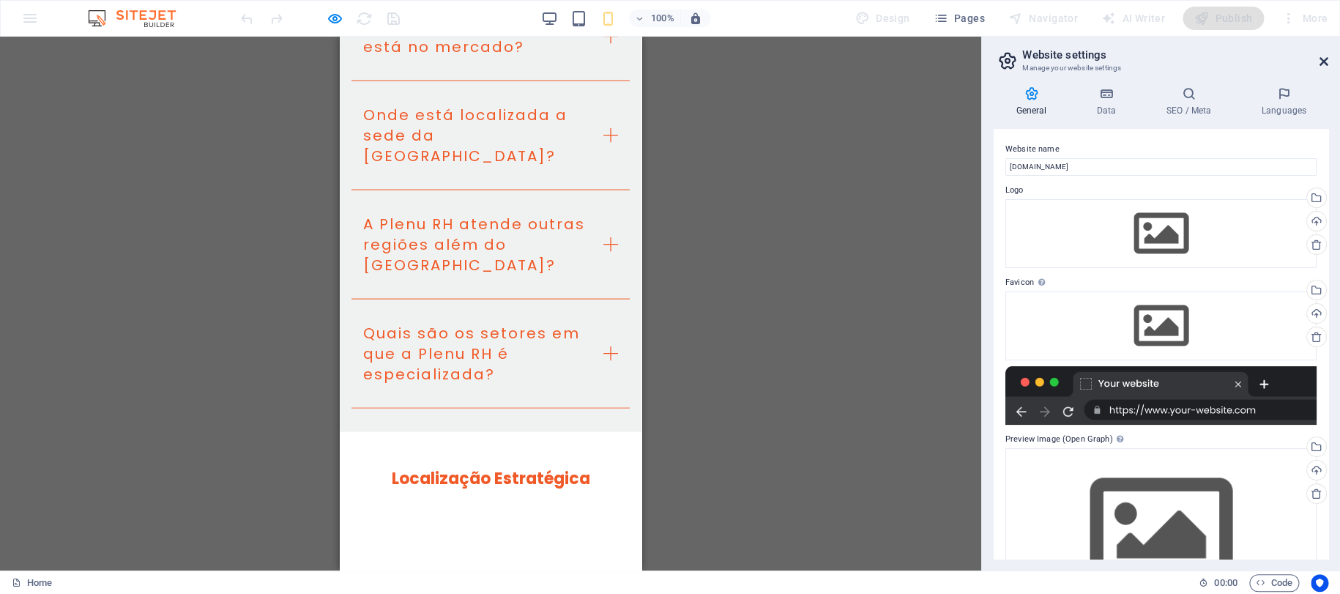
click at [1322, 61] on icon at bounding box center [1323, 62] width 9 height 12
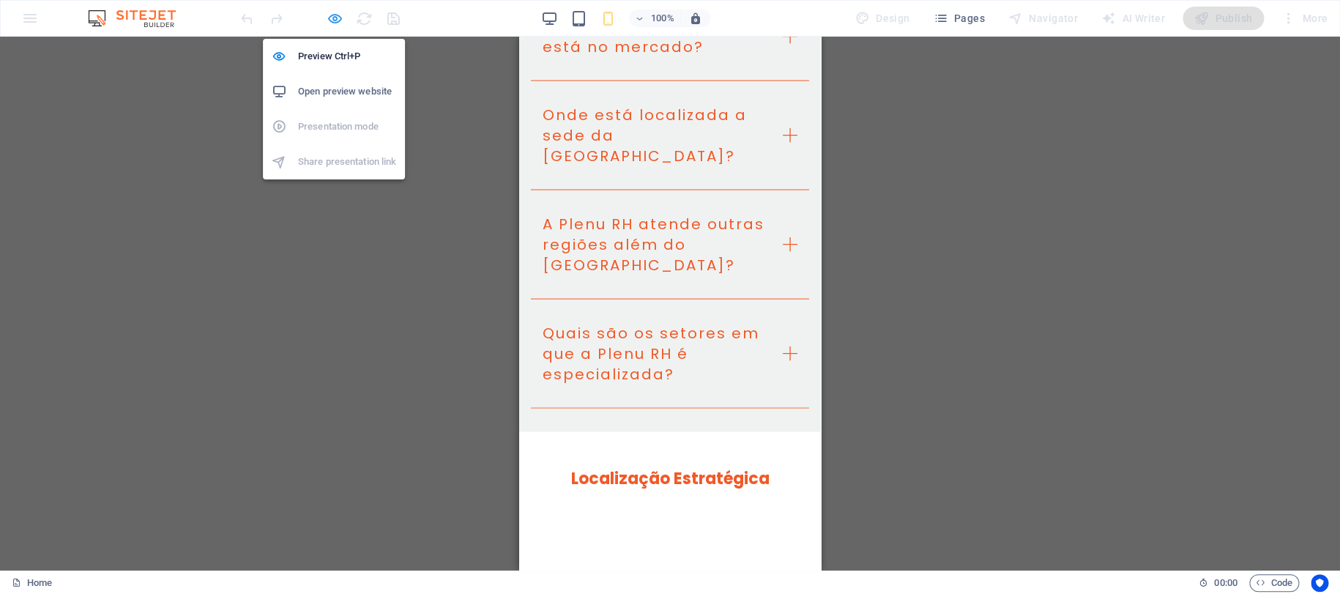
click at [335, 19] on icon "button" at bounding box center [335, 18] width 17 height 17
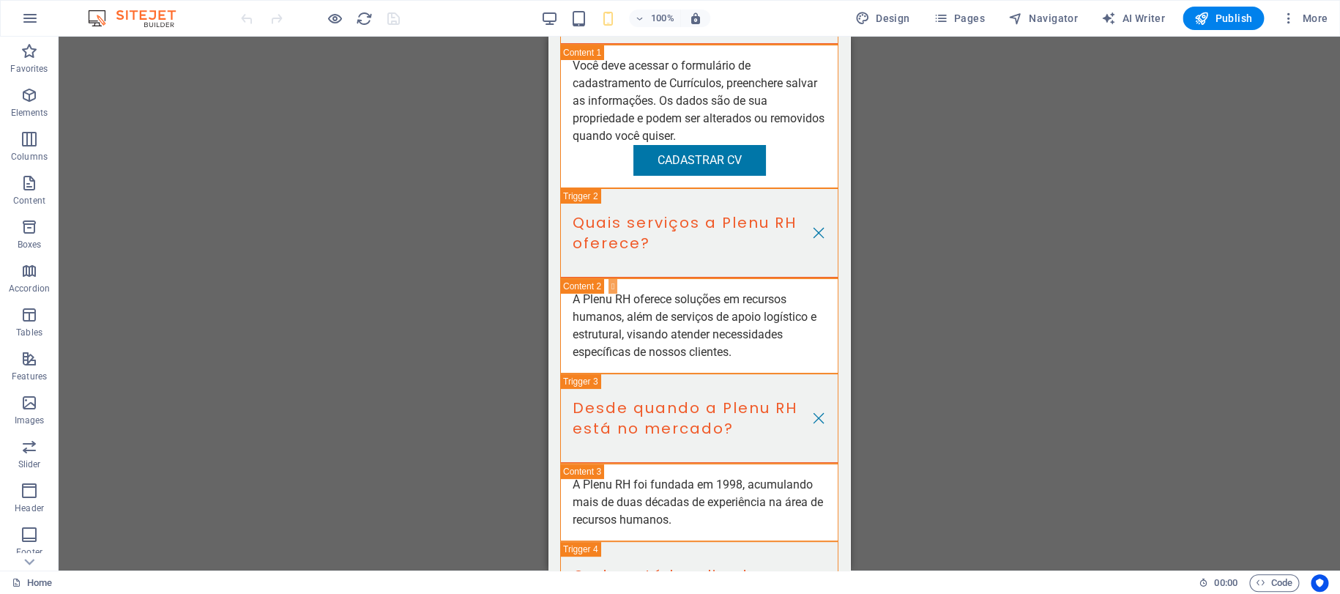
click at [396, 20] on div at bounding box center [320, 18] width 164 height 23
click at [364, 19] on icon "reload" at bounding box center [364, 18] width 17 height 17
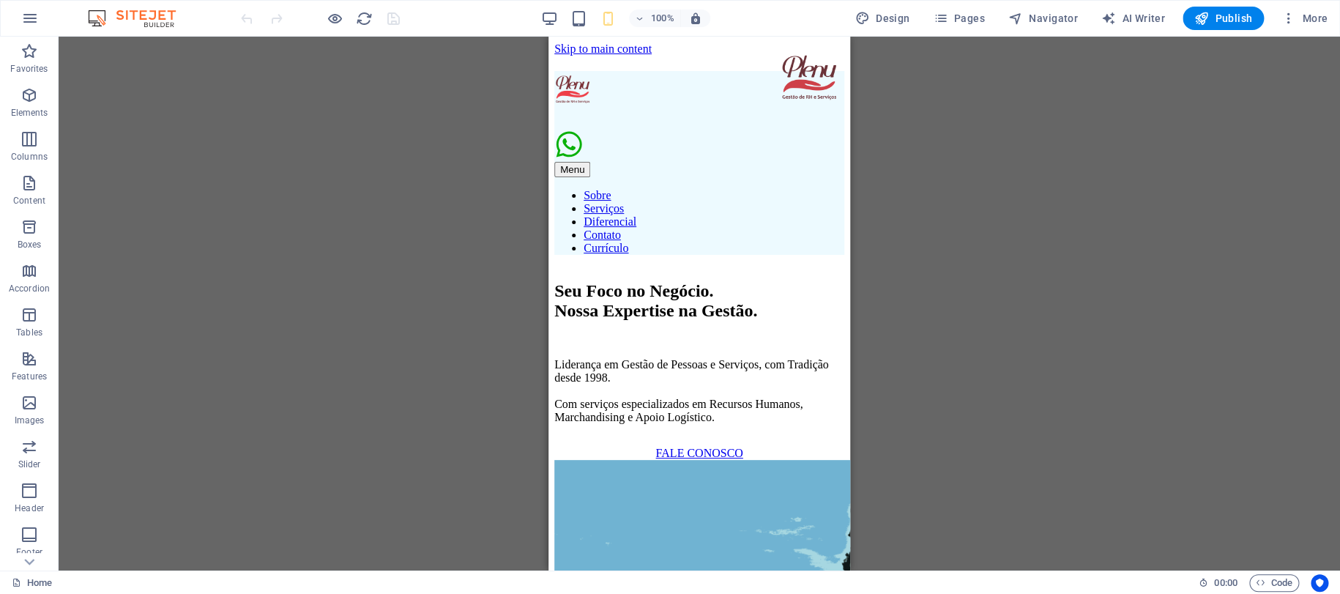
scroll to position [0, 0]
click at [1291, 23] on icon "button" at bounding box center [1288, 18] width 15 height 15
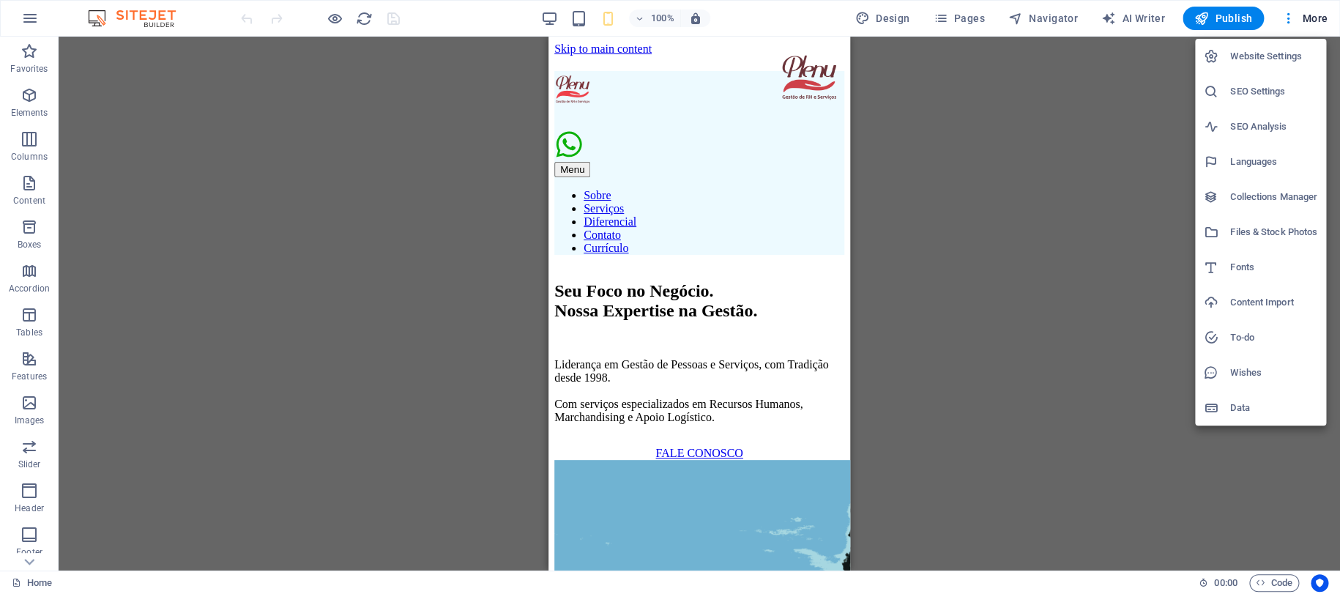
click at [1261, 51] on h6 "Website Settings" at bounding box center [1273, 57] width 87 height 18
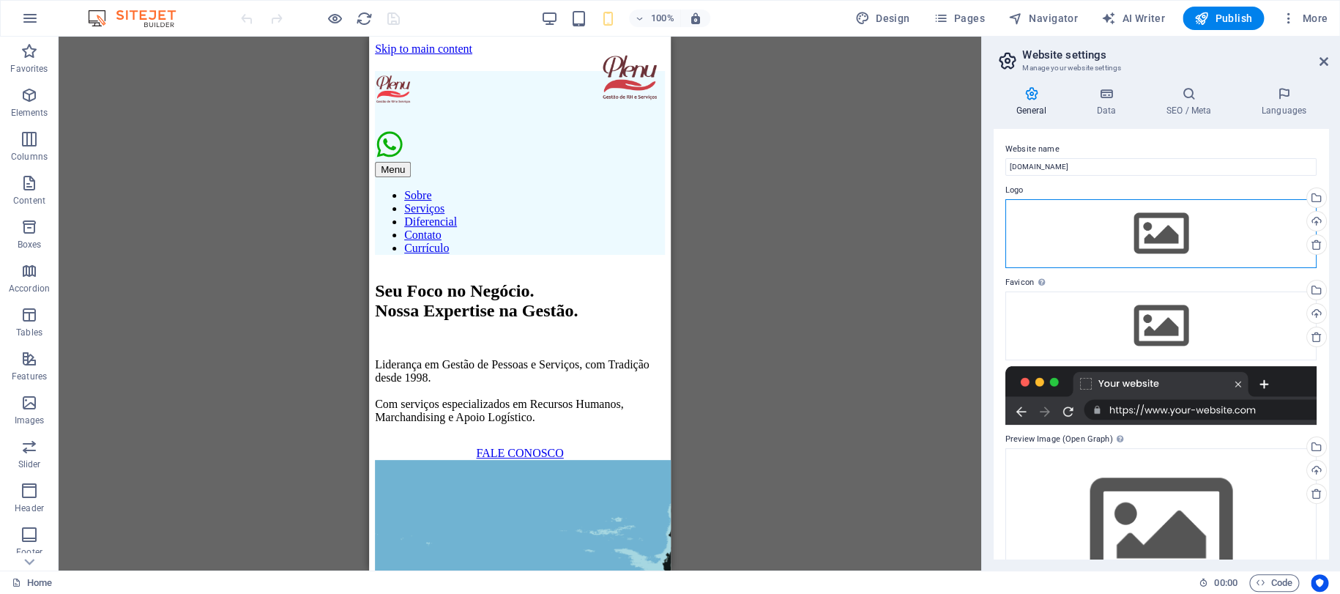
click at [1140, 239] on div "Drag files here, click to choose files or select files from Files or our free s…" at bounding box center [1160, 233] width 311 height 69
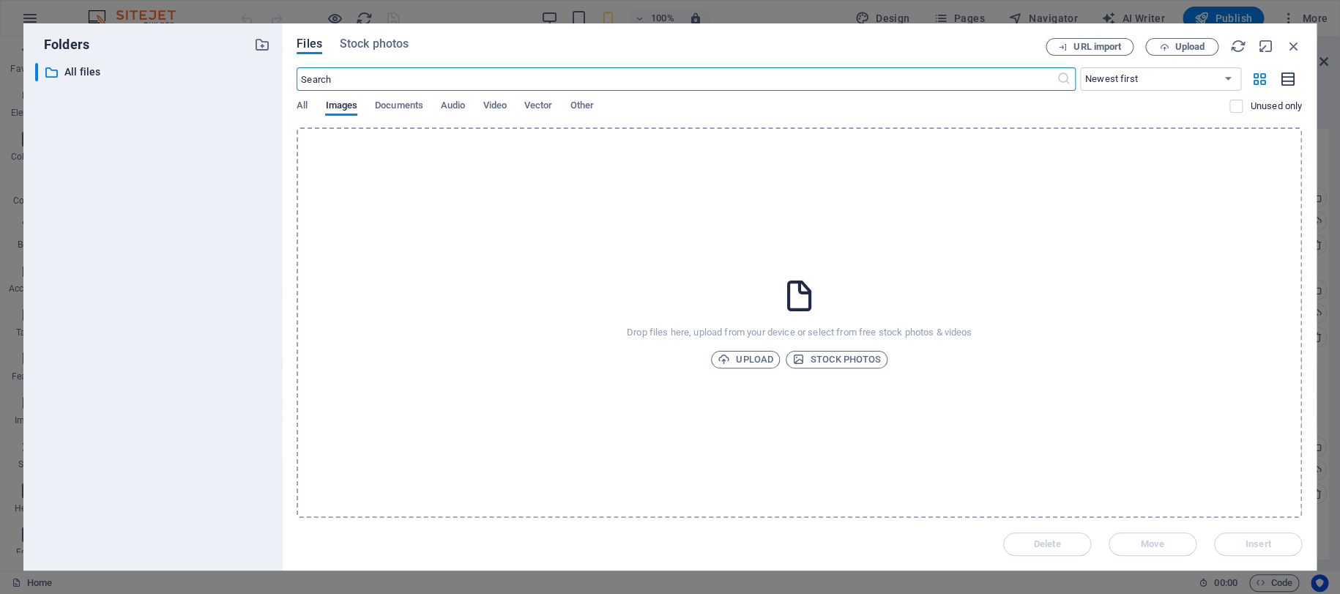
click at [1283, 76] on icon "button" at bounding box center [1288, 79] width 16 height 17
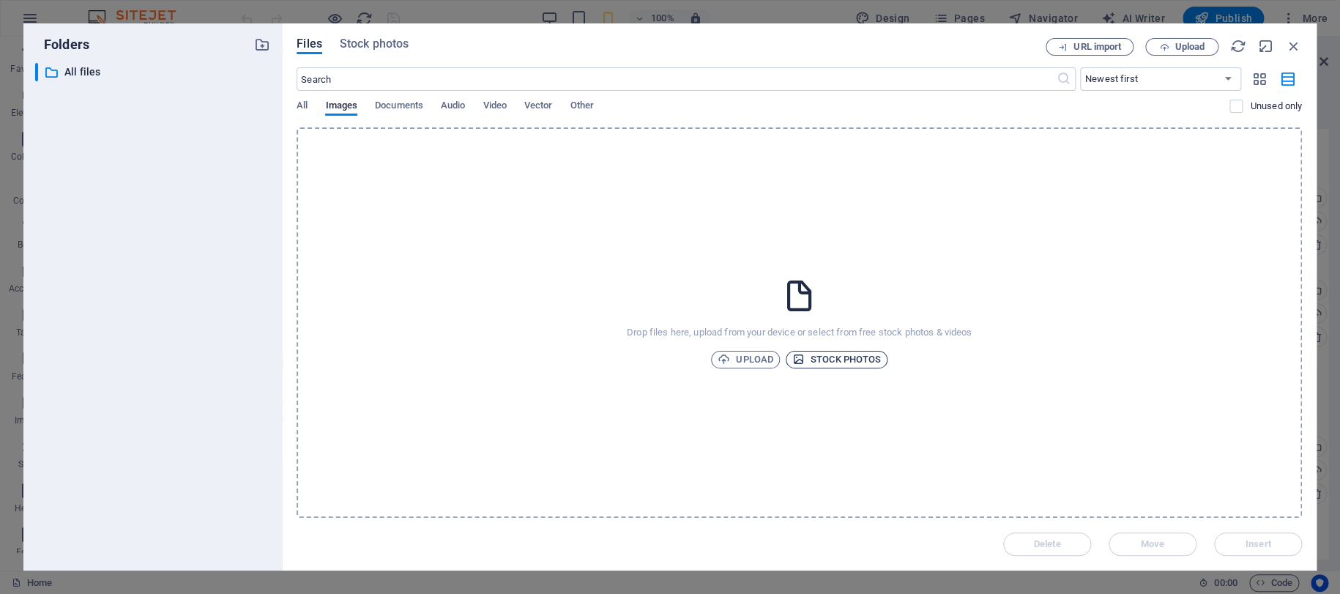
click at [852, 361] on span "Stock photos" at bounding box center [836, 360] width 89 height 18
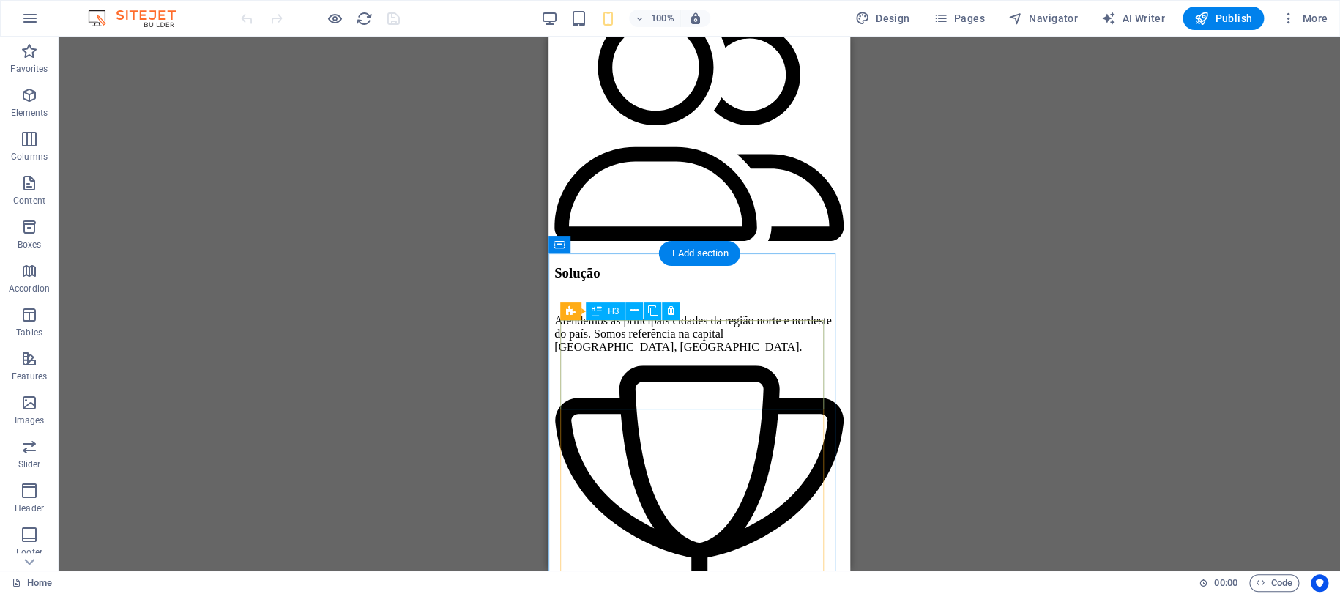
scroll to position [7419, 0]
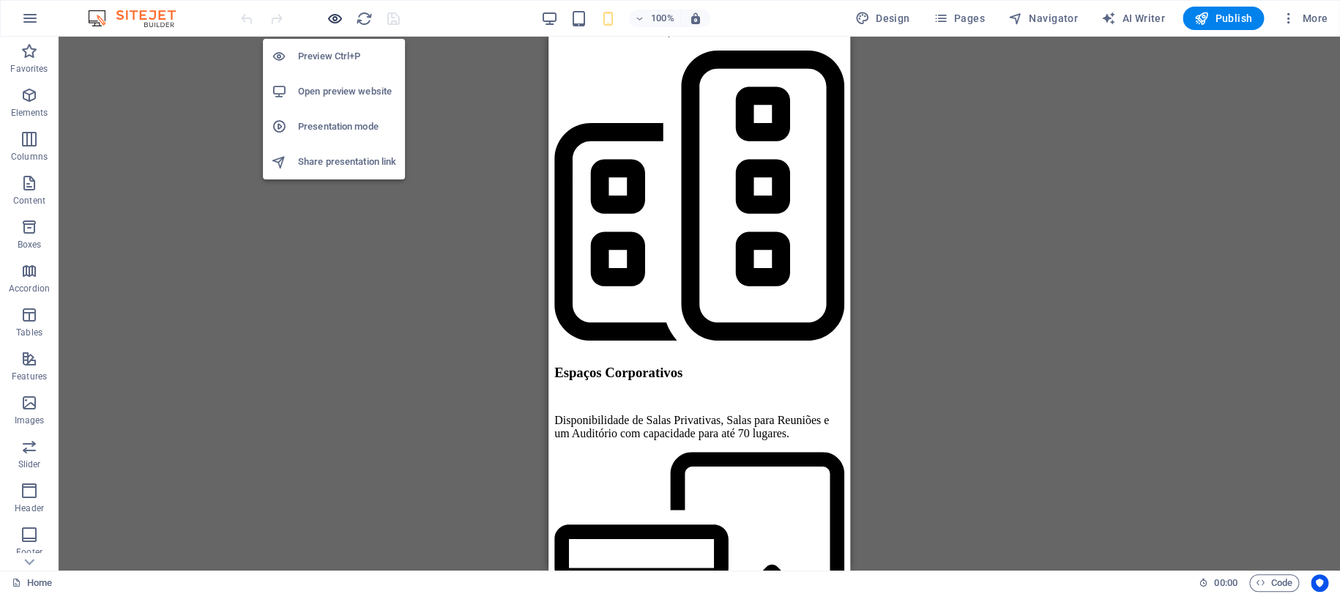
click at [334, 21] on icon "button" at bounding box center [335, 18] width 17 height 17
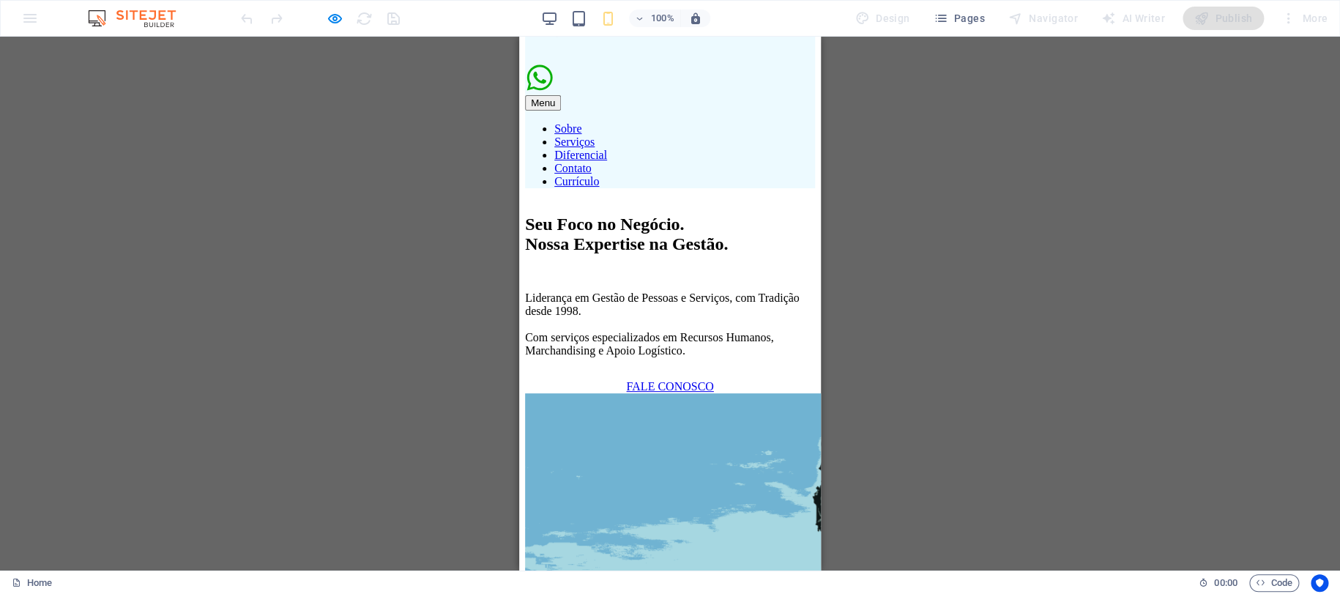
scroll to position [0, 0]
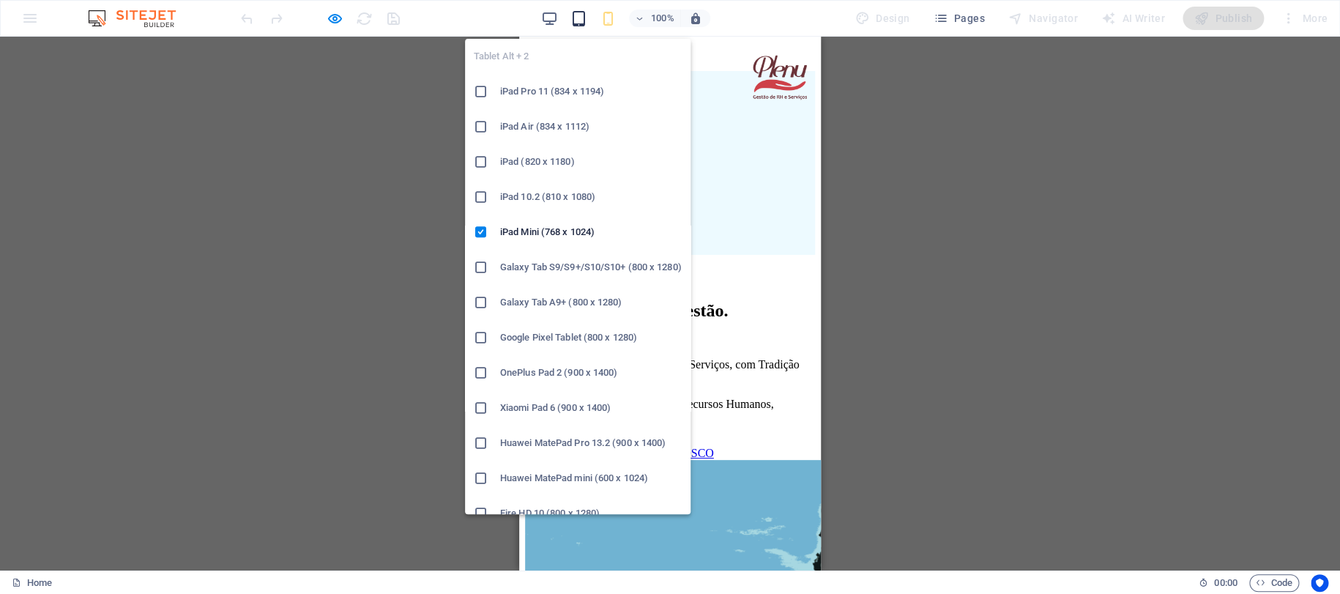
click at [576, 15] on icon "button" at bounding box center [578, 18] width 17 height 17
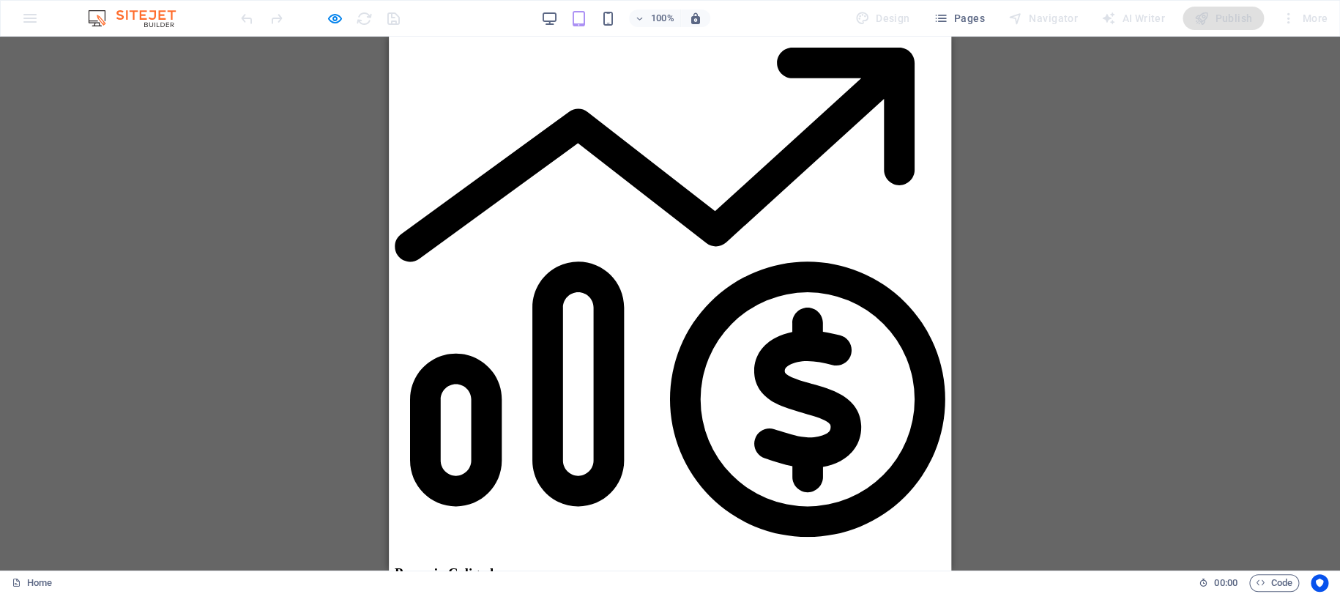
scroll to position [6126, 0]
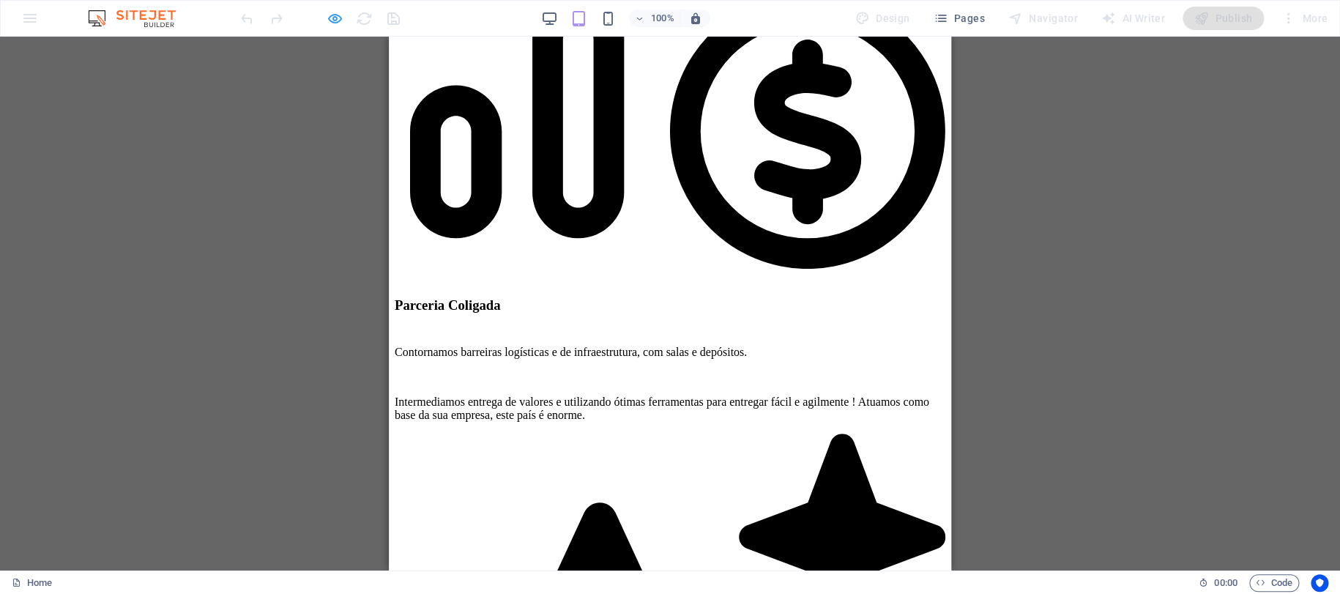
click at [335, 15] on icon "button" at bounding box center [335, 18] width 17 height 17
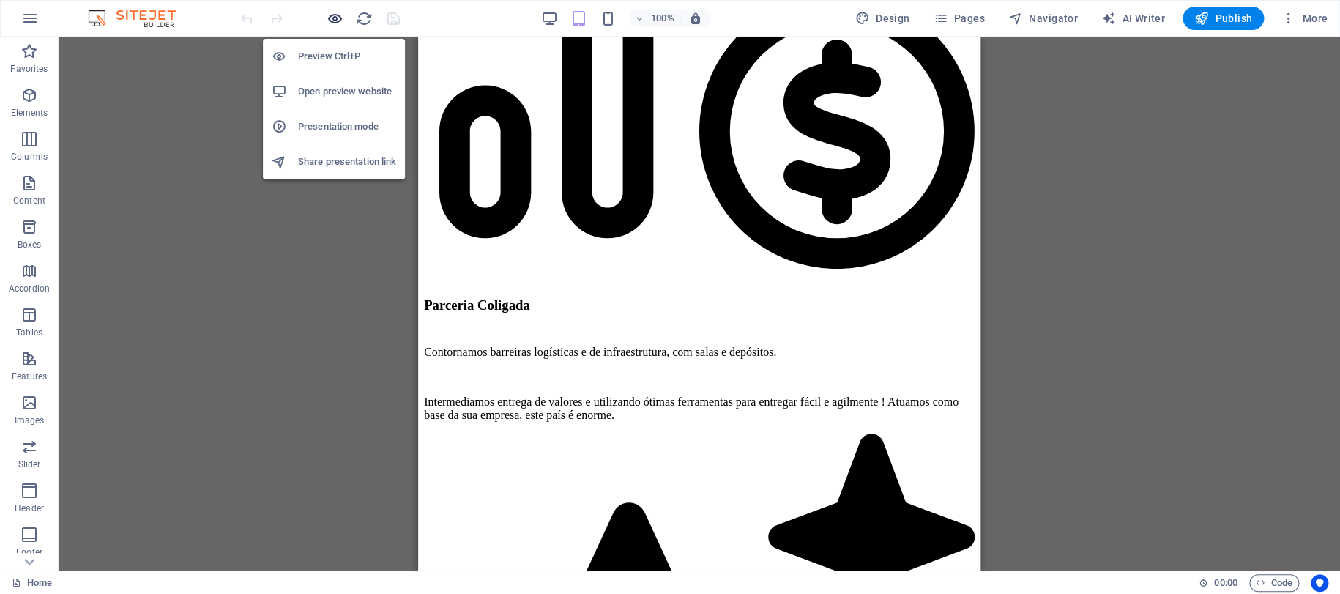
scroll to position [7009, 0]
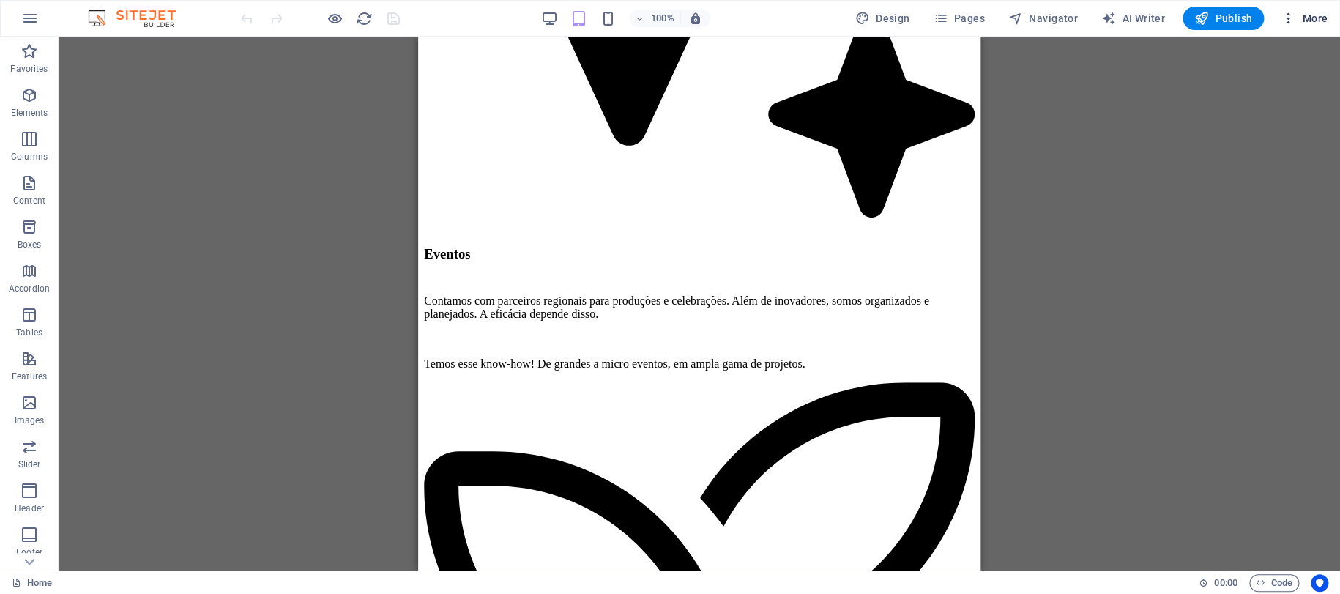
click at [1284, 11] on icon "button" at bounding box center [1288, 18] width 15 height 15
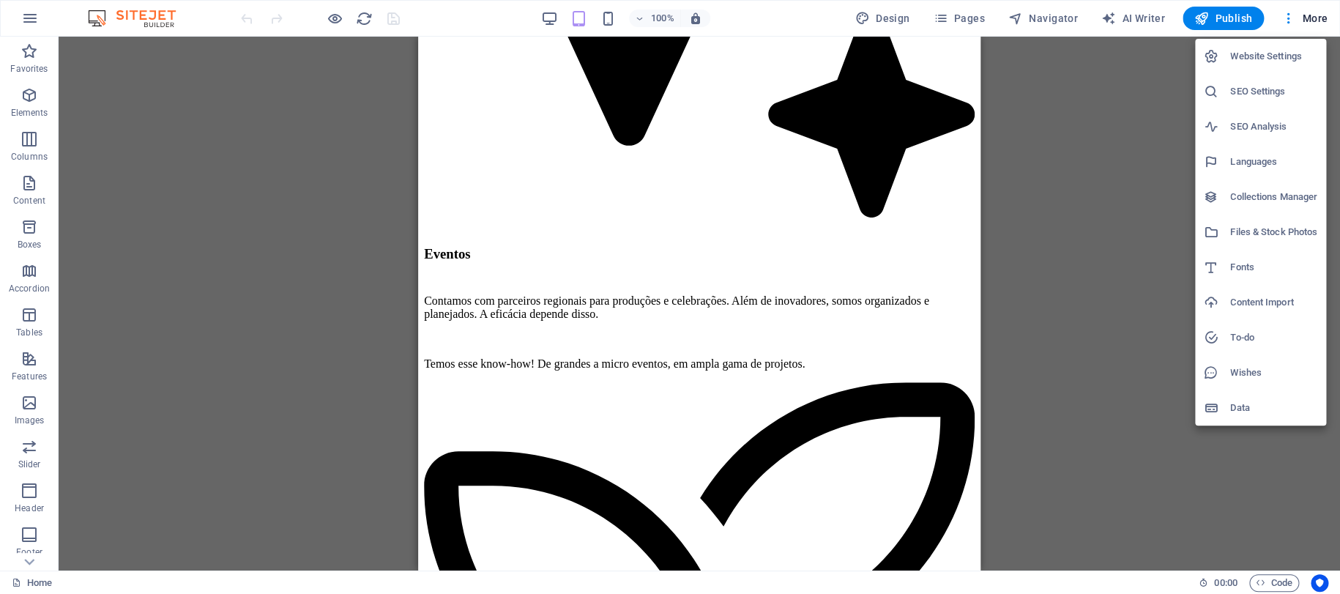
click at [1266, 54] on h6 "Website Settings" at bounding box center [1273, 57] width 87 height 18
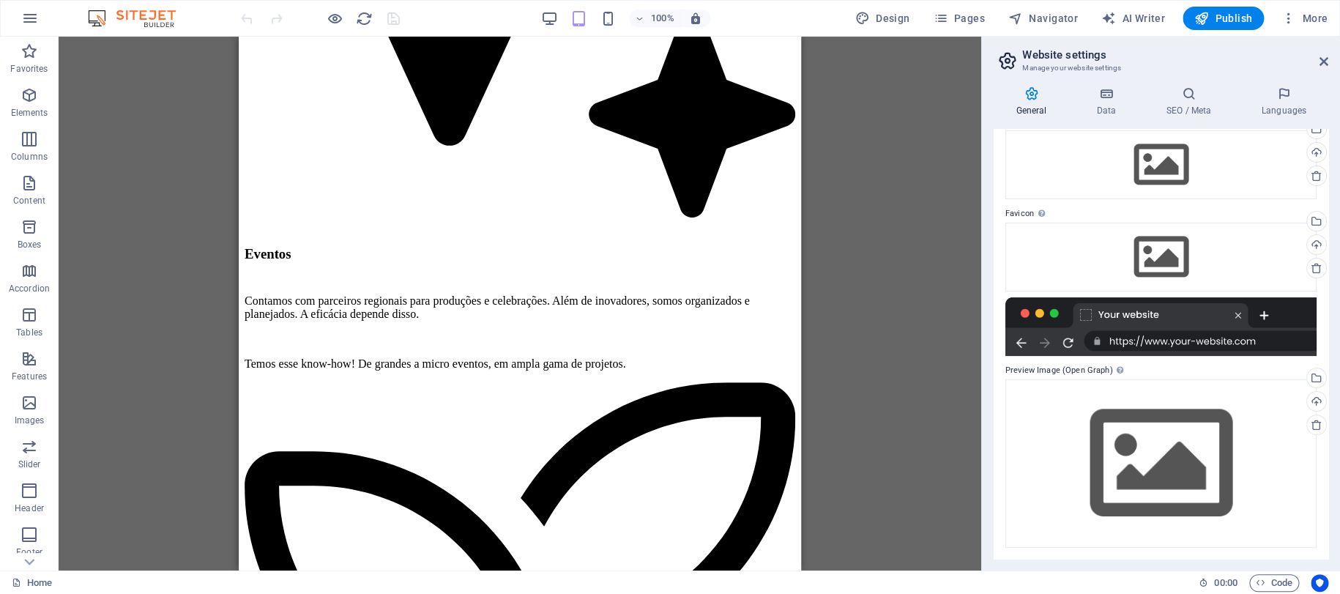
scroll to position [0, 0]
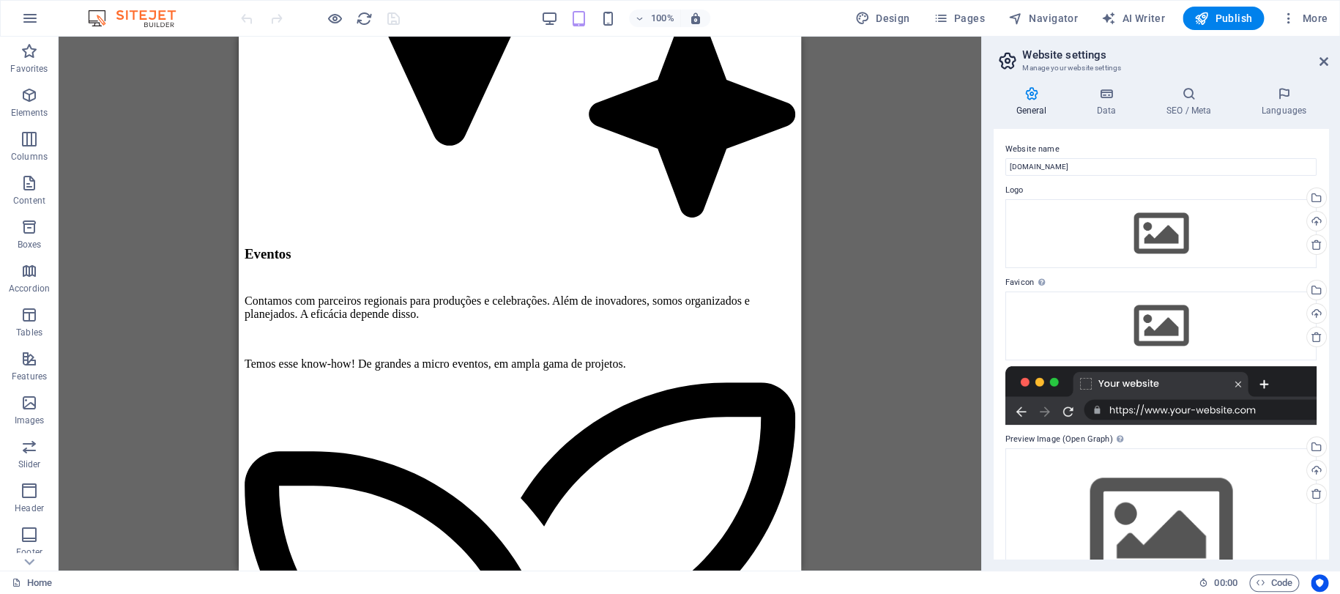
click at [1109, 85] on div "General Data SEO / Meta Languages Website name [DOMAIN_NAME] Logo Drag files he…" at bounding box center [1161, 323] width 358 height 496
click at [1106, 90] on icon at bounding box center [1106, 93] width 64 height 15
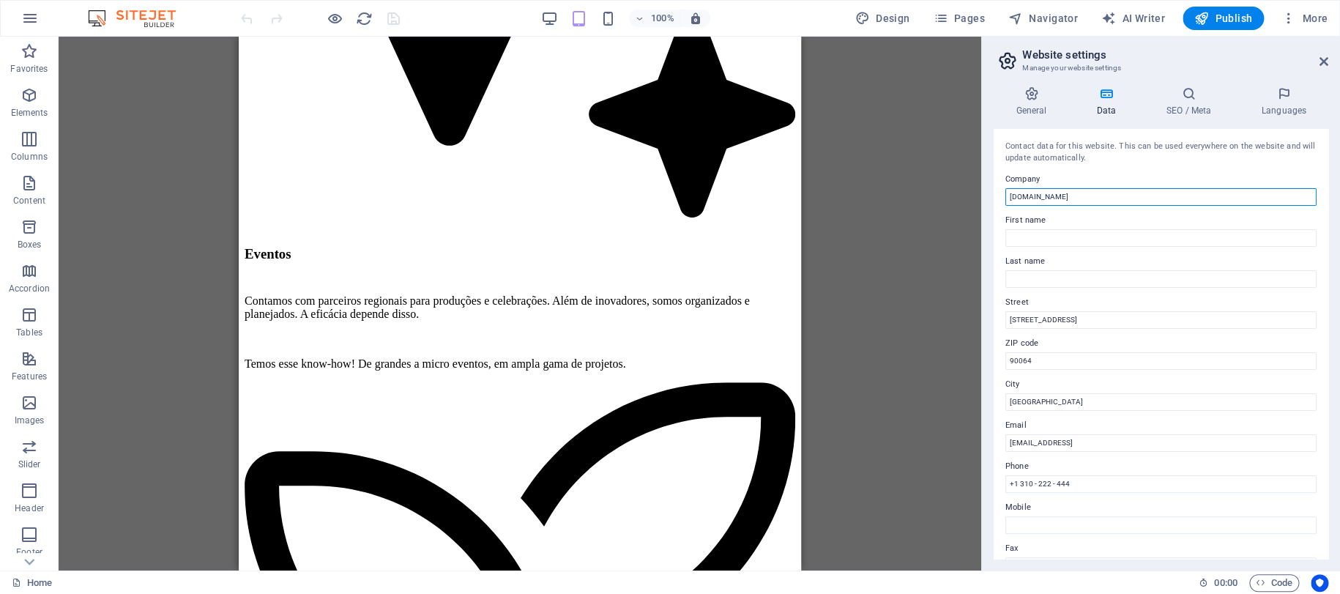
click at [1114, 196] on input "[DOMAIN_NAME]" at bounding box center [1160, 197] width 311 height 18
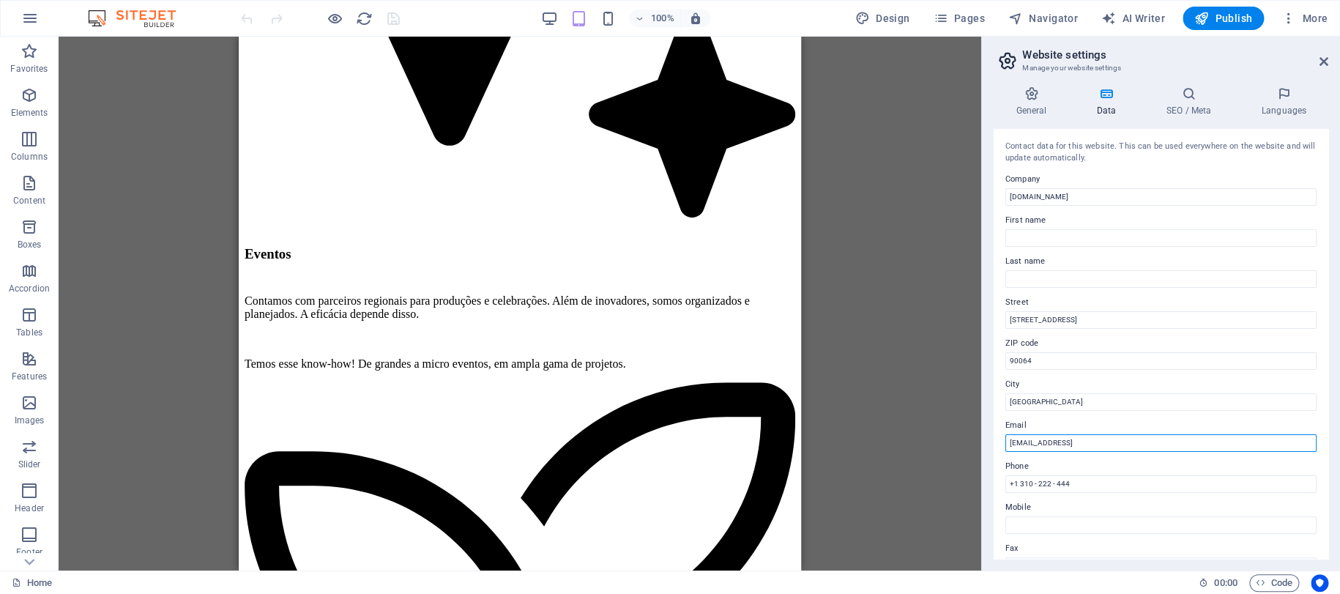
click at [1193, 442] on input "[EMAIL_ADDRESS]" at bounding box center [1160, 443] width 311 height 18
paste input "[DOMAIN_NAME]"
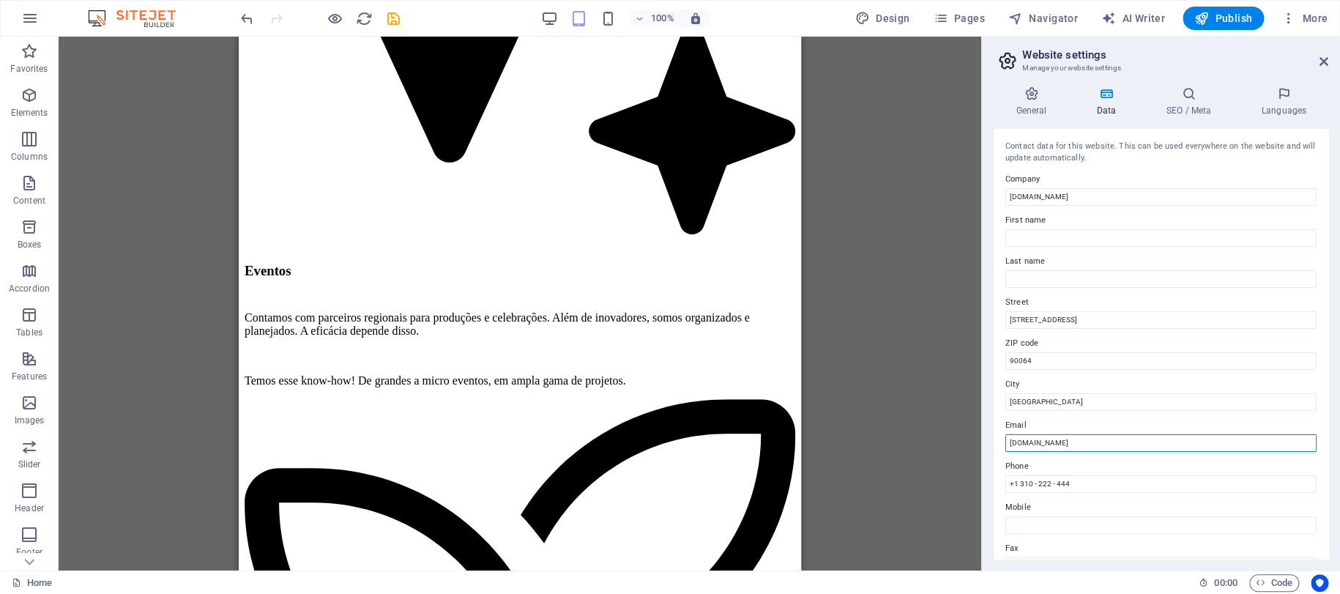
type input "[DOMAIN_NAME]"
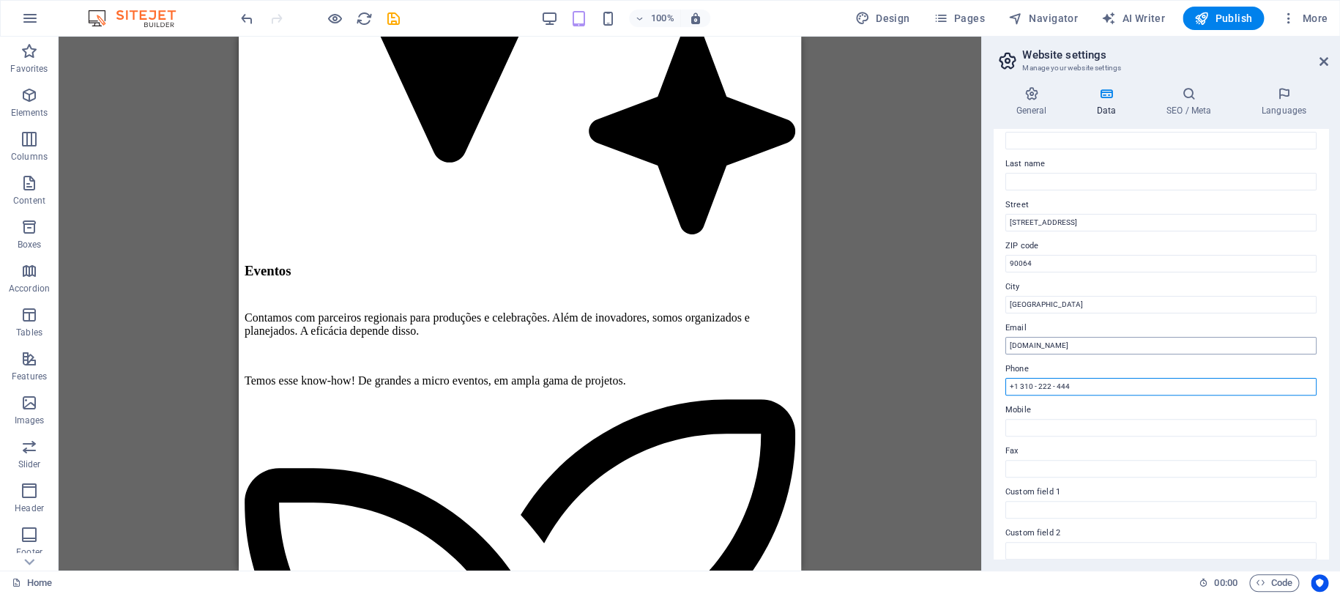
scroll to position [0, 0]
